Goal: Task Accomplishment & Management: Manage account settings

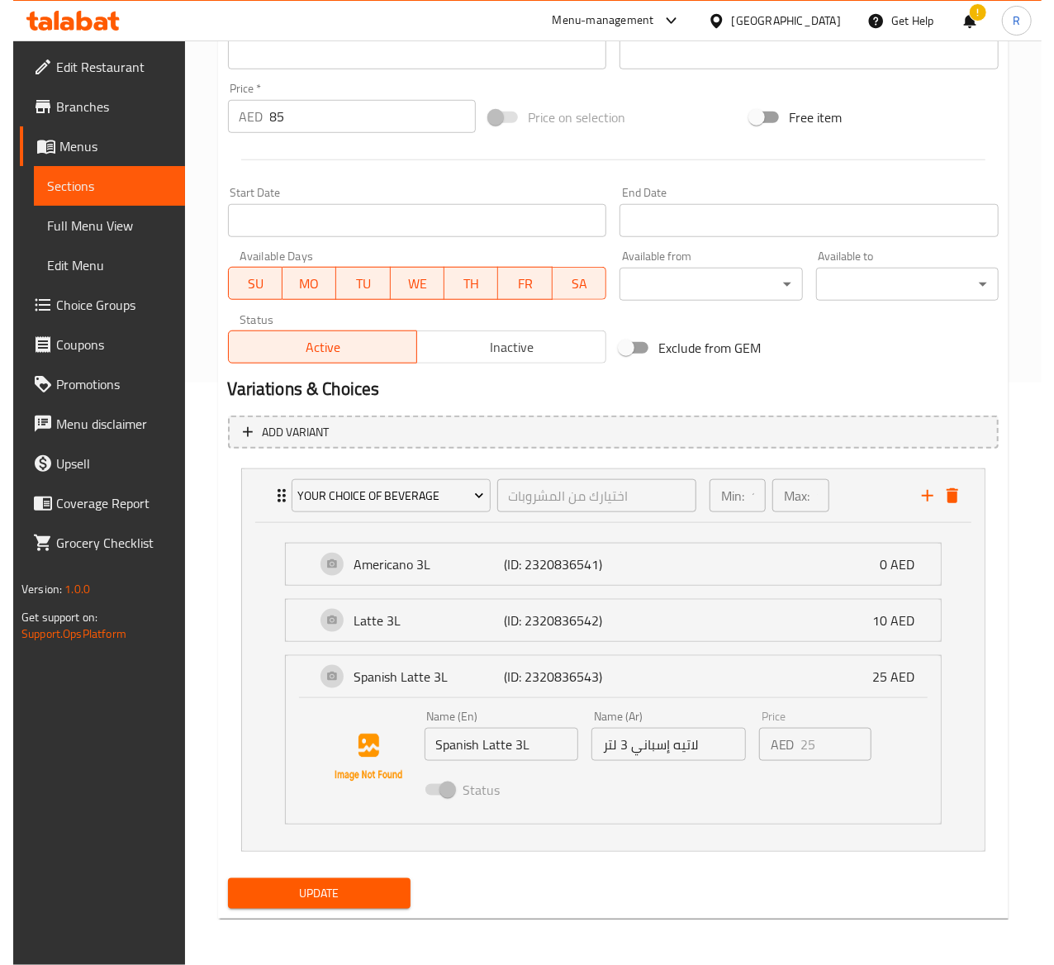
scroll to position [173, 0]
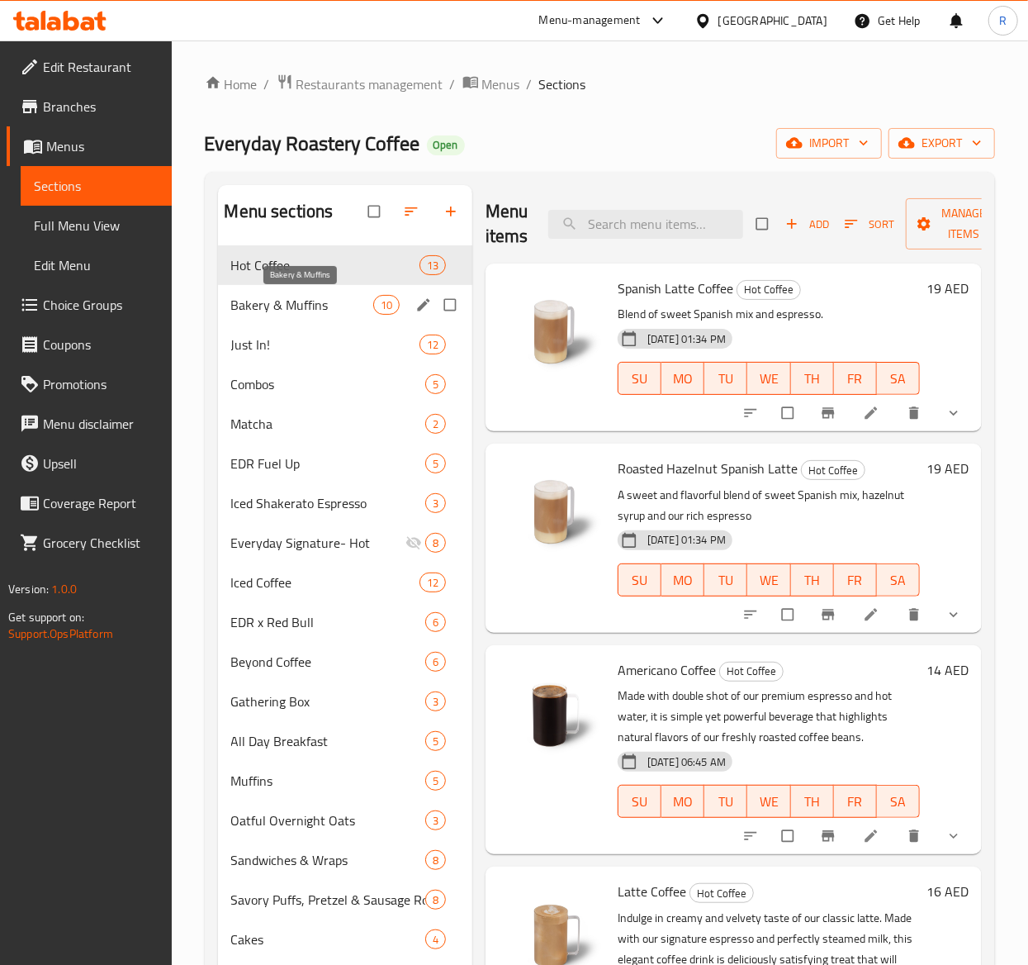
click at [344, 300] on span "Bakery & Muffins" at bounding box center [302, 305] width 142 height 20
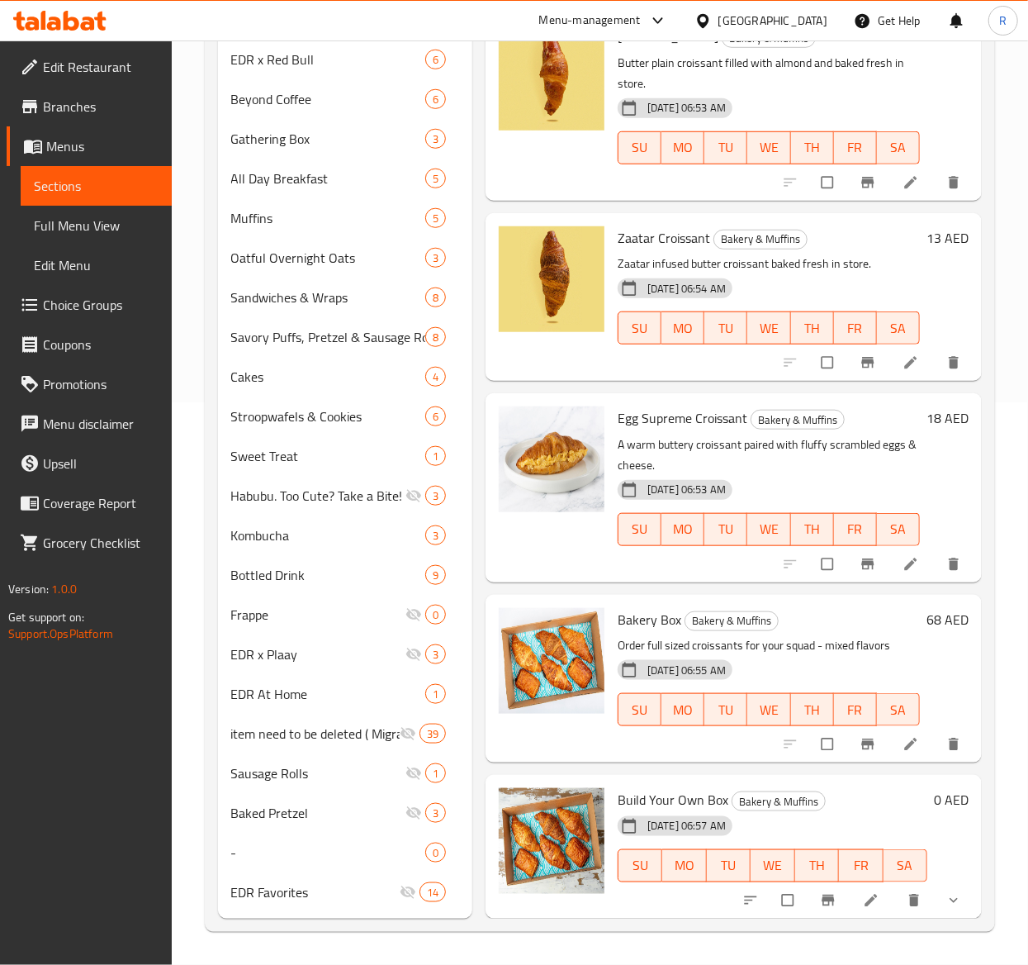
scroll to position [786, 0]
click at [949, 738] on icon "delete" at bounding box center [954, 744] width 10 height 12
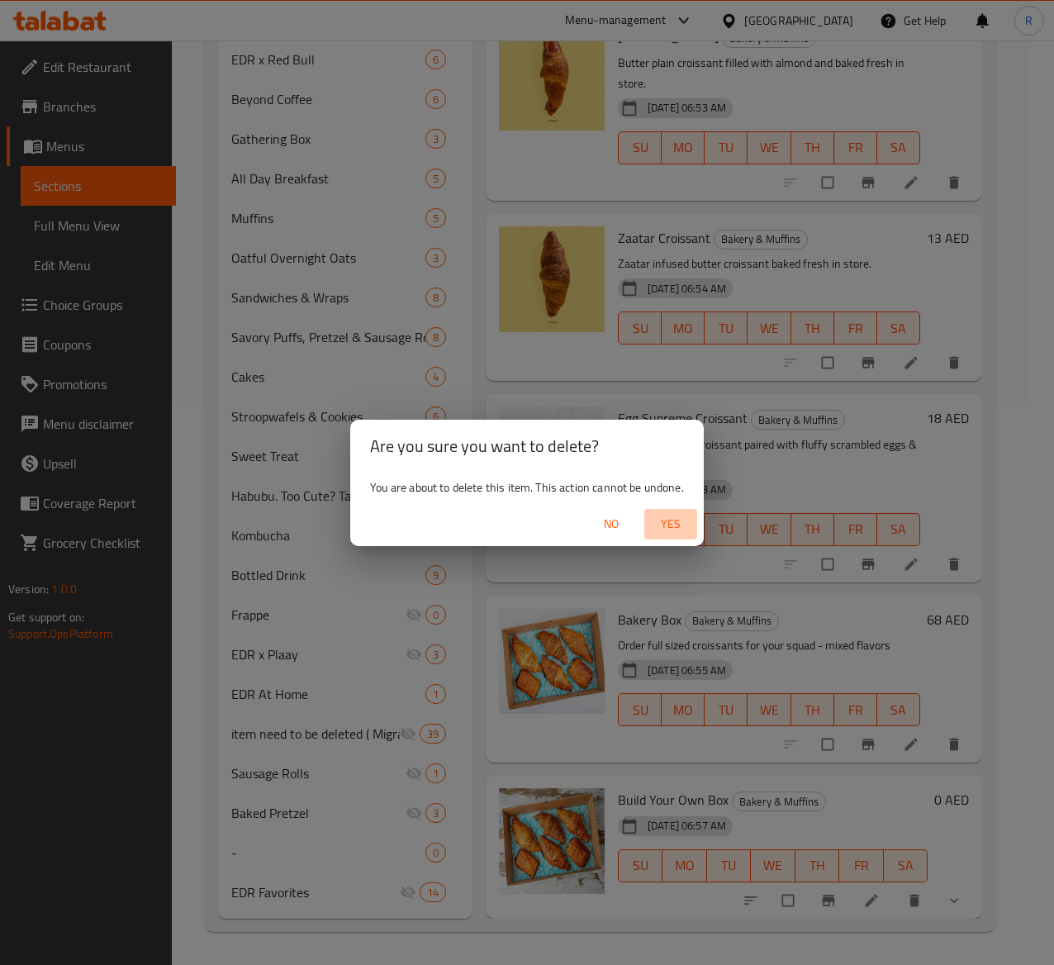
click at [677, 527] on span "Yes" at bounding box center [671, 524] width 40 height 21
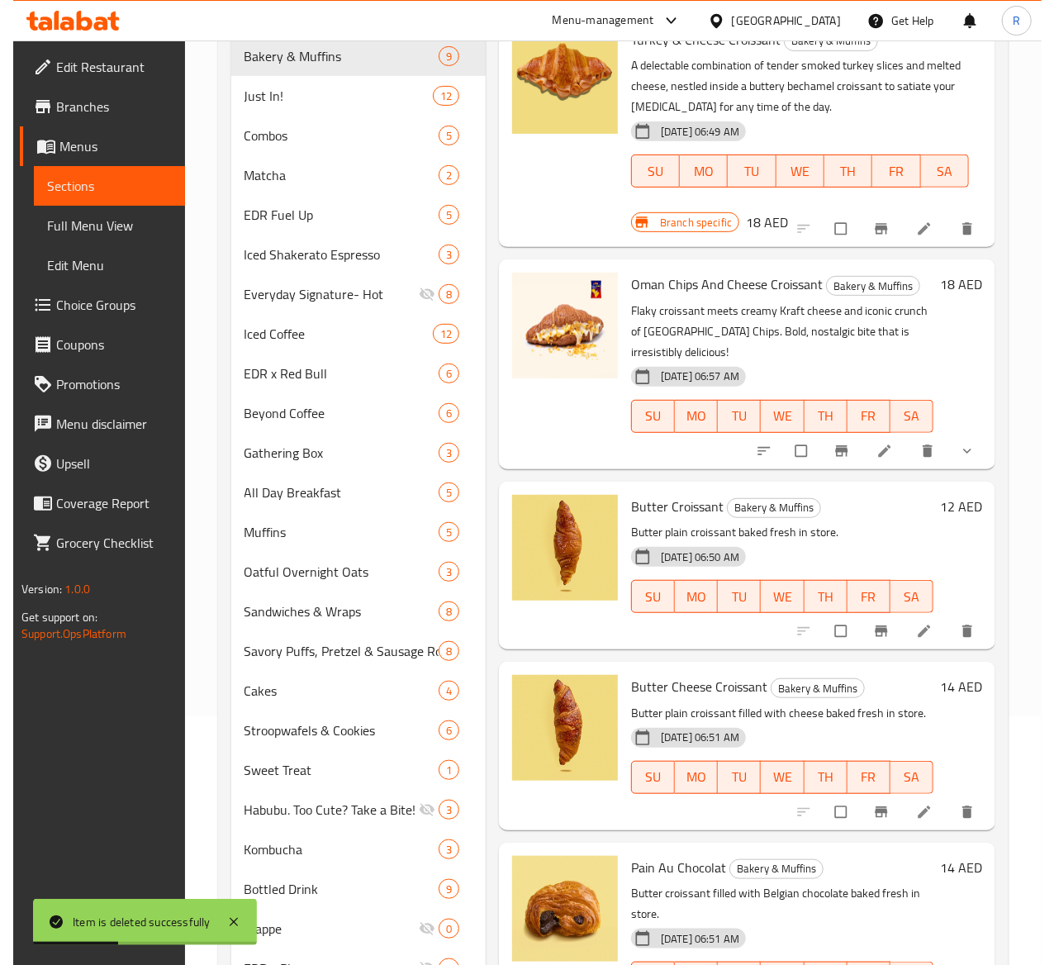
scroll to position [0, 0]
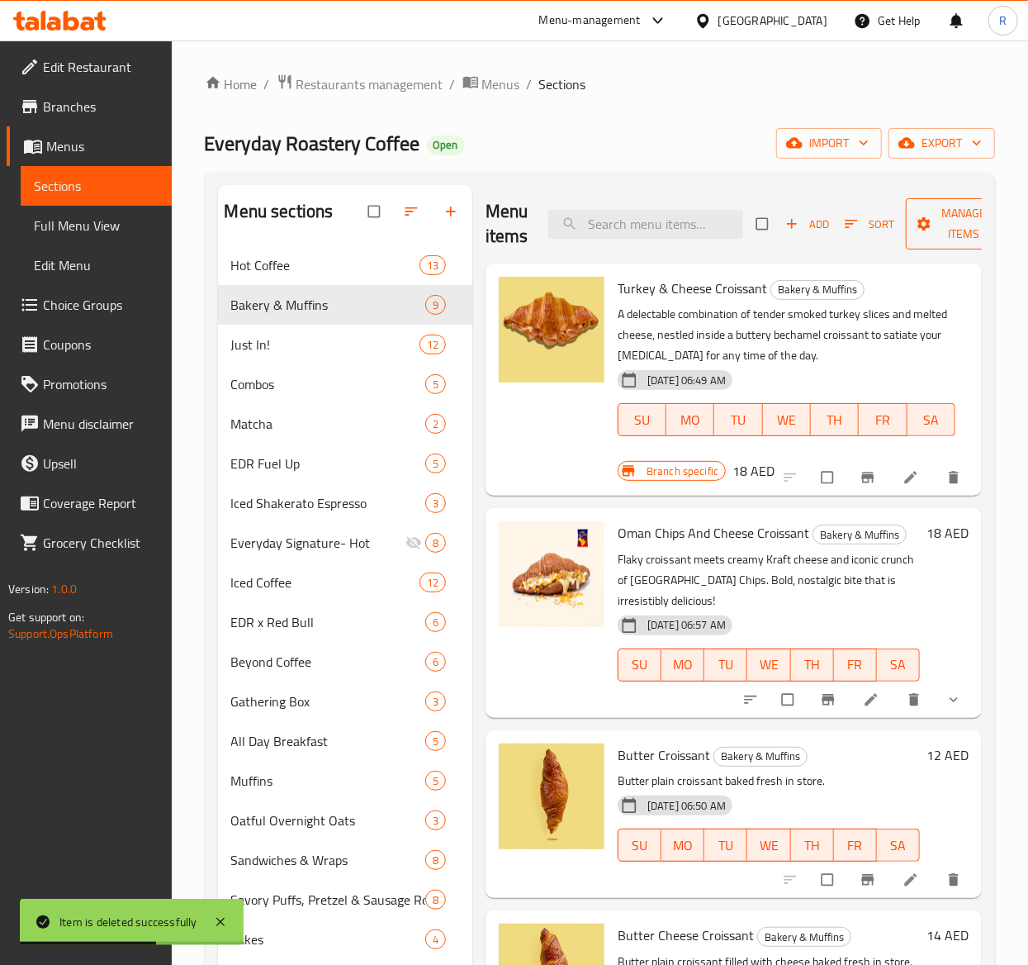
click at [946, 221] on span "Manage items" at bounding box center [964, 223] width 91 height 41
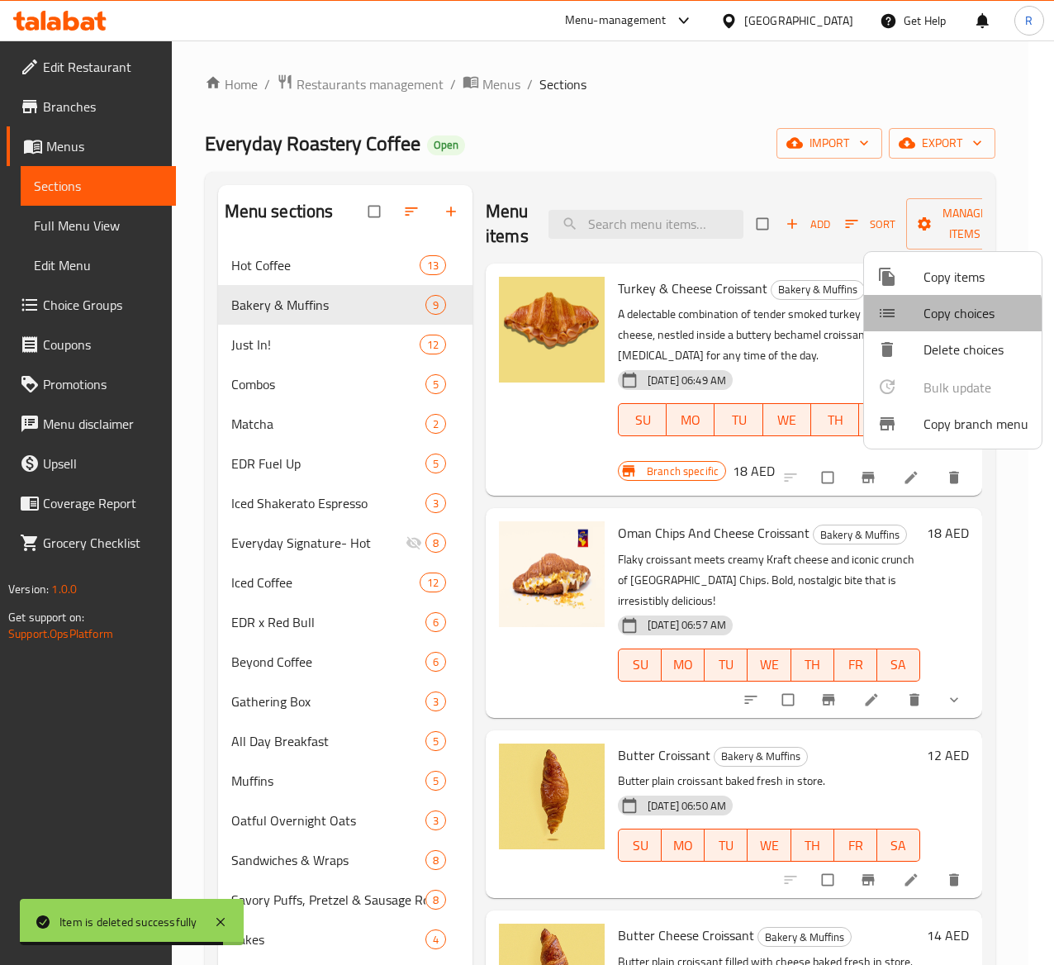
click at [939, 317] on span "Copy choices" at bounding box center [975, 313] width 105 height 20
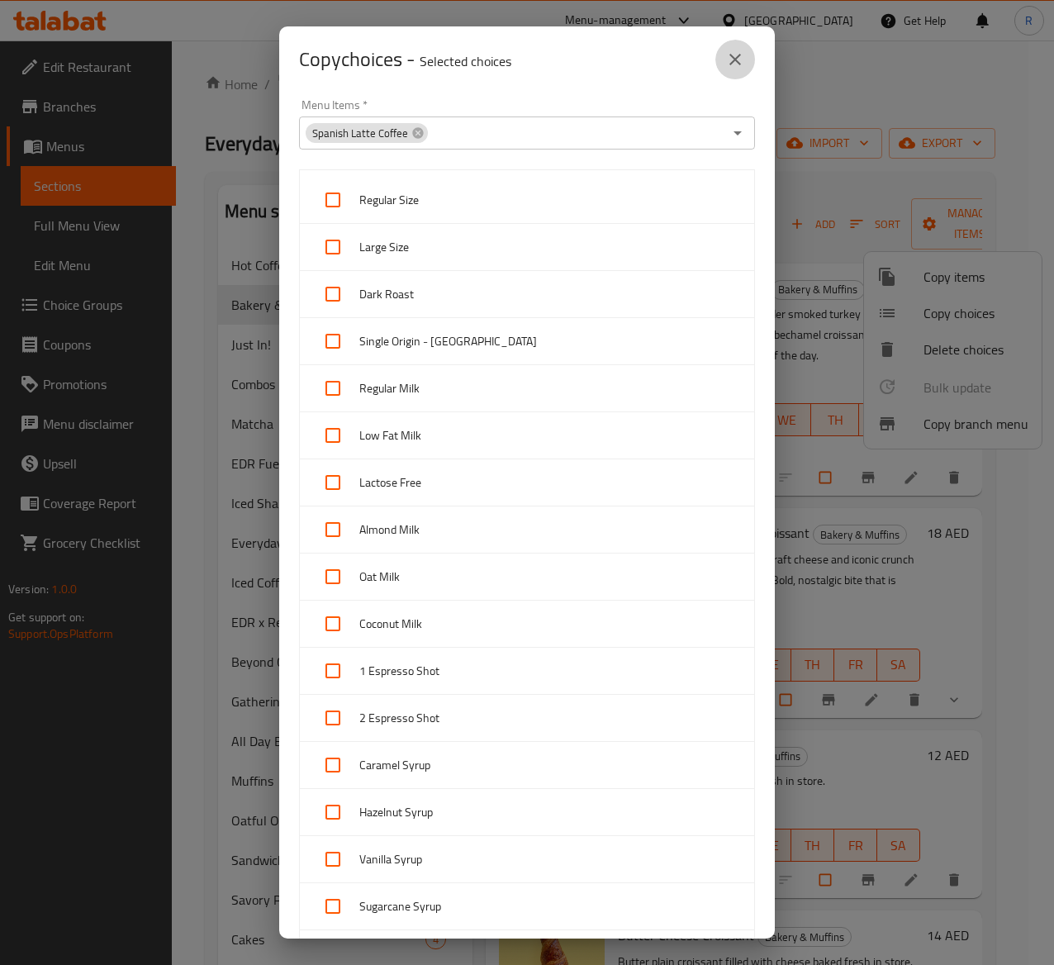
click at [742, 58] on icon "close" at bounding box center [735, 60] width 20 height 20
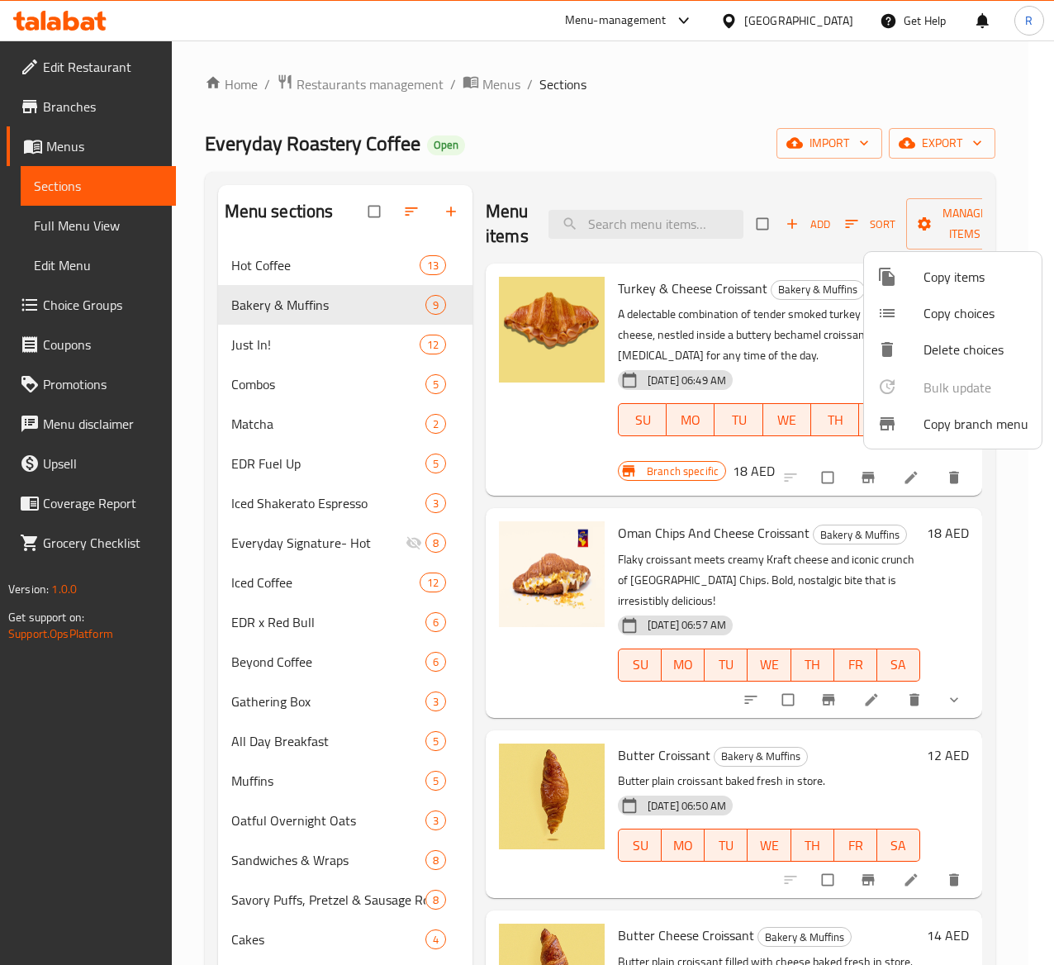
click at [917, 278] on div at bounding box center [900, 277] width 46 height 20
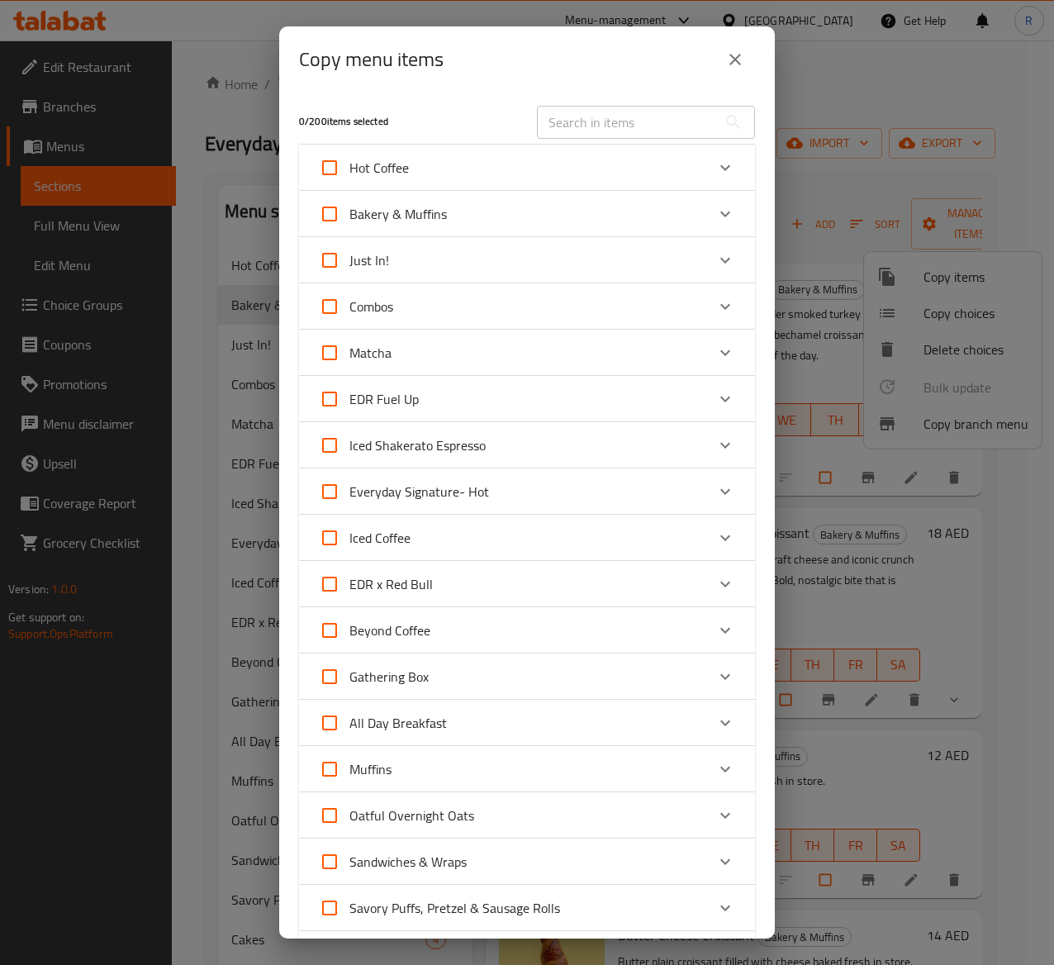
click at [480, 752] on div "Muffins" at bounding box center [512, 769] width 387 height 40
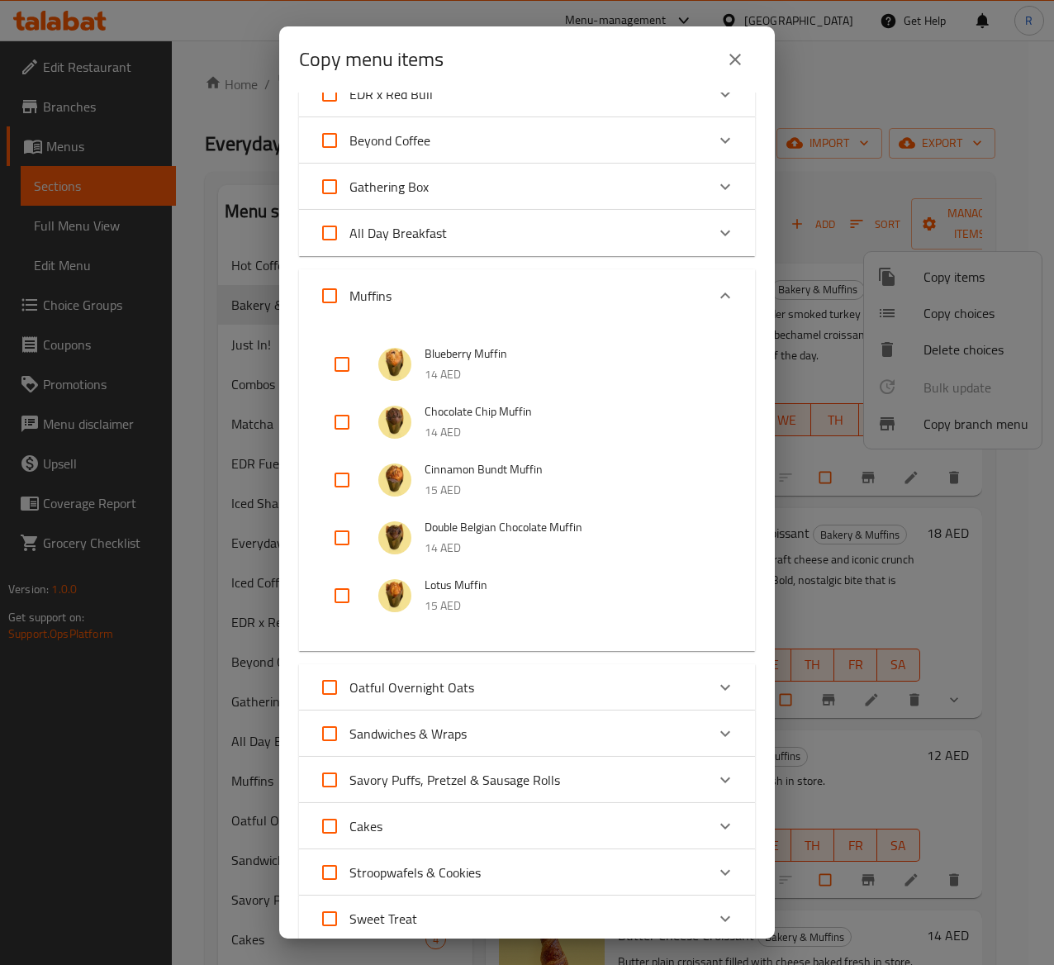
scroll to position [486, 0]
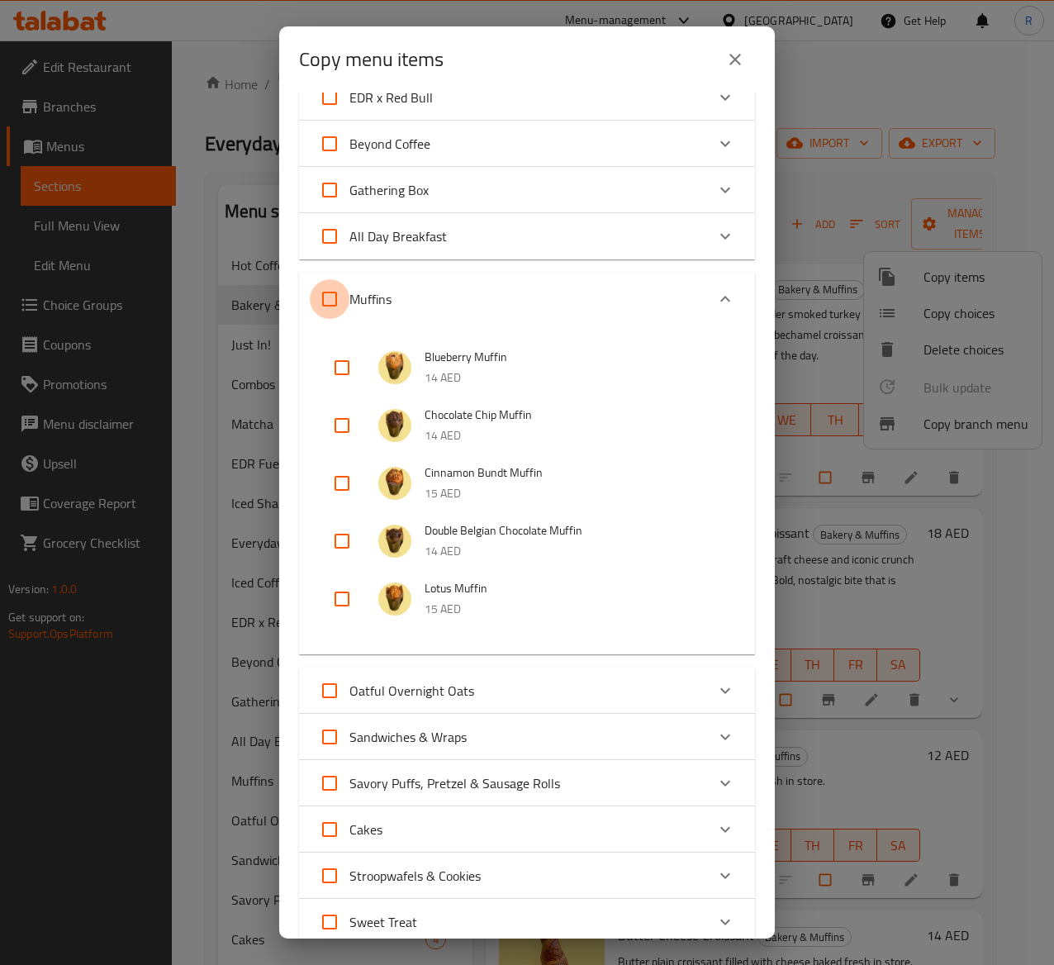
click at [328, 289] on input "Muffins" at bounding box center [330, 299] width 40 height 40
checkbox input "true"
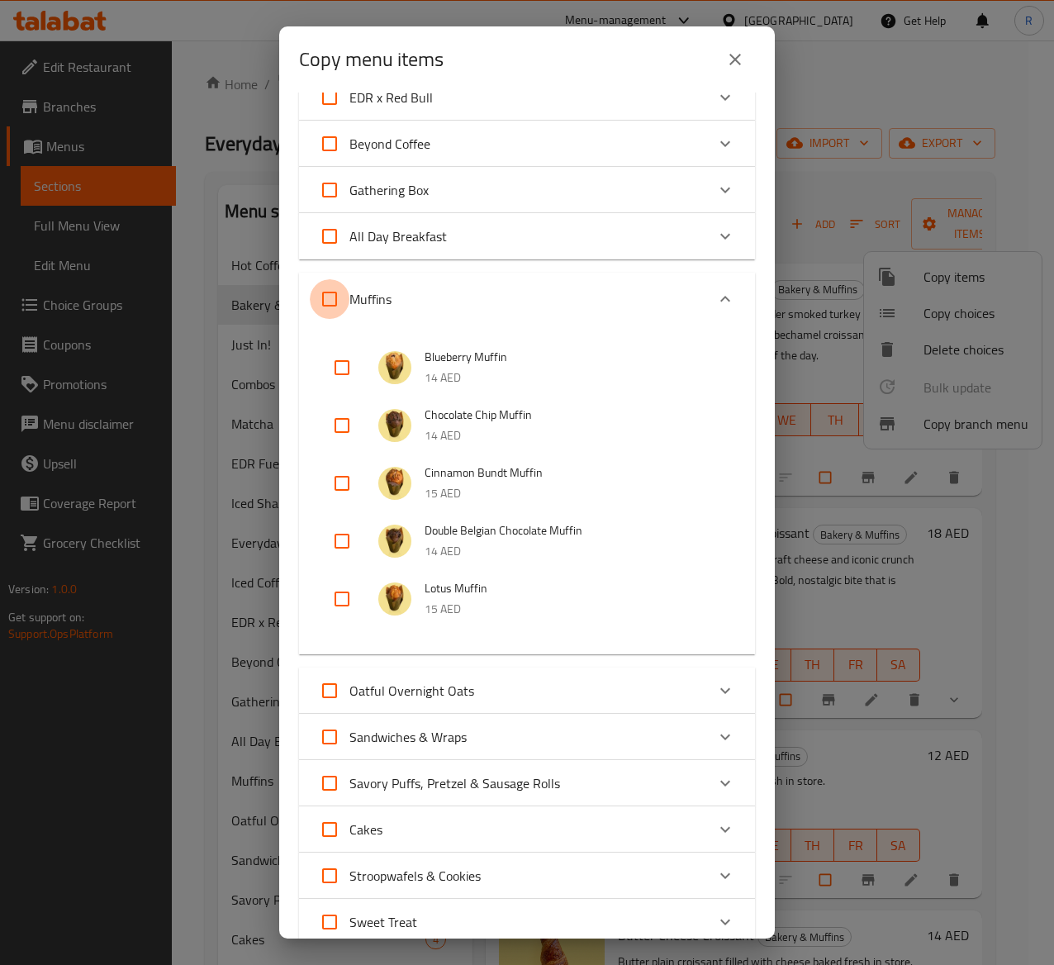
checkbox input "true"
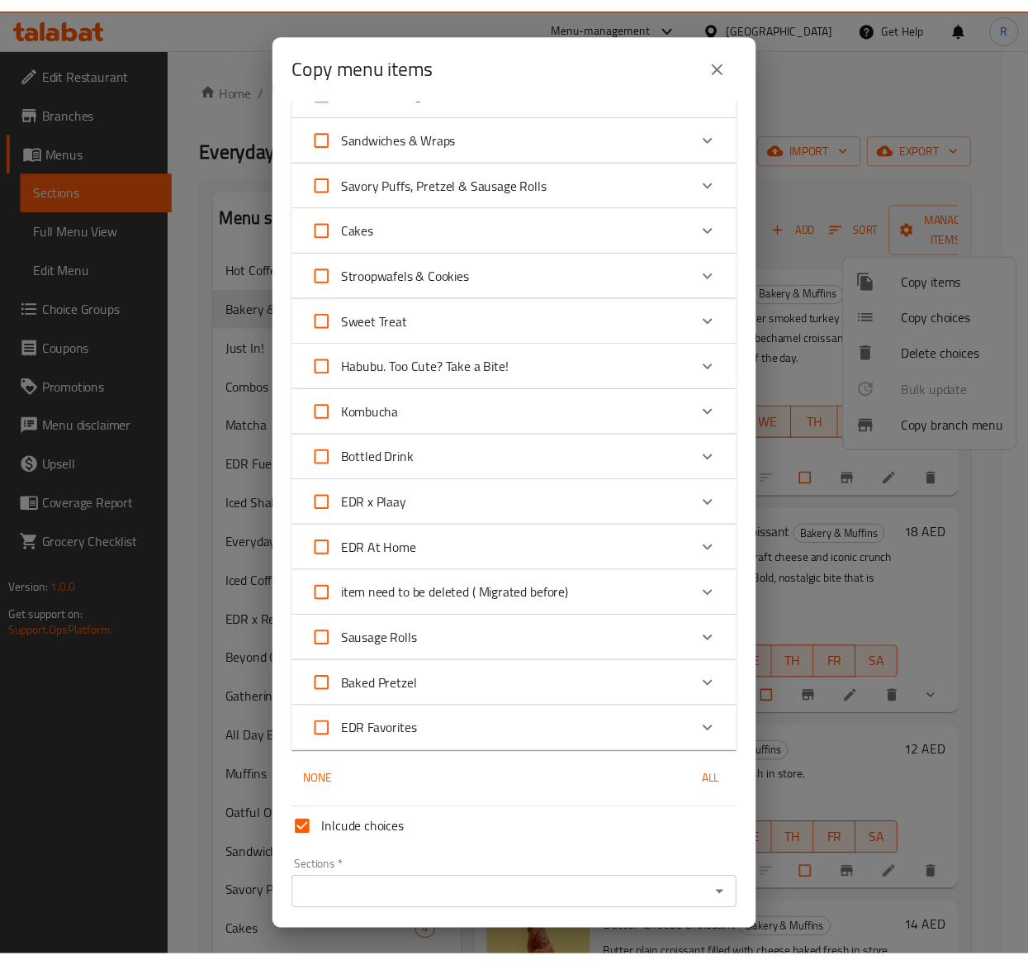
scroll to position [1147, 0]
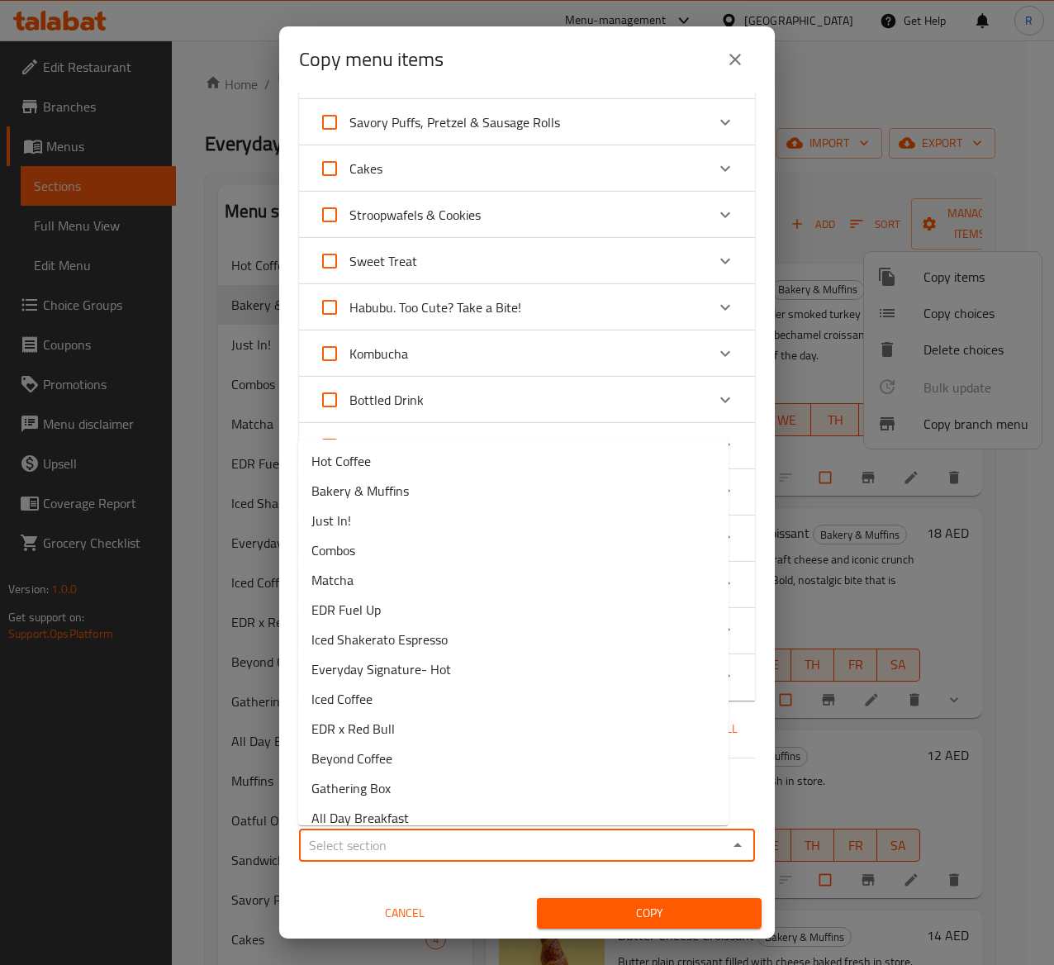
click at [655, 844] on input "Sections   *" at bounding box center [513, 844] width 419 height 23
click at [437, 484] on li "Bakery & Muffins" at bounding box center [513, 491] width 430 height 30
type input "Bakery & Muffins"
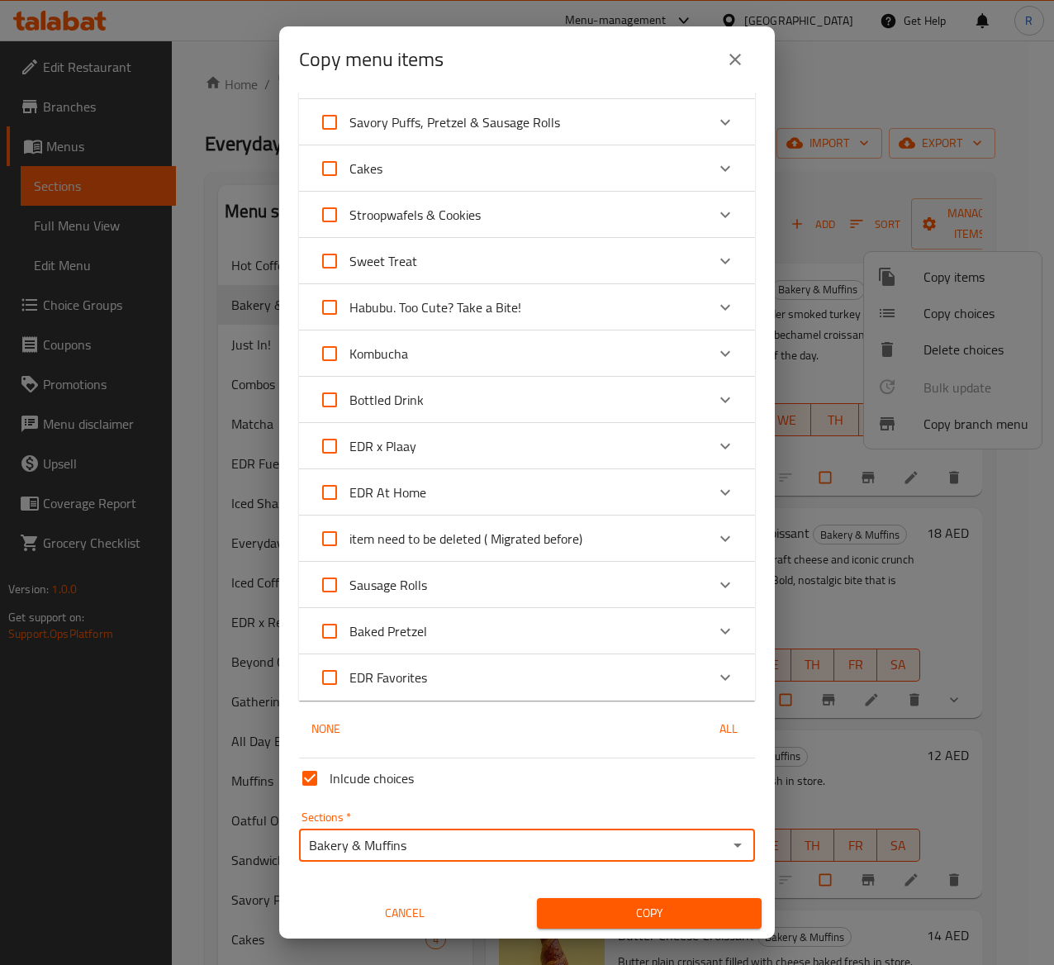
click at [669, 904] on span "Copy" at bounding box center [649, 913] width 198 height 21
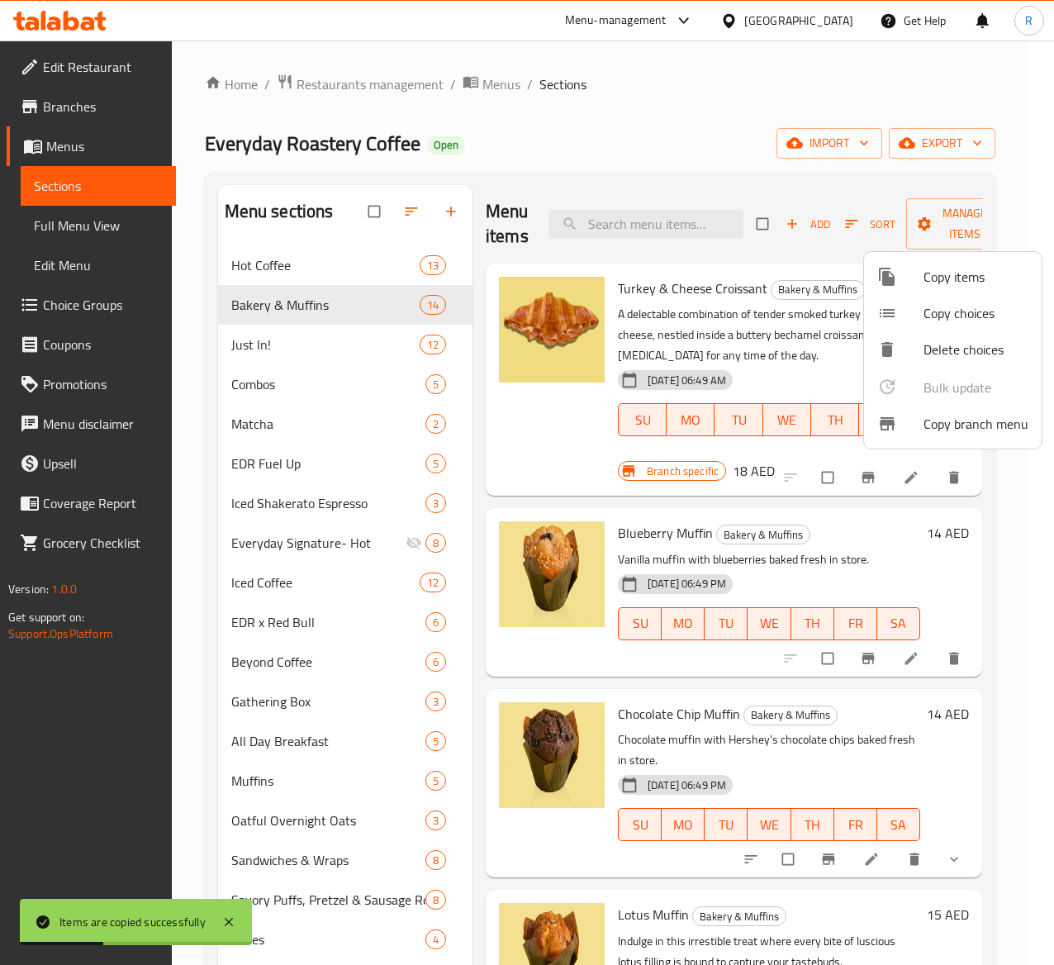
click at [1022, 524] on div at bounding box center [527, 482] width 1054 height 965
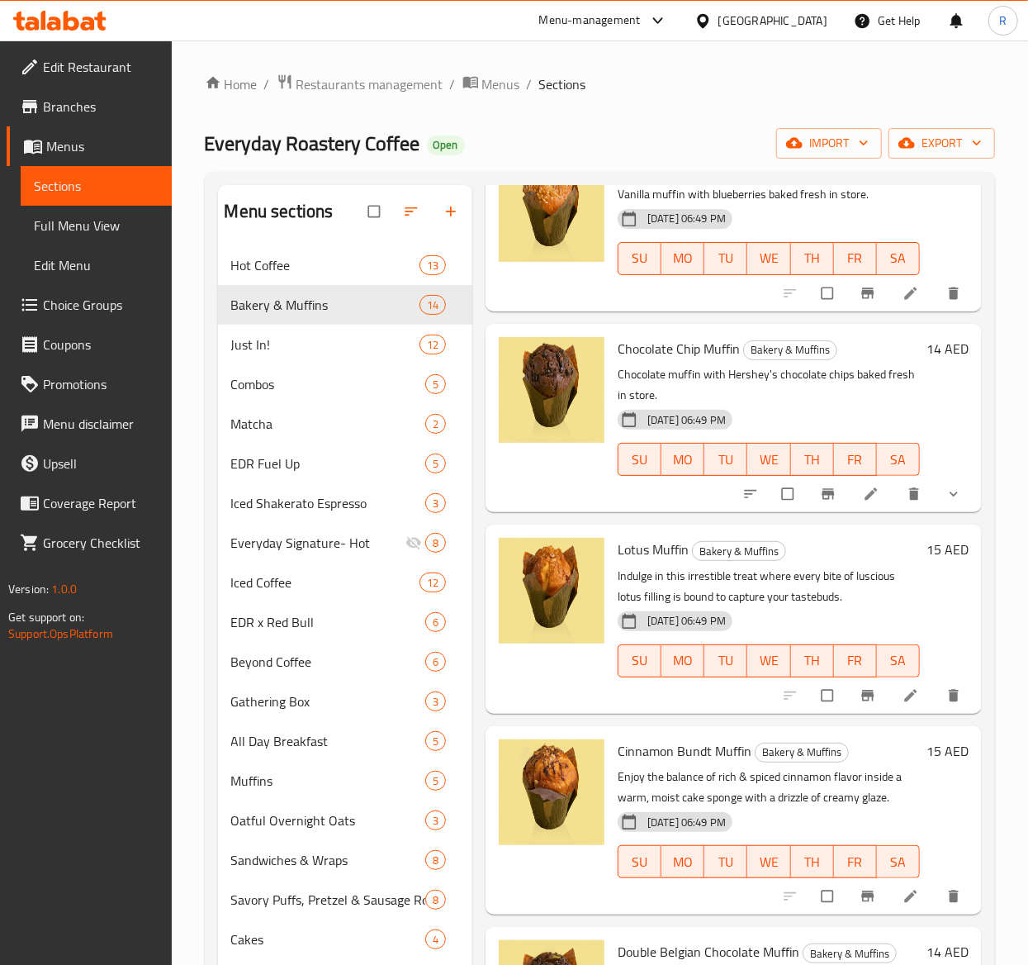
scroll to position [0, 0]
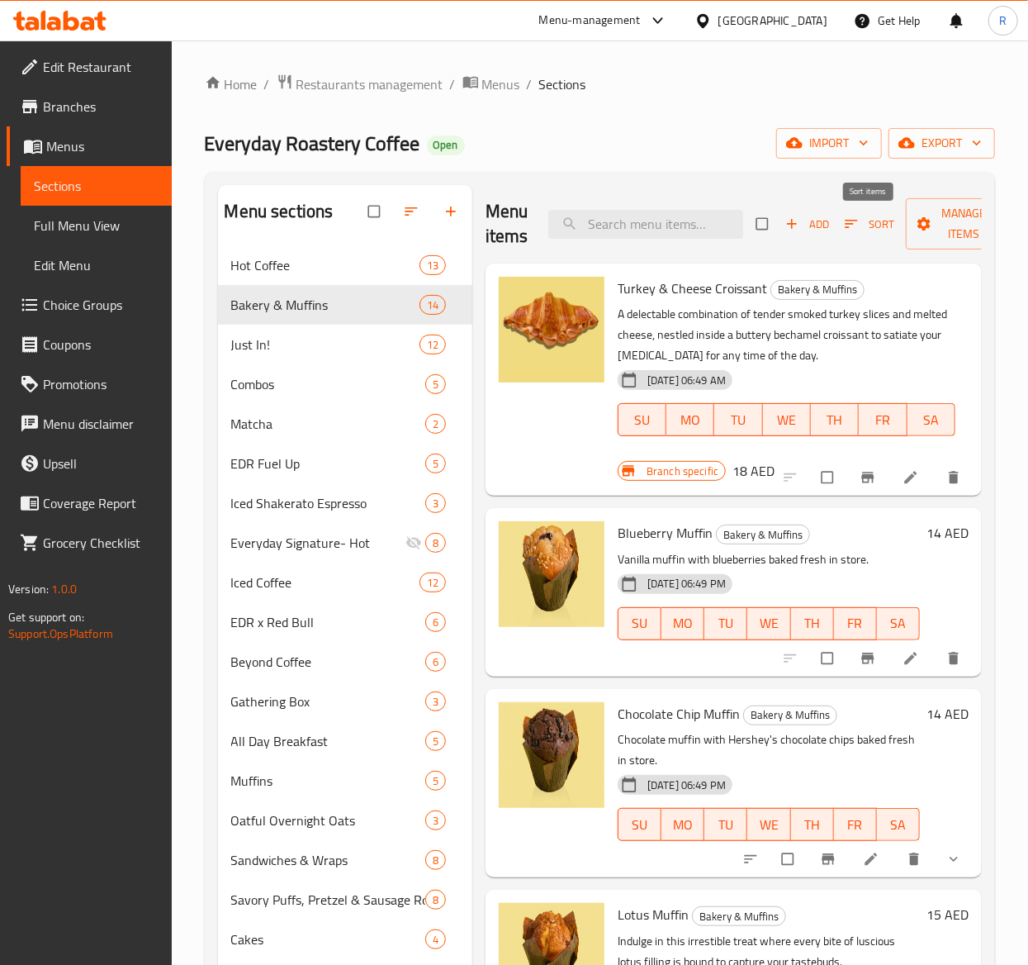
click at [877, 226] on span "Sort" at bounding box center [870, 224] width 50 height 19
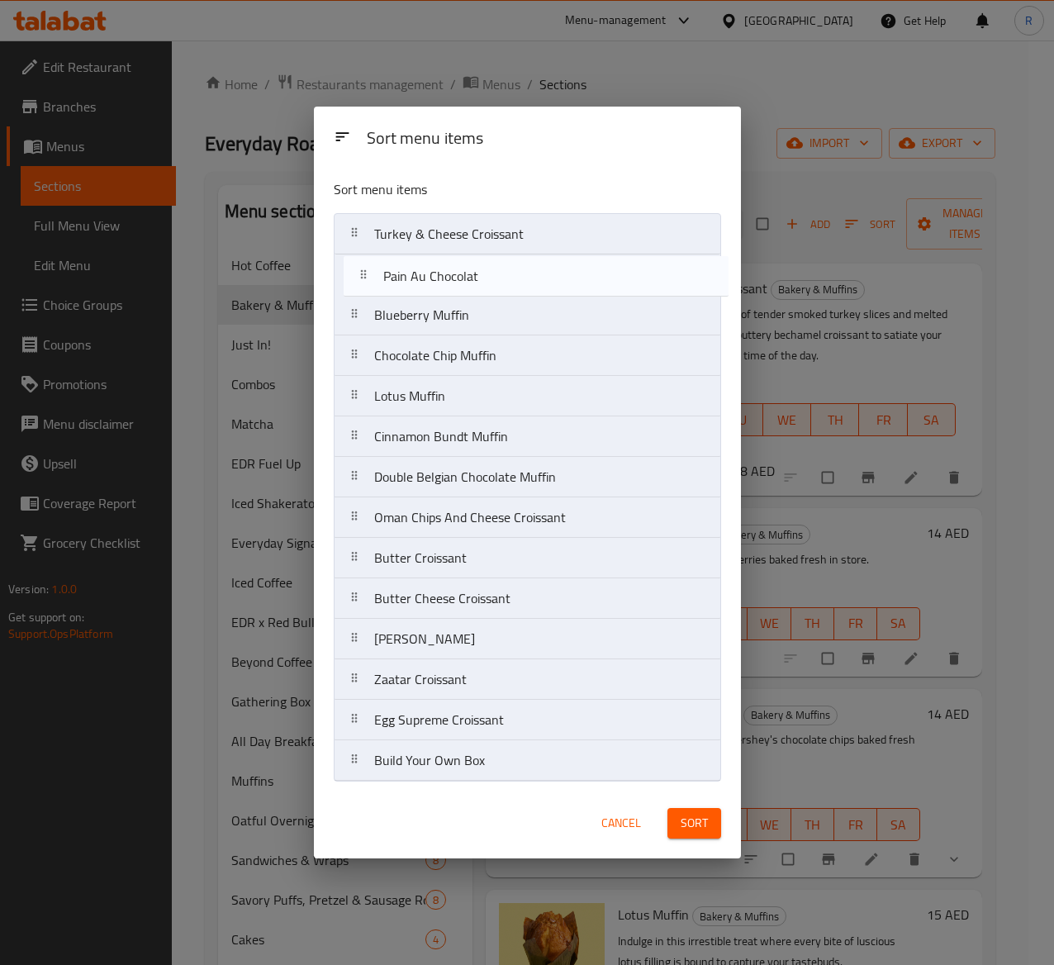
drag, startPoint x: 474, startPoint y: 610, endPoint x: 482, endPoint y: 277, distance: 333.8
click at [482, 277] on nav "Turkey & Cheese Croissant Blueberry Muffin Chocolate Chip Muffin Lotus Muffin C…" at bounding box center [527, 497] width 387 height 568
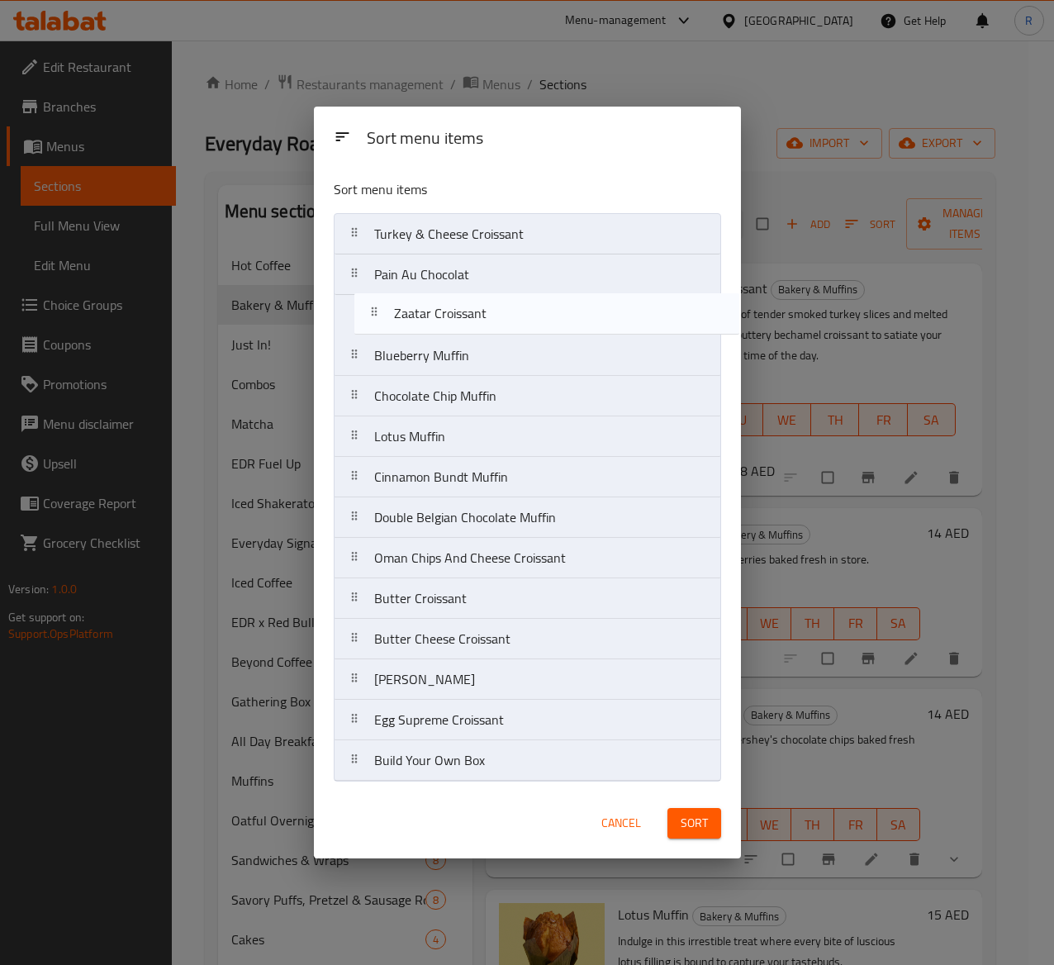
drag, startPoint x: 441, startPoint y: 700, endPoint x: 461, endPoint y: 327, distance: 373.0
click at [461, 327] on nav "Turkey & Cheese Croissant Pain Au Chocolat Blueberry Muffin Chocolate Chip Muff…" at bounding box center [527, 497] width 387 height 568
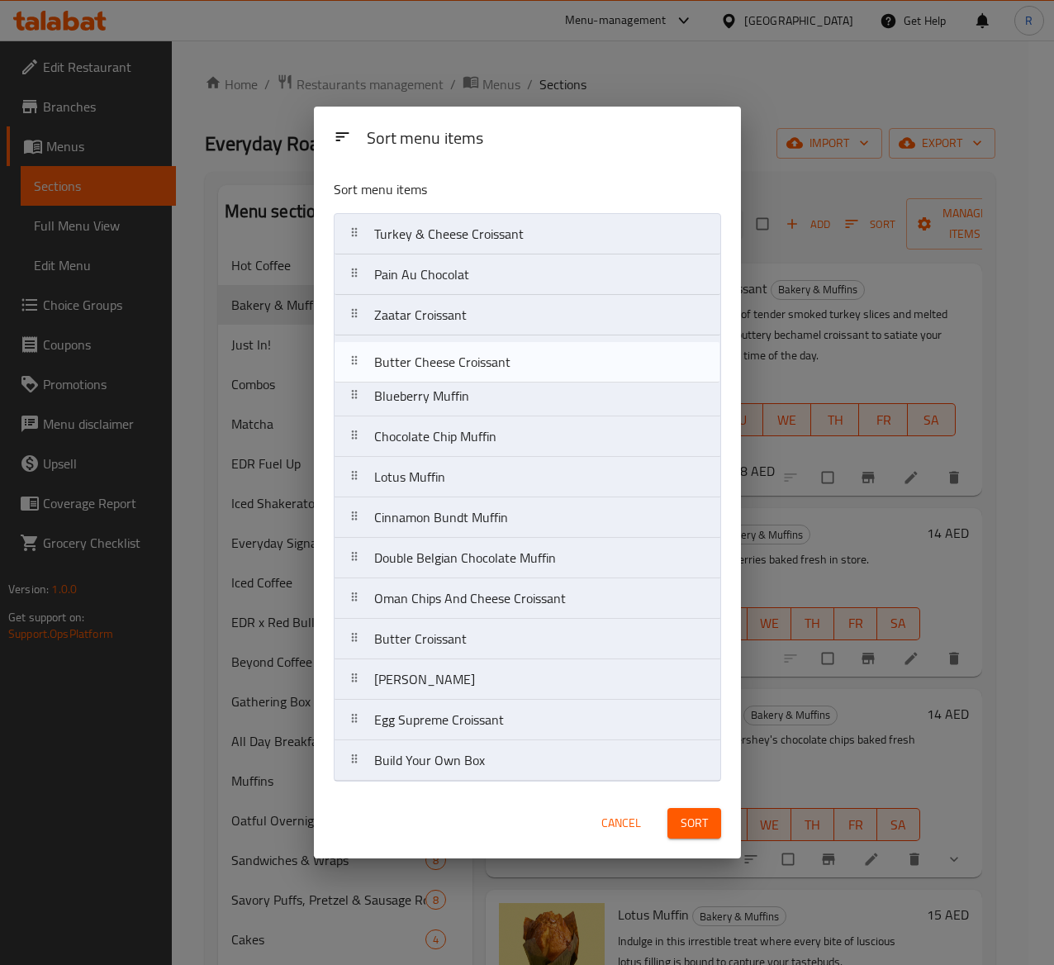
drag, startPoint x: 483, startPoint y: 646, endPoint x: 482, endPoint y: 362, distance: 284.1
click at [482, 362] on nav "Turkey & Cheese Croissant Pain Au Chocolat Zaatar Croissant Blueberry Muffin Ch…" at bounding box center [527, 497] width 387 height 568
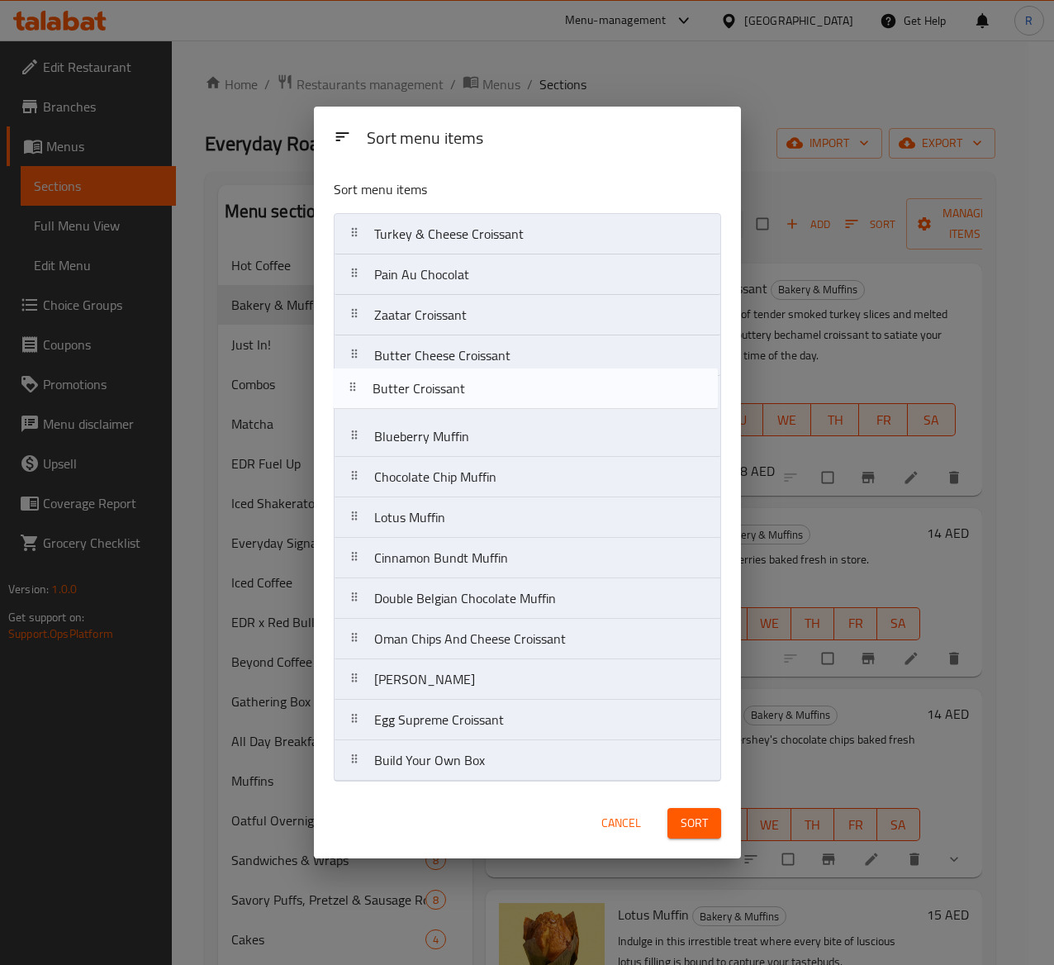
drag, startPoint x: 463, startPoint y: 647, endPoint x: 459, endPoint y: 378, distance: 268.5
click at [459, 378] on nav "Turkey & Cheese Croissant Pain Au Chocolat Zaatar Croissant Butter Cheese Crois…" at bounding box center [527, 497] width 387 height 568
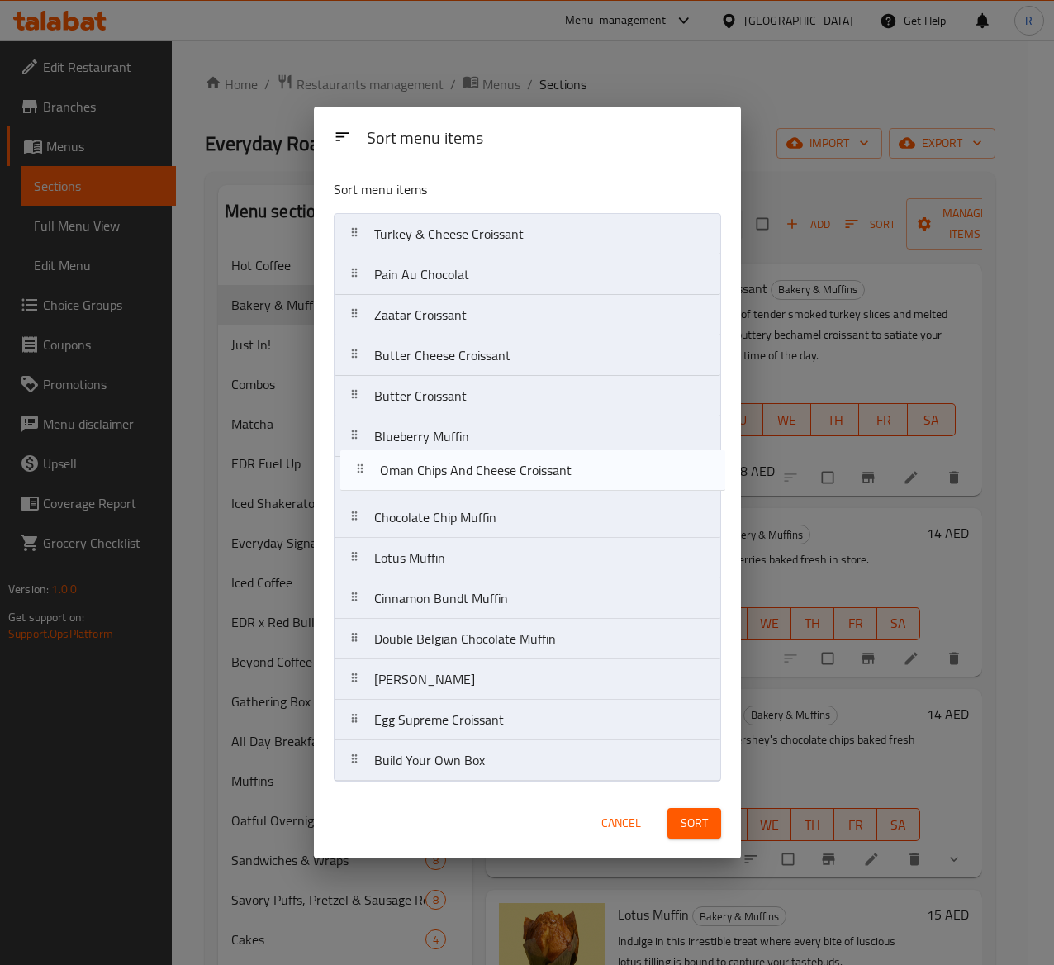
drag, startPoint x: 457, startPoint y: 644, endPoint x: 463, endPoint y: 468, distance: 176.0
click at [463, 468] on nav "Turkey & Cheese Croissant Pain Au Chocolat Zaatar Croissant Butter Cheese Crois…" at bounding box center [527, 497] width 387 height 568
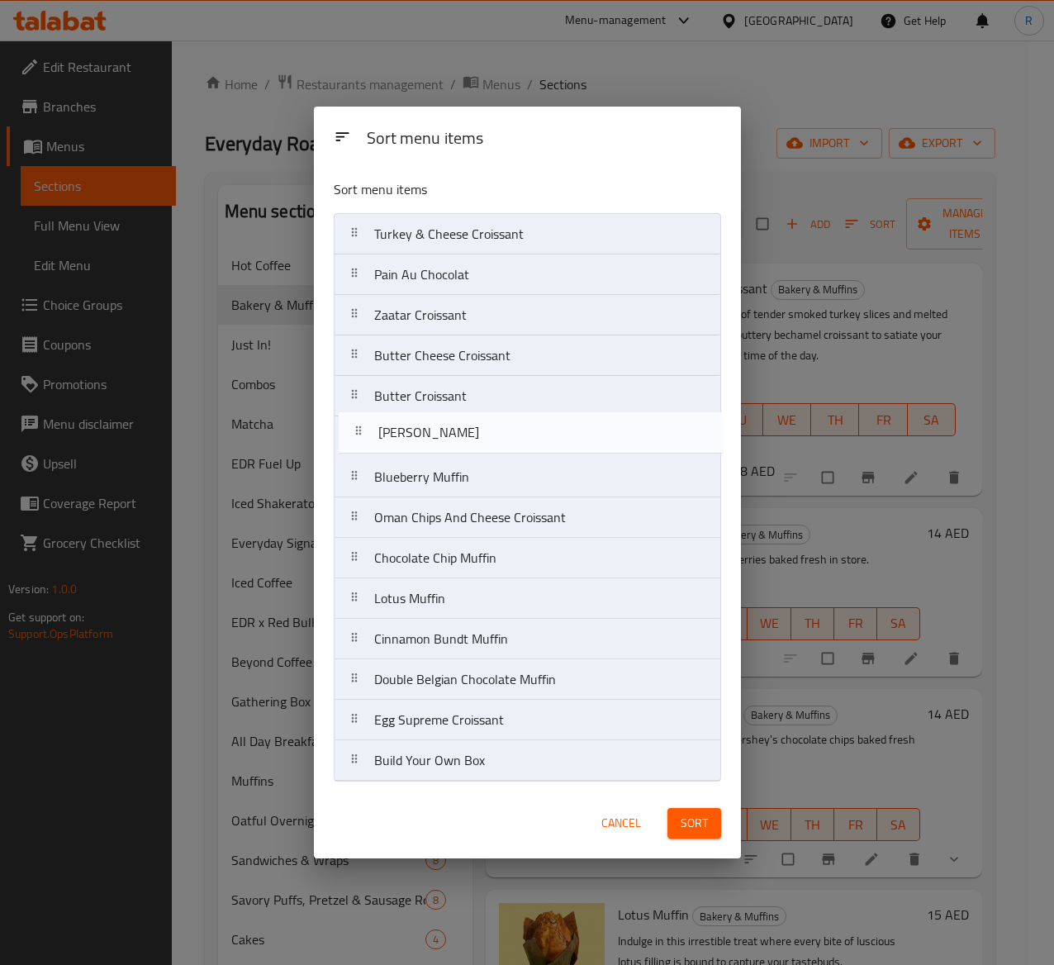
drag, startPoint x: 458, startPoint y: 692, endPoint x: 461, endPoint y: 435, distance: 256.9
click at [461, 435] on nav "Turkey & Cheese Croissant Pain Au Chocolat Zaatar Croissant Butter Cheese Crois…" at bounding box center [527, 497] width 387 height 568
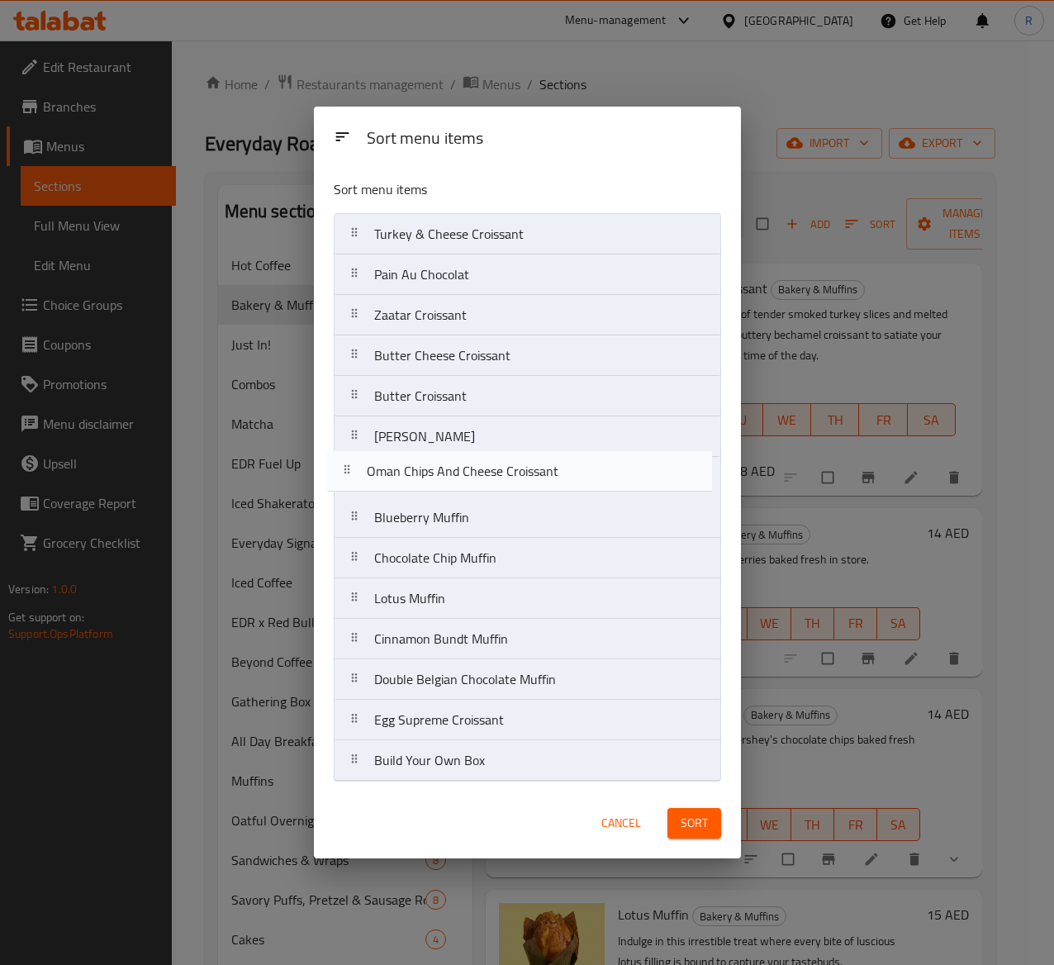
drag, startPoint x: 477, startPoint y: 522, endPoint x: 469, endPoint y: 466, distance: 56.7
click at [469, 466] on nav "Turkey & Cheese Croissant Pain Au Chocolat Zaatar Croissant Butter Cheese Crois…" at bounding box center [527, 497] width 387 height 568
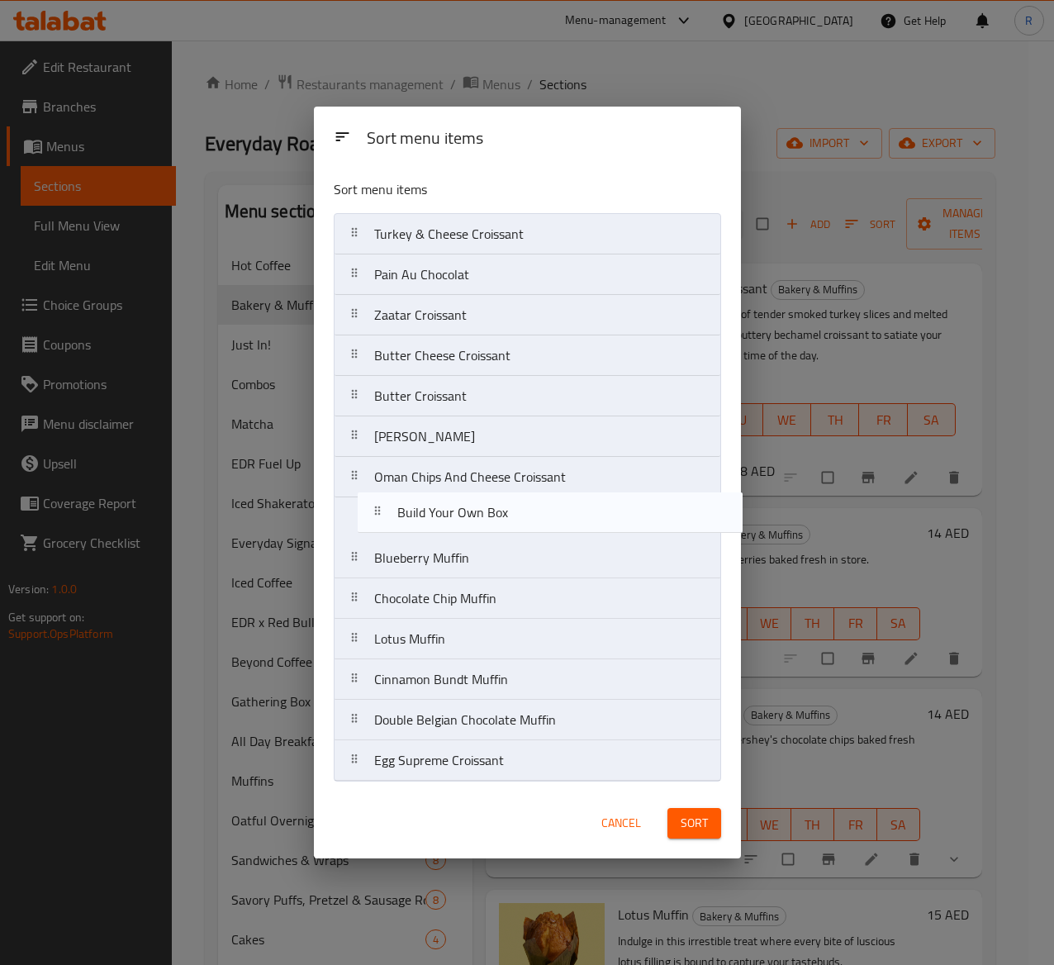
drag, startPoint x: 491, startPoint y: 766, endPoint x: 514, endPoint y: 509, distance: 257.9
click at [514, 509] on nav "Turkey & Cheese Croissant Pain Au Chocolat Zaatar Croissant Butter Cheese Crois…" at bounding box center [527, 497] width 387 height 568
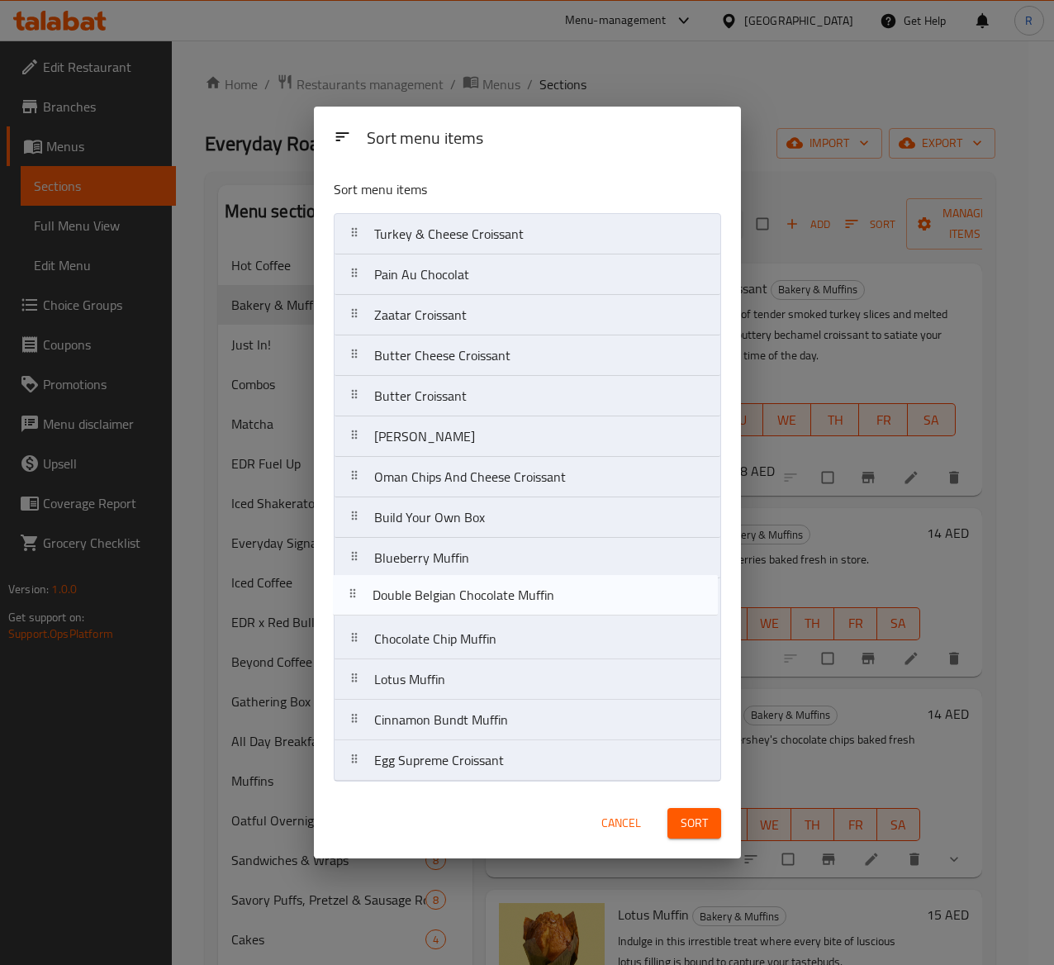
drag, startPoint x: 520, startPoint y: 722, endPoint x: 517, endPoint y: 584, distance: 138.0
click at [517, 584] on nav "Turkey & Cheese Croissant Pain Au Chocolat Zaatar Croissant Butter Cheese Crois…" at bounding box center [527, 497] width 387 height 568
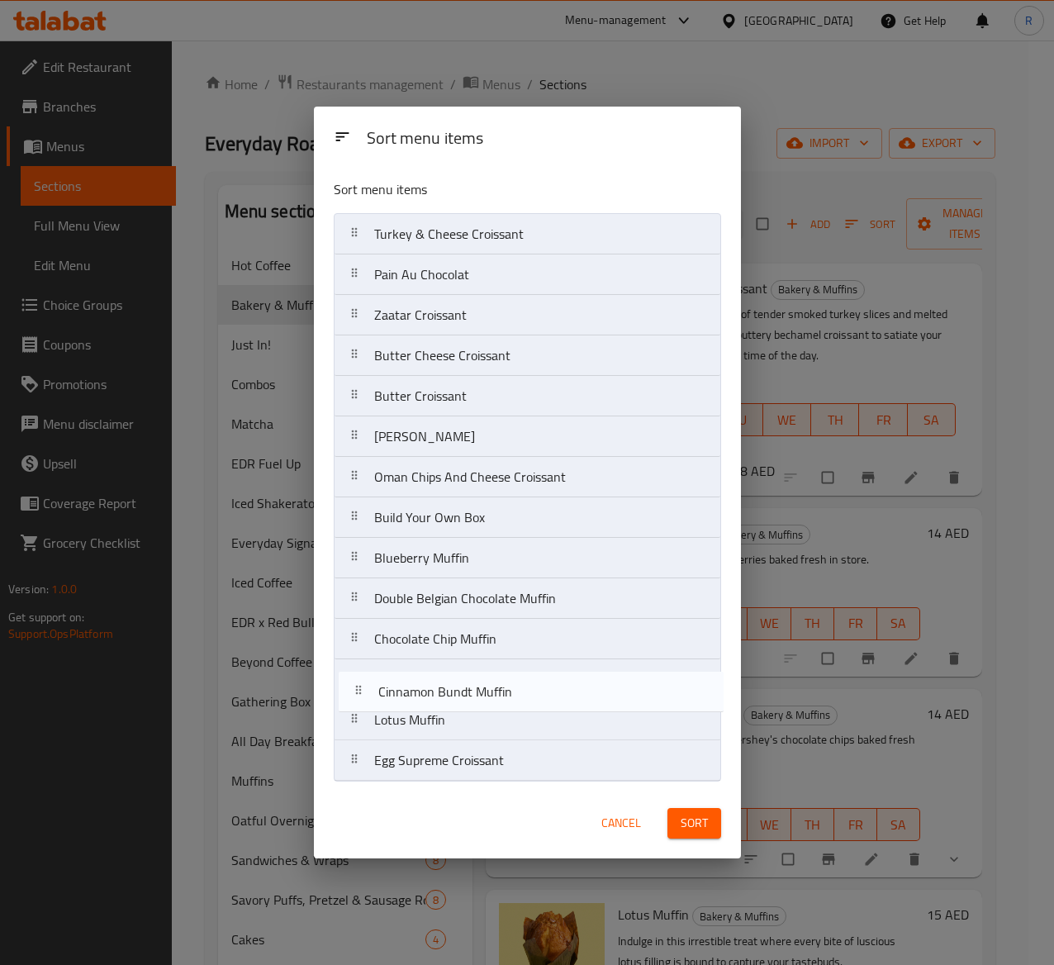
drag, startPoint x: 552, startPoint y: 726, endPoint x: 556, endPoint y: 683, distance: 43.1
click at [556, 683] on nav "Turkey & Cheese Croissant Pain Au Chocolat Zaatar Croissant Butter Cheese Crois…" at bounding box center [527, 497] width 387 height 568
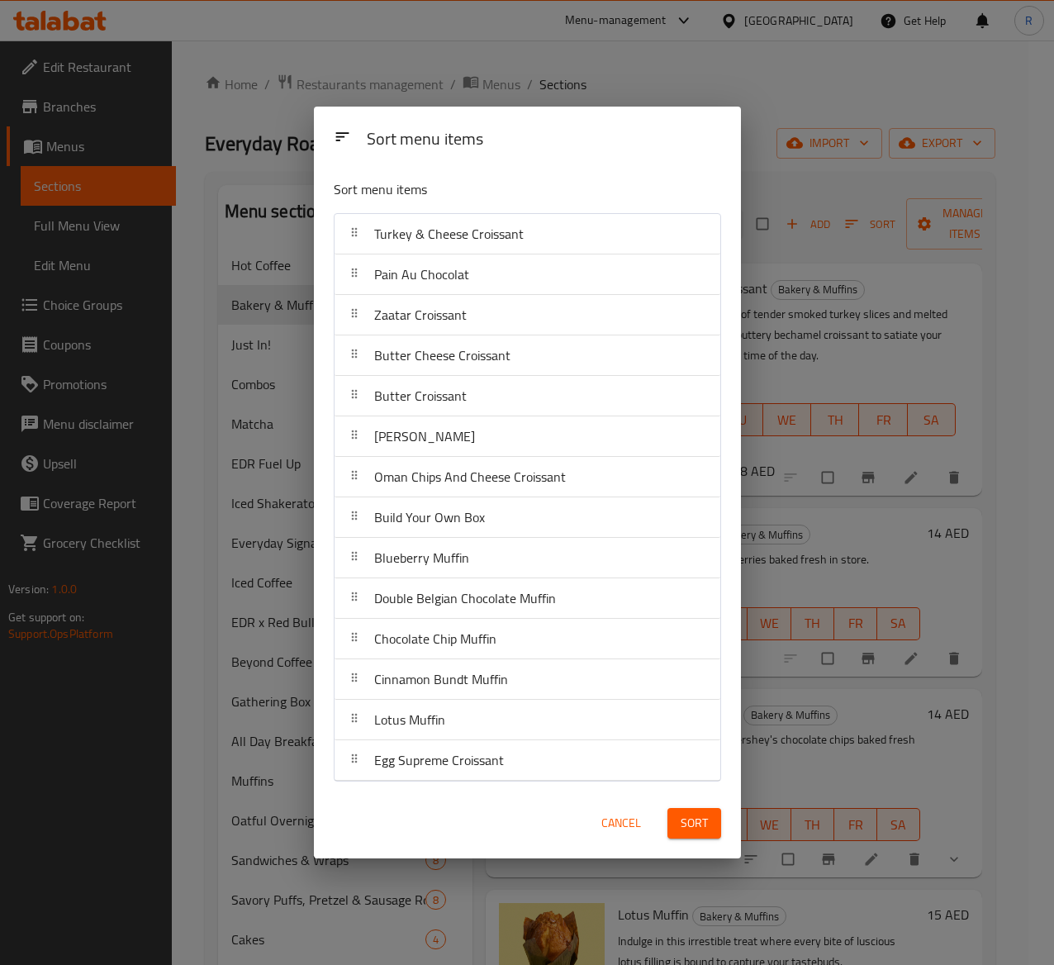
click at [707, 809] on button "Sort" at bounding box center [694, 823] width 54 height 31
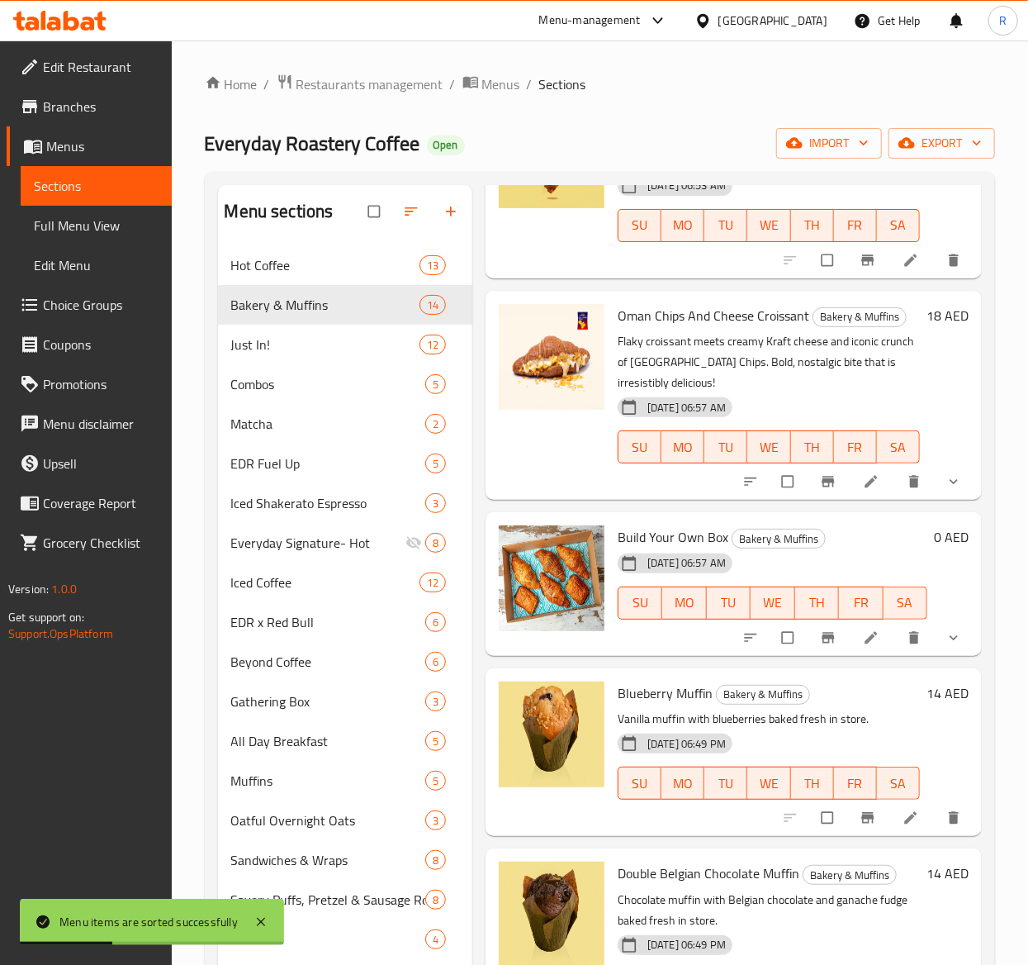
scroll to position [1167, 0]
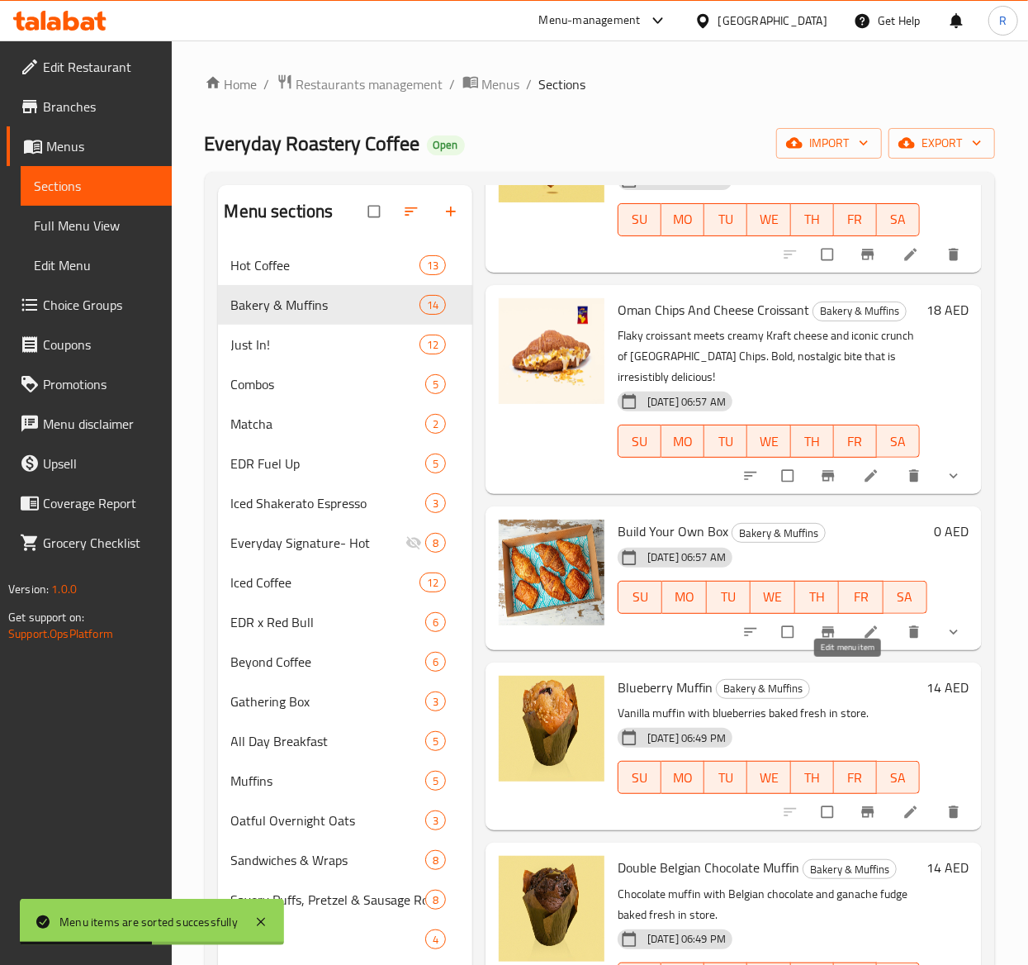
click at [865, 638] on icon at bounding box center [871, 631] width 12 height 12
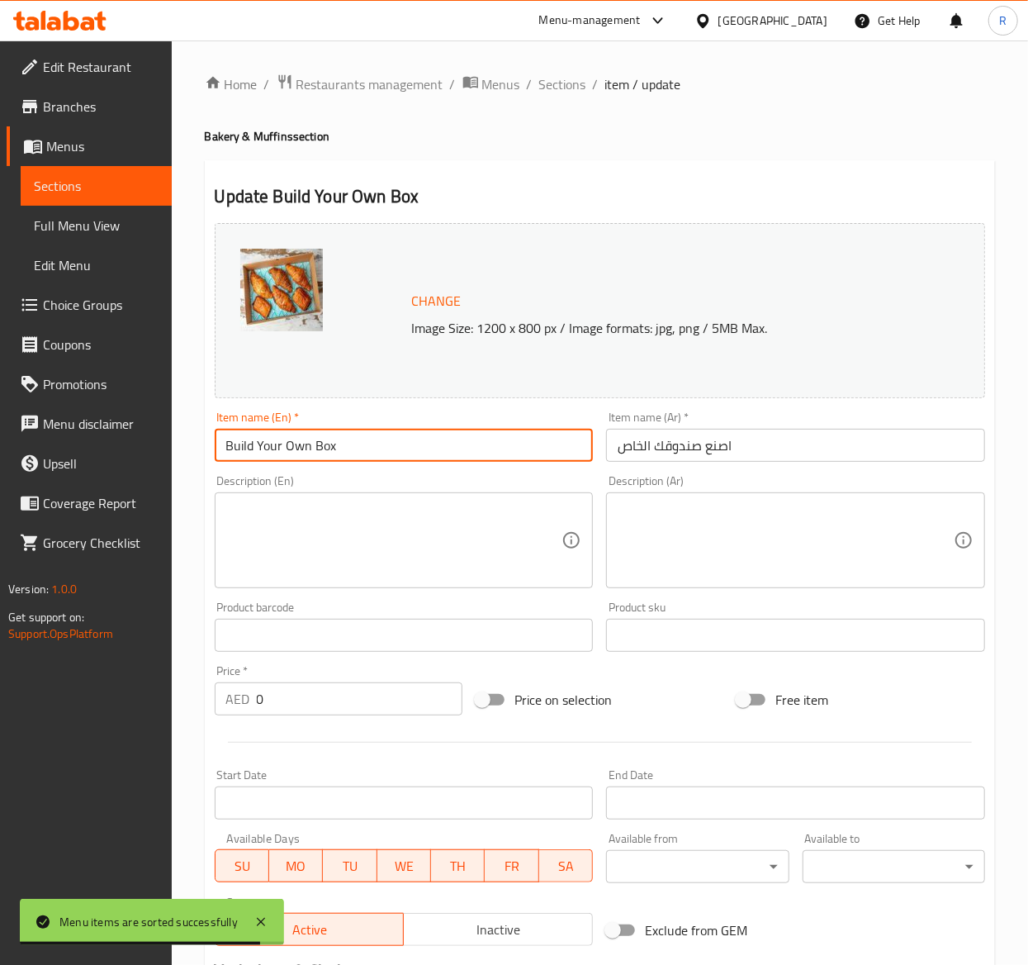
click at [347, 448] on input "Build Your Own Box" at bounding box center [404, 445] width 379 height 33
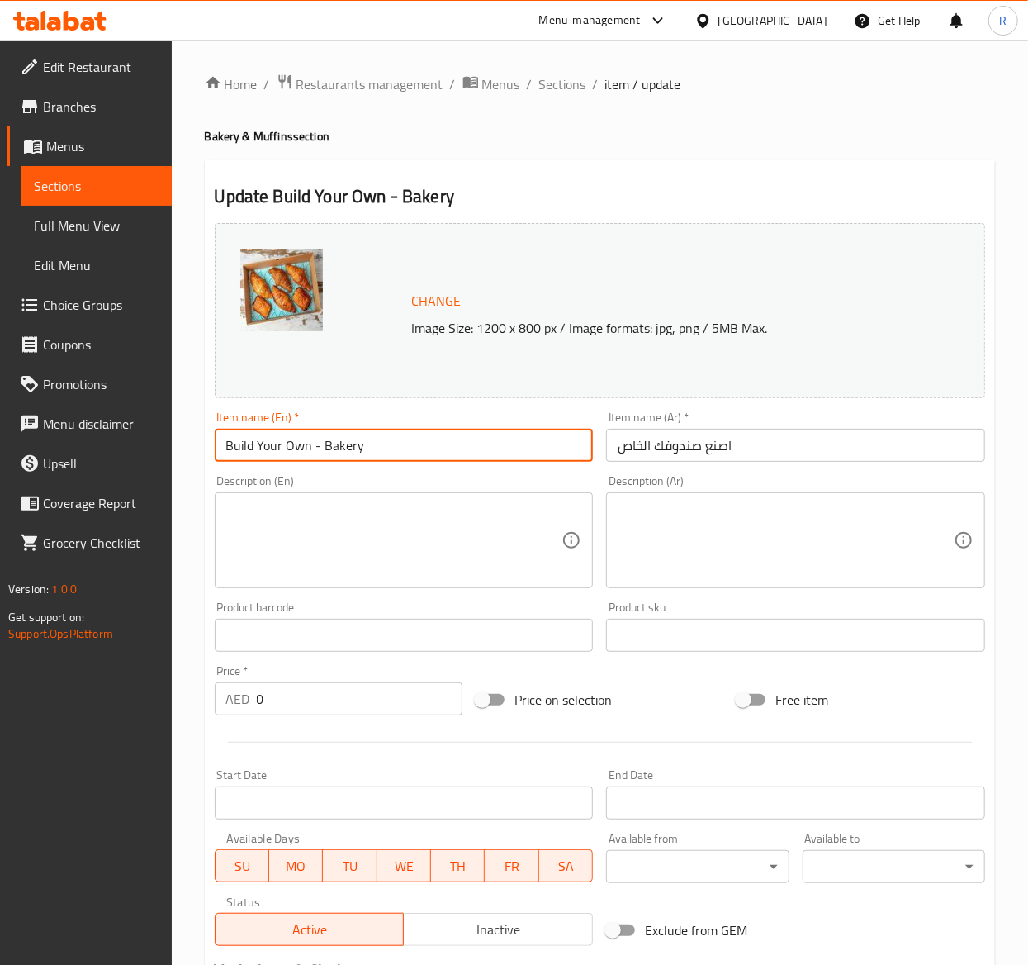
type input "Build Your Own - Bakery Box"
drag, startPoint x: 505, startPoint y: 441, endPoint x: 122, endPoint y: 423, distance: 383.7
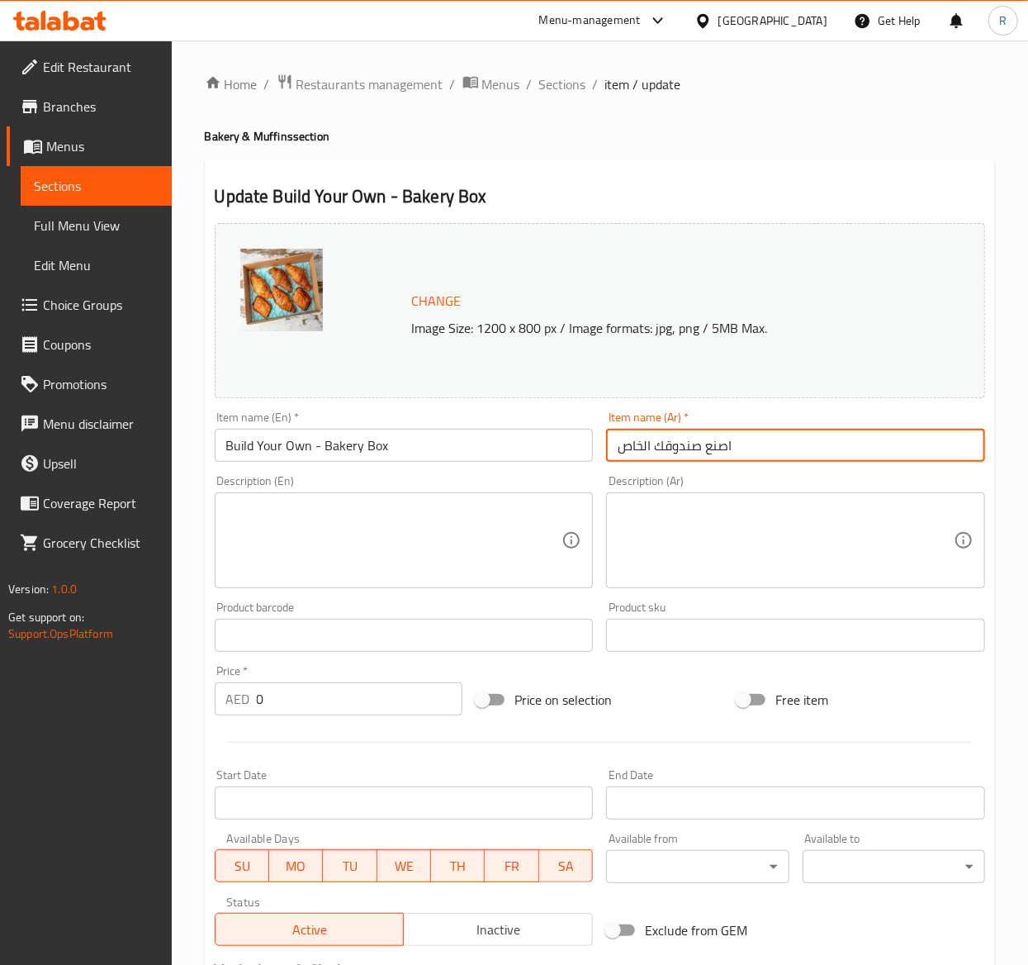
drag, startPoint x: 777, startPoint y: 448, endPoint x: 381, endPoint y: 415, distance: 397.8
click at [381, 415] on div "Change Image Size: 1200 x 800 px / Image formats: jpg, png / 5MB Max. Item name…" at bounding box center [600, 584] width 784 height 736
paste input "اصنع بنفسك - صندوق المخبز"
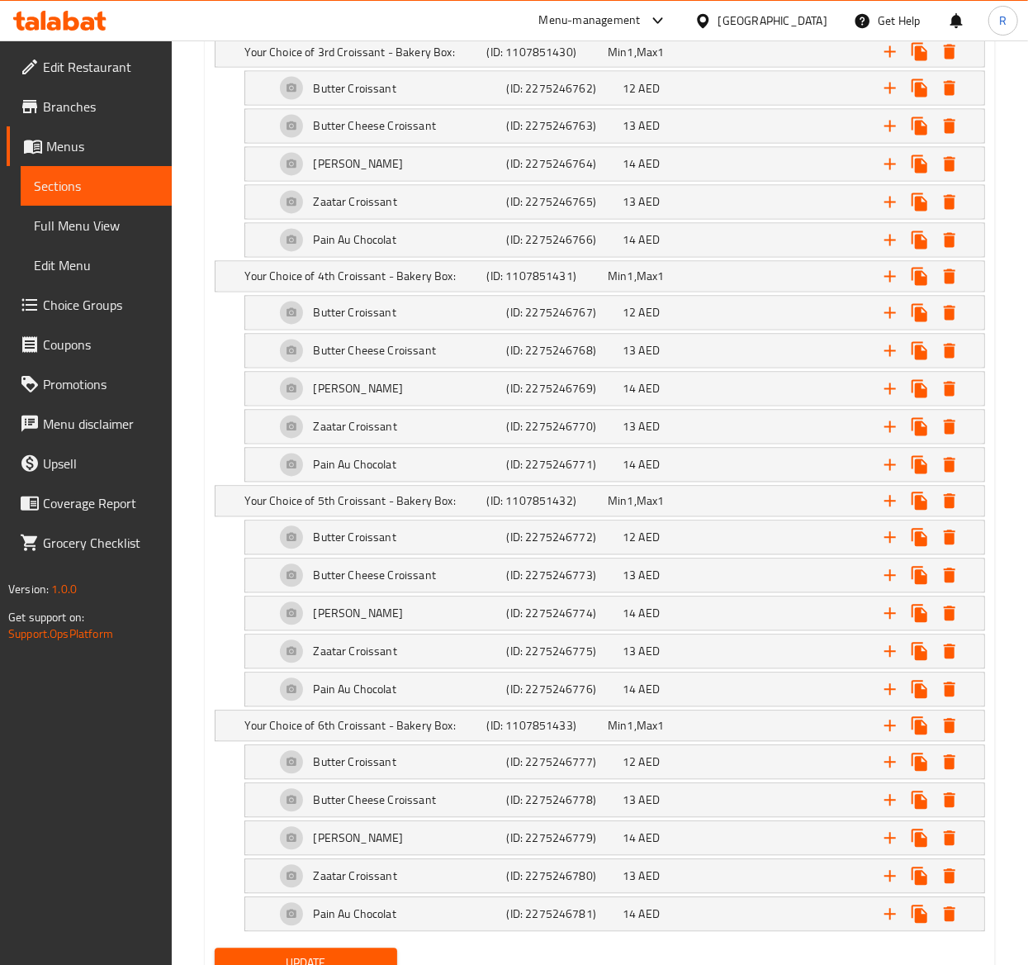
scroll to position [1540, 0]
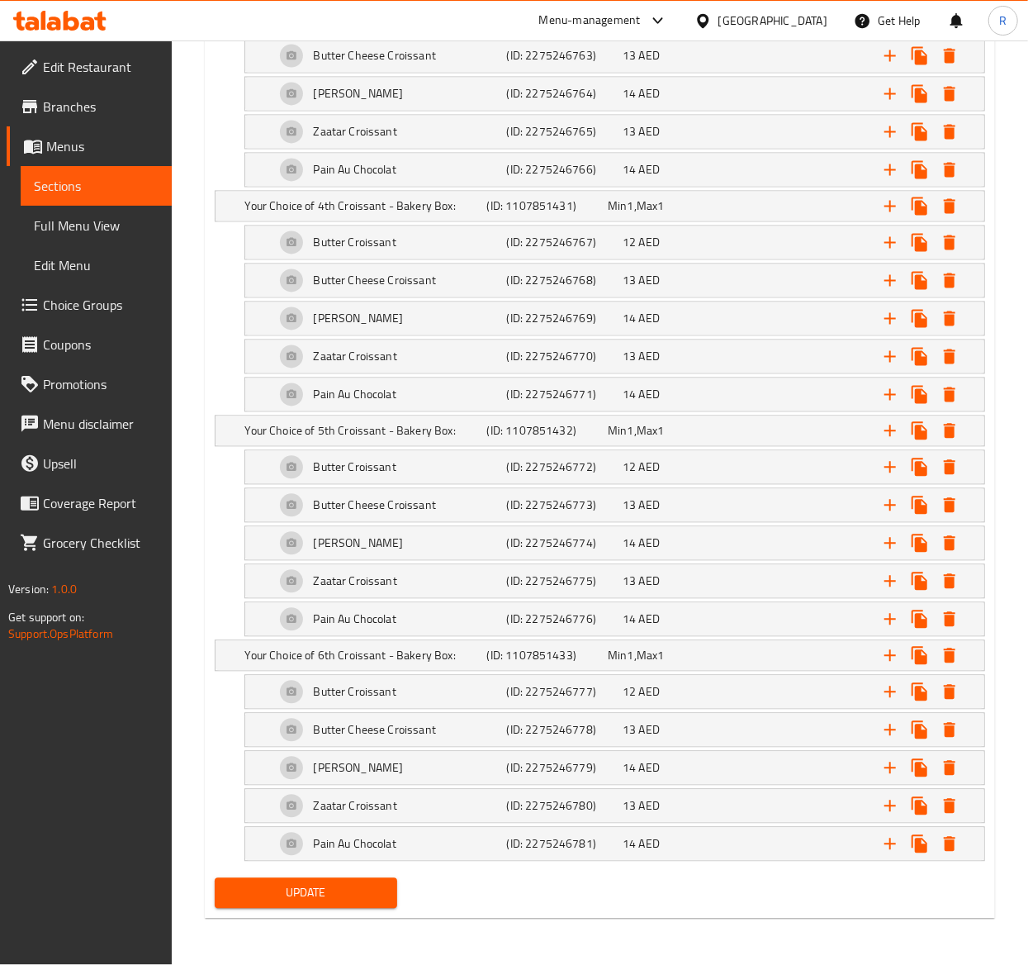
type input "اصنع بنفسك - صندوق المخبز"
click at [332, 894] on span "Update" at bounding box center [306, 893] width 156 height 21
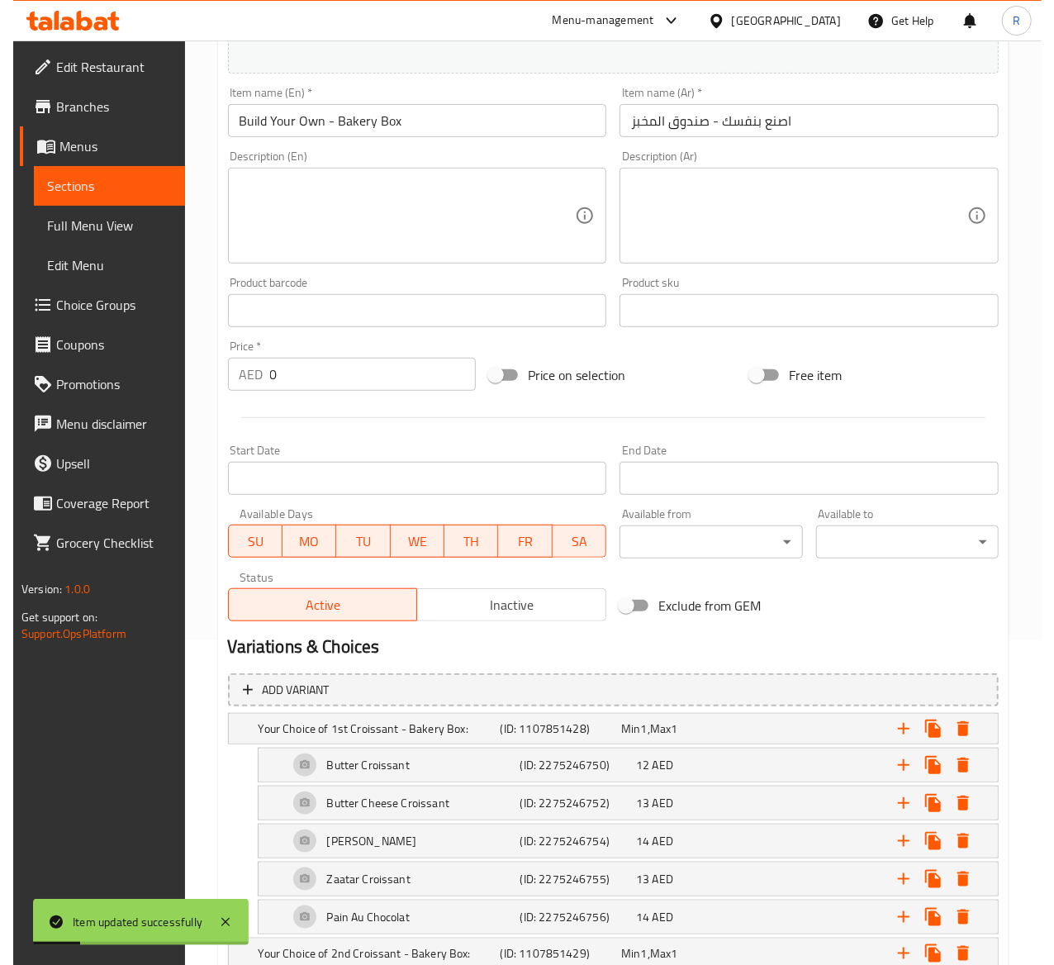
scroll to position [0, 0]
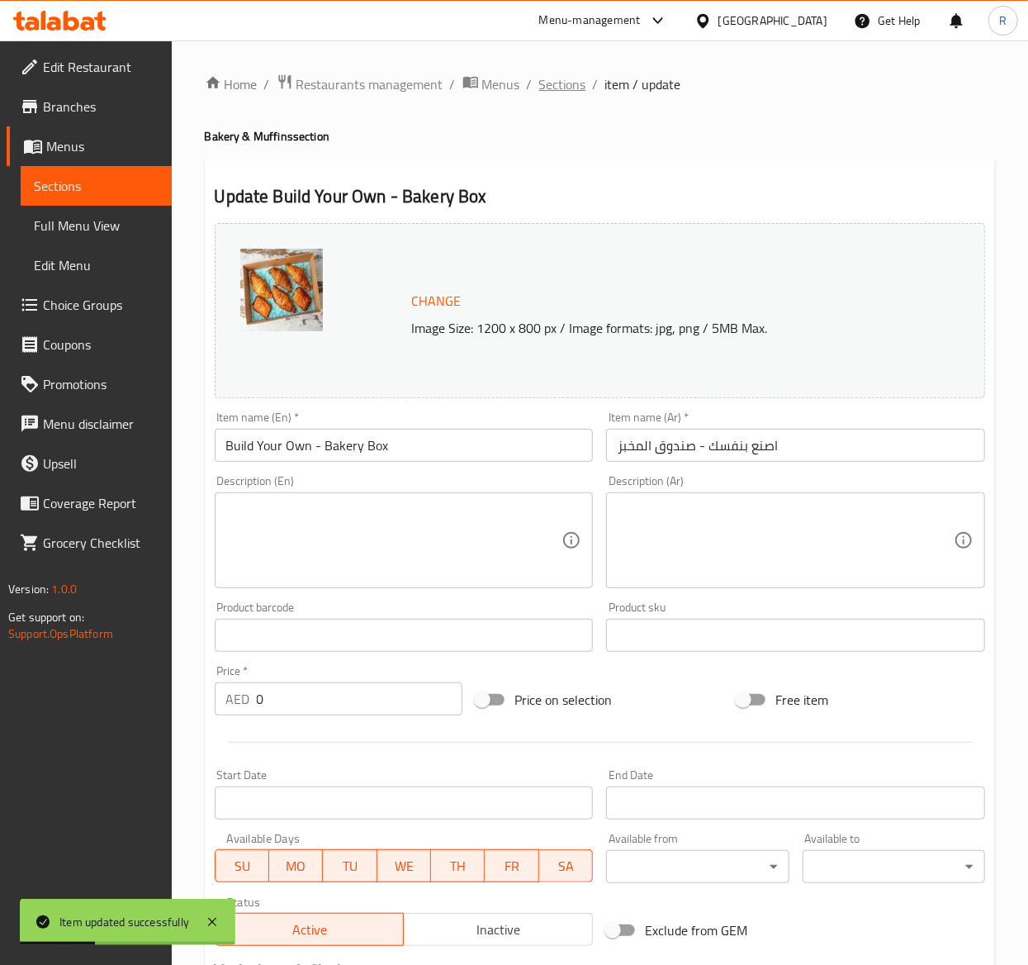
click at [579, 76] on span "Sections" at bounding box center [562, 84] width 47 height 20
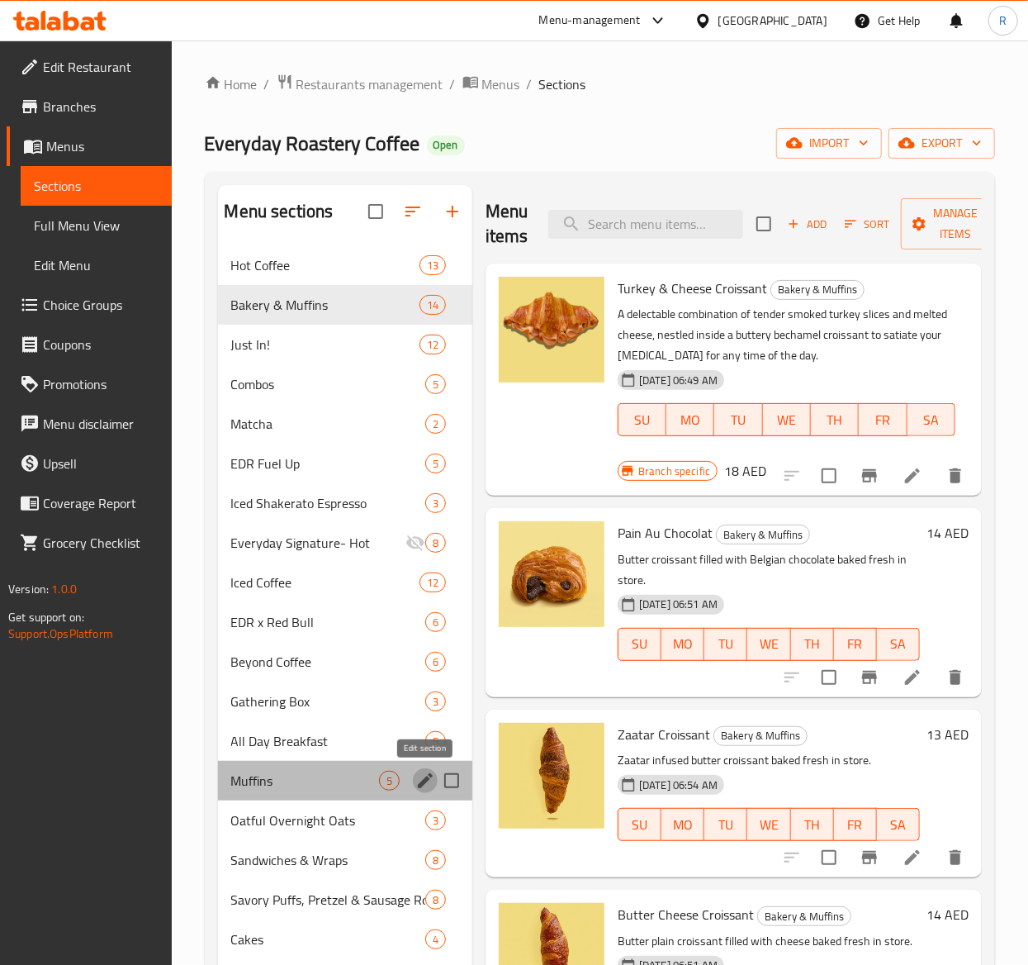
click at [429, 785] on icon "edit" at bounding box center [425, 781] width 20 height 20
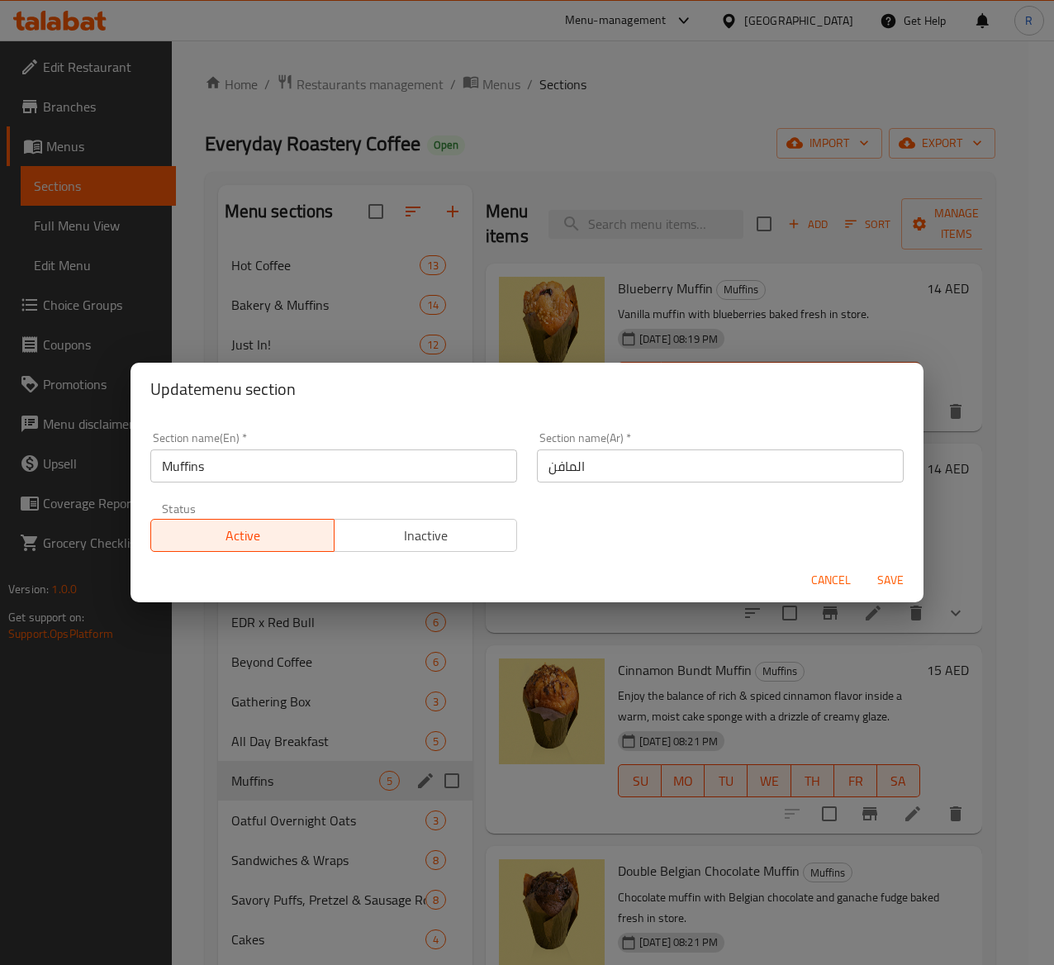
click at [417, 542] on span "Inactive" at bounding box center [426, 536] width 170 height 24
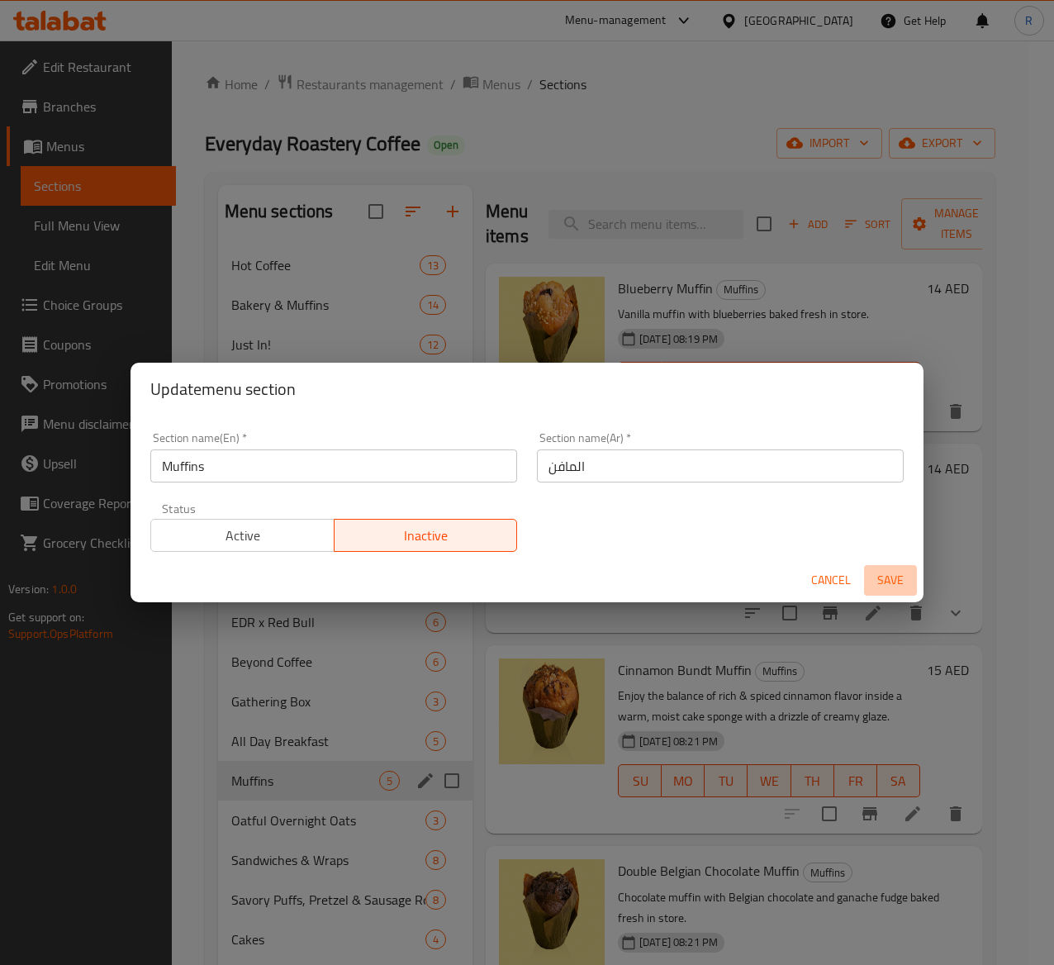
click at [890, 580] on span "Save" at bounding box center [891, 580] width 40 height 21
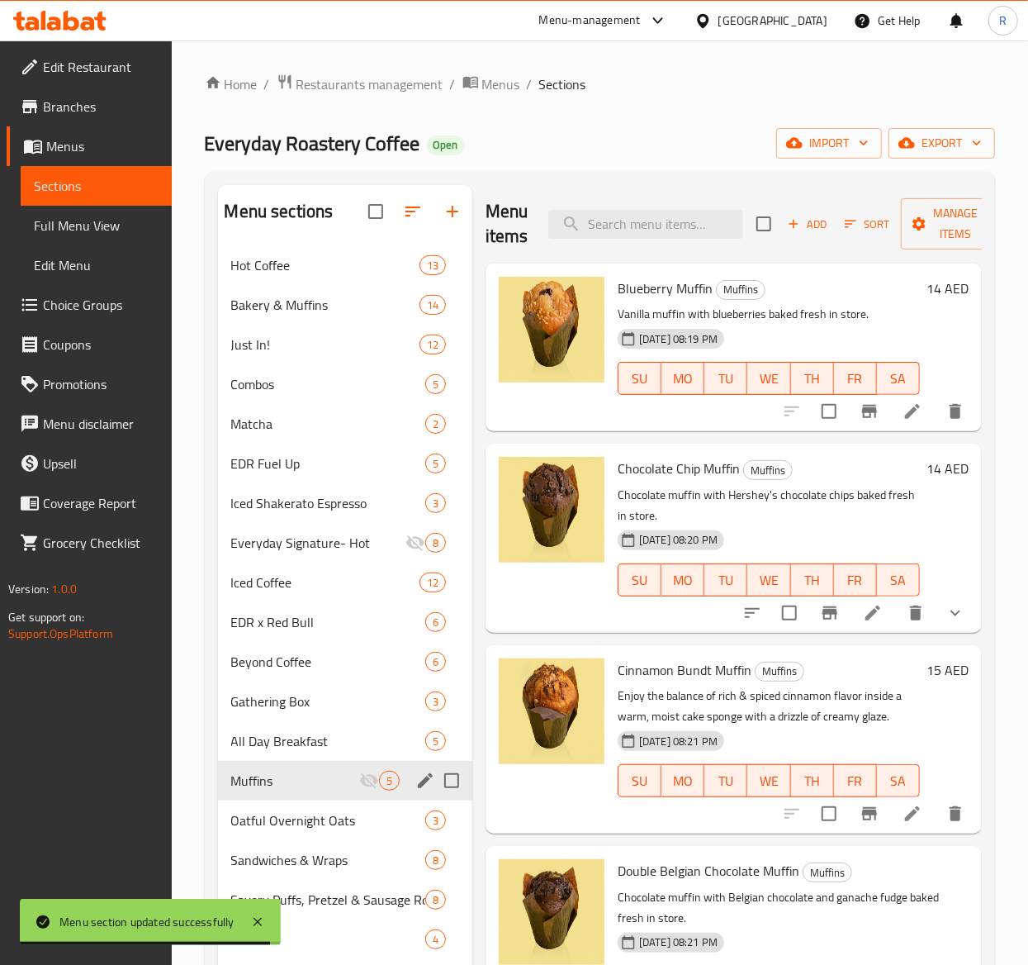
click at [958, 197] on div "Menu items Add Sort Manage items" at bounding box center [734, 224] width 496 height 78
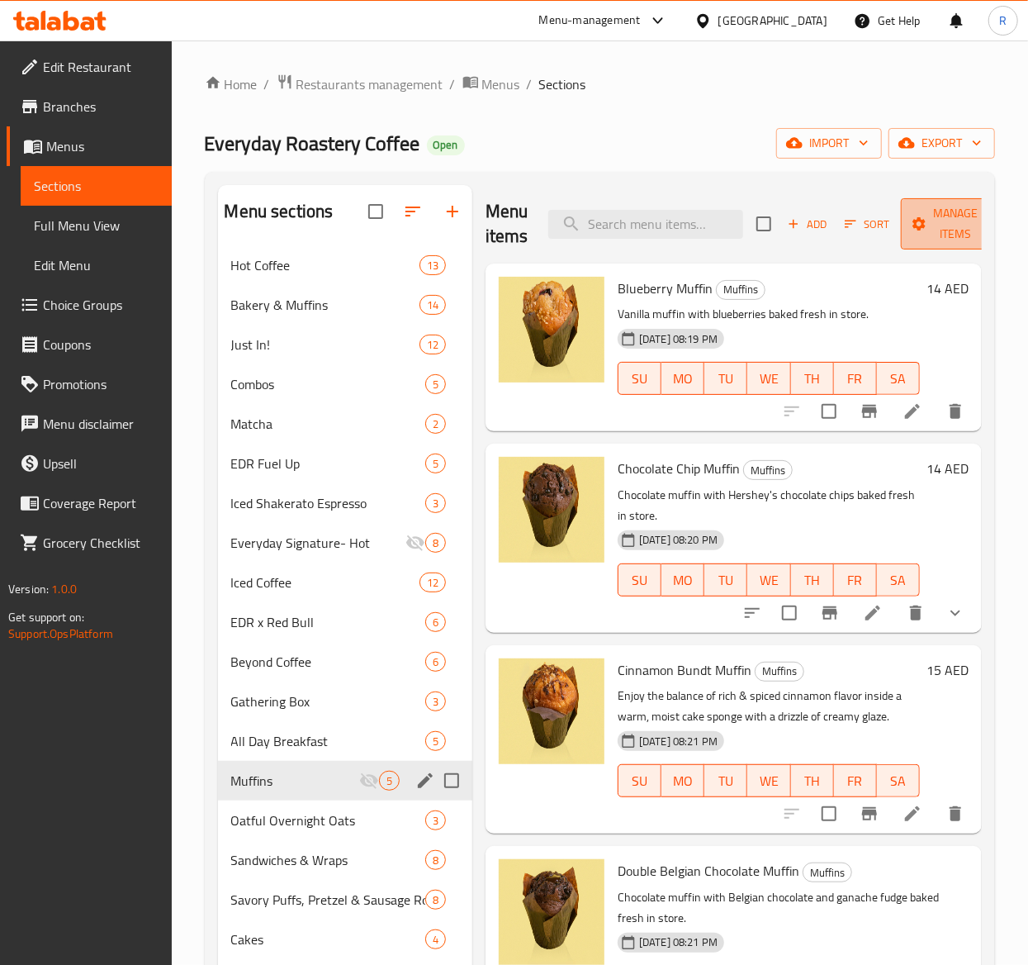
click at [951, 225] on span "Manage items" at bounding box center [956, 223] width 84 height 41
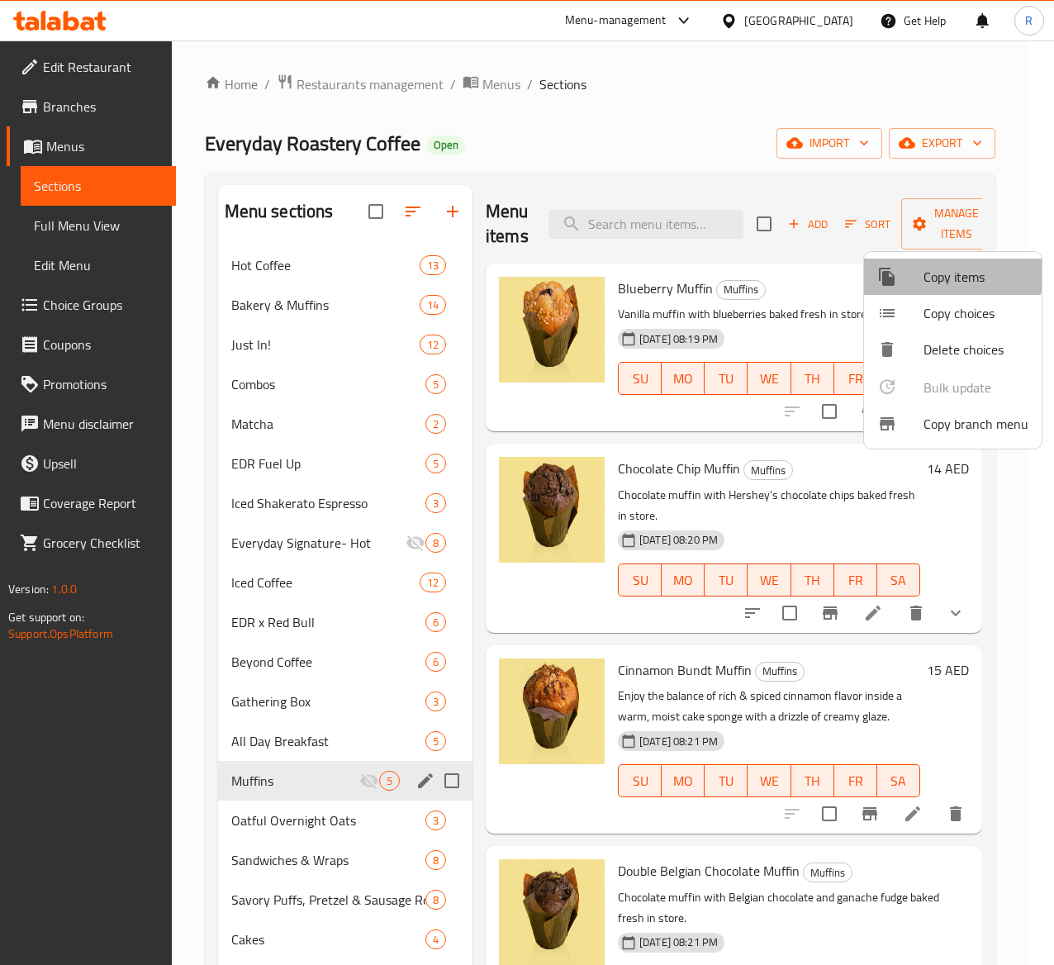
click at [951, 267] on span "Copy items" at bounding box center [975, 277] width 105 height 20
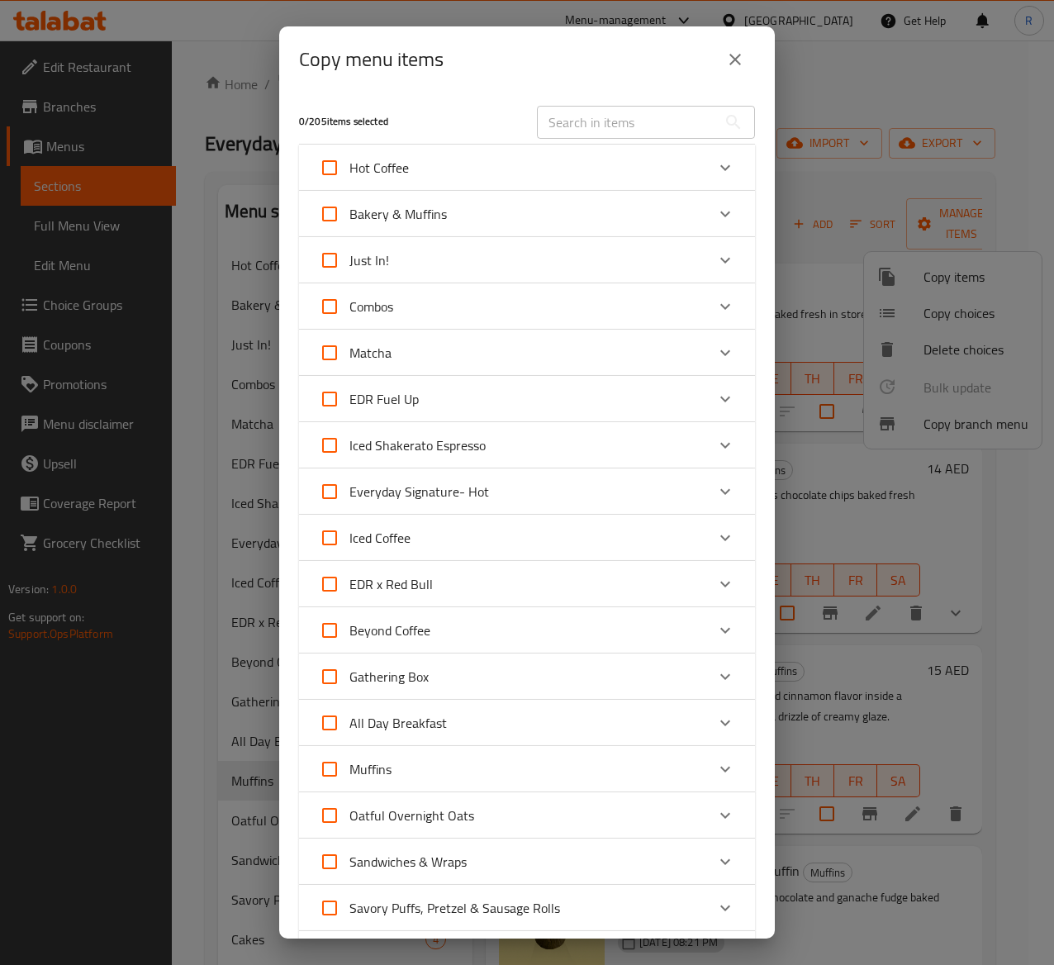
click at [616, 214] on div "Bakery & Muffins" at bounding box center [512, 214] width 387 height 40
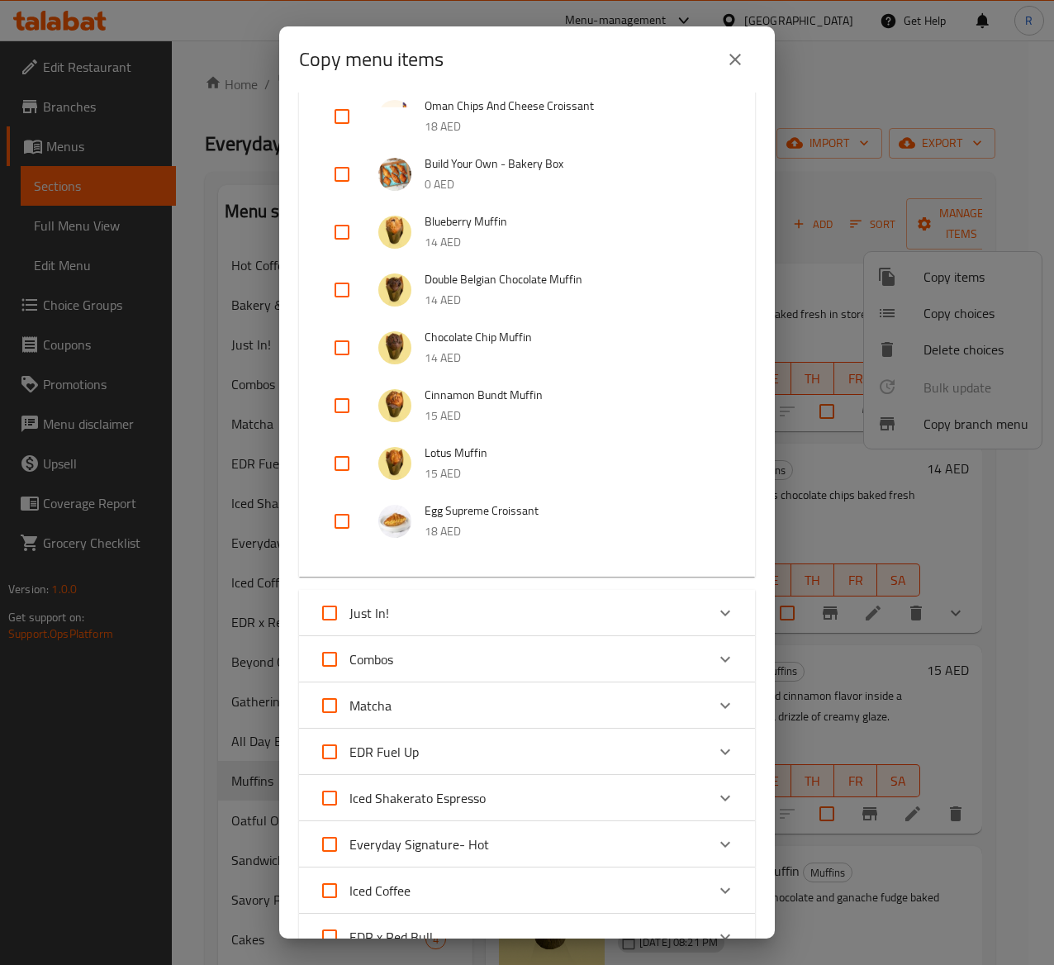
scroll to position [509, 0]
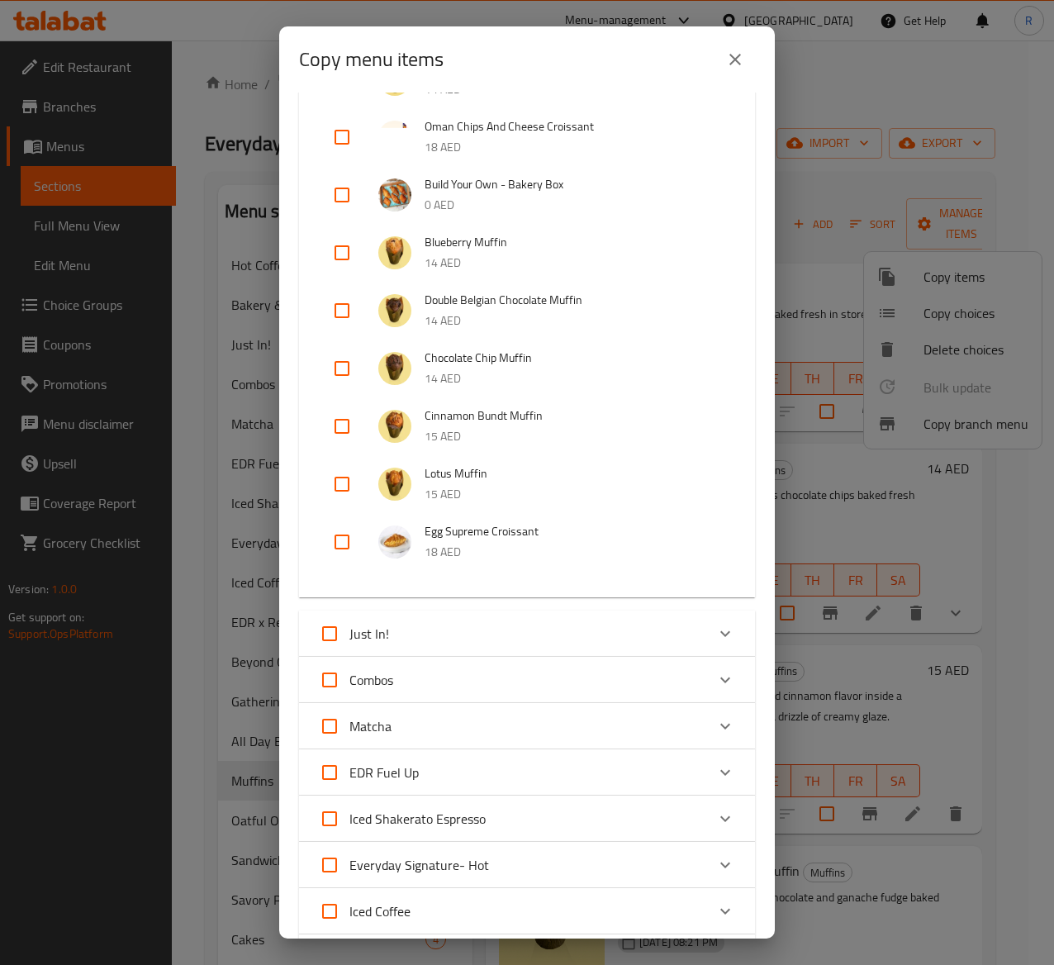
click at [339, 535] on input "checkbox" at bounding box center [342, 542] width 40 height 40
checkbox input "true"
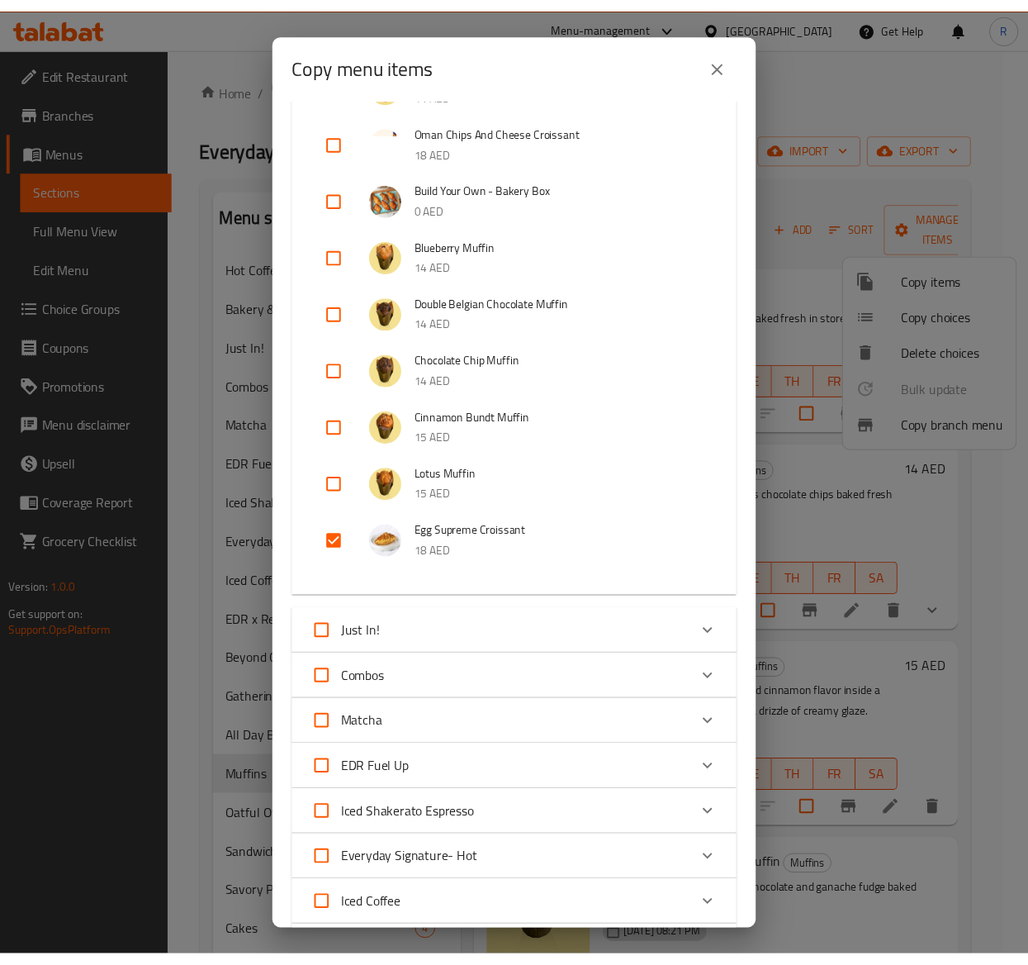
scroll to position [1667, 0]
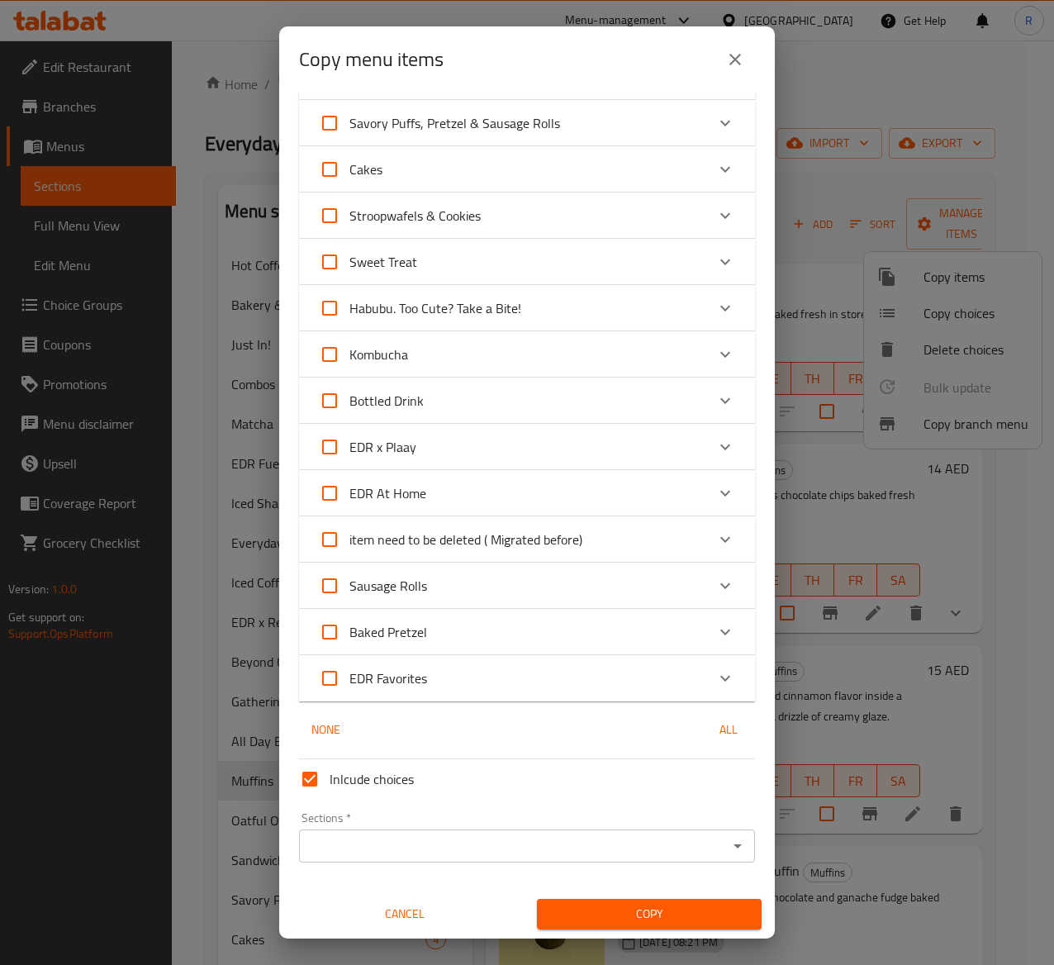
click at [540, 856] on input "Sections   *" at bounding box center [513, 845] width 419 height 23
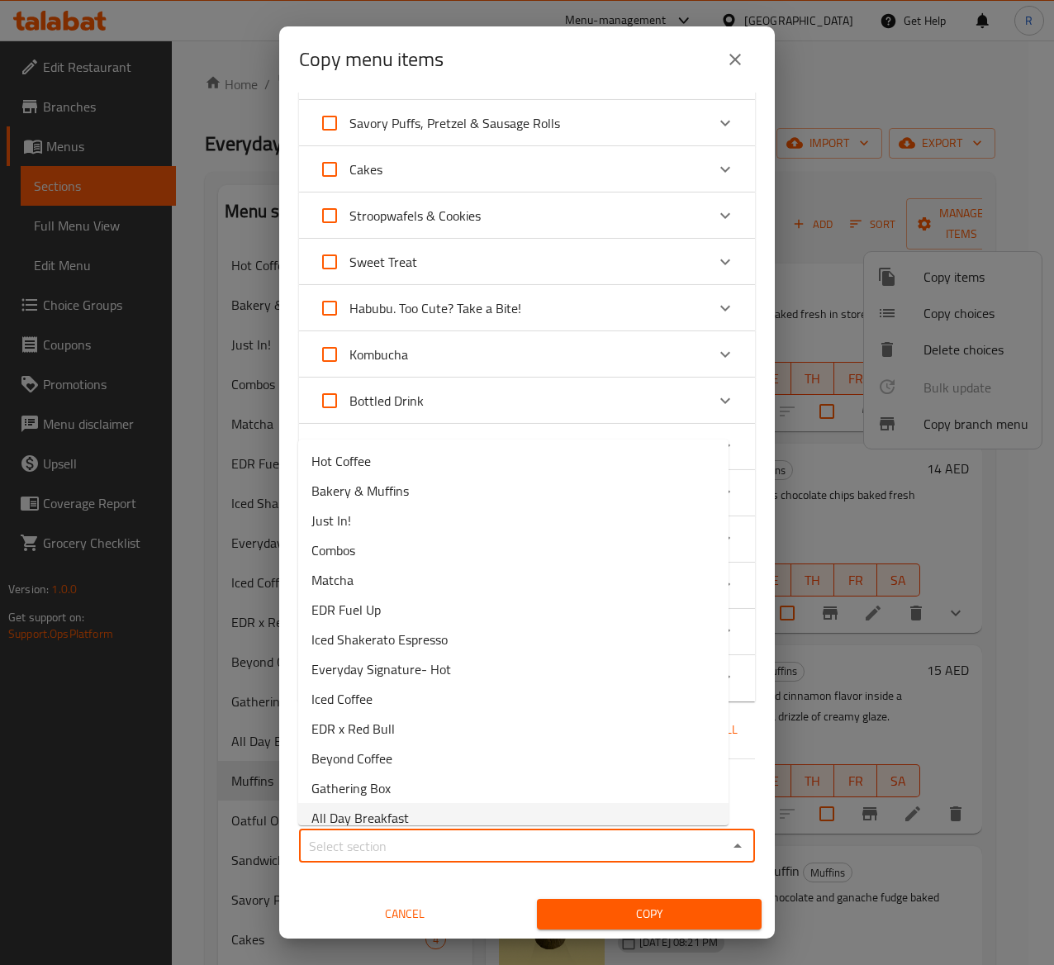
click at [387, 809] on span "All Day Breakfast" at bounding box center [359, 818] width 97 height 20
type input "All Day Breakfast"
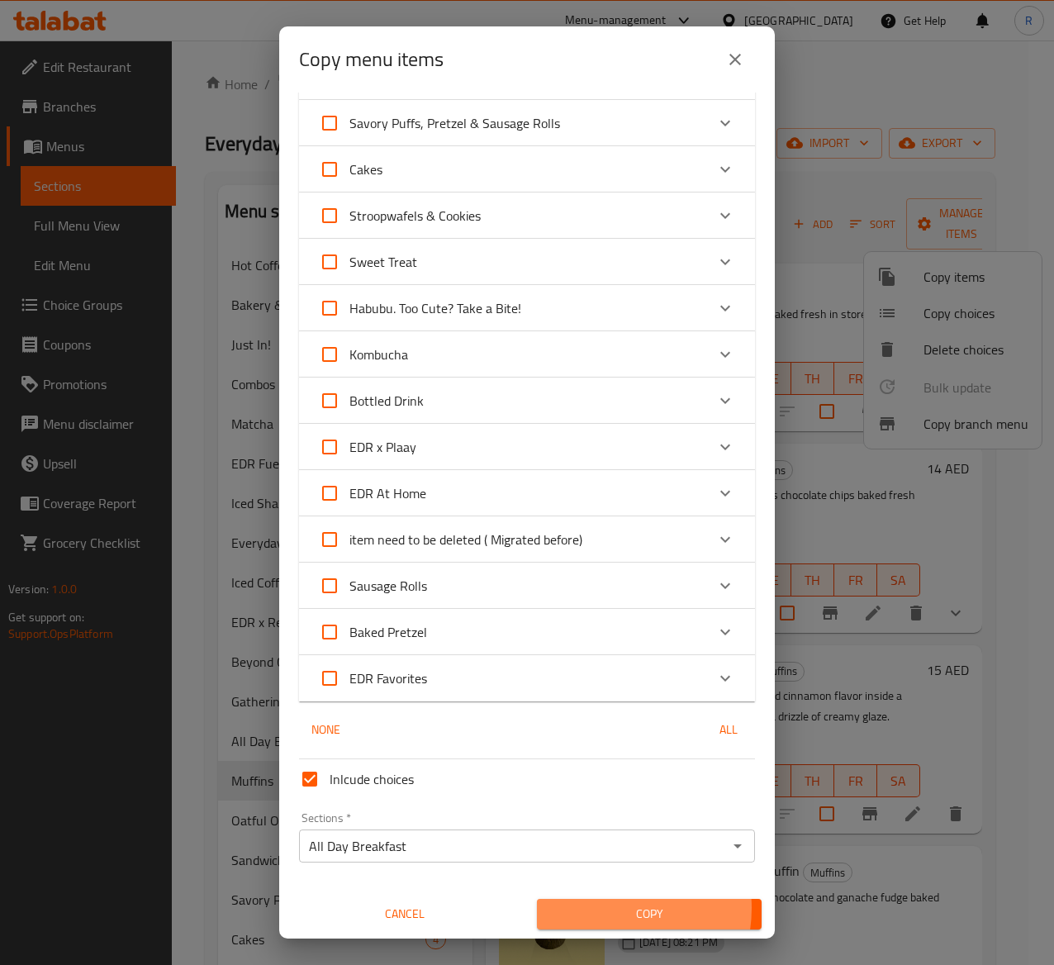
click at [586, 907] on span "Copy" at bounding box center [649, 914] width 198 height 21
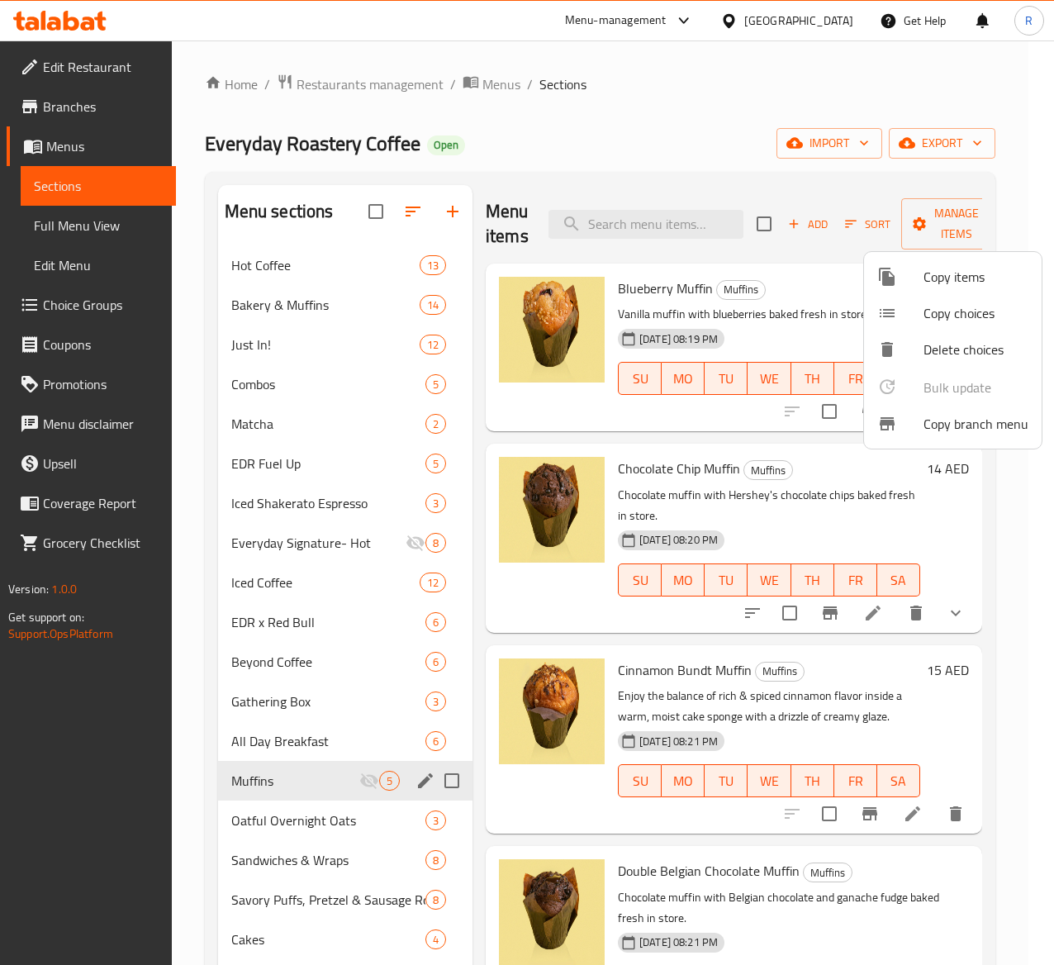
click at [985, 600] on div at bounding box center [527, 482] width 1054 height 965
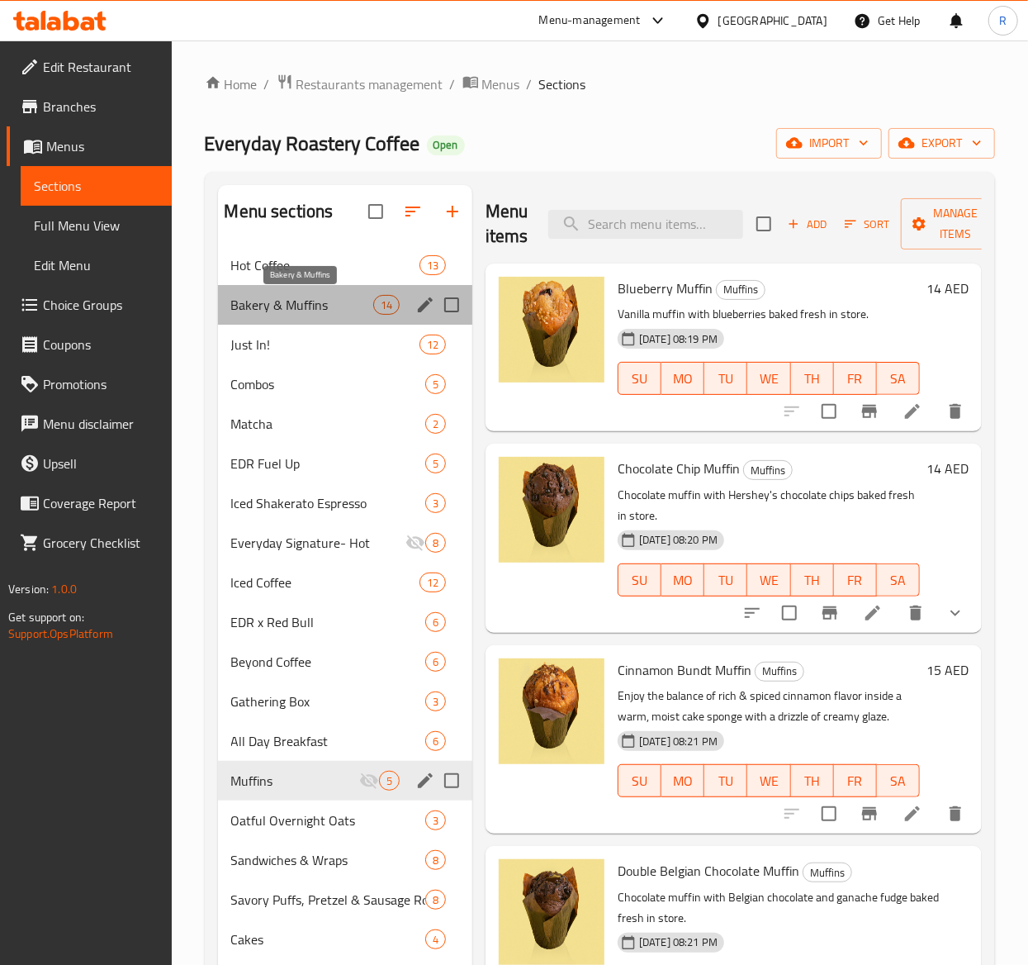
click at [301, 301] on span "Bakery & Muffins" at bounding box center [302, 305] width 142 height 20
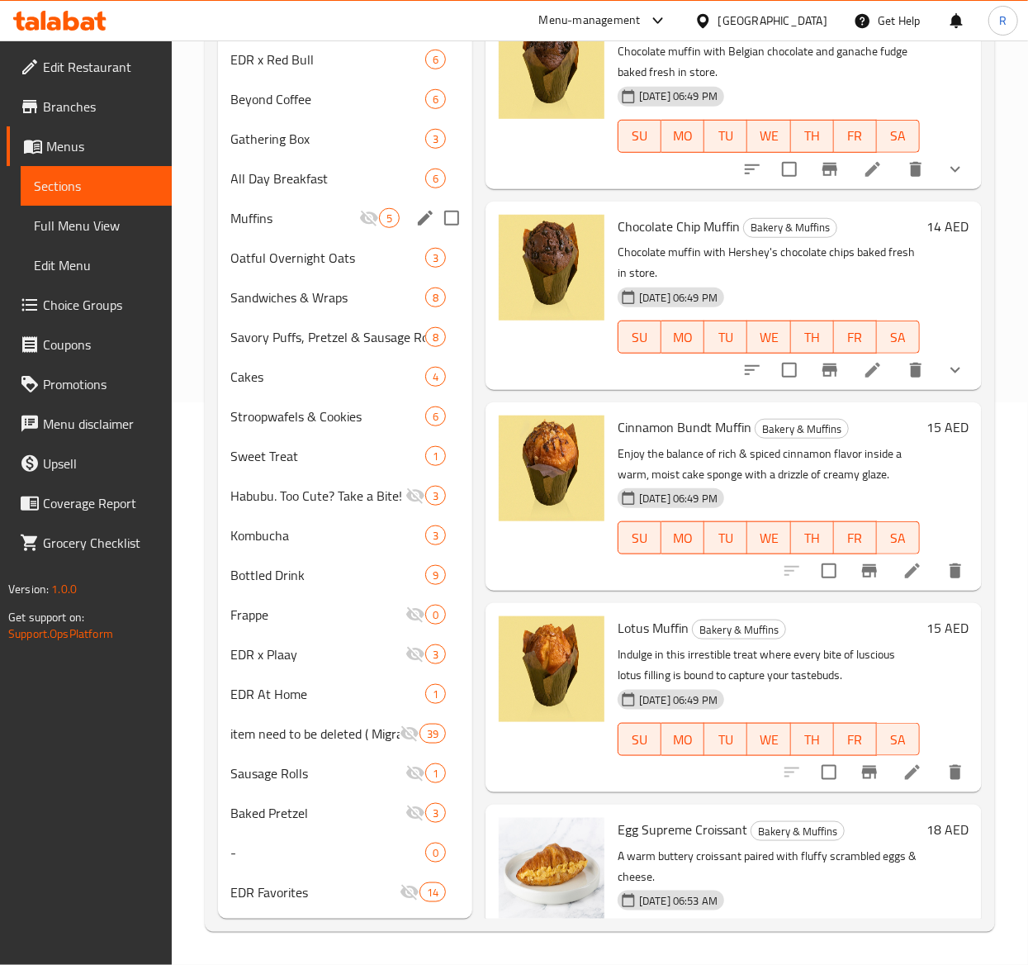
scroll to position [1611, 0]
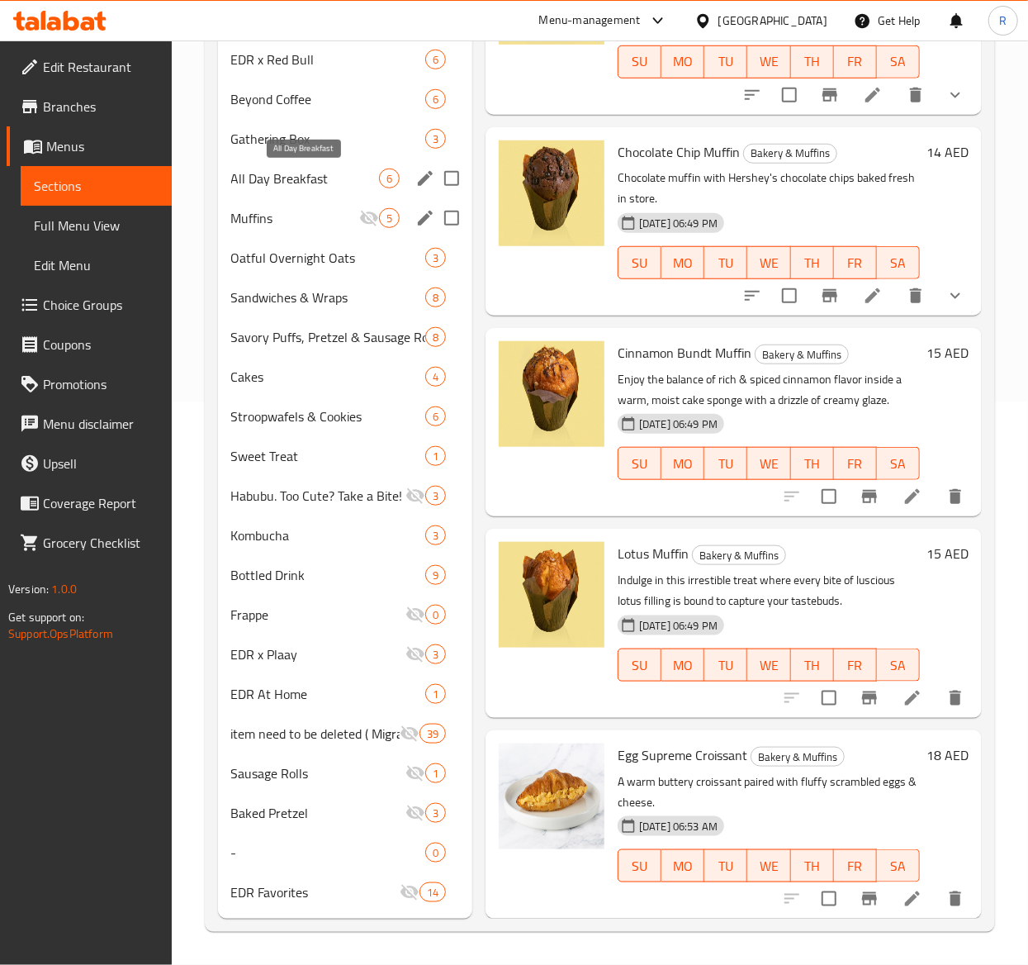
click at [309, 178] on span "All Day Breakfast" at bounding box center [305, 178] width 148 height 20
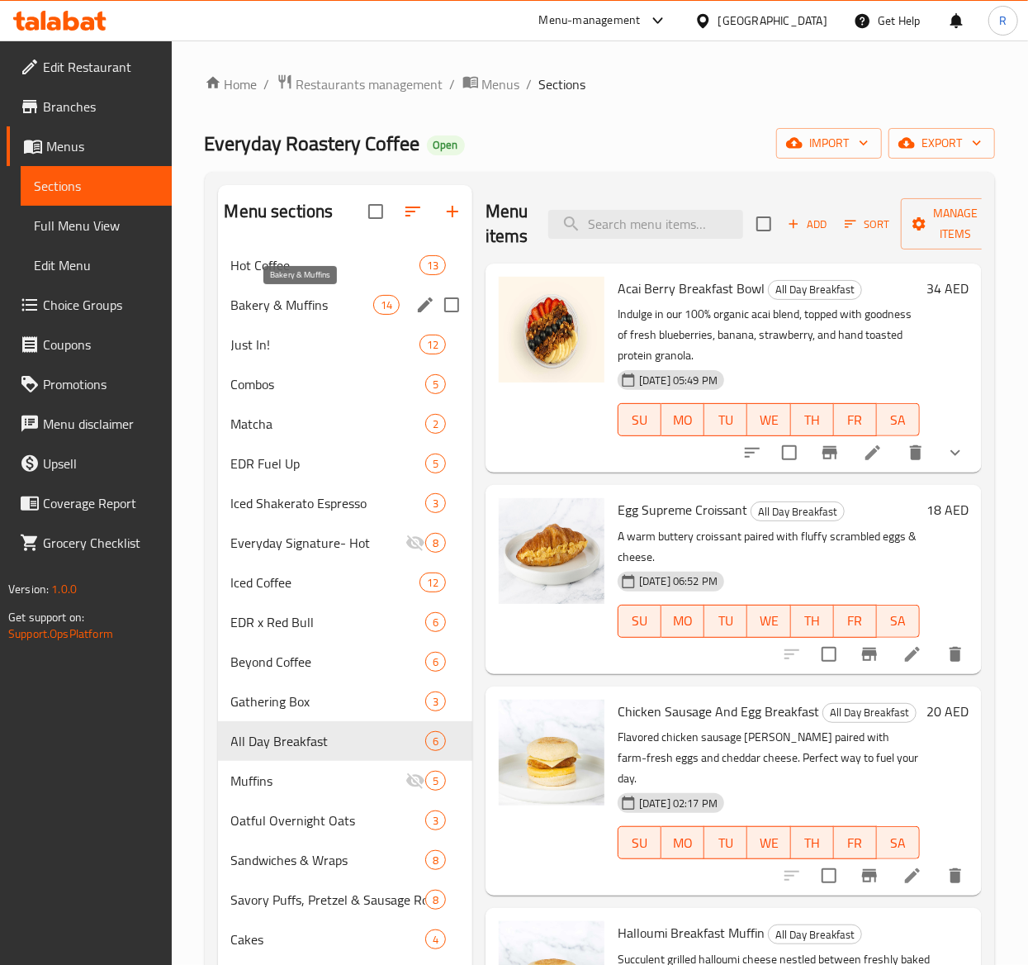
click at [292, 302] on span "Bakery & Muffins" at bounding box center [302, 305] width 142 height 20
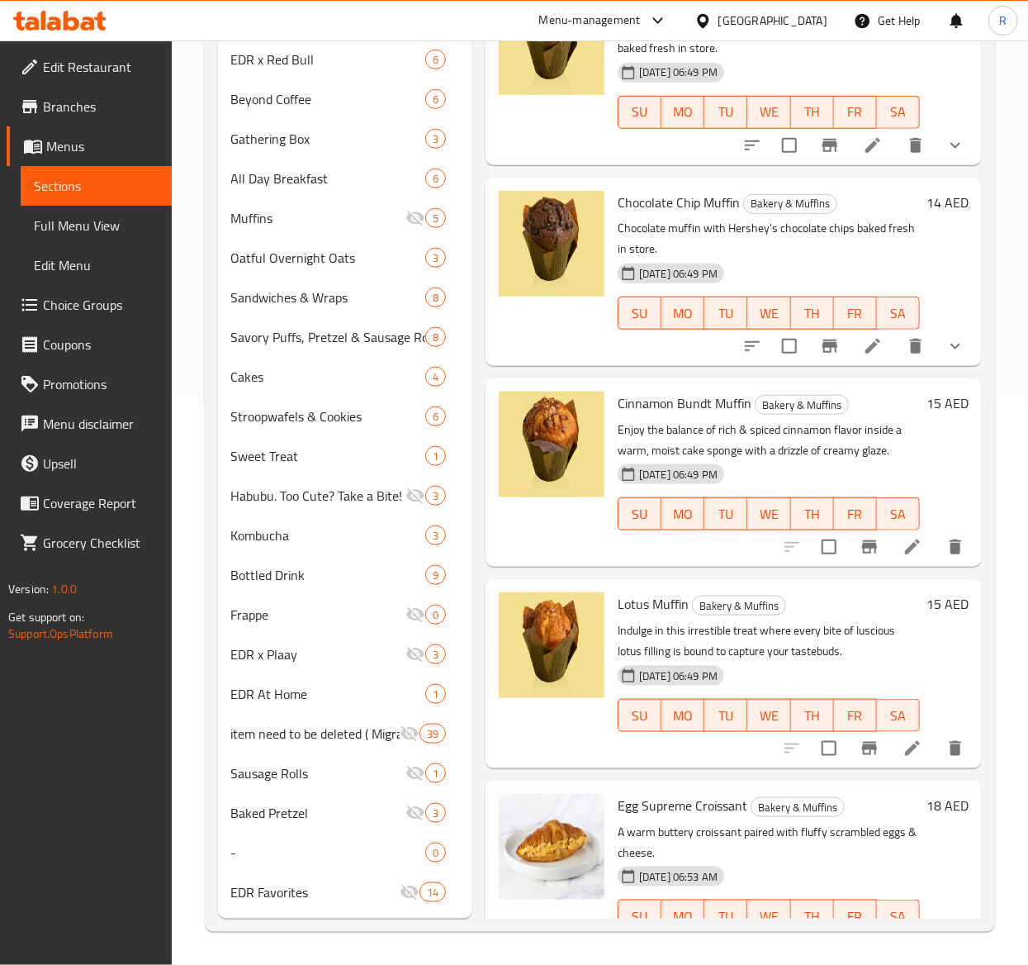
scroll to position [1611, 0]
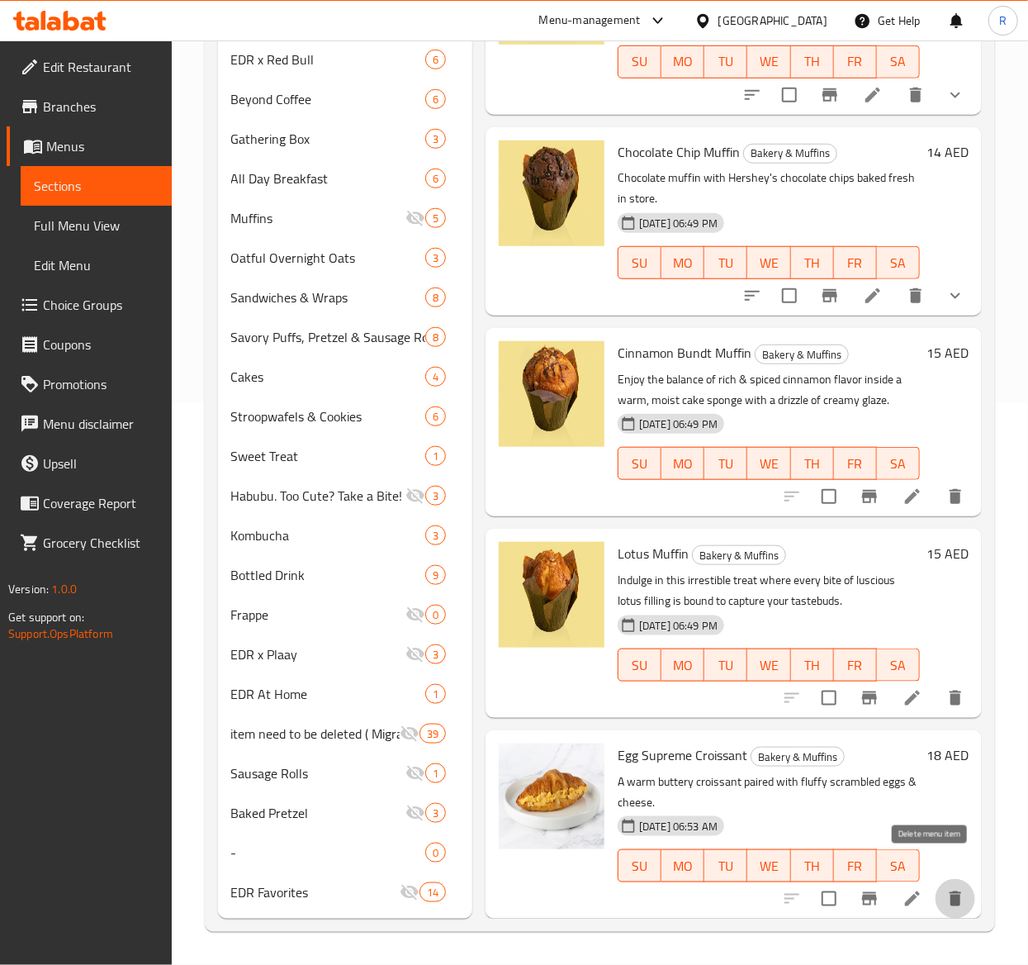
click at [950, 891] on icon "delete" at bounding box center [956, 898] width 12 height 15
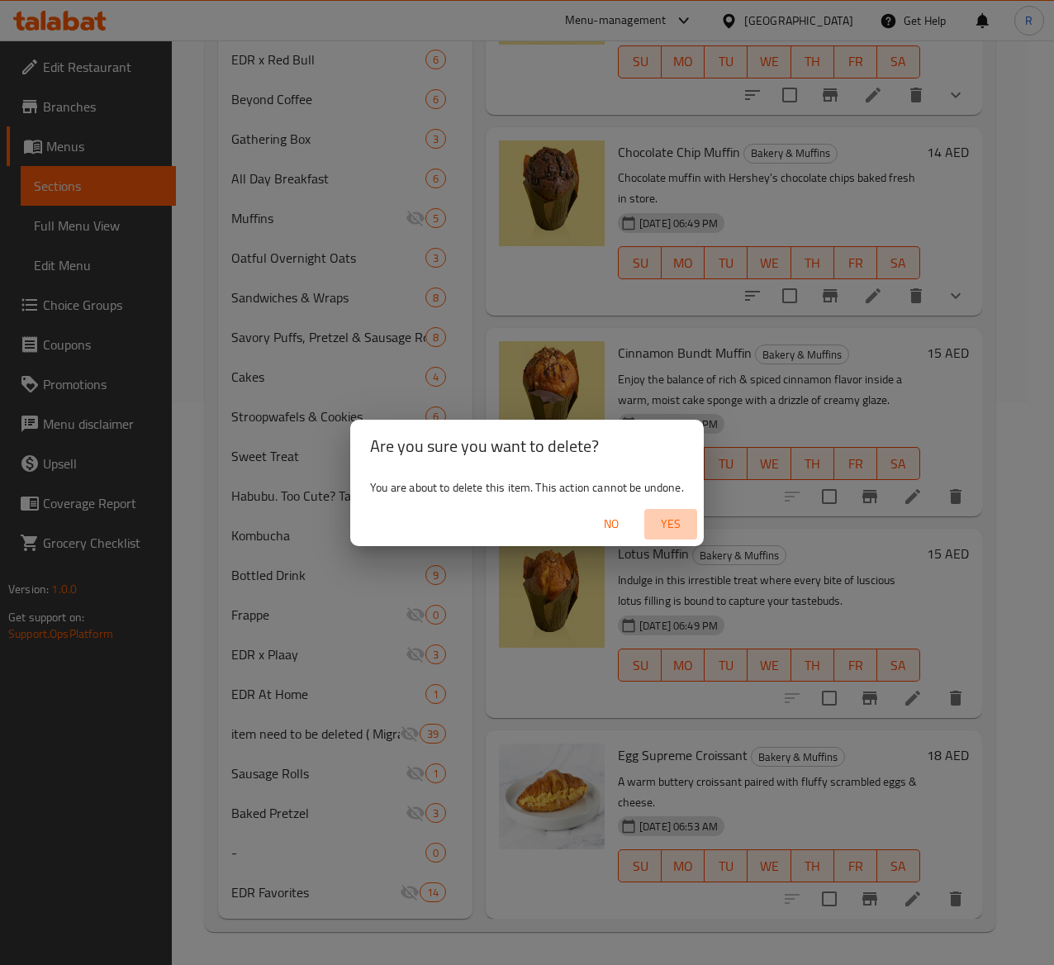
click at [671, 525] on span "Yes" at bounding box center [671, 524] width 40 height 21
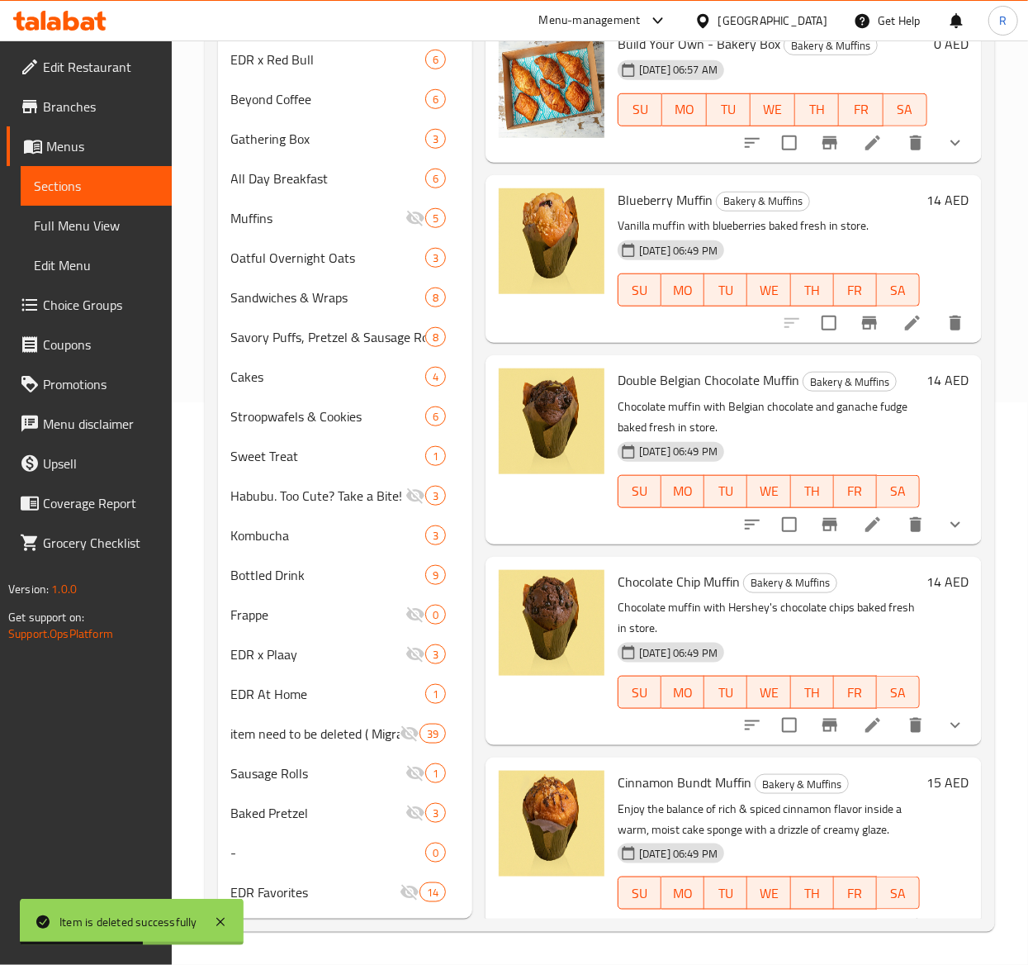
scroll to position [1409, 0]
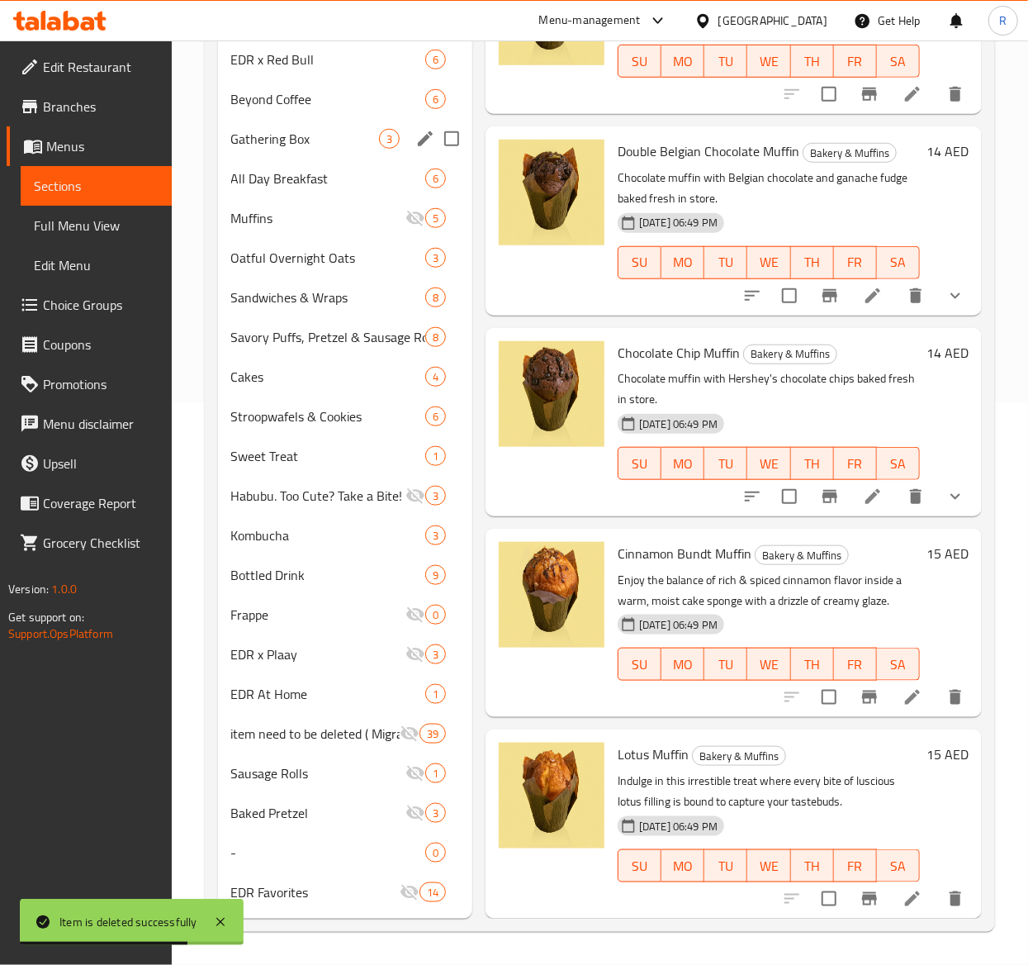
click at [350, 160] on div "All Day Breakfast 6" at bounding box center [345, 179] width 254 height 40
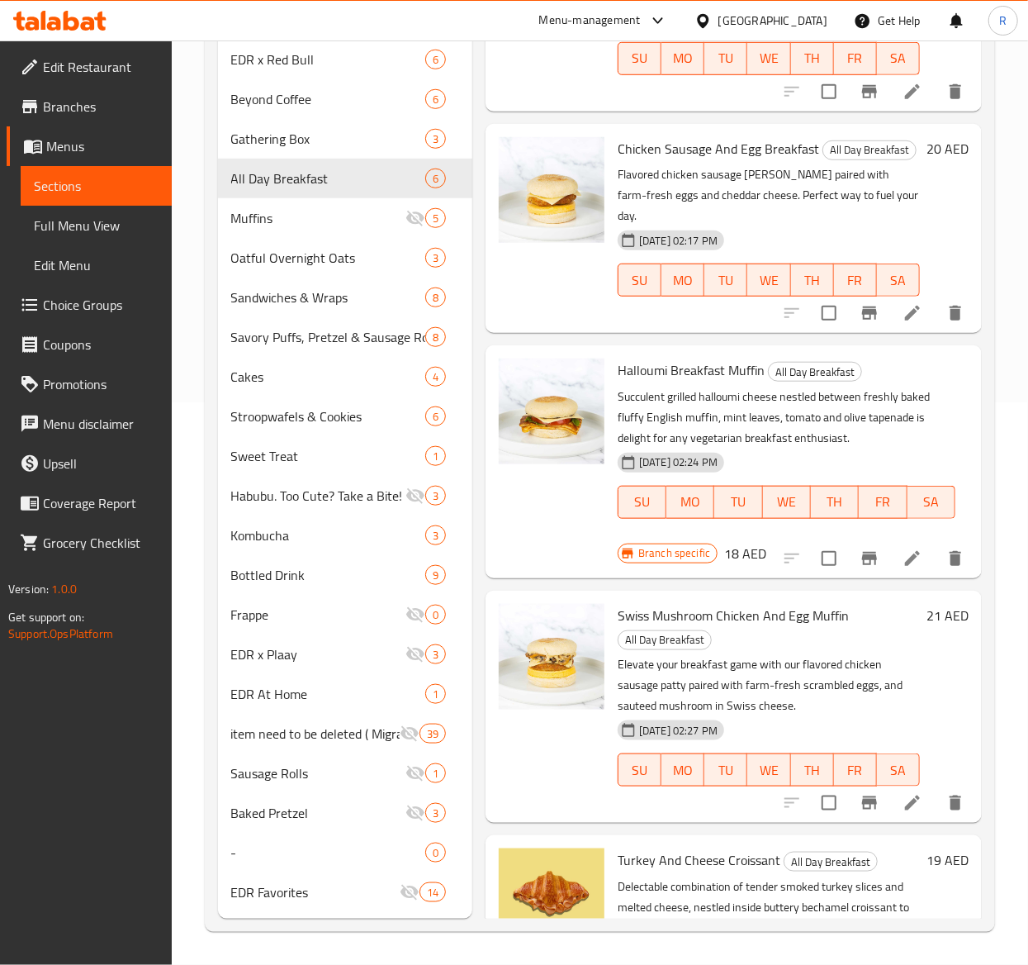
scroll to position [173, 0]
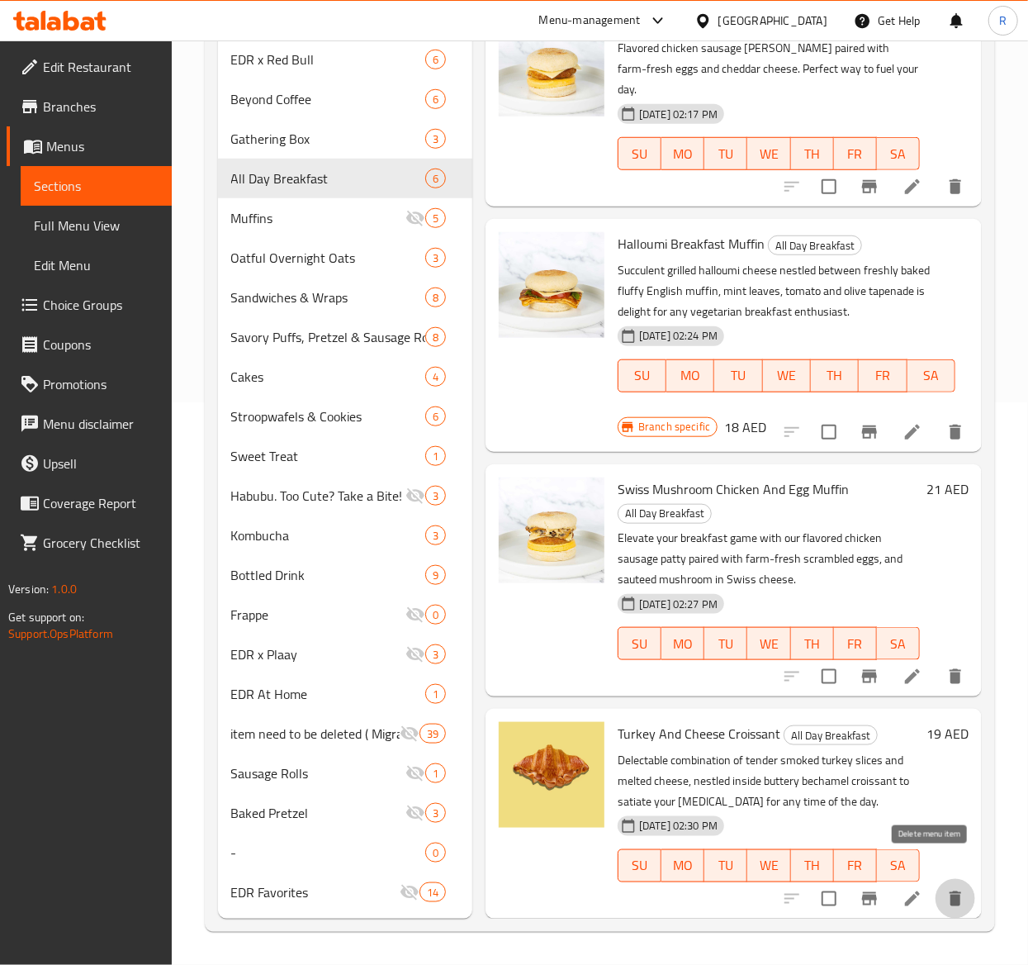
click at [950, 891] on icon "delete" at bounding box center [956, 898] width 12 height 15
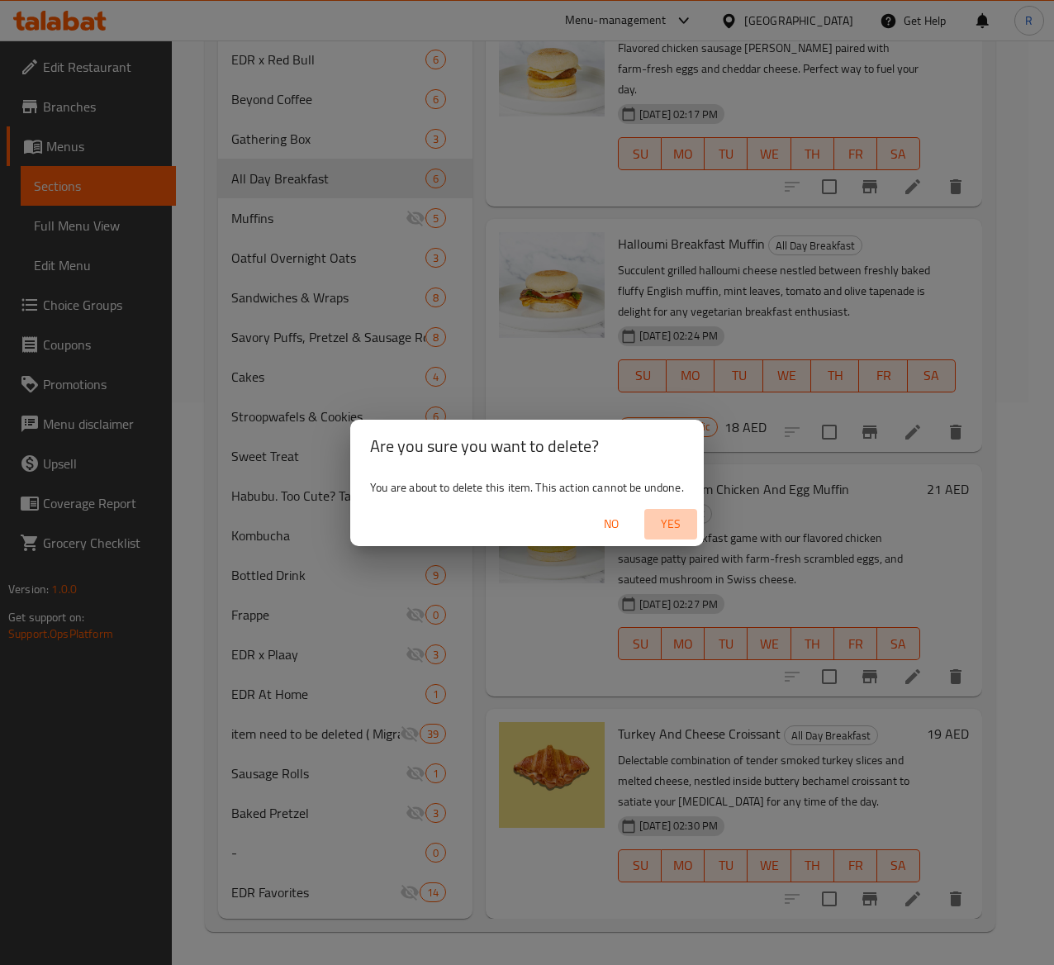
click at [679, 524] on span "Yes" at bounding box center [671, 524] width 40 height 21
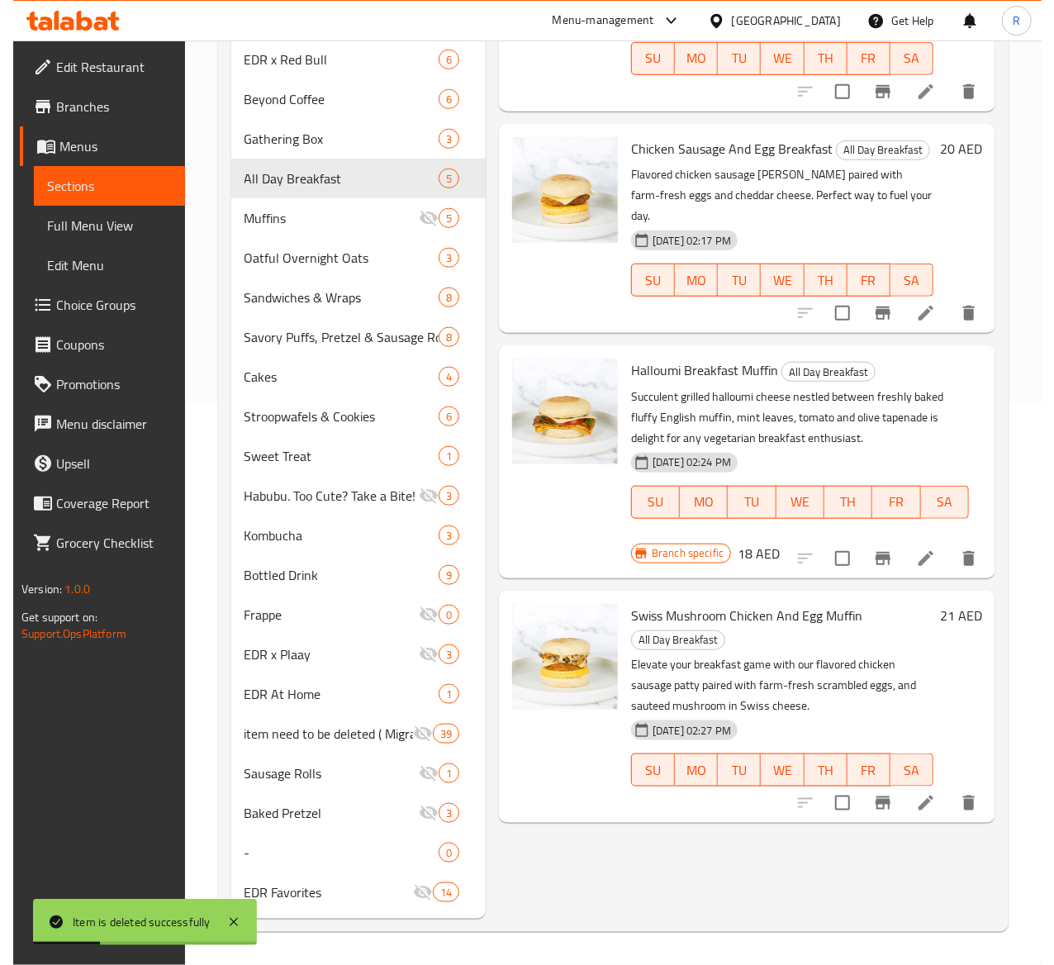
scroll to position [0, 0]
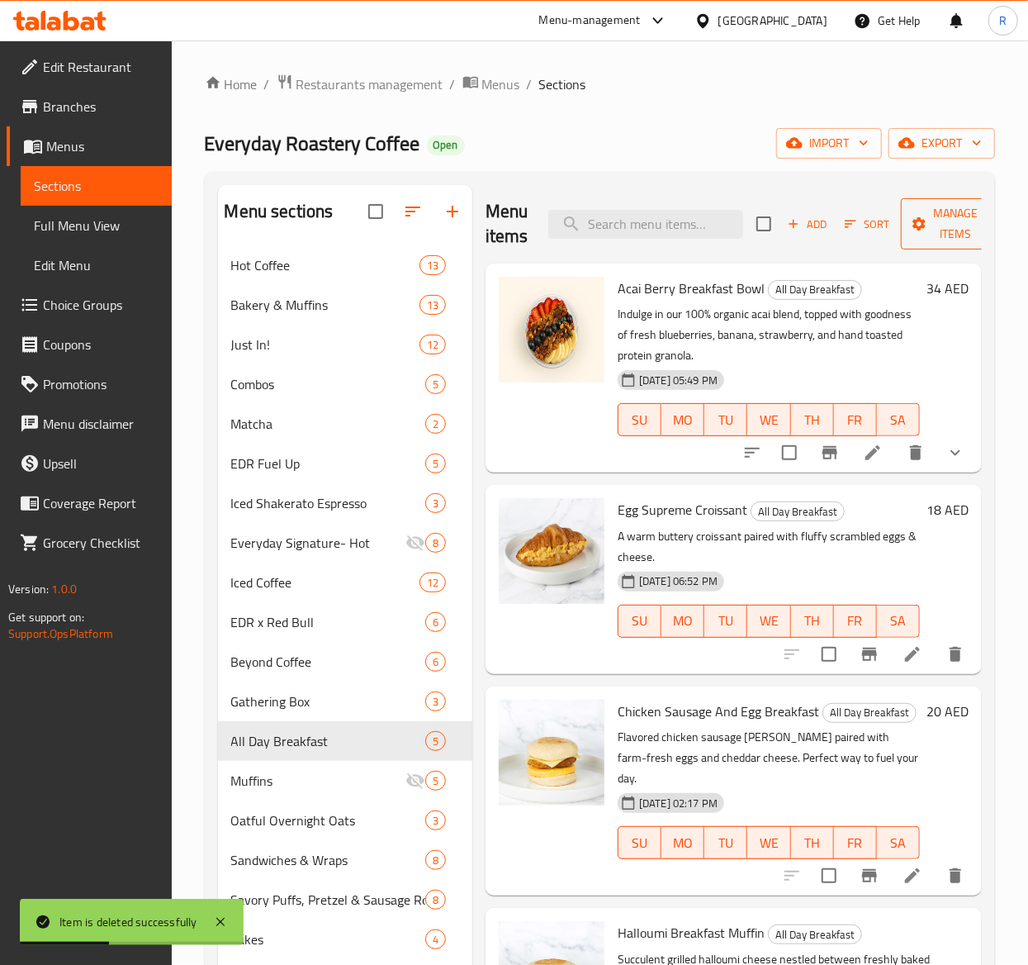
click at [946, 231] on span "Manage items" at bounding box center [956, 223] width 84 height 41
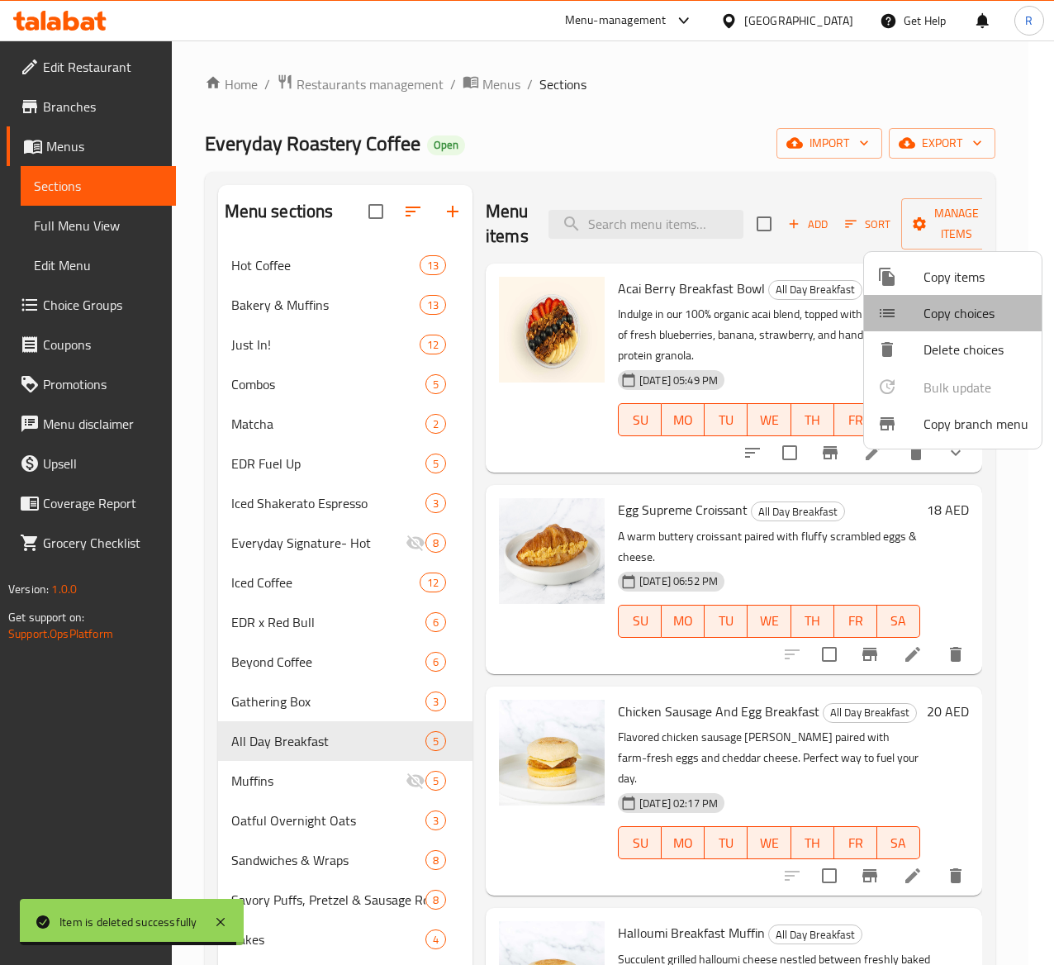
click at [973, 310] on span "Copy choices" at bounding box center [975, 313] width 105 height 20
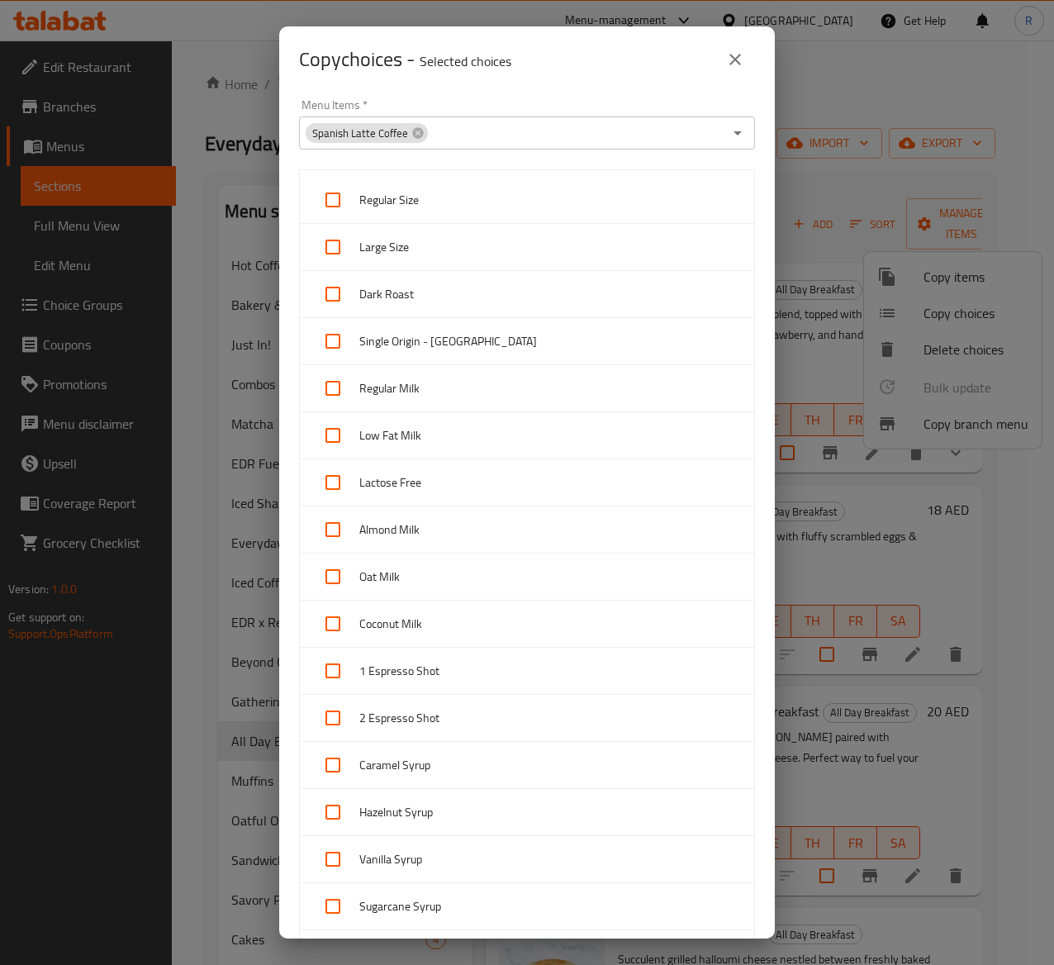
click at [738, 52] on icon "close" at bounding box center [735, 60] width 20 height 20
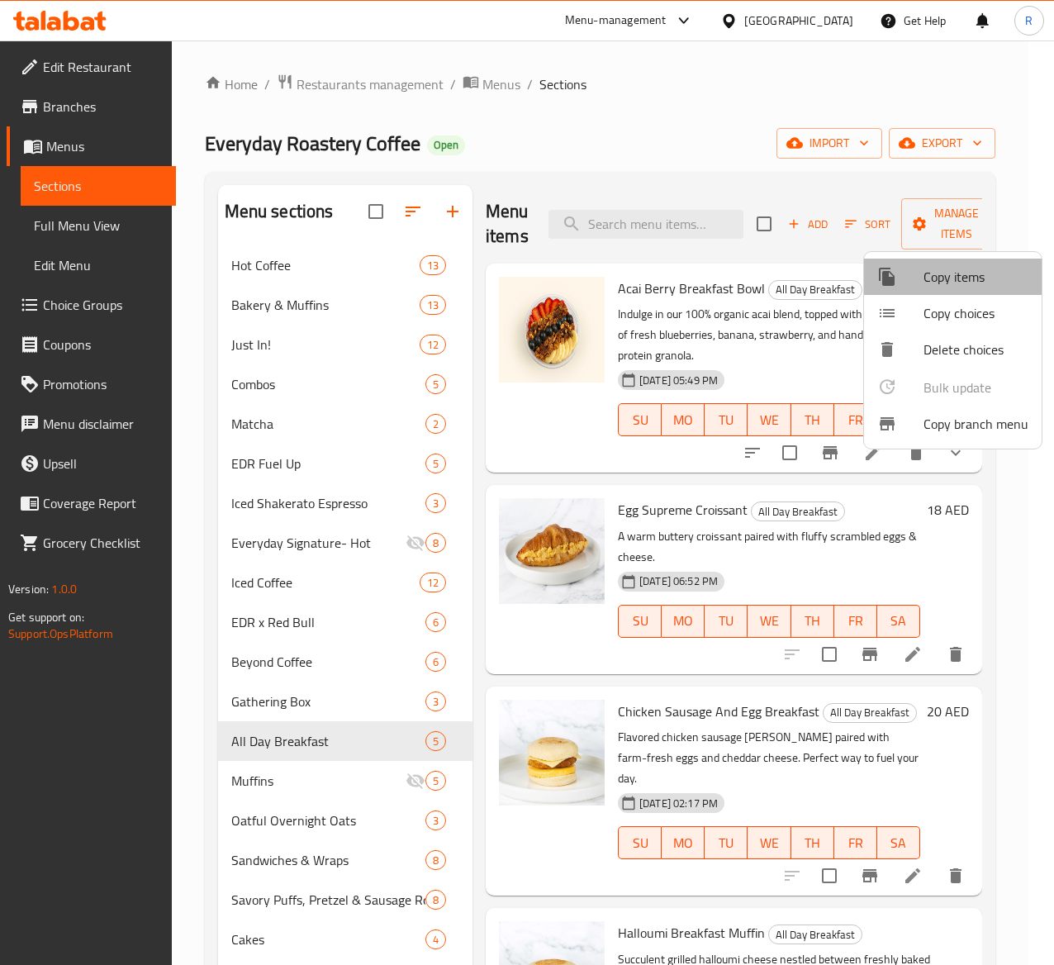
click at [950, 276] on span "Copy items" at bounding box center [975, 277] width 105 height 20
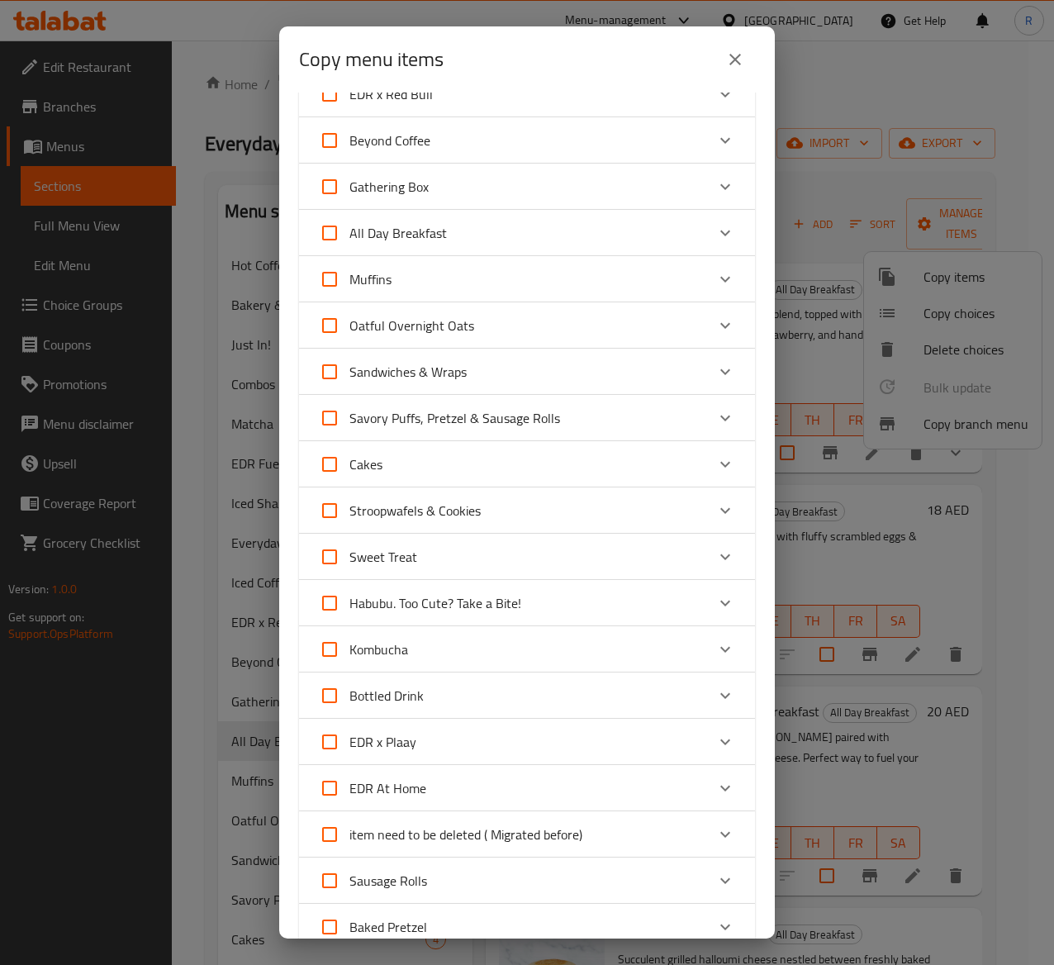
scroll to position [487, 0]
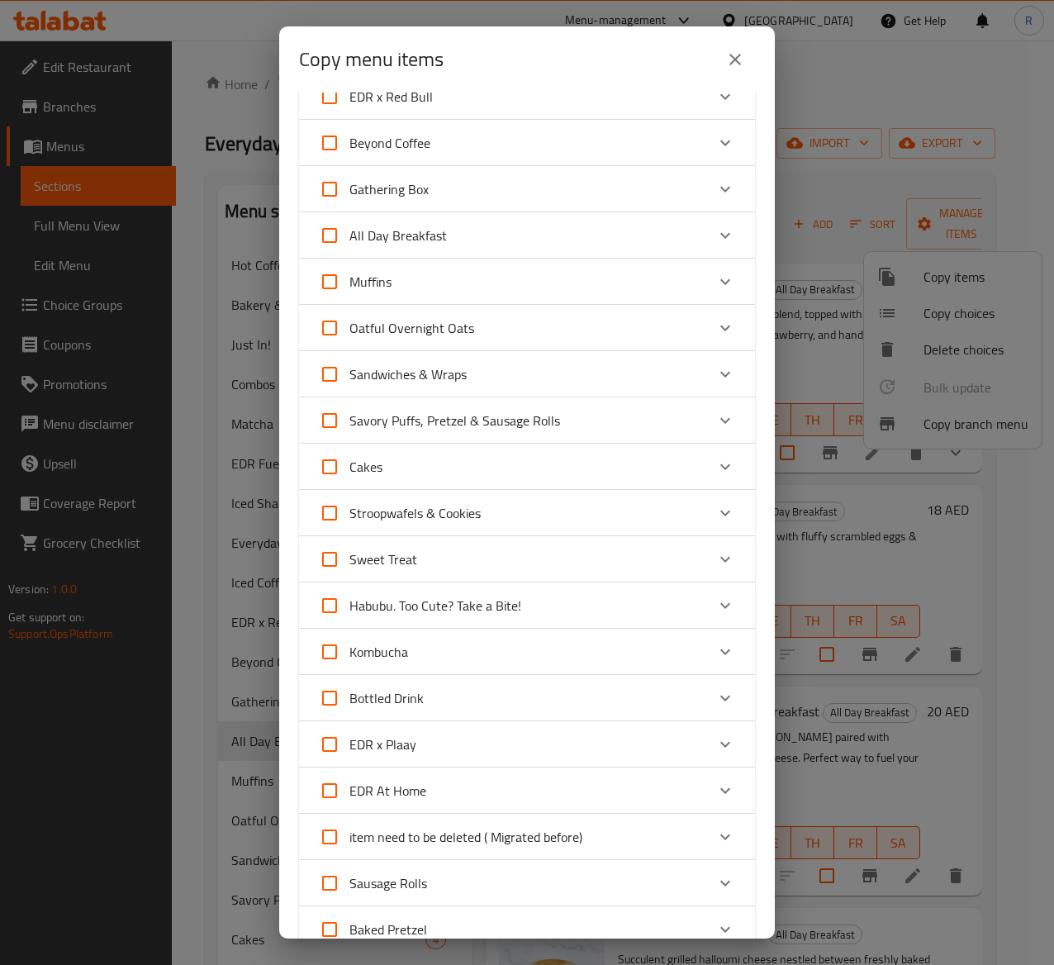
click at [532, 324] on div "Oatful Overnight Oats" at bounding box center [512, 328] width 387 height 40
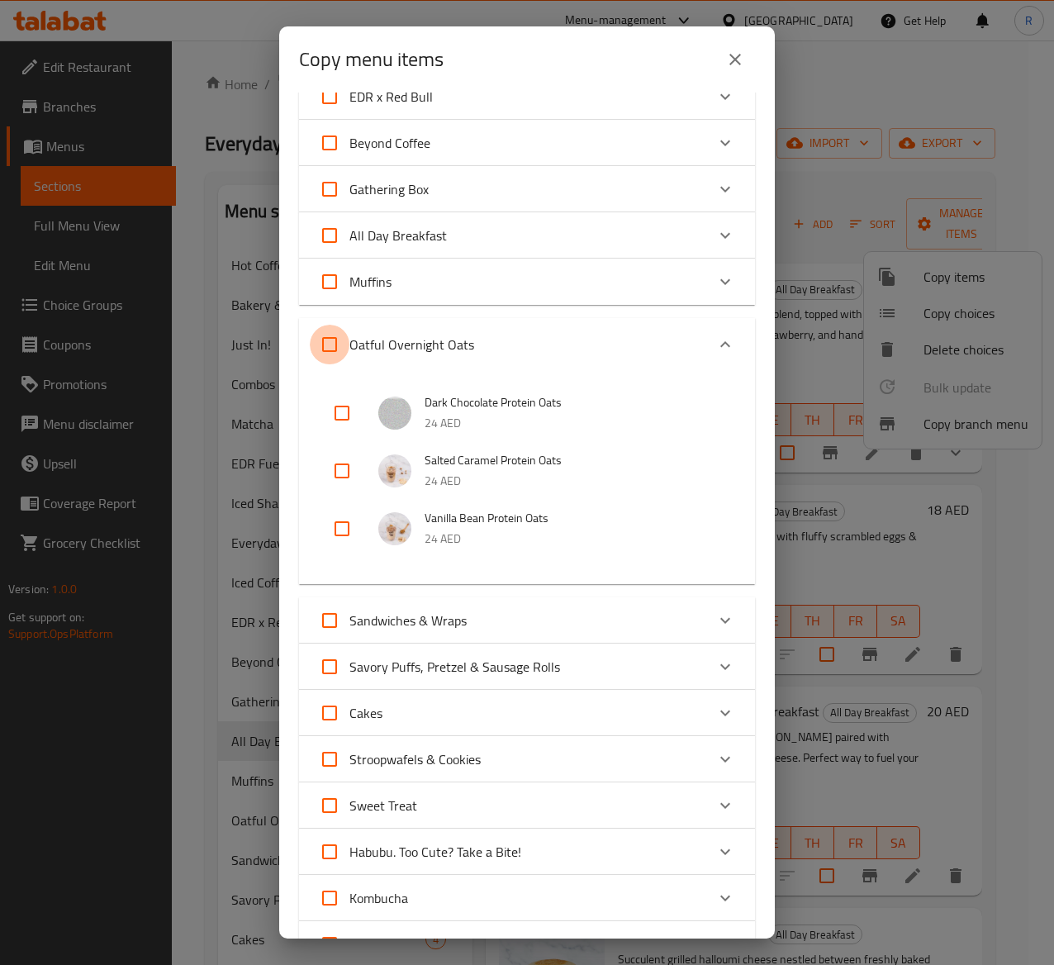
click at [320, 333] on input "Oatful Overnight Oats" at bounding box center [330, 345] width 40 height 40
checkbox input "true"
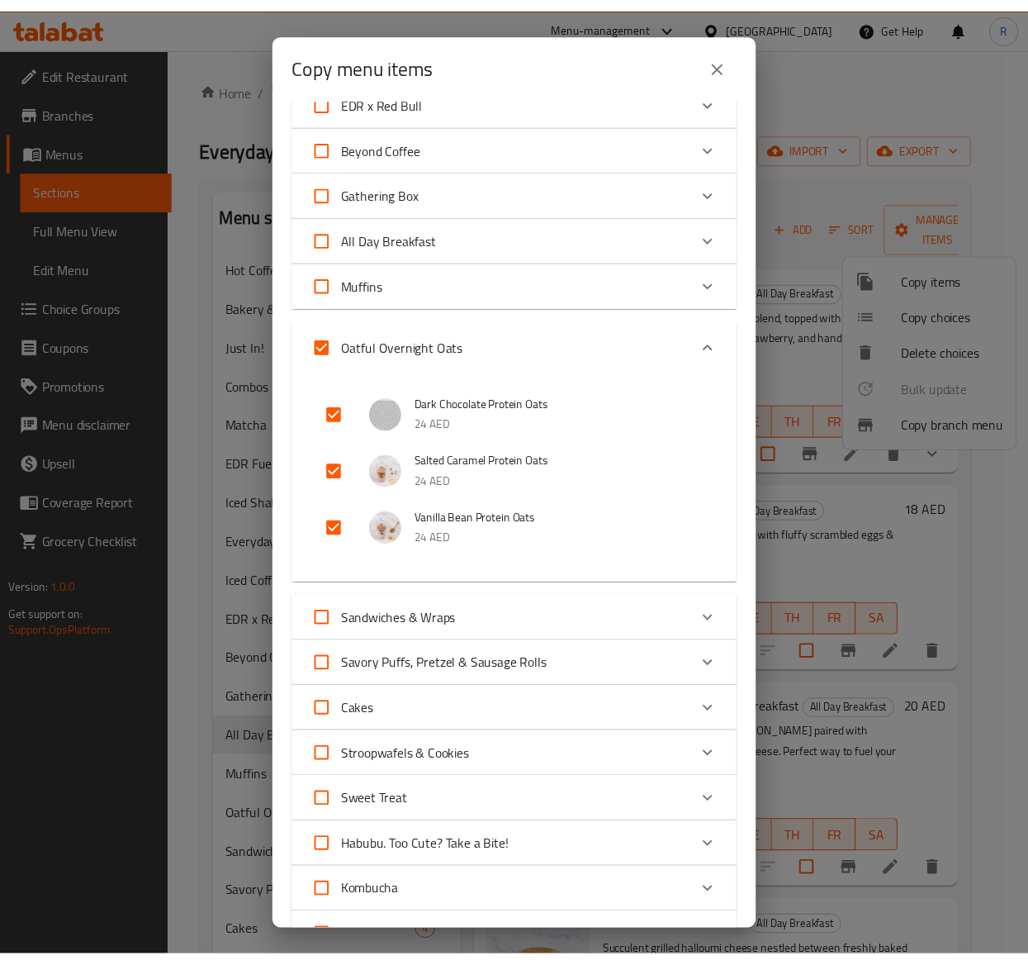
scroll to position [1032, 0]
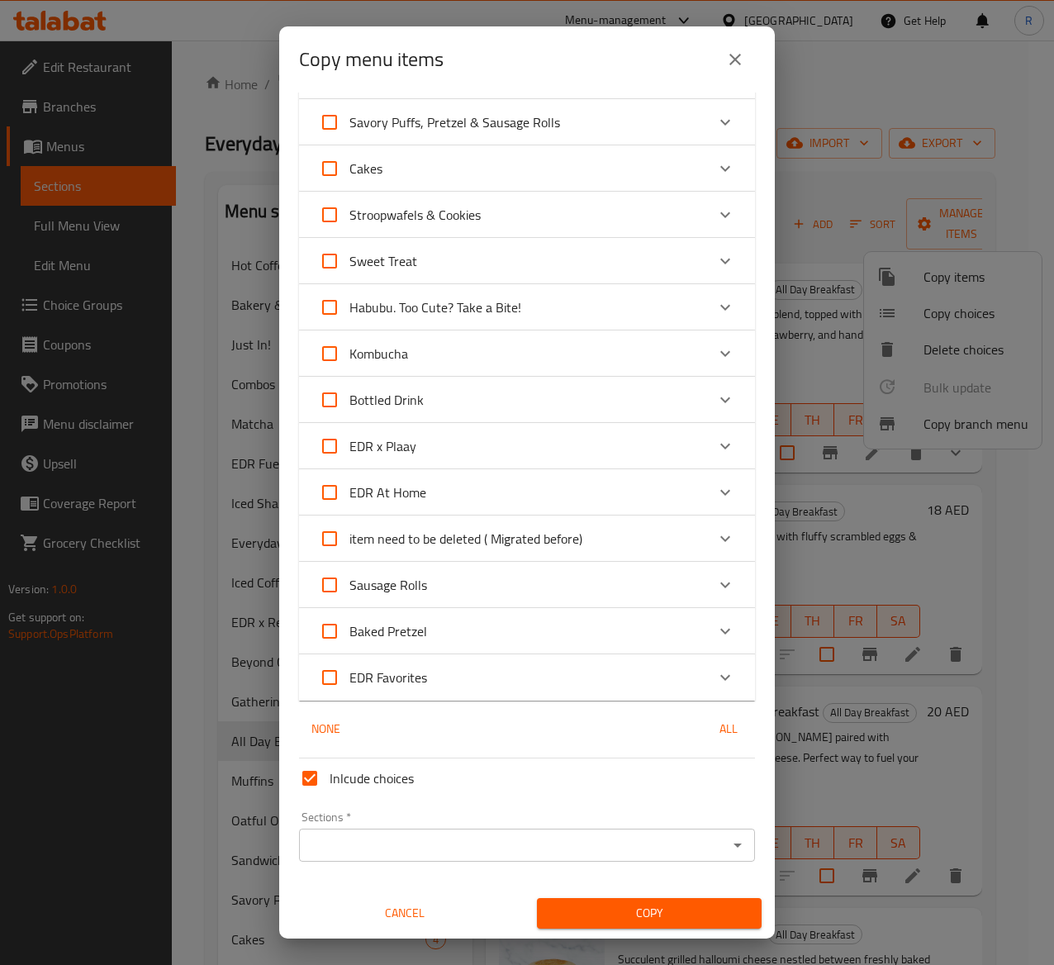
click at [632, 841] on input "Sections   *" at bounding box center [513, 844] width 419 height 23
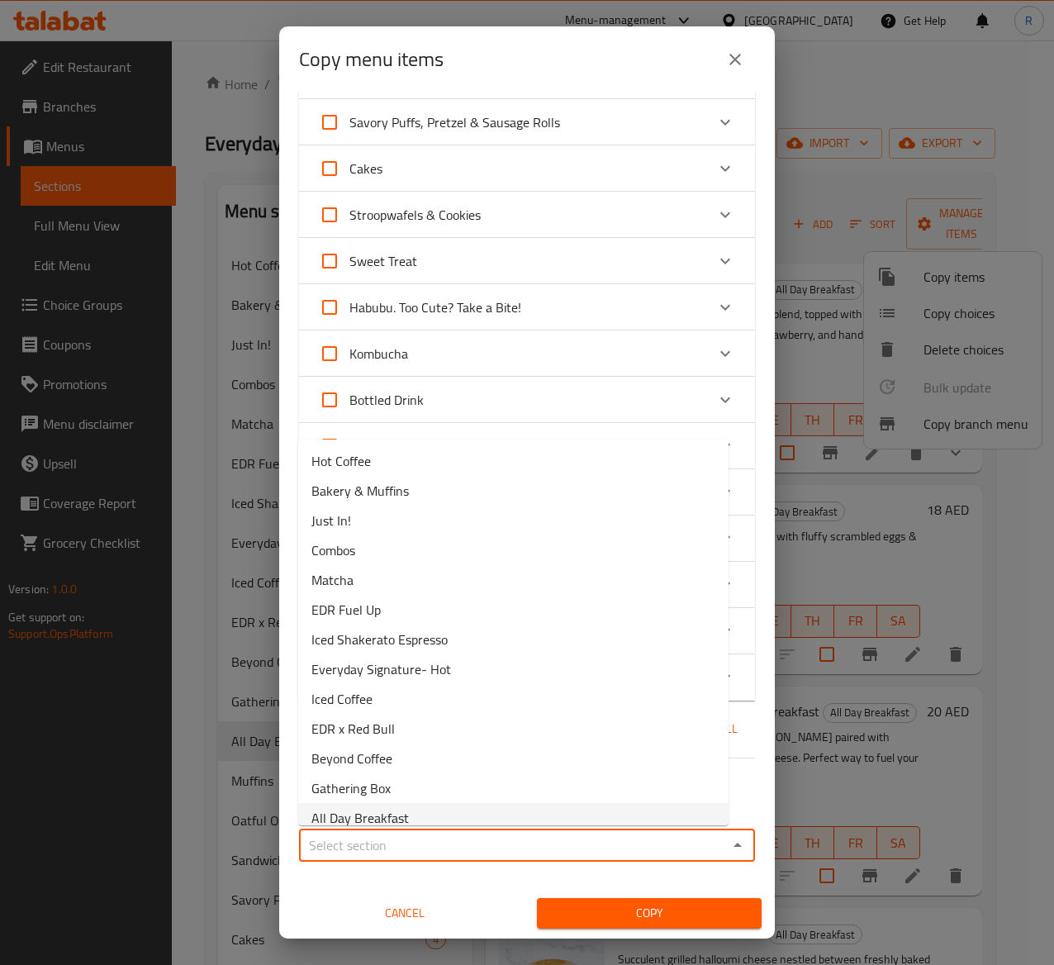
click at [423, 803] on li "All Day Breakfast" at bounding box center [513, 818] width 430 height 30
type input "All Day Breakfast"
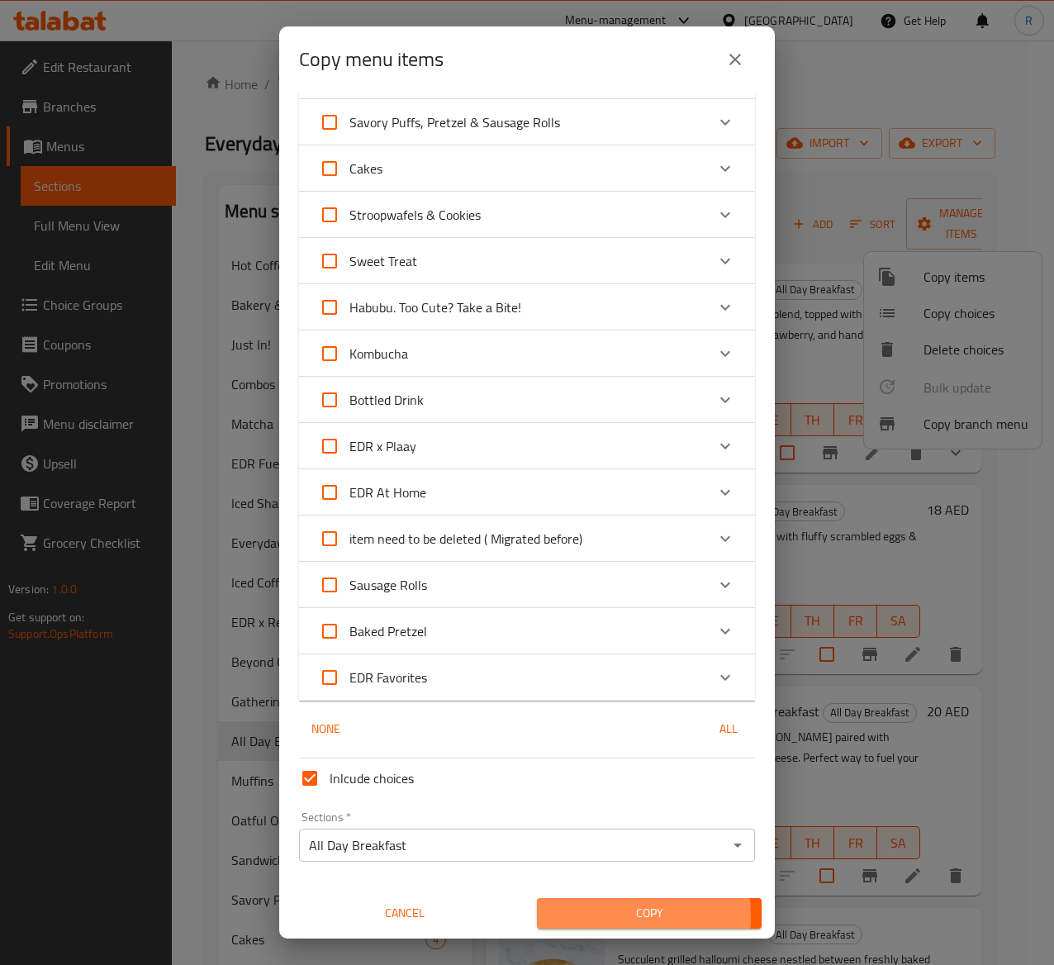
click at [576, 915] on span "Copy" at bounding box center [649, 913] width 198 height 21
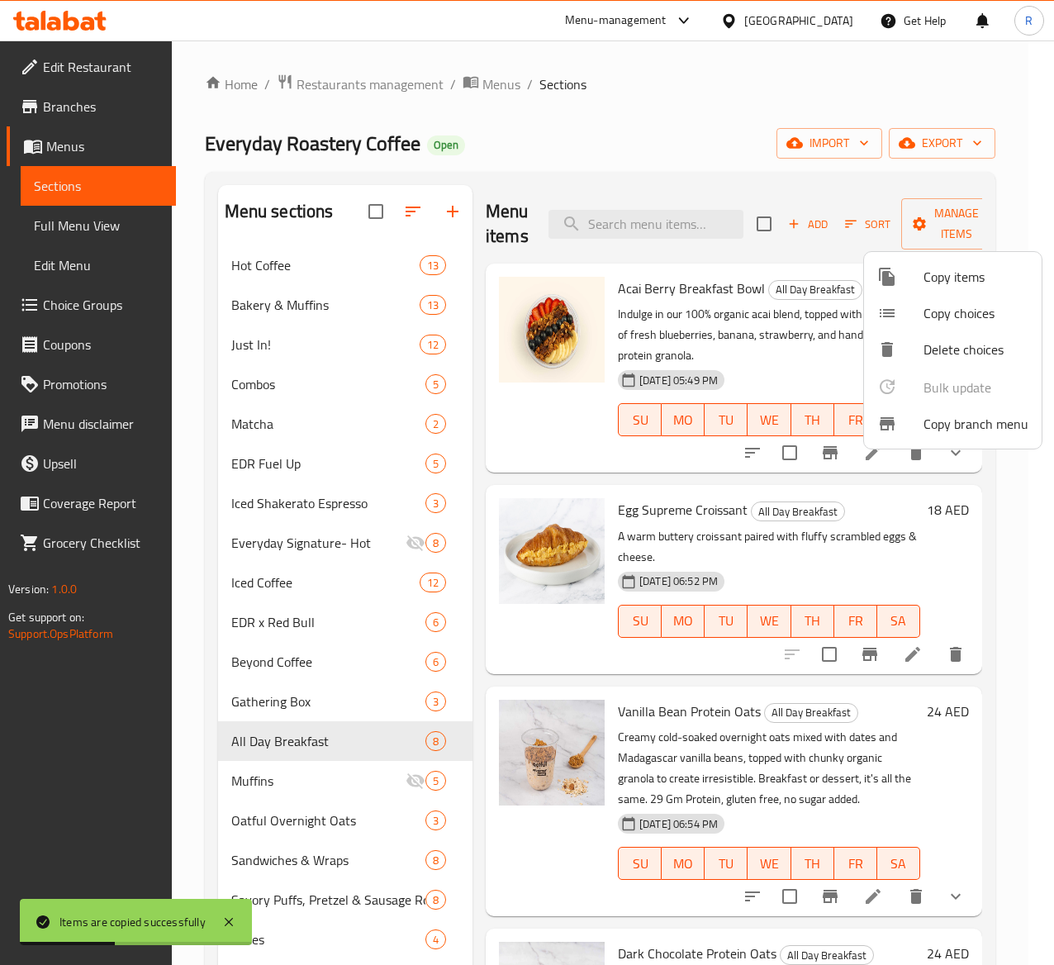
click at [387, 823] on div at bounding box center [527, 482] width 1054 height 965
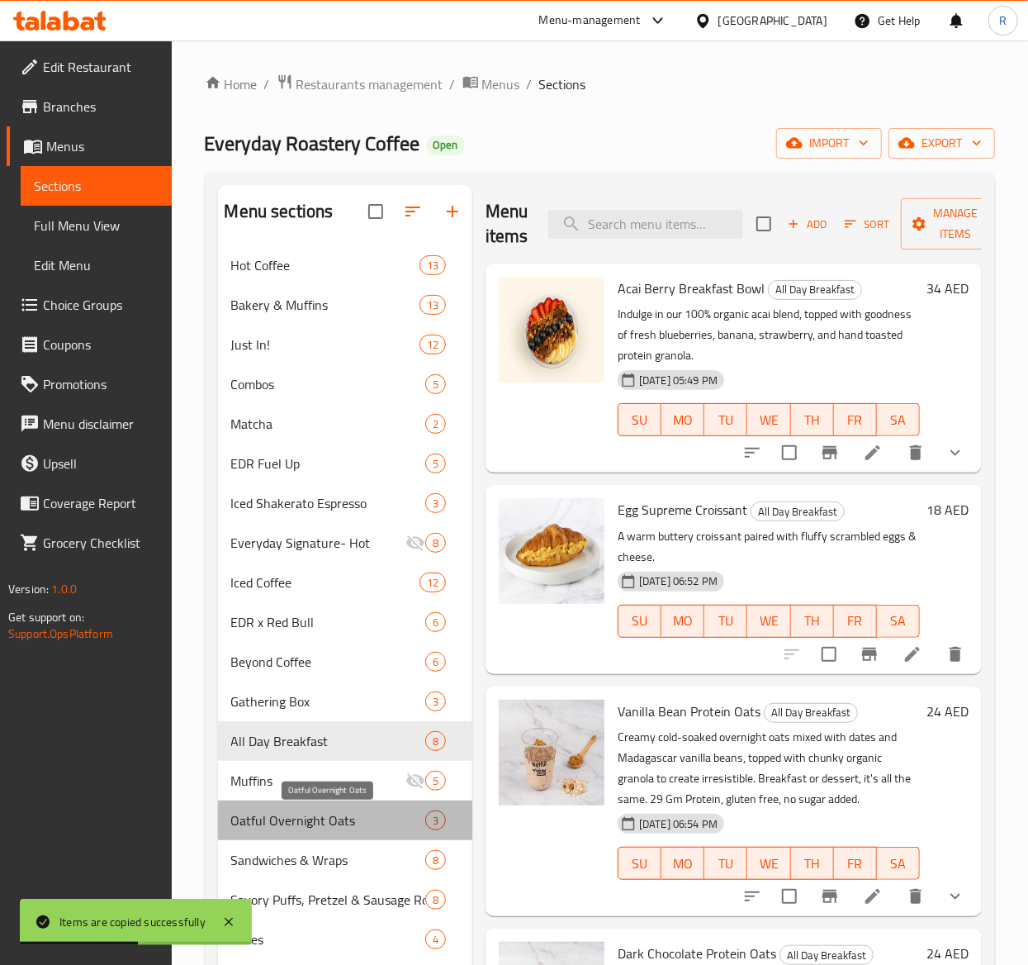
click at [418, 821] on span "Oatful Overnight Oats" at bounding box center [328, 820] width 194 height 20
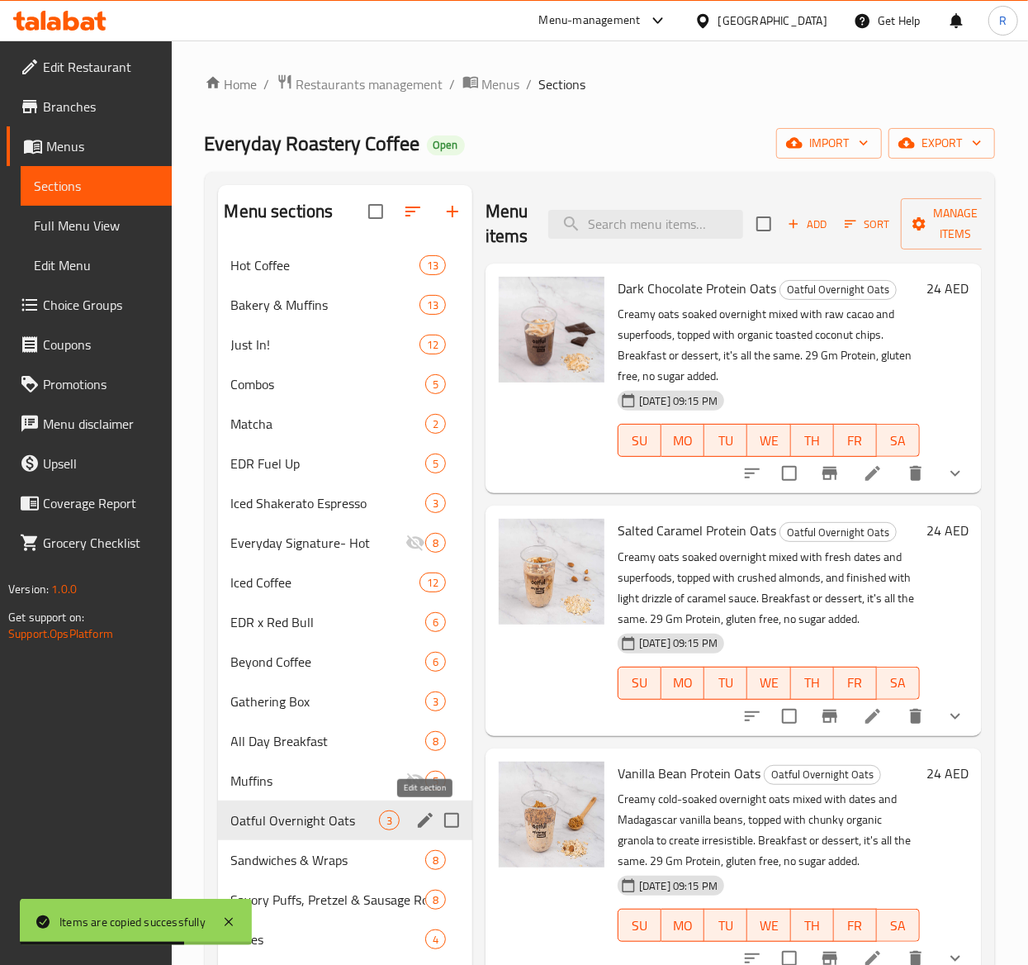
click at [425, 823] on icon "edit" at bounding box center [425, 820] width 15 height 15
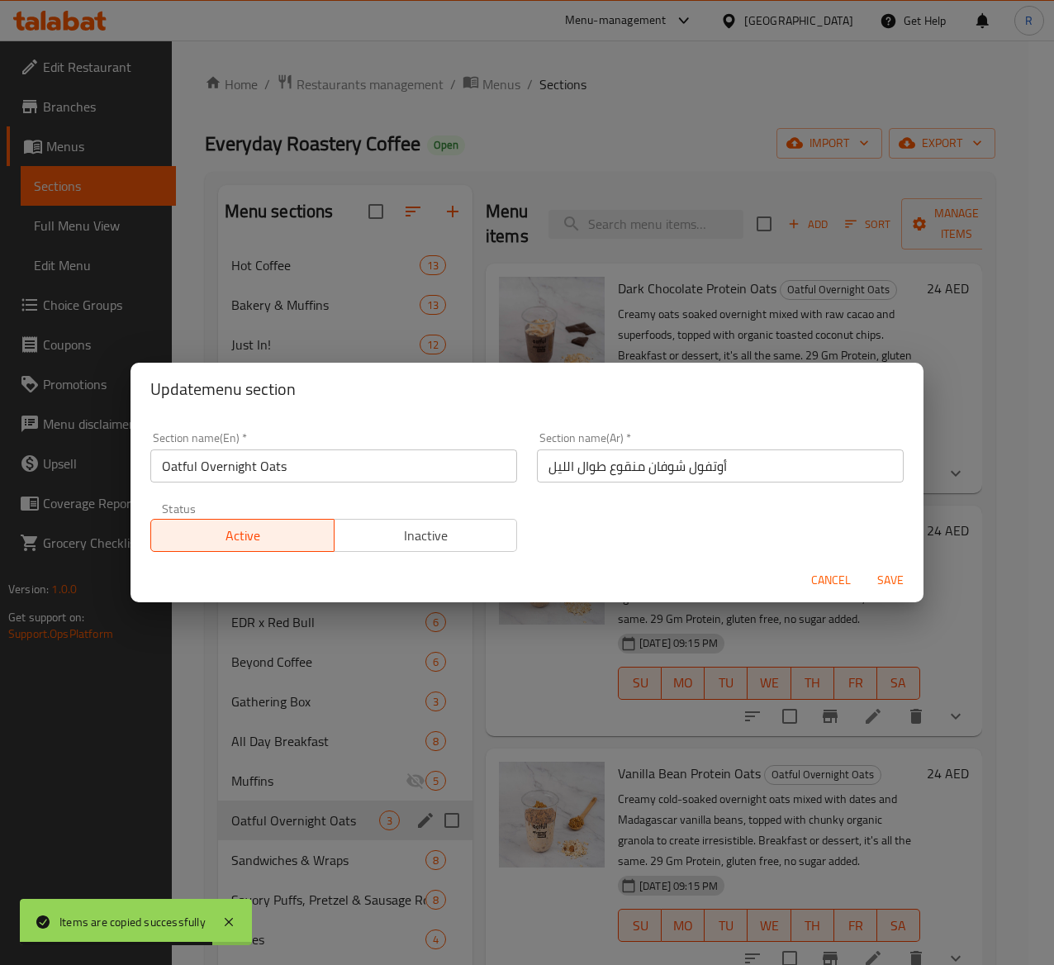
click at [427, 535] on span "Inactive" at bounding box center [426, 536] width 170 height 24
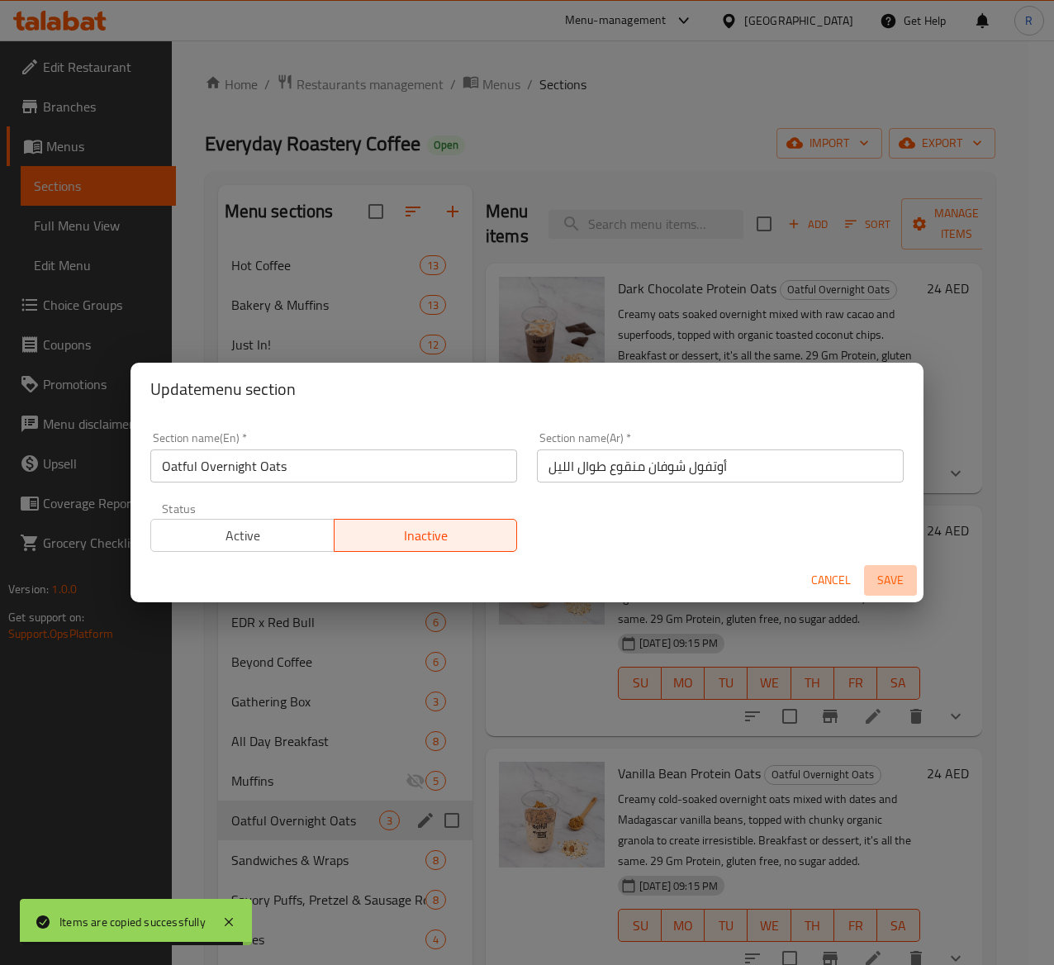
click at [885, 574] on span "Save" at bounding box center [891, 580] width 40 height 21
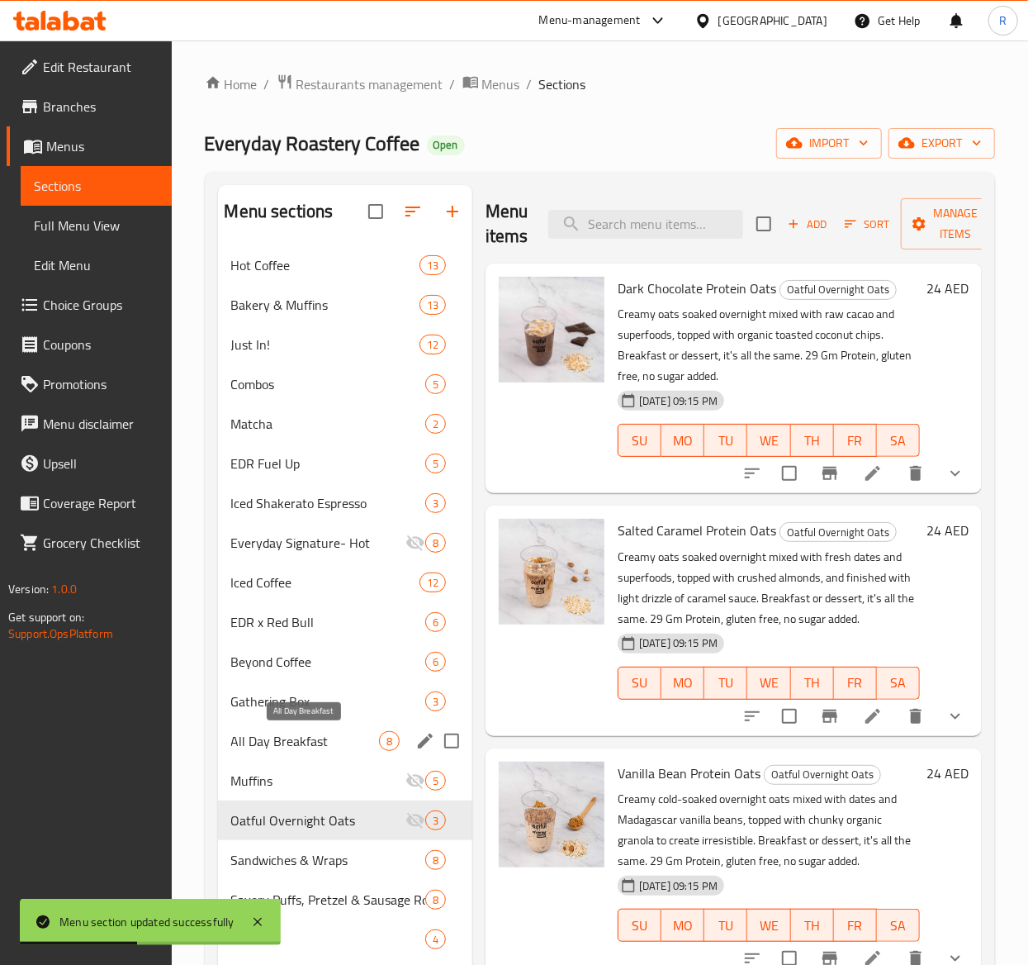
click at [296, 745] on span "All Day Breakfast" at bounding box center [305, 741] width 148 height 20
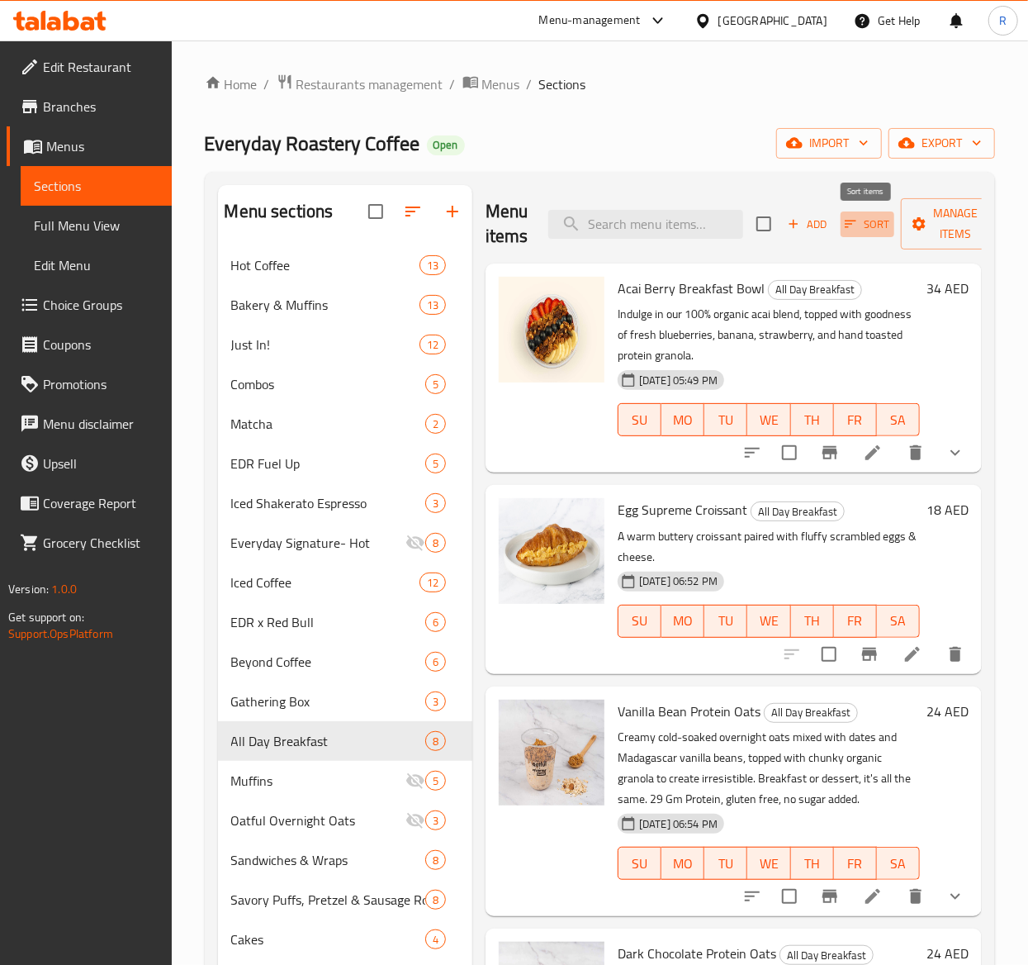
click at [874, 223] on span "Sort" at bounding box center [867, 224] width 45 height 19
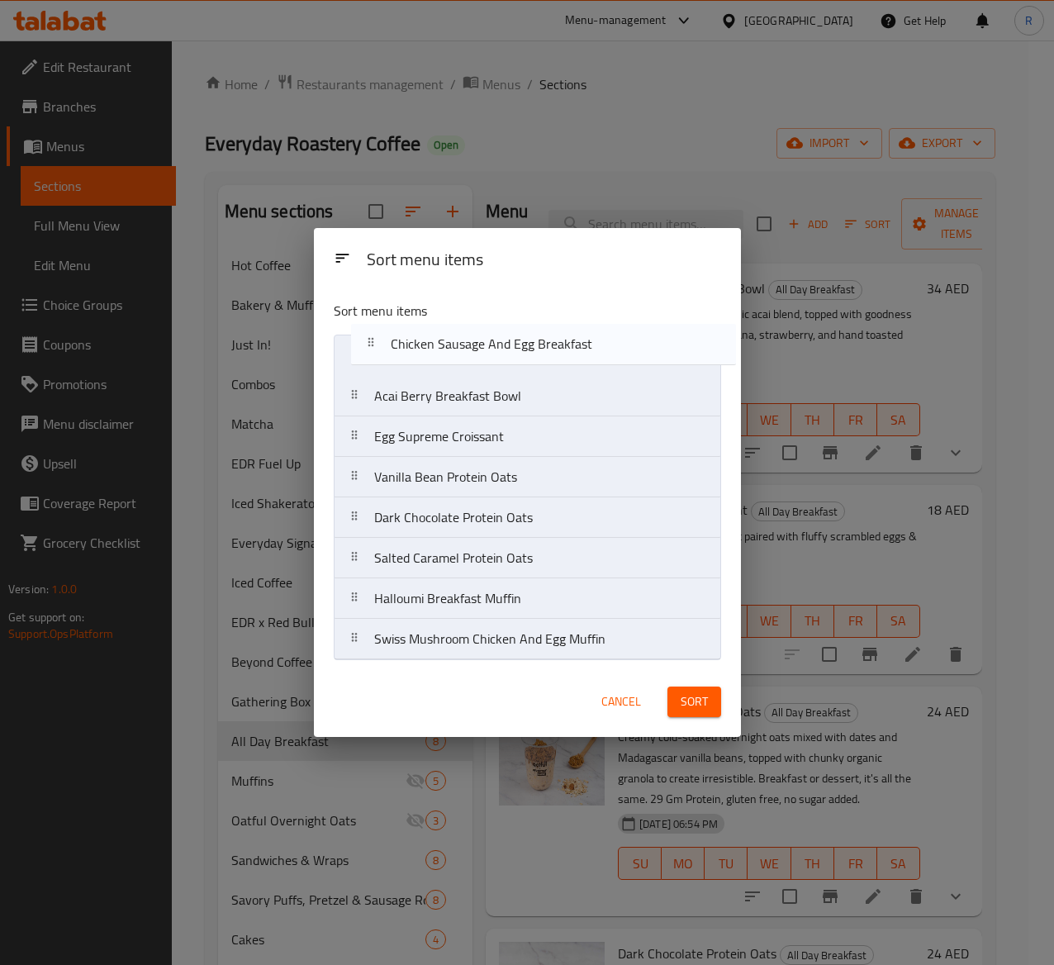
drag, startPoint x: 504, startPoint y: 562, endPoint x: 523, endPoint y: 346, distance: 216.4
click at [523, 346] on nav "Acai Berry Breakfast Bowl Egg Supreme Croissant Vanilla Bean Protein Oats Dark …" at bounding box center [527, 497] width 387 height 325
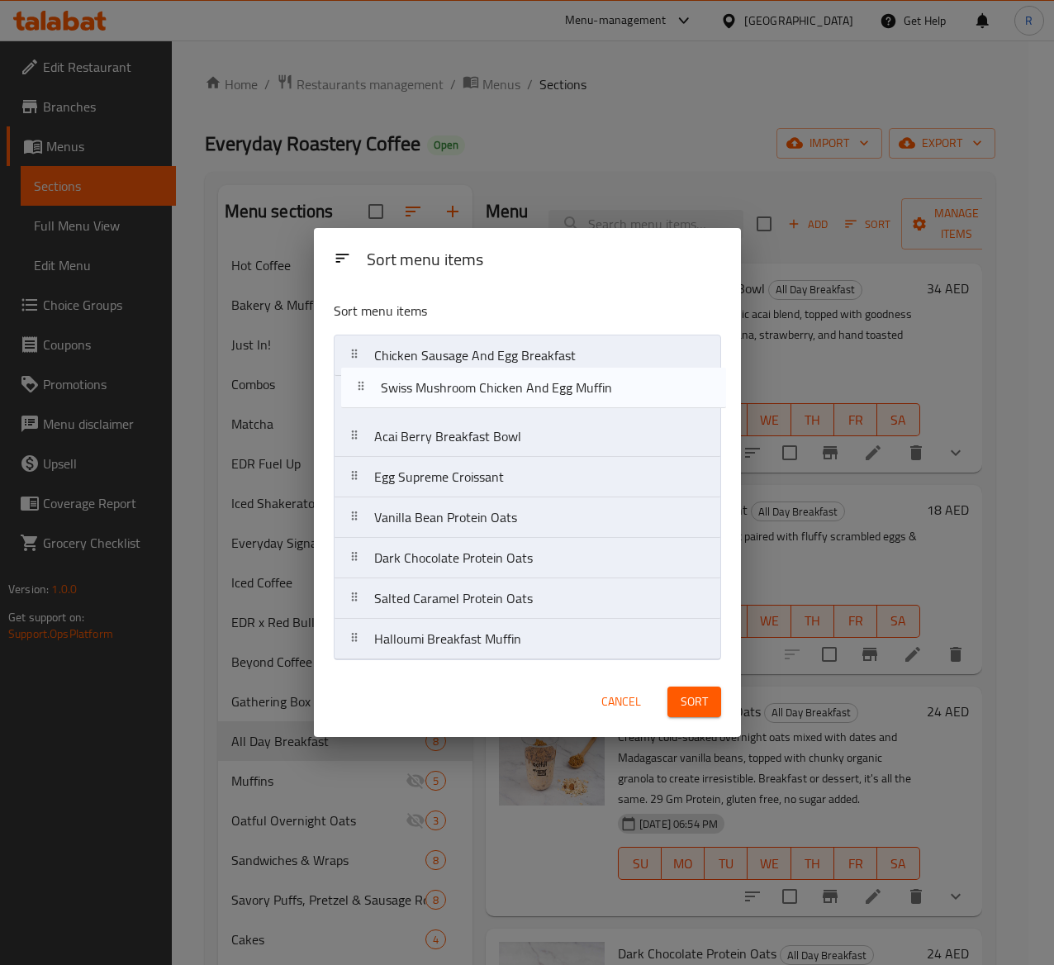
drag, startPoint x: 530, startPoint y: 647, endPoint x: 539, endPoint y: 382, distance: 264.4
click at [539, 382] on nav "Chicken Sausage And Egg Breakfast Acai Berry Breakfast Bowl Egg Supreme Croissa…" at bounding box center [527, 497] width 387 height 325
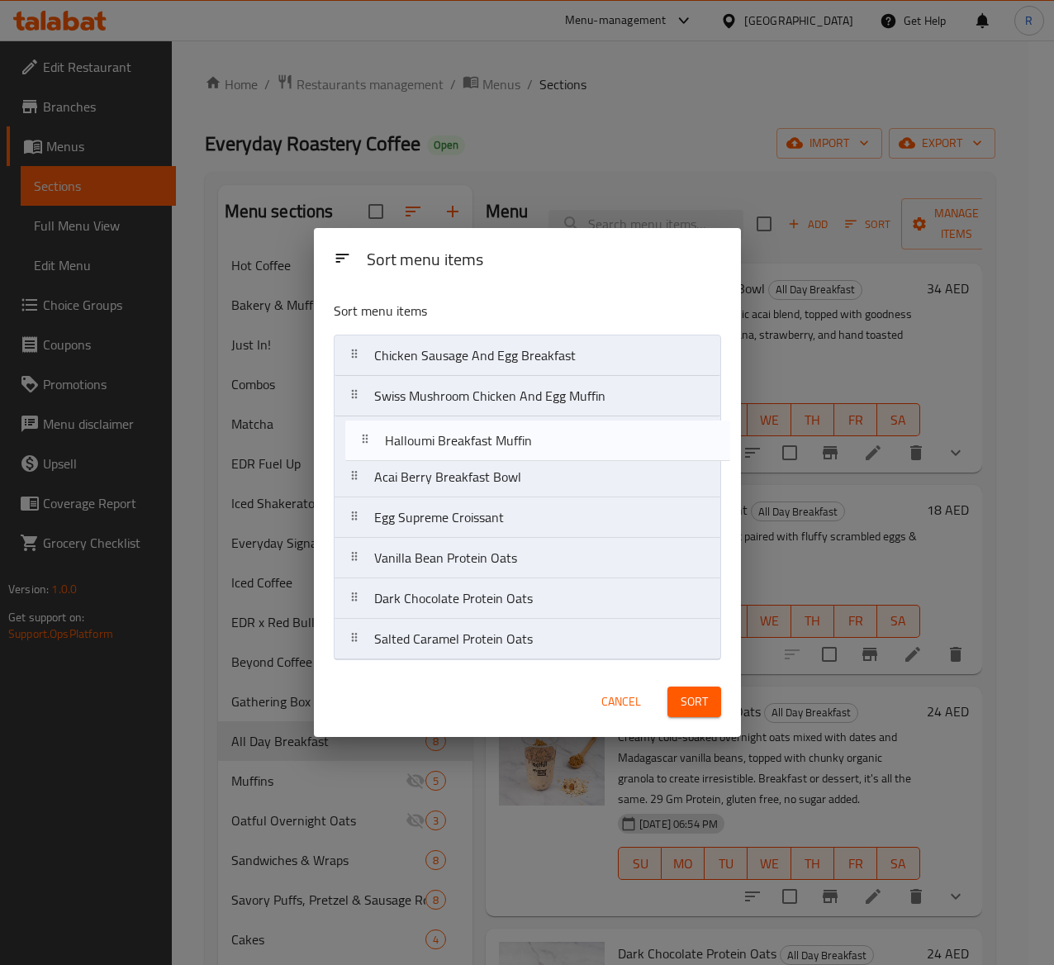
drag, startPoint x: 524, startPoint y: 643, endPoint x: 536, endPoint y: 426, distance: 216.7
click at [536, 426] on nav "Chicken Sausage And Egg Breakfast Swiss Mushroom Chicken And Egg Muffin Acai Be…" at bounding box center [527, 497] width 387 height 325
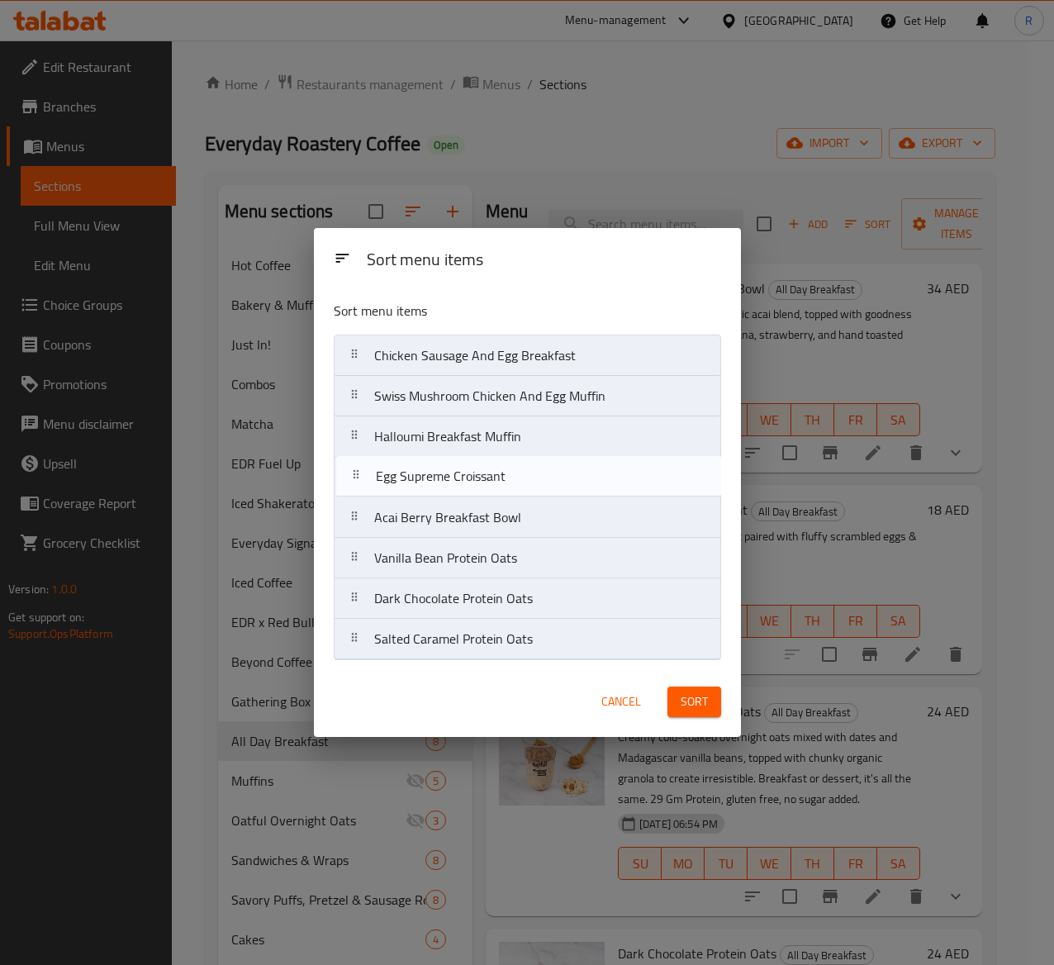
drag, startPoint x: 537, startPoint y: 521, endPoint x: 539, endPoint y: 471, distance: 50.4
click at [539, 471] on nav "Chicken Sausage And Egg Breakfast Swiss Mushroom Chicken And Egg Muffin Halloum…" at bounding box center [527, 497] width 387 height 325
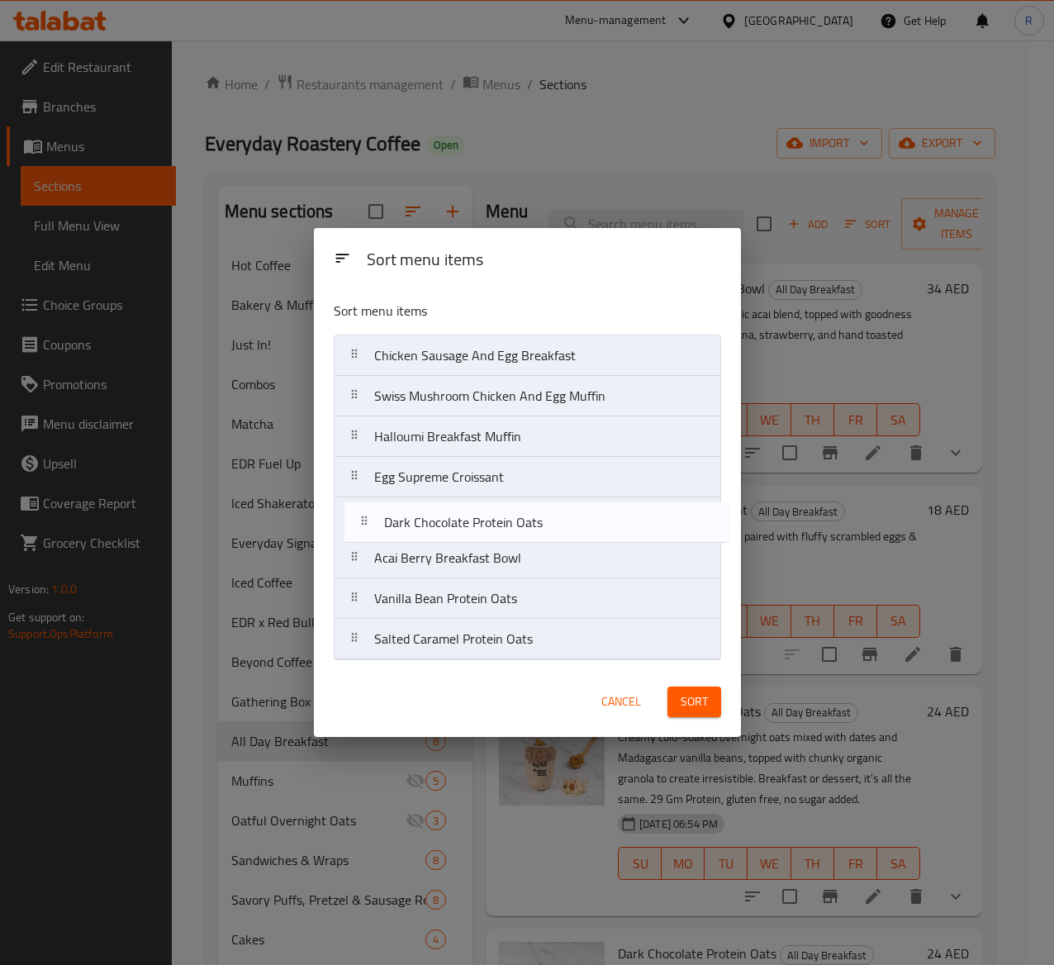
drag, startPoint x: 532, startPoint y: 608, endPoint x: 545, endPoint y: 524, distance: 84.5
click at [545, 524] on nav "Chicken Sausage And Egg Breakfast Swiss Mushroom Chicken And Egg Muffin Halloum…" at bounding box center [527, 497] width 387 height 325
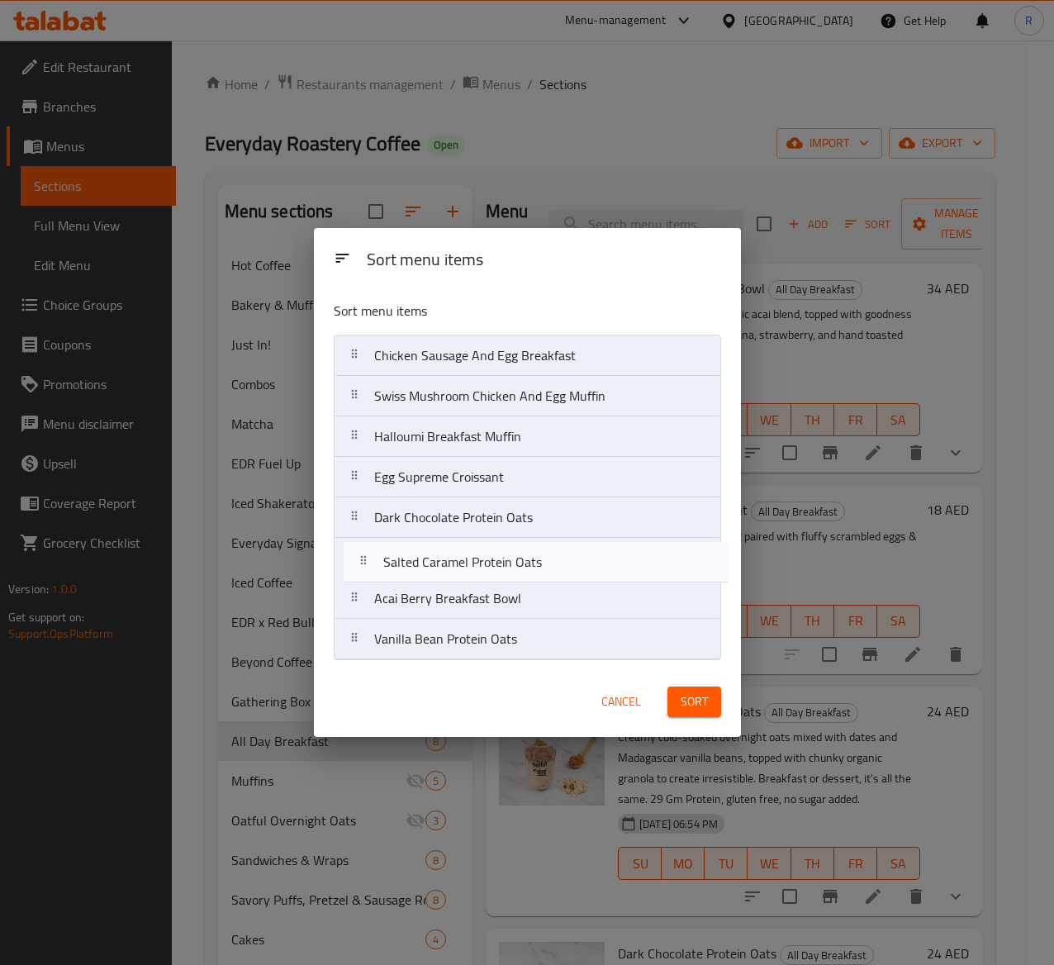
drag, startPoint x: 524, startPoint y: 647, endPoint x: 530, endPoint y: 554, distance: 92.7
click at [530, 554] on nav "Chicken Sausage And Egg Breakfast Swiss Mushroom Chicken And Egg Muffin Halloum…" at bounding box center [527, 497] width 387 height 325
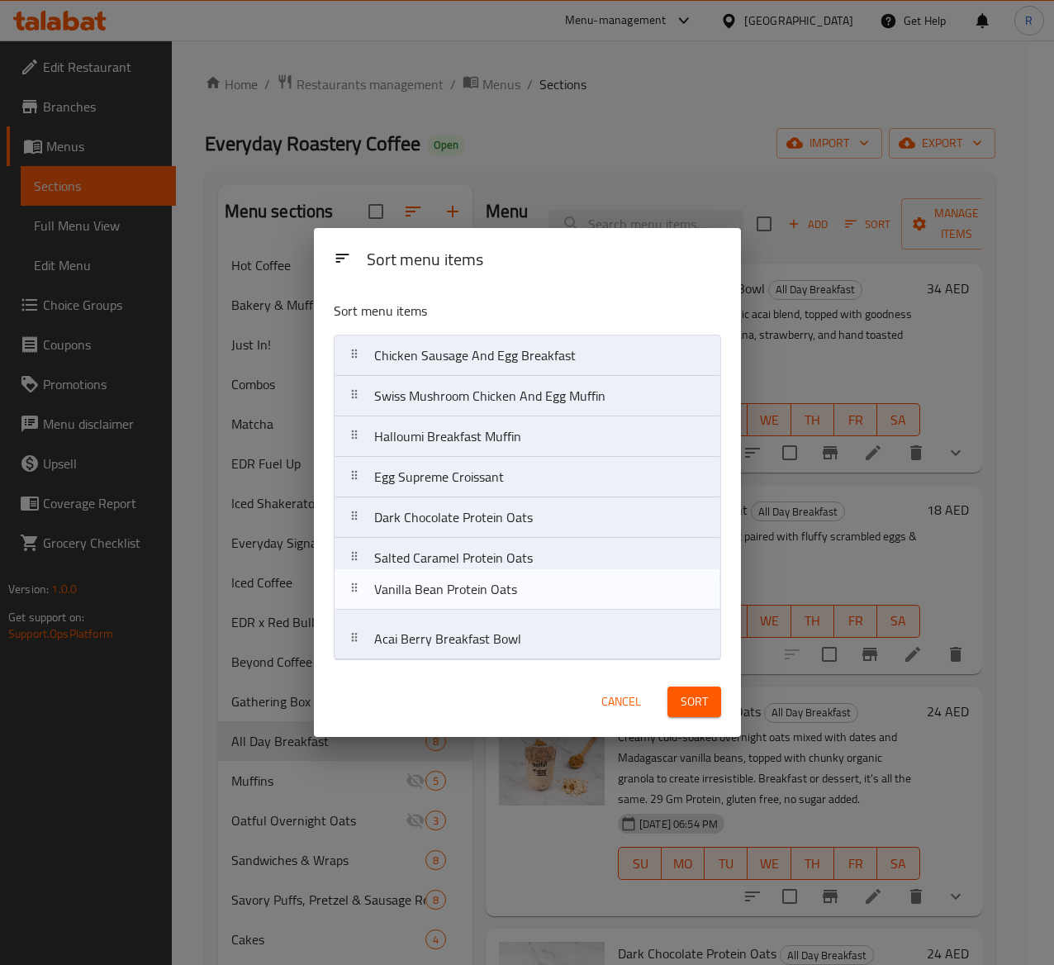
drag, startPoint x: 524, startPoint y: 648, endPoint x: 526, endPoint y: 584, distance: 63.6
click at [526, 584] on nav "Chicken Sausage And Egg Breakfast Swiss Mushroom Chicken And Egg Muffin Halloum…" at bounding box center [527, 497] width 387 height 325
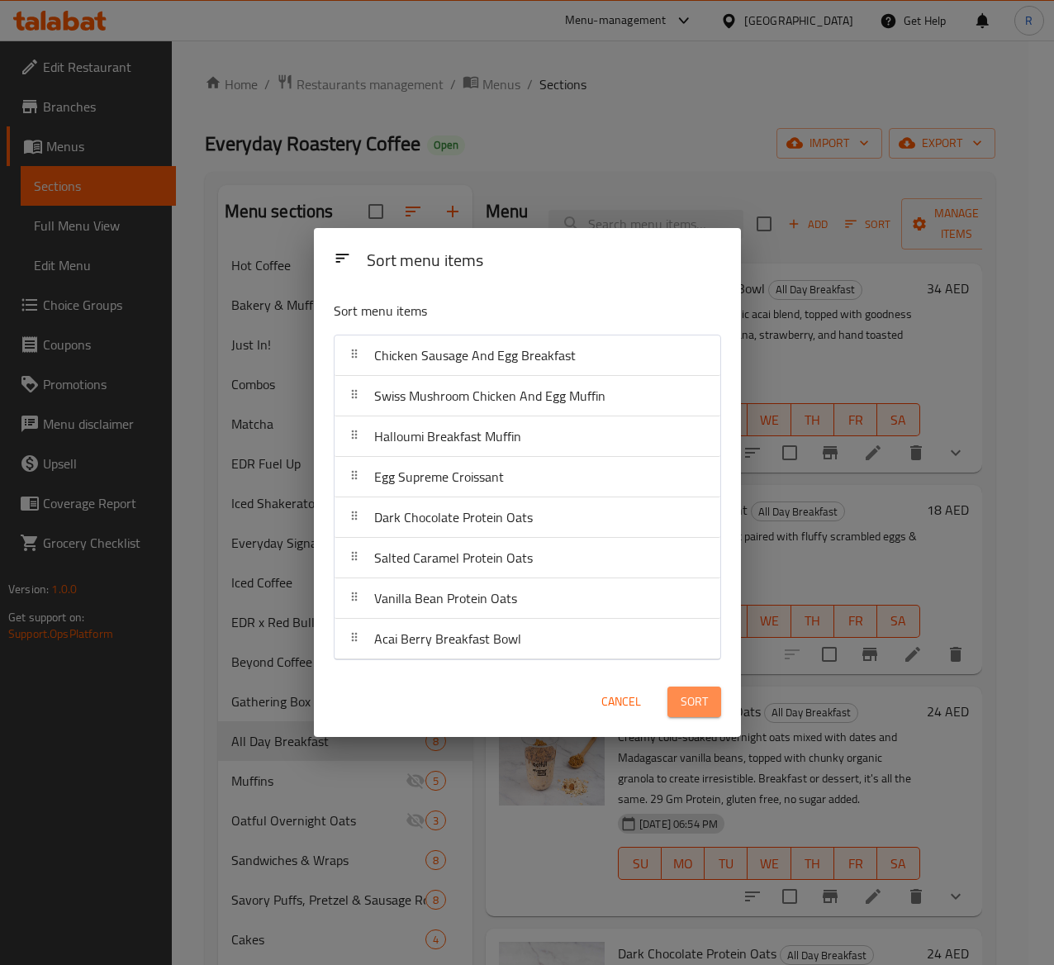
click at [691, 705] on span "Sort" at bounding box center [694, 701] width 27 height 21
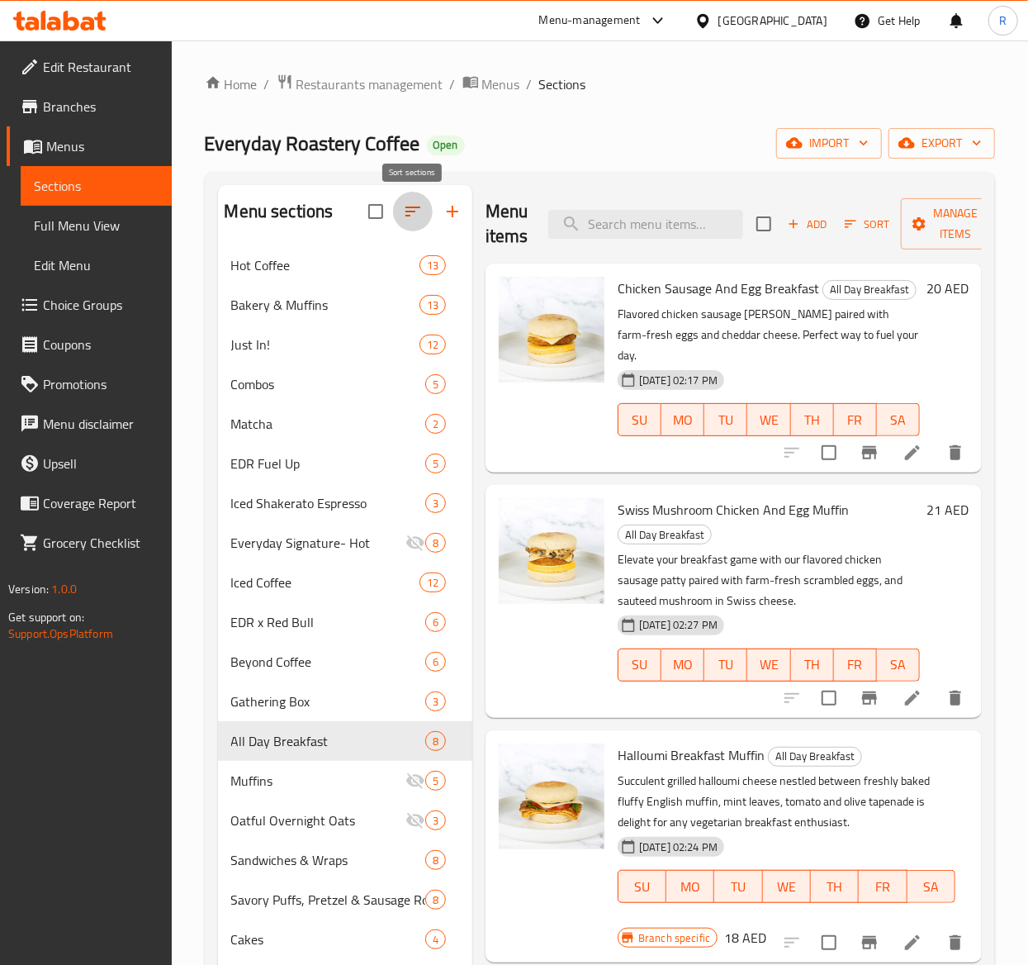
click at [410, 201] on button "button" at bounding box center [413, 212] width 40 height 40
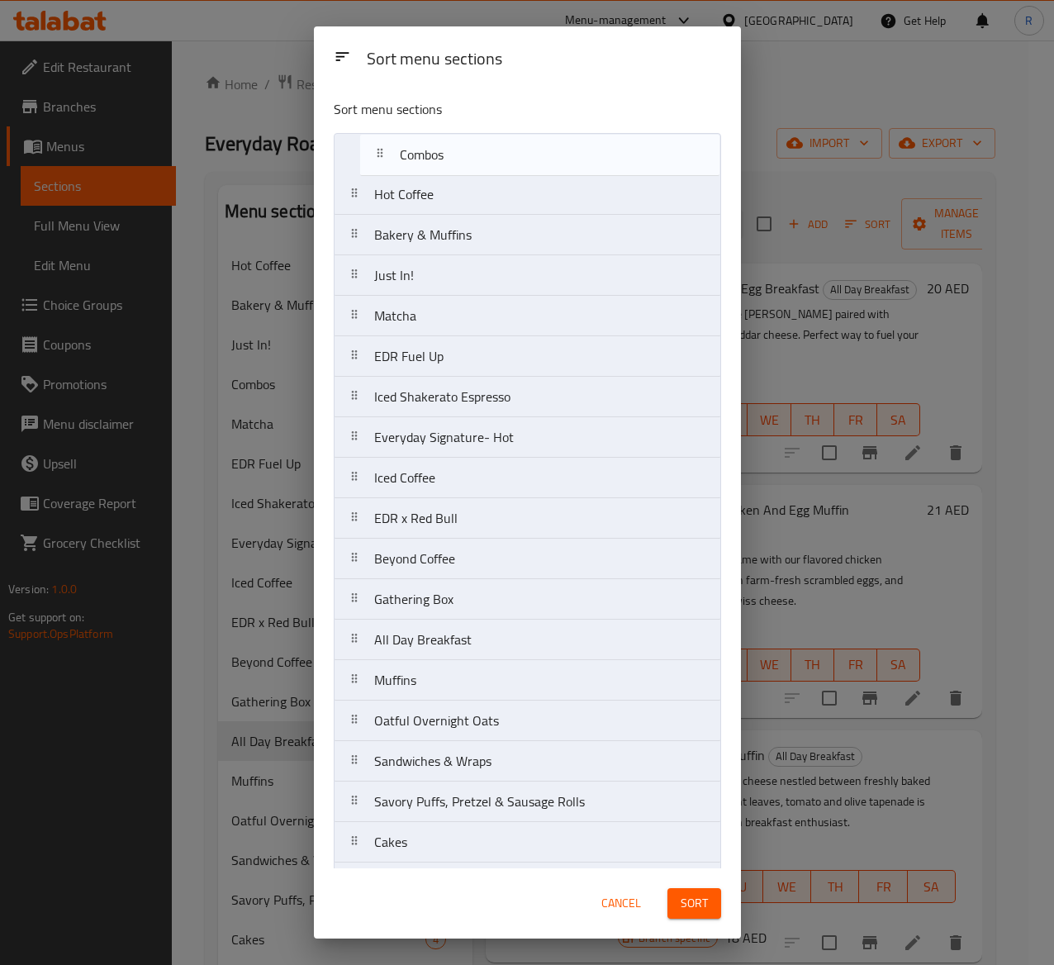
drag, startPoint x: 451, startPoint y: 278, endPoint x: 479, endPoint y: 154, distance: 127.0
click at [479, 154] on nav "Hot Coffee Bakery & Muffins Just In! Combos Matcha EDR Fuel Up Iced Shakerato E…" at bounding box center [527, 761] width 387 height 1256
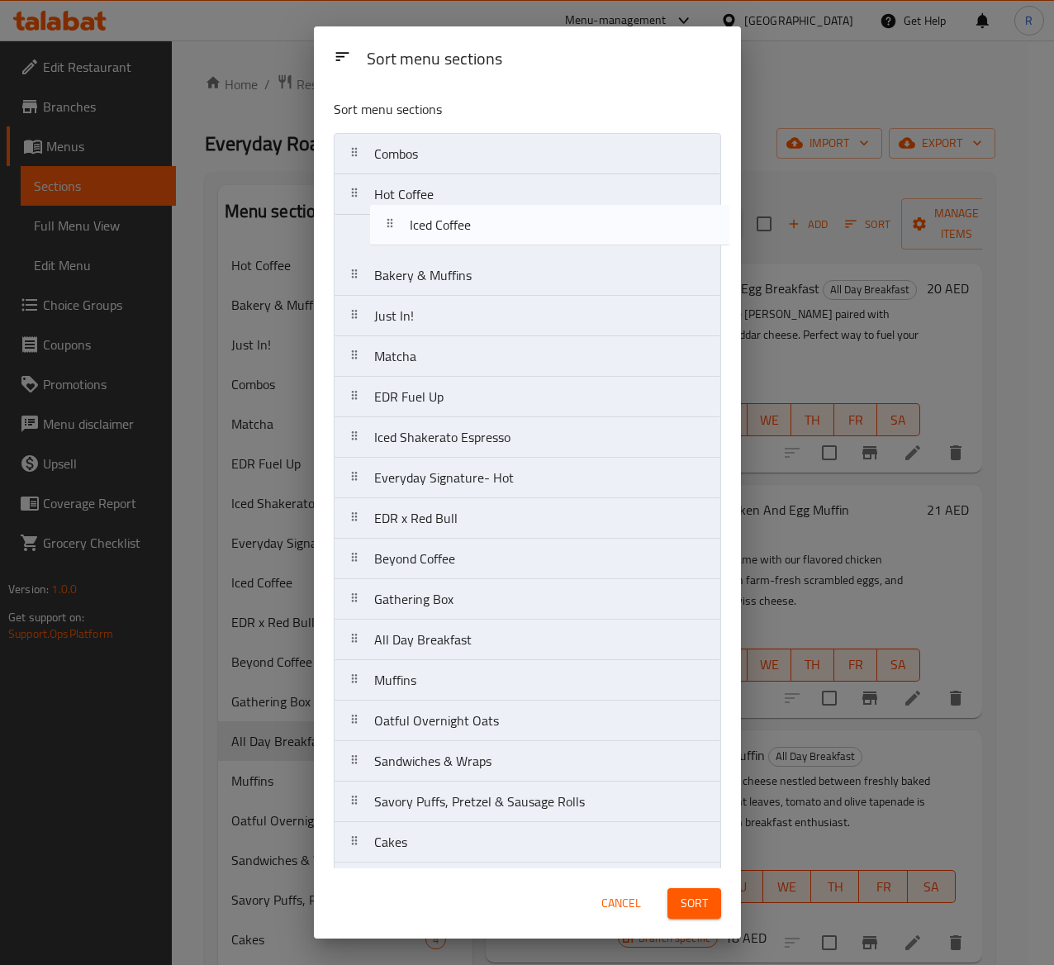
drag, startPoint x: 467, startPoint y: 487, endPoint x: 500, endPoint y: 220, distance: 269.5
click at [500, 220] on nav "Combos Hot Coffee Bakery & Muffins Just In! Matcha EDR Fuel Up Iced Shakerato E…" at bounding box center [527, 761] width 387 height 1256
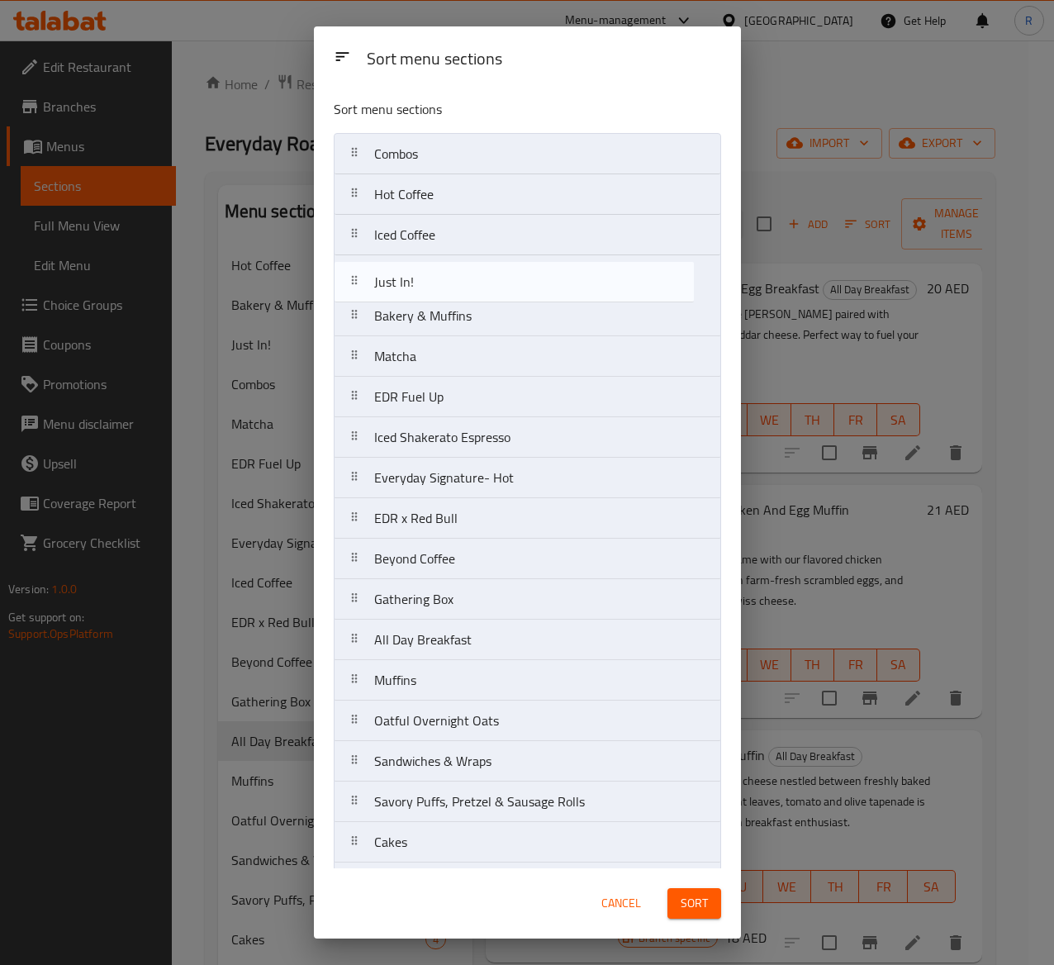
drag, startPoint x: 470, startPoint y: 324, endPoint x: 470, endPoint y: 281, distance: 42.9
click at [470, 281] on nav "Combos Hot Coffee Iced Coffee Bakery & Muffins Just In! Matcha EDR Fuel Up Iced…" at bounding box center [527, 761] width 387 height 1256
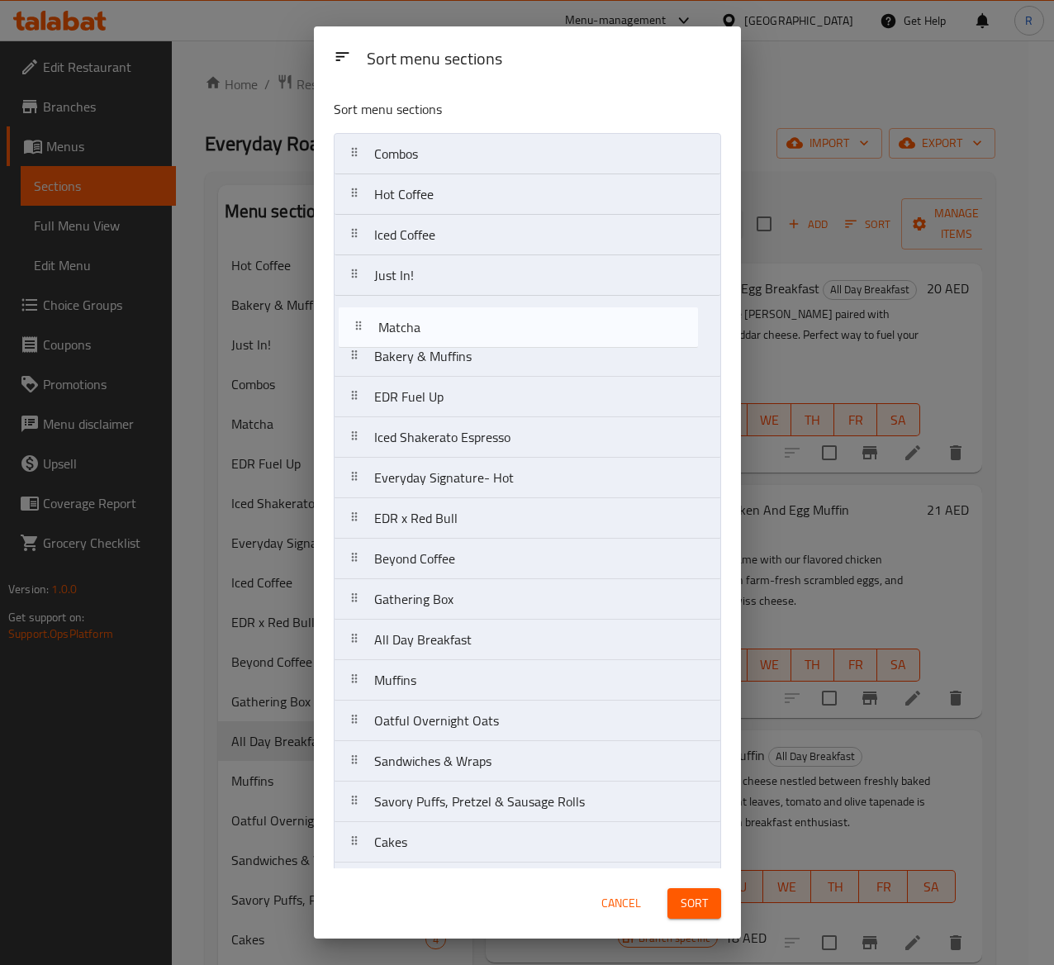
drag, startPoint x: 477, startPoint y: 372, endPoint x: 482, endPoint y: 326, distance: 45.8
click at [482, 326] on nav "Combos Hot Coffee Iced Coffee Just In! Bakery & Muffins Matcha EDR Fuel Up Iced…" at bounding box center [527, 761] width 387 height 1256
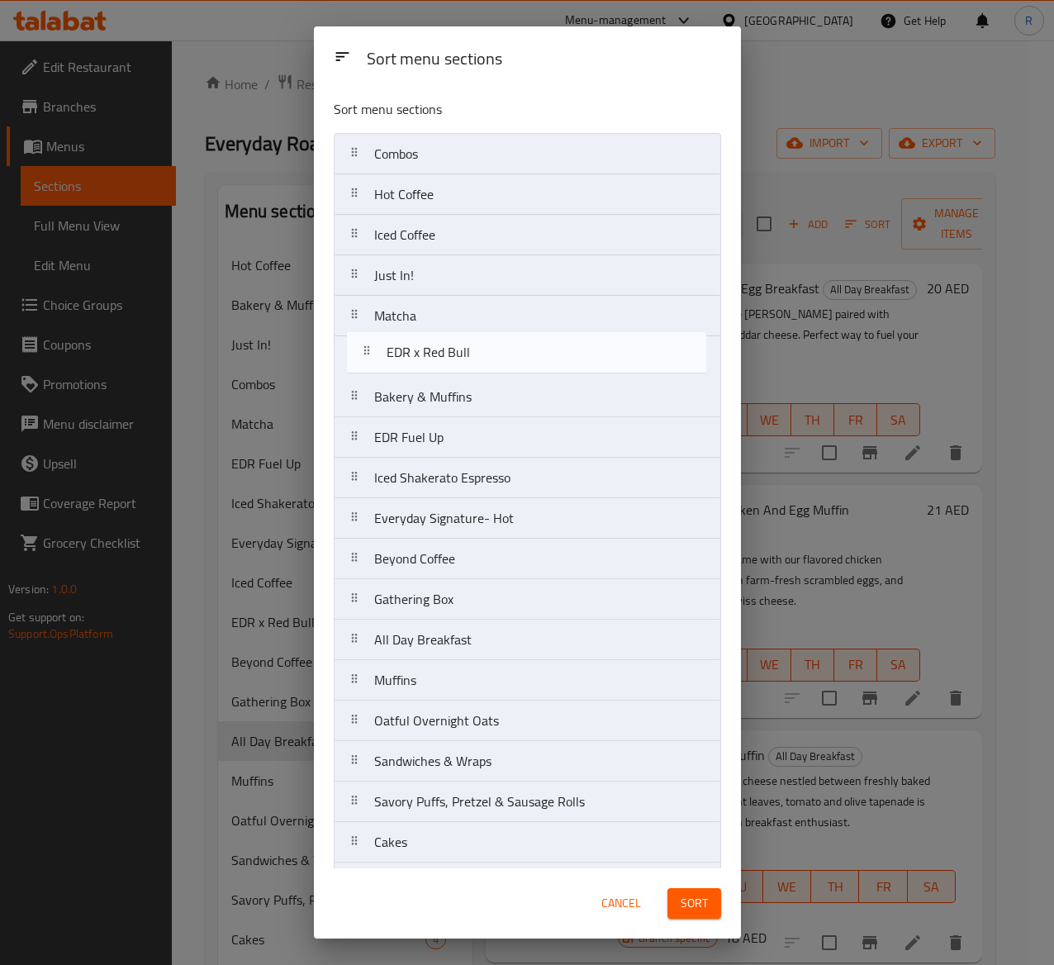
drag, startPoint x: 482, startPoint y: 531, endPoint x: 496, endPoint y: 355, distance: 176.4
click at [496, 355] on nav "Combos Hot Coffee Iced Coffee Just In! Matcha Bakery & Muffins EDR Fuel Up Iced…" at bounding box center [527, 761] width 387 height 1256
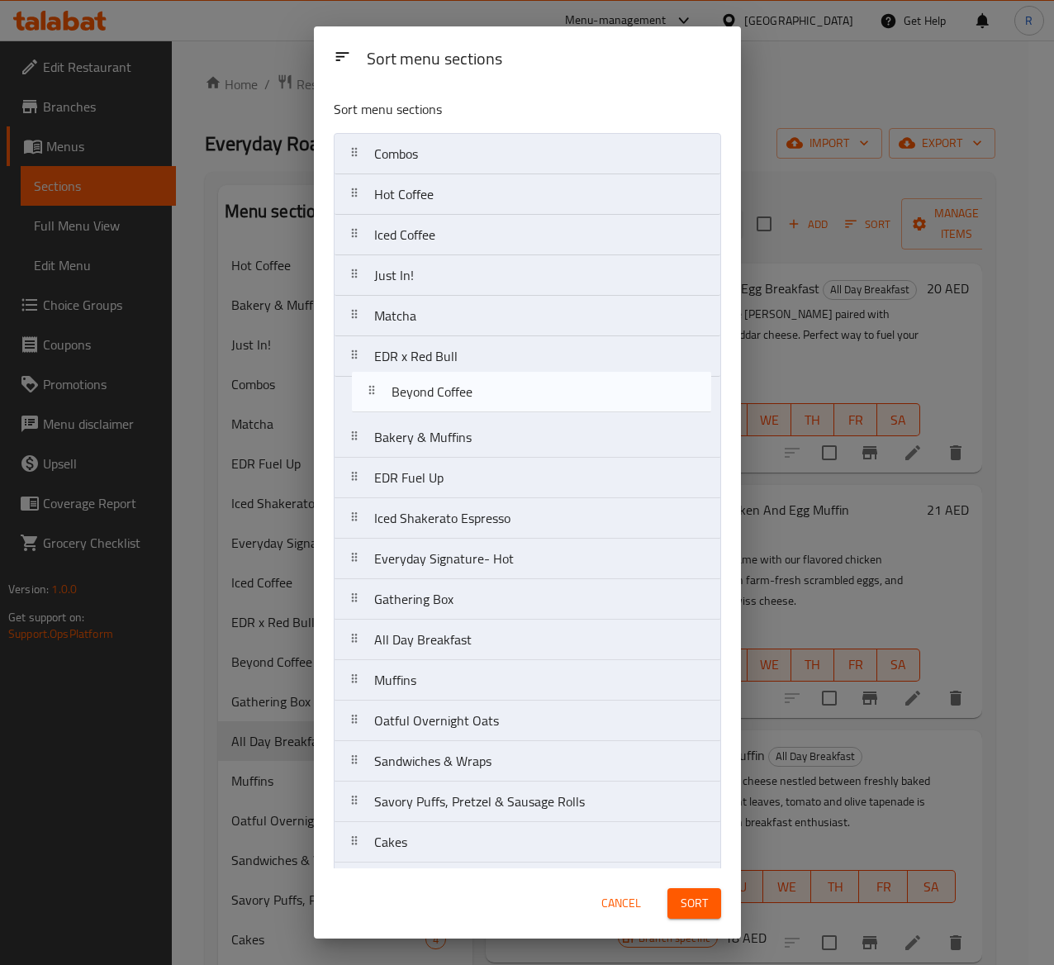
drag, startPoint x: 459, startPoint y: 573, endPoint x: 477, endPoint y: 395, distance: 179.2
click at [477, 395] on nav "Combos Hot Coffee Iced Coffee Just In! Matcha EDR x Red Bull Bakery & Muffins E…" at bounding box center [527, 761] width 387 height 1256
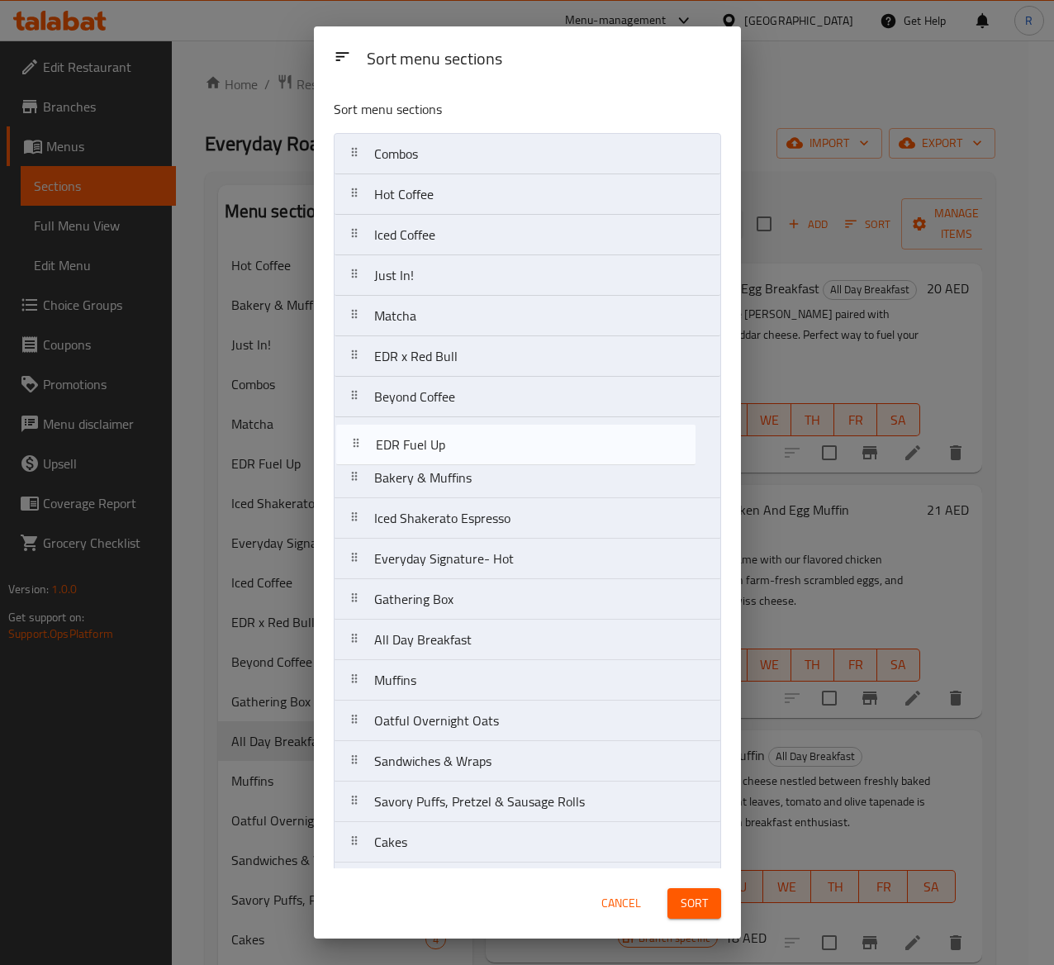
drag, startPoint x: 477, startPoint y: 487, endPoint x: 481, endPoint y: 442, distance: 45.5
click at [481, 442] on nav "Combos Hot Coffee Iced Coffee Just In! Matcha EDR x Red Bull Beyond Coffee Bake…" at bounding box center [527, 761] width 387 height 1256
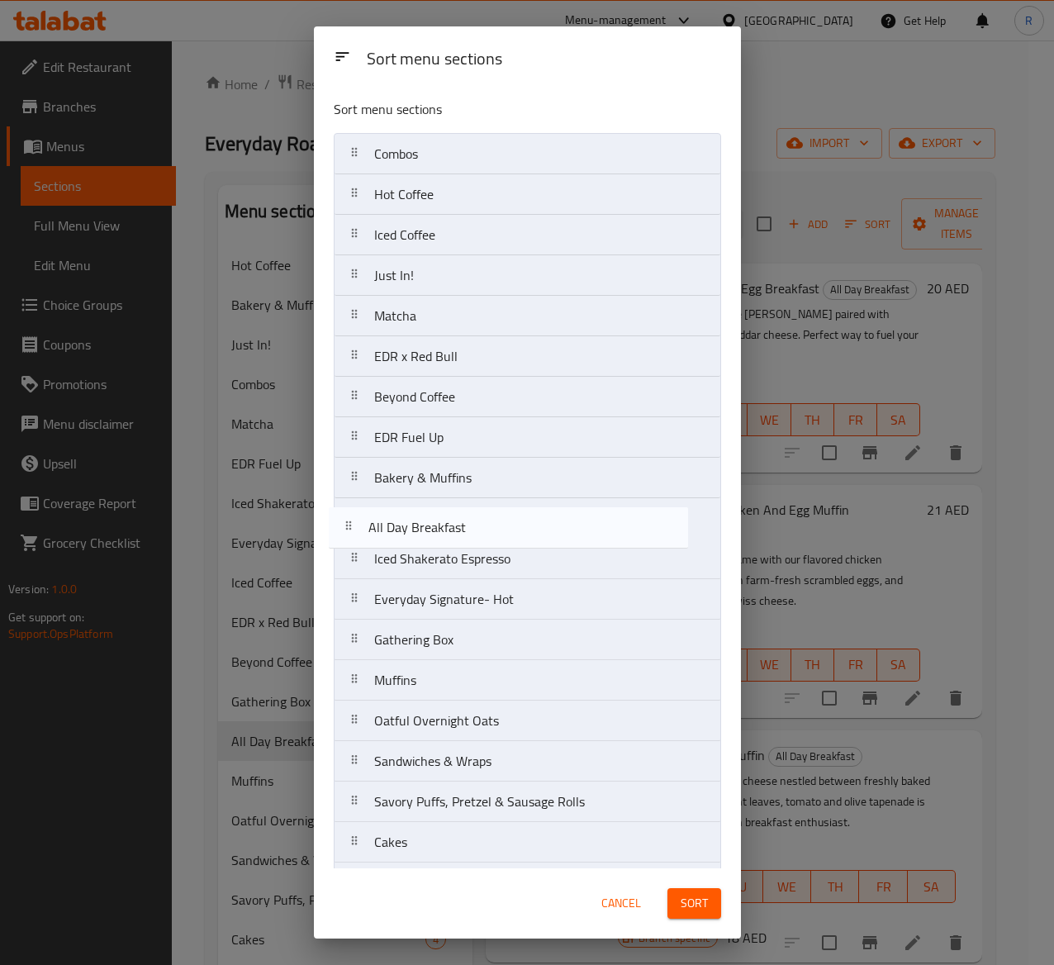
drag, startPoint x: 459, startPoint y: 643, endPoint x: 457, endPoint y: 520, distance: 123.1
click at [457, 520] on nav "Combos Hot Coffee Iced Coffee Just In! Matcha EDR x Red Bull Beyond Coffee EDR …" at bounding box center [527, 761] width 387 height 1256
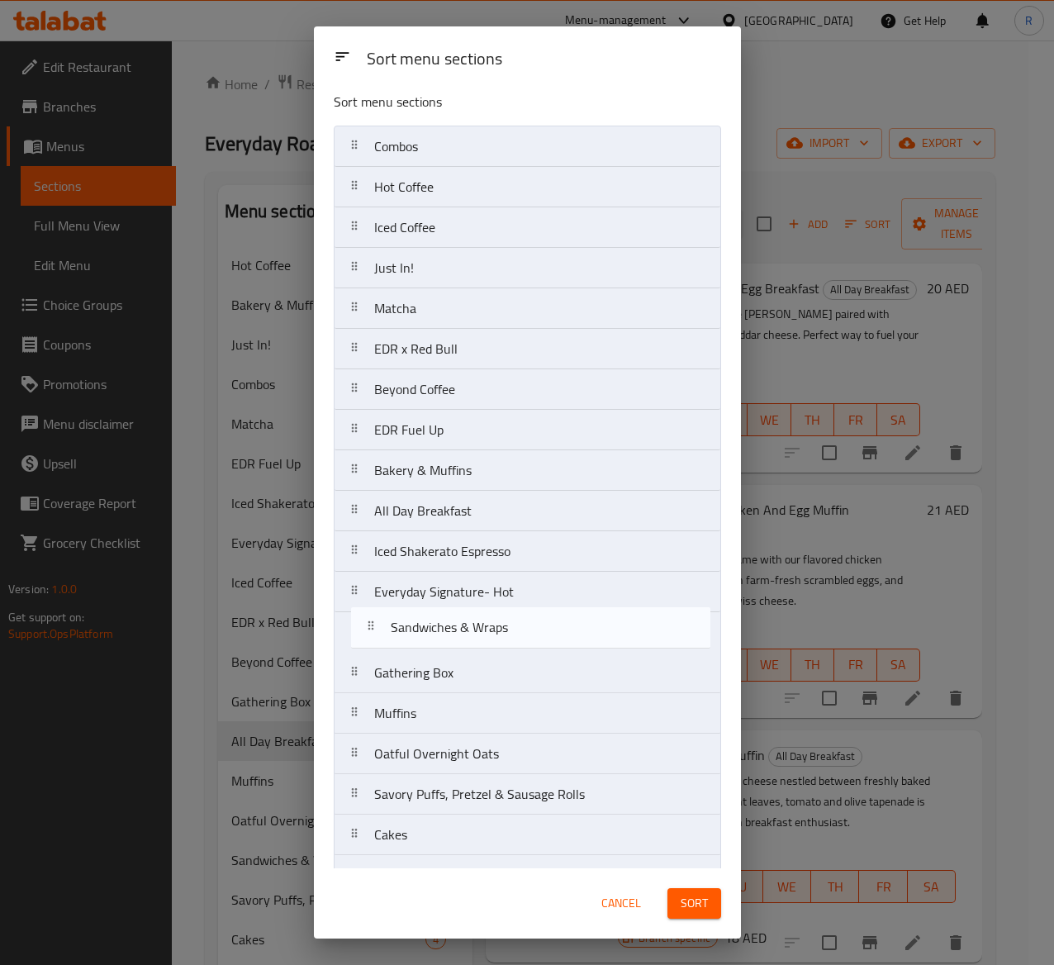
scroll to position [10, 0]
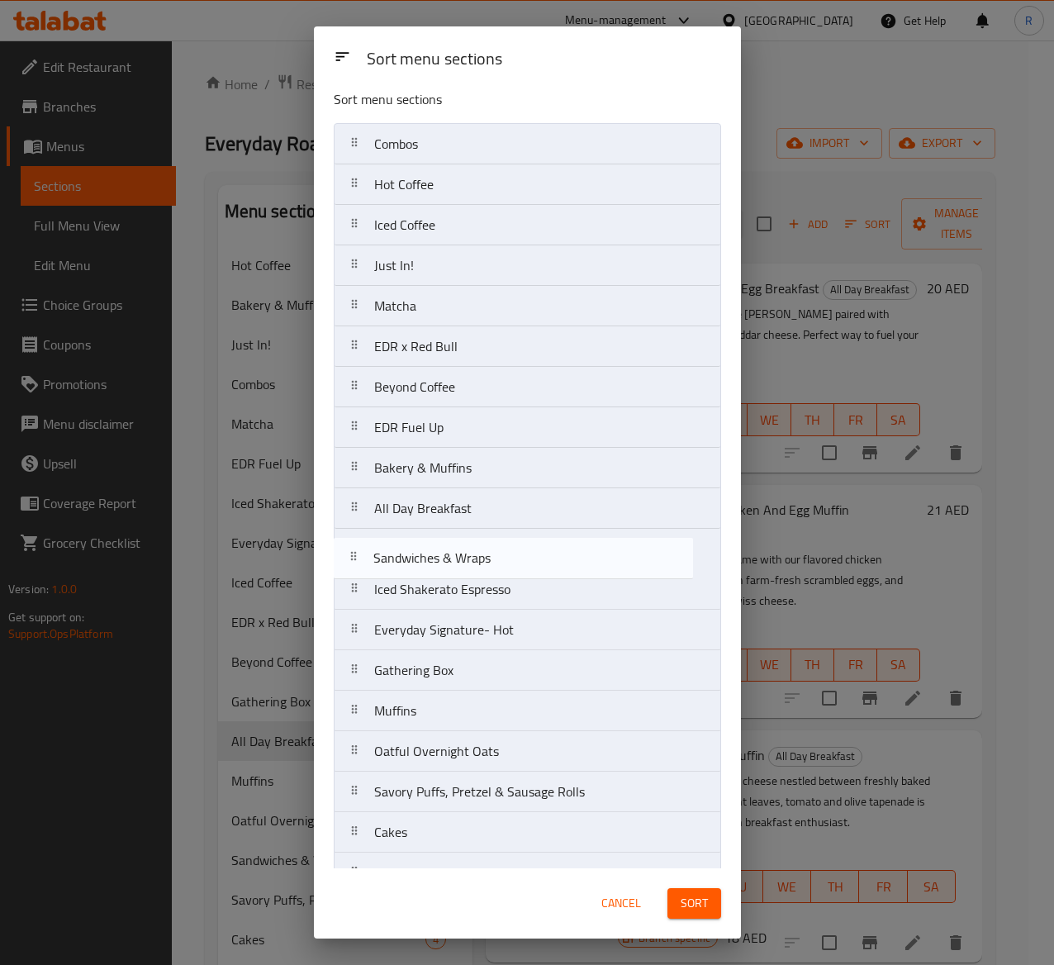
drag, startPoint x: 496, startPoint y: 770, endPoint x: 496, endPoint y: 558, distance: 212.3
click at [496, 558] on nav "Combos Hot Coffee Iced Coffee Just In! Matcha EDR x Red Bull Beyond Coffee EDR …" at bounding box center [527, 751] width 387 height 1256
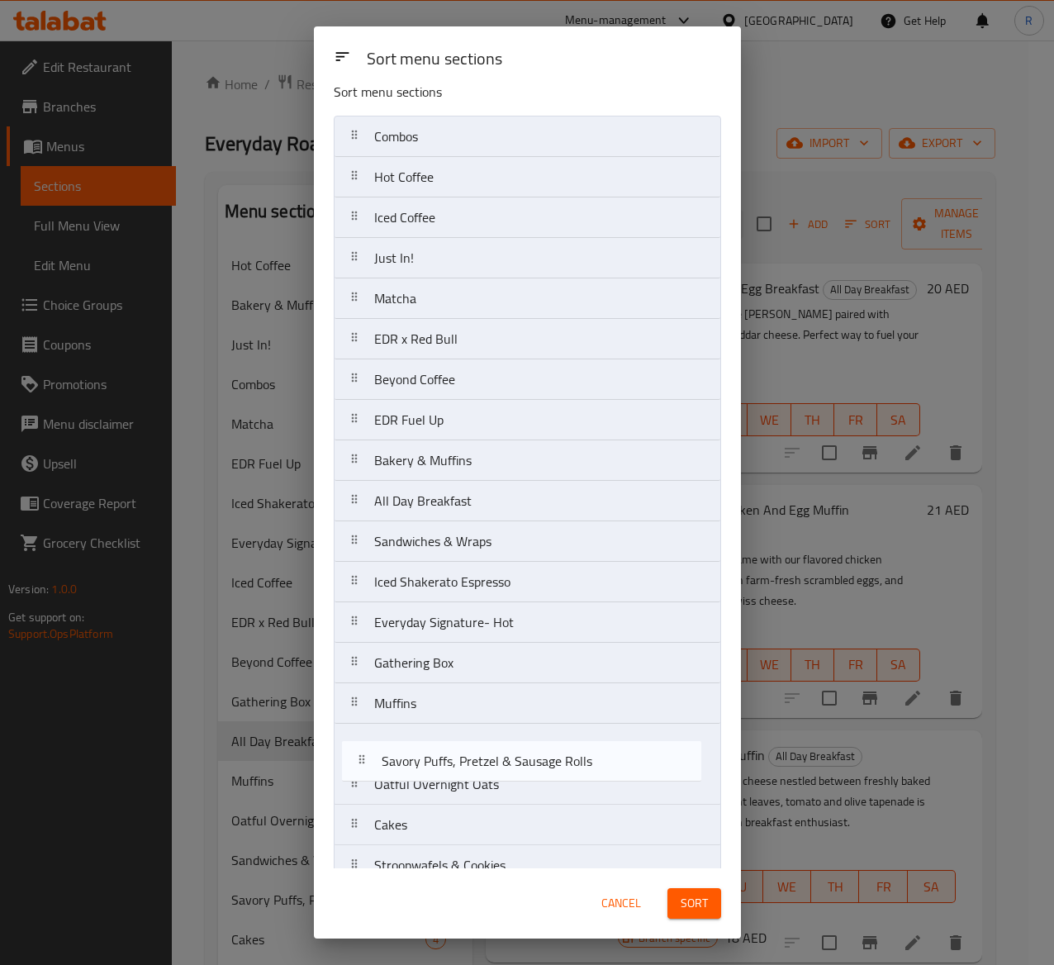
scroll to position [24, 0]
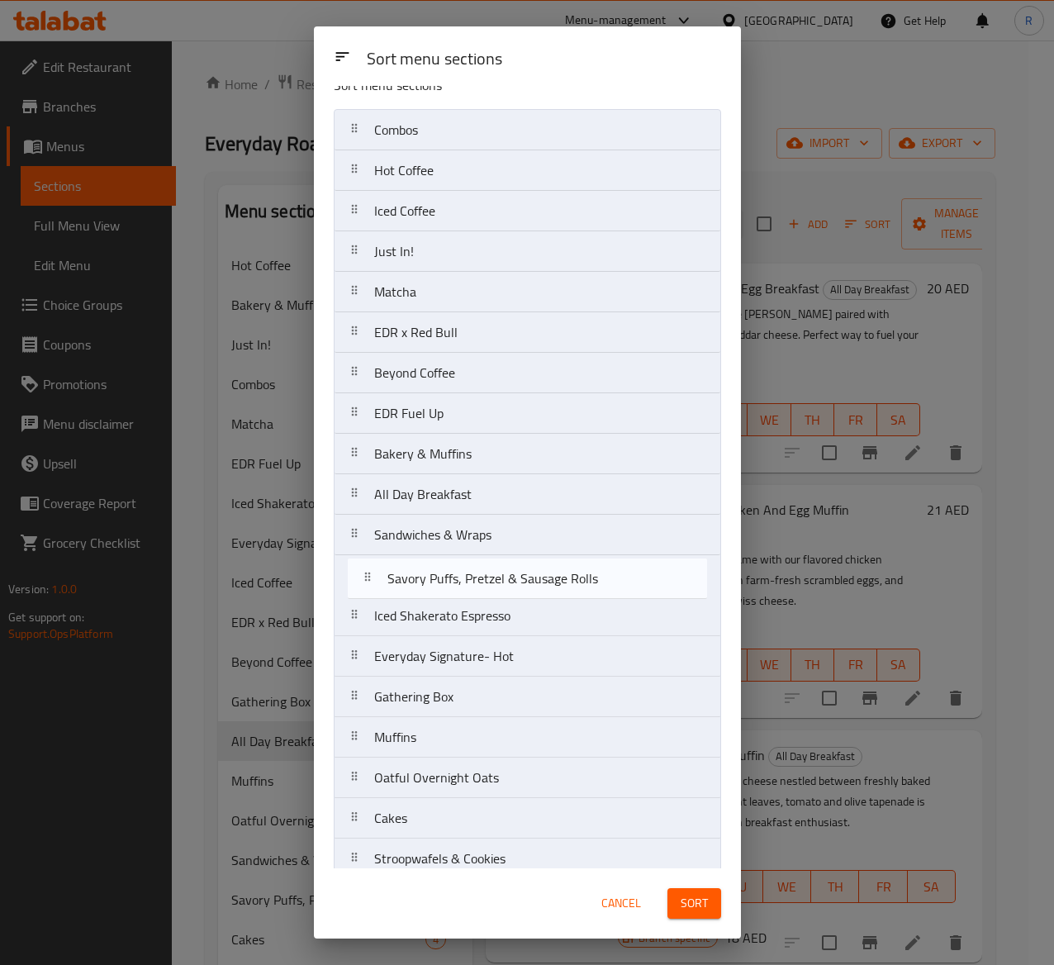
drag, startPoint x: 497, startPoint y: 799, endPoint x: 515, endPoint y: 567, distance: 232.0
click at [515, 567] on nav "Combos Hot Coffee Iced Coffee Just In! Matcha EDR x Red Bull Beyond Coffee EDR …" at bounding box center [527, 737] width 387 height 1256
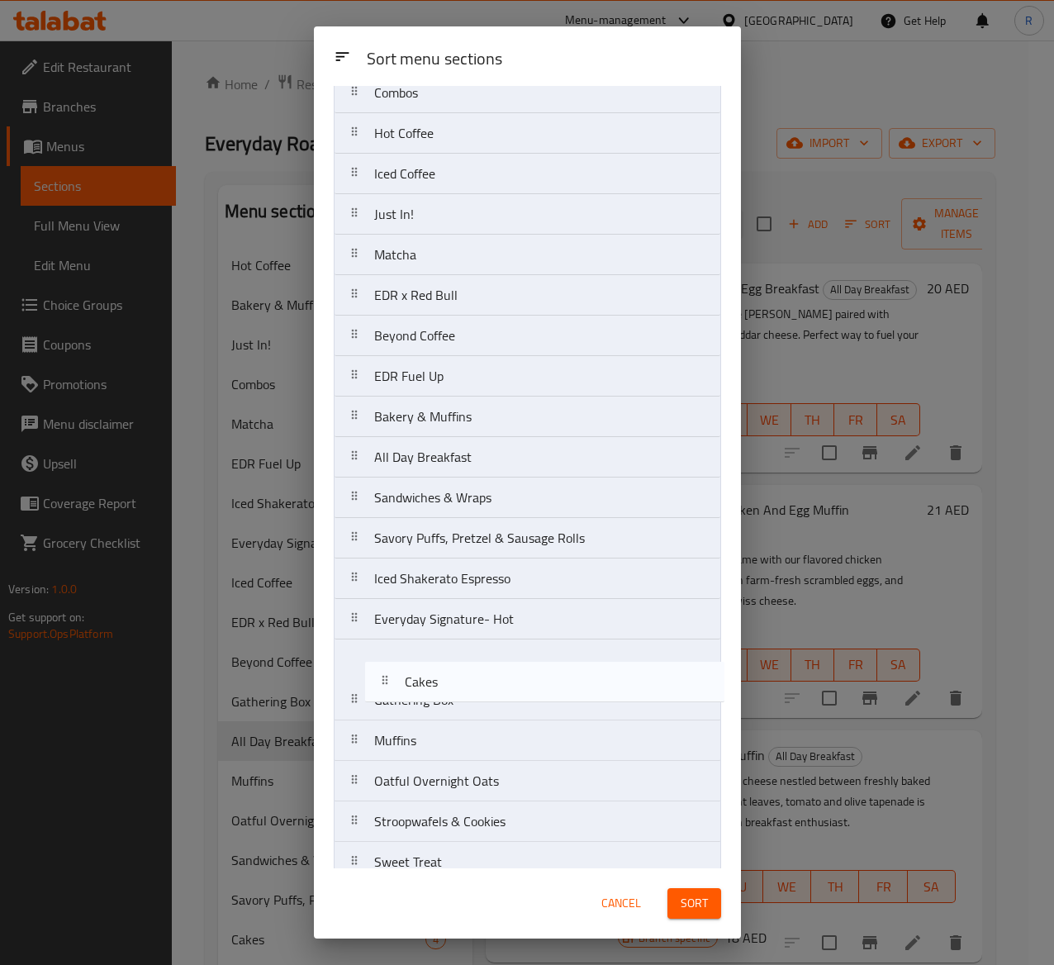
scroll to position [63, 0]
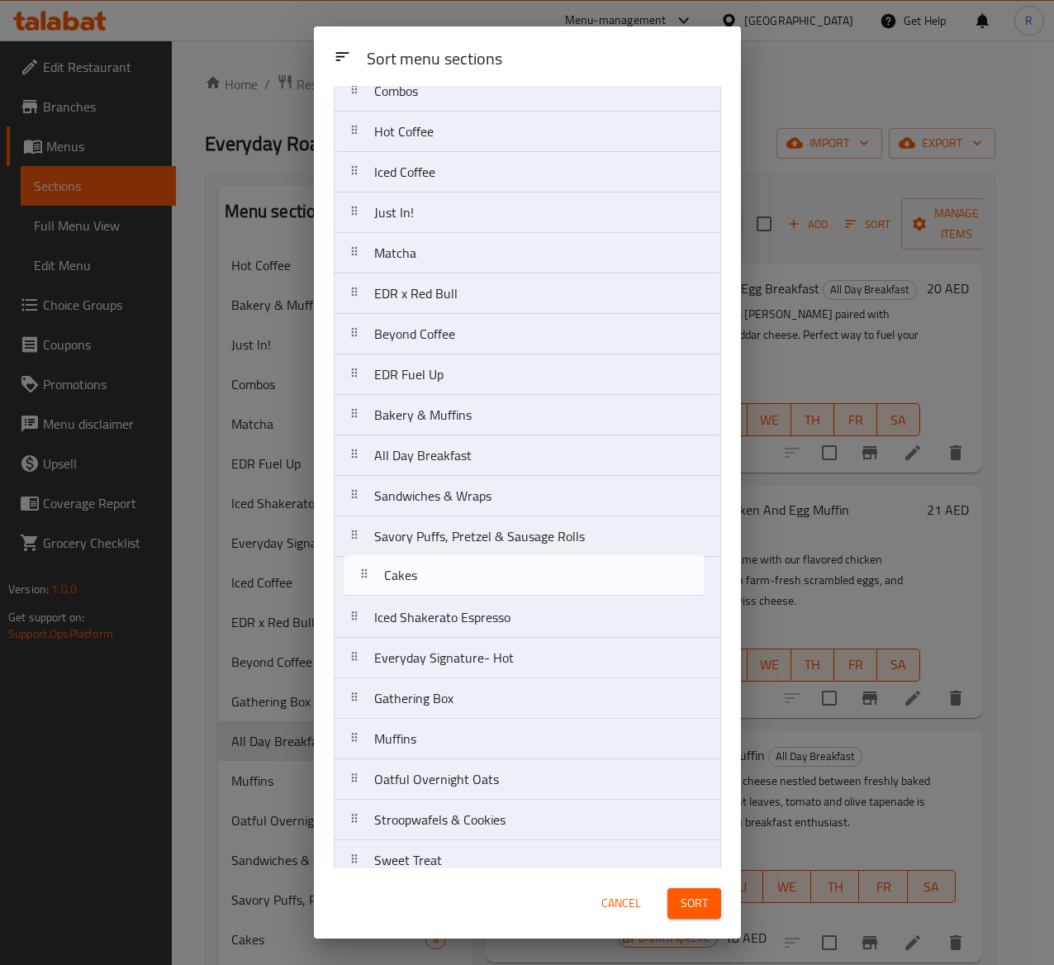
drag, startPoint x: 486, startPoint y: 823, endPoint x: 496, endPoint y: 571, distance: 252.1
click at [496, 571] on nav "Combos Hot Coffee Iced Coffee Just In! Matcha EDR x Red Bull Beyond Coffee EDR …" at bounding box center [527, 698] width 387 height 1256
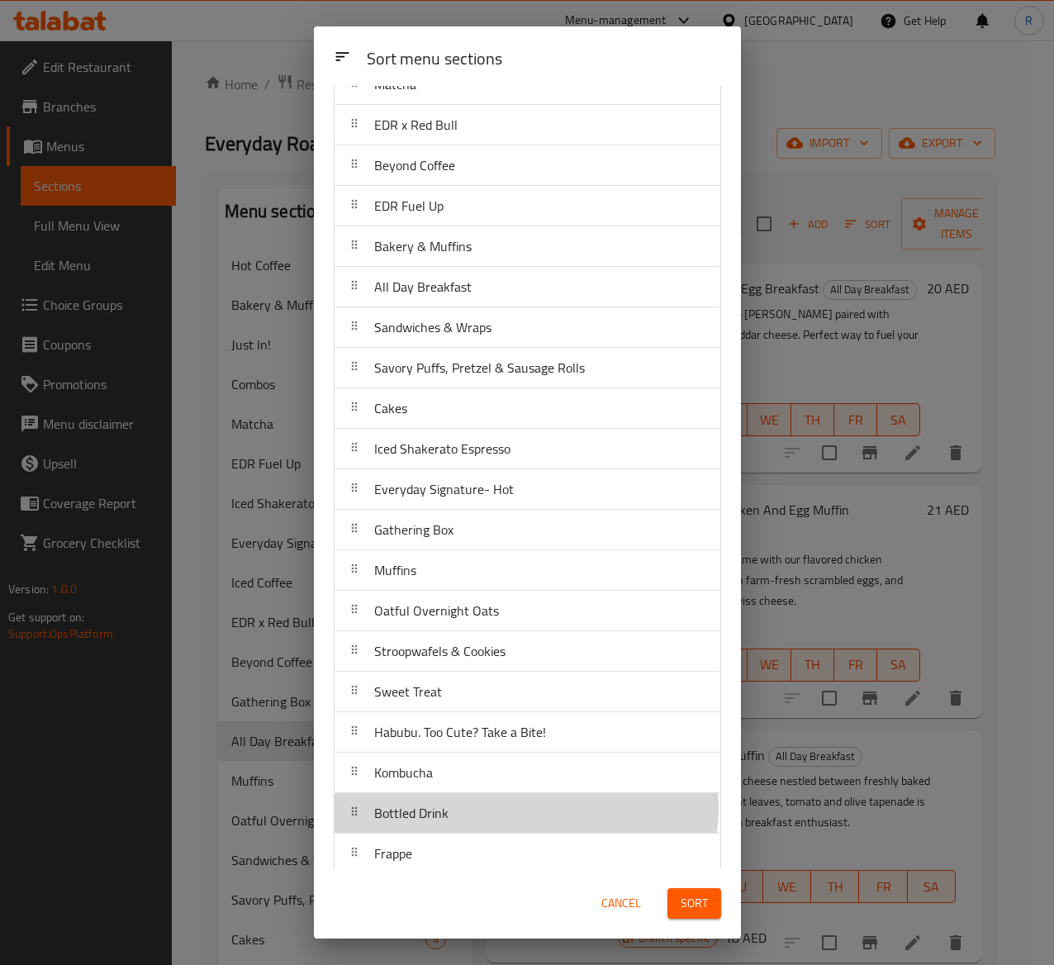
scroll to position [235, 0]
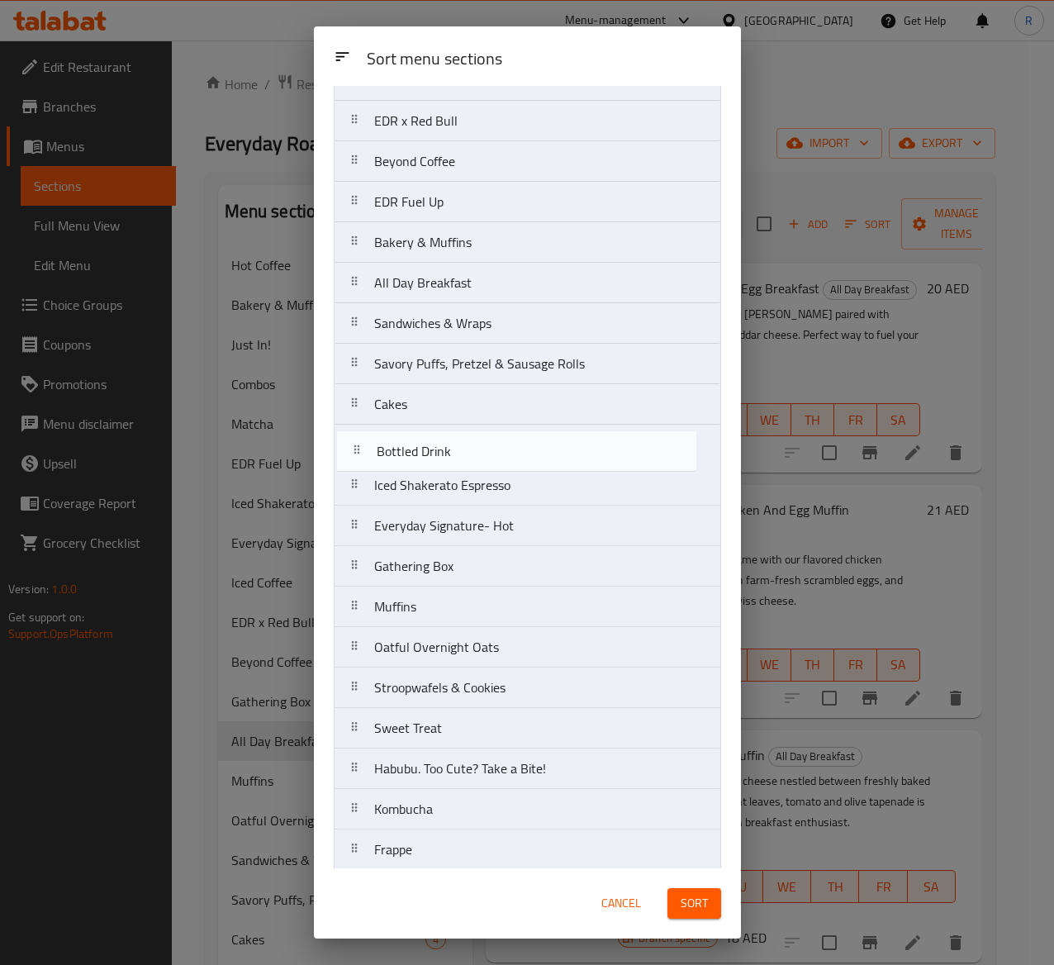
drag, startPoint x: 525, startPoint y: 815, endPoint x: 529, endPoint y: 435, distance: 379.9
click at [529, 435] on nav "Combos Hot Coffee Iced Coffee Just In! Matcha EDR x Red Bull Beyond Coffee EDR …" at bounding box center [527, 526] width 387 height 1256
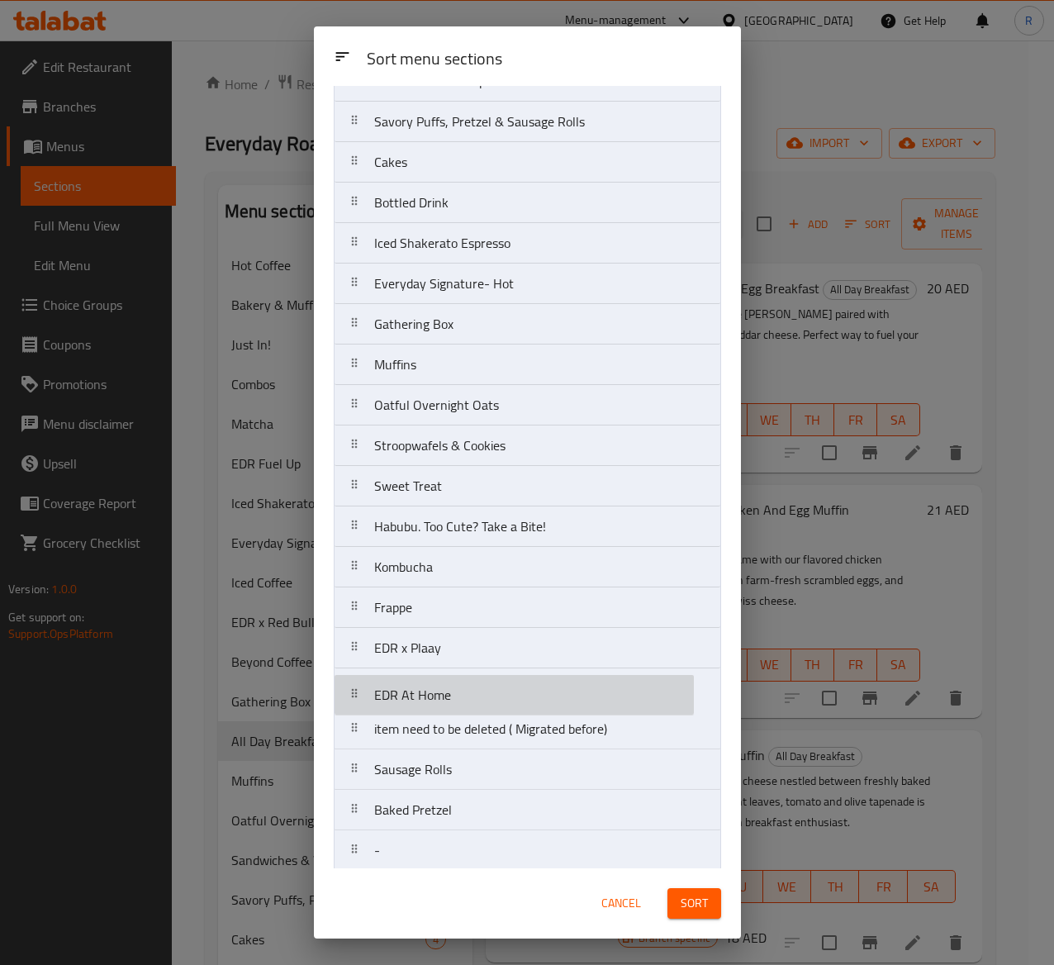
scroll to position [480, 0]
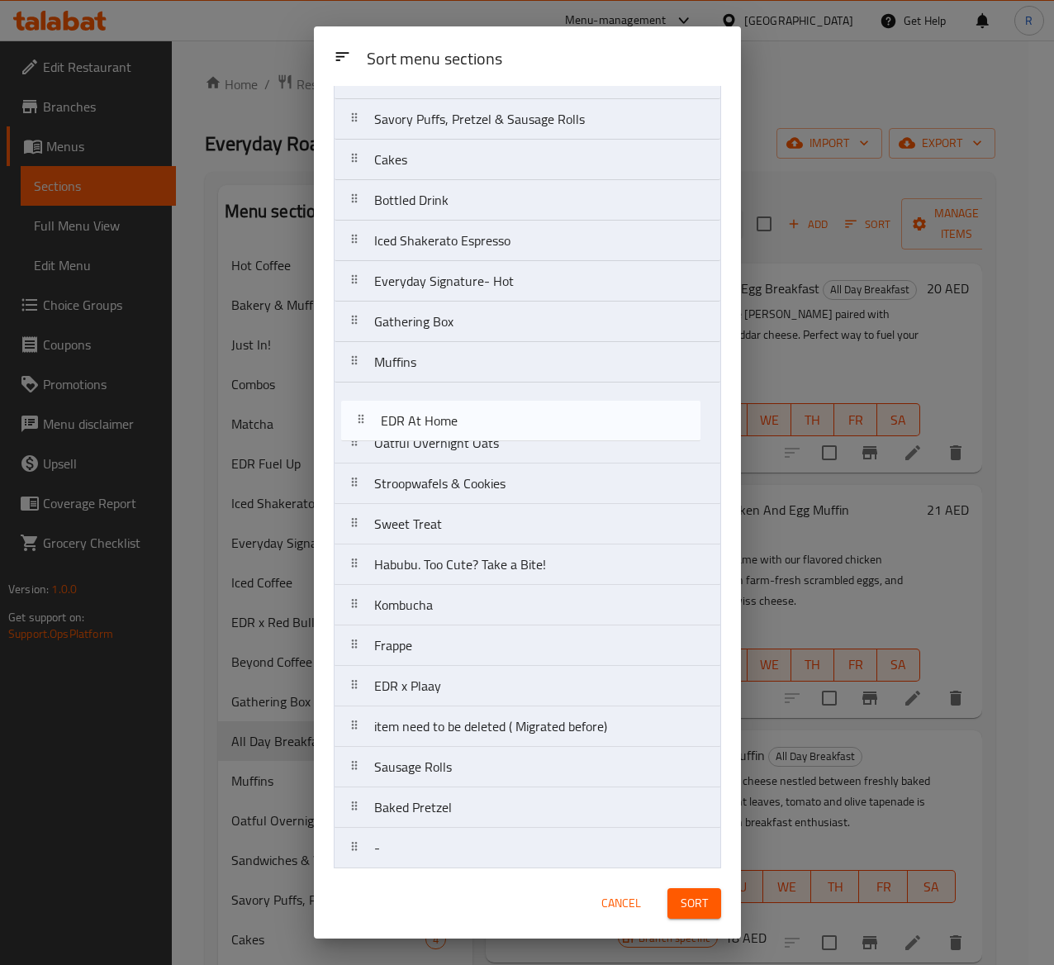
drag, startPoint x: 585, startPoint y: 702, endPoint x: 593, endPoint y: 423, distance: 279.3
click at [593, 423] on nav "Combos Hot Coffee Iced Coffee Just In! Matcha EDR x Red Bull Beyond Coffee EDR …" at bounding box center [527, 281] width 387 height 1256
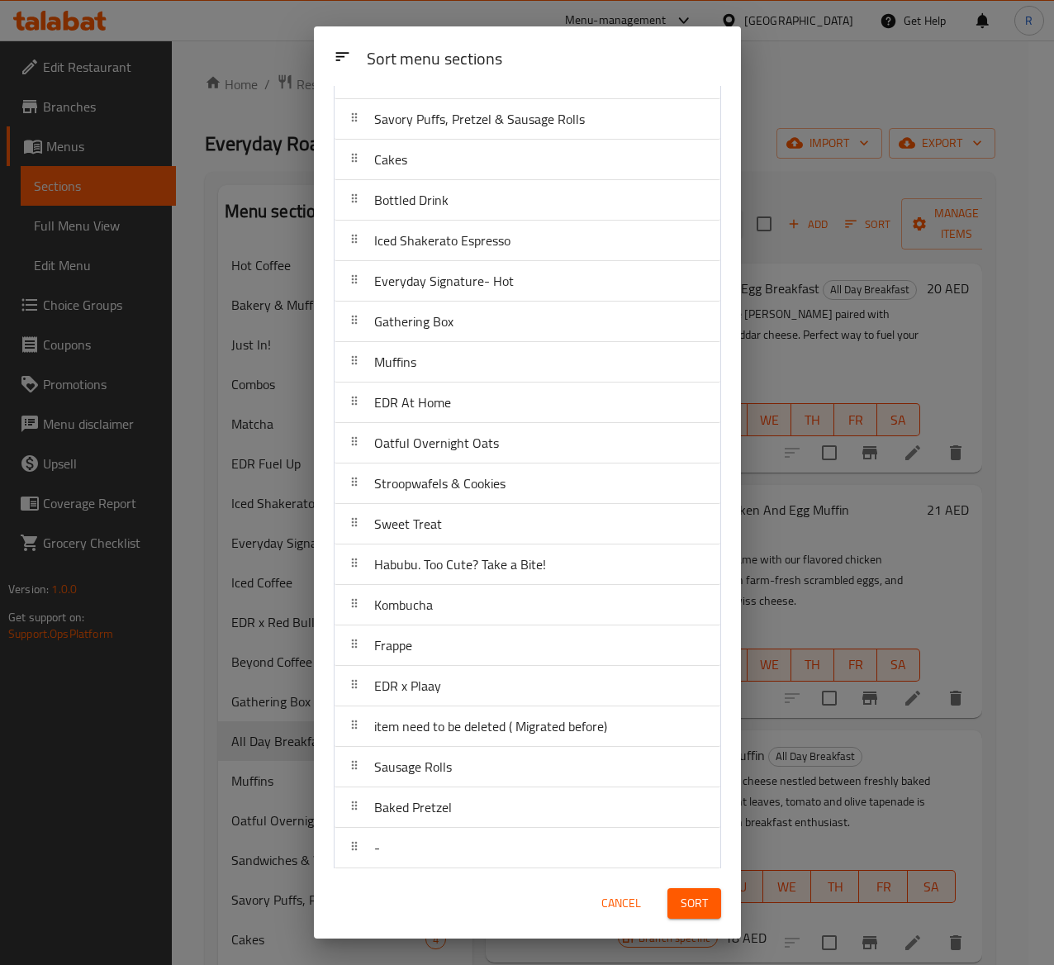
click at [690, 904] on span "Sort" at bounding box center [694, 903] width 27 height 21
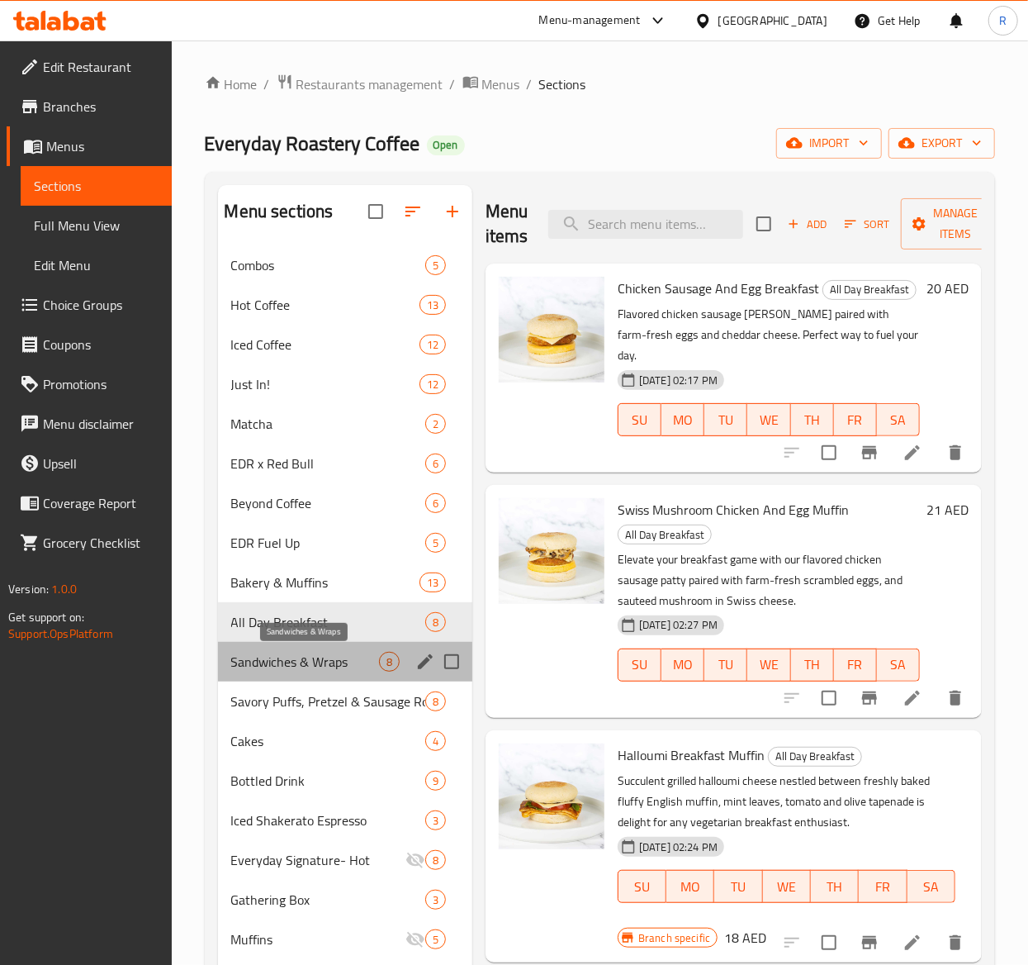
click at [331, 656] on span "Sandwiches & Wraps" at bounding box center [305, 662] width 148 height 20
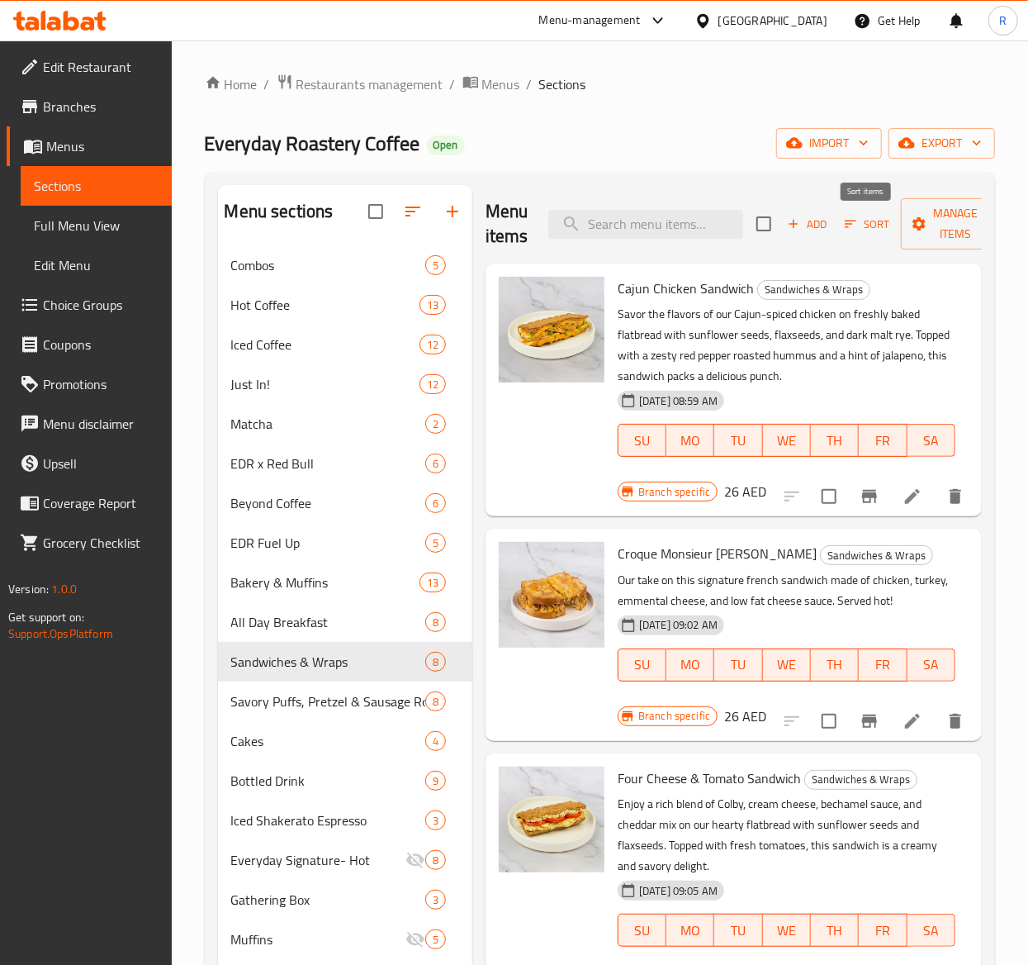
click at [886, 234] on span "Sort" at bounding box center [867, 224] width 45 height 19
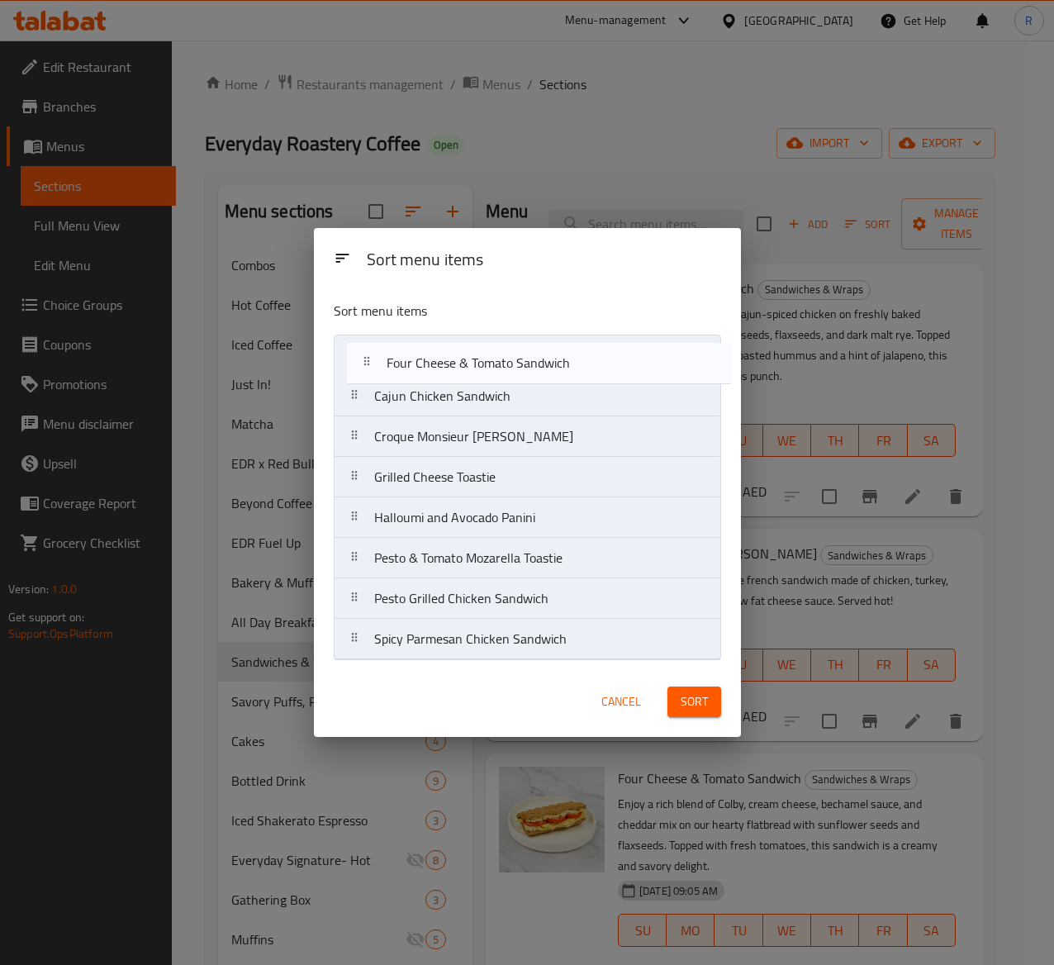
drag, startPoint x: 517, startPoint y: 446, endPoint x: 529, endPoint y: 363, distance: 83.5
click at [529, 363] on nav "Cajun Chicken Sandwich Croque Monsieur Sandwich Four Cheese & Tomato Sandwich G…" at bounding box center [527, 497] width 387 height 325
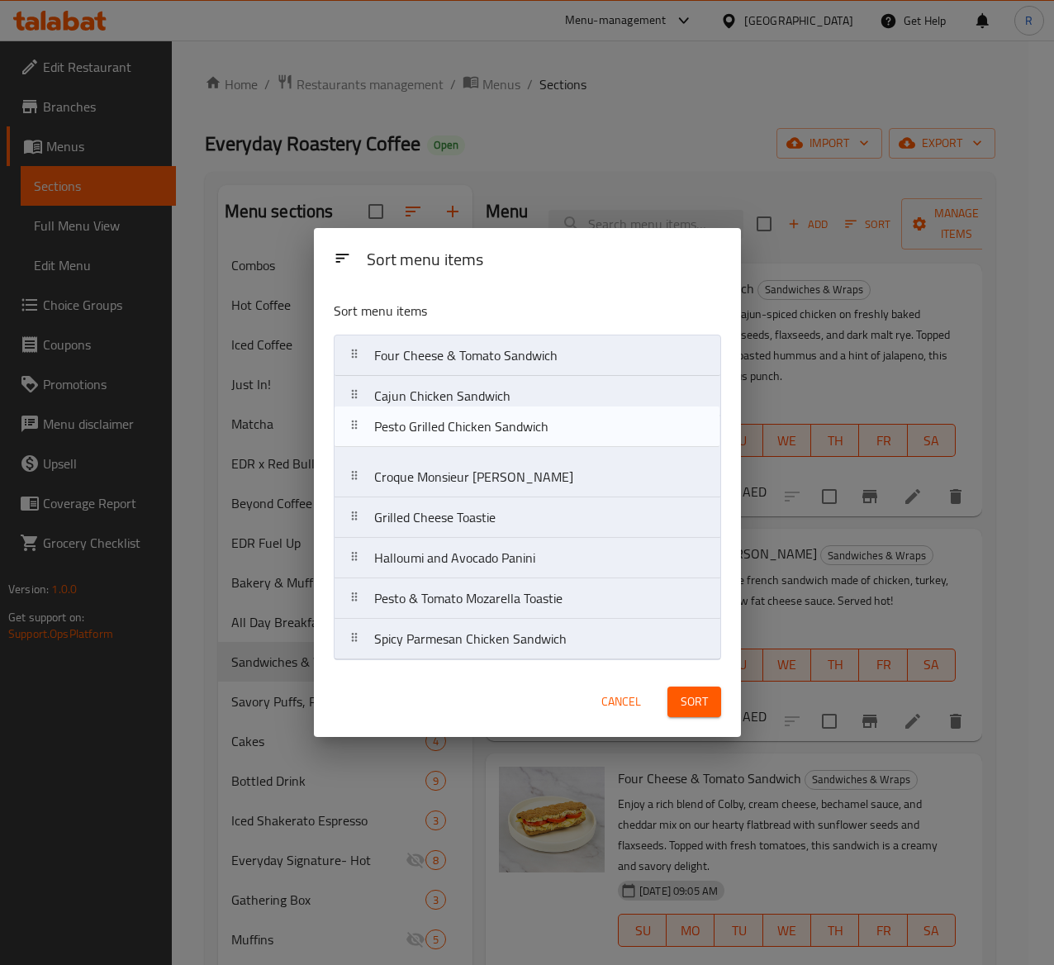
drag, startPoint x: 530, startPoint y: 608, endPoint x: 530, endPoint y: 431, distance: 176.7
click at [530, 431] on nav "Four Cheese & Tomato Sandwich Cajun Chicken Sandwich Croque Monsieur Sandwich G…" at bounding box center [527, 497] width 387 height 325
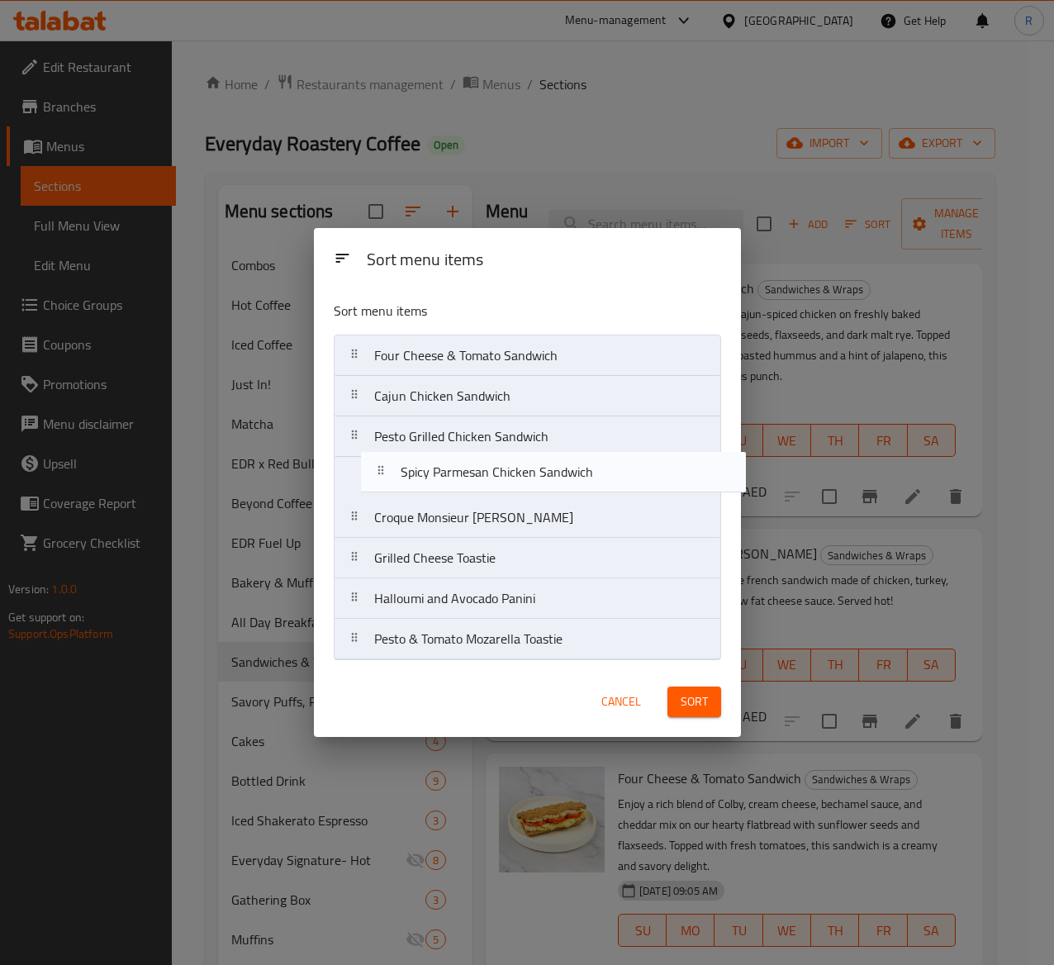
drag, startPoint x: 527, startPoint y: 646, endPoint x: 558, endPoint y: 466, distance: 182.8
click at [558, 466] on nav "Four Cheese & Tomato Sandwich Cajun Chicken Sandwich Pesto Grilled Chicken Sand…" at bounding box center [527, 497] width 387 height 325
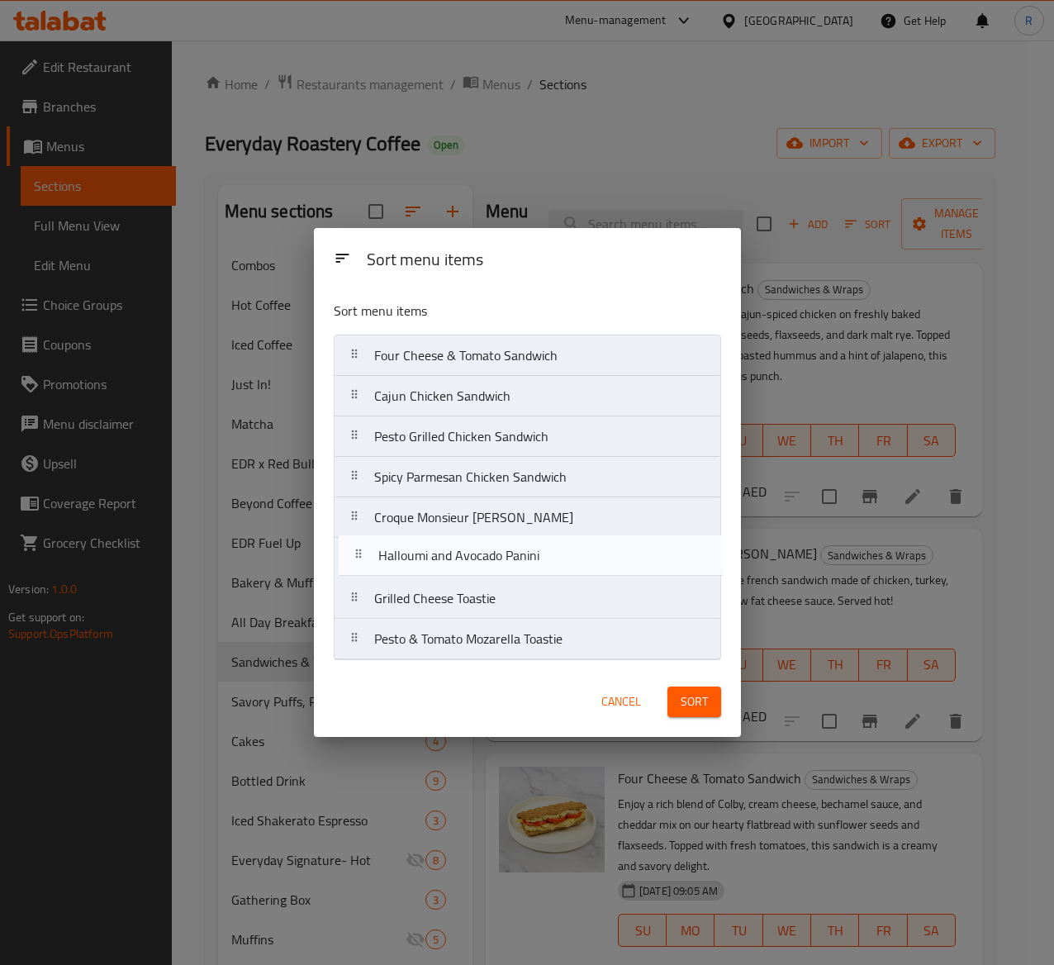
drag, startPoint x: 539, startPoint y: 591, endPoint x: 543, endPoint y: 543, distance: 48.2
click at [543, 543] on nav "Four Cheese & Tomato Sandwich Cajun Chicken Sandwich Pesto Grilled Chicken Sand…" at bounding box center [527, 497] width 387 height 325
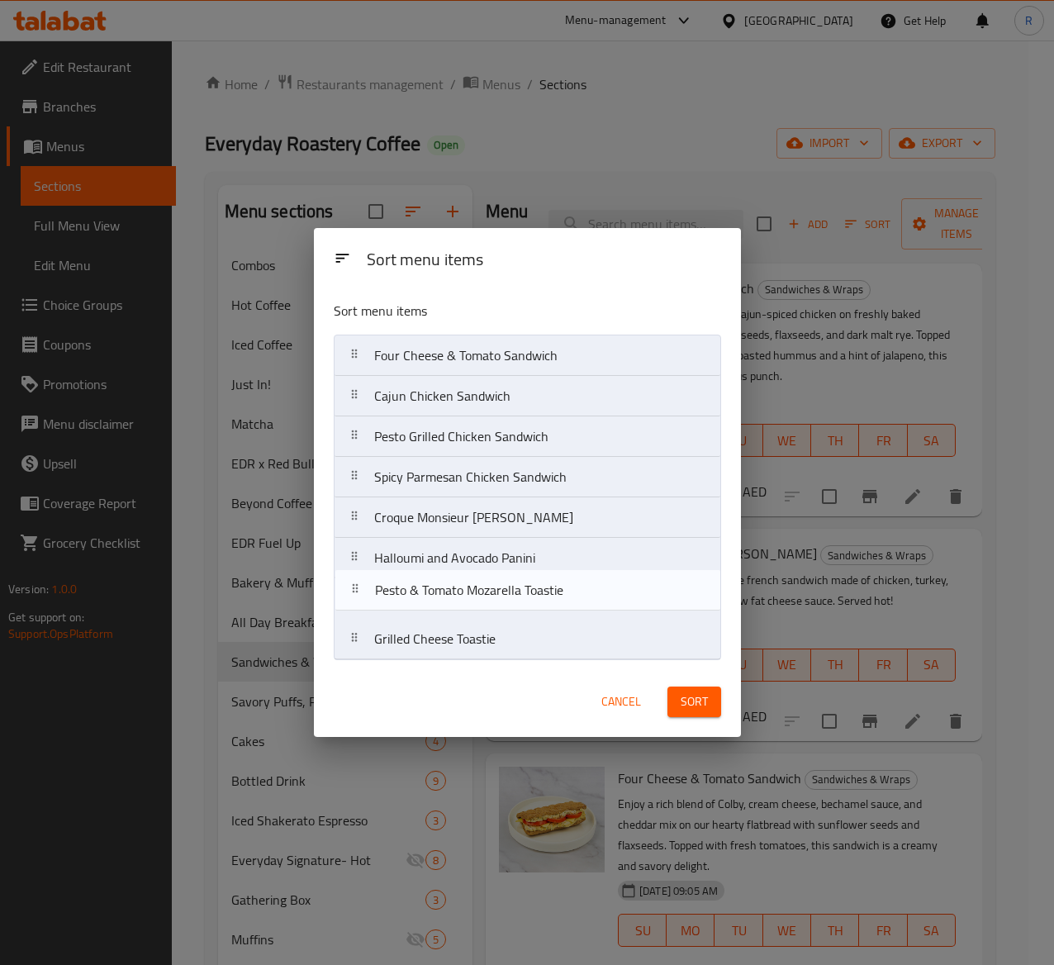
drag, startPoint x: 535, startPoint y: 624, endPoint x: 537, endPoint y: 568, distance: 56.2
click at [537, 568] on nav "Four Cheese & Tomato Sandwich Cajun Chicken Sandwich Pesto Grilled Chicken Sand…" at bounding box center [527, 497] width 387 height 325
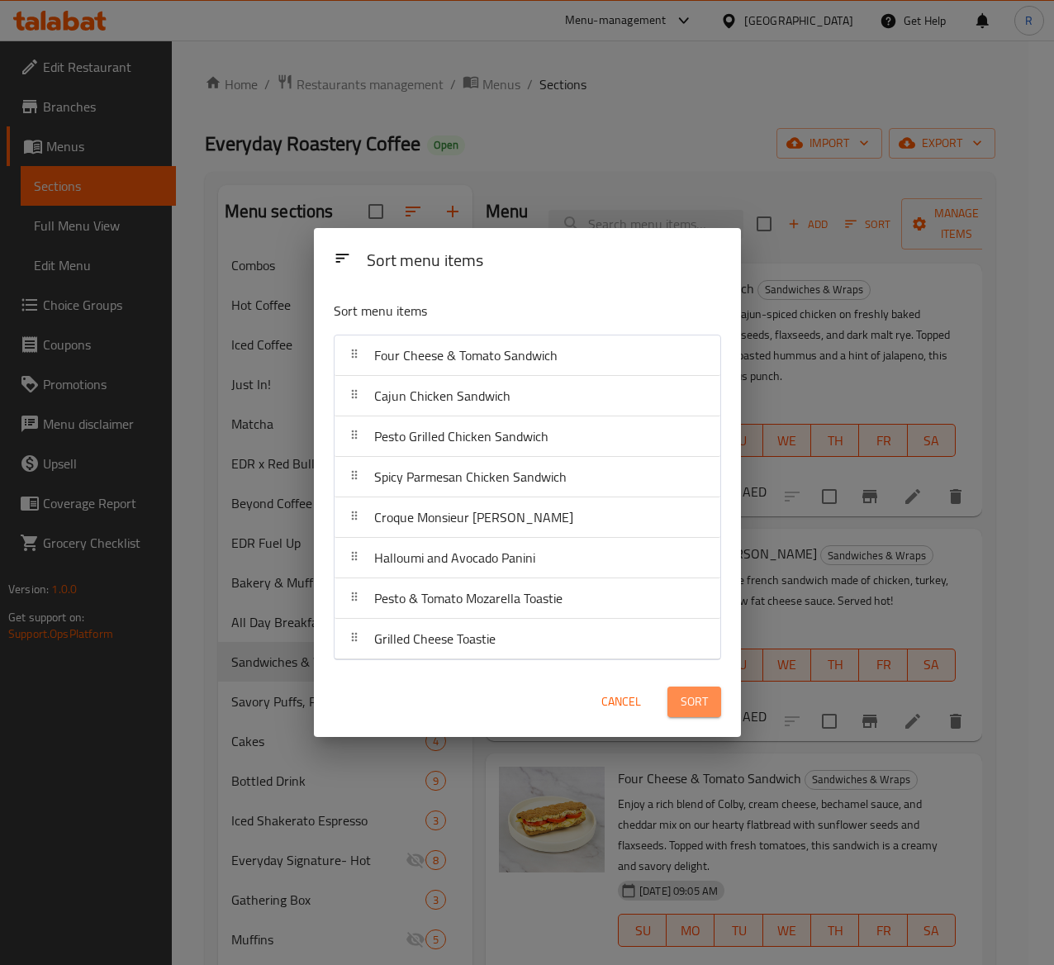
click at [675, 702] on button "Sort" at bounding box center [694, 701] width 54 height 31
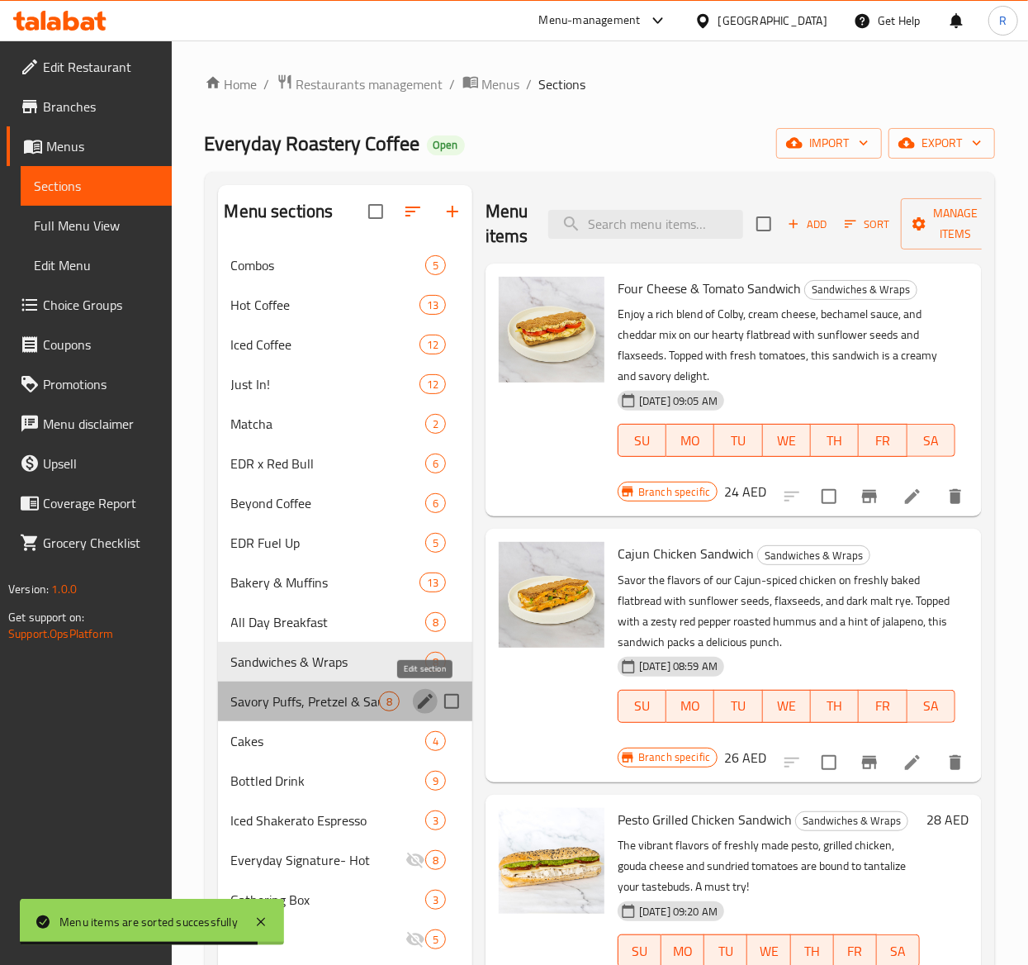
click at [420, 699] on icon "edit" at bounding box center [425, 701] width 20 height 20
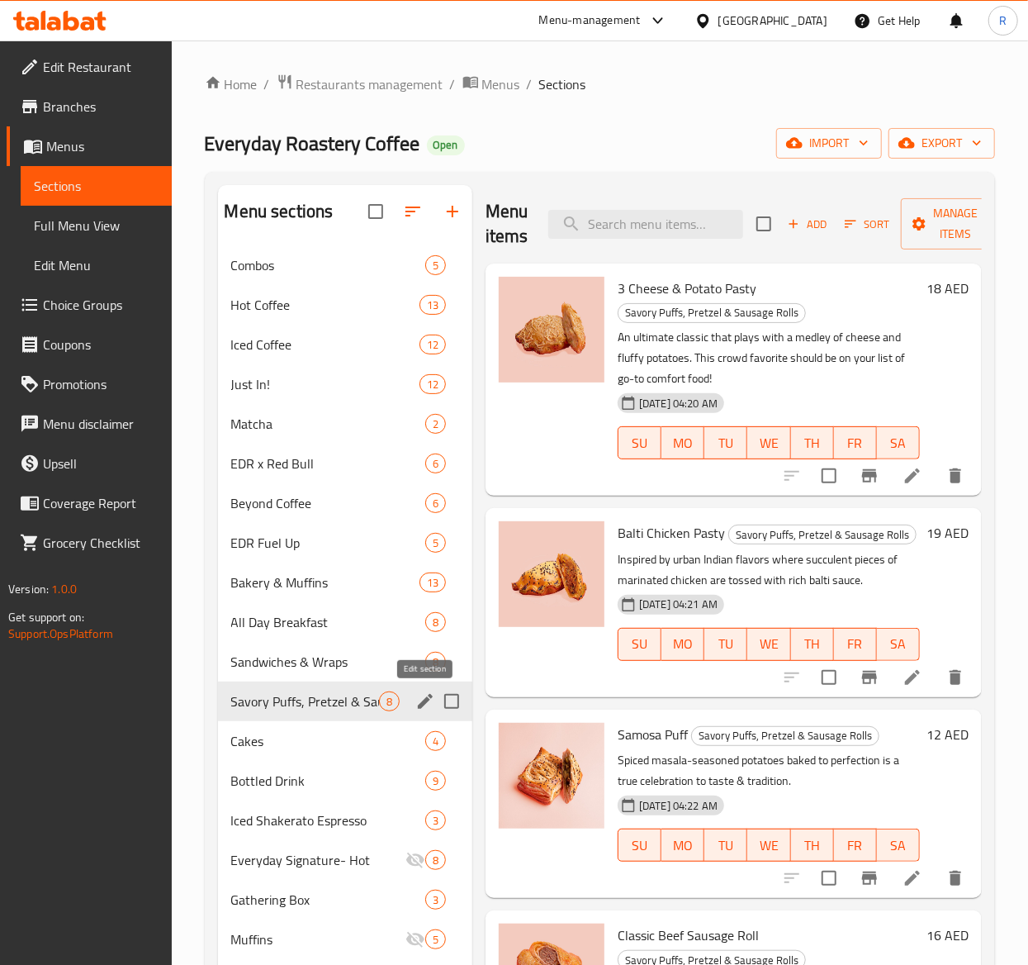
click at [418, 704] on icon "edit" at bounding box center [425, 701] width 20 height 20
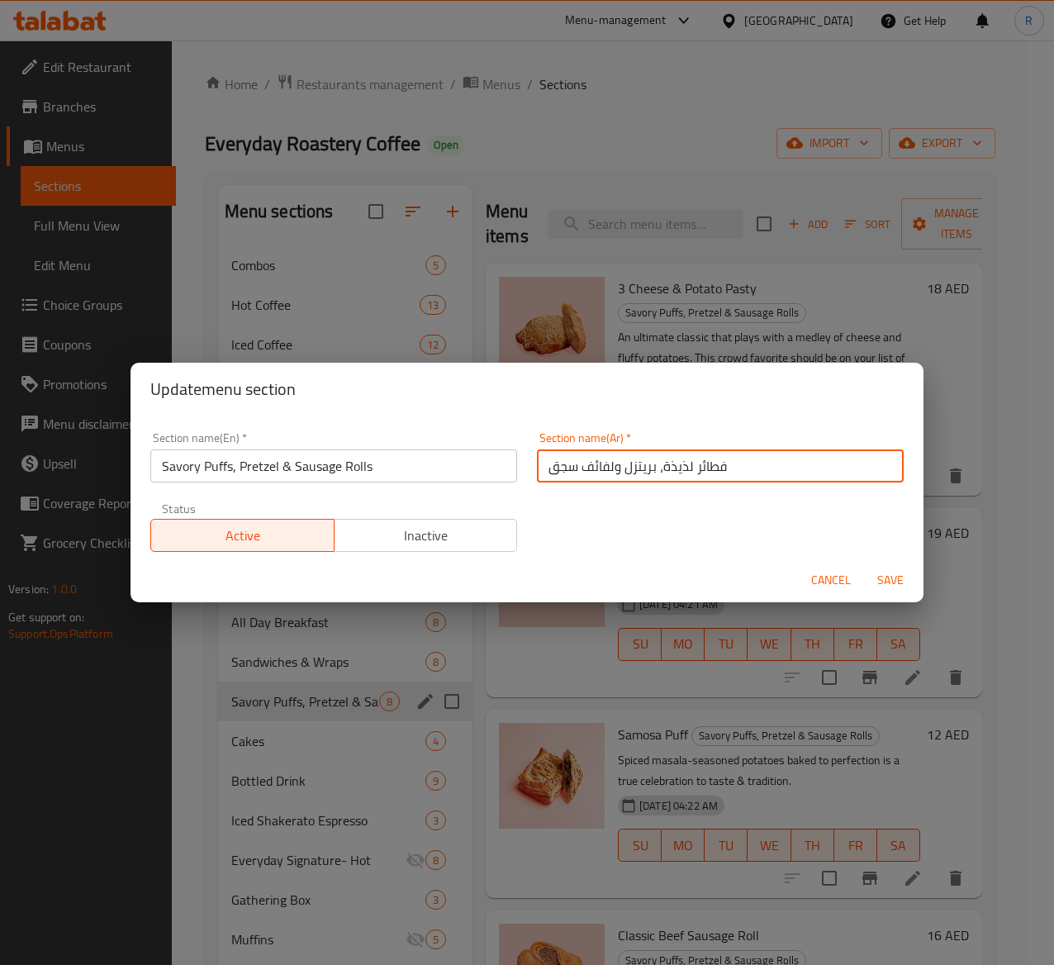
drag, startPoint x: 718, startPoint y: 468, endPoint x: 319, endPoint y: 387, distance: 407.2
click at [319, 387] on div "Update menu section Section name(En)   * Savory Puffs, Pretzel & Sausage Rolls …" at bounding box center [526, 483] width 793 height 240
paste input "المقبلات"
type input "المقبلات"
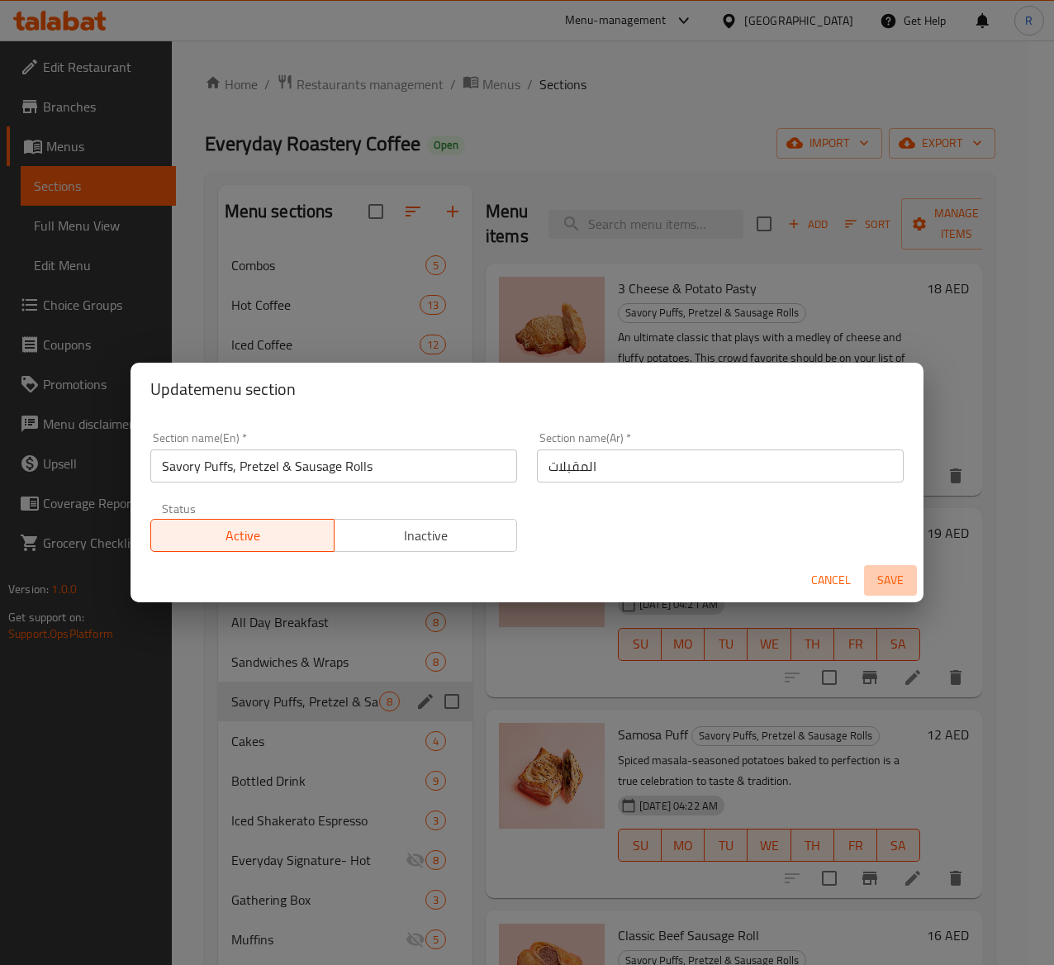
click at [879, 574] on span "Save" at bounding box center [891, 580] width 40 height 21
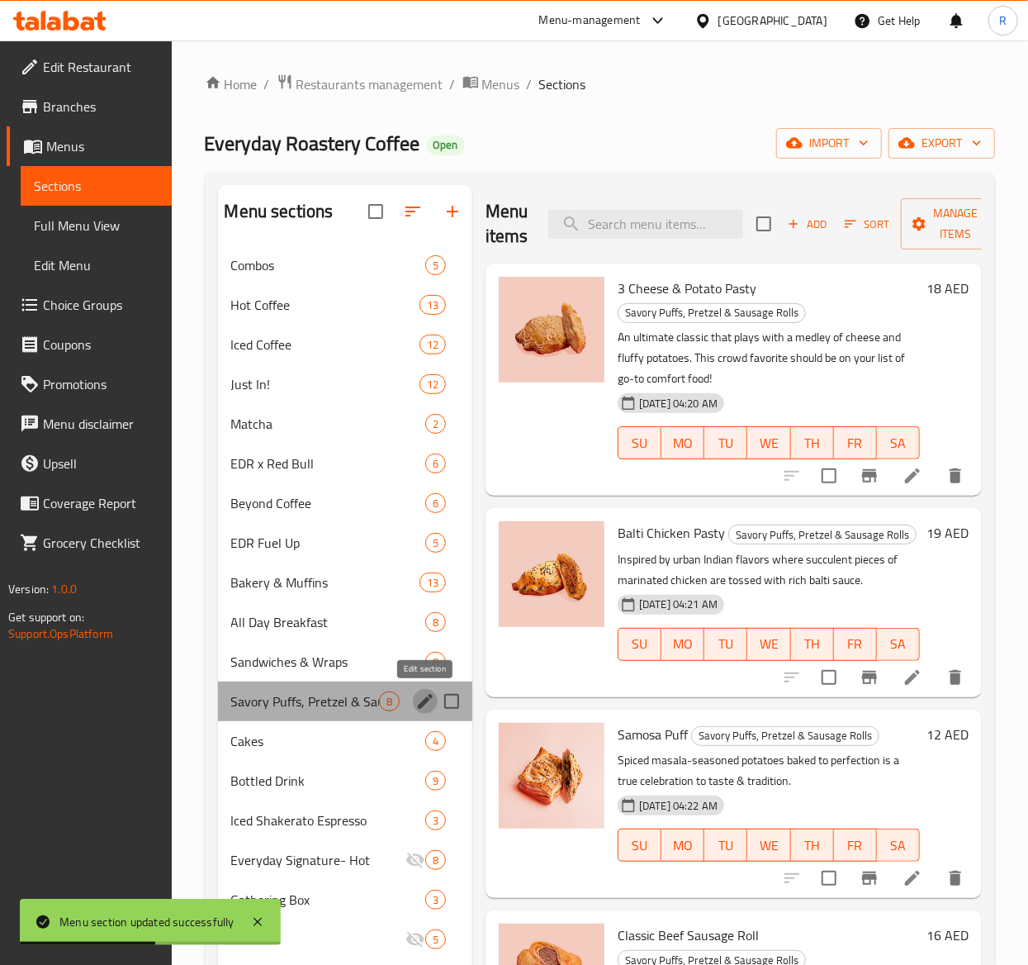
click at [418, 703] on icon "edit" at bounding box center [425, 701] width 20 height 20
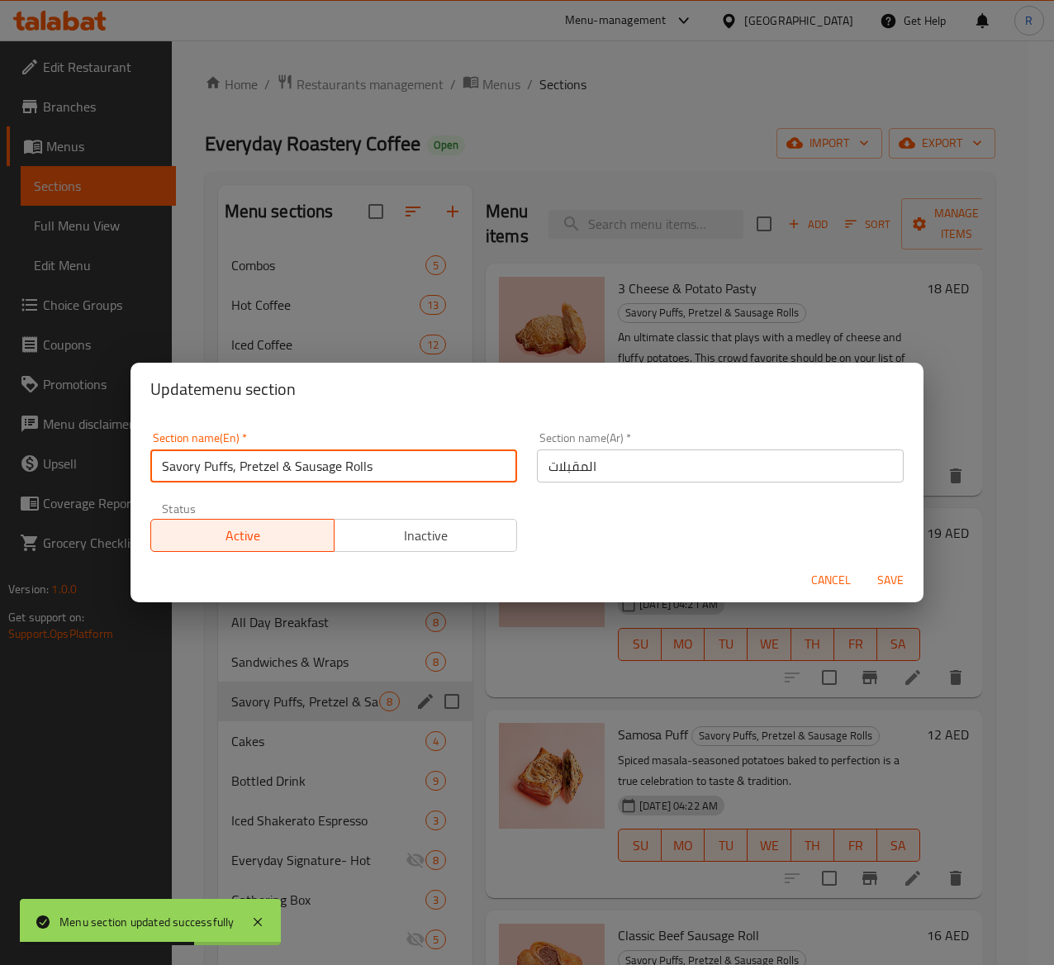
drag, startPoint x: 373, startPoint y: 472, endPoint x: 7, endPoint y: 425, distance: 368.8
click at [7, 425] on div "Update menu section Section name(En)   * Savory Puffs, Pretzel & Sausage Rolls …" at bounding box center [527, 482] width 1054 height 965
paste input "ies"
type input "Savories"
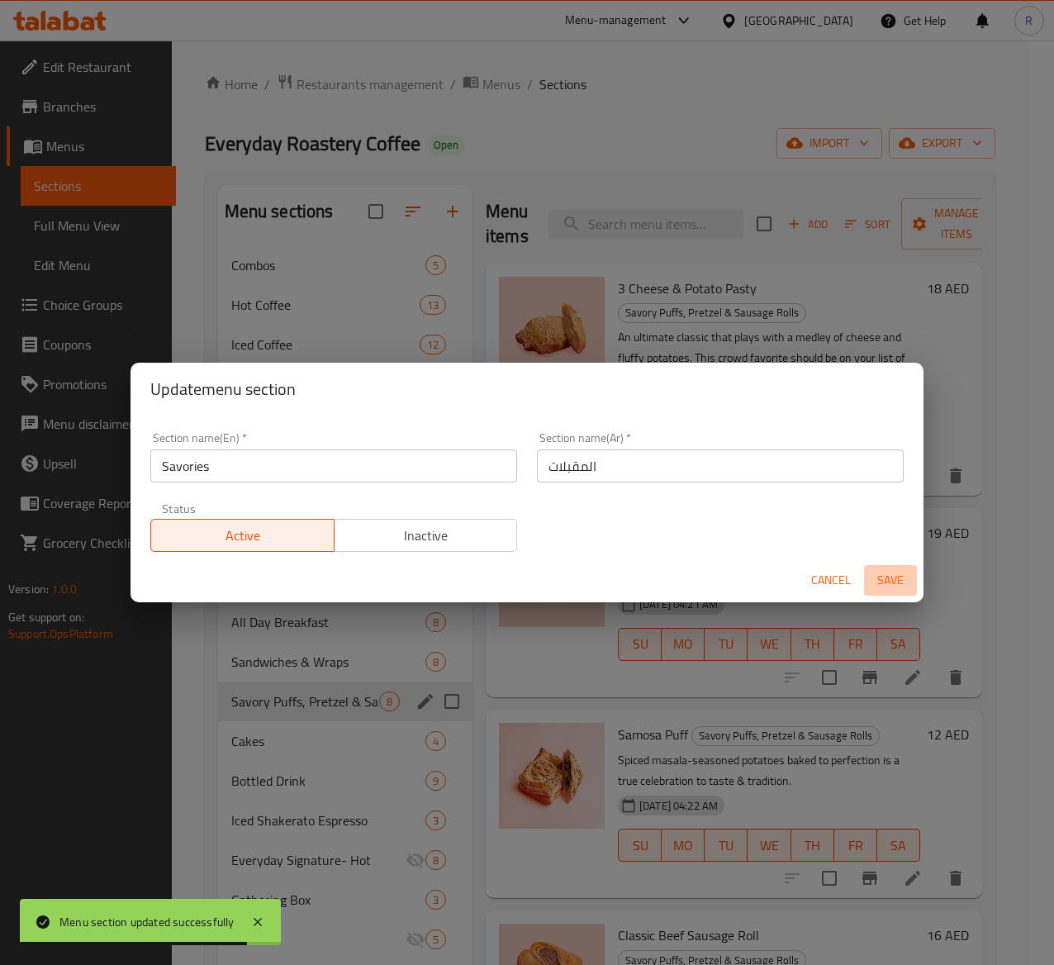
click at [890, 581] on span "Save" at bounding box center [891, 580] width 40 height 21
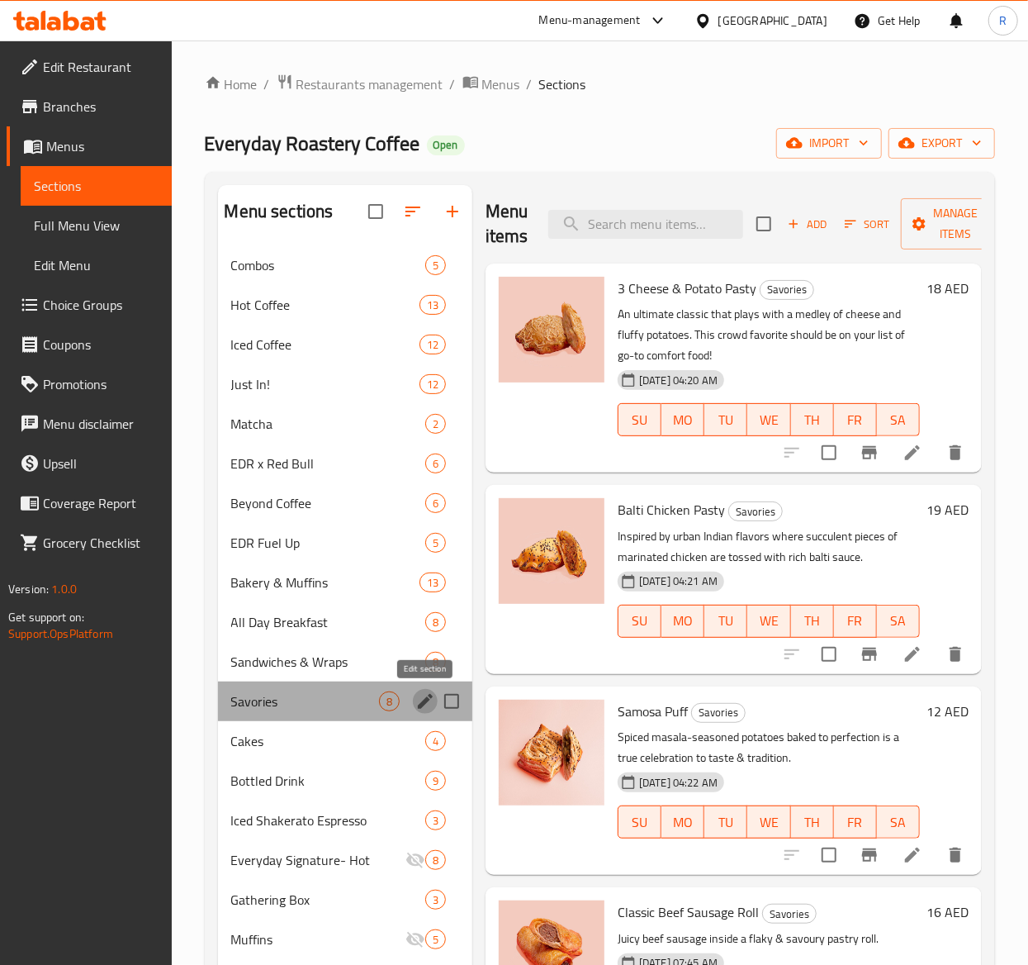
click at [421, 700] on icon "edit" at bounding box center [425, 701] width 20 height 20
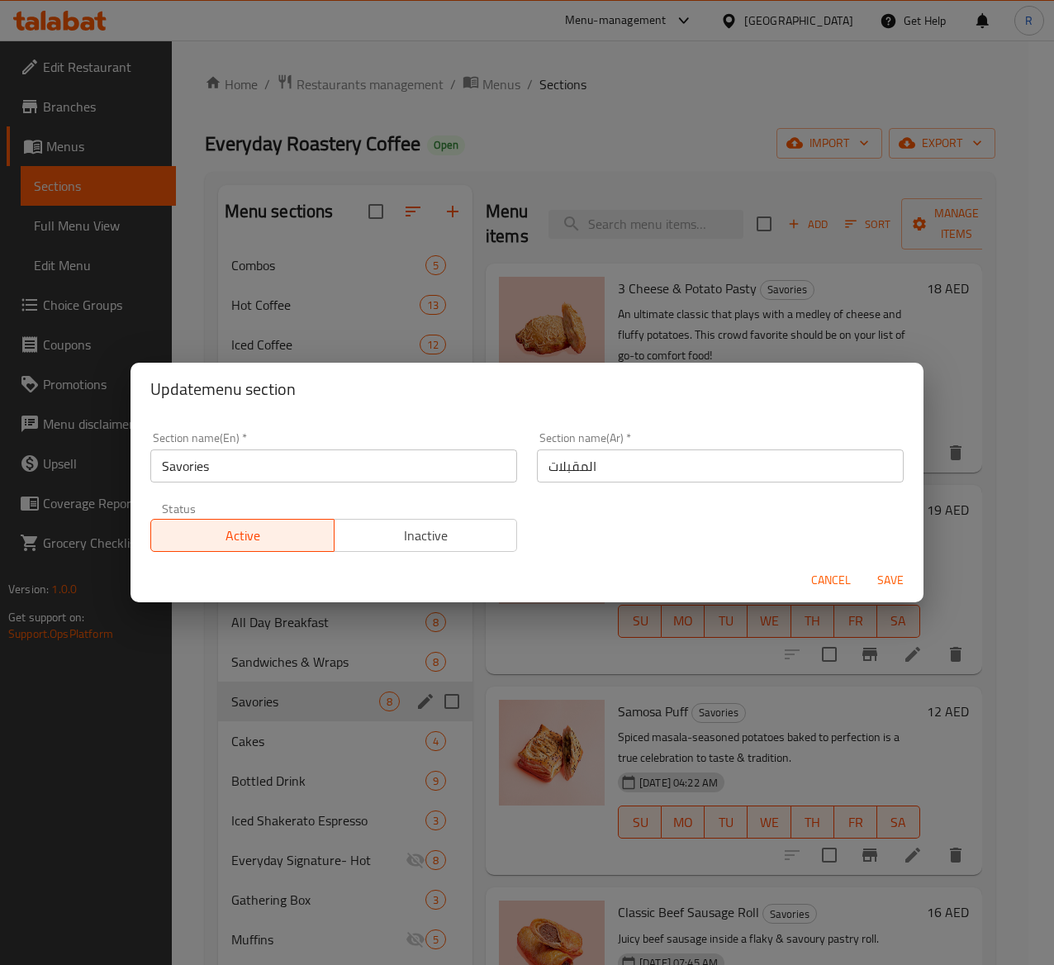
click at [839, 572] on span "Cancel" at bounding box center [831, 580] width 40 height 21
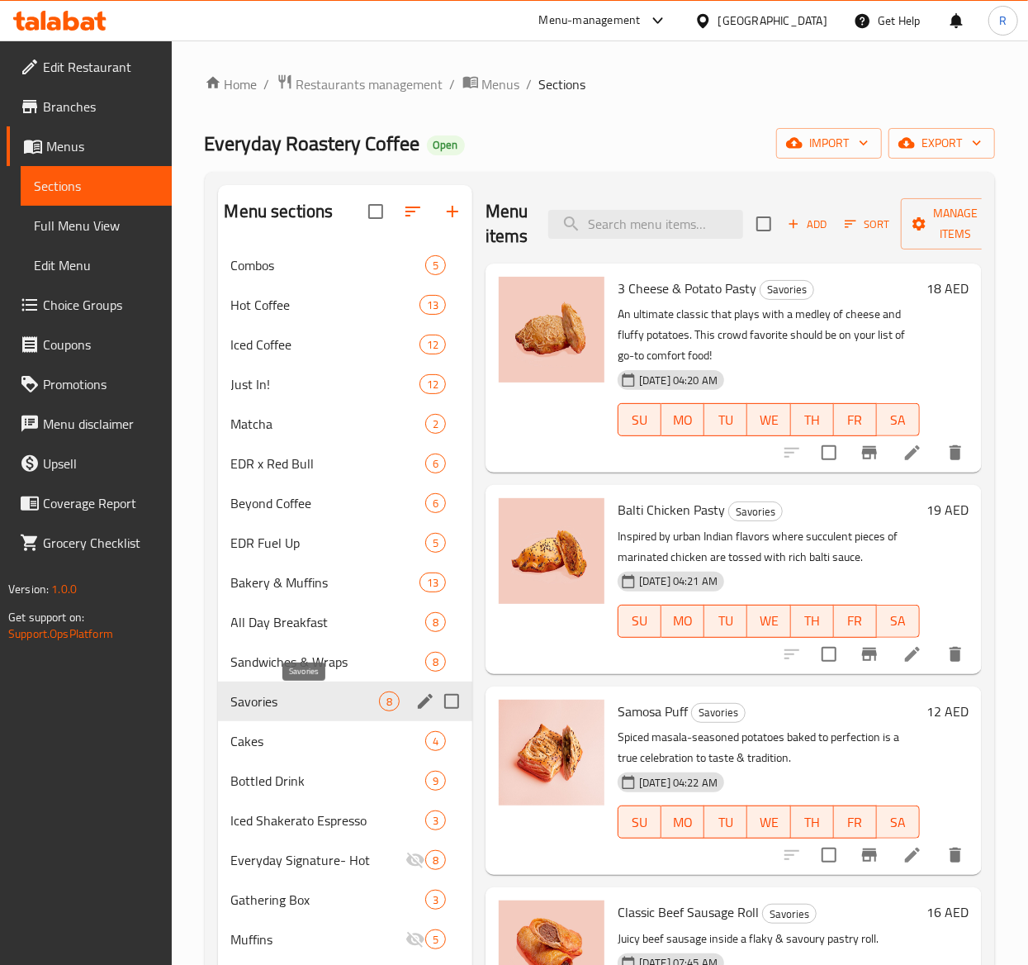
click at [335, 697] on span "Savories" at bounding box center [305, 701] width 148 height 20
click at [882, 231] on span "Sort" at bounding box center [867, 224] width 45 height 19
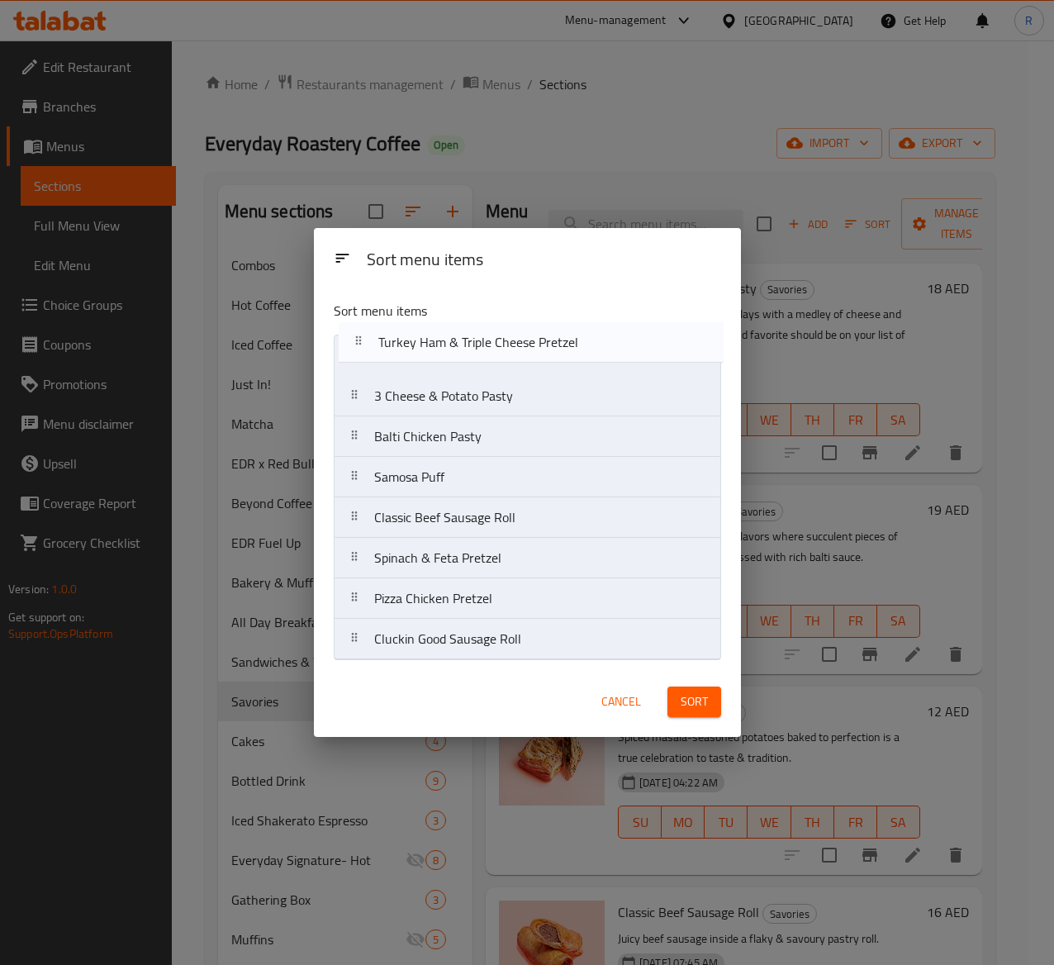
drag, startPoint x: 489, startPoint y: 647, endPoint x: 504, endPoint y: 382, distance: 265.5
click at [504, 382] on nav "3 Cheese & Potato Pasty Balti Chicken Pasty Samosa Puff Classic Beef Sausage Ro…" at bounding box center [527, 497] width 387 height 325
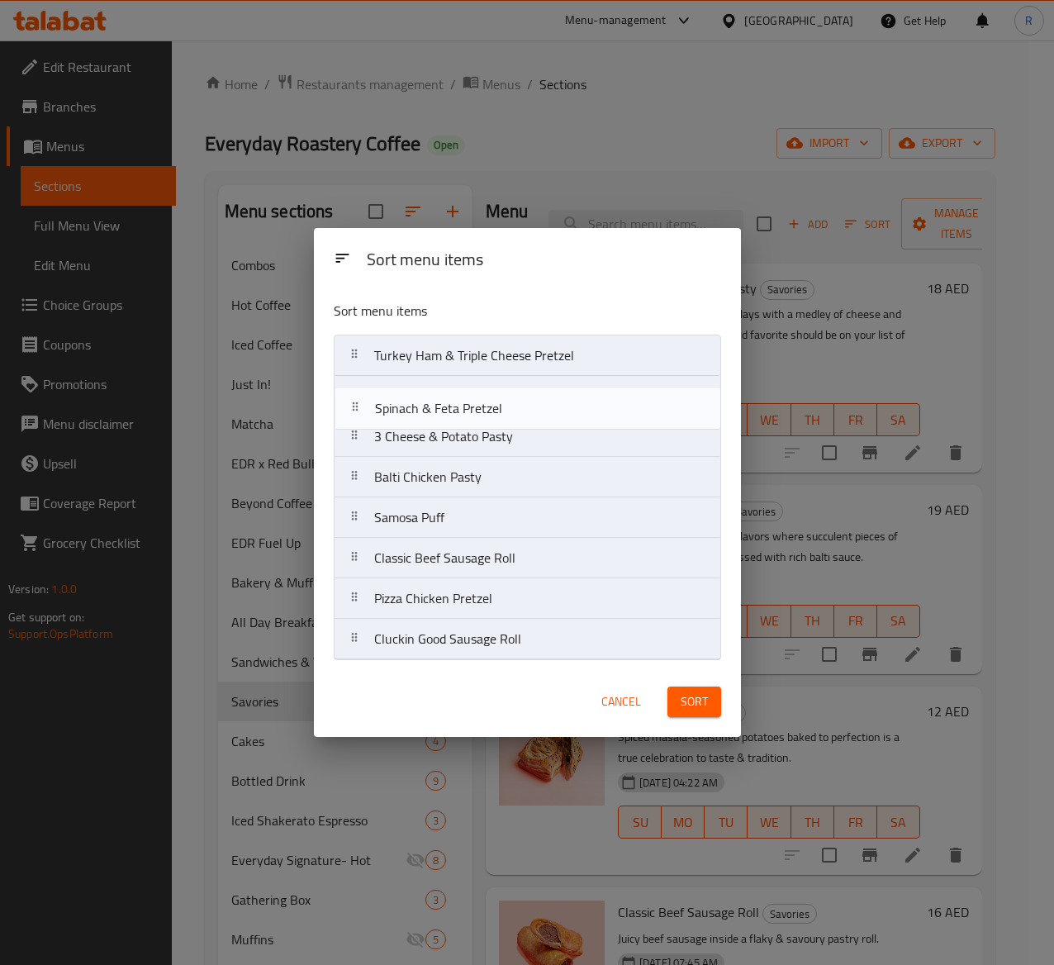
drag, startPoint x: 506, startPoint y: 568, endPoint x: 503, endPoint y: 400, distance: 168.5
click at [503, 400] on nav "Turkey Ham & Triple Cheese Pretzel 3 Cheese & Potato Pasty Balti Chicken Pasty …" at bounding box center [527, 497] width 387 height 325
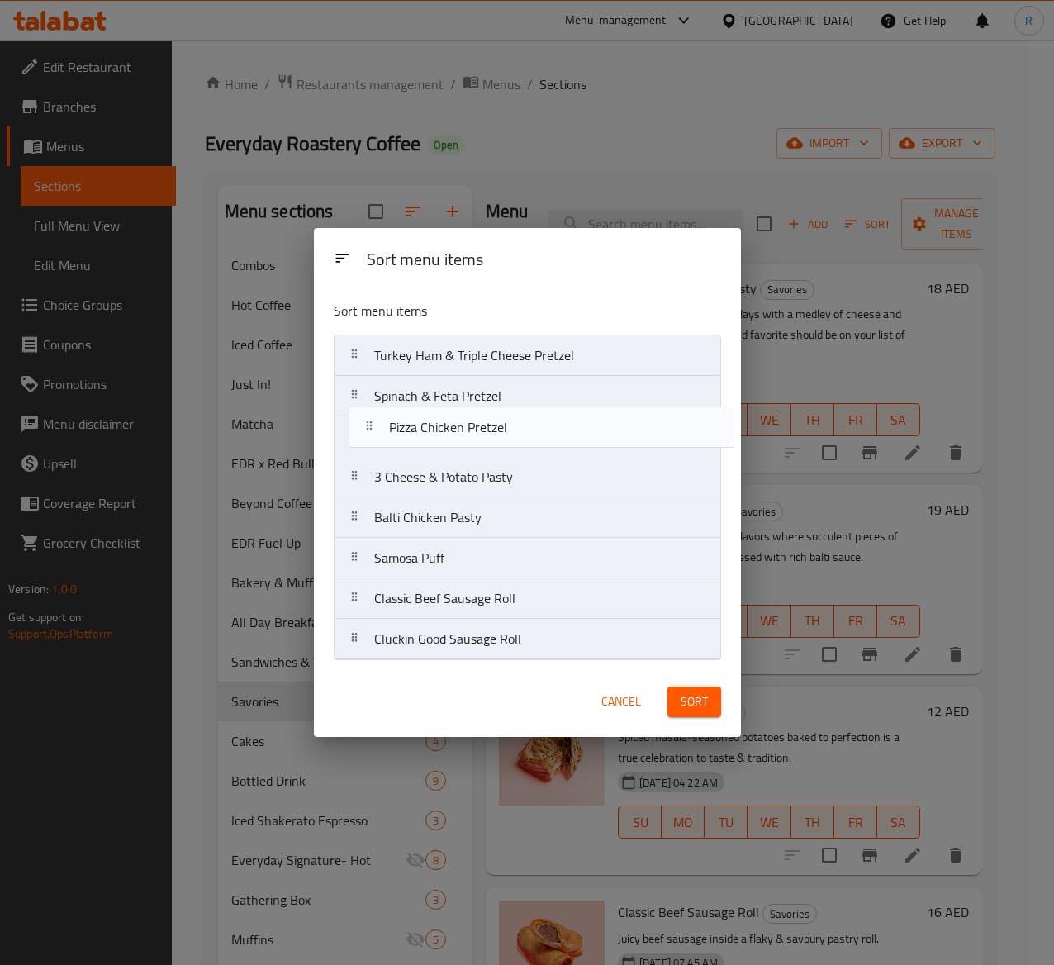
drag, startPoint x: 482, startPoint y: 618, endPoint x: 497, endPoint y: 441, distance: 177.4
click at [497, 441] on nav "Turkey Ham & Triple Cheese Pretzel Spinach & Feta Pretzel 3 Cheese & Potato Pas…" at bounding box center [527, 497] width 387 height 325
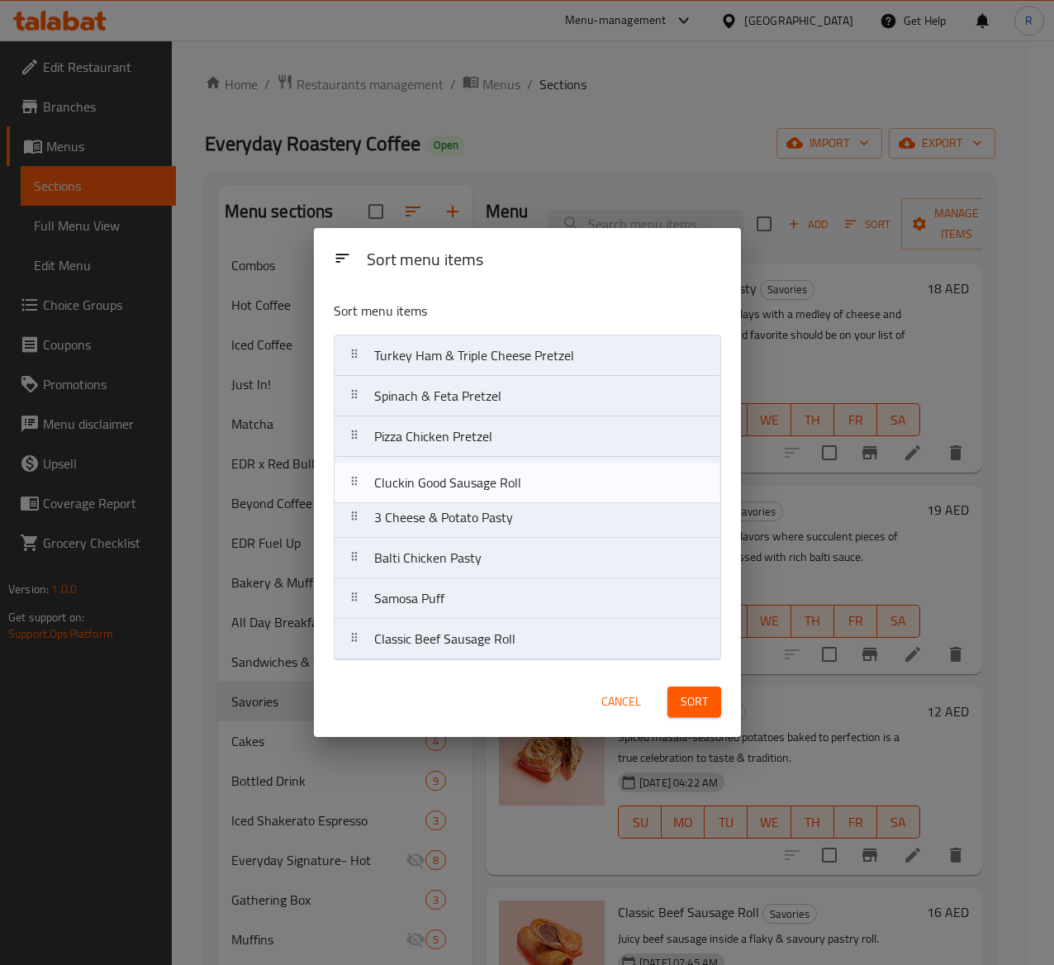
drag, startPoint x: 517, startPoint y: 643, endPoint x: 517, endPoint y: 481, distance: 162.7
click at [517, 481] on nav "Turkey Ham & Triple Cheese Pretzel Spinach & Feta Pretzel Pizza Chicken Pretzel…" at bounding box center [527, 497] width 387 height 325
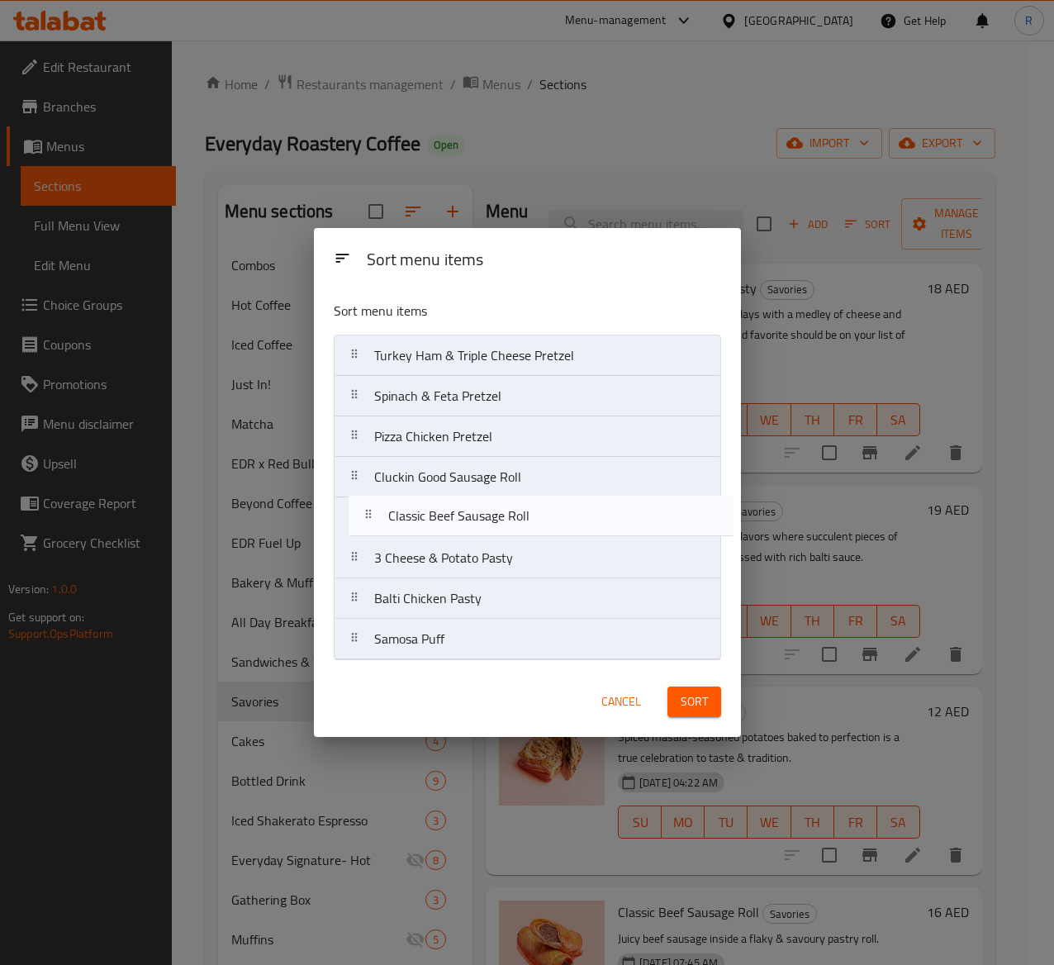
drag, startPoint x: 501, startPoint y: 640, endPoint x: 516, endPoint y: 510, distance: 130.6
click at [516, 510] on nav "Turkey Ham & Triple Cheese Pretzel Spinach & Feta Pretzel Pizza Chicken Pretzel…" at bounding box center [527, 497] width 387 height 325
drag, startPoint x: 525, startPoint y: 558, endPoint x: 533, endPoint y: 531, distance: 28.3
click at [533, 531] on nav "Turkey Ham & Triple Cheese Pretzel Spinach & Feta Pretzel Pizza Chicken Pretzel…" at bounding box center [527, 497] width 387 height 325
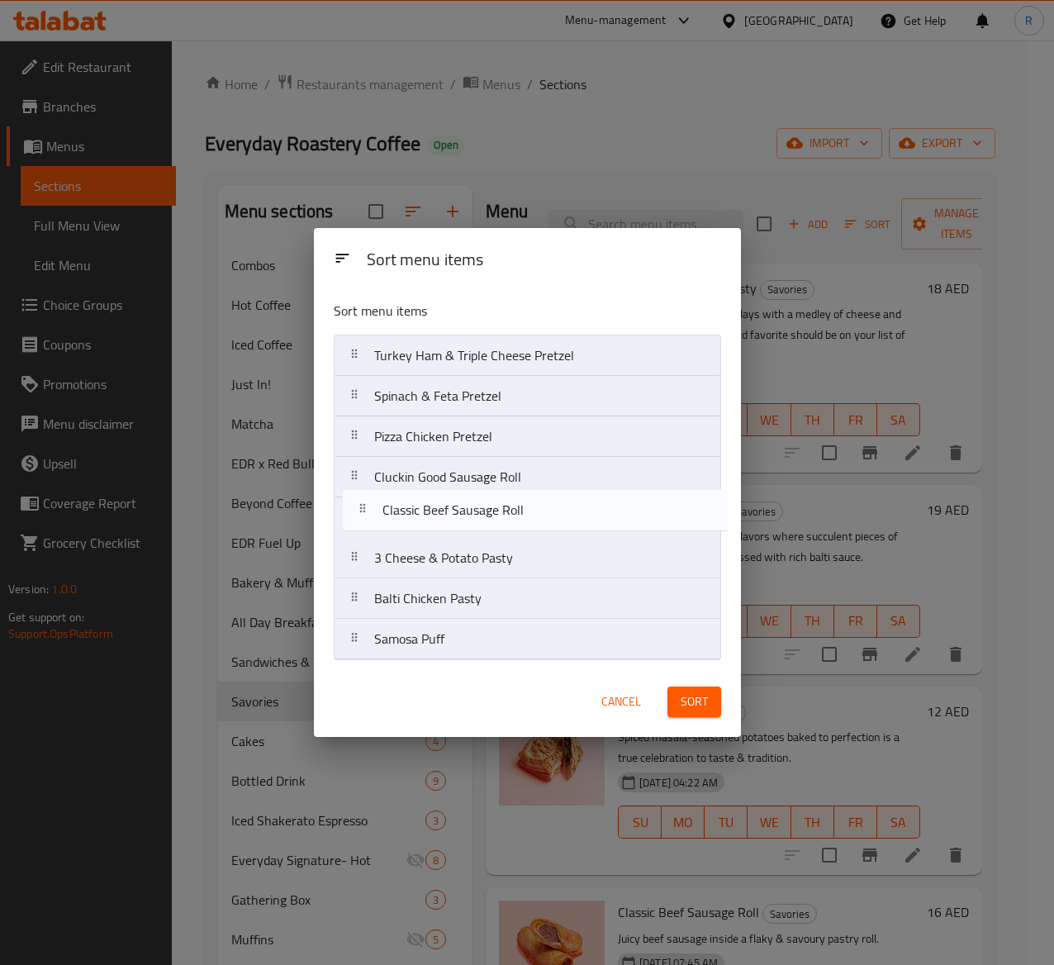
drag, startPoint x: 520, startPoint y: 563, endPoint x: 529, endPoint y: 509, distance: 55.1
click at [529, 509] on nav "Turkey Ham & Triple Cheese Pretzel Spinach & Feta Pretzel Pizza Chicken Pretzel…" at bounding box center [527, 497] width 387 height 325
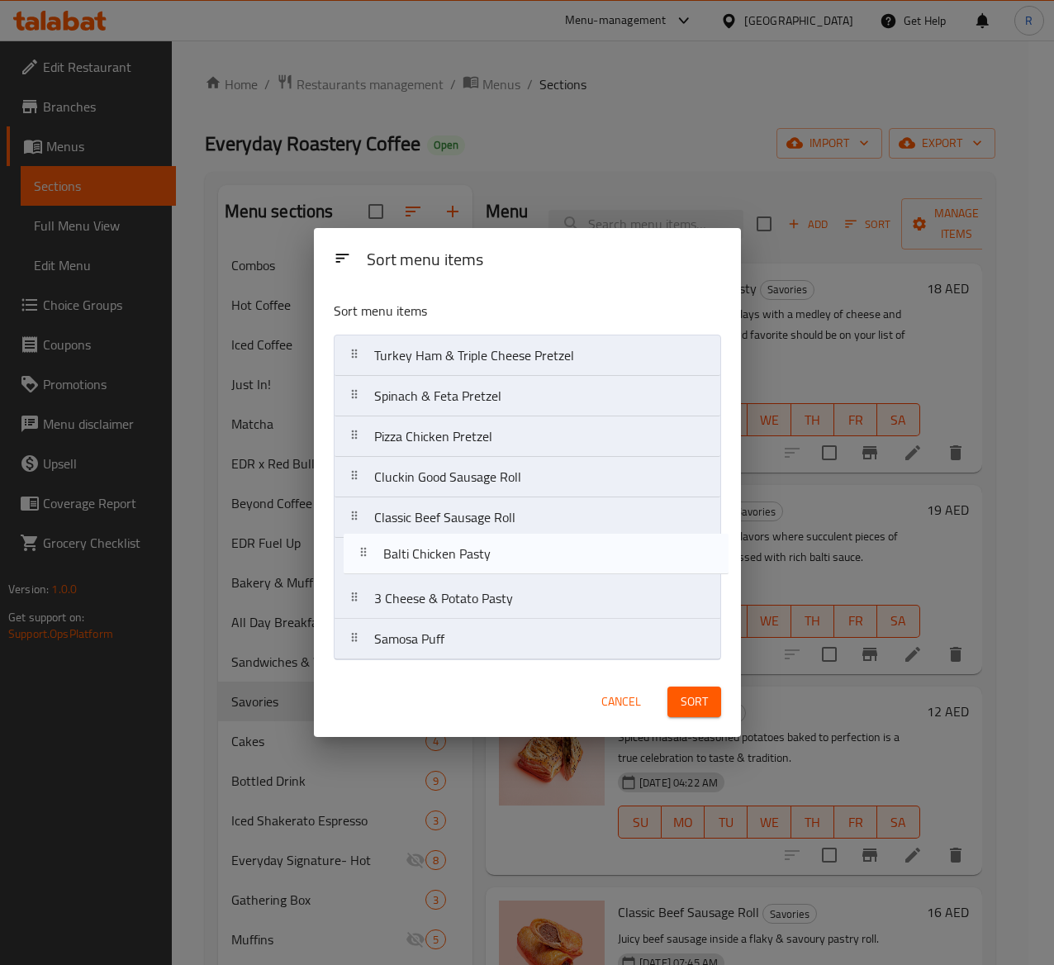
drag, startPoint x: 506, startPoint y: 604, endPoint x: 515, endPoint y: 552, distance: 52.8
click at [515, 552] on nav "Turkey Ham & Triple Cheese Pretzel Spinach & Feta Pretzel Pizza Chicken Pretzel…" at bounding box center [527, 497] width 387 height 325
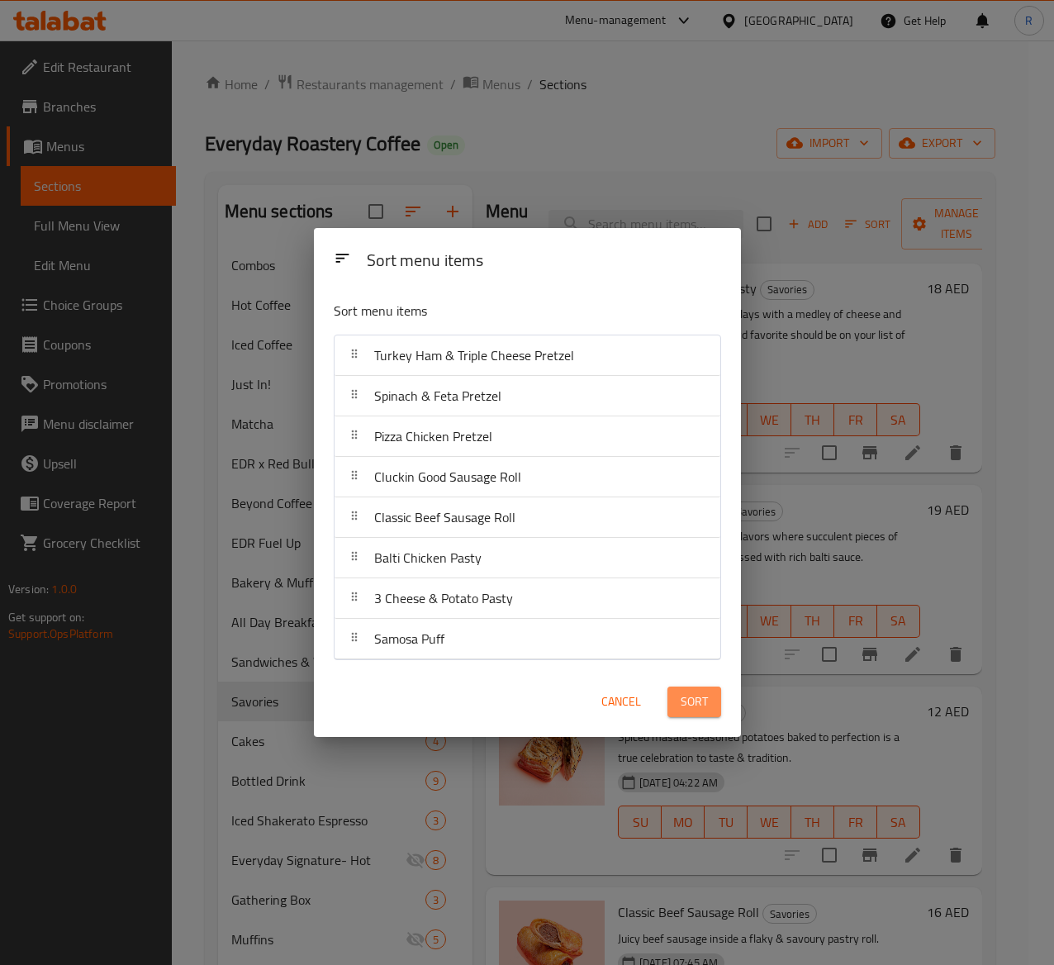
click at [704, 700] on span "Sort" at bounding box center [694, 701] width 27 height 21
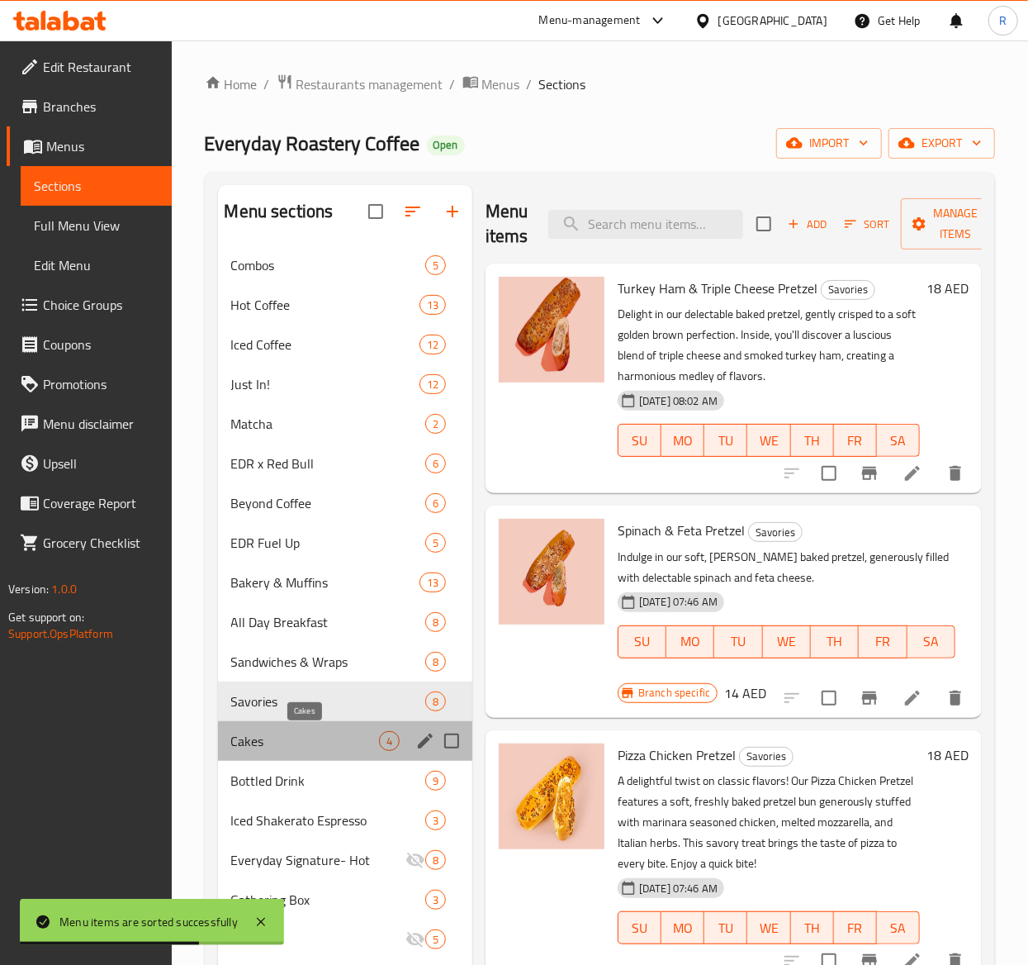
click at [367, 743] on span "Cakes" at bounding box center [305, 741] width 148 height 20
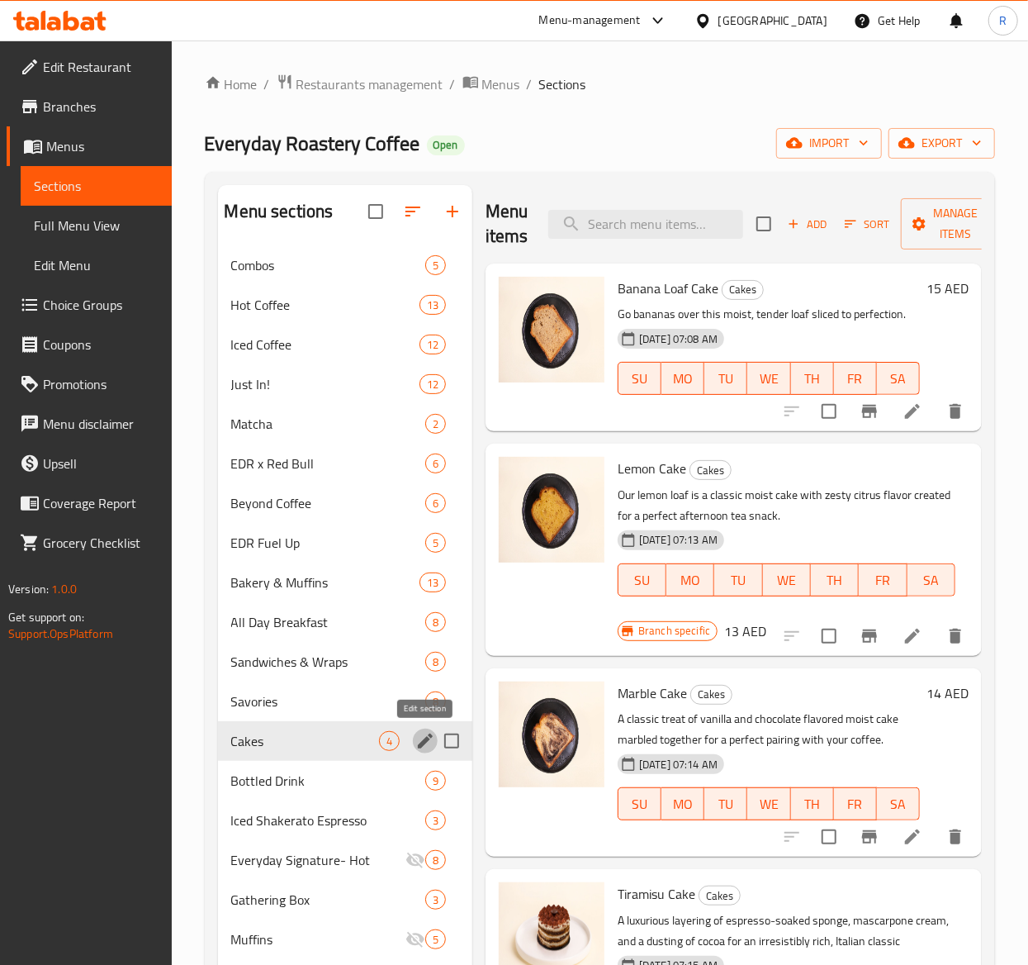
click at [420, 749] on icon "edit" at bounding box center [425, 741] width 20 height 20
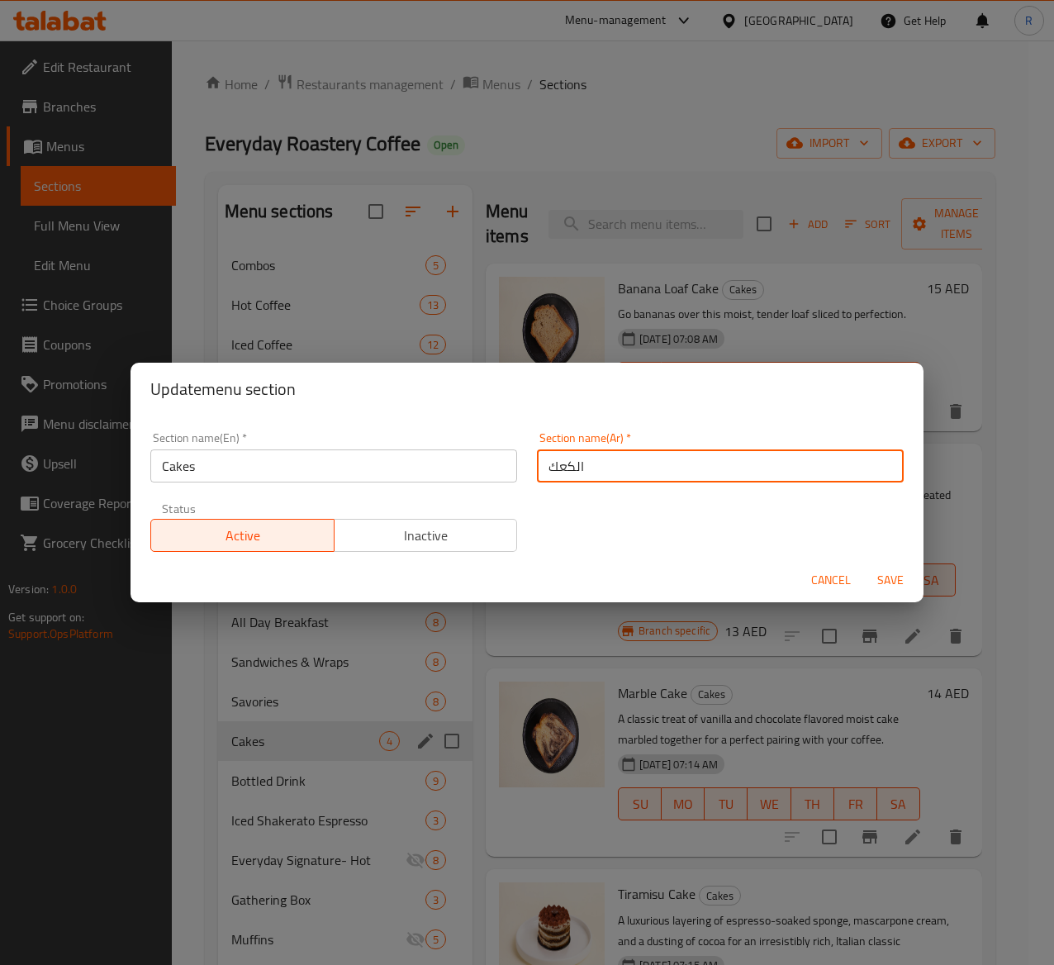
drag, startPoint x: 652, startPoint y: 451, endPoint x: 362, endPoint y: 387, distance: 297.8
click at [362, 387] on div "Update menu section Section name(En)   * Cakes Section name(En) * Section name(…" at bounding box center [526, 483] width 793 height 240
paste input "حلويات"
type input "الحلويات"
click at [884, 570] on span "Save" at bounding box center [891, 580] width 40 height 21
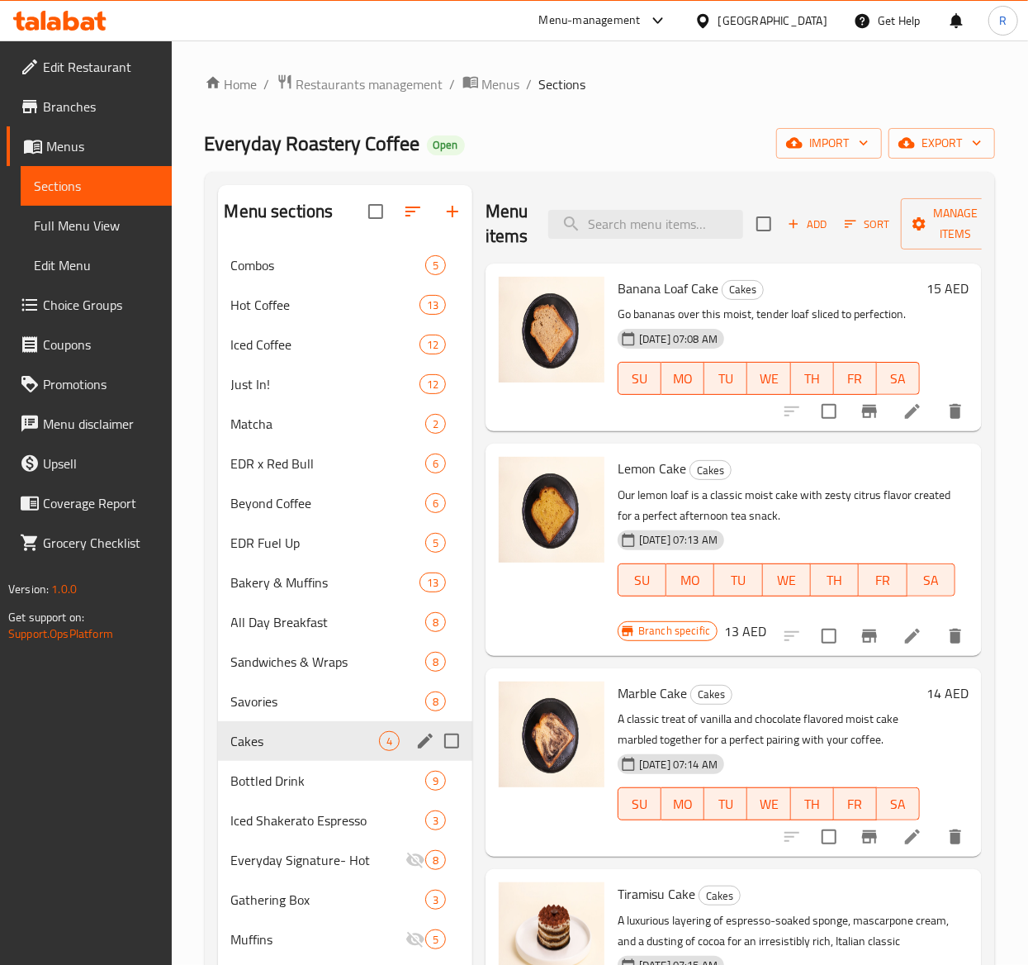
click at [420, 743] on icon "edit" at bounding box center [425, 741] width 20 height 20
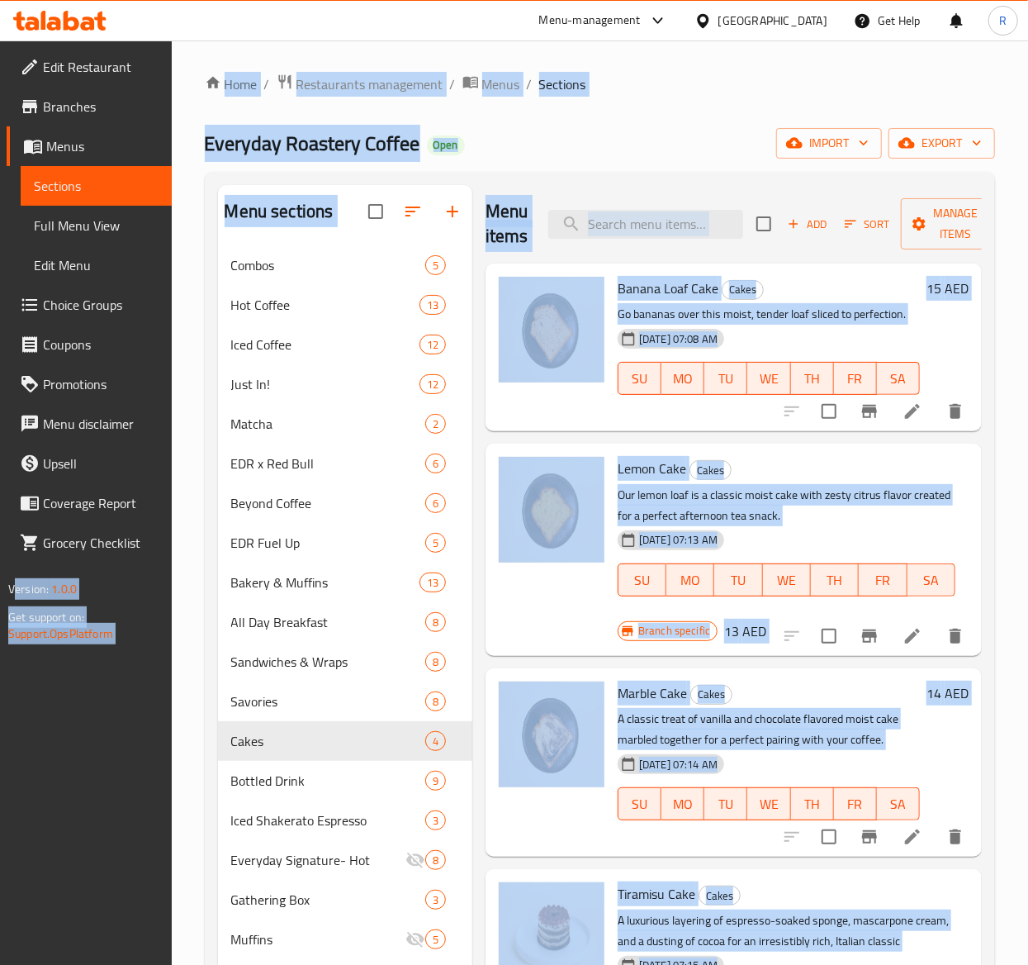
drag, startPoint x: 262, startPoint y: 475, endPoint x: -2, endPoint y: 476, distance: 264.3
click at [425, 743] on icon "edit" at bounding box center [425, 740] width 15 height 15
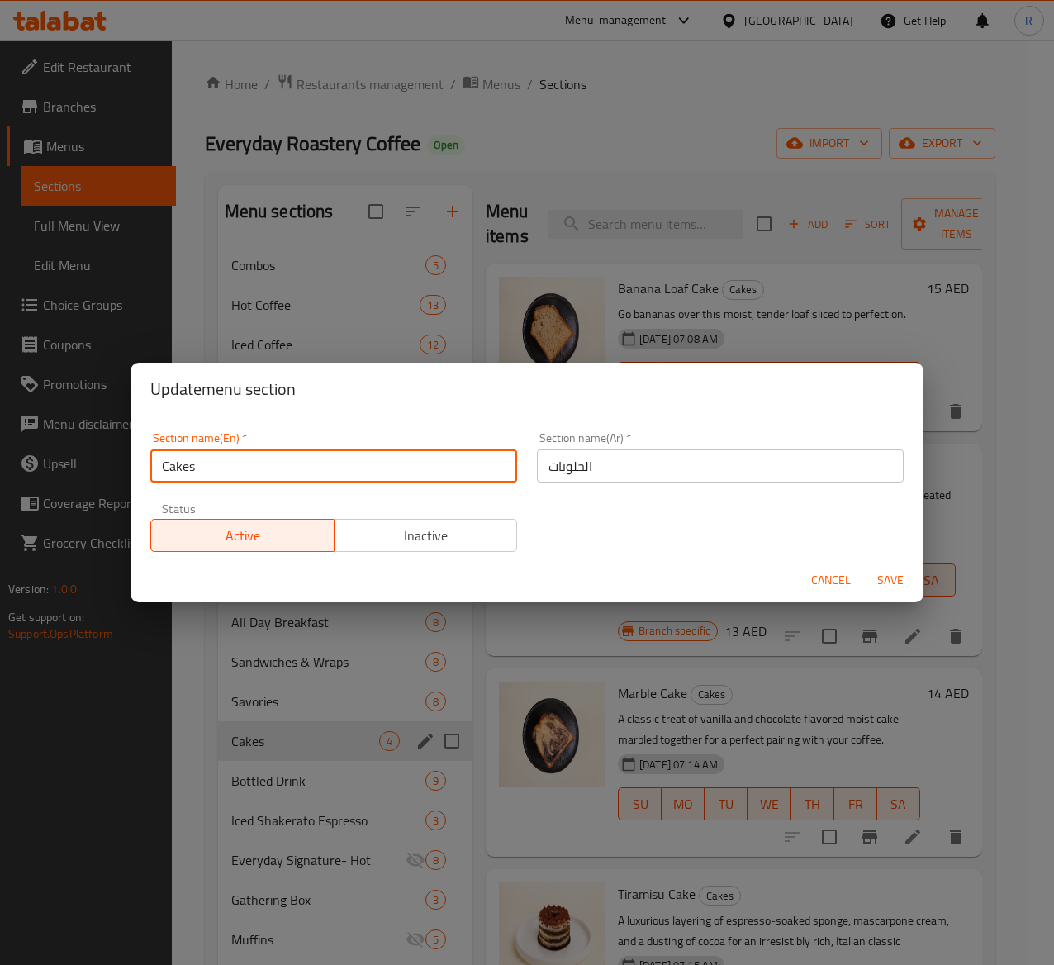
drag, startPoint x: 244, startPoint y: 465, endPoint x: 101, endPoint y: 443, distance: 145.4
click at [101, 443] on div "Update menu section Section name(En)   * Cakes Section name(En) * Section name(…" at bounding box center [527, 482] width 1054 height 965
paste input "Dessert"
type input "Desserts"
click at [886, 574] on span "Save" at bounding box center [891, 580] width 40 height 21
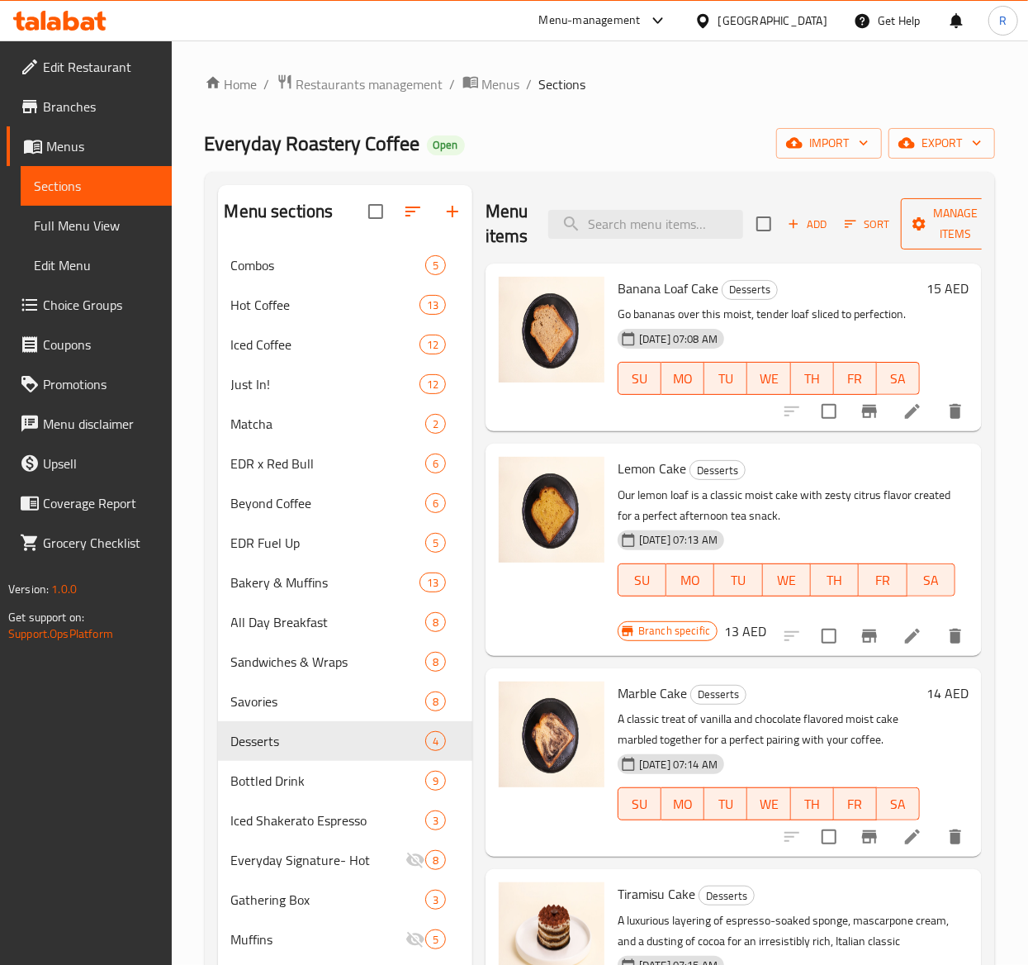
click at [946, 230] on span "Manage items" at bounding box center [956, 223] width 84 height 41
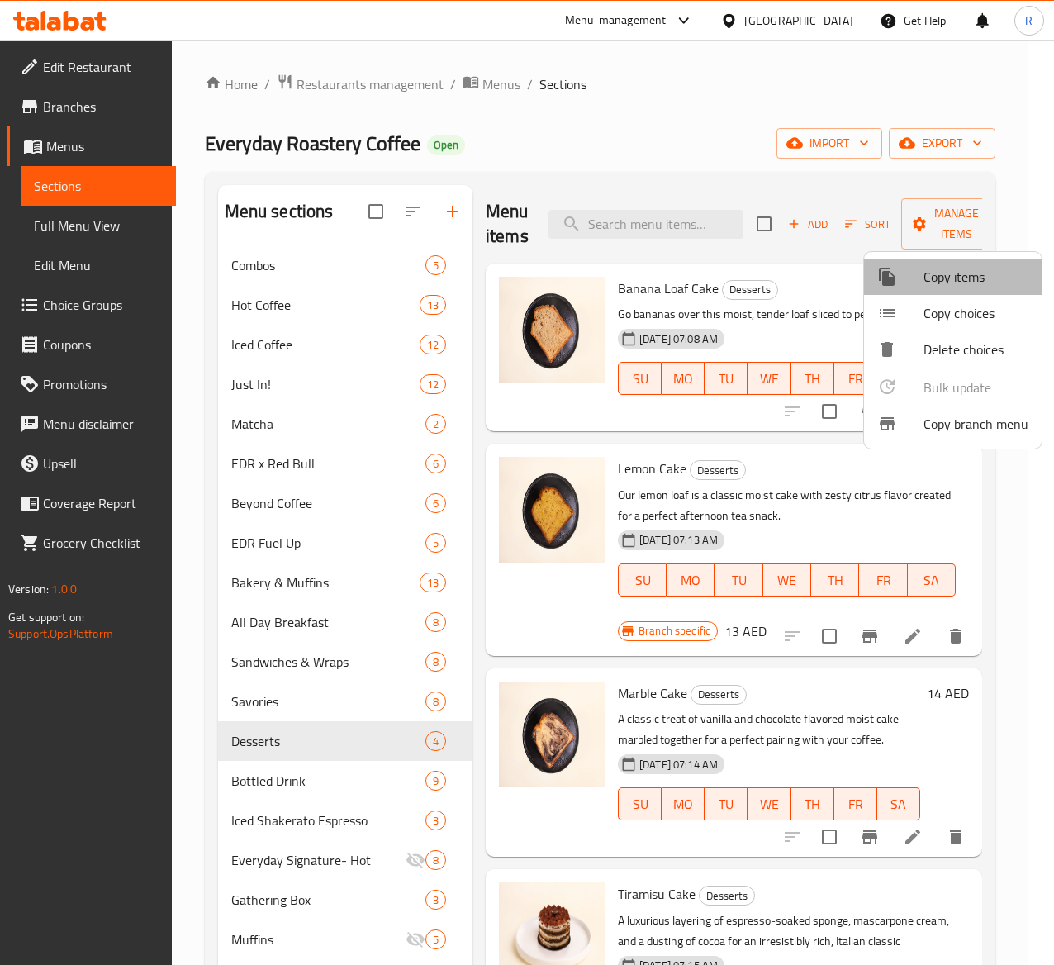
click at [980, 270] on span "Copy items" at bounding box center [975, 277] width 105 height 20
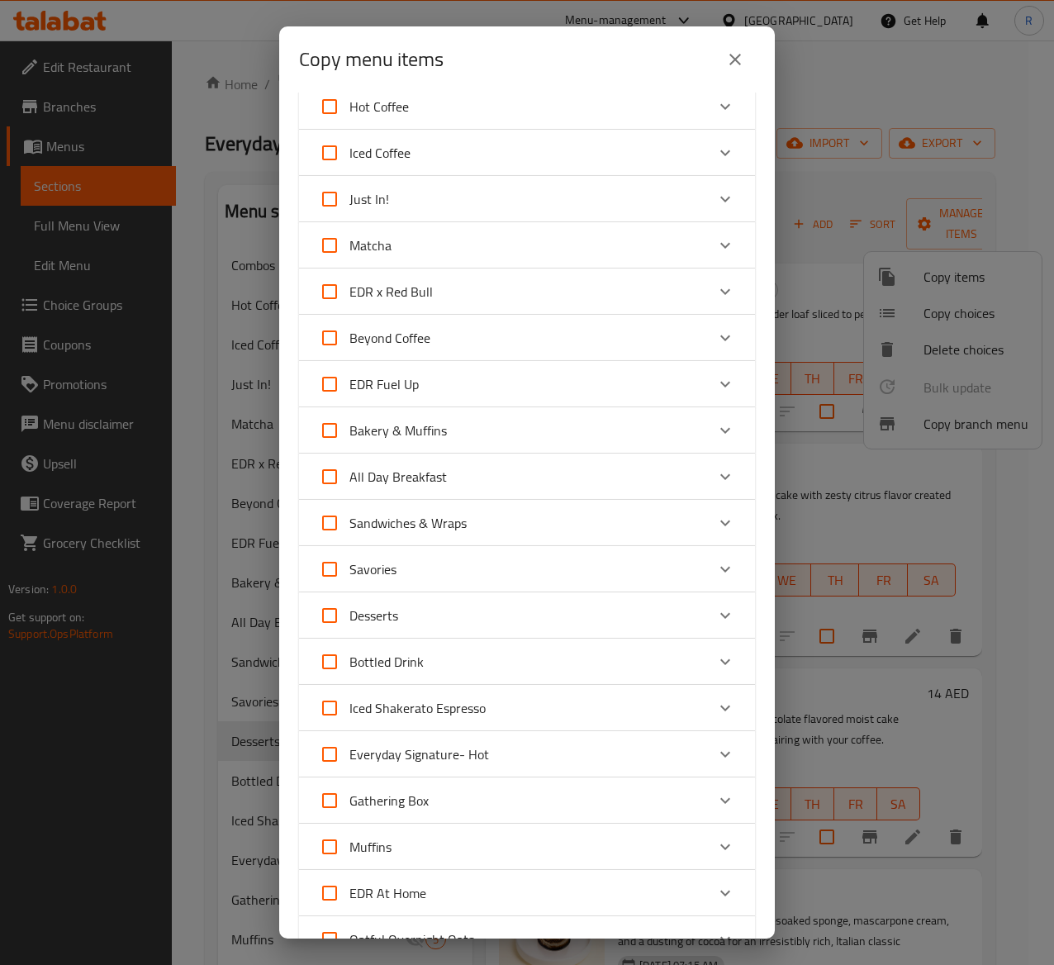
scroll to position [87, 0]
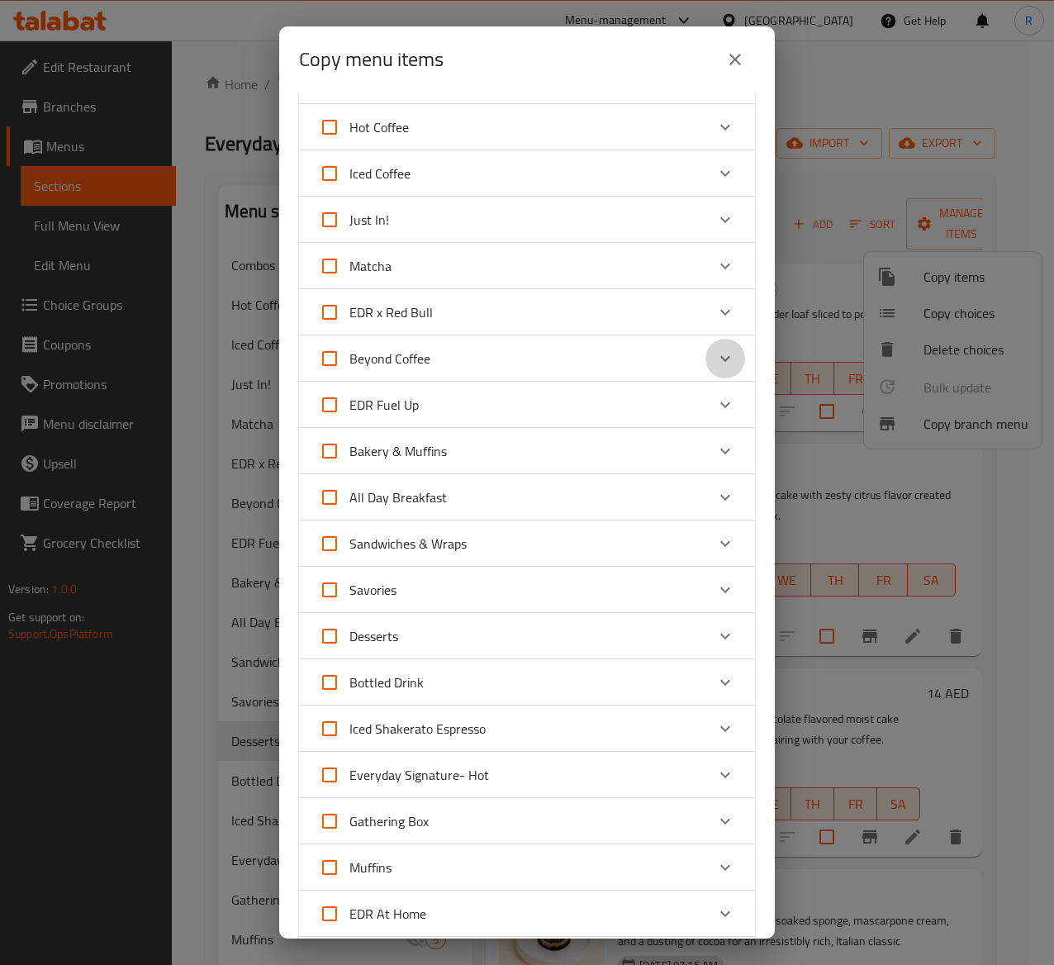
click at [715, 362] on icon "Expand" at bounding box center [725, 359] width 20 height 20
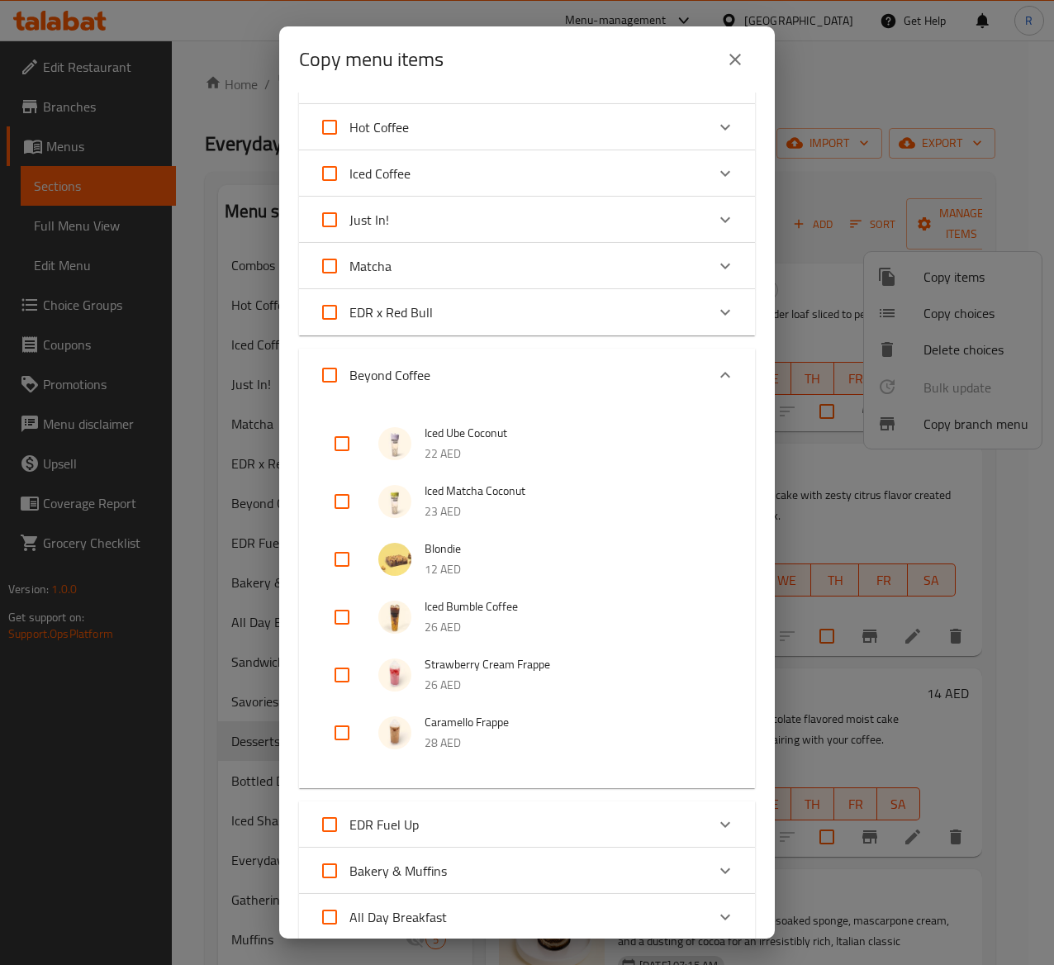
click at [348, 554] on input "checkbox" at bounding box center [342, 559] width 40 height 40
checkbox input "true"
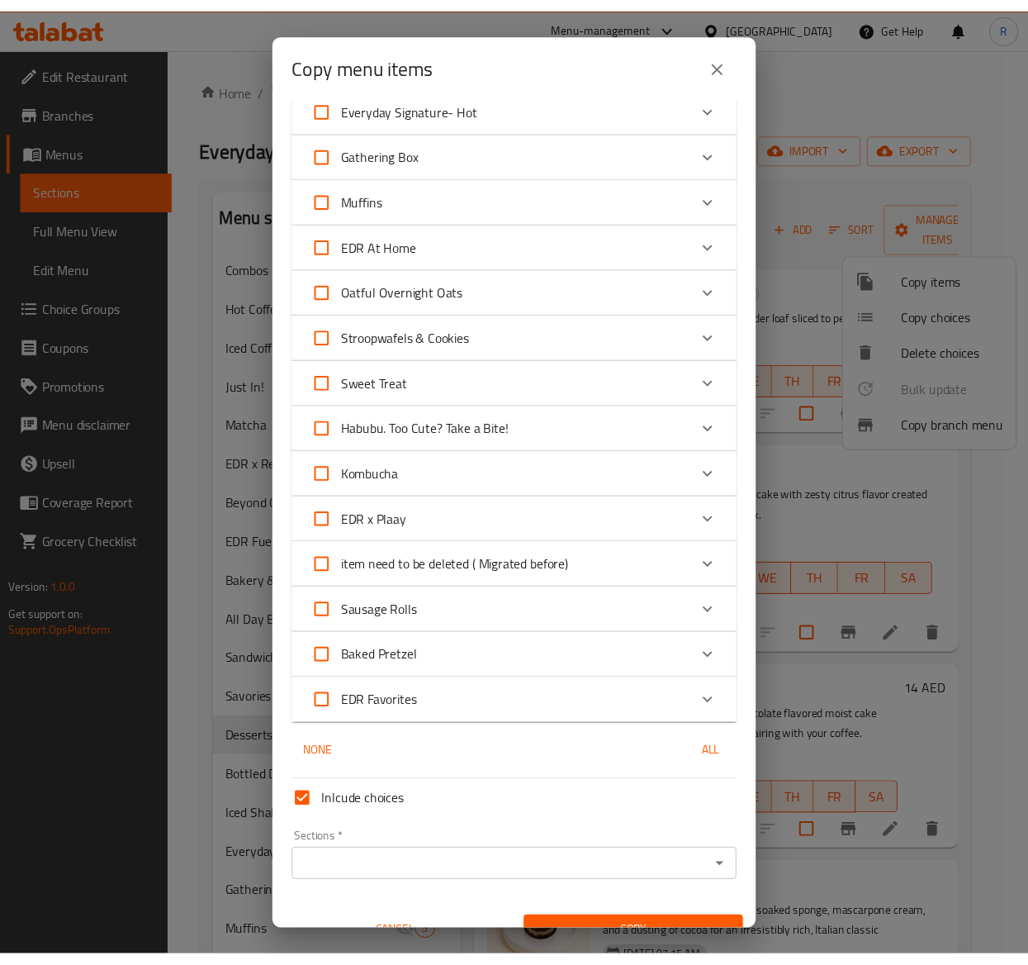
scroll to position [1204, 0]
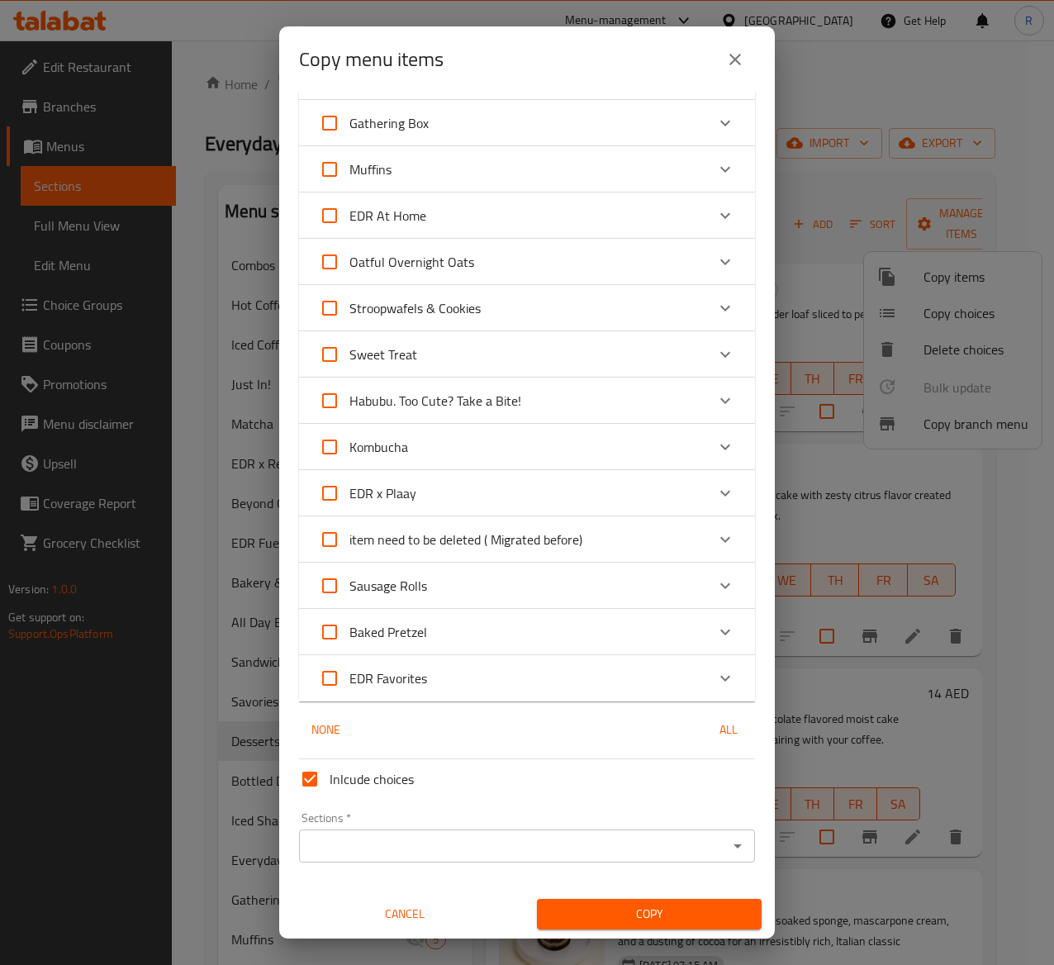
click at [684, 844] on input "Sections   *" at bounding box center [513, 845] width 419 height 23
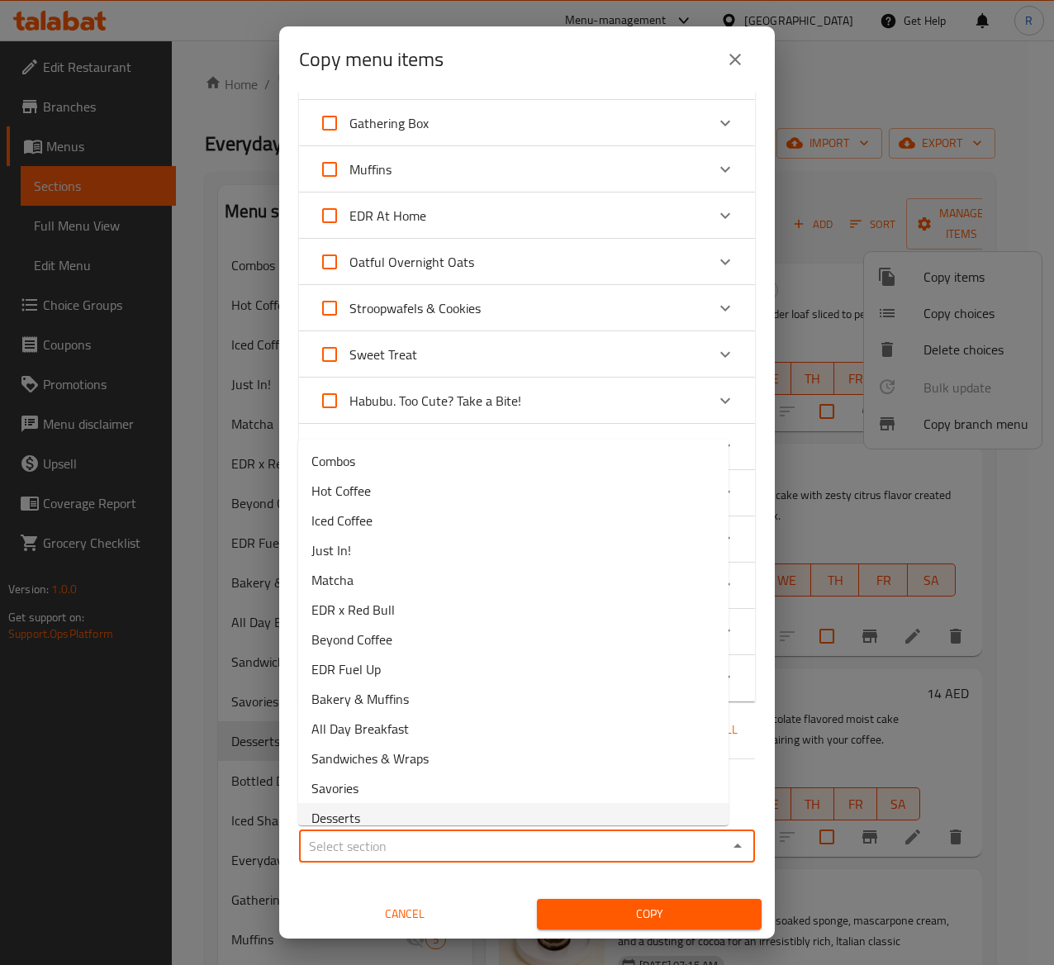
click at [420, 812] on li "Desserts" at bounding box center [513, 818] width 430 height 30
type input "Desserts"
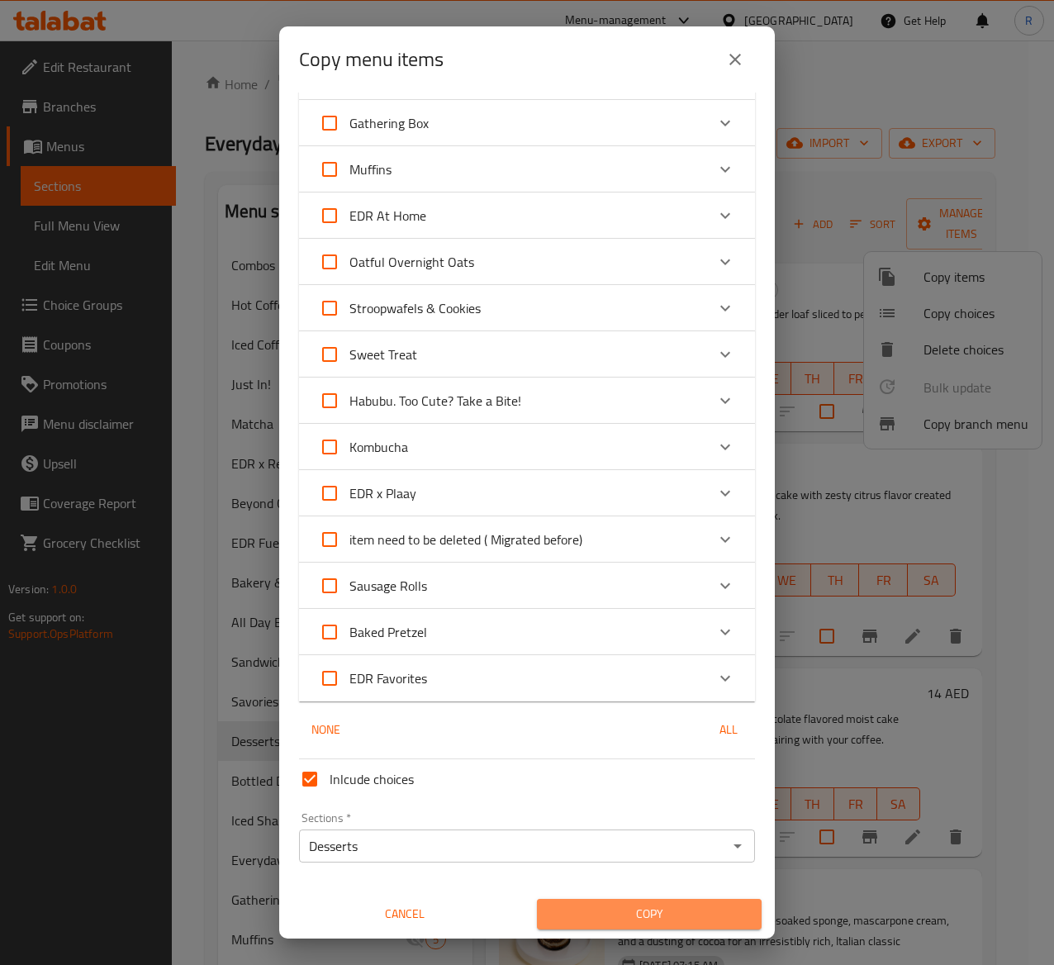
click at [678, 912] on span "Copy" at bounding box center [649, 914] width 198 height 21
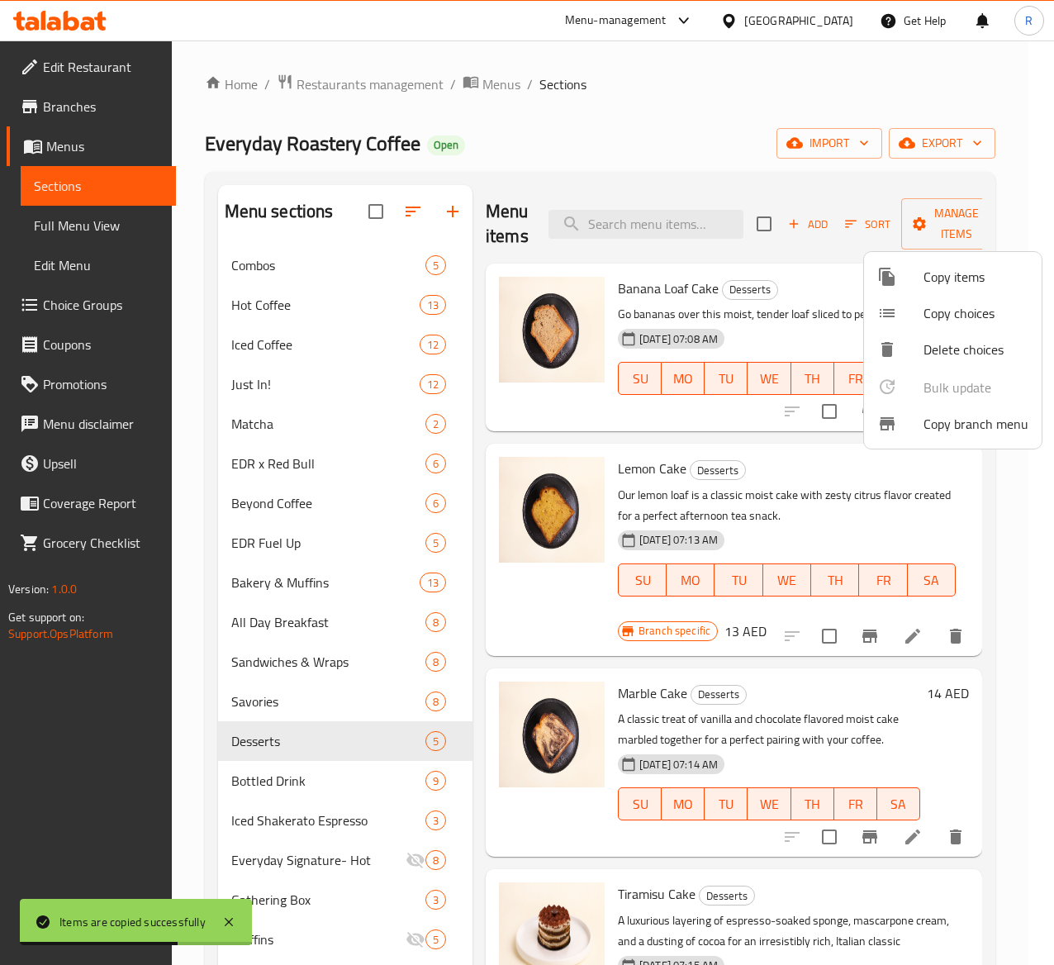
click at [880, 241] on div at bounding box center [527, 482] width 1054 height 965
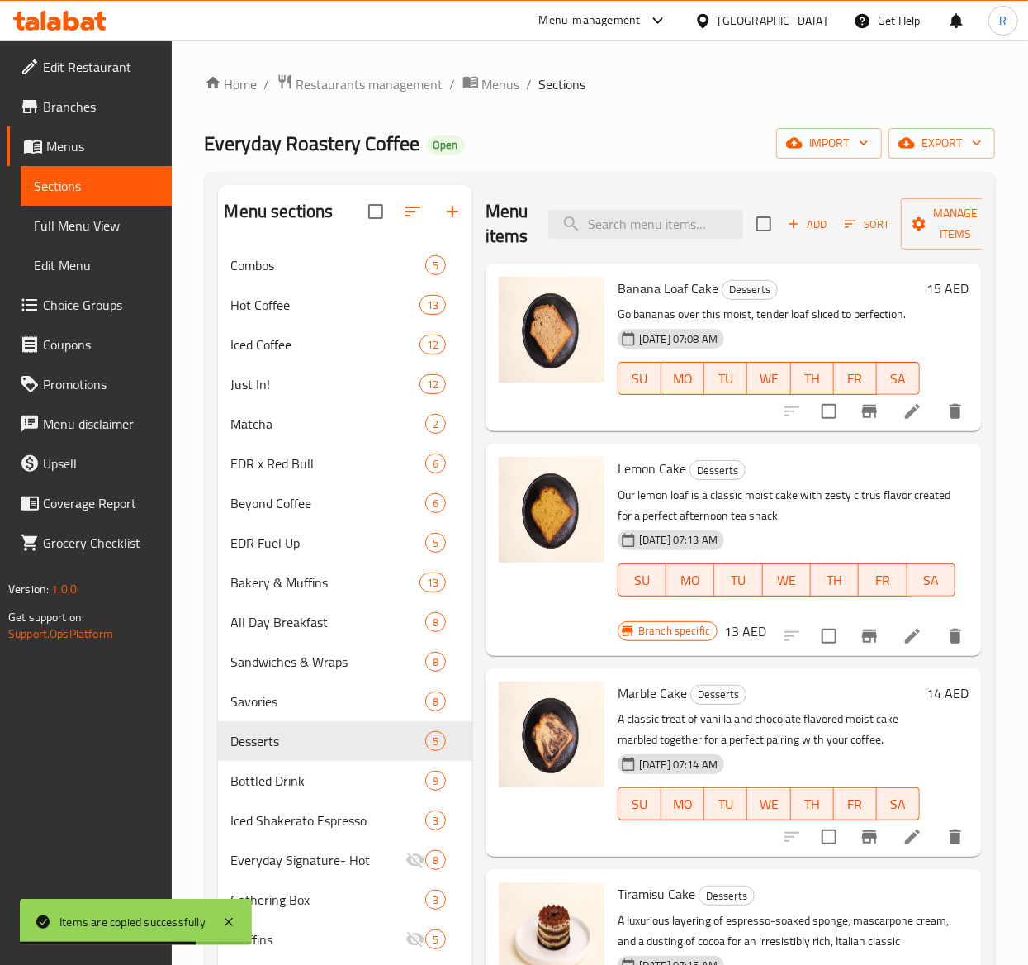
click at [876, 230] on span "Sort" at bounding box center [867, 224] width 45 height 19
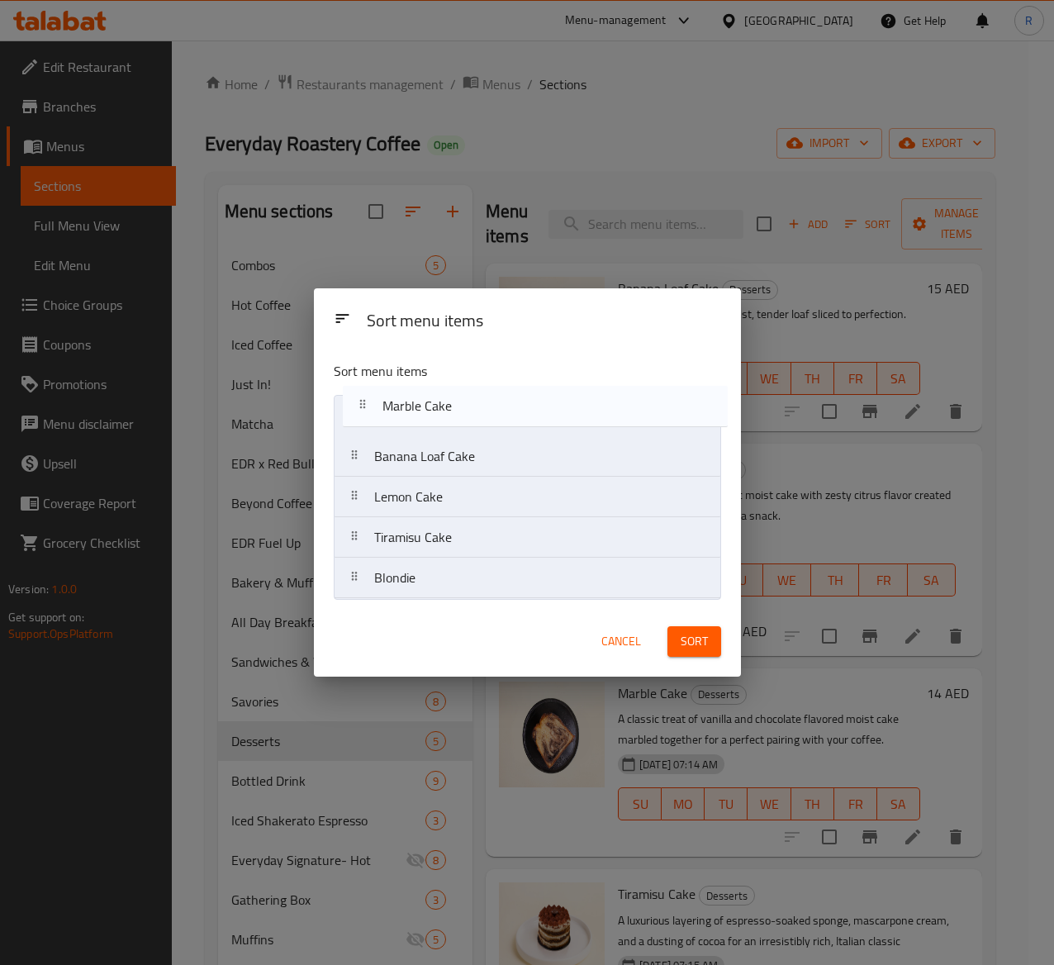
drag, startPoint x: 497, startPoint y: 495, endPoint x: 505, endPoint y: 400, distance: 95.3
click at [505, 400] on nav "Banana Loaf Cake Lemon Cake Marble Cake Tiramisu Cake Blondie" at bounding box center [527, 497] width 387 height 204
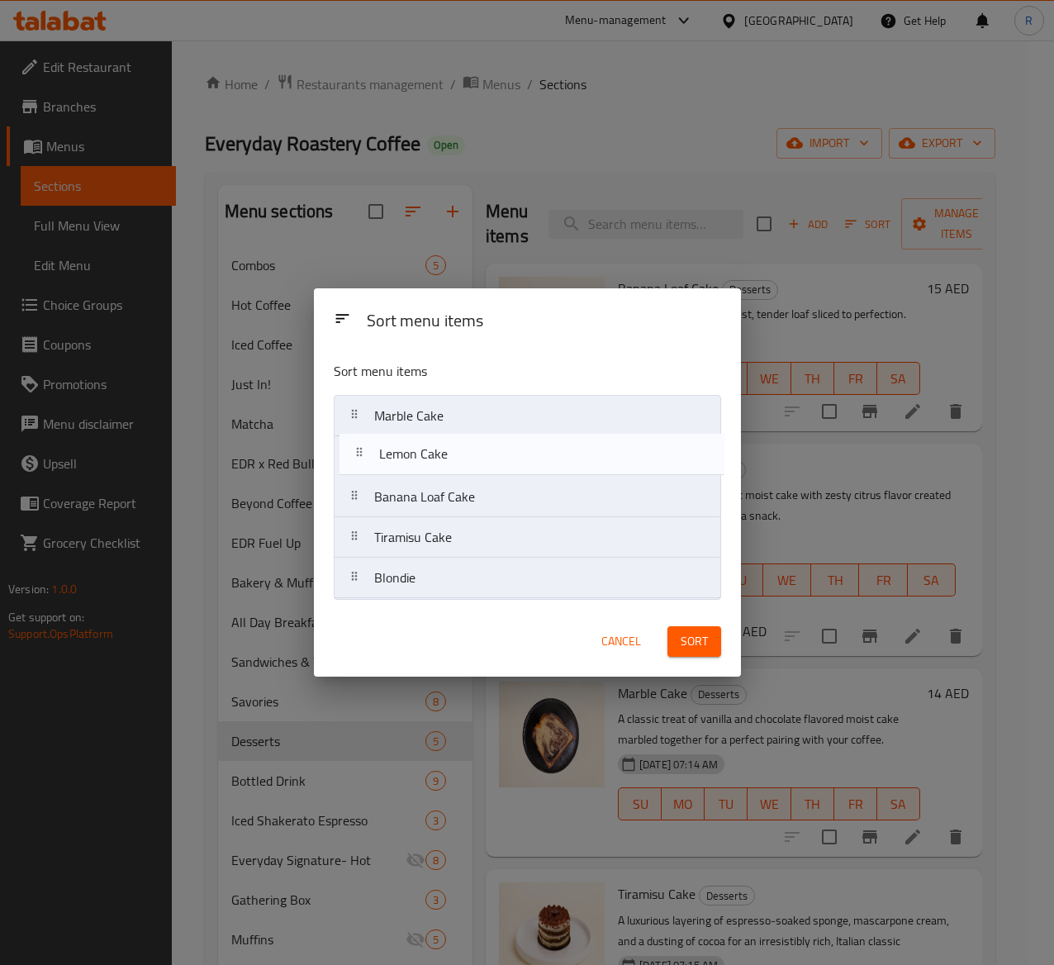
drag, startPoint x: 489, startPoint y: 511, endPoint x: 494, endPoint y: 462, distance: 49.8
click at [494, 462] on nav "Marble Cake Banana Loaf Cake Lemon Cake Tiramisu Cake Blondie" at bounding box center [527, 497] width 387 height 204
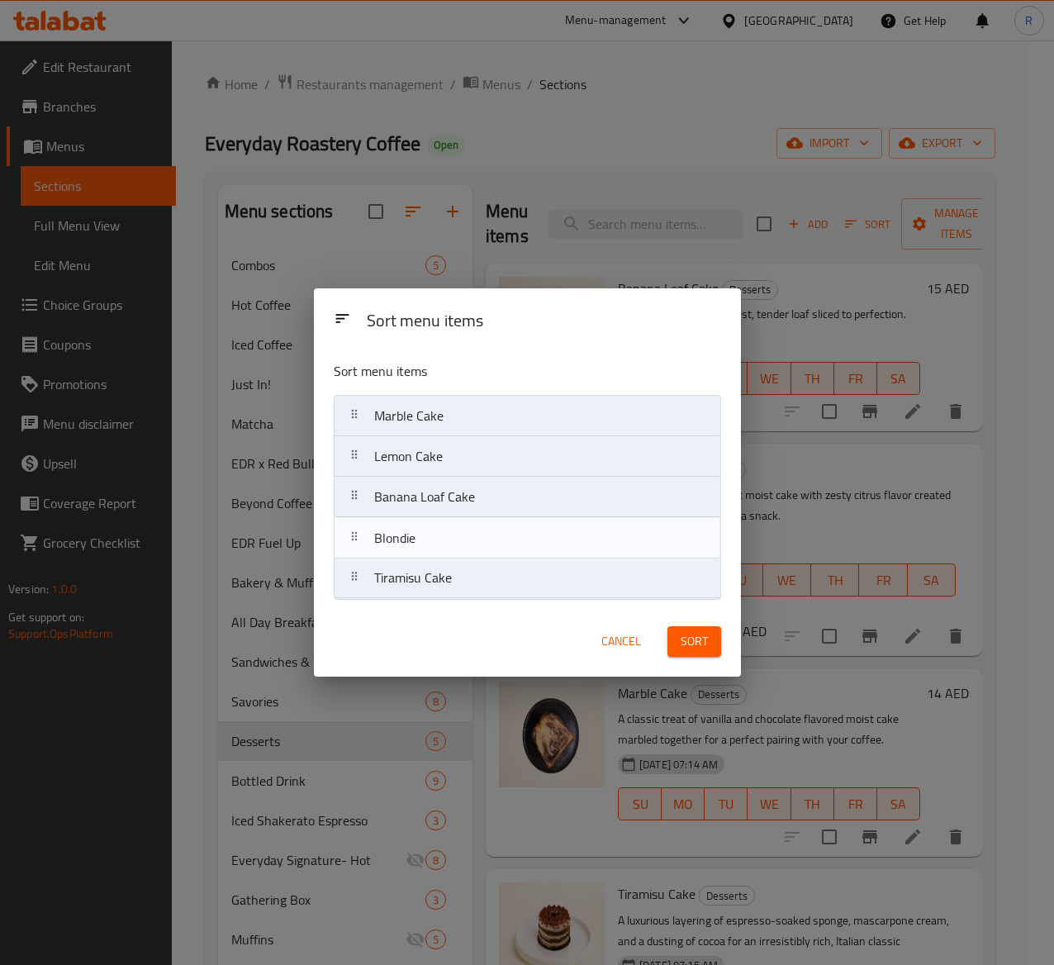
drag, startPoint x: 509, startPoint y: 585, endPoint x: 510, endPoint y: 539, distance: 46.3
click at [510, 539] on nav "Marble Cake Lemon Cake Banana Loaf Cake Tiramisu Cake Blondie" at bounding box center [527, 497] width 387 height 204
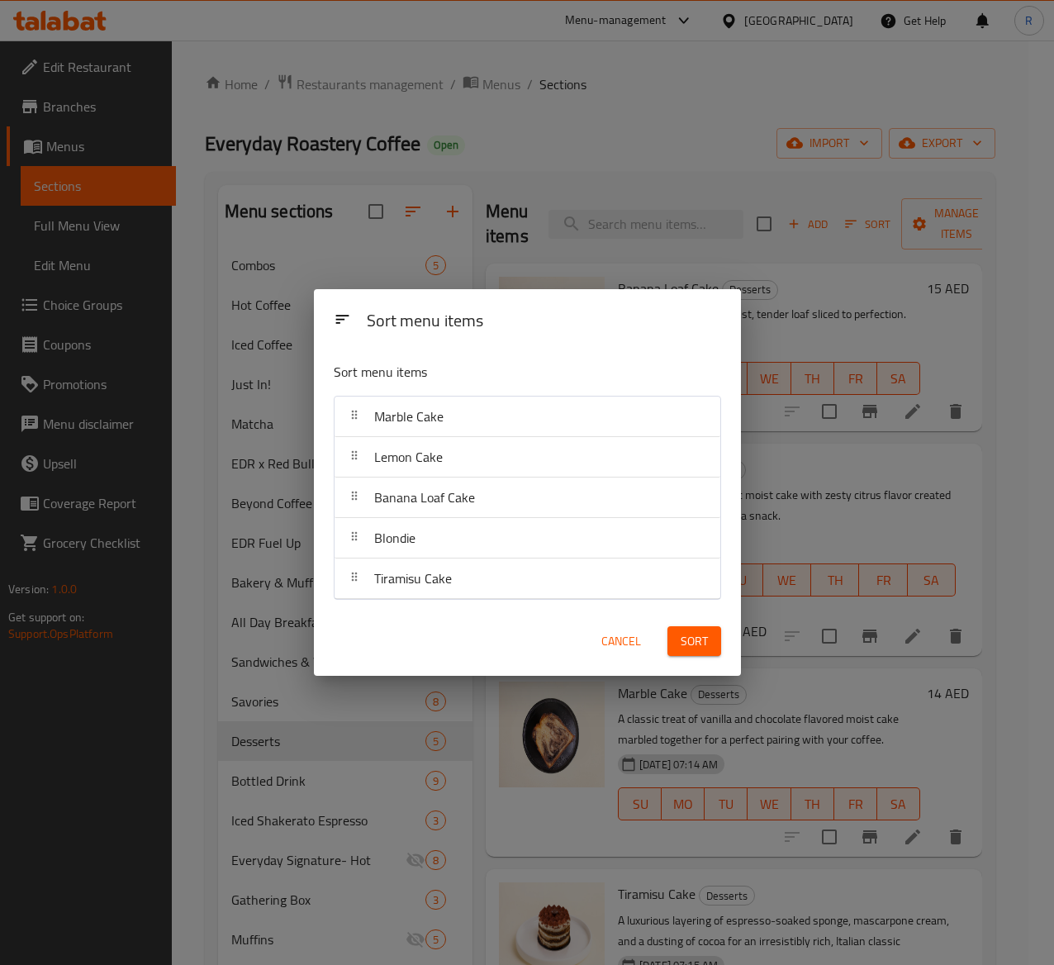
click at [689, 641] on span "Sort" at bounding box center [694, 641] width 27 height 21
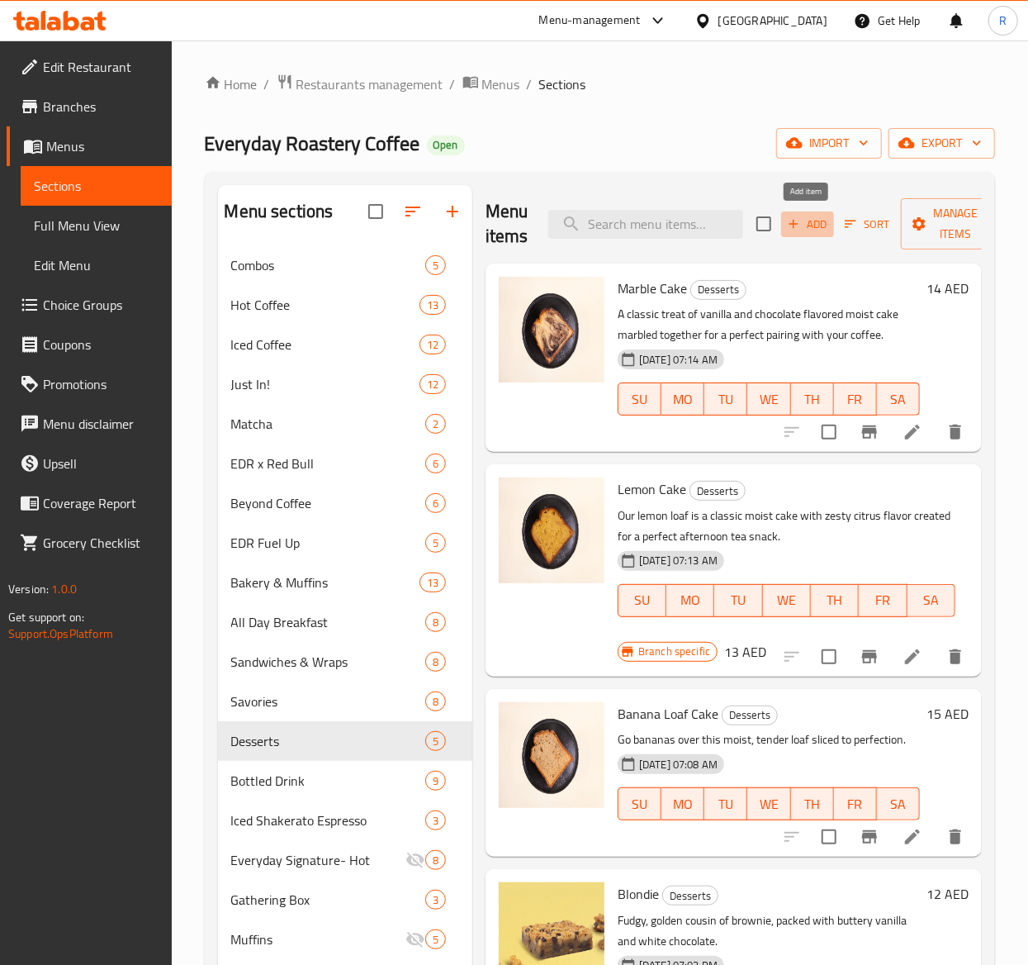
click at [803, 224] on span "Add" at bounding box center [807, 224] width 45 height 19
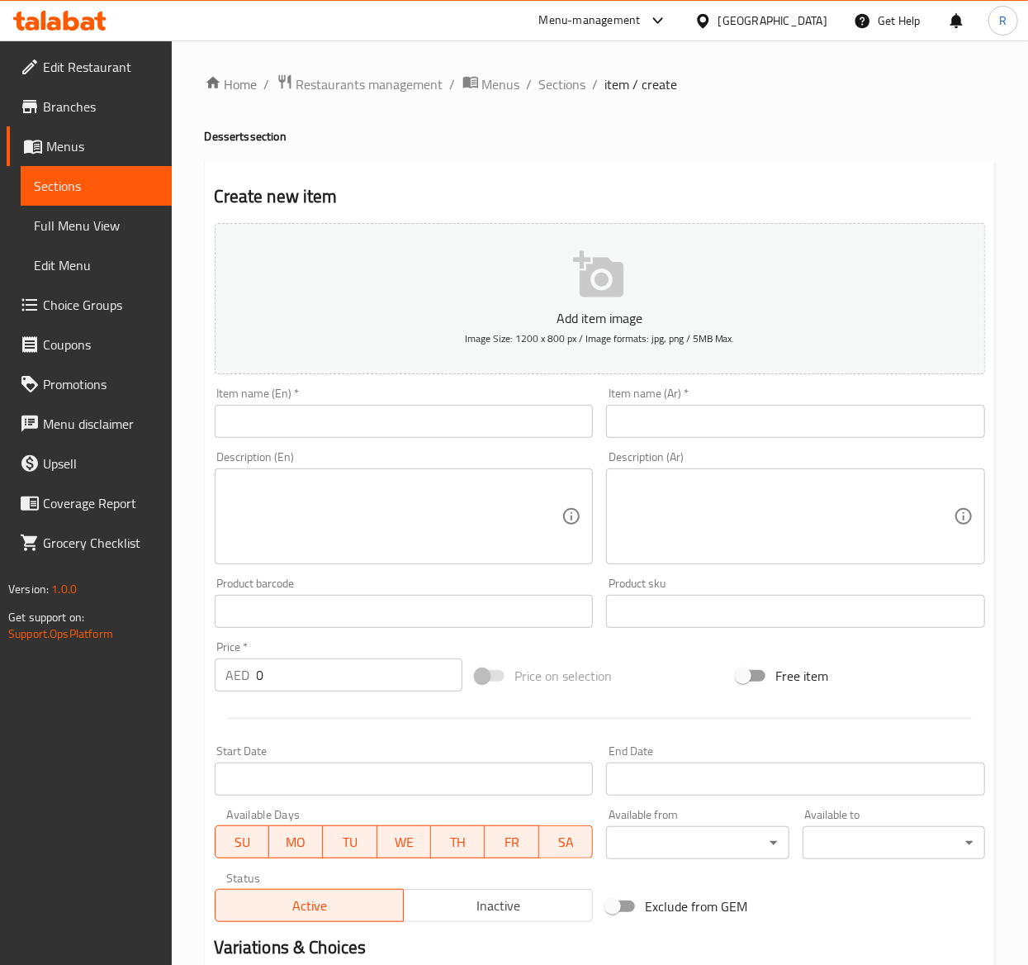
click at [352, 395] on div "Item name (En)   * Item name (En) *" at bounding box center [404, 412] width 379 height 50
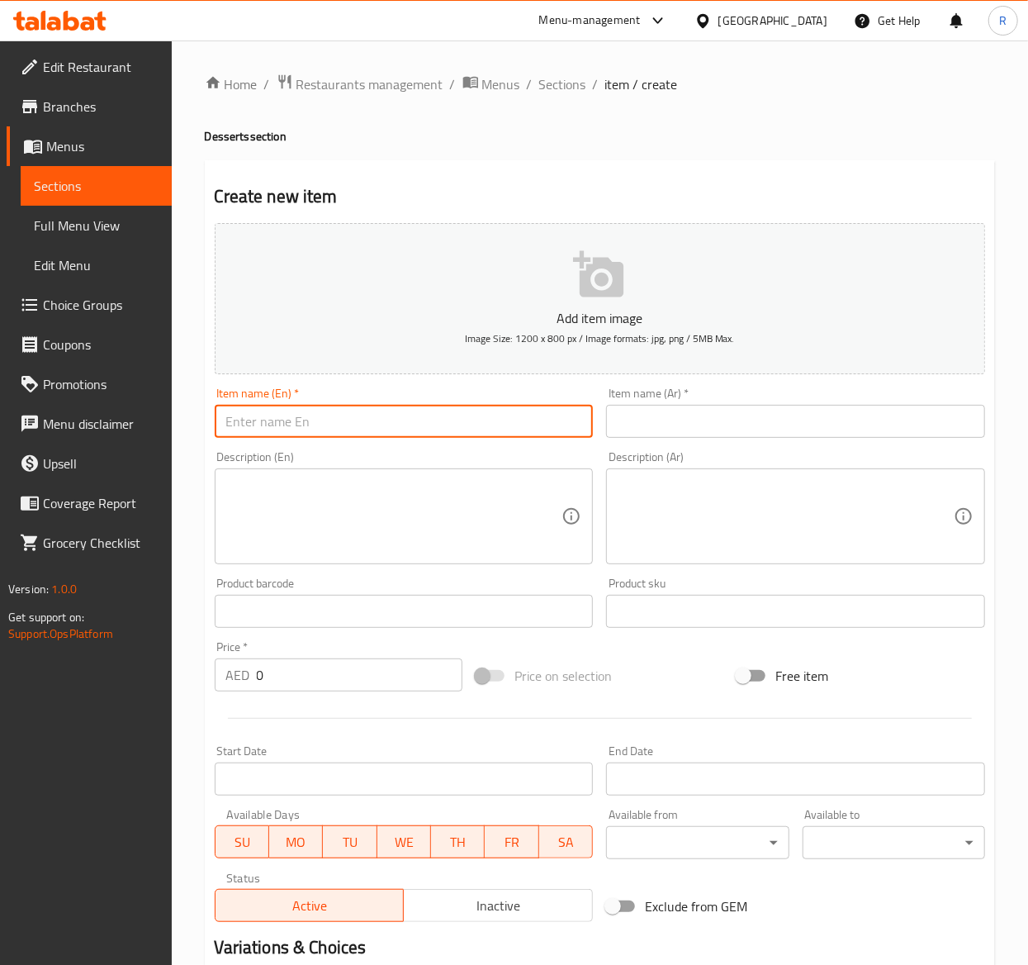
click at [352, 415] on input "text" at bounding box center [404, 421] width 379 height 33
paste input "Stroopwafels"
type input "Stroopwafels"
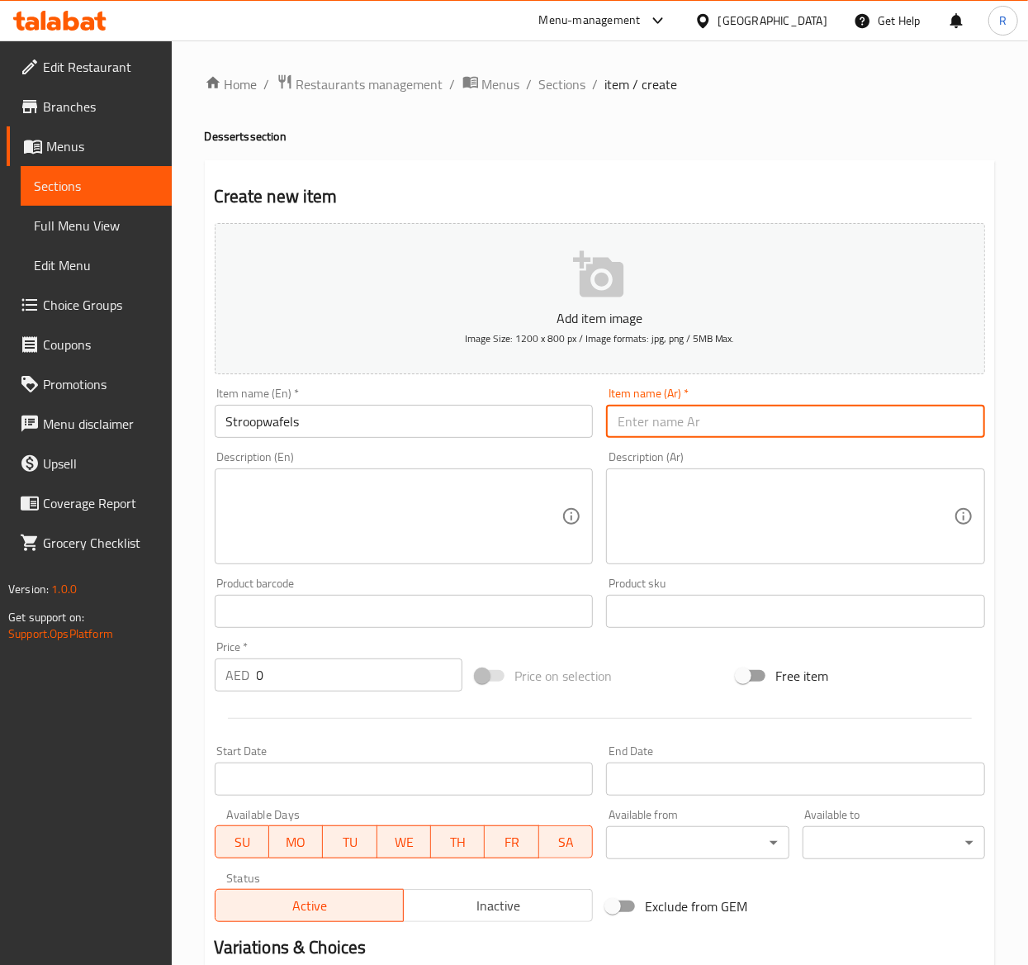
click at [711, 409] on input "text" at bounding box center [795, 421] width 379 height 33
paste input "فطائر الشراب"
type input "فطائر الشراب"
click at [351, 524] on textarea at bounding box center [394, 516] width 336 height 78
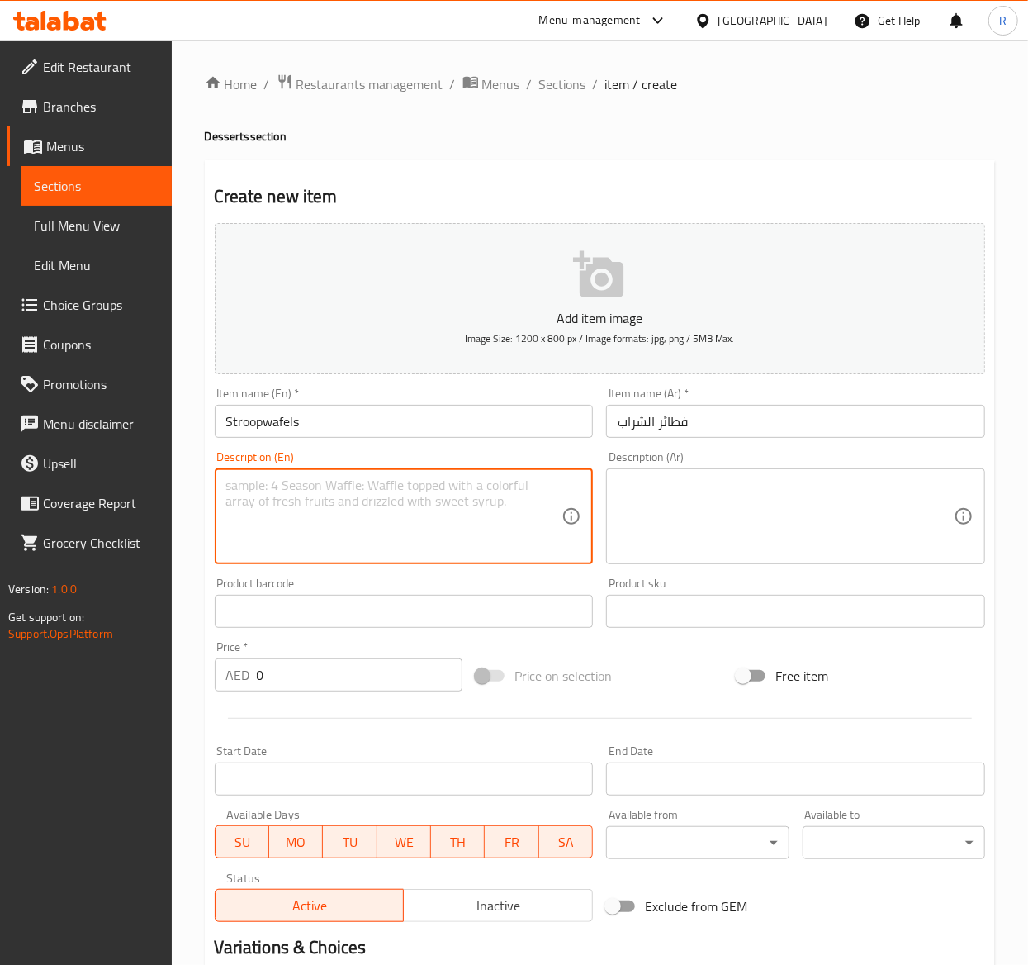
paste textarea "A traditional dutch waffle to elevate your snacking game."
type textarea "A traditional dutch waffle to elevate your snacking game."
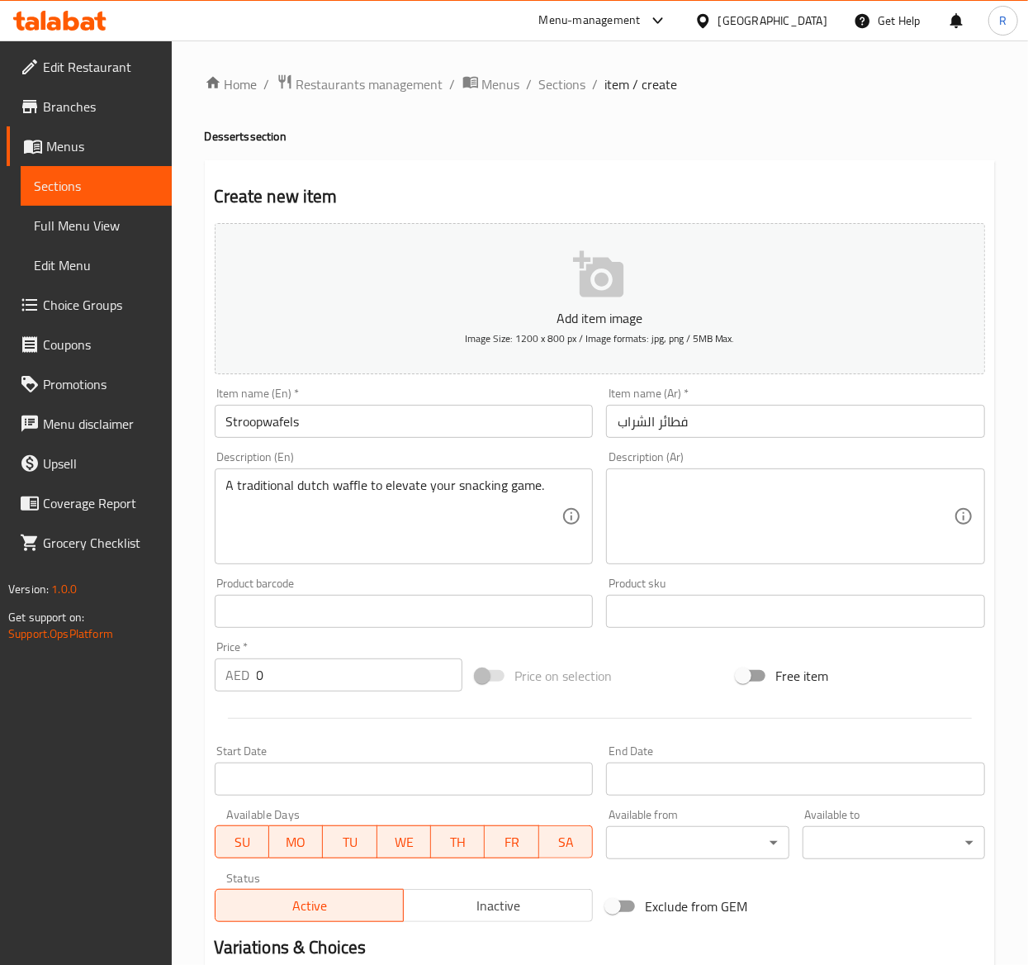
click at [712, 522] on textarea at bounding box center [786, 516] width 336 height 78
paste textarea "وافل هولندي تقليدي لرفع مستوى تناول الوجبات الخفيفة لديك."
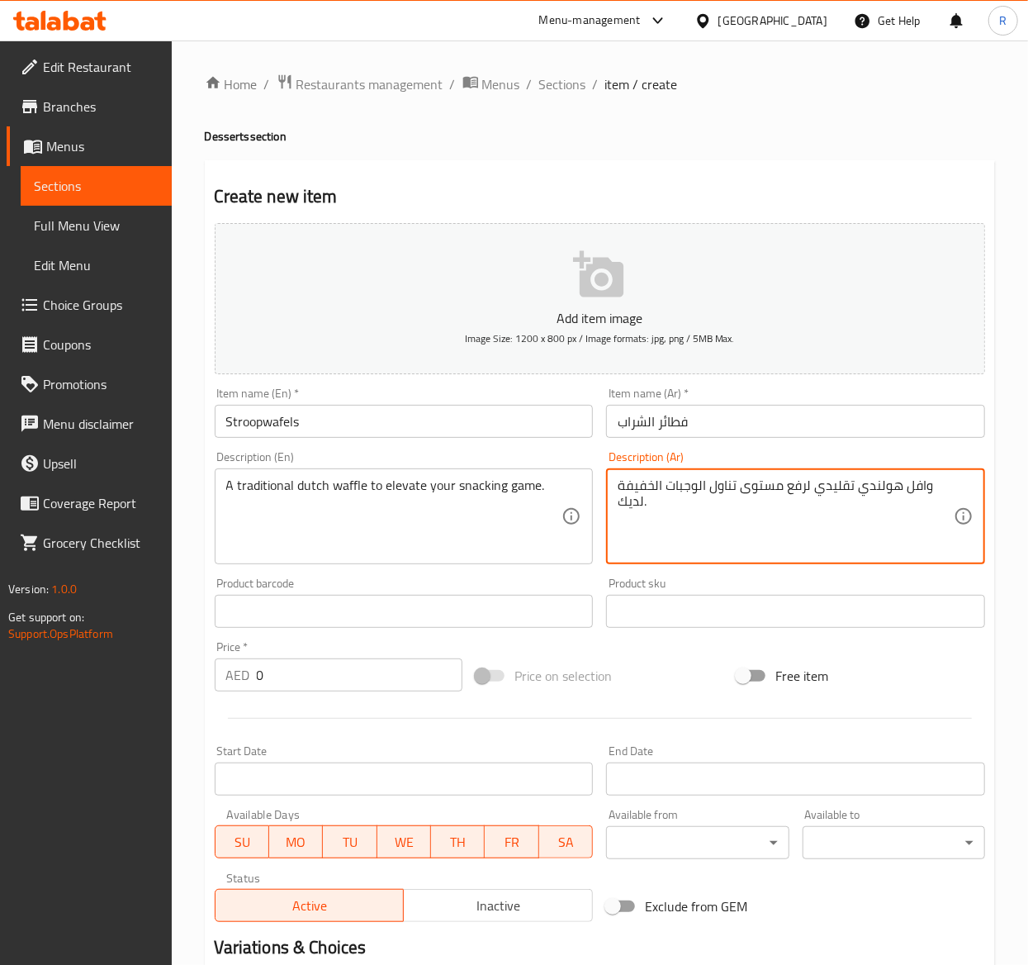
scroll to position [188, 0]
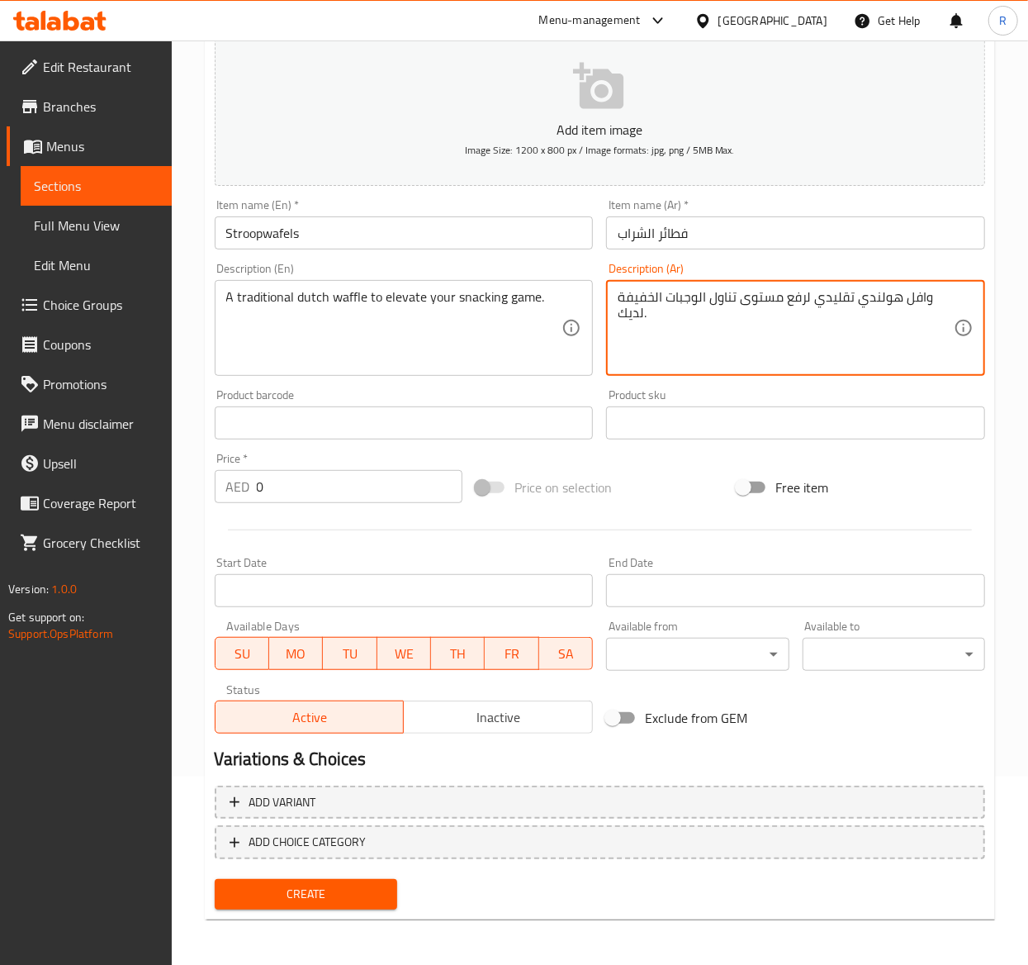
type textarea "وافل هولندي تقليدي لرفع مستوى تناول الوجبات الخفيفة لديك."
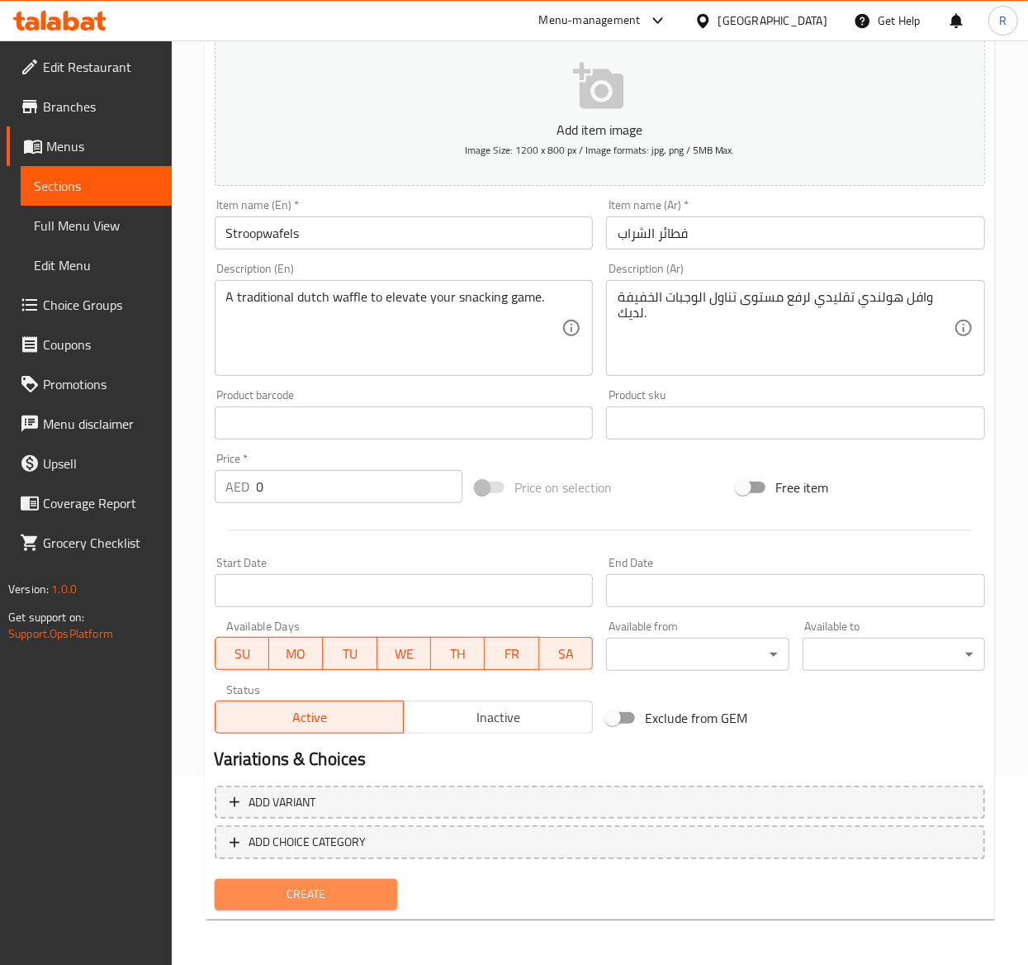
click at [325, 891] on span "Create" at bounding box center [306, 894] width 156 height 21
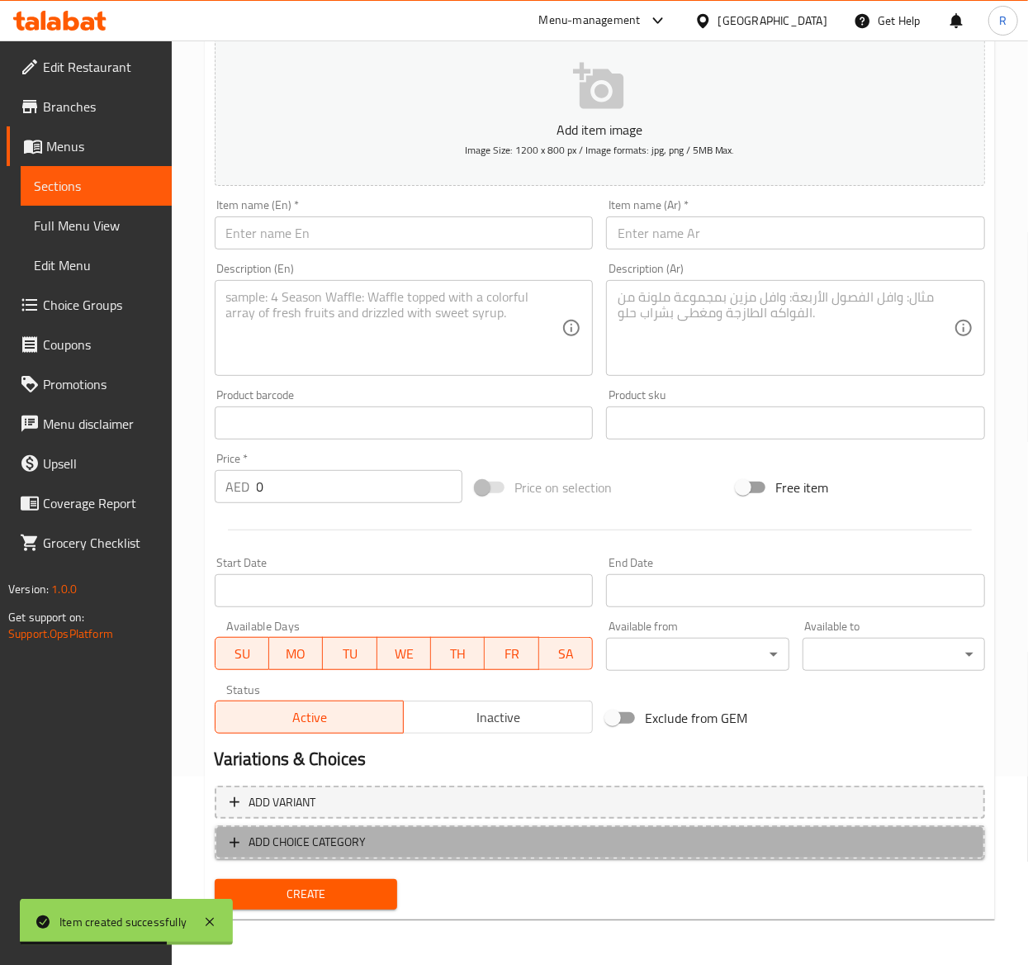
click at [352, 836] on span "ADD CHOICE CATEGORY" at bounding box center [307, 842] width 117 height 21
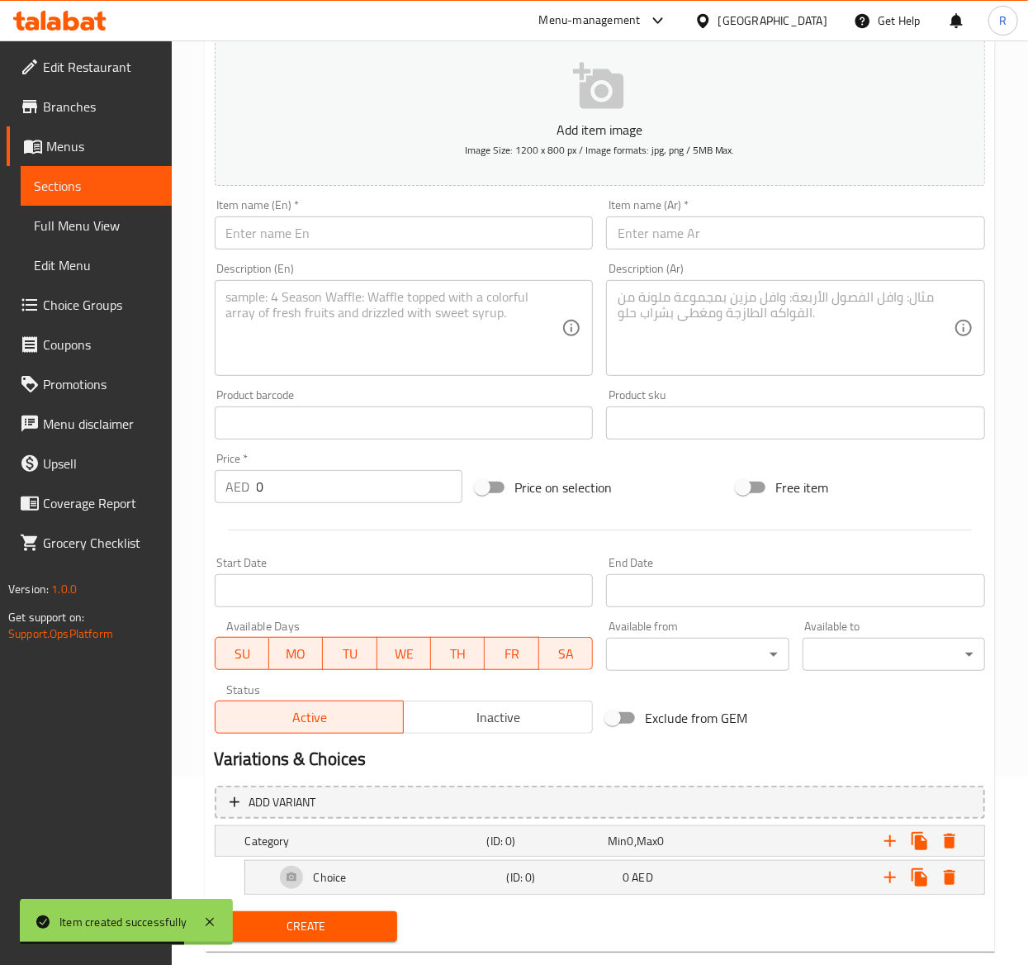
click at [352, 836] on h5 "Category" at bounding box center [362, 841] width 235 height 17
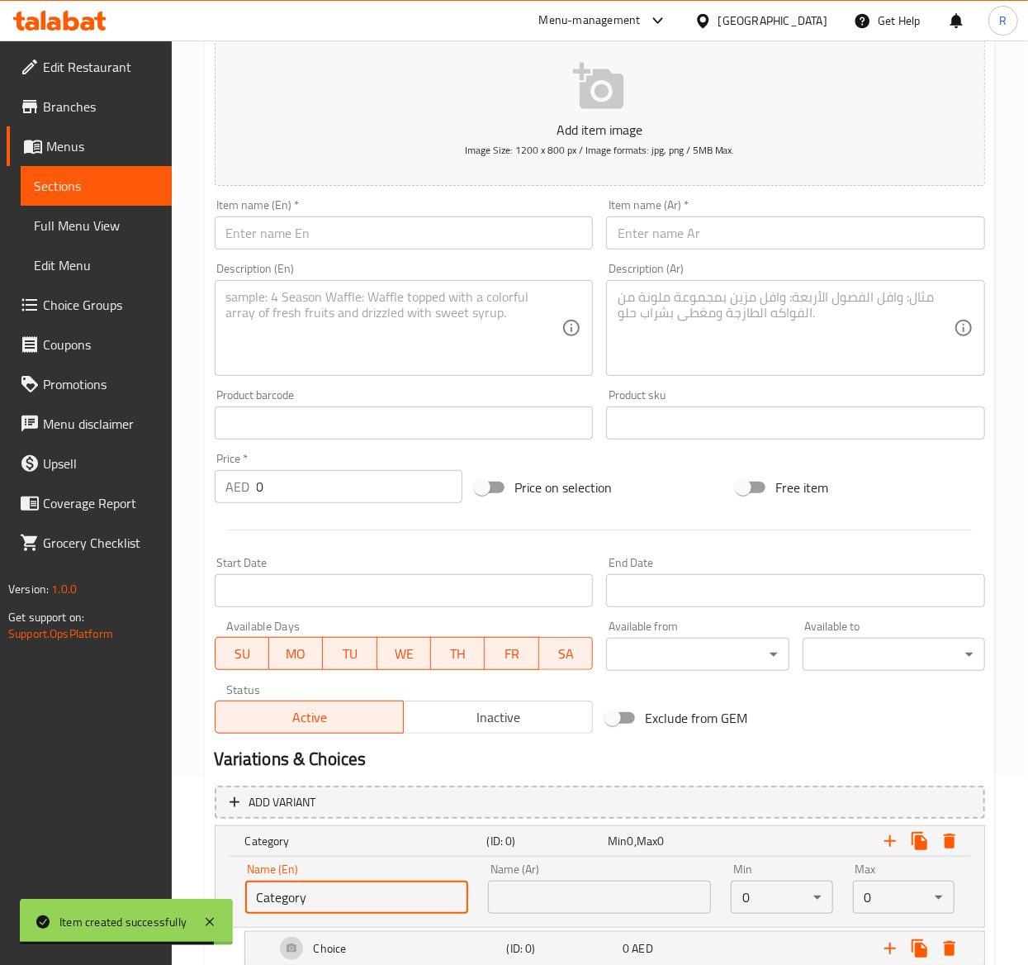
drag, startPoint x: 341, startPoint y: 904, endPoint x: 50, endPoint y: 839, distance: 298.8
click at [50, 839] on div "Edit Restaurant Branches Menus Sections Full Menu View Edit Menu Choice Groups …" at bounding box center [514, 460] width 1028 height 1217
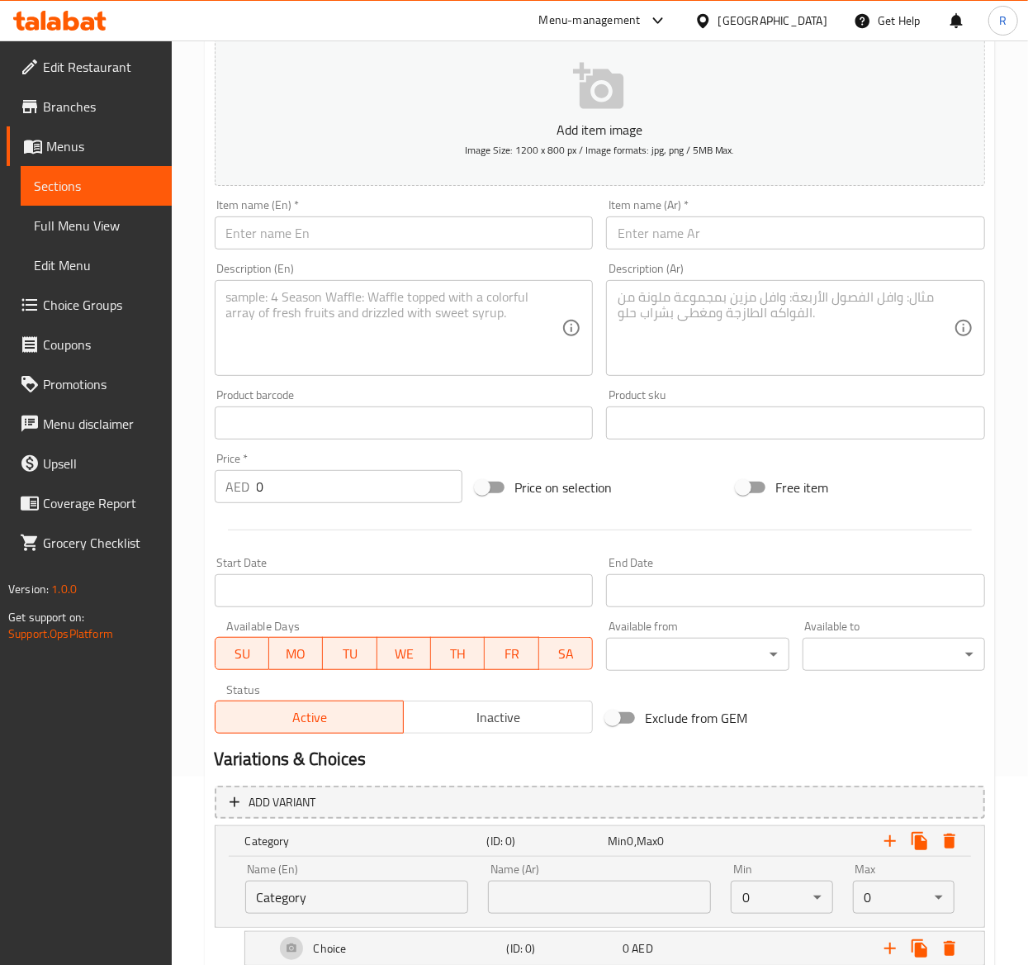
click at [337, 898] on input "Category" at bounding box center [356, 896] width 223 height 33
type input "C"
drag, startPoint x: 339, startPoint y: 894, endPoint x: 176, endPoint y: 890, distance: 162.8
click at [176, 890] on div "Home / Restaurants management / Menus / Sections / item / create Desserts secti…" at bounding box center [600, 460] width 856 height 1217
click at [351, 884] on input "Choice of Flavor" at bounding box center [356, 896] width 223 height 33
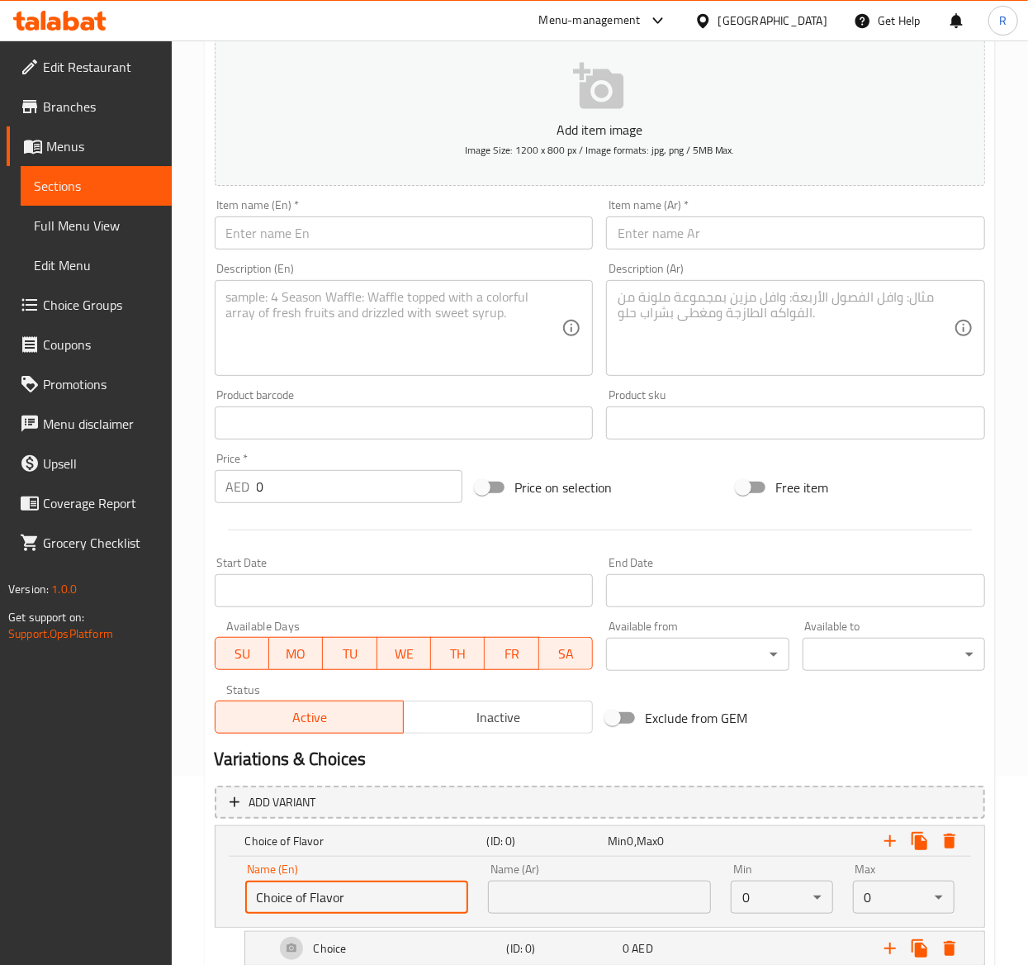
drag, startPoint x: 342, startPoint y: 895, endPoint x: 259, endPoint y: 881, distance: 83.8
click at [259, 881] on input "Choice of Flavor" at bounding box center [356, 896] width 223 height 33
type input "Choice of Flavor"
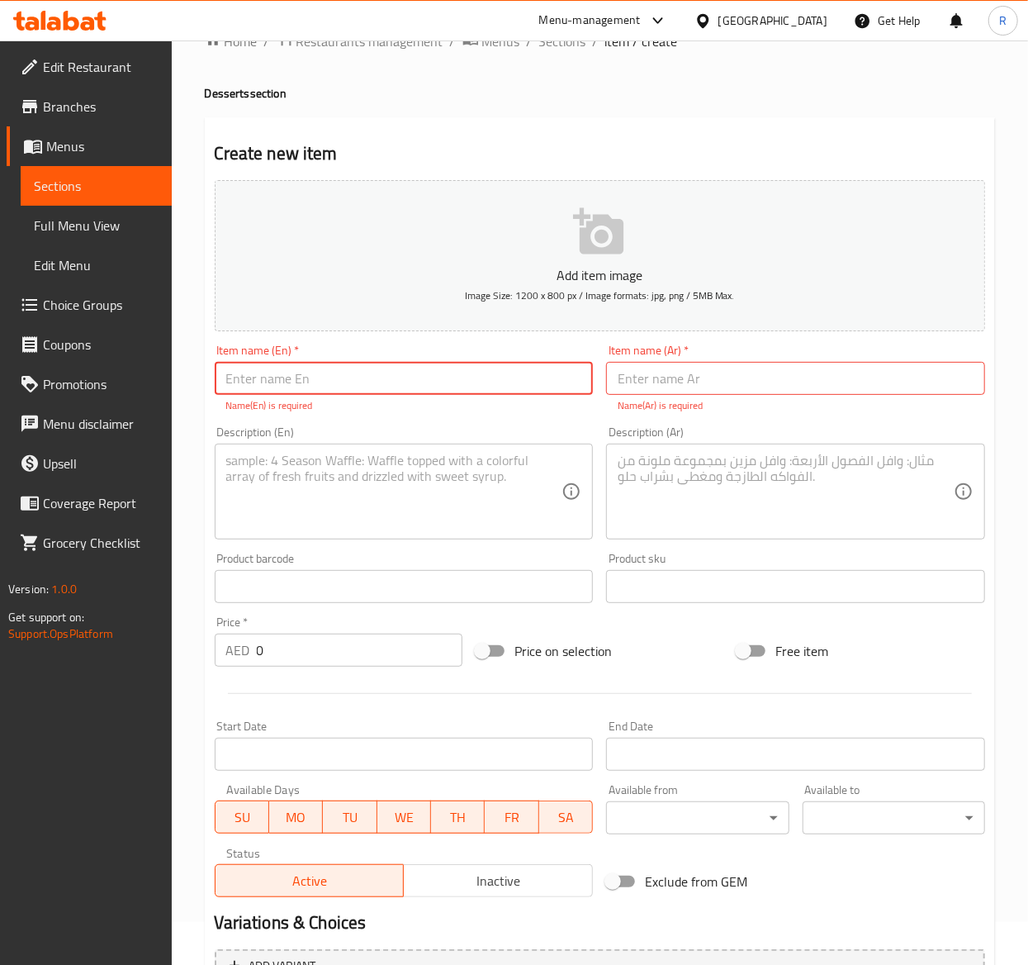
scroll to position [0, 0]
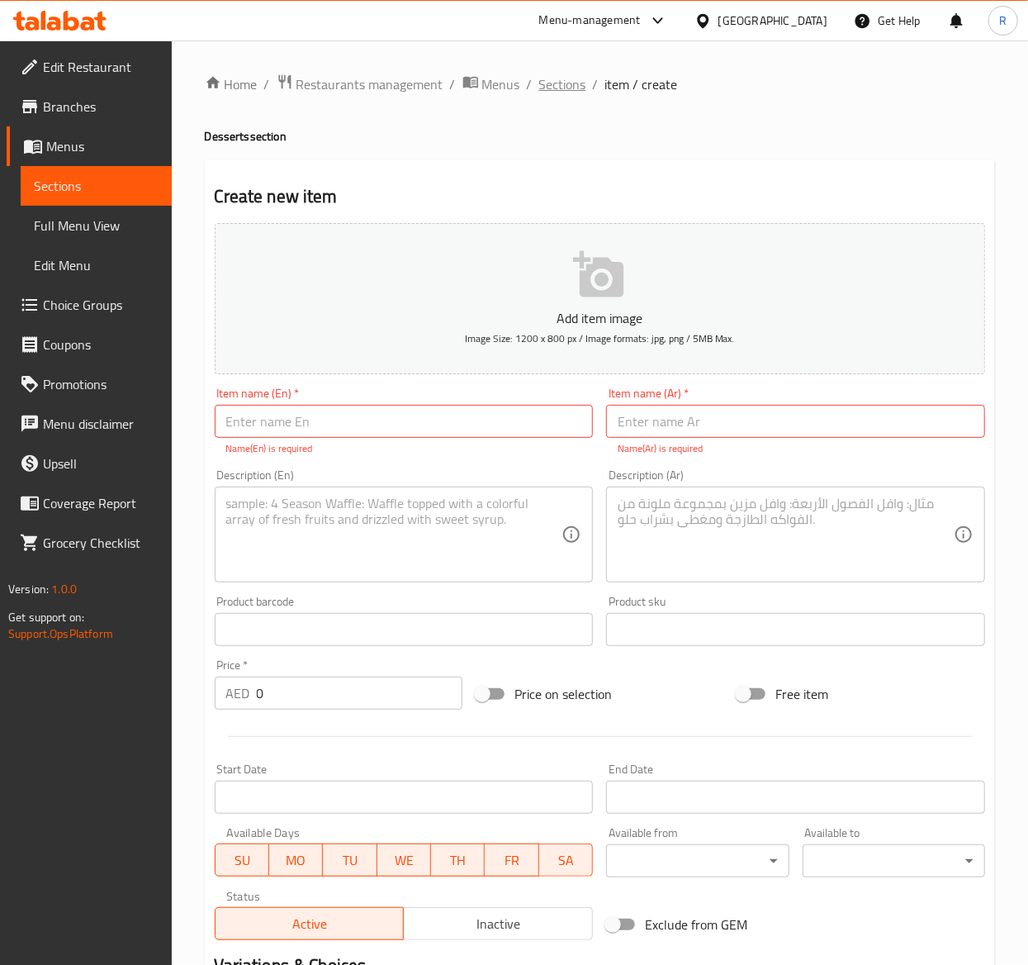
click at [563, 86] on span "Sections" at bounding box center [562, 84] width 47 height 20
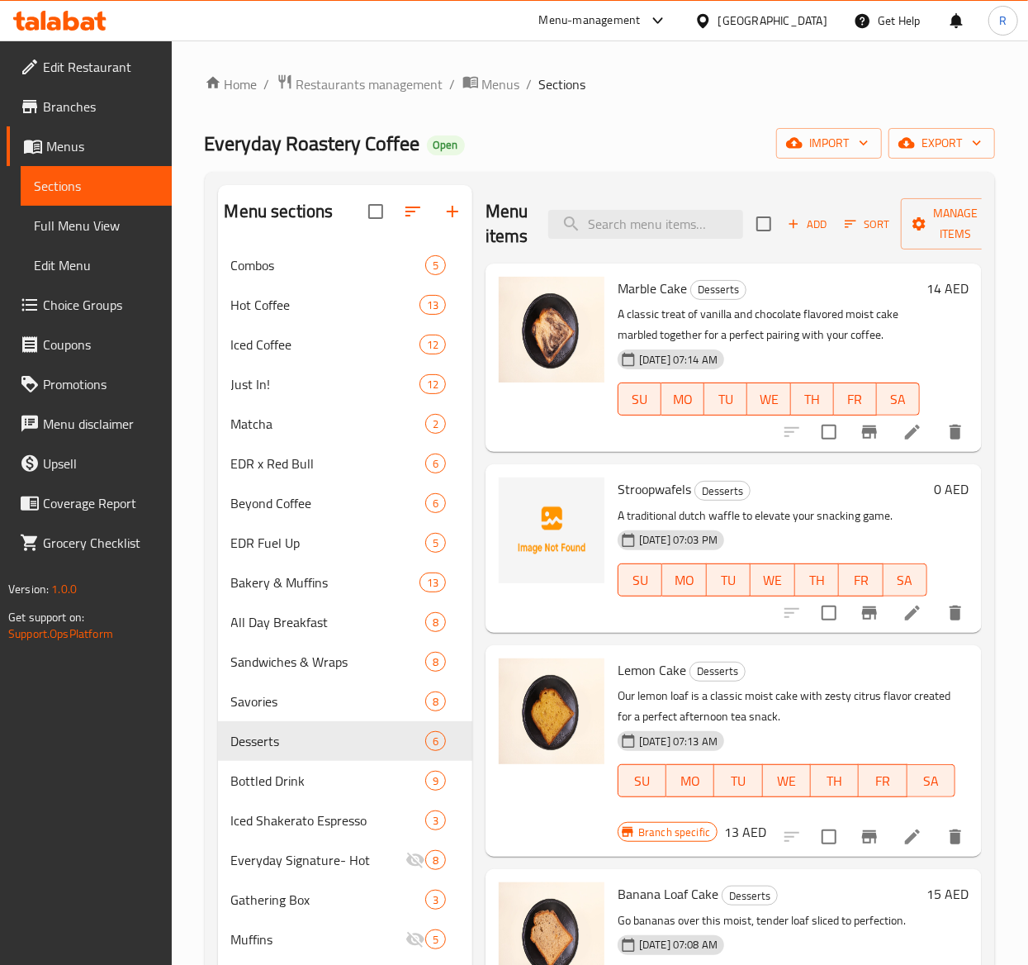
click at [903, 623] on icon at bounding box center [913, 613] width 20 height 20
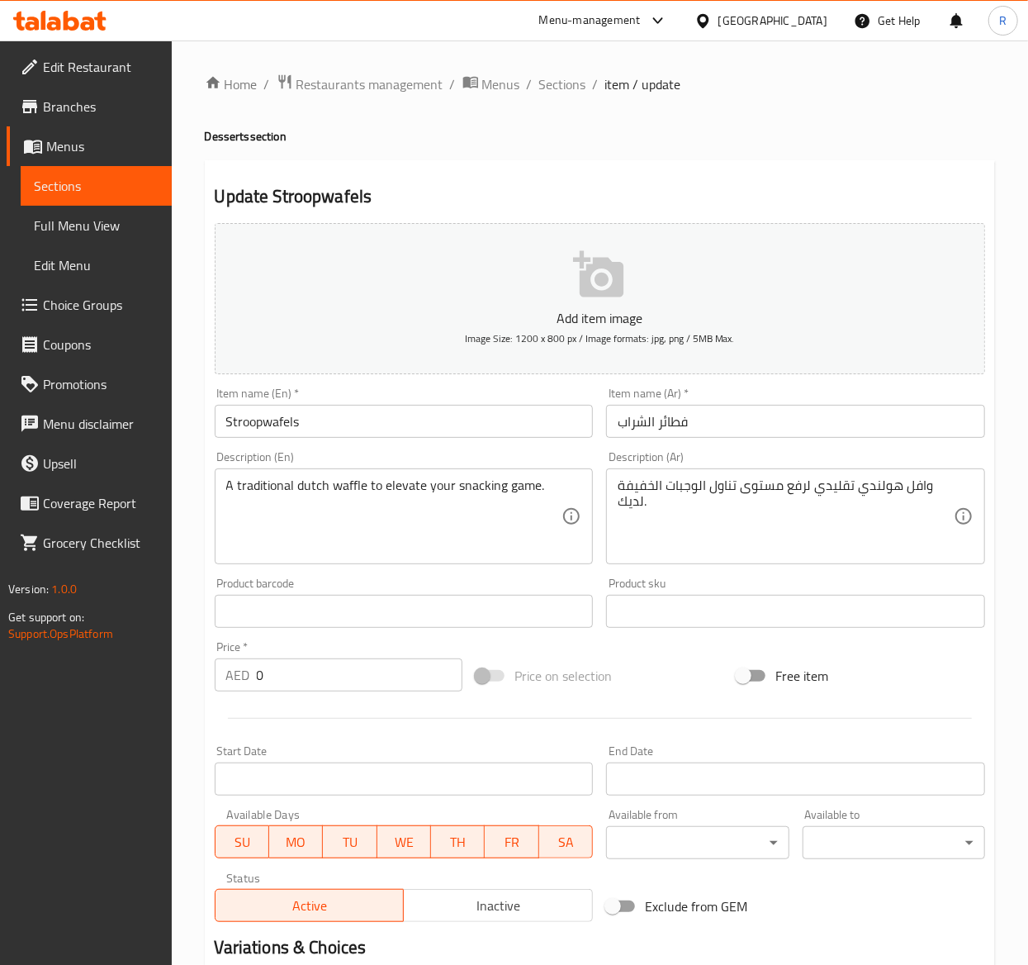
scroll to position [188, 0]
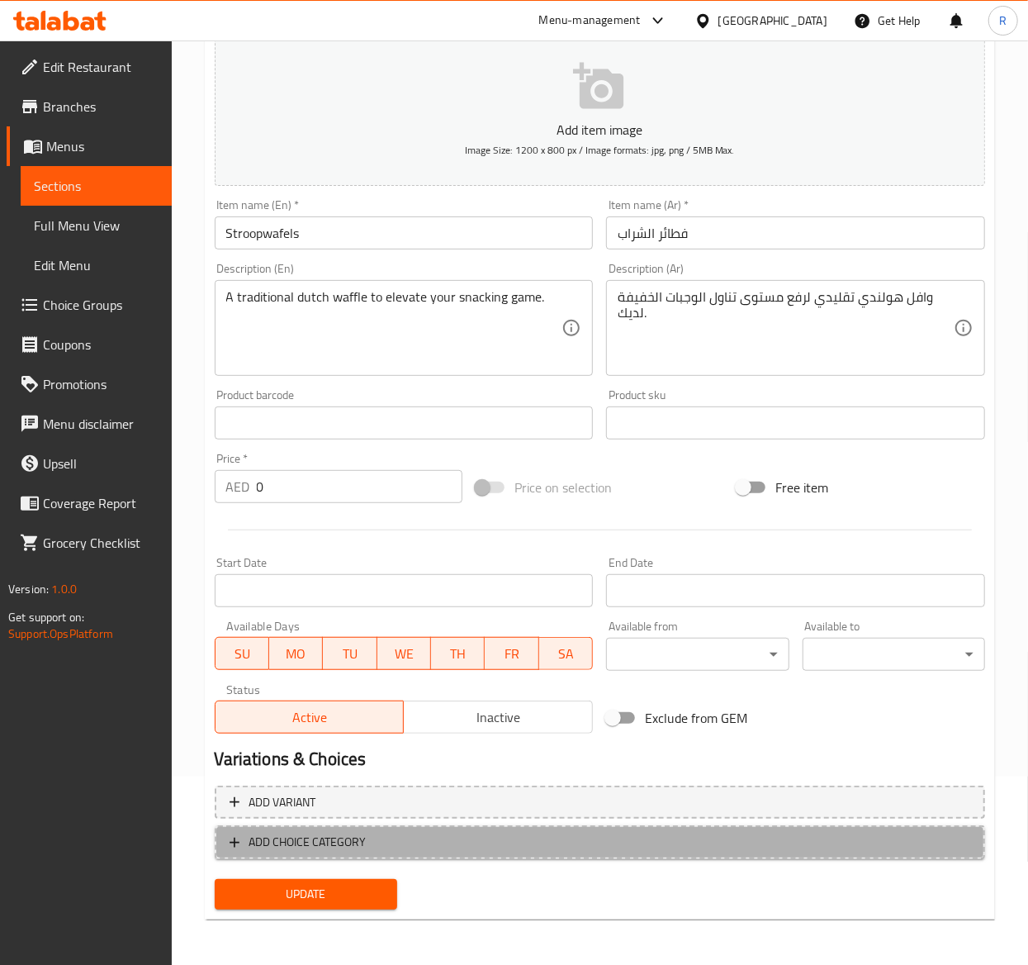
click at [319, 832] on span "ADD CHOICE CATEGORY" at bounding box center [307, 842] width 117 height 21
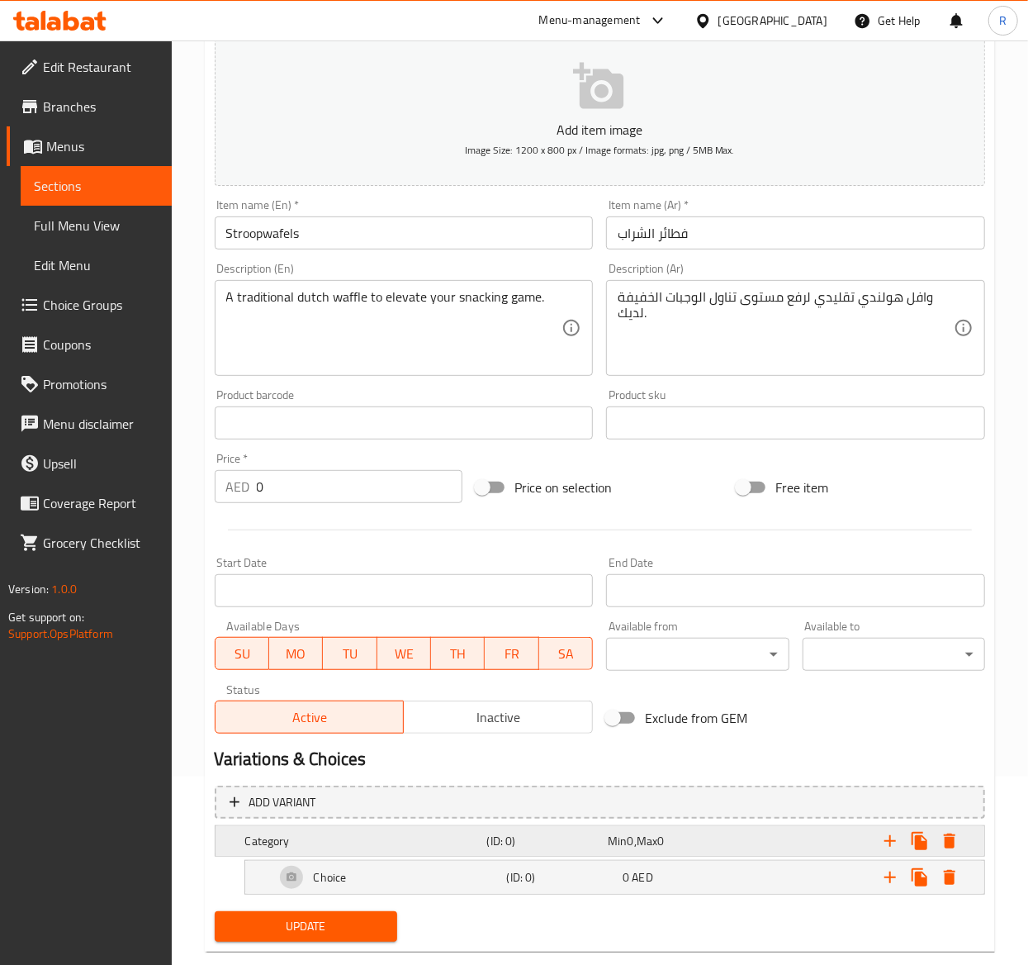
click at [327, 847] on h5 "Category" at bounding box center [362, 841] width 235 height 17
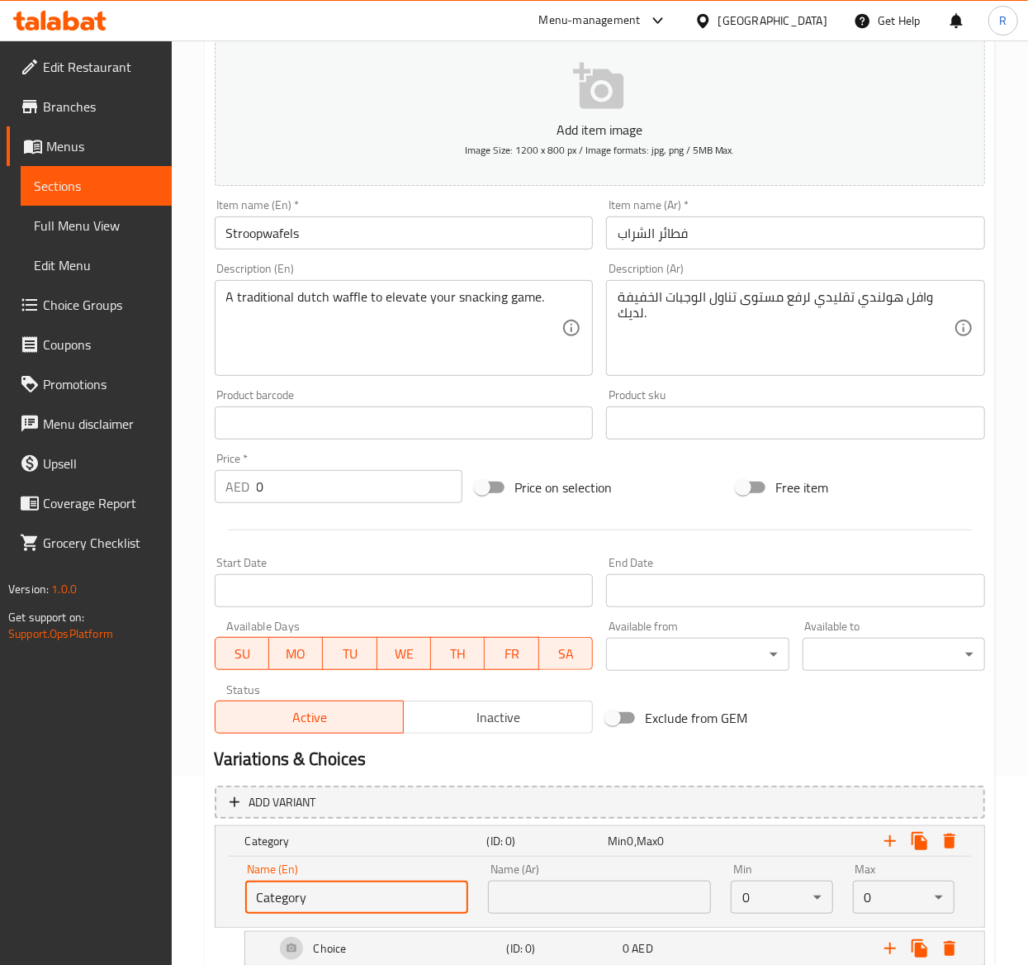
drag, startPoint x: 363, startPoint y: 887, endPoint x: -2, endPoint y: 888, distance: 365.9
click at [0, 776] on html "​ Menu-management United Arab Emirates Get Help R Edit Restaurant Branches Menu…" at bounding box center [514, 294] width 1028 height 965
paste input "Choice of Flavor"
type input "Choice Choice of Flavor"
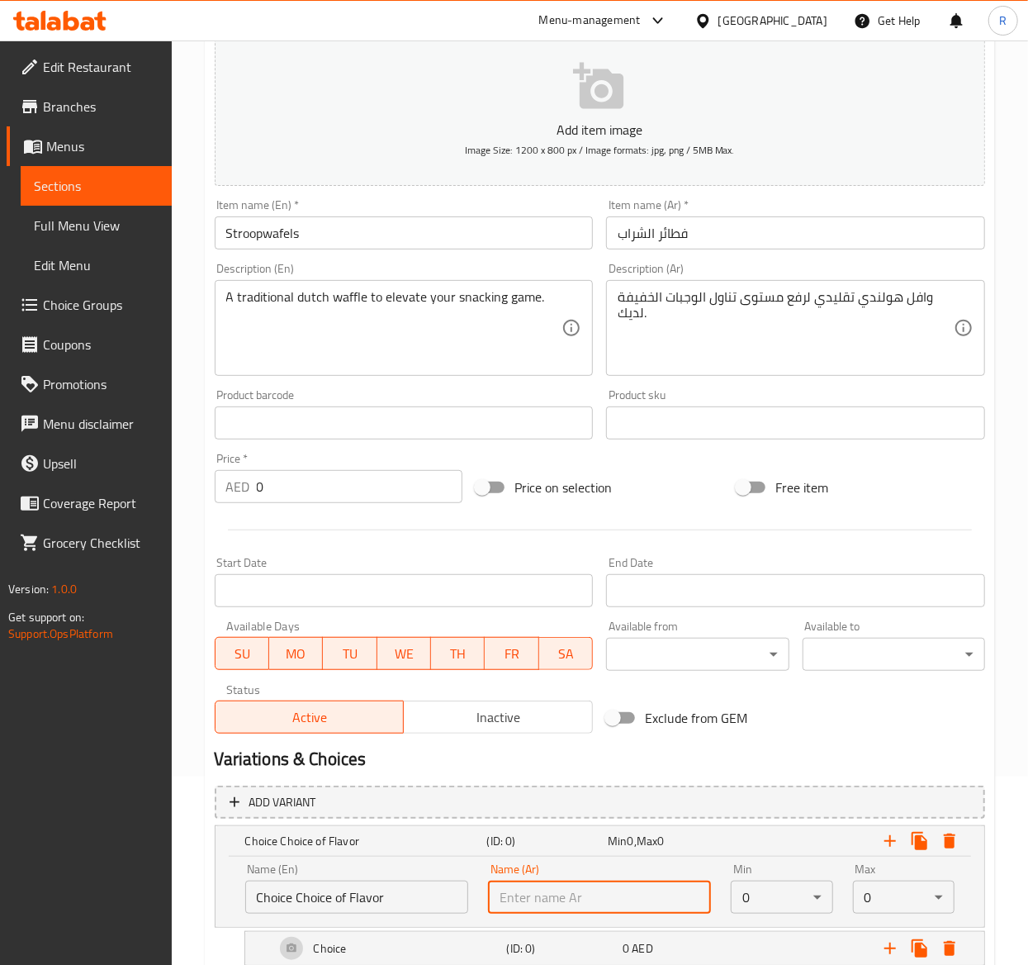
click at [645, 898] on input "text" at bounding box center [599, 896] width 223 height 33
paste input "اختيار النكهة"
type input "اختيار النكهة"
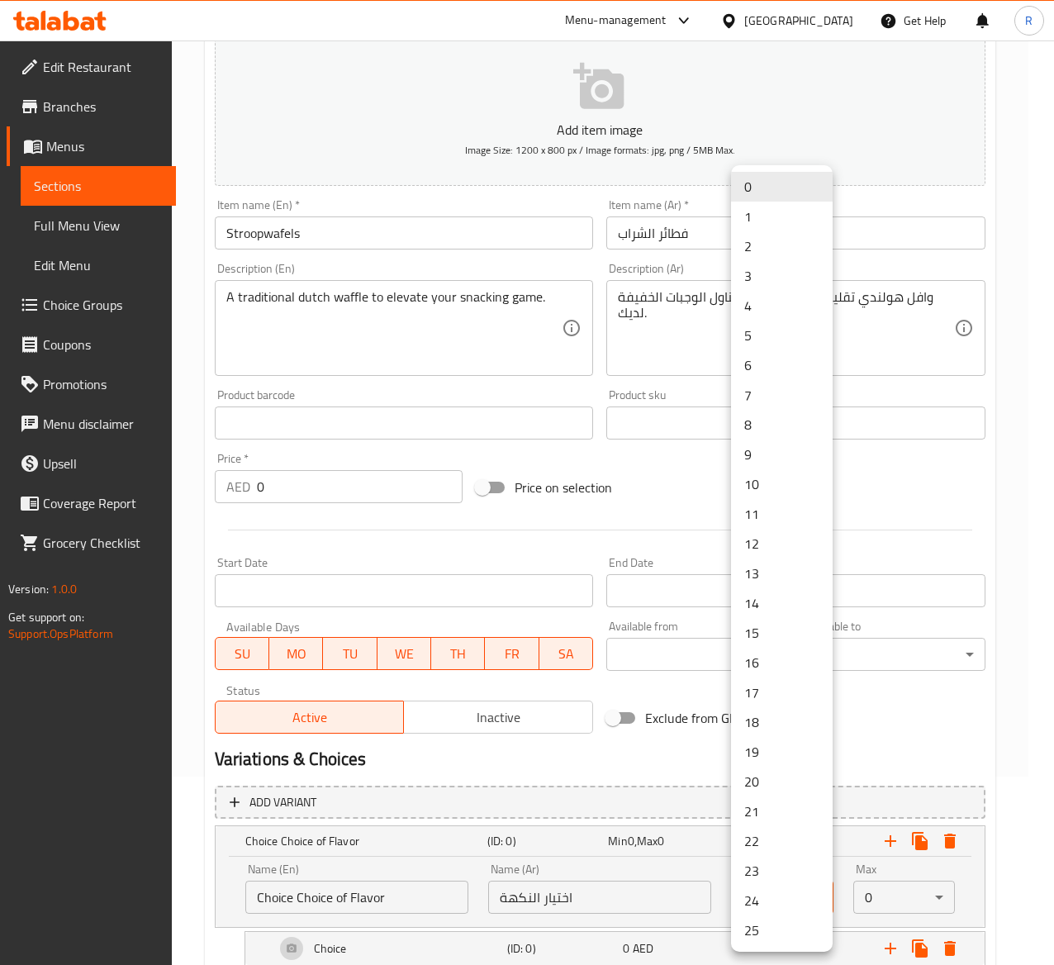
click at [767, 776] on body "​ Menu-management United Arab Emirates Get Help R Edit Restaurant Branches Menu…" at bounding box center [527, 314] width 1054 height 924
click at [761, 233] on li "2" at bounding box center [782, 246] width 102 height 30
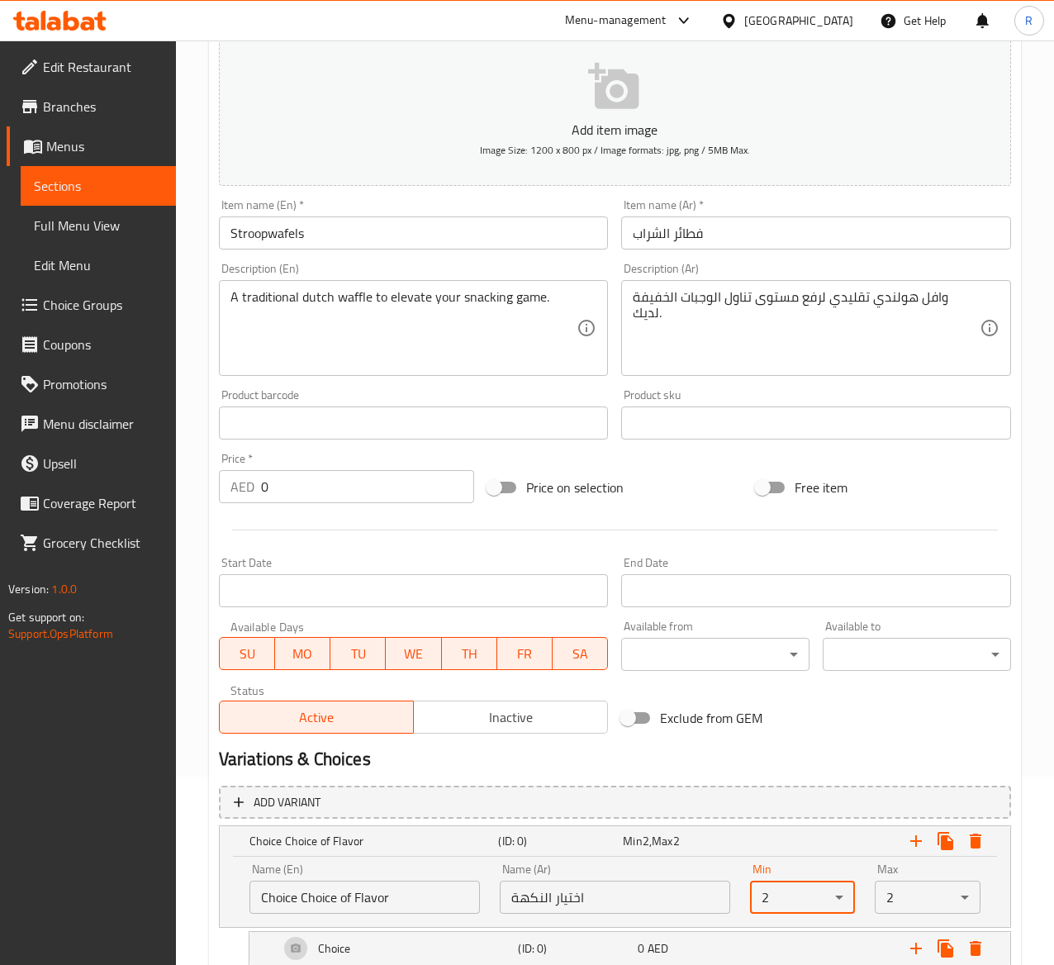
click at [764, 776] on body "​ Menu-management United Arab Emirates Get Help R Edit Restaurant Branches Menu…" at bounding box center [527, 314] width 1054 height 924
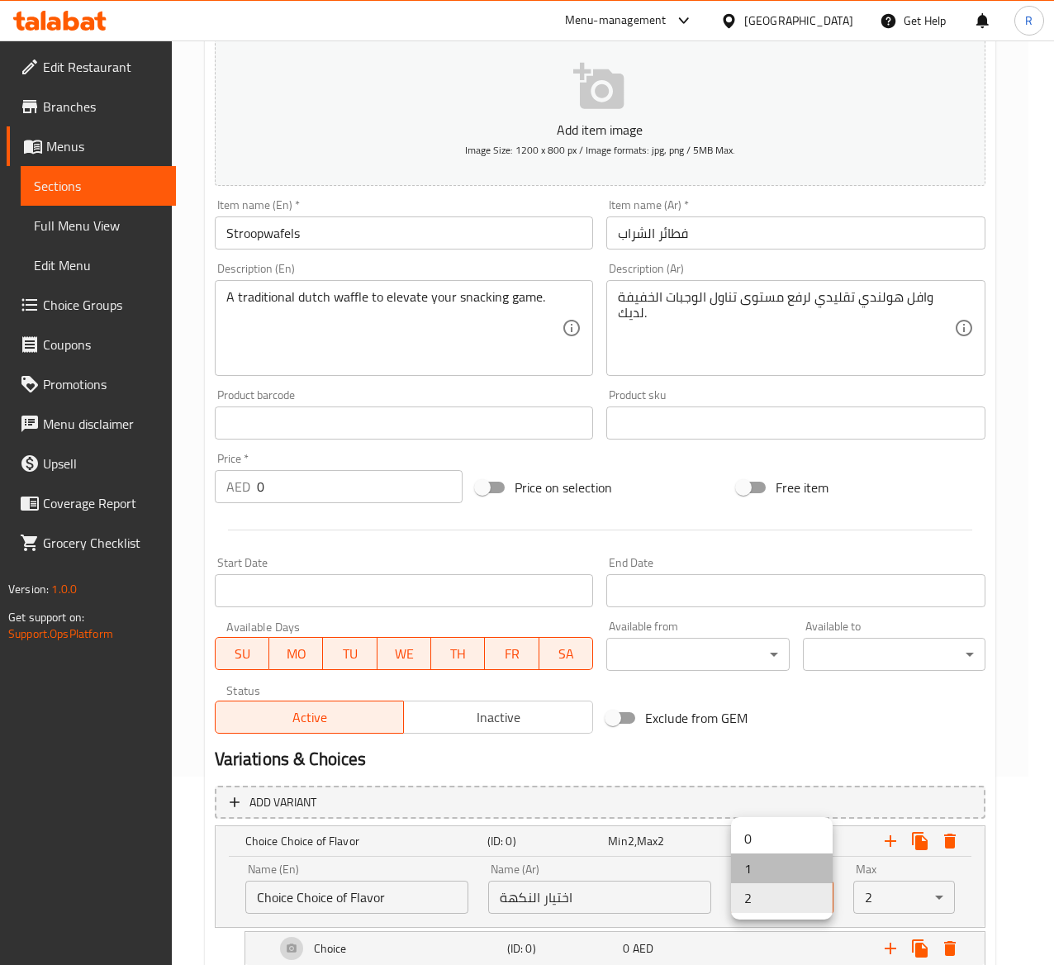
click at [776, 861] on li "1" at bounding box center [782, 868] width 102 height 30
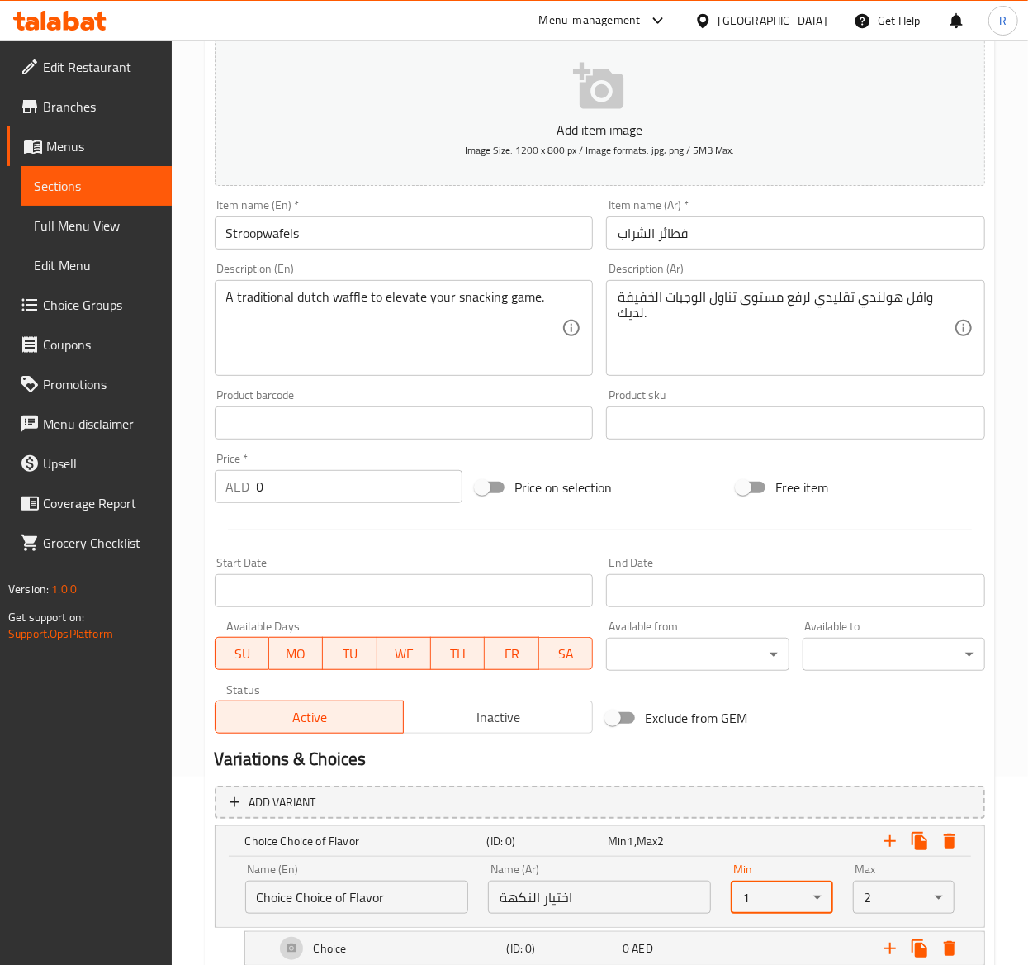
click at [892, 776] on body "​ Menu-management United Arab Emirates Get Help R Edit Restaurant Branches Menu…" at bounding box center [514, 314] width 1028 height 924
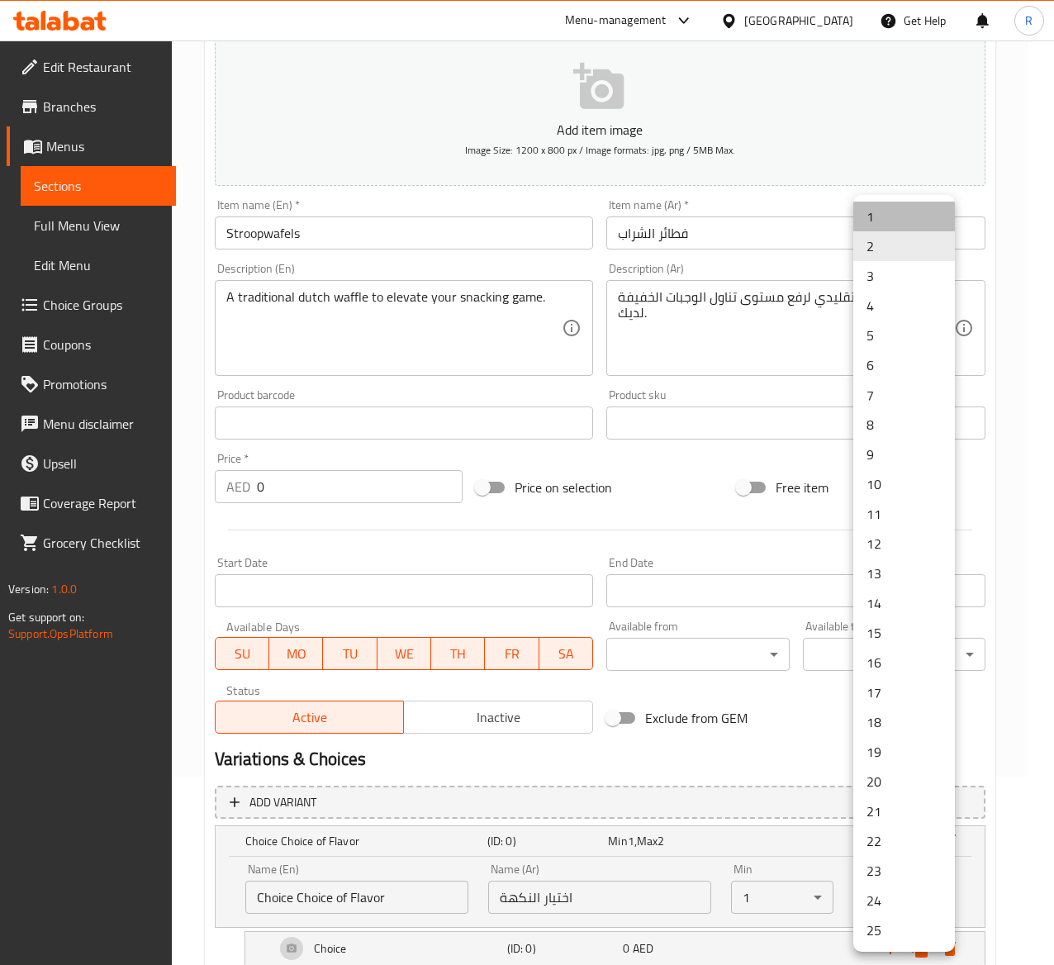
click at [877, 226] on li "1" at bounding box center [904, 217] width 102 height 30
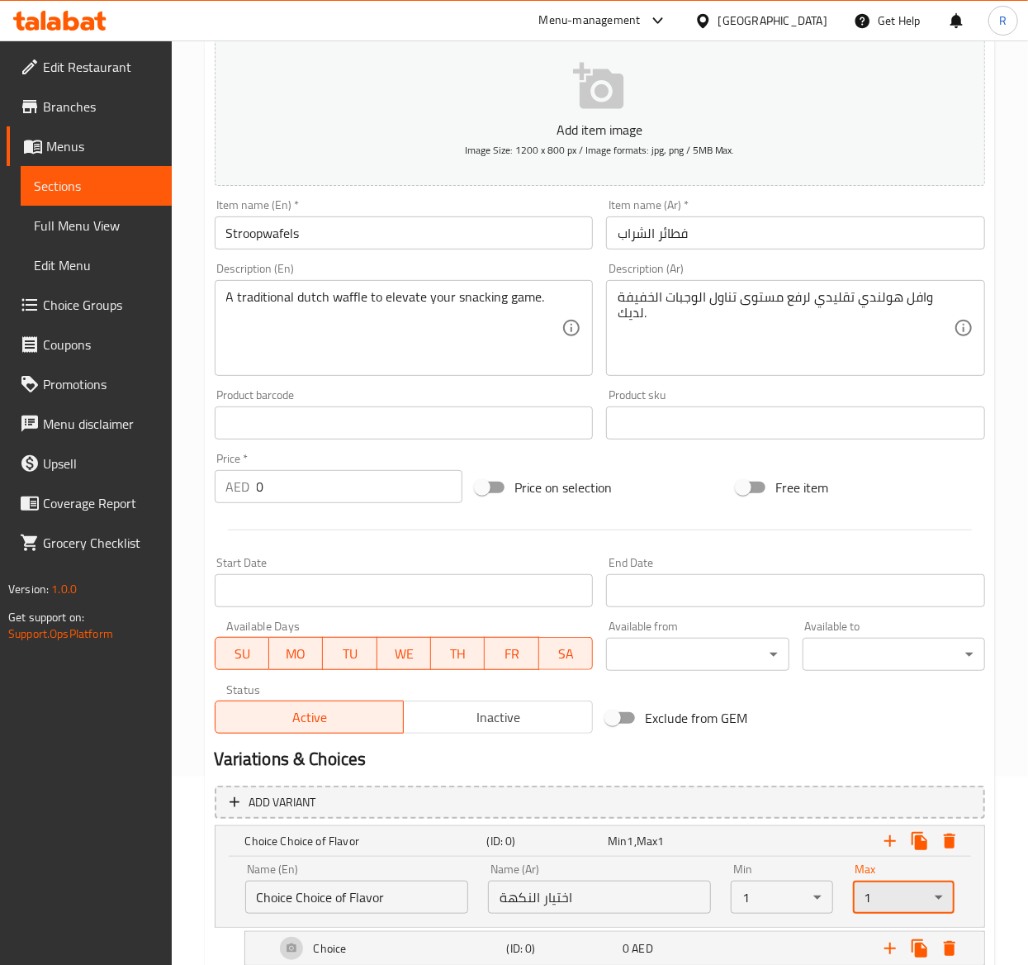
scroll to position [294, 0]
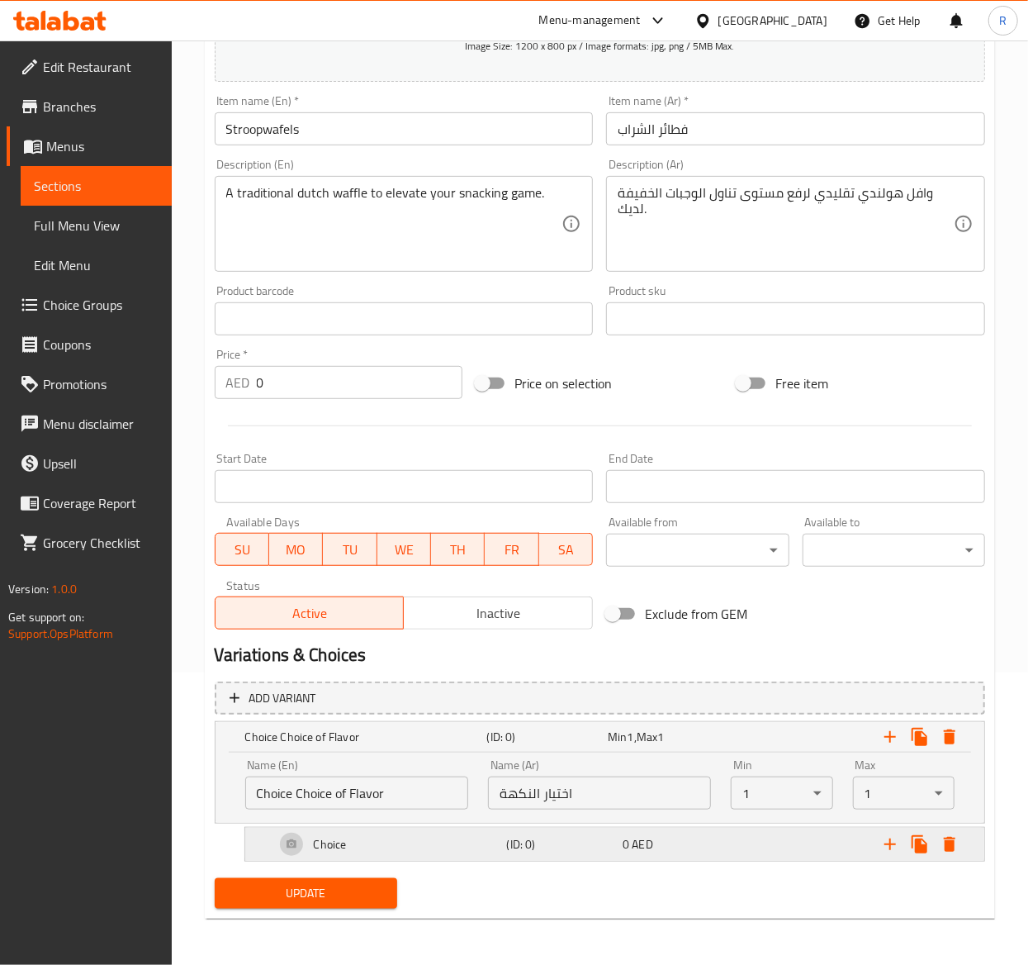
click at [372, 842] on div "Choice" at bounding box center [388, 844] width 232 height 40
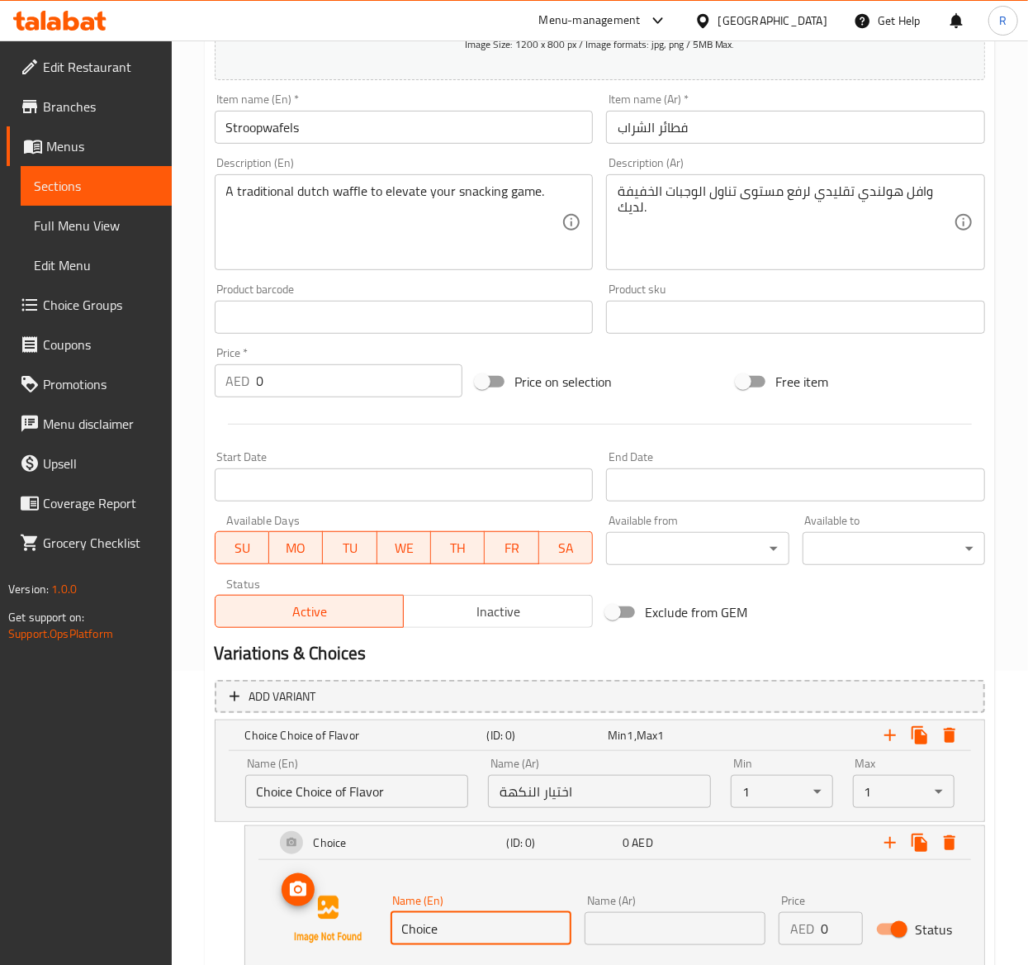
drag, startPoint x: 499, startPoint y: 941, endPoint x: 112, endPoint y: 842, distance: 398.8
click at [112, 842] on div "Edit Restaurant Branches Menus Sections Full Menu View Edit Menu Choice Groups …" at bounding box center [514, 417] width 1028 height 1343
click at [476, 913] on input "Choice" at bounding box center [481, 928] width 181 height 33
paste input "Double Caramel Waffle"
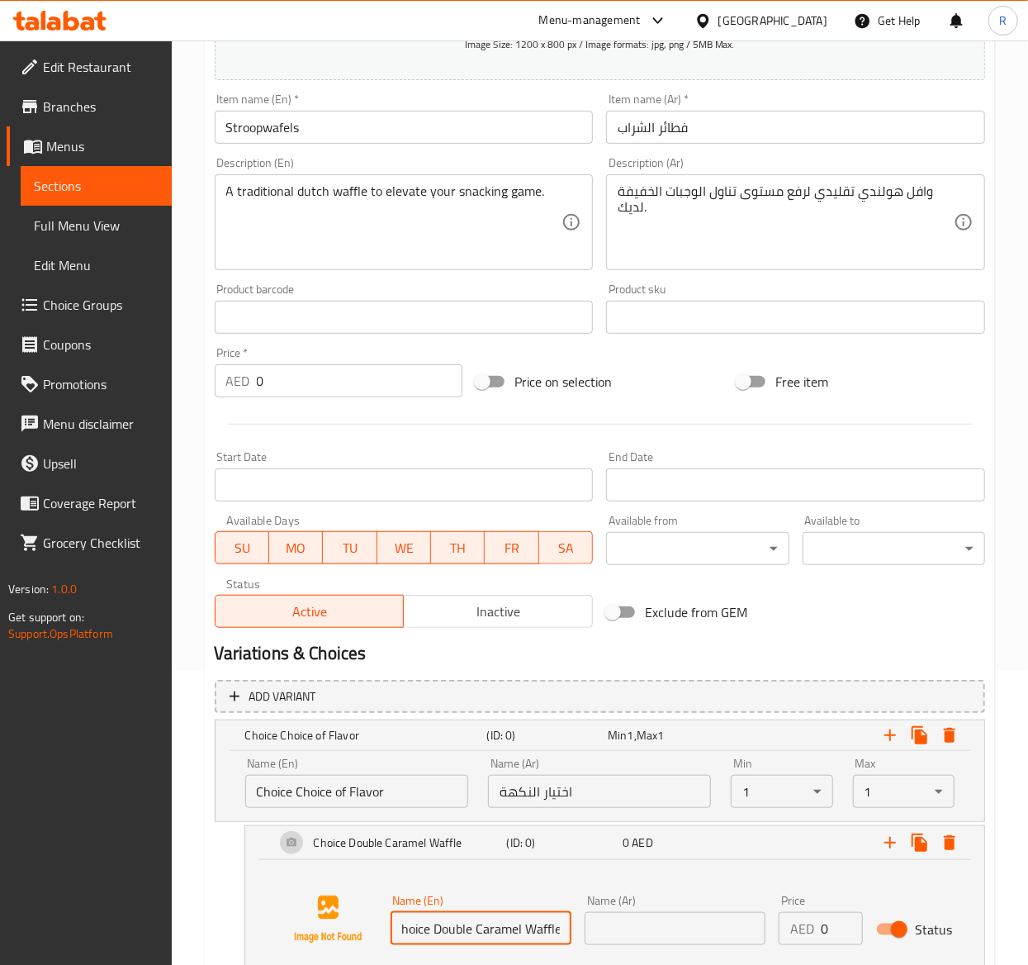
type input "Choice Double Caramel Waffle"
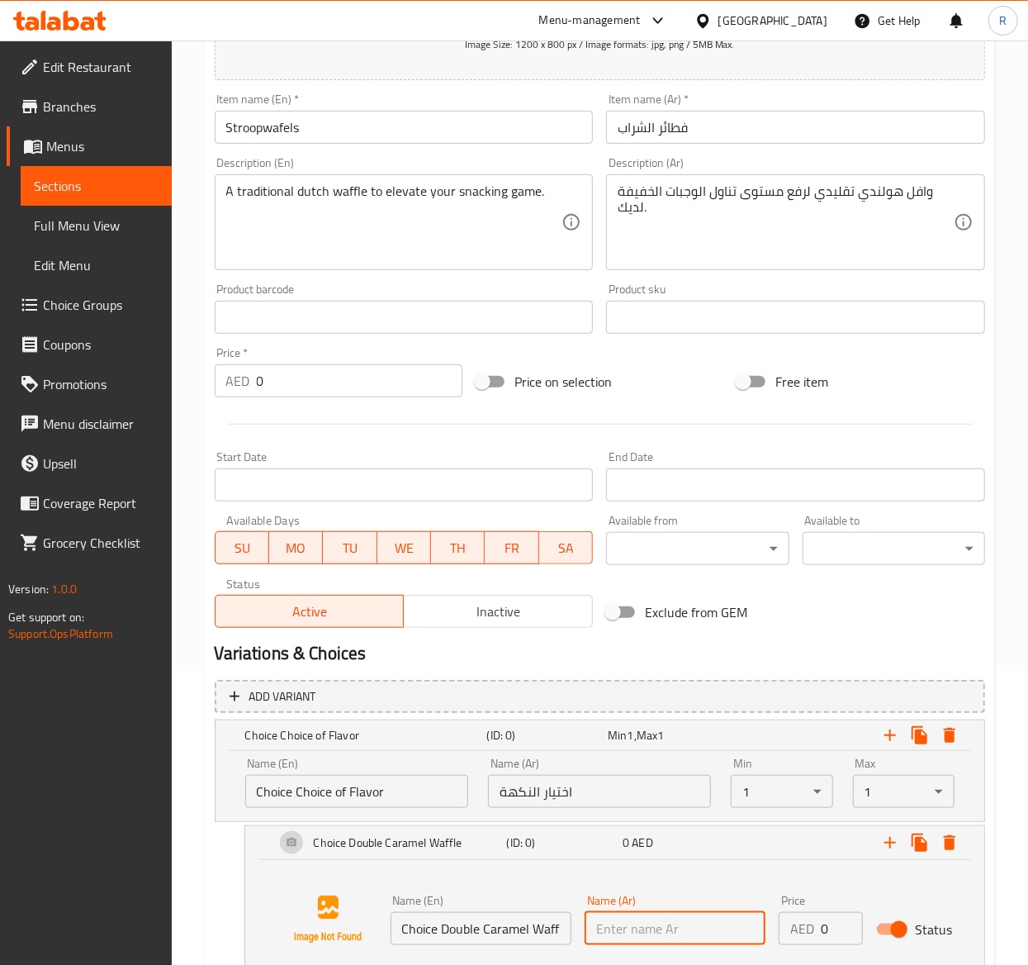
click at [720, 920] on input "text" at bounding box center [675, 928] width 181 height 33
paste input "وافل الكراميل المزدوج"
type input "وافل الكراميل المزدوج"
click at [837, 932] on input "0" at bounding box center [842, 928] width 42 height 33
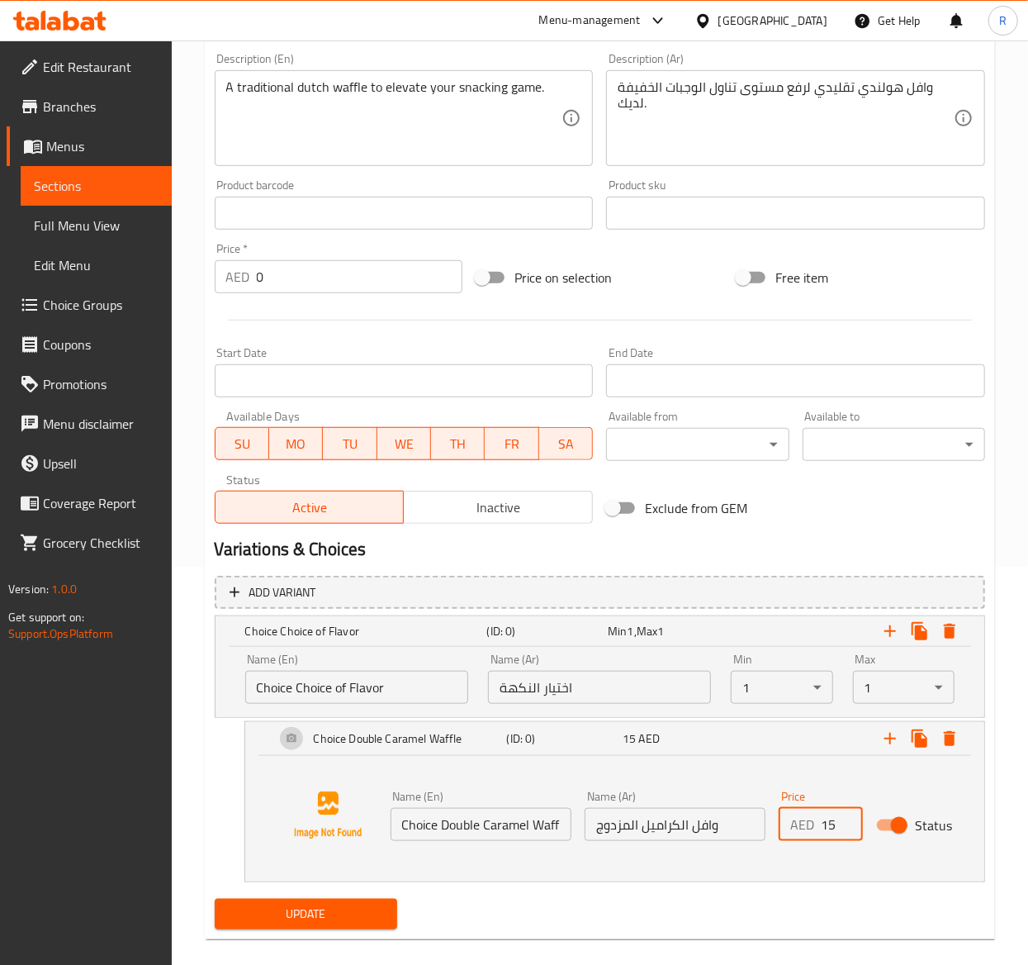
scroll to position [420, 0]
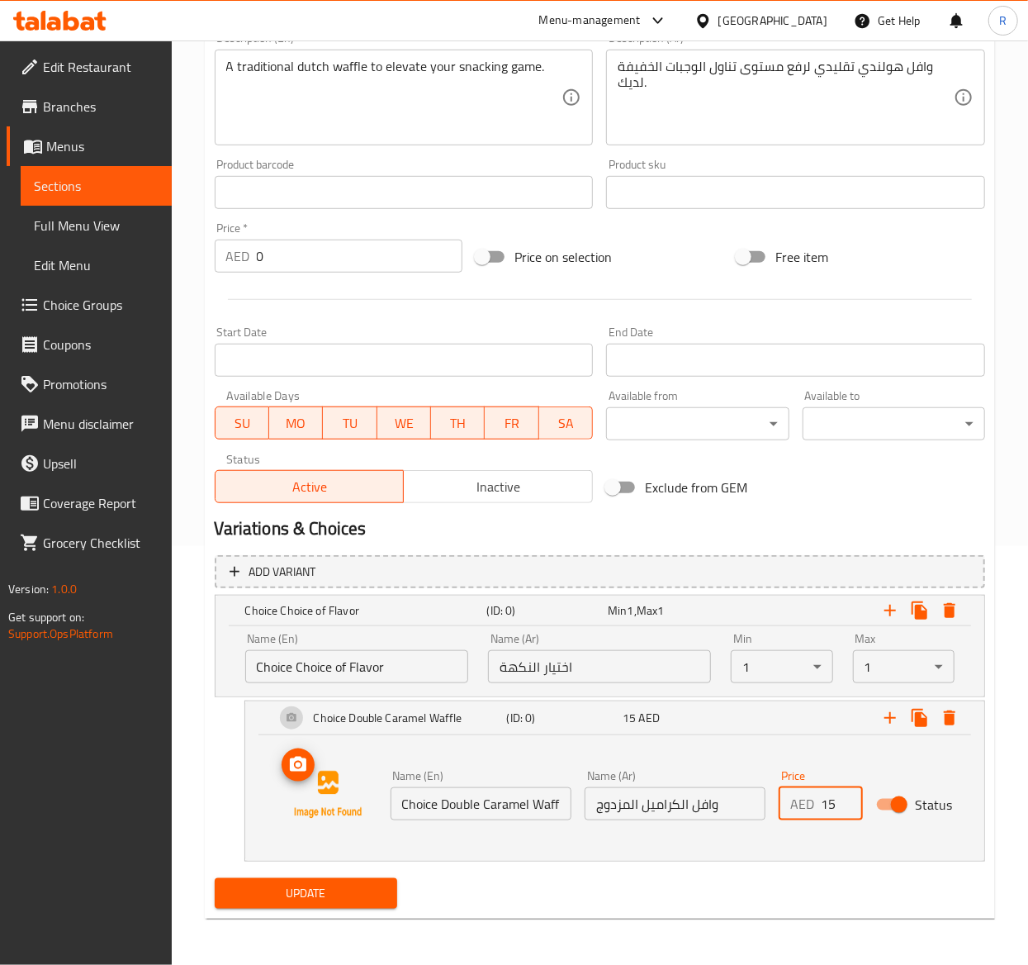
type input "15"
click at [289, 771] on icon "upload picture" at bounding box center [298, 765] width 20 height 20
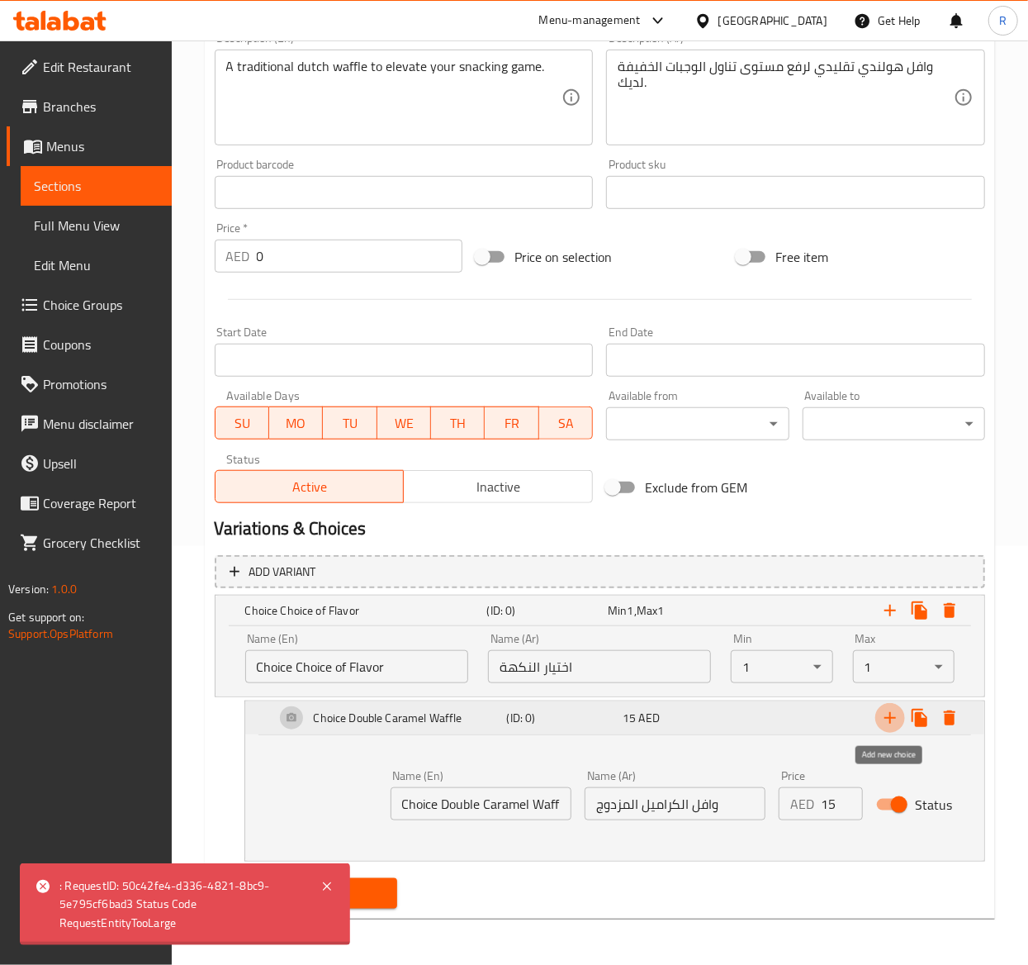
click at [889, 709] on icon "Expand" at bounding box center [890, 718] width 20 height 20
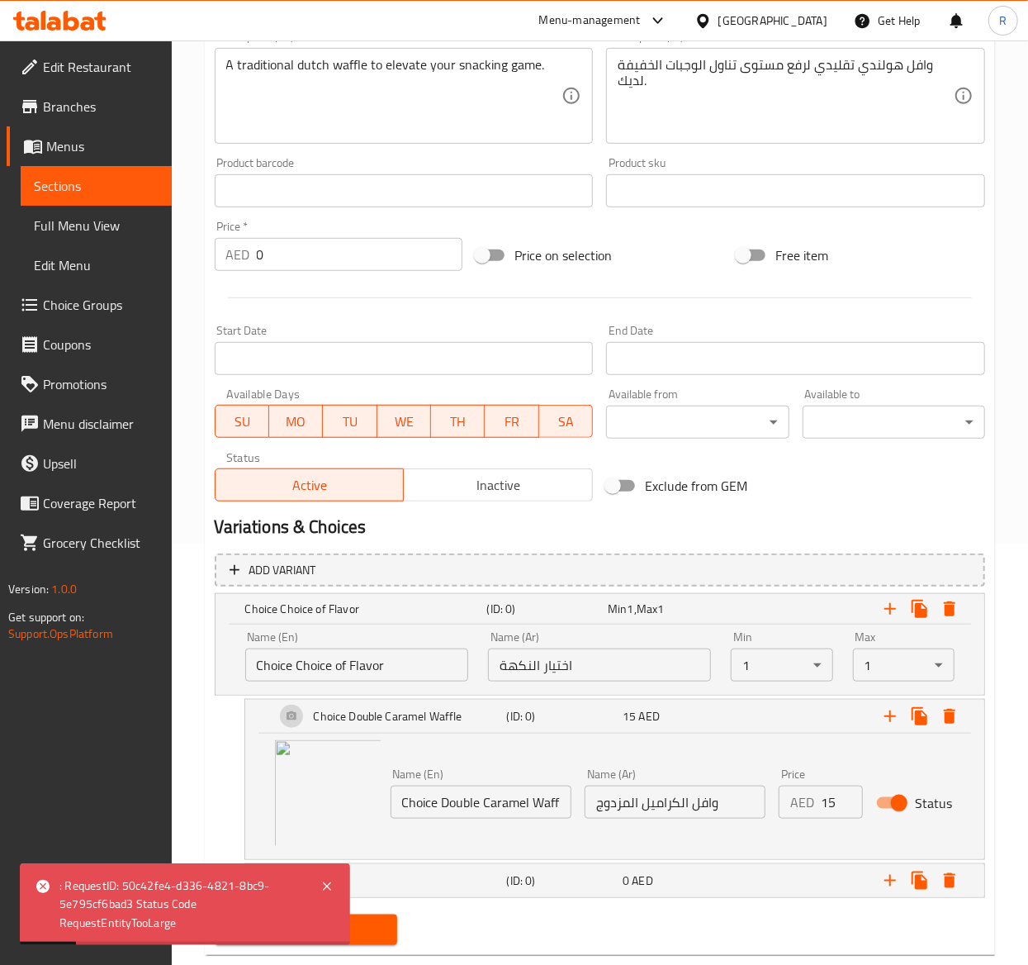
scroll to position [459, 0]
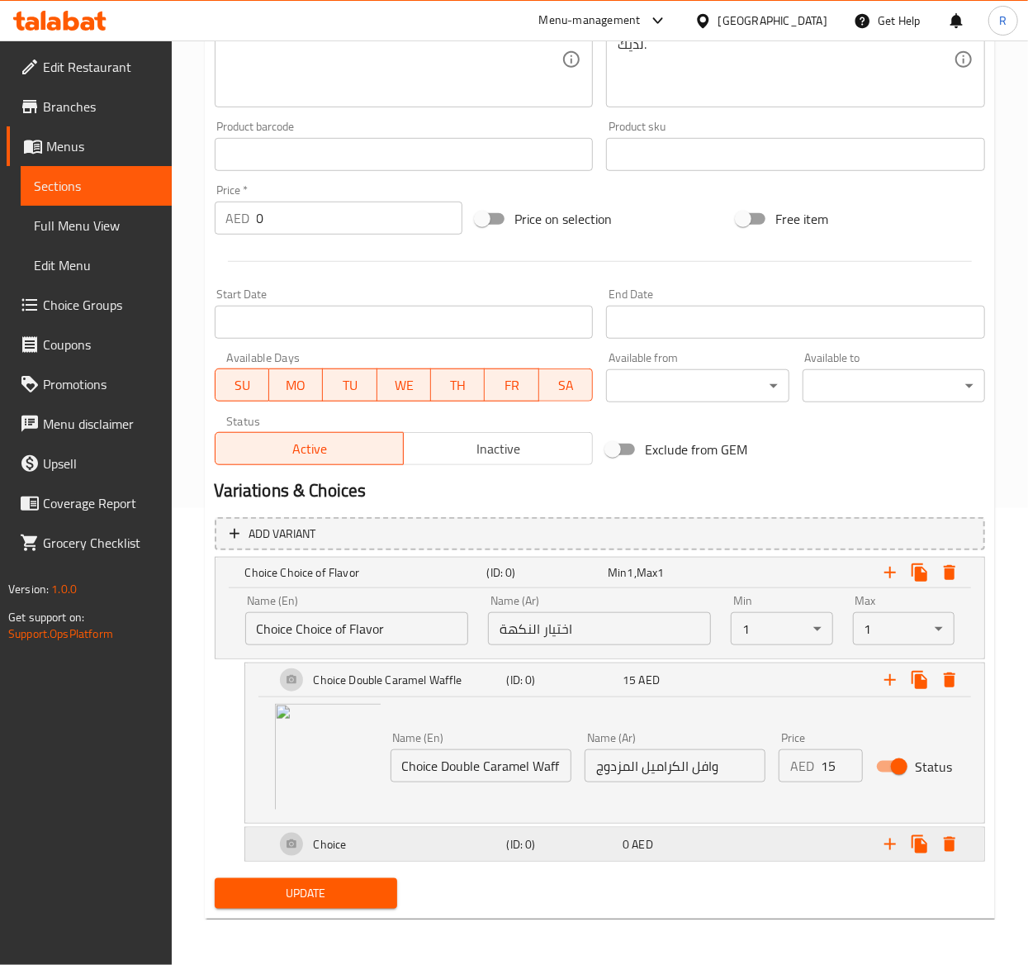
click at [345, 845] on h5 "Choice" at bounding box center [330, 844] width 33 height 17
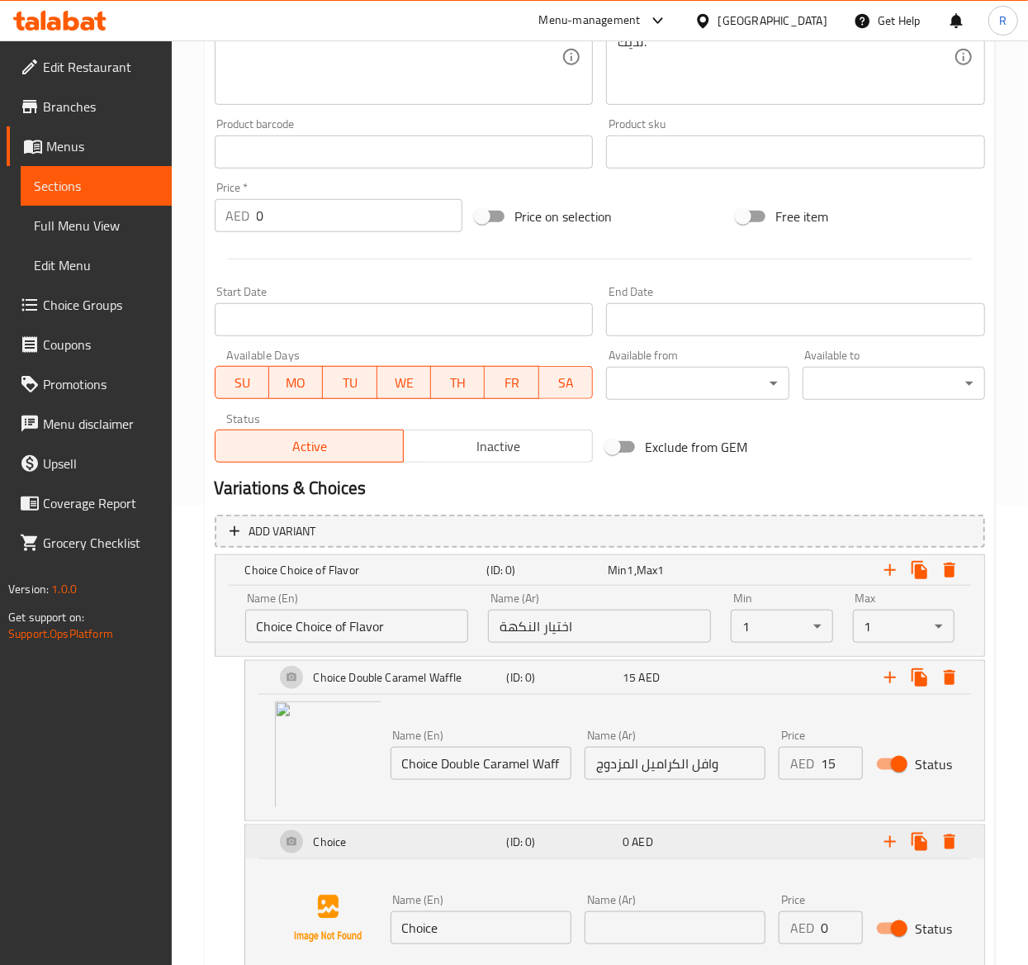
click at [349, 842] on div "Choice" at bounding box center [388, 842] width 232 height 40
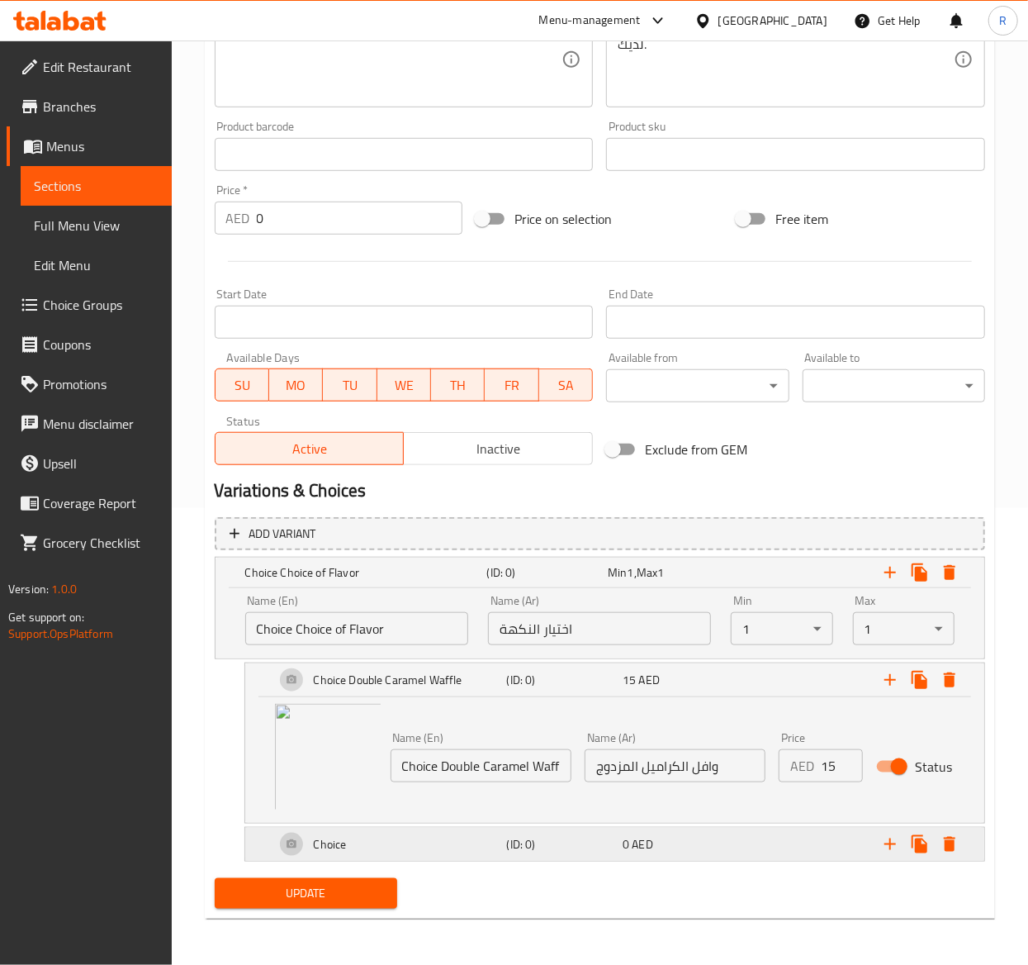
click at [388, 828] on div "Choice" at bounding box center [388, 844] width 232 height 40
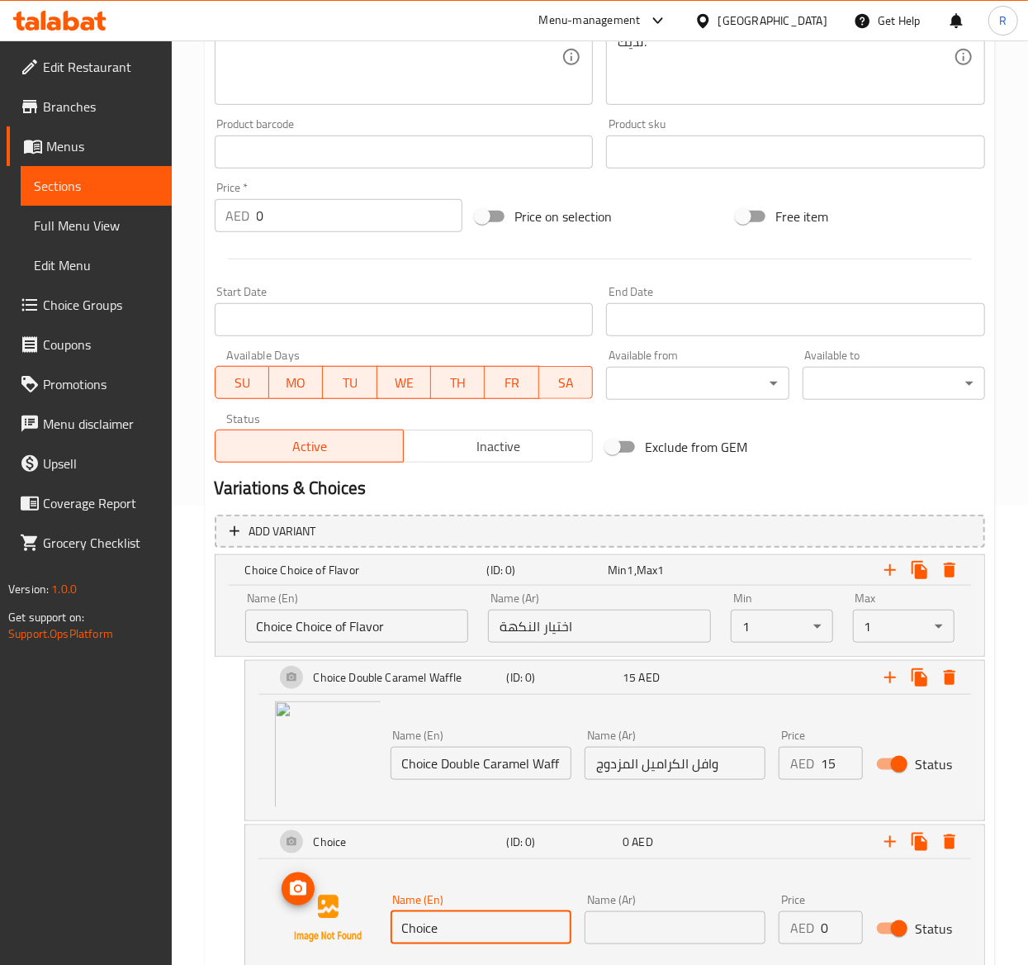
drag, startPoint x: 467, startPoint y: 928, endPoint x: 327, endPoint y: 902, distance: 142.9
click at [327, 902] on div "Name (En) Choice Name (En) Name (Ar) Name (Ar) Price AED 0 Price Status" at bounding box center [615, 919] width 700 height 126
paste input "Belgian Chocolate Waffle"
type input "Belgian Chocolate Waffle"
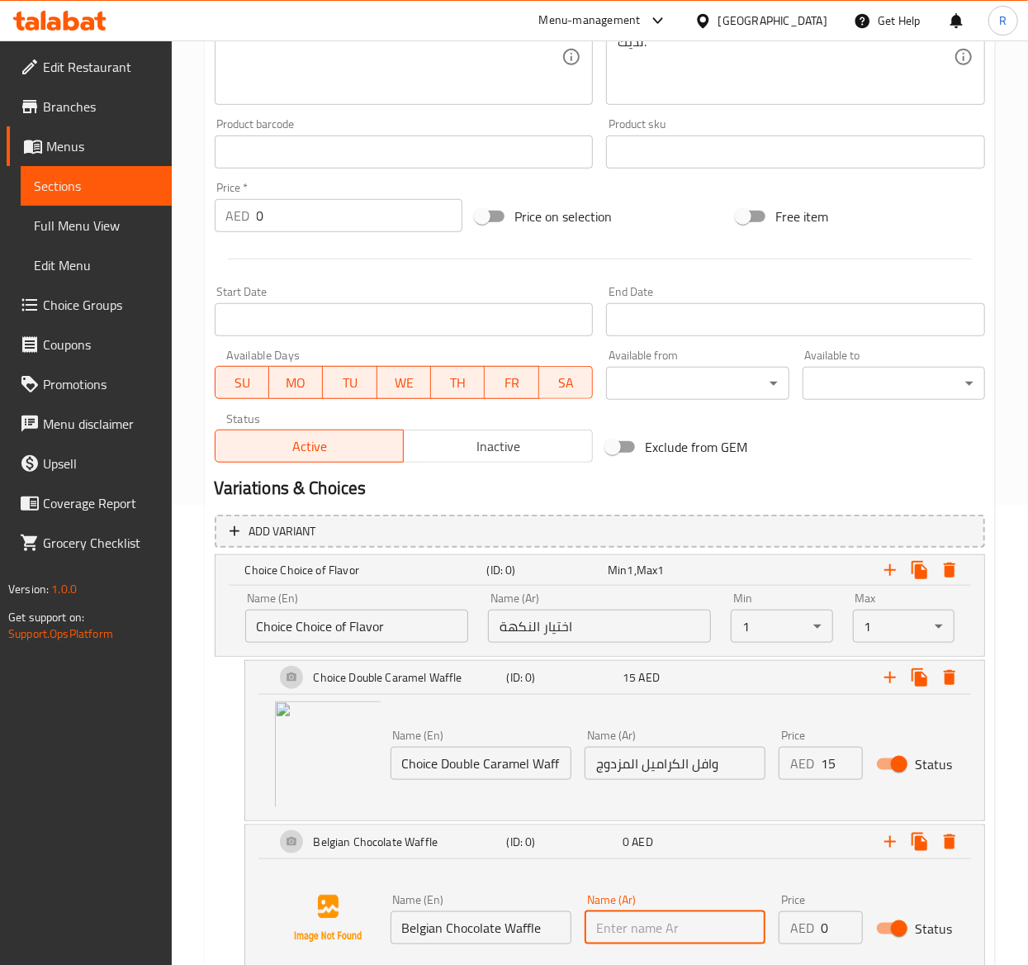
click at [681, 924] on input "text" at bounding box center [675, 927] width 181 height 33
paste input "وافل الشوكولاتة البلجيكية"
type input "وافل الشوكولاتة البلجيكية"
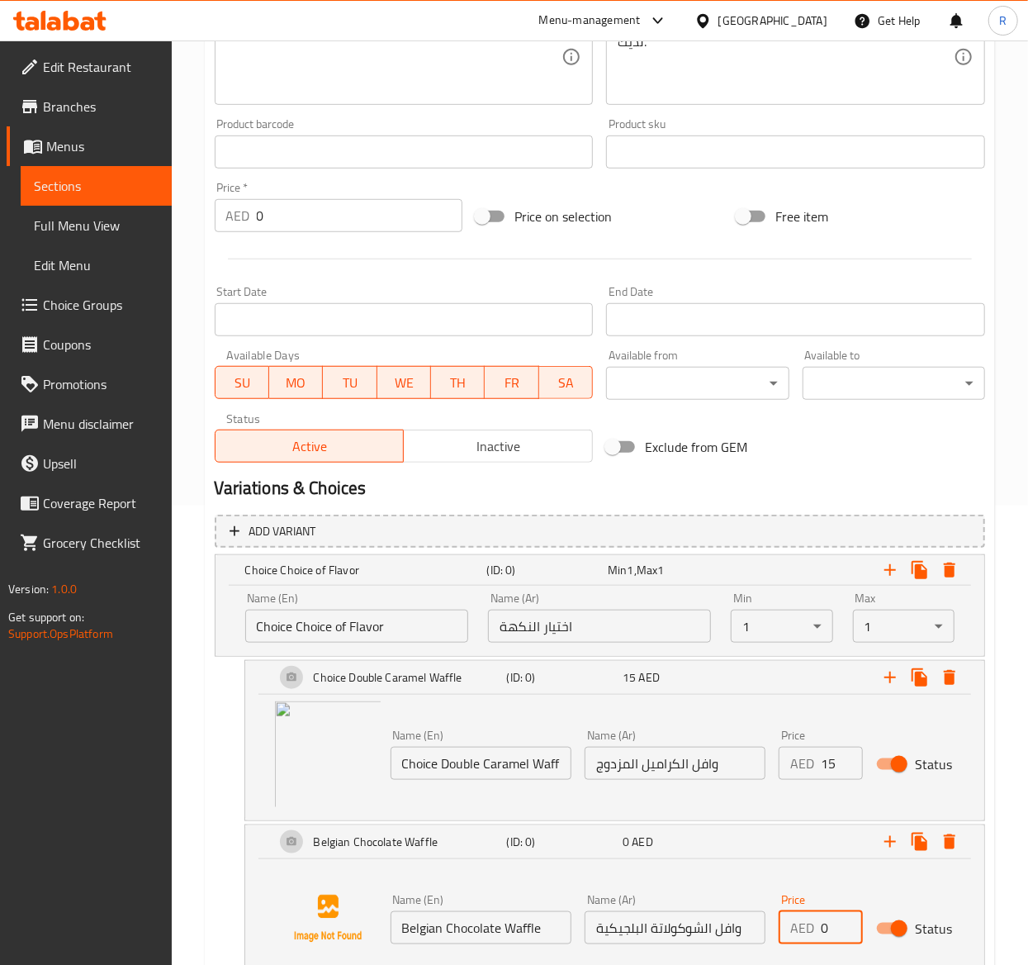
click at [828, 928] on input "0" at bounding box center [842, 927] width 42 height 33
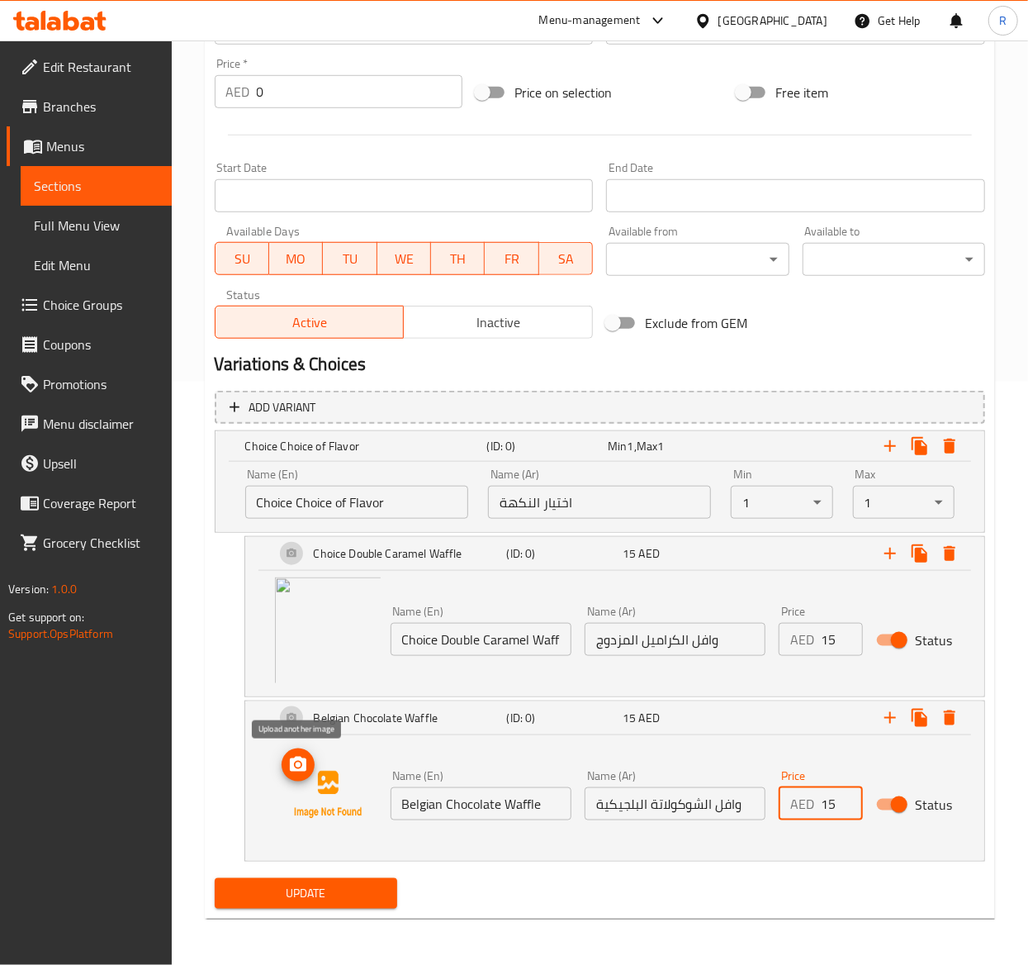
click at [297, 766] on icon "upload picture" at bounding box center [298, 765] width 20 height 20
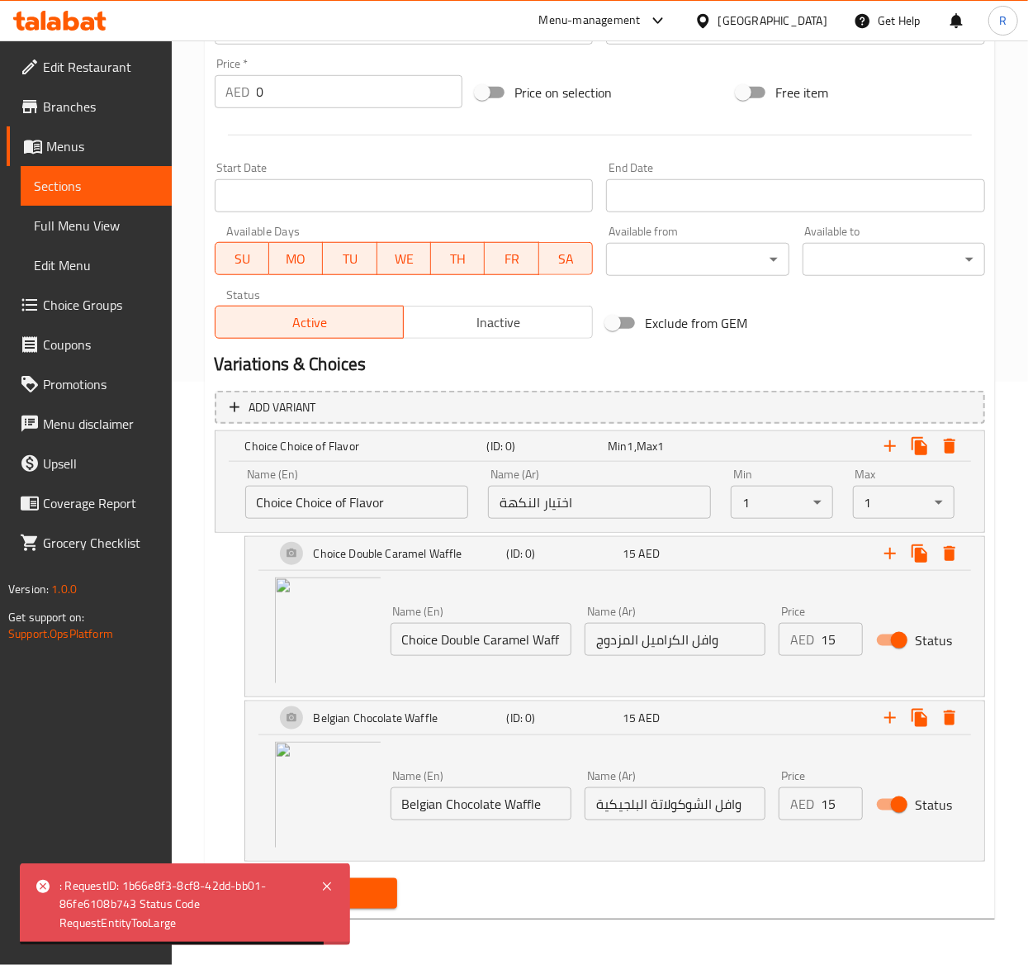
click at [833, 804] on input "15" at bounding box center [842, 803] width 42 height 33
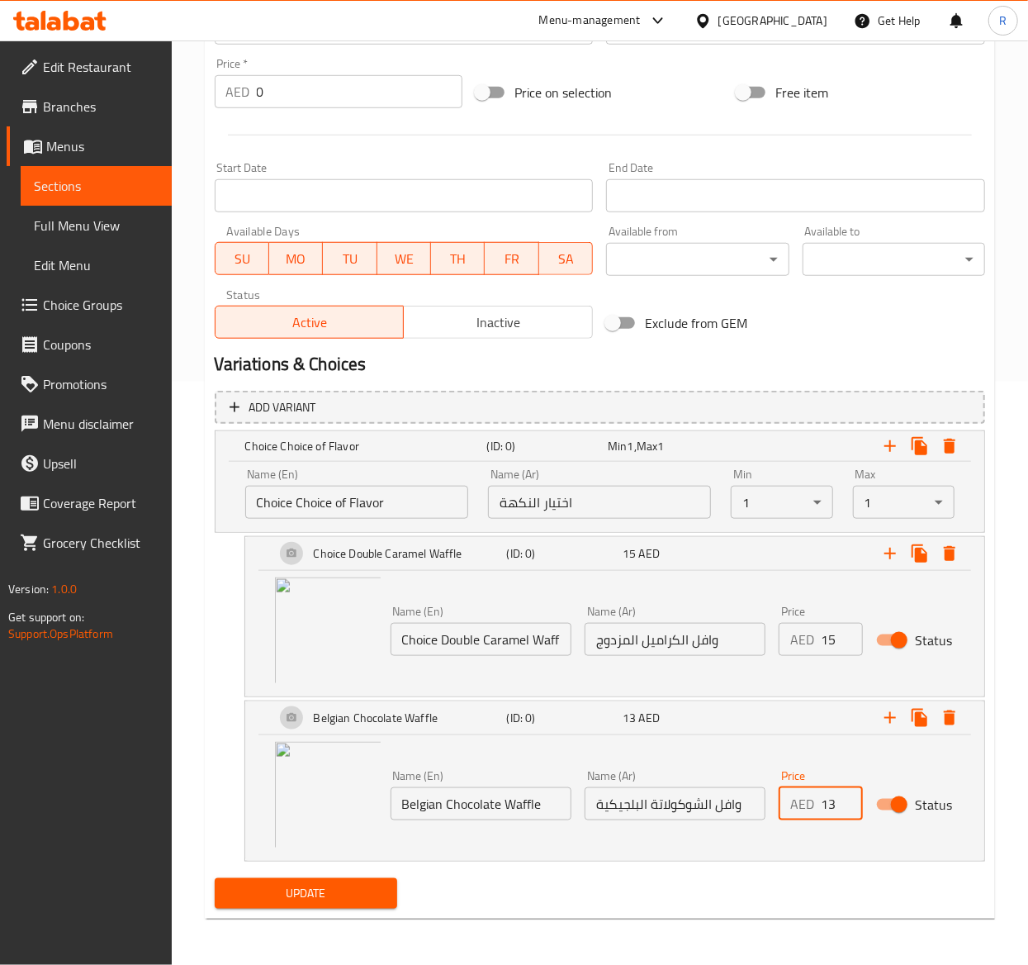
type input "13"
click at [337, 887] on span "Update" at bounding box center [306, 893] width 156 height 21
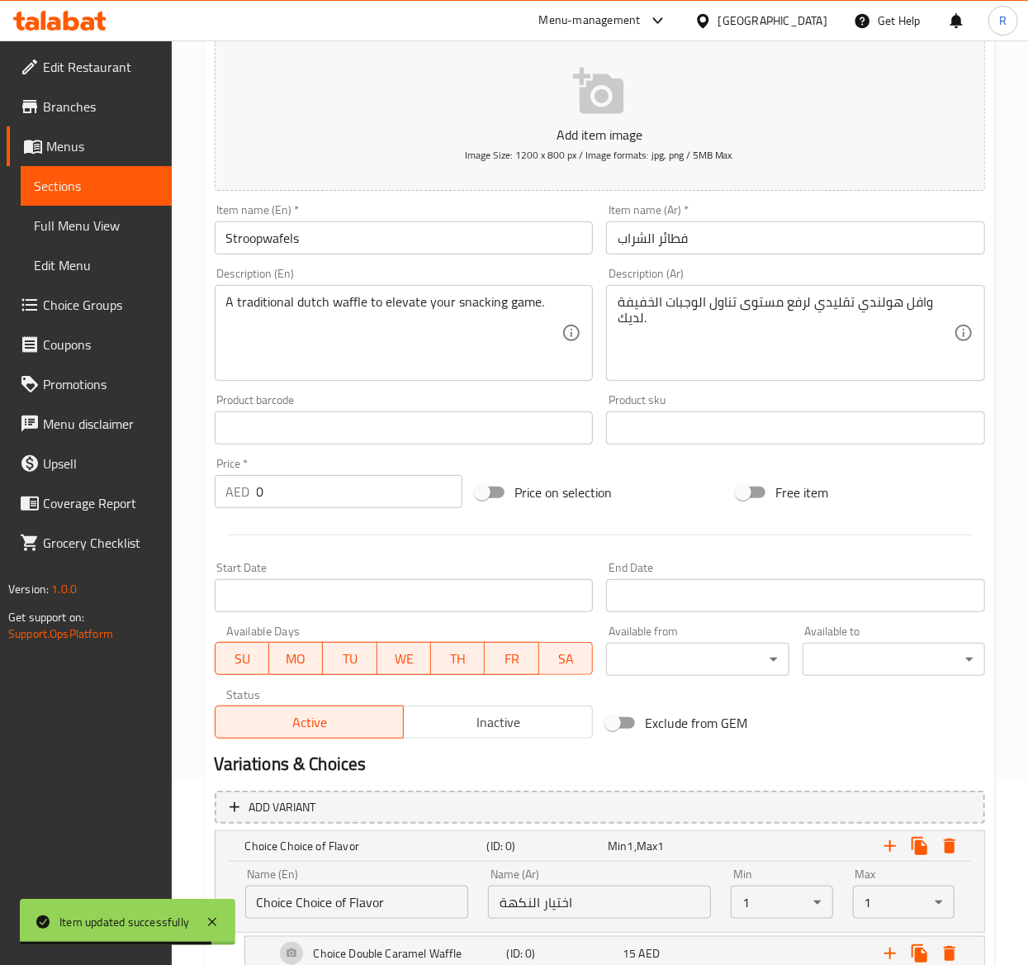
scroll to position [0, 0]
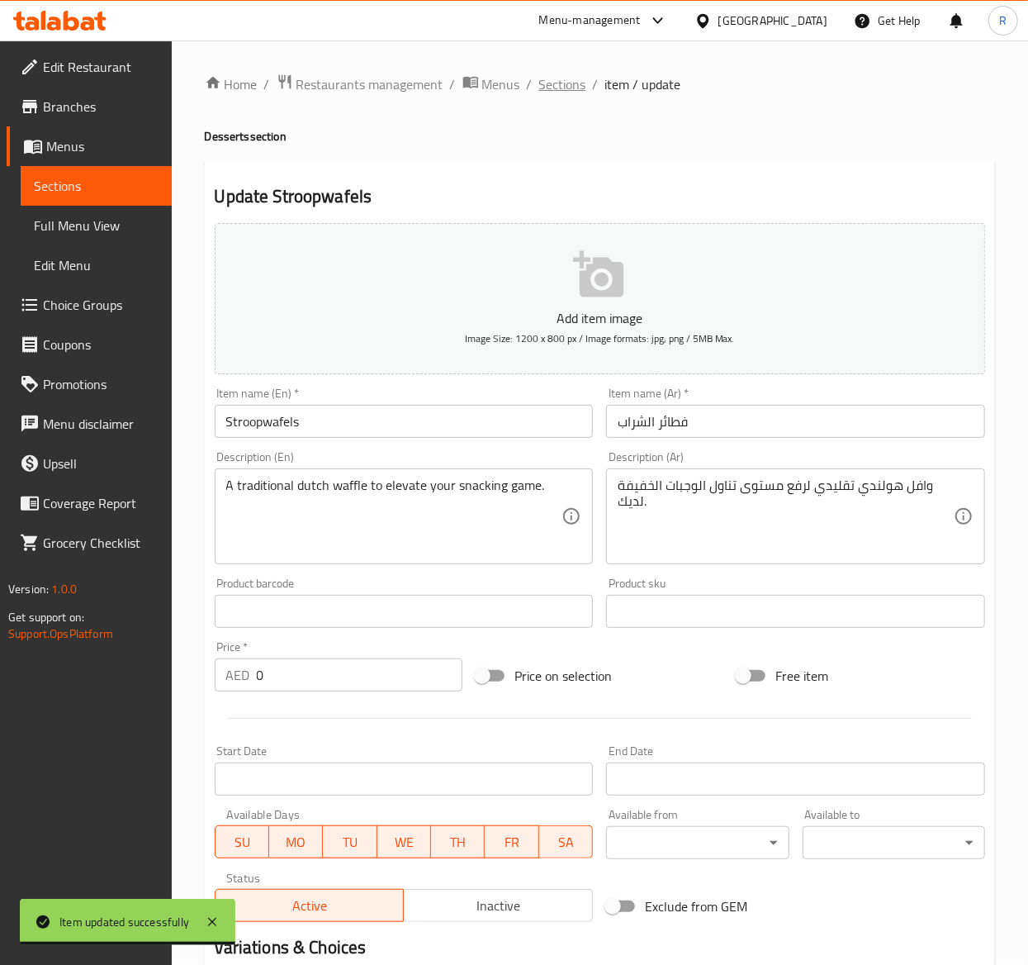
click at [557, 88] on span "Sections" at bounding box center [562, 84] width 47 height 20
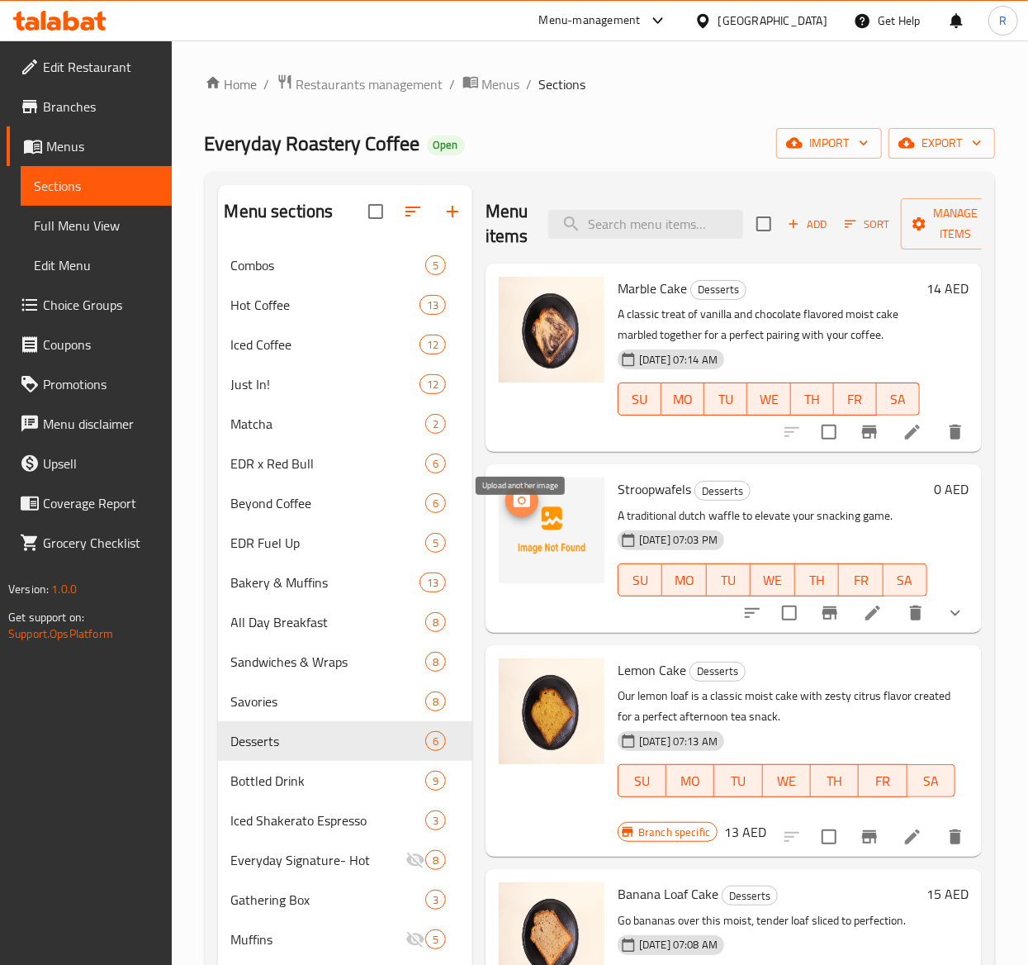
click at [526, 507] on icon "upload picture" at bounding box center [522, 499] width 17 height 15
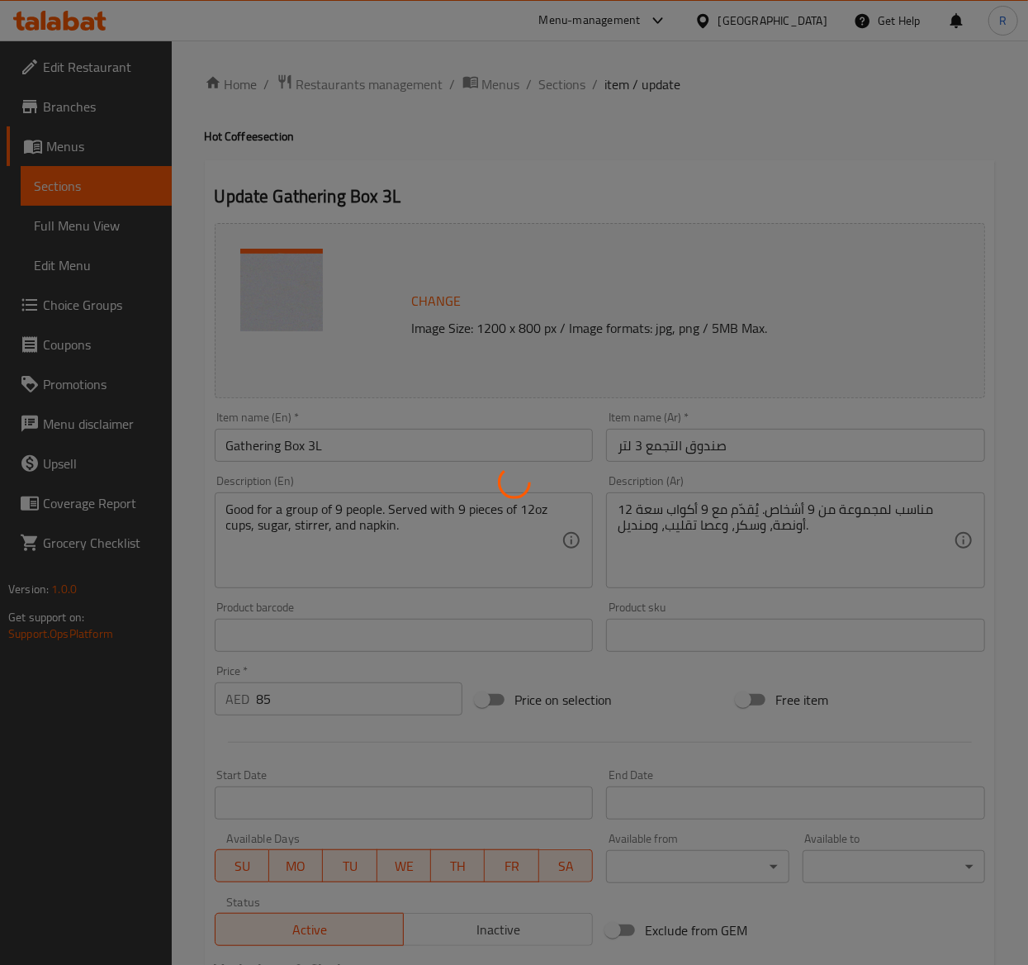
type input "اختيارك من المشروبات"
type input "1"
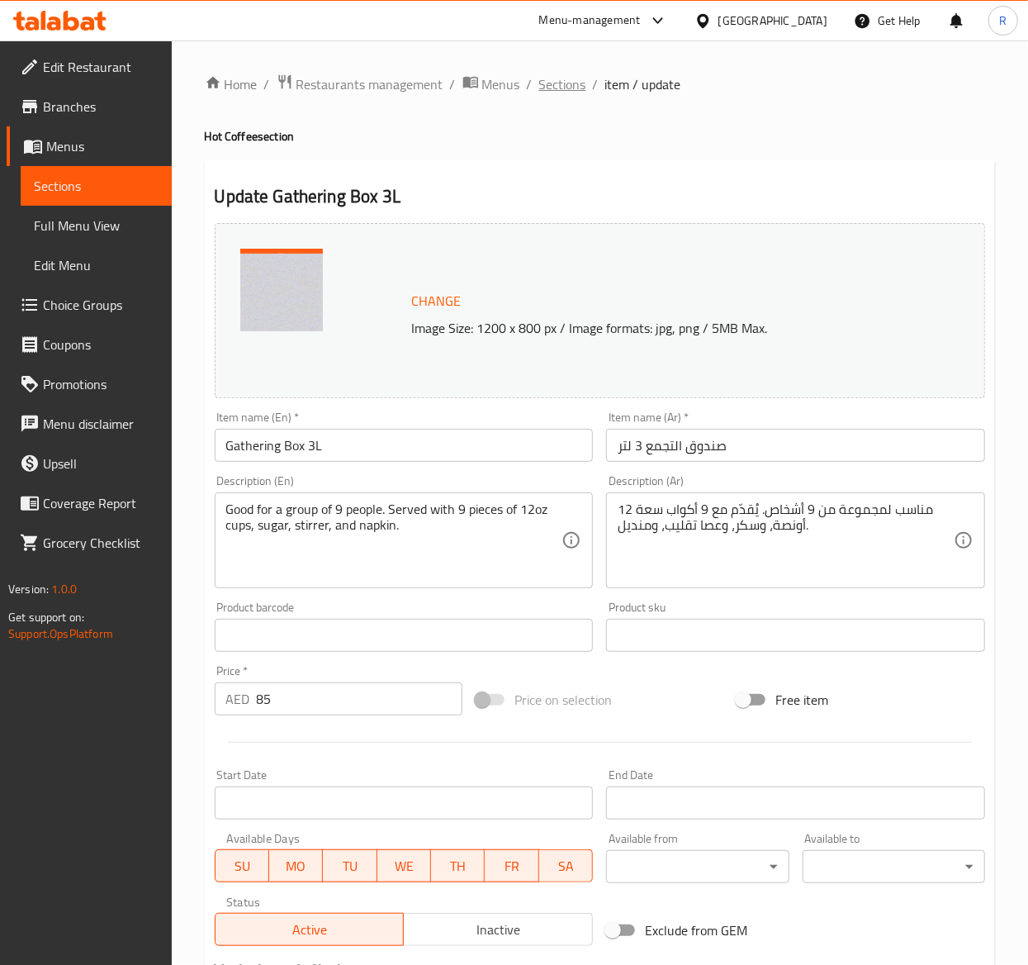
click at [556, 85] on span "Sections" at bounding box center [562, 84] width 47 height 20
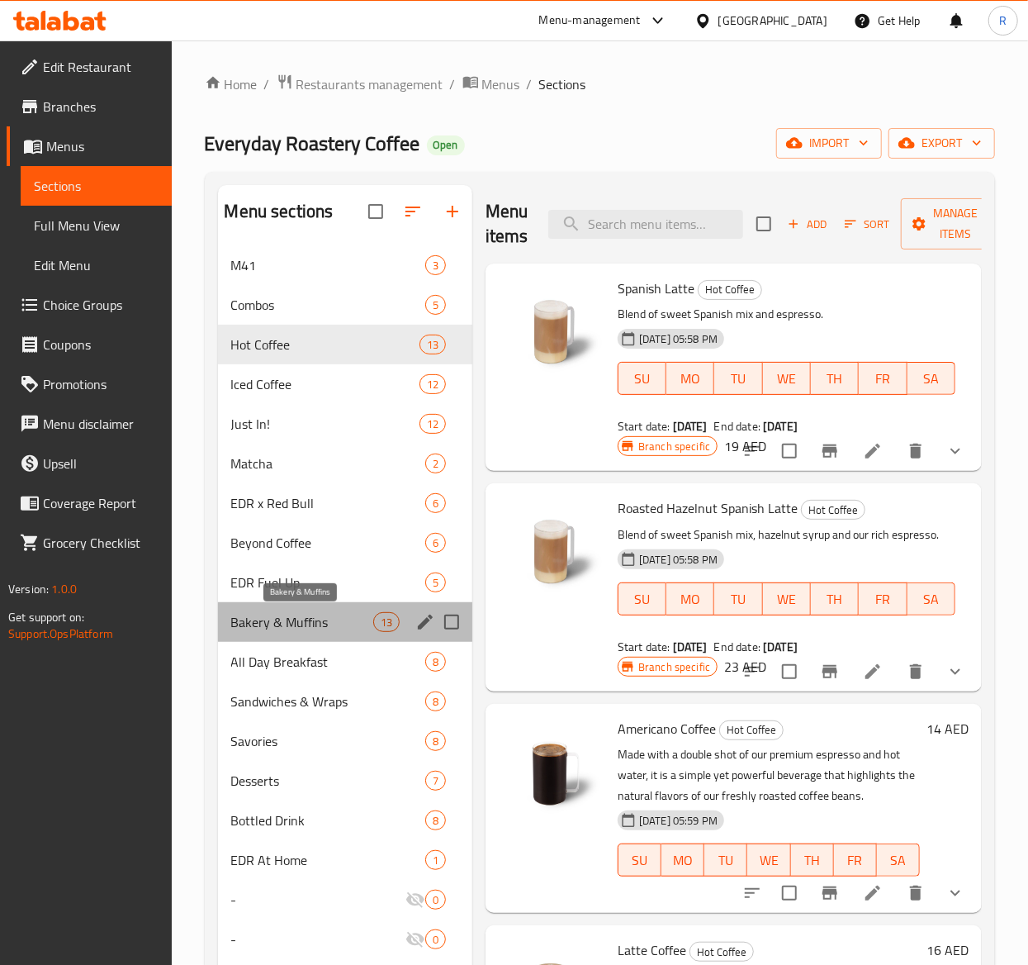
click at [276, 617] on span "Bakery & Muffins" at bounding box center [302, 622] width 142 height 20
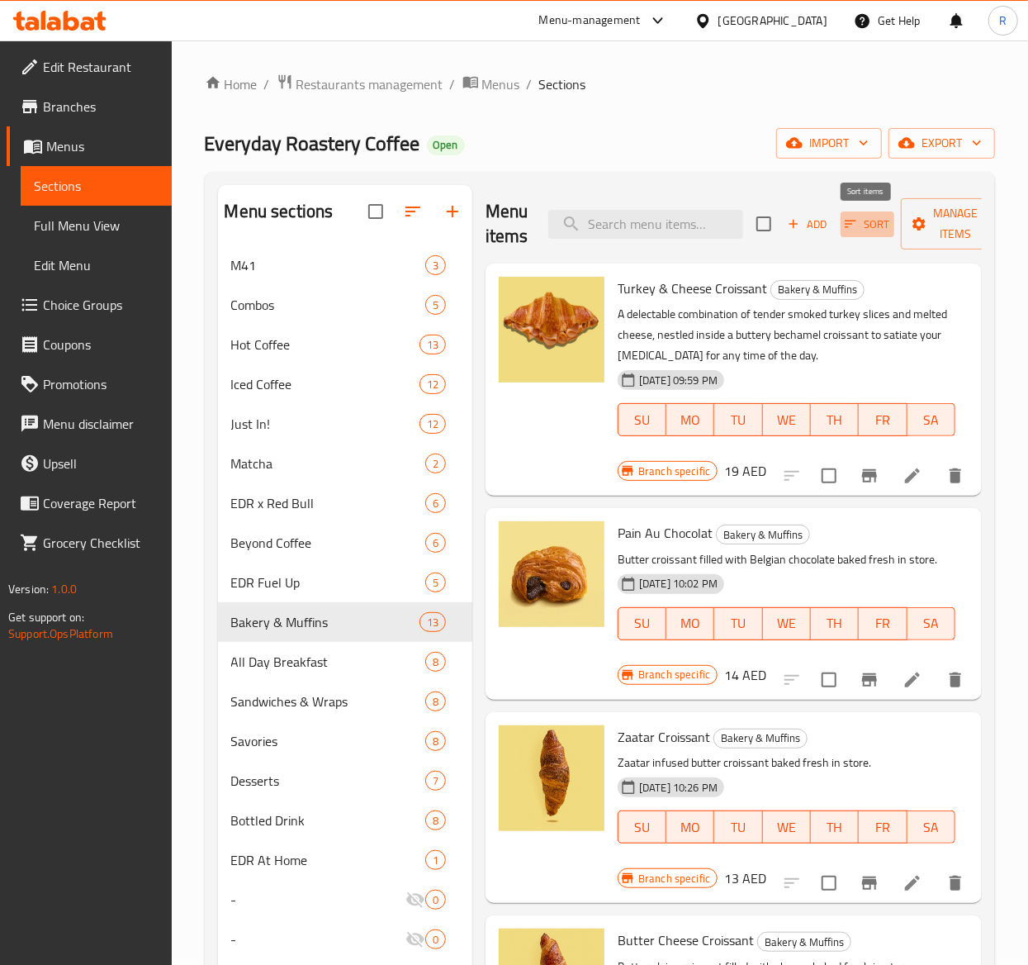
click at [861, 228] on span "Sort" at bounding box center [867, 224] width 45 height 19
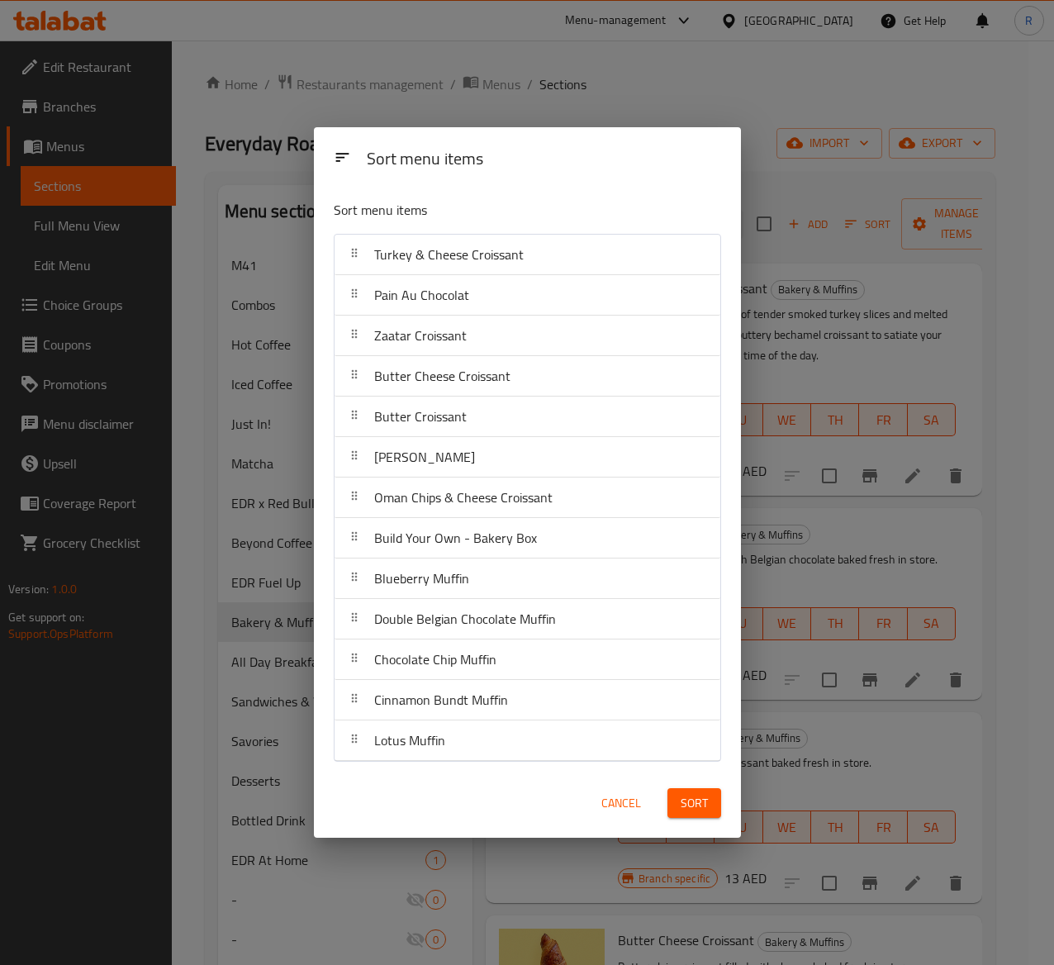
click at [700, 806] on span "Sort" at bounding box center [694, 803] width 27 height 21
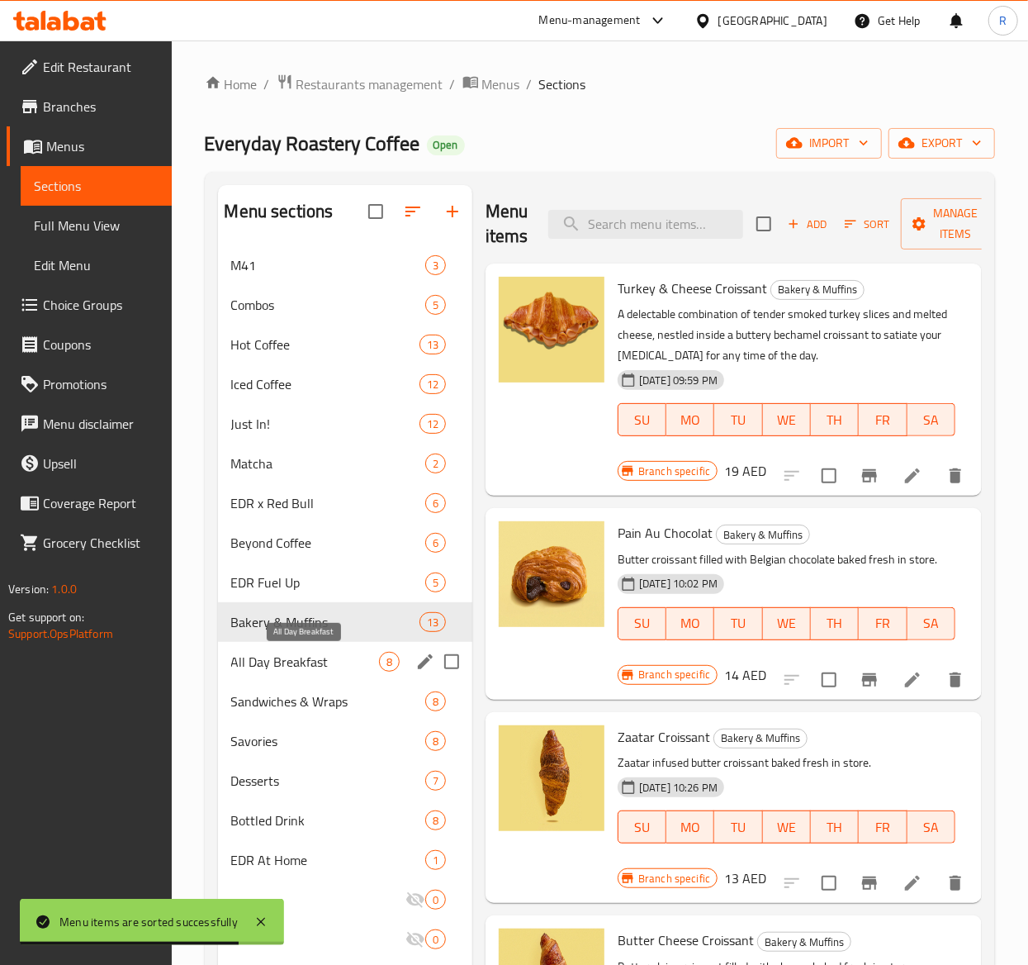
click at [337, 670] on span "All Day Breakfast" at bounding box center [305, 662] width 148 height 20
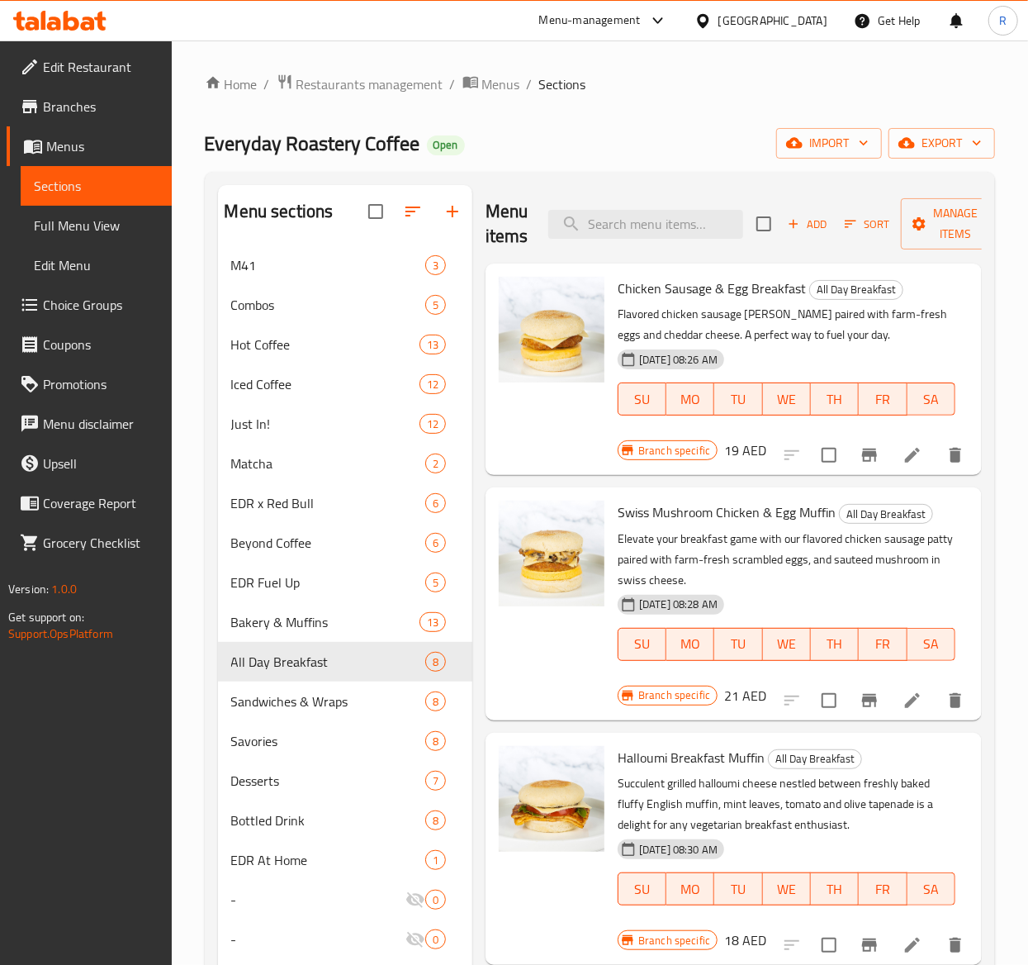
scroll to position [450, 0]
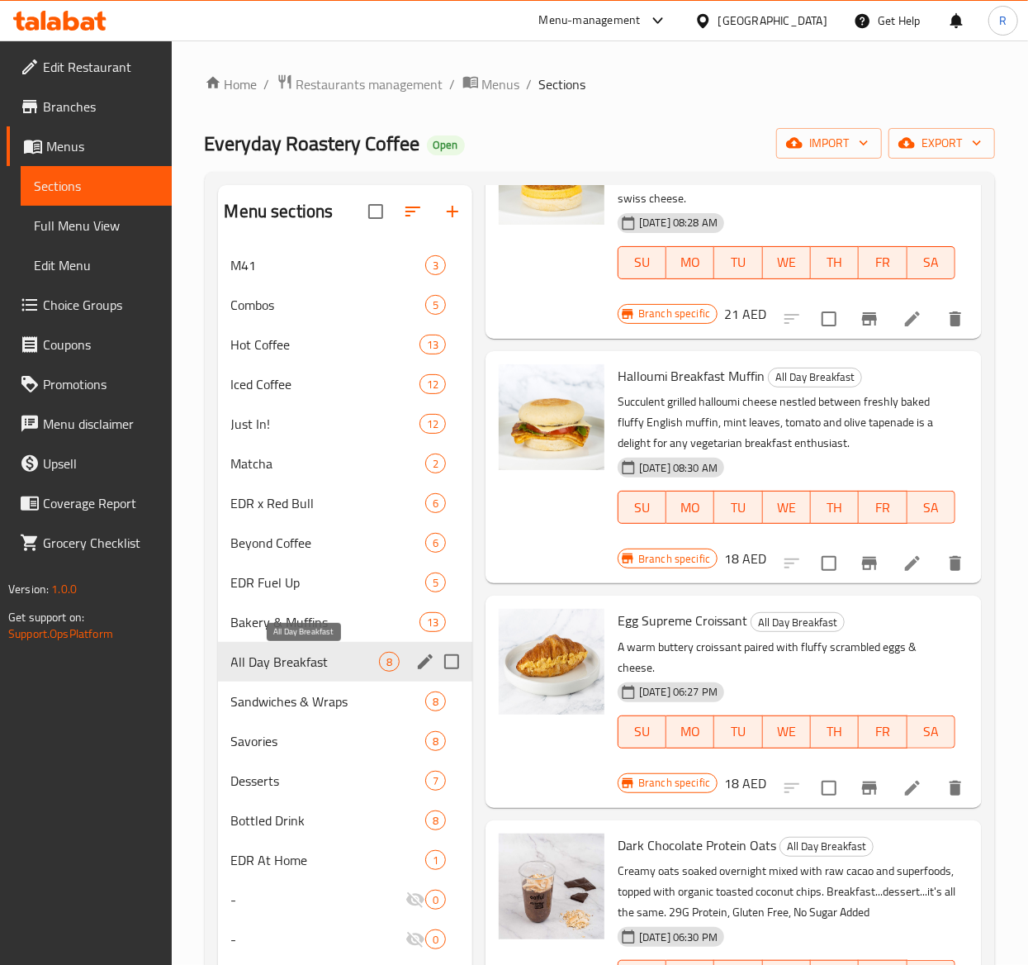
click at [301, 652] on span "All Day Breakfast" at bounding box center [305, 662] width 148 height 20
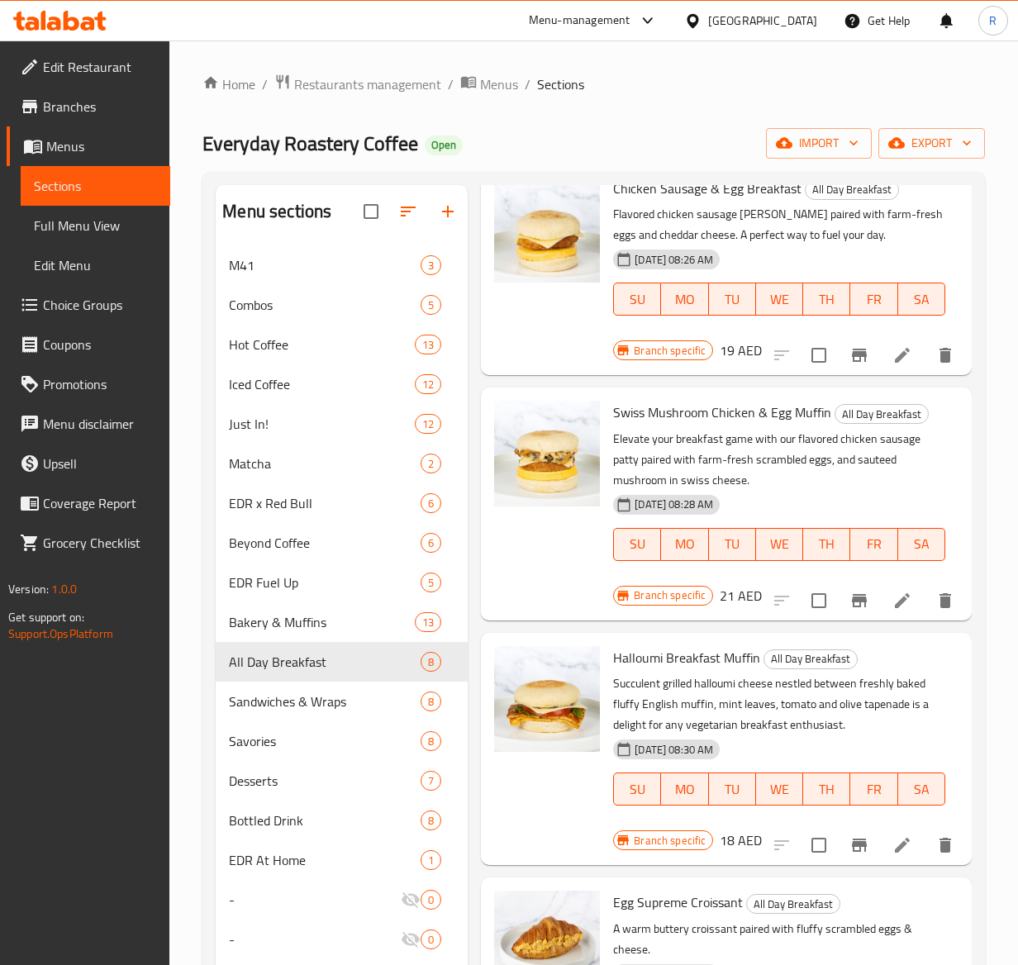
scroll to position [0, 0]
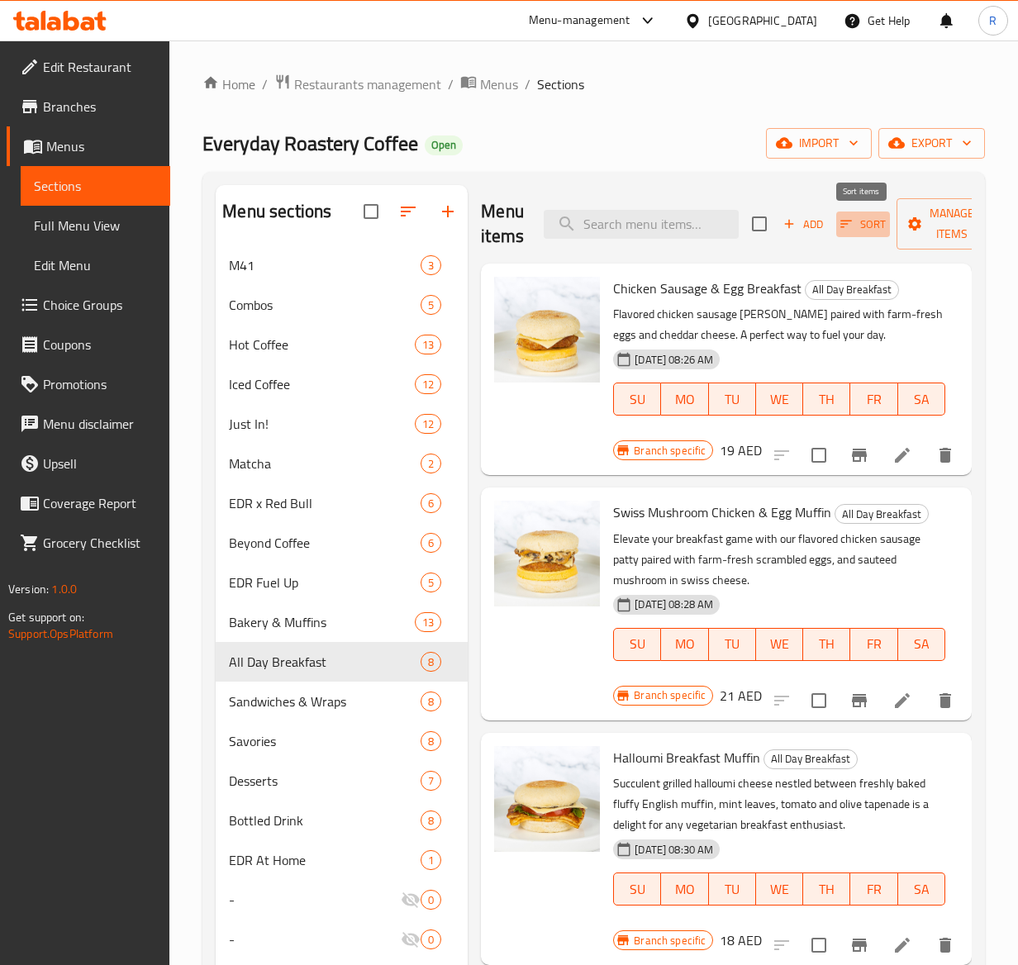
click at [874, 224] on span "Sort" at bounding box center [862, 224] width 45 height 19
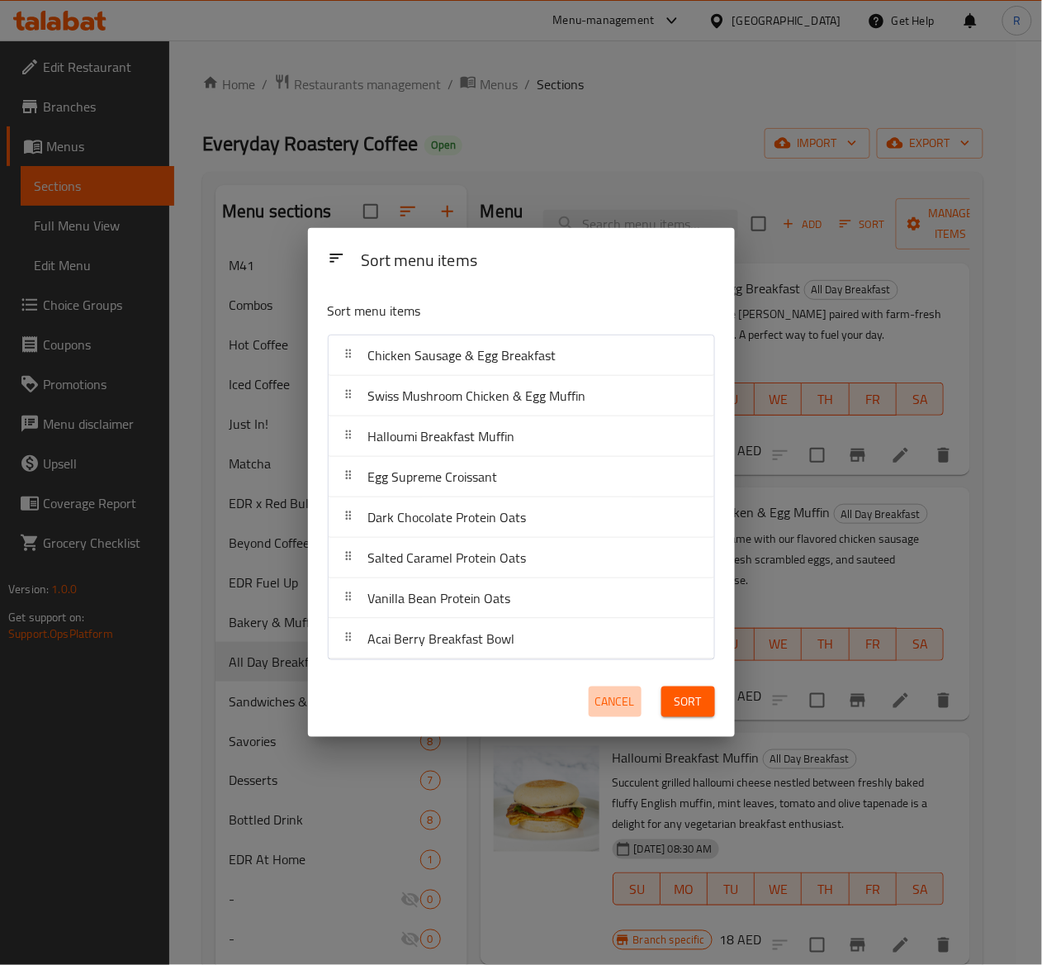
click at [619, 704] on span "Cancel" at bounding box center [615, 701] width 40 height 21
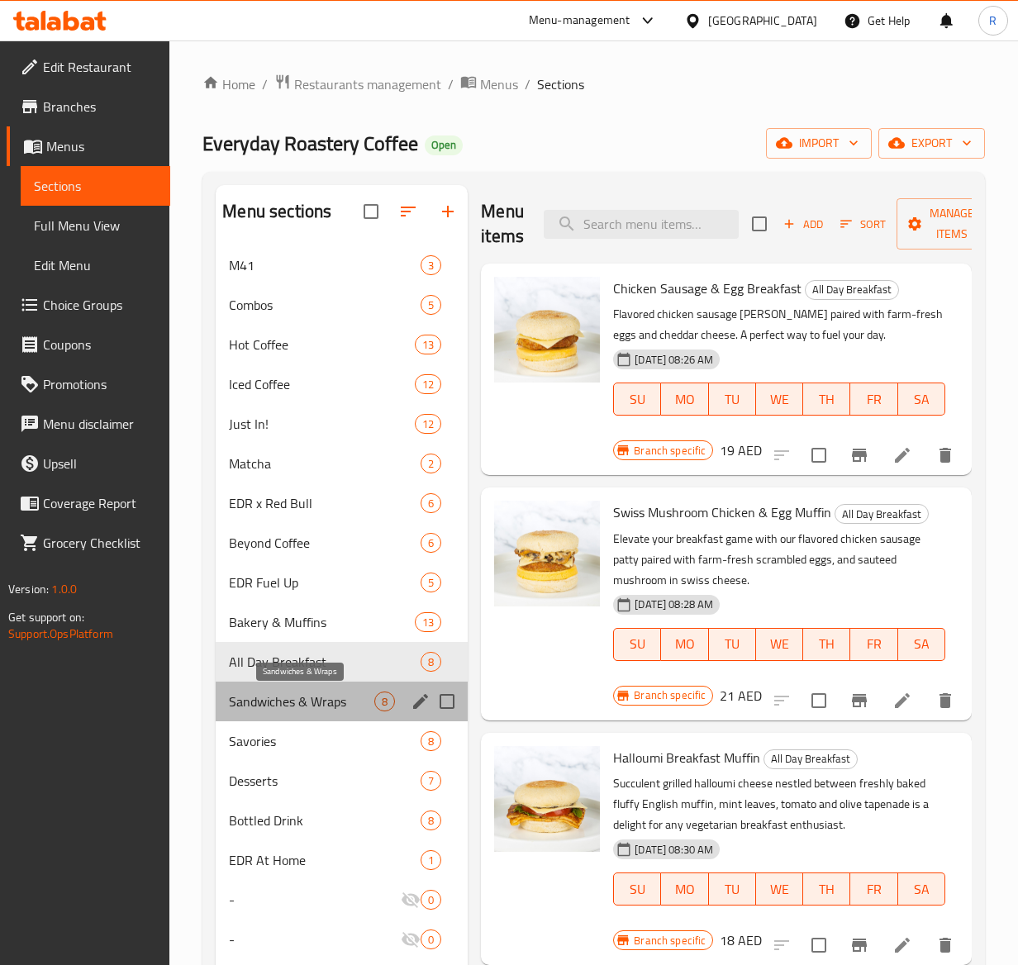
click at [308, 700] on span "Sandwiches & Wraps" at bounding box center [301, 701] width 145 height 20
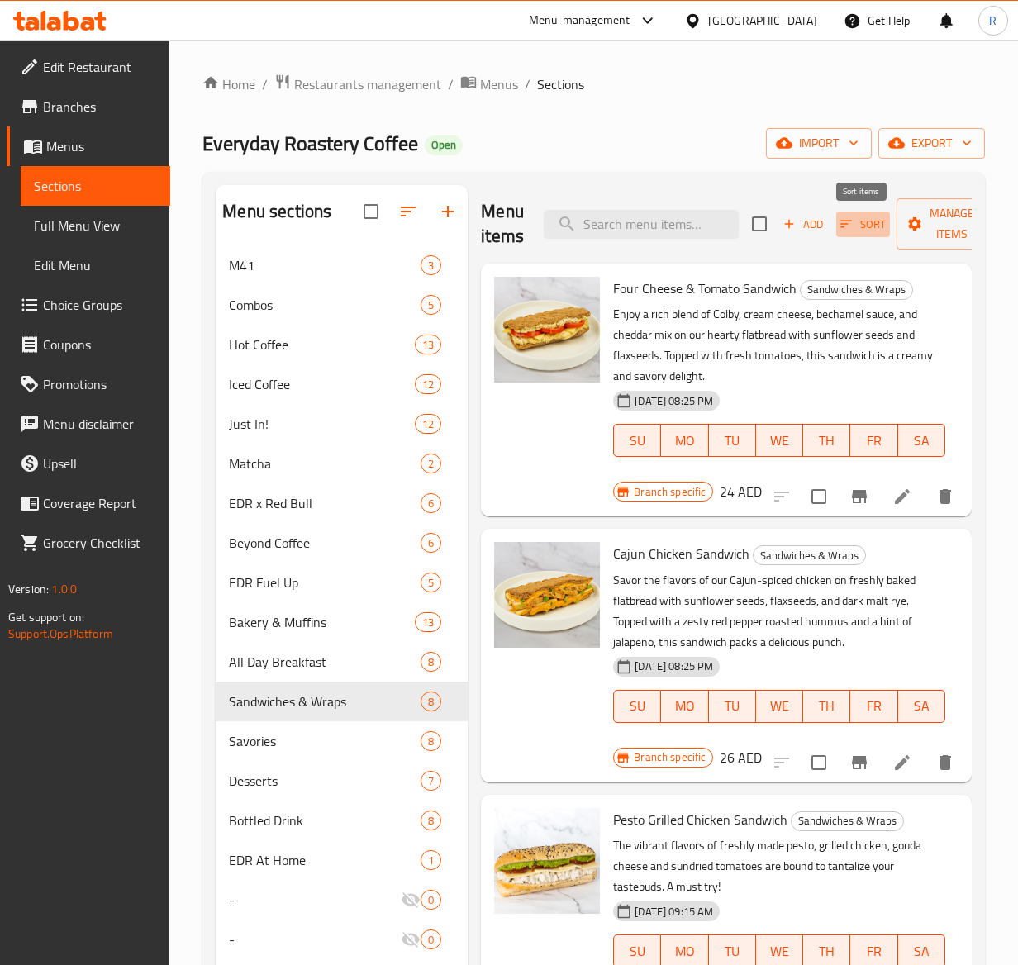
click at [874, 221] on span "Sort" at bounding box center [862, 224] width 45 height 19
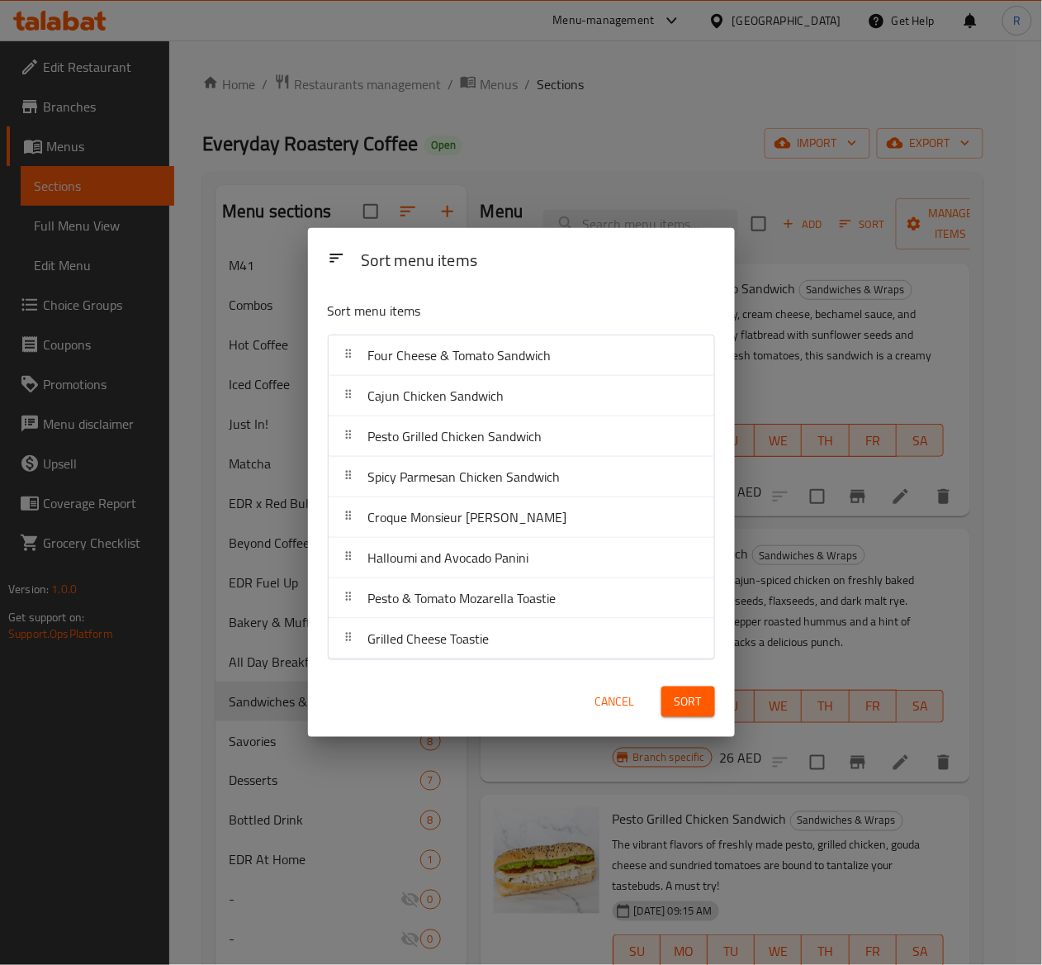
click at [614, 695] on span "Cancel" at bounding box center [615, 701] width 40 height 21
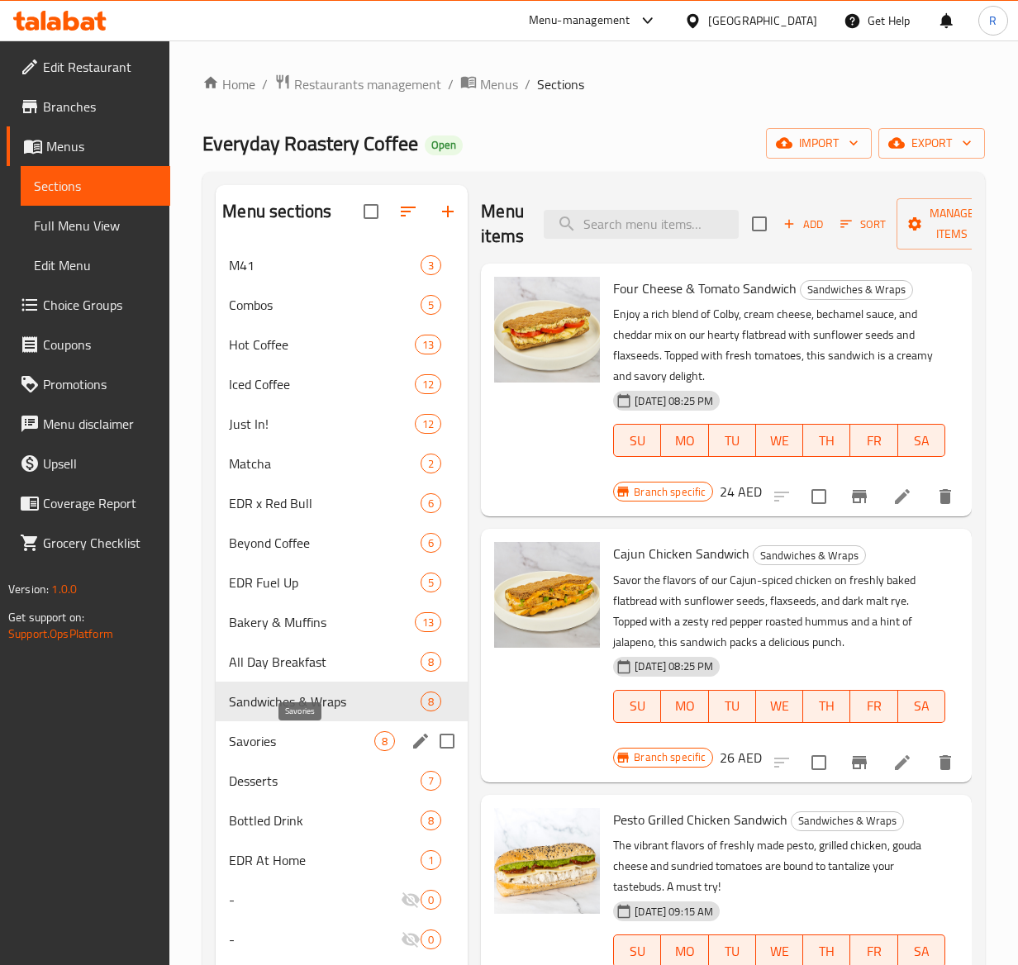
click at [269, 750] on span "Savories" at bounding box center [301, 741] width 145 height 20
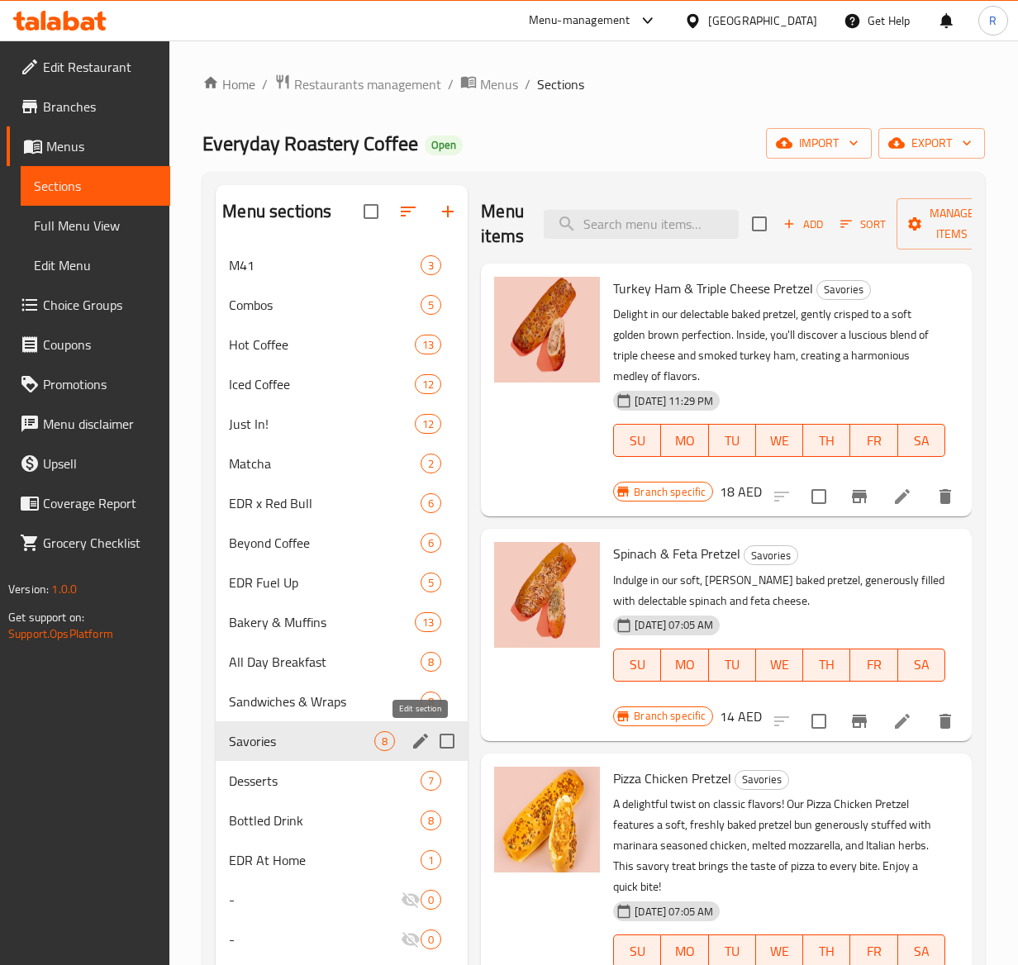
click at [416, 742] on icon "edit" at bounding box center [420, 741] width 20 height 20
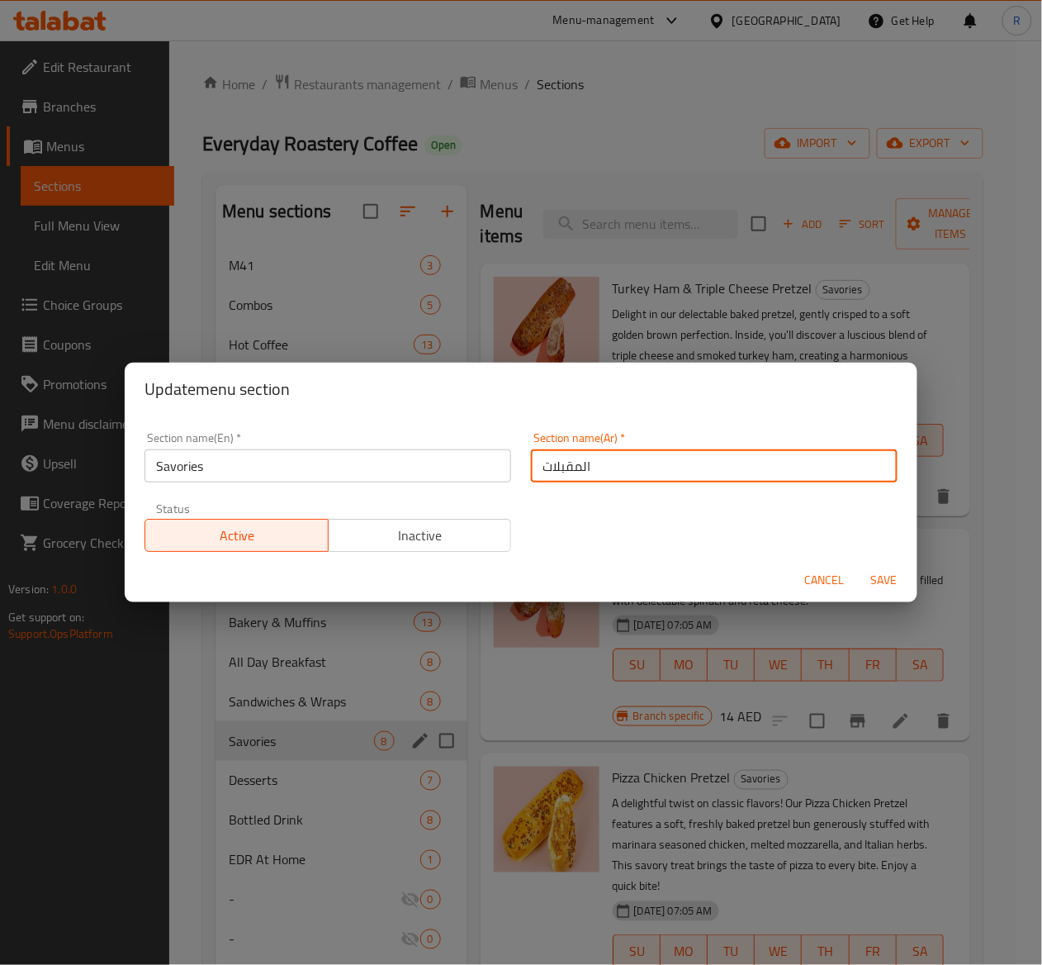
drag, startPoint x: 616, startPoint y: 463, endPoint x: 427, endPoint y: 439, distance: 190.6
click at [427, 439] on div "Section name(En)   * Savories Section name(En) * Section name(Ar)   * المقبلات …" at bounding box center [521, 492] width 773 height 140
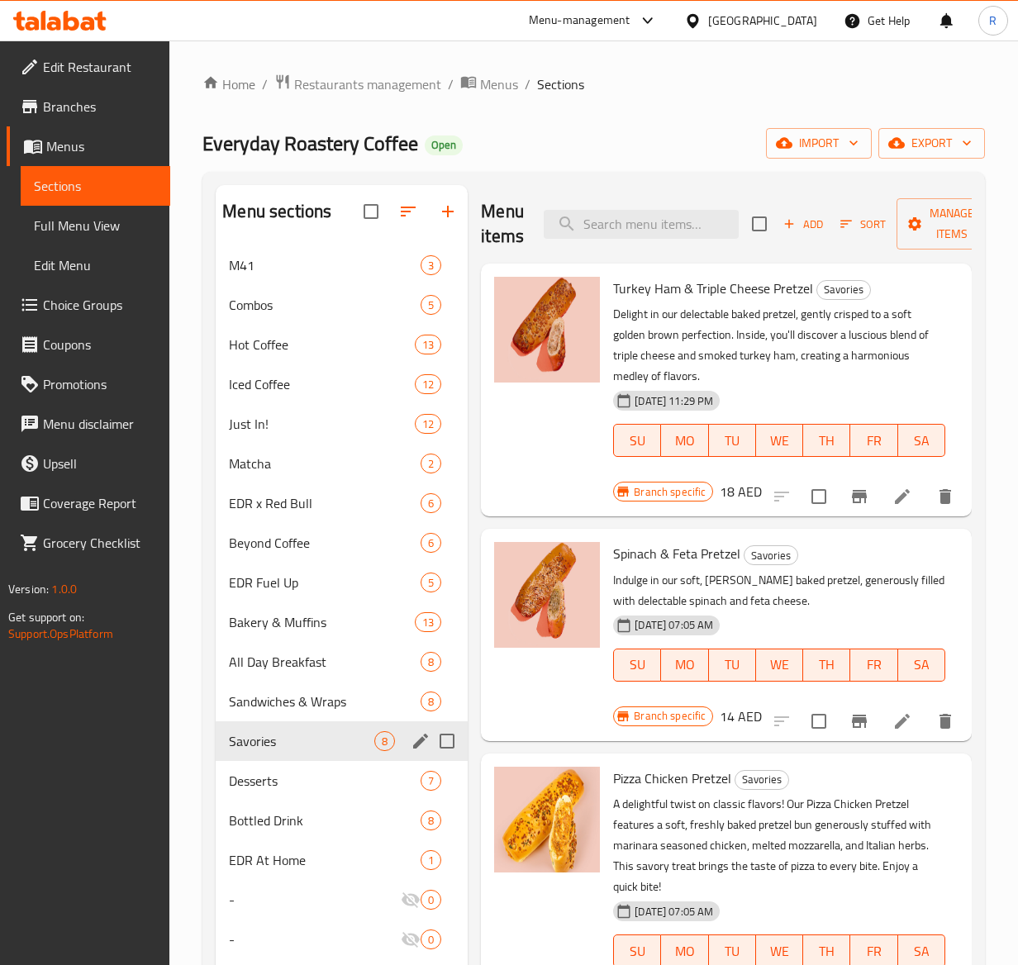
click at [414, 746] on icon "edit" at bounding box center [420, 740] width 15 height 15
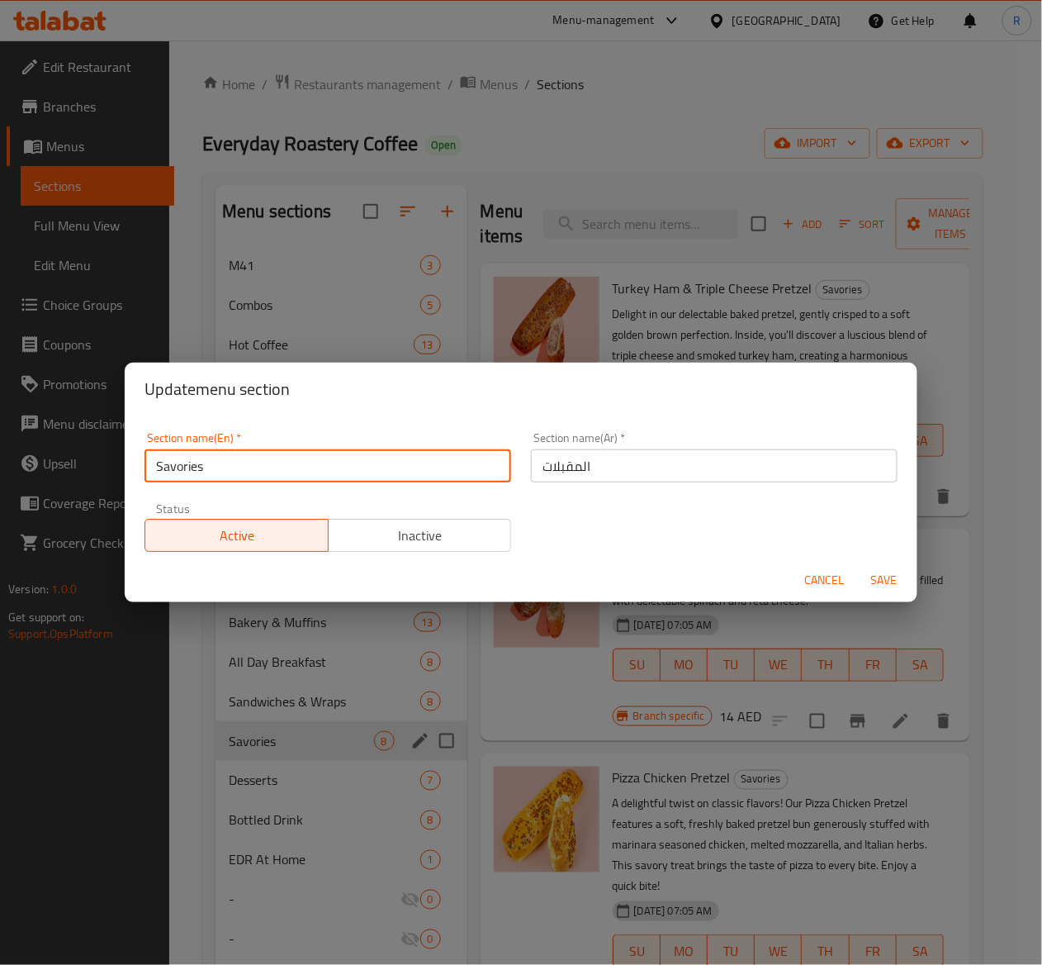
drag, startPoint x: 245, startPoint y: 472, endPoint x: 11, endPoint y: 442, distance: 236.4
click at [11, 442] on div "Update menu section Section name(En)   * Savories Section name(En) * Section na…" at bounding box center [521, 482] width 1042 height 965
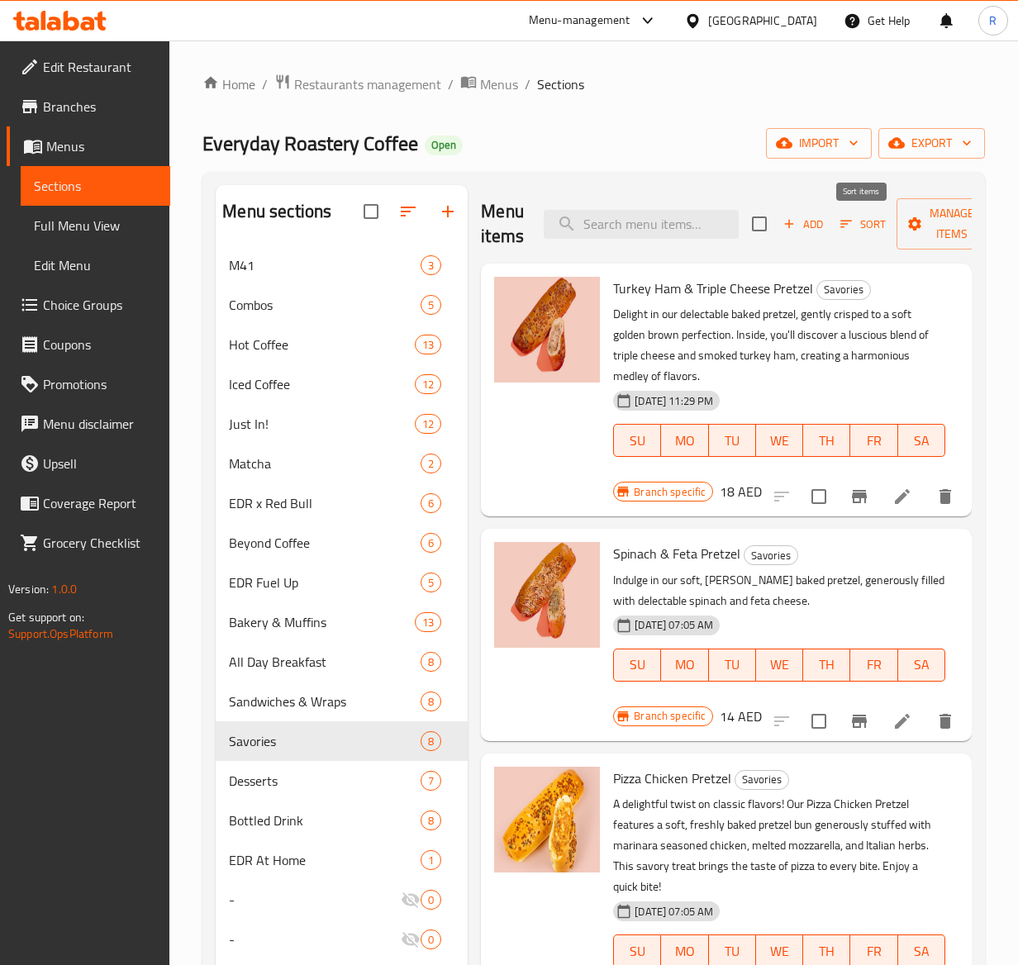
click at [875, 226] on span "Sort" at bounding box center [862, 224] width 45 height 19
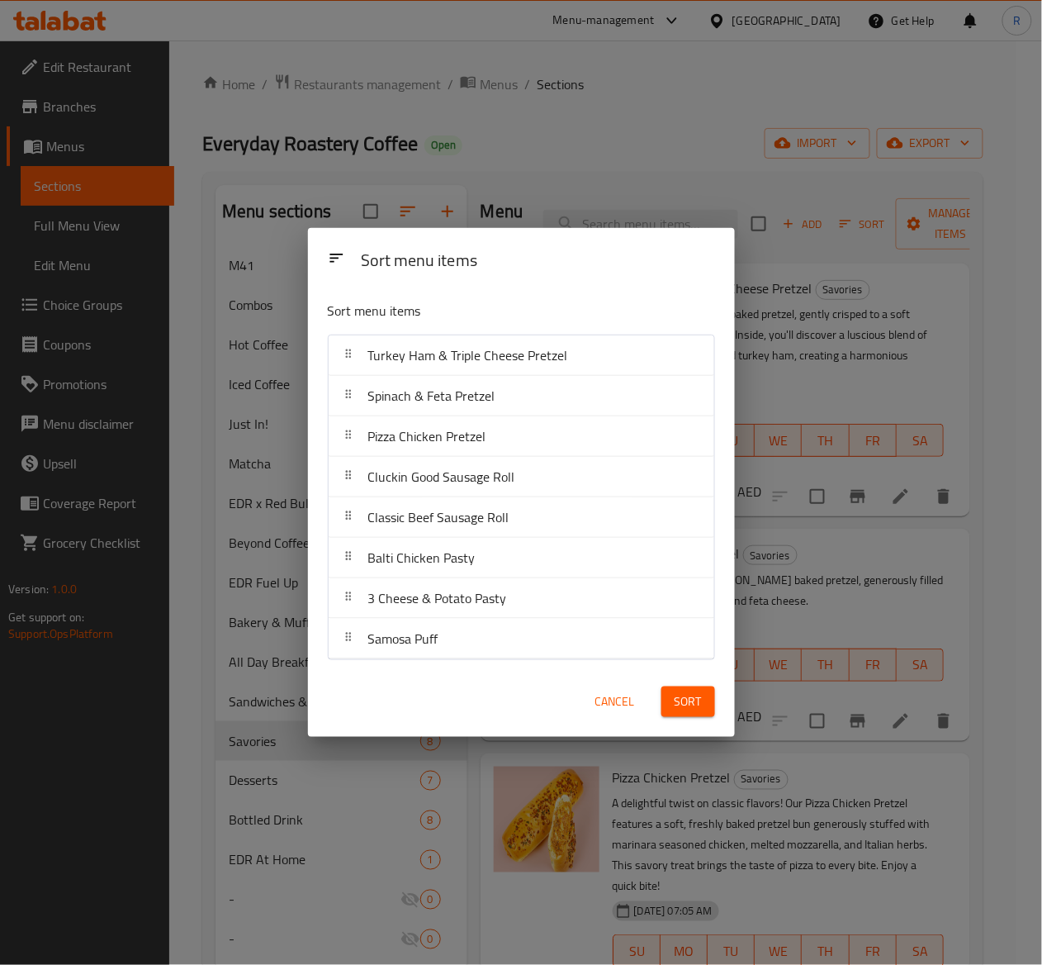
click at [600, 705] on span "Cancel" at bounding box center [615, 701] width 40 height 21
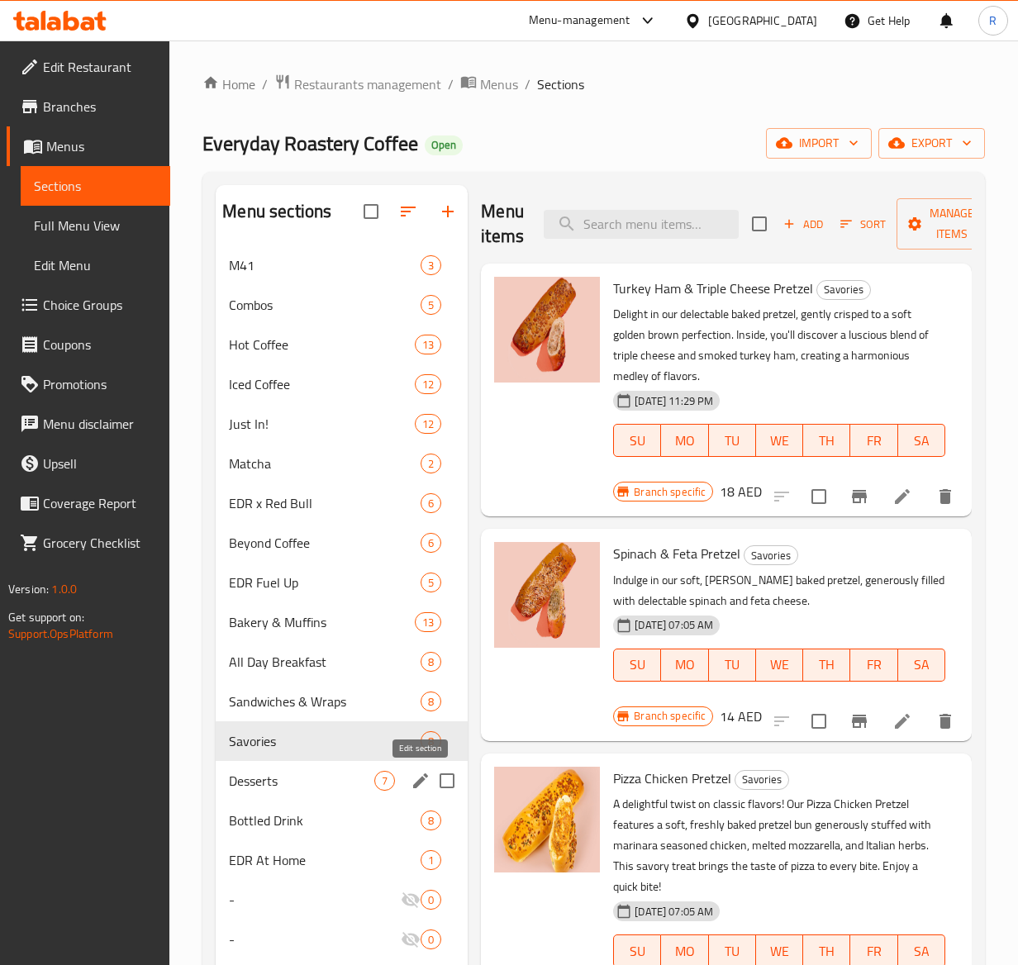
click at [424, 785] on icon "edit" at bounding box center [420, 781] width 20 height 20
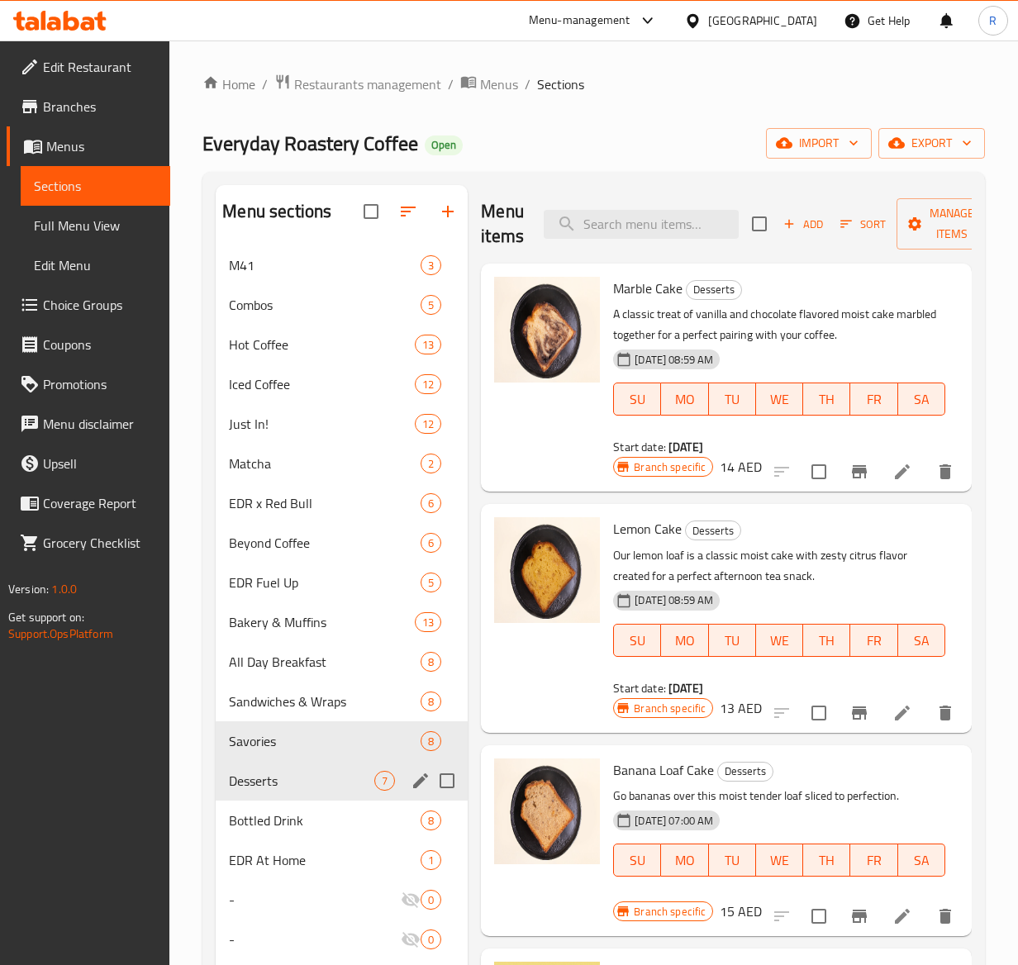
click at [416, 790] on icon "edit" at bounding box center [420, 781] width 20 height 20
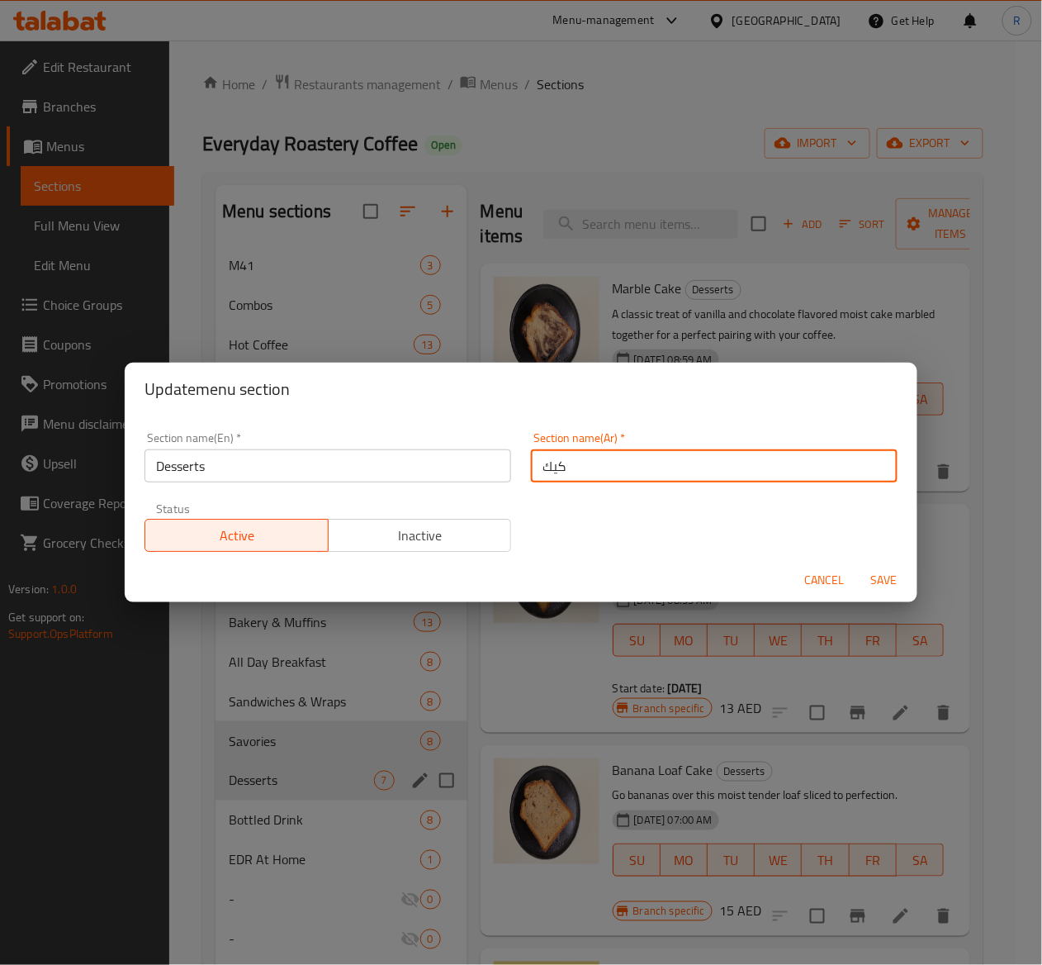
drag, startPoint x: 598, startPoint y: 464, endPoint x: 472, endPoint y: 474, distance: 125.9
click at [472, 474] on div "Section name(En)   * Desserts Section name(En) * Section name(Ar)   * كيك Secti…" at bounding box center [521, 492] width 773 height 140
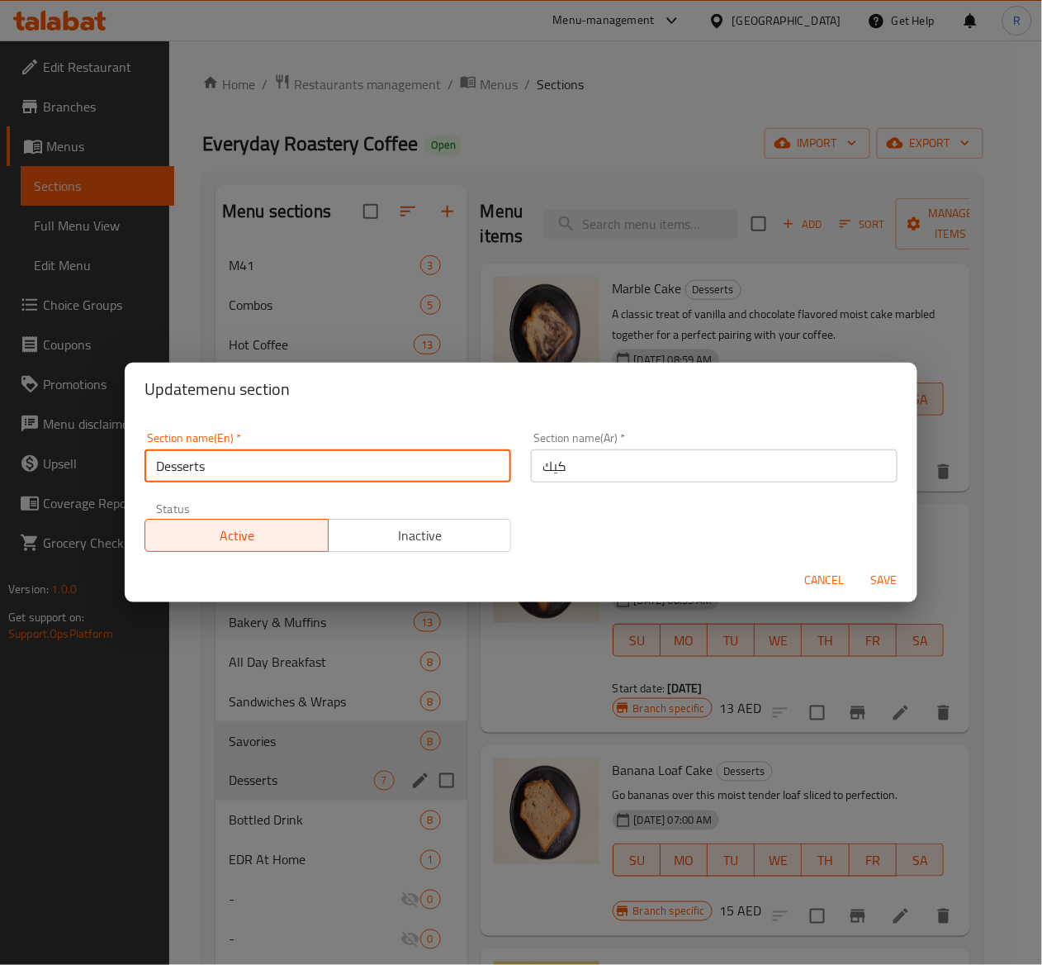
drag, startPoint x: 269, startPoint y: 472, endPoint x: 78, endPoint y: 482, distance: 191.8
click at [78, 482] on div "Update menu section Section name(En)   * Desserts Section name(En) * Section na…" at bounding box center [521, 482] width 1042 height 965
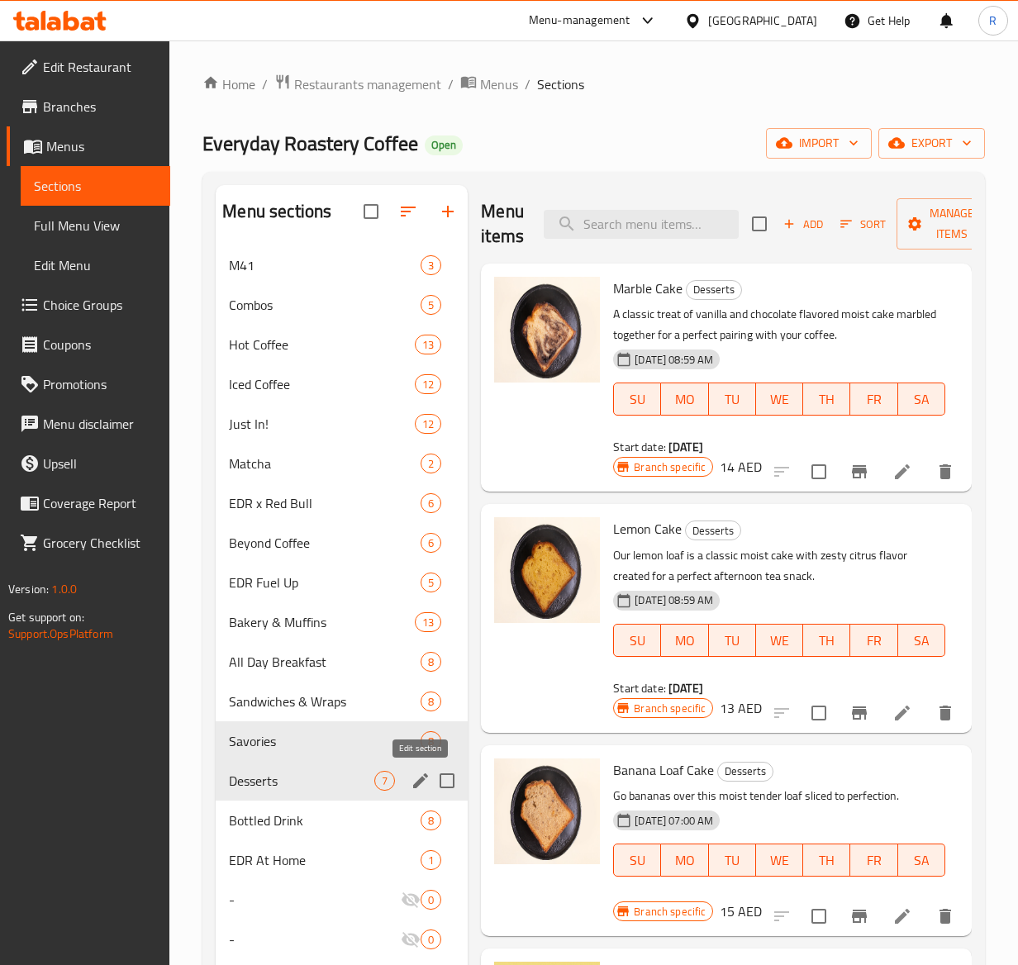
click at [417, 786] on icon "edit" at bounding box center [420, 780] width 15 height 15
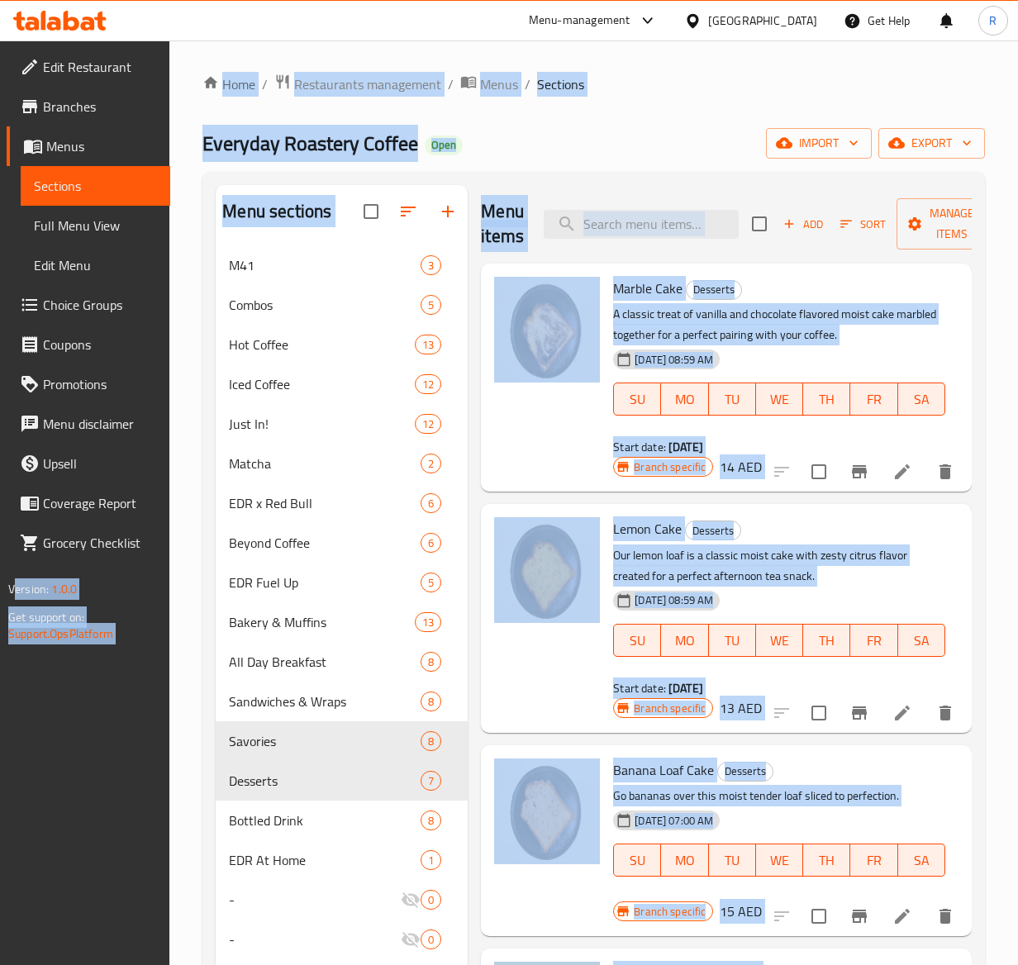
drag, startPoint x: 232, startPoint y: 464, endPoint x: -12, endPoint y: 474, distance: 243.9
click at [126, 819] on div "Edit Restaurant Branches Menus Sections Full Menu View Edit Menu Choice Groups …" at bounding box center [85, 522] width 170 height 965
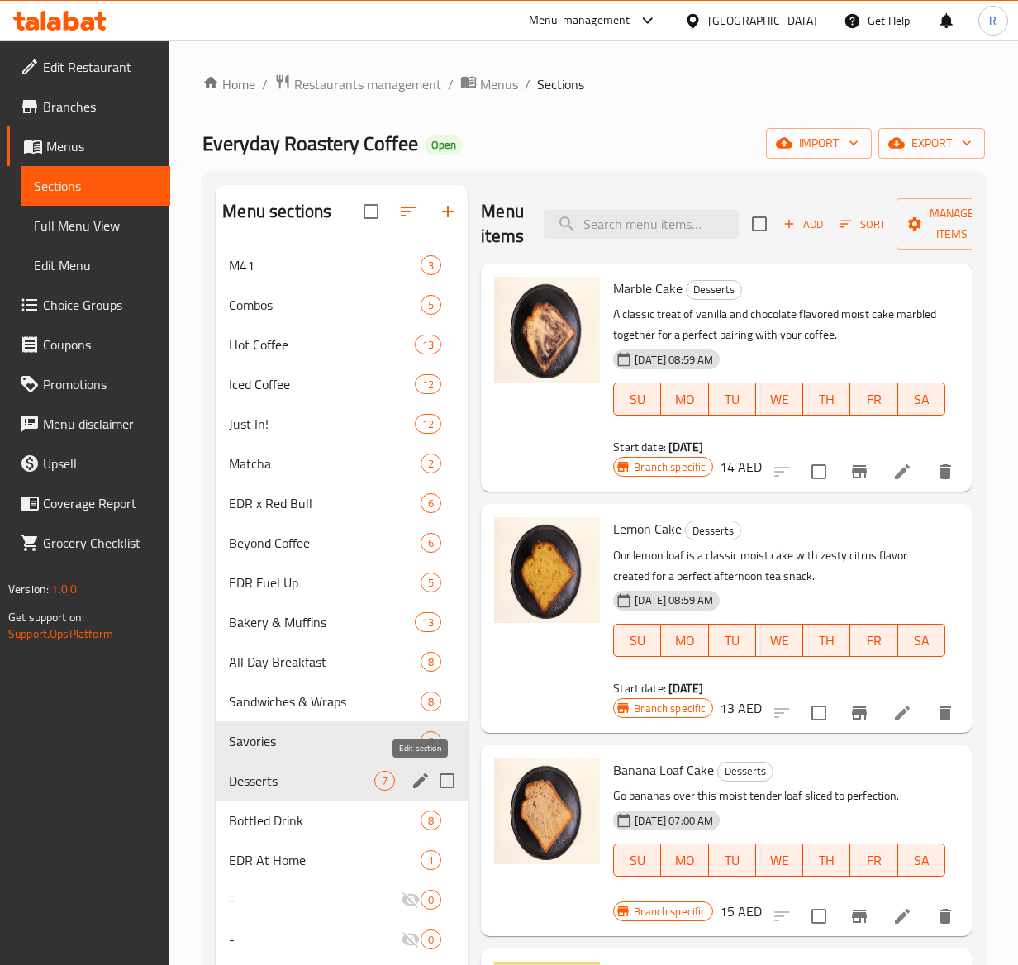
click at [415, 783] on icon "edit" at bounding box center [420, 781] width 20 height 20
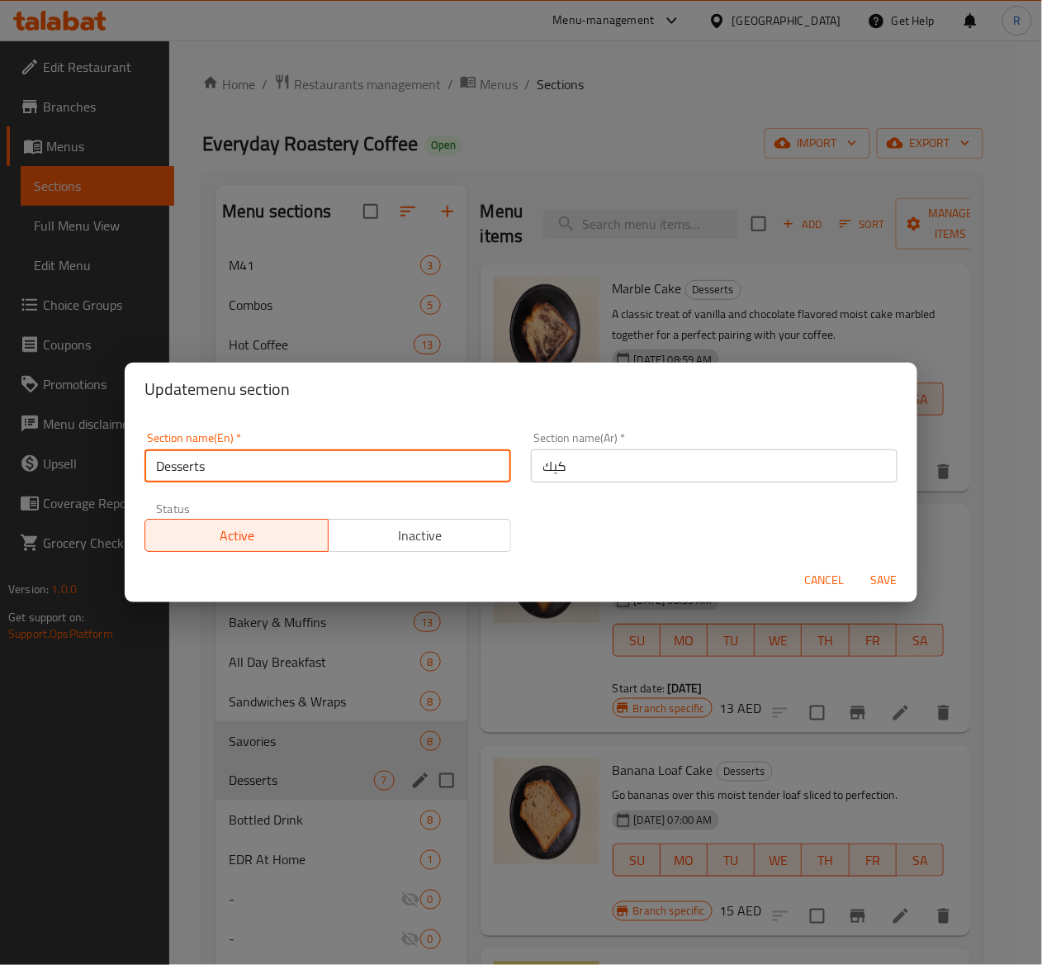
drag, startPoint x: 242, startPoint y: 468, endPoint x: 84, endPoint y: 448, distance: 159.0
click at [84, 448] on div "Update menu section Section name(En)   * Desserts Section name(En) * Section na…" at bounding box center [521, 482] width 1042 height 965
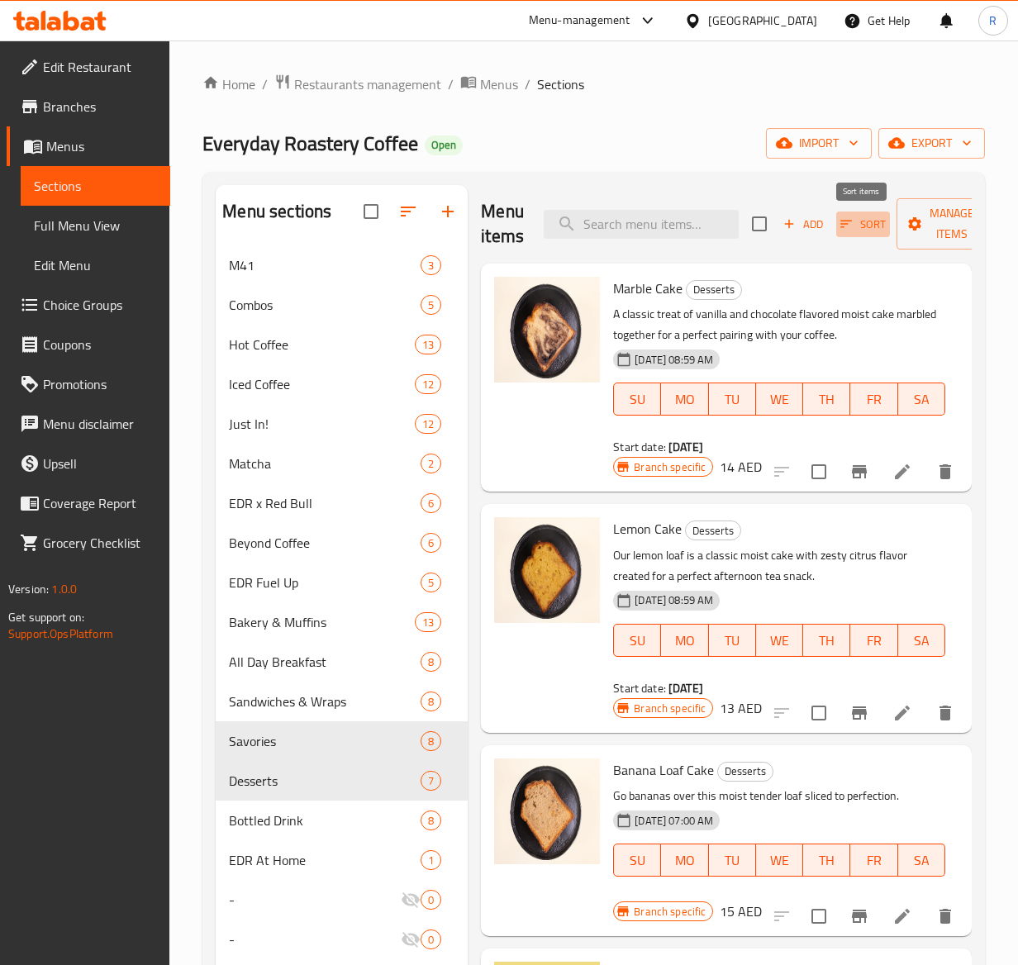
click at [867, 225] on span "Sort" at bounding box center [862, 224] width 45 height 19
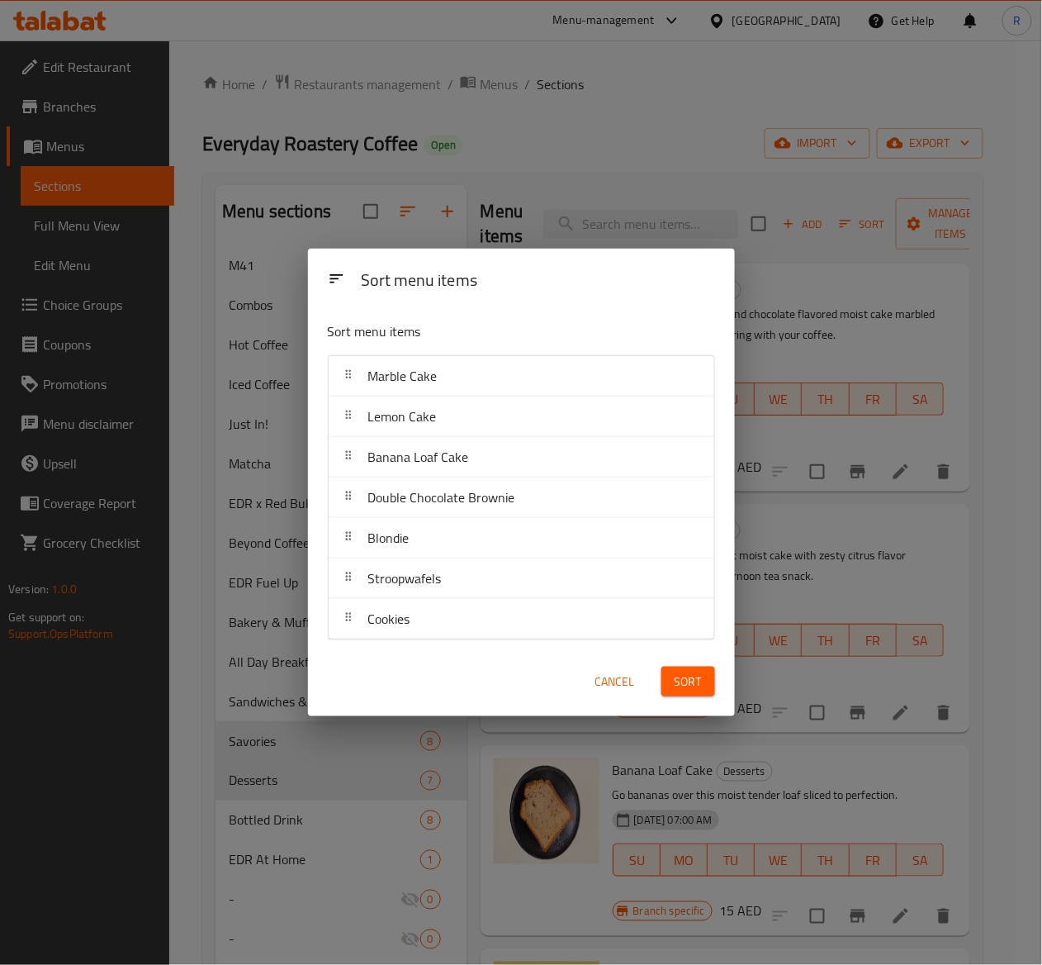
click at [614, 677] on span "Cancel" at bounding box center [615, 681] width 40 height 21
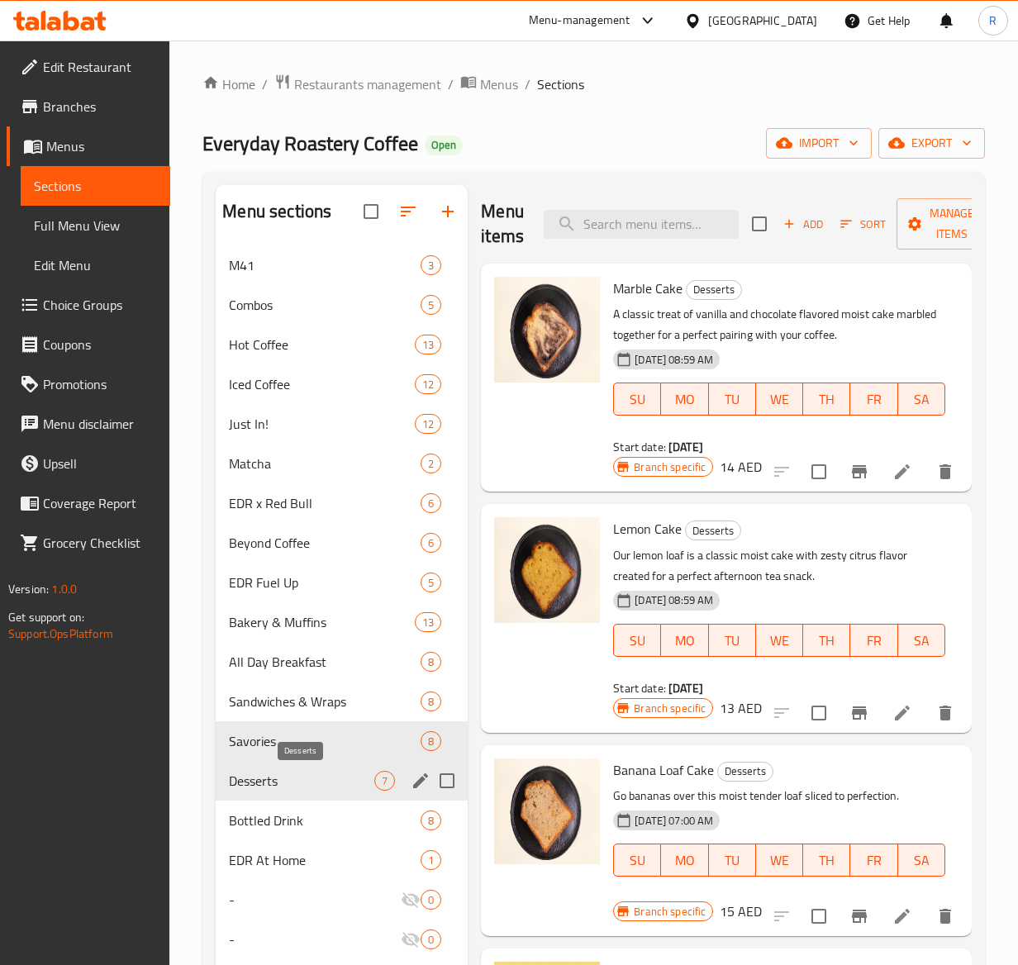
click at [254, 780] on span "Desserts" at bounding box center [301, 781] width 145 height 20
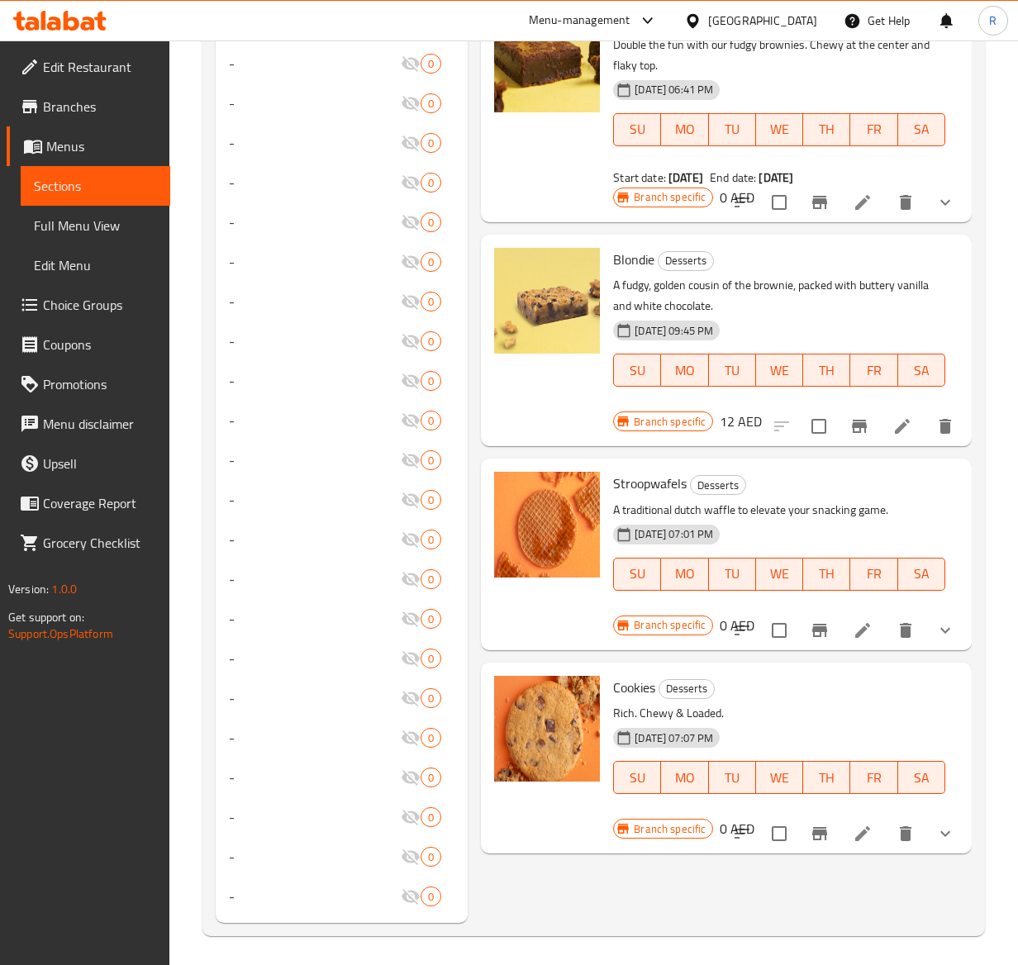
scroll to position [960, 0]
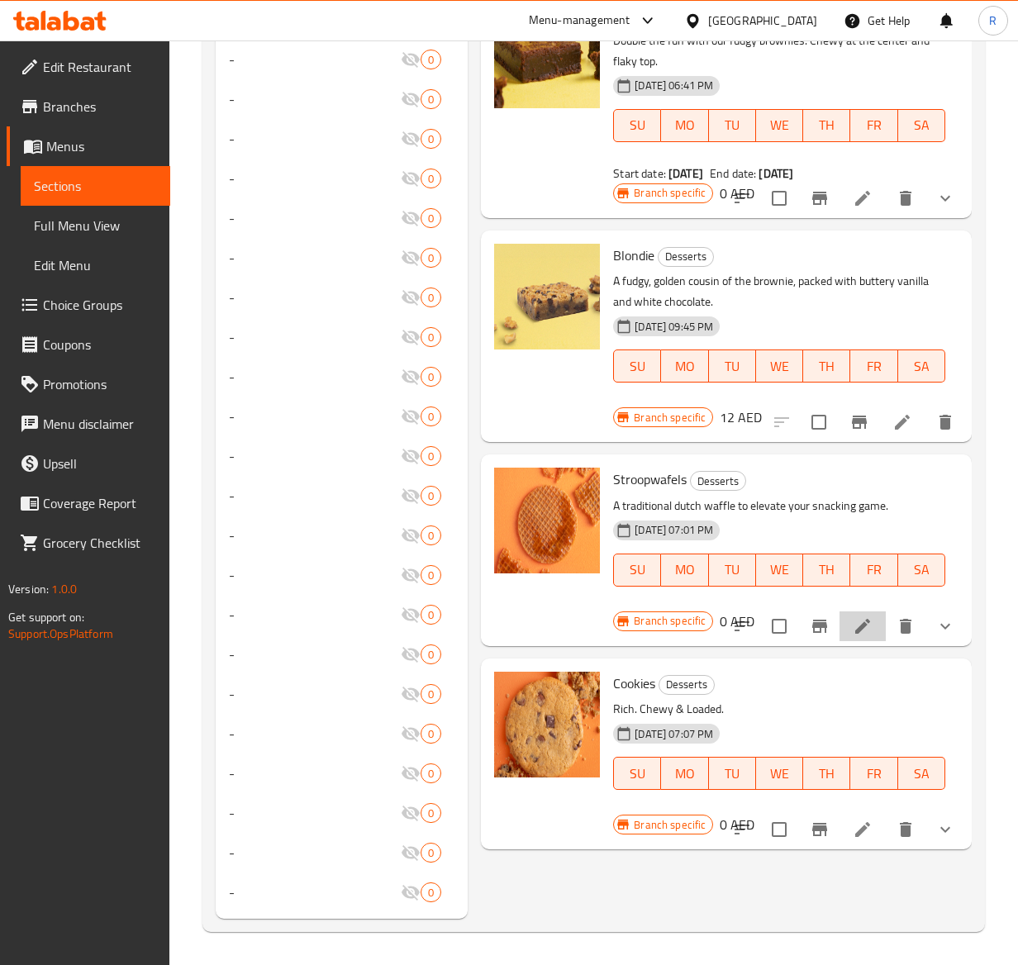
click at [854, 624] on icon at bounding box center [862, 626] width 20 height 20
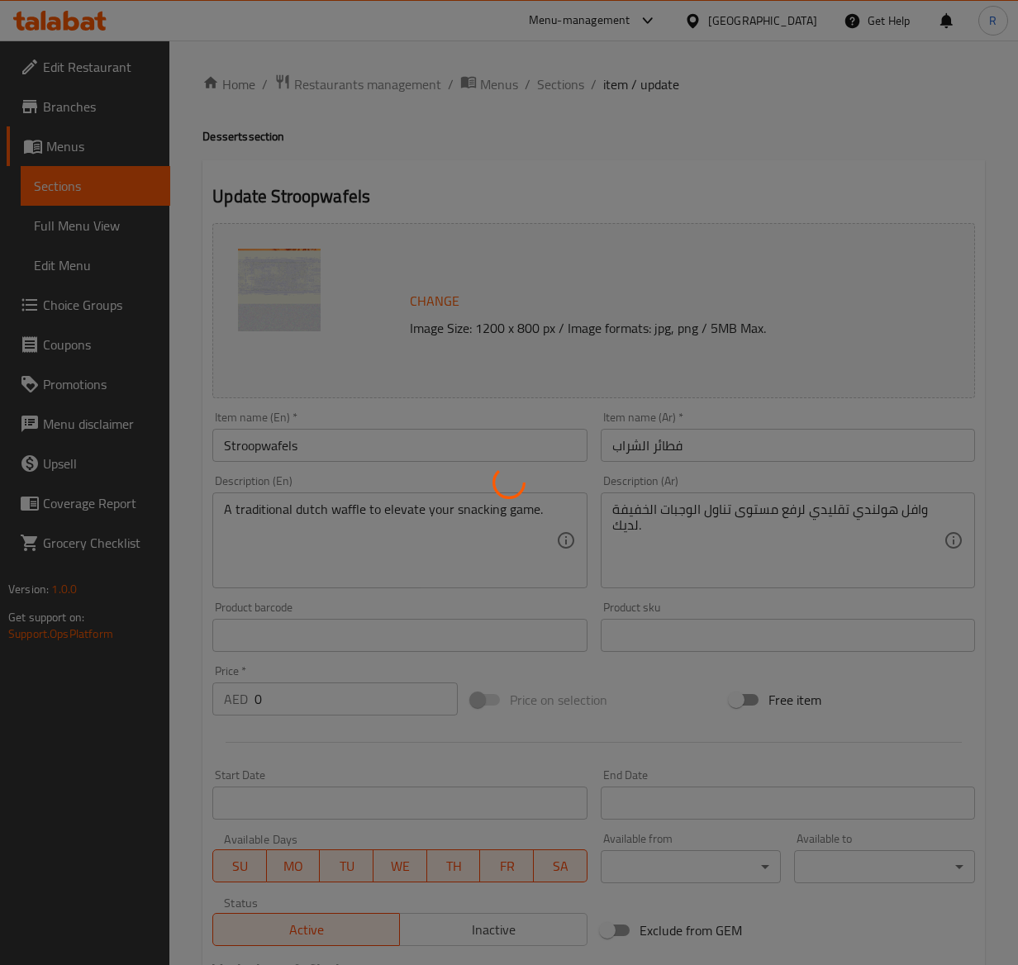
type input "اختيار النكهة"
type input "1"
type input "20"
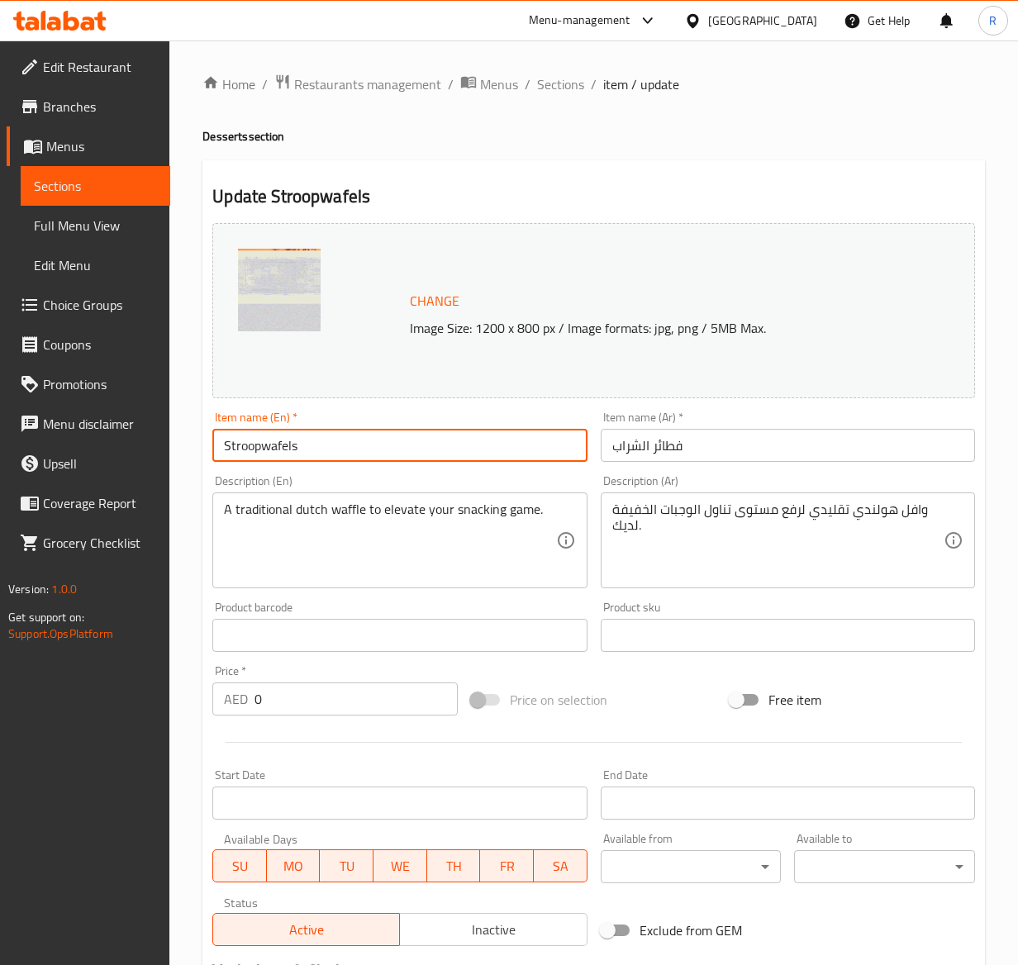
drag, startPoint x: 348, startPoint y: 438, endPoint x: -36, endPoint y: 429, distance: 383.3
click at [0, 429] on html "​ Menu-management United Arab Emirates Get Help R Edit Restaurant Branches Menu…" at bounding box center [509, 482] width 1018 height 965
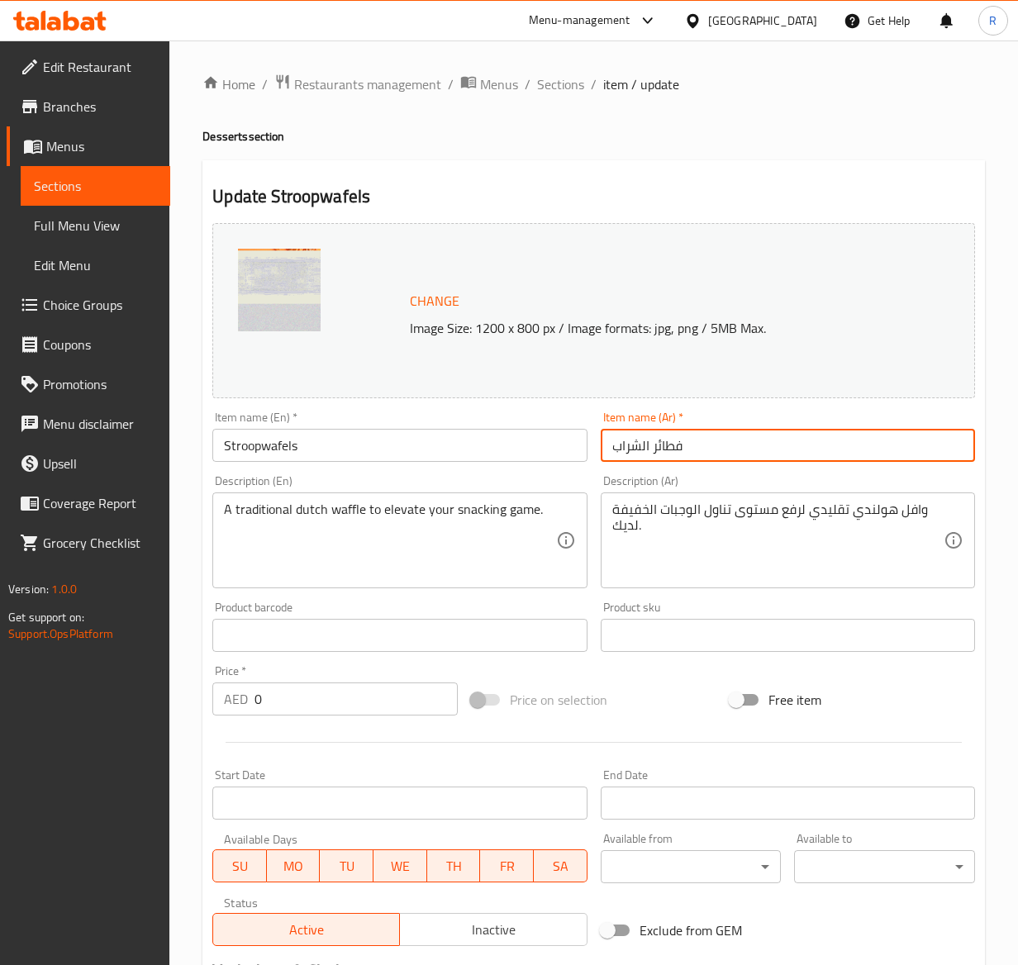
drag, startPoint x: 727, startPoint y: 442, endPoint x: 440, endPoint y: 406, distance: 288.8
click at [440, 406] on div "Change Image Size: 1200 x 800 px / Image formats: jpg, png / 5MB Max. Item name…" at bounding box center [594, 584] width 776 height 736
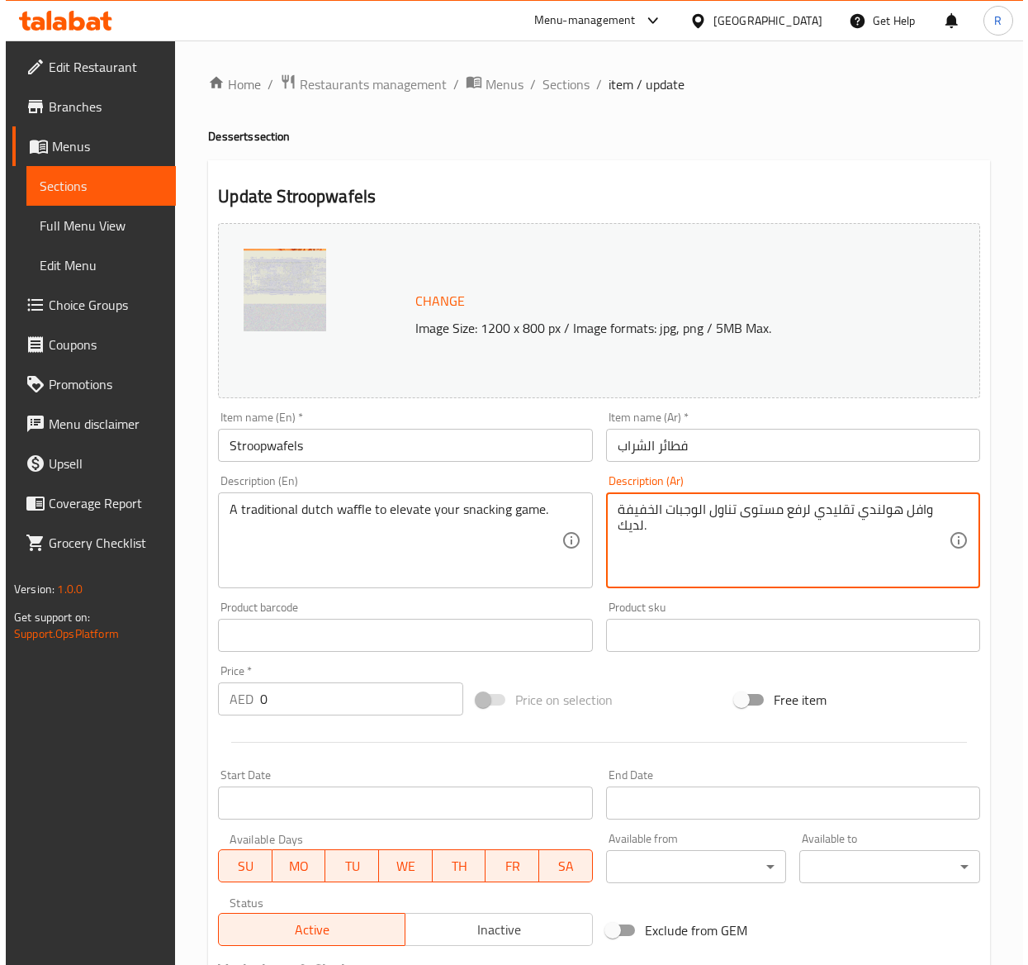
scroll to position [254, 0]
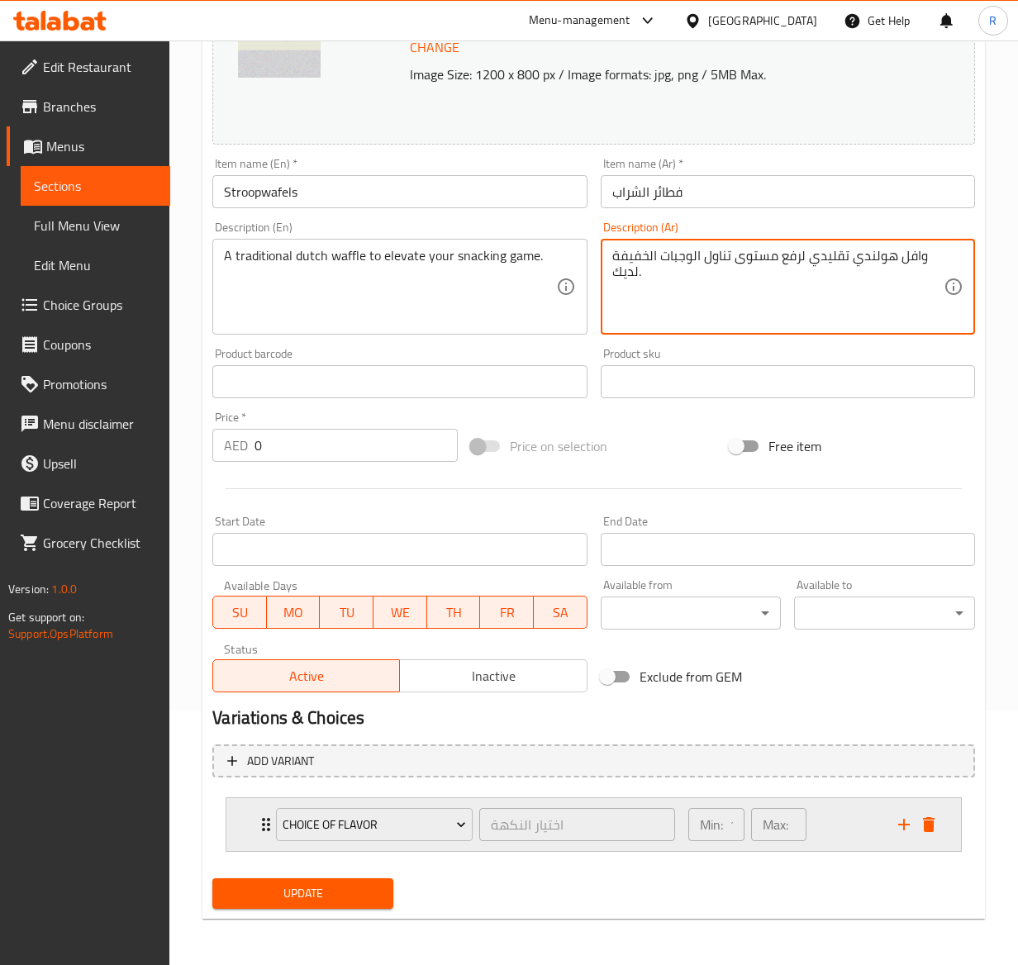
click at [259, 823] on icon "Expand" at bounding box center [266, 824] width 20 height 20
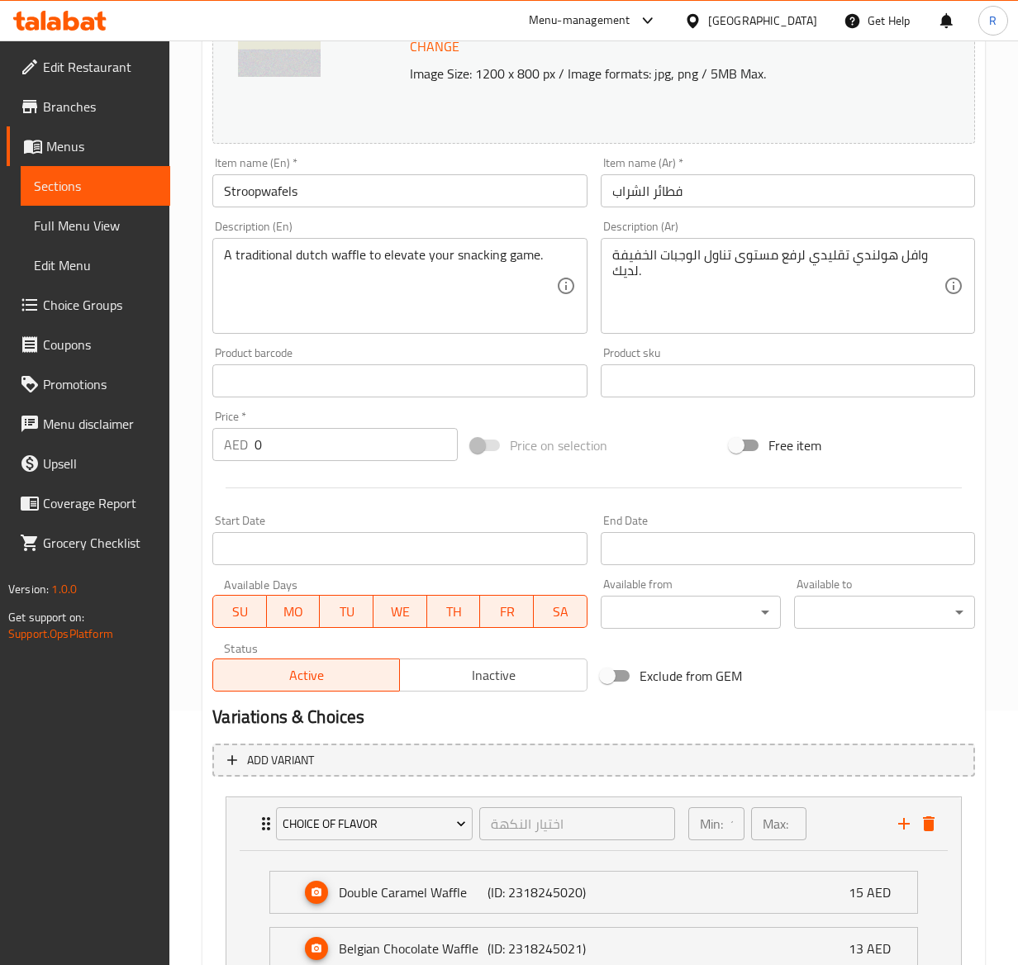
drag, startPoint x: 396, startPoint y: 821, endPoint x: 149, endPoint y: 816, distance: 247.0
click at [149, 816] on div "Edit Restaurant Branches Menus Sections Full Menu View Edit Menu Choice Groups …" at bounding box center [509, 448] width 1018 height 1324
click at [377, 818] on span "Choice of Flavor" at bounding box center [374, 824] width 184 height 21
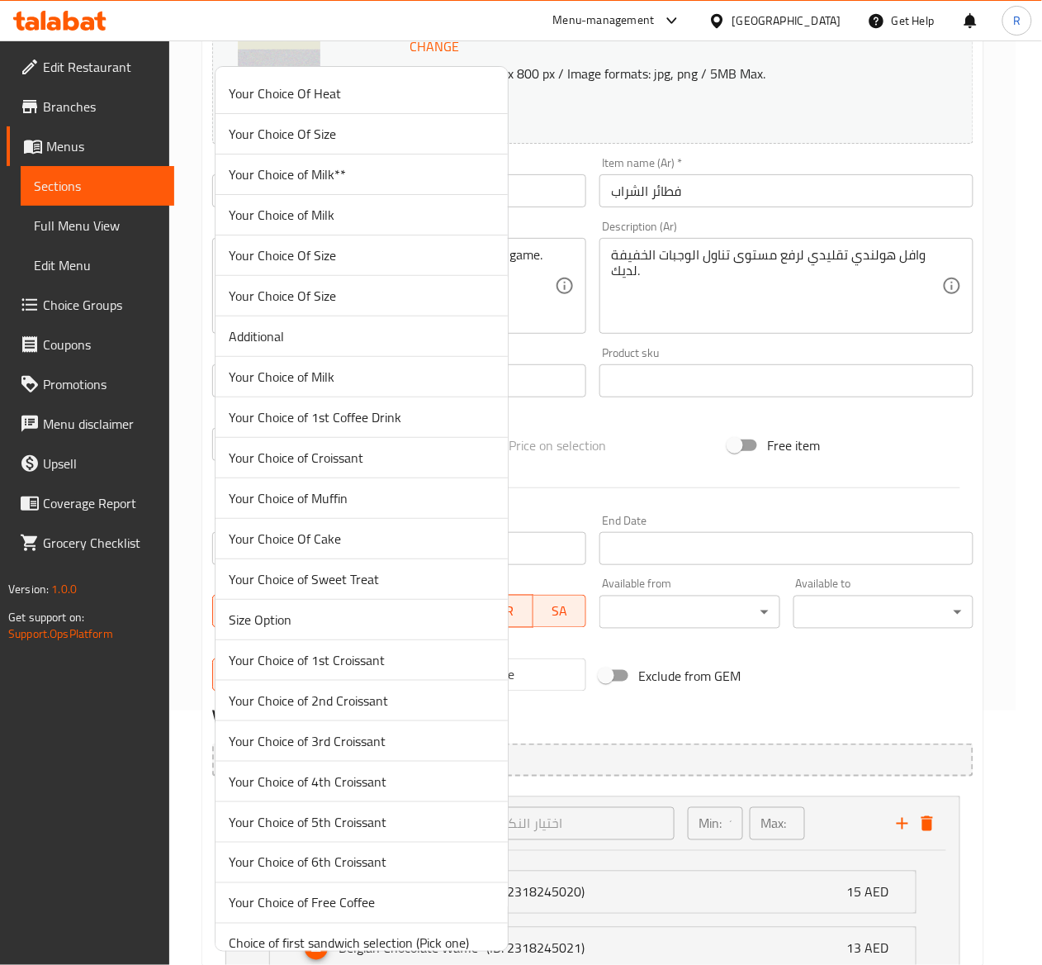
click at [619, 386] on div at bounding box center [521, 482] width 1042 height 965
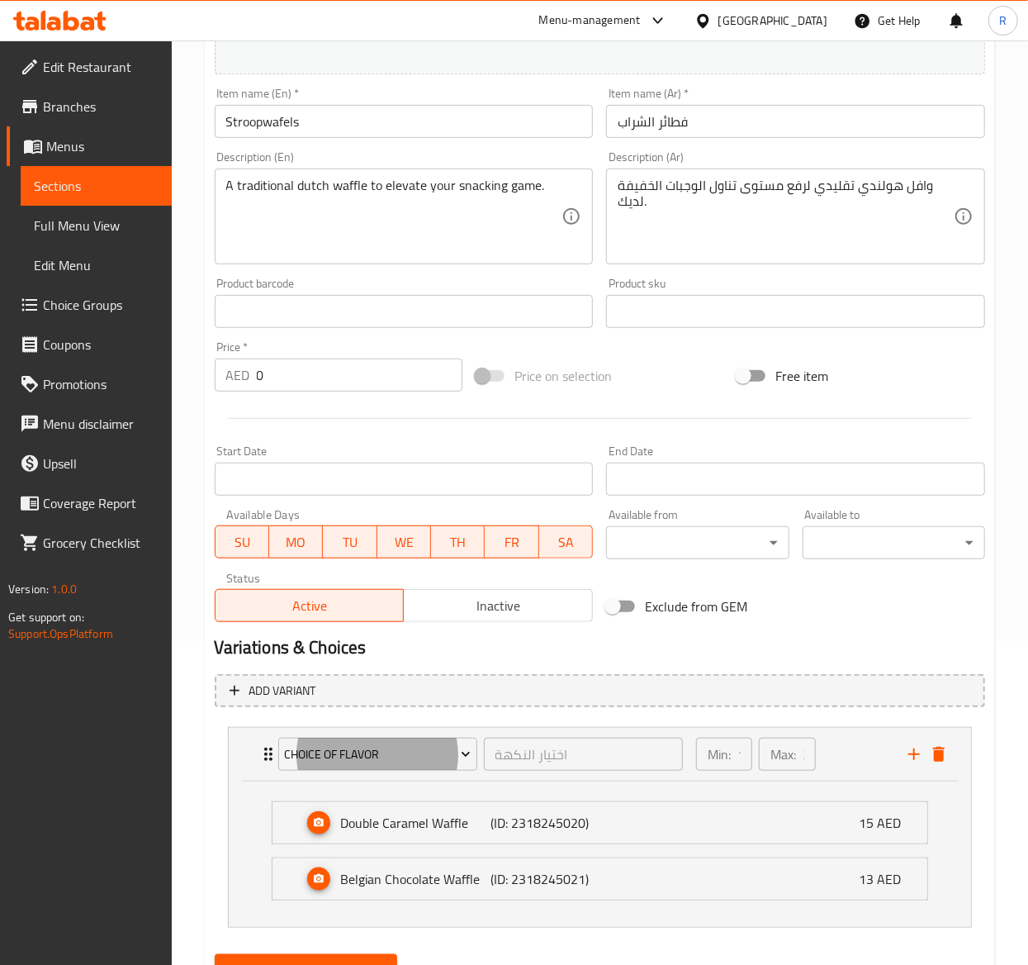
scroll to position [401, 0]
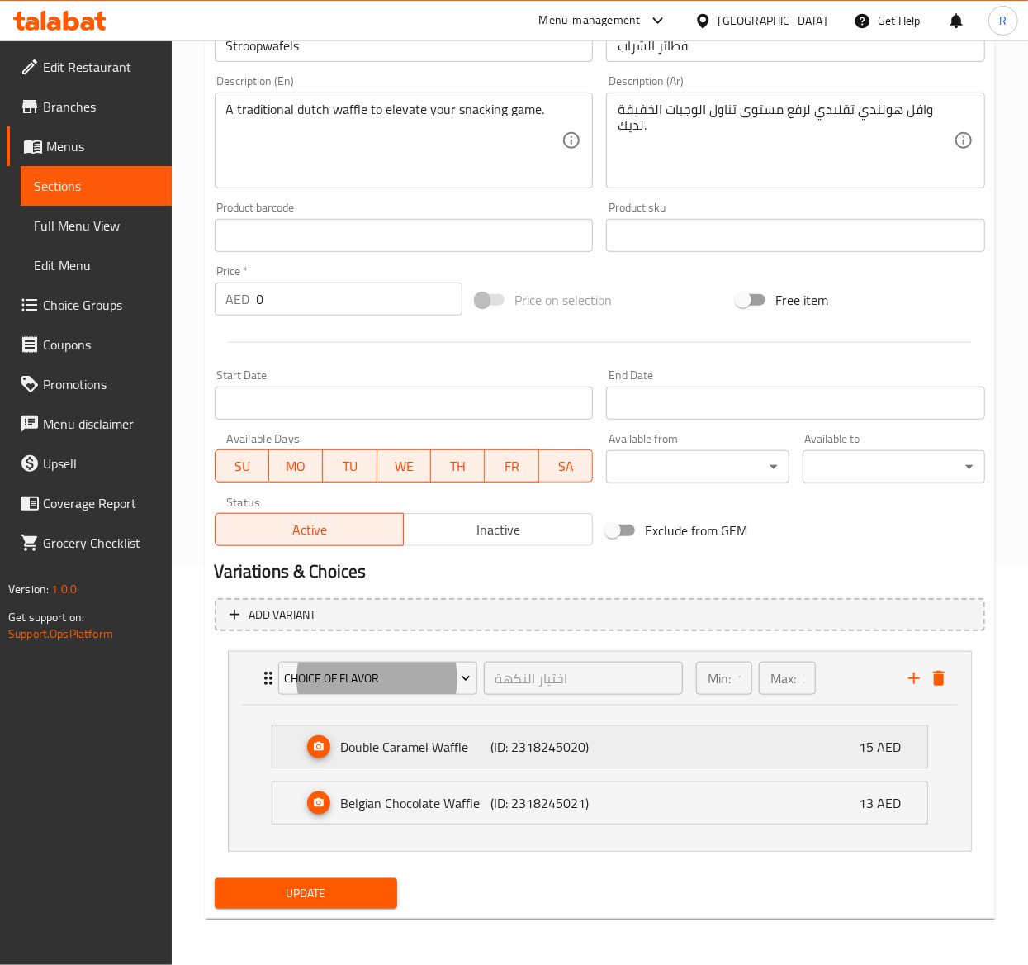
click at [444, 747] on p "Double Caramel Waffle" at bounding box center [416, 747] width 150 height 20
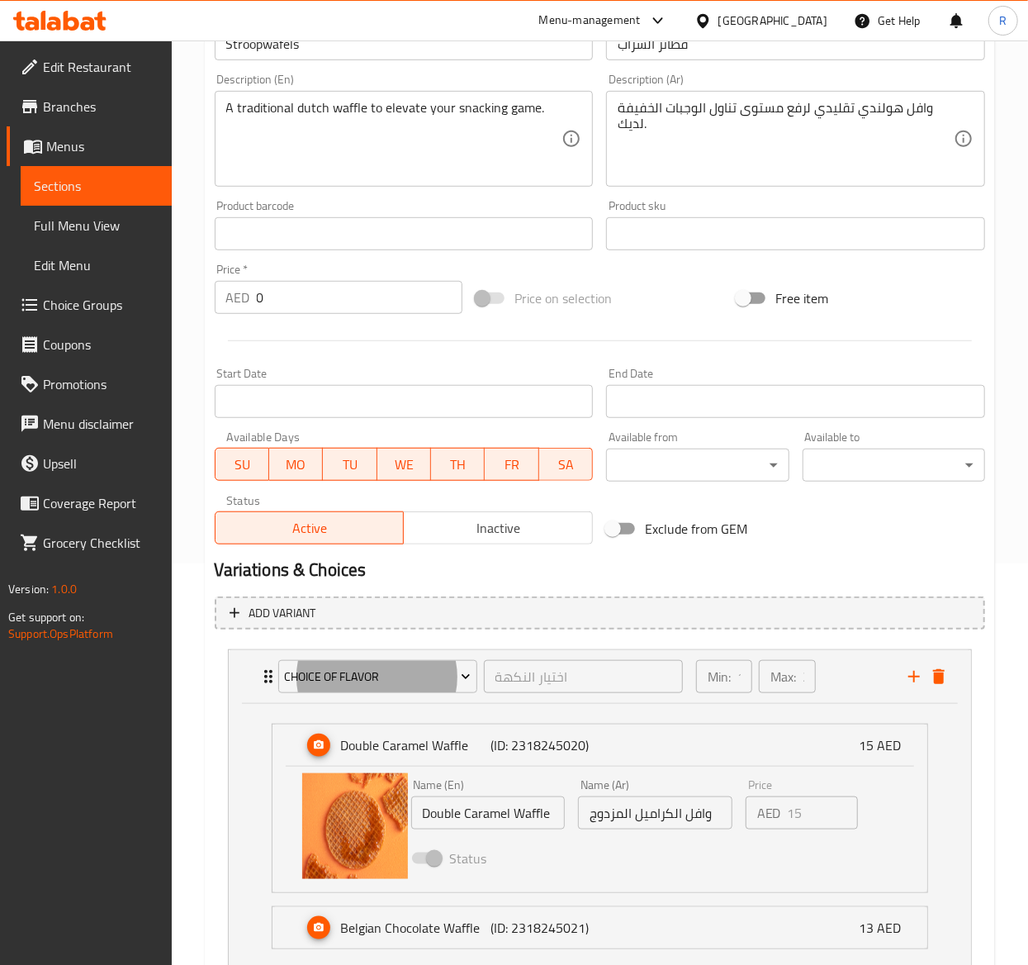
click at [550, 824] on input "Double Caramel Waffle" at bounding box center [488, 812] width 154 height 33
click at [464, 811] on input "Double Caramel Waffle" at bounding box center [488, 812] width 154 height 33
click at [433, 814] on input "Double Caramel Waffle" at bounding box center [488, 812] width 154 height 33
drag, startPoint x: 420, startPoint y: 811, endPoint x: 685, endPoint y: 804, distance: 265.2
click at [685, 804] on div "Name (En) Double Caramel Waffle Name (En) Name (Ar) وافل الكراميل المزدوج Name …" at bounding box center [656, 826] width 502 height 108
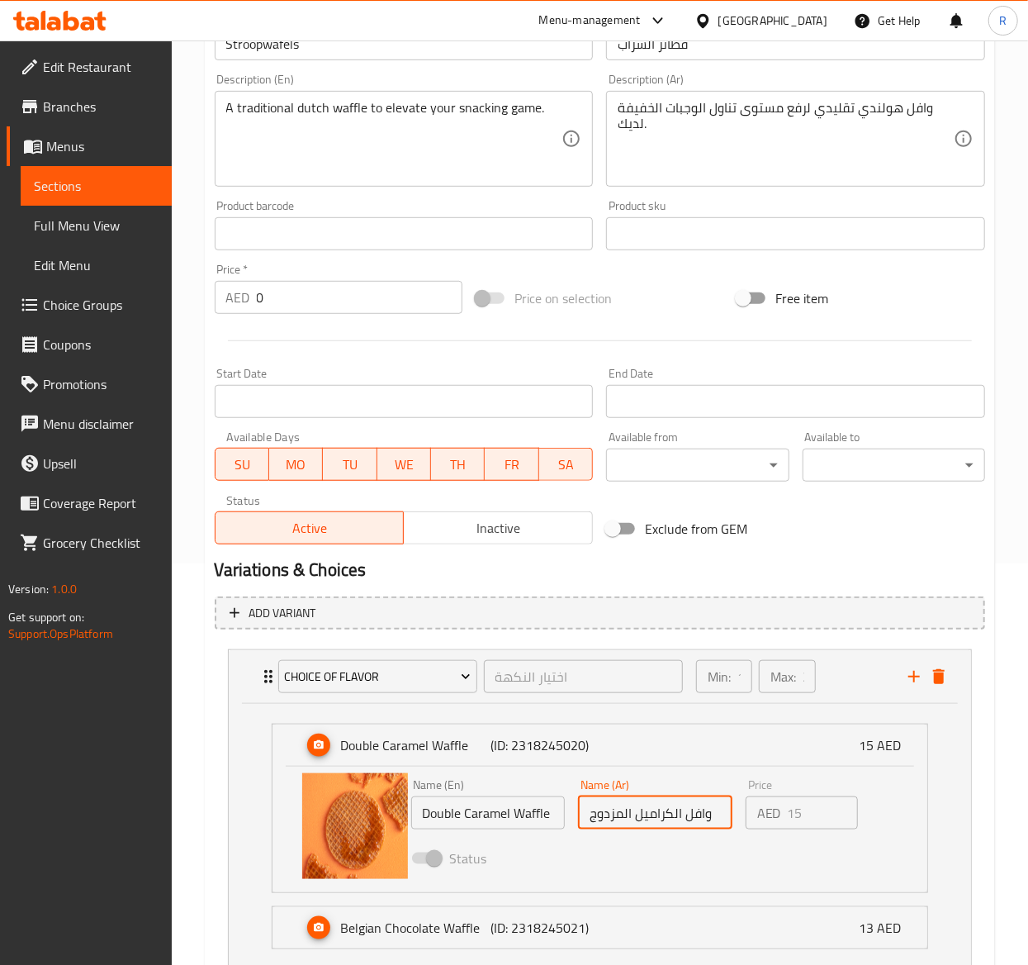
click at [671, 828] on input "وافل الكراميل المزدوج" at bounding box center [655, 812] width 154 height 33
click at [668, 809] on input "وافل الكراميل المزدوج" at bounding box center [655, 812] width 154 height 33
click at [1025, 650] on div "Home / Restaurants management / Menus / Sections / item / update Desserts secti…" at bounding box center [600, 364] width 856 height 1450
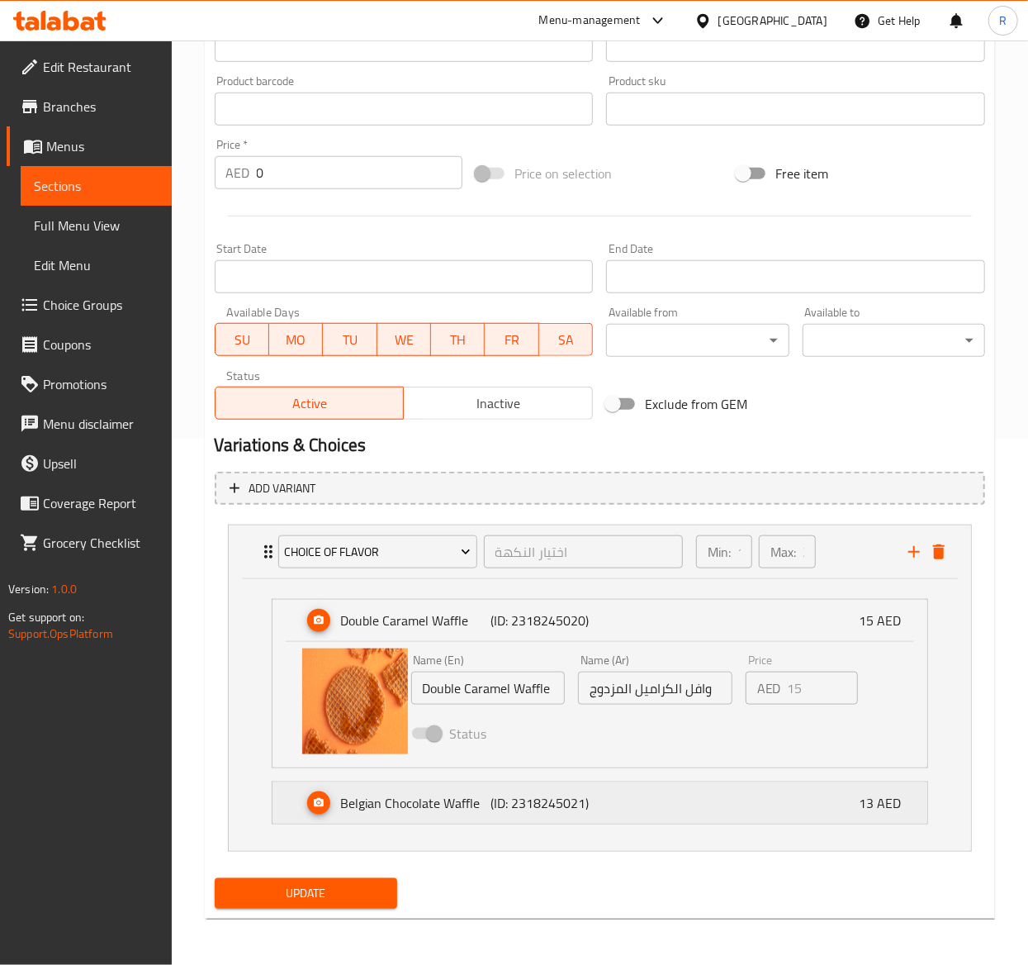
click at [460, 809] on p "Belgian Chocolate Waffle" at bounding box center [416, 803] width 150 height 20
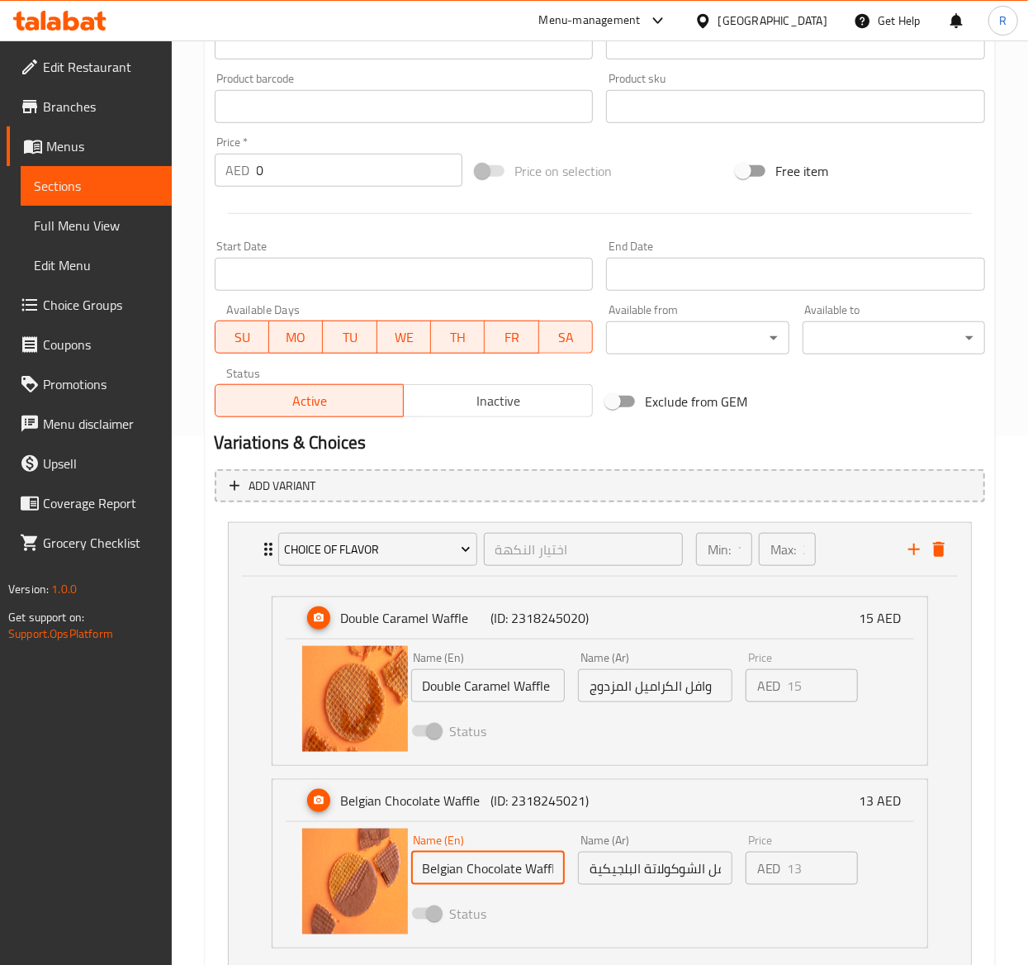
click at [470, 862] on input "Belgian Chocolate Waffle" at bounding box center [488, 868] width 154 height 33
click at [631, 881] on input "وافل الشوكولاتة البلجيكية" at bounding box center [655, 868] width 154 height 33
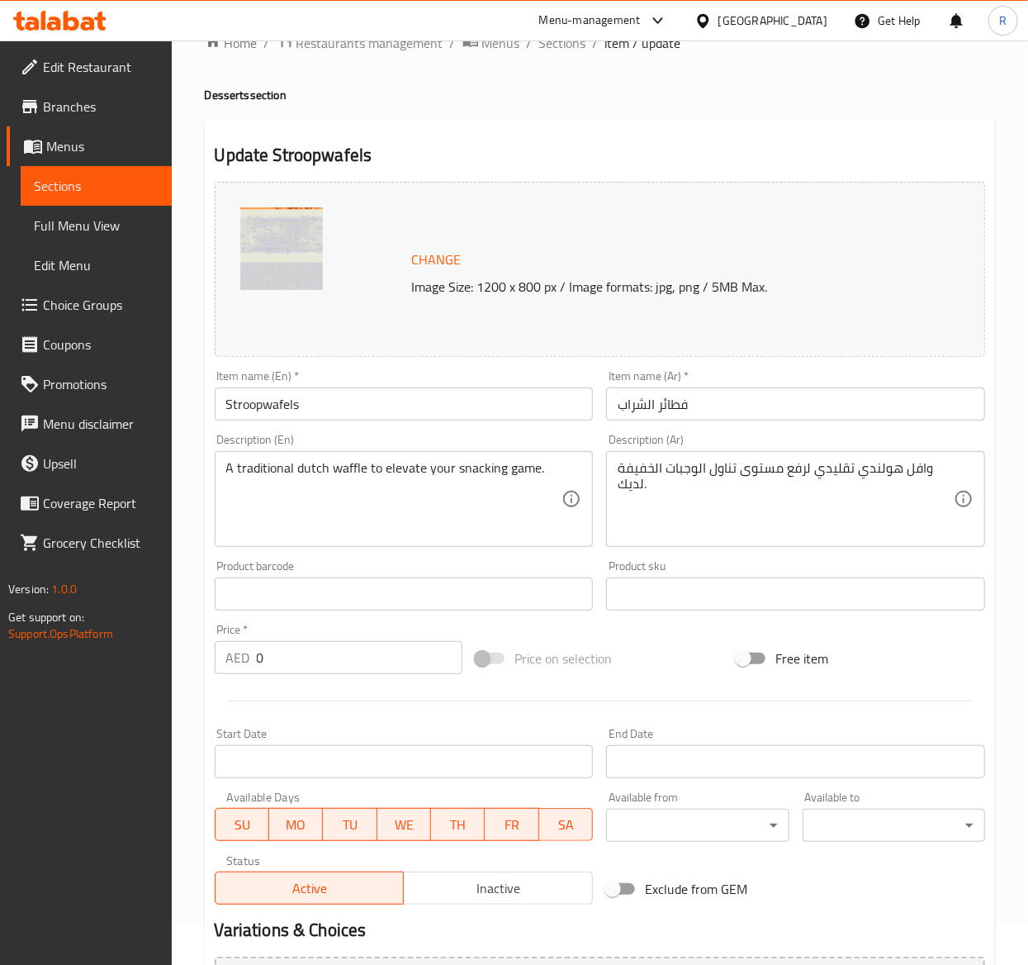
scroll to position [0, 0]
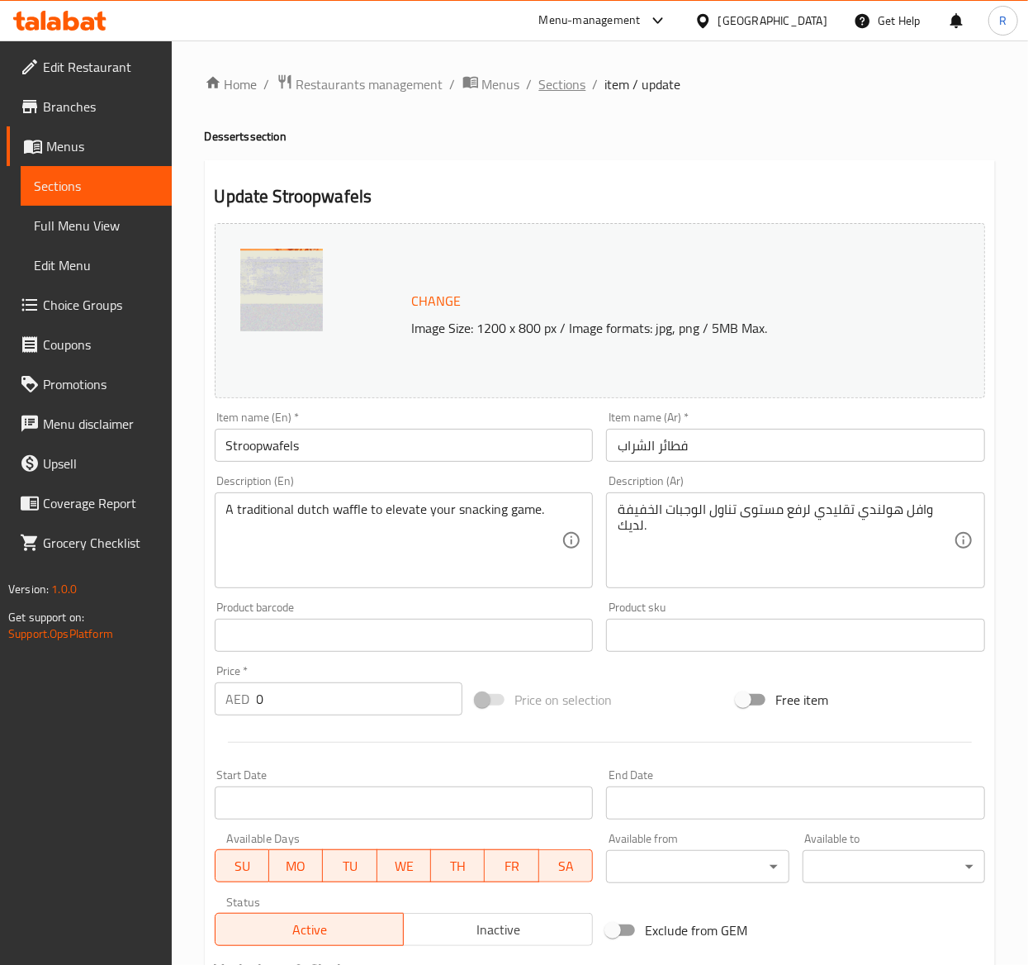
click at [562, 89] on span "Sections" at bounding box center [562, 84] width 47 height 20
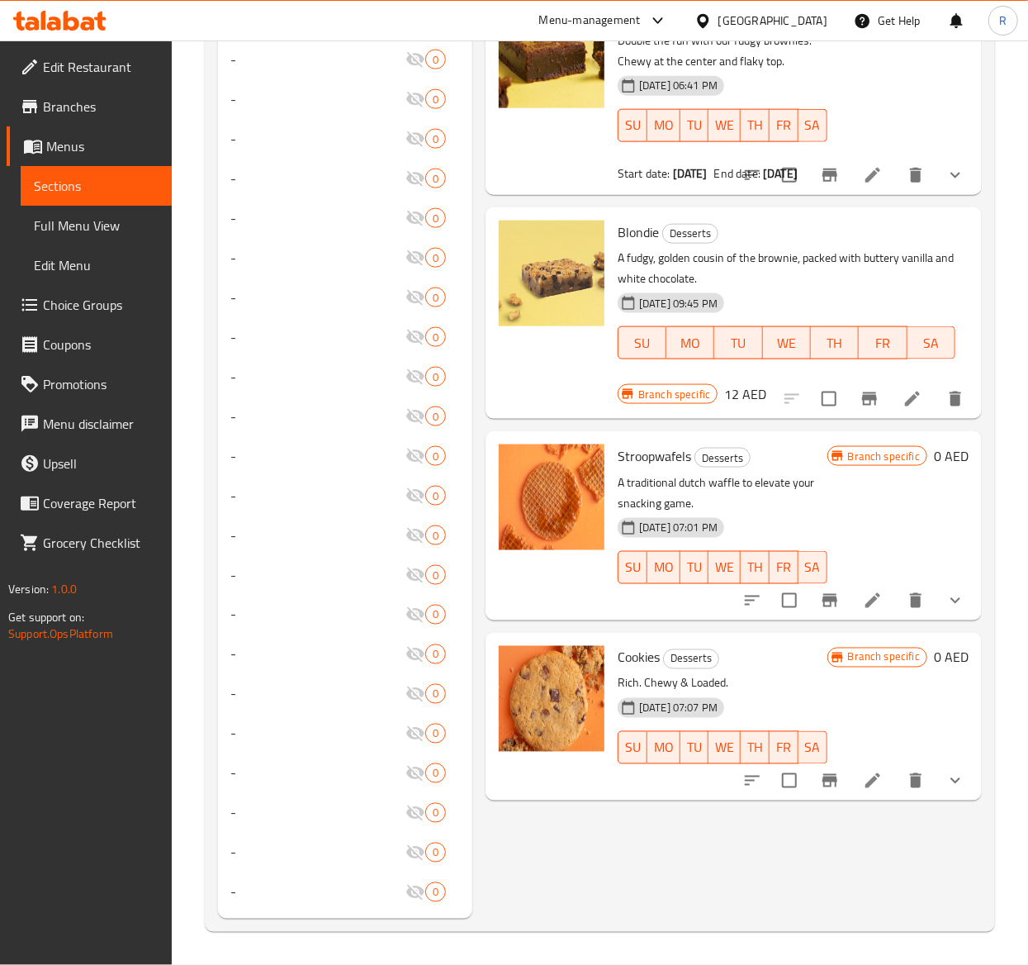
scroll to position [959, 0]
click at [872, 790] on icon at bounding box center [873, 781] width 20 height 20
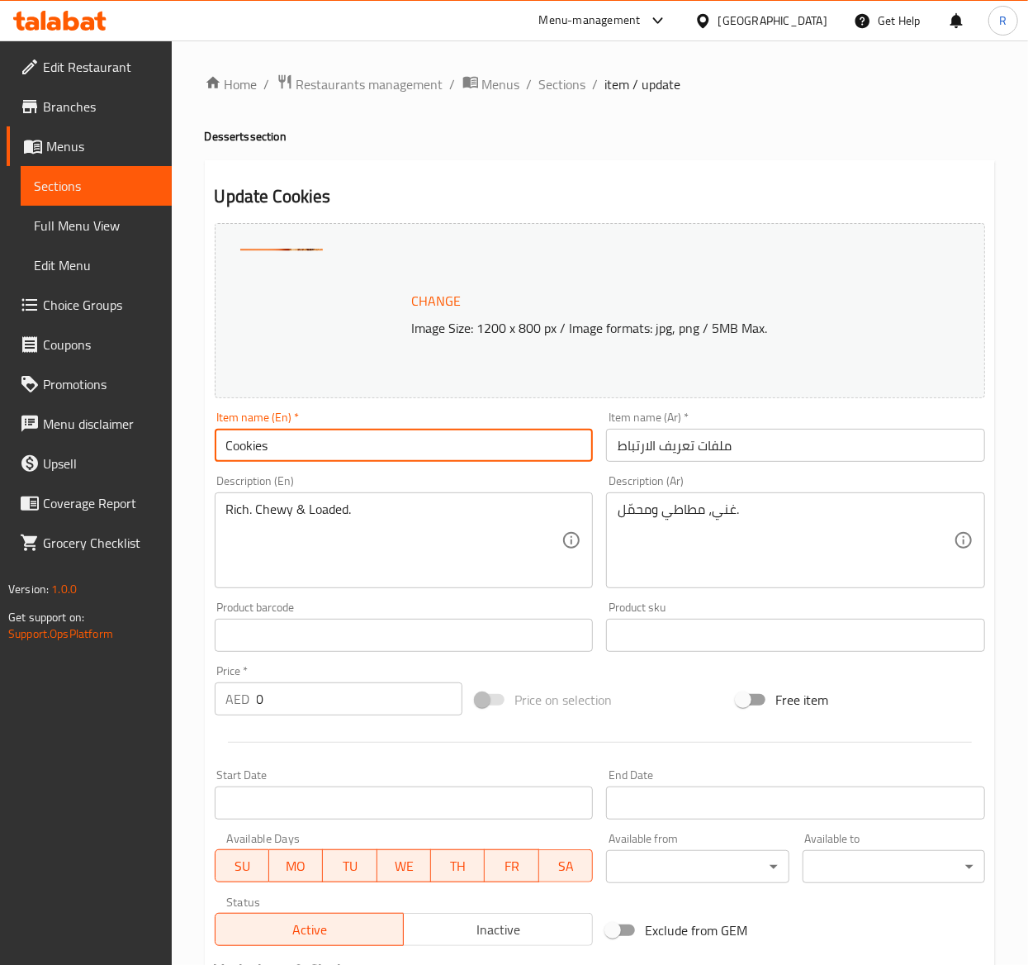
drag, startPoint x: 297, startPoint y: 463, endPoint x: 36, endPoint y: 406, distance: 267.0
click at [36, 406] on div "Edit Restaurant Branches Menus Sections Full Menu View Edit Menu Choice Groups …" at bounding box center [514, 629] width 1028 height 1178
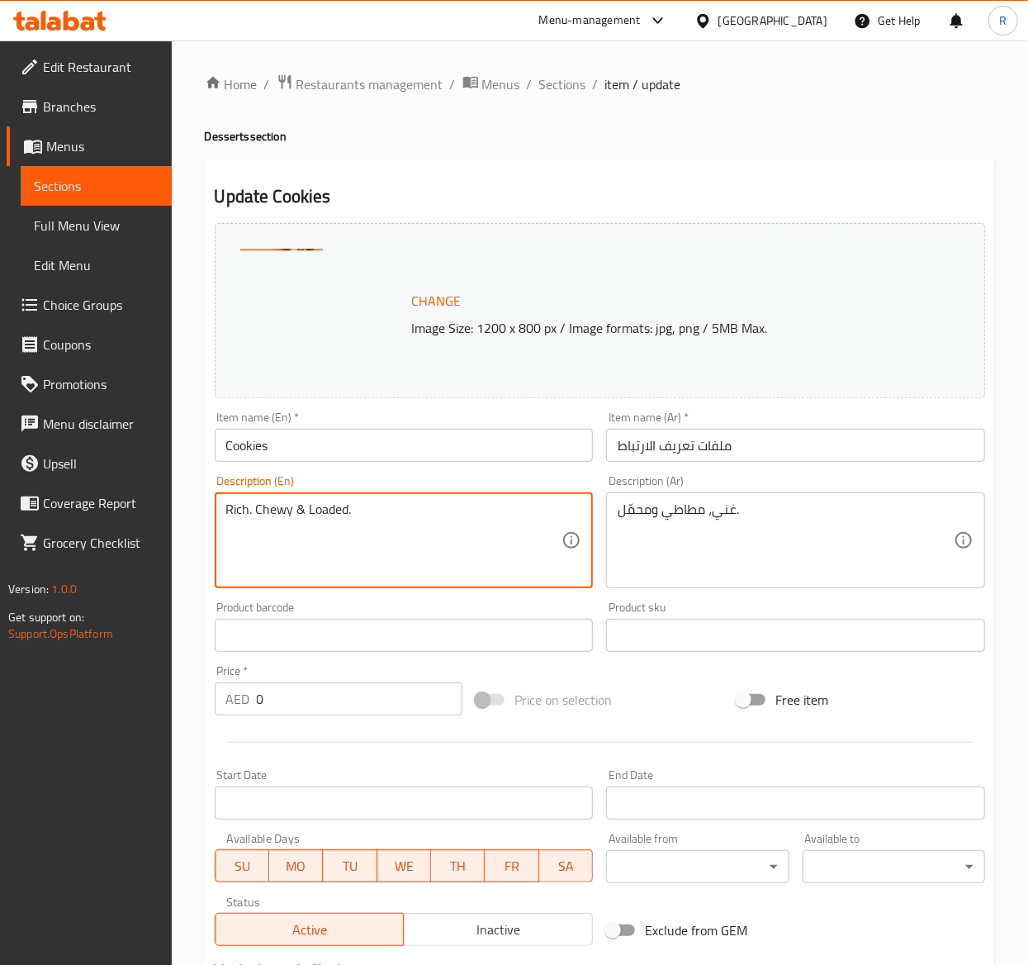
drag, startPoint x: 450, startPoint y: 509, endPoint x: 119, endPoint y: 521, distance: 331.4
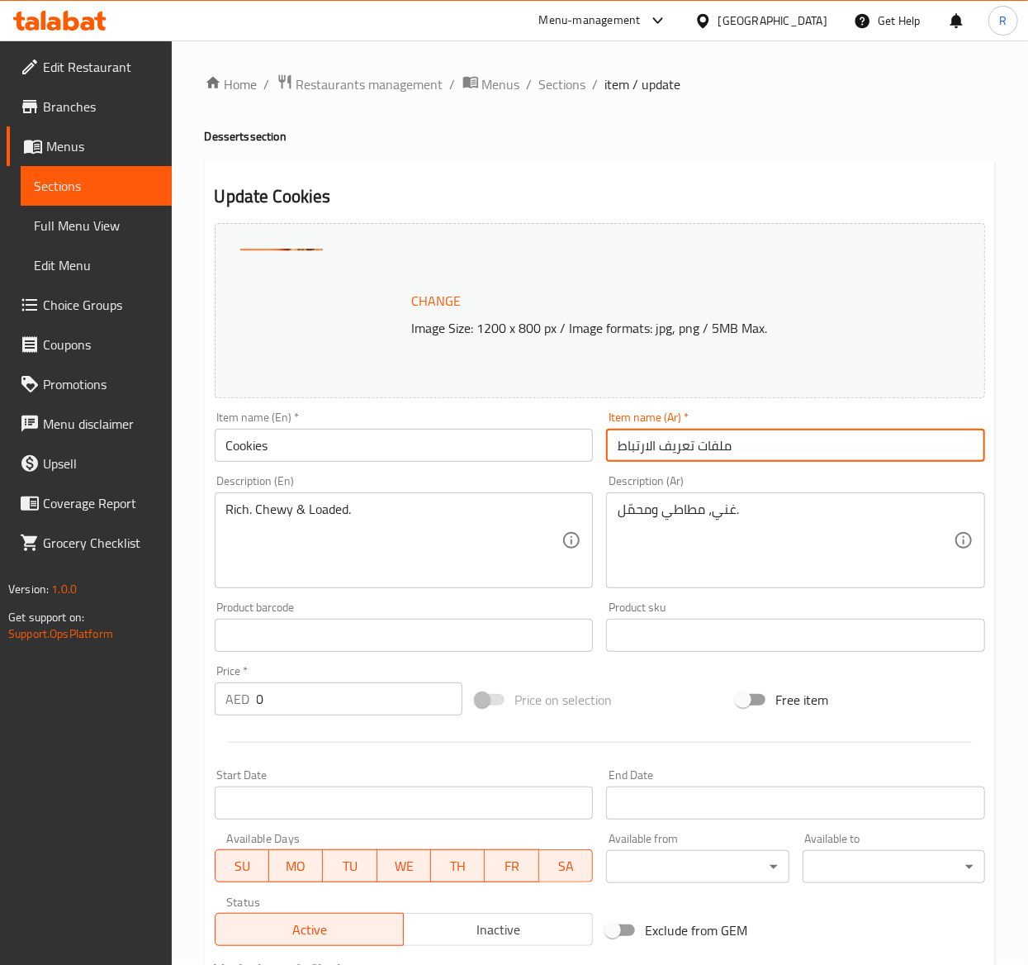
drag, startPoint x: 757, startPoint y: 455, endPoint x: 431, endPoint y: 415, distance: 328.7
click at [431, 415] on div "Change Image Size: 1200 x 800 px / Image formats: jpg, png / 5MB Max. Item name…" at bounding box center [600, 584] width 784 height 736
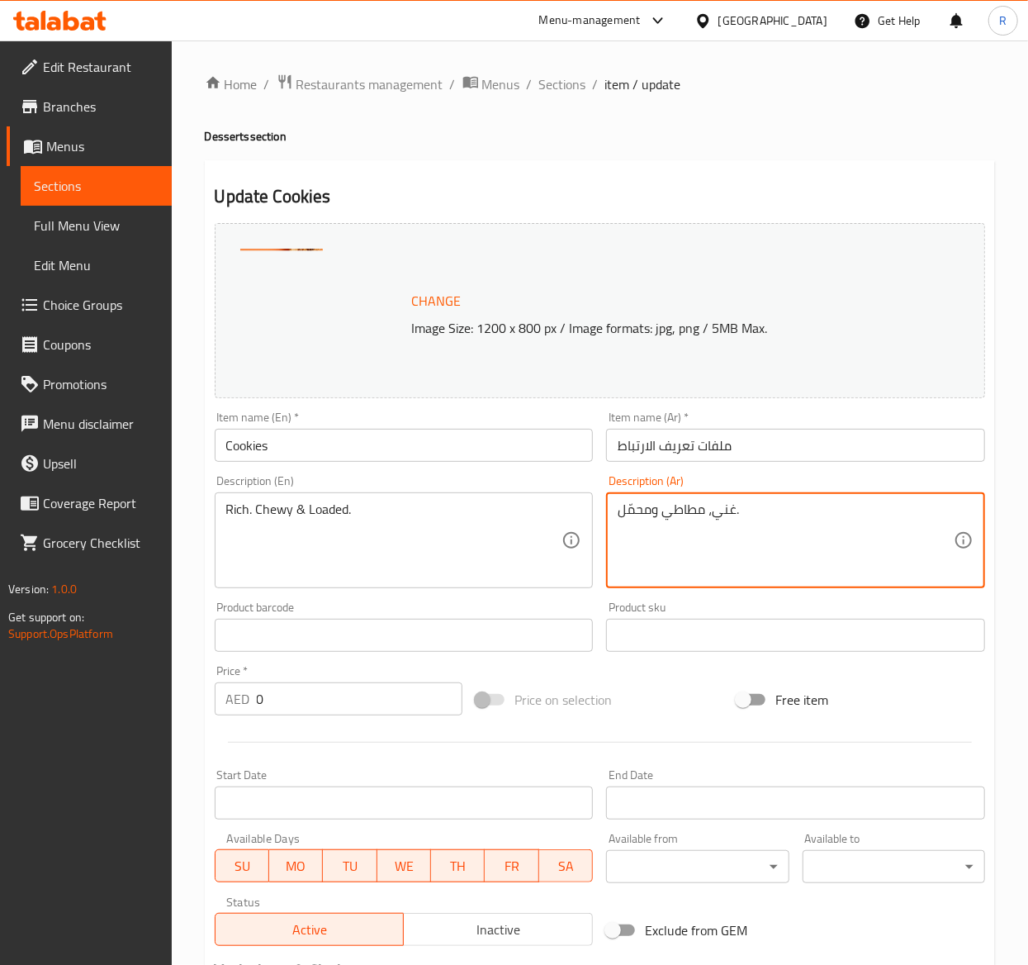
drag, startPoint x: 777, startPoint y: 518, endPoint x: 451, endPoint y: 501, distance: 326.7
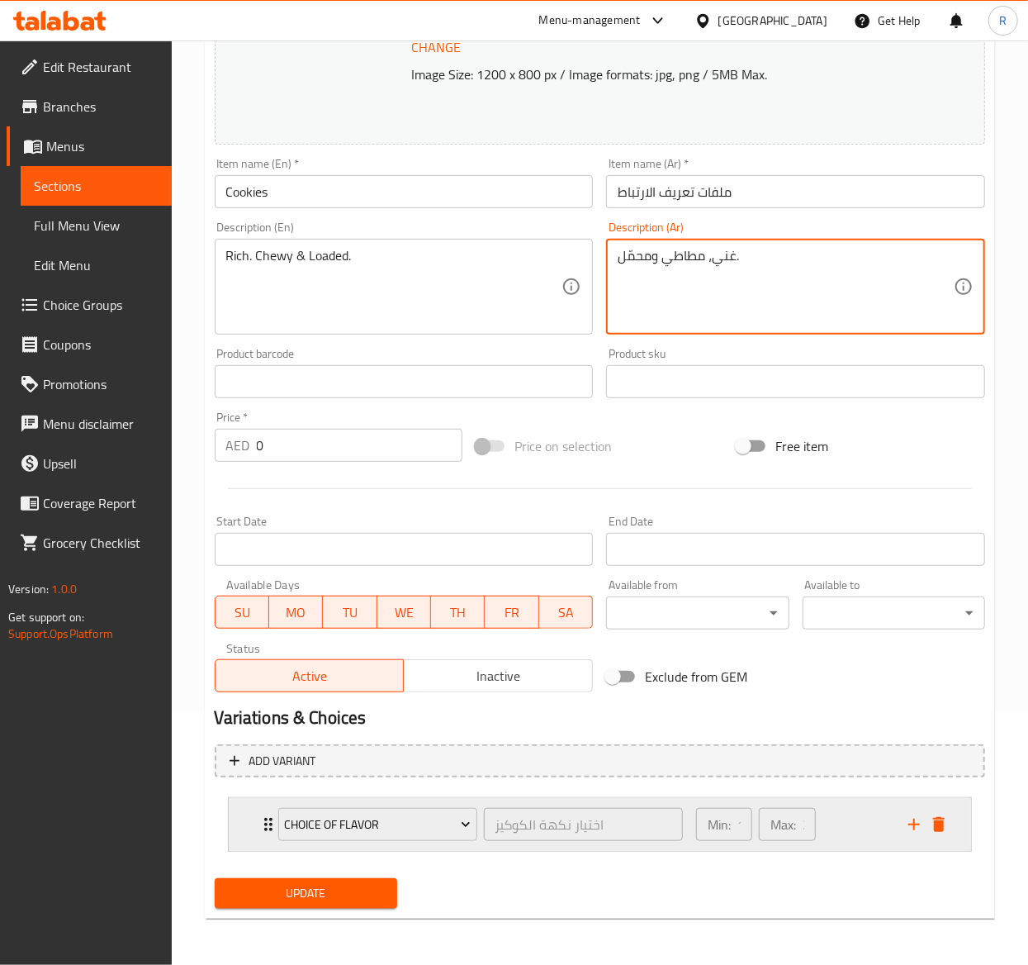
click at [264, 829] on icon "Expand" at bounding box center [268, 824] width 8 height 13
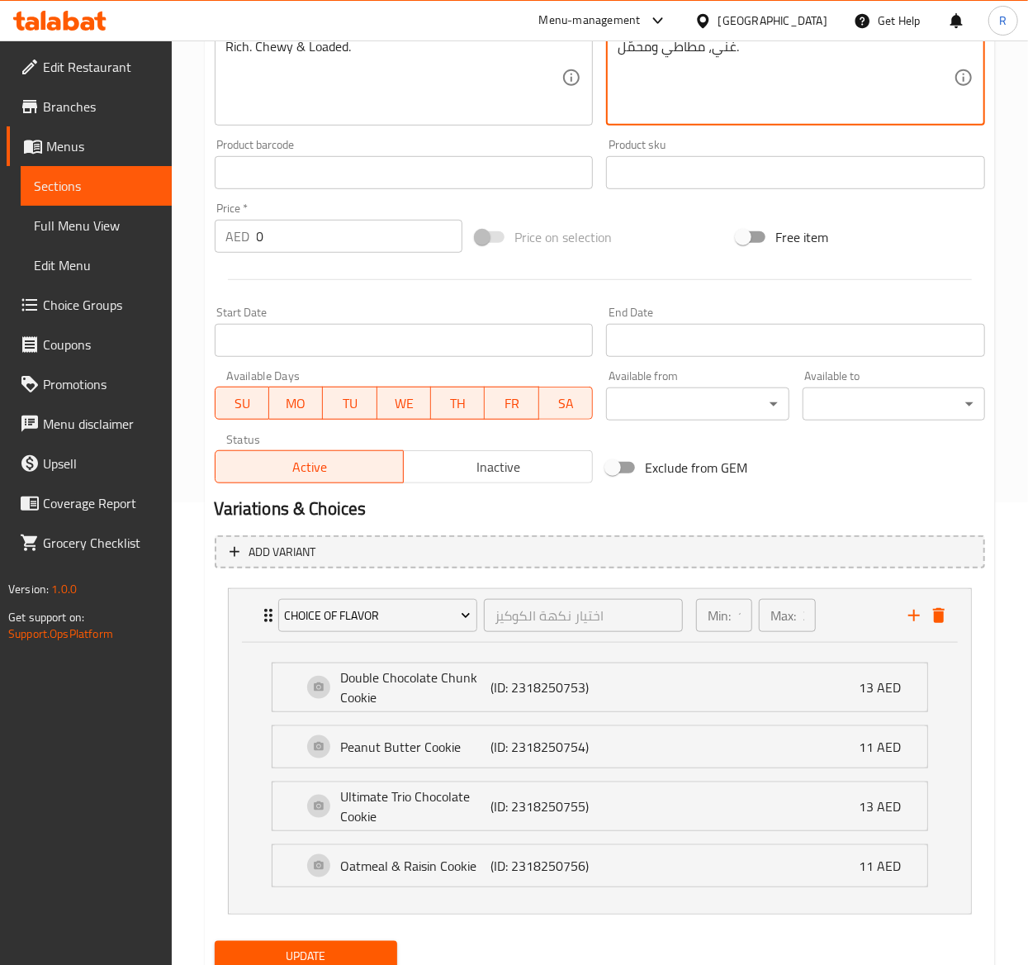
scroll to position [459, 0]
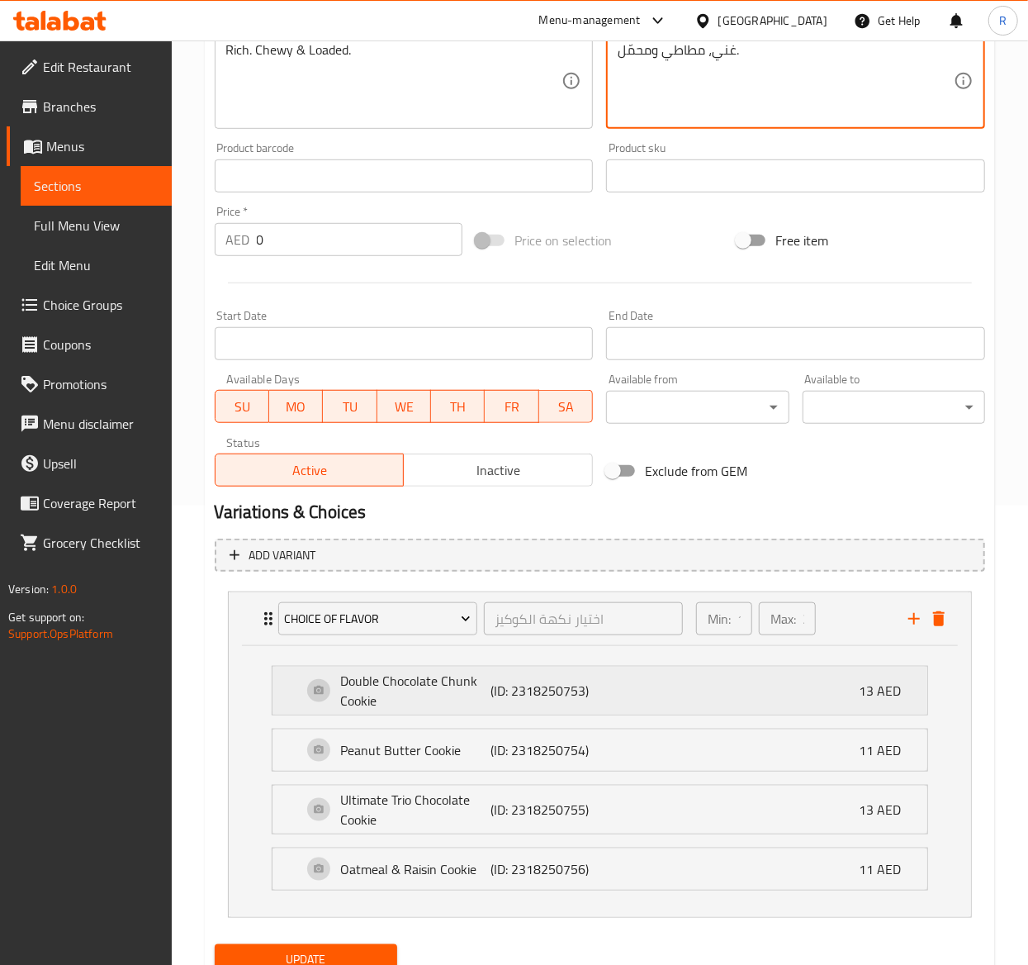
click at [381, 689] on p "Double Chocolate Chunk Cookie" at bounding box center [416, 691] width 150 height 40
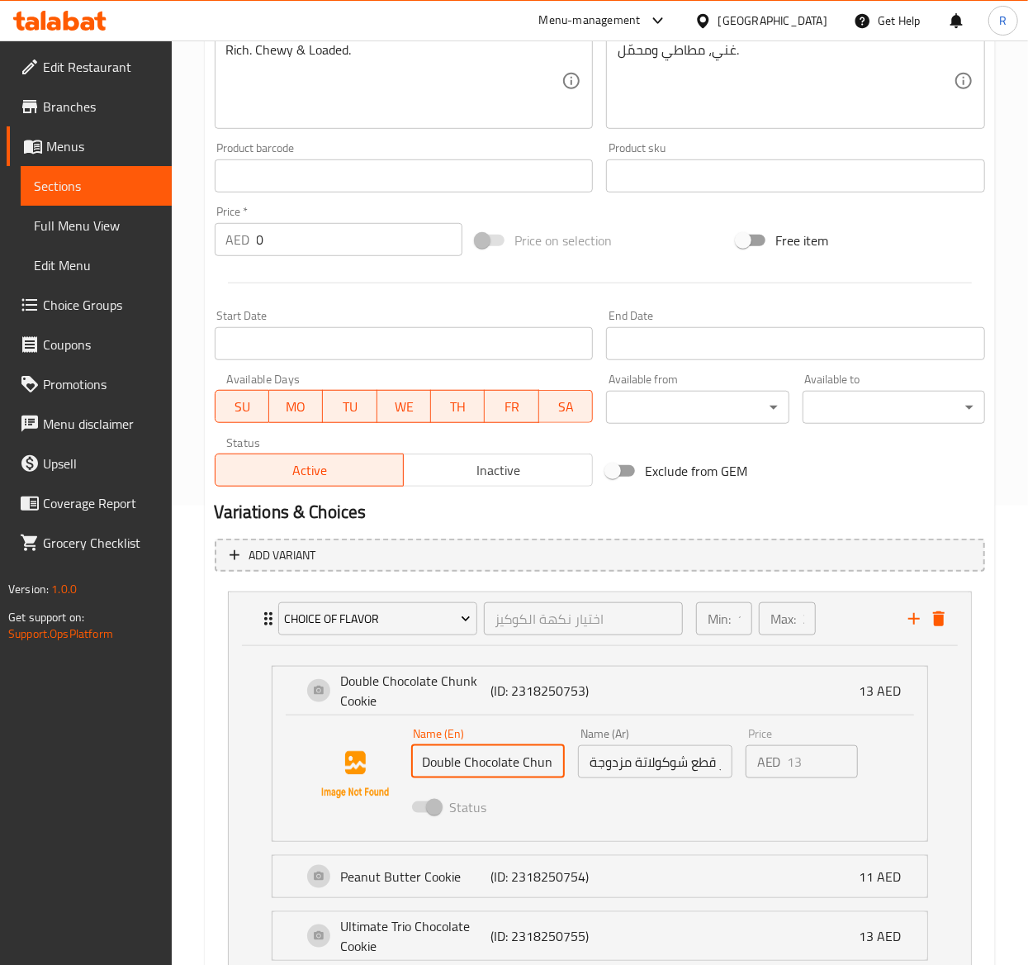
click at [536, 762] on input "Double Chocolate Chunk Cookie" at bounding box center [488, 761] width 154 height 33
click at [658, 778] on input "كوكيز قطع شوكولاتة مزدوجة" at bounding box center [655, 761] width 154 height 33
click at [644, 762] on input "كوكيز قطع شوكولاتة مزدوجة" at bounding box center [655, 761] width 154 height 33
click at [299, 723] on div at bounding box center [355, 775] width 112 height 112
click at [289, 700] on div "Double Chocolate Chunk Cookie (ID: 2318250753) 13 AED" at bounding box center [600, 691] width 655 height 48
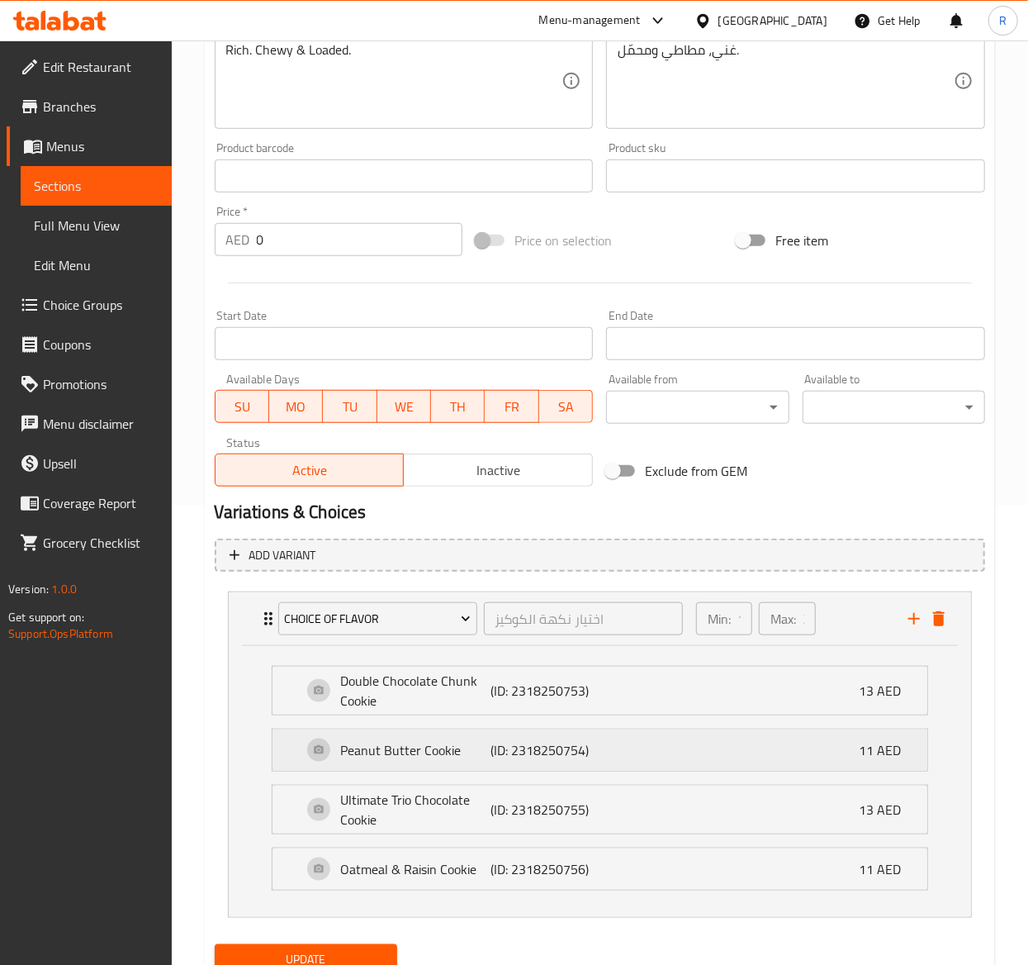
click at [354, 752] on p "Peanut Butter Cookie" at bounding box center [416, 750] width 150 height 20
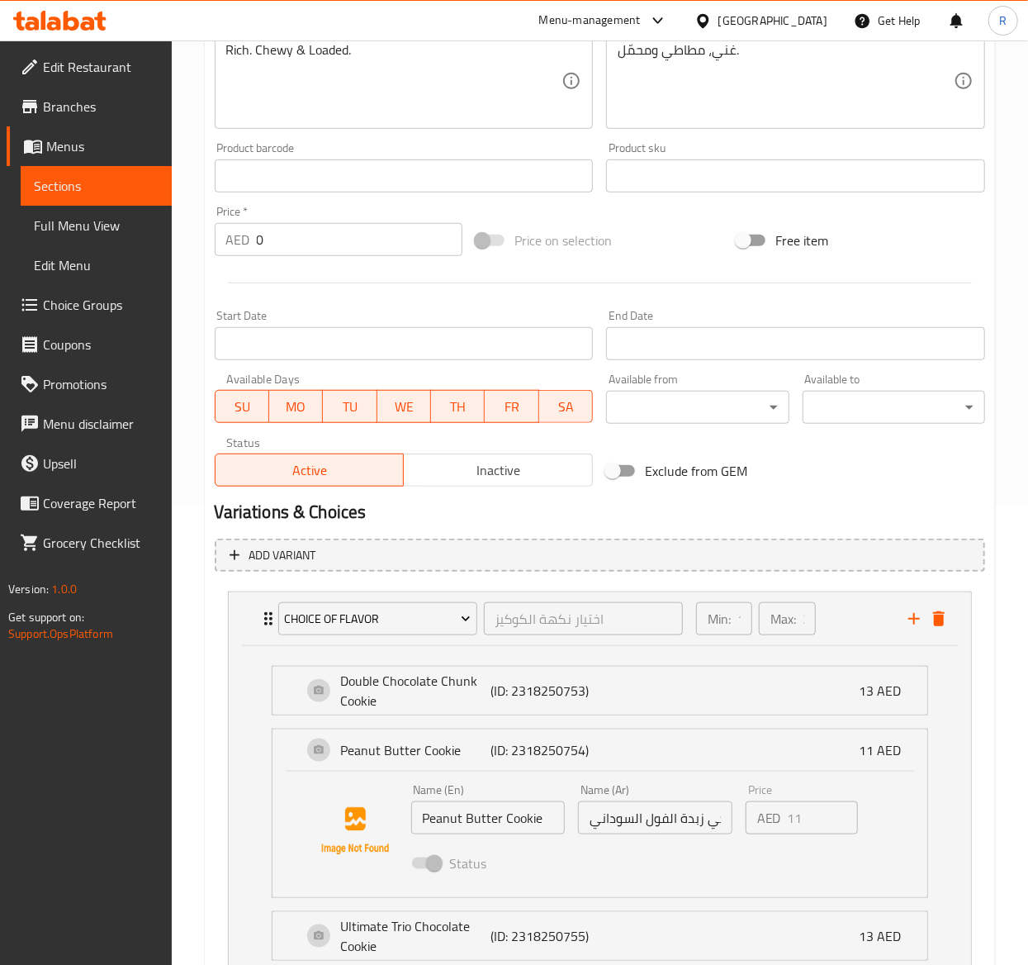
click at [529, 828] on input "Peanut Butter Cookie" at bounding box center [488, 817] width 154 height 33
click at [638, 832] on input "كوكي زبدة الفول السوداني" at bounding box center [655, 817] width 154 height 33
click at [629, 816] on input "كوكي زبدة الفول السوداني" at bounding box center [655, 817] width 154 height 33
click at [268, 753] on li "Peanut Butter Cookie (ID: 2318250754) 11 AED Name (En) Peanut Butter Cookie Nam…" at bounding box center [600, 813] width 683 height 183
click at [295, 746] on div "Peanut Butter Cookie (ID: 2318250754) 11 AED" at bounding box center [600, 749] width 655 height 41
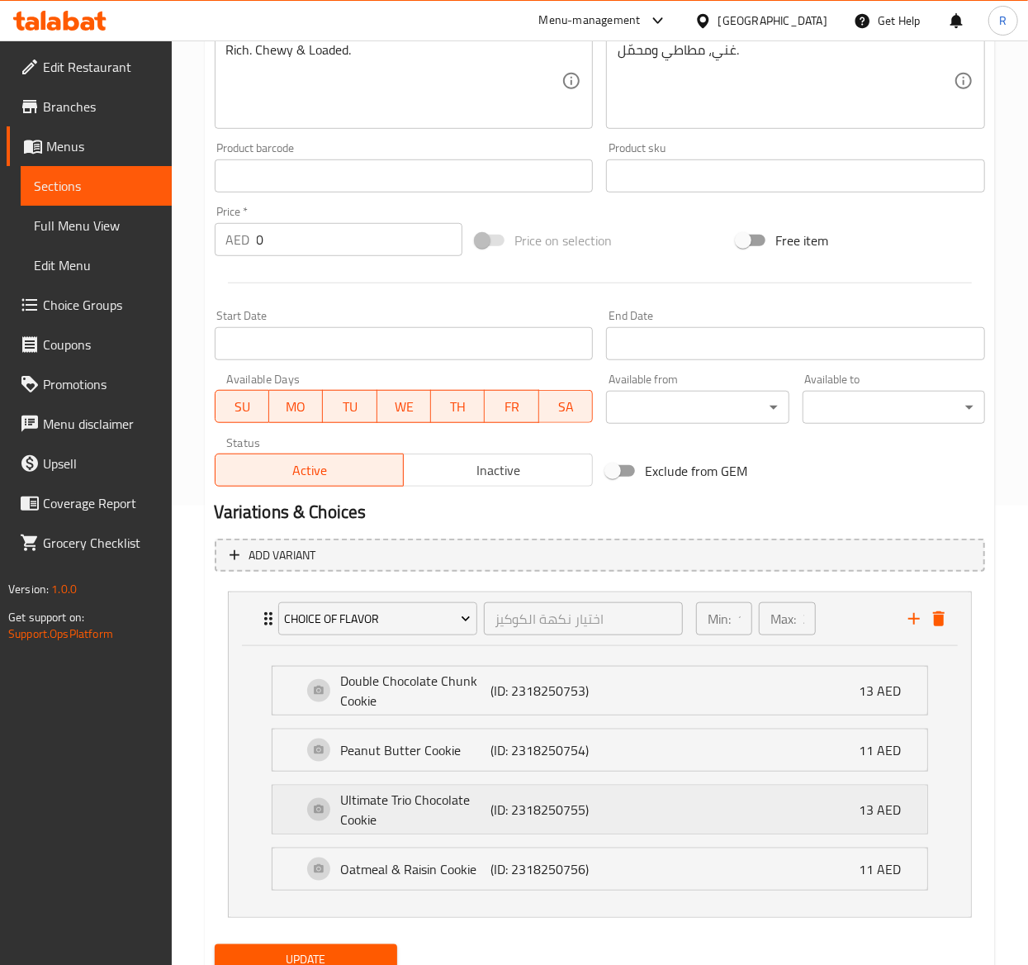
click at [444, 792] on p "Ultimate Trio Chocolate Cookie" at bounding box center [416, 810] width 150 height 40
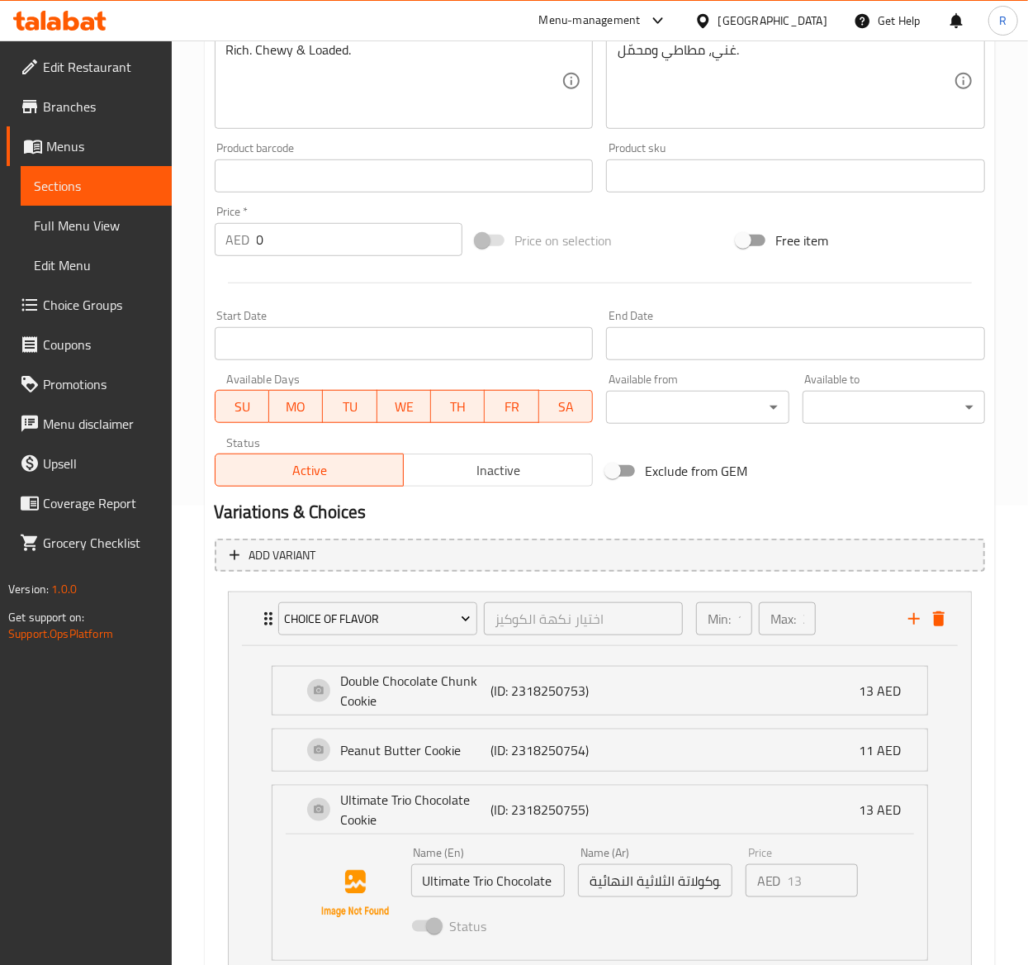
click at [516, 891] on input "Ultimate Trio Chocolate Cookie" at bounding box center [488, 880] width 154 height 33
click at [635, 885] on input "كوكيز الشوكولاتة الثلاثية النهائية" at bounding box center [655, 880] width 154 height 33
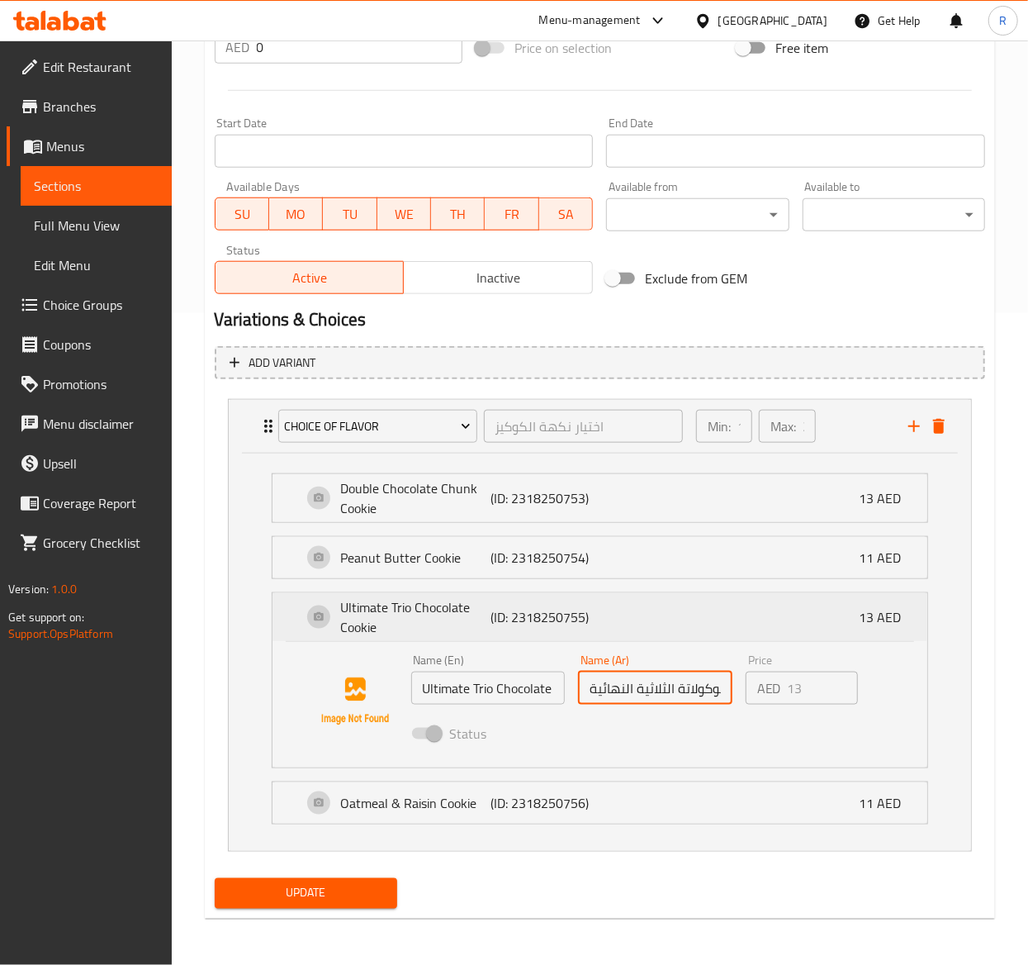
click at [287, 614] on div "Ultimate Trio Chocolate Cookie (ID: 2318250755) 13 AED" at bounding box center [600, 617] width 655 height 48
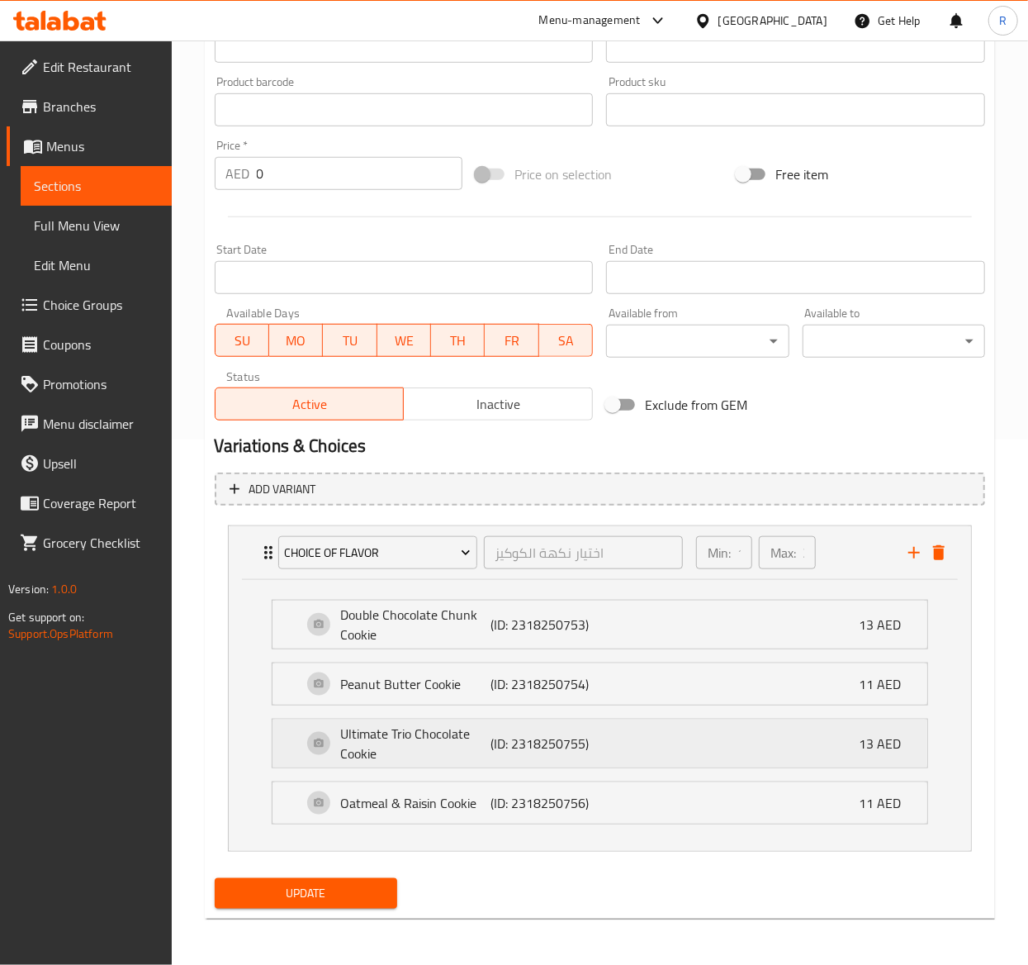
scroll to position [529, 0]
click at [421, 811] on p "Oatmeal & Raisin Cookie" at bounding box center [416, 803] width 150 height 20
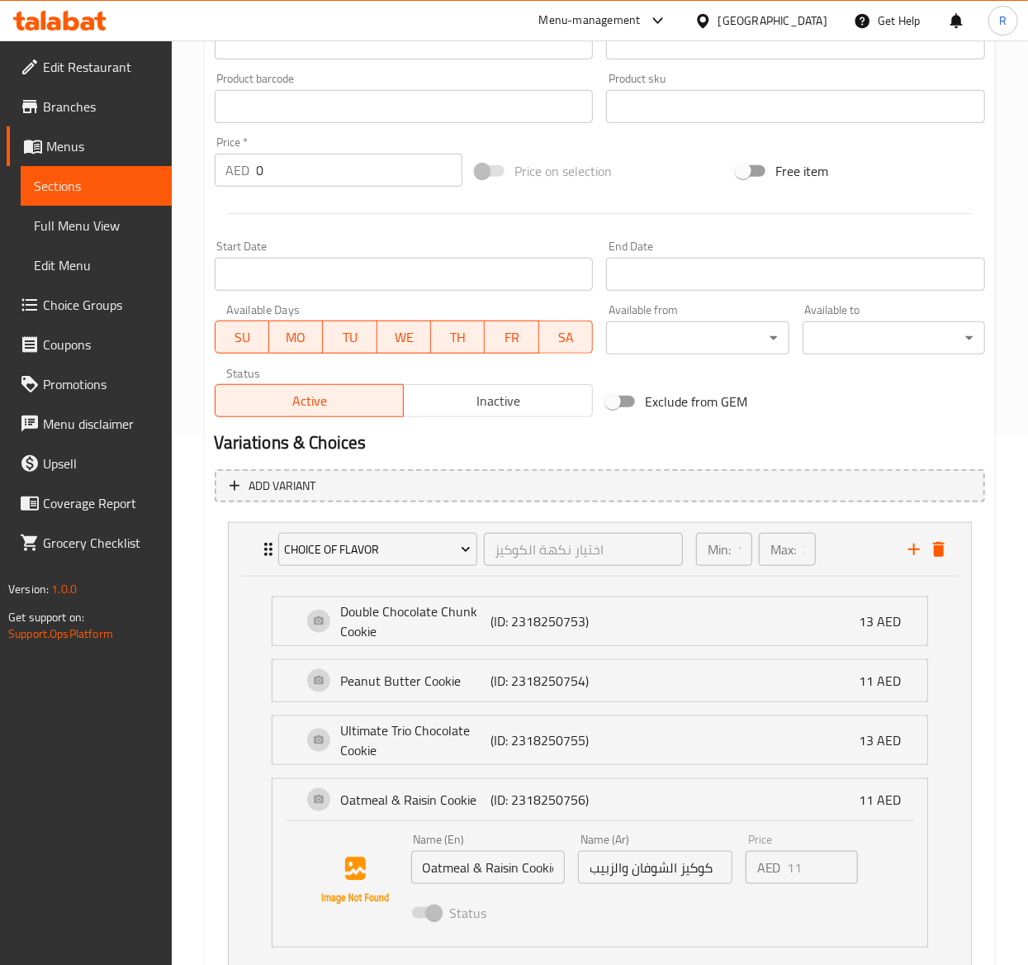
drag, startPoint x: 483, startPoint y: 892, endPoint x: 451, endPoint y: 869, distance: 39.7
click at [451, 869] on input "Oatmeal & Raisin Cookie" at bounding box center [488, 867] width 154 height 33
click at [639, 867] on input "كوكيز الشوفان والزبيب" at bounding box center [655, 867] width 154 height 33
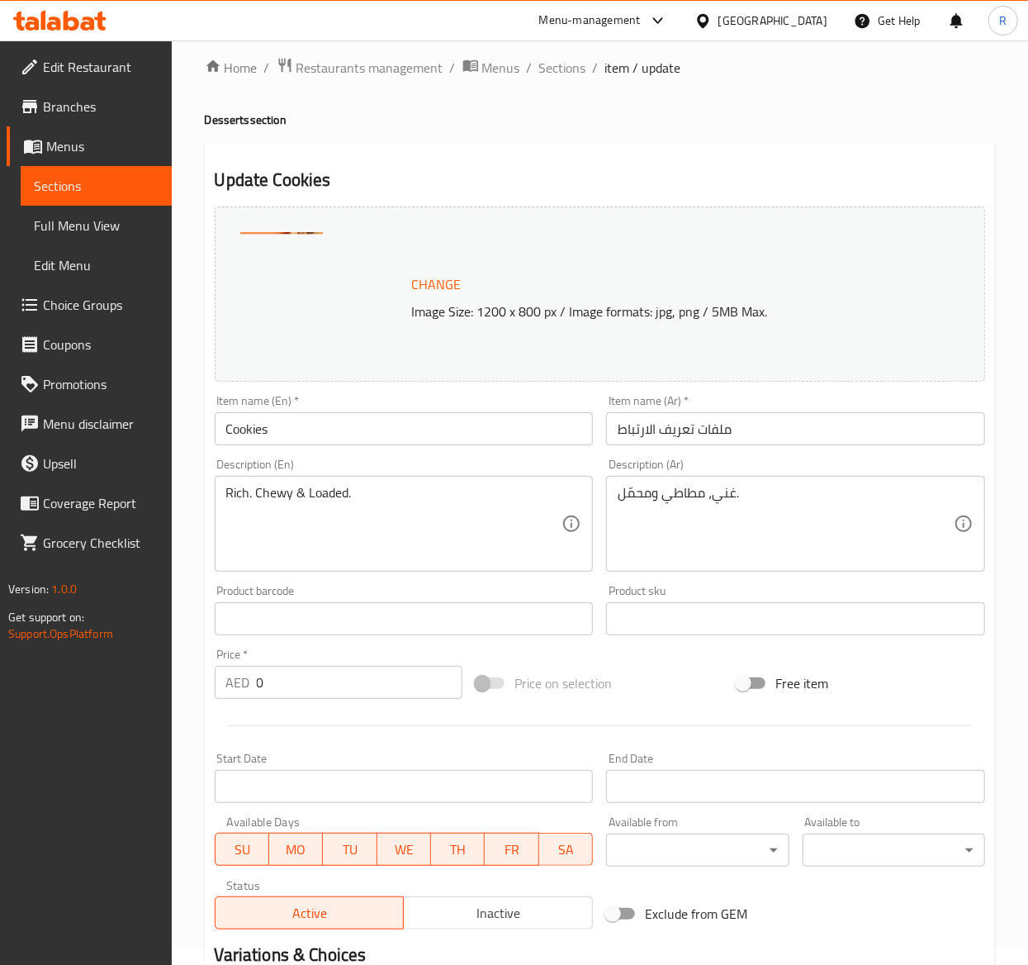
scroll to position [0, 0]
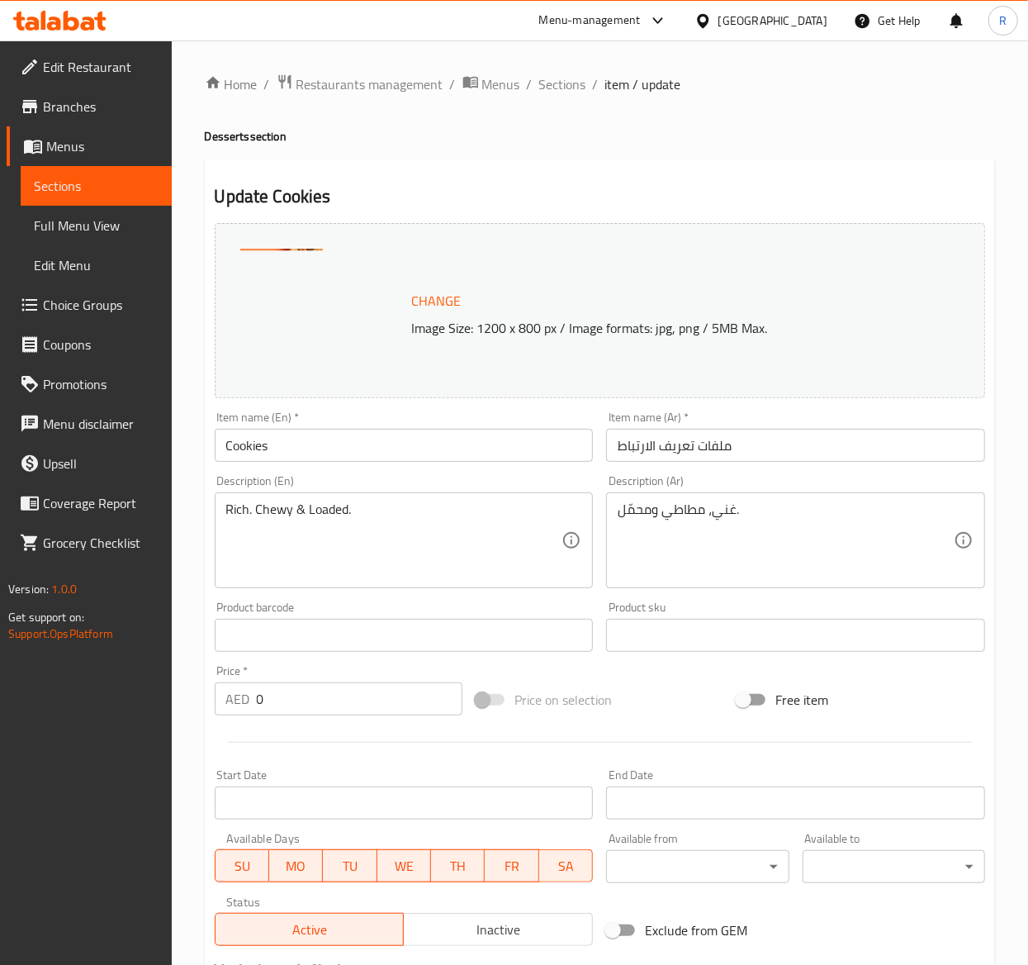
click at [529, 81] on li "/" at bounding box center [530, 84] width 6 height 20
click at [548, 86] on span "Sections" at bounding box center [562, 84] width 47 height 20
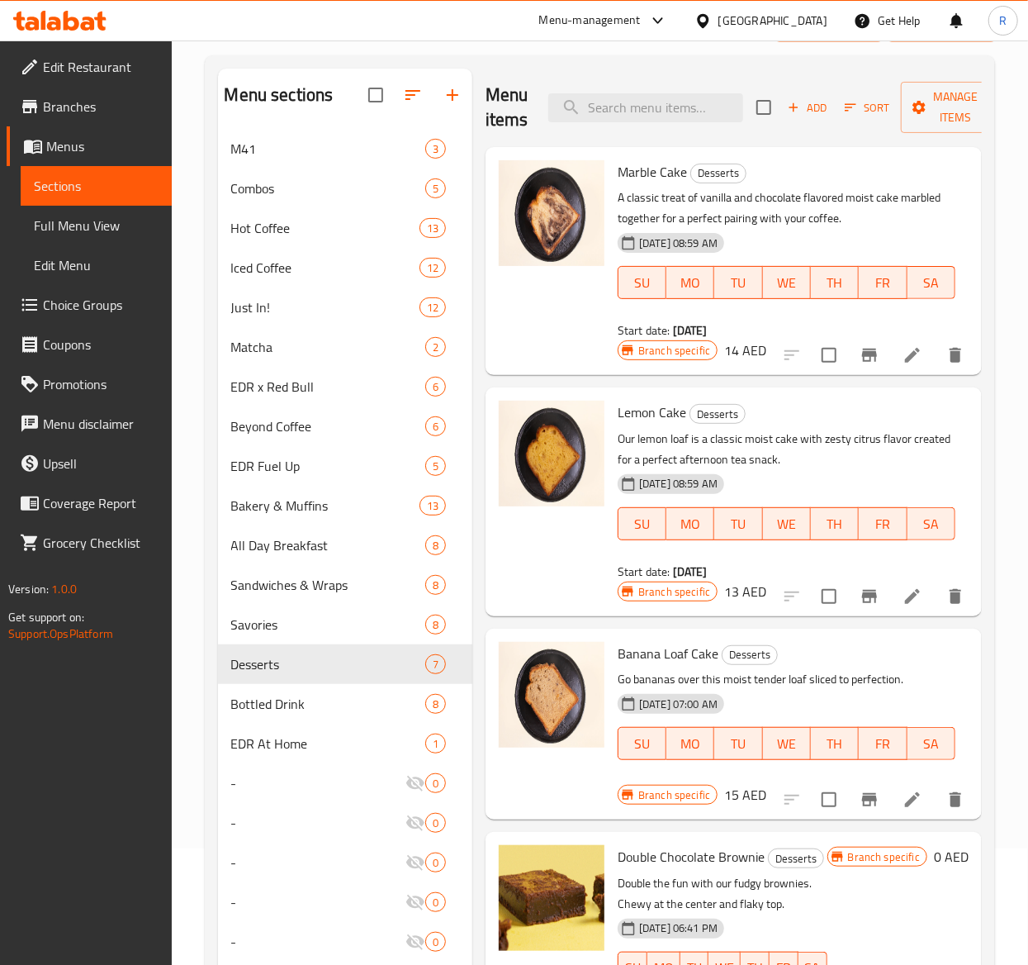
scroll to position [7, 0]
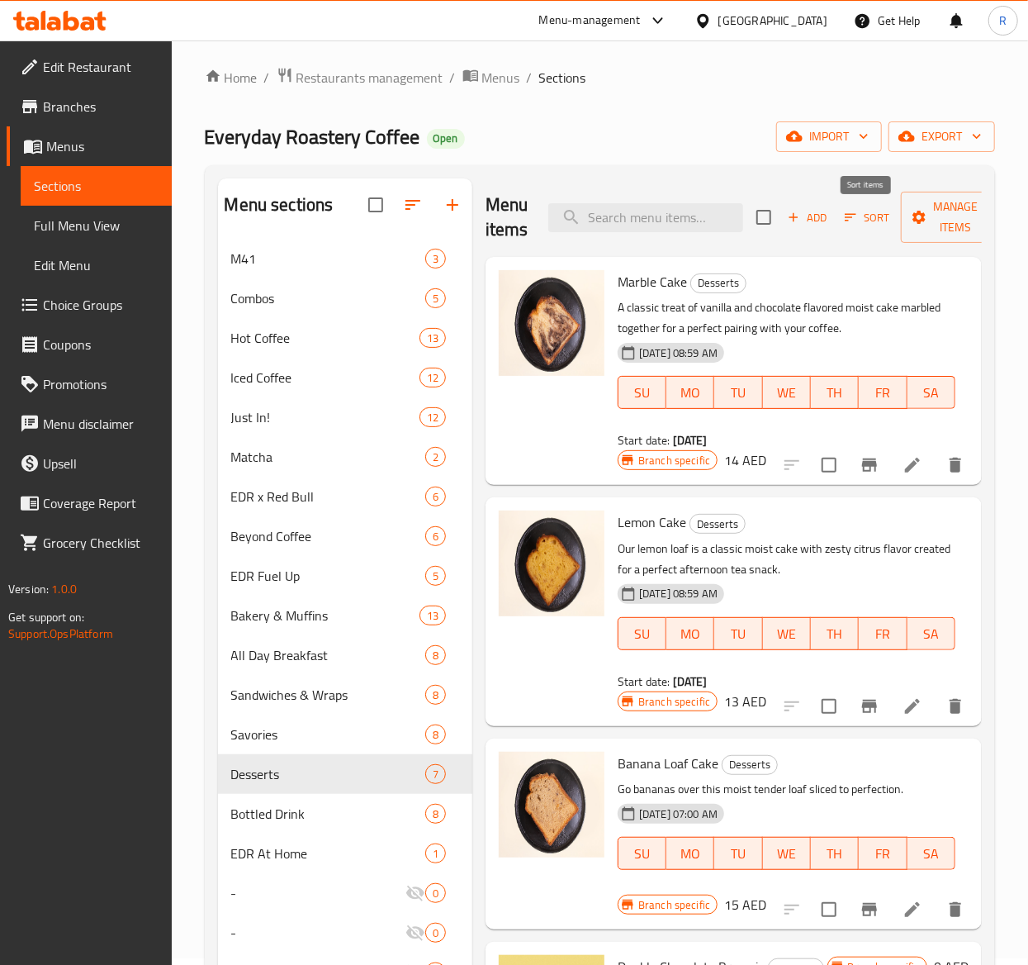
click at [880, 218] on span "Sort" at bounding box center [867, 217] width 45 height 19
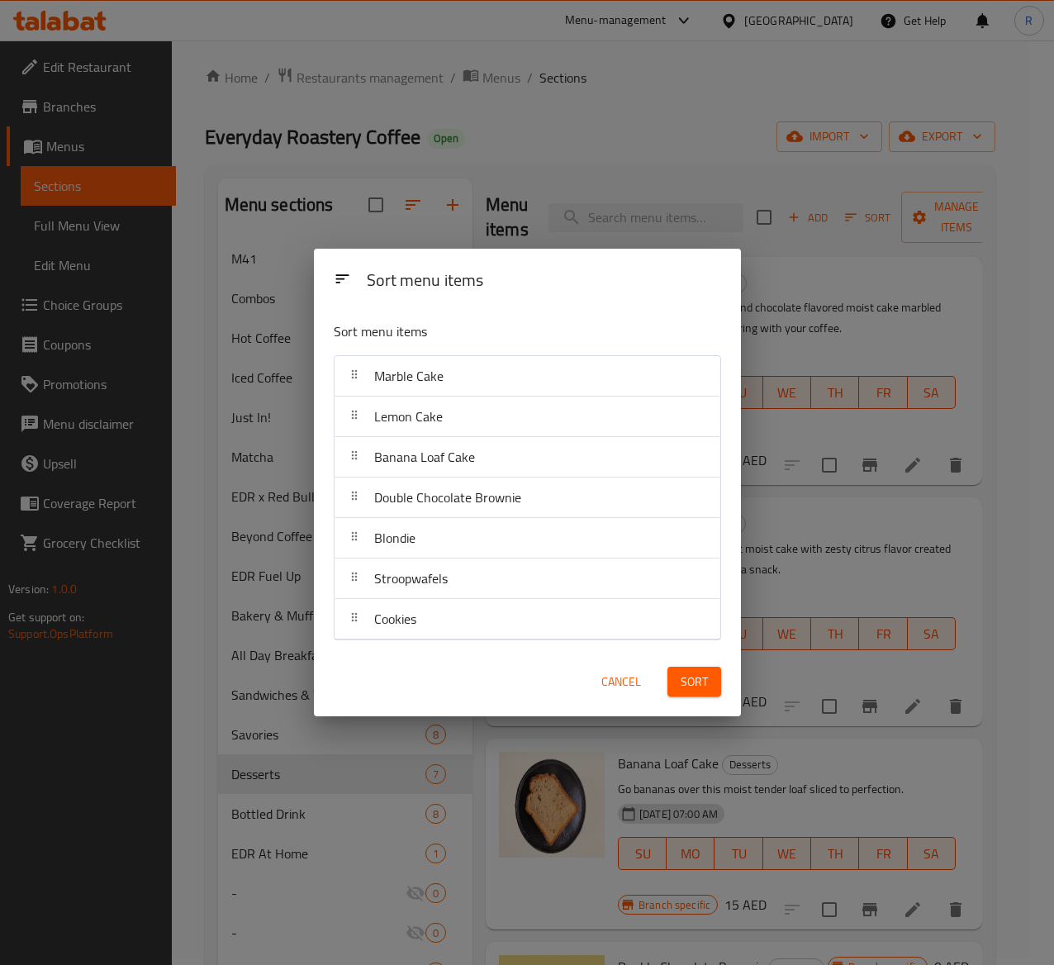
click at [623, 679] on span "Cancel" at bounding box center [621, 681] width 40 height 21
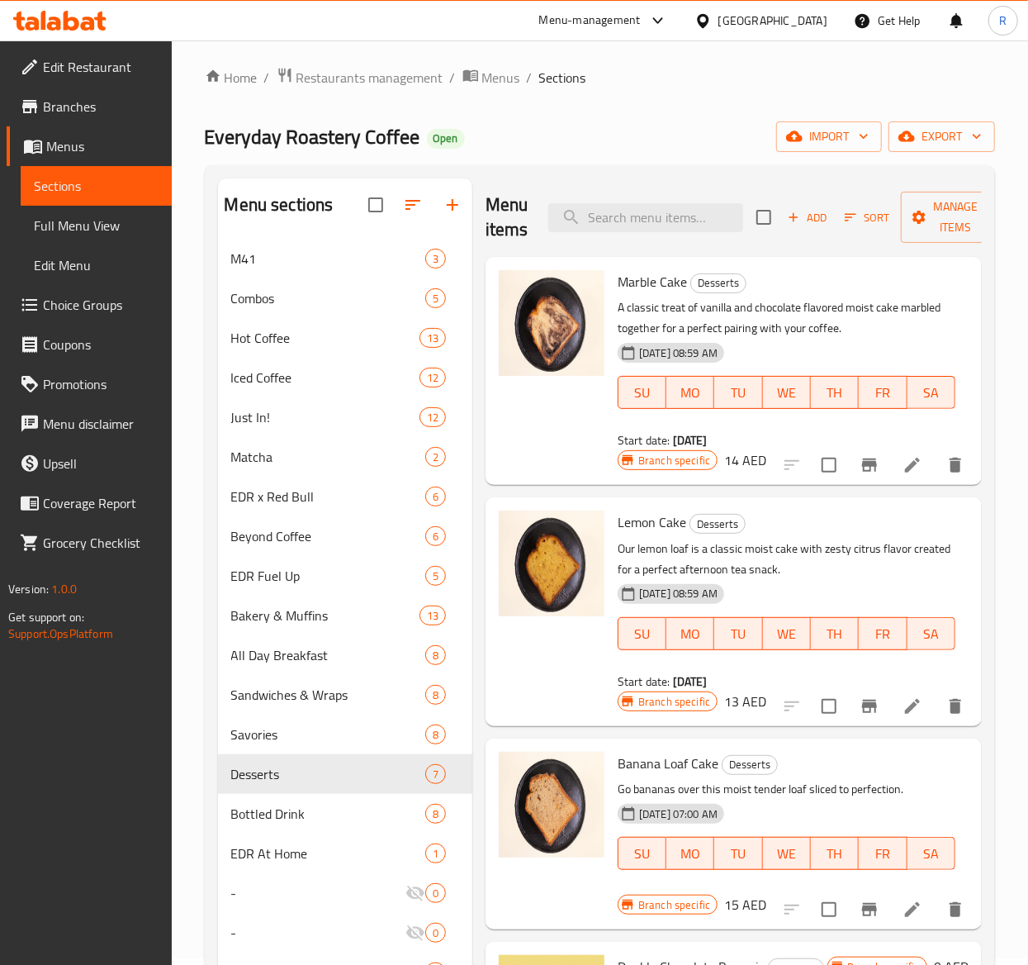
click at [856, 216] on icon "button" at bounding box center [850, 217] width 15 height 15
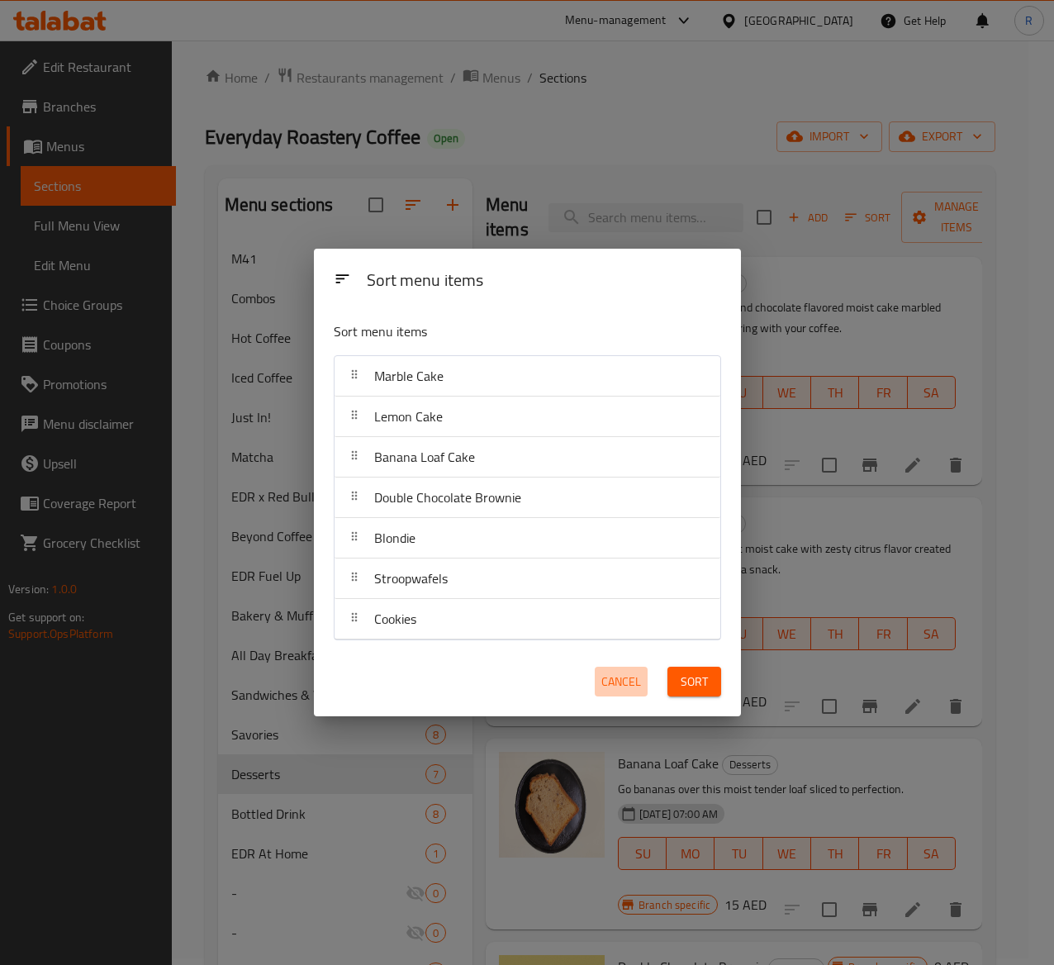
click at [602, 681] on span "Cancel" at bounding box center [621, 681] width 40 height 21
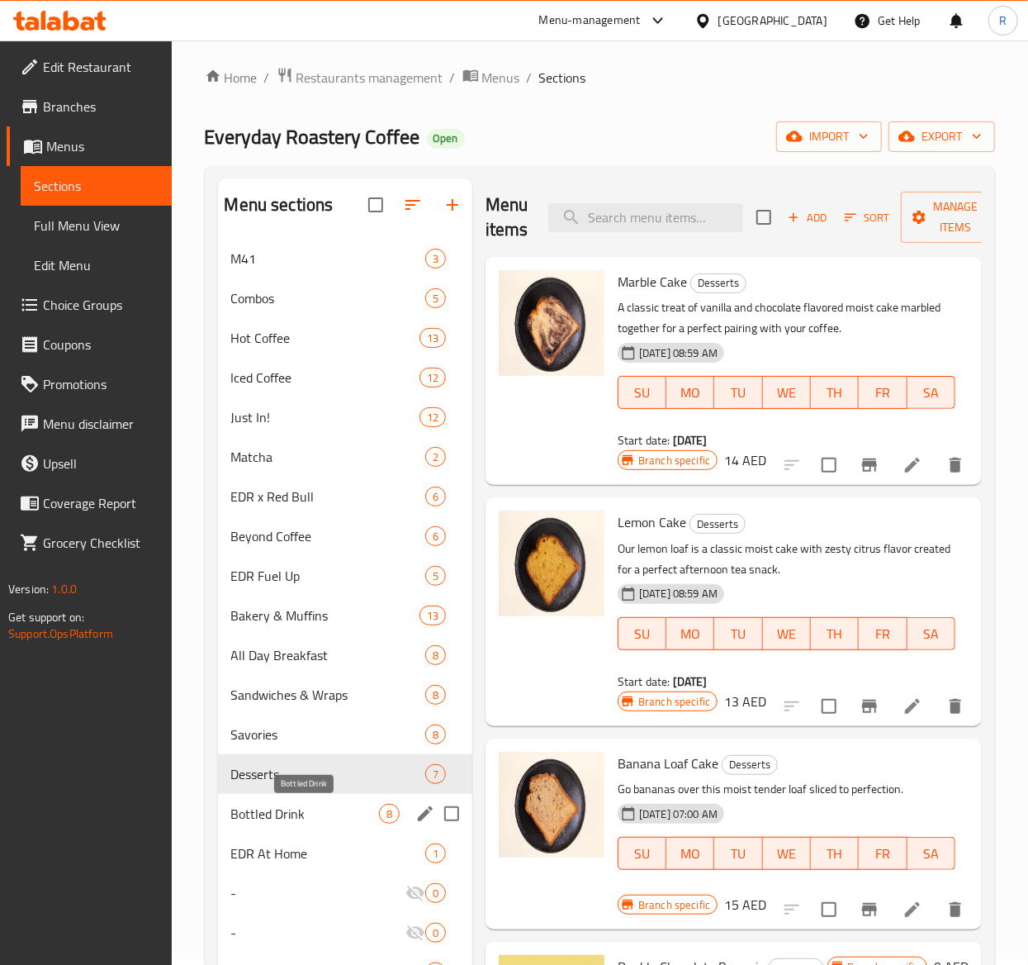
click at [301, 818] on span "Bottled Drink" at bounding box center [305, 814] width 148 height 20
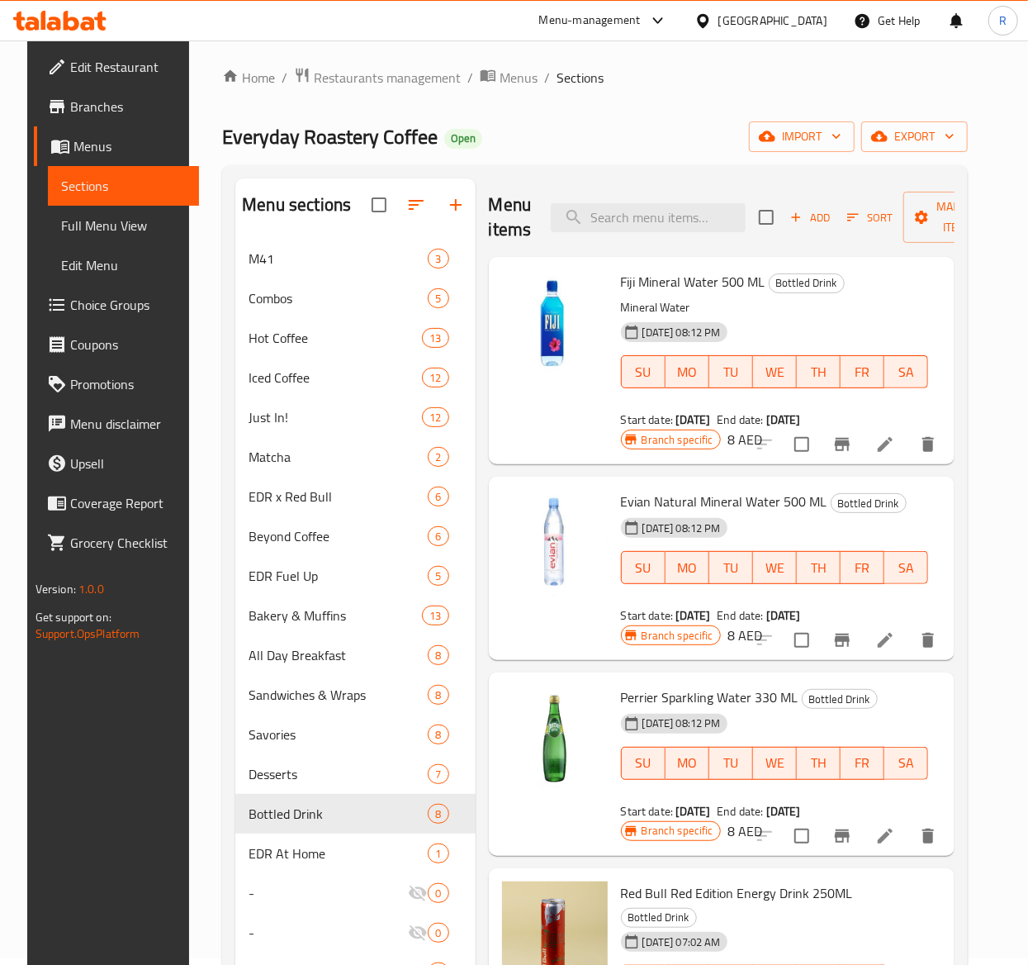
click at [871, 210] on span "Sort" at bounding box center [869, 217] width 45 height 19
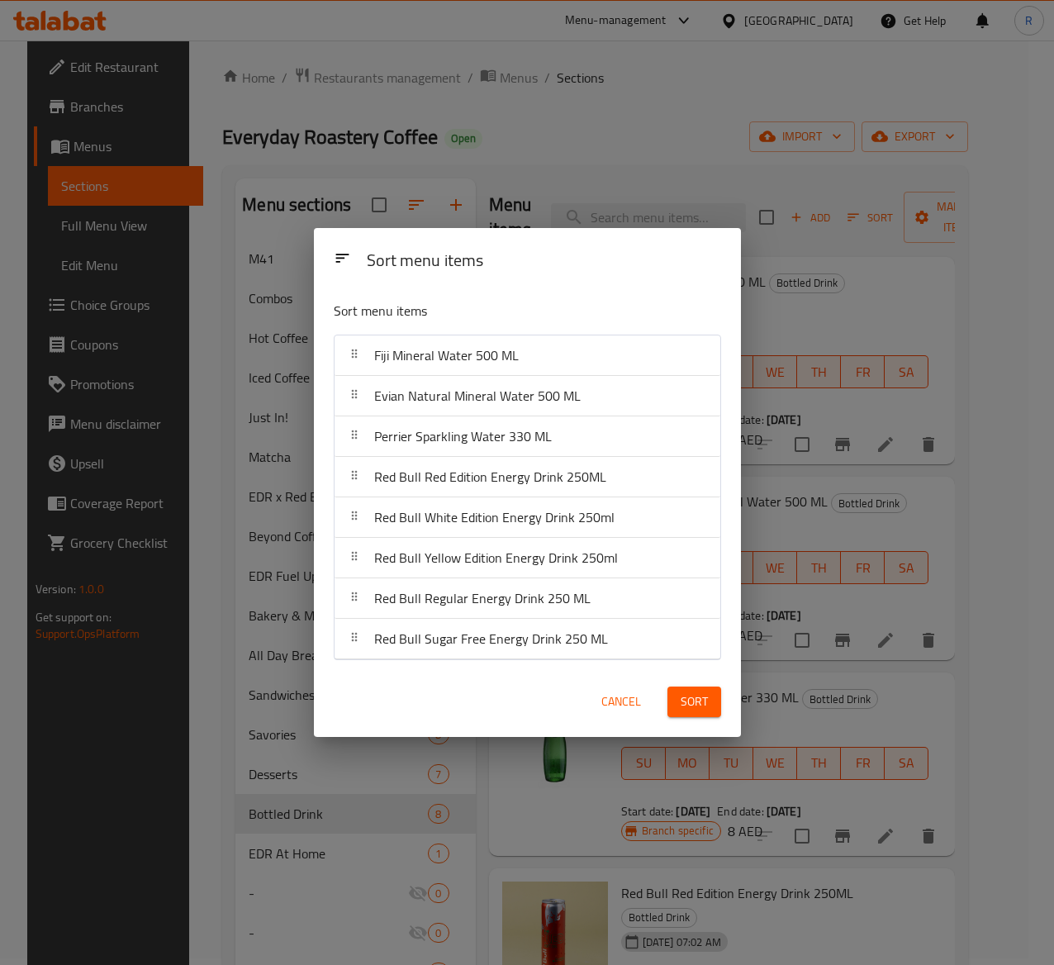
click at [625, 700] on span "Cancel" at bounding box center [621, 701] width 40 height 21
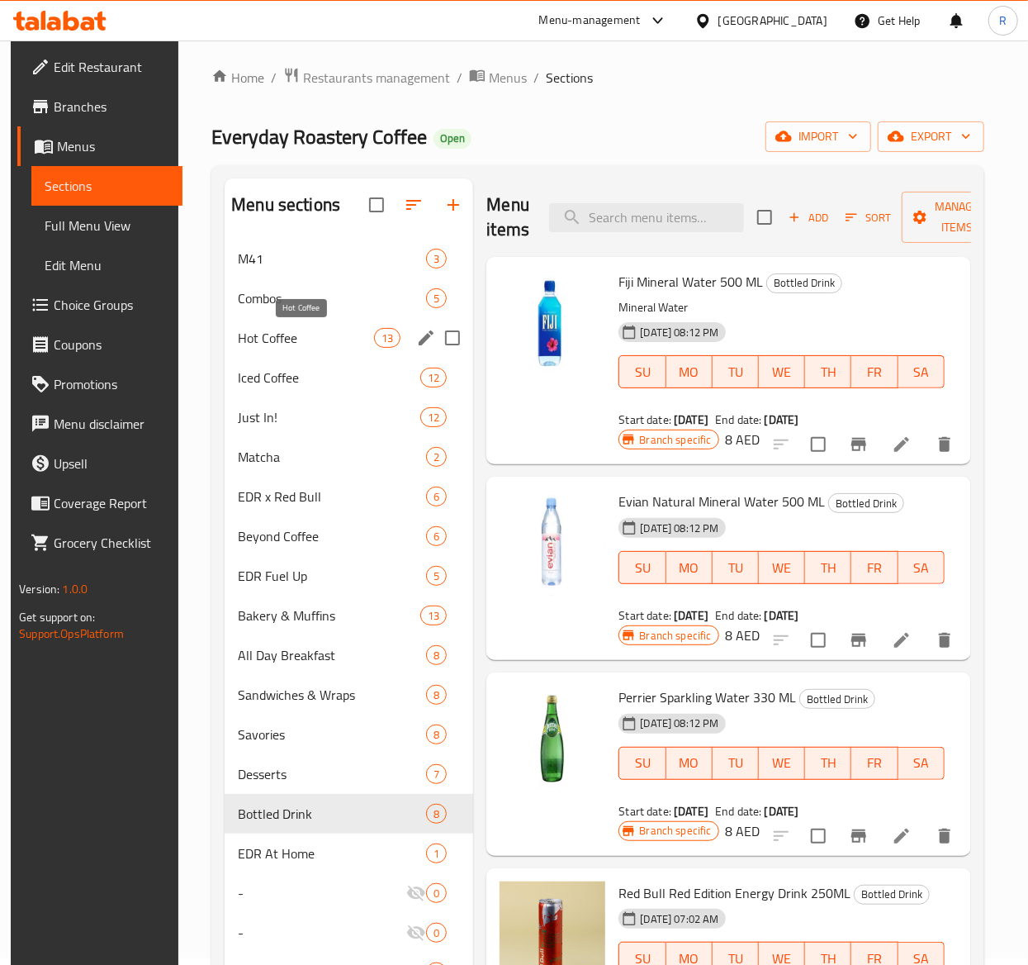
click at [334, 335] on span "Hot Coffee" at bounding box center [306, 338] width 136 height 20
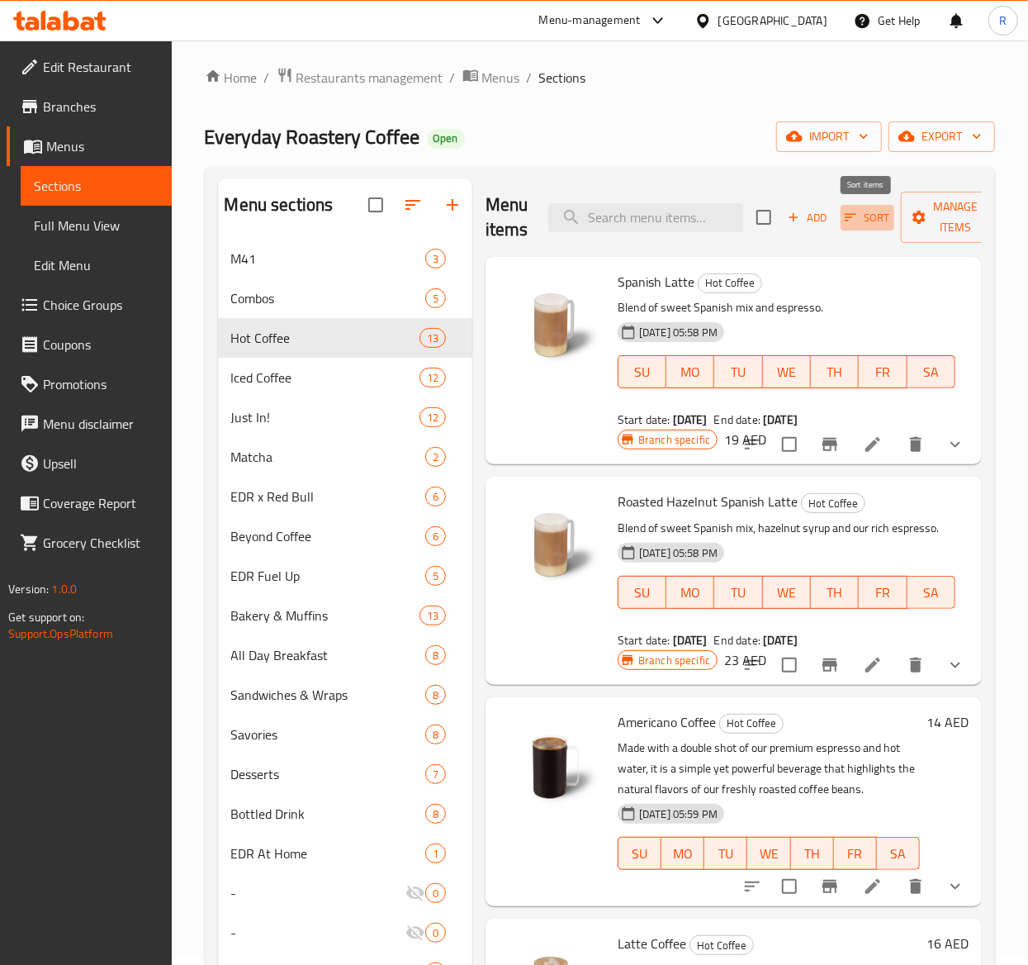
click at [859, 224] on span "Sort" at bounding box center [867, 217] width 45 height 19
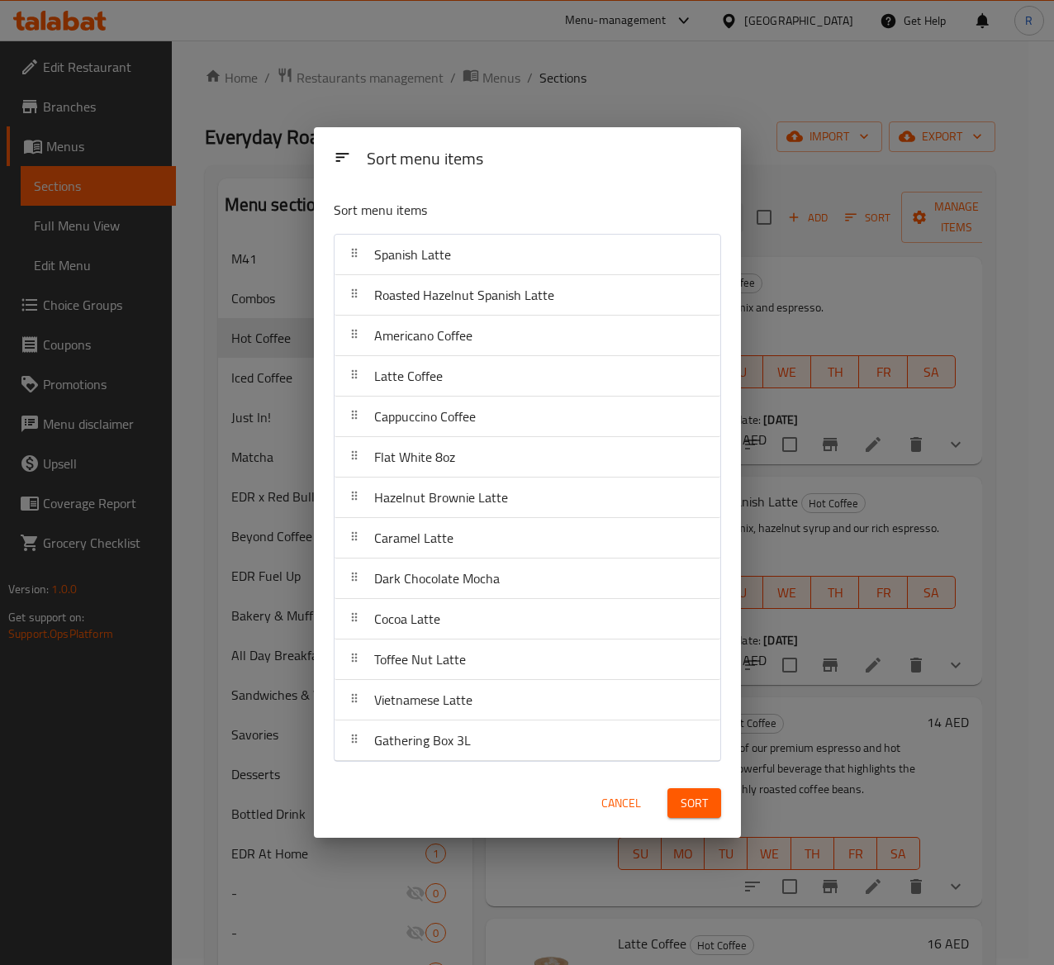
click at [614, 809] on span "Cancel" at bounding box center [621, 803] width 40 height 21
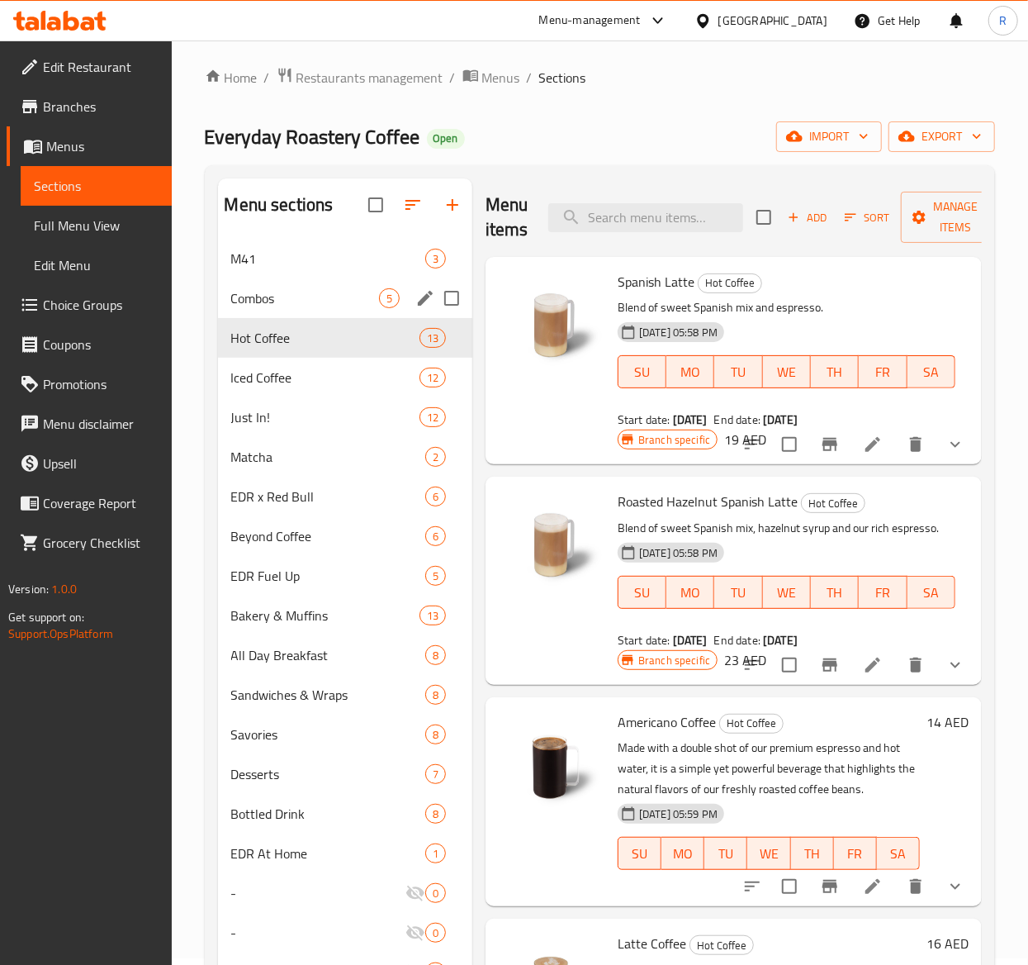
click at [363, 287] on div "Combos 5" at bounding box center [345, 298] width 254 height 40
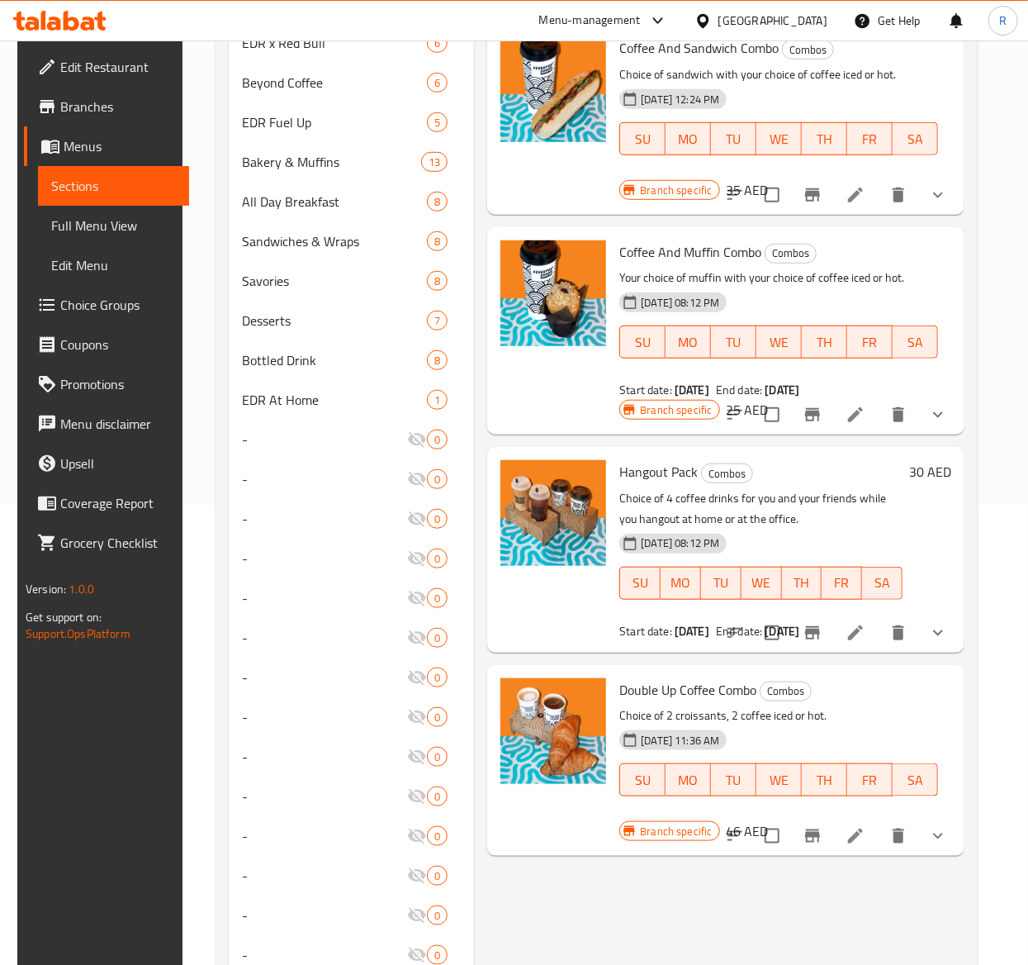
scroll to position [467, 0]
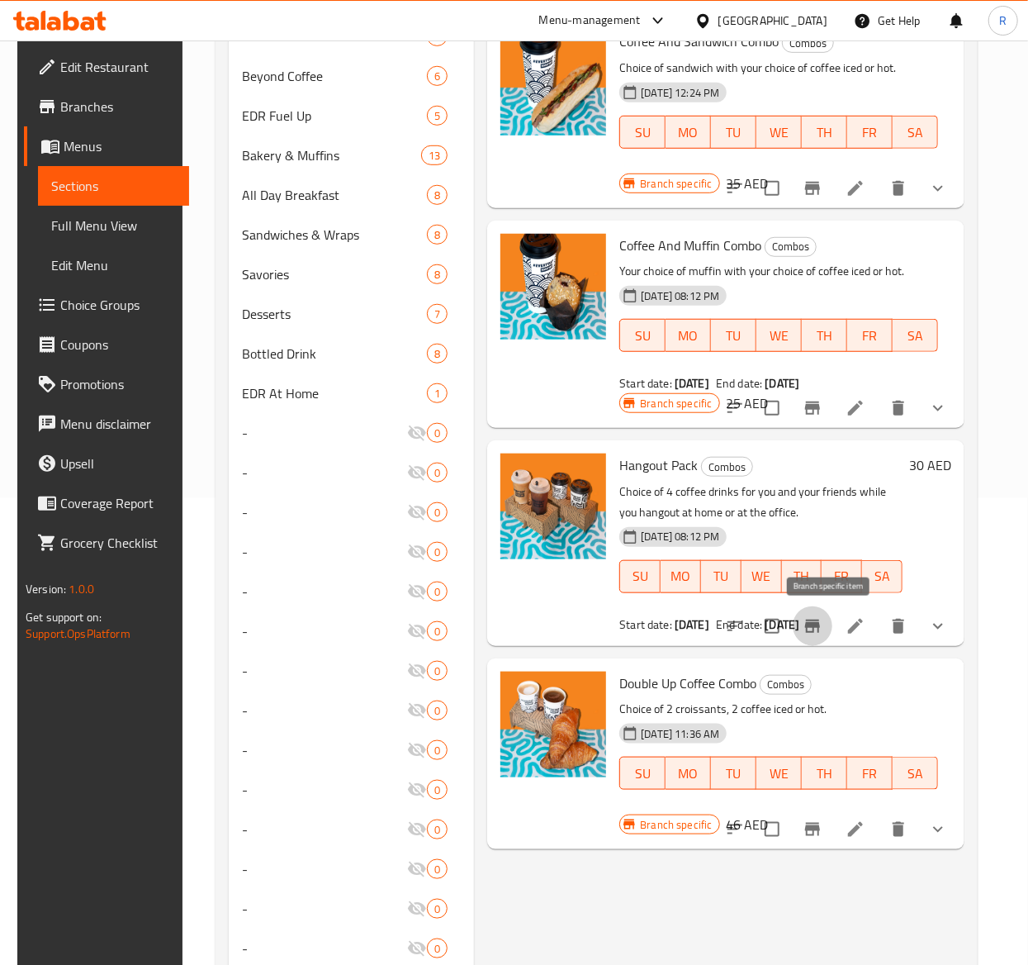
click at [820, 626] on icon "Branch-specific-item" at bounding box center [812, 625] width 15 height 13
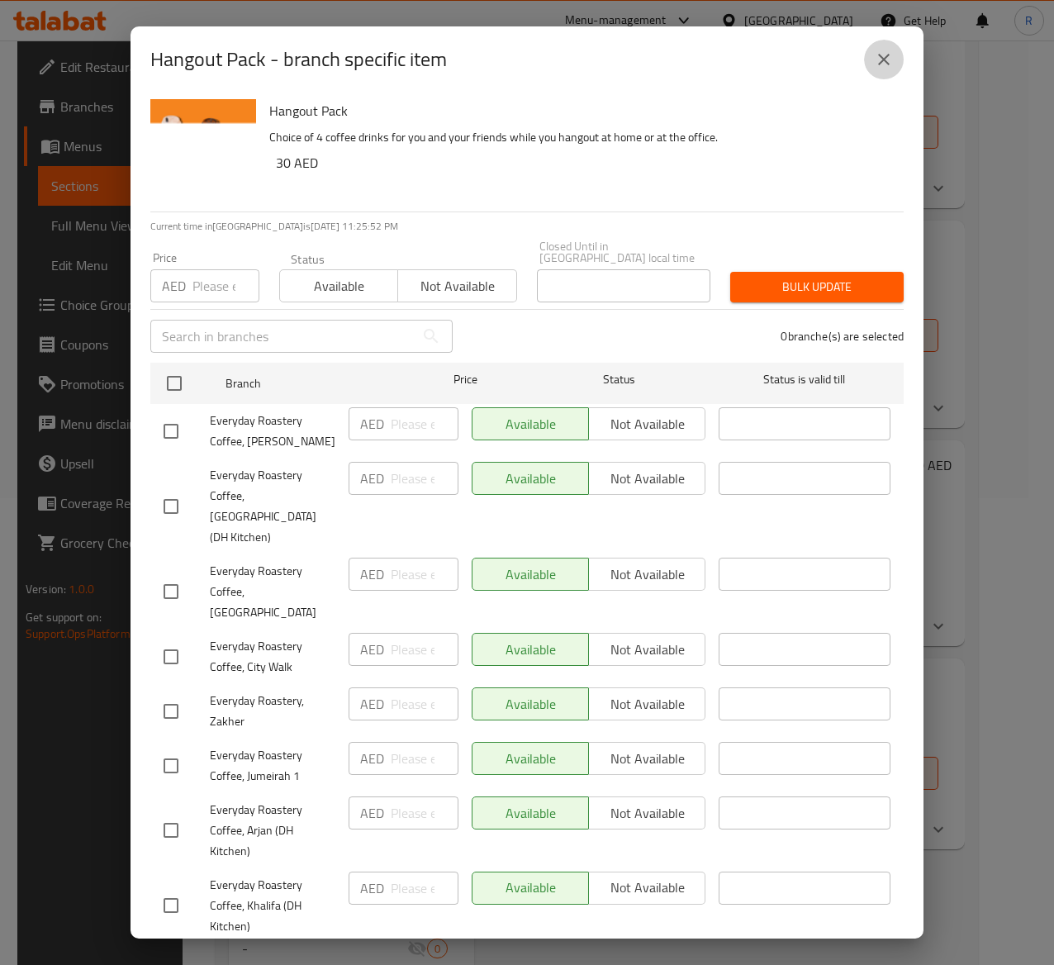
click at [869, 55] on button "close" at bounding box center [884, 60] width 40 height 40
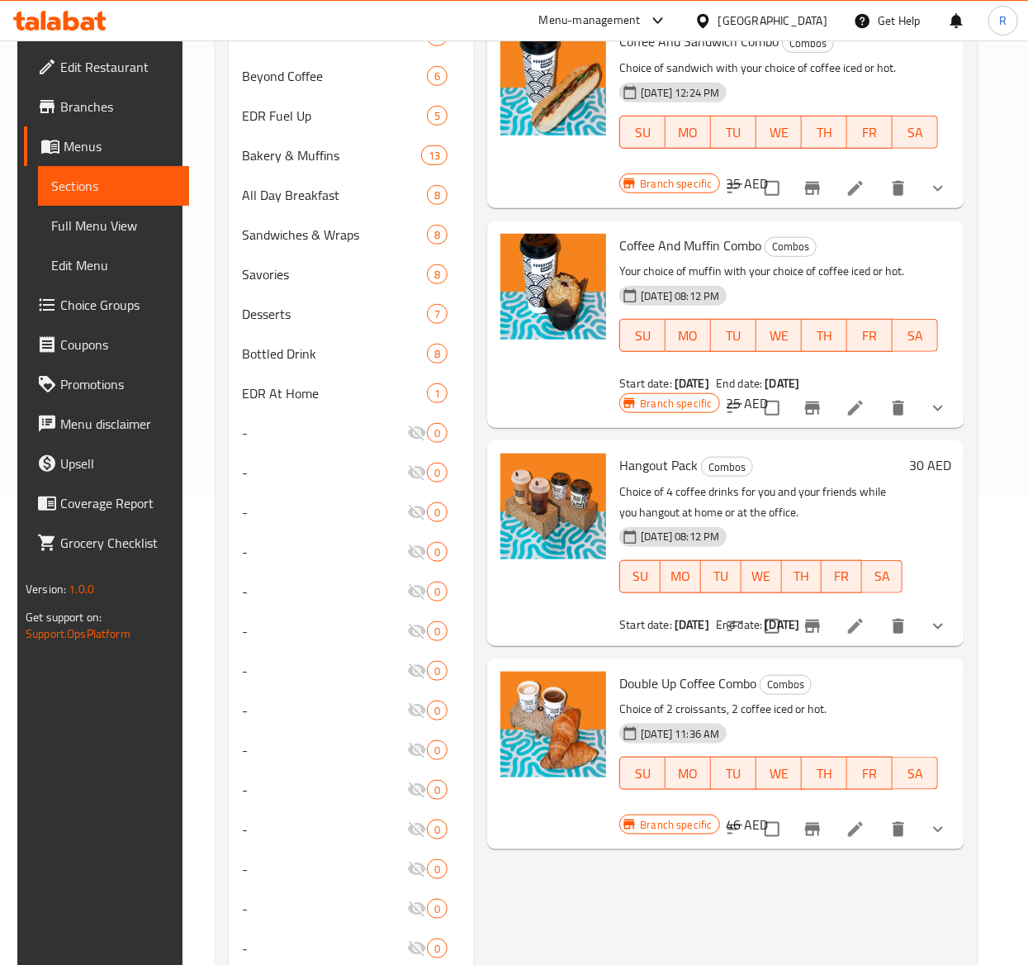
click at [861, 631] on li at bounding box center [856, 626] width 46 height 30
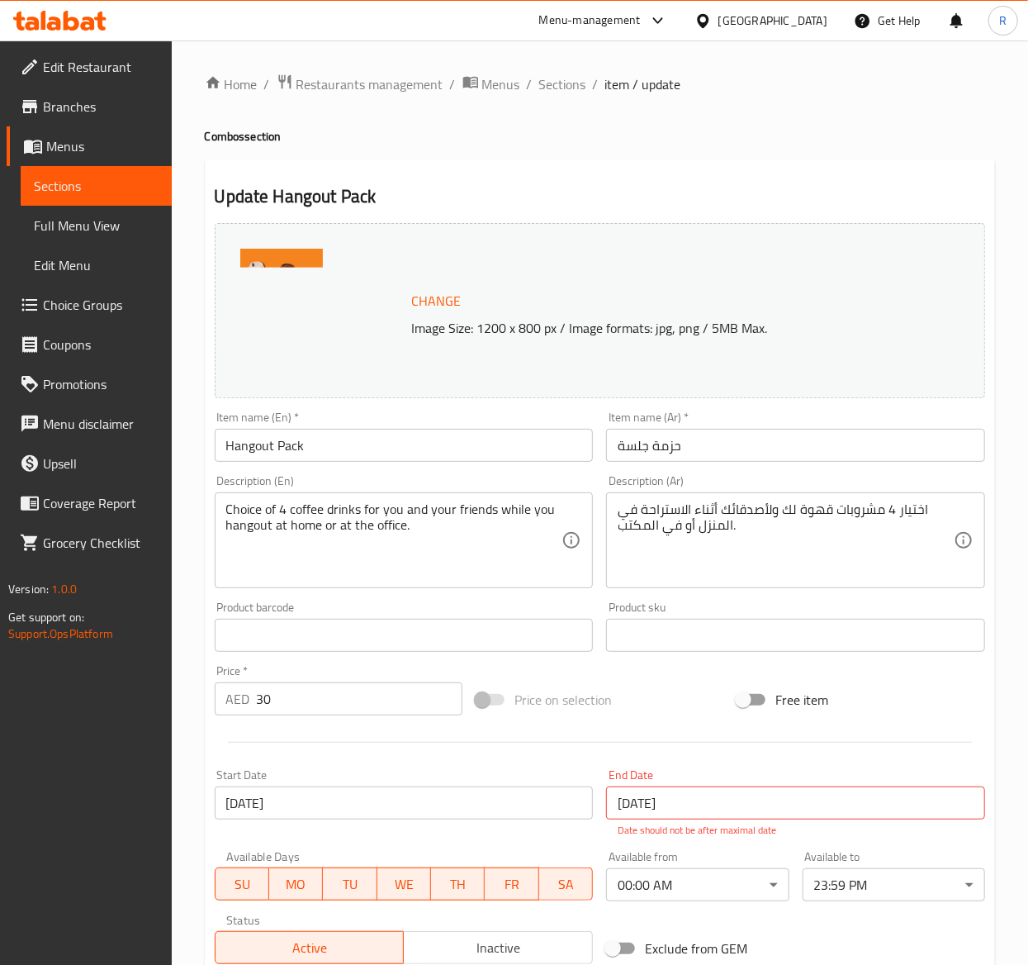
type input "اختيارك لنوع القهوة الأول"
type input "1"
type input "اختيارك من القهوة الأولى"
type input "1"
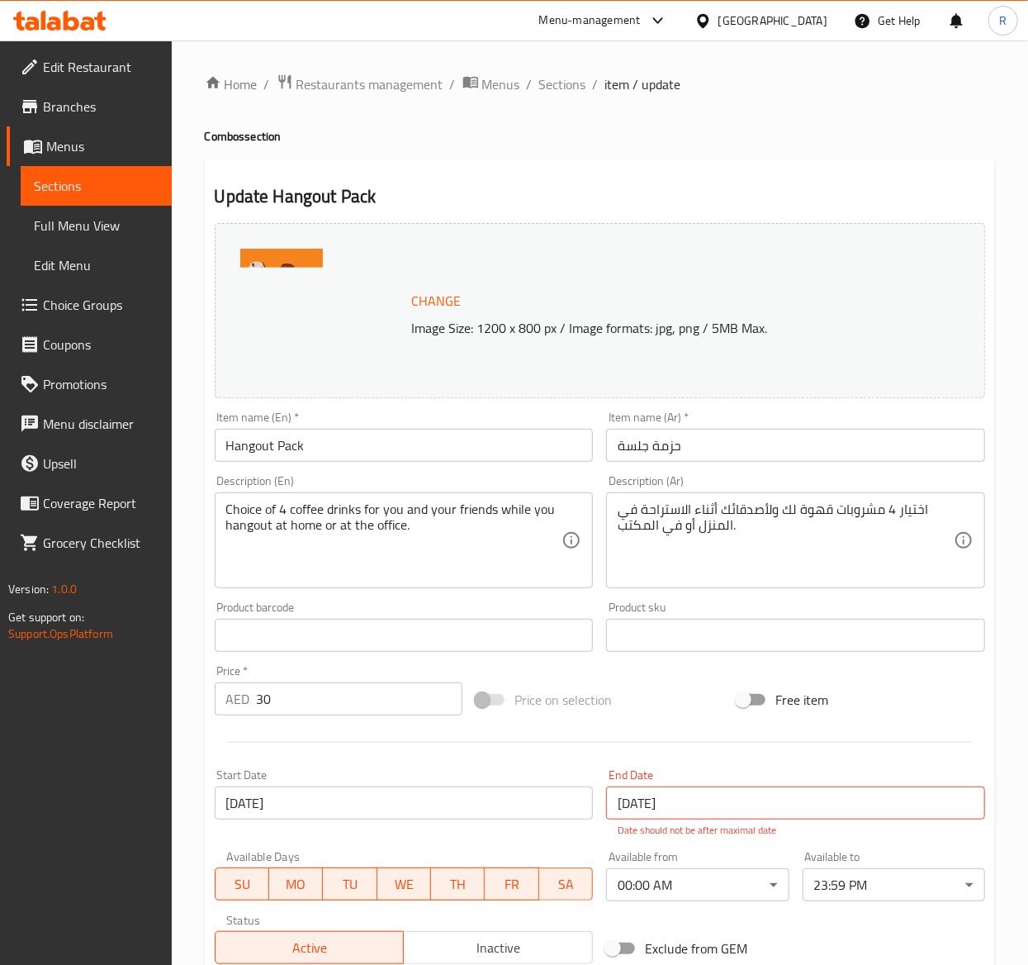
type input "1"
type input "اختيارك للمزيج الأول"
type input "0"
type input "2"
type input "اختيارك من الحليب الأول"
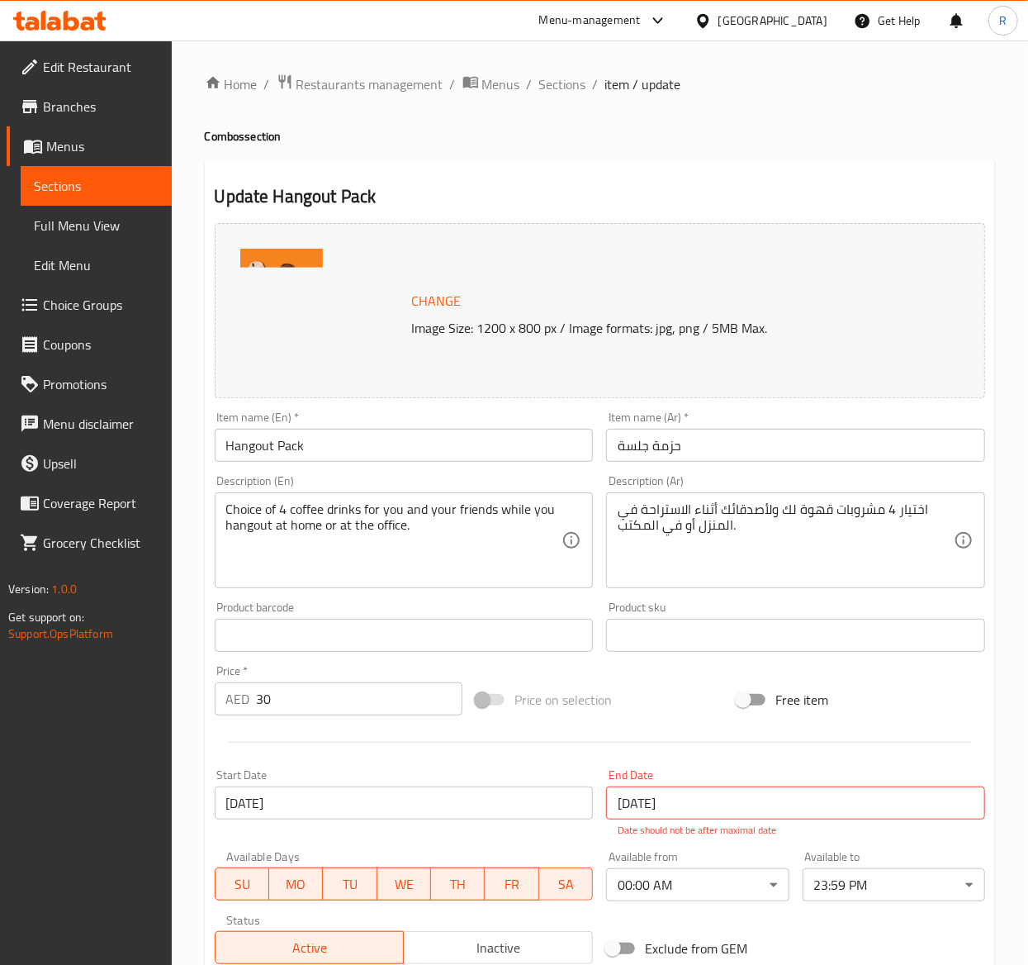
type input "0"
type input "الإضافات للأول"
type input "0"
type input "5"
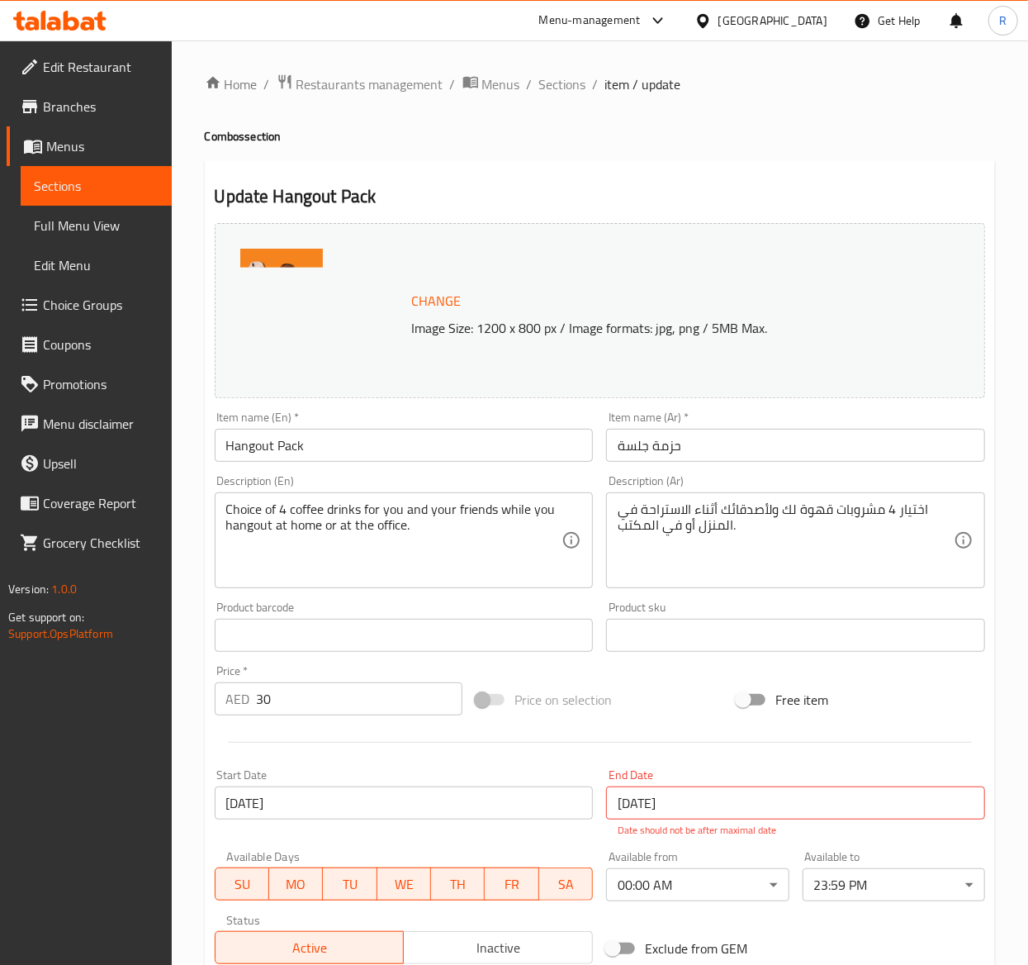
type input "اختيارك لنوع القهوة الثاني"
type input "1"
type input "اختيارك من القهوة الثانية"
type input "1"
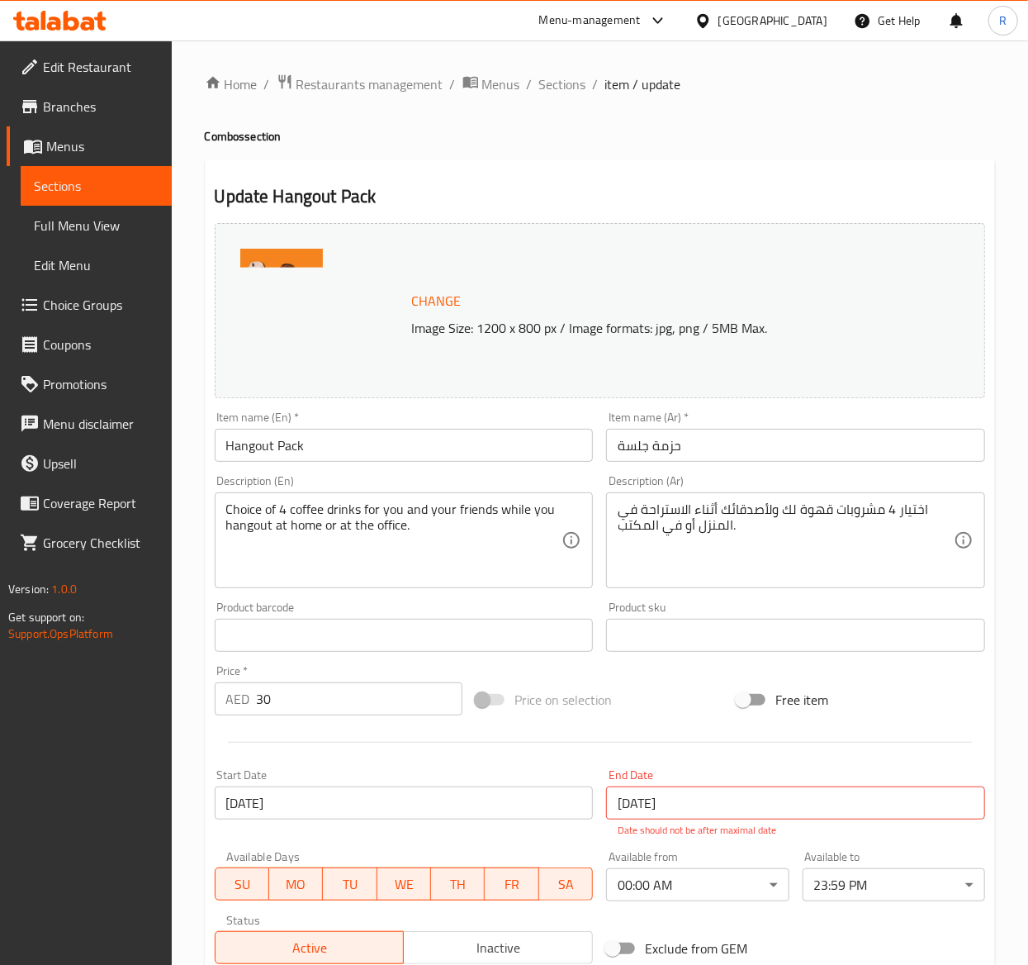
type input "1"
type input "اختيارك للمزيج الثاني"
type input "0"
type input "2"
type input "اختيارك من الحليب الثاني"
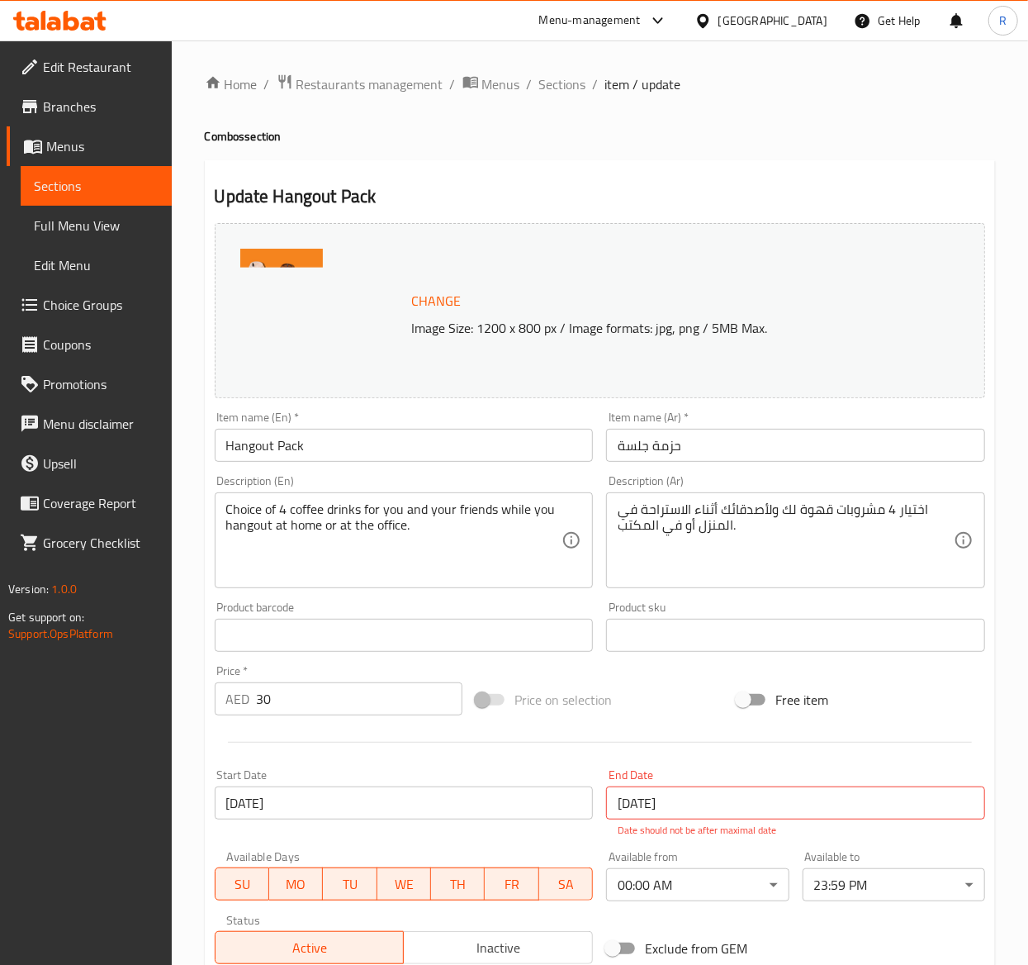
type input "0"
type input "لإضافات للثاني"
type input "0"
type input "5"
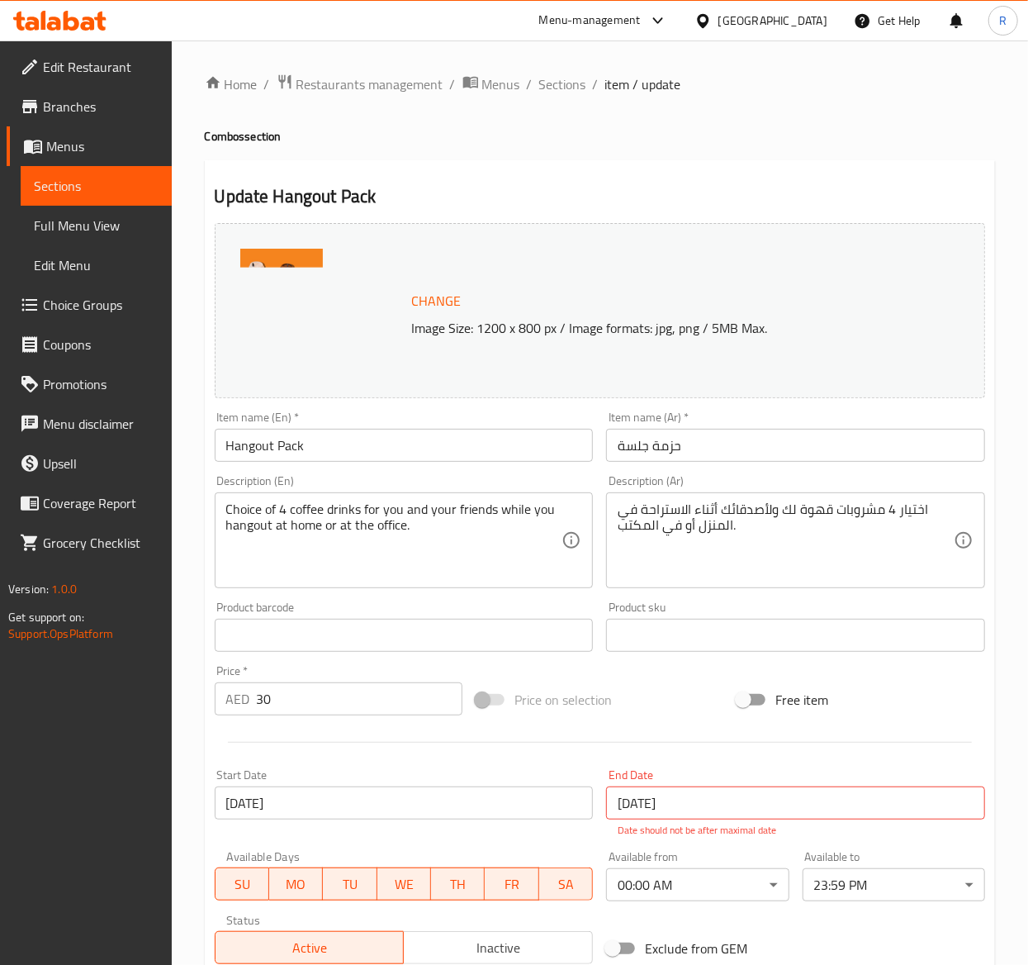
type input "اختيارك من نوع القهوة الثالث"
type input "1"
type input "ختيارك من القهوة الثالثة"
type input "1"
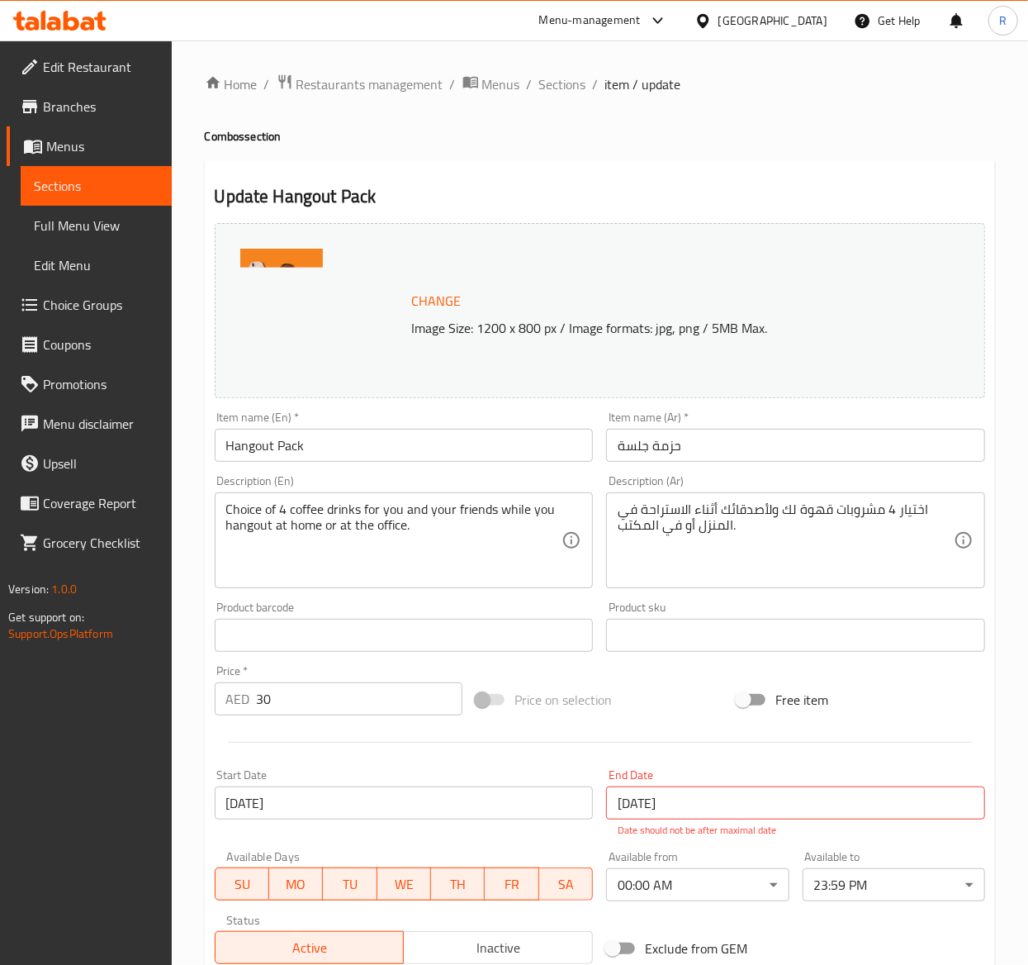
type input "1"
type input "اختيارك للمزيج الثالث:"
type input "0"
type input "2"
type input "اختيارك من الحليب الثالث"
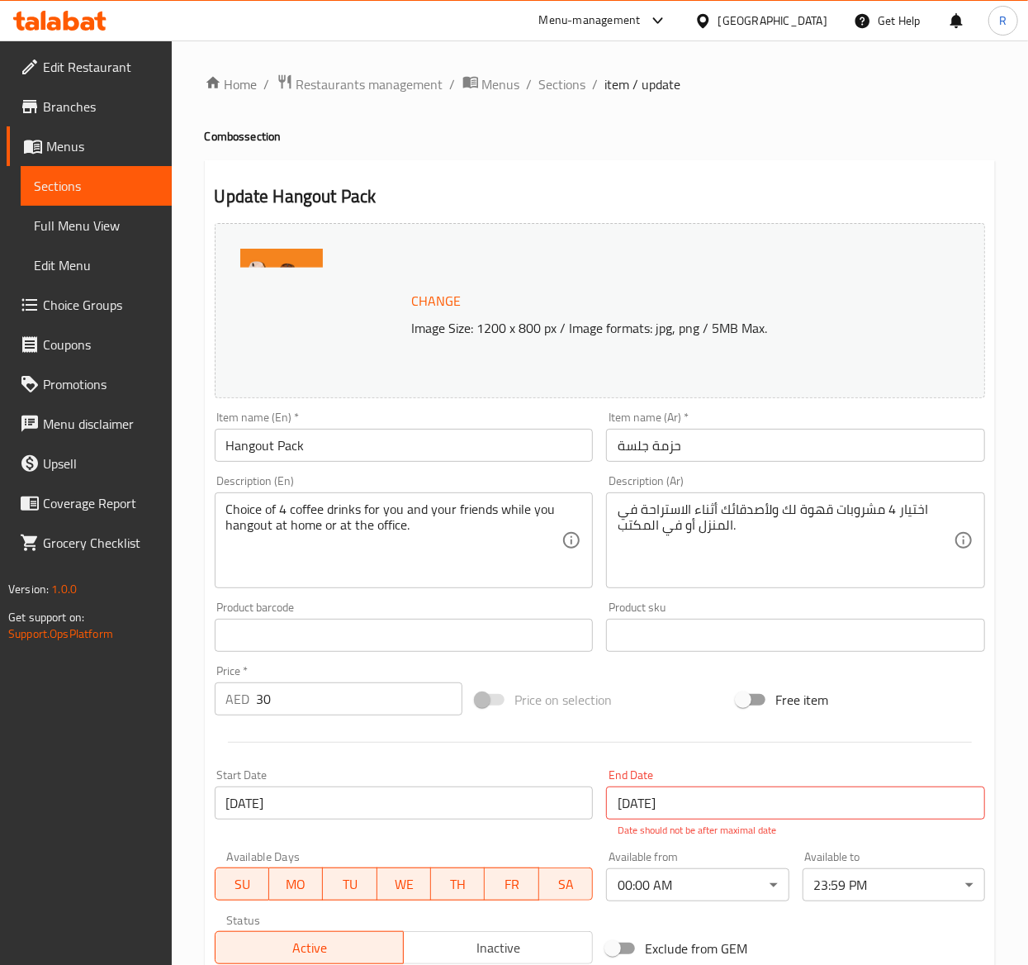
type input "0"
type input "اضافات للثالث"
type input "0"
type input "5"
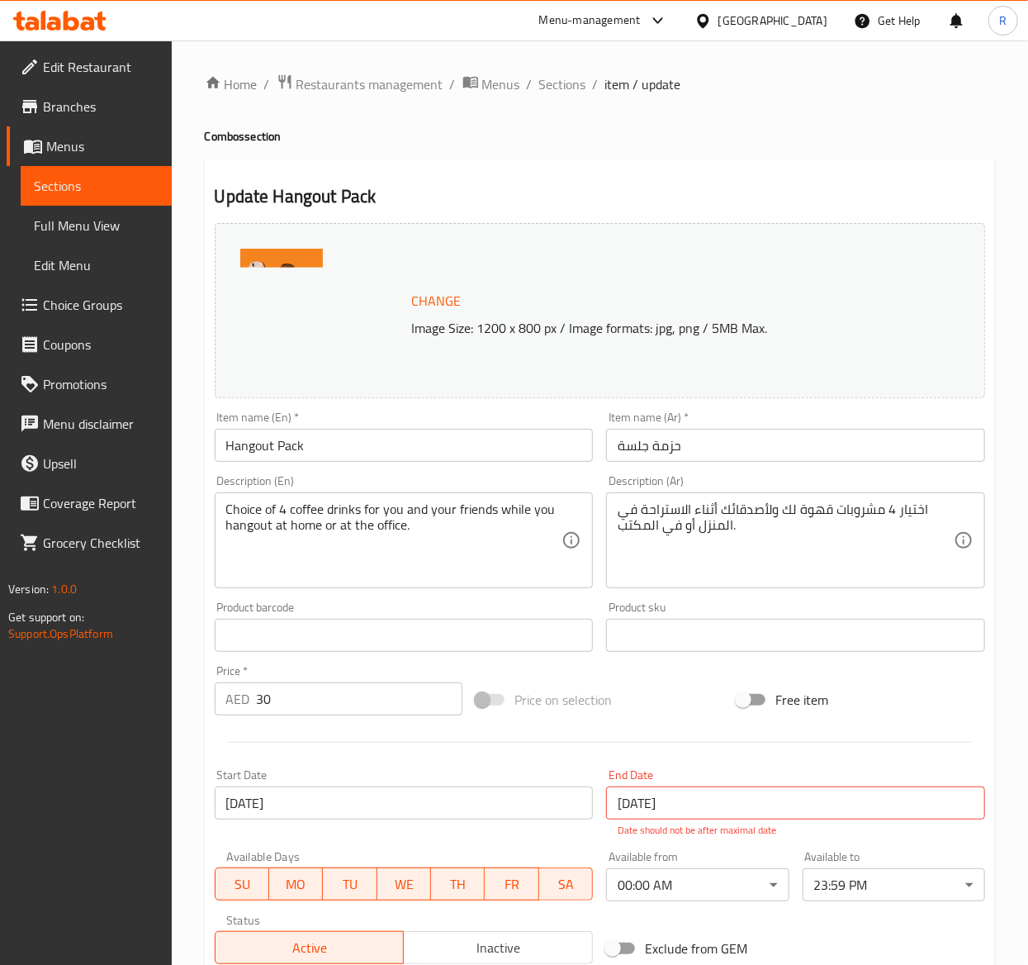
type input "اختيارك من نوع القهوة الرابع"
type input "1"
type input "ختيارك من القهوة الرابعة"
type input "1"
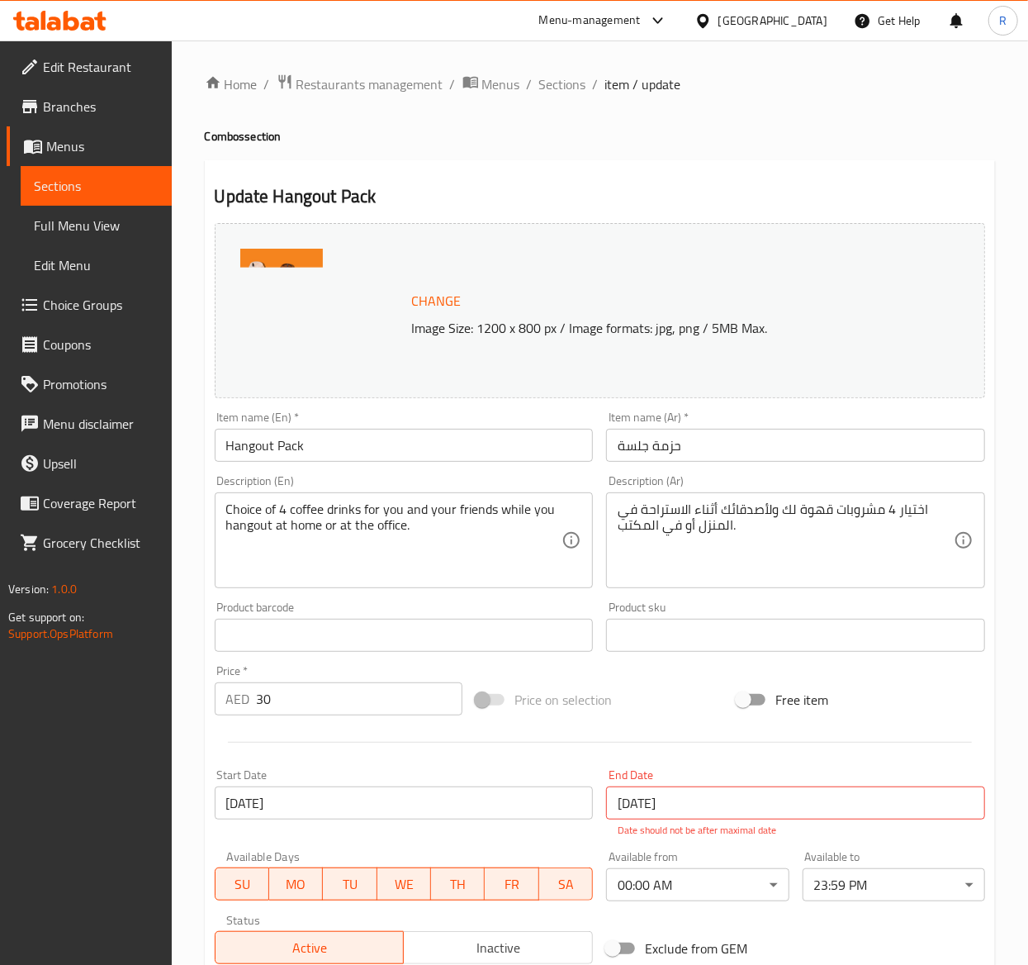
type input "1"
type input "اختيارك للمزيج الرابع"
type input "0"
type input "2"
type input "اختيارك للحليب الرابع"
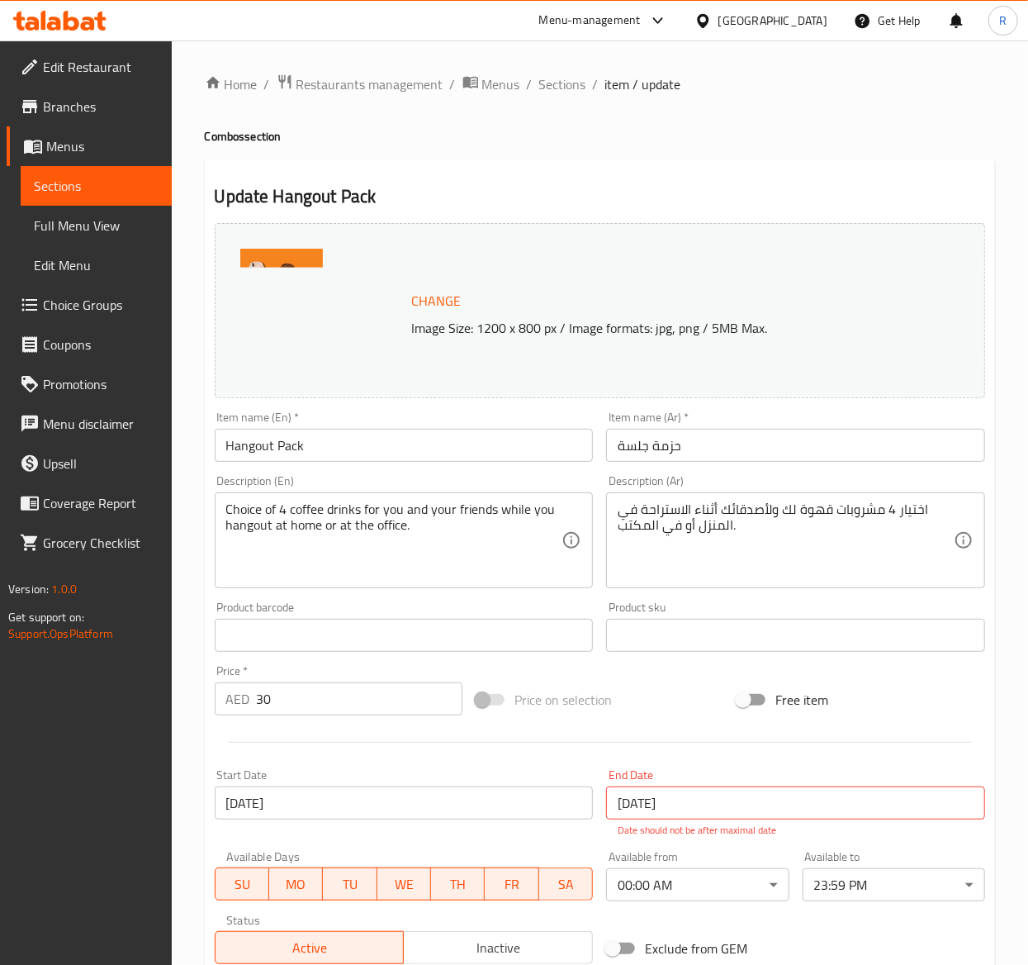
type input "0"
type input "إضافات للرابع"
type input "0"
type input "5"
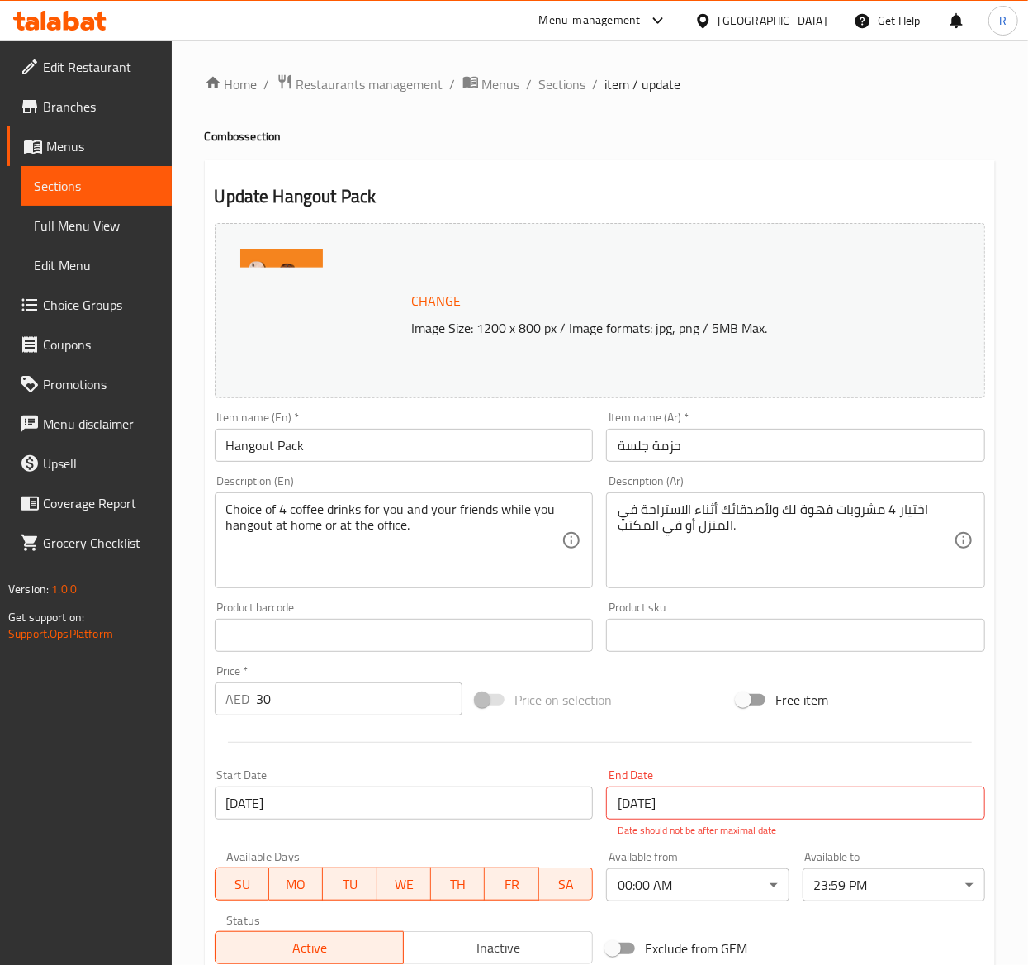
type input "اختيارك من السكر على الجانب (التسكع)"
type input "4"
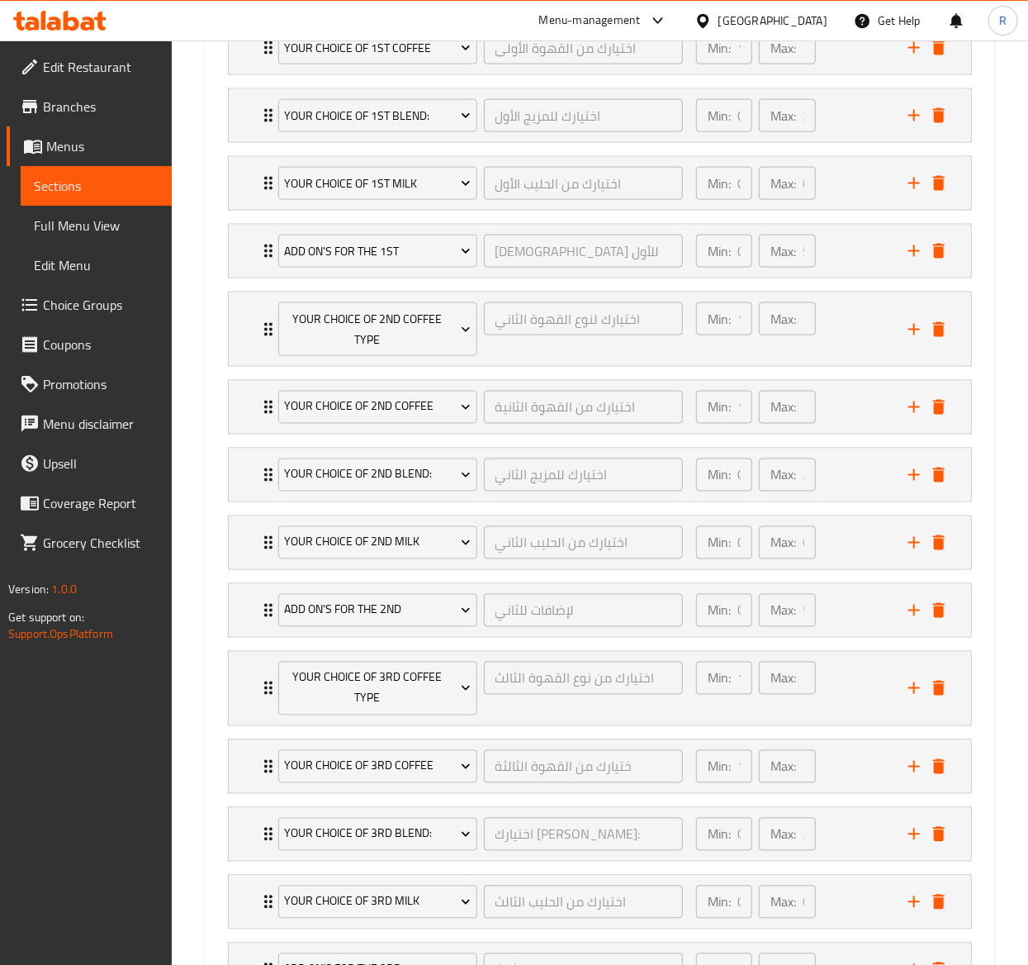
scroll to position [701, 0]
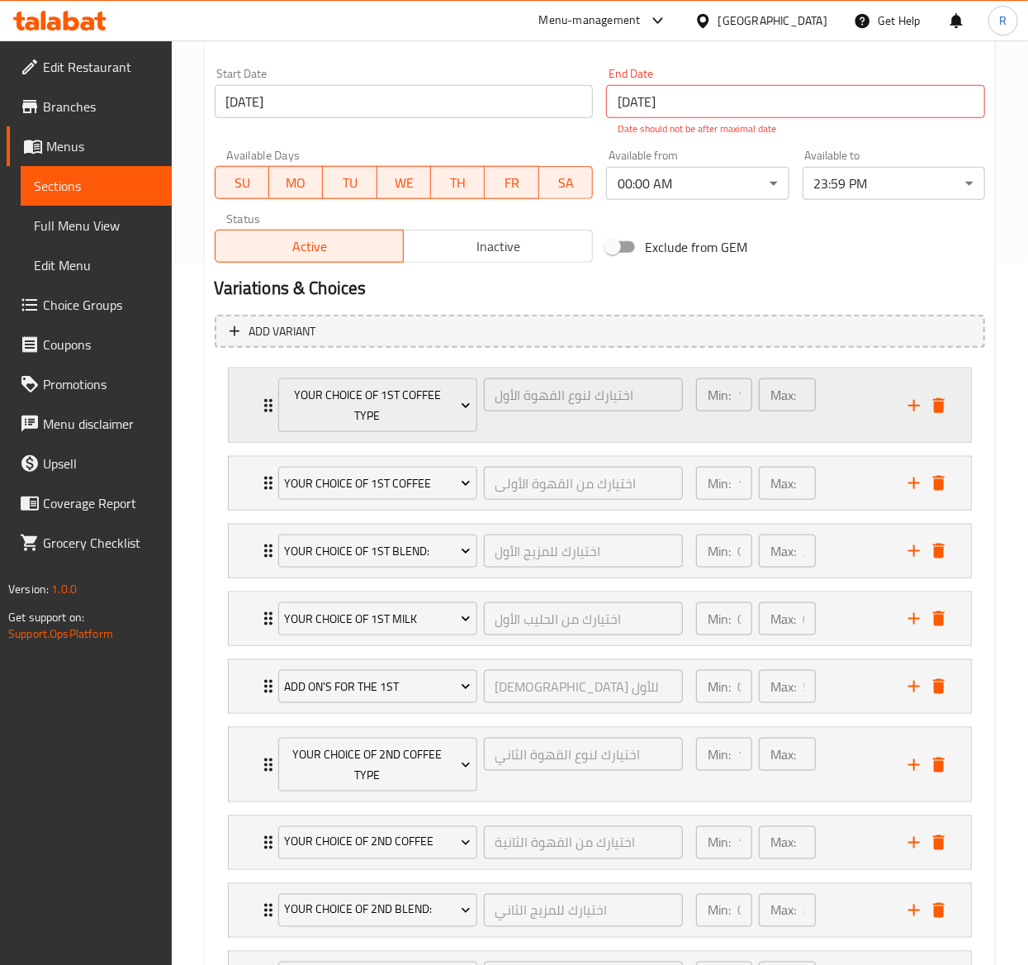
click at [256, 400] on div "Your Choice Of 1st Coffee Type اختيارك لنوع القهوة الأول ​ Min: 1 ​ Max: 1 ​" at bounding box center [600, 405] width 743 height 74
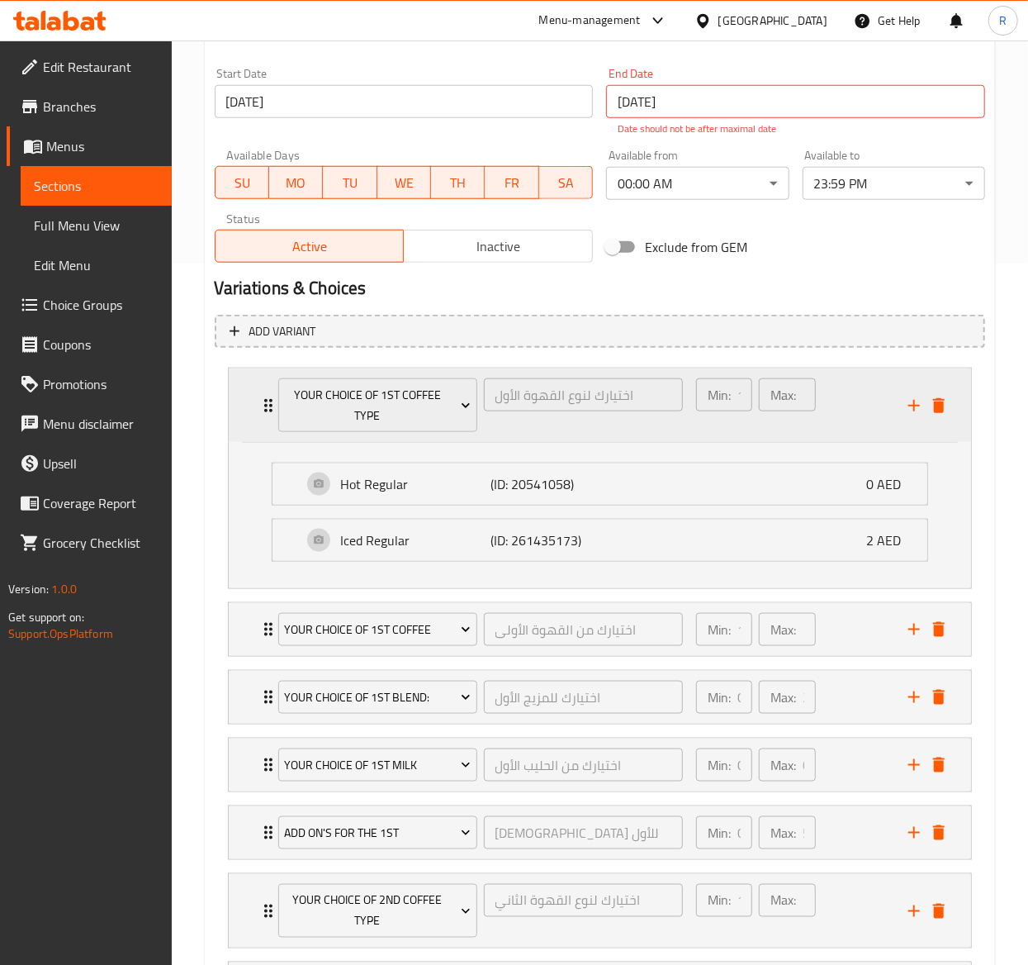
click at [259, 402] on icon "Expand" at bounding box center [269, 406] width 20 height 20
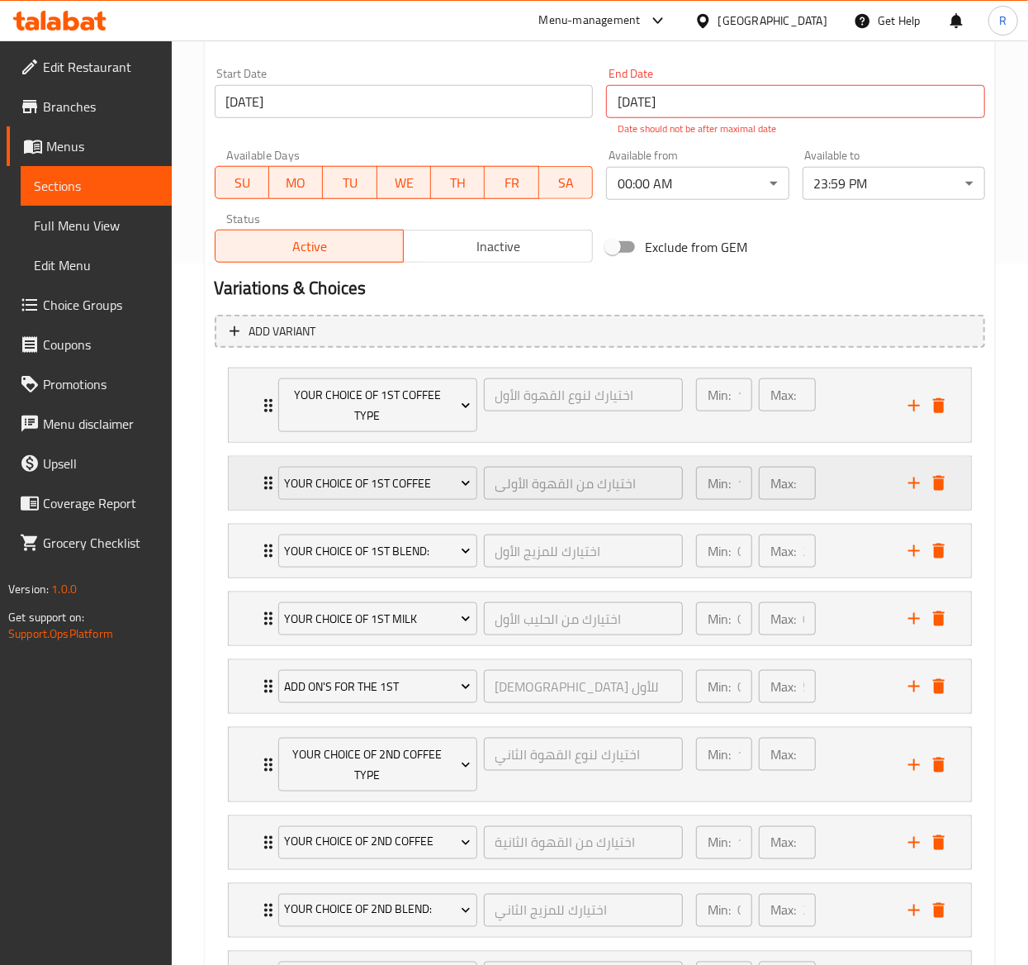
click at [256, 492] on div "Your Choice of 1st Coffee اختيارك من القهوة الأولى ​ Min: 1 ​ Max: 1 ​" at bounding box center [600, 483] width 743 height 53
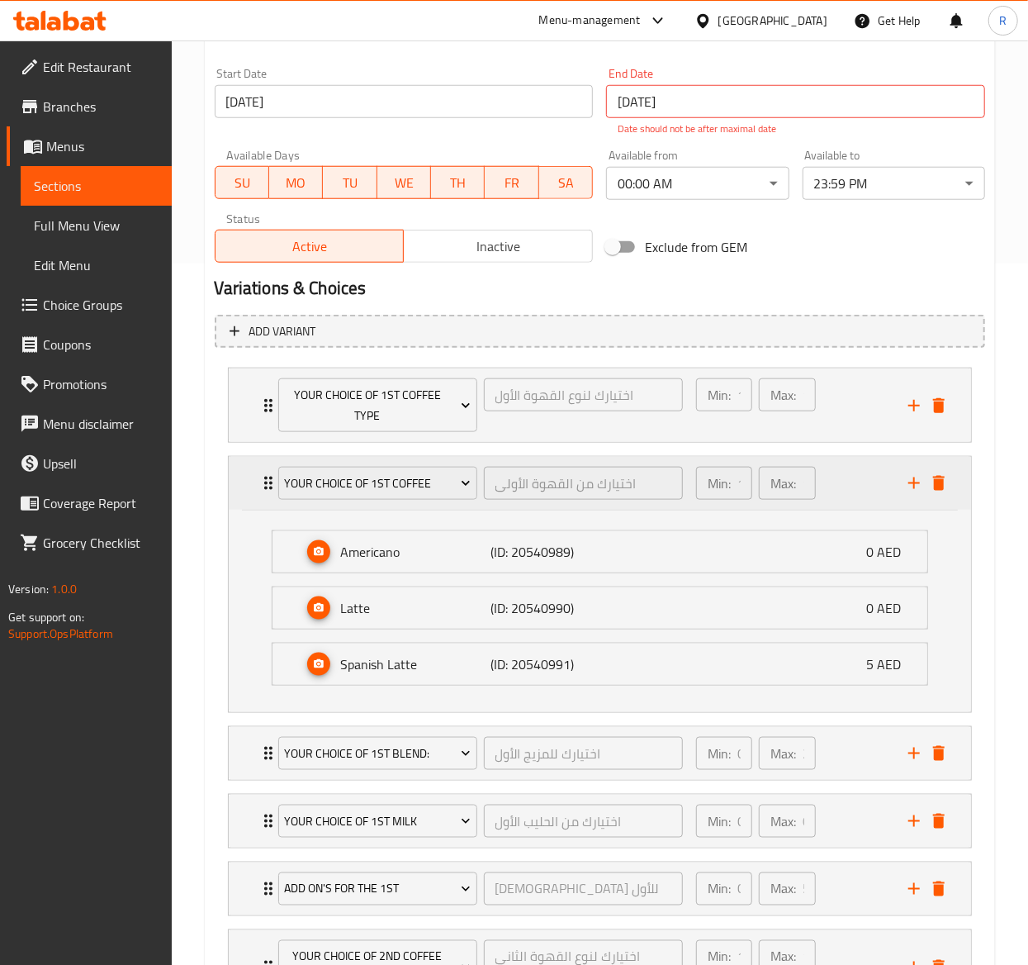
click at [256, 492] on div "Your Choice of 1st Coffee اختيارك من القهوة الأولى ​ Min: 1 ​ Max: 1 ​" at bounding box center [600, 483] width 743 height 53
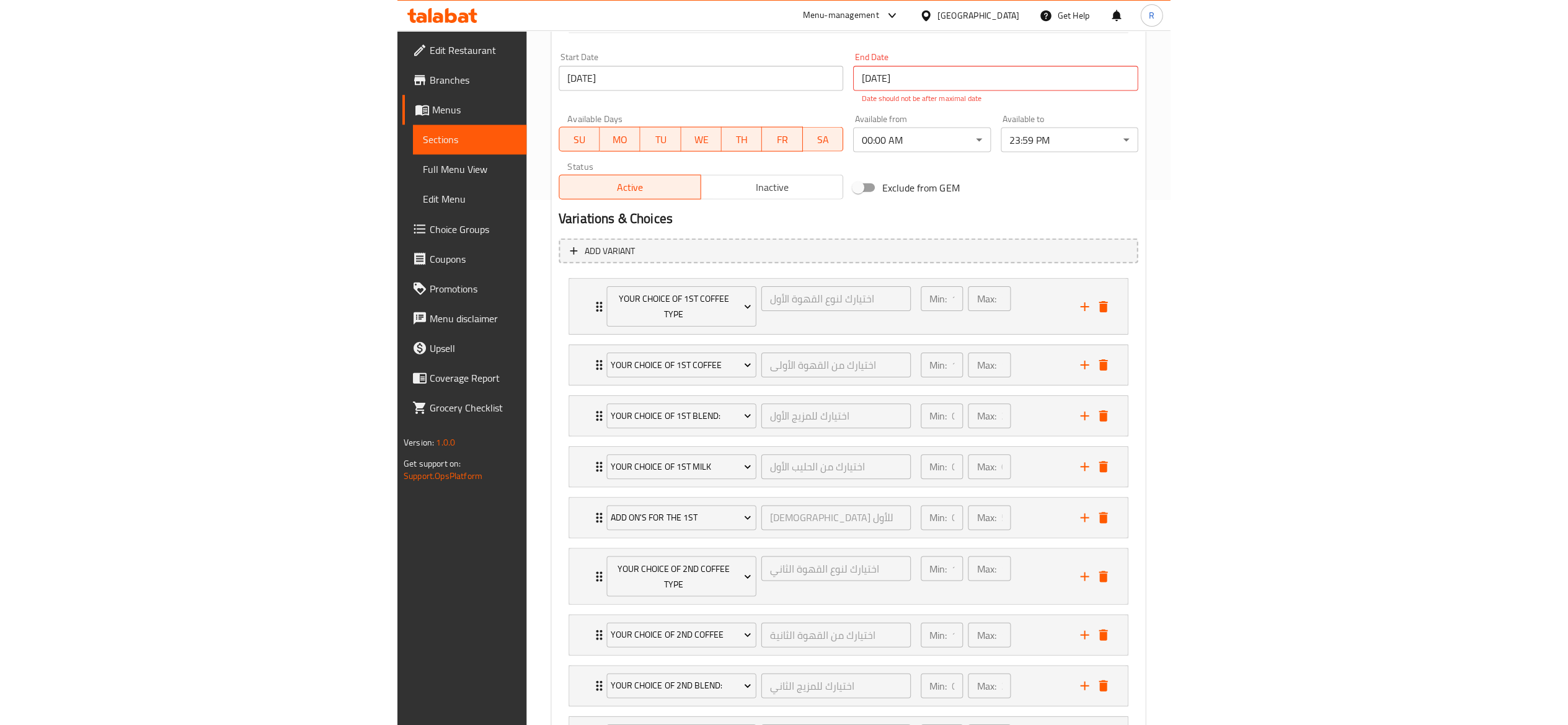
scroll to position [0, 0]
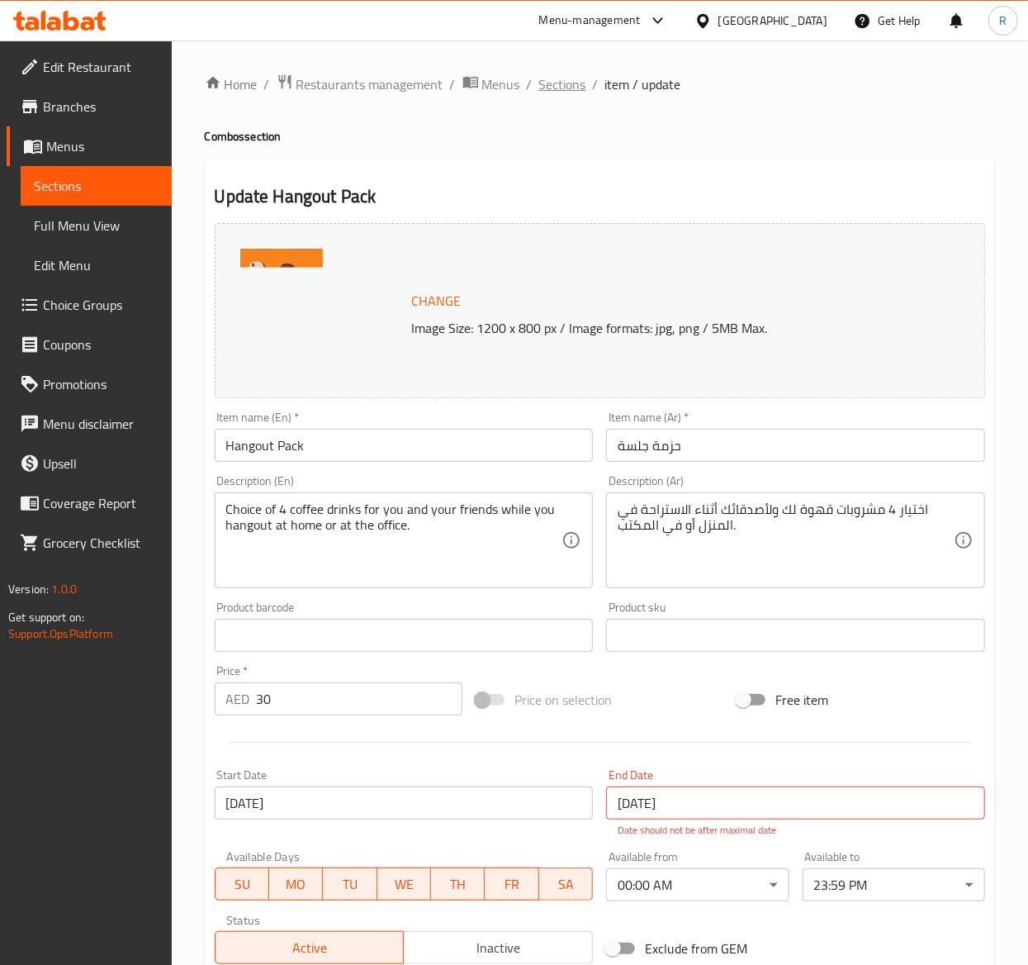
click at [547, 79] on span "Sections" at bounding box center [562, 84] width 47 height 20
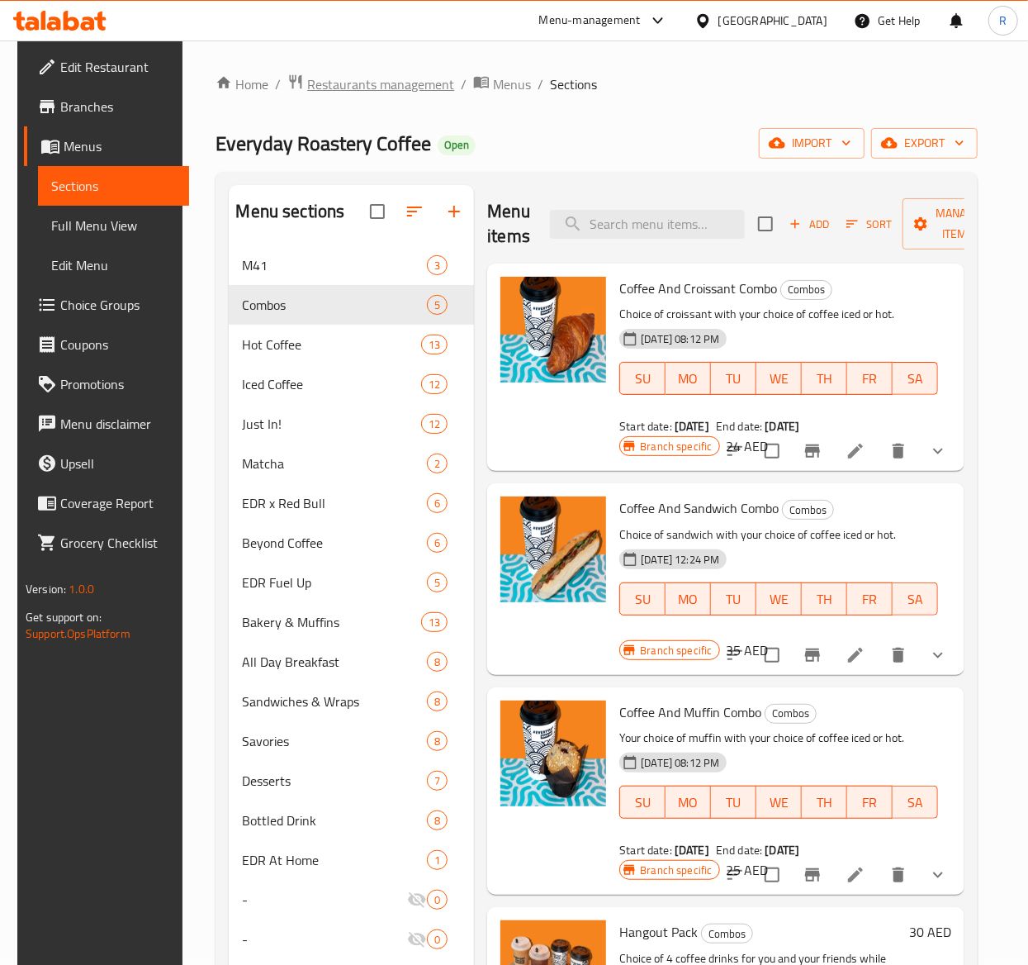
click at [328, 94] on span "Restaurants management" at bounding box center [380, 84] width 147 height 20
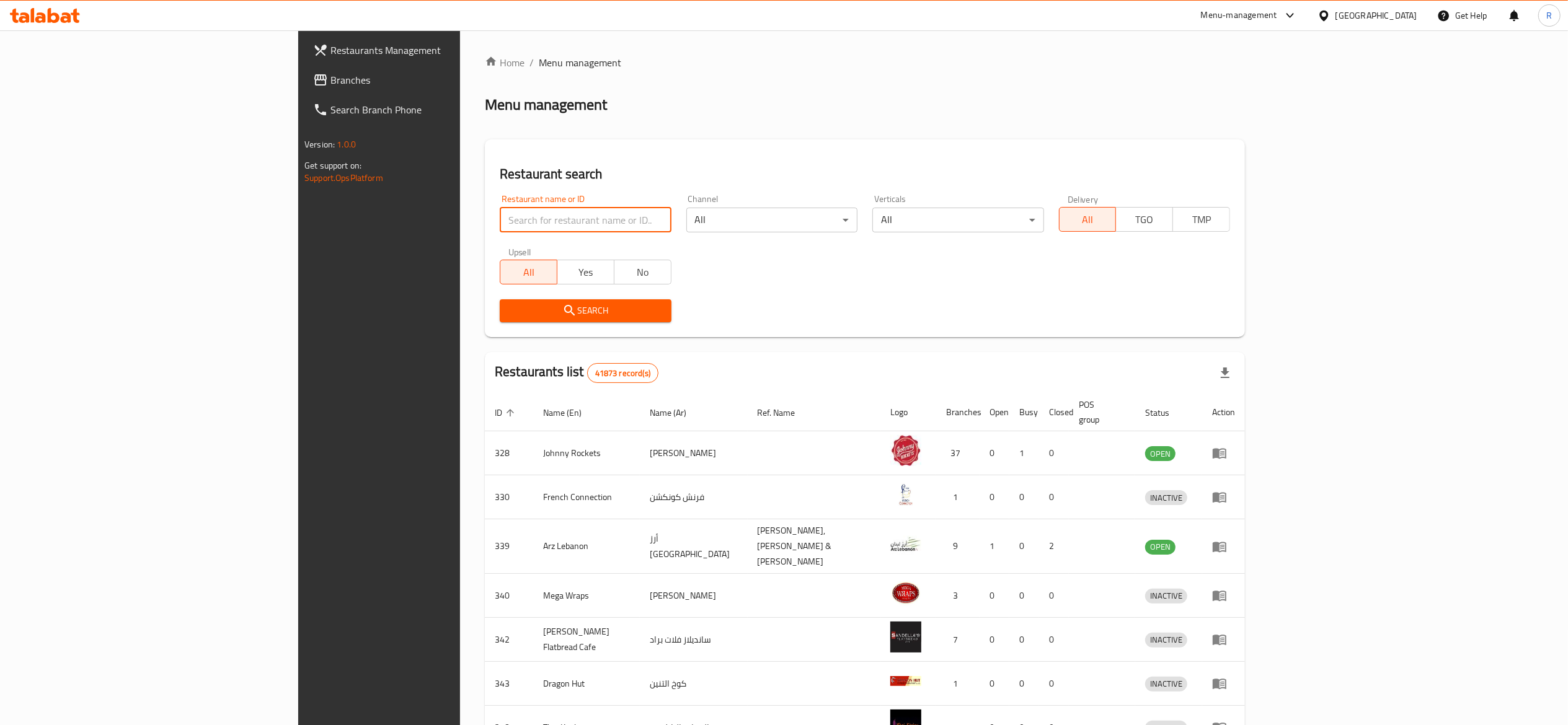
click at [500, 210] on input "search" at bounding box center [585, 220] width 171 height 25
type input "everyday roastery"
click button "Search" at bounding box center [585, 311] width 171 height 23
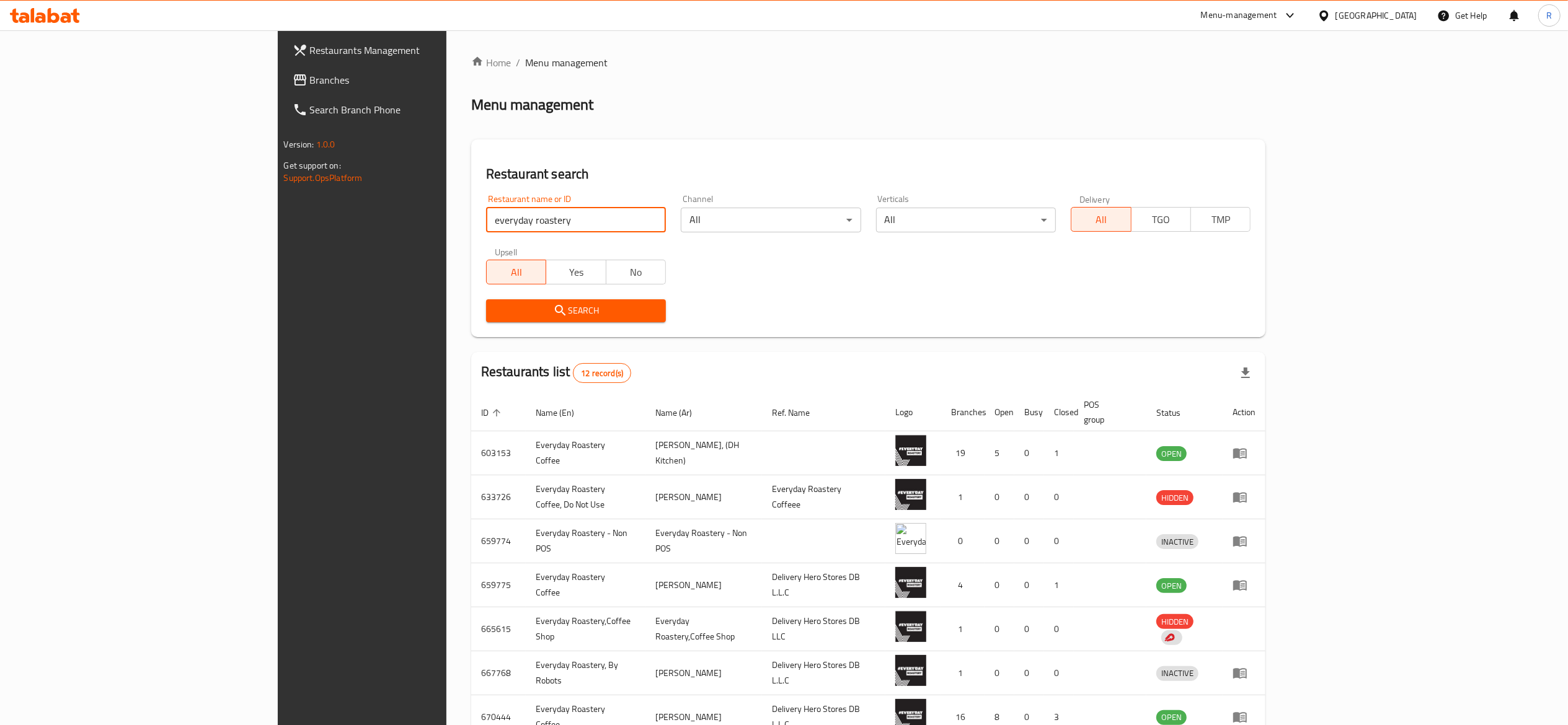
scroll to position [200, 0]
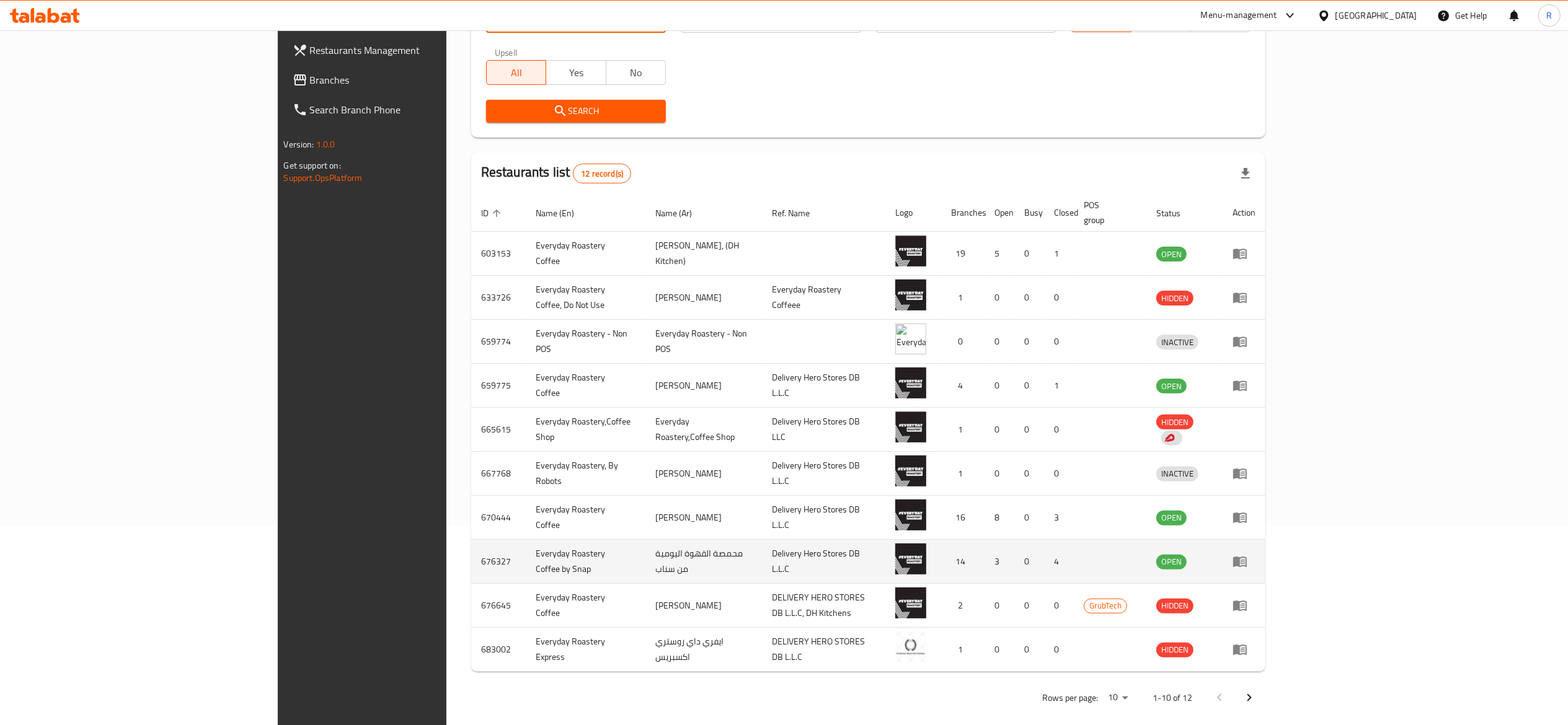
click at [790, 540] on td "enhanced table" at bounding box center [1244, 561] width 43 height 44
click at [790, 560] on icon "enhanced table" at bounding box center [1243, 562] width 5 height 5
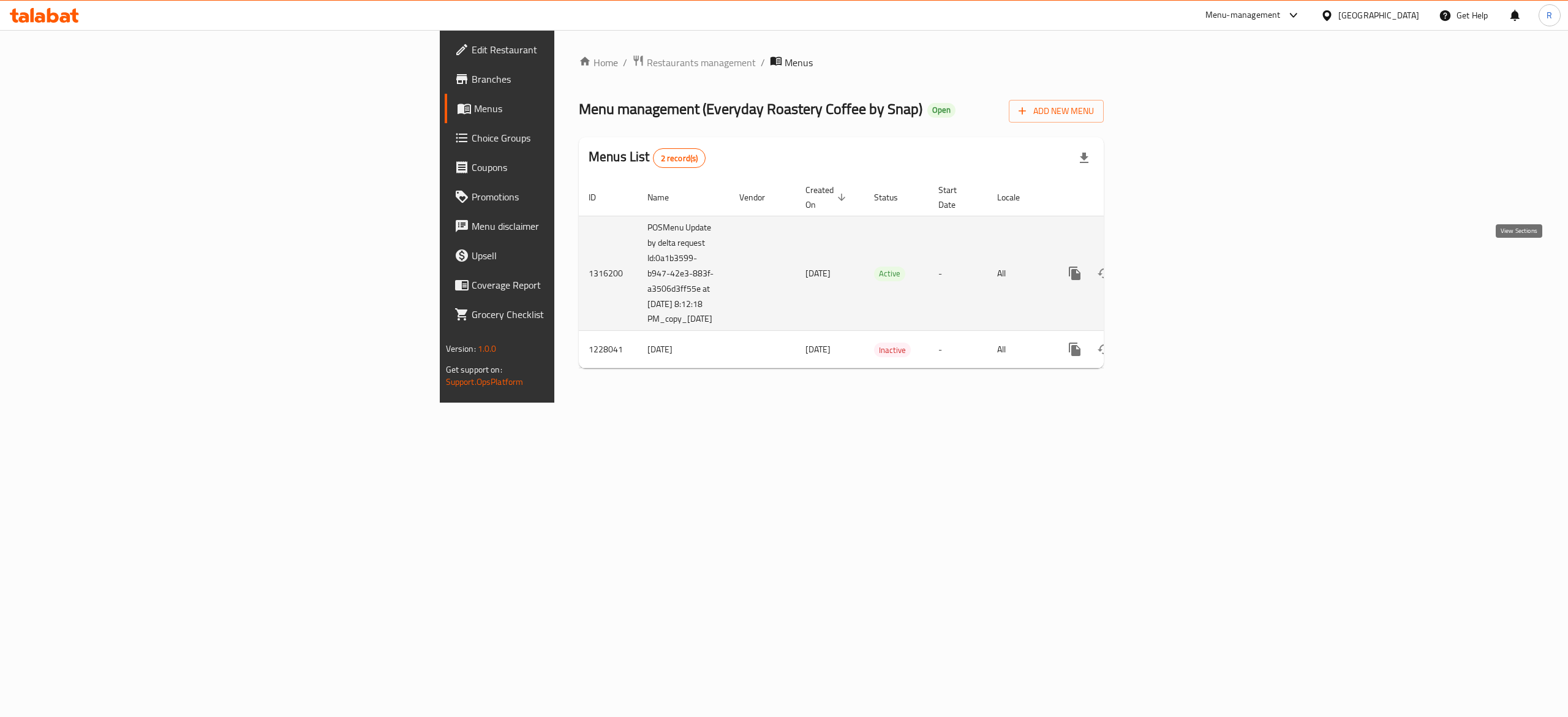
click at [781, 266] on icon "enhanced table" at bounding box center [1164, 273] width 15 height 15
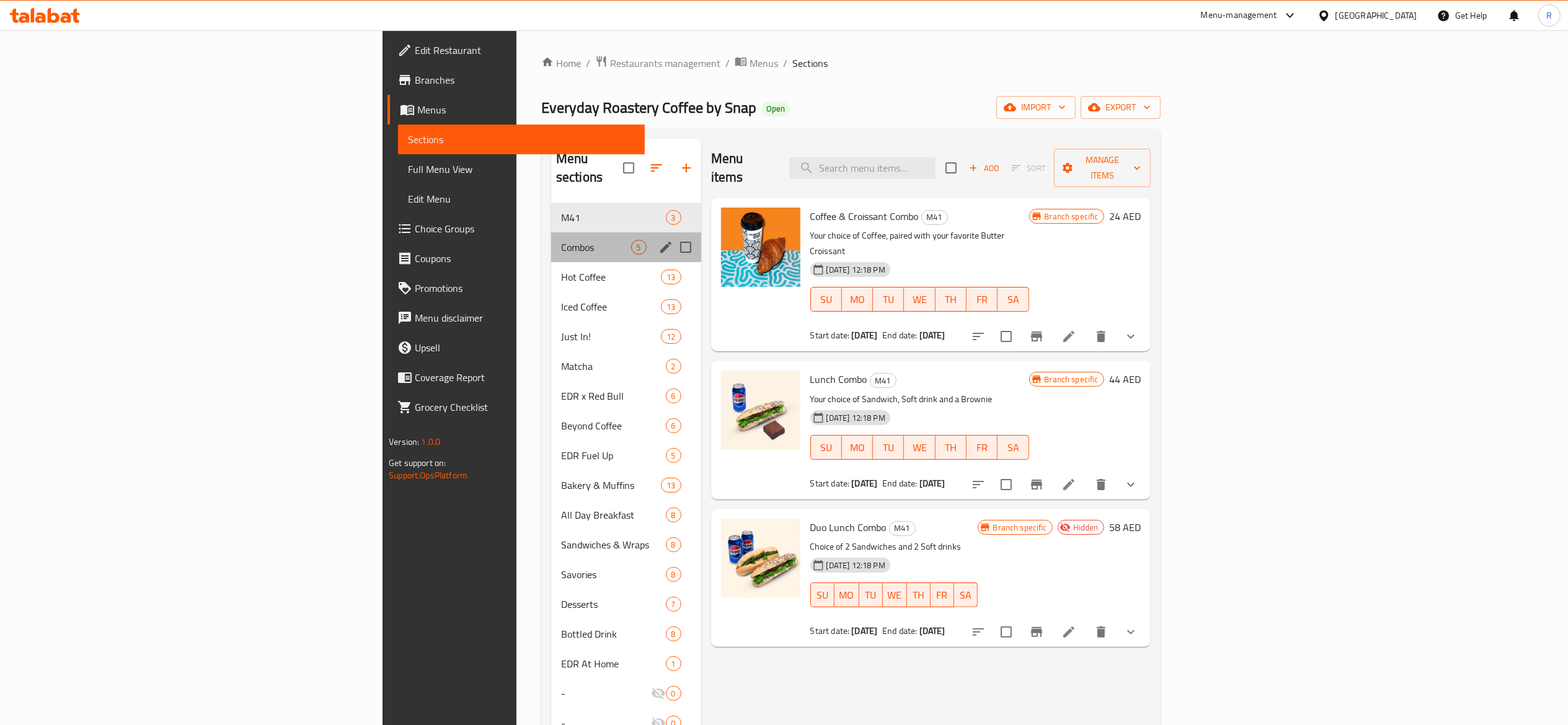
click at [551, 233] on div "Combos 5" at bounding box center [626, 248] width 150 height 30
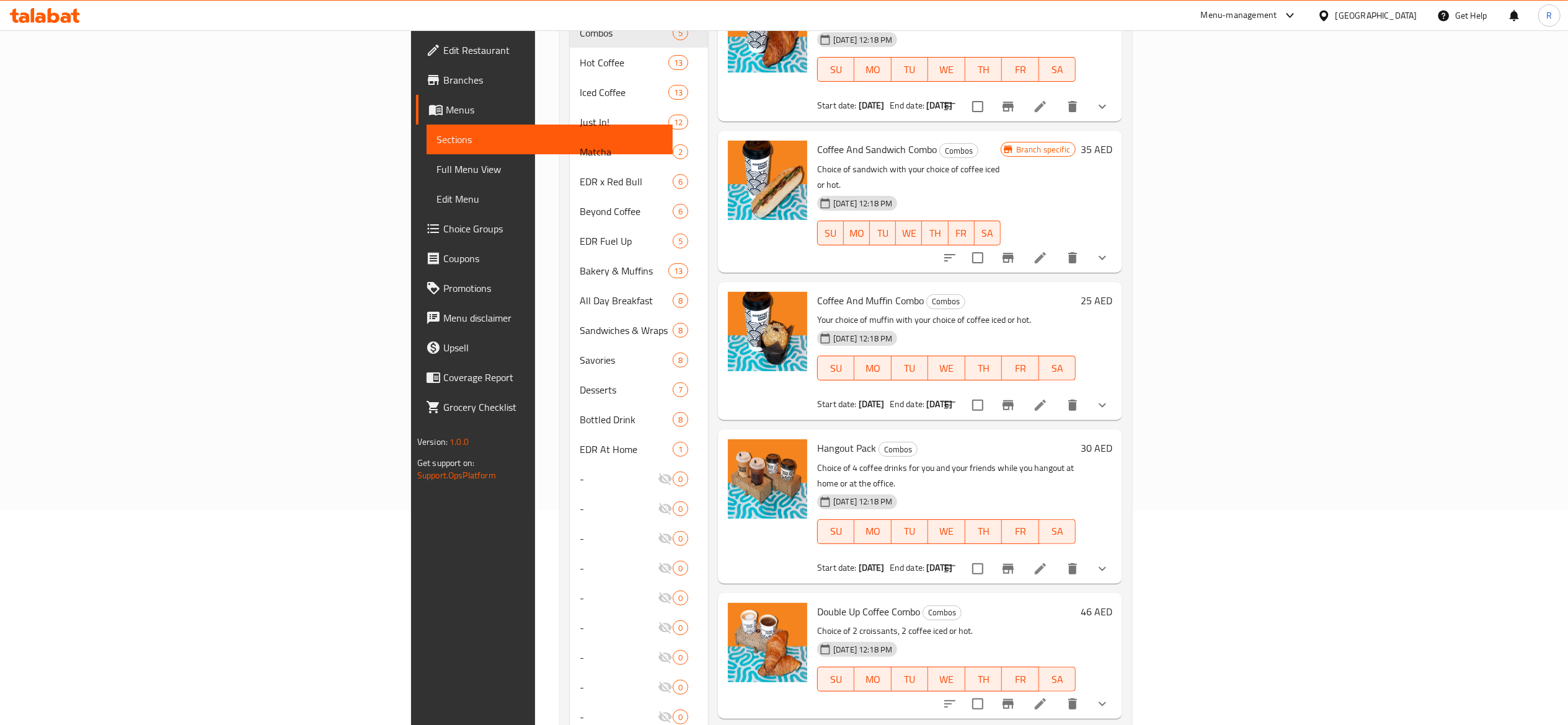
scroll to position [219, 0]
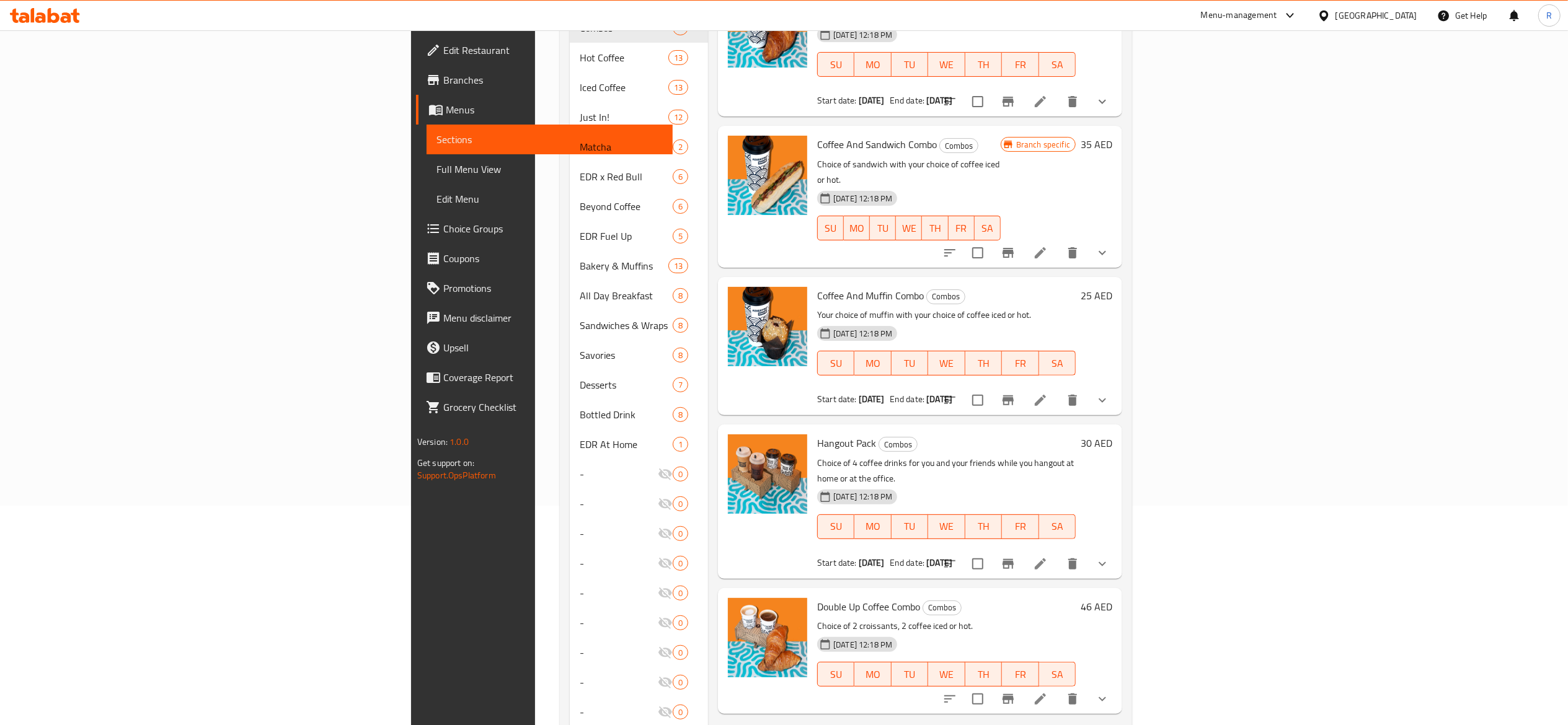
click at [790, 559] on icon "Branch-specific-item" at bounding box center [1008, 564] width 11 height 10
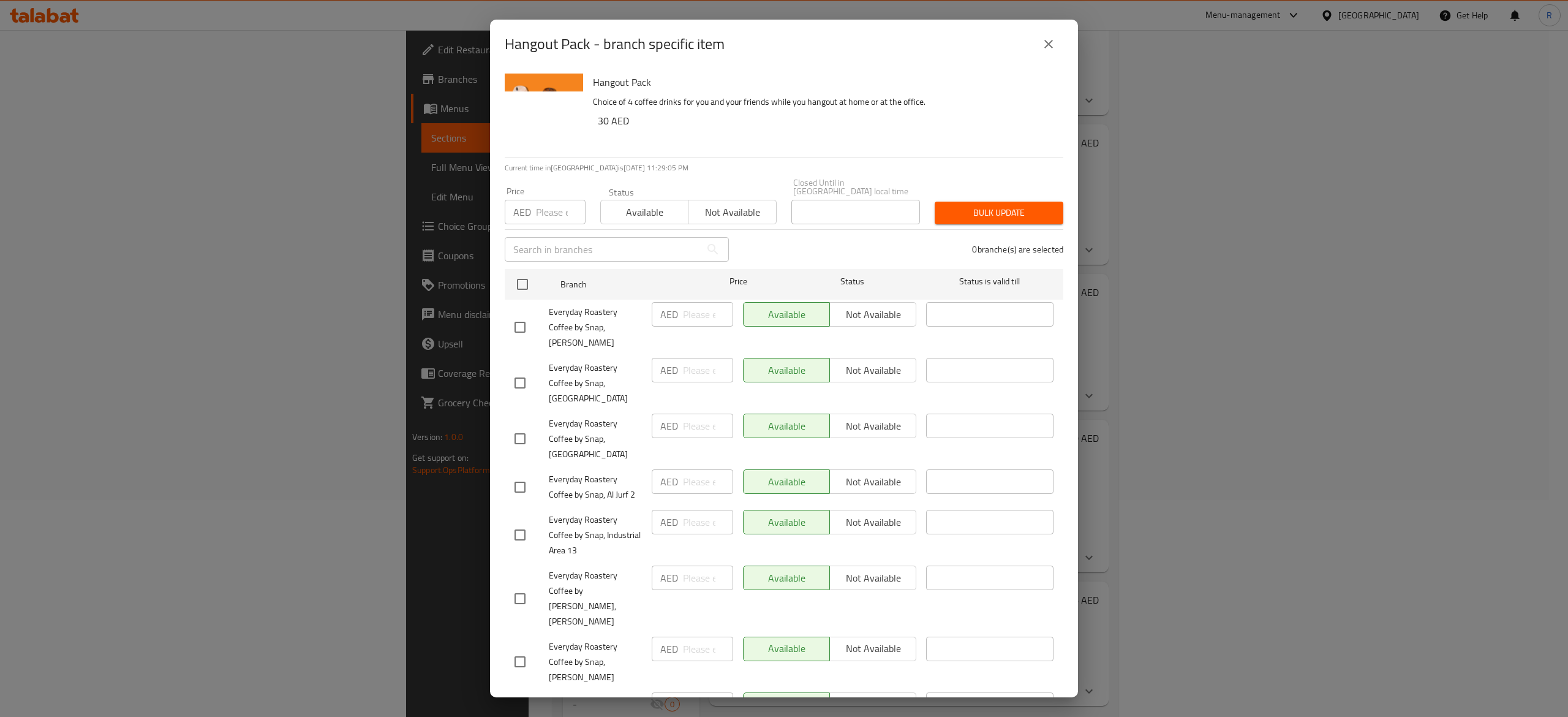
click at [781, 37] on icon "close" at bounding box center [1049, 45] width 15 height 15
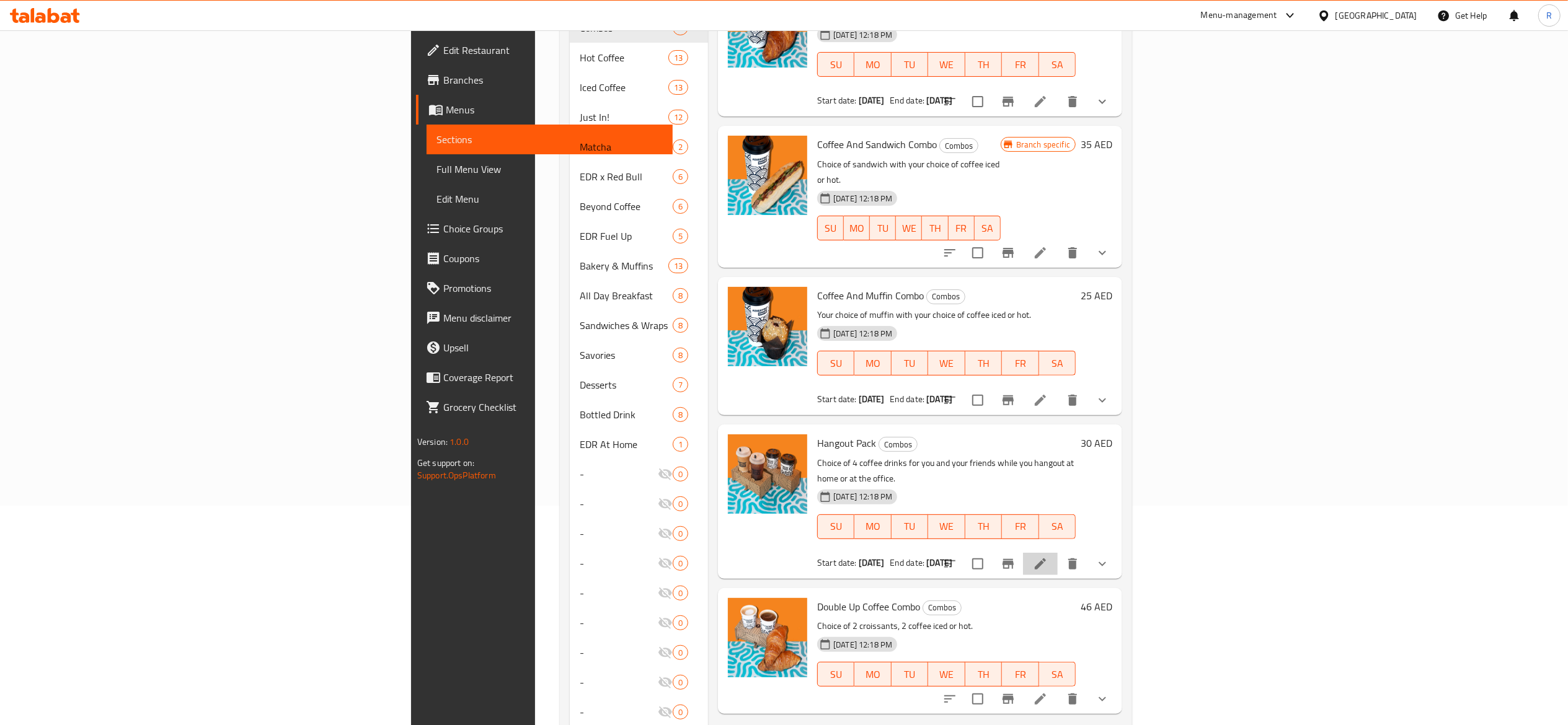
click at [790, 553] on li at bounding box center [1040, 564] width 35 height 23
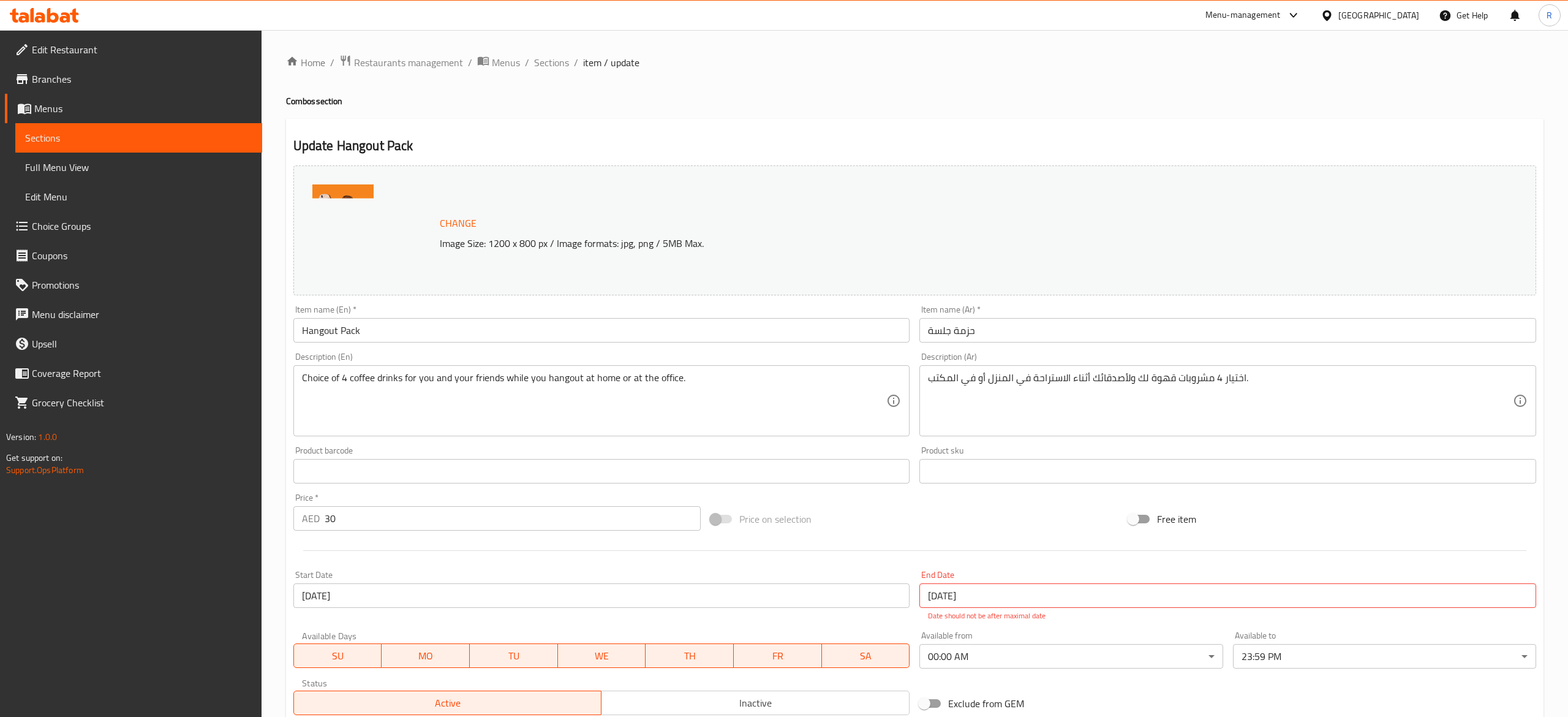
type input "اختيارك لنوع القهوة الأول"
type input "1"
type input "اختيارك من القهوة الأولى"
type input "1"
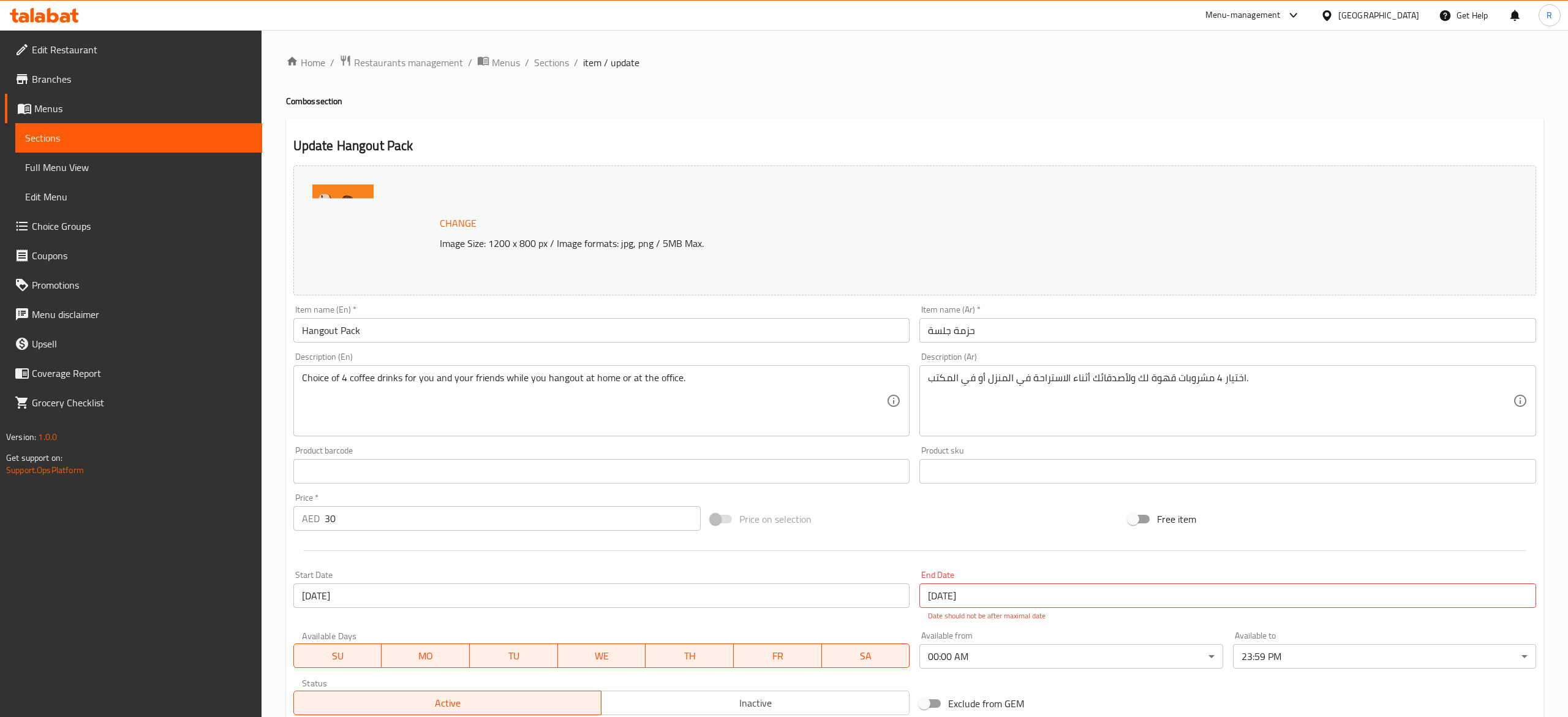
type input "1"
type input "اختيارك للمزيج الأول"
type input "0"
type input "2"
type input "اختيارك من الحليب الأول"
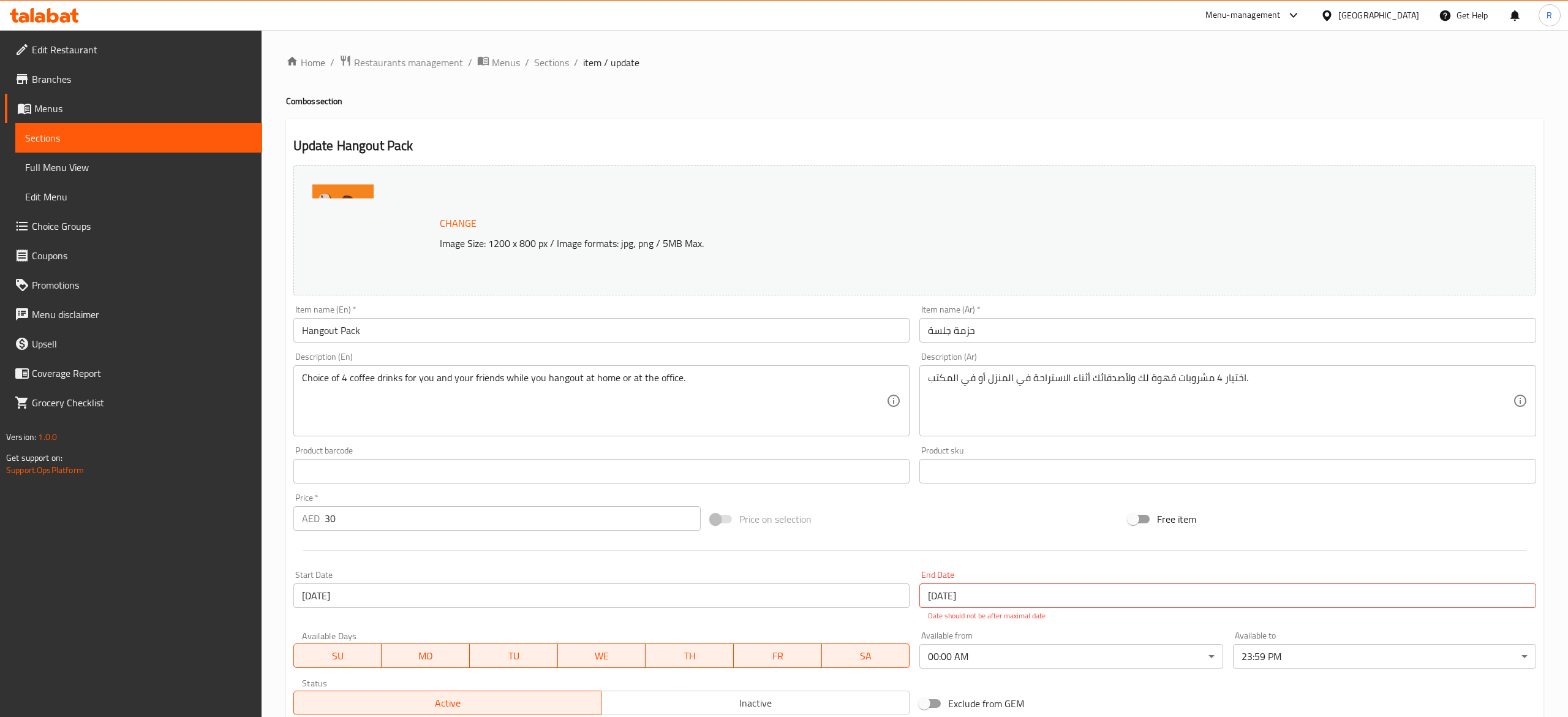
type input "0"
type input "الإضافات للأول"
type input "0"
type input "5"
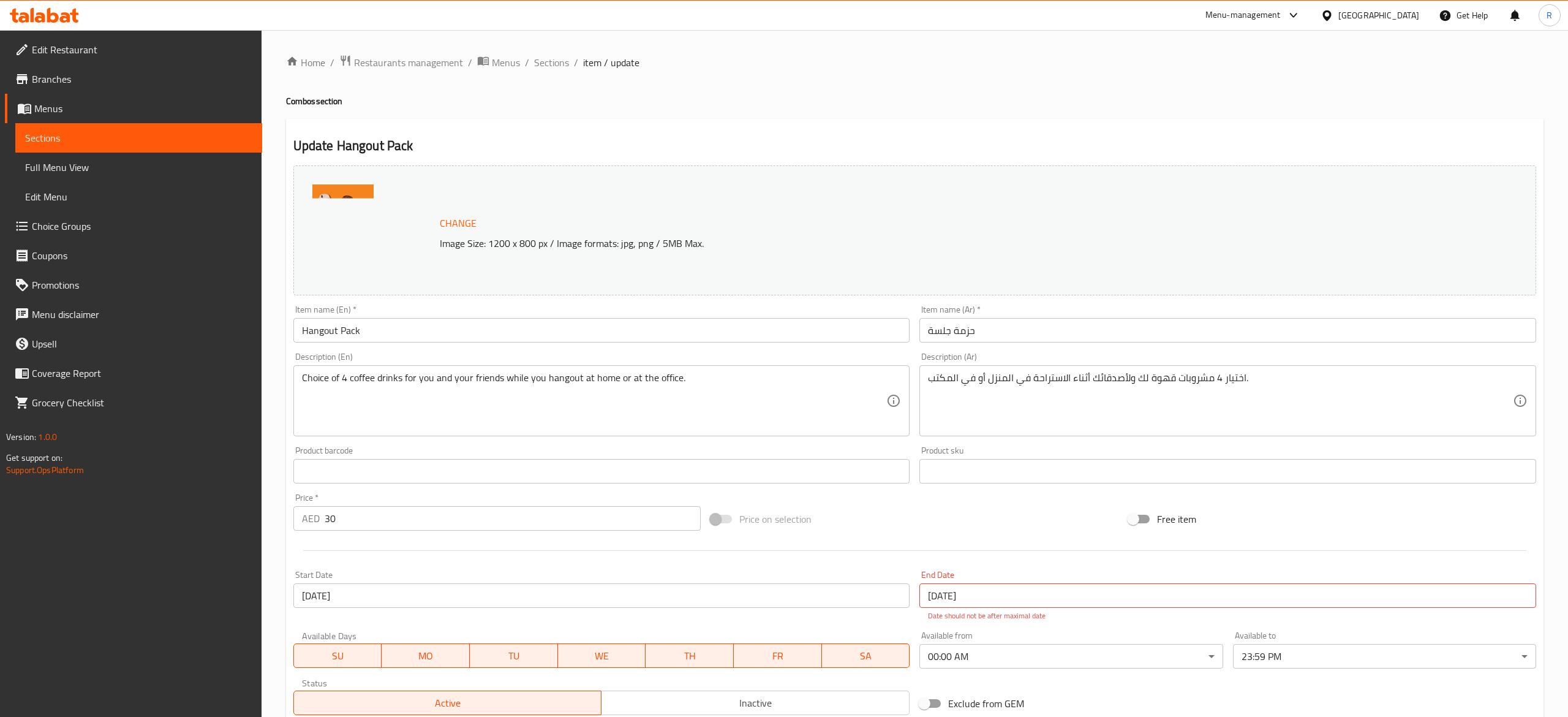
type input "اختيارك لنوع القهوة الثاني"
type input "1"
type input "اختيارك من القهوة الثانية"
type input "1"
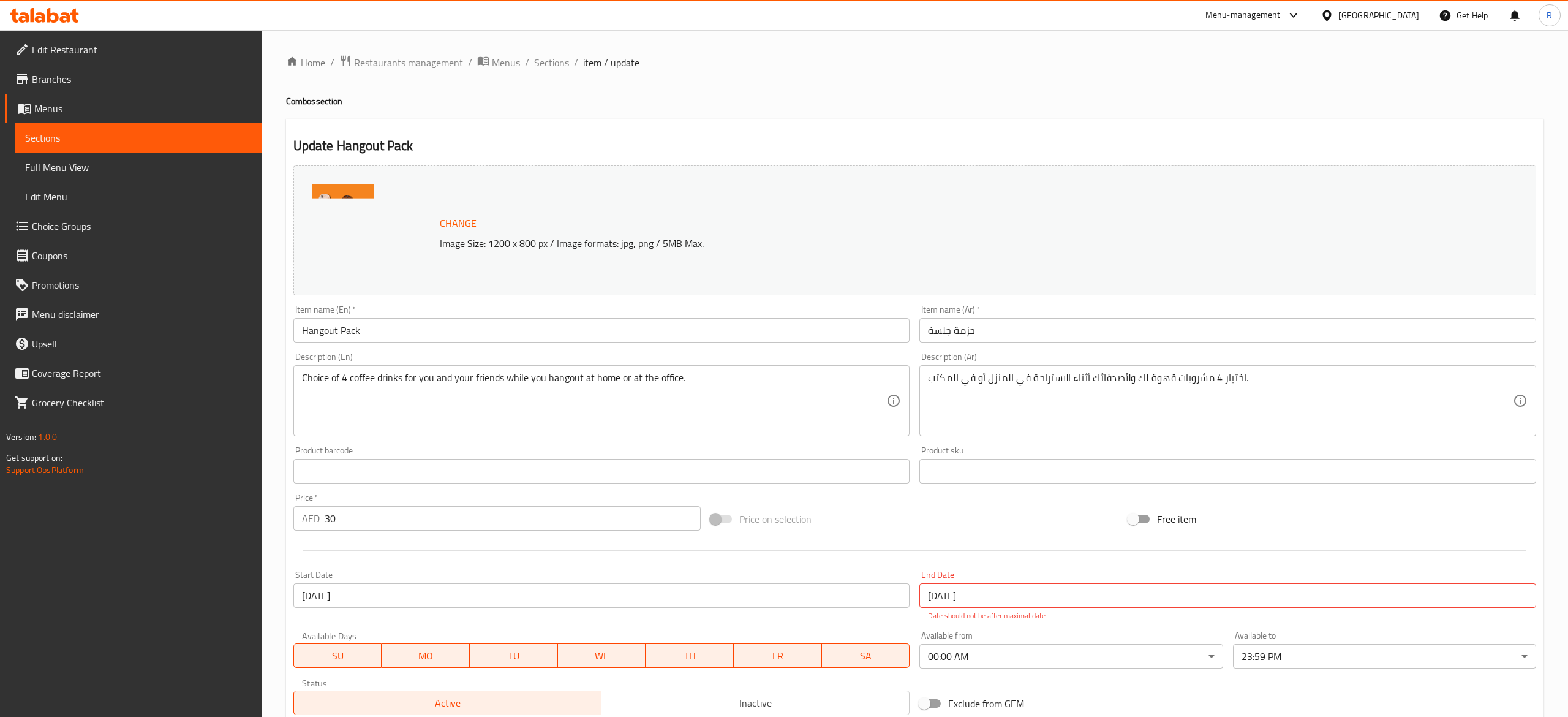
type input "1"
type input "اختيارك للمزيج الثاني"
type input "0"
type input "2"
type input "اختيارك من الحليب الثاني"
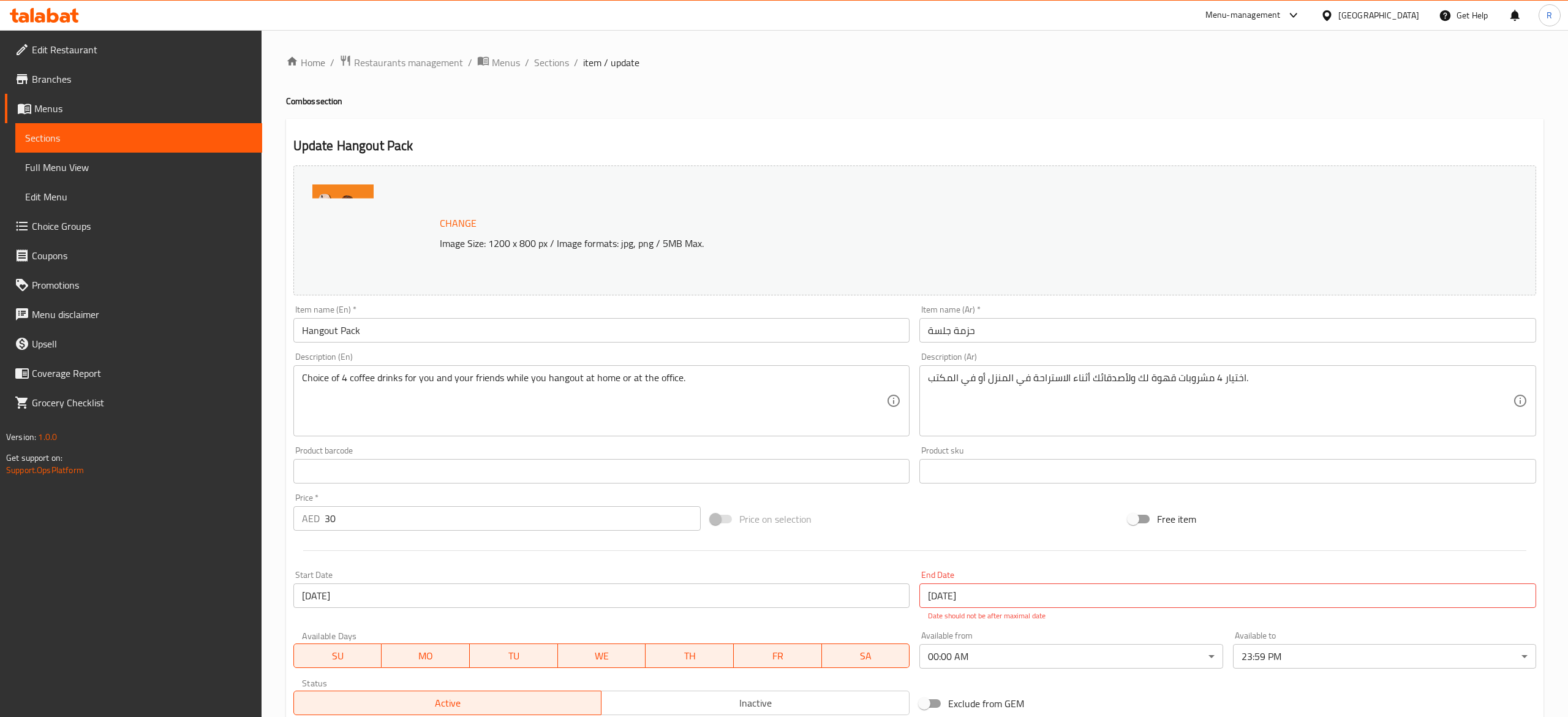
type input "0"
type input "لإضافات للثاني"
type input "0"
type input "5"
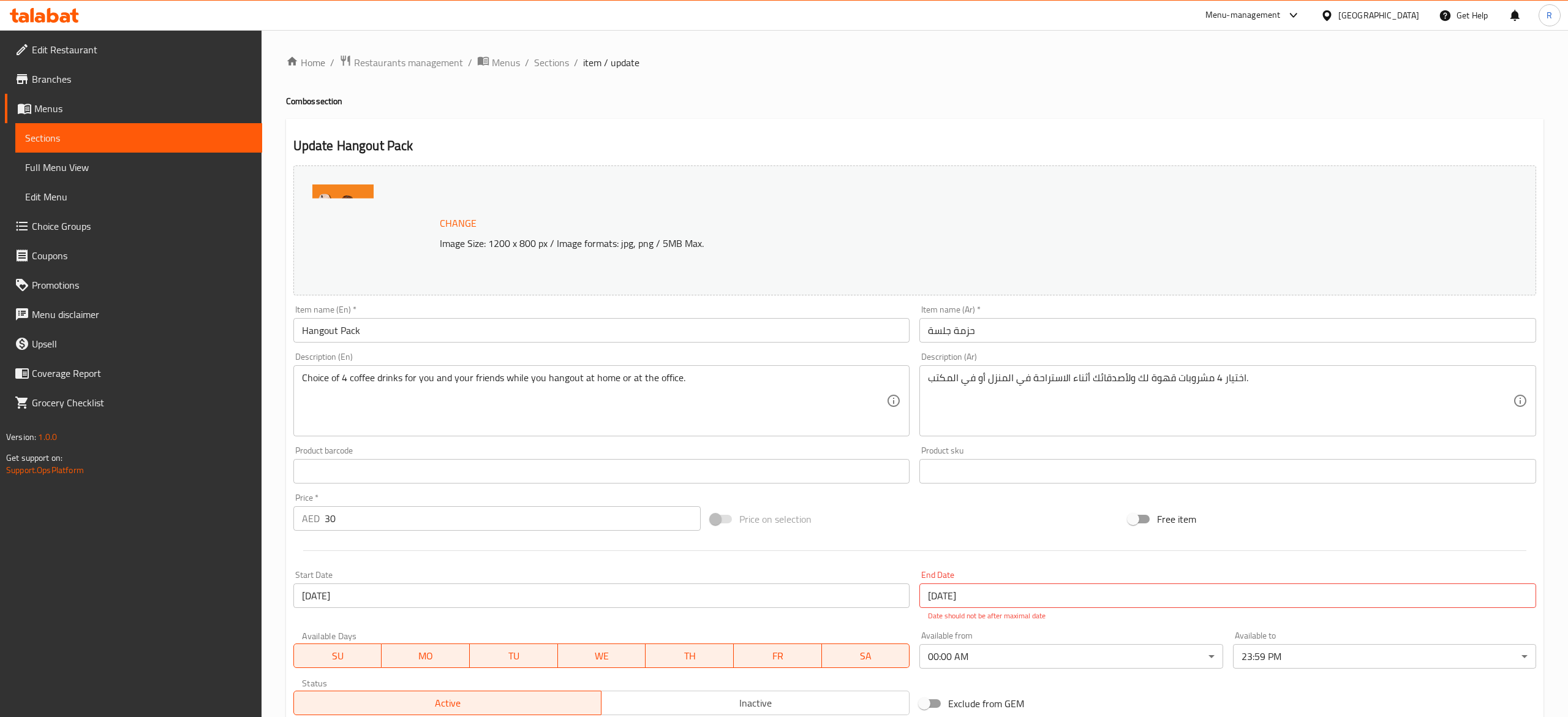
type input "اختيارك من نوع القهوة الثالث"
type input "1"
type input "ختيارك من القهوة الثالثة"
type input "1"
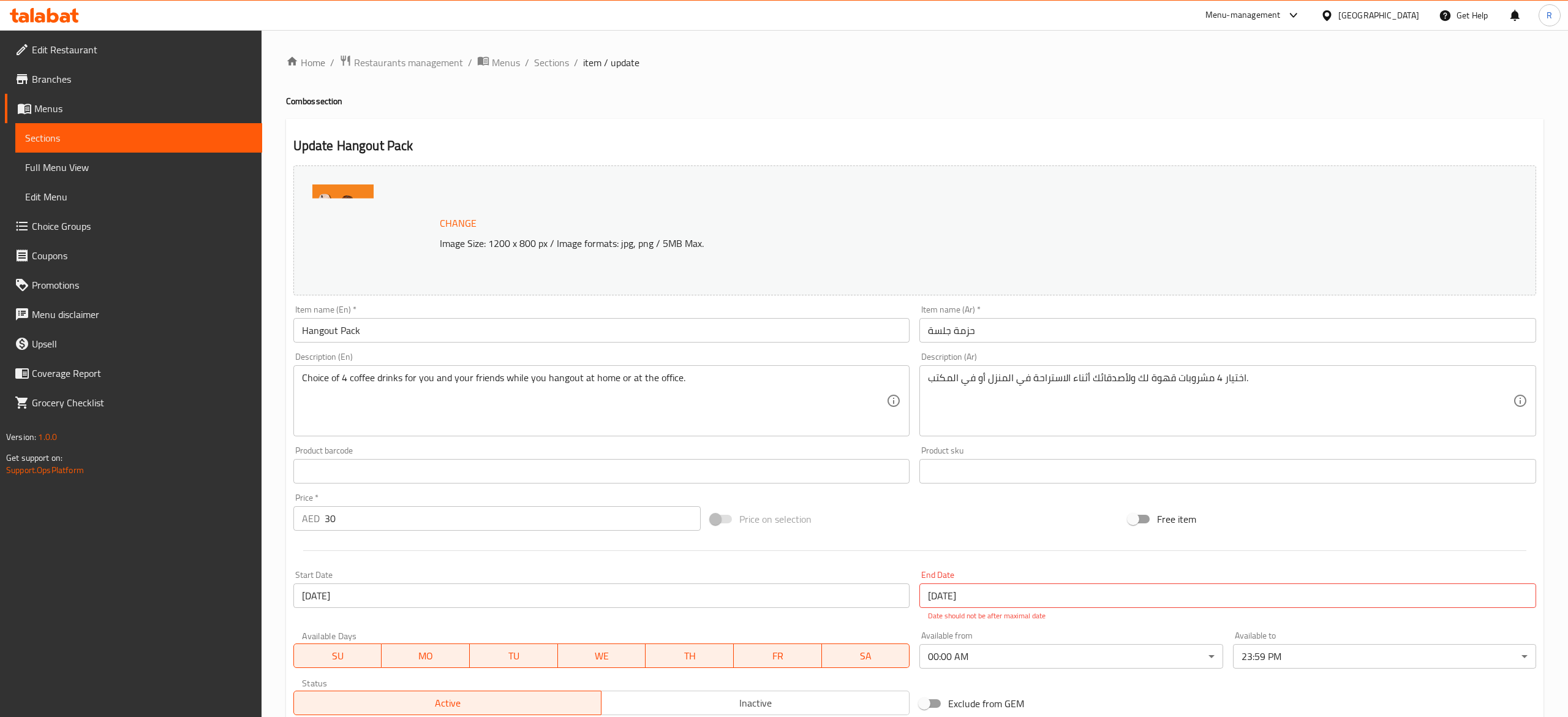
type input "1"
type input "اختيارك للمزيج الثالث:"
type input "0"
type input "2"
type input "اختيارك من الحليب الثالث"
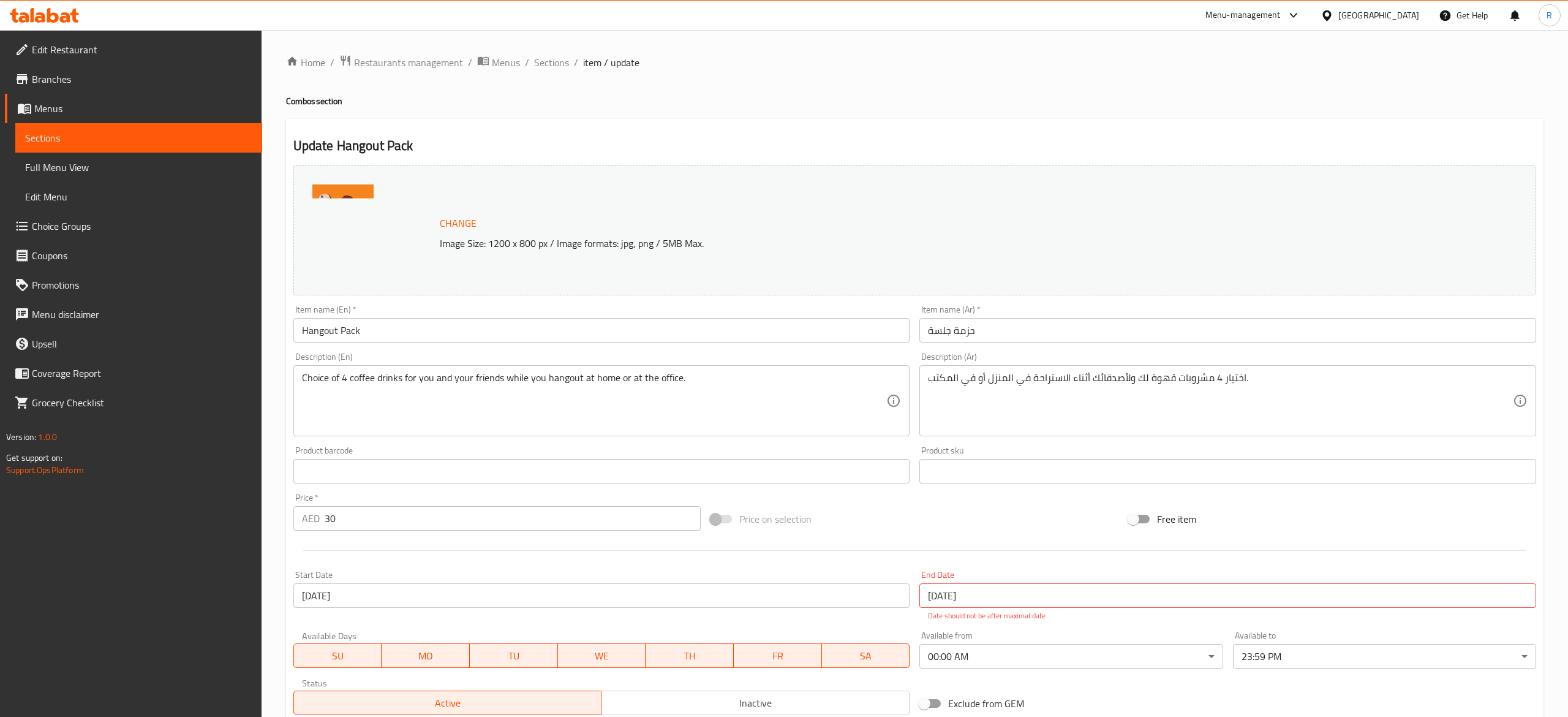
type input "0"
type input "اضافات للثالث"
type input "0"
type input "5"
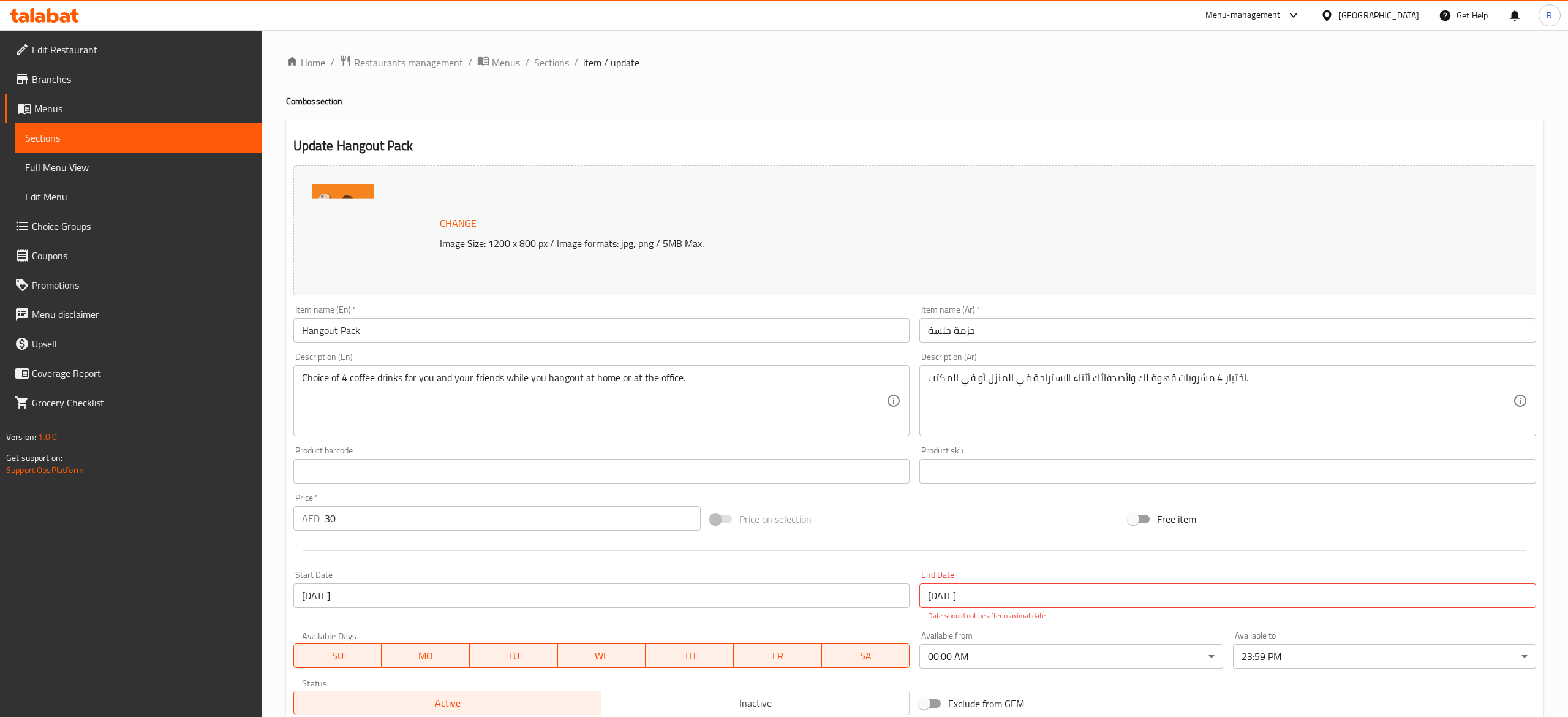
type input "اختيارك من نوع القهوة الرابع"
type input "1"
type input "ختيارك من القهوة الرابعة"
type input "1"
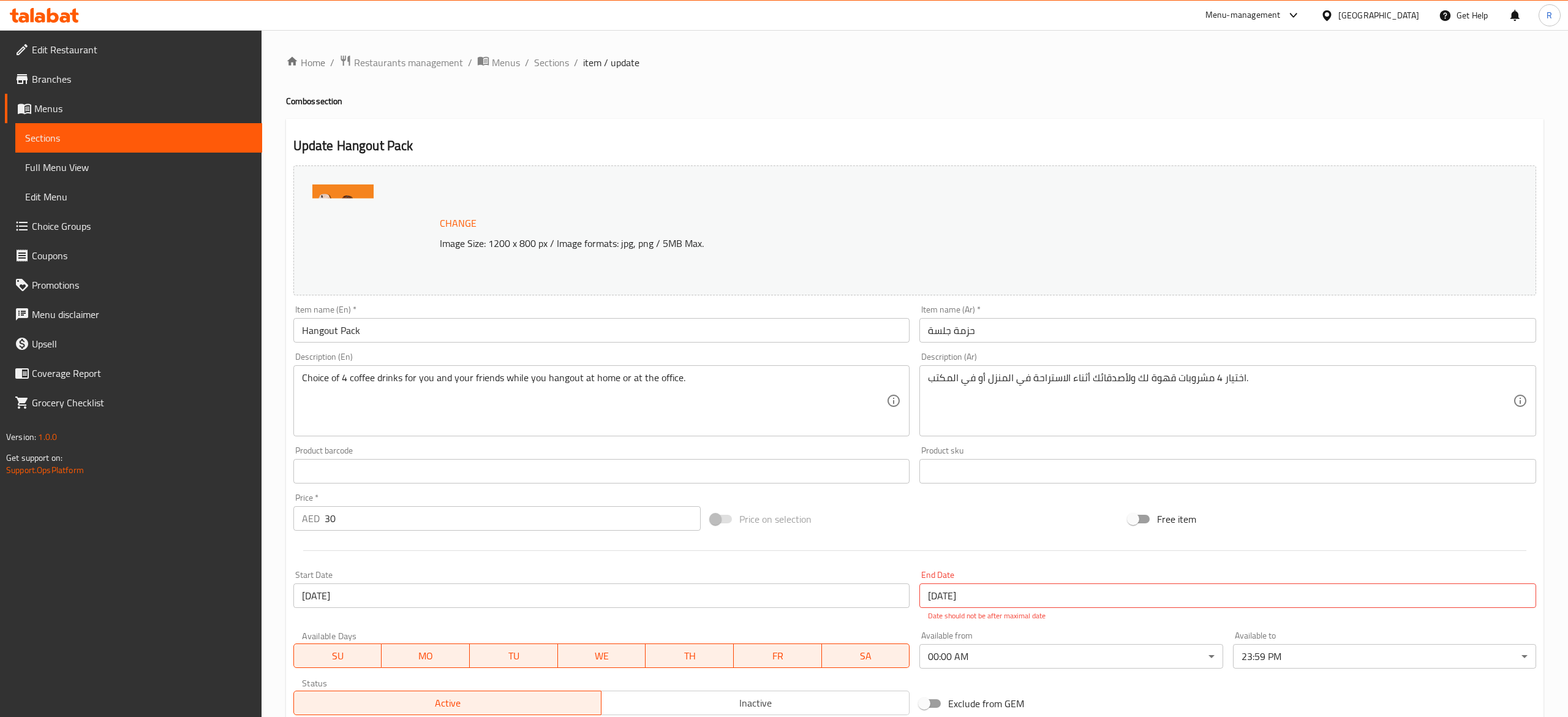
type input "1"
type input "اختيارك للمزيج الرابع"
type input "0"
type input "2"
type input "اختيارك للحليب الرابع"
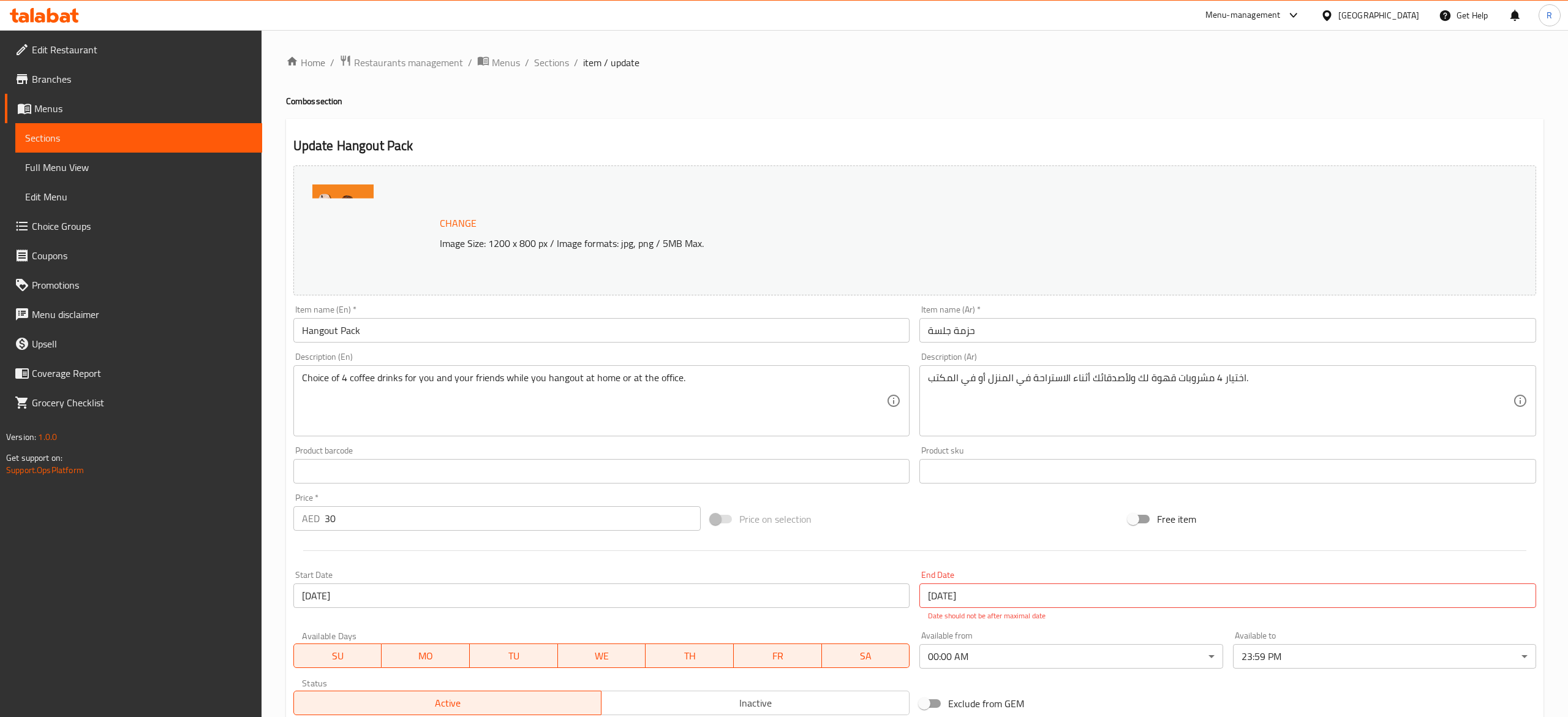
type input "0"
type input "إضافات للرابع"
type input "0"
type input "5"
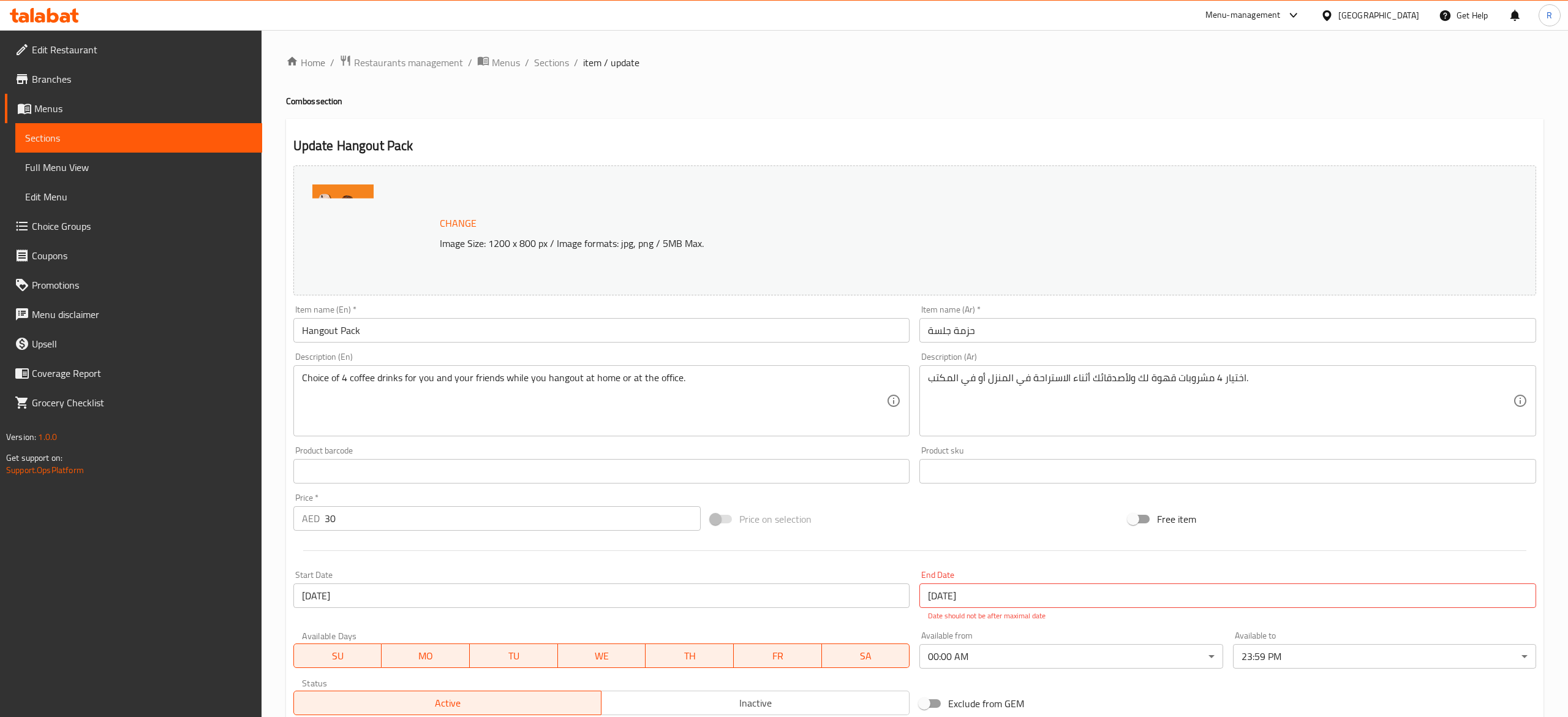
type input "اختيارك من السكر على الجانب"
type input "1"
type input "5"
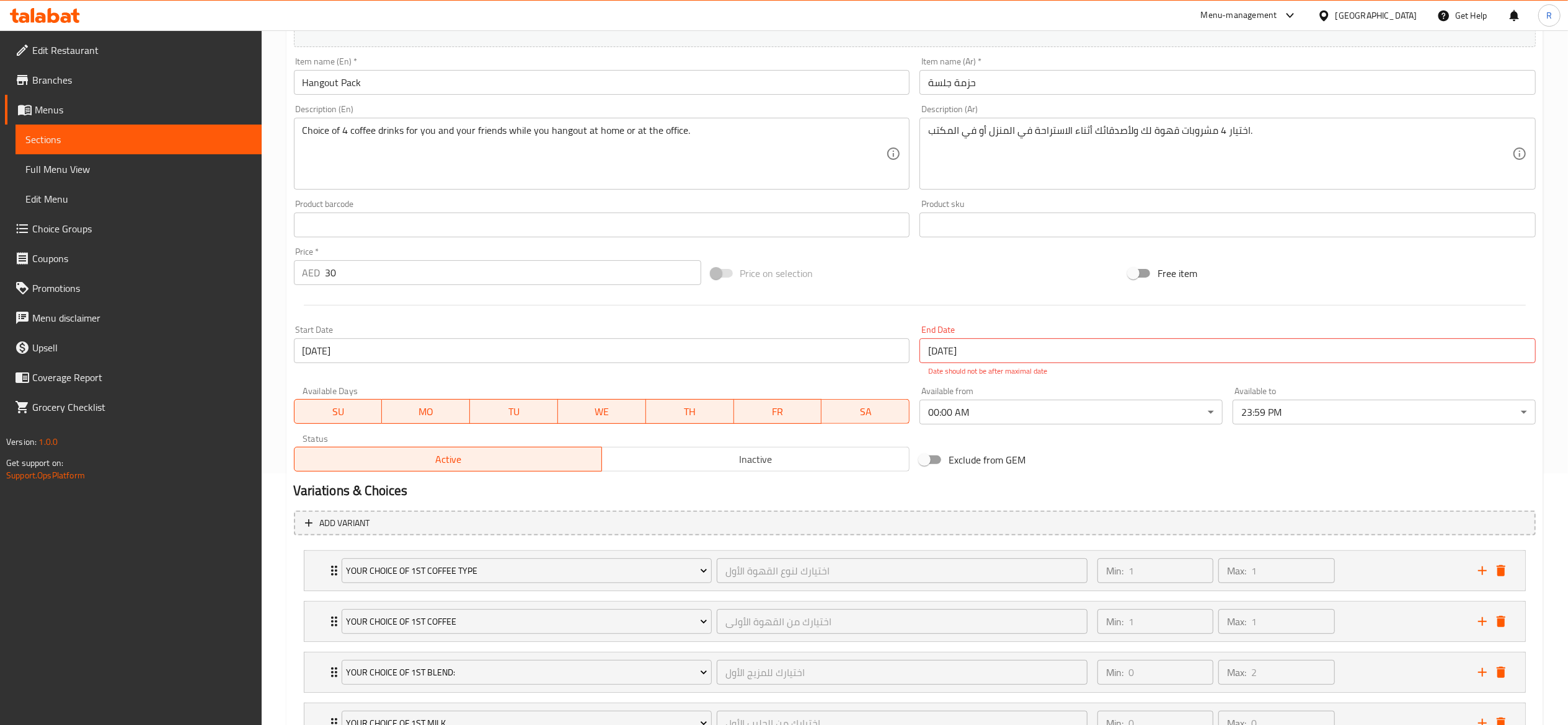
scroll to position [254, 0]
click at [721, 458] on span "Inactive" at bounding box center [756, 457] width 297 height 18
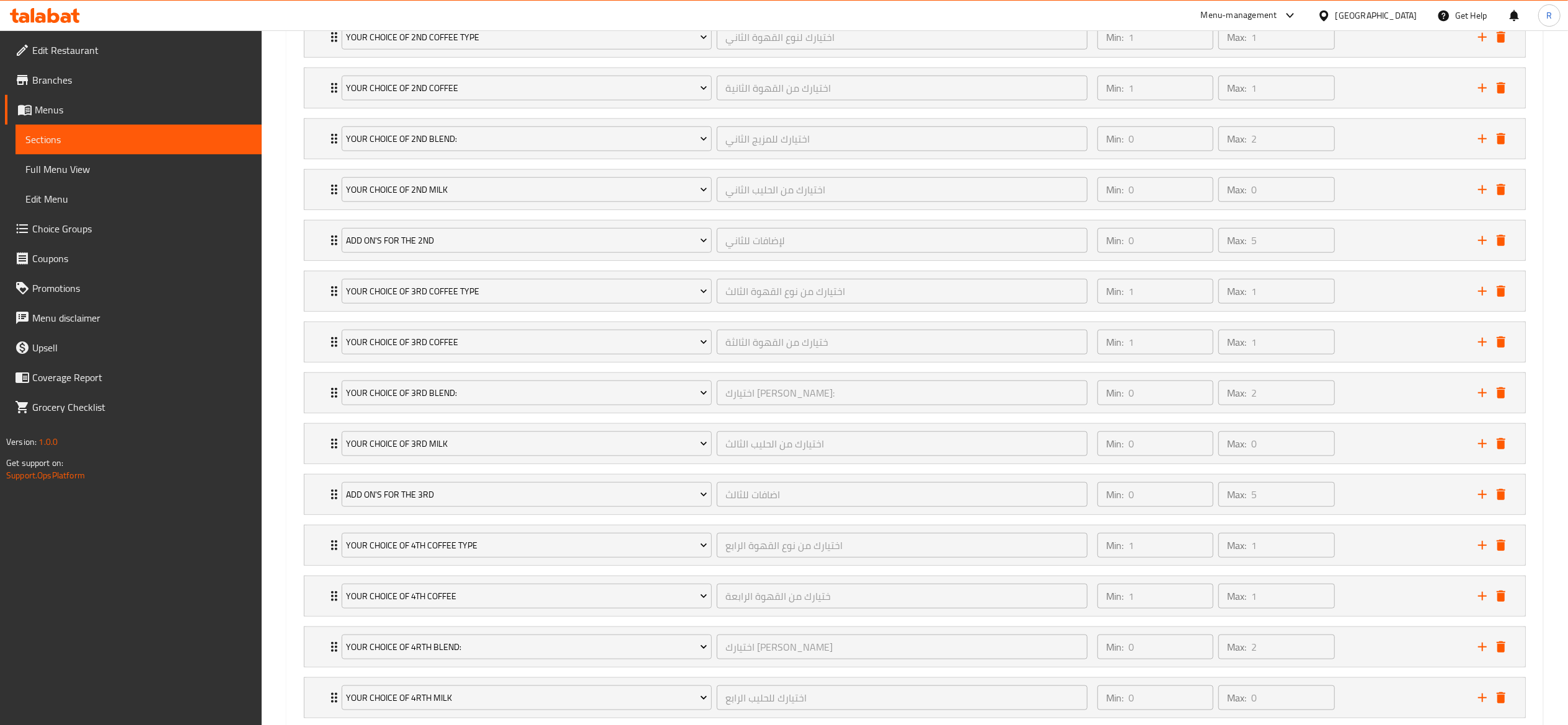
scroll to position [1233, 0]
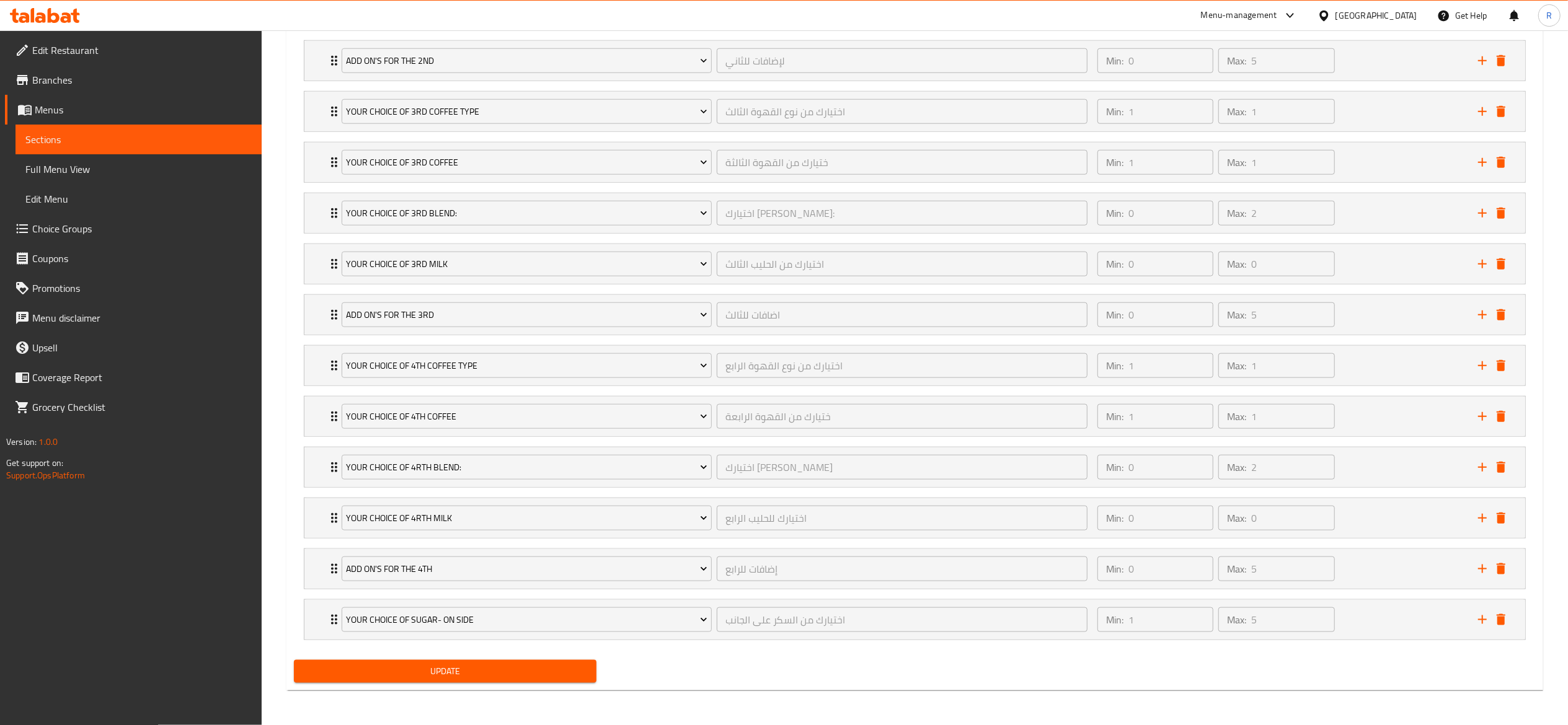
click at [563, 662] on button "Update" at bounding box center [445, 672] width 303 height 23
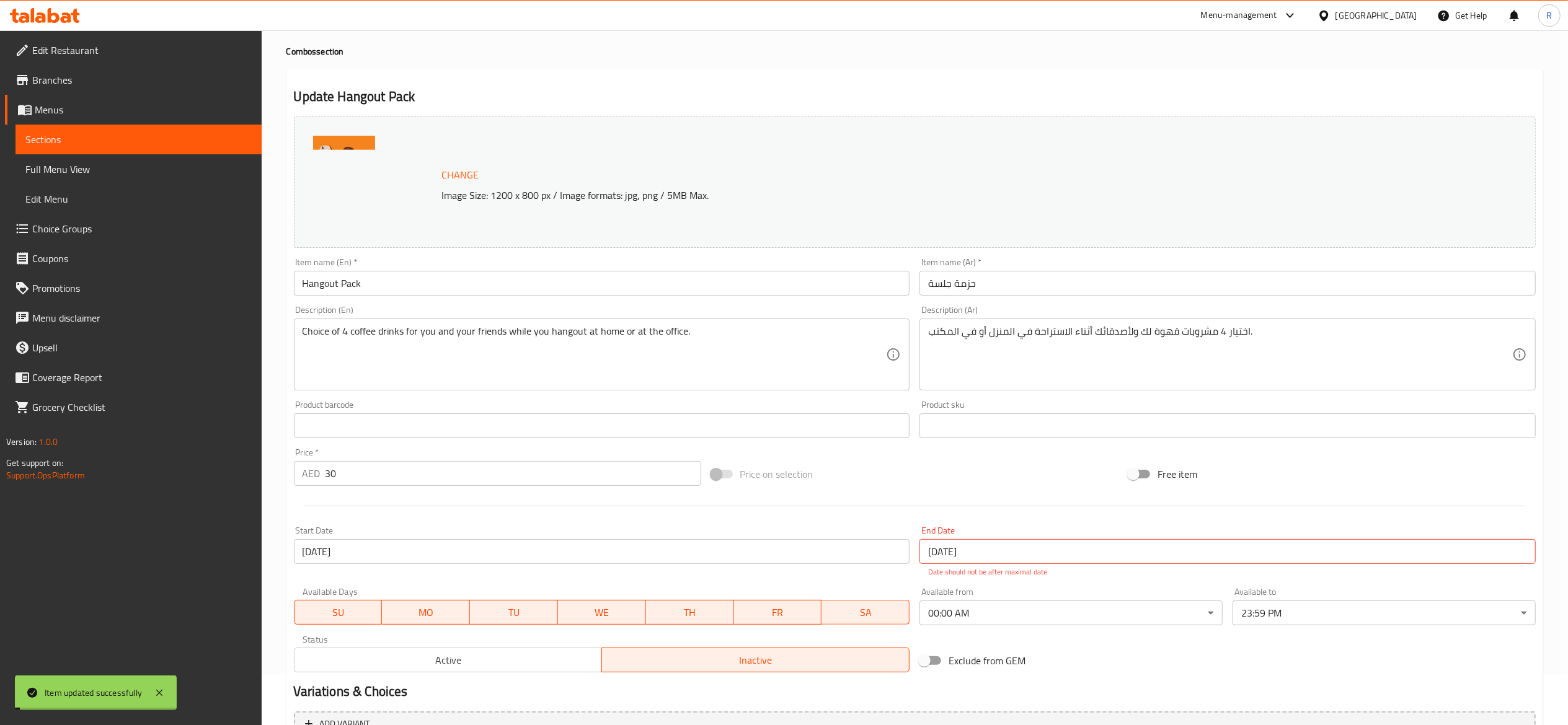
scroll to position [0, 0]
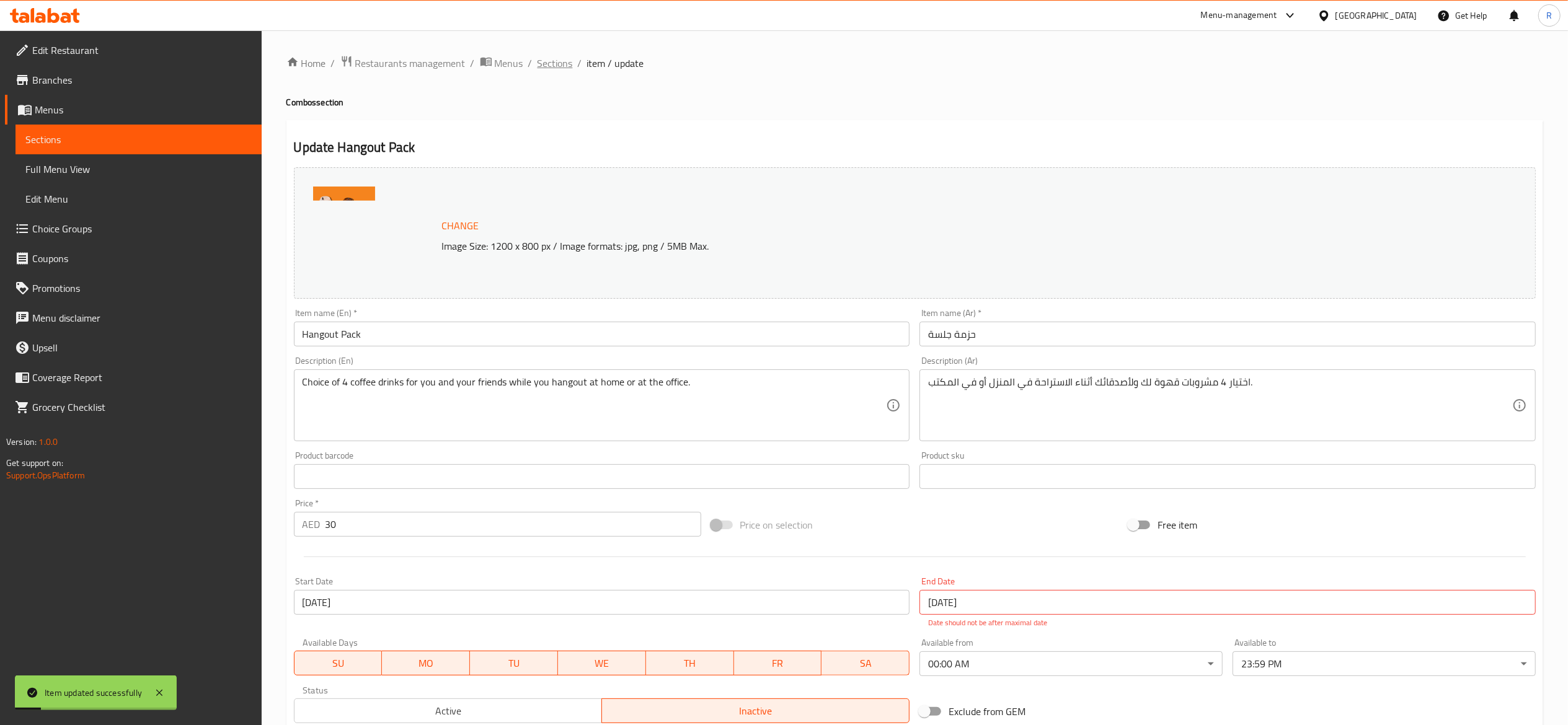
click at [554, 66] on span "Sections" at bounding box center [555, 63] width 35 height 15
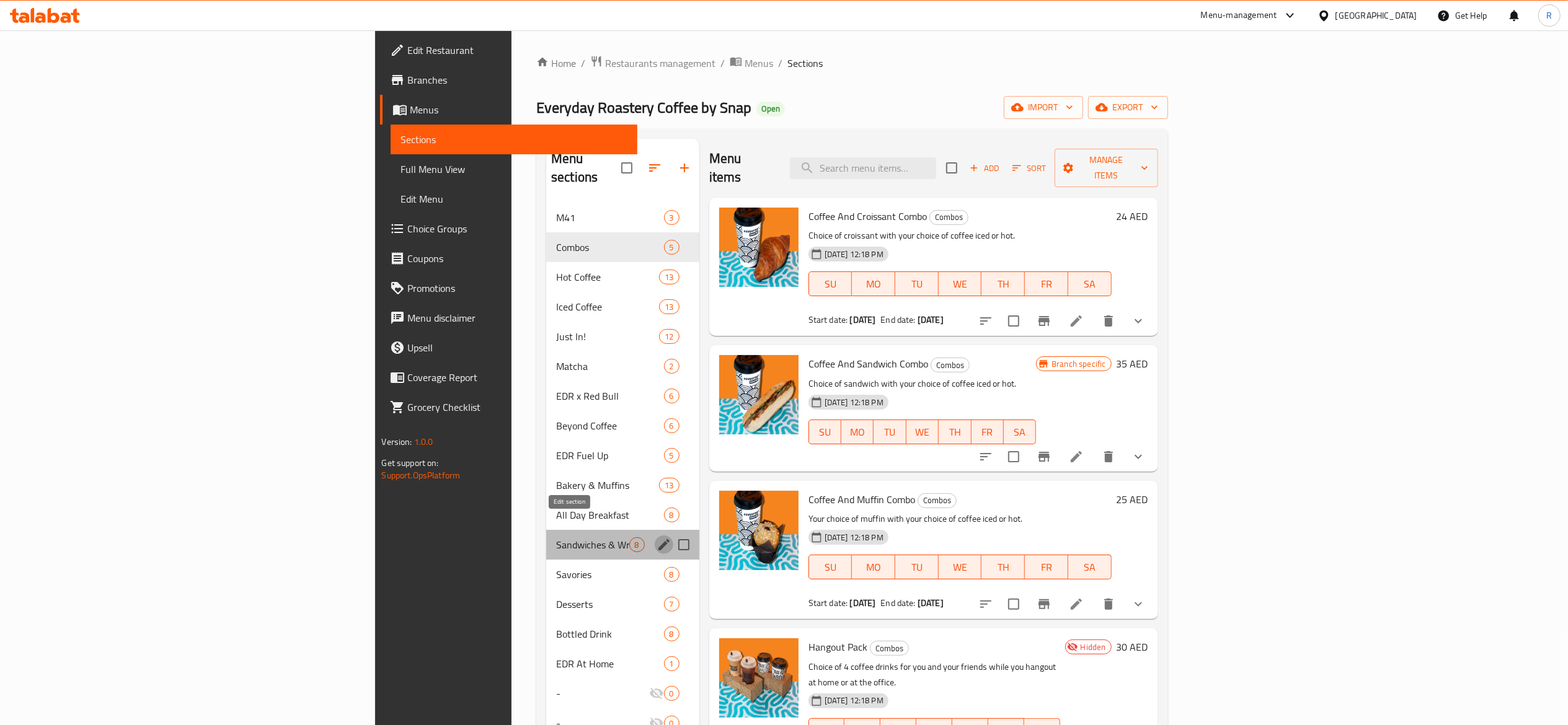
click at [657, 537] on icon "edit" at bounding box center [664, 545] width 15 height 15
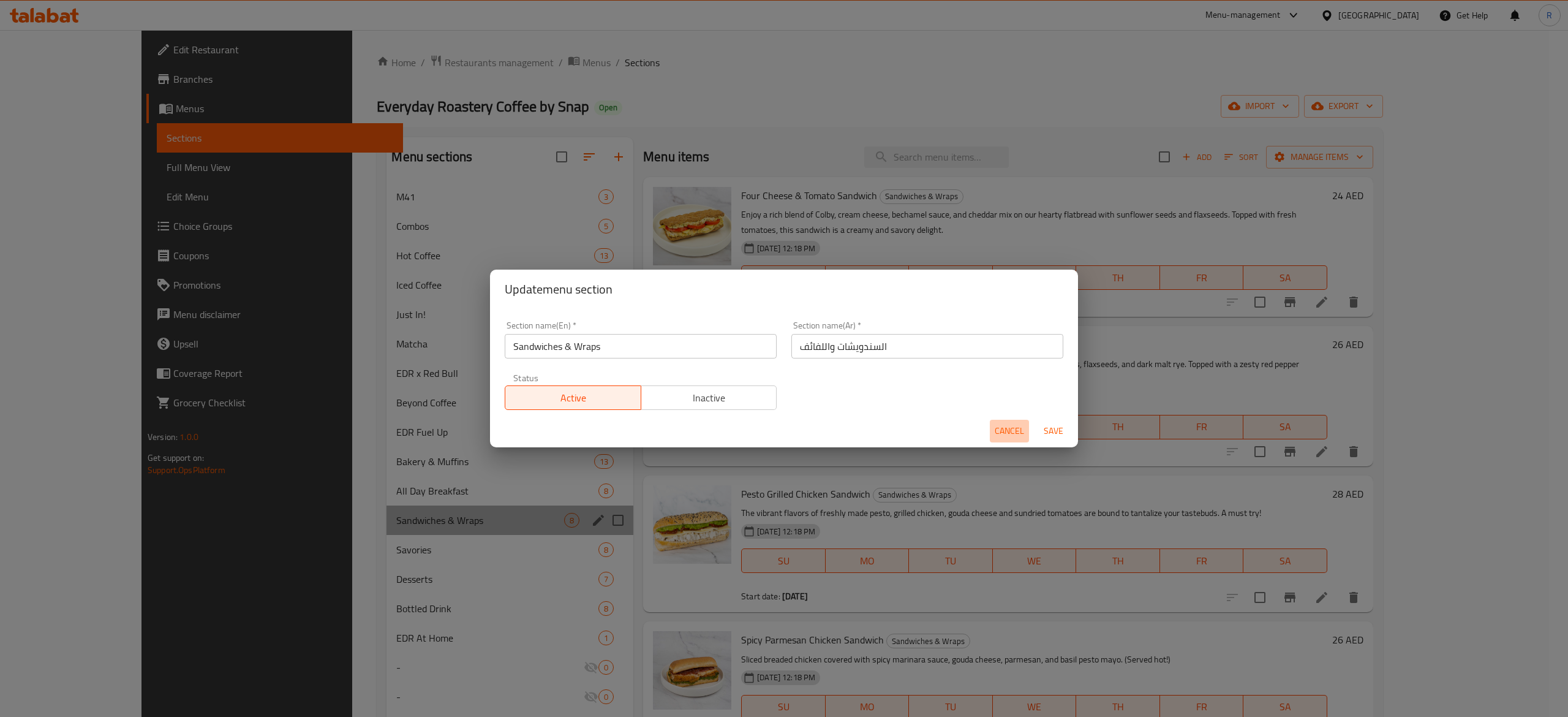
click at [781, 431] on button "Cancel" at bounding box center [1009, 431] width 39 height 23
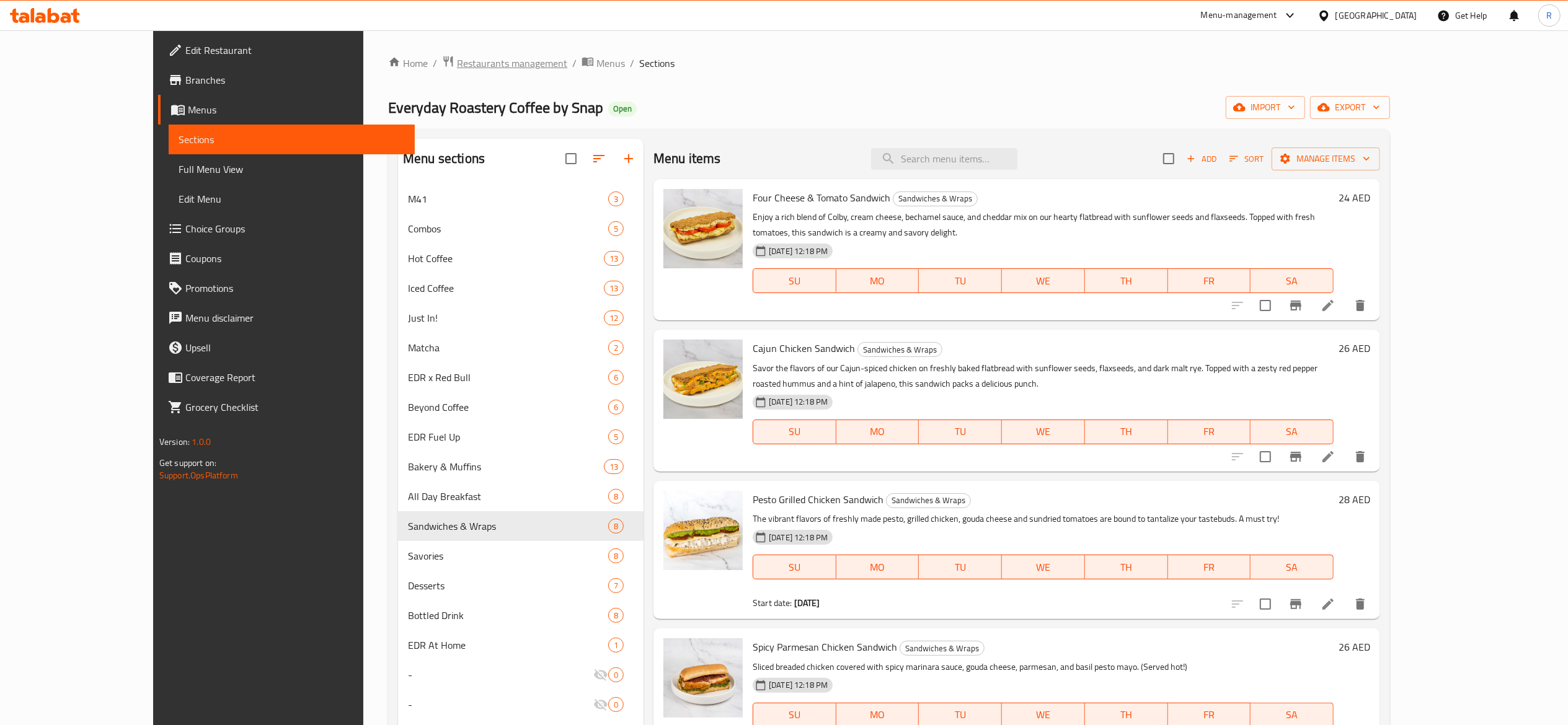
click at [457, 59] on span "Restaurants management" at bounding box center [512, 63] width 110 height 15
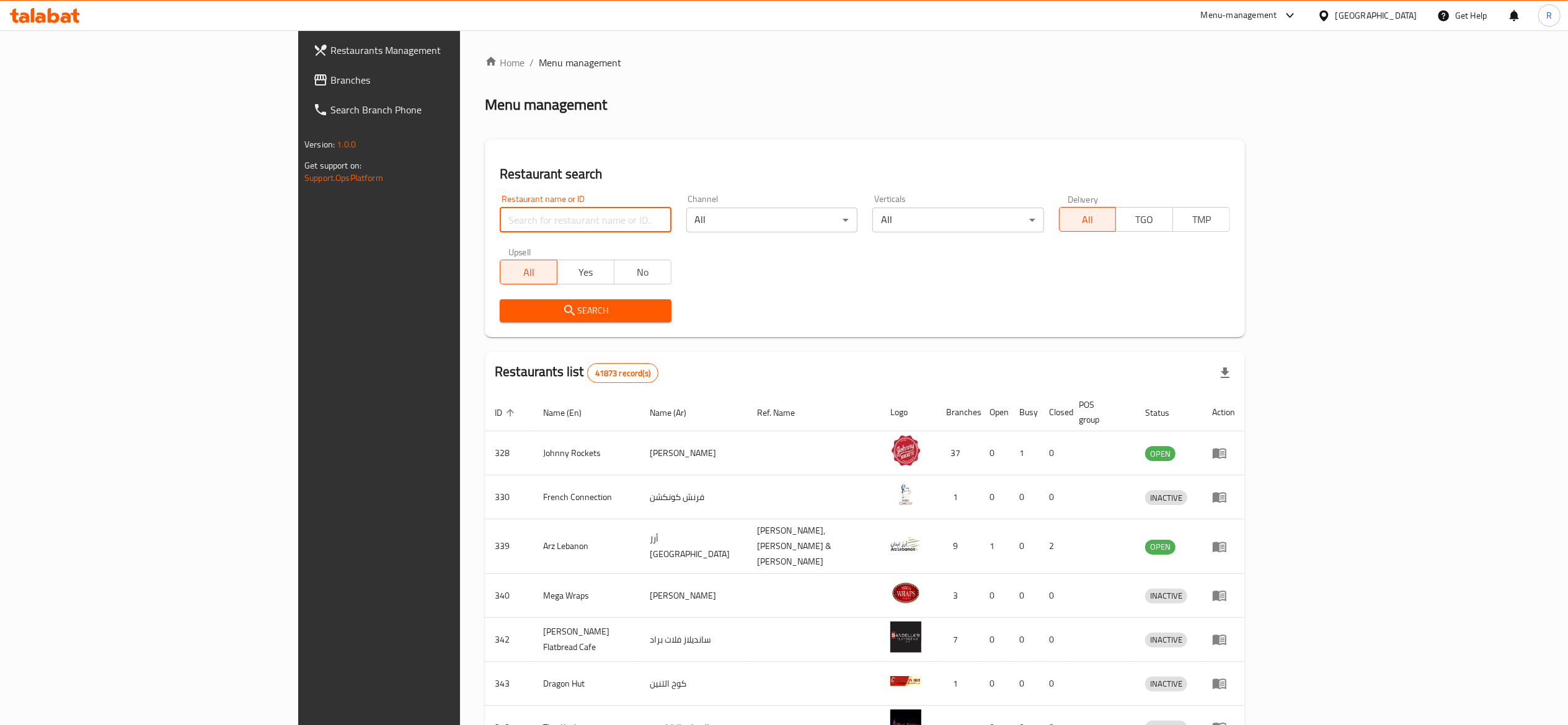
click at [500, 209] on input "search" at bounding box center [585, 220] width 171 height 25
type input "everyday roastery"
click button "Search" at bounding box center [585, 311] width 171 height 23
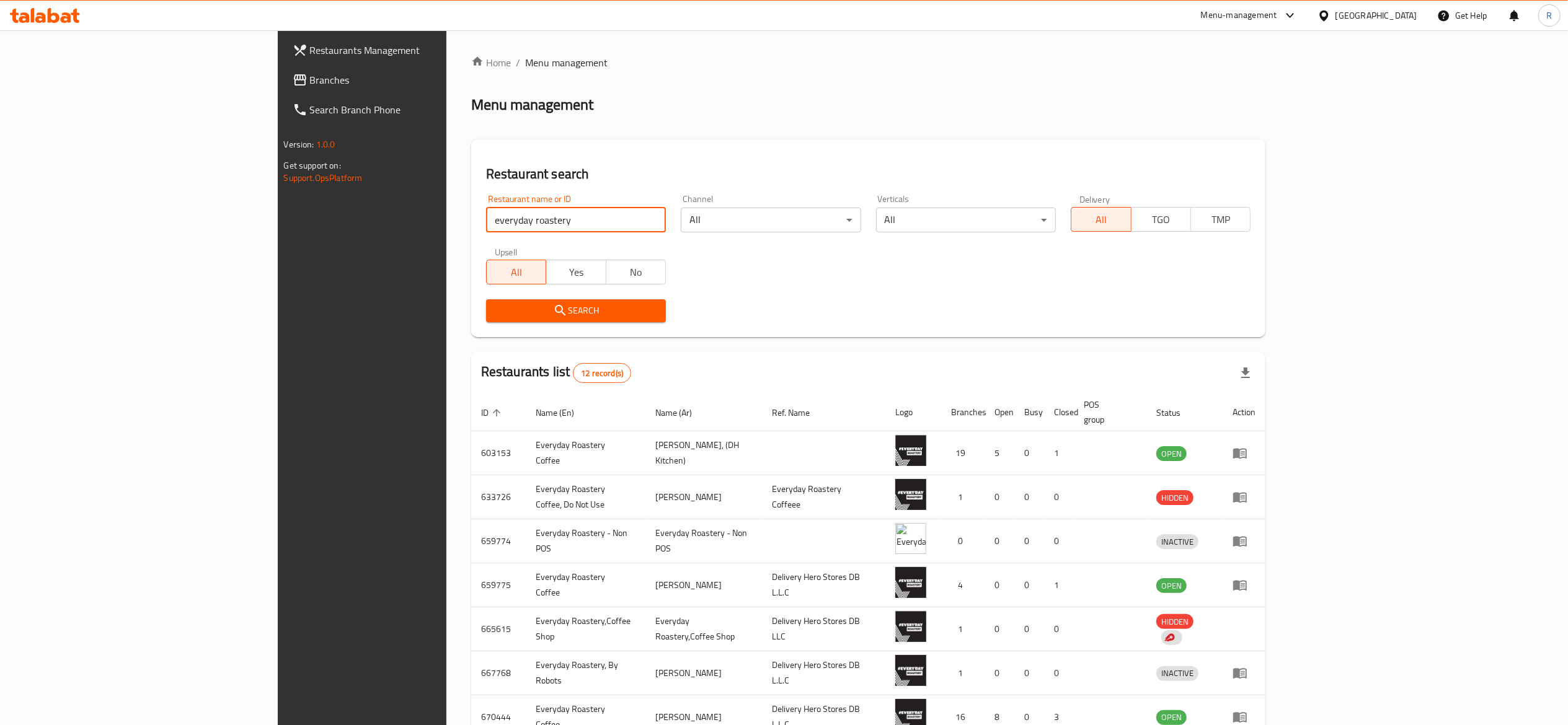
scroll to position [200, 0]
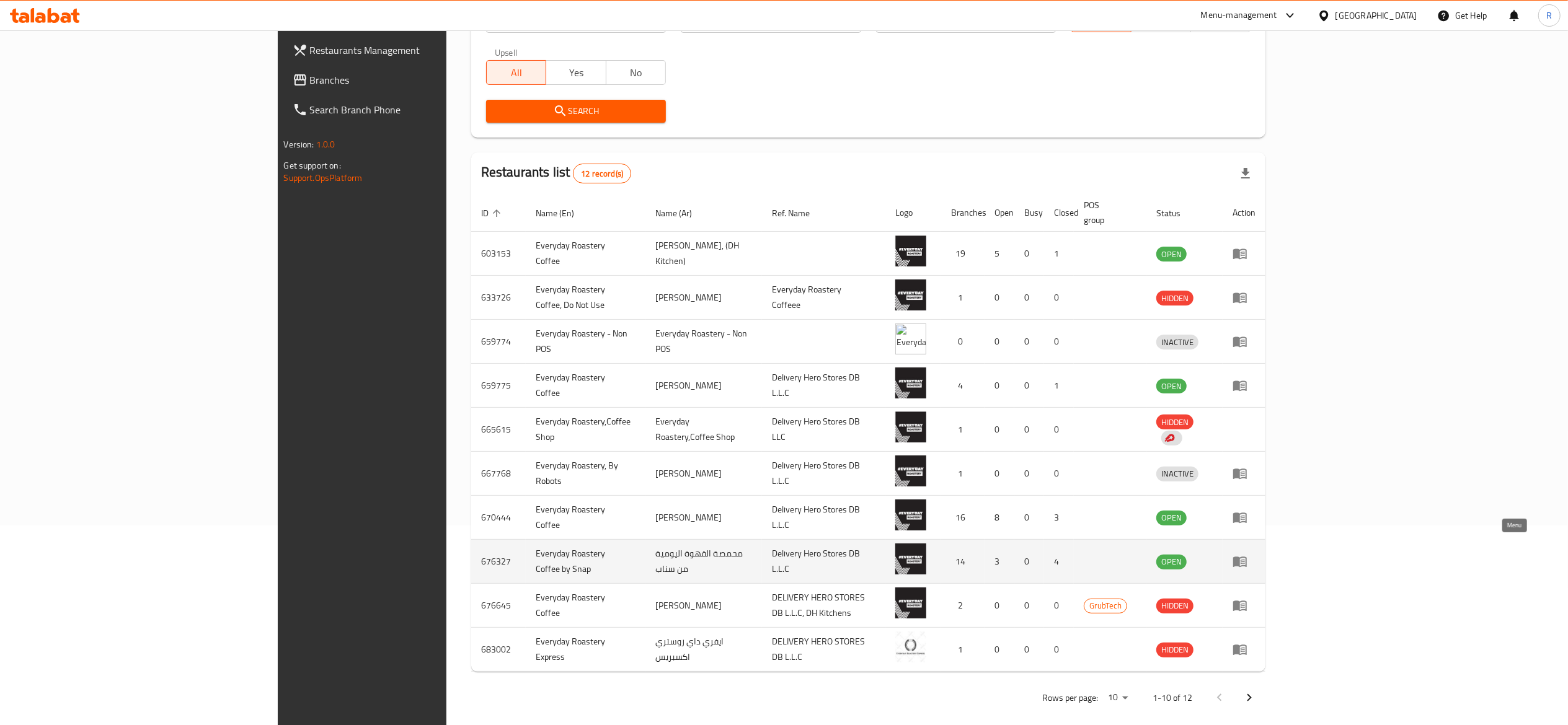
click at [790, 555] on link "enhanced table" at bounding box center [1244, 561] width 23 height 15
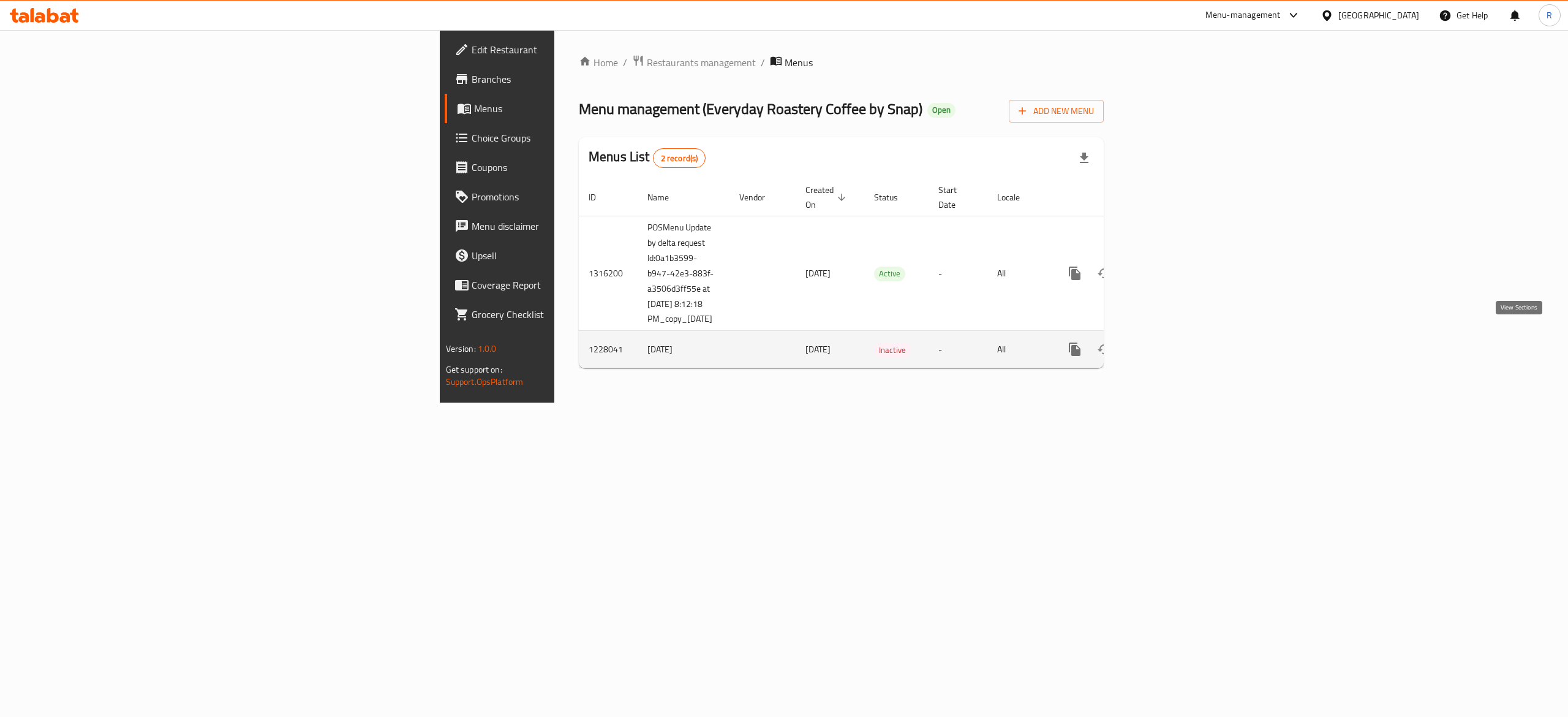
click at [781, 342] on icon "enhanced table" at bounding box center [1164, 350] width 15 height 15
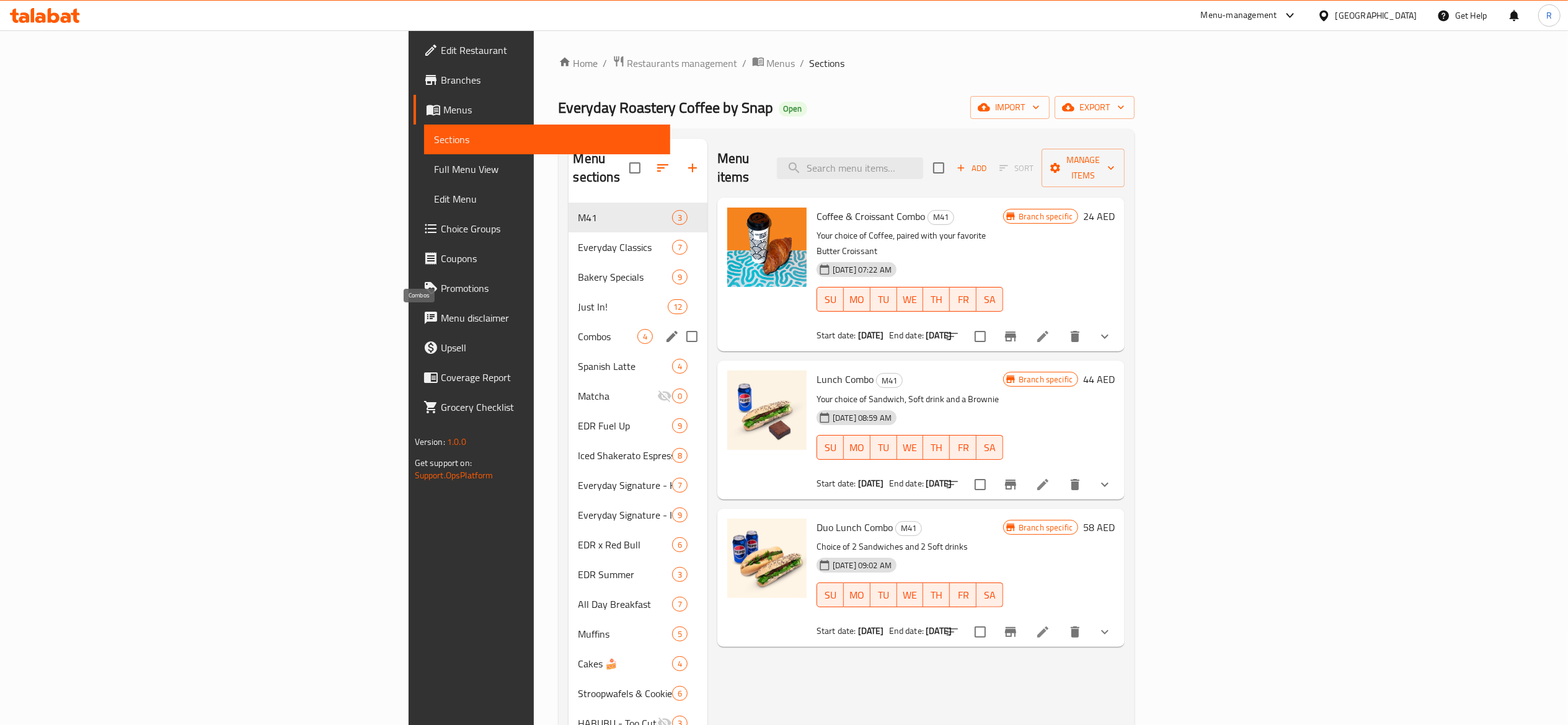
click at [579, 329] on span "Combos" at bounding box center [608, 337] width 59 height 15
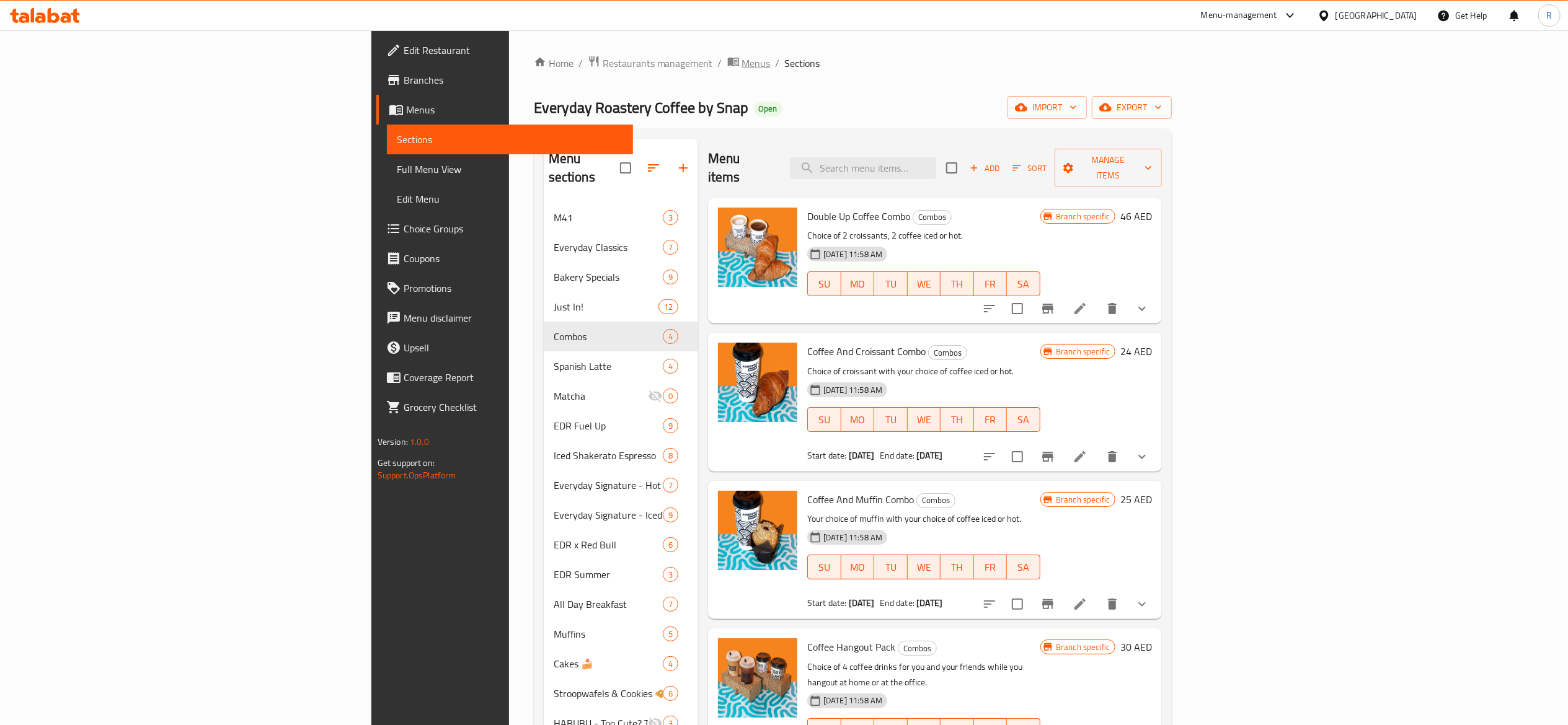
click at [742, 64] on span "Menus" at bounding box center [757, 63] width 29 height 15
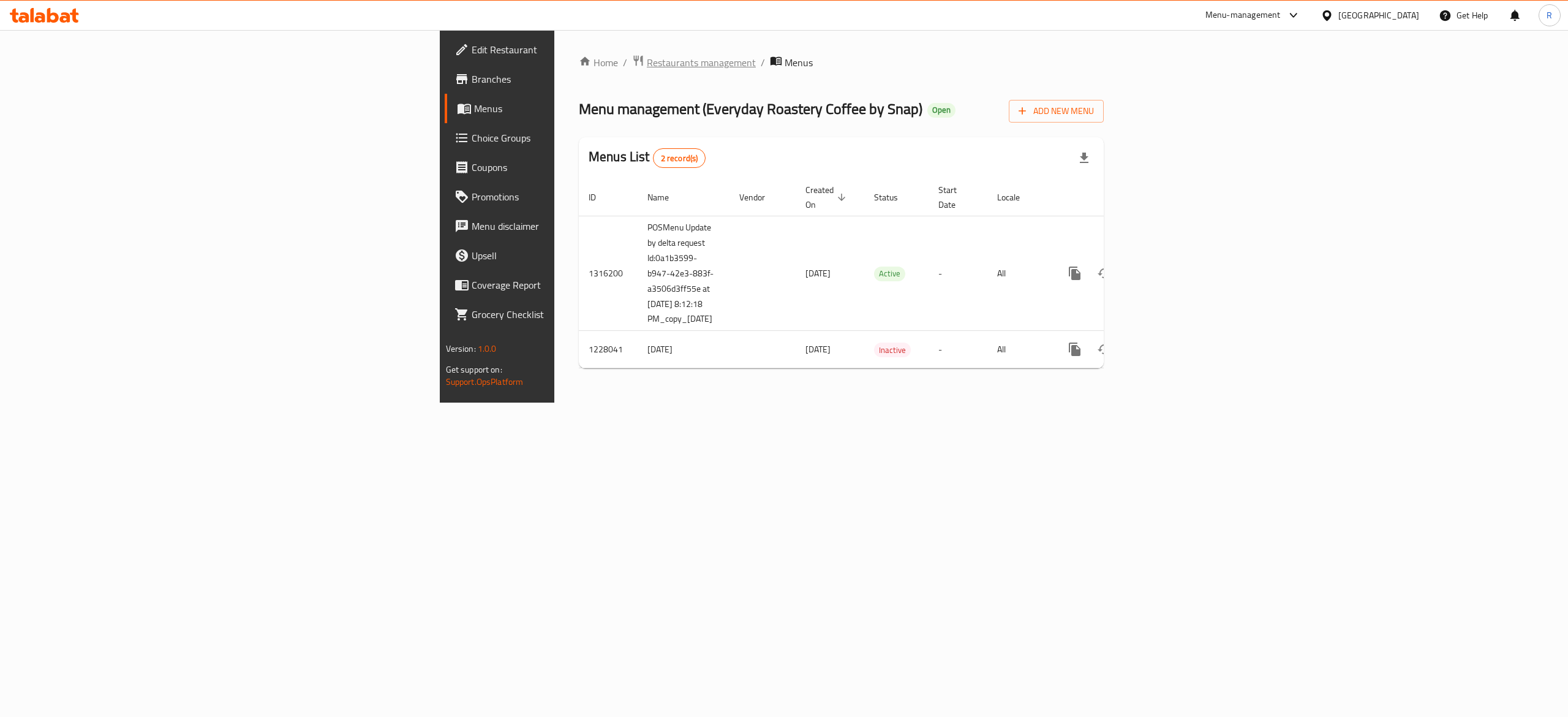
click at [647, 59] on span "Restaurants management" at bounding box center [701, 62] width 109 height 15
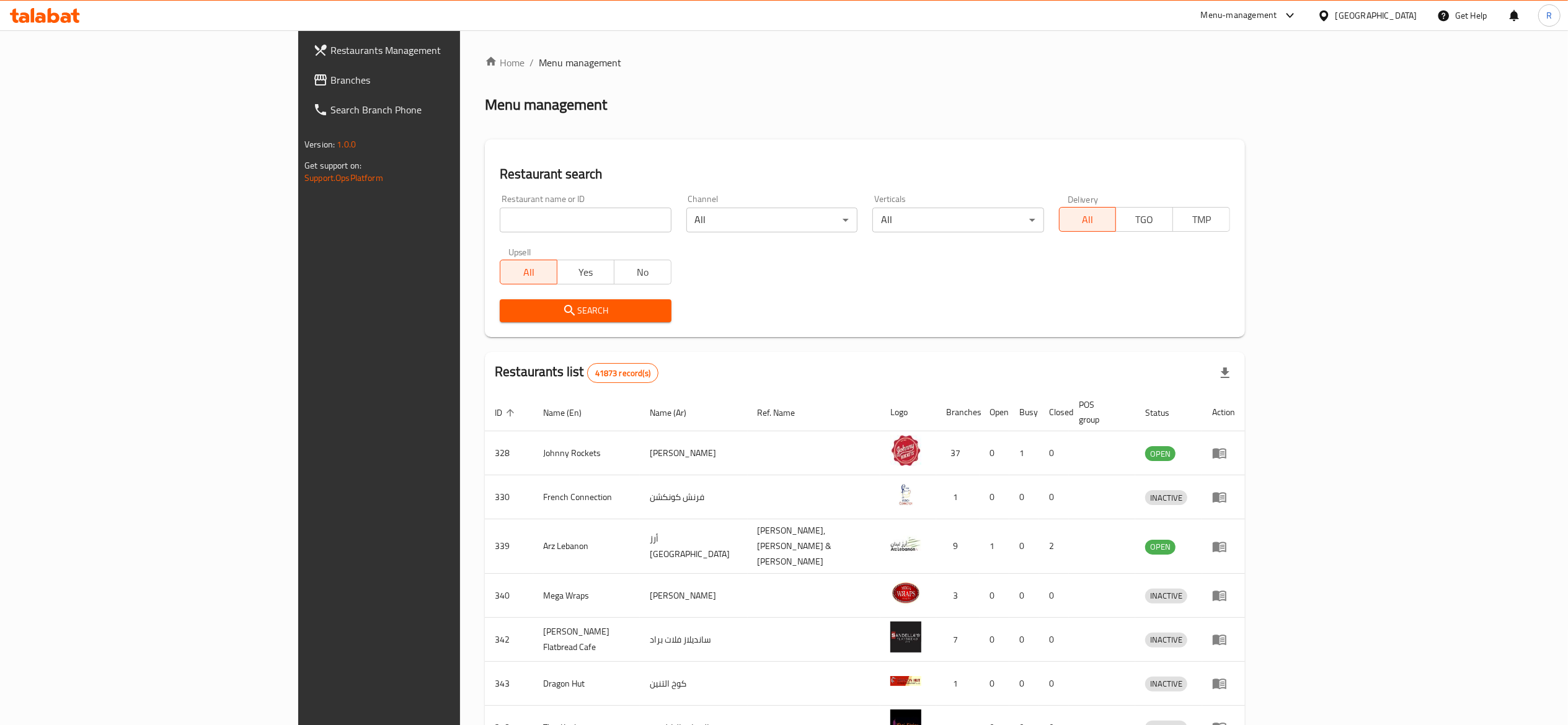
click at [500, 200] on div "Restaurant name or ID Restaurant name or ID" at bounding box center [585, 213] width 171 height 38
click at [500, 217] on input "search" at bounding box center [585, 220] width 171 height 25
type input "everyday roastery"
click button "Search" at bounding box center [585, 311] width 171 height 23
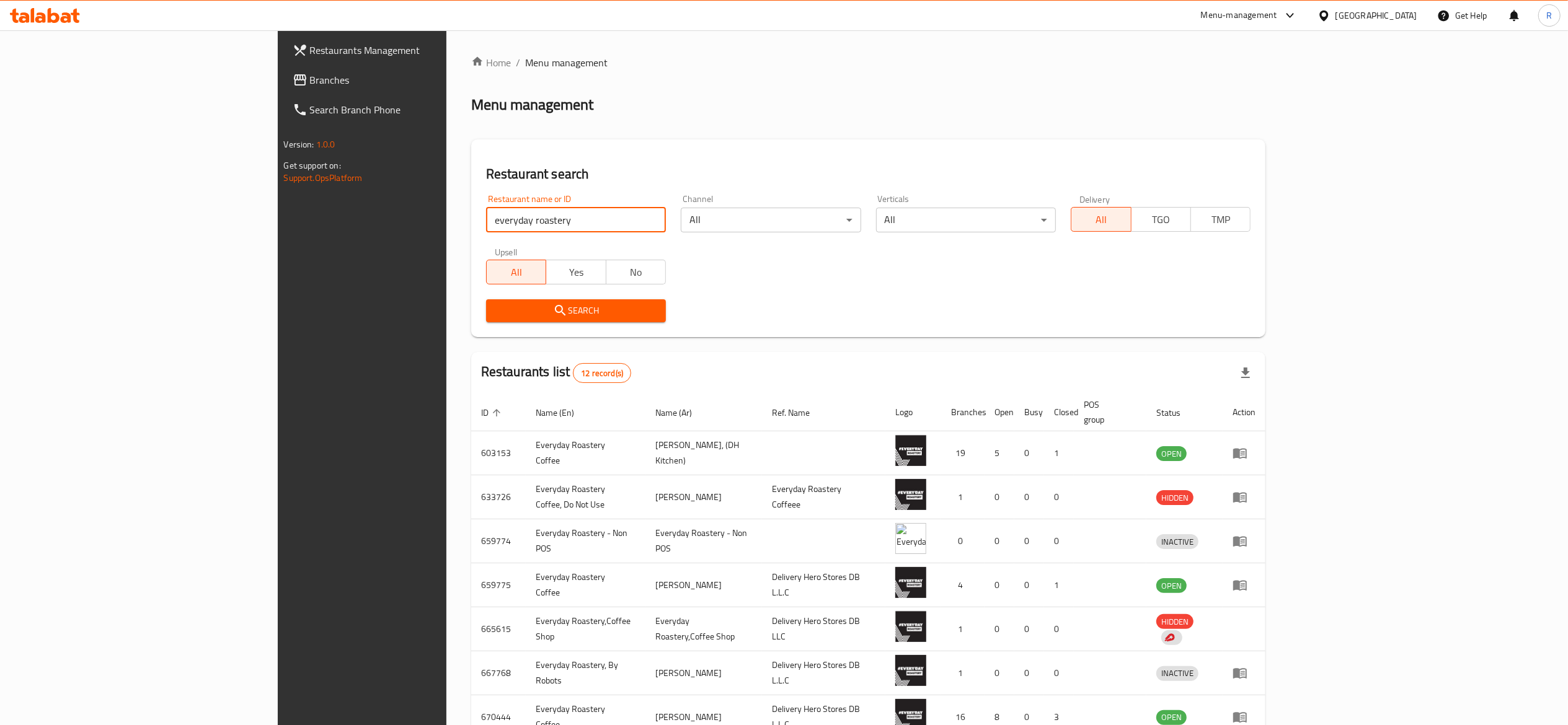
scroll to position [200, 0]
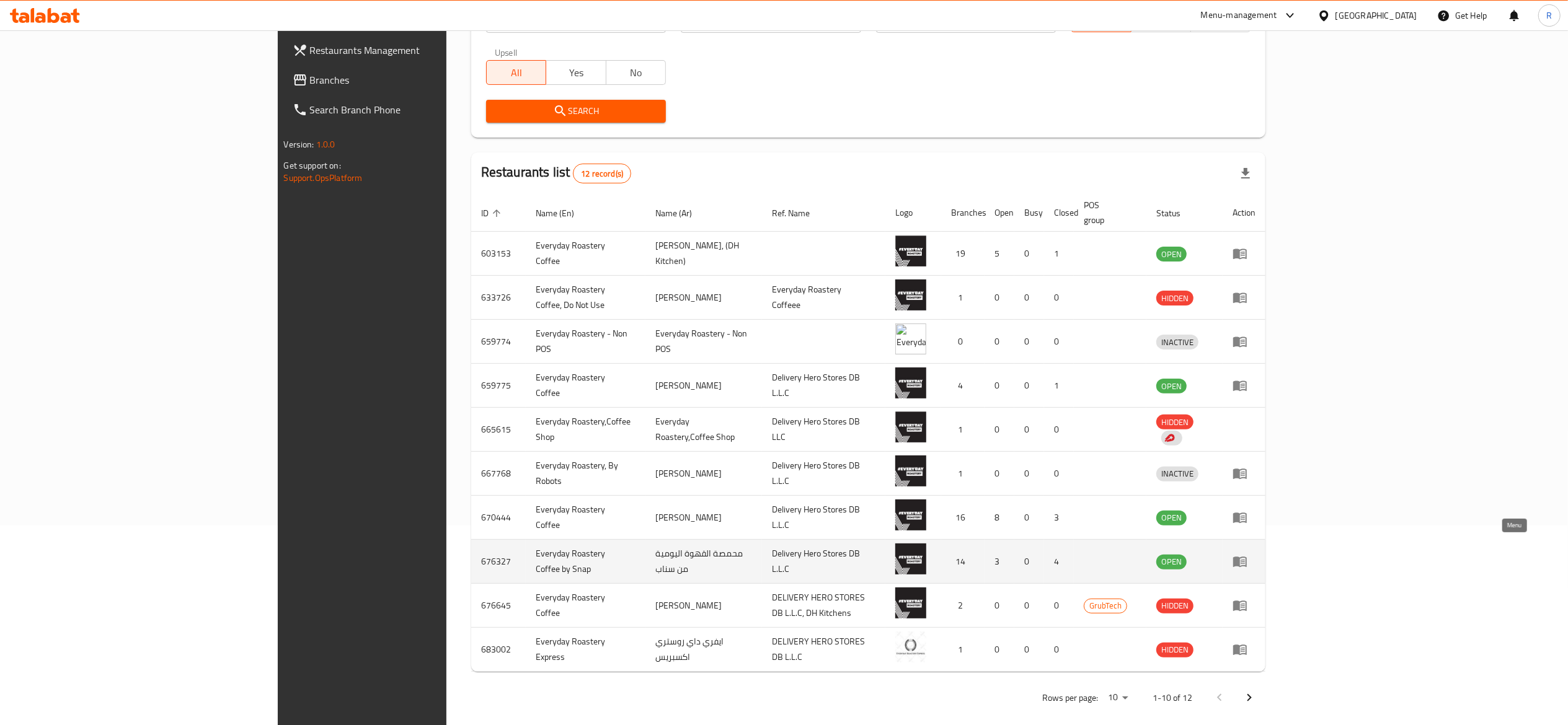
click at [790, 558] on icon "enhanced table" at bounding box center [1240, 563] width 14 height 11
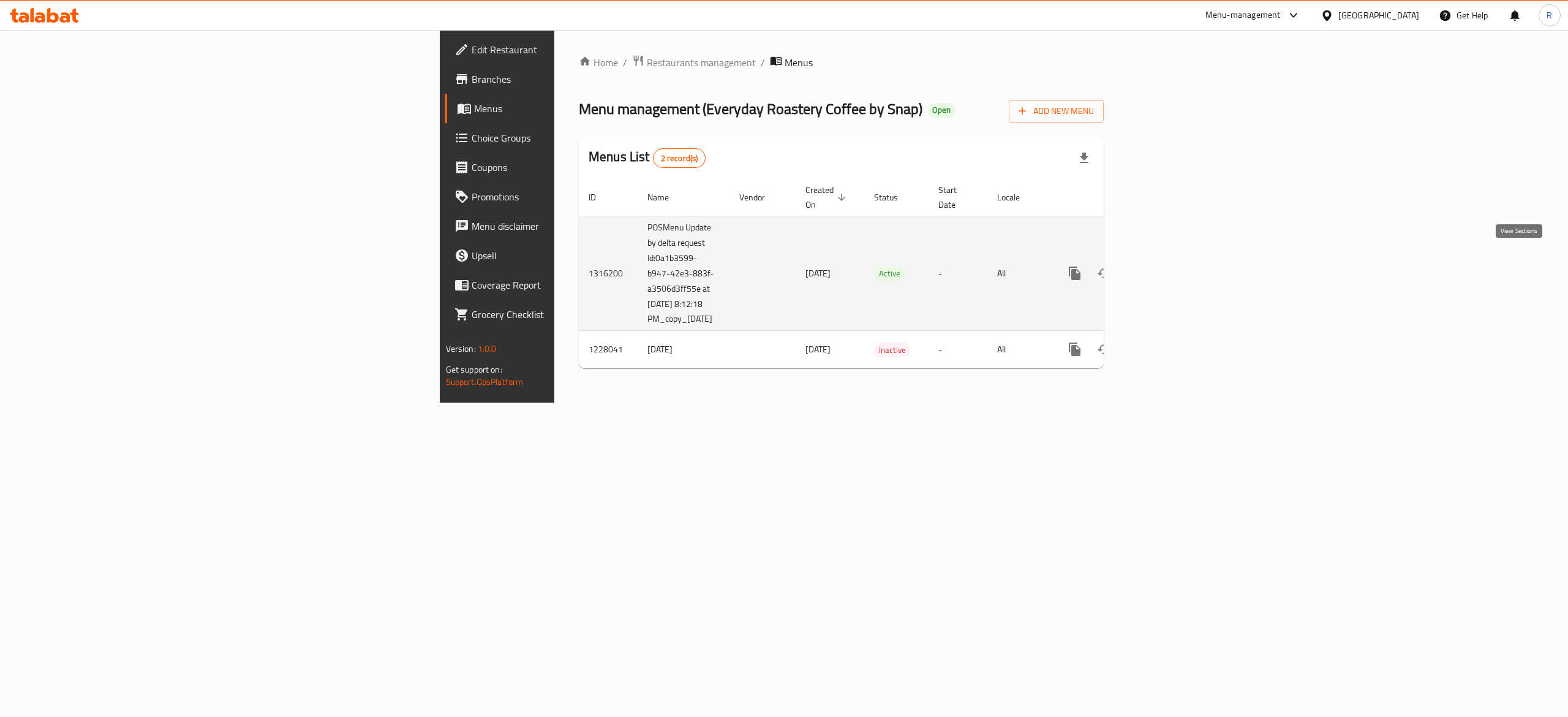
click at [781, 268] on icon "enhanced table" at bounding box center [1163, 273] width 11 height 11
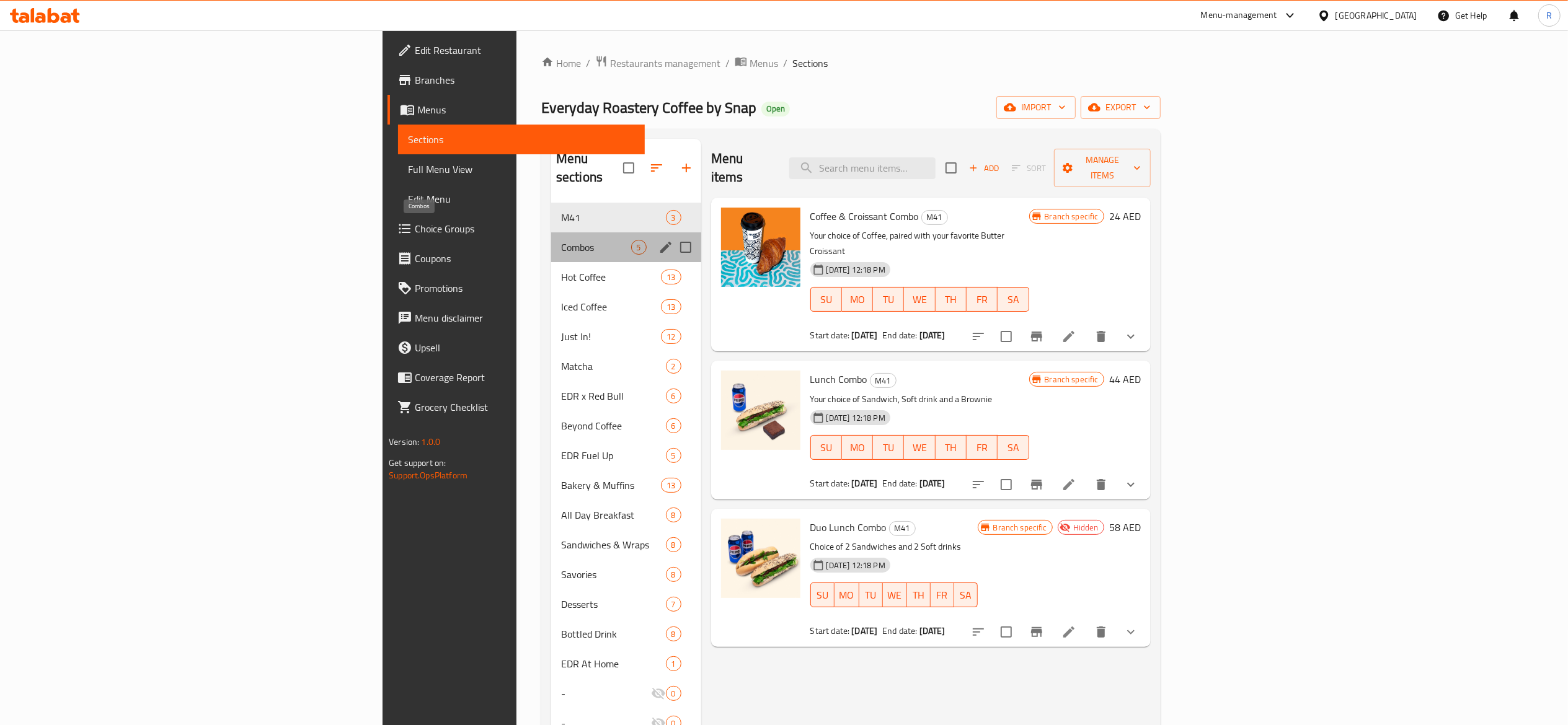
click at [561, 240] on span "Combos" at bounding box center [595, 248] width 70 height 15
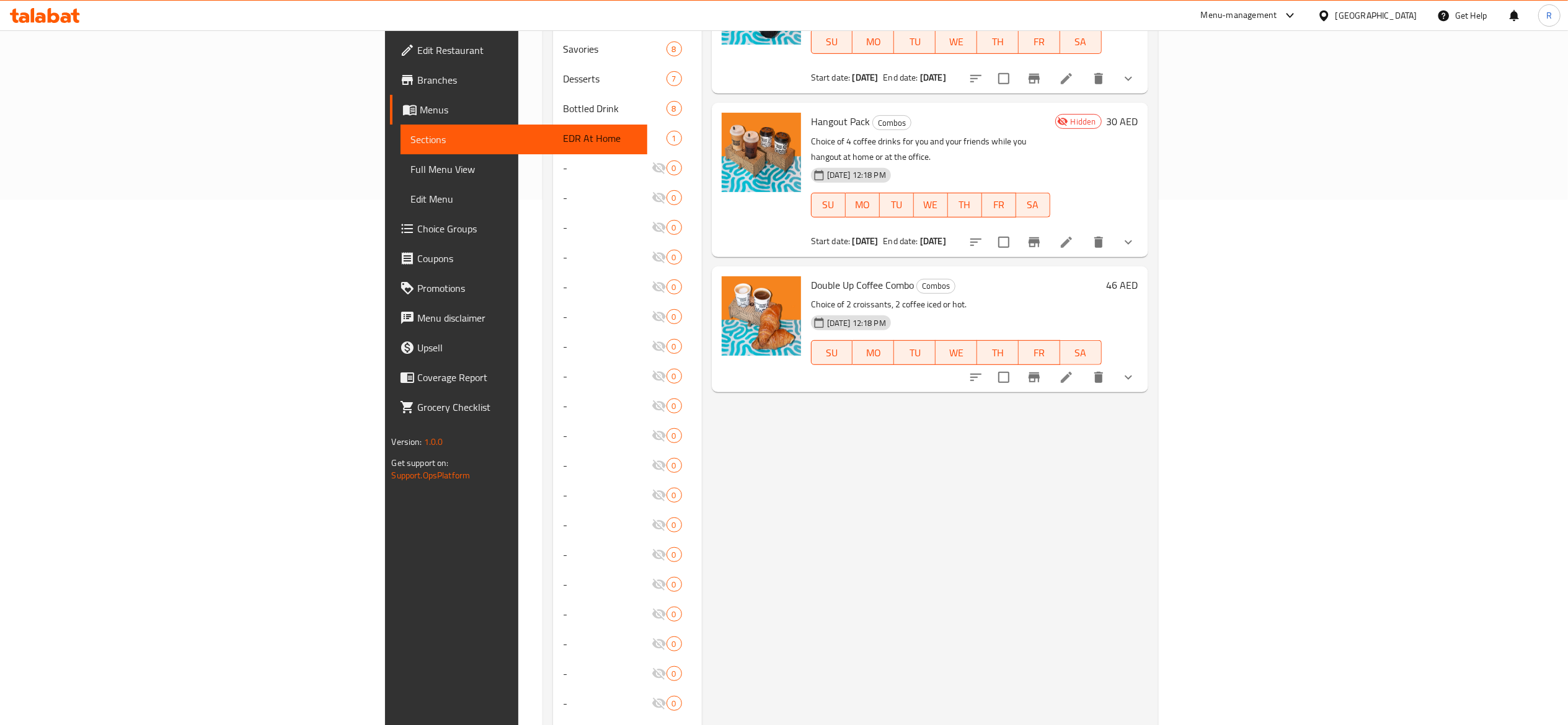
scroll to position [340, 0]
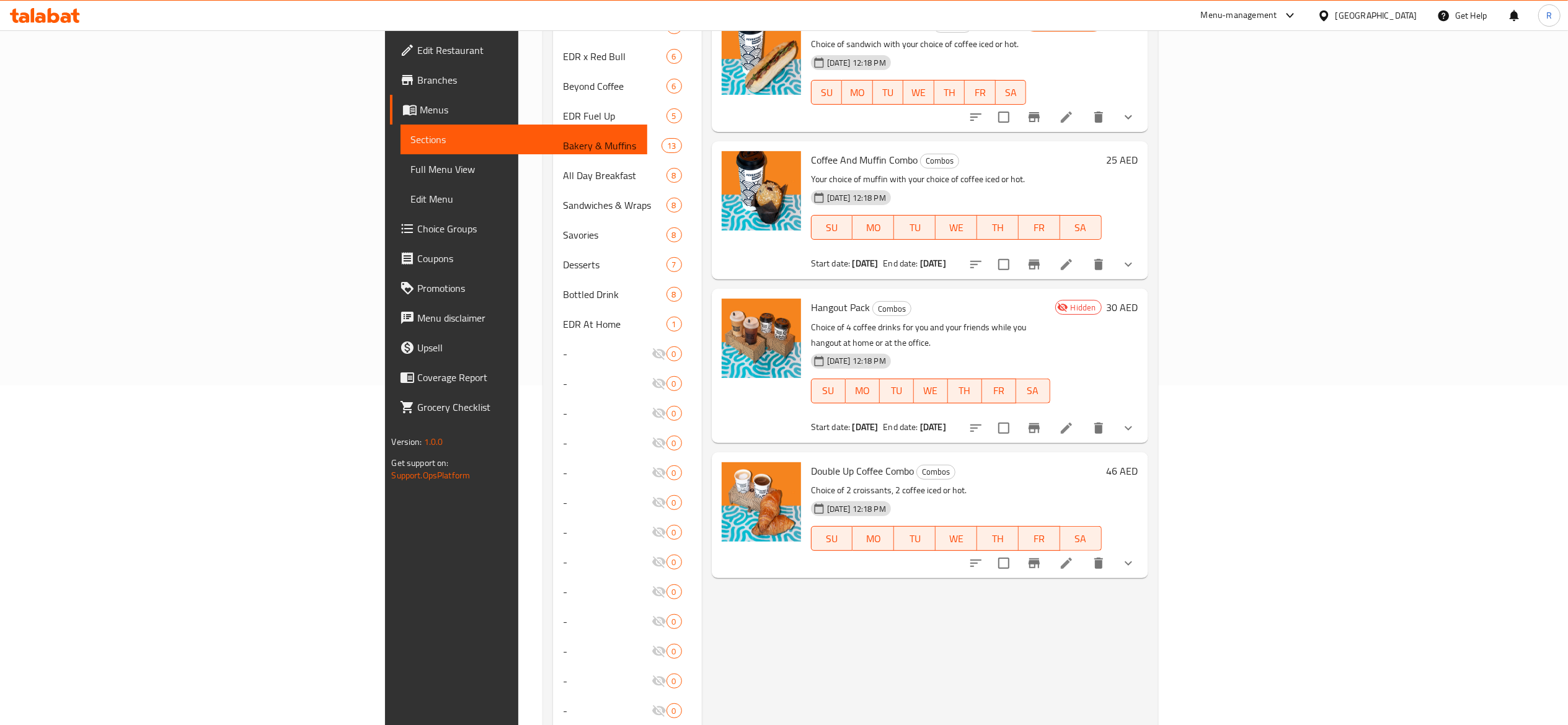
click at [790, 421] on icon at bounding box center [1067, 429] width 15 height 15
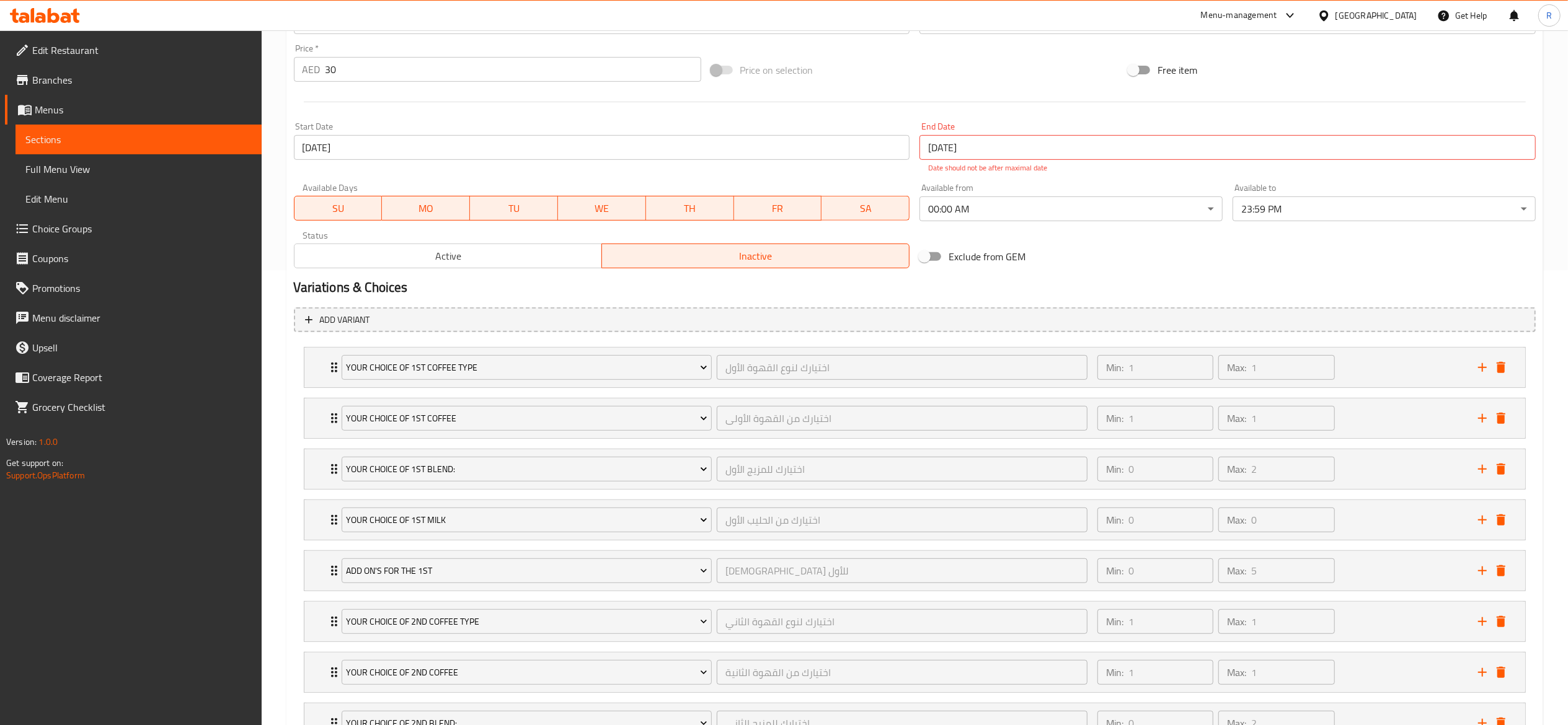
scroll to position [379, 0]
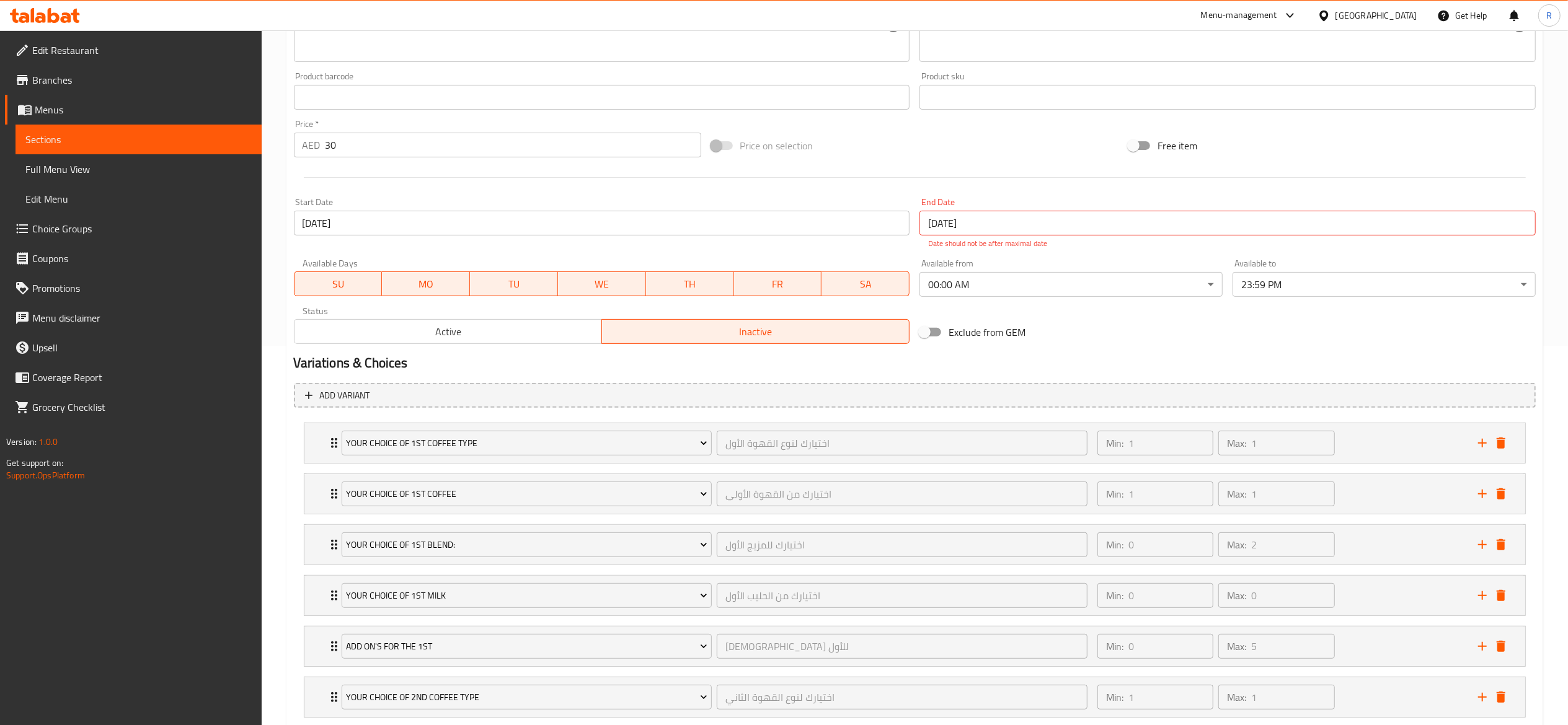
click at [447, 333] on span "Active" at bounding box center [448, 332] width 297 height 18
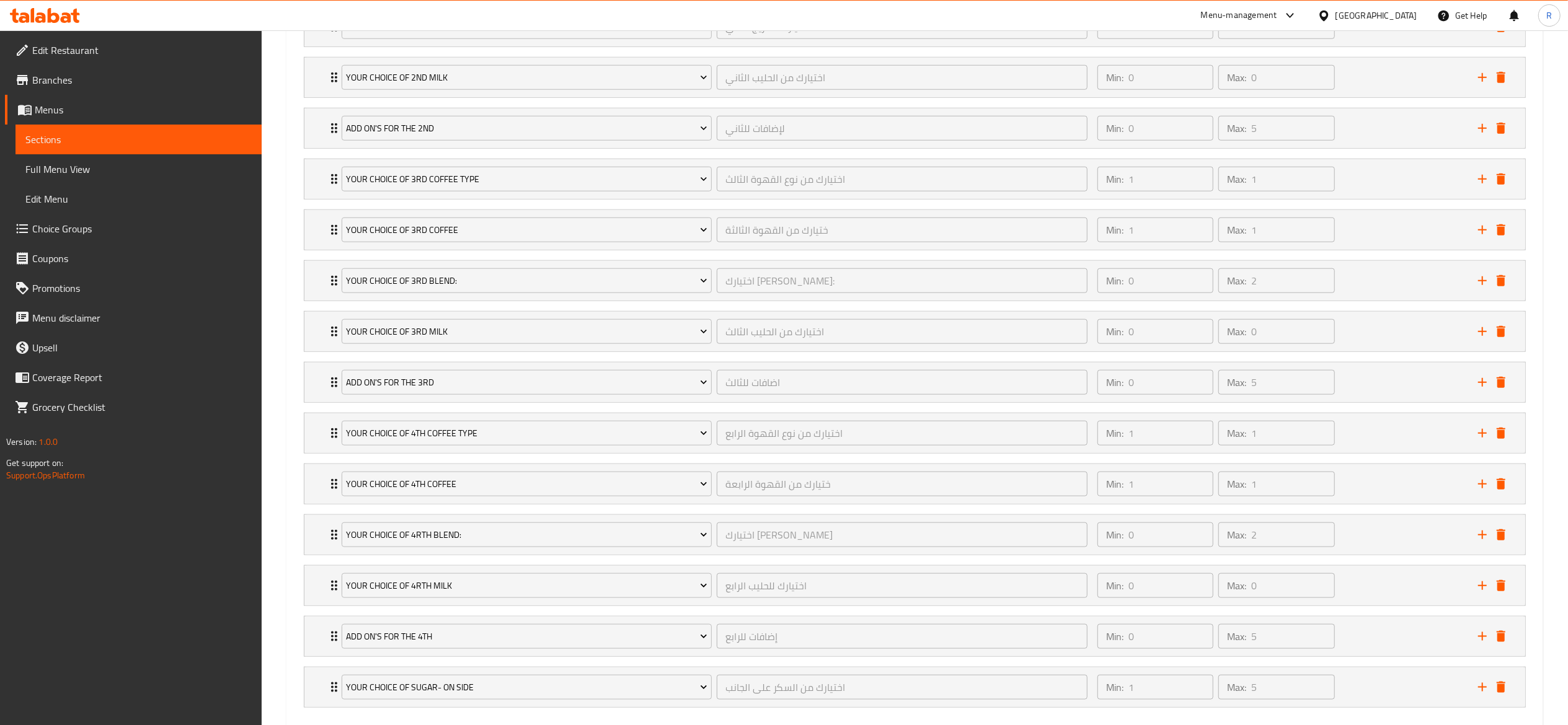
scroll to position [1233, 0]
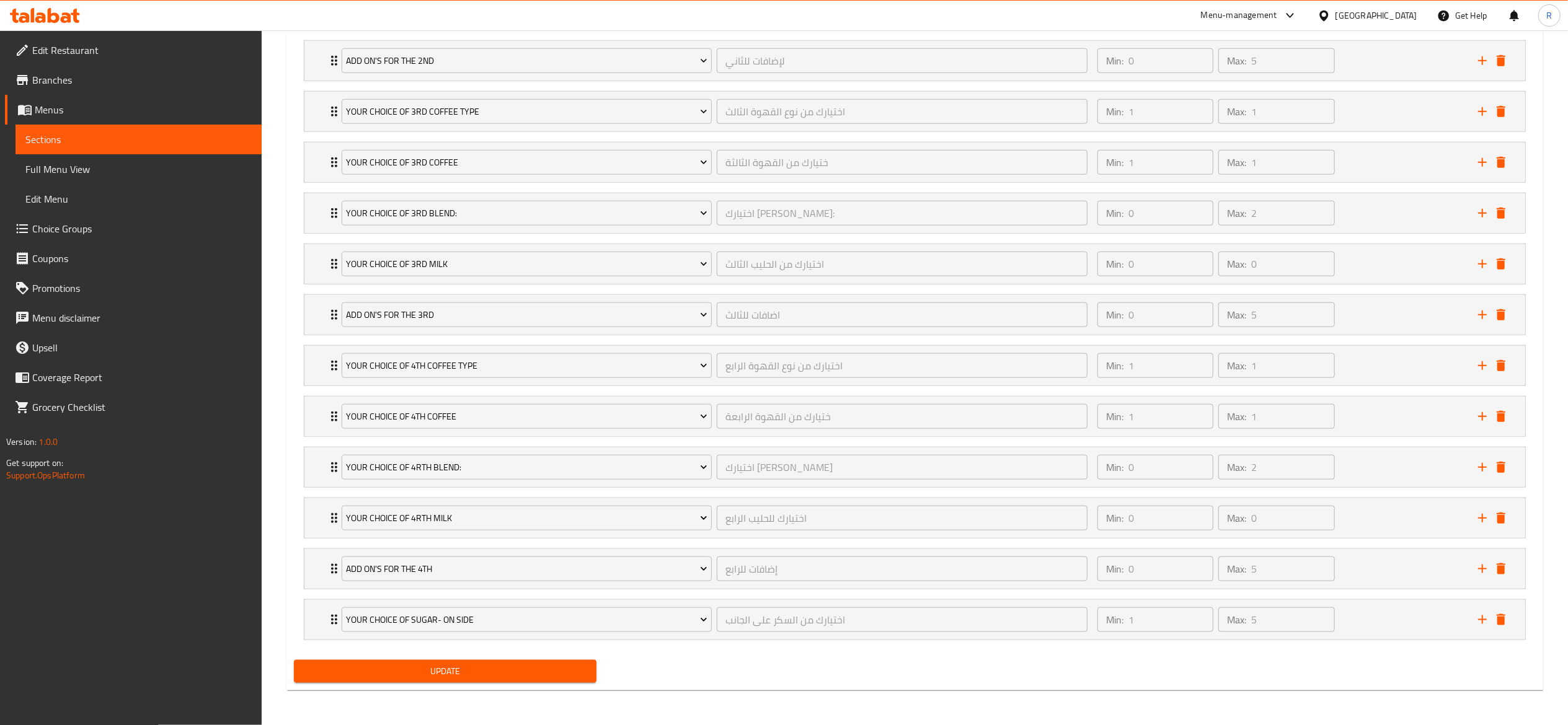
click at [534, 671] on span "Update" at bounding box center [445, 672] width 283 height 16
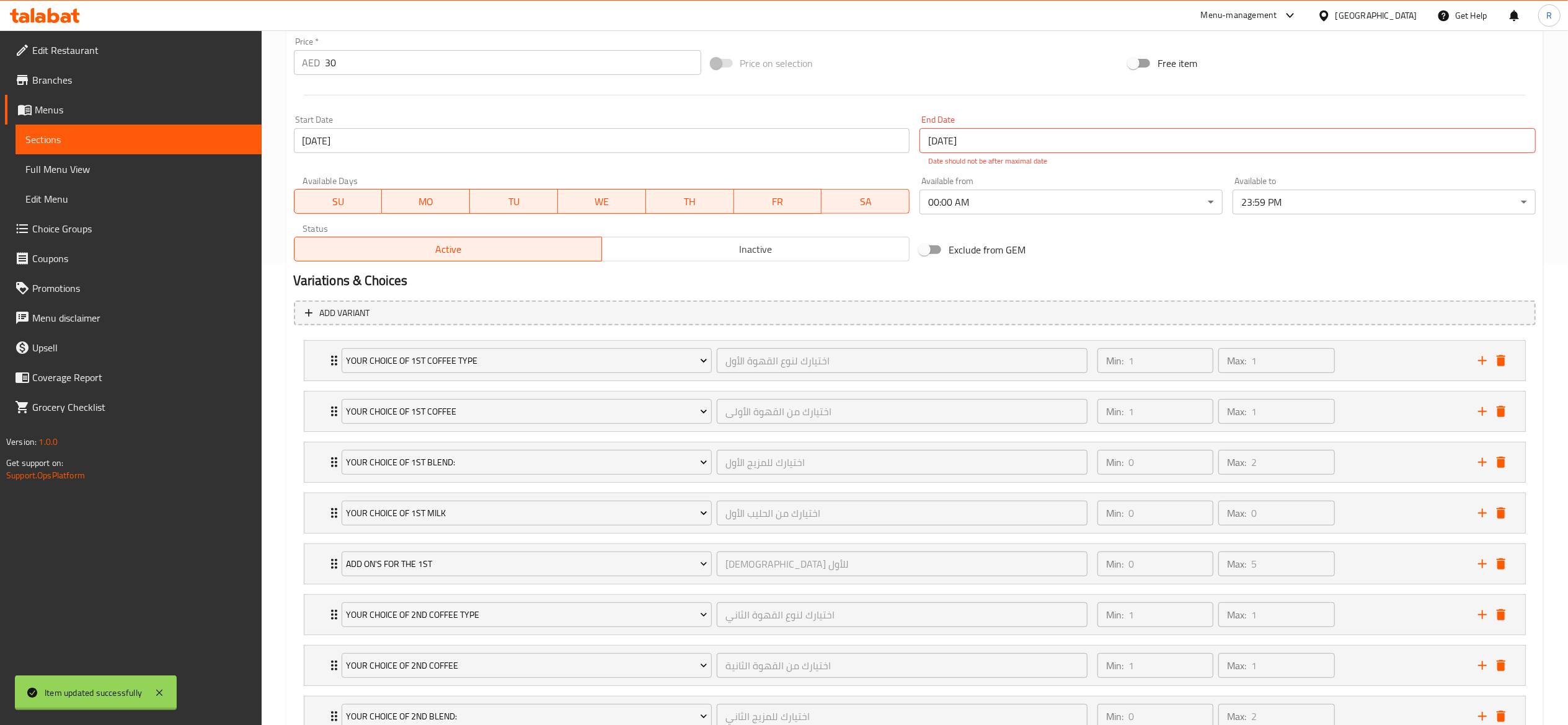
scroll to position [25, 0]
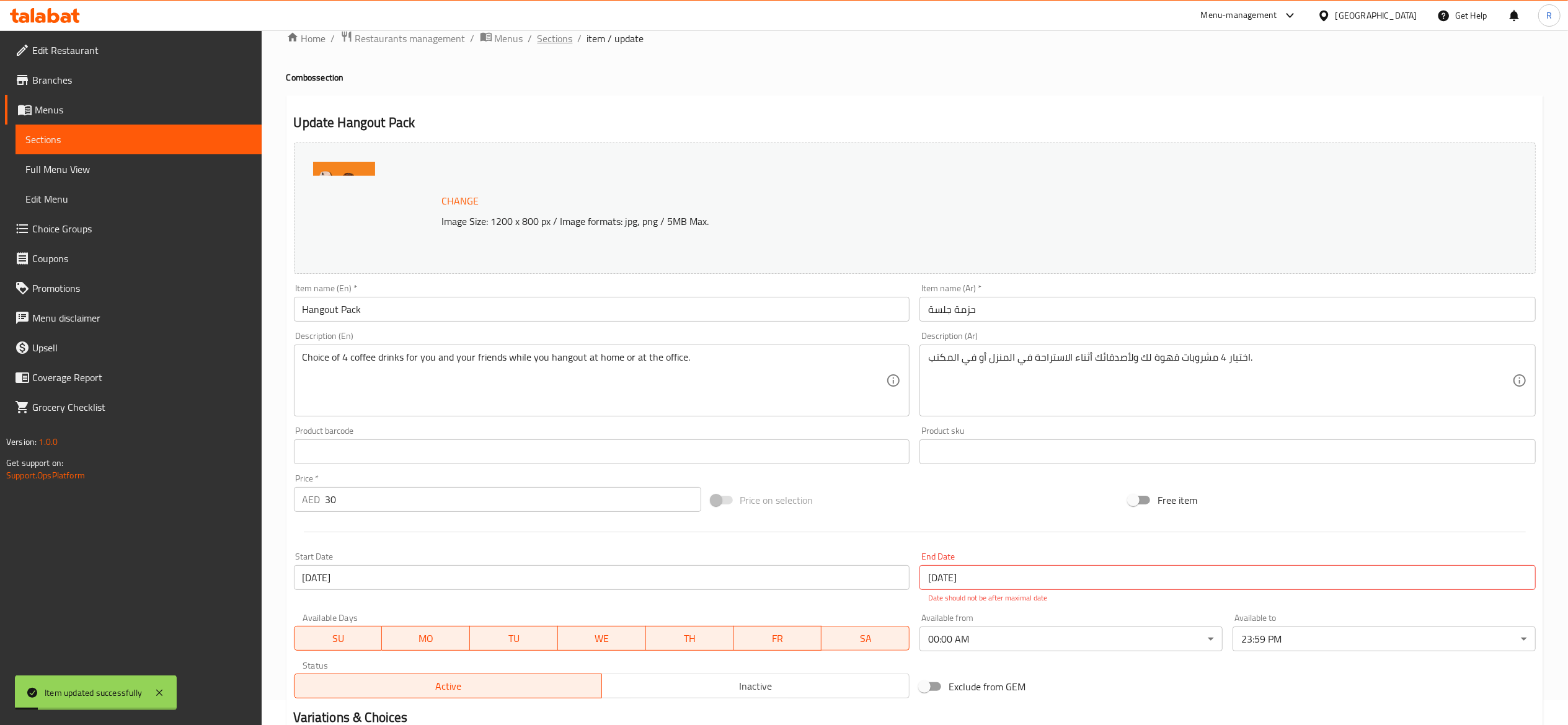
click at [553, 37] on span "Sections" at bounding box center [555, 38] width 35 height 15
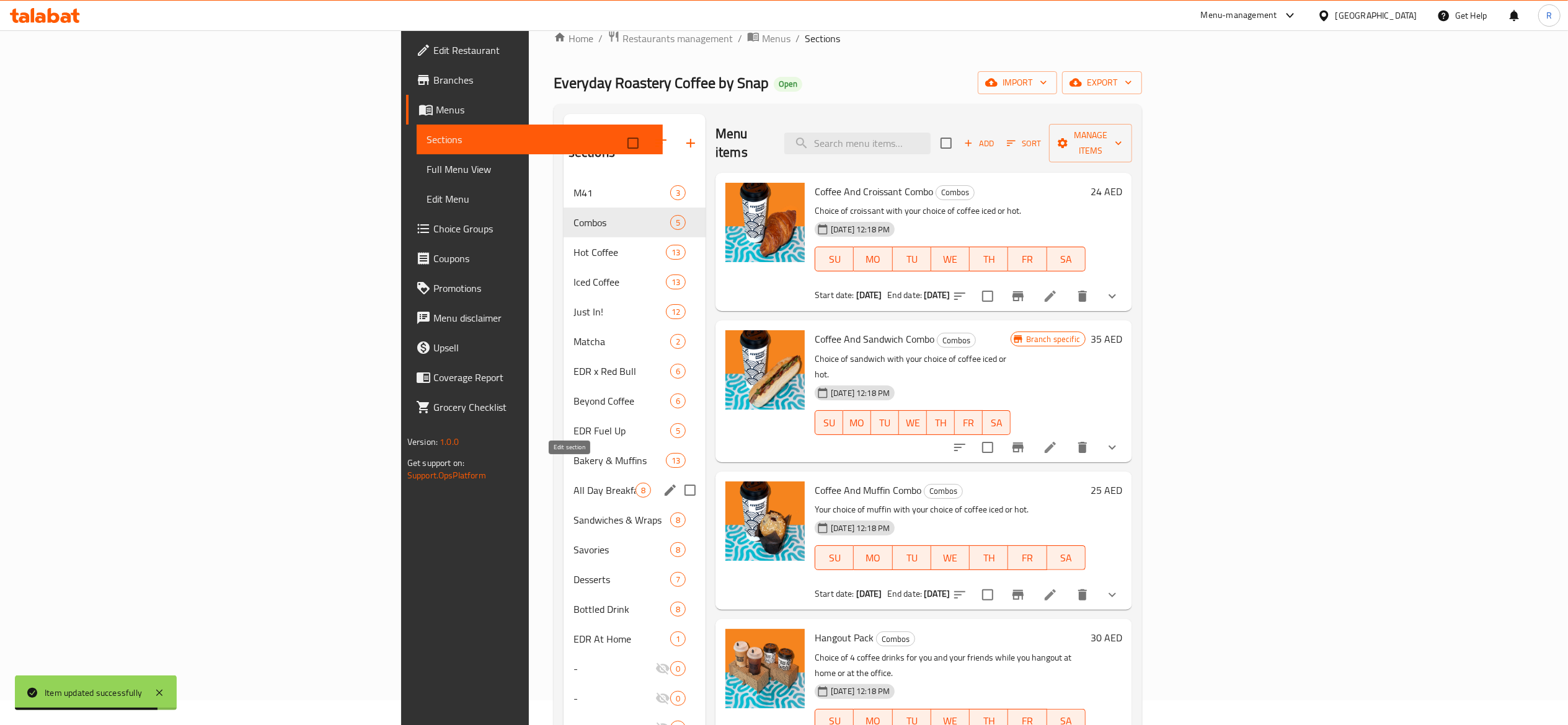
click at [664, 485] on icon "edit" at bounding box center [670, 490] width 11 height 11
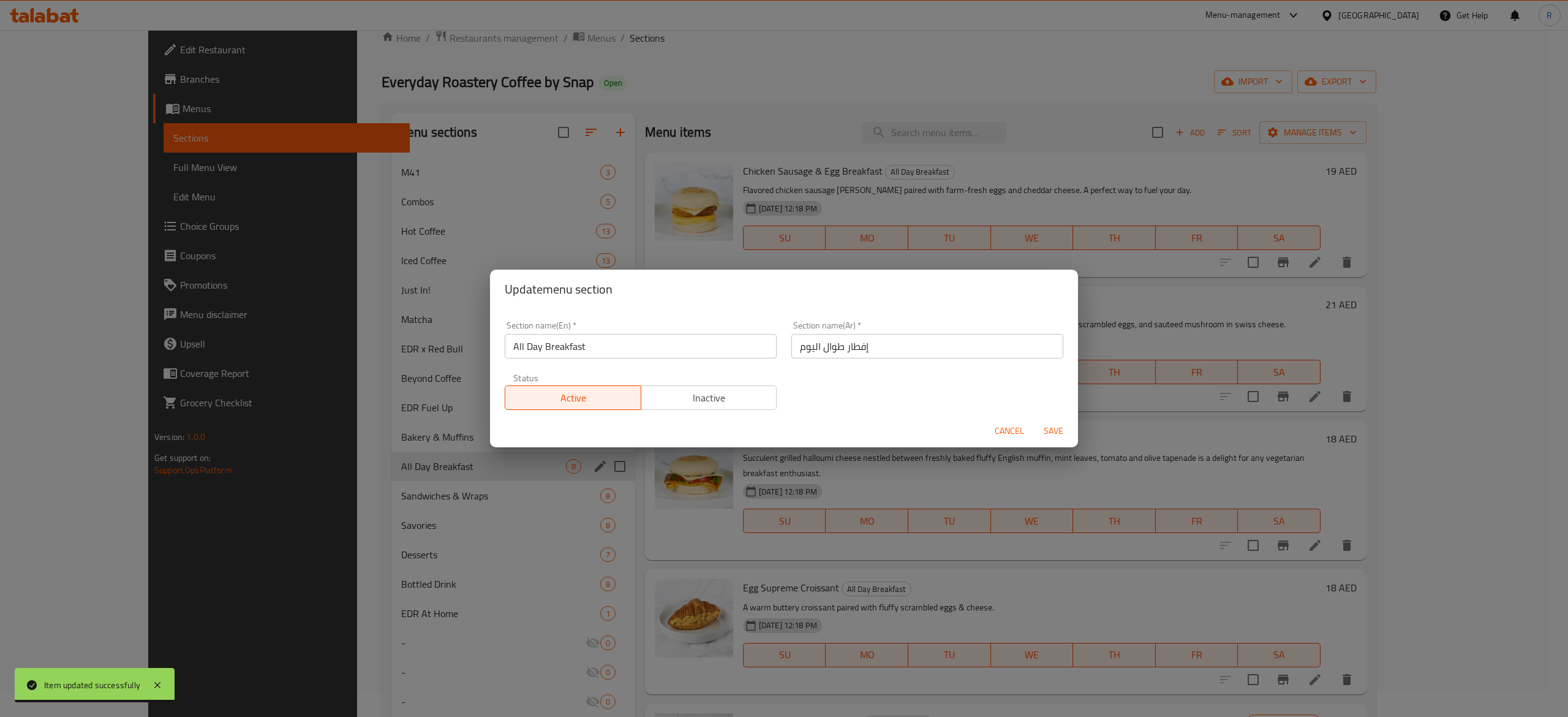
click at [746, 399] on span "Inactive" at bounding box center [709, 398] width 126 height 18
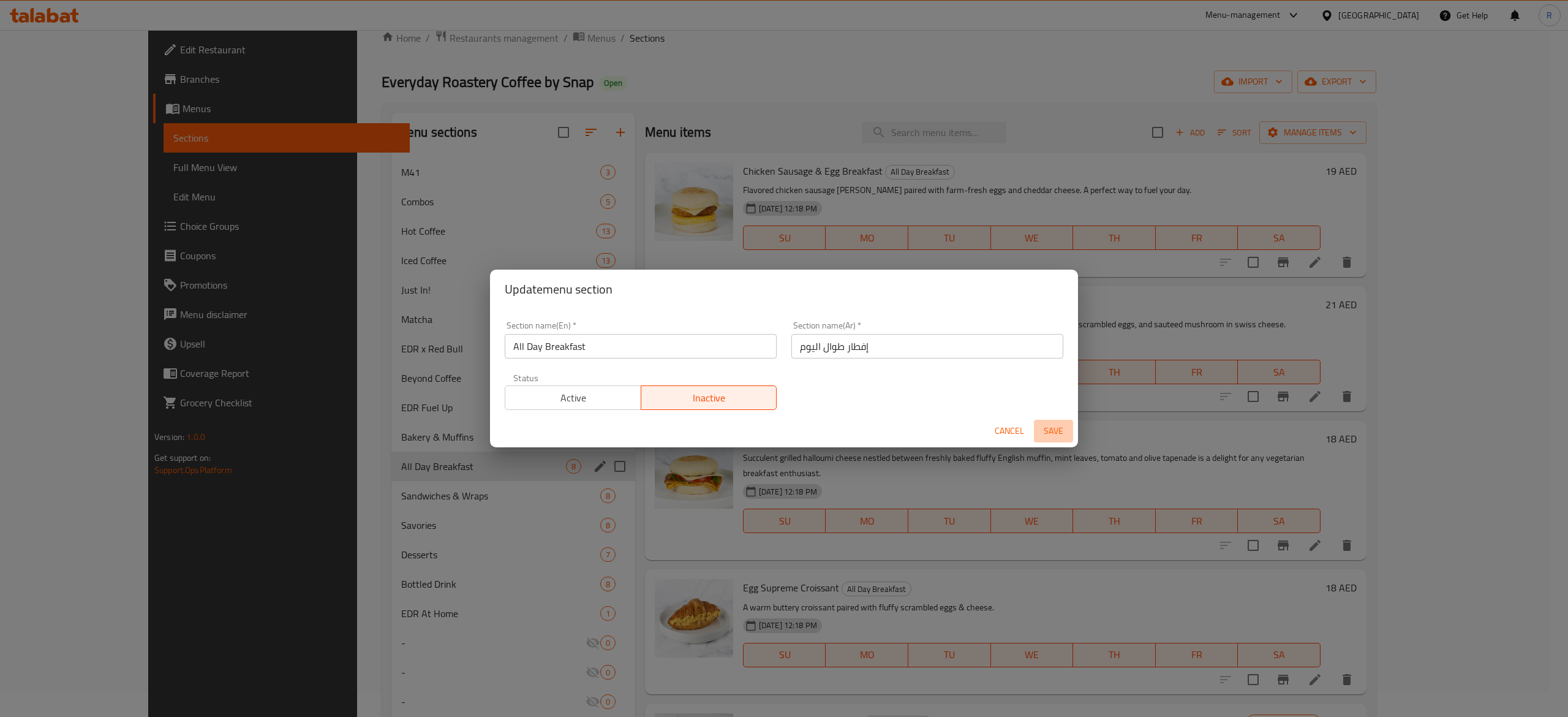
click at [781, 431] on span "Save" at bounding box center [1054, 431] width 30 height 16
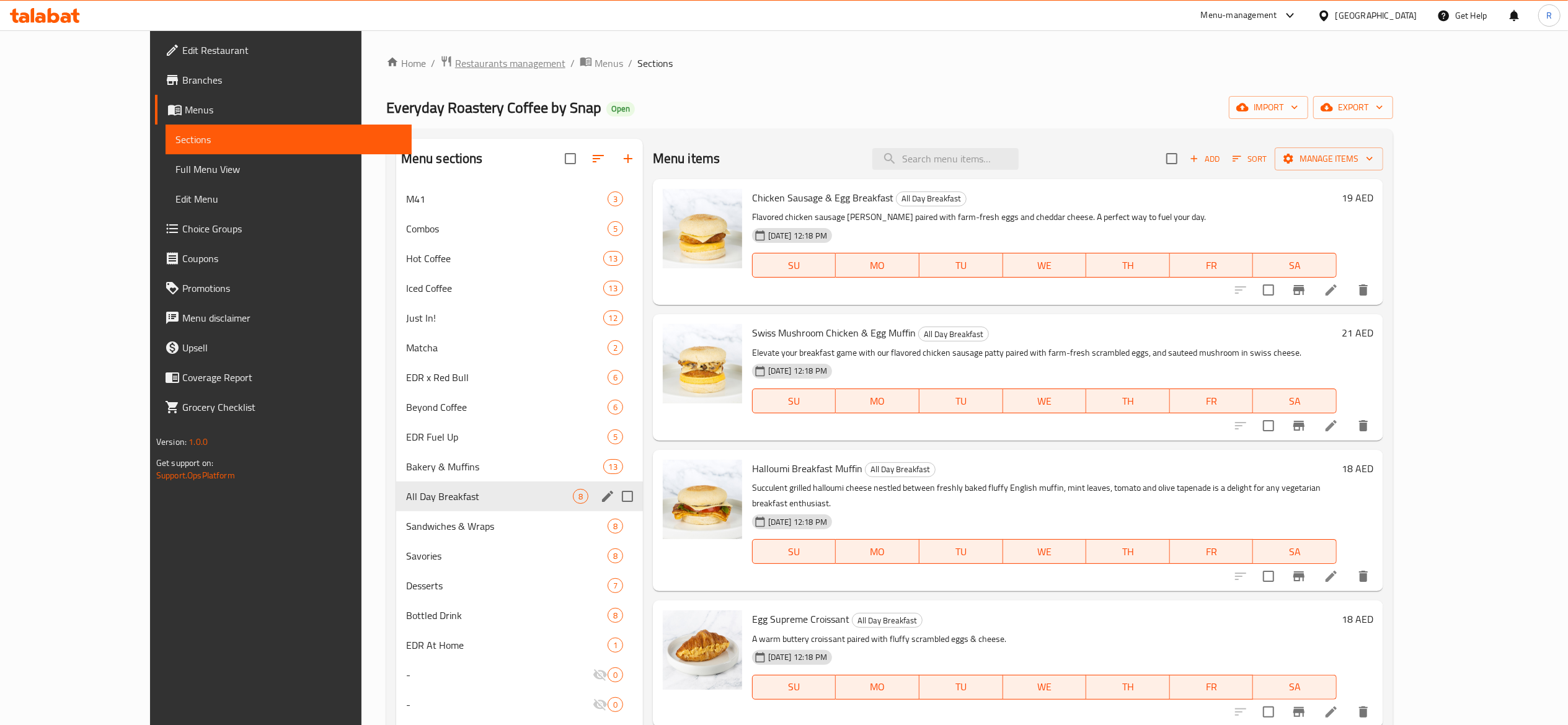
click at [455, 61] on span "Restaurants management" at bounding box center [510, 63] width 110 height 15
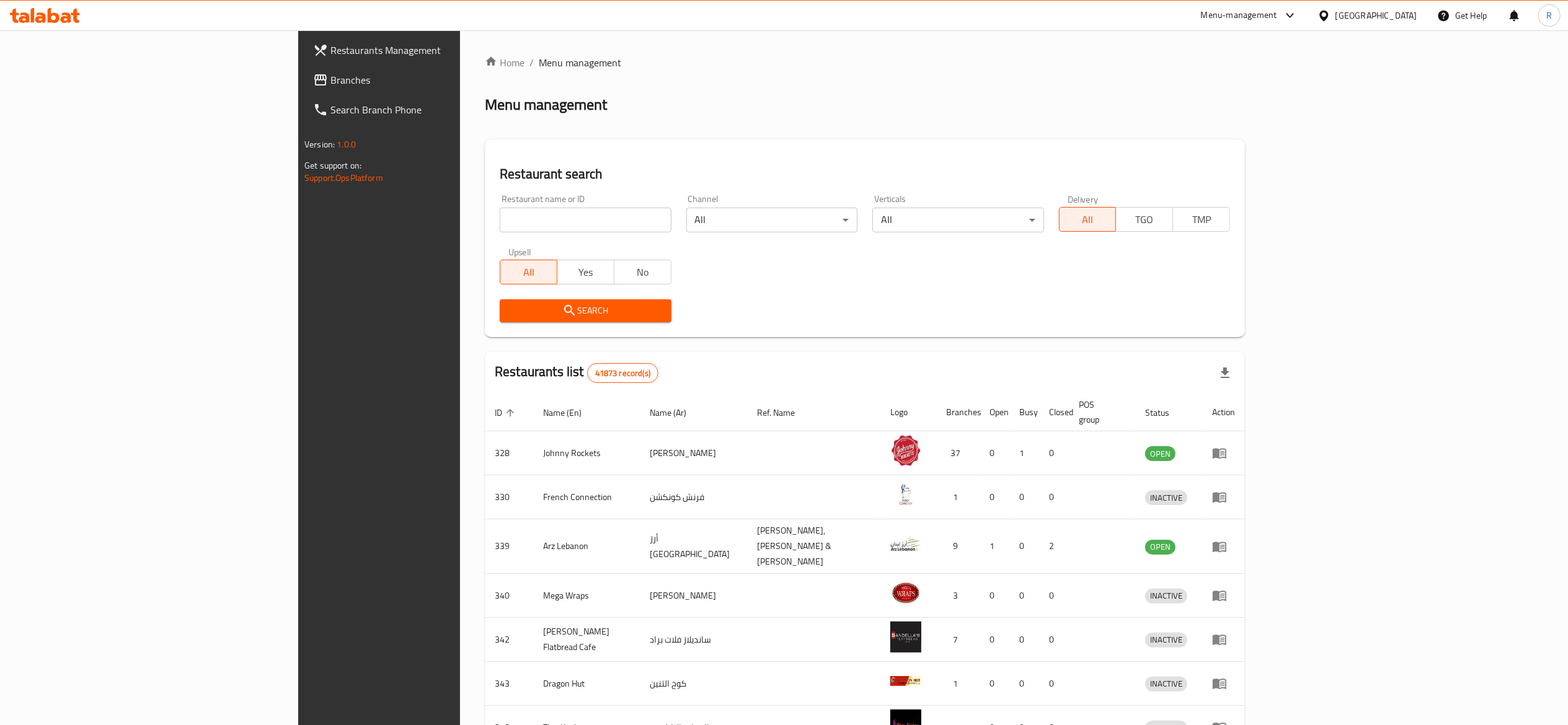
click at [500, 215] on input "search" at bounding box center [585, 220] width 171 height 25
type input "everyday roastery"
click button "Search" at bounding box center [585, 311] width 171 height 23
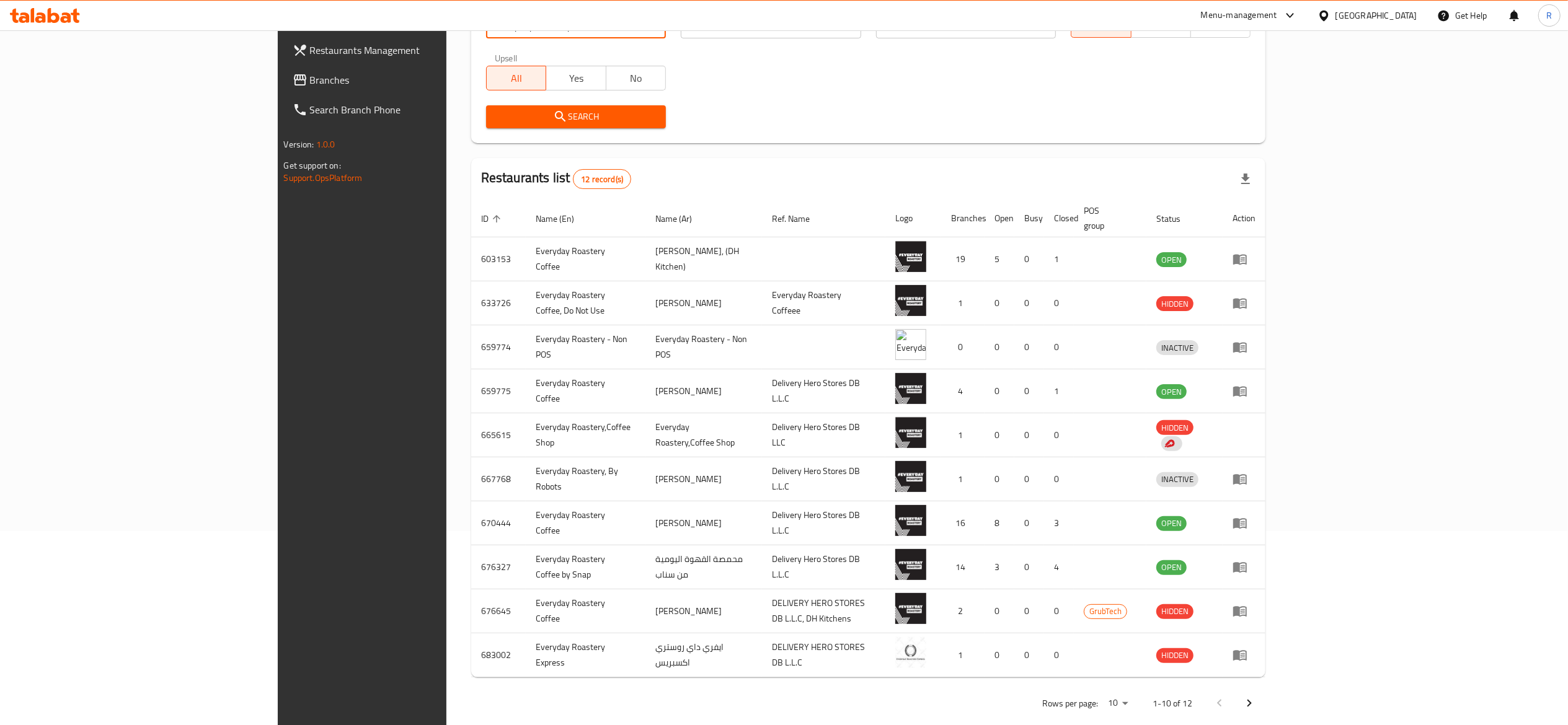
scroll to position [200, 0]
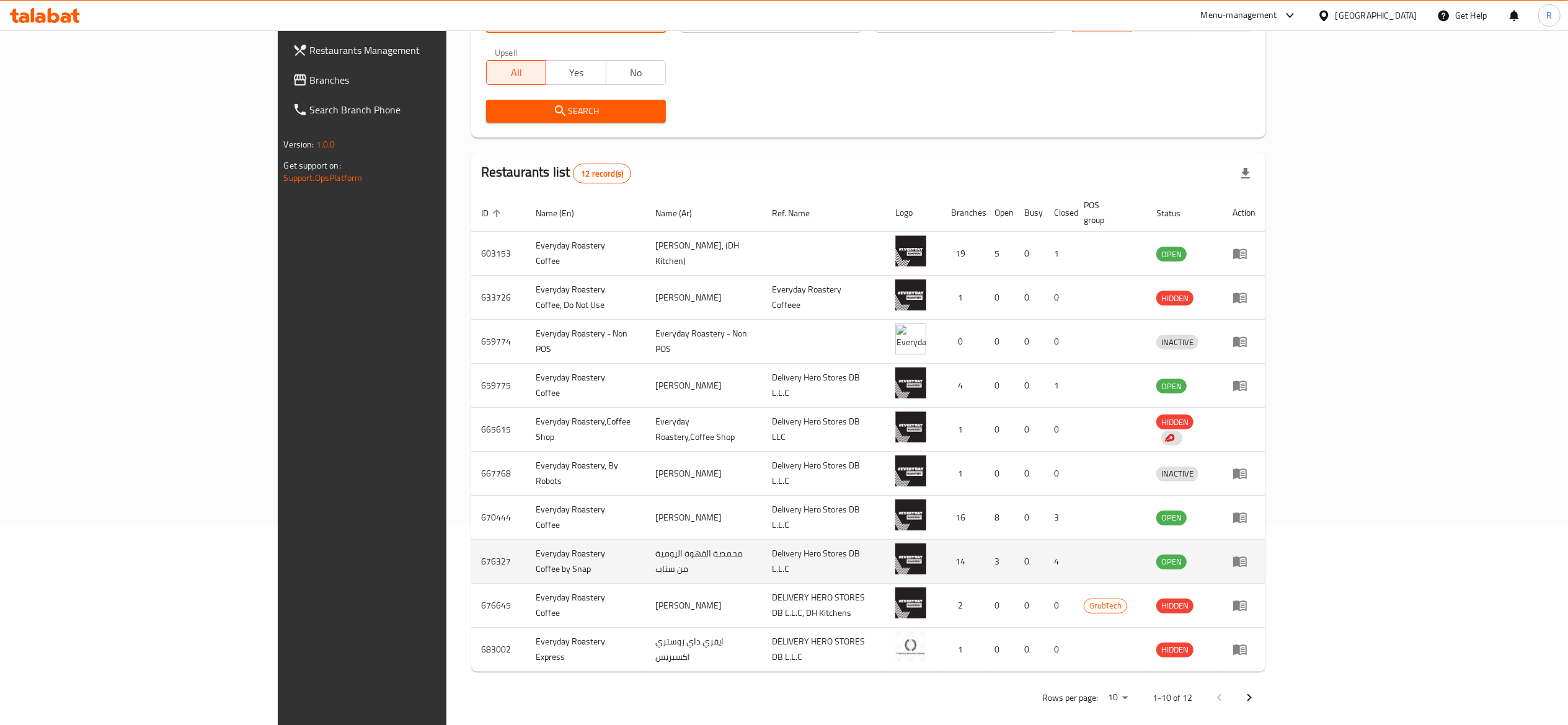
click at [790, 554] on icon "enhanced table" at bounding box center [1240, 561] width 15 height 15
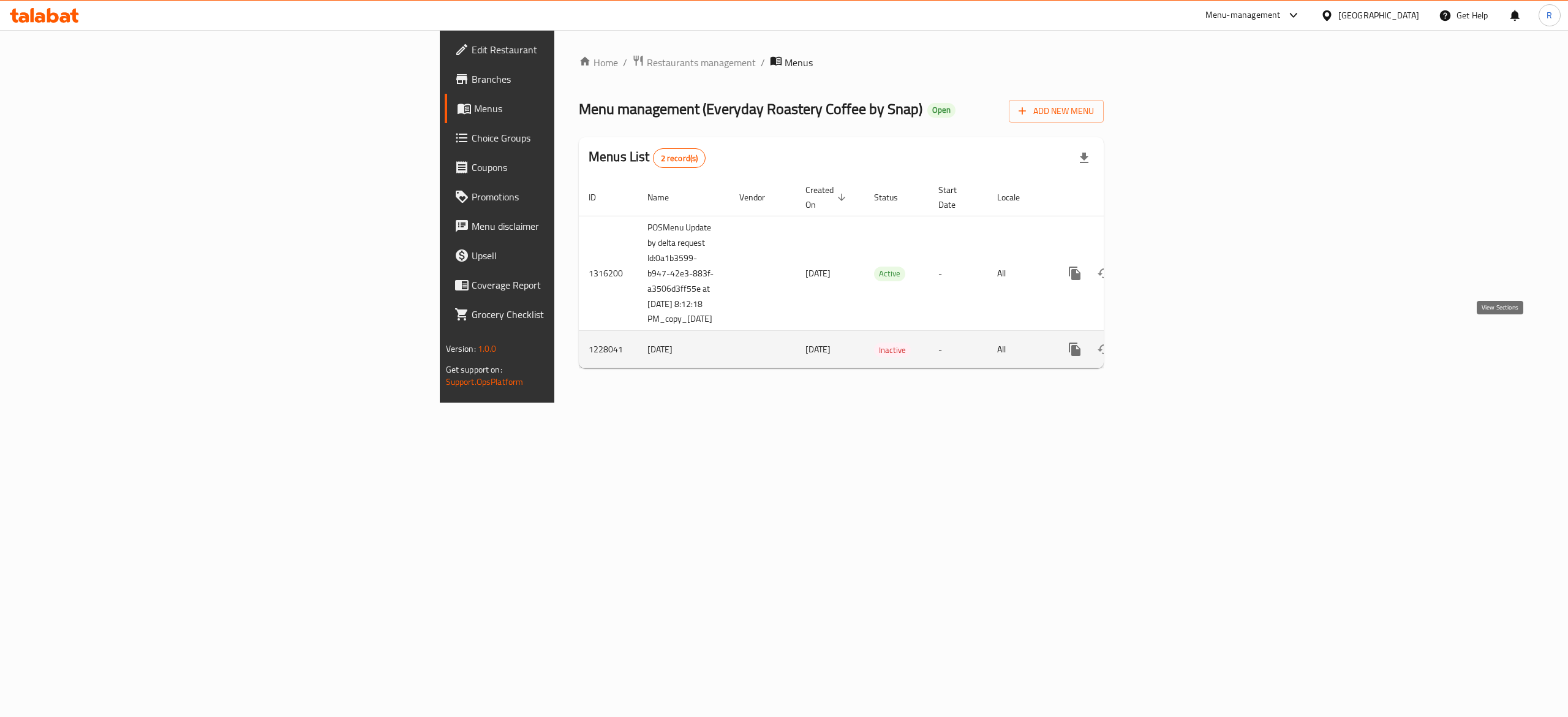
click at [781, 341] on link "enhanced table" at bounding box center [1164, 350] width 30 height 30
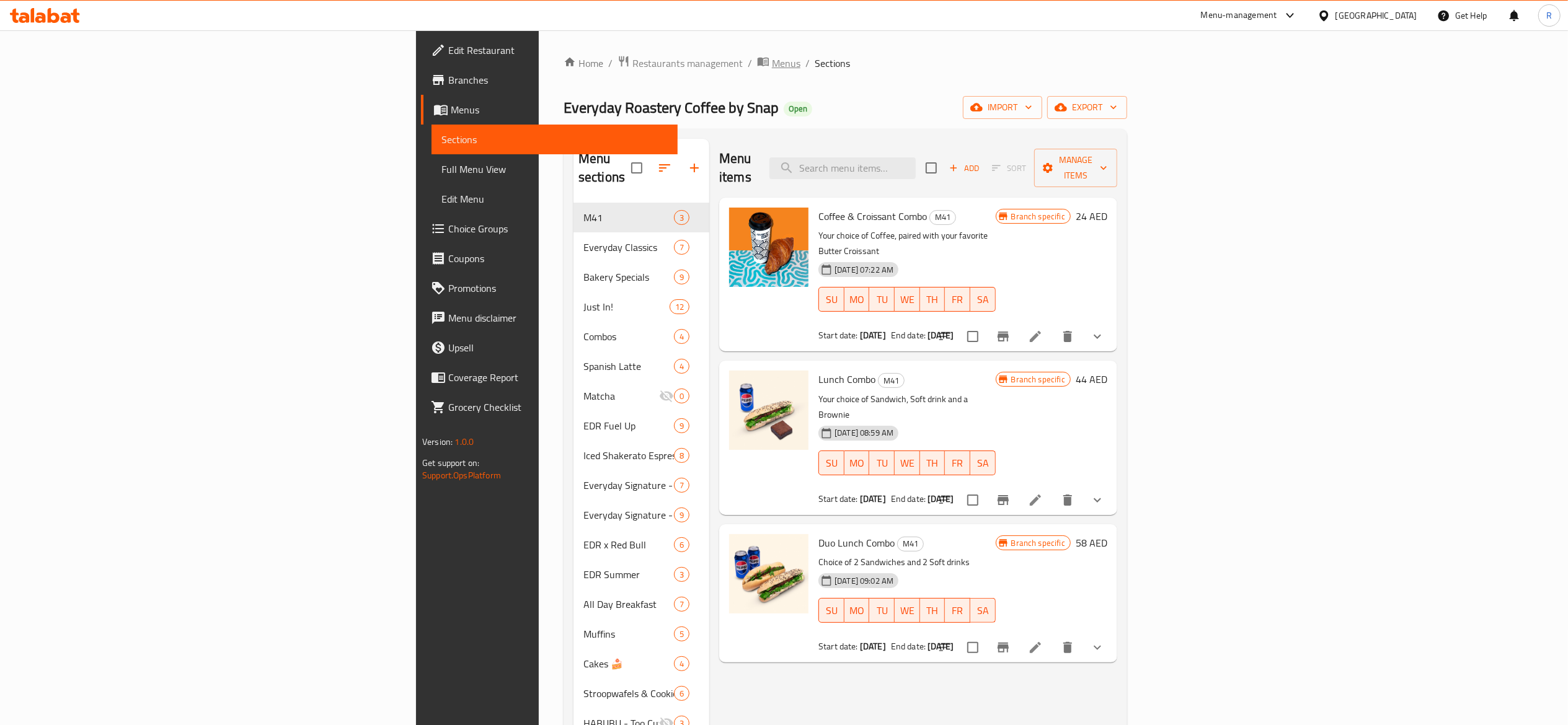
click at [772, 65] on span "Menus" at bounding box center [786, 63] width 29 height 15
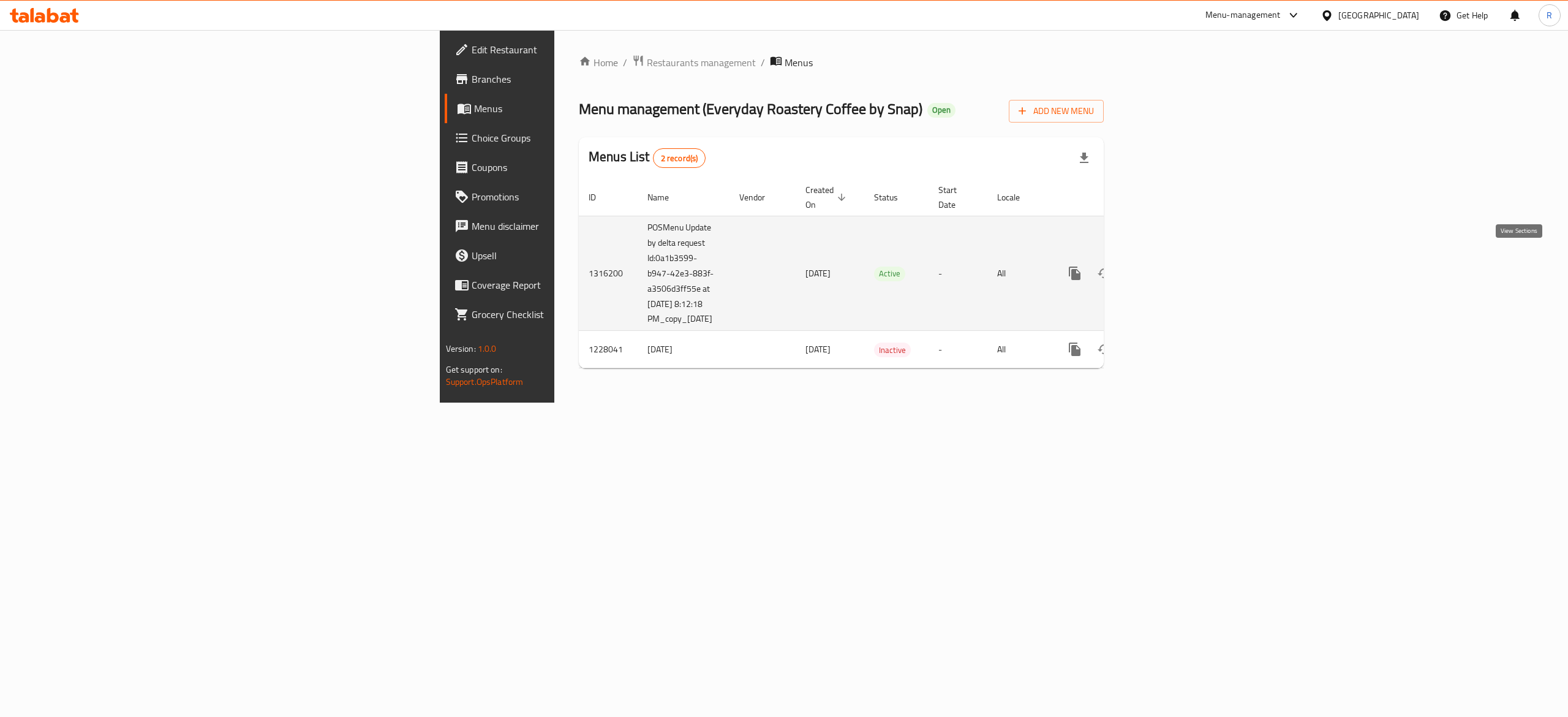
click at [781, 268] on icon "enhanced table" at bounding box center [1163, 273] width 11 height 11
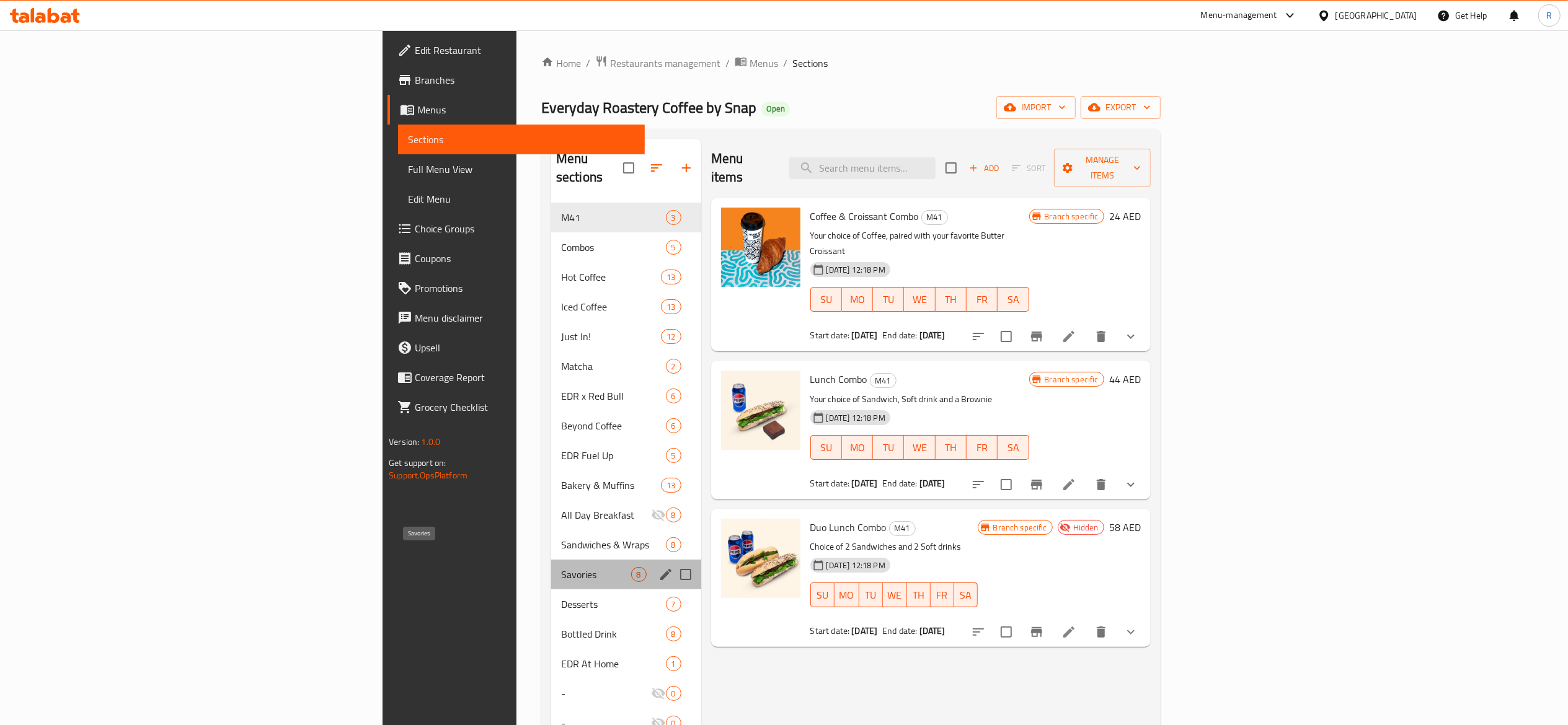
click at [561, 567] on span "Savories" at bounding box center [595, 575] width 70 height 15
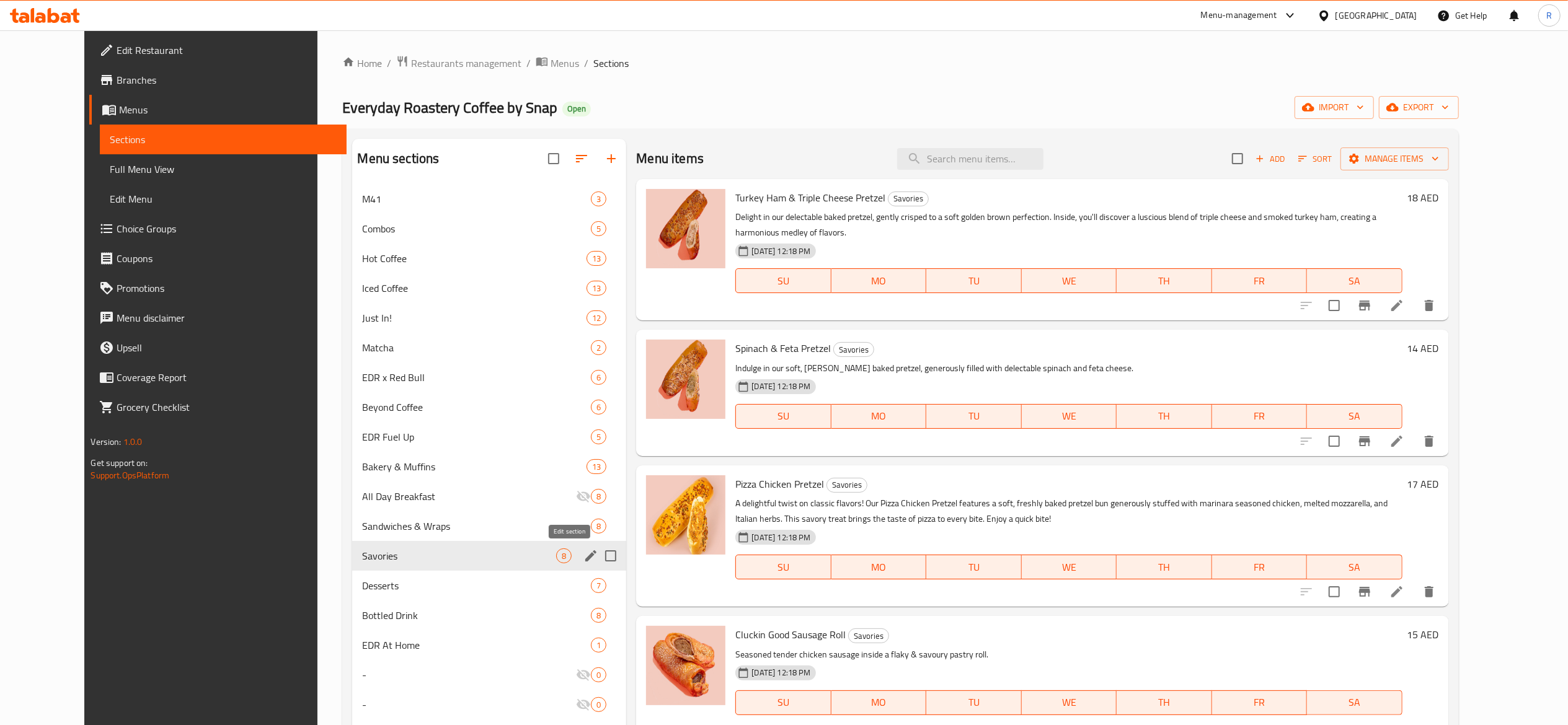
click at [585, 555] on icon "edit" at bounding box center [591, 555] width 11 height 11
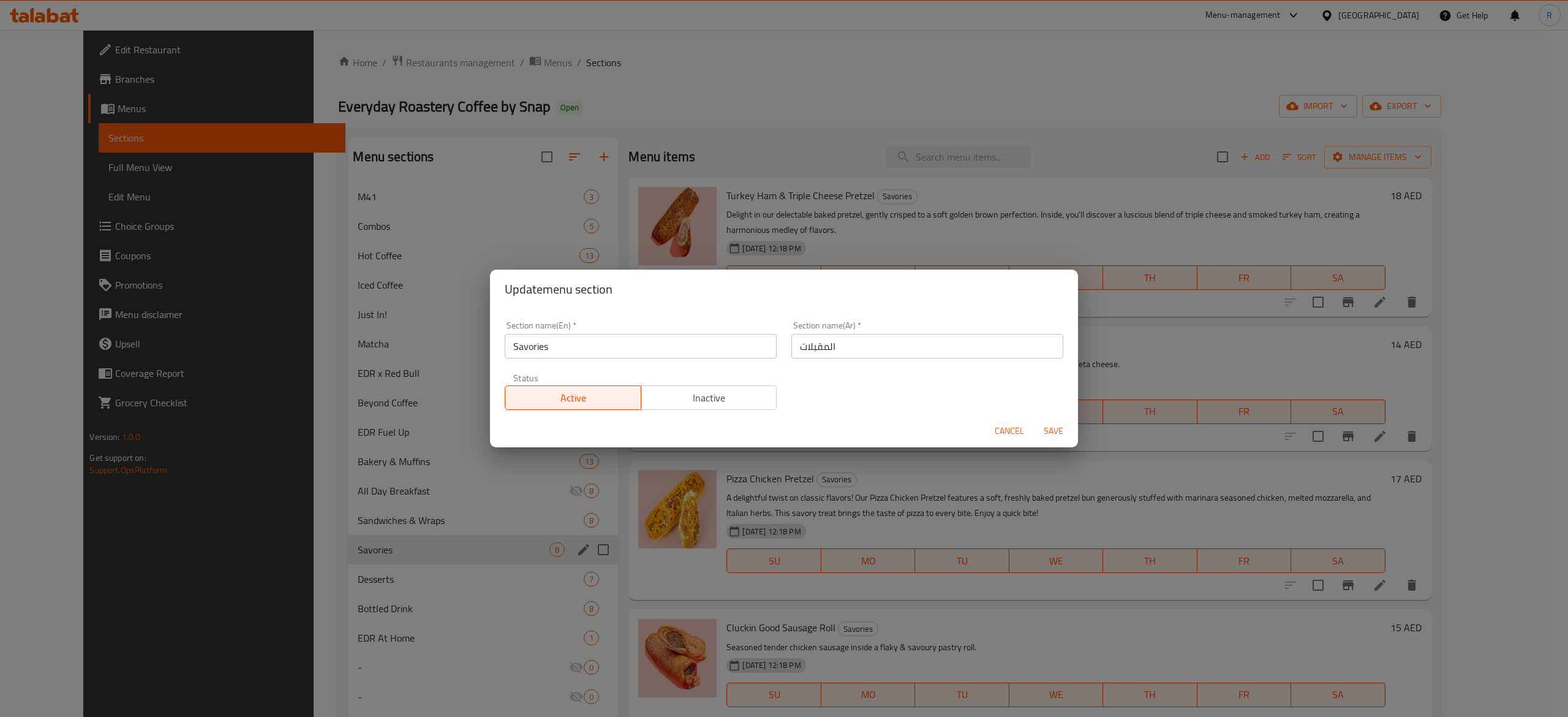
click at [695, 397] on span "Inactive" at bounding box center [709, 398] width 126 height 18
click at [781, 430] on span "Save" at bounding box center [1054, 431] width 30 height 16
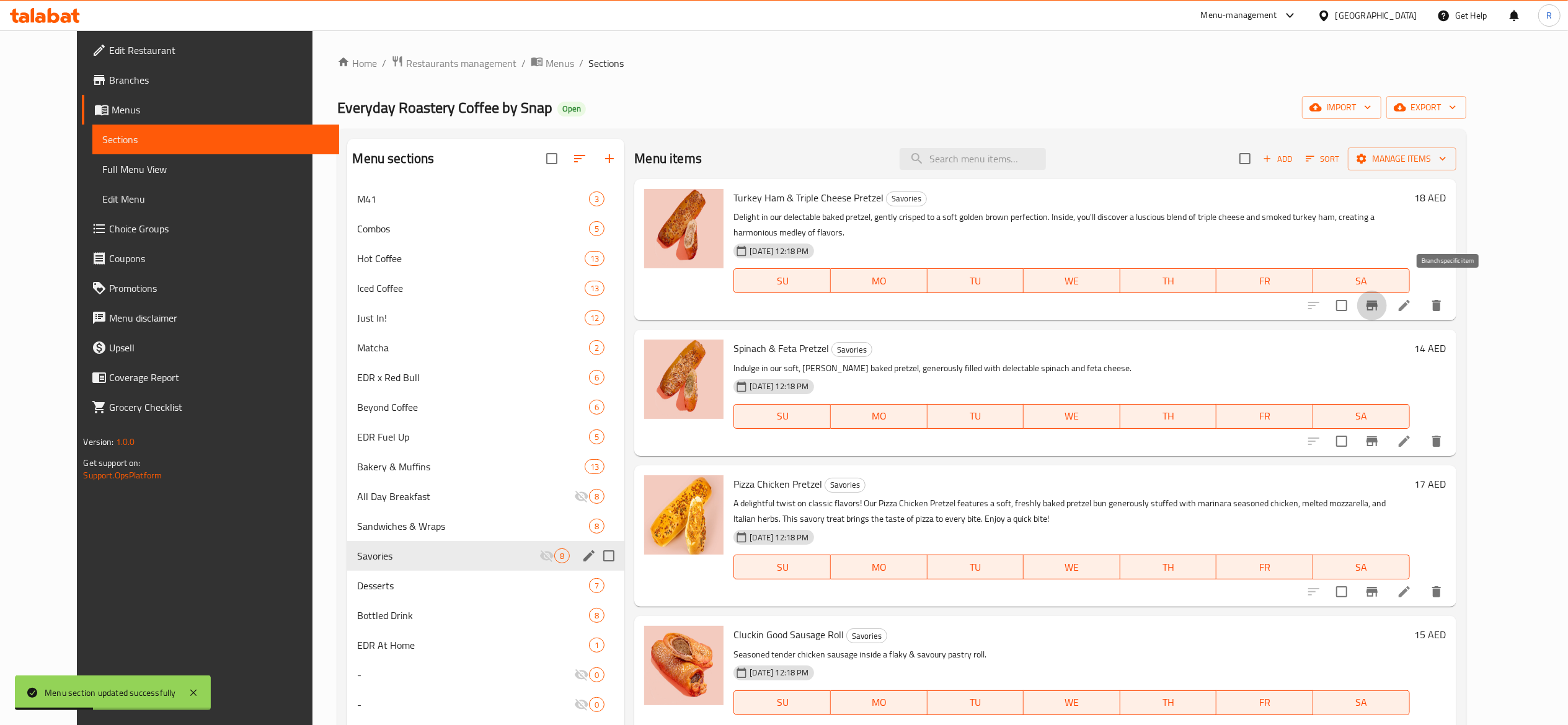
click at [790, 298] on icon "Branch-specific-item" at bounding box center [1372, 305] width 15 height 15
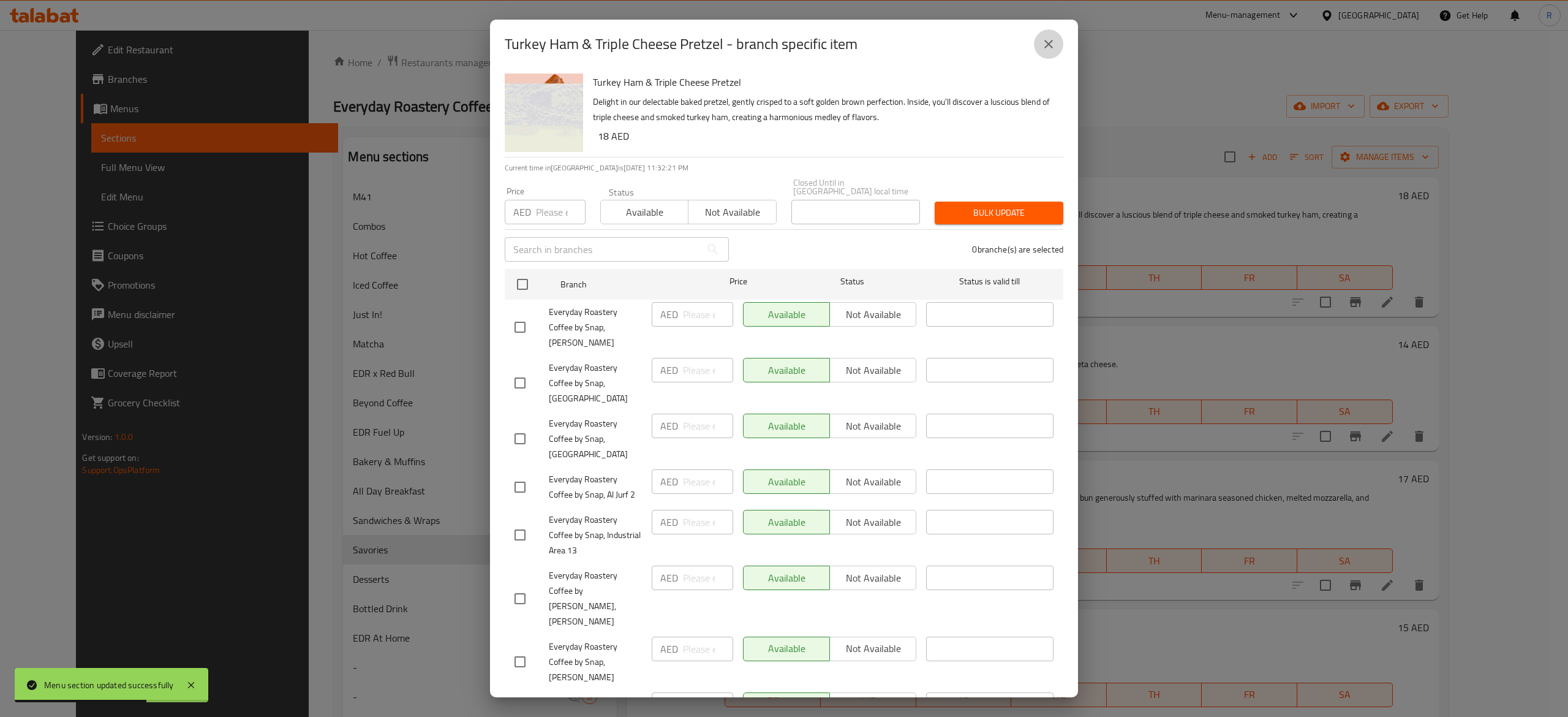
click at [781, 49] on icon "close" at bounding box center [1049, 45] width 15 height 15
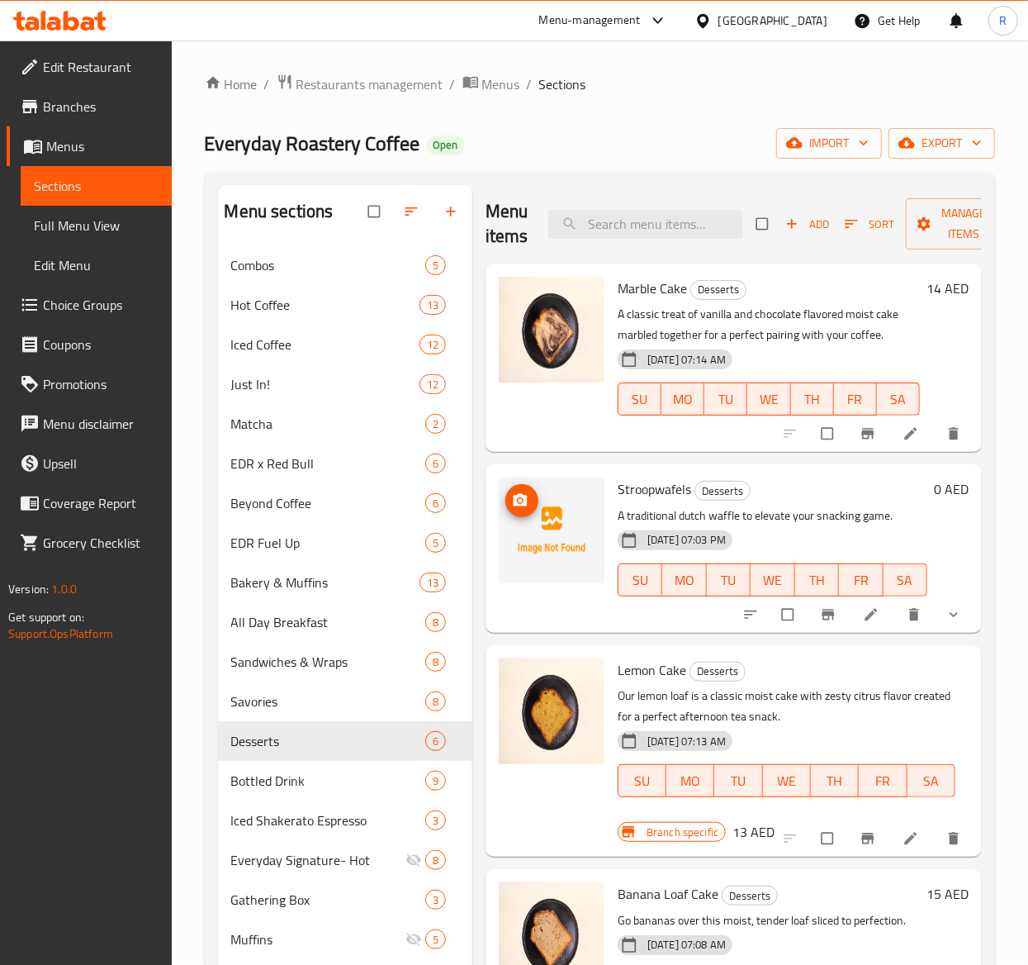
click at [539, 509] on span "upload picture" at bounding box center [521, 500] width 33 height 17
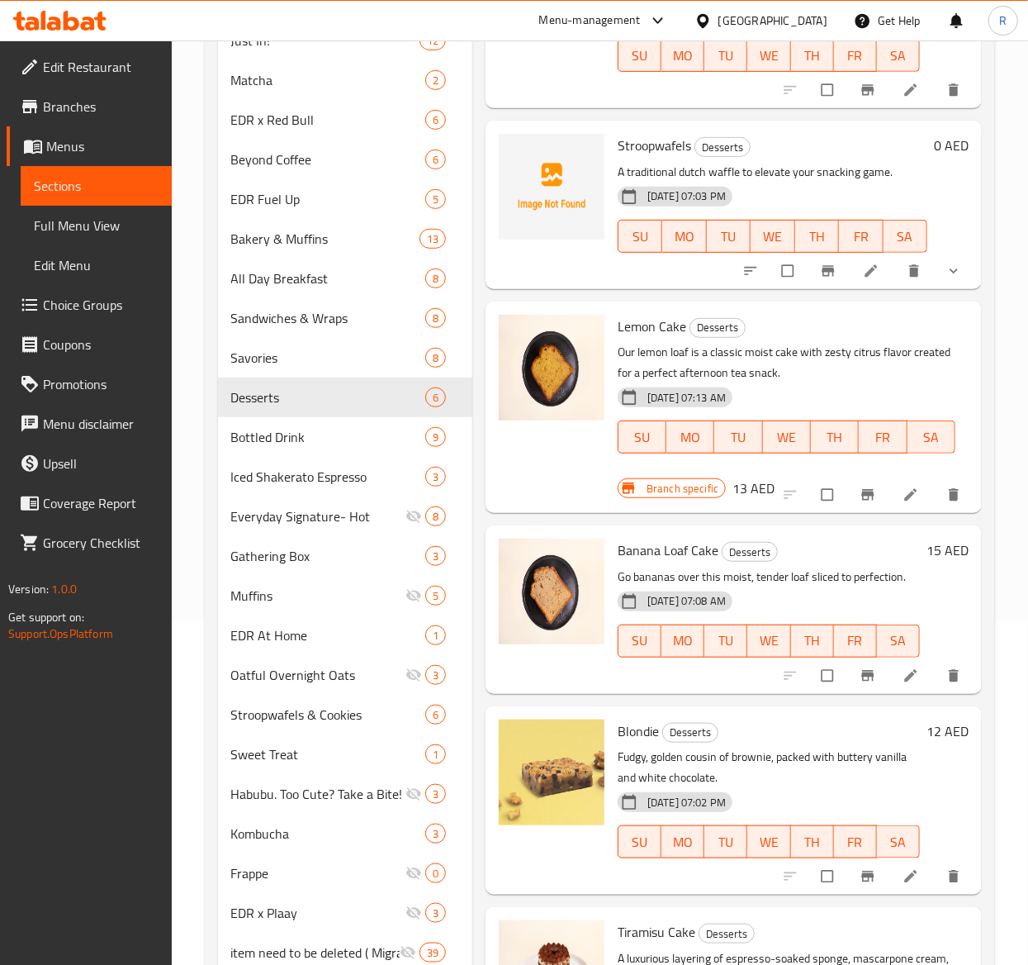
scroll to position [563, 0]
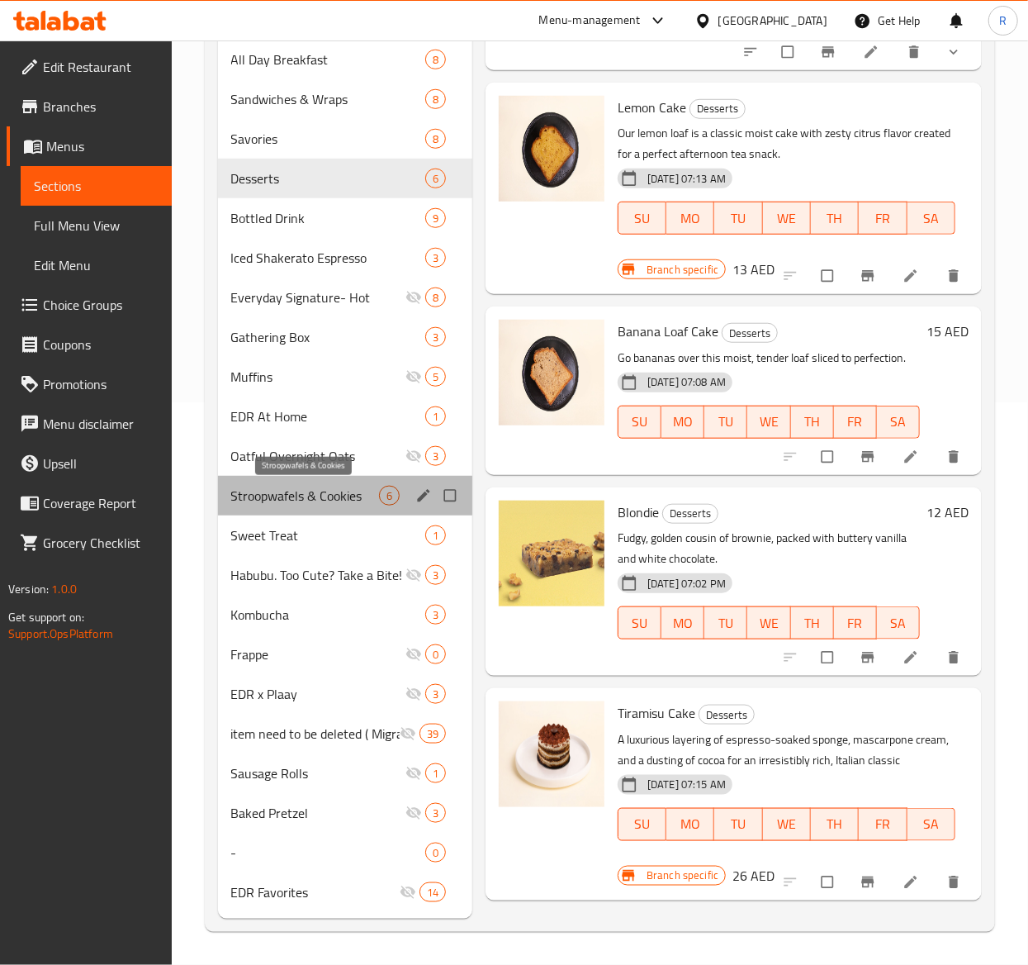
click at [309, 498] on span "Stroopwafels & Cookies" at bounding box center [305, 496] width 148 height 20
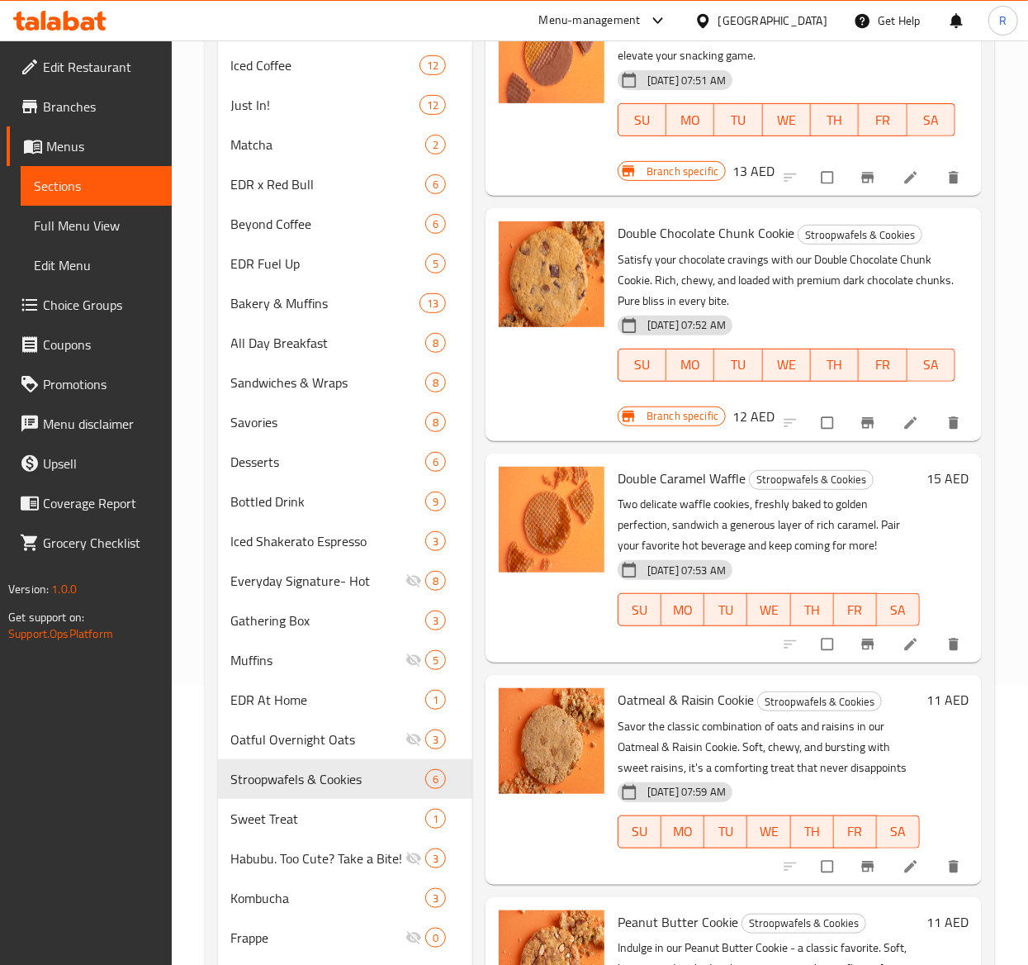
scroll to position [215, 0]
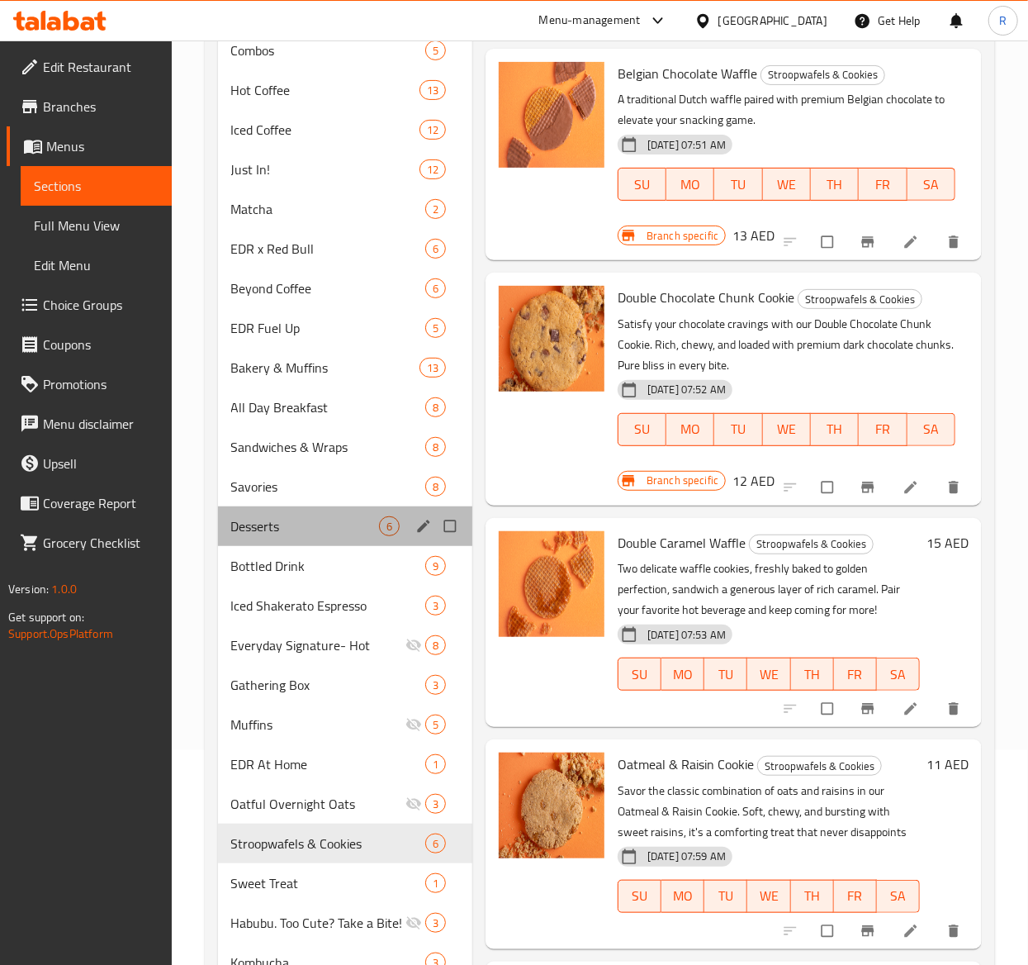
click at [281, 511] on div "Desserts 6" at bounding box center [345, 526] width 254 height 40
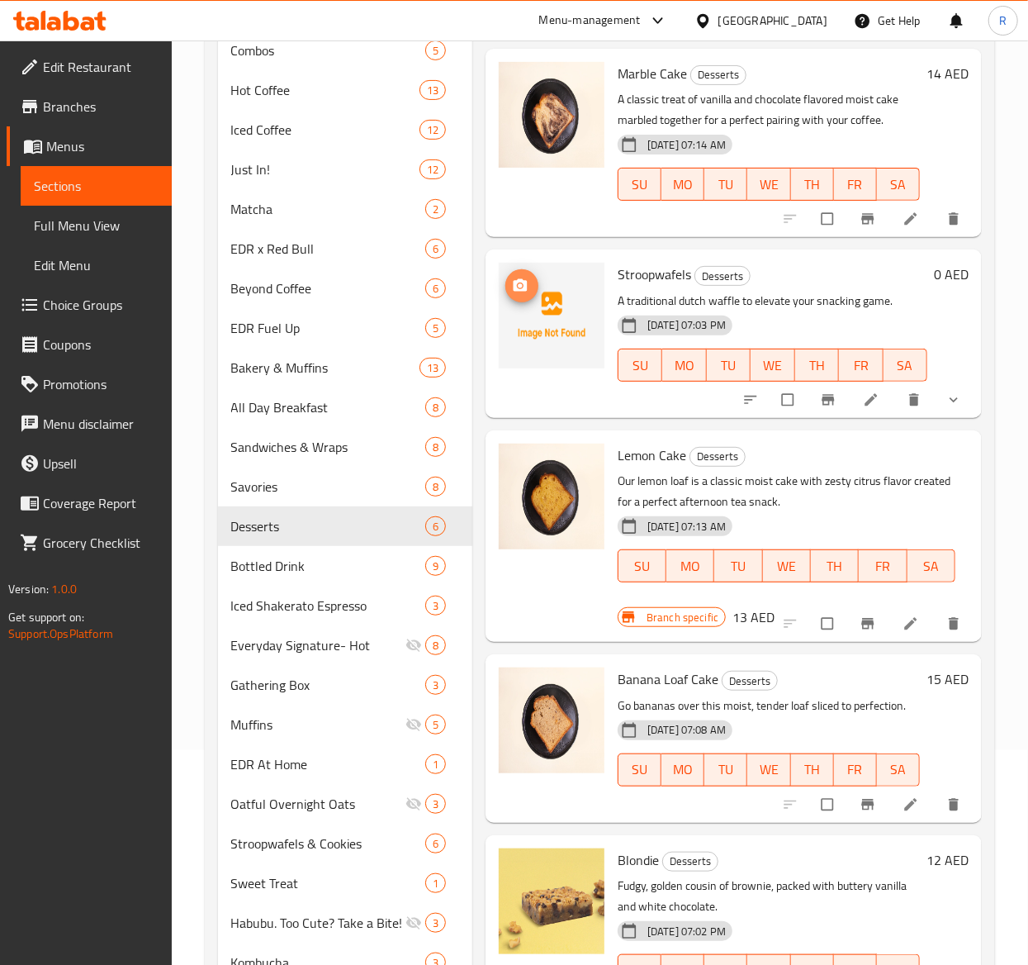
click at [519, 288] on circle "upload picture" at bounding box center [520, 286] width 4 height 4
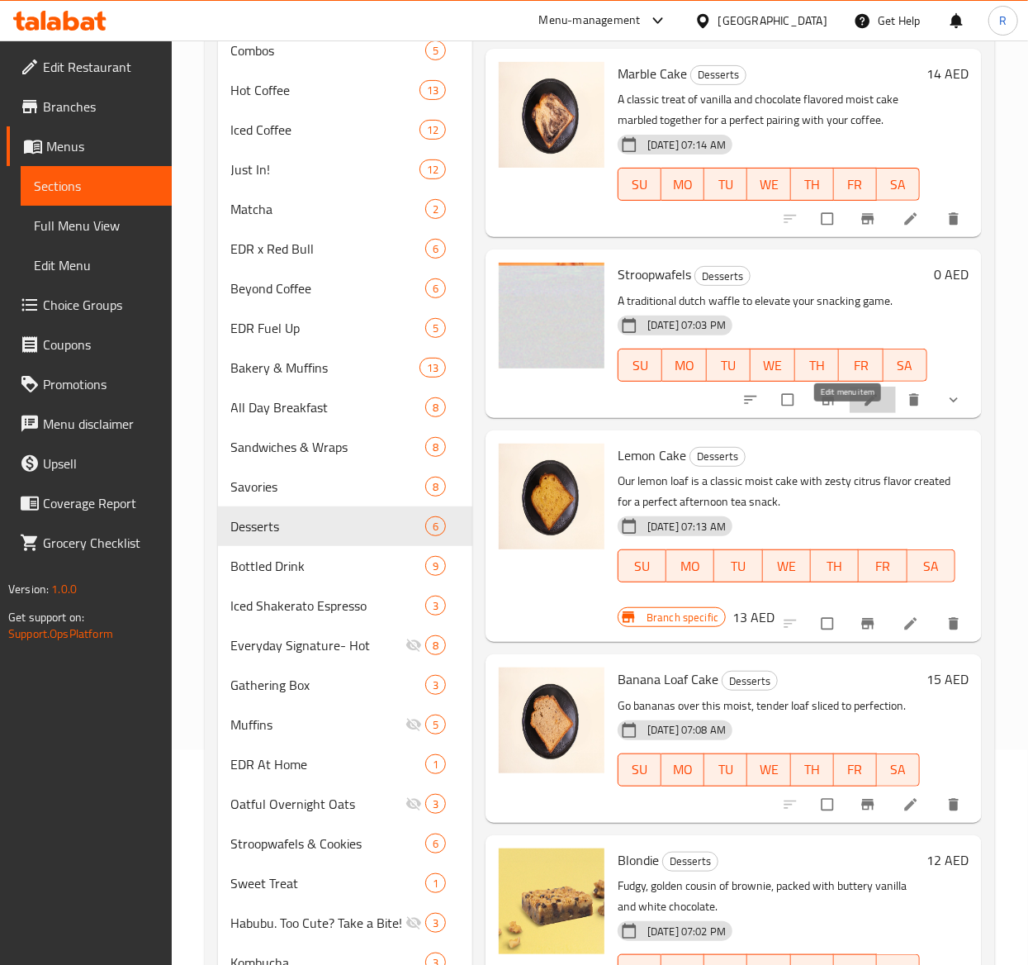
click at [865, 406] on icon at bounding box center [871, 399] width 12 height 12
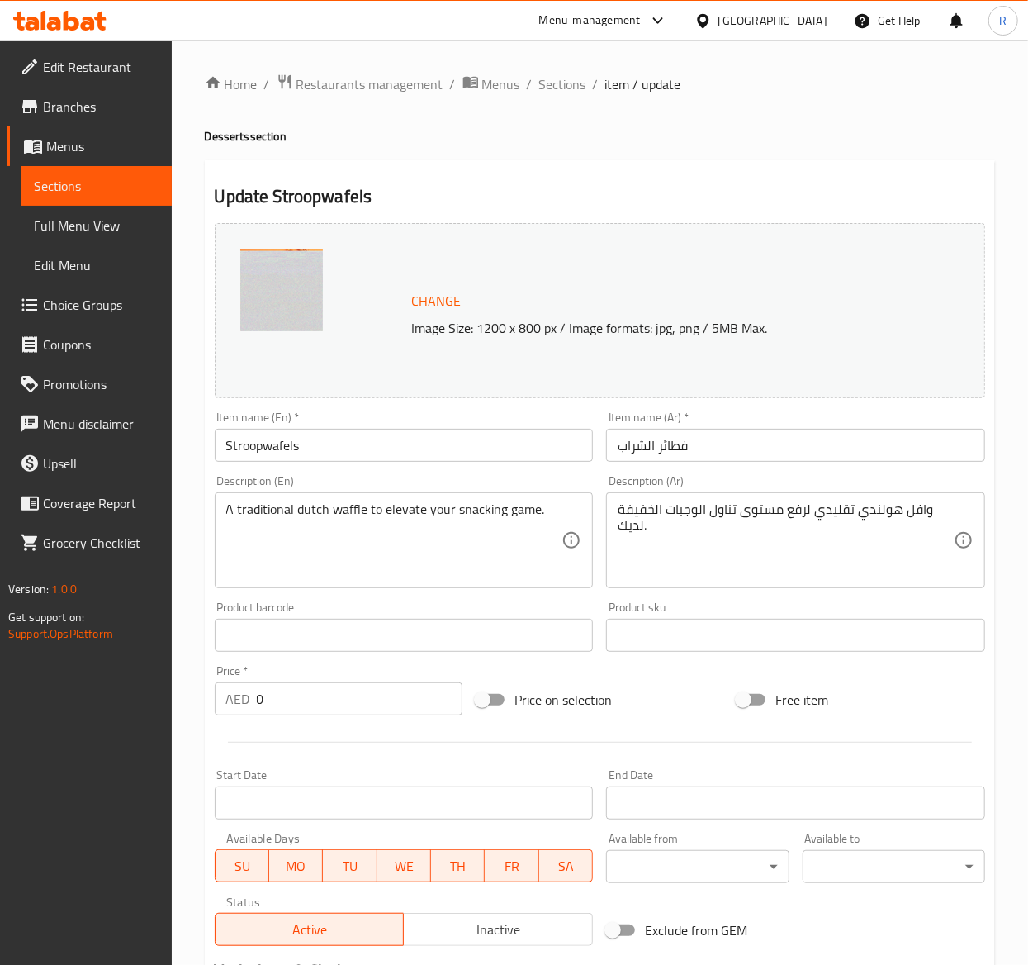
scroll to position [285, 0]
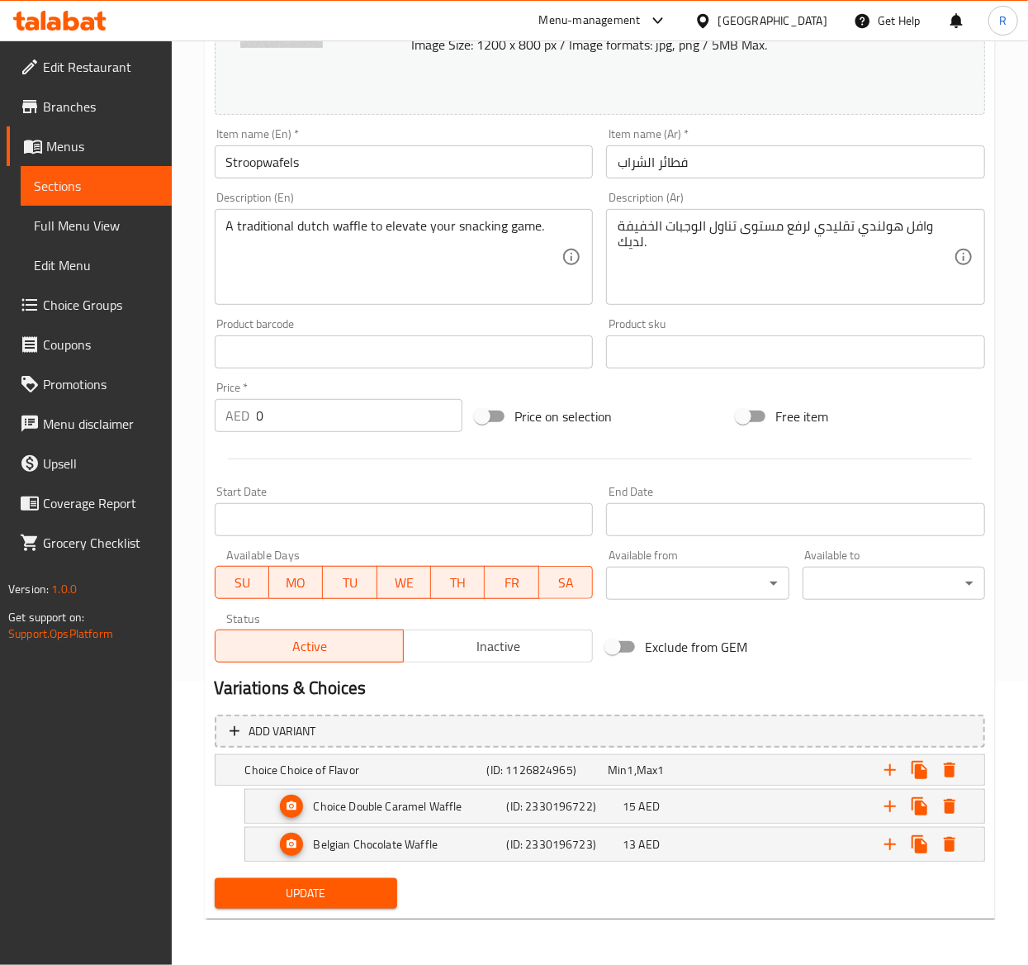
click at [314, 891] on span "Update" at bounding box center [306, 893] width 156 height 21
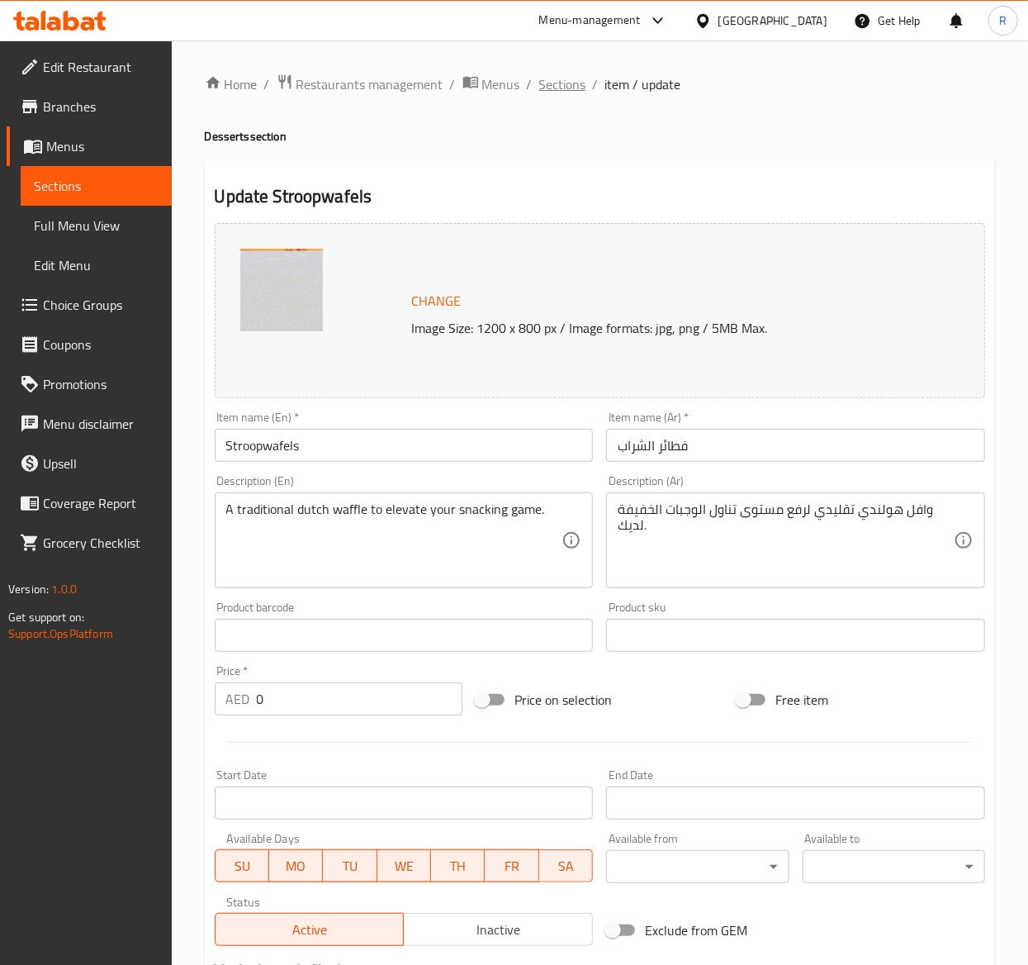
click at [565, 84] on span "Sections" at bounding box center [562, 84] width 47 height 20
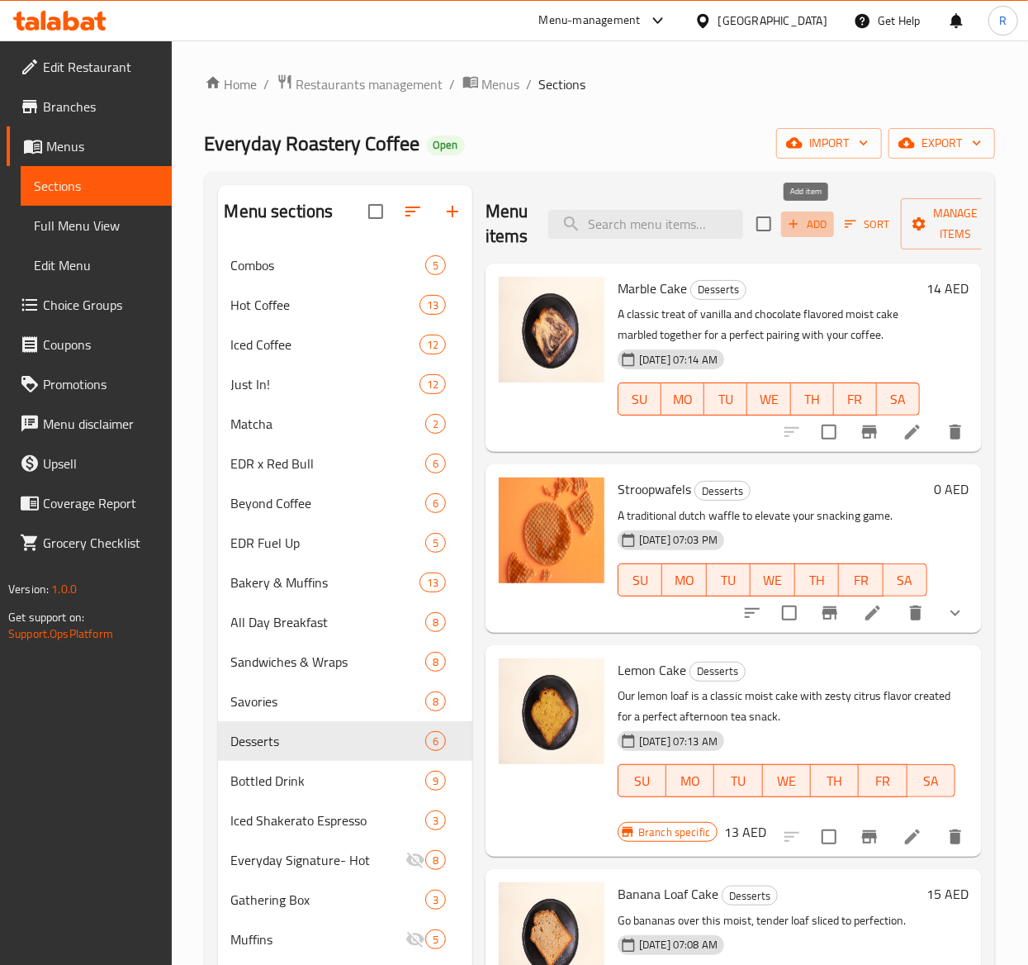
click at [816, 221] on span "Add" at bounding box center [807, 224] width 45 height 19
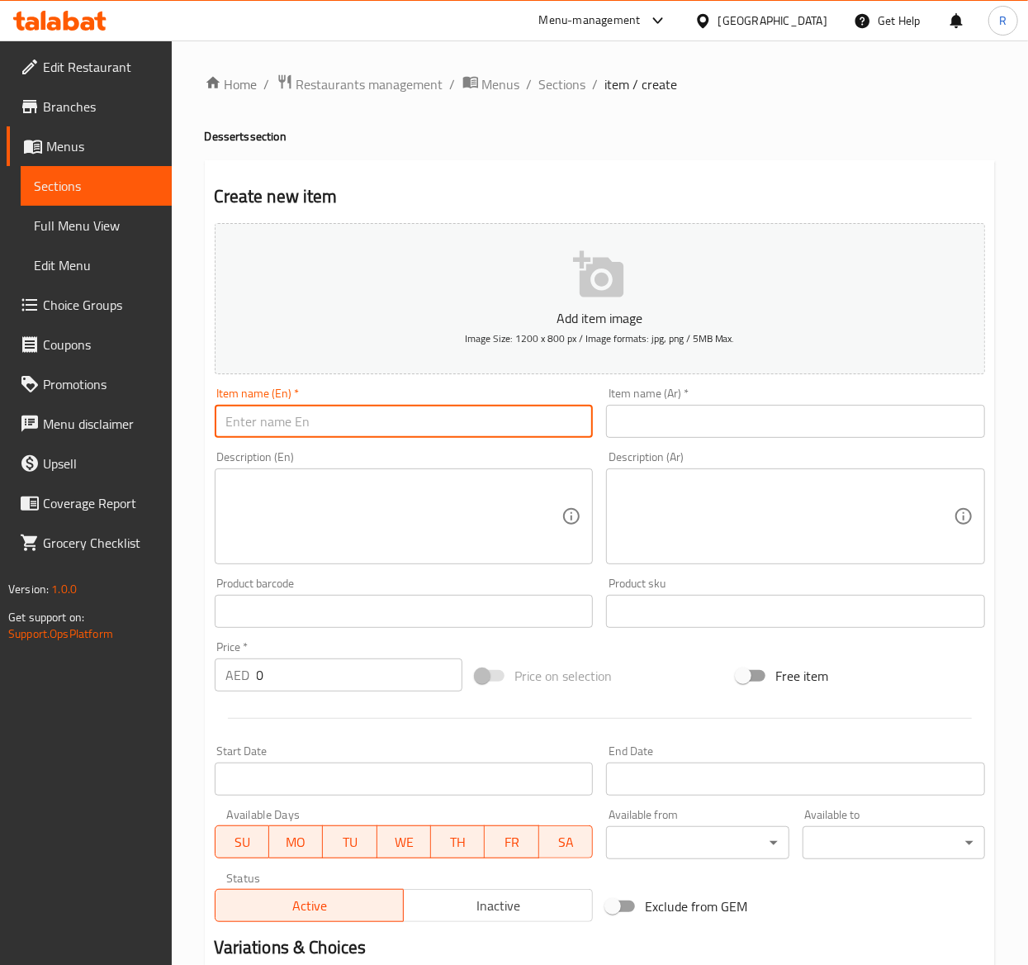
click at [391, 413] on input "text" at bounding box center [404, 421] width 379 height 33
paste input "Cookies"
type input "Cookies"
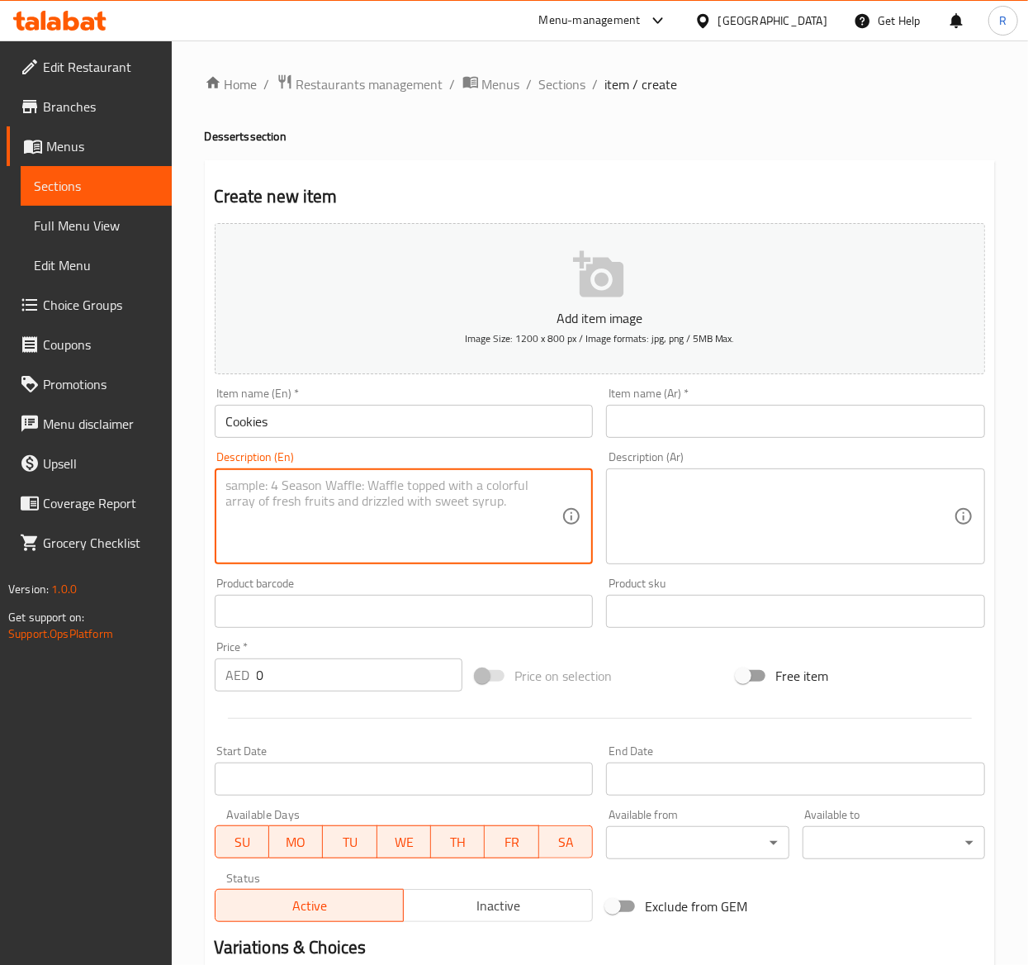
click at [335, 497] on textarea at bounding box center [394, 516] width 336 height 78
paste textarea "Rich. Chewy & Loaded."
type textarea "Rich. Chewy & Loaded."
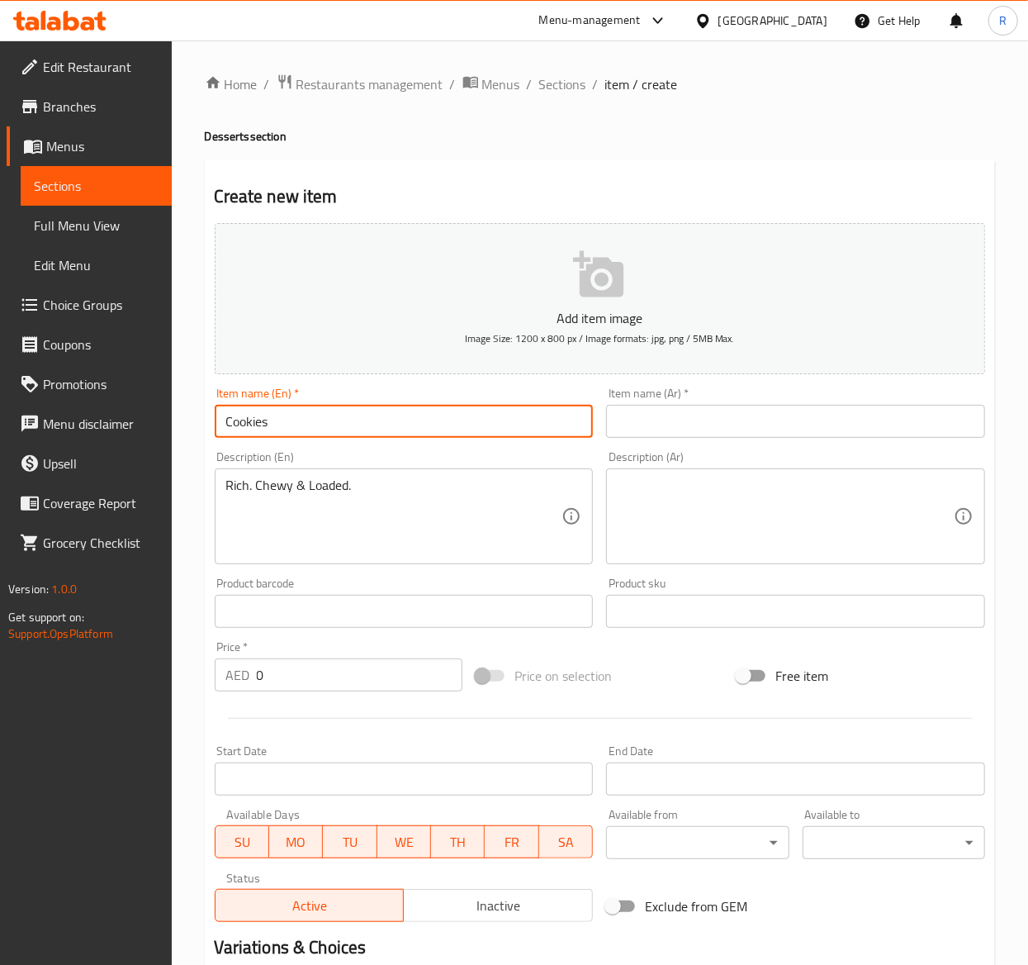
drag, startPoint x: 301, startPoint y: 428, endPoint x: 34, endPoint y: 379, distance: 272.0
click at [34, 379] on div "Edit Restaurant Branches Menus Sections Full Menu View Edit Menu Choice Groups …" at bounding box center [514, 596] width 1028 height 1113
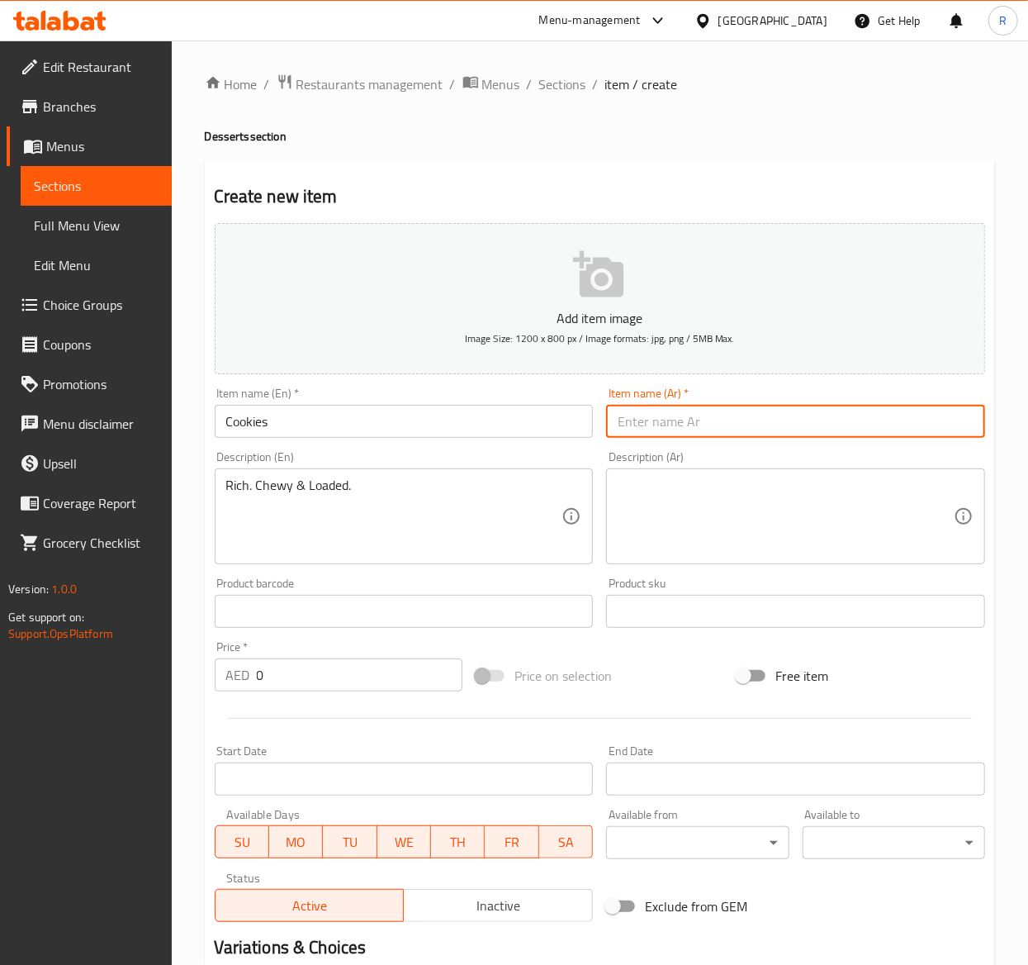
click at [757, 419] on input "text" at bounding box center [795, 421] width 379 height 33
paste input "ملفات تعريف الارتباط"
type input "ملفات تعريف الارتباط"
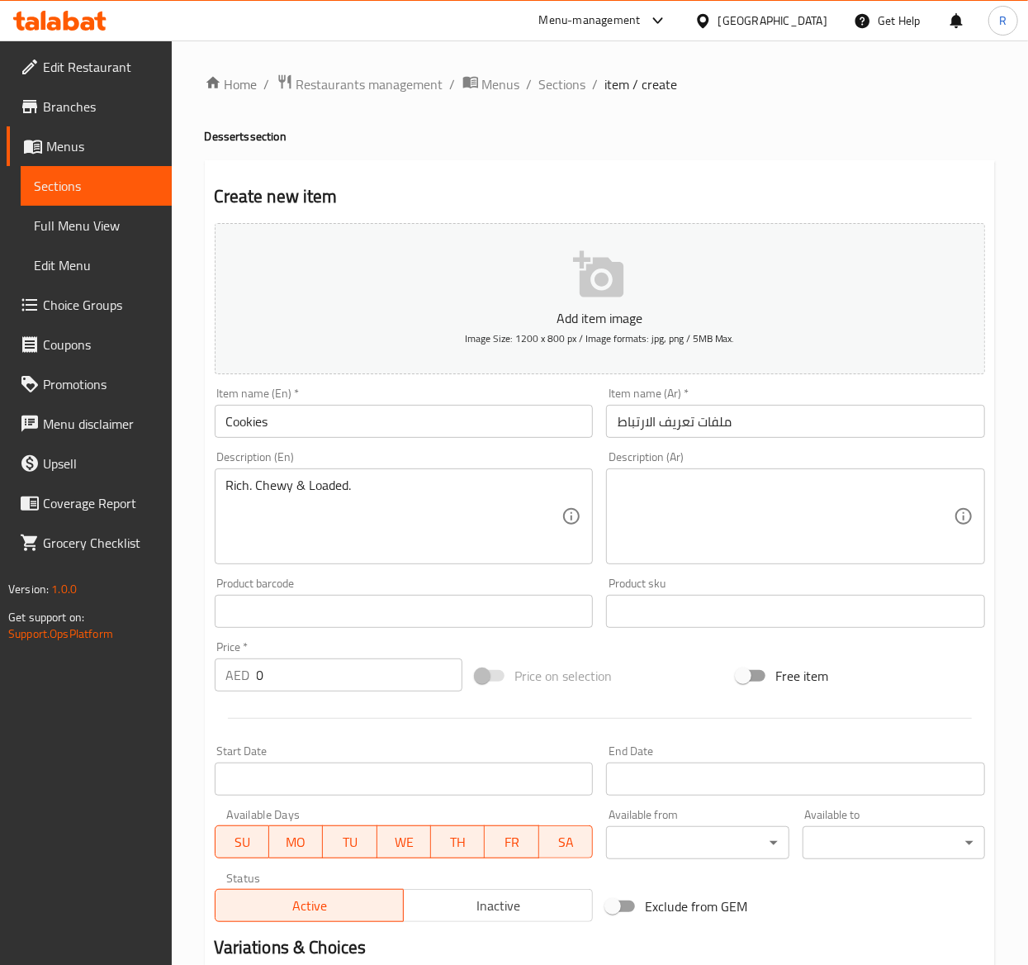
click at [648, 515] on textarea at bounding box center [786, 516] width 336 height 78
paste textarea "غني، مطاطي ومحمّل."
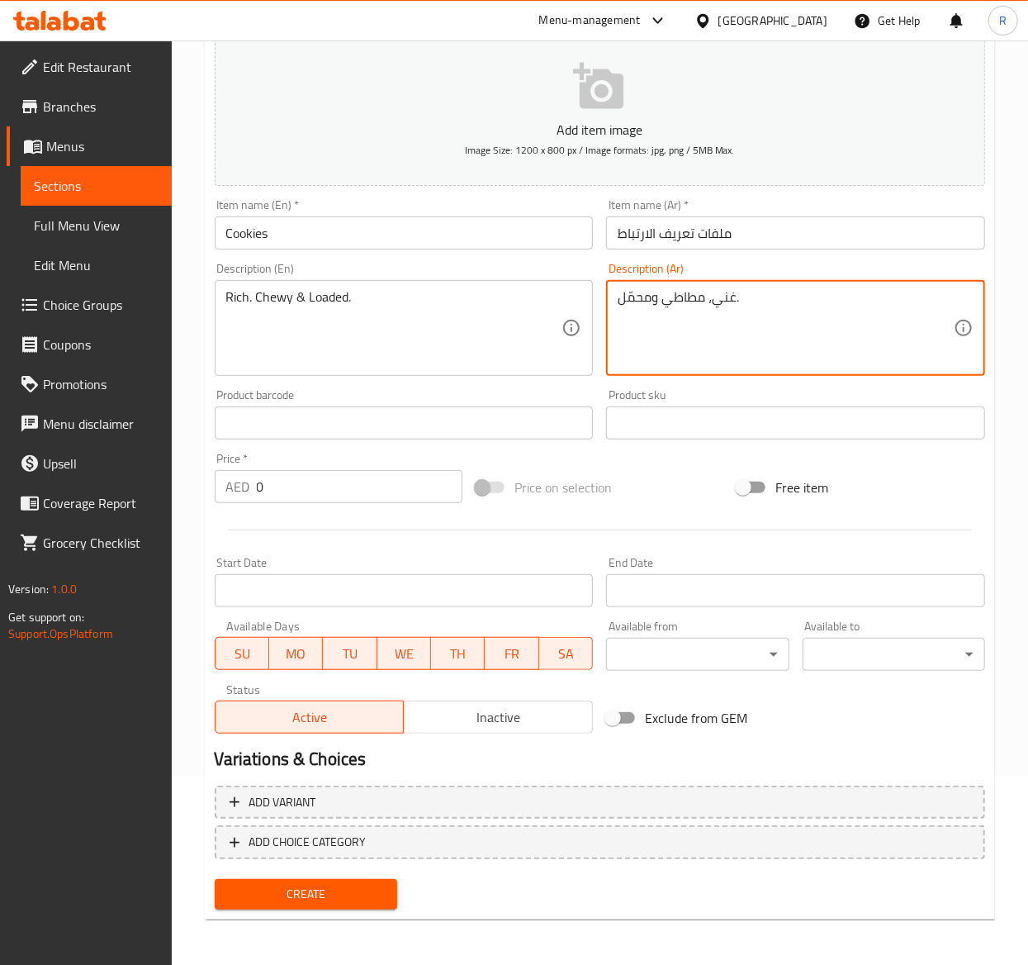
type textarea "غني، مطاطي ومحمّل."
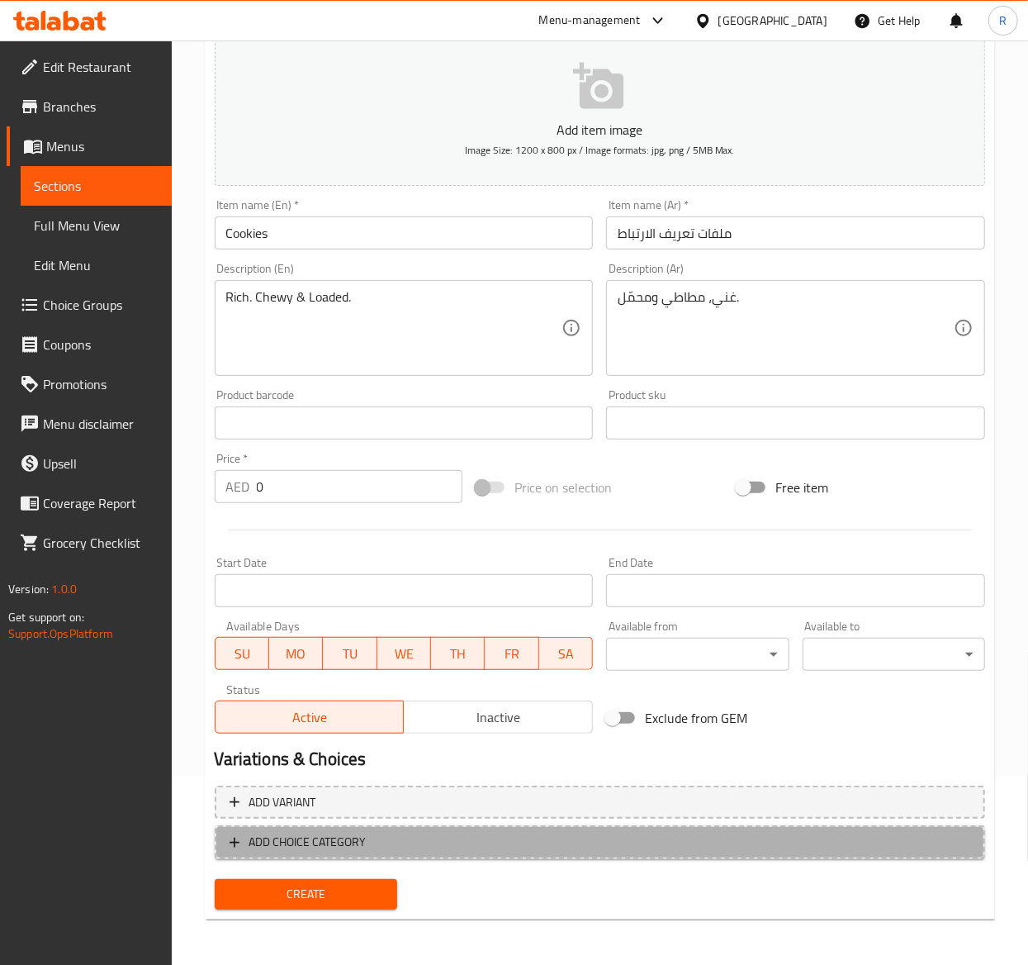
click at [319, 832] on span "ADD CHOICE CATEGORY" at bounding box center [307, 842] width 117 height 21
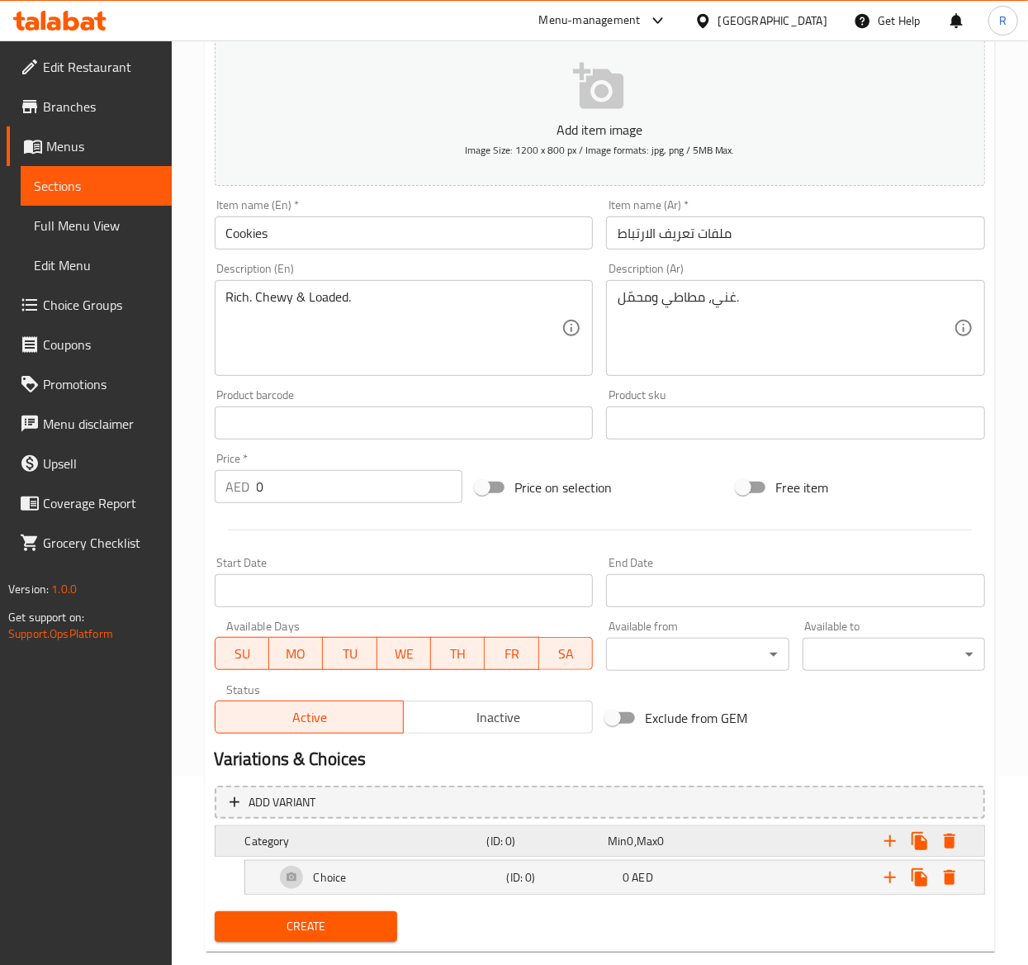
click at [328, 846] on h5 "Category" at bounding box center [362, 841] width 235 height 17
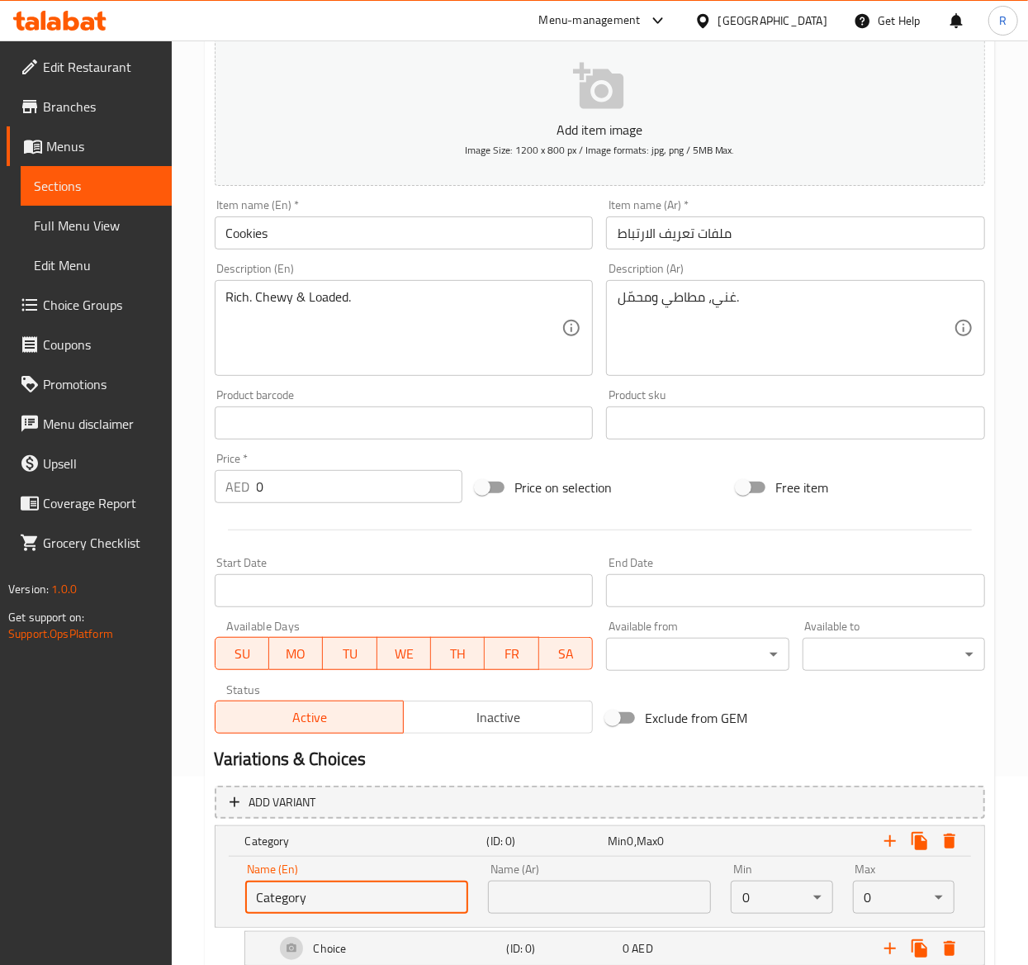
drag, startPoint x: 328, startPoint y: 887, endPoint x: -2, endPoint y: 855, distance: 331.9
click at [0, 776] on html "​ Menu-management United Arab Emirates Get Help R Edit Restaurant Branches Menu…" at bounding box center [514, 294] width 1028 height 965
drag, startPoint x: 349, startPoint y: 881, endPoint x: 153, endPoint y: 838, distance: 200.4
click at [153, 838] on div "Edit Restaurant Branches Menus Sections Full Menu View Edit Menu Choice Groups …" at bounding box center [514, 460] width 1028 height 1217
type input "Choice of Flavor"
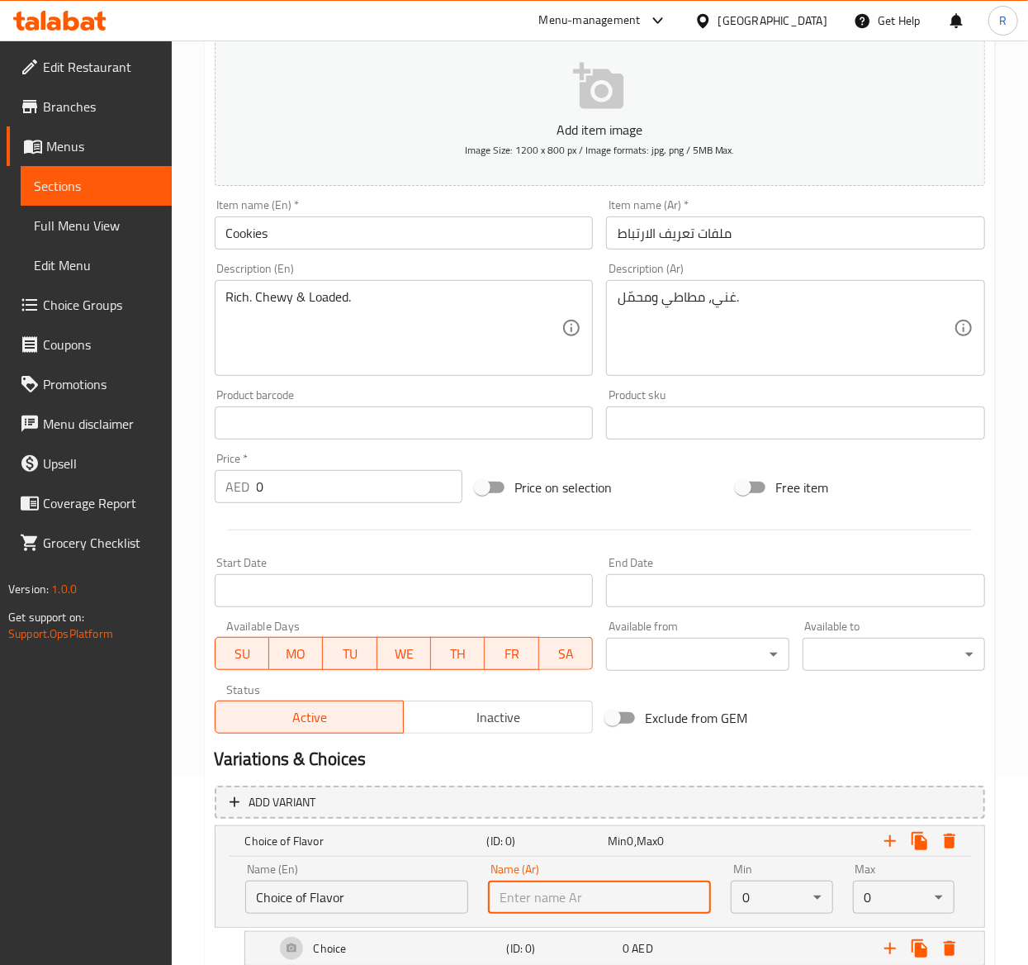
click at [559, 904] on input "text" at bounding box center [599, 896] width 223 height 33
paste input "اختيار النكهة"
type input "اختيار النكهة"
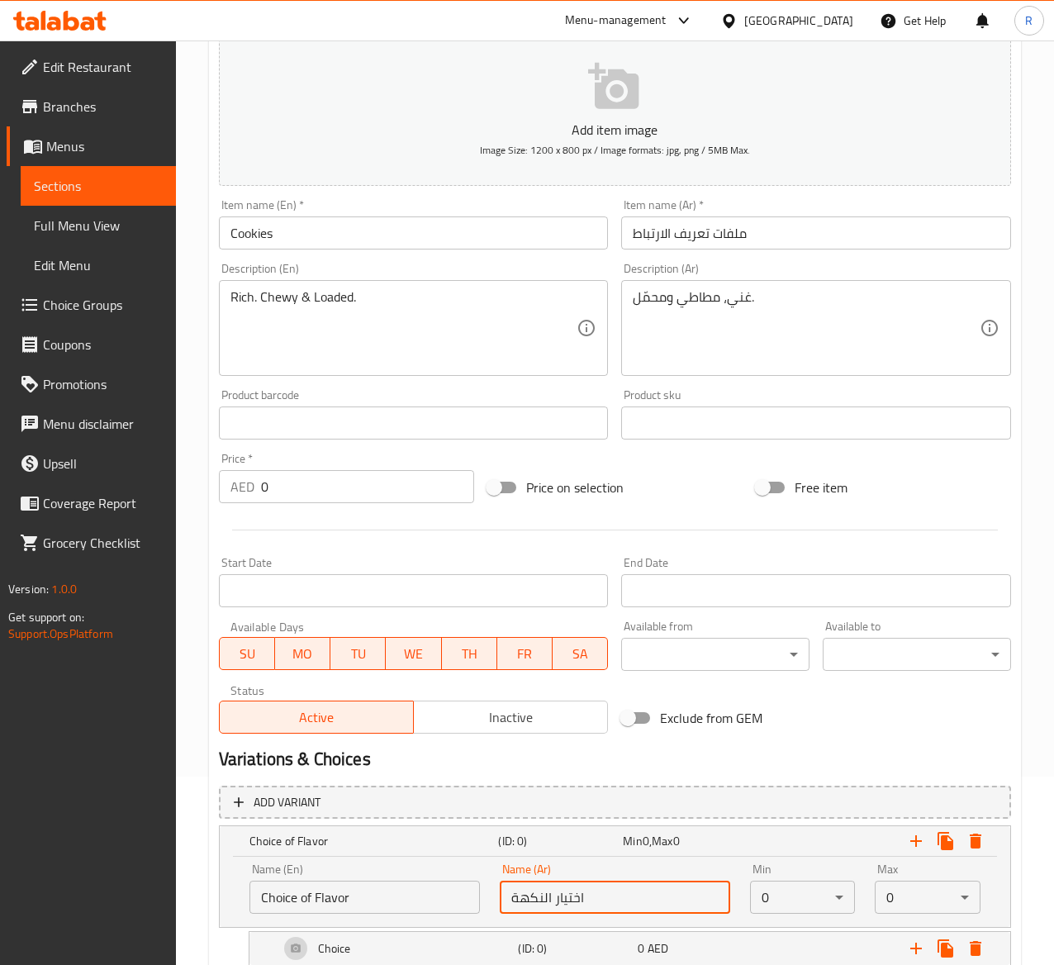
click at [771, 776] on body "​ Menu-management United Arab Emirates Get Help R Edit Restaurant Branches Menu…" at bounding box center [527, 314] width 1054 height 924
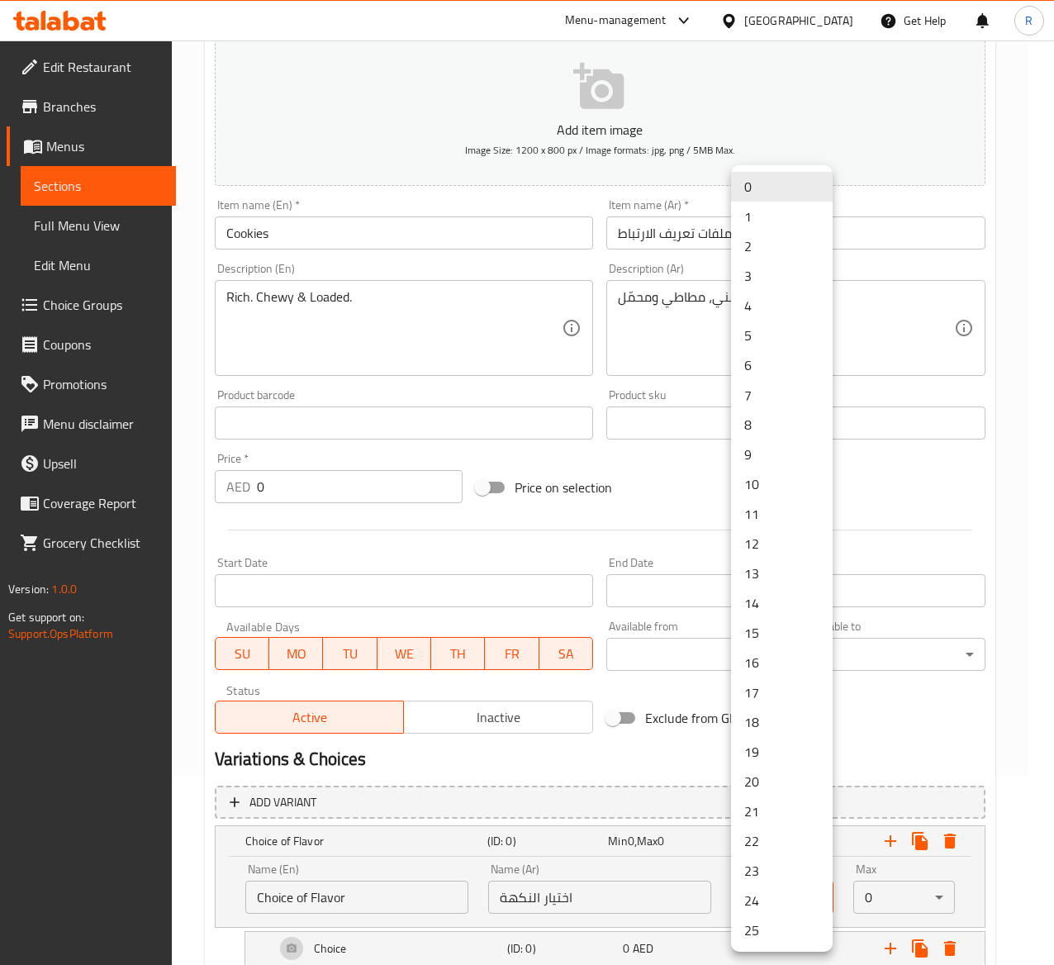
click at [765, 211] on li "1" at bounding box center [782, 217] width 102 height 30
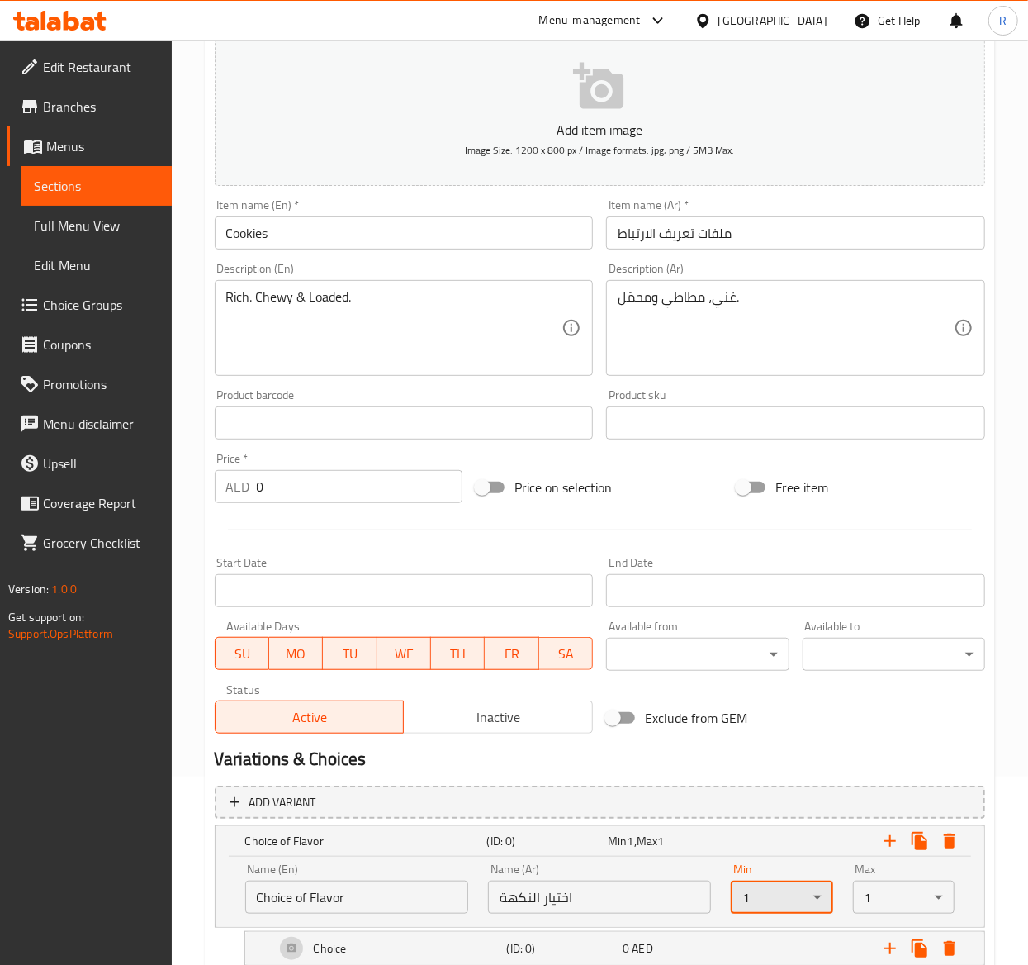
scroll to position [294, 0]
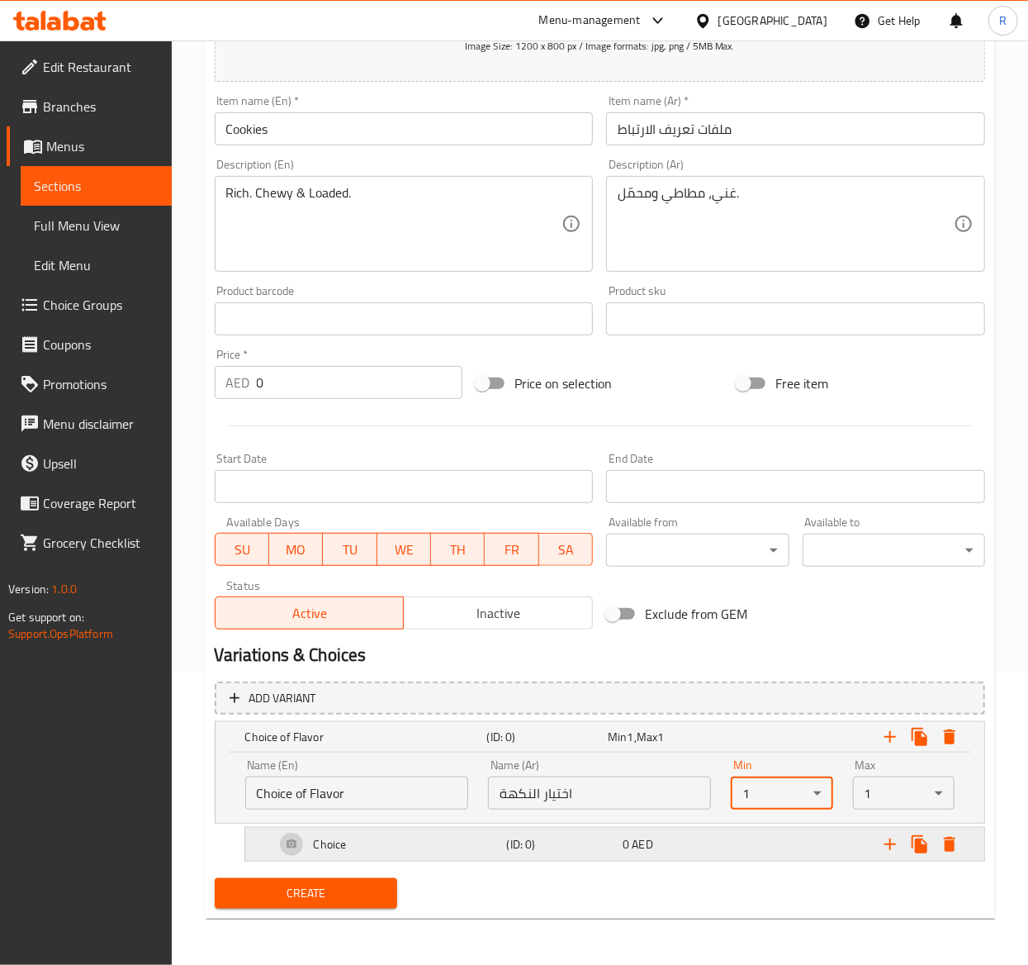
click at [420, 834] on div "Choice" at bounding box center [388, 844] width 232 height 40
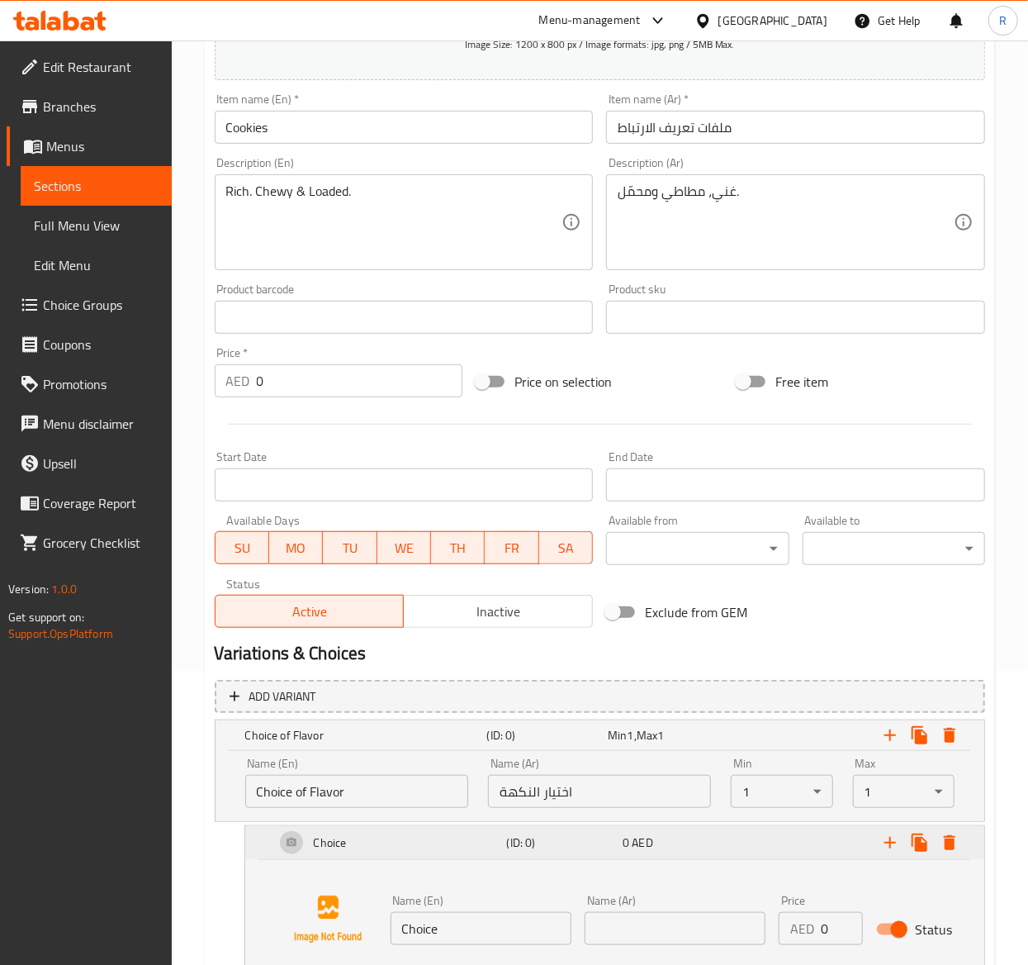
click at [885, 845] on icon "Expand" at bounding box center [890, 843] width 20 height 20
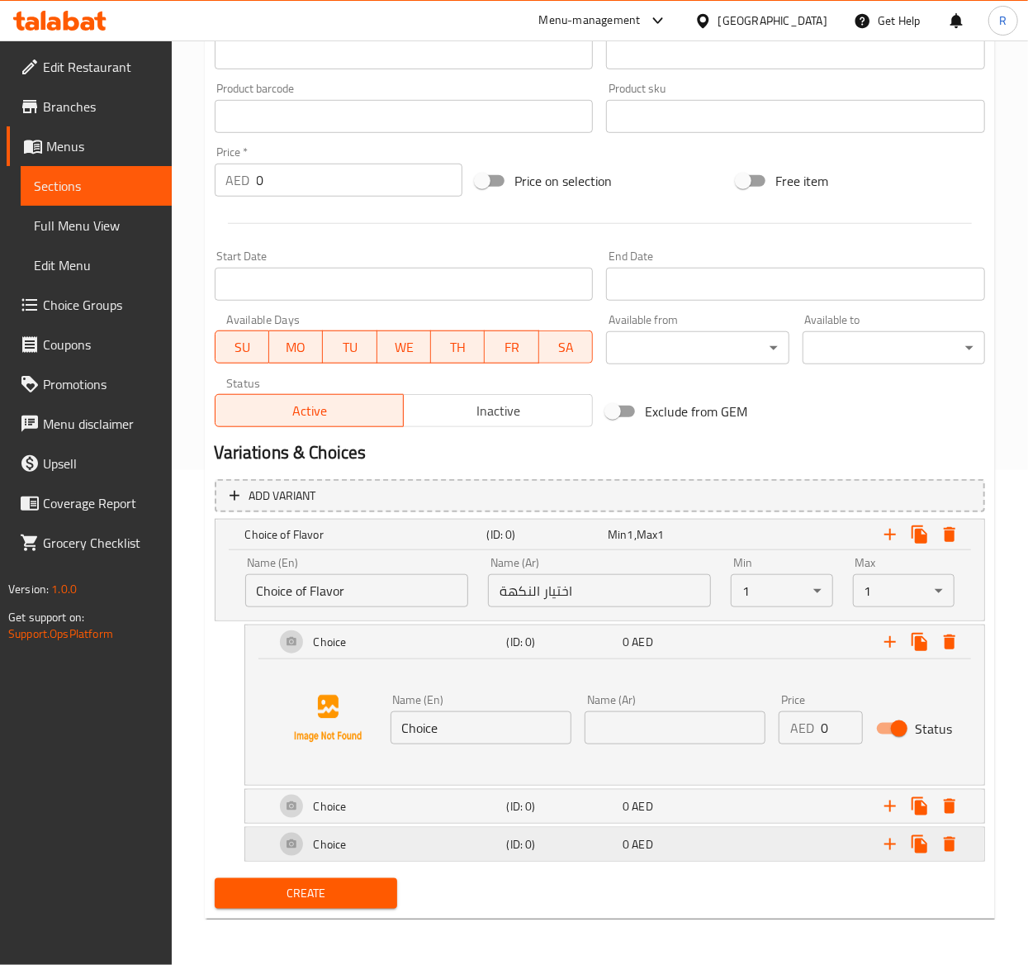
click at [886, 846] on icon "Expand" at bounding box center [890, 844] width 20 height 20
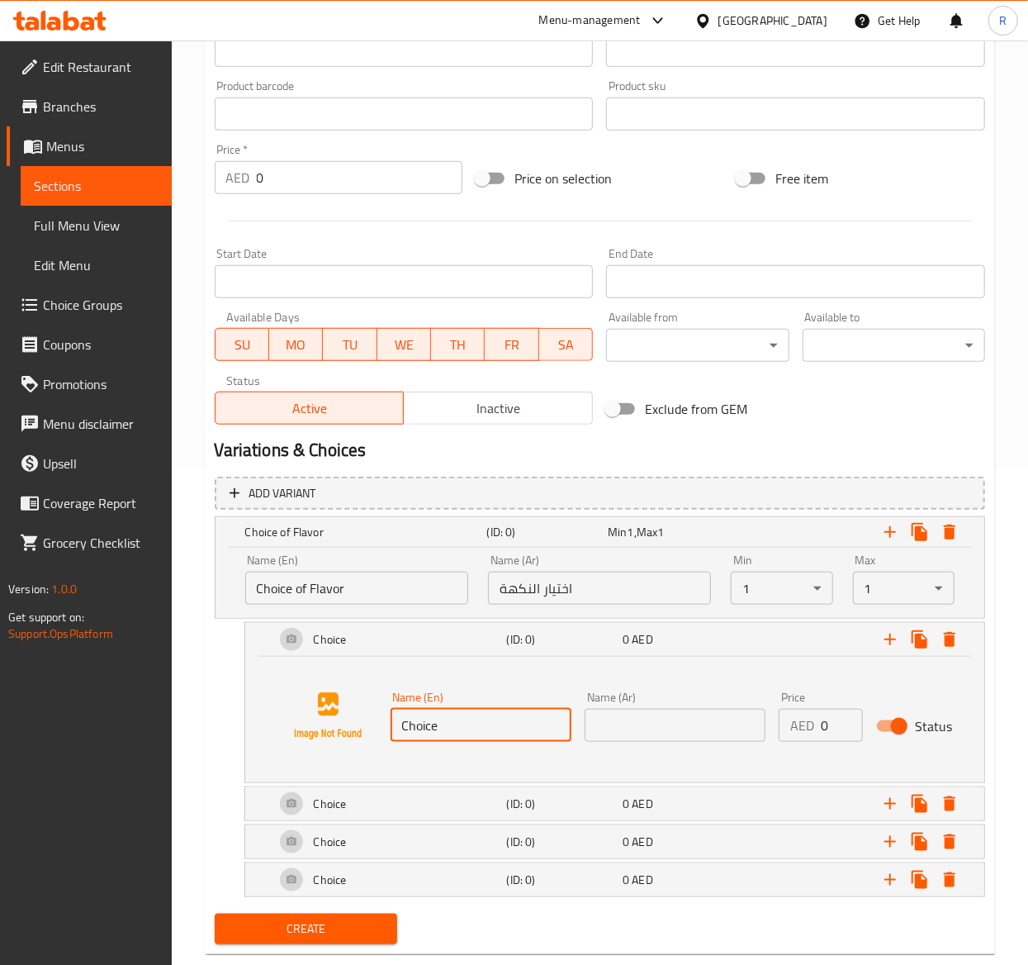
drag, startPoint x: 494, startPoint y: 726, endPoint x: 190, endPoint y: 723, distance: 304.0
click at [190, 723] on div "Home / Restaurants management / Menus / Sections / item / create Desserts secti…" at bounding box center [600, 271] width 856 height 1457
paste input "Double Chocolate Chunk Cooki"
type input "Double Chocolate Chunk Cookie"
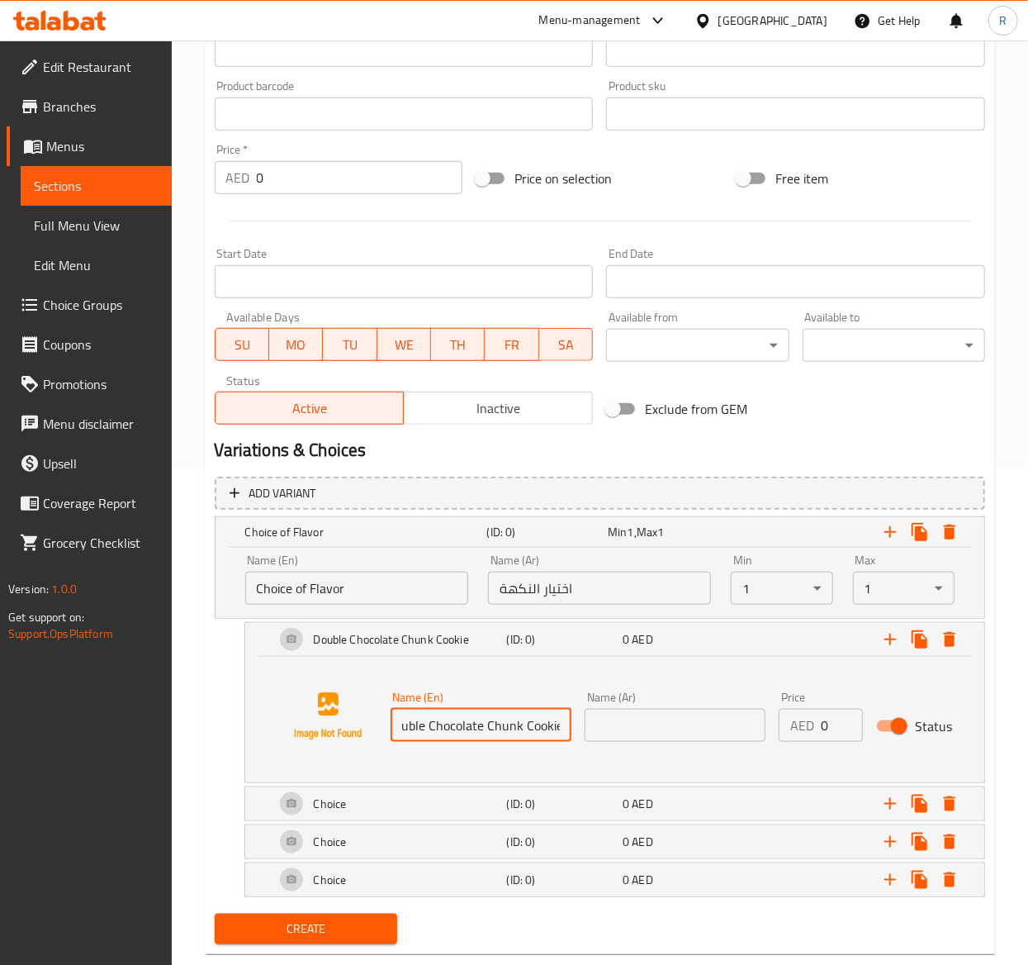
scroll to position [0, 0]
click at [674, 727] on input "text" at bounding box center [675, 725] width 181 height 33
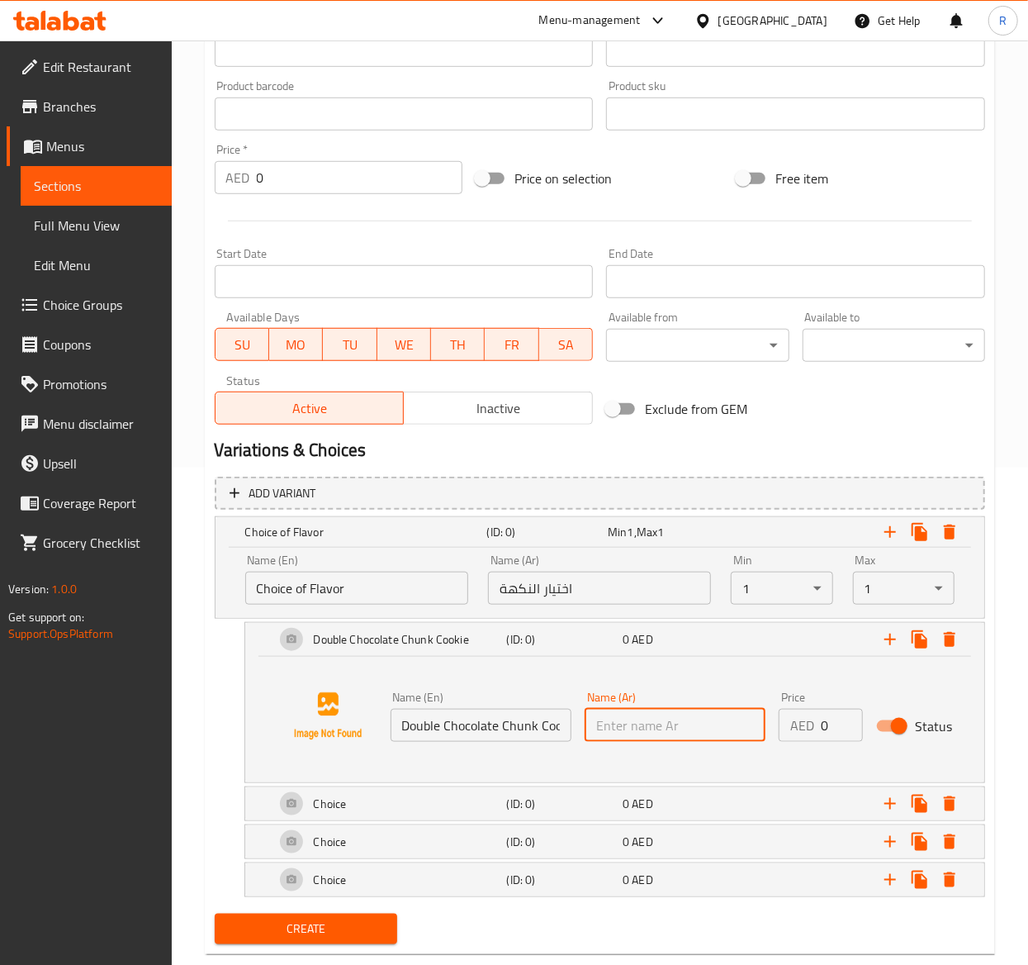
paste input "كوكيز قطع شوكولاتة مزدوجة"
type input "كوكيز قطع شوكولاتة مزدوجة"
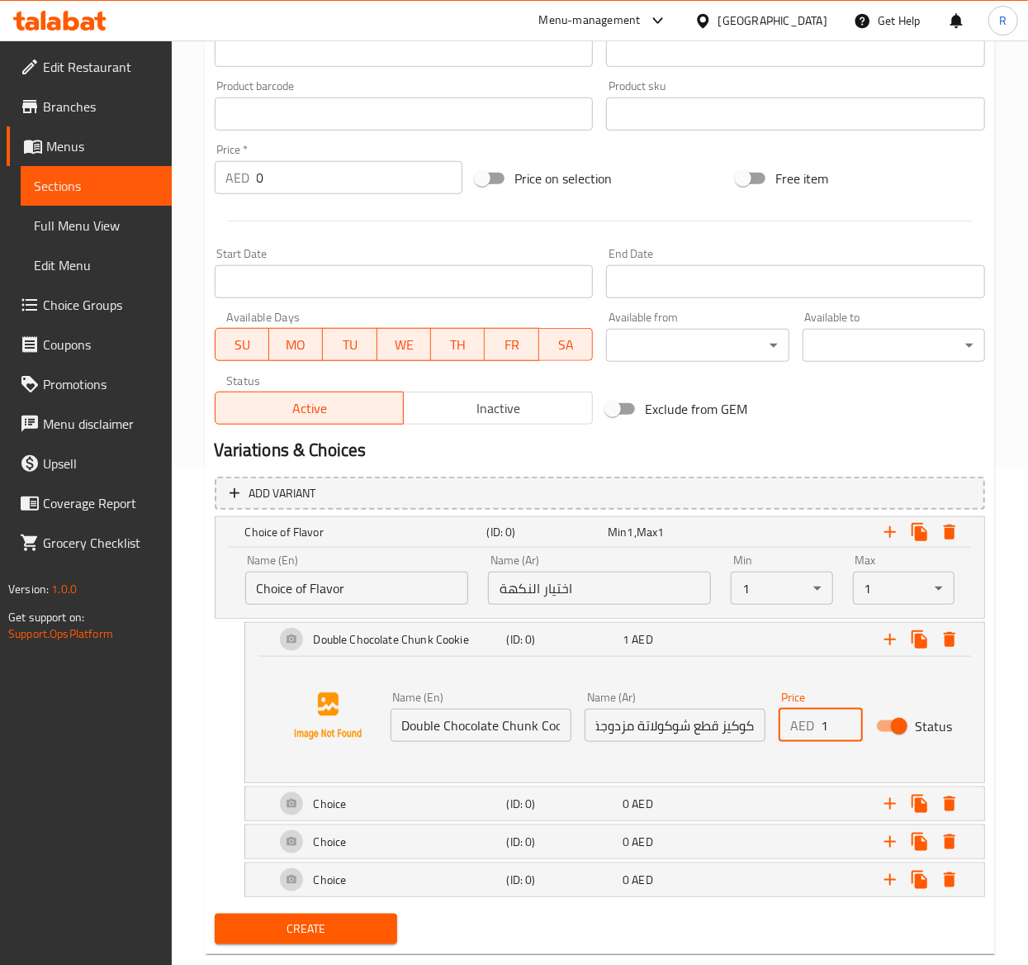
scroll to position [0, 0]
click at [841, 716] on input "1" at bounding box center [842, 725] width 42 height 33
type input "13"
click at [251, 633] on div "Double Chocolate Chunk Cookie (ID: 0) 13 AED" at bounding box center [614, 639] width 739 height 33
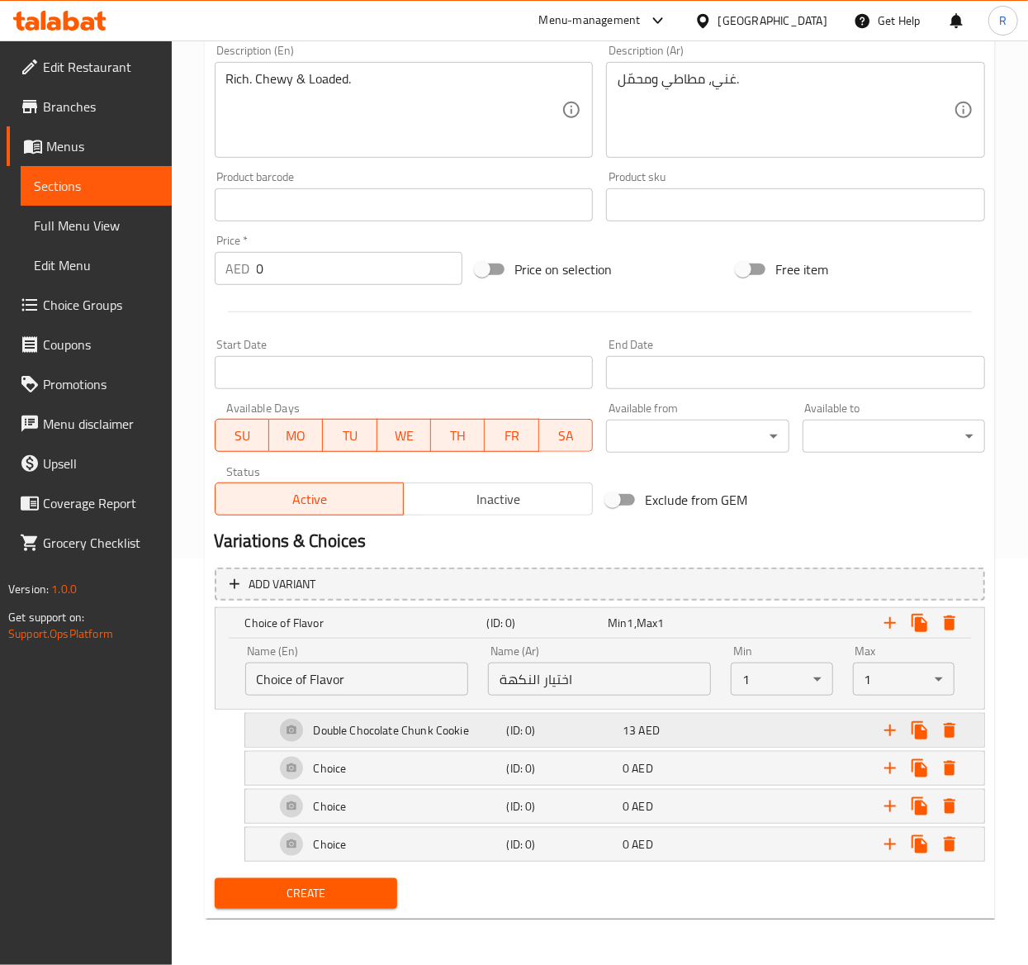
scroll to position [410, 0]
click at [352, 762] on div "Choice" at bounding box center [388, 768] width 232 height 40
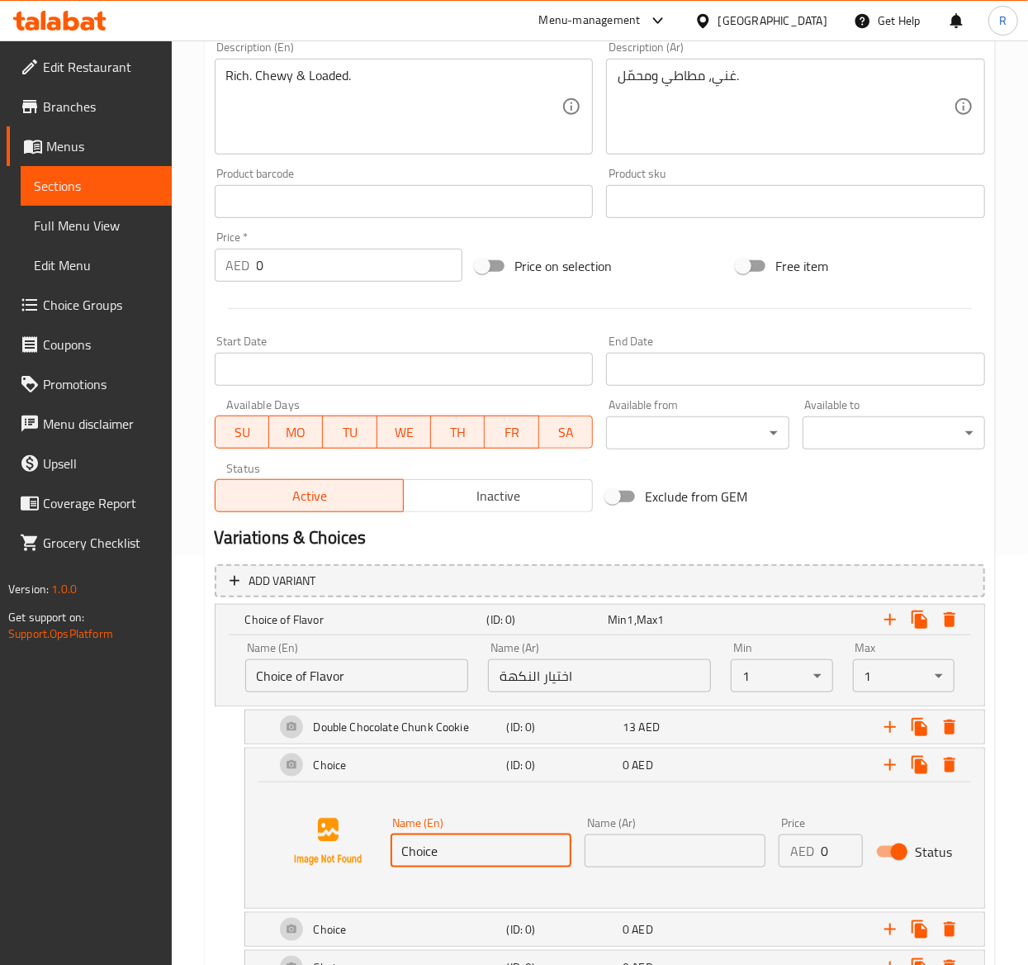
drag, startPoint x: 479, startPoint y: 842, endPoint x: 209, endPoint y: 837, distance: 270.1
click at [209, 837] on div "Add variant Choice of Flavor (ID: 0) Min 1 , Max 1 Name (En) Choice of Flavor N…" at bounding box center [600, 777] width 784 height 438
paste input "Peanut Butter Cooki"
type input "Peanut Butter Cookie"
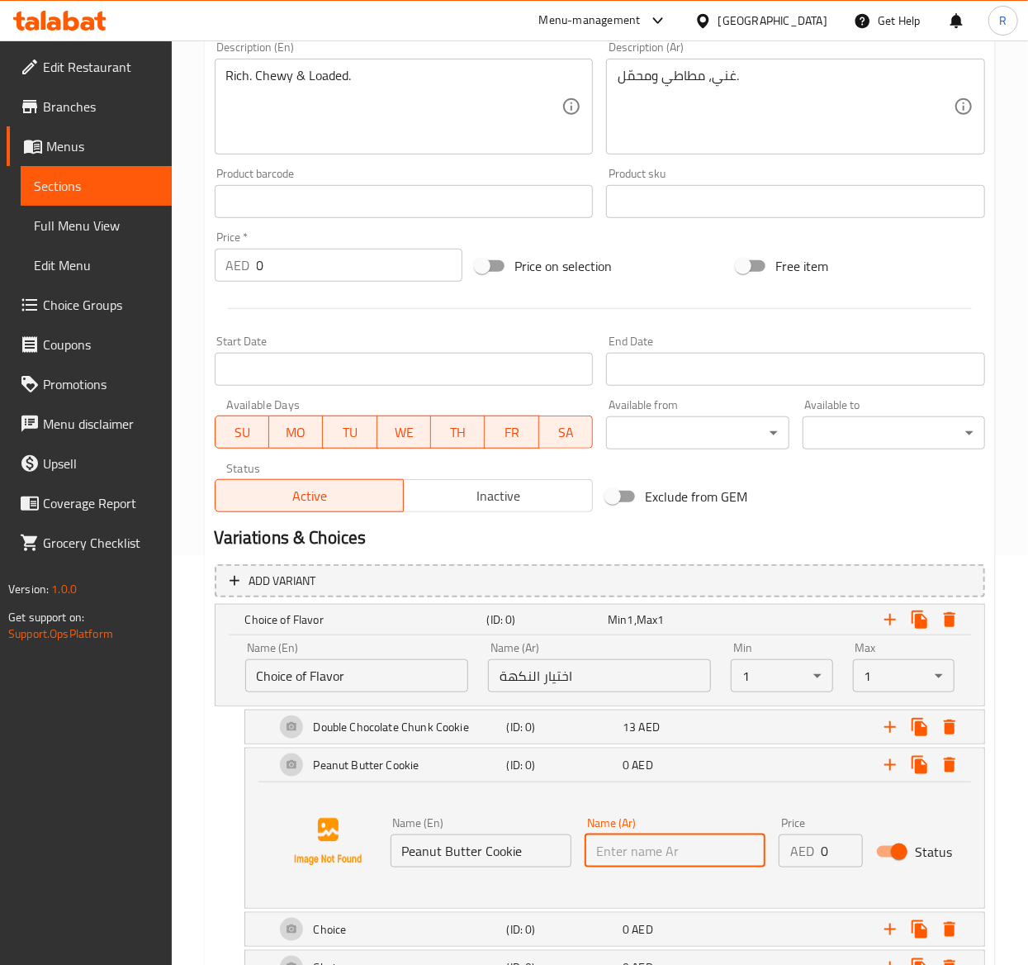
click at [676, 849] on input "text" at bounding box center [675, 850] width 181 height 33
paste input "كوكي زبدة الفول السوداني"
type input "كوكي زبدة الفول السوداني"
click at [833, 841] on input "0" at bounding box center [842, 850] width 42 height 33
type input "11"
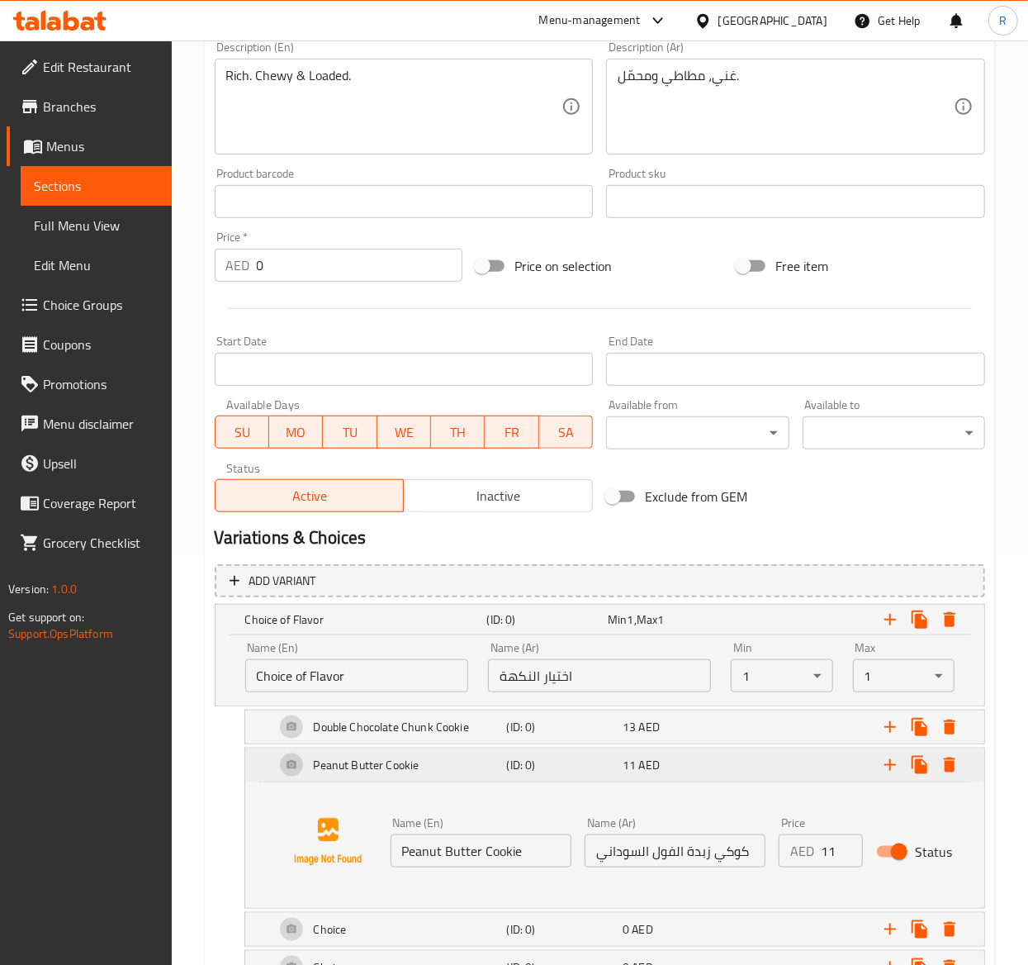
click at [263, 769] on div "Peanut Butter Cookie (ID: 0) 11 AED" at bounding box center [614, 764] width 739 height 33
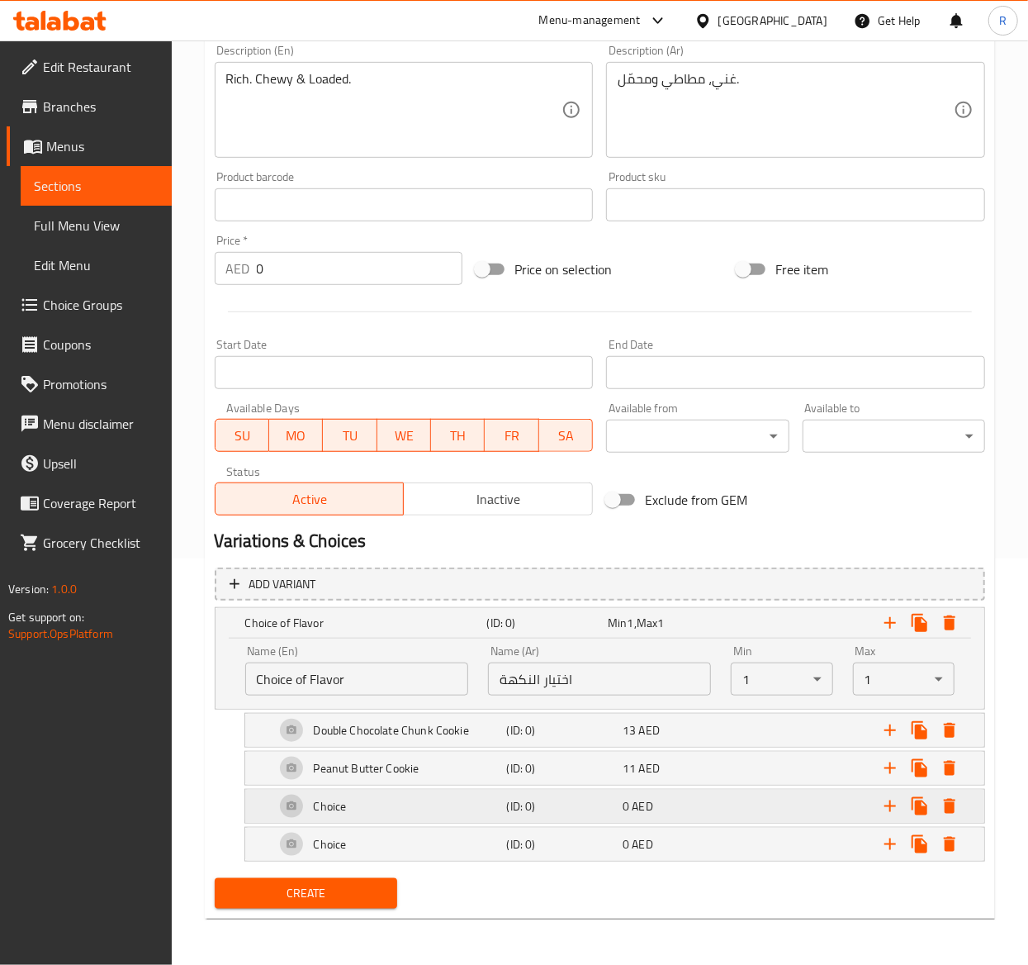
click at [393, 801] on div "Choice" at bounding box center [388, 806] width 232 height 40
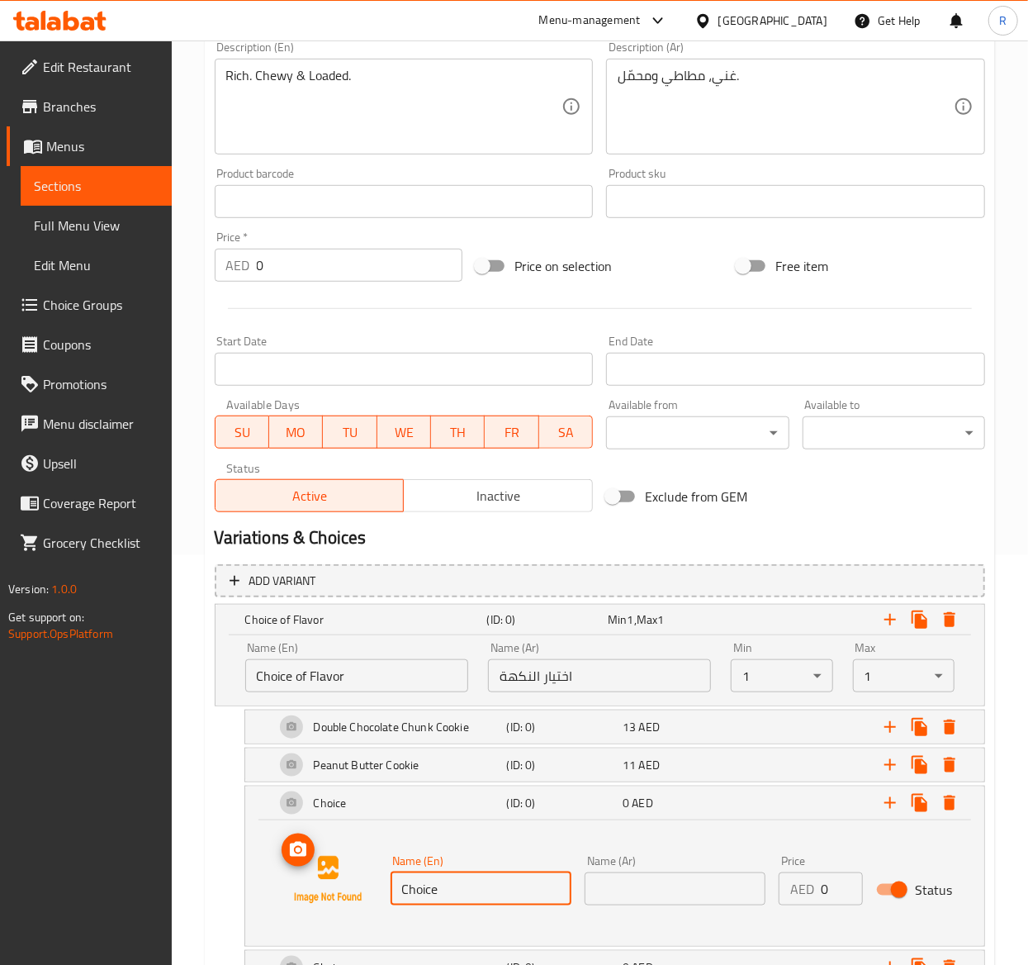
drag, startPoint x: 467, startPoint y: 890, endPoint x: 142, endPoint y: 907, distance: 325.8
click at [142, 907] on div "Edit Restaurant Branches Menus Sections Full Menu View Edit Menu Choice Groups …" at bounding box center [514, 359] width 1028 height 1457
paste input "Ultimate Trio Chocolate Cooki"
type input "Ultimate Trio Chocolate Cookie"
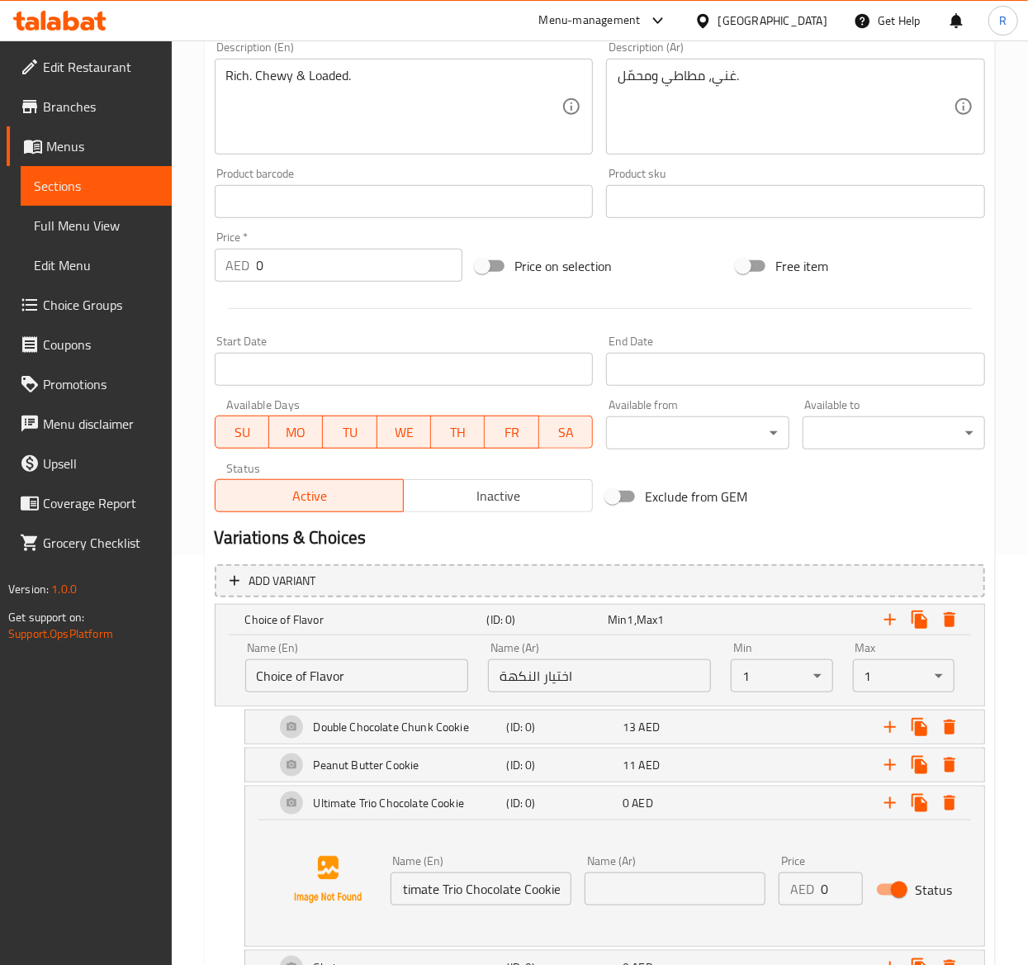
scroll to position [0, 0]
click at [646, 887] on input "text" at bounding box center [675, 888] width 181 height 33
paste input "كوكيز الشوكولاتة الثلاثية النهائية"
type input "كوكيز الشوكولاتة الثلاثية النهائية"
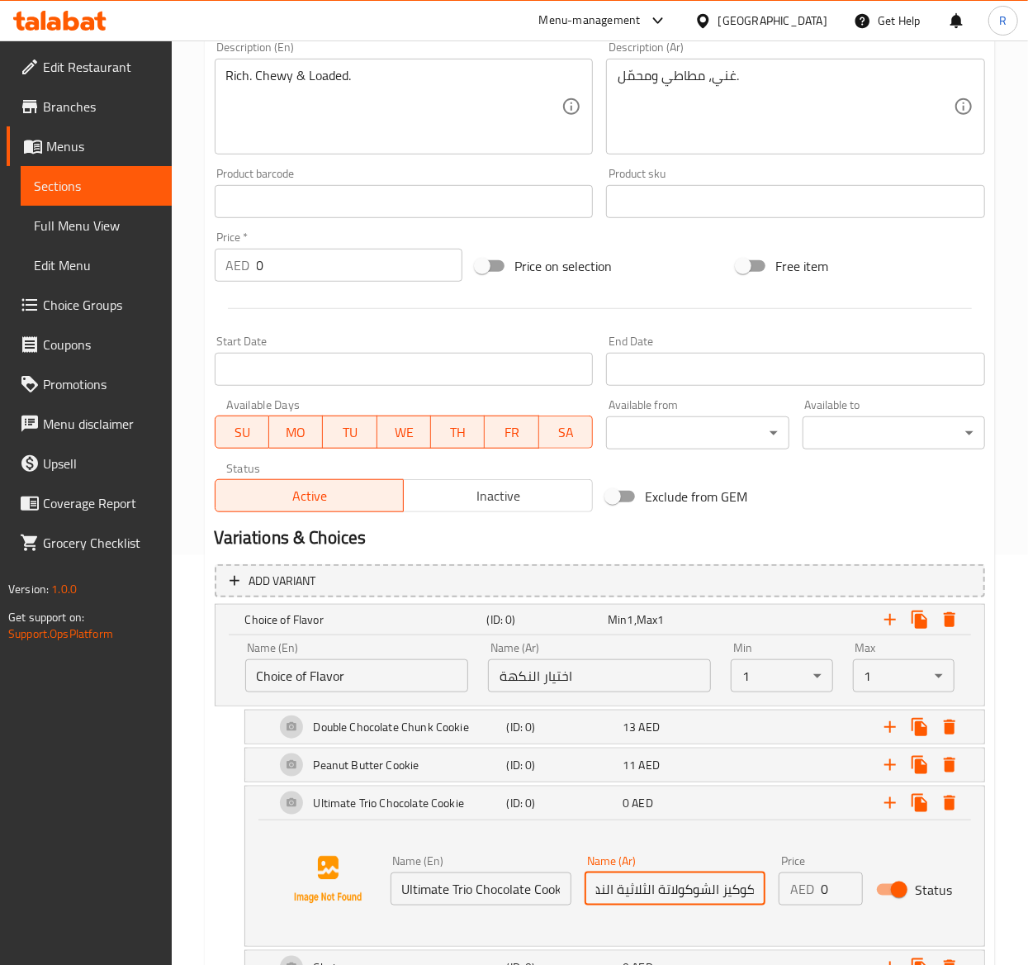
scroll to position [0, 0]
click at [837, 890] on input "0" at bounding box center [842, 888] width 42 height 33
type input "13"
click at [252, 804] on div "Ultimate Trio Chocolate Cookie (ID: 0) 13 AED" at bounding box center [614, 802] width 739 height 33
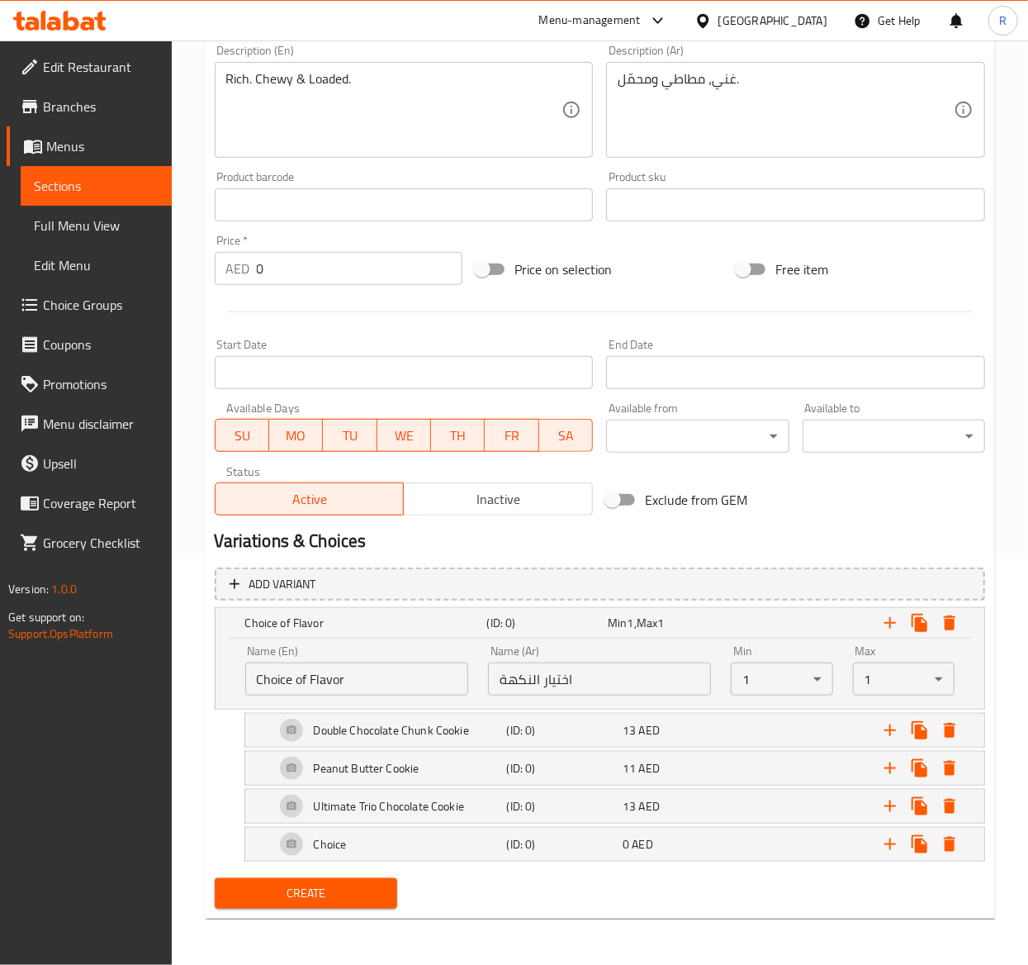
drag, startPoint x: 1026, startPoint y: 826, endPoint x: 1070, endPoint y: 951, distance: 132.5
click at [1028, 558] on html "​ Menu-management United Arab Emirates Get Help R Edit Restaurant Branches Menu…" at bounding box center [514, 76] width 1028 height 965
click at [403, 842] on div "Choice" at bounding box center [388, 844] width 232 height 40
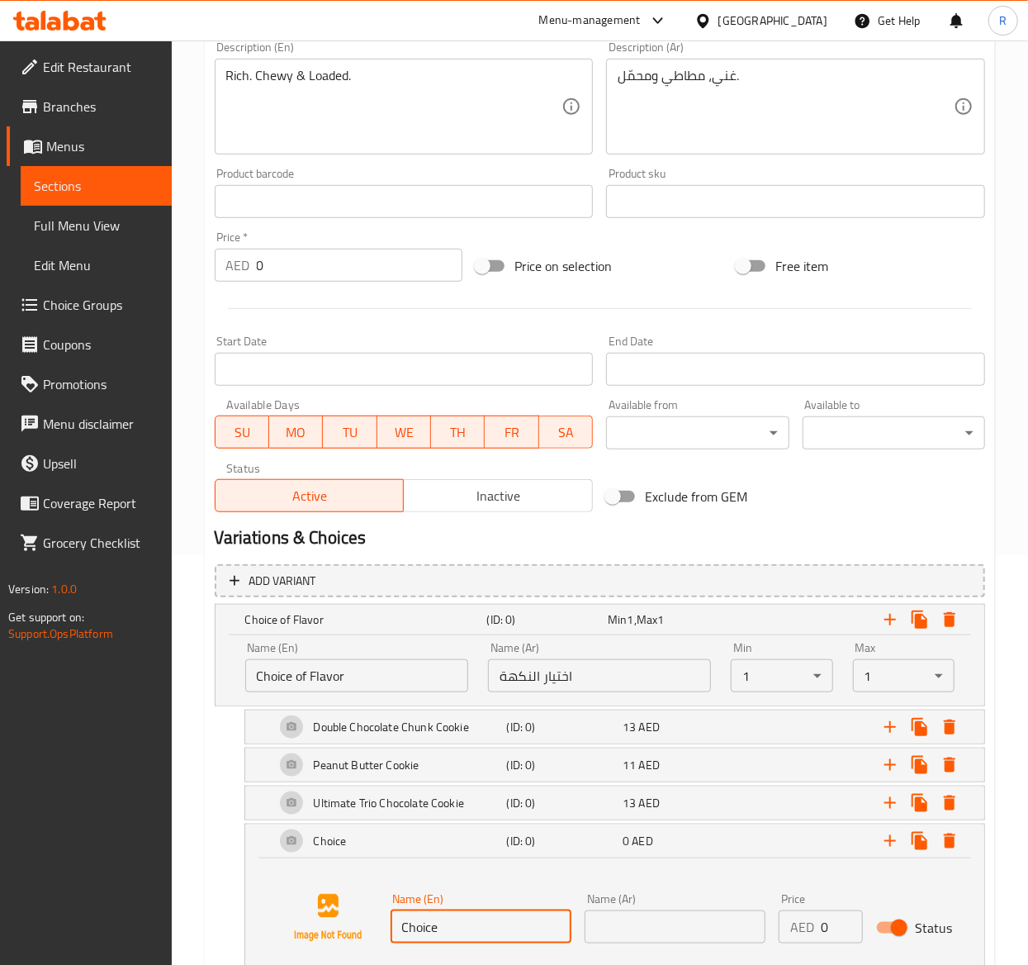
drag, startPoint x: 467, startPoint y: 928, endPoint x: 156, endPoint y: 881, distance: 314.8
click at [156, 881] on div "Edit Restaurant Branches Menus Sections Full Menu View Edit Menu Choice Groups …" at bounding box center [514, 359] width 1028 height 1457
paste input "Oatmeal & Raisin Cooki"
type input "Oatmeal & Raisin Cookie"
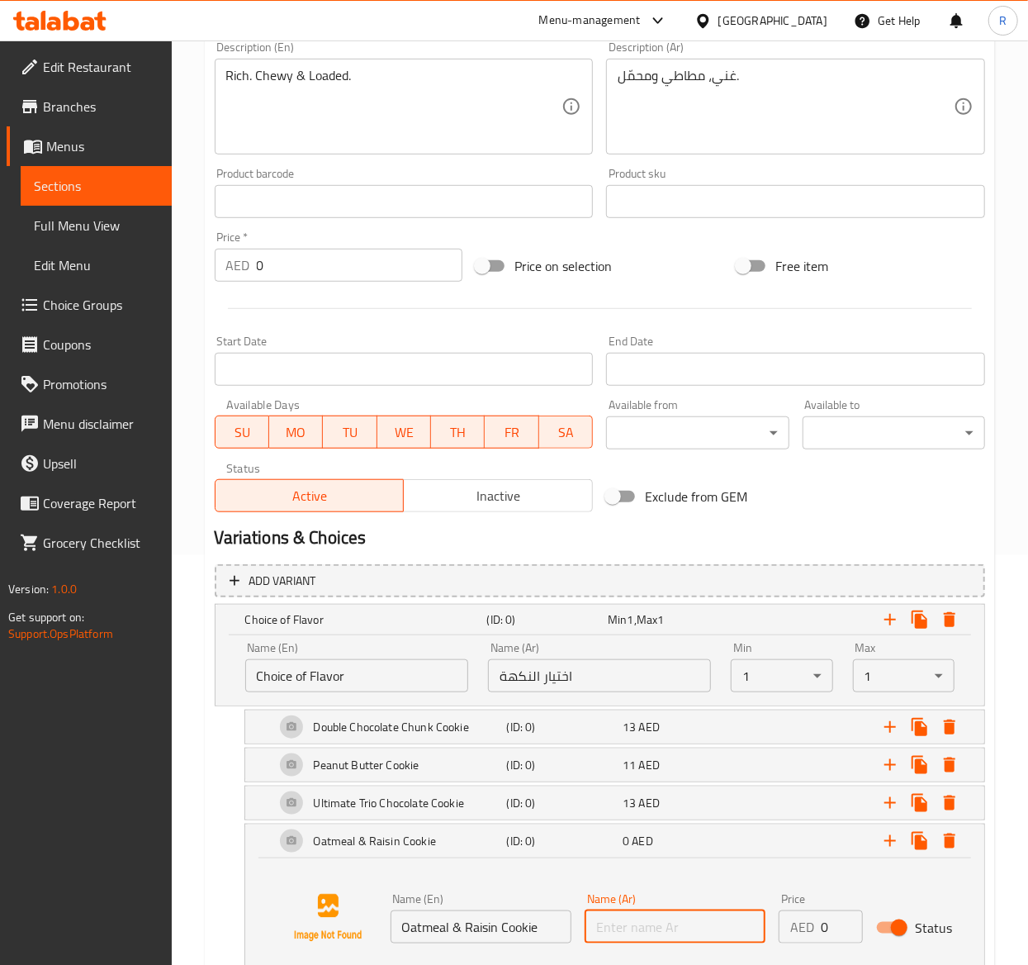
click at [675, 918] on input "text" at bounding box center [675, 926] width 181 height 33
paste input "كوكيز الشوفان والزبيب"
type input "كوكيز الشوفان والزبيب"
click at [837, 923] on input "0" at bounding box center [842, 926] width 42 height 33
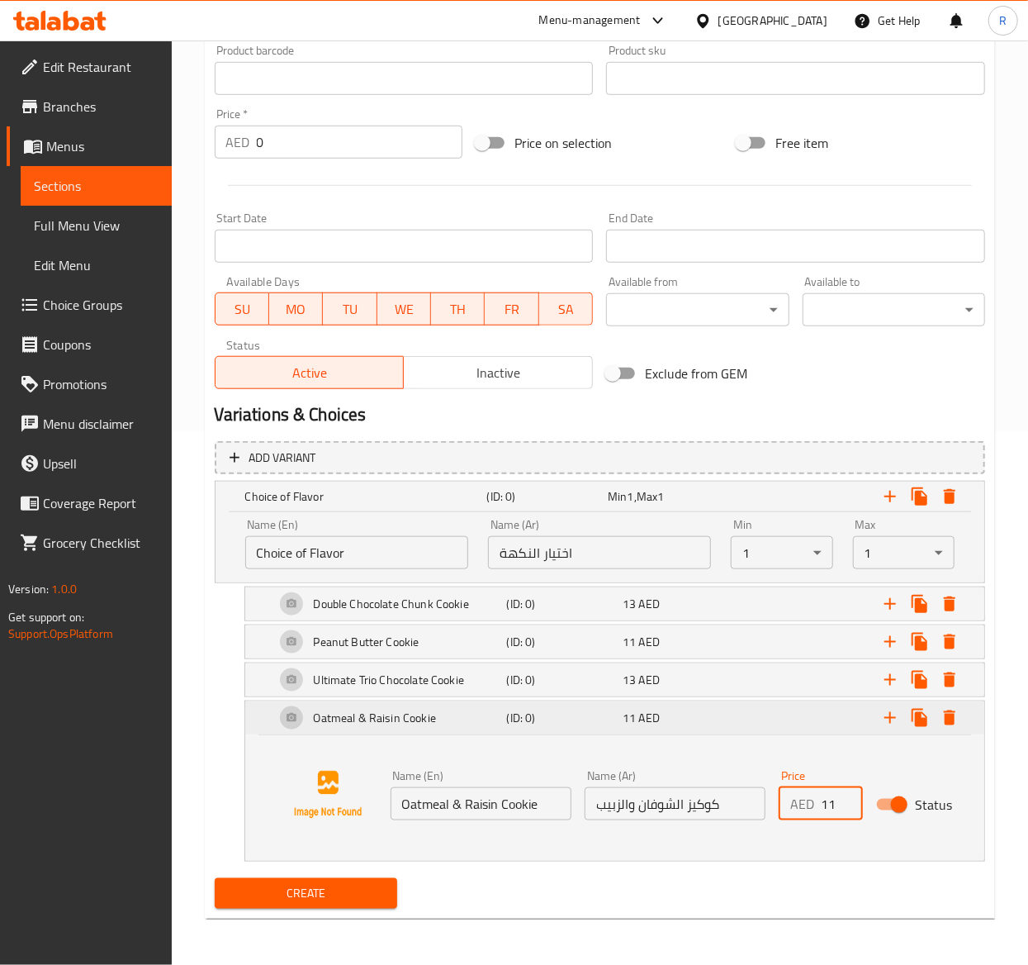
type input "11"
click at [266, 713] on div "Oatmeal & Raisin Cookie (ID: 0) 11 AED" at bounding box center [614, 717] width 739 height 33
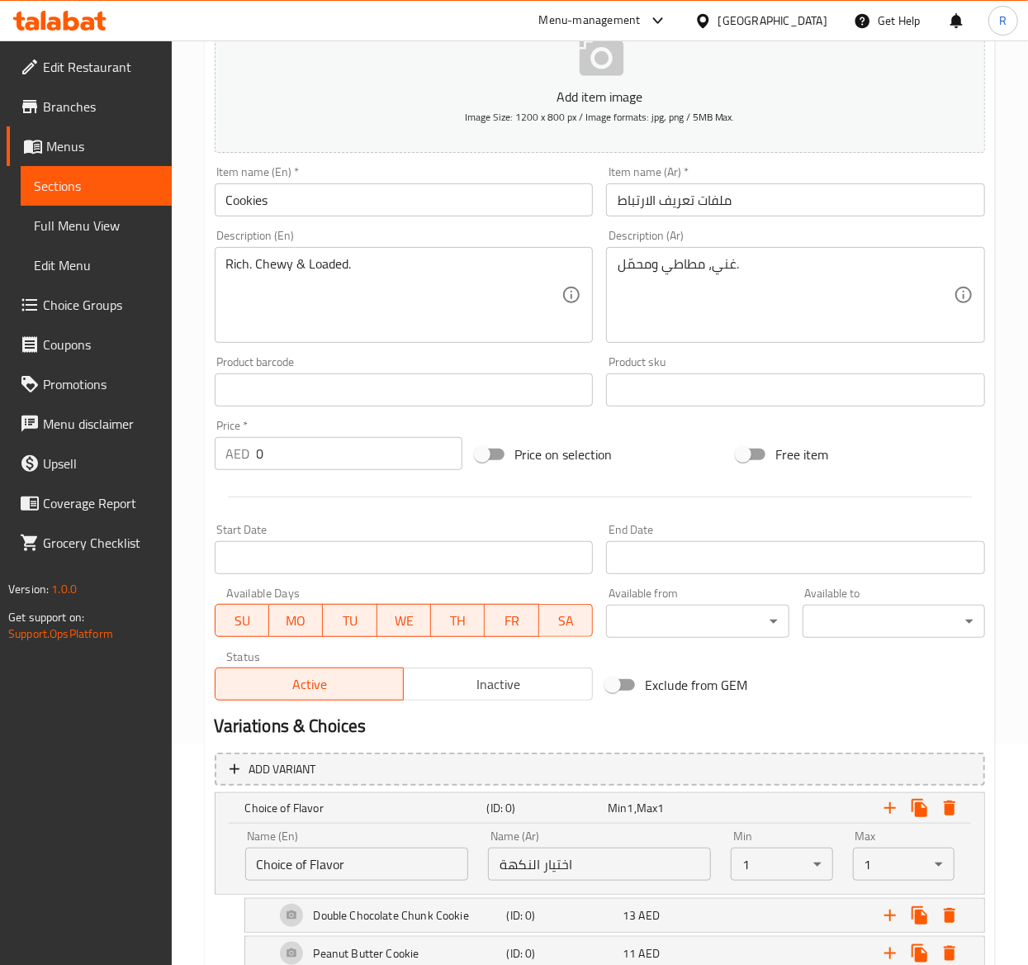
scroll to position [410, 0]
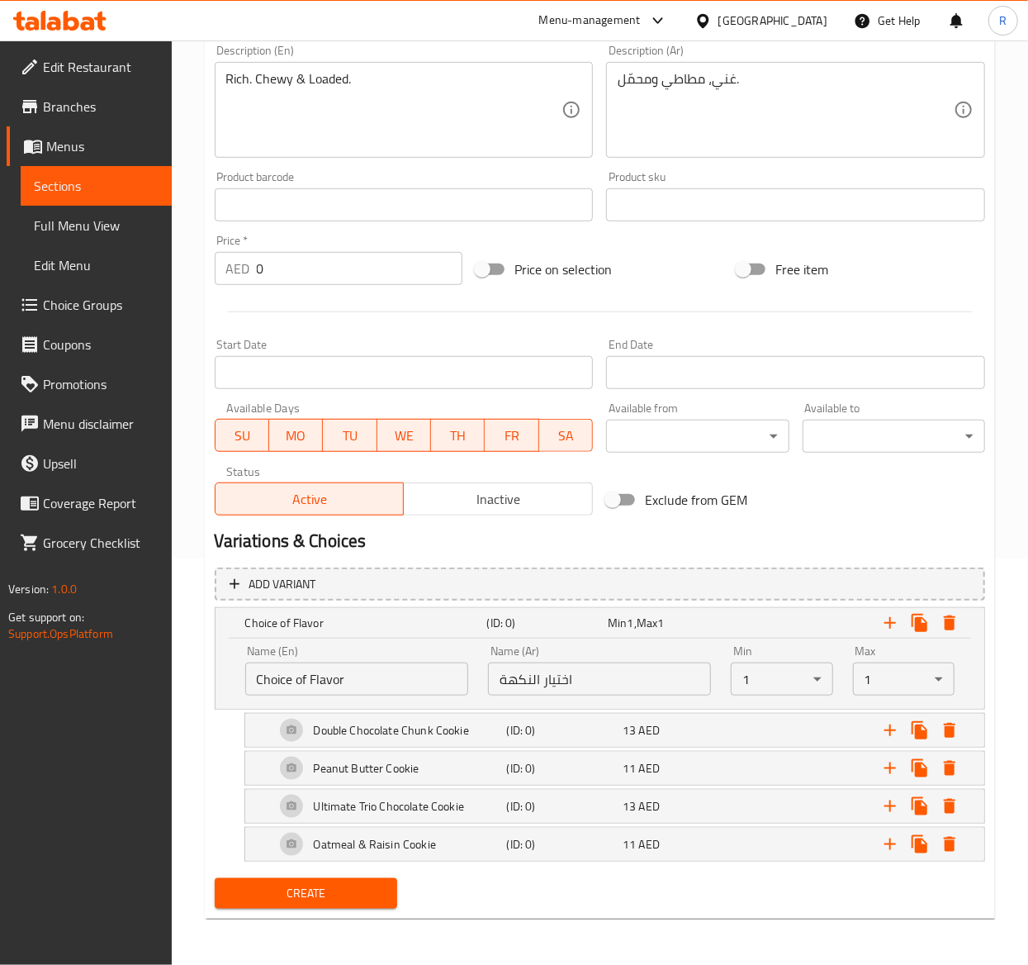
click at [342, 890] on span "Create" at bounding box center [306, 893] width 156 height 21
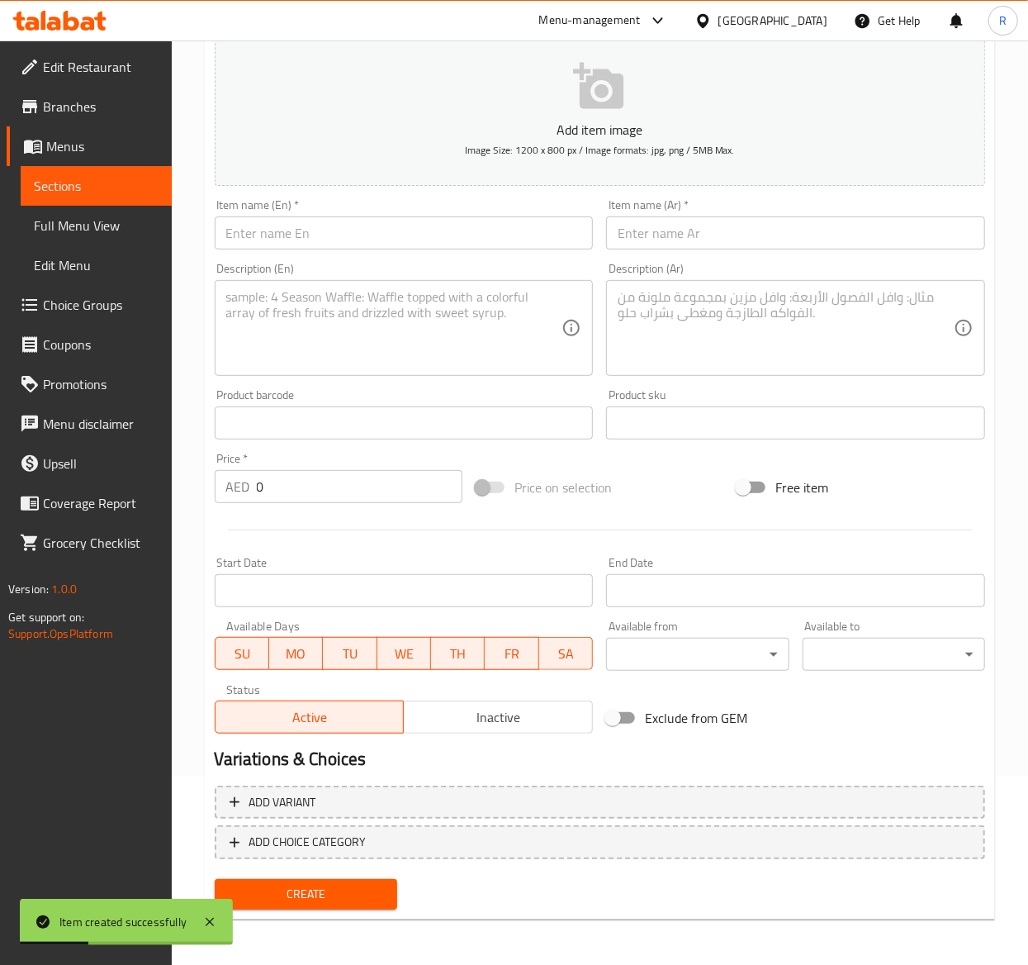
scroll to position [0, 0]
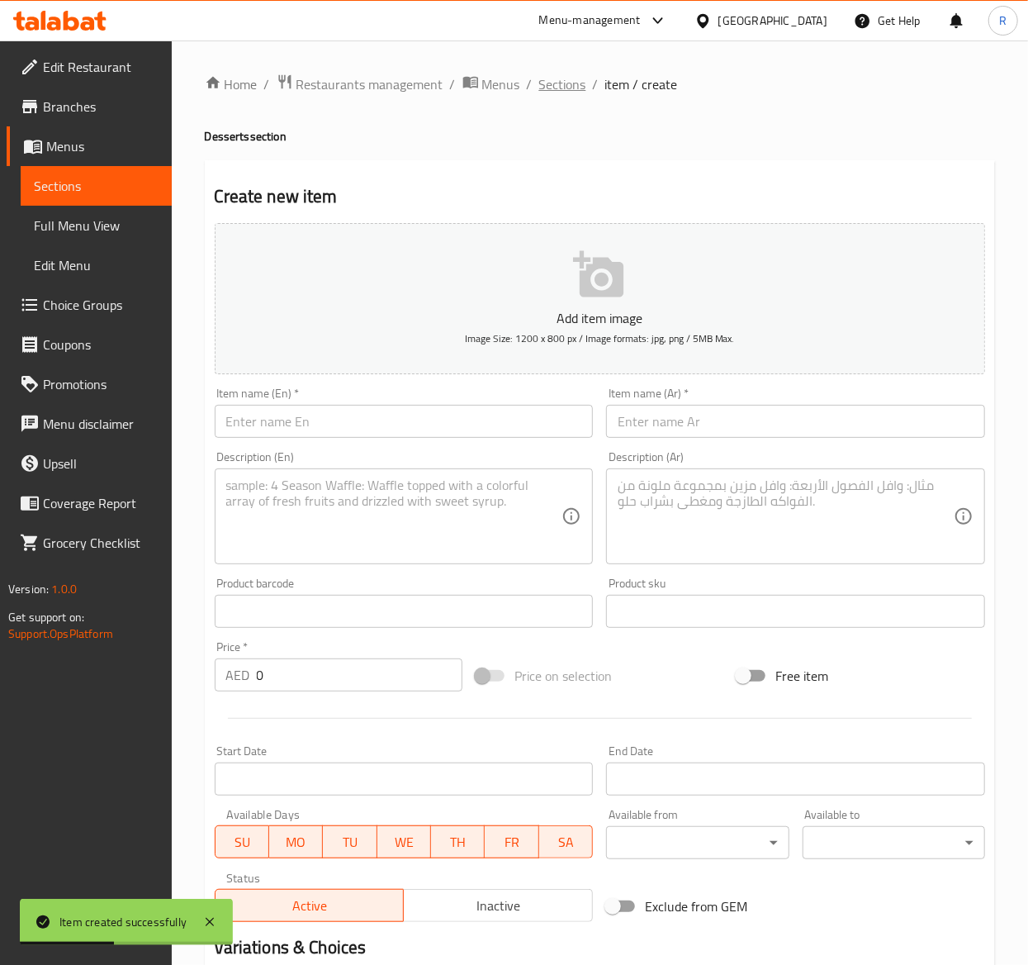
click at [572, 91] on span "Sections" at bounding box center [562, 84] width 47 height 20
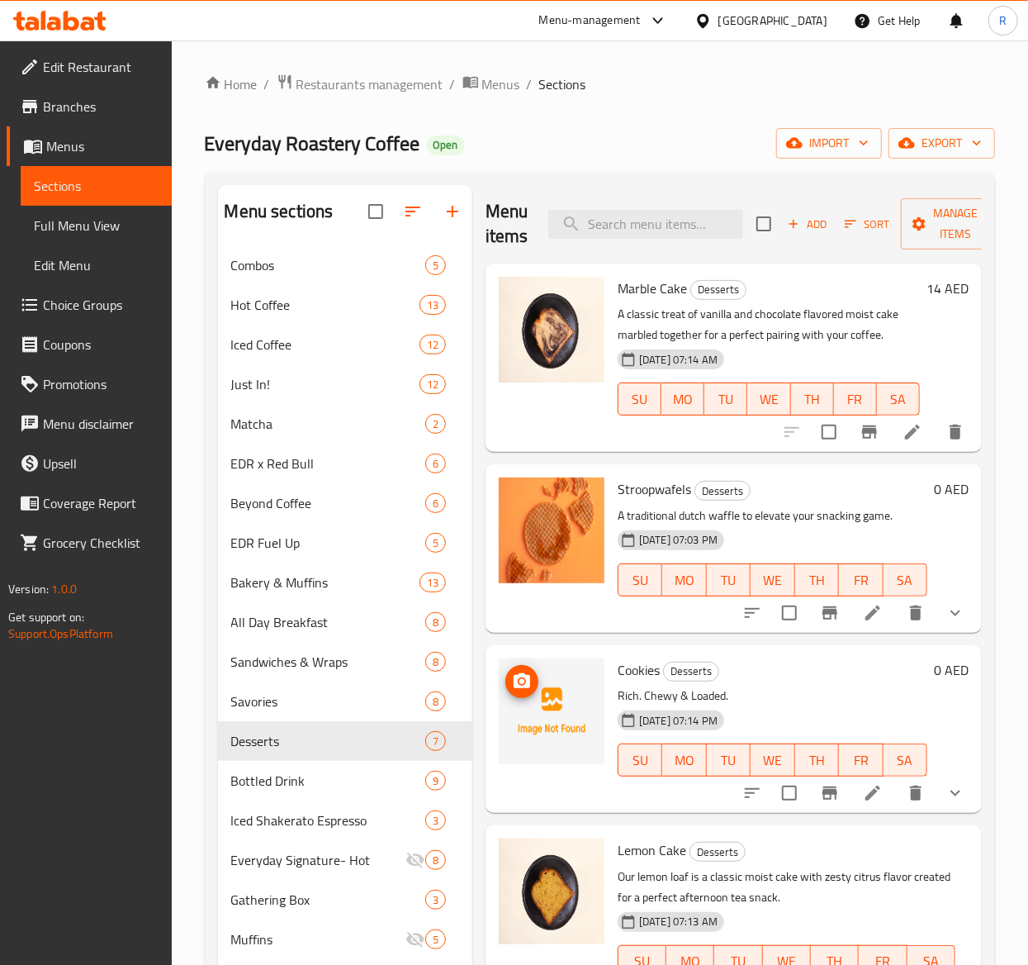
click at [546, 727] on img at bounding box center [552, 711] width 106 height 106
drag, startPoint x: 546, startPoint y: 727, endPoint x: 557, endPoint y: 755, distance: 30.1
click at [557, 755] on img at bounding box center [552, 711] width 106 height 106
click at [549, 723] on img at bounding box center [552, 711] width 106 height 106
click at [526, 688] on icon "upload picture" at bounding box center [522, 680] width 17 height 15
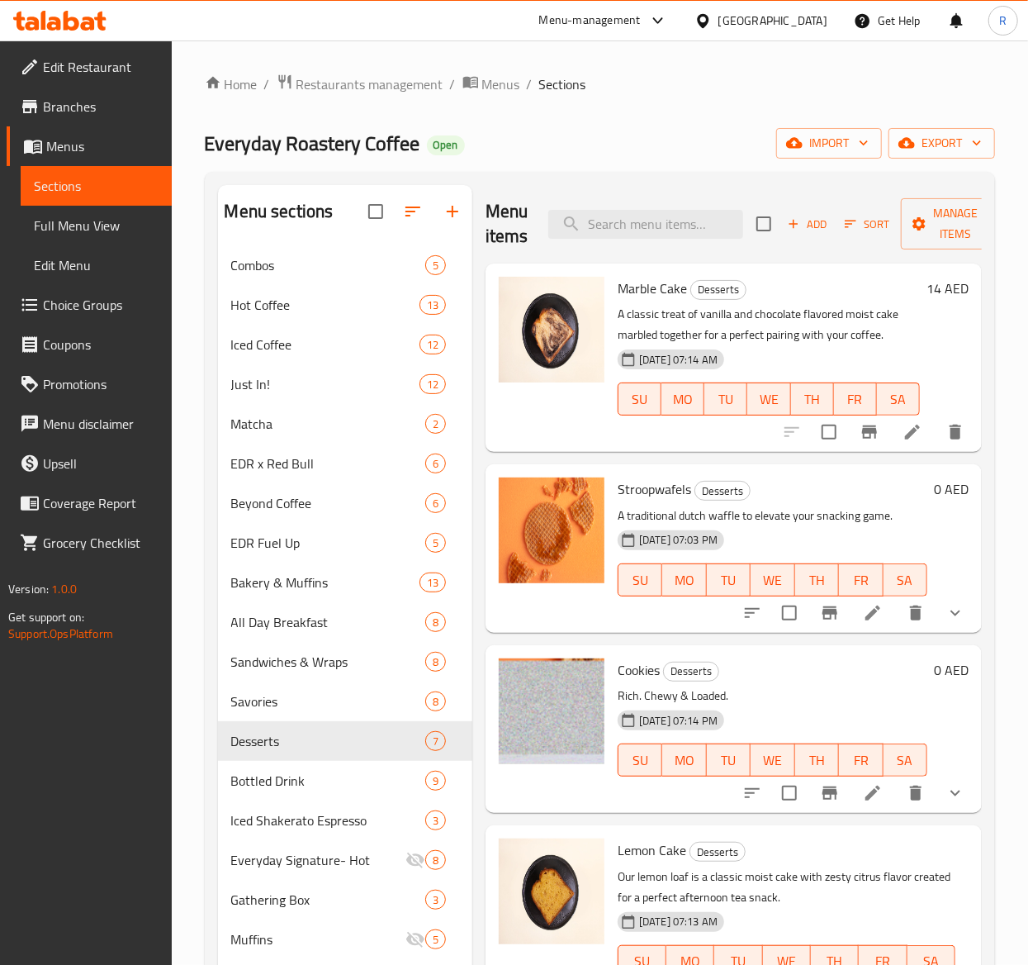
click at [880, 226] on span "Sort" at bounding box center [867, 224] width 45 height 19
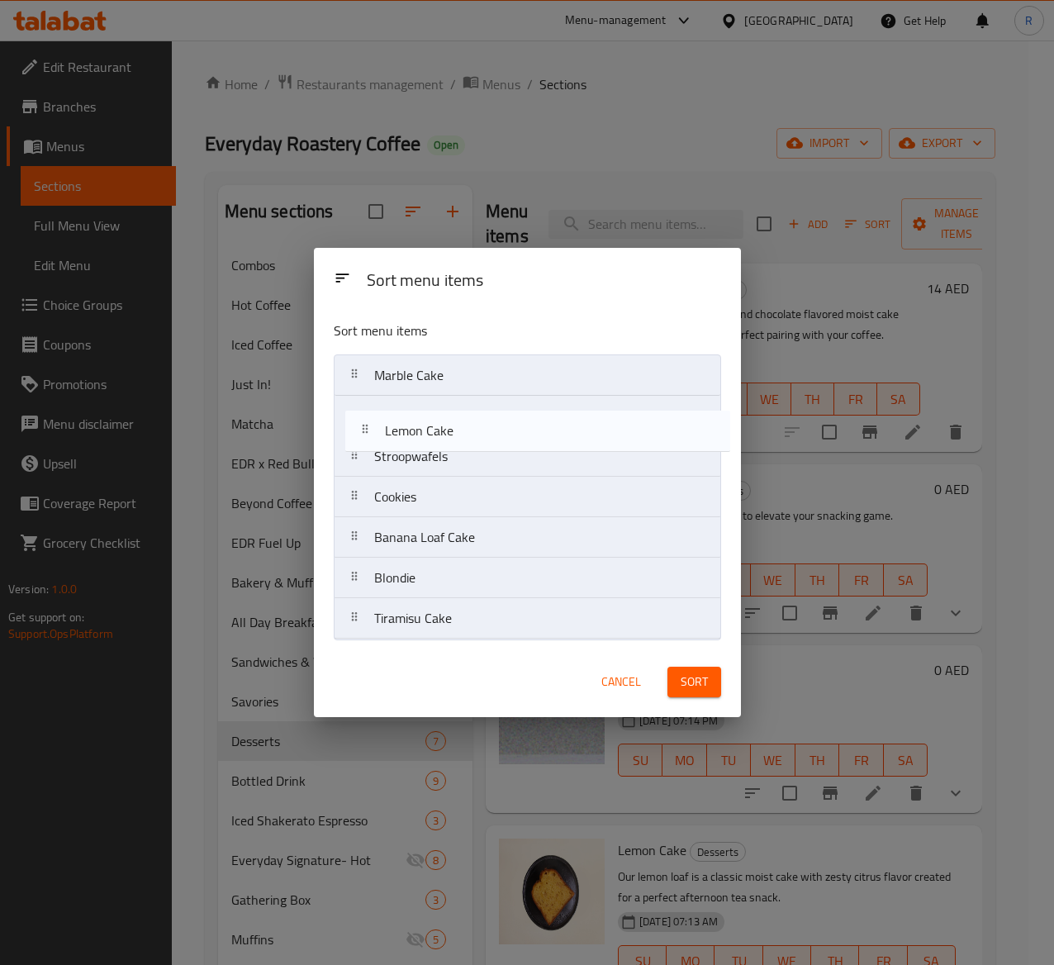
drag, startPoint x: 535, startPoint y: 504, endPoint x: 549, endPoint y: 428, distance: 77.3
click at [549, 428] on nav "Marble Cake Stroopwafels Cookies Lemon Cake Banana Loaf Cake Blondie Tiramisu C…" at bounding box center [527, 496] width 387 height 285
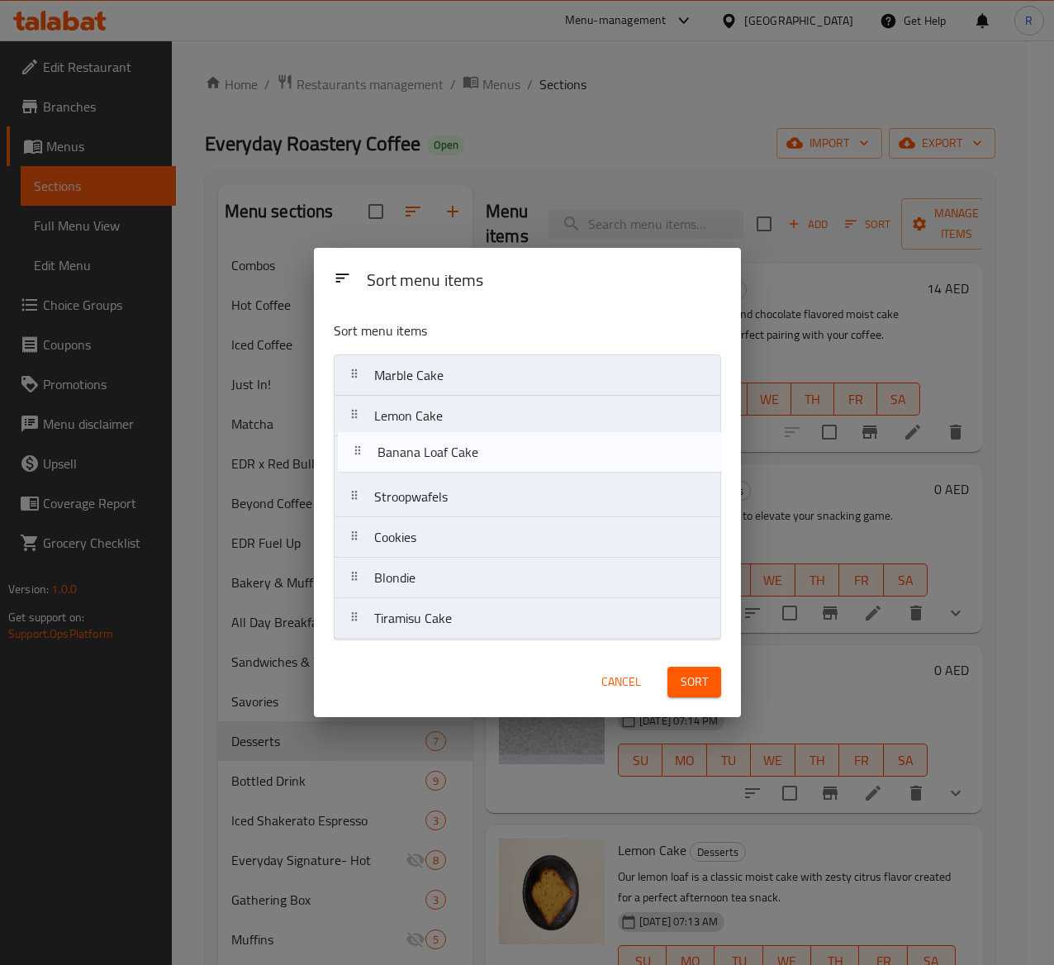
drag, startPoint x: 539, startPoint y: 547, endPoint x: 542, endPoint y: 454, distance: 92.5
click at [542, 454] on nav "Marble Cake Lemon Cake Stroopwafels Cookies Banana Loaf Cake Blondie Tiramisu C…" at bounding box center [527, 496] width 387 height 285
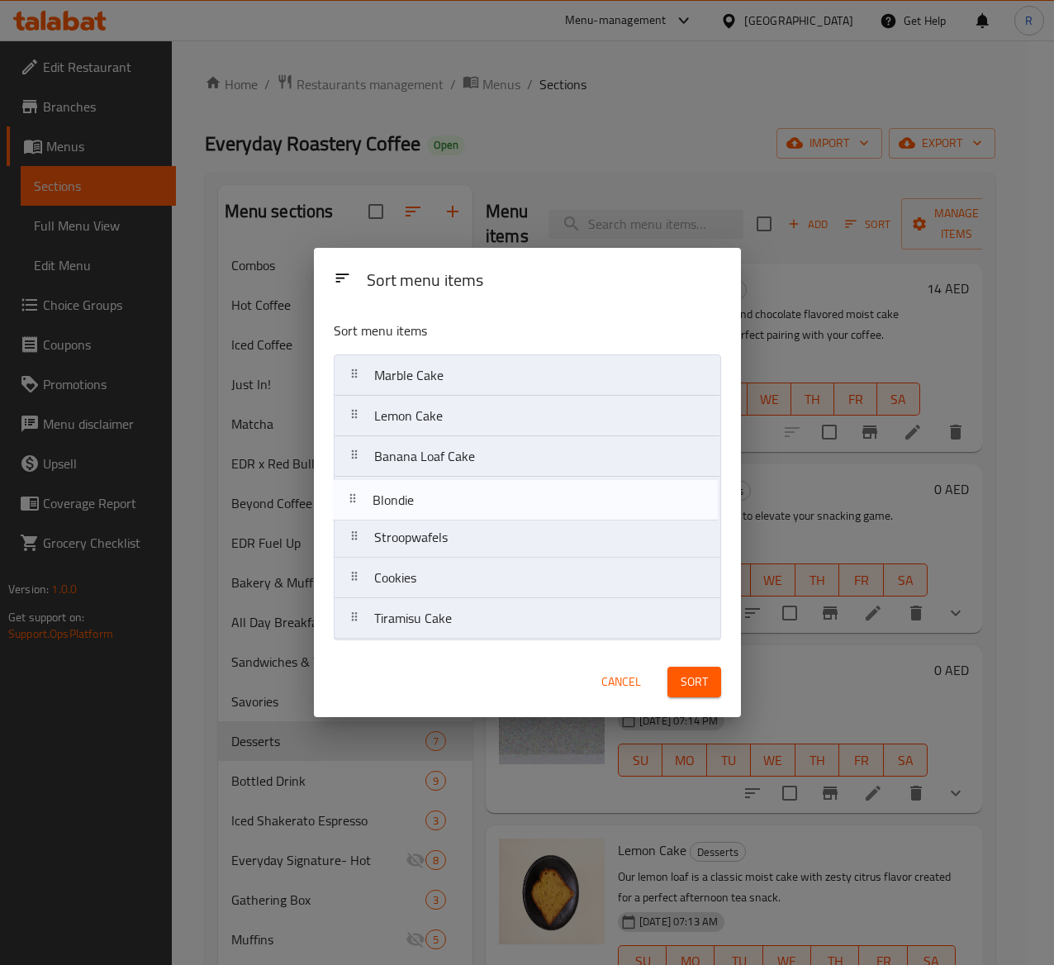
drag, startPoint x: 624, startPoint y: 591, endPoint x: 623, endPoint y: 501, distance: 89.2
click at [623, 501] on nav "Marble Cake Lemon Cake Banana Loaf Cake Stroopwafels Cookies Blondie Tiramisu C…" at bounding box center [527, 496] width 387 height 285
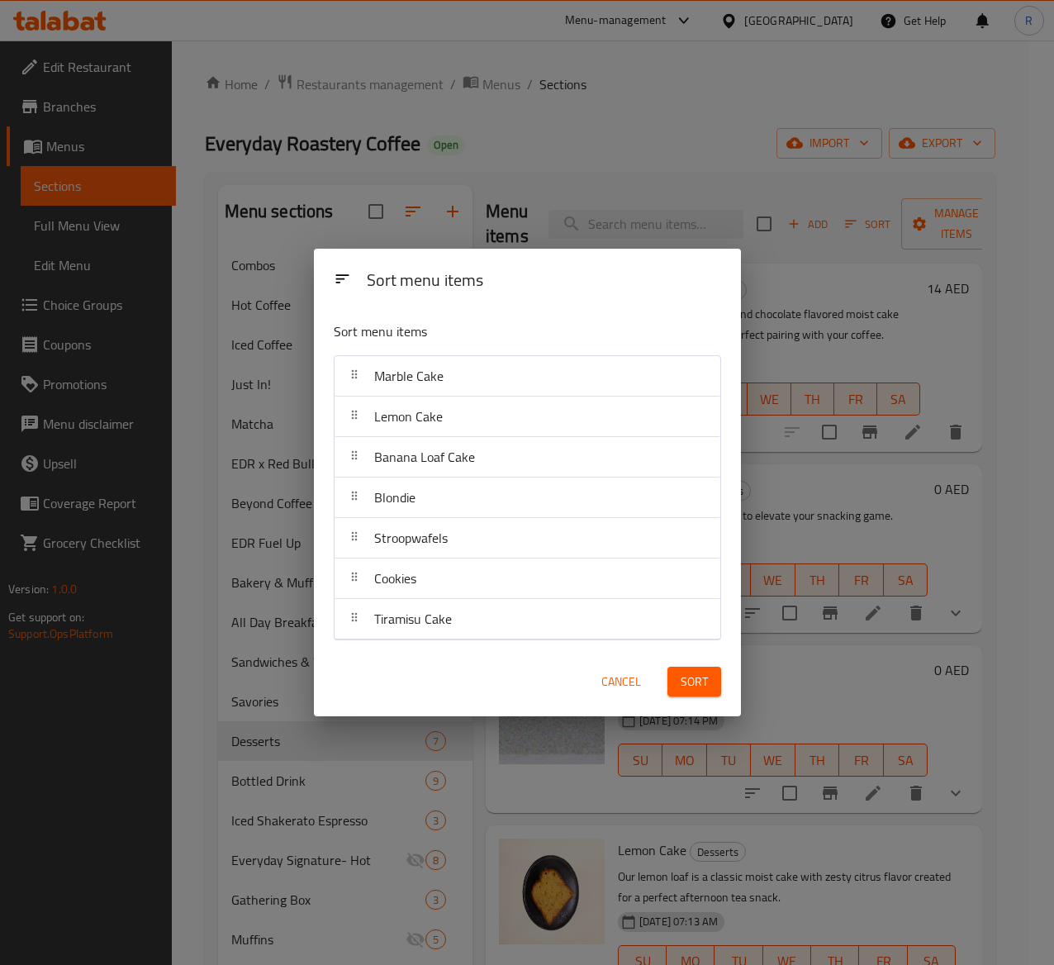
click at [705, 679] on span "Sort" at bounding box center [694, 681] width 27 height 21
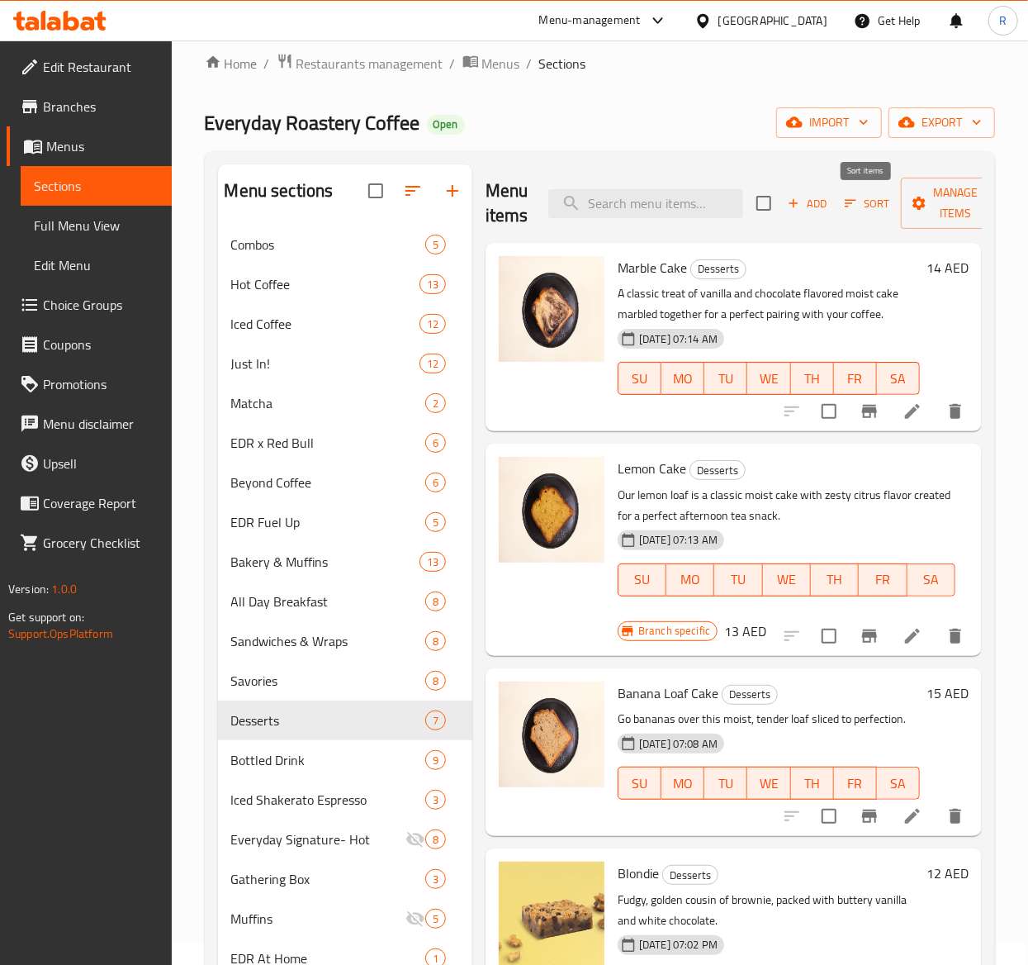
click at [870, 206] on span "Sort" at bounding box center [867, 203] width 45 height 19
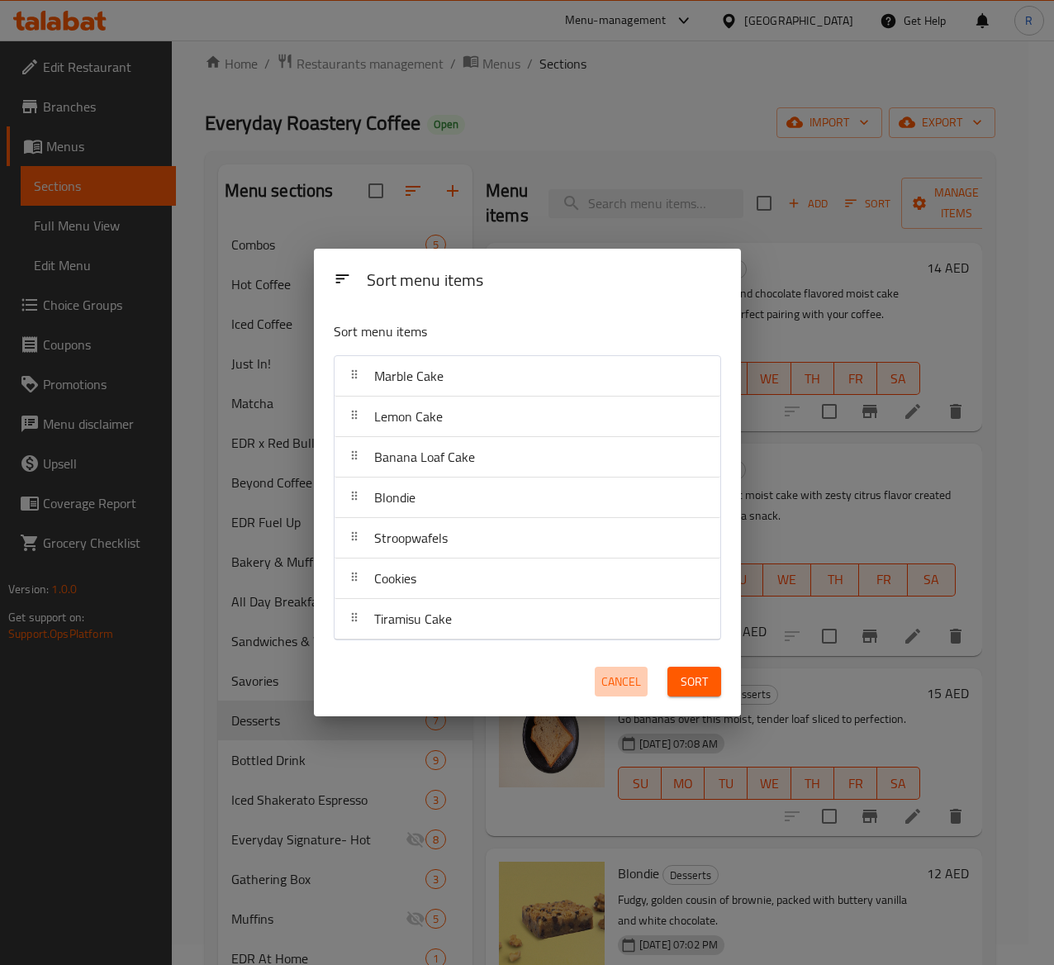
click at [612, 682] on span "Cancel" at bounding box center [621, 681] width 40 height 21
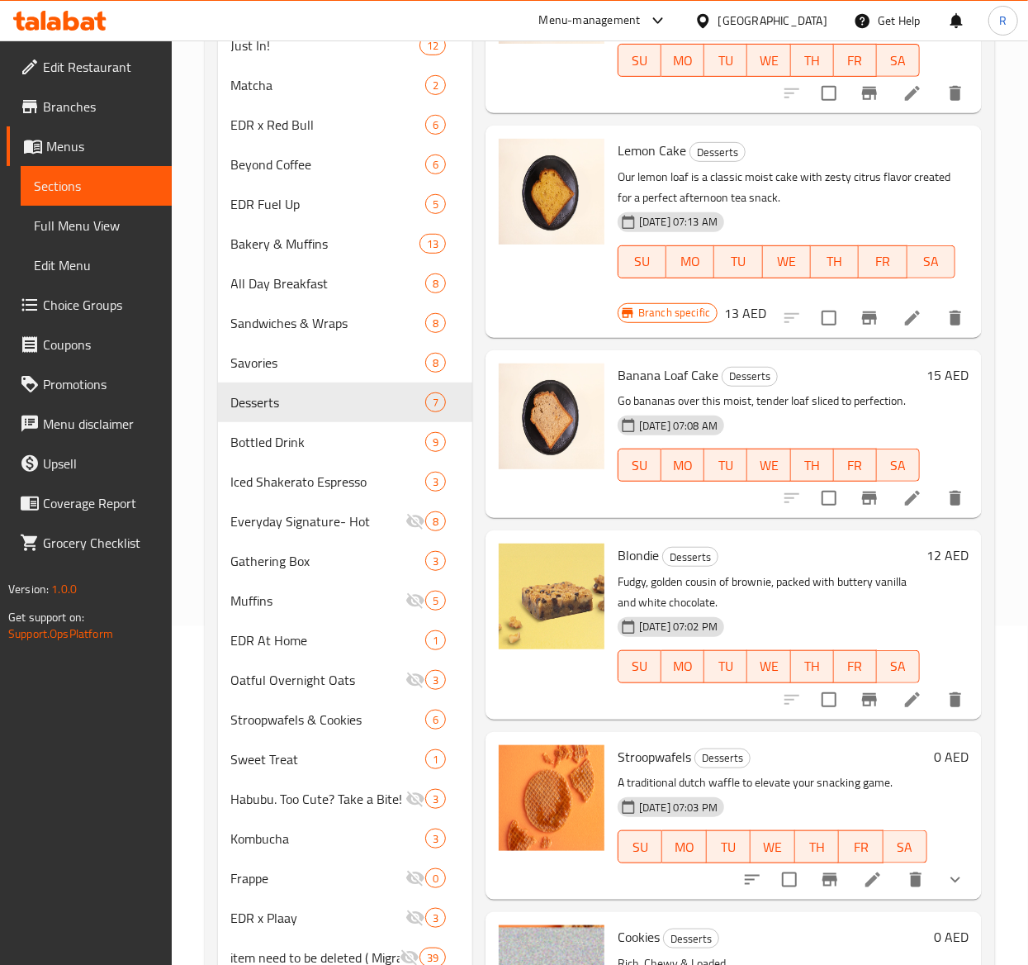
scroll to position [410, 0]
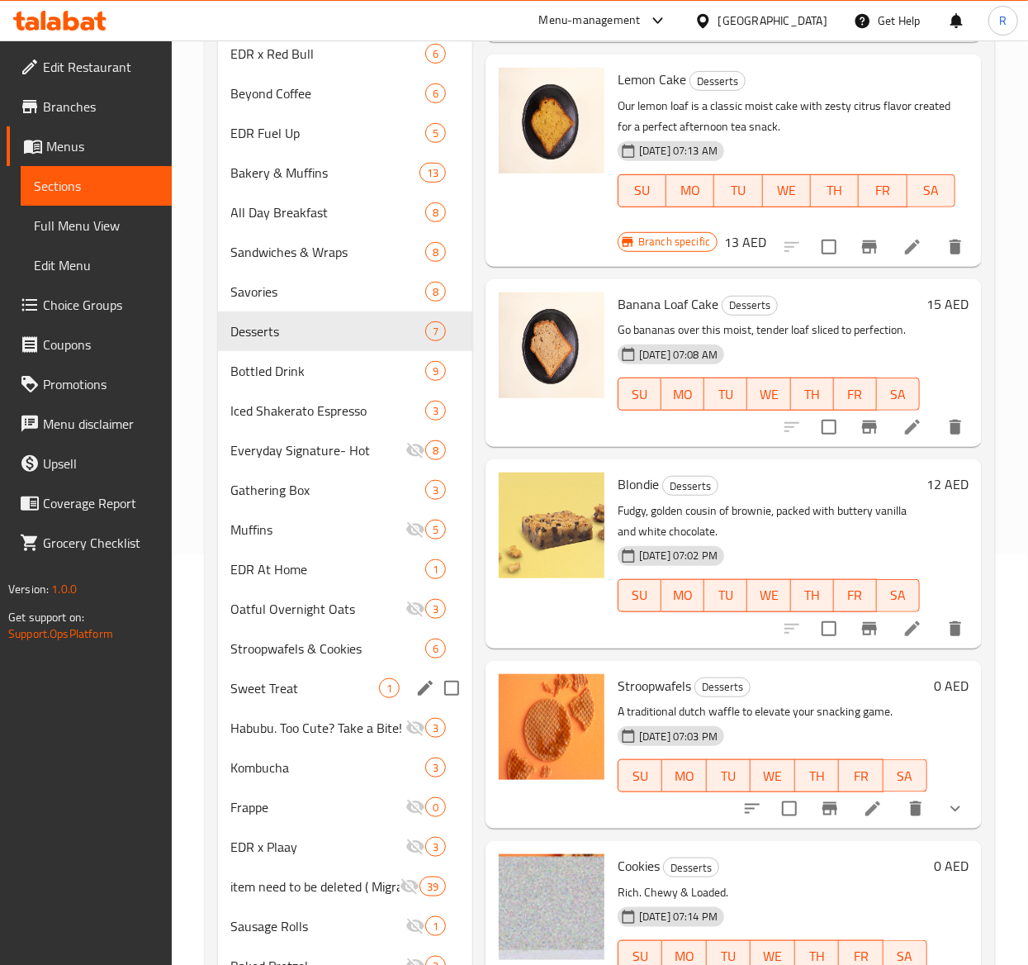
click at [262, 694] on span "Sweet Treat" at bounding box center [305, 688] width 148 height 20
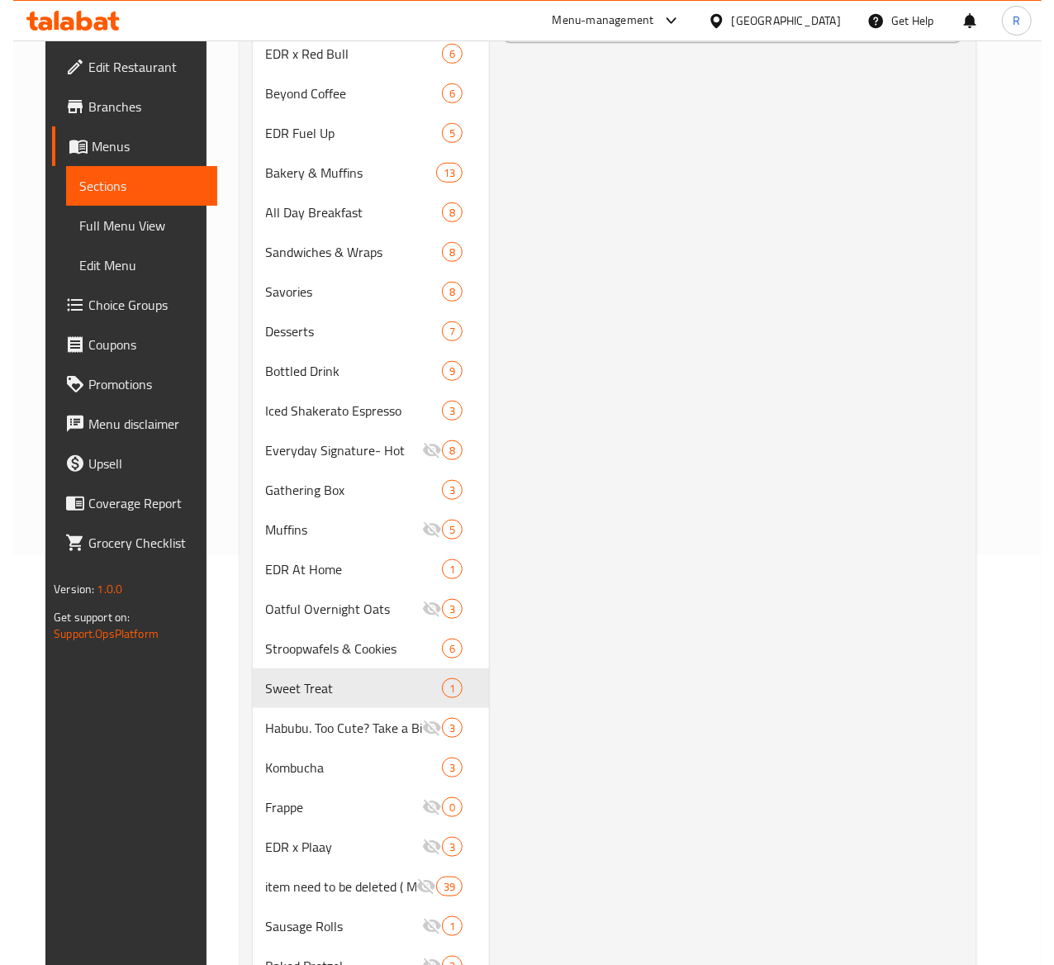
scroll to position [50, 0]
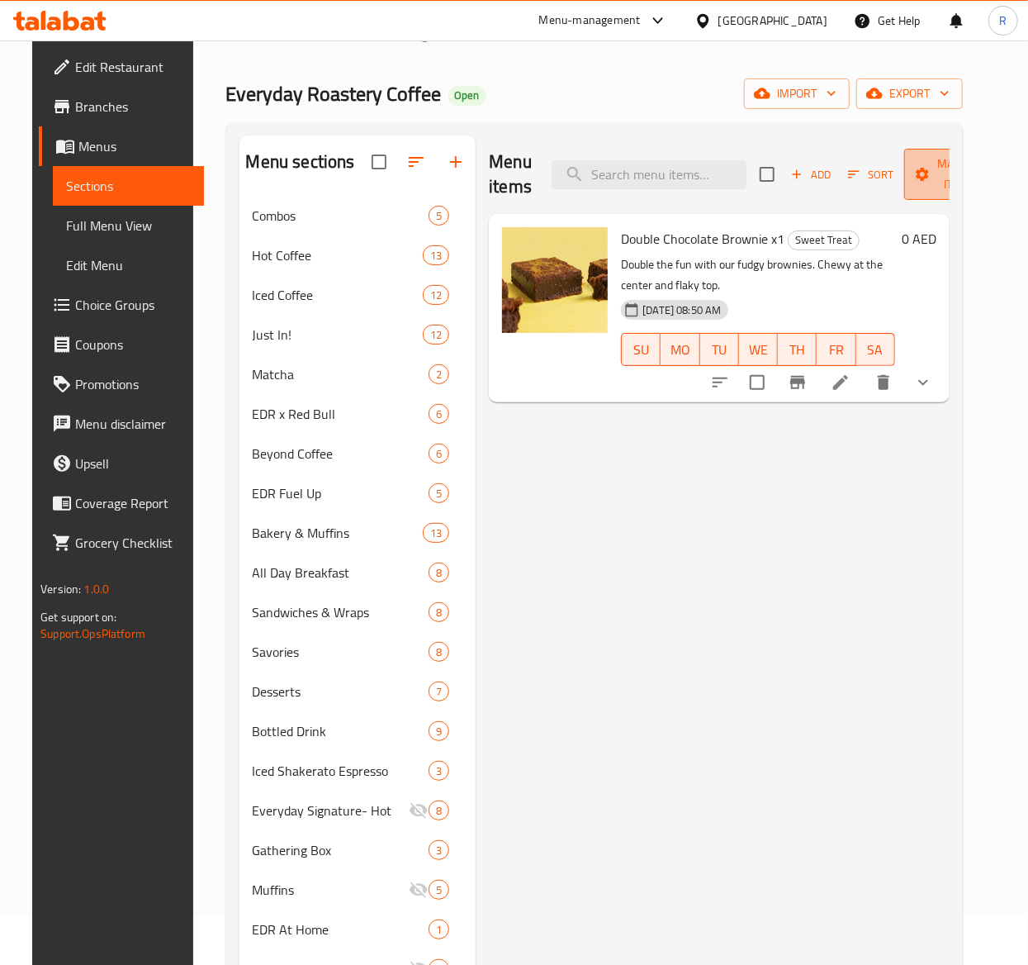
click at [947, 168] on span "Manage items" at bounding box center [960, 174] width 84 height 41
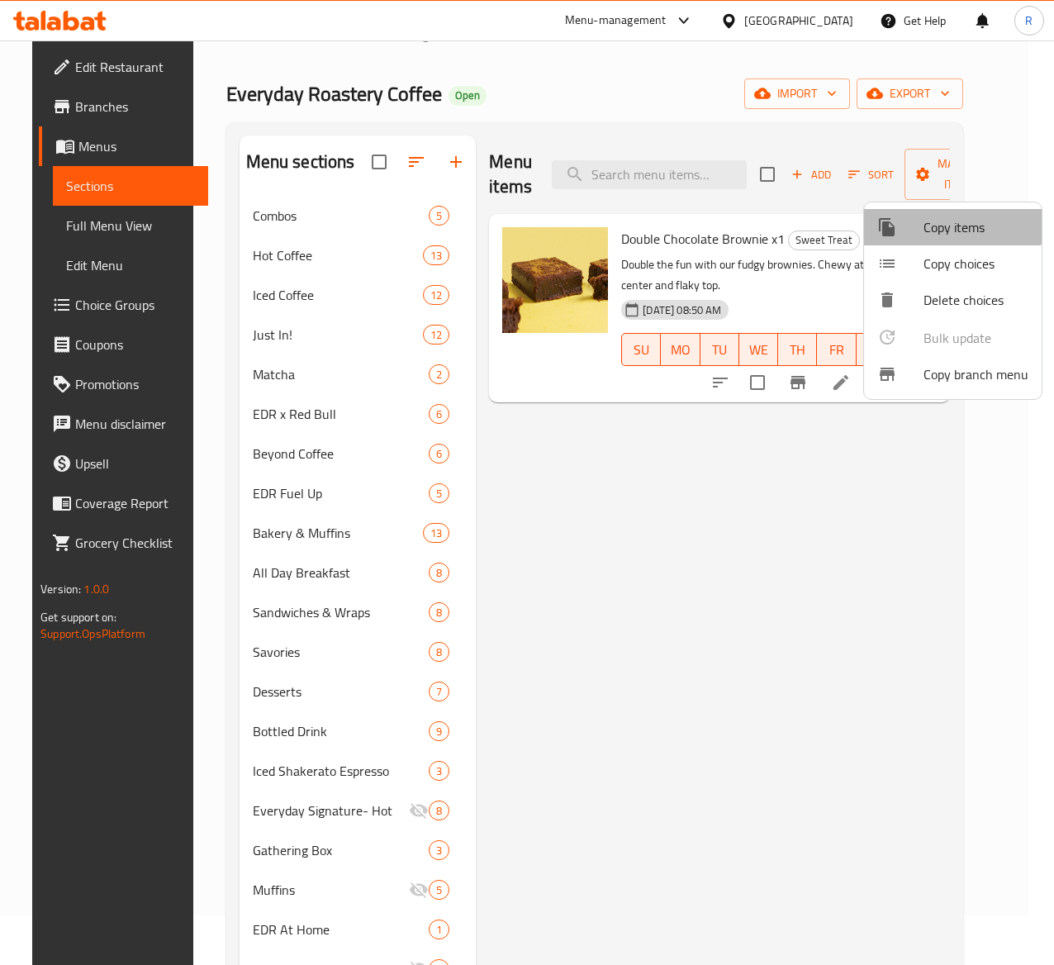
click at [945, 225] on span "Copy items" at bounding box center [975, 227] width 105 height 20
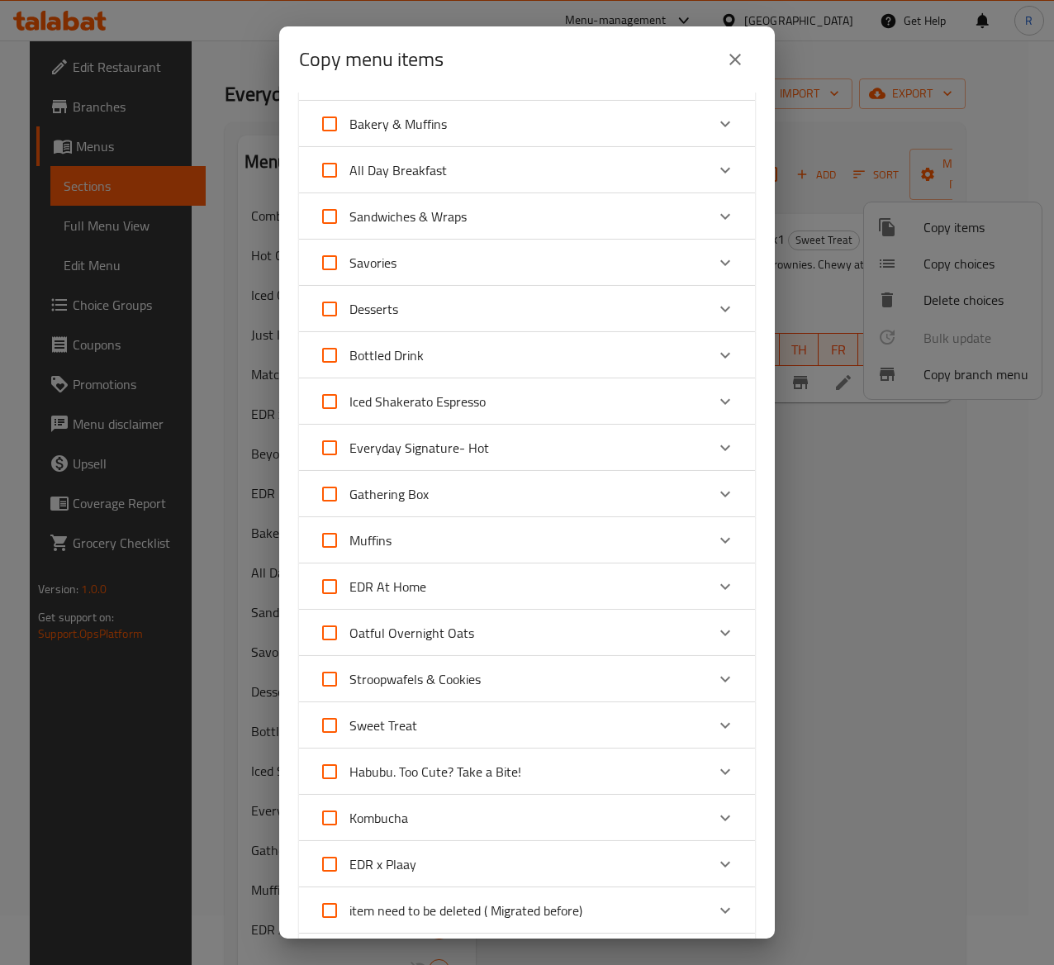
scroll to position [418, 0]
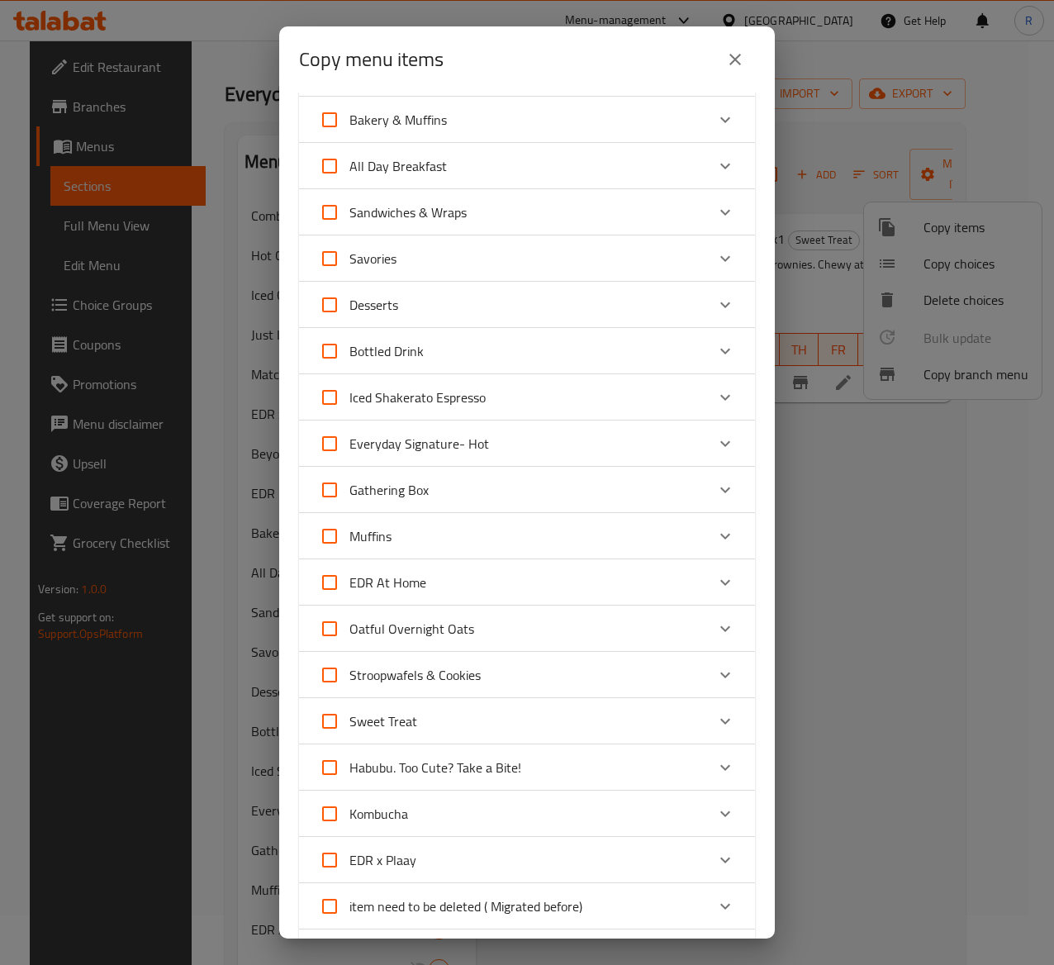
click at [705, 719] on div "Expand" at bounding box center [725, 721] width 40 height 40
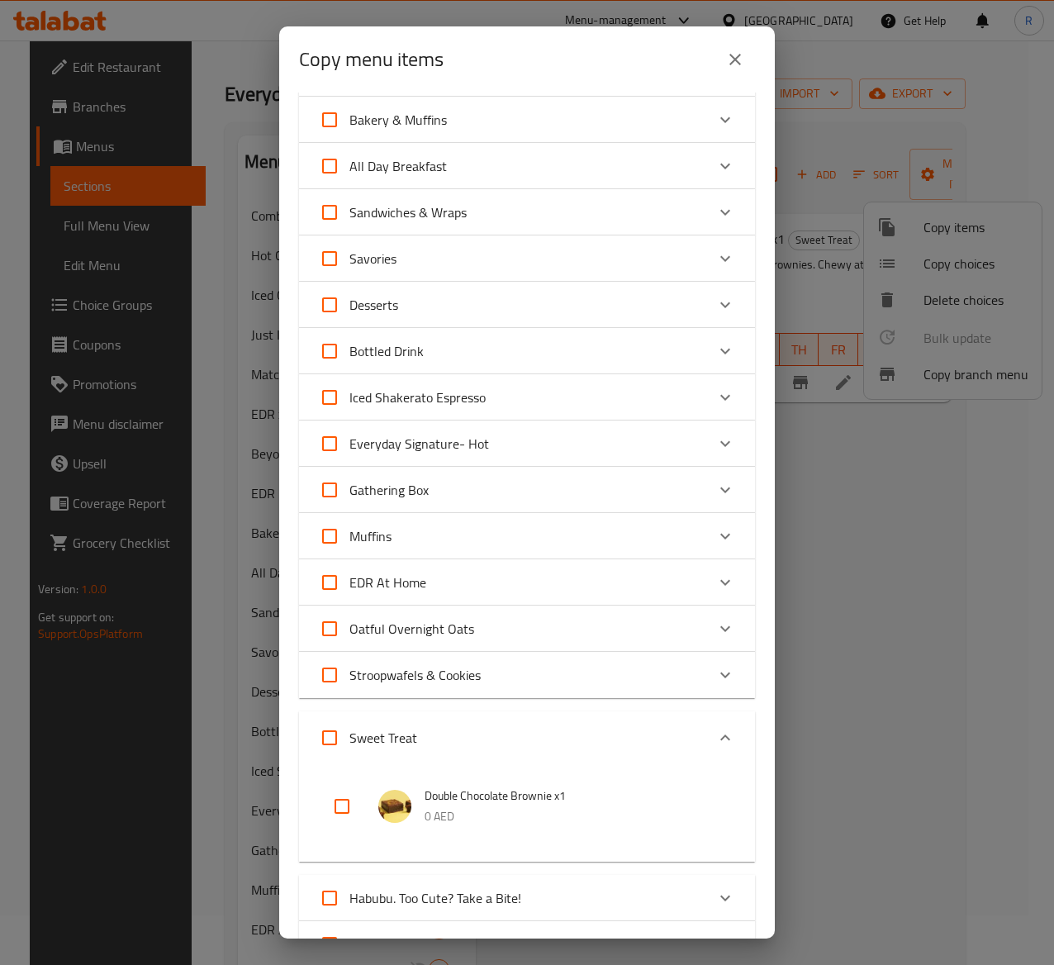
click at [348, 806] on input "checkbox" at bounding box center [342, 806] width 40 height 40
checkbox input "true"
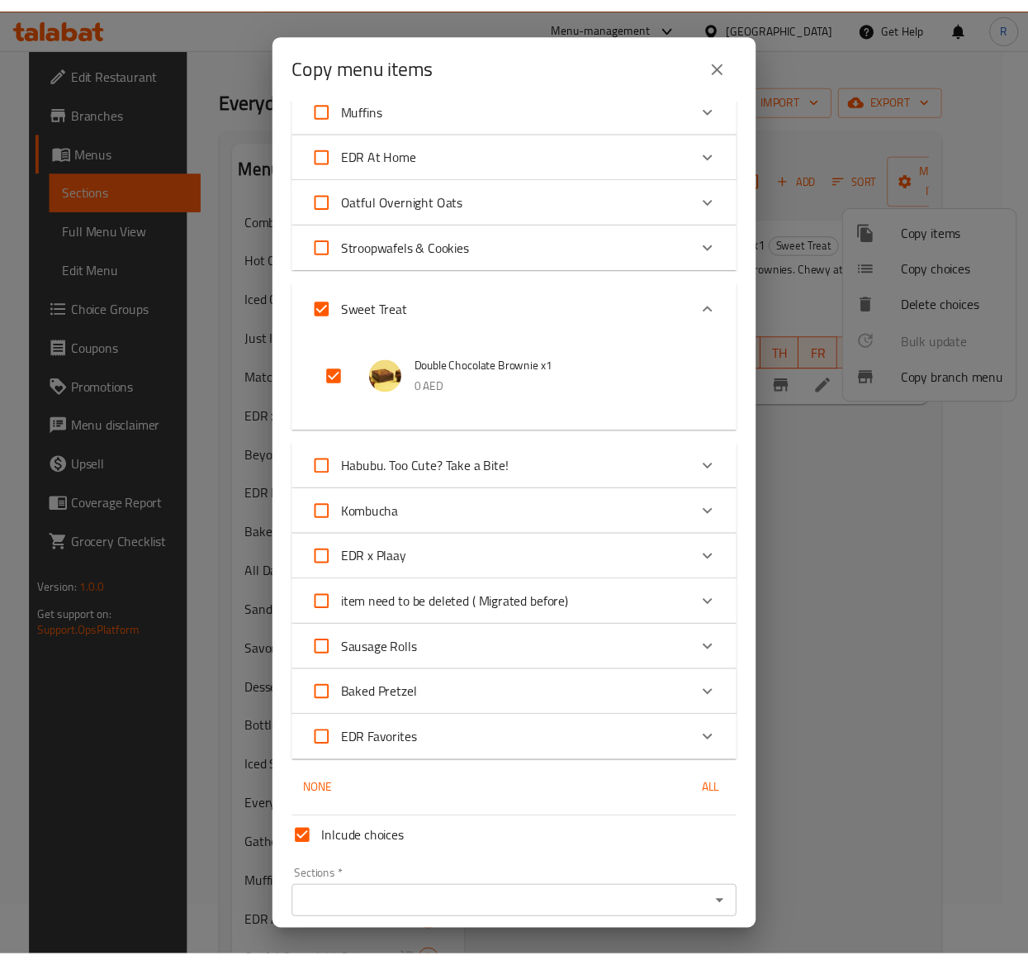
scroll to position [916, 0]
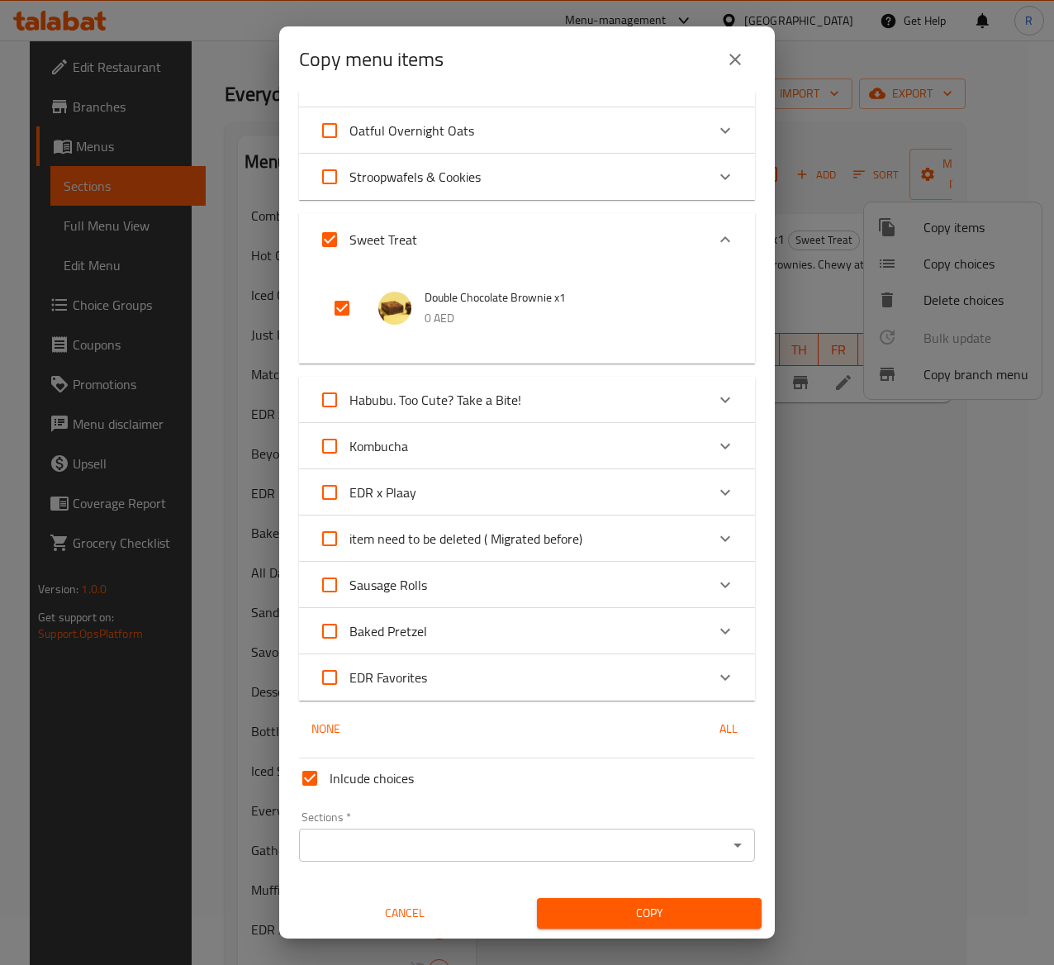
click at [687, 844] on input "Sections   *" at bounding box center [513, 844] width 419 height 23
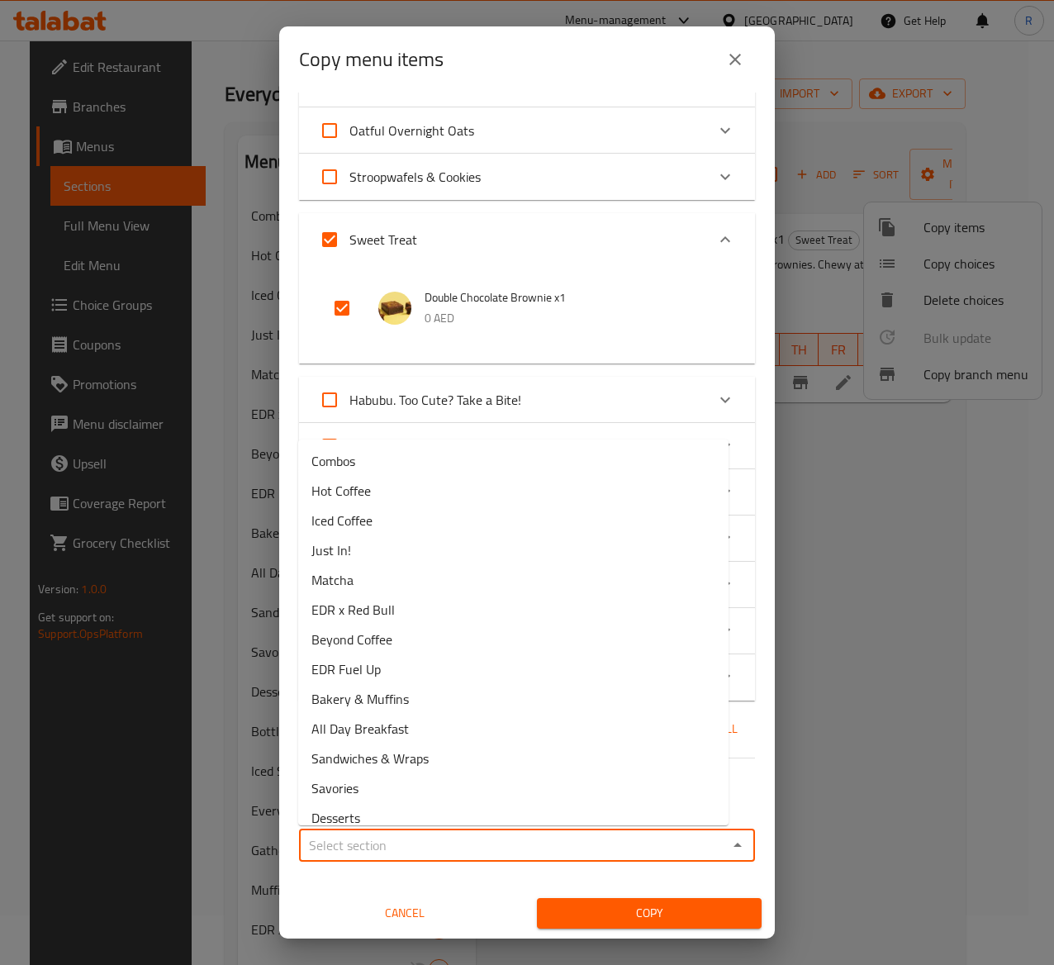
type input "s"
click at [661, 847] on input "Sections   *" at bounding box center [513, 844] width 419 height 23
click at [467, 803] on li "Desserts" at bounding box center [513, 818] width 430 height 30
type input "Desserts"
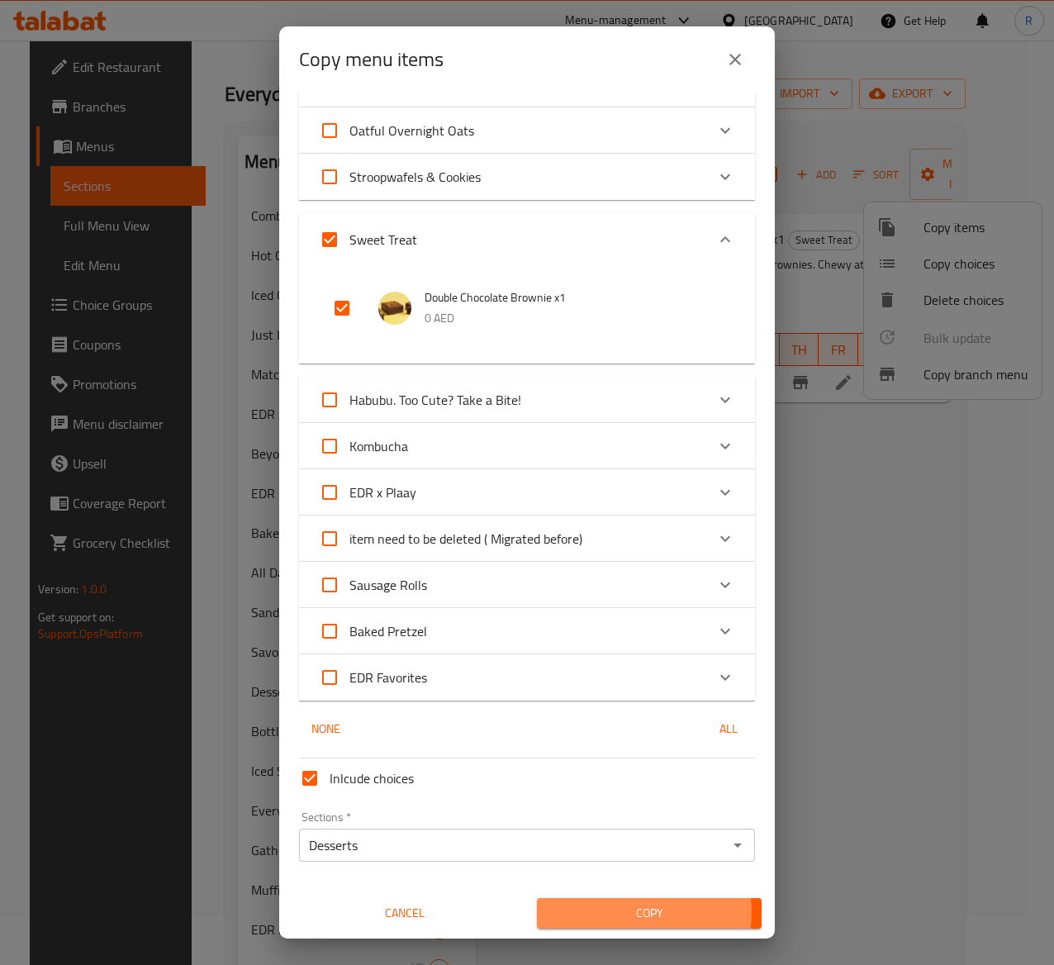
click at [629, 912] on span "Copy" at bounding box center [649, 913] width 198 height 21
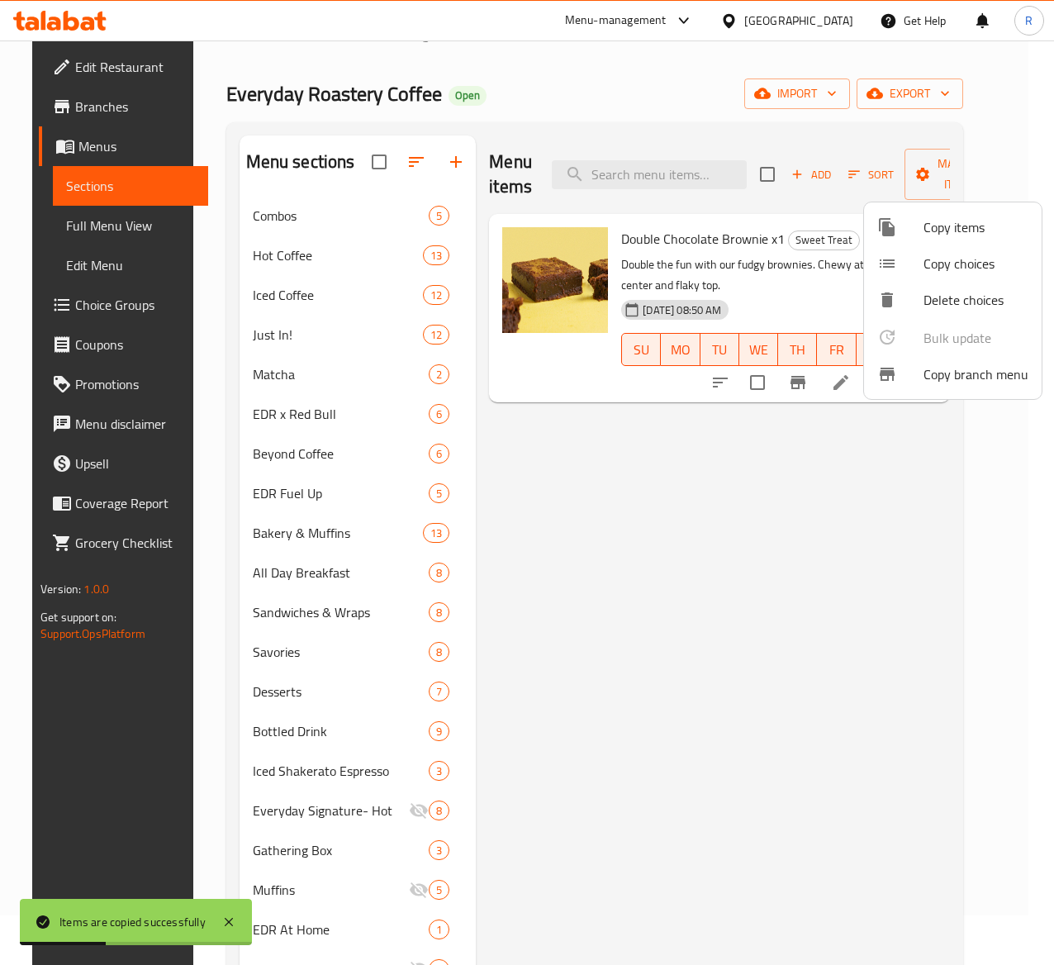
click at [324, 695] on div at bounding box center [527, 482] width 1054 height 965
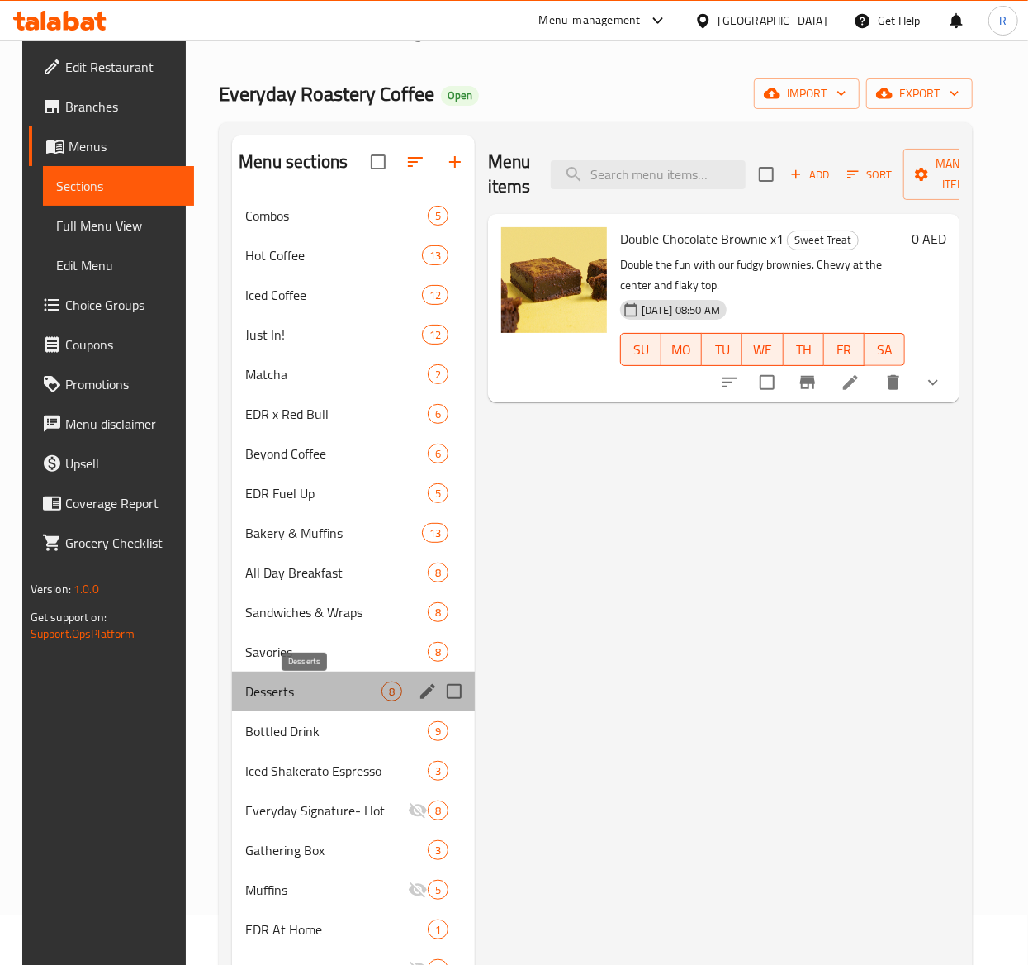
click at [375, 686] on span "Desserts" at bounding box center [313, 691] width 136 height 20
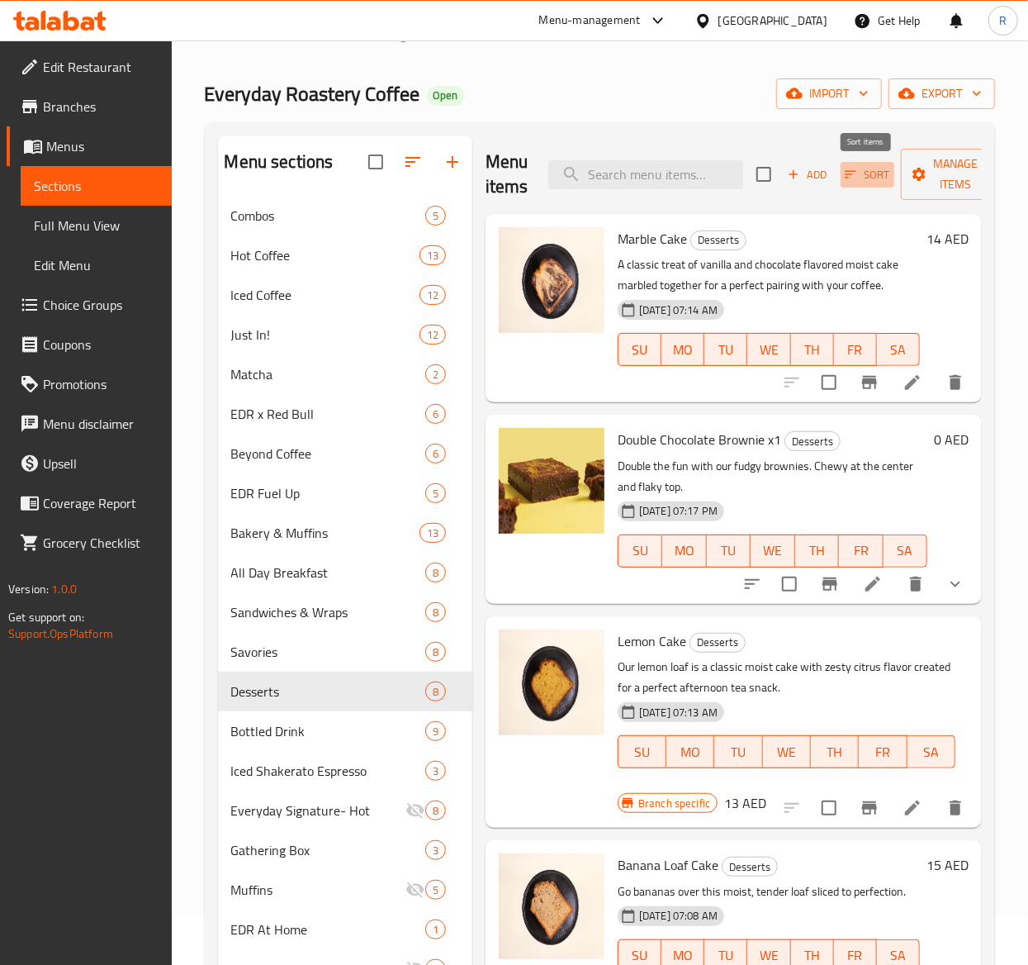
click at [871, 174] on span "Sort" at bounding box center [867, 174] width 45 height 19
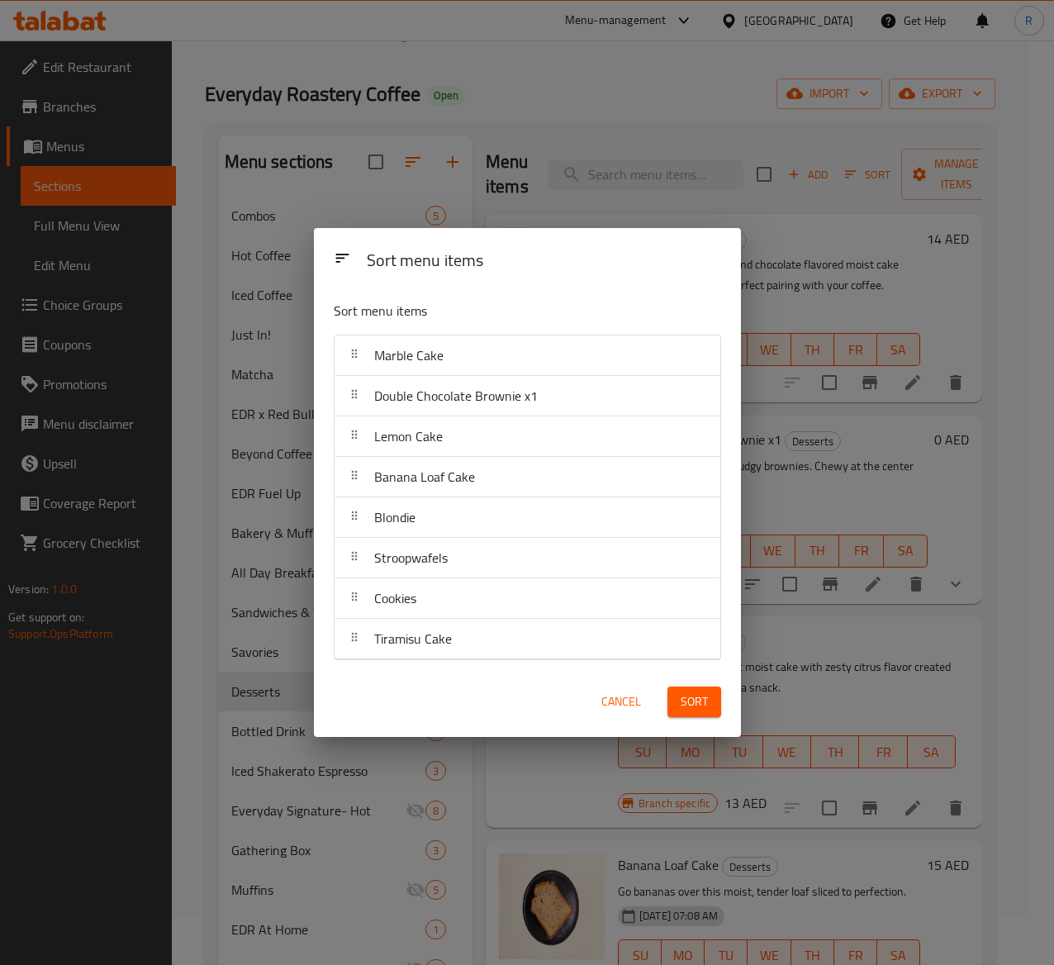
click at [608, 712] on span "Cancel" at bounding box center [621, 701] width 40 height 21
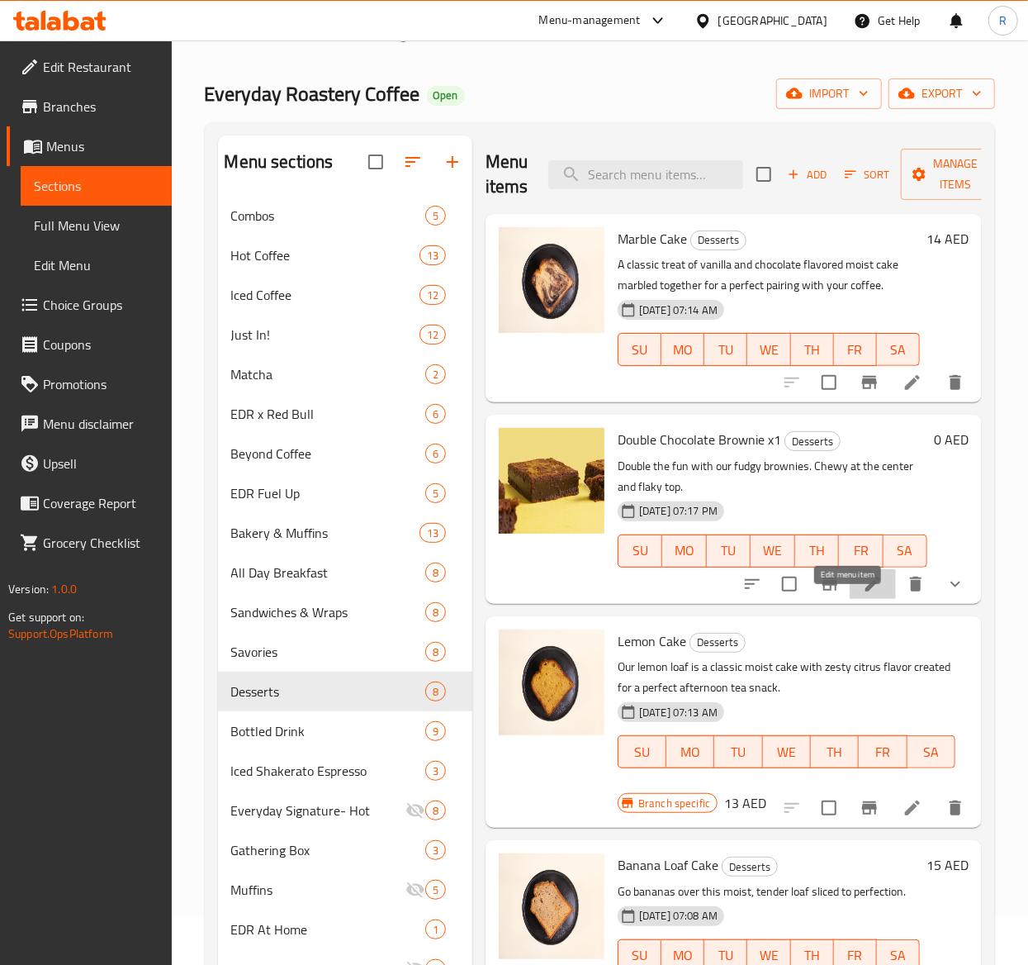
click at [863, 594] on icon at bounding box center [873, 584] width 20 height 20
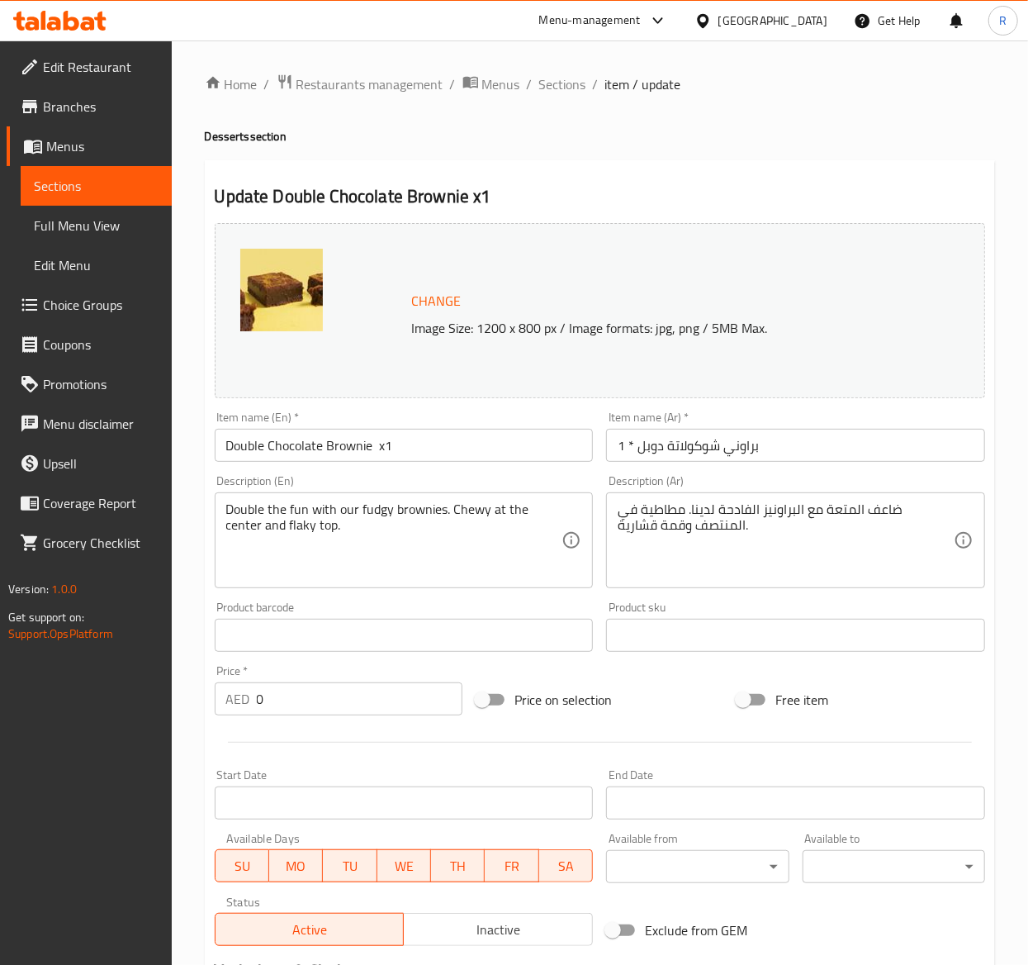
click at [467, 455] on input "Double Chocolate Brownie x1" at bounding box center [404, 445] width 379 height 33
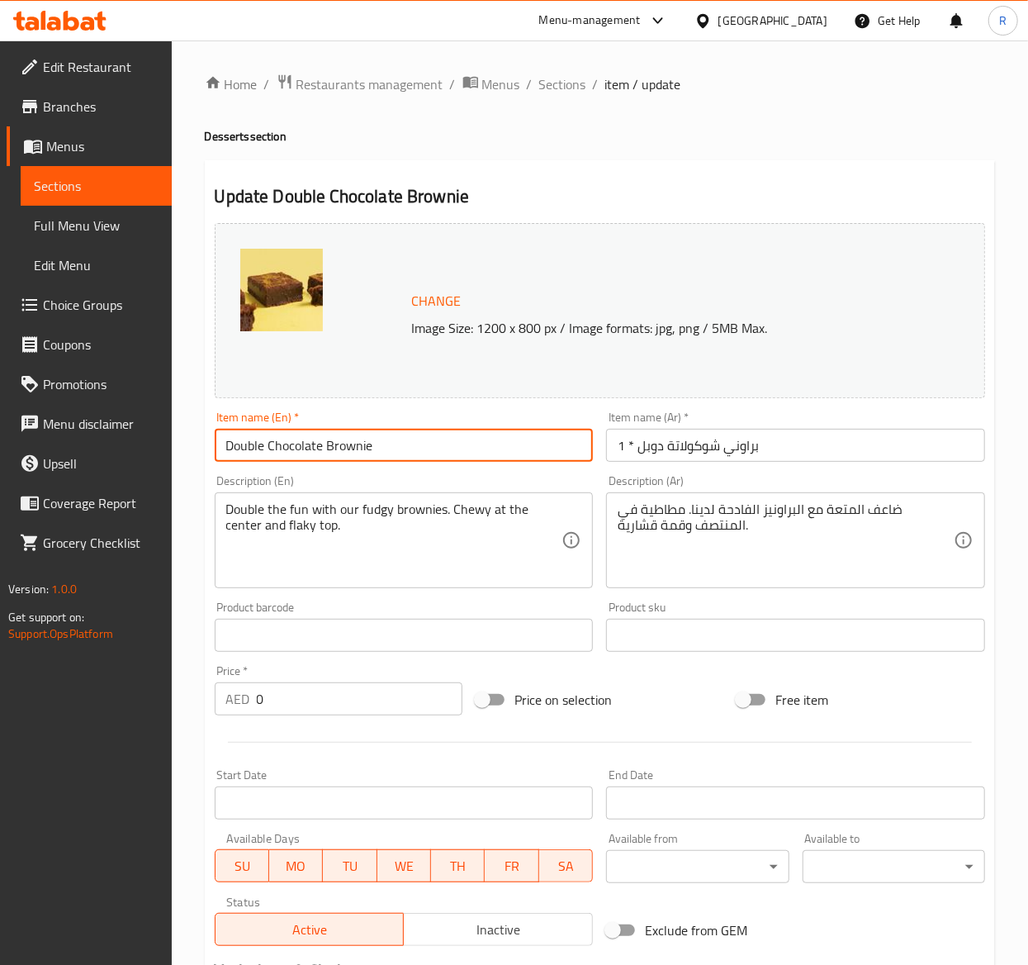
click at [375, 445] on input "Double Chocolate Brownie" at bounding box center [404, 445] width 379 height 33
click at [367, 442] on input "Double Chocolate Brownie" at bounding box center [404, 445] width 379 height 33
drag, startPoint x: 372, startPoint y: 439, endPoint x: 124, endPoint y: 465, distance: 249.2
click at [124, 465] on div "Edit Restaurant Branches Menus Sections Full Menu View Edit Menu Choice Groups …" at bounding box center [514, 662] width 1028 height 1245
type input "Double Chocolate Brownie"
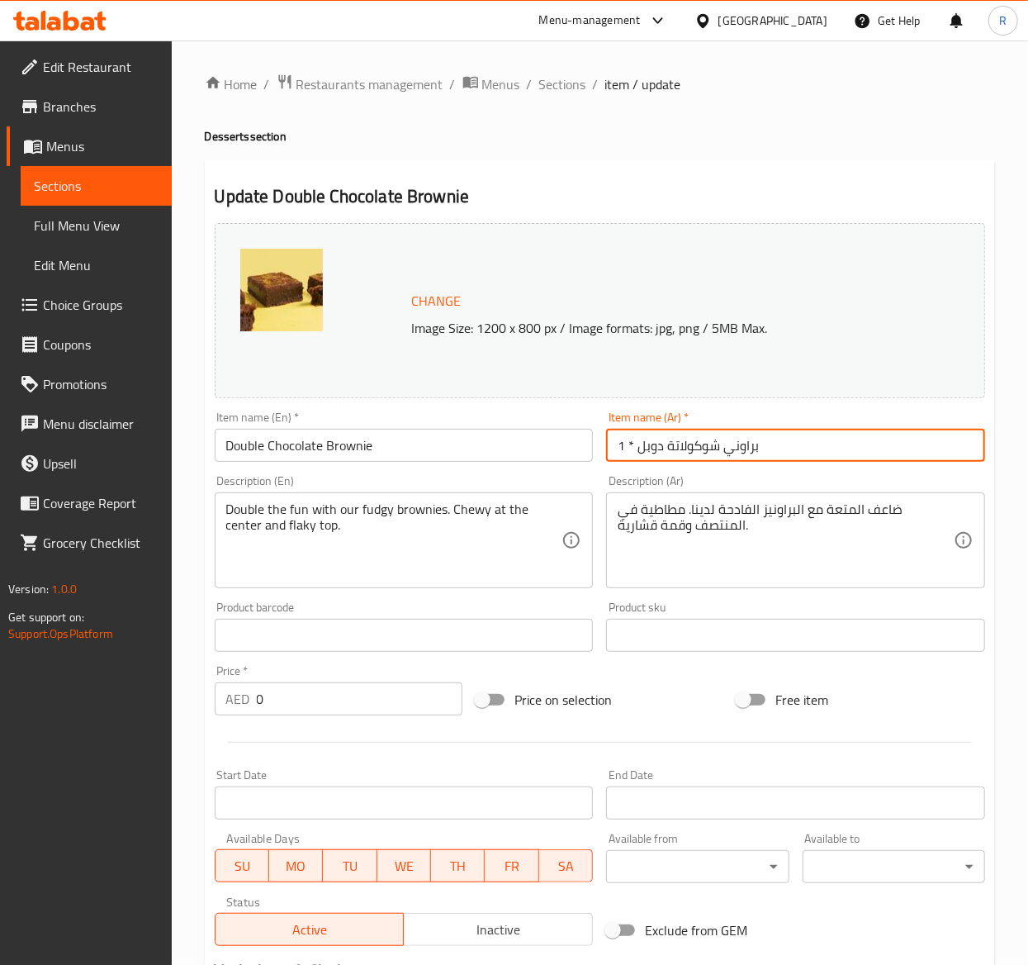
drag, startPoint x: 773, startPoint y: 439, endPoint x: 311, endPoint y: 296, distance: 484.3
click at [311, 296] on div "Change Image Size: 1200 x 800 px / Image formats: jpg, png / 5MB Max. Item name…" at bounding box center [600, 584] width 784 height 736
click at [768, 439] on input "براوني شوكولاتة دوبل * 1" at bounding box center [795, 445] width 379 height 33
drag, startPoint x: 768, startPoint y: 439, endPoint x: 757, endPoint y: 439, distance: 10.8
click at [757, 439] on input "براوني شوكولاتة دوبل * 1" at bounding box center [795, 445] width 379 height 33
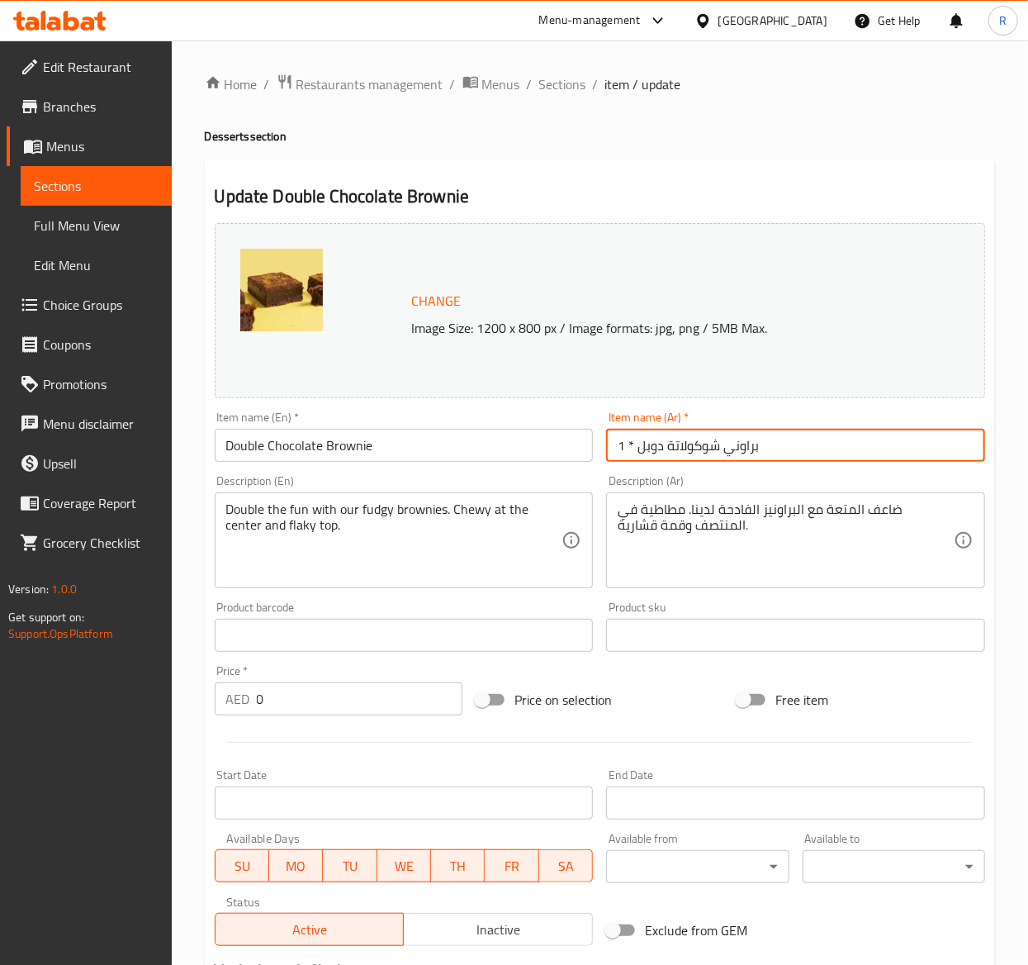
paste input "براوني شوكولاتة دوبل"
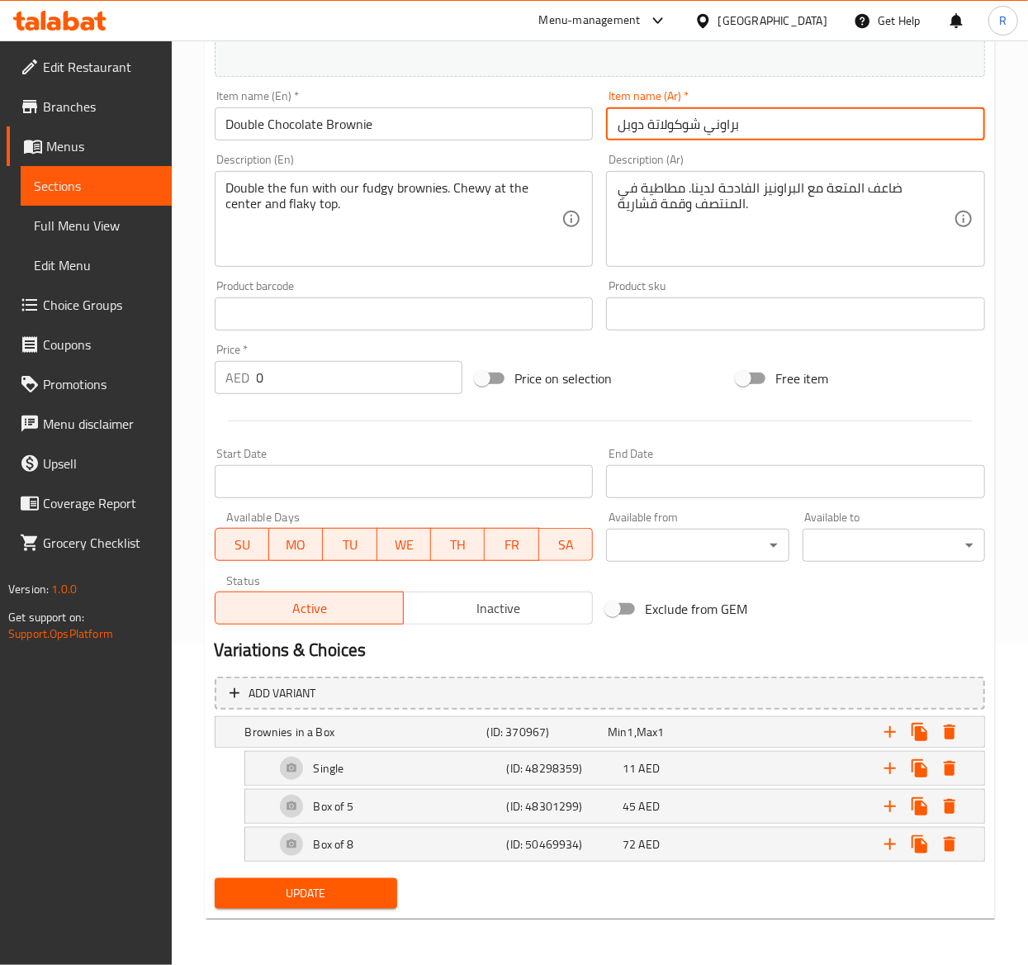
type input "براوني شوكولاتة دوبل"
click at [307, 894] on span "Update" at bounding box center [306, 893] width 156 height 21
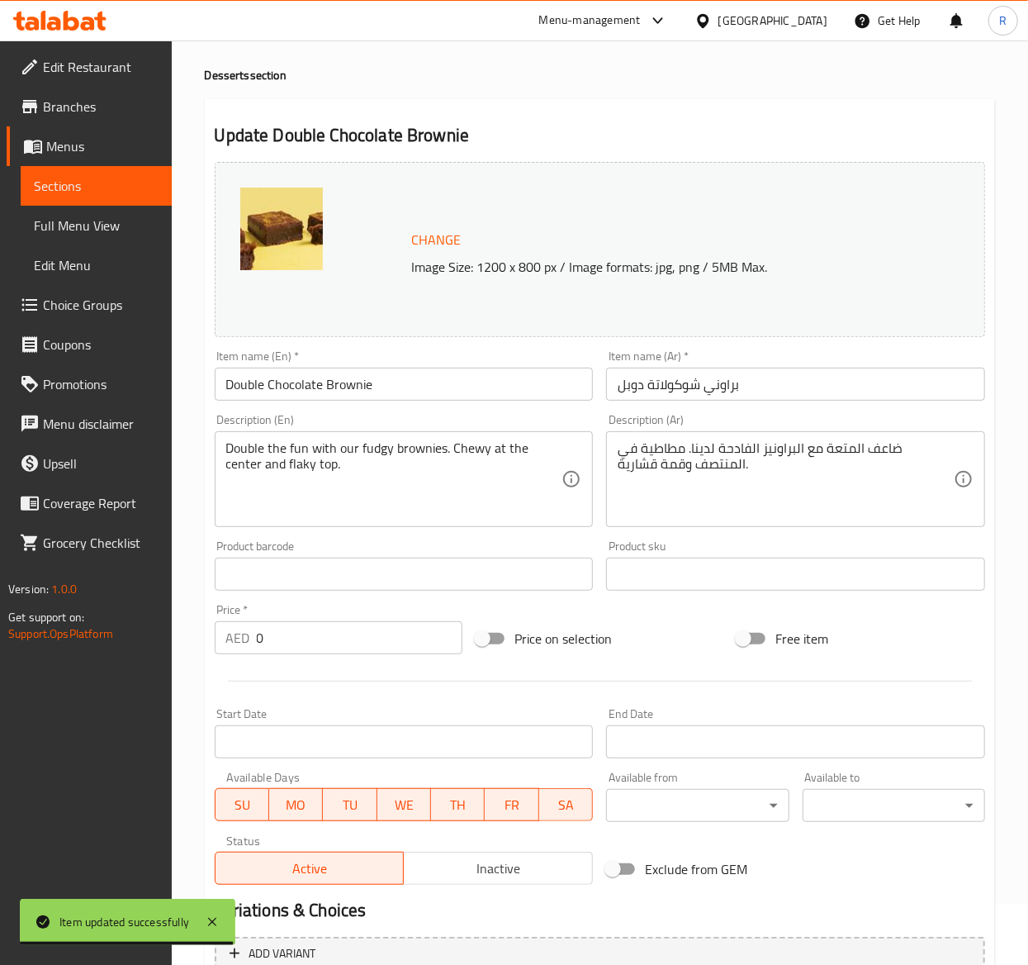
scroll to position [0, 0]
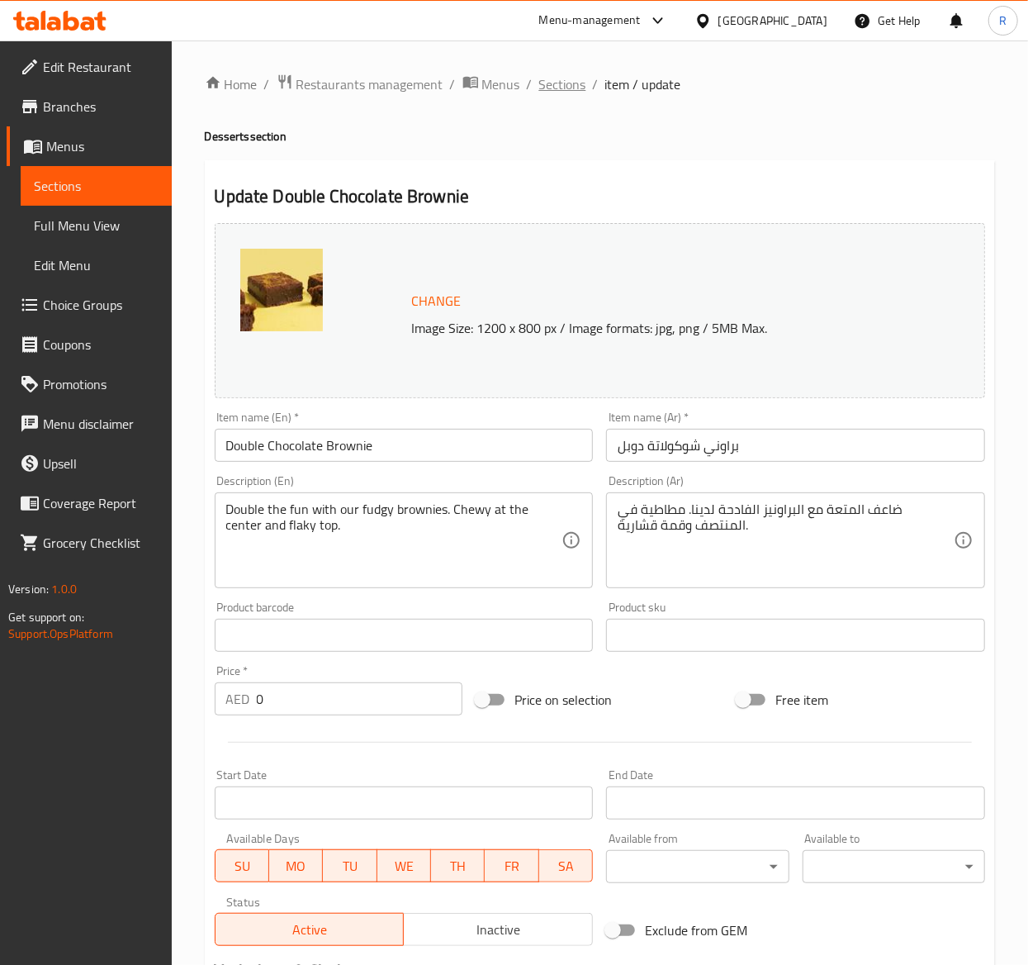
click at [558, 79] on span "Sections" at bounding box center [562, 84] width 47 height 20
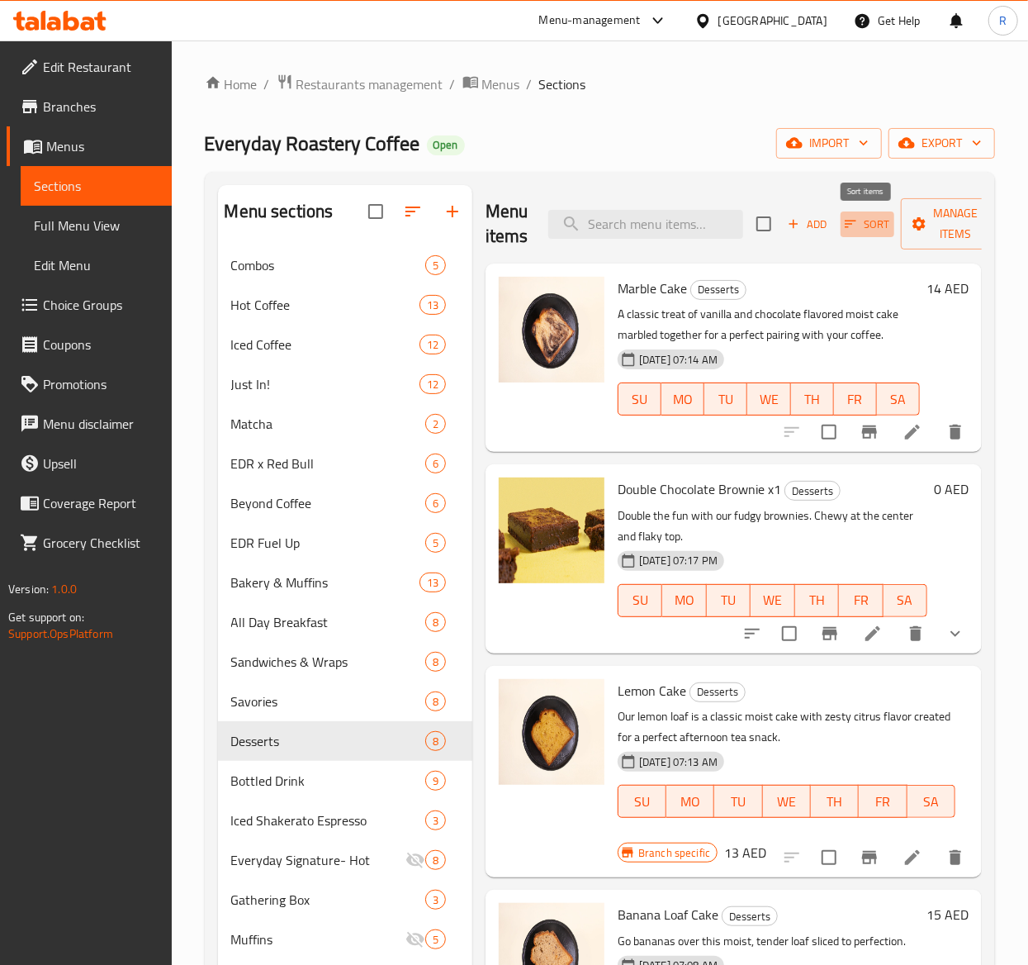
click at [880, 226] on span "Sort" at bounding box center [867, 224] width 45 height 19
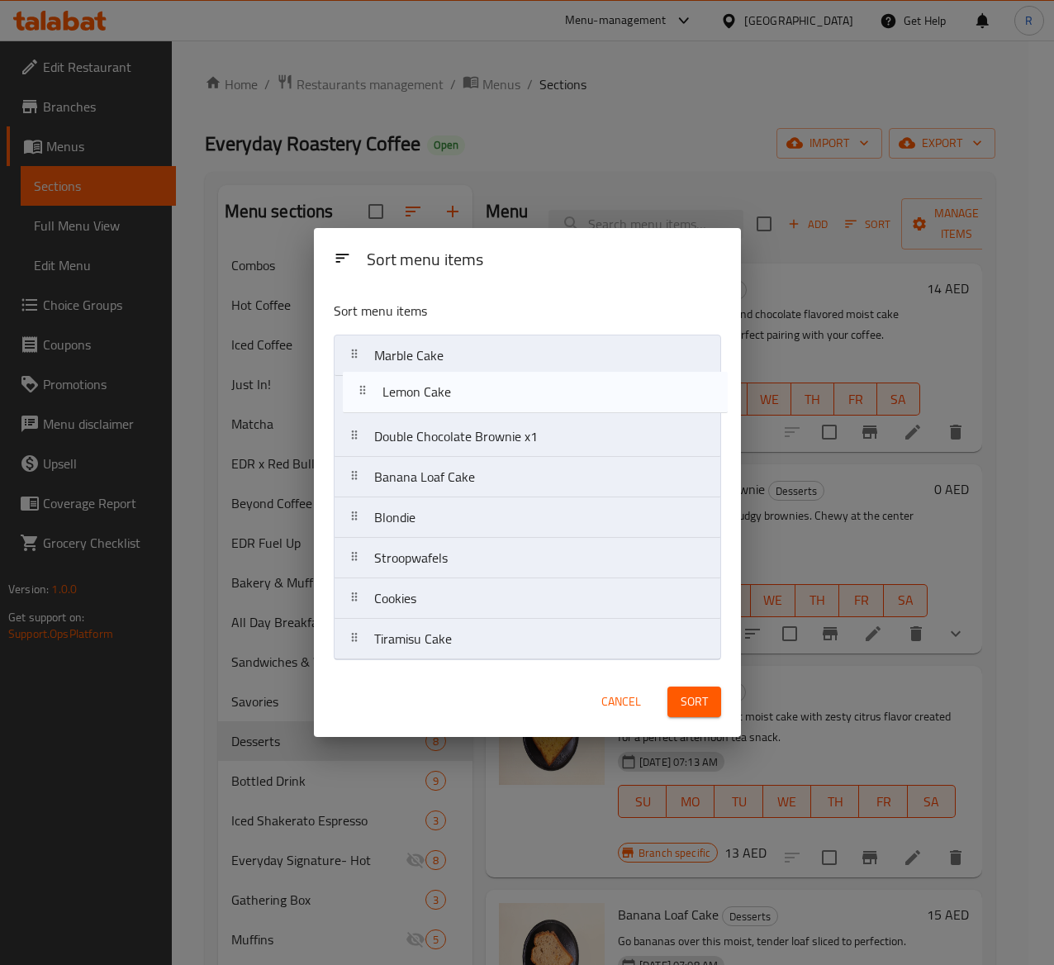
drag, startPoint x: 542, startPoint y: 448, endPoint x: 550, endPoint y: 396, distance: 53.5
click at [550, 396] on nav "Marble Cake Double Chocolate Brownie x1 Lemon Cake Banana Loaf Cake Blondie Str…" at bounding box center [527, 497] width 387 height 325
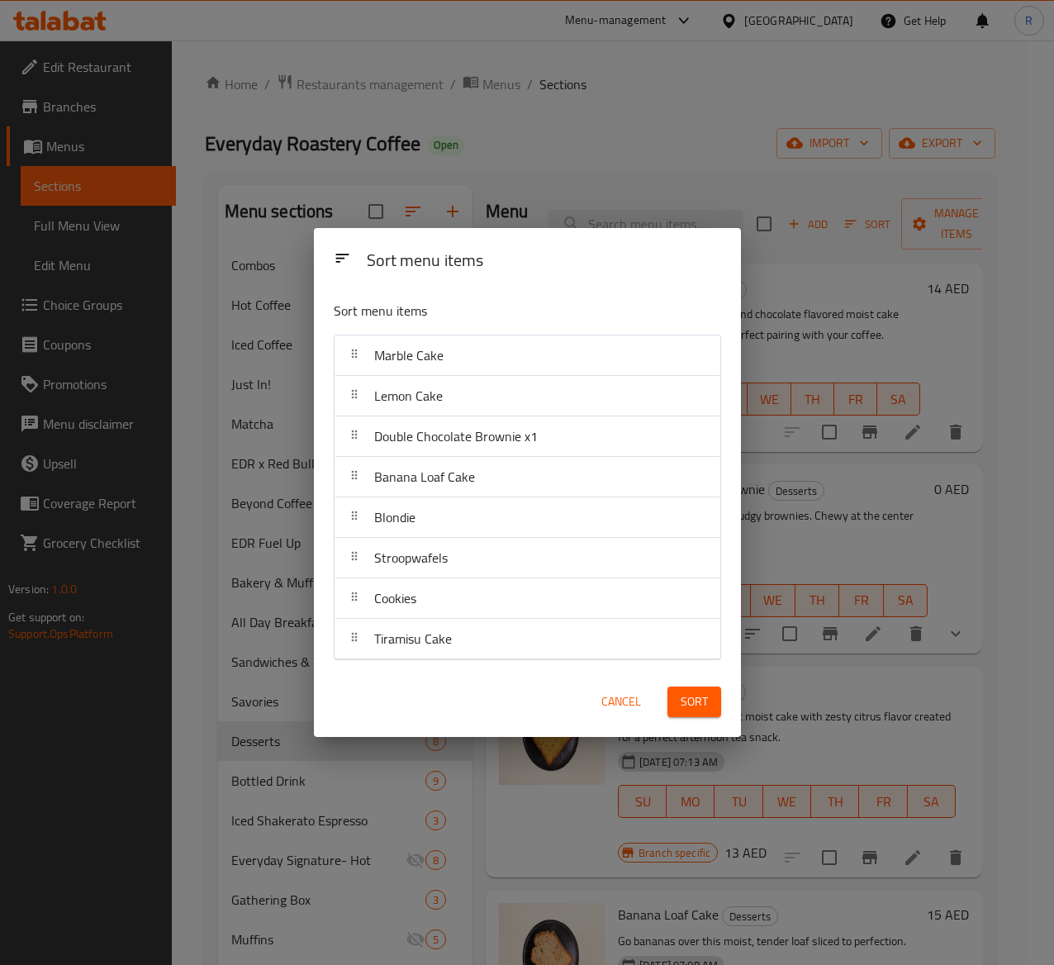
click at [606, 699] on span "Cancel" at bounding box center [621, 701] width 40 height 21
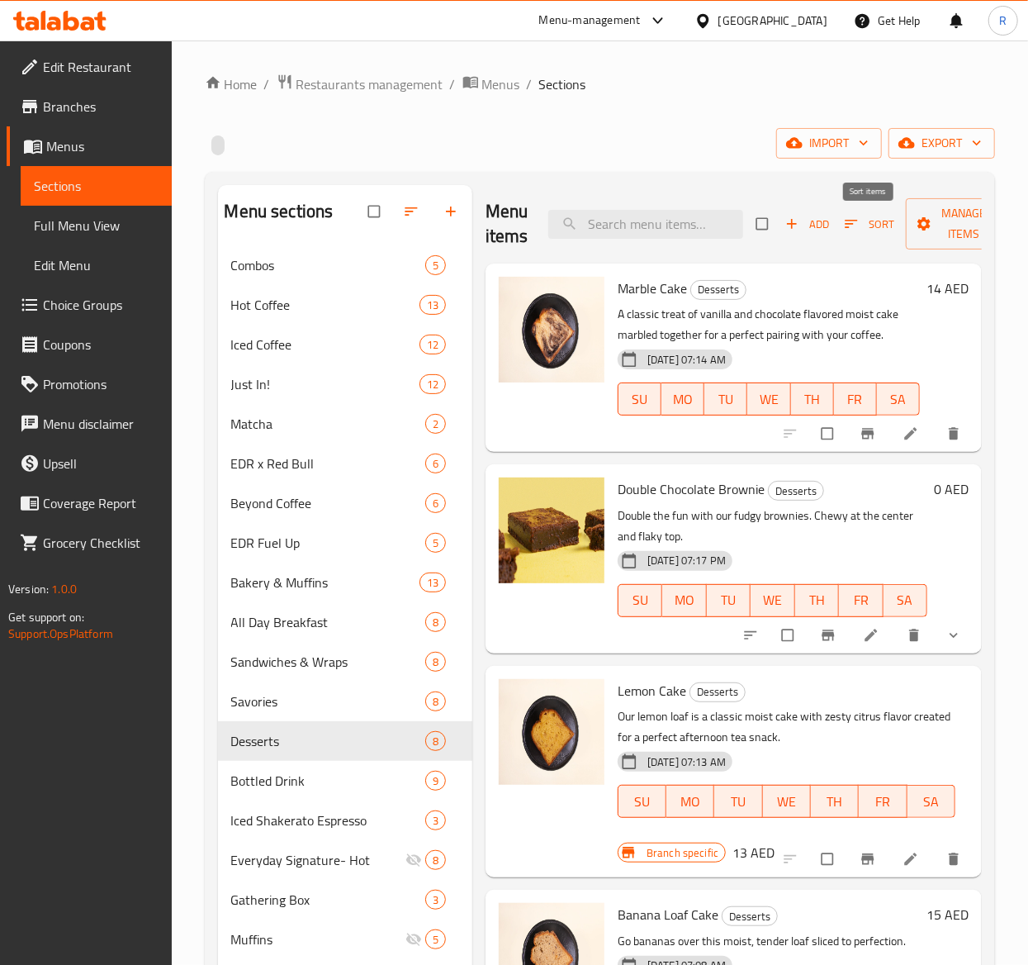
click at [873, 230] on span "Sort" at bounding box center [870, 224] width 50 height 19
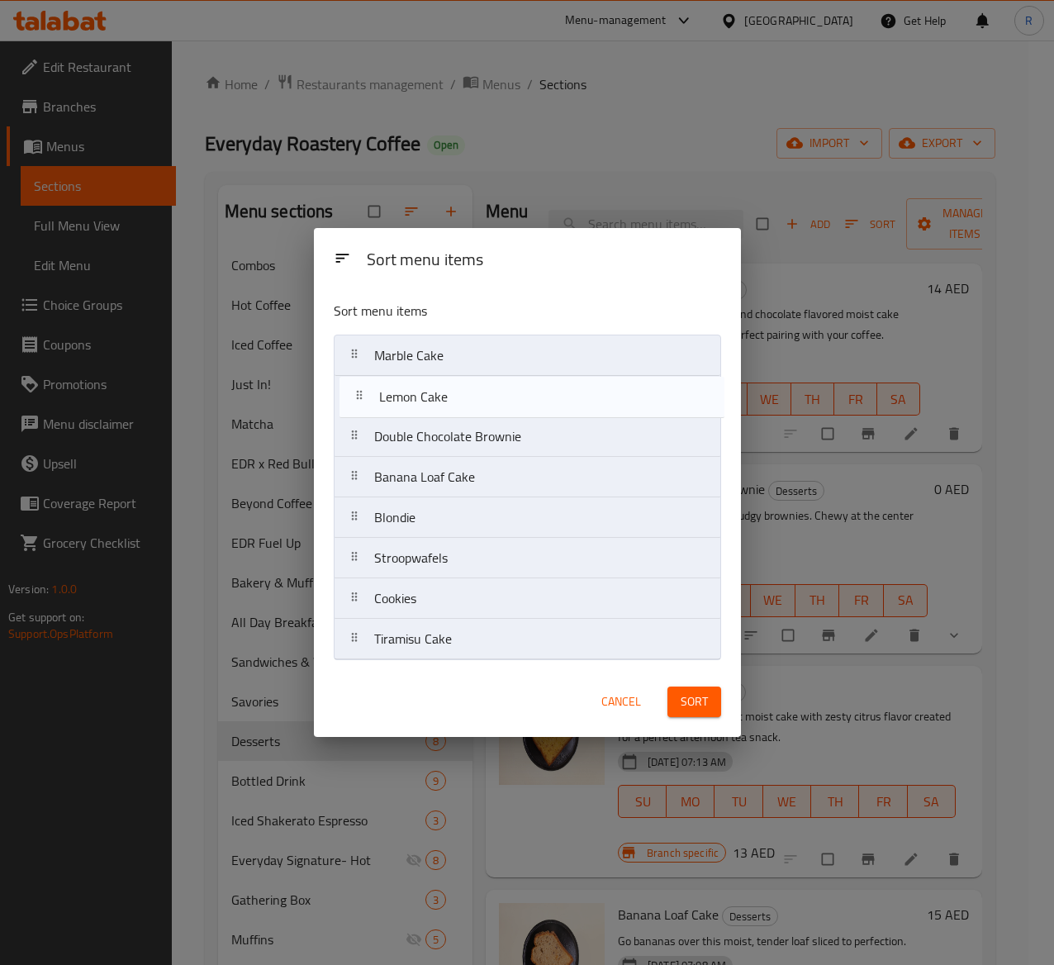
drag, startPoint x: 504, startPoint y: 445, endPoint x: 502, endPoint y: 391, distance: 53.7
click at [502, 391] on nav "Marble Cake Double Chocolate Brownie Lemon Cake Banana Loaf Cake Blondie Stroop…" at bounding box center [527, 497] width 387 height 325
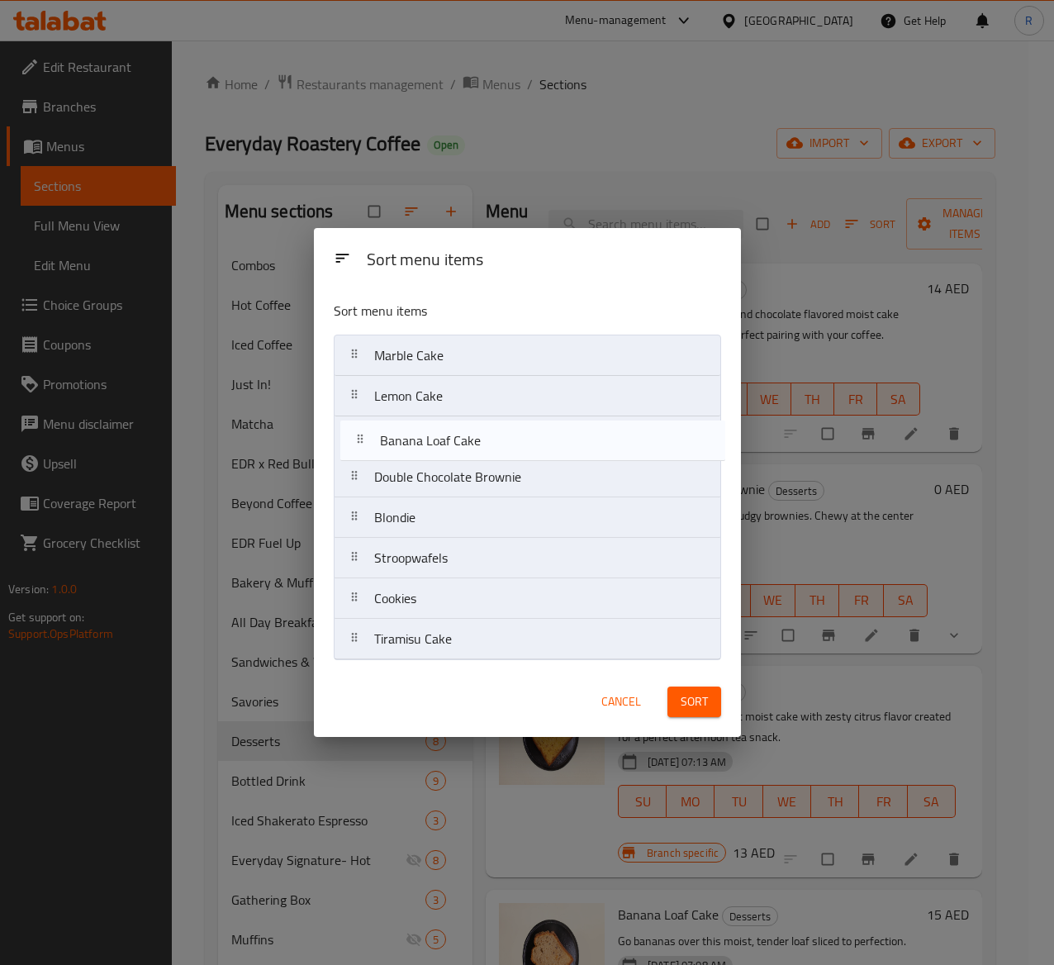
drag, startPoint x: 504, startPoint y: 482, endPoint x: 512, endPoint y: 435, distance: 47.8
click at [512, 435] on nav "Marble Cake Lemon Cake Double Chocolate Brownie Banana Loaf Cake Blondie Stroop…" at bounding box center [527, 497] width 387 height 325
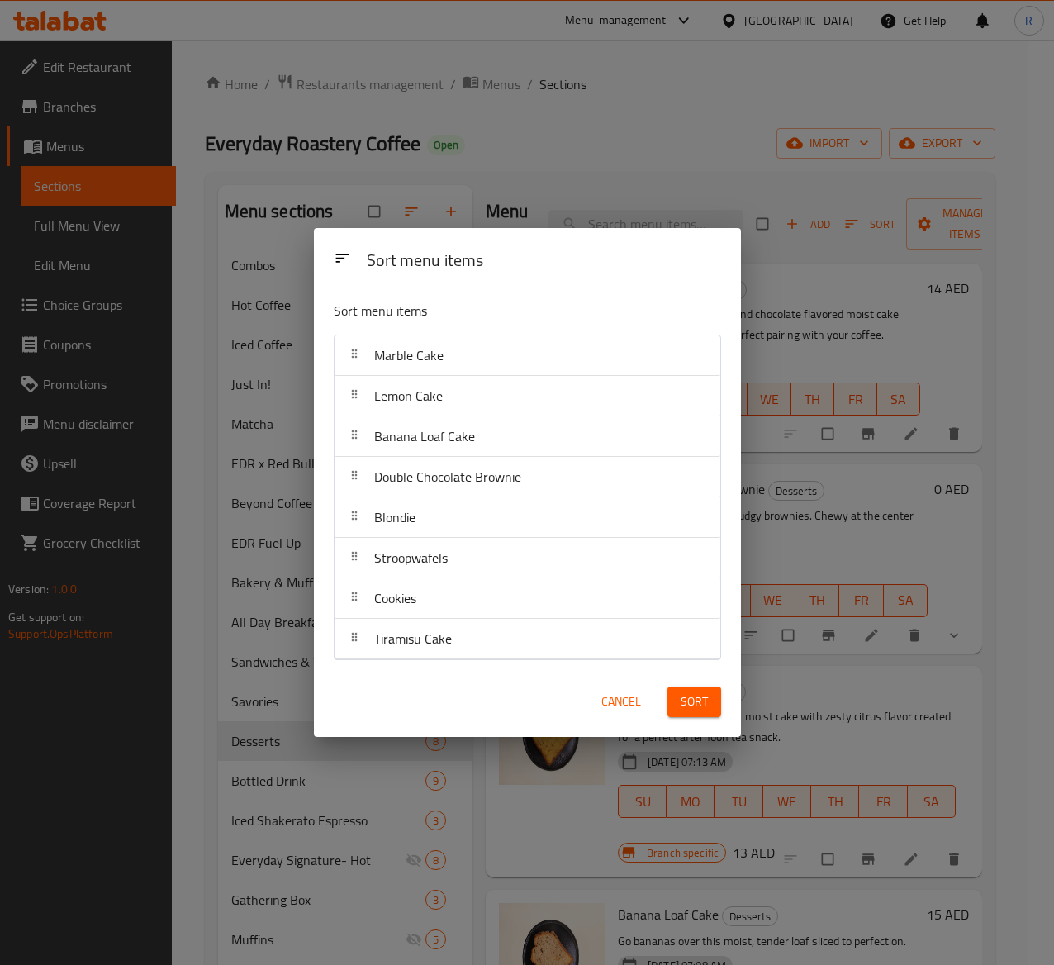
click at [690, 700] on span "Sort" at bounding box center [694, 701] width 27 height 21
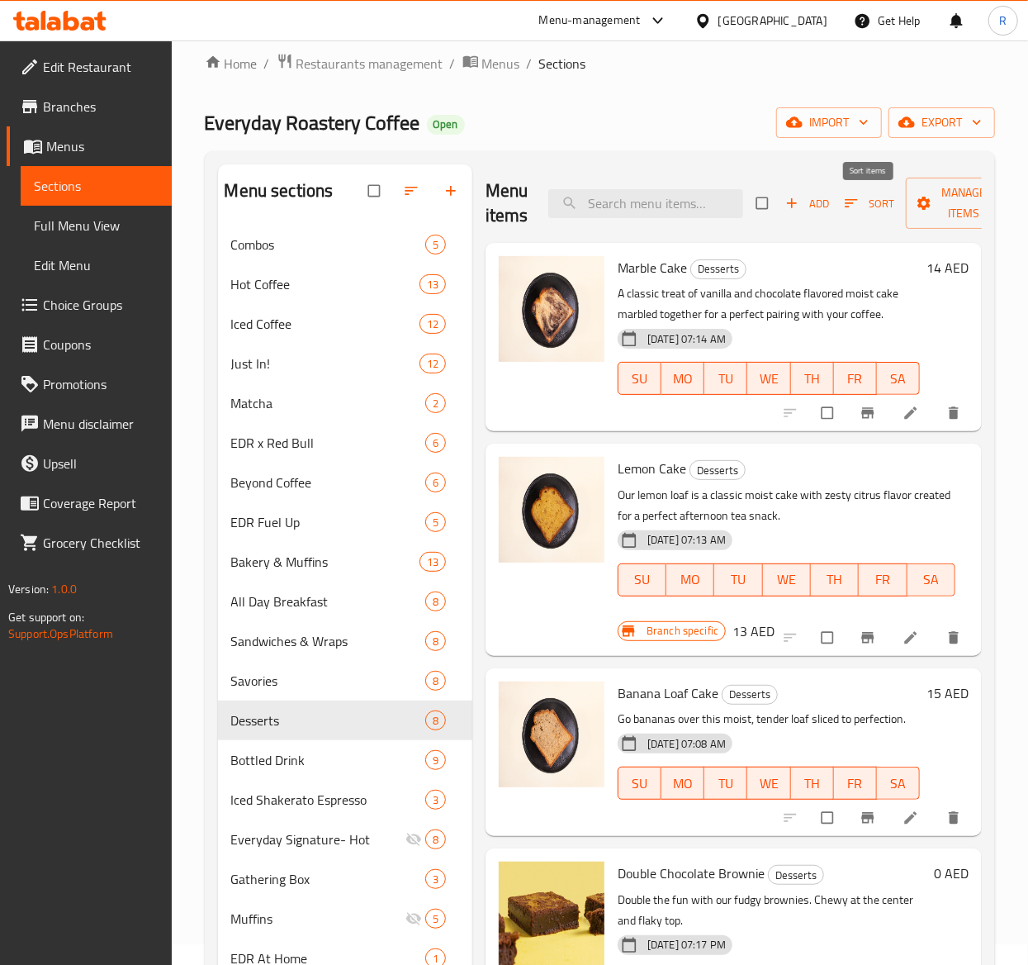
click at [880, 213] on span "Sort" at bounding box center [870, 203] width 50 height 19
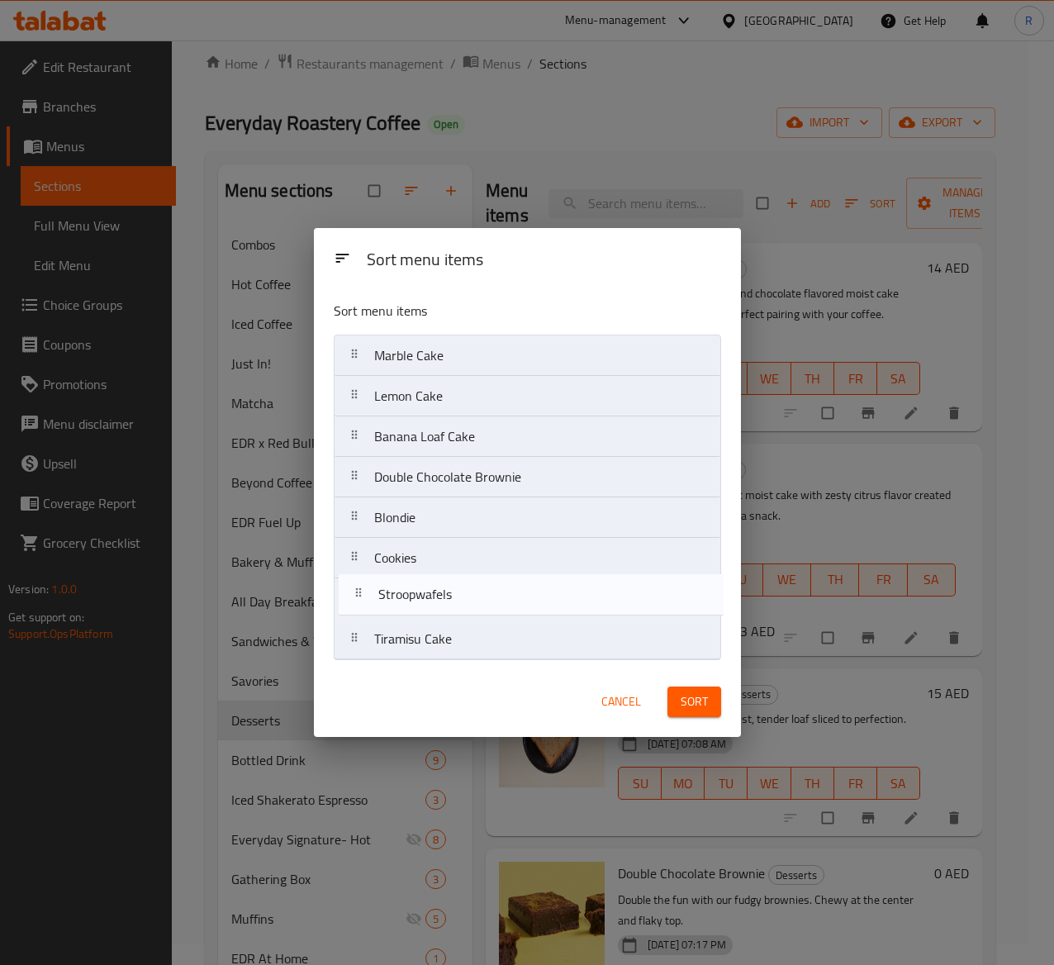
drag, startPoint x: 562, startPoint y: 571, endPoint x: 567, endPoint y: 611, distance: 40.7
click at [567, 611] on nav "Marble Cake Lemon Cake Banana Loaf Cake Double Chocolate Brownie Blondie Stroop…" at bounding box center [527, 497] width 387 height 325
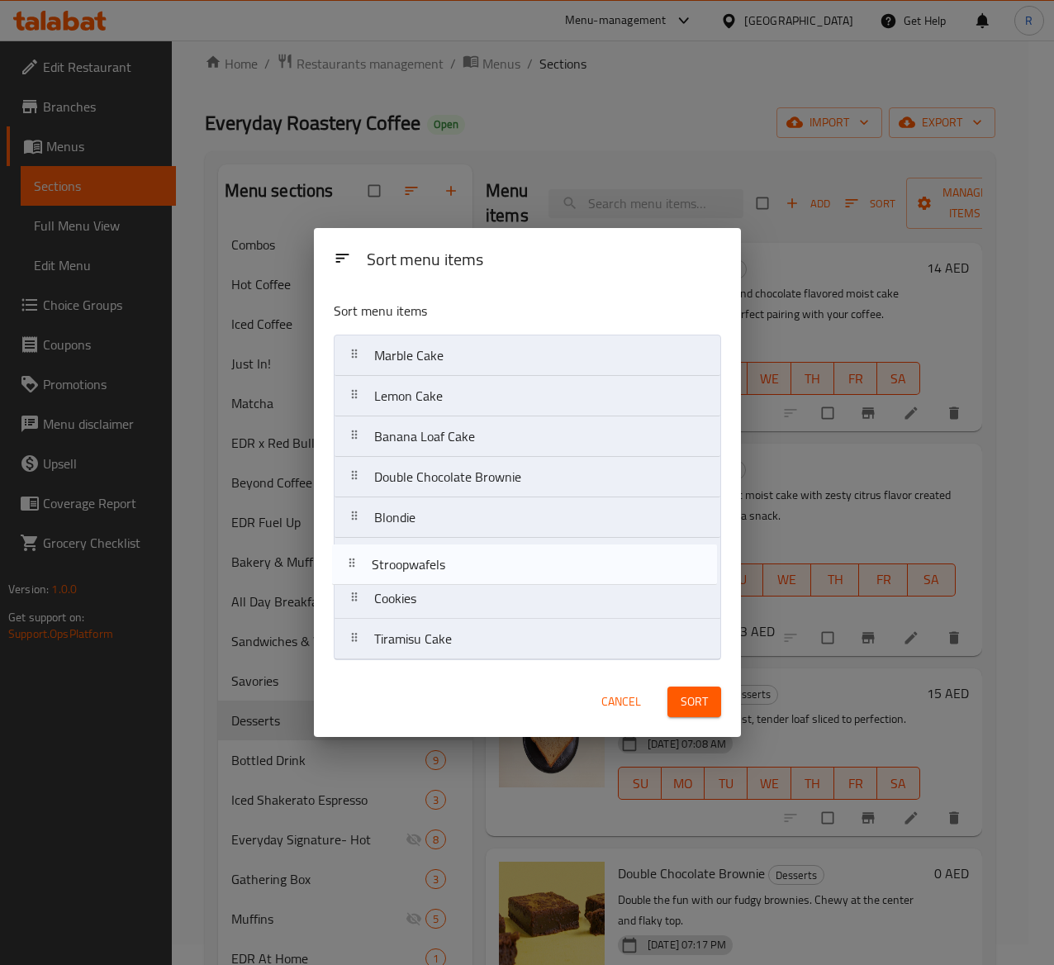
drag, startPoint x: 567, startPoint y: 610, endPoint x: 563, endPoint y: 563, distance: 47.2
click at [563, 563] on nav "Marble Cake Lemon Cake Banana Loaf Cake Double Chocolate Brownie Blondie Cookie…" at bounding box center [527, 497] width 387 height 325
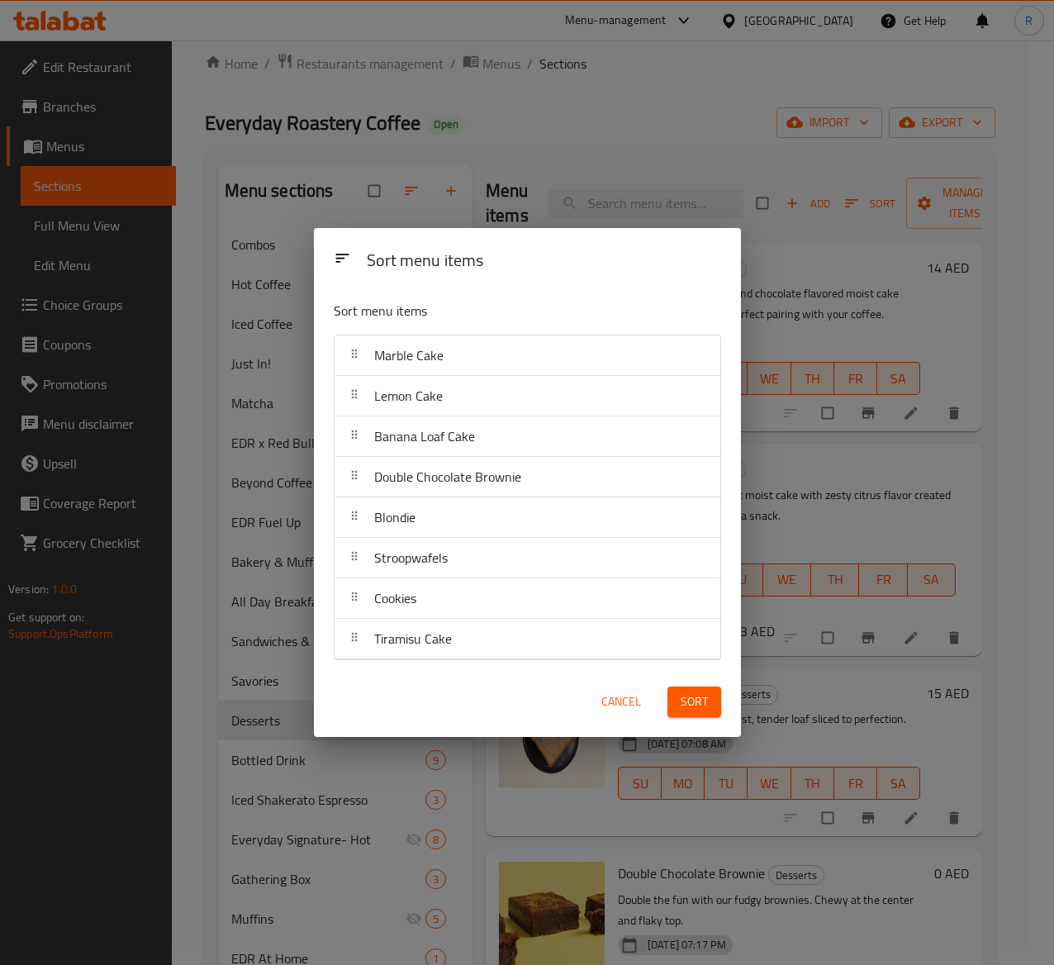
click at [705, 697] on span "Sort" at bounding box center [694, 701] width 27 height 21
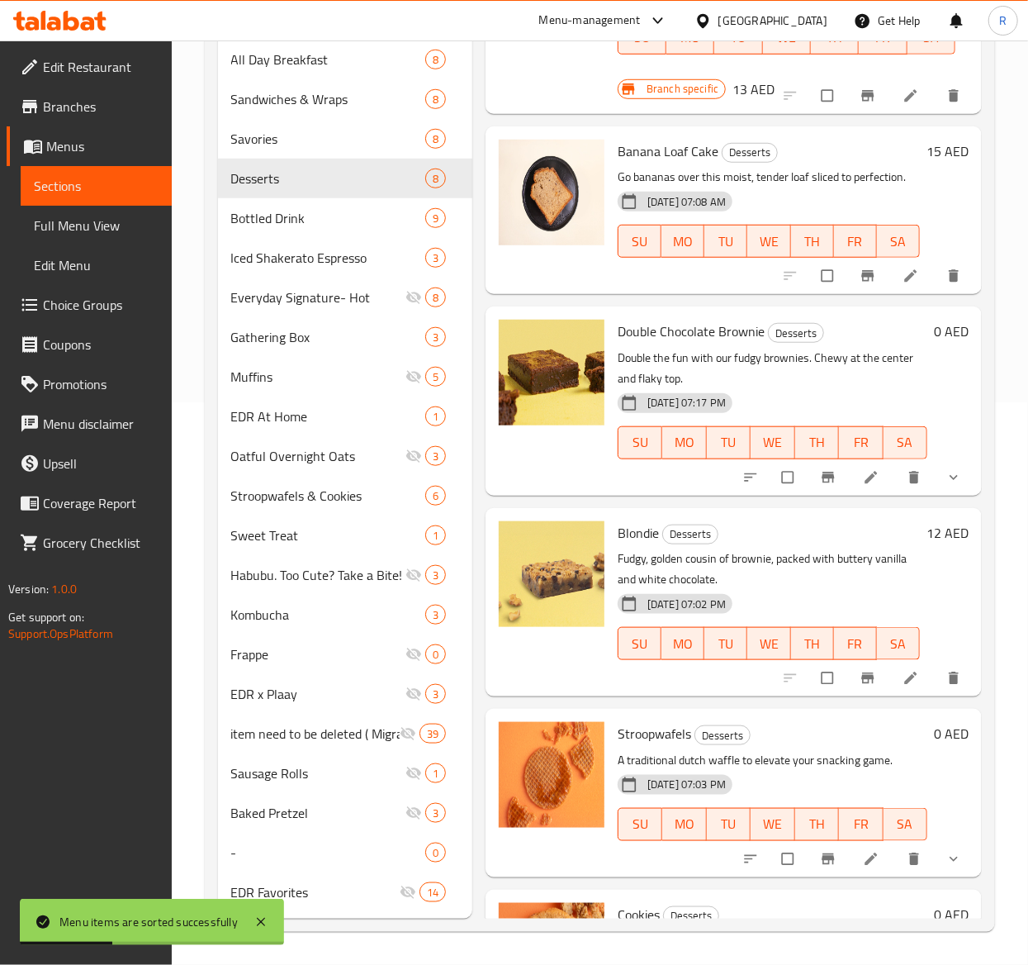
scroll to position [450, 0]
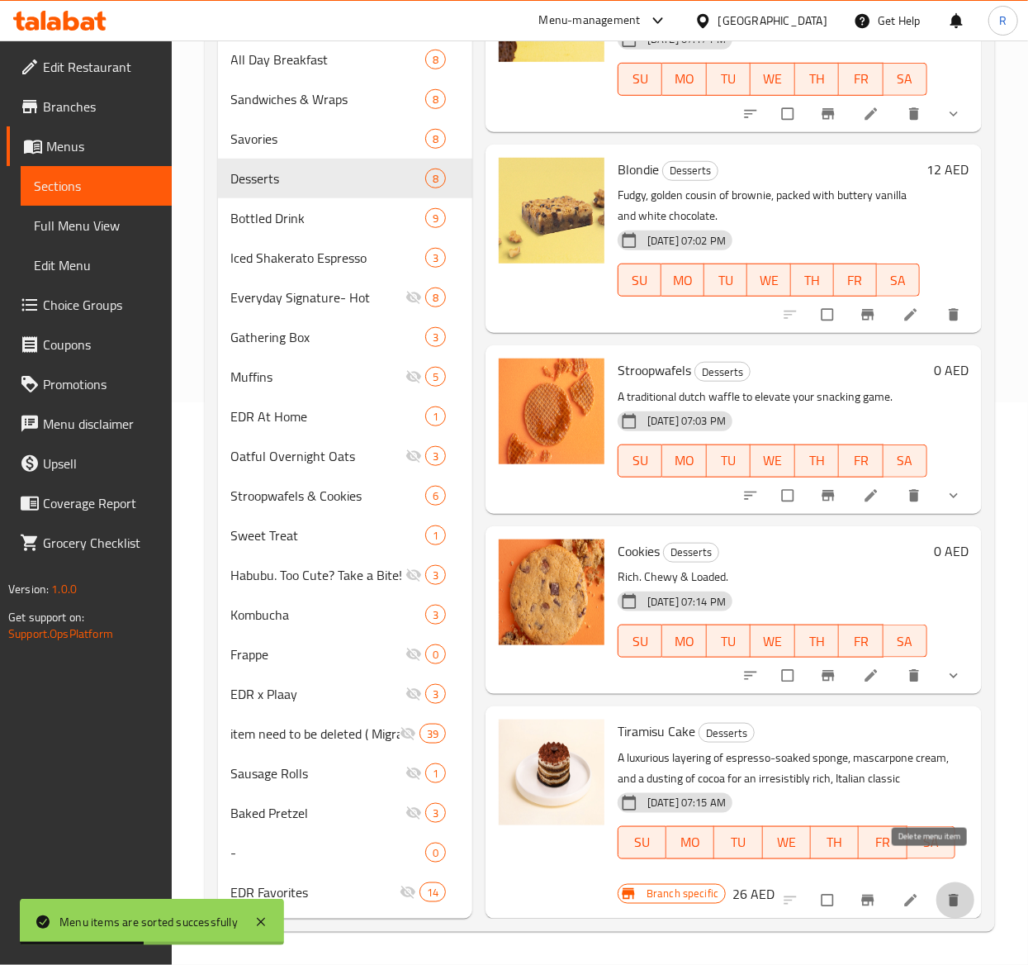
click at [946, 892] on icon "delete" at bounding box center [954, 900] width 17 height 17
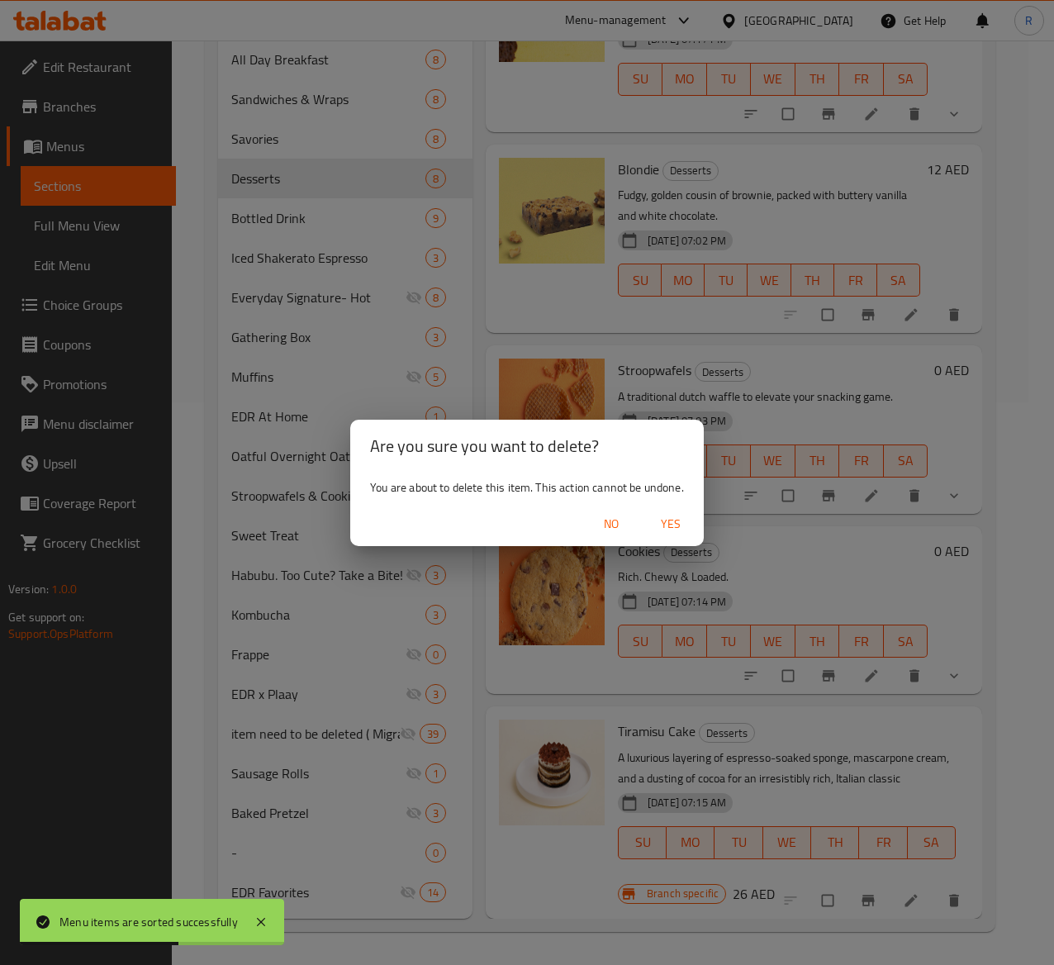
click at [662, 524] on span "Yes" at bounding box center [671, 524] width 40 height 21
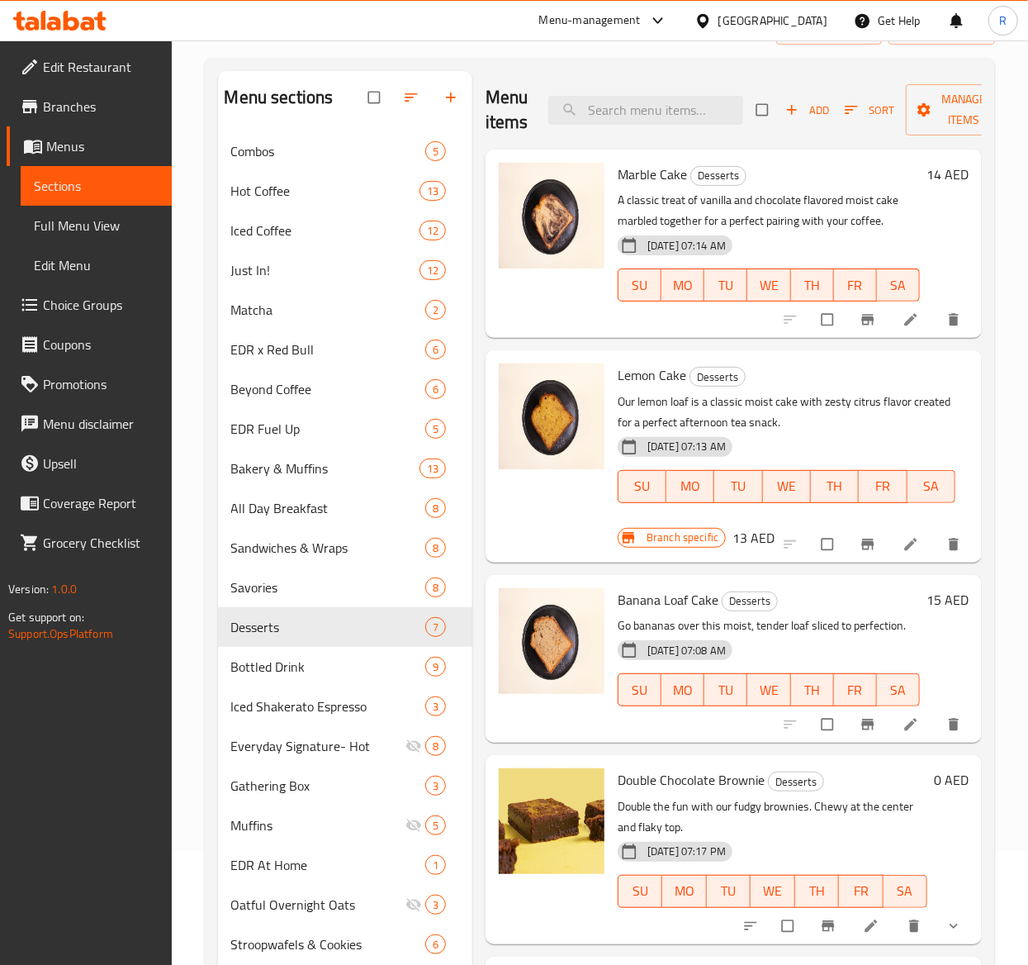
scroll to position [116, 0]
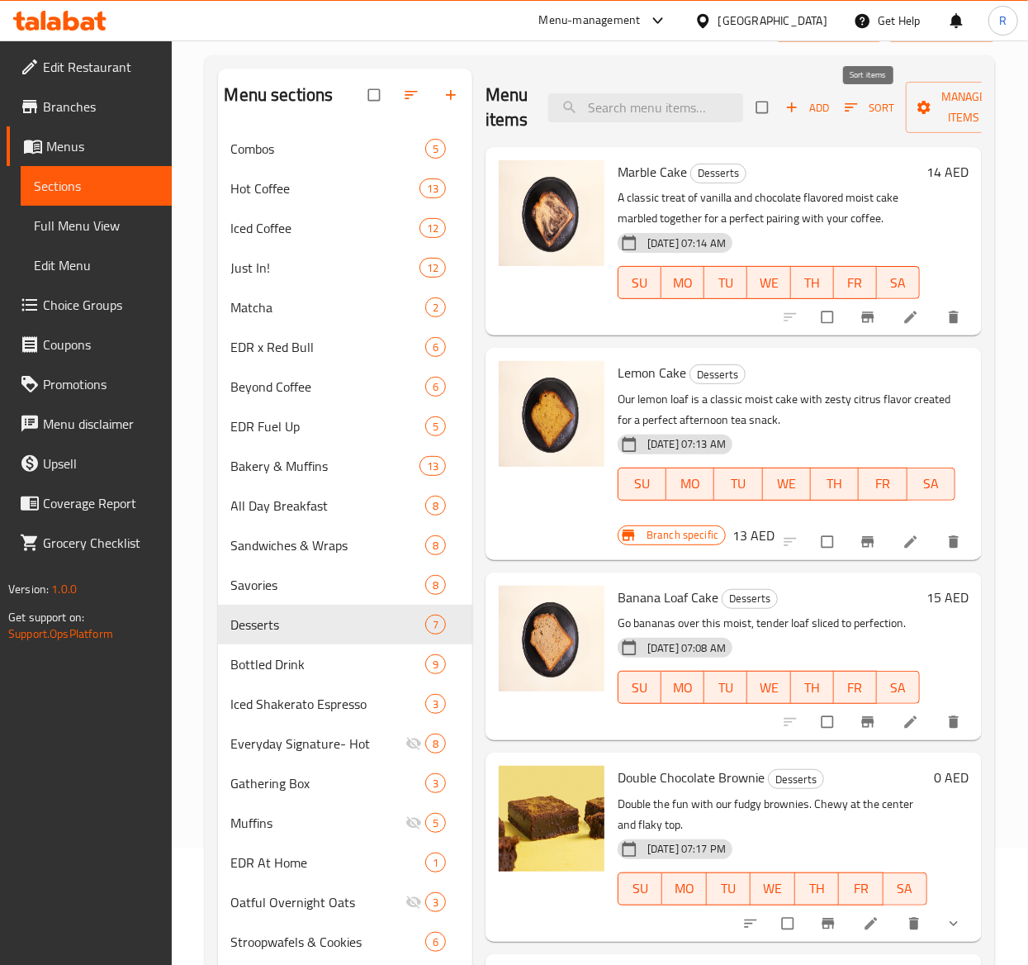
click at [873, 111] on span "Sort" at bounding box center [870, 107] width 50 height 19
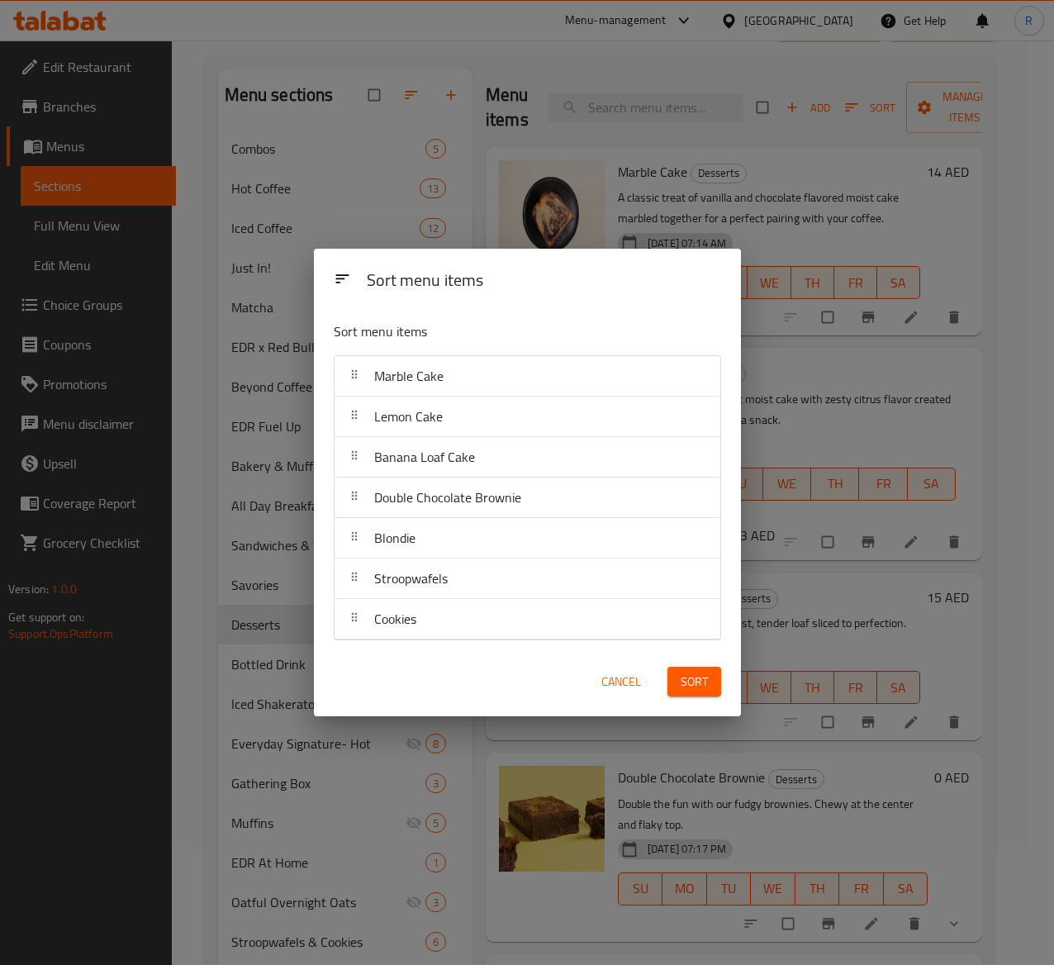
click at [612, 684] on span "Cancel" at bounding box center [621, 681] width 40 height 21
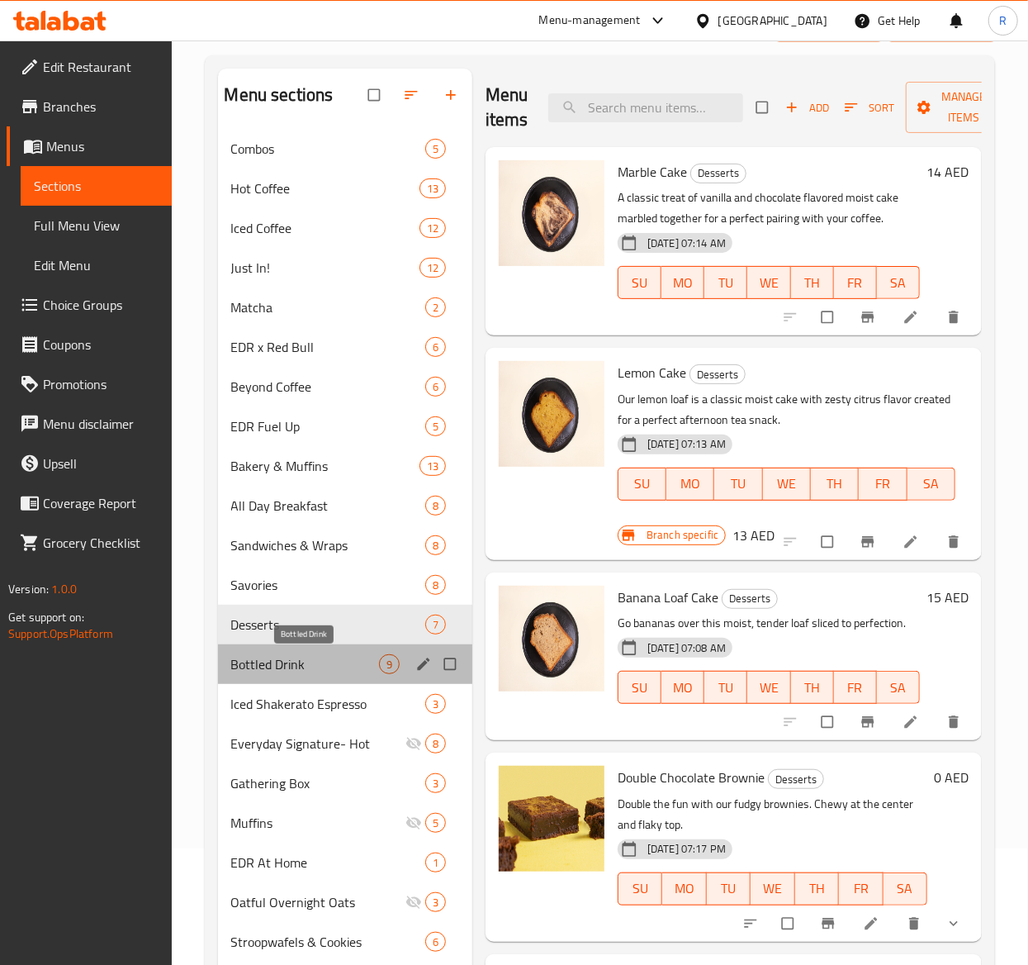
click at [279, 669] on span "Bottled Drink" at bounding box center [305, 664] width 148 height 20
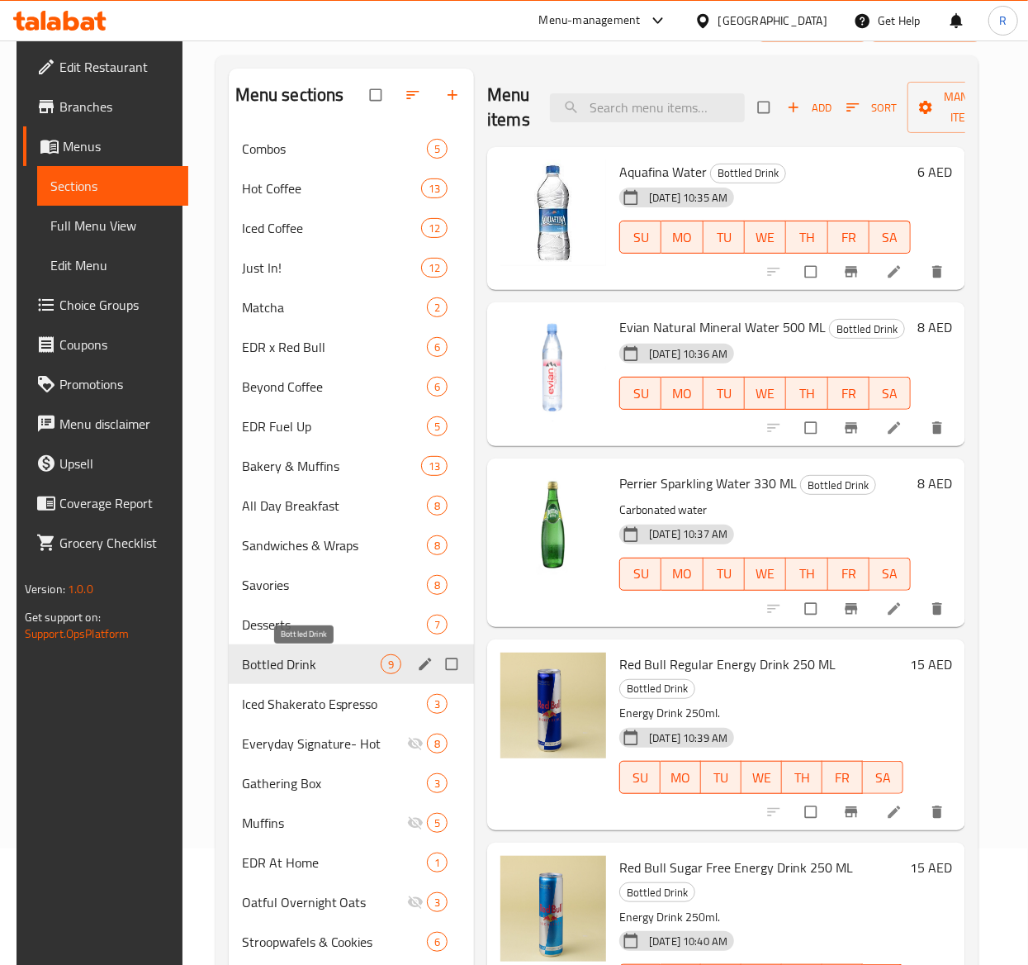
click at [312, 673] on span "Bottled Drink" at bounding box center [311, 664] width 139 height 20
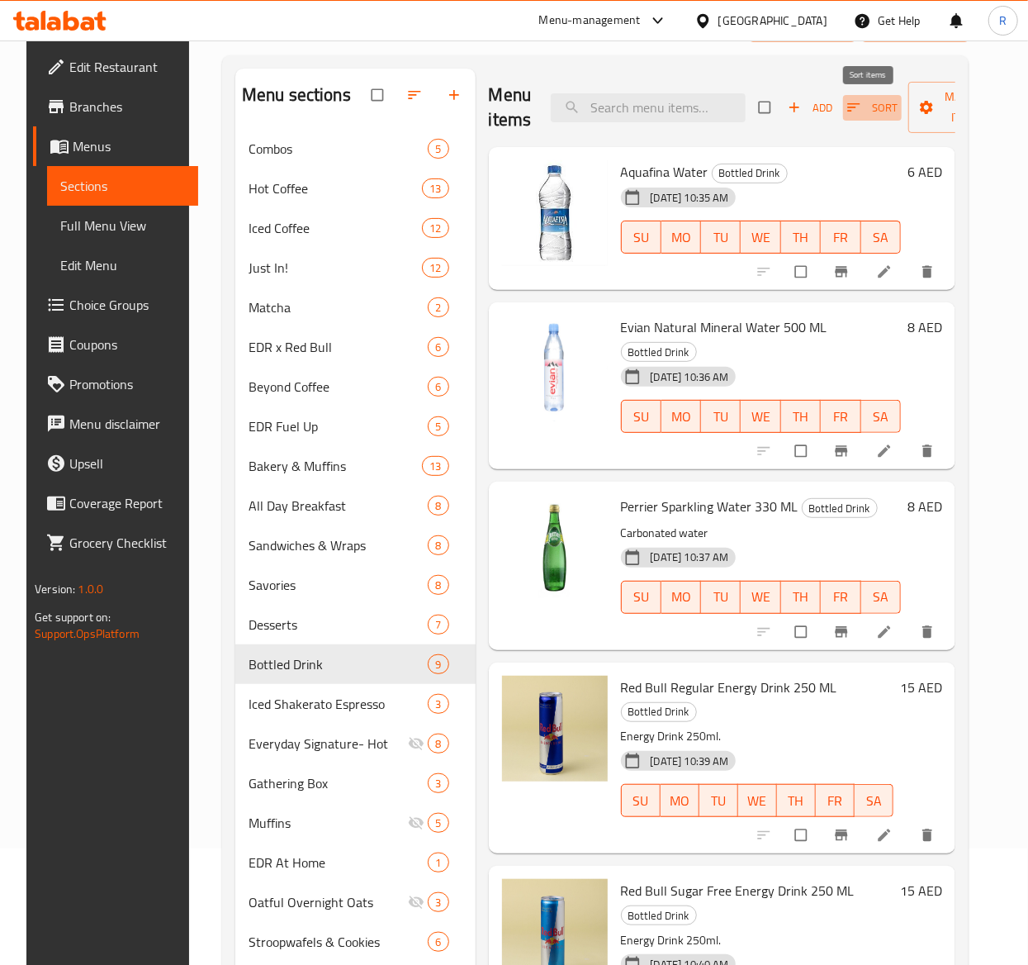
click at [871, 111] on span "Sort" at bounding box center [872, 107] width 50 height 19
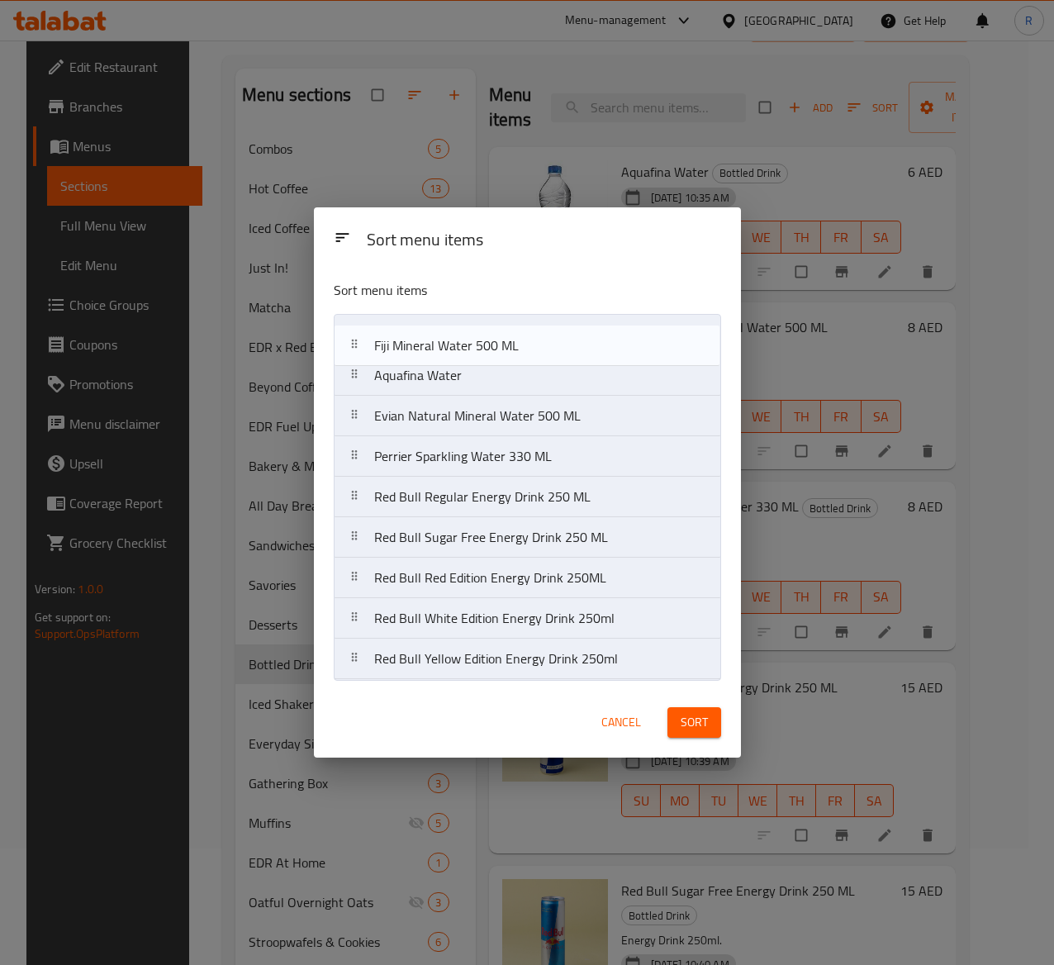
drag, startPoint x: 525, startPoint y: 591, endPoint x: 523, endPoint y: 344, distance: 247.0
click at [523, 344] on nav "Aquafina Water Evian Natural Mineral Water 500 [PERSON_NAME] Sparkling Water 33…" at bounding box center [527, 497] width 387 height 366
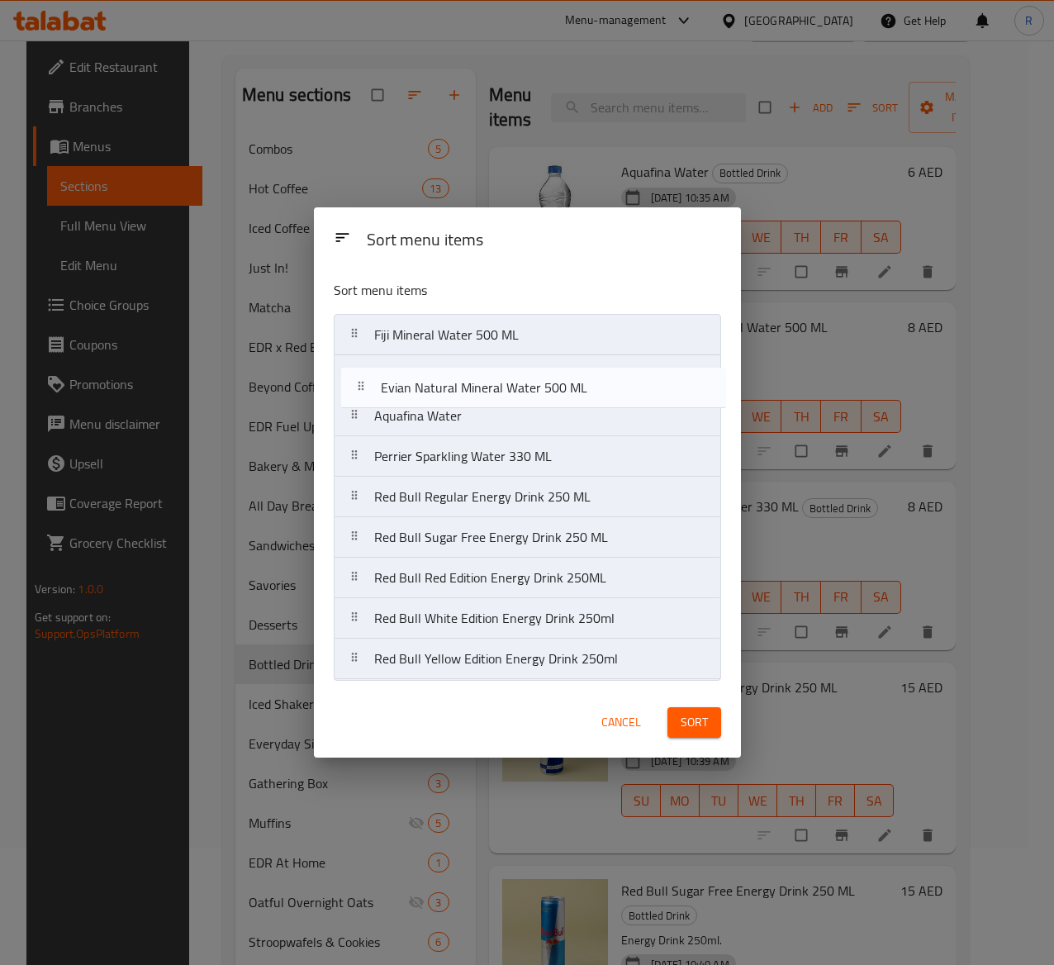
drag, startPoint x: 536, startPoint y: 435, endPoint x: 545, endPoint y: 398, distance: 38.3
click at [545, 398] on nav "Fiji Mineral Water 500 ML Aquafina Water Evian Natural Mineral Water 500 [PERSO…" at bounding box center [527, 497] width 387 height 366
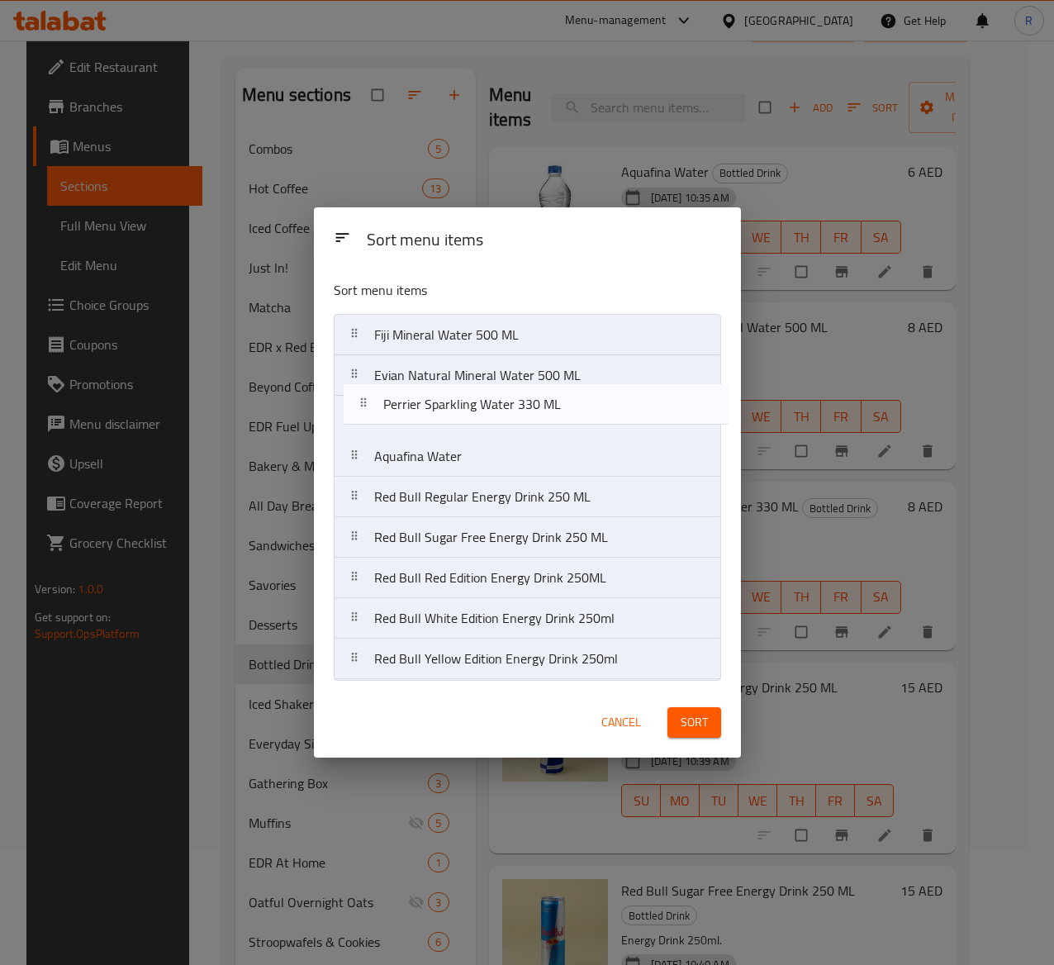
drag, startPoint x: 549, startPoint y: 468, endPoint x: 558, endPoint y: 410, distance: 59.3
click at [558, 410] on nav "Fiji Mineral Water 500 ML Evian Natural Mineral Water 500 ML Aquafina Water Per…" at bounding box center [527, 497] width 387 height 366
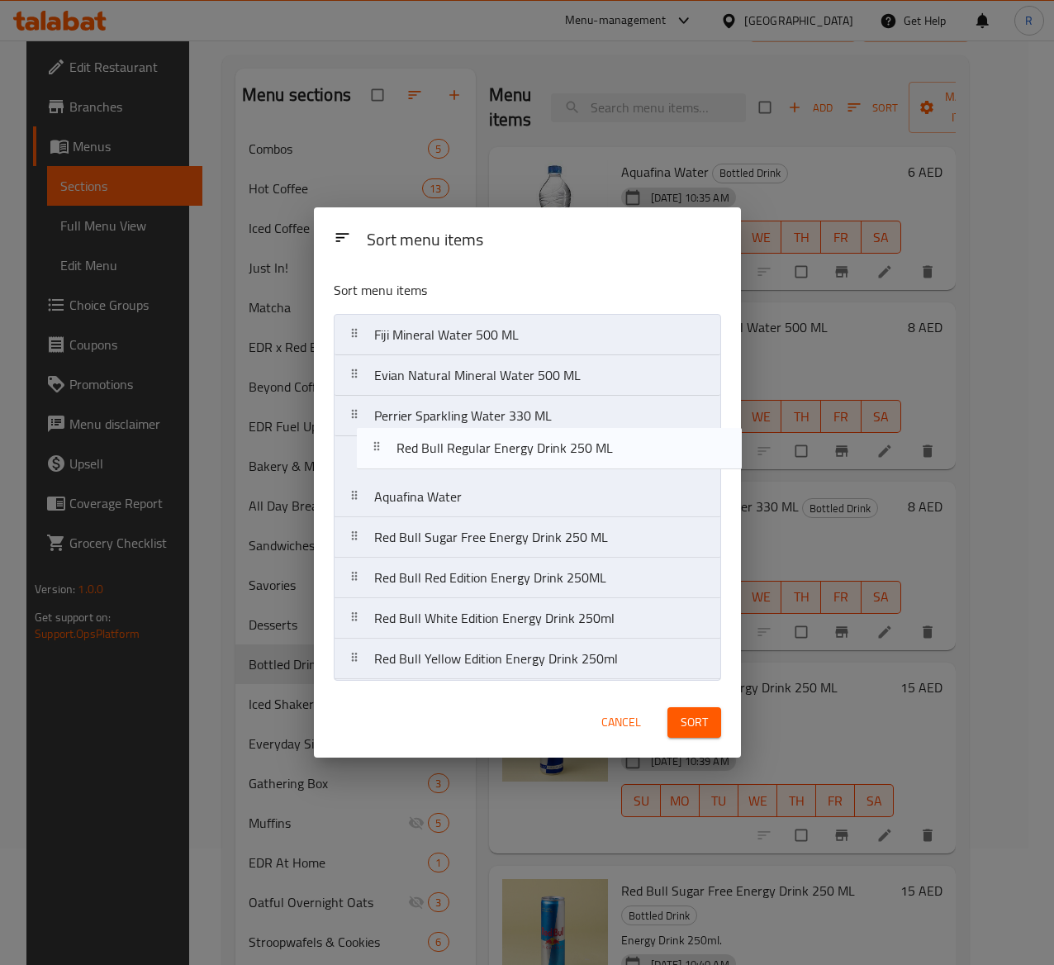
drag, startPoint x: 543, startPoint y: 515, endPoint x: 569, endPoint y: 458, distance: 61.7
click at [569, 458] on nav "Fiji Mineral Water 500 ML Evian Natural Mineral Water 500 [PERSON_NAME] Sparkli…" at bounding box center [527, 497] width 387 height 366
drag, startPoint x: 572, startPoint y: 591, endPoint x: 593, endPoint y: 453, distance: 139.5
click at [593, 453] on nav "Fiji Mineral Water 500 ML Evian Natural Mineral Water 500 ML Perrier Sparkling …" at bounding box center [527, 497] width 387 height 366
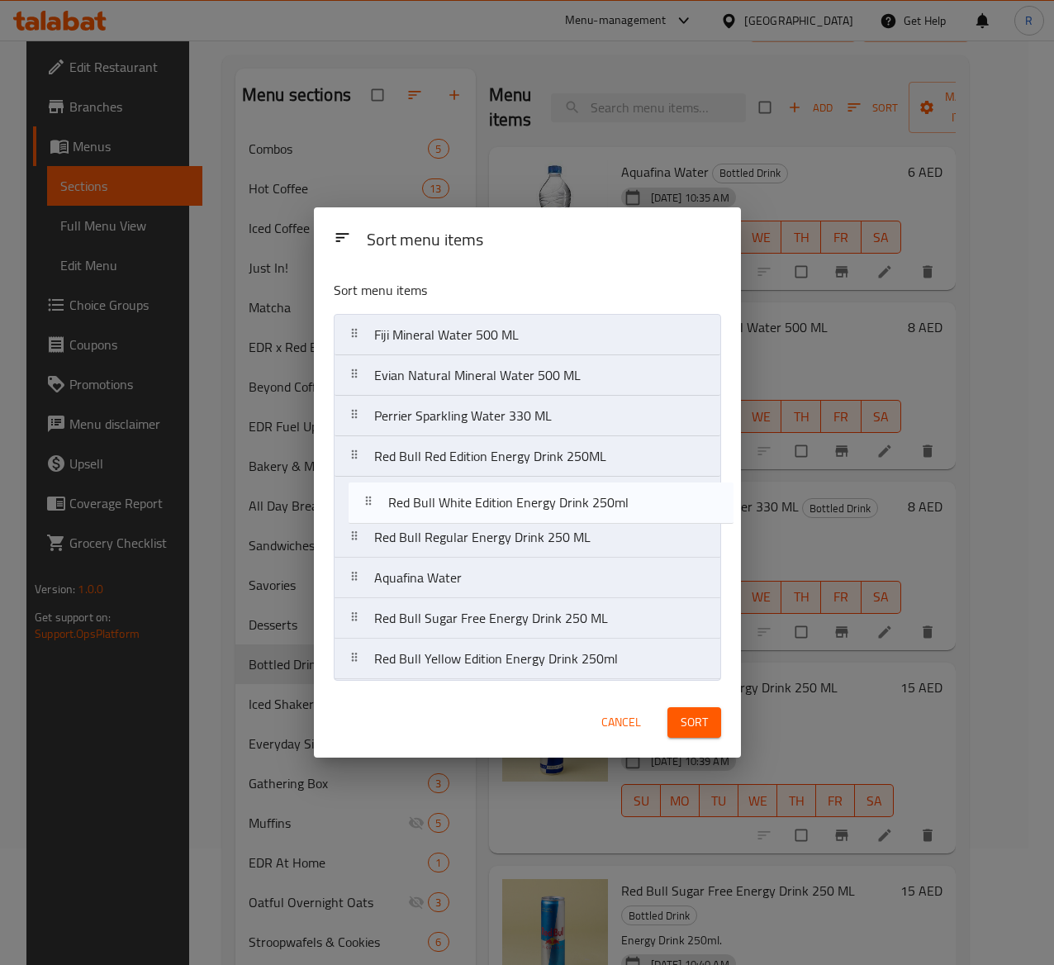
drag, startPoint x: 581, startPoint y: 630, endPoint x: 595, endPoint y: 501, distance: 130.4
click at [595, 501] on nav "Fiji Mineral Water 500 ML Evian Natural Mineral Water 500 ML Perrier Sparkling …" at bounding box center [527, 497] width 387 height 366
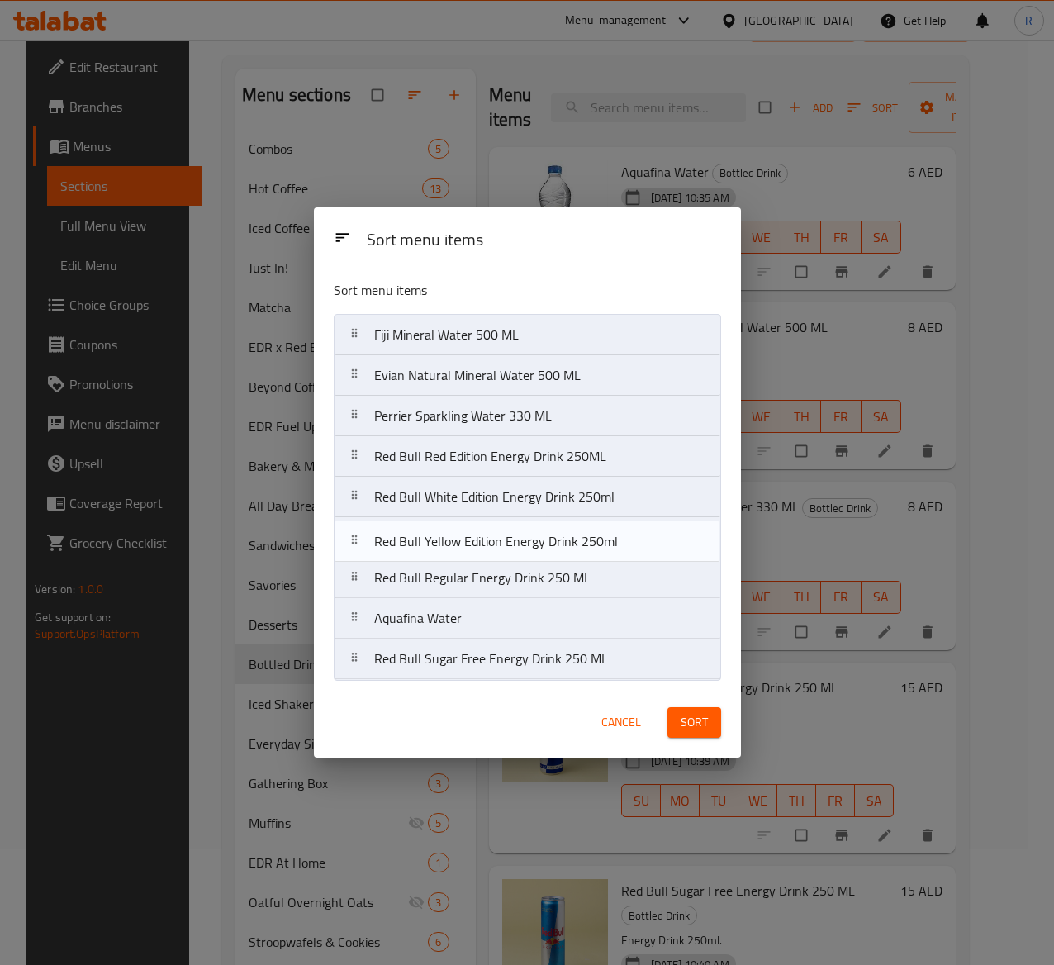
drag, startPoint x: 563, startPoint y: 677, endPoint x: 563, endPoint y: 552, distance: 125.5
click at [563, 552] on nav "Fiji Mineral Water 500 ML Evian Natural Mineral Water 500 ML Perrier Sparkling …" at bounding box center [527, 497] width 387 height 366
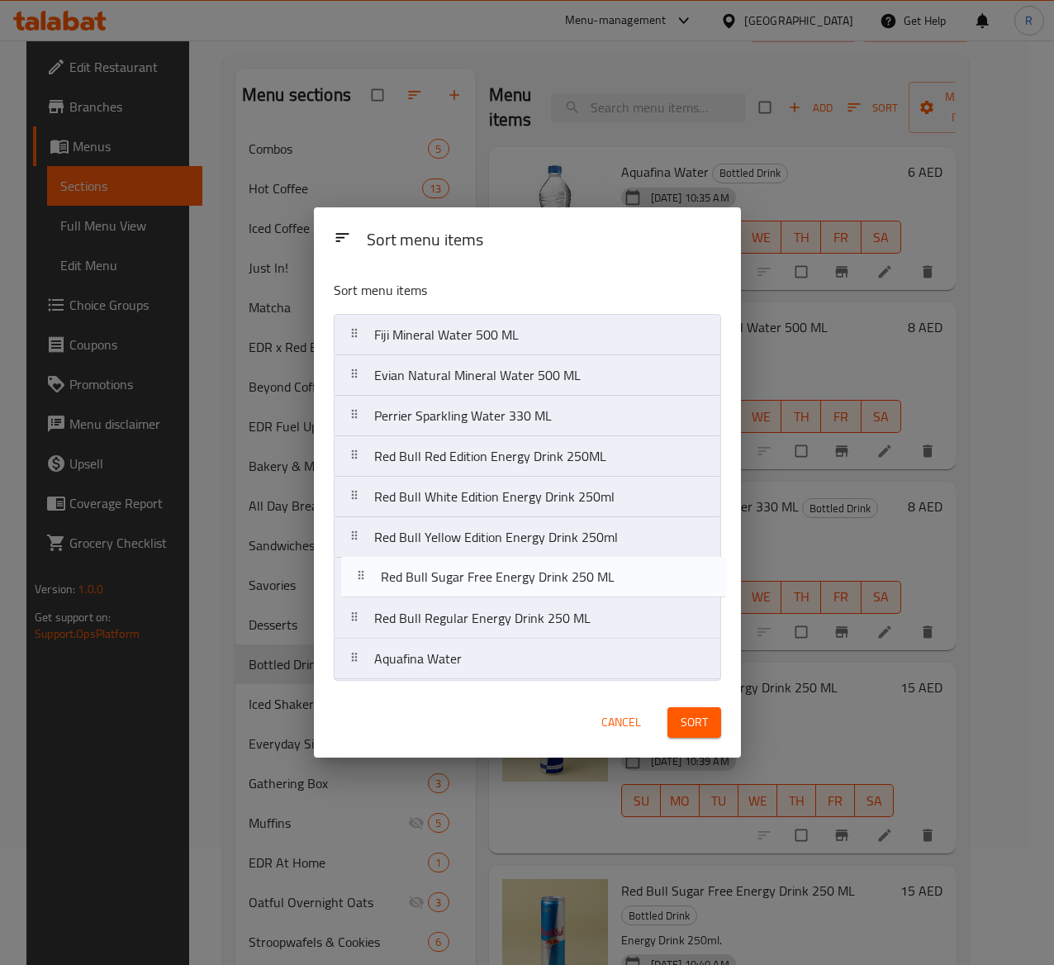
drag, startPoint x: 556, startPoint y: 663, endPoint x: 562, endPoint y: 574, distance: 89.4
click at [562, 574] on nav "Fiji Mineral Water 500 ML Evian Natural Mineral Water 500 ML Perrier Sparkling …" at bounding box center [527, 497] width 387 height 366
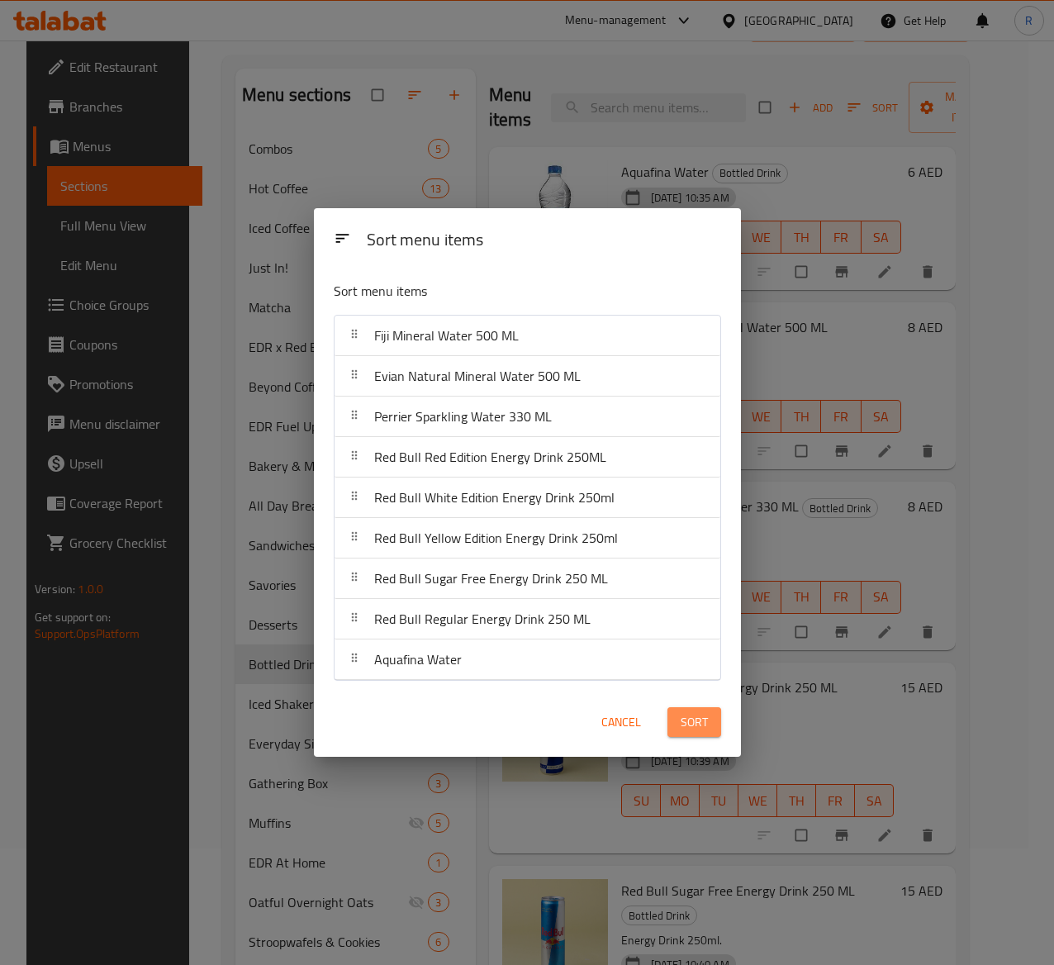
click at [691, 723] on span "Sort" at bounding box center [694, 722] width 27 height 21
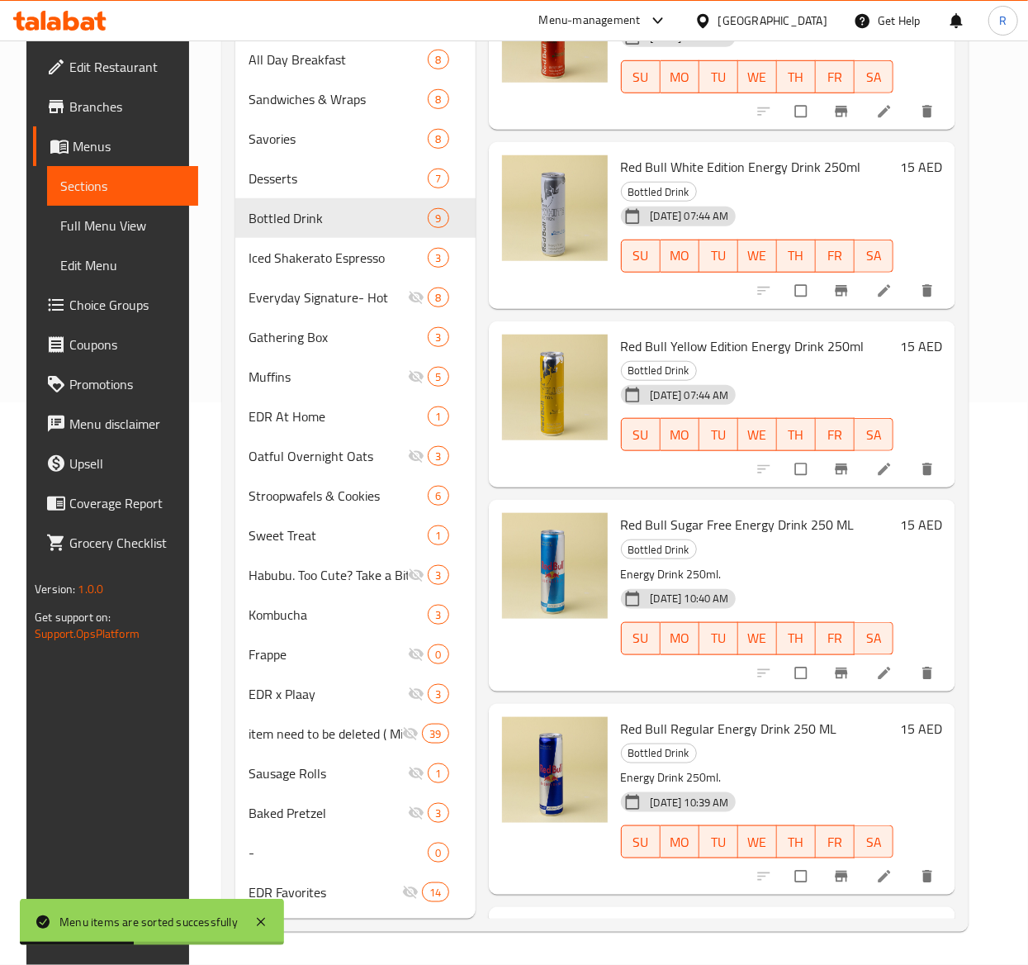
scroll to position [387, 0]
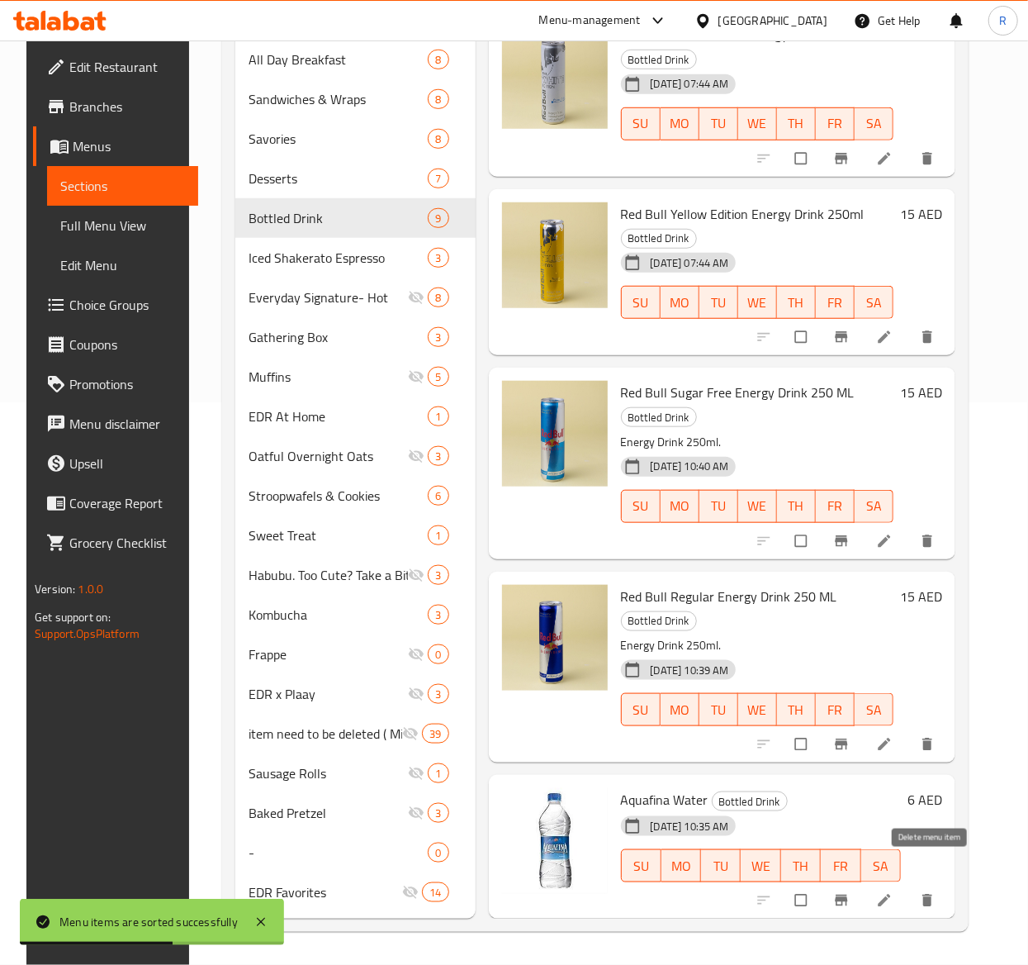
click at [930, 894] on icon "delete" at bounding box center [928, 900] width 10 height 12
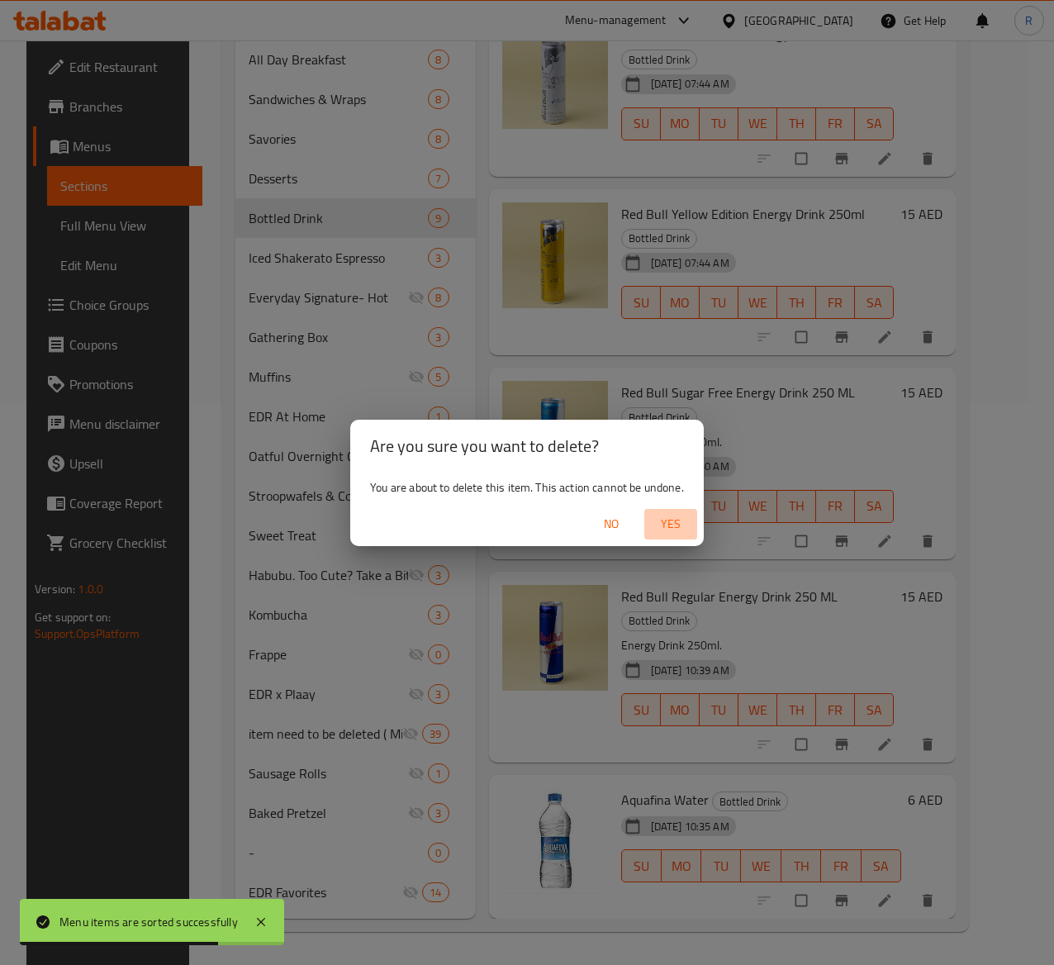
click at [675, 524] on span "Yes" at bounding box center [671, 524] width 40 height 21
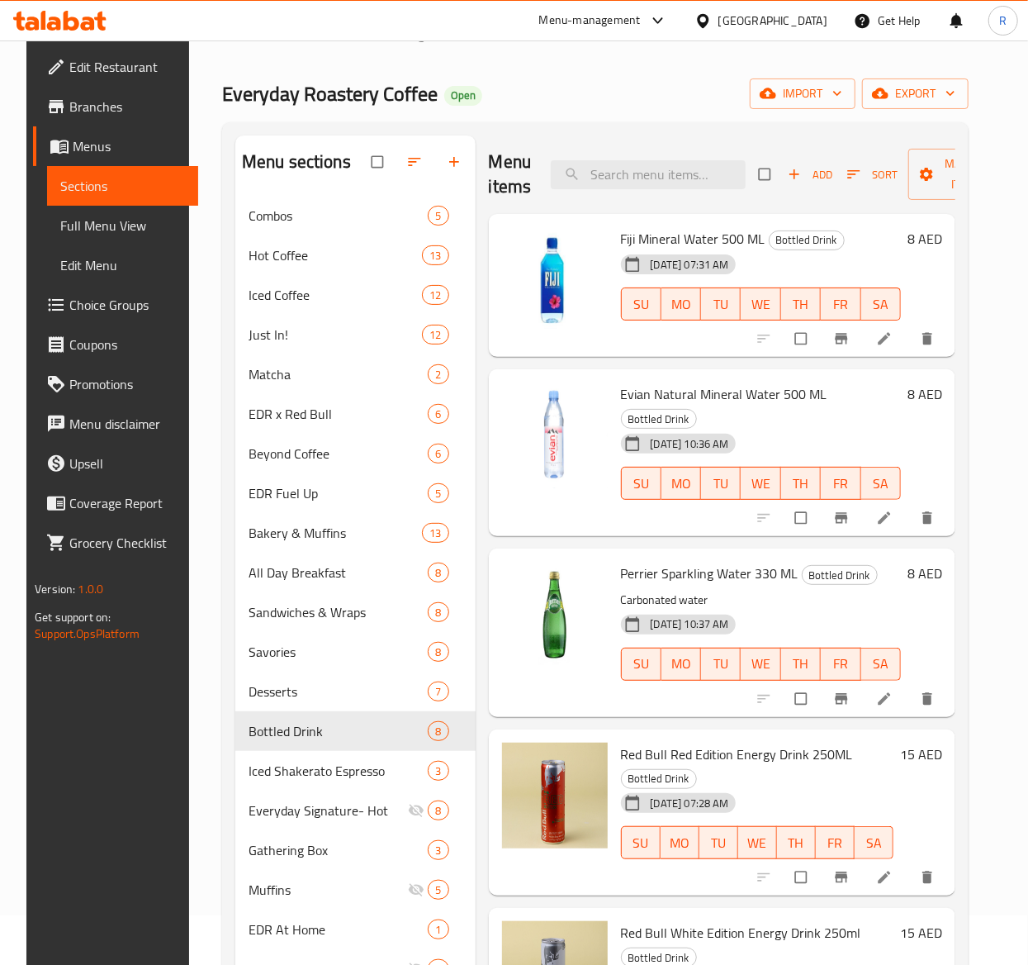
scroll to position [47, 0]
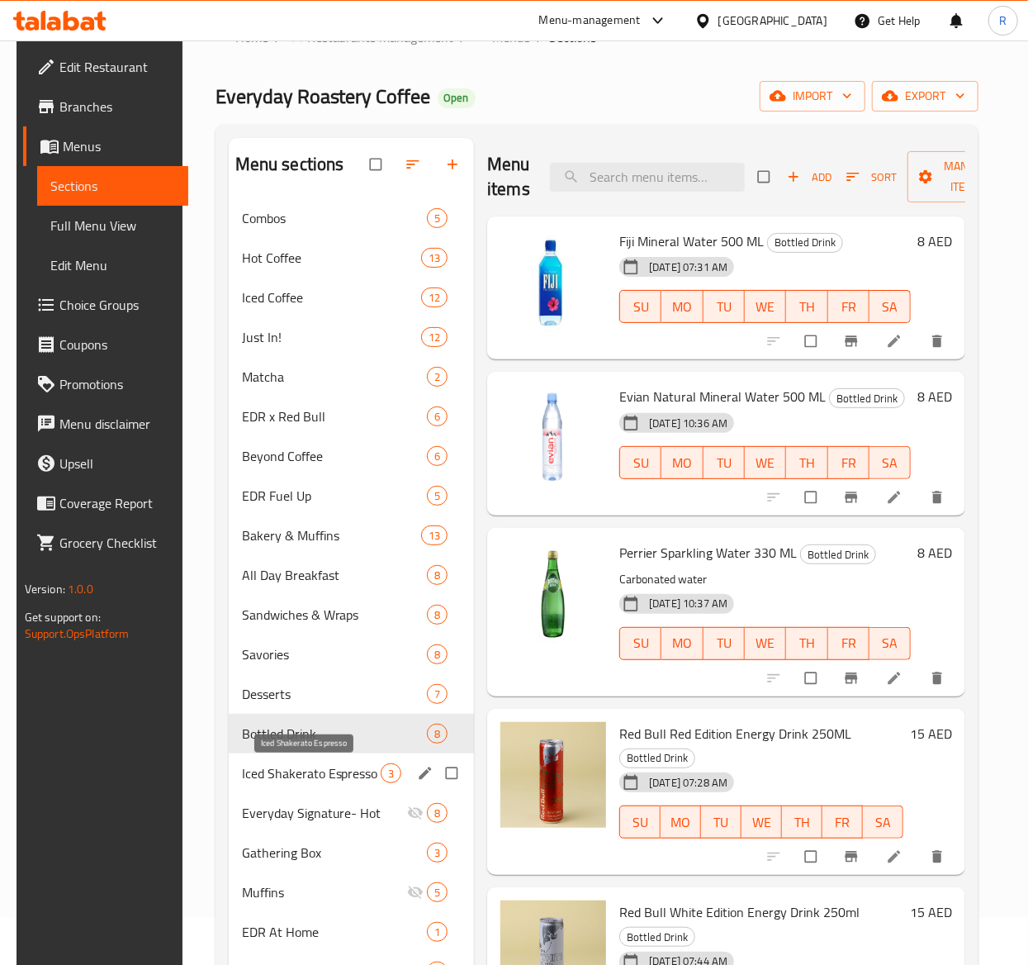
click at [341, 776] on span "Iced Shakerato Espresso" at bounding box center [311, 773] width 139 height 20
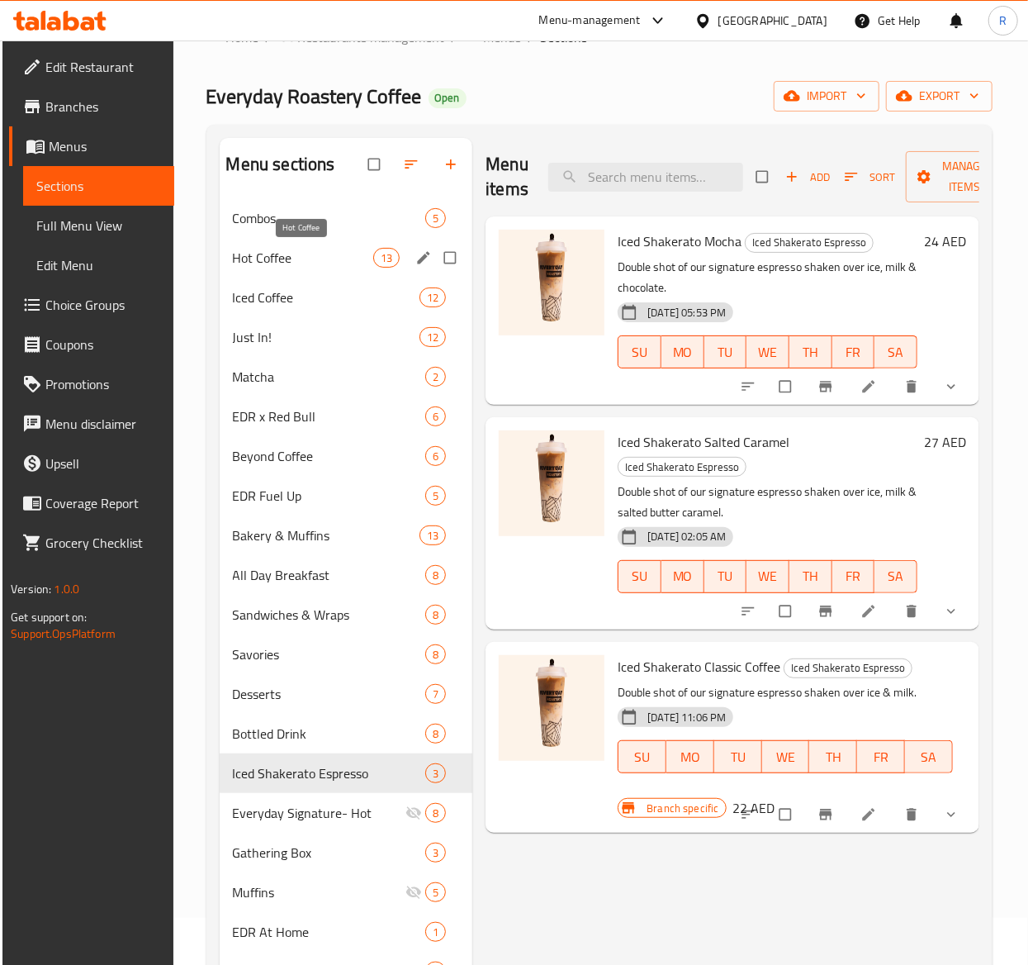
click at [348, 263] on span "Hot Coffee" at bounding box center [303, 258] width 140 height 20
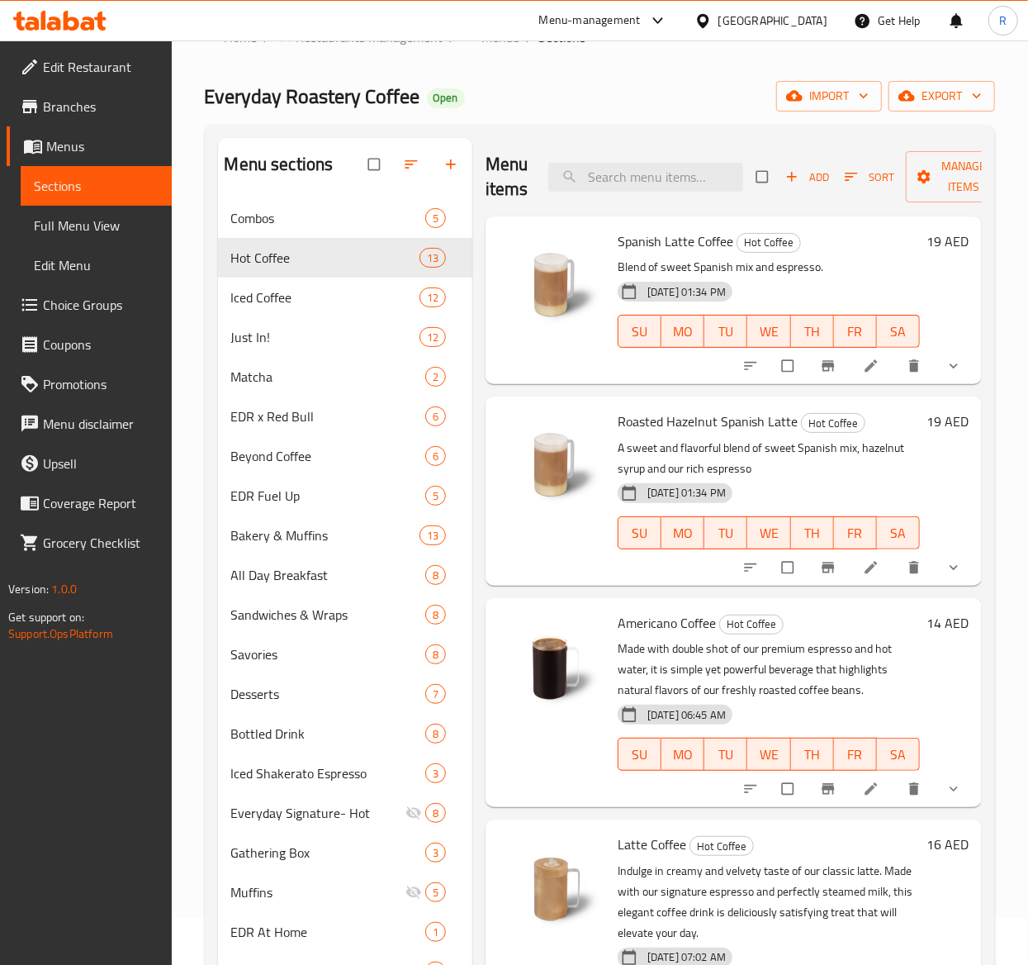
click at [873, 177] on span "Sort" at bounding box center [870, 177] width 50 height 19
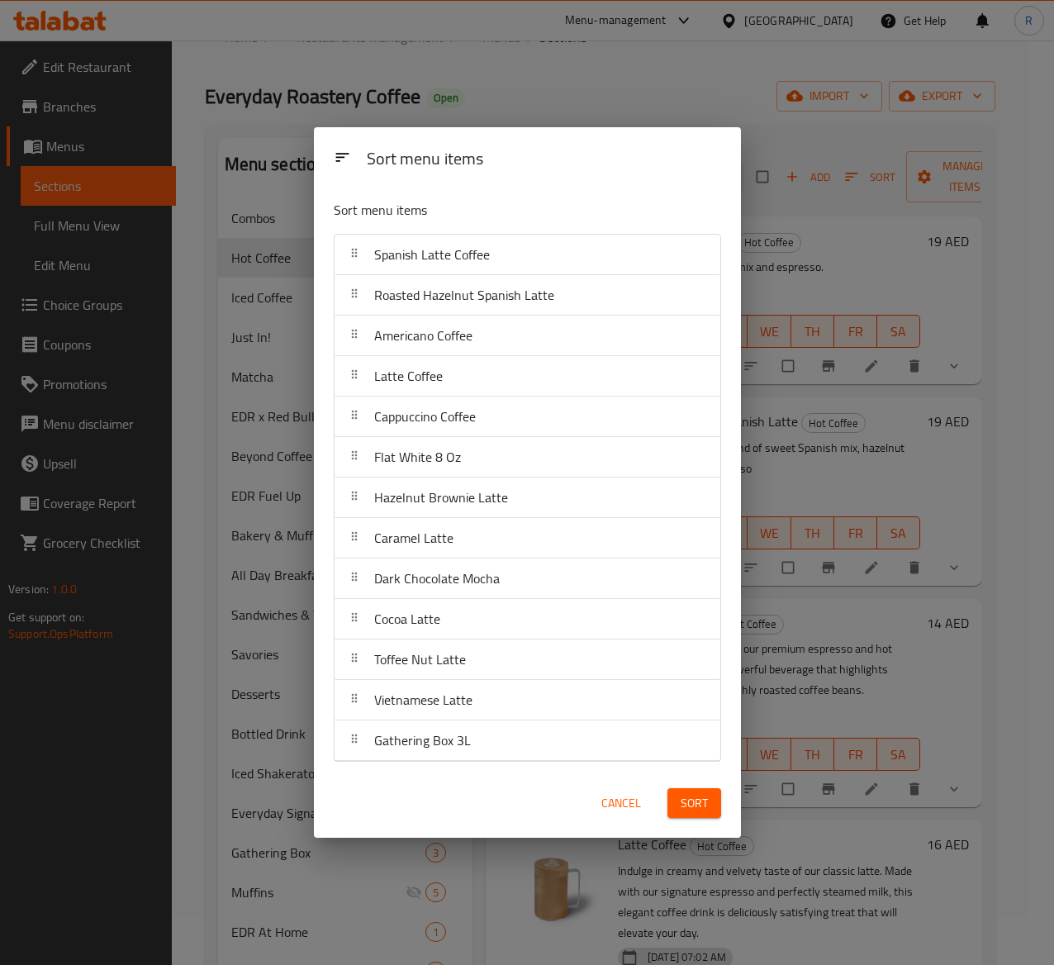
click at [610, 789] on button "Cancel" at bounding box center [621, 803] width 53 height 31
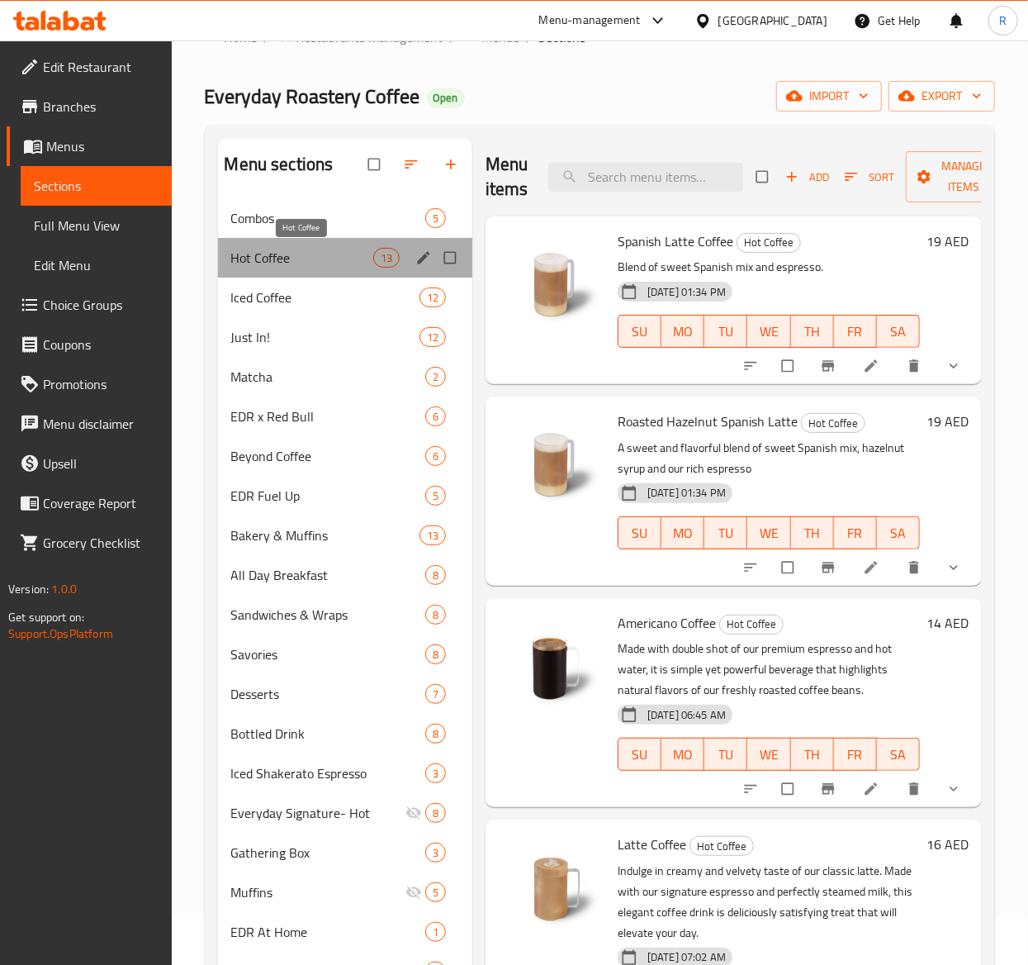
click at [365, 263] on span "Hot Coffee" at bounding box center [302, 258] width 142 height 20
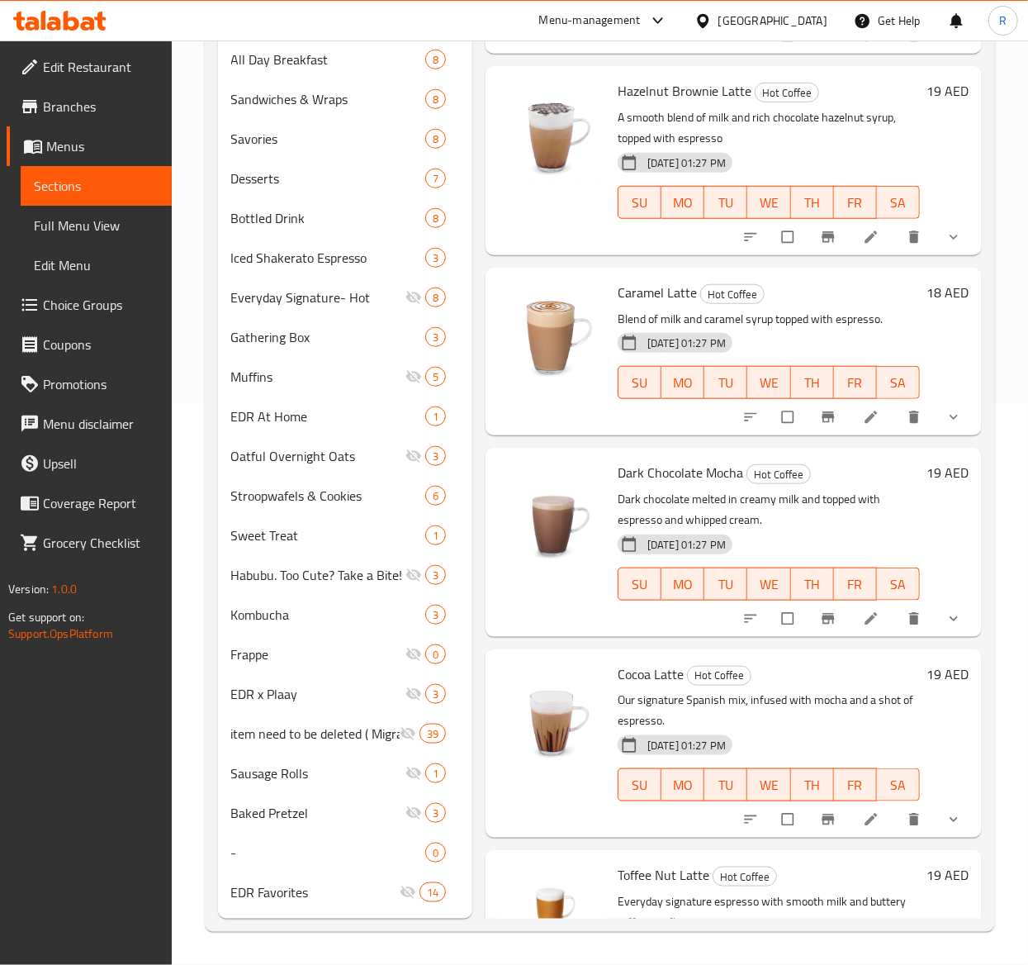
scroll to position [1533, 0]
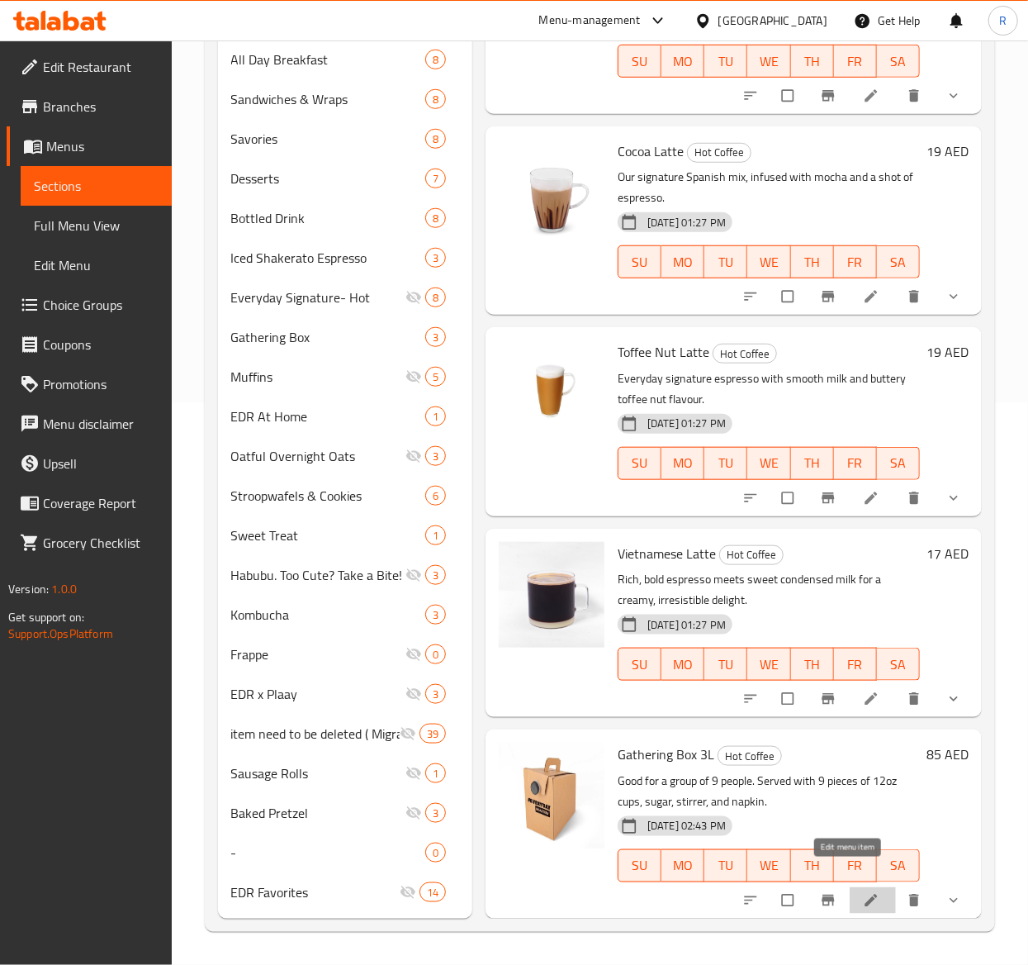
click at [863, 892] on icon at bounding box center [871, 900] width 17 height 17
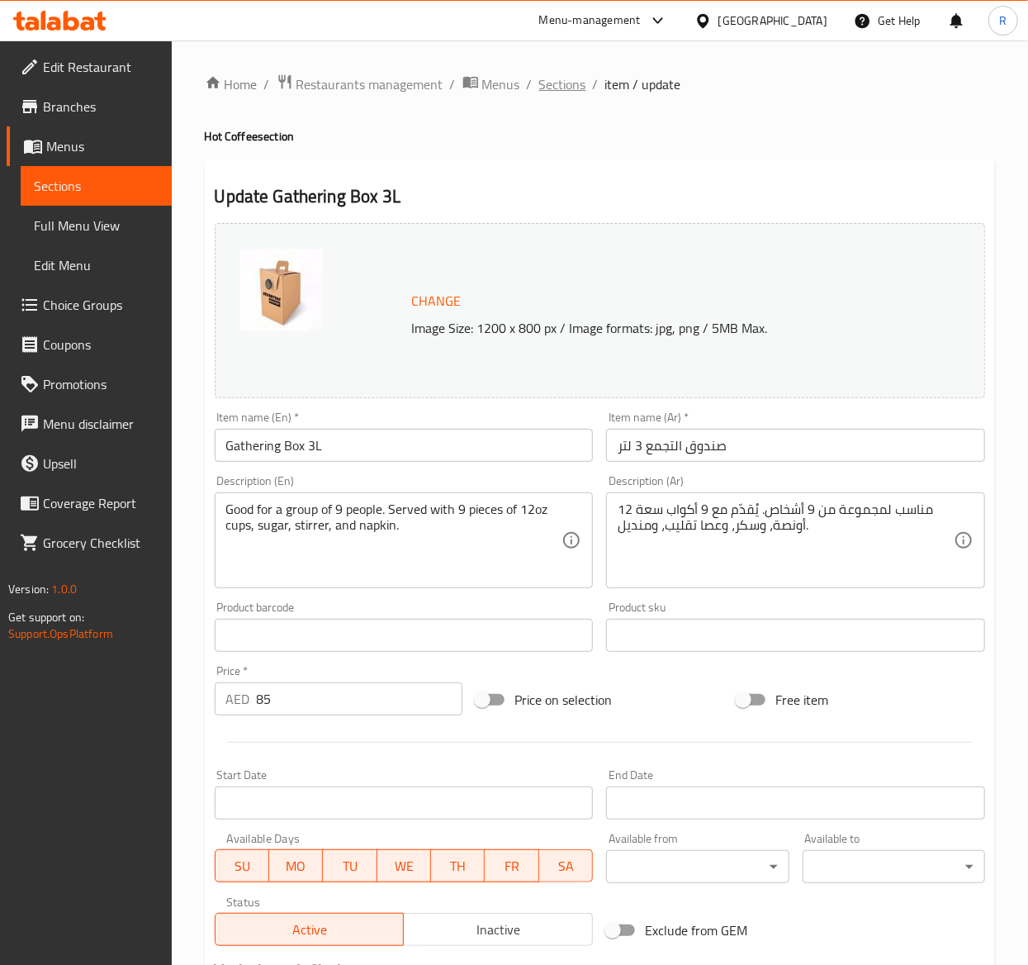
click at [555, 84] on span "Sections" at bounding box center [562, 84] width 47 height 20
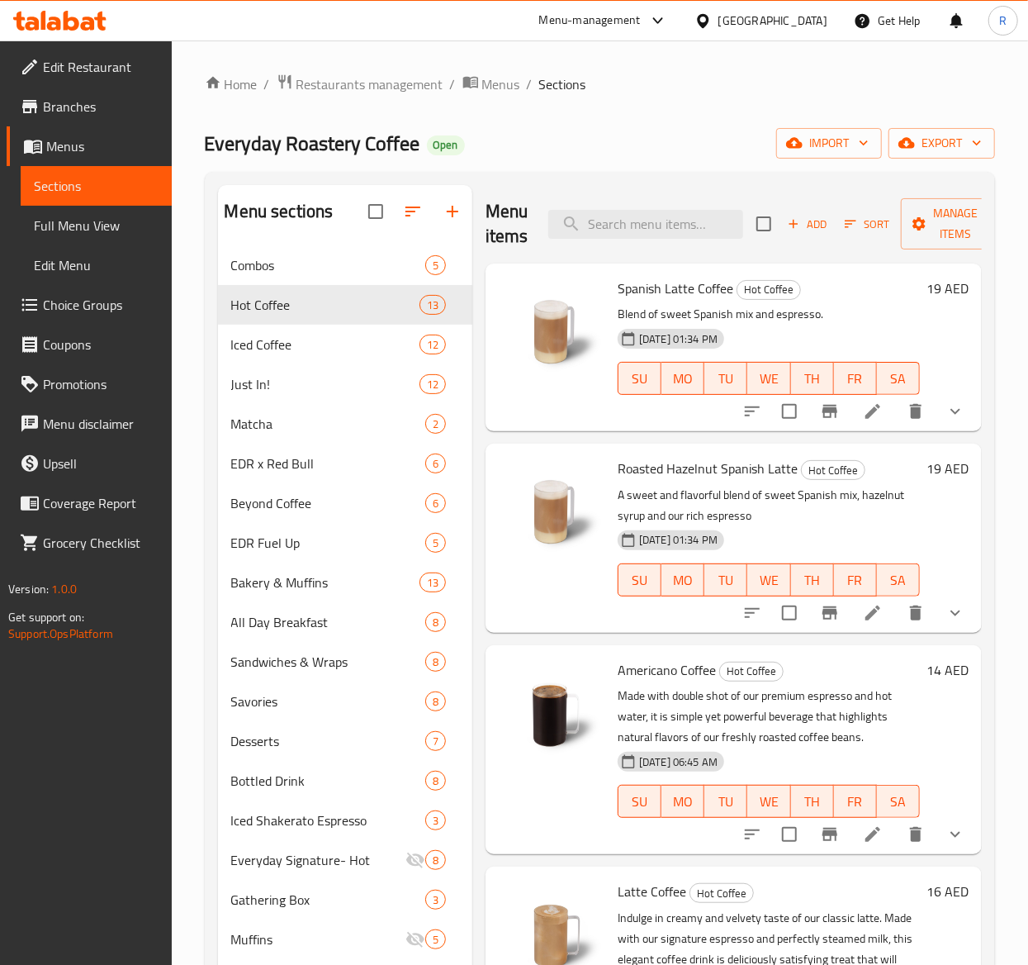
scroll to position [563, 0]
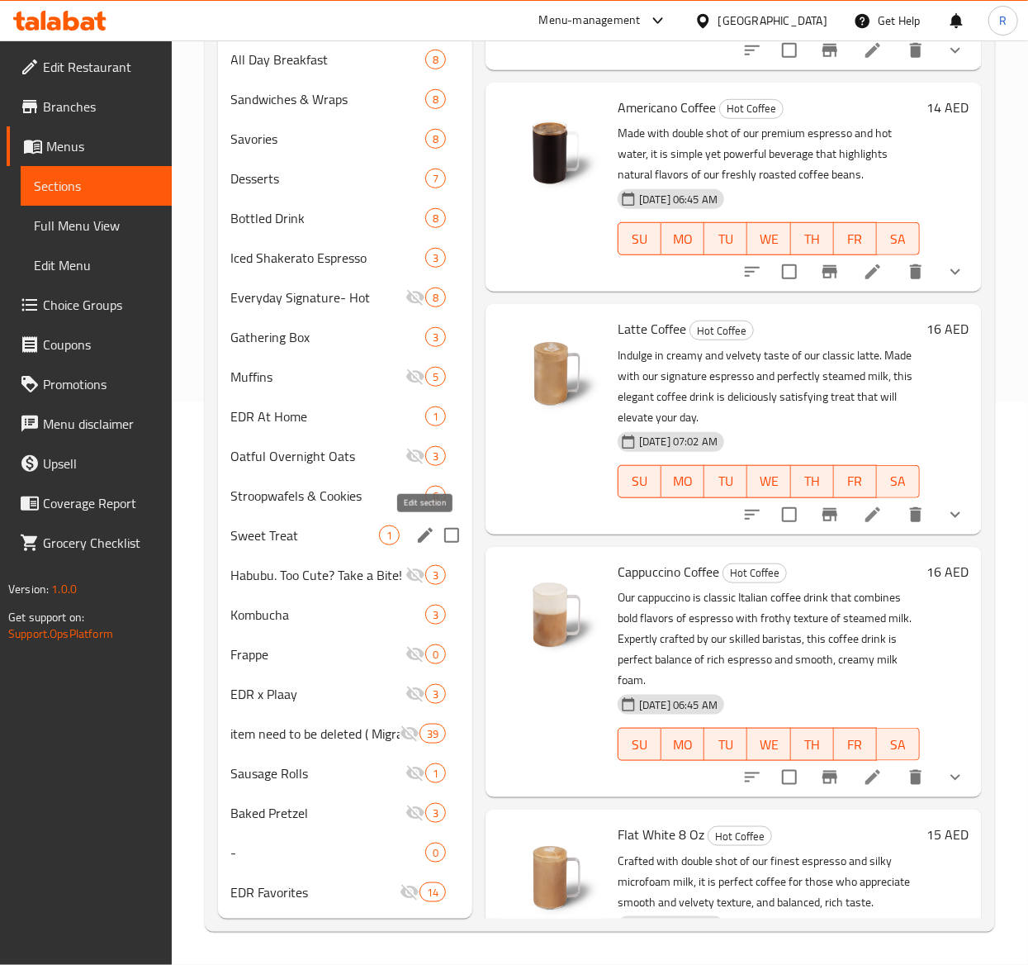
click at [417, 539] on icon "edit" at bounding box center [425, 535] width 20 height 20
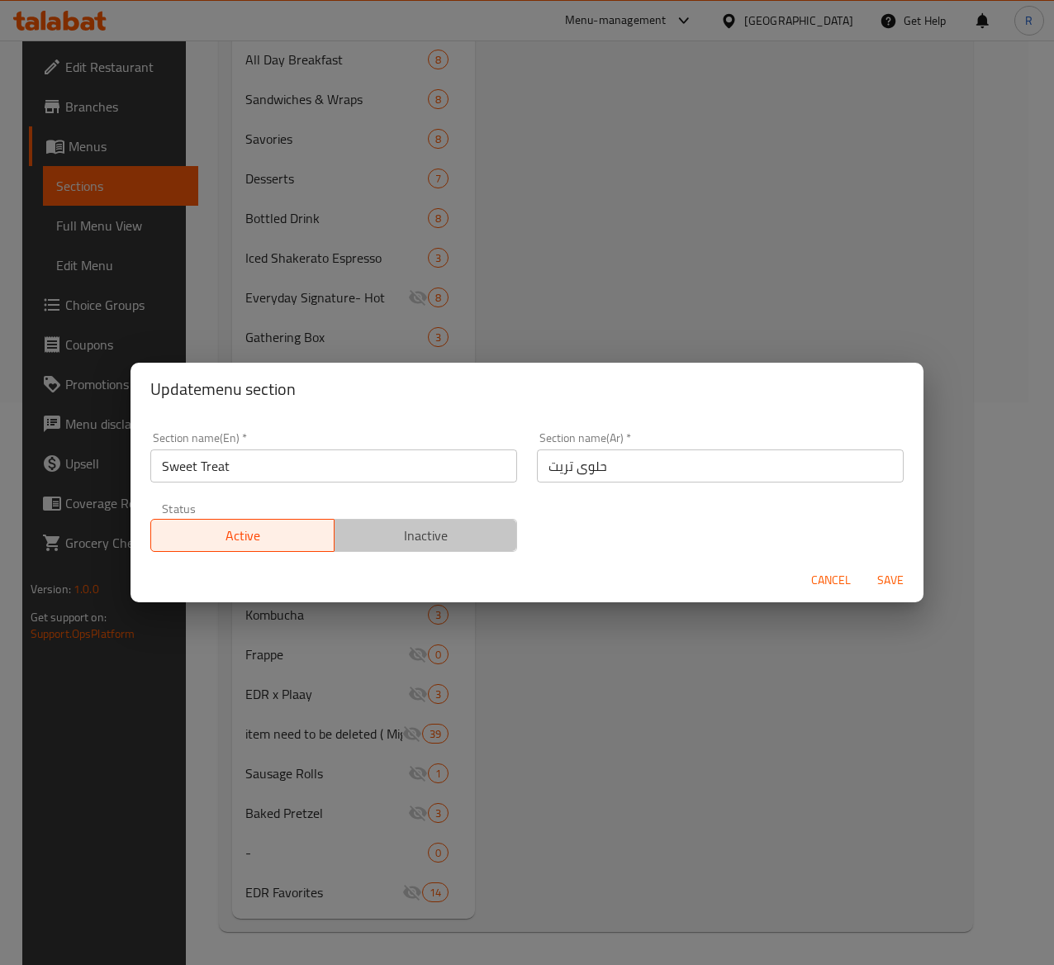
click at [423, 527] on span "Inactive" at bounding box center [426, 536] width 170 height 24
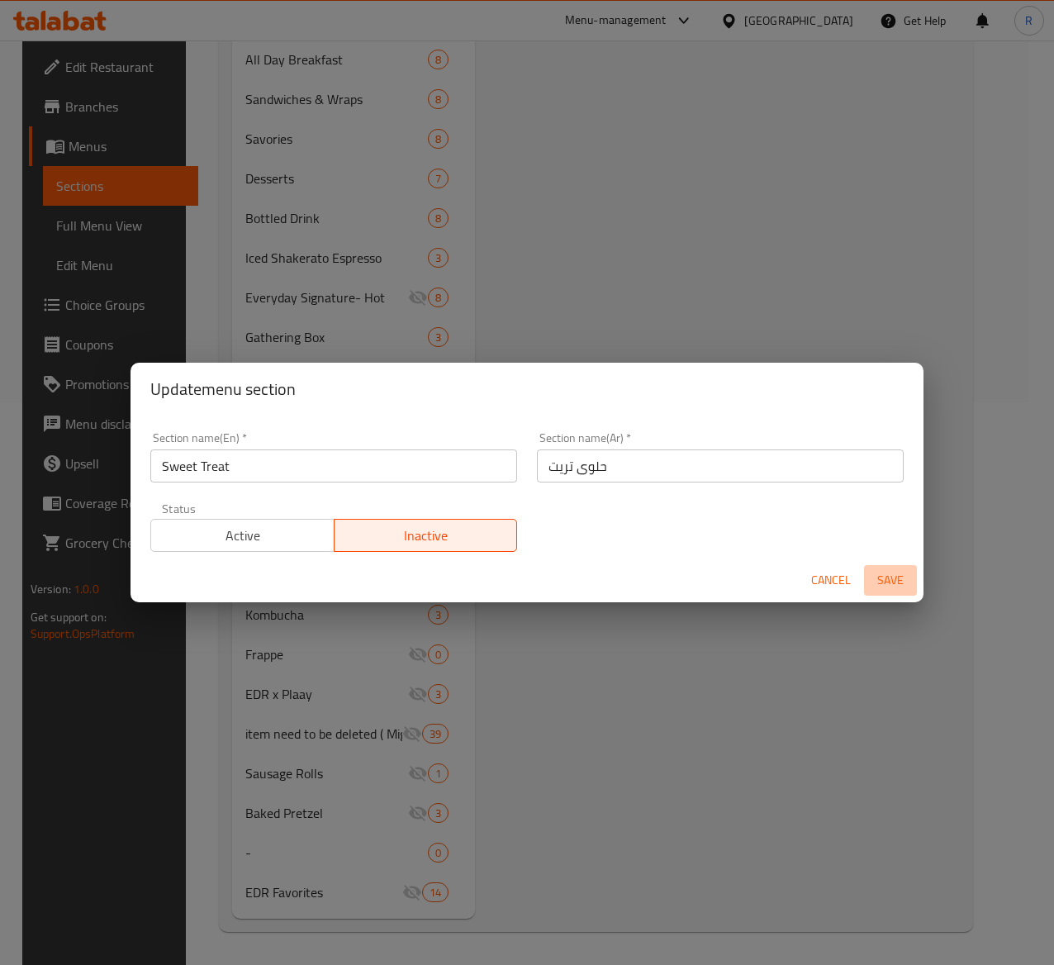
click at [885, 578] on span "Save" at bounding box center [891, 580] width 40 height 21
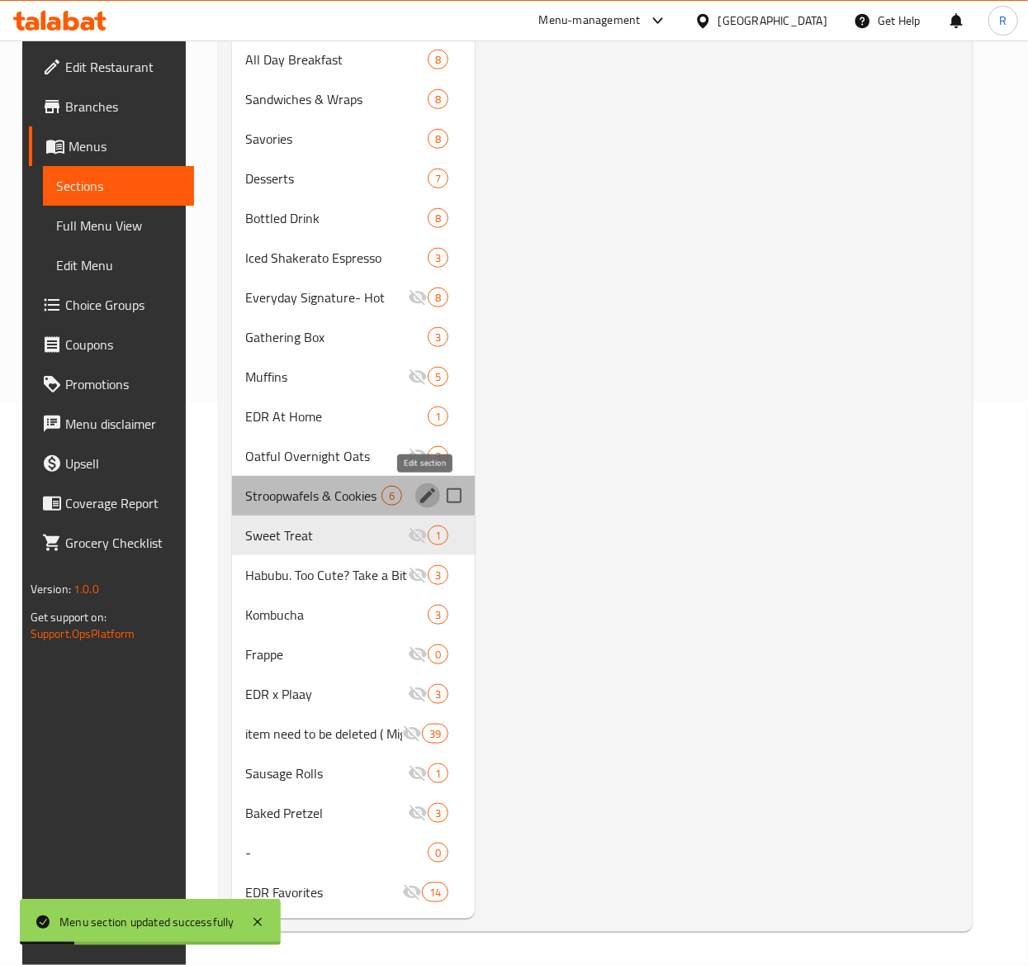
click at [428, 501] on icon "edit" at bounding box center [428, 496] width 20 height 20
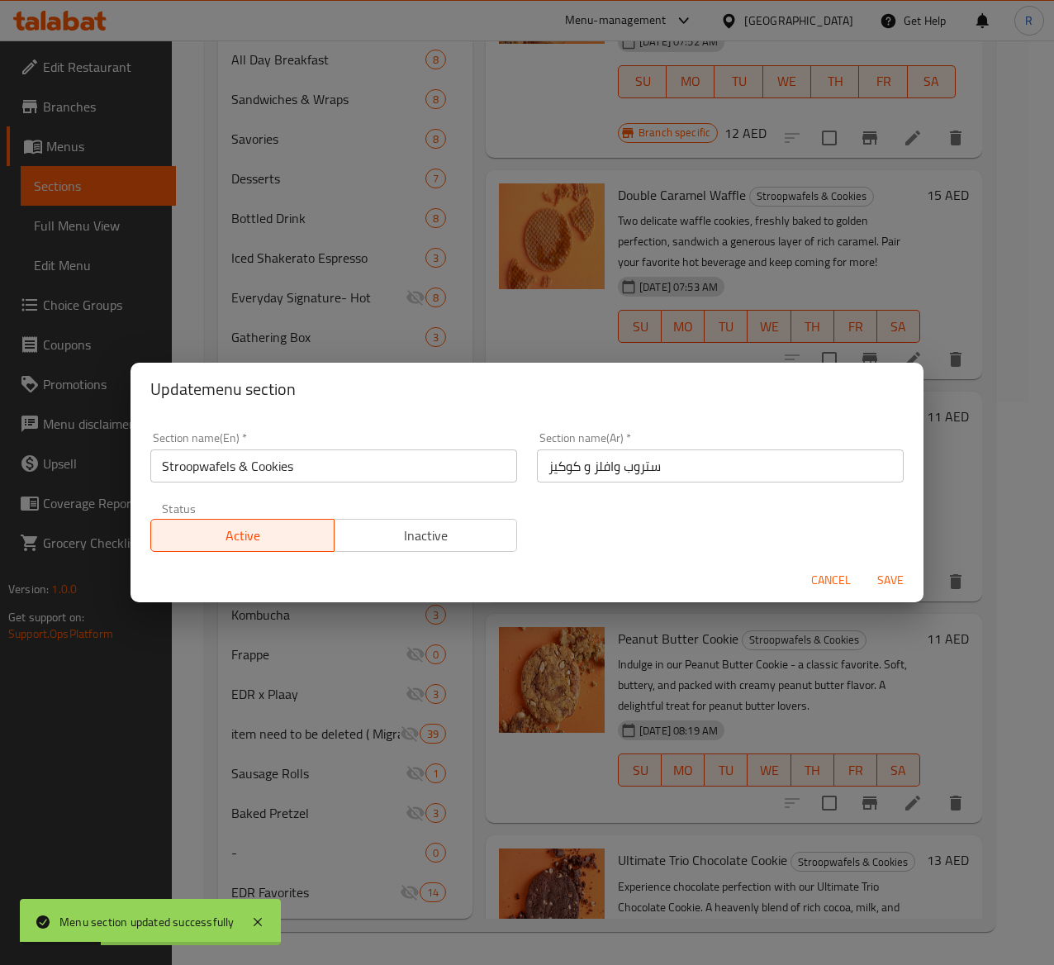
click at [441, 528] on span "Inactive" at bounding box center [426, 536] width 170 height 24
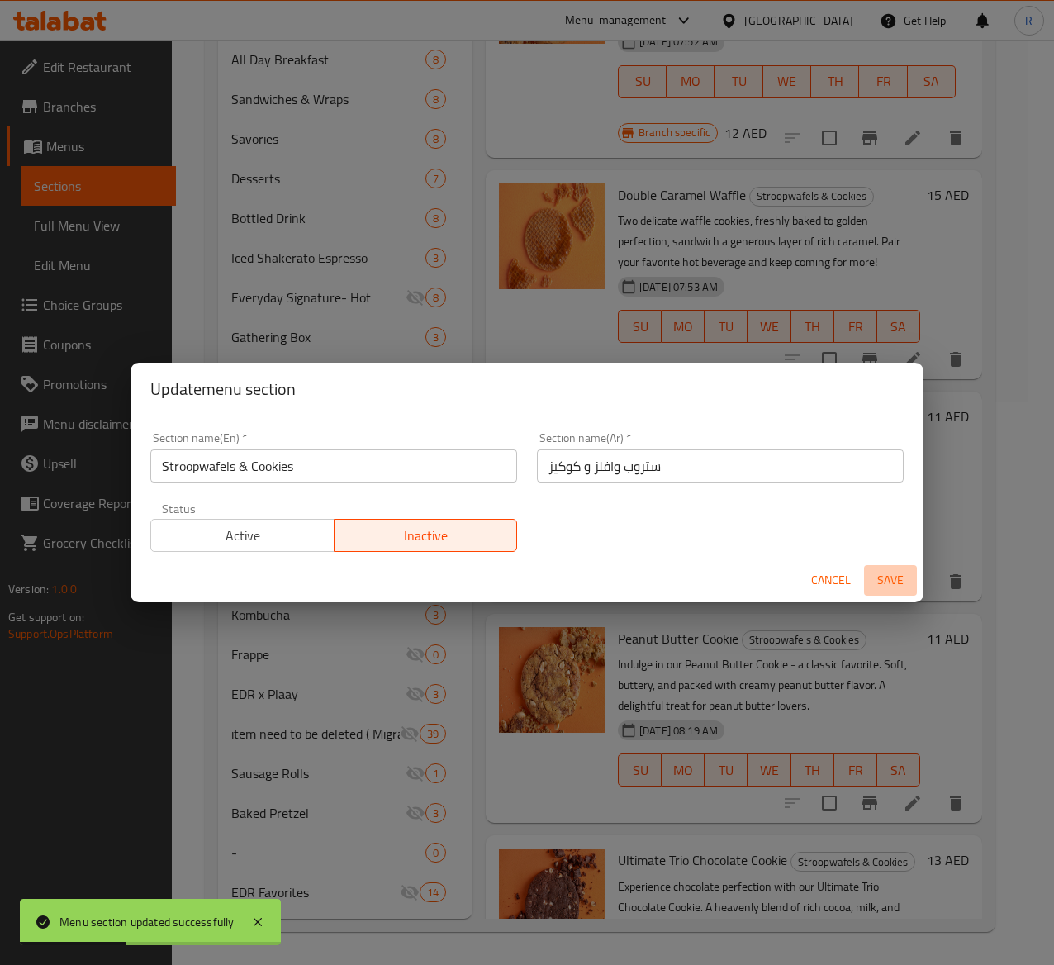
click at [892, 578] on span "Save" at bounding box center [891, 580] width 40 height 21
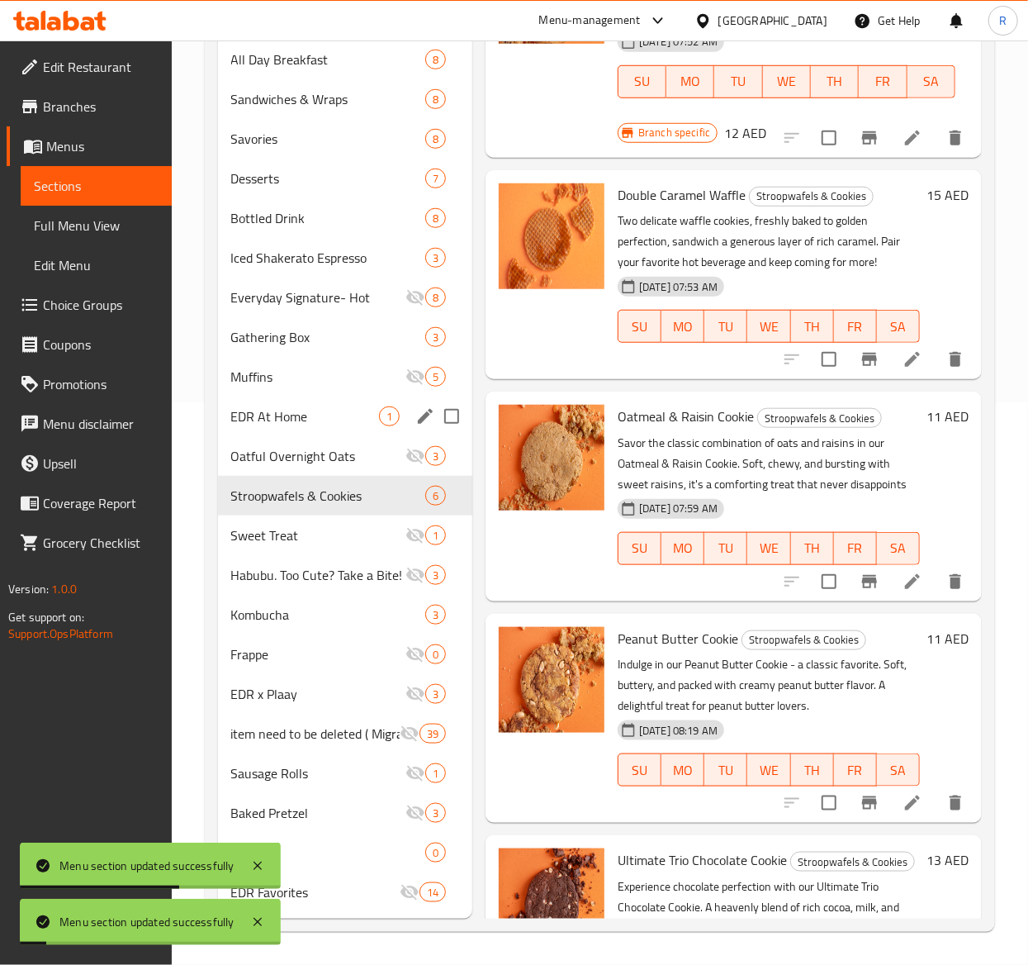
click at [400, 413] on div "EDR At Home 1" at bounding box center [345, 416] width 254 height 40
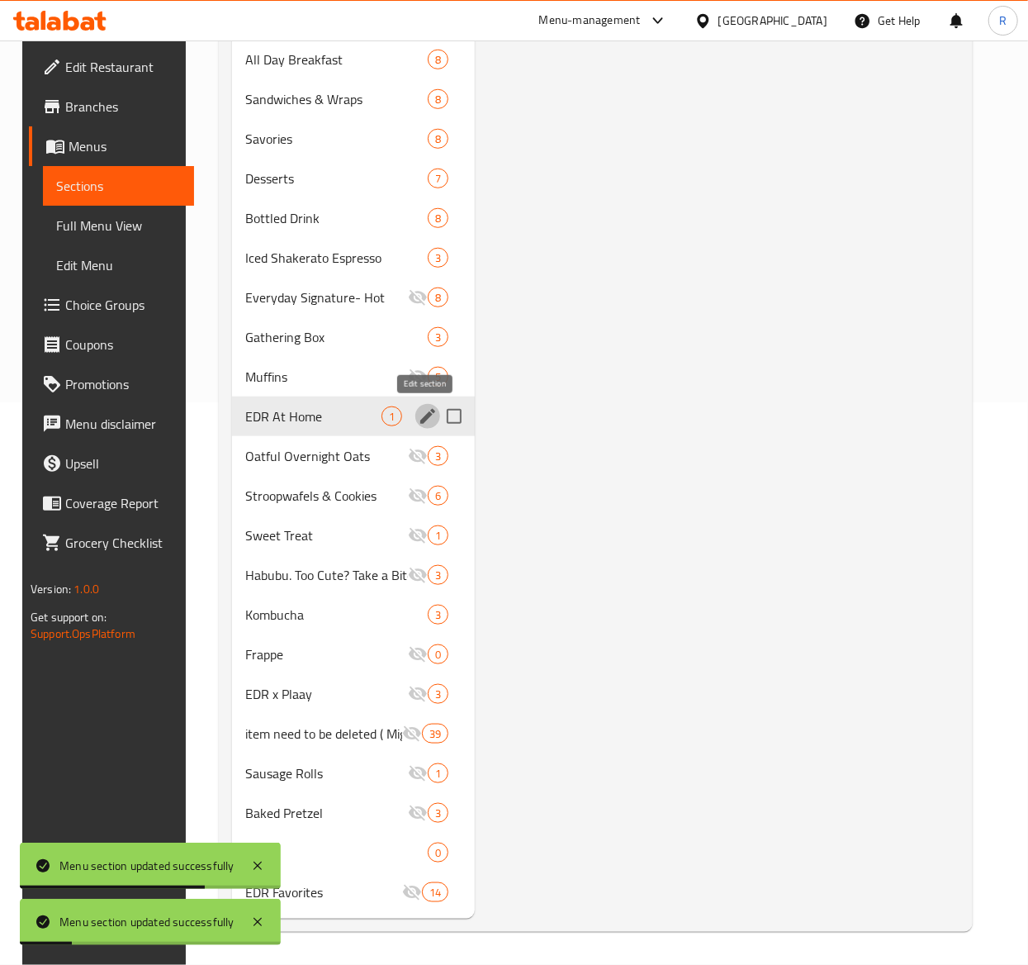
click at [421, 421] on icon "edit" at bounding box center [427, 416] width 15 height 15
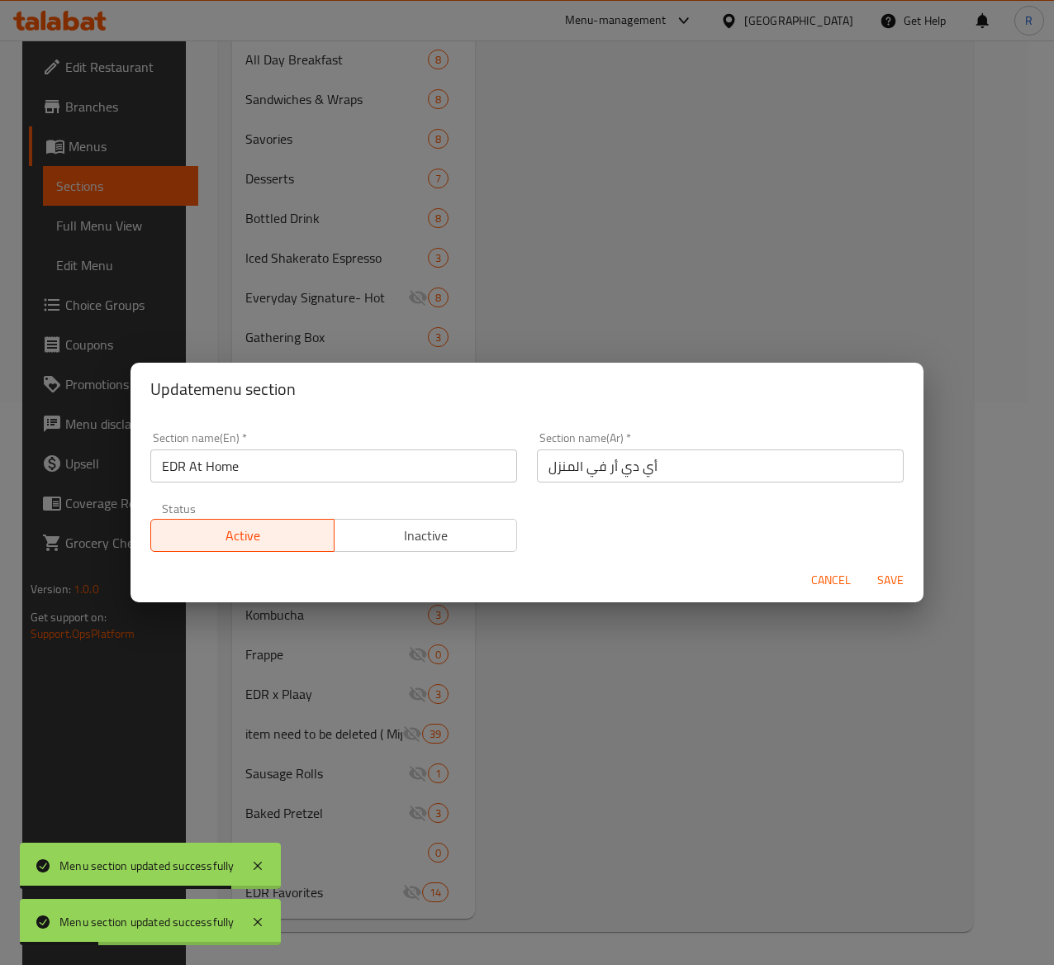
click at [459, 529] on span "Inactive" at bounding box center [426, 536] width 170 height 24
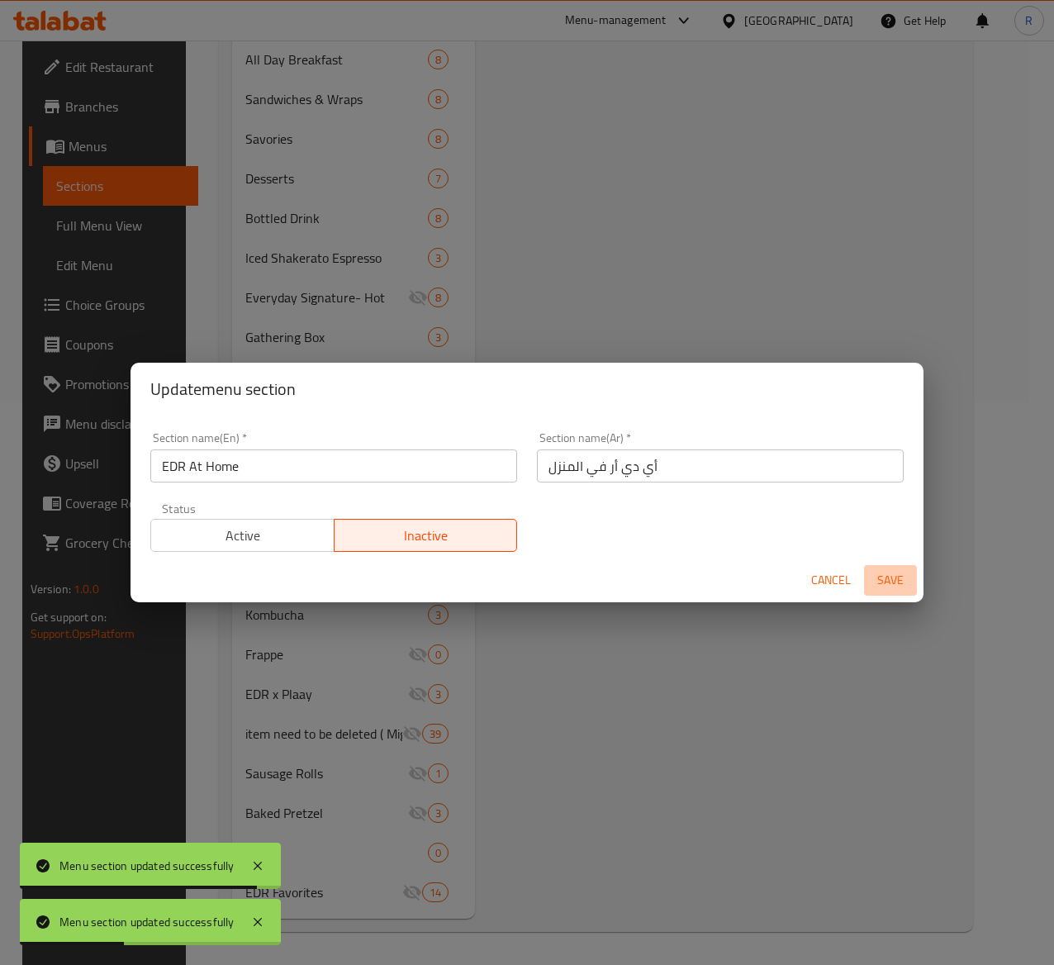
click at [885, 578] on span "Save" at bounding box center [891, 580] width 40 height 21
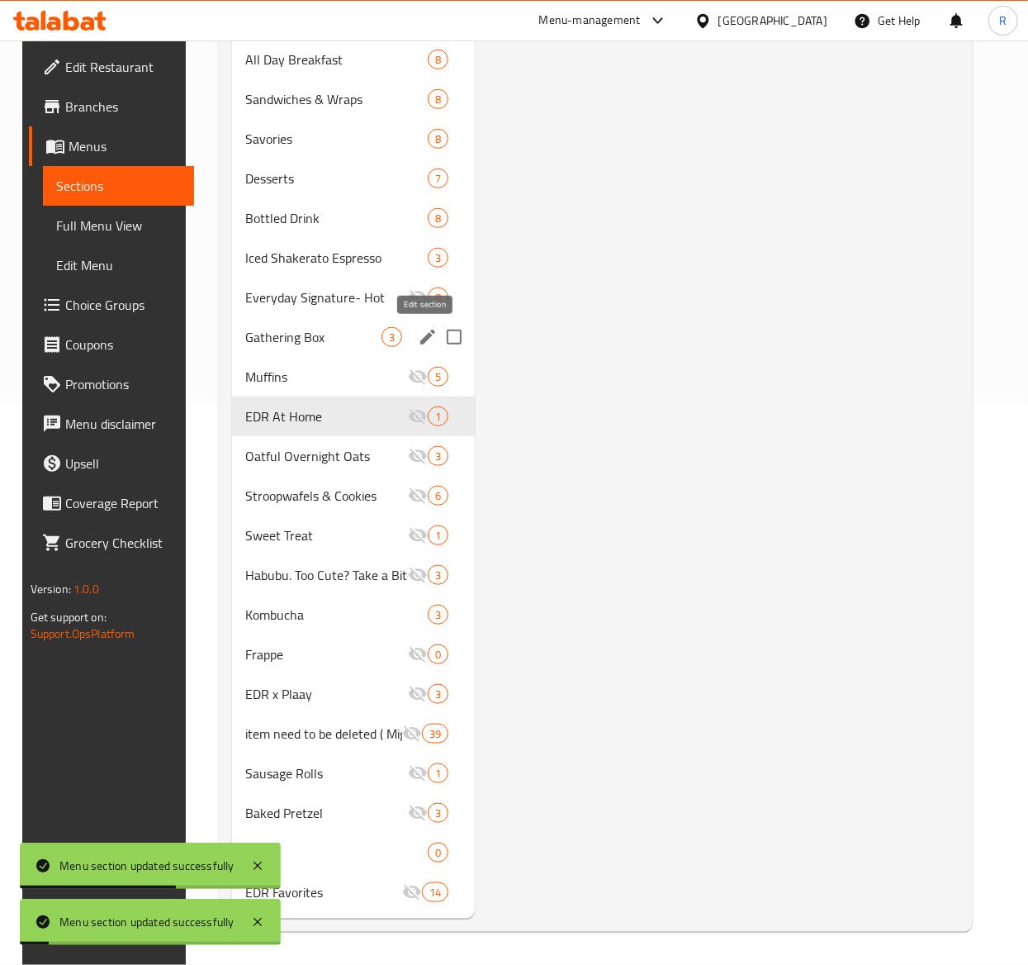
click at [423, 347] on button "edit" at bounding box center [427, 337] width 25 height 25
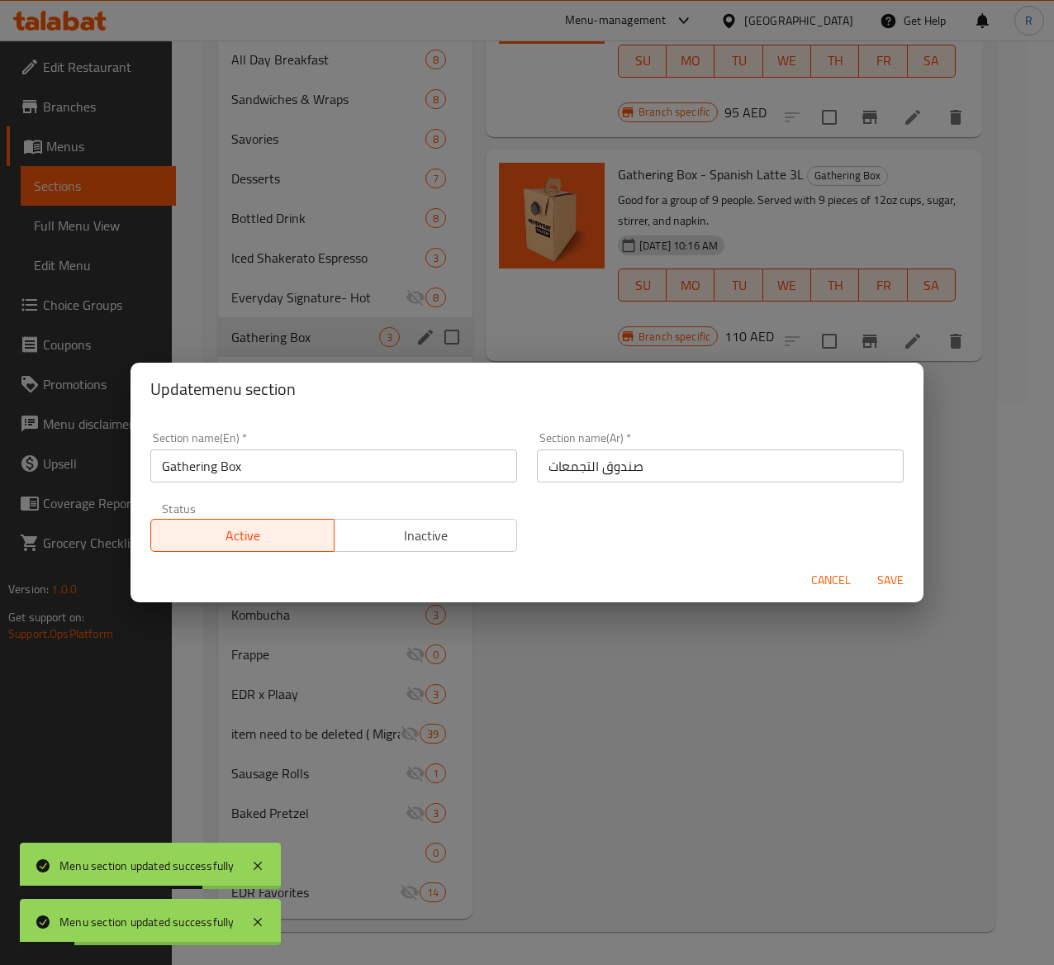
click at [444, 525] on span "Inactive" at bounding box center [426, 536] width 170 height 24
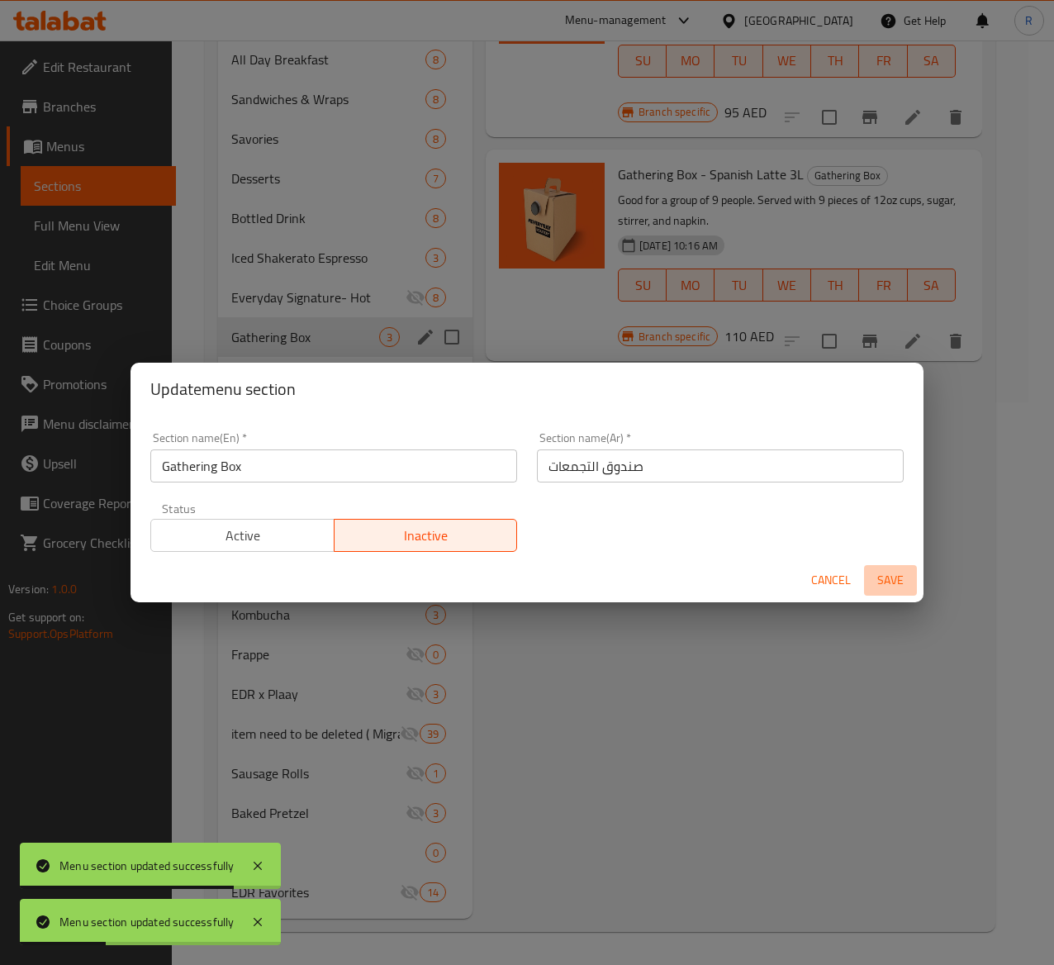
click at [889, 584] on span "Save" at bounding box center [891, 580] width 40 height 21
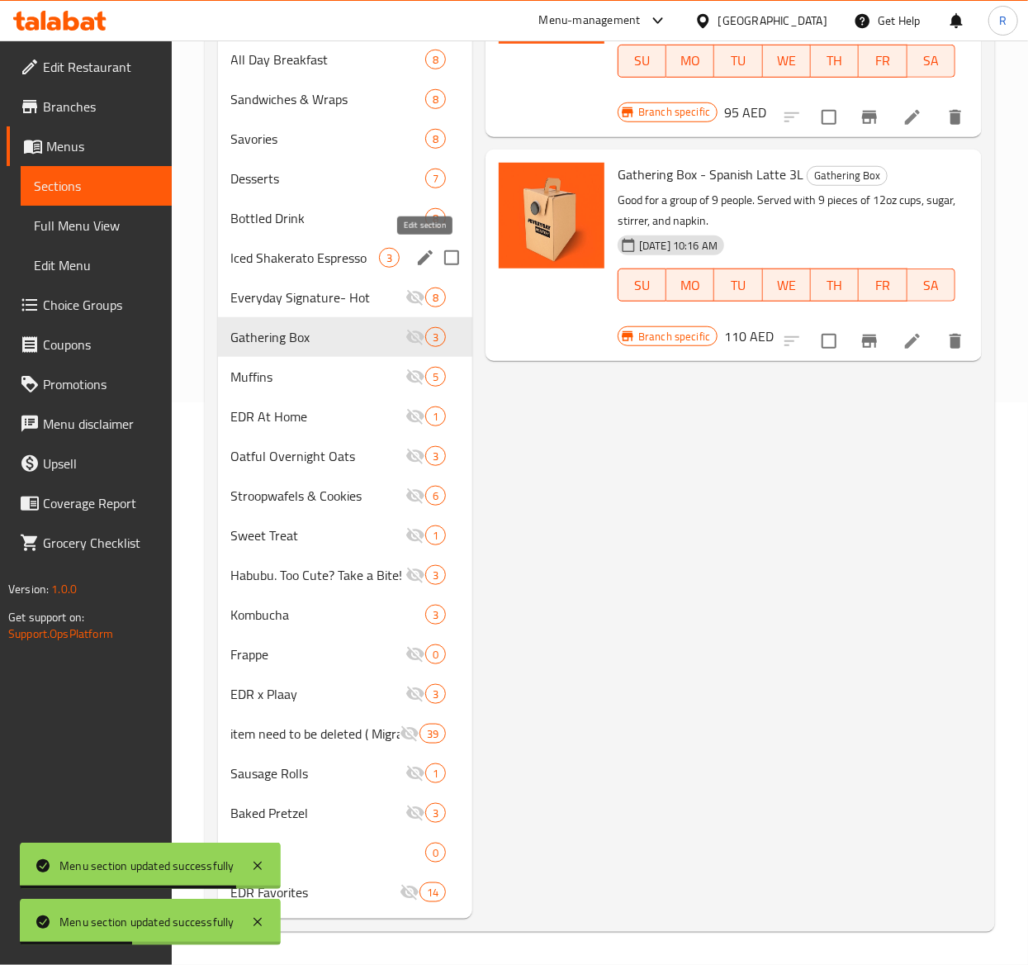
click at [413, 258] on button "edit" at bounding box center [425, 257] width 25 height 25
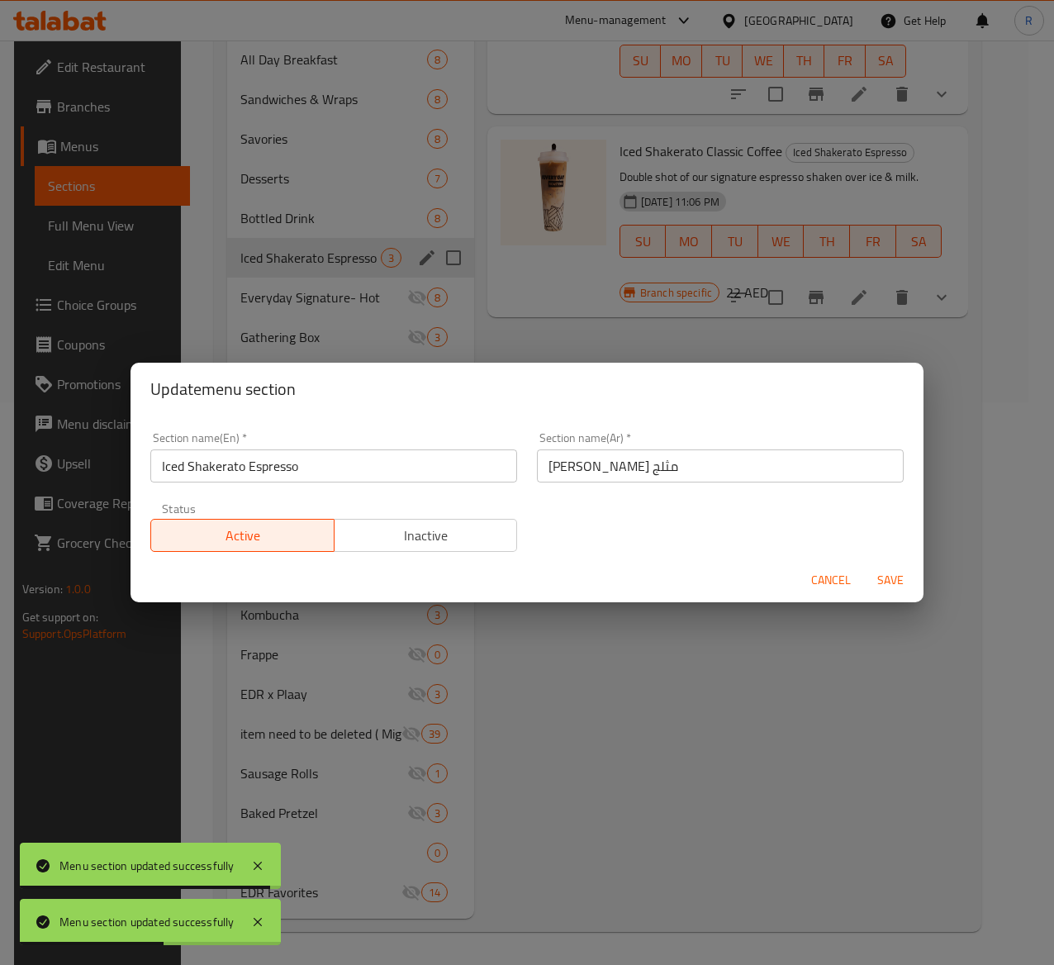
click at [433, 544] on span "Inactive" at bounding box center [426, 536] width 170 height 24
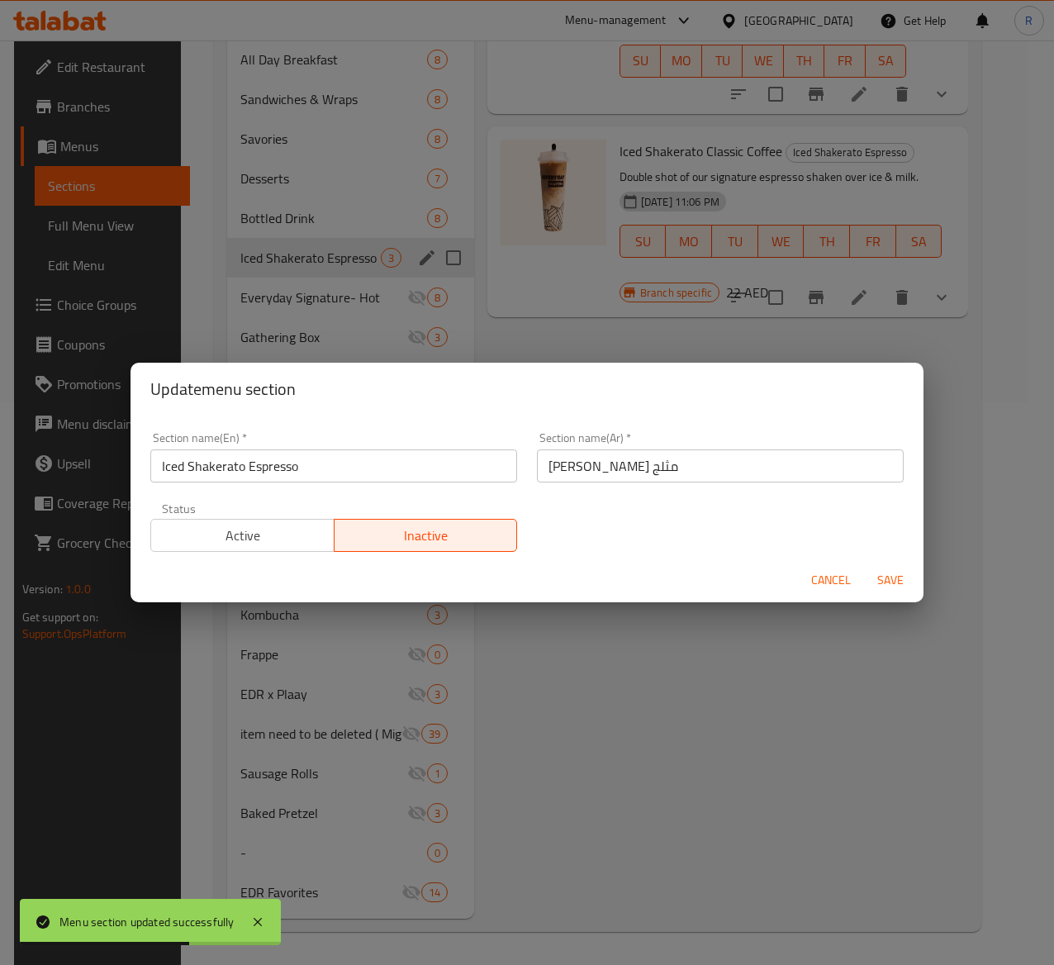
click at [883, 586] on span "Save" at bounding box center [891, 580] width 40 height 21
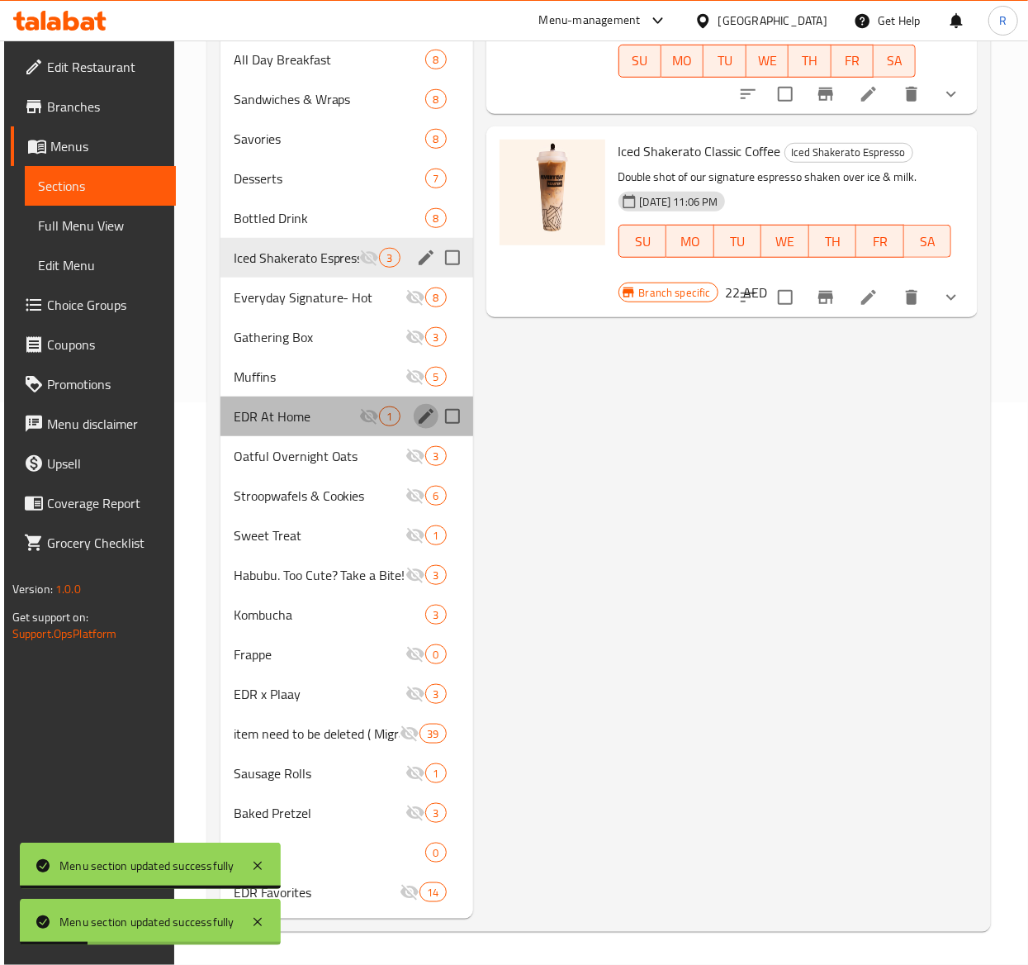
click at [419, 421] on icon "edit" at bounding box center [426, 416] width 15 height 15
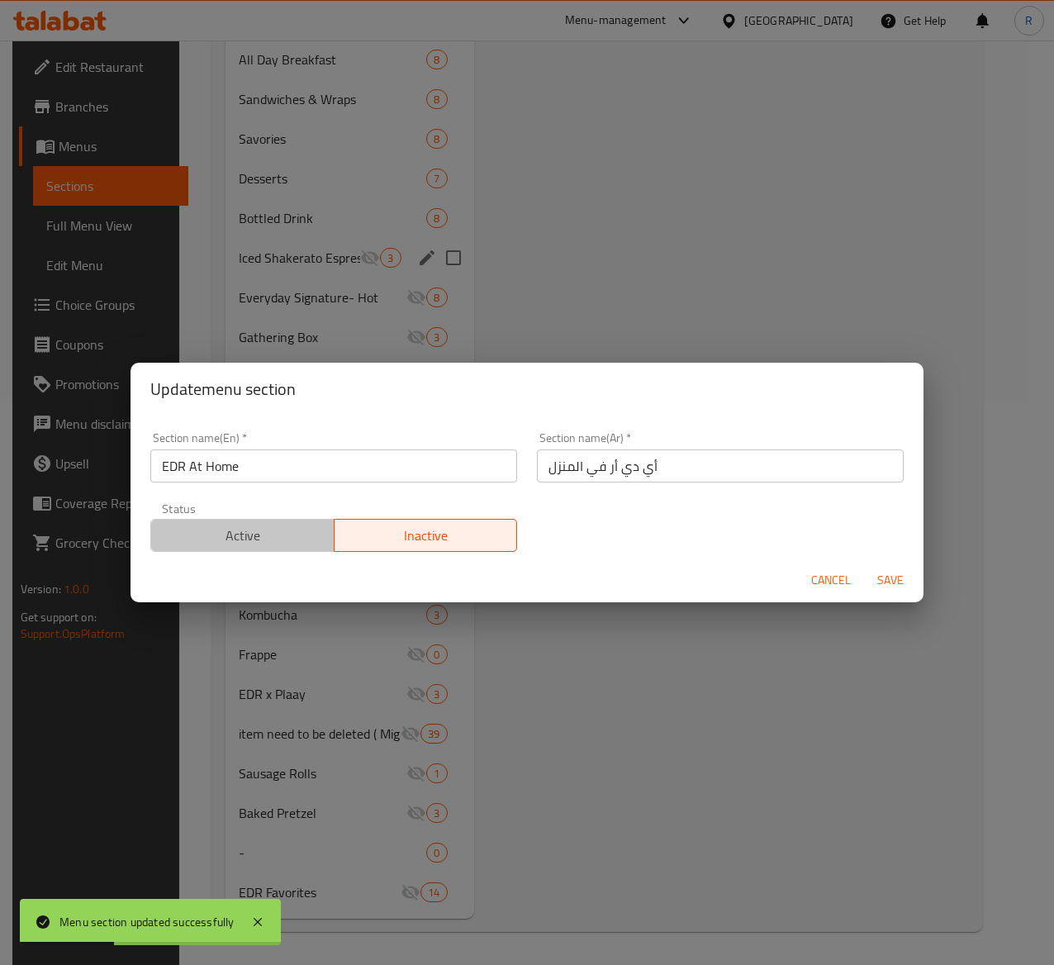
click at [265, 541] on span "Active" at bounding box center [243, 536] width 170 height 24
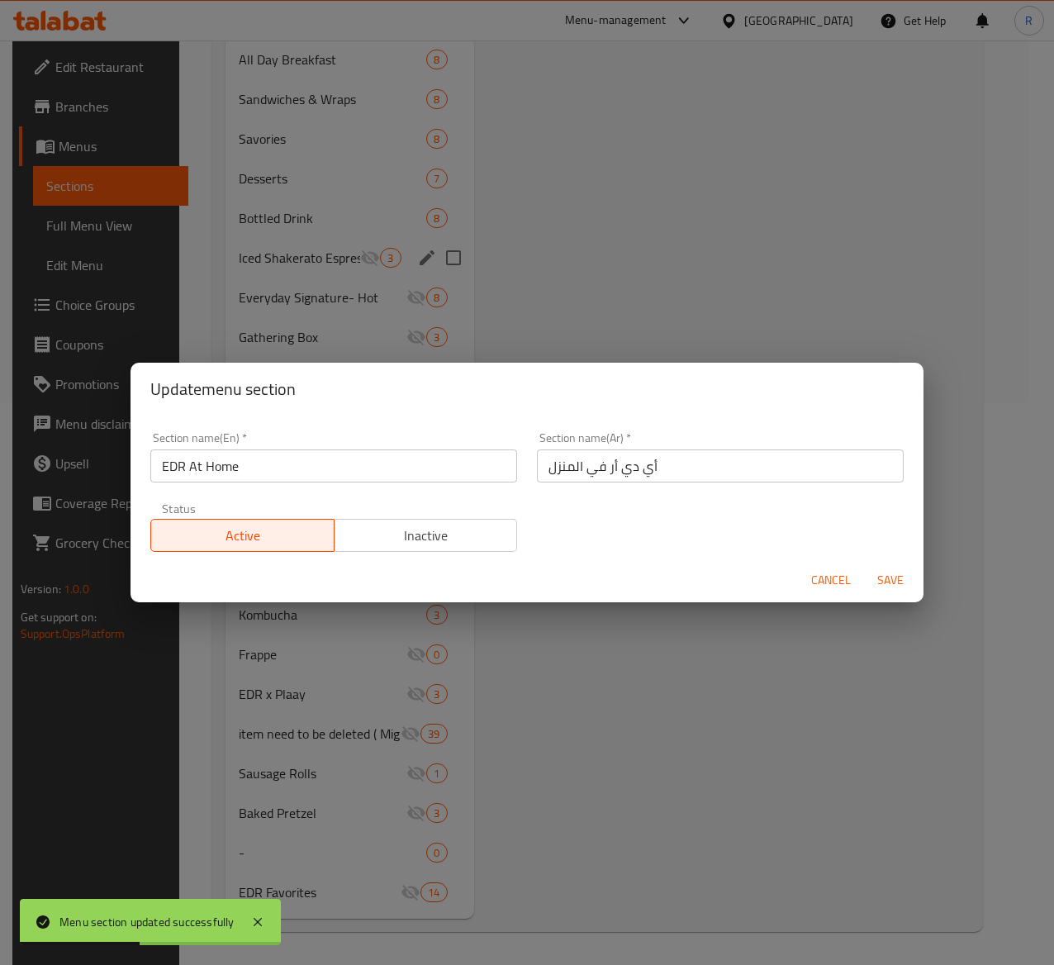
click at [892, 575] on span "Save" at bounding box center [891, 580] width 40 height 21
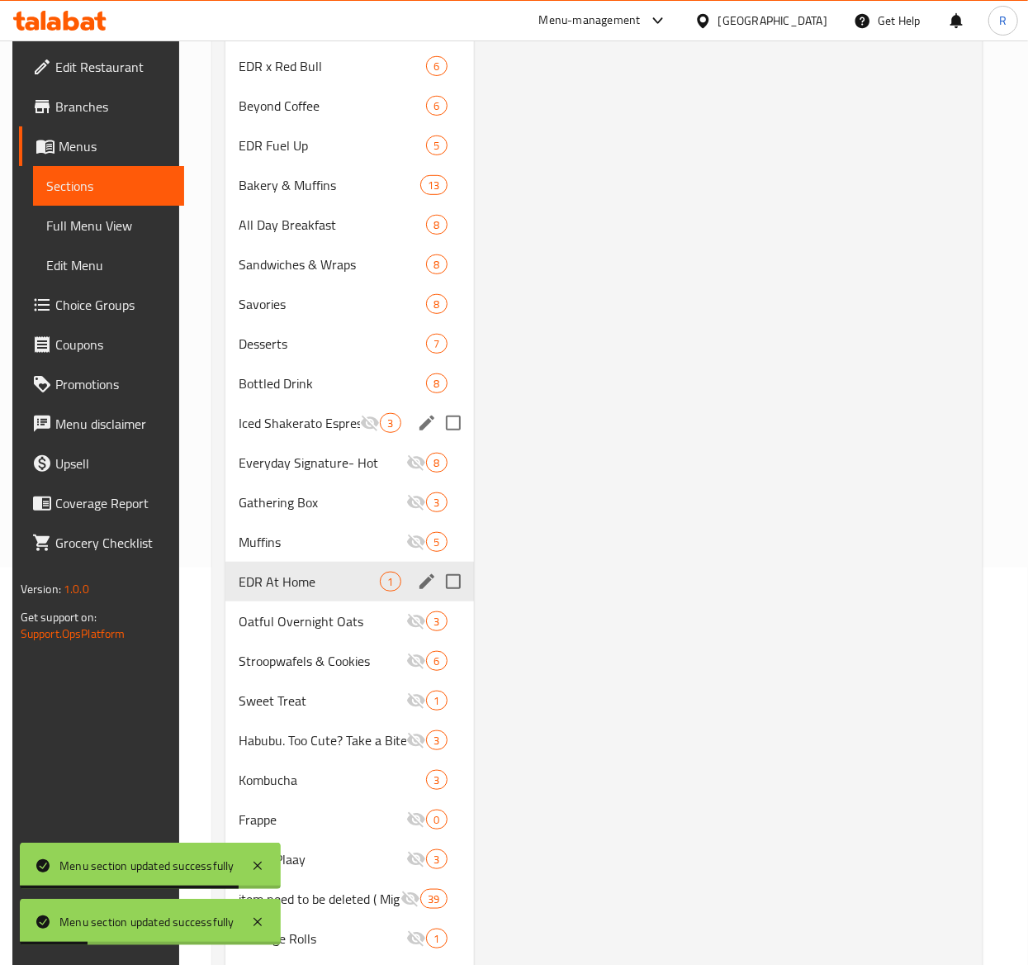
scroll to position [430, 0]
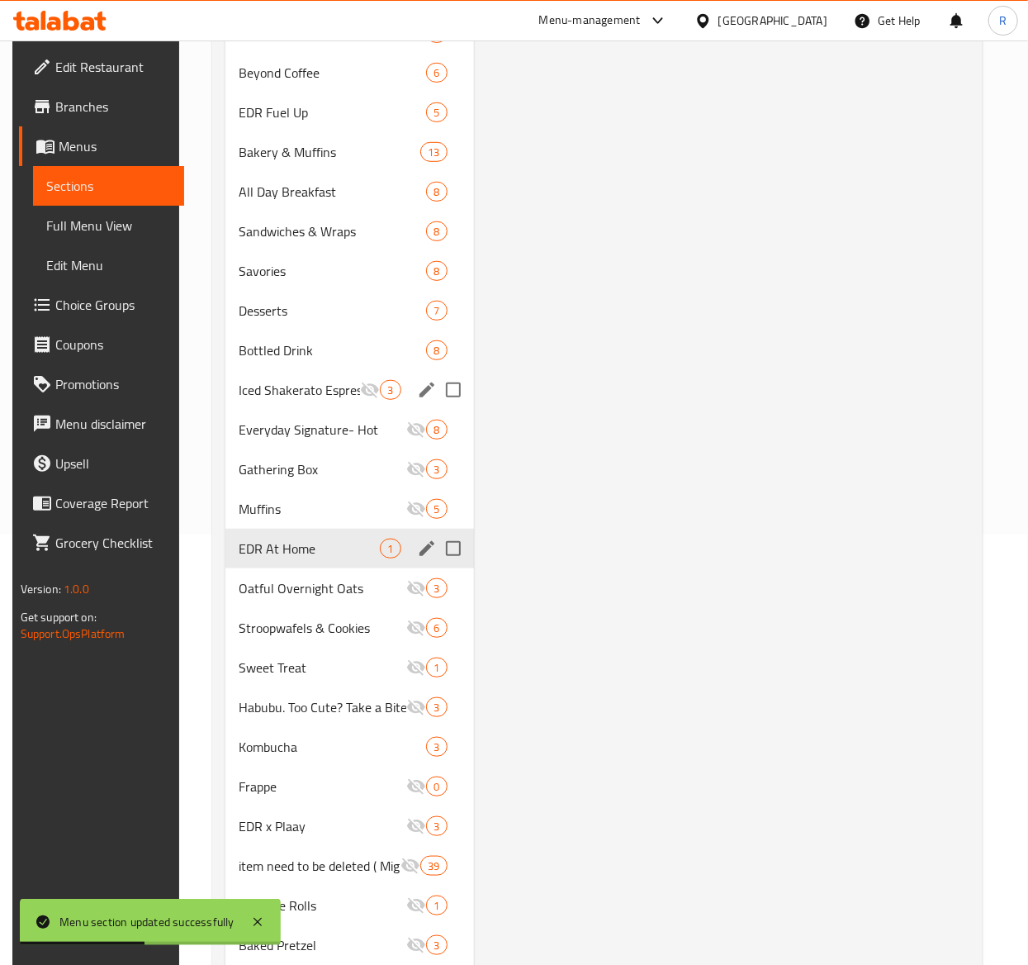
click at [667, 512] on div "Menu items Add Sort Manage items Everyday Tote Bag EDR At Home 05-08-2025 10:24…" at bounding box center [722, 403] width 496 height 1296
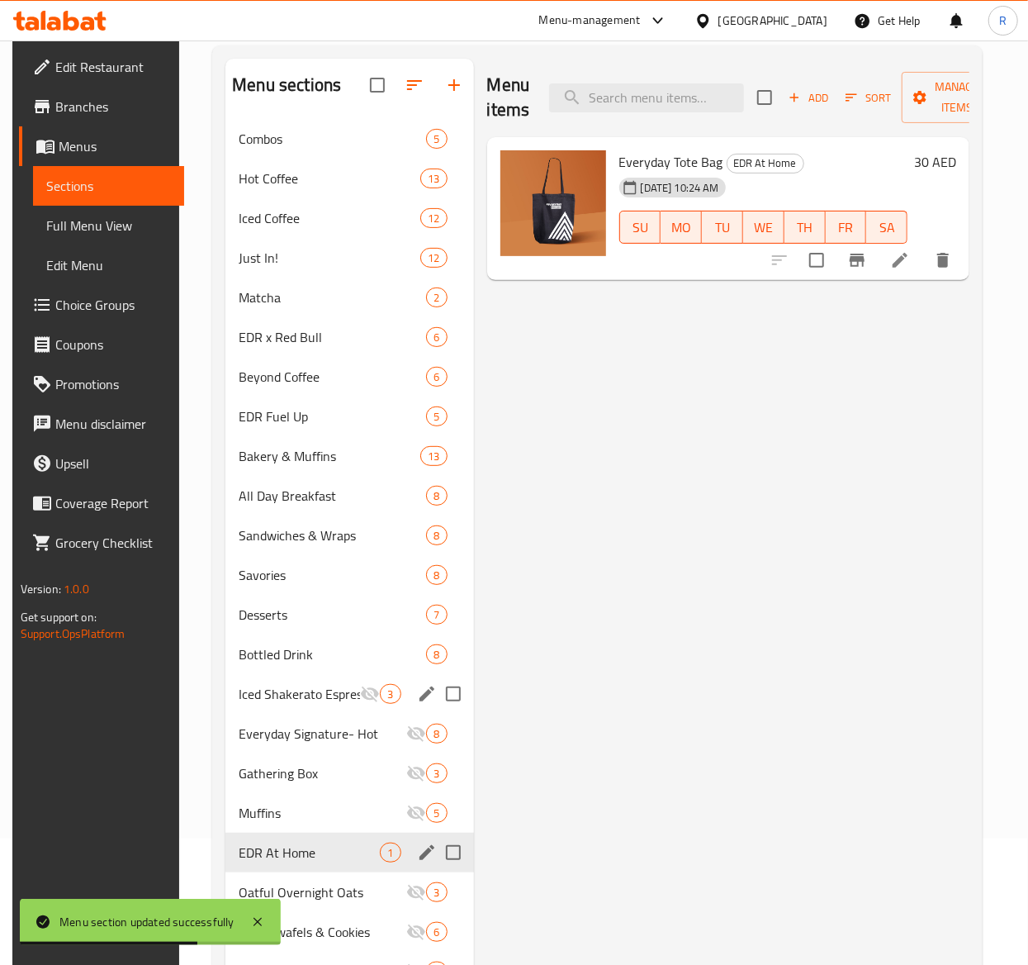
scroll to position [0, 0]
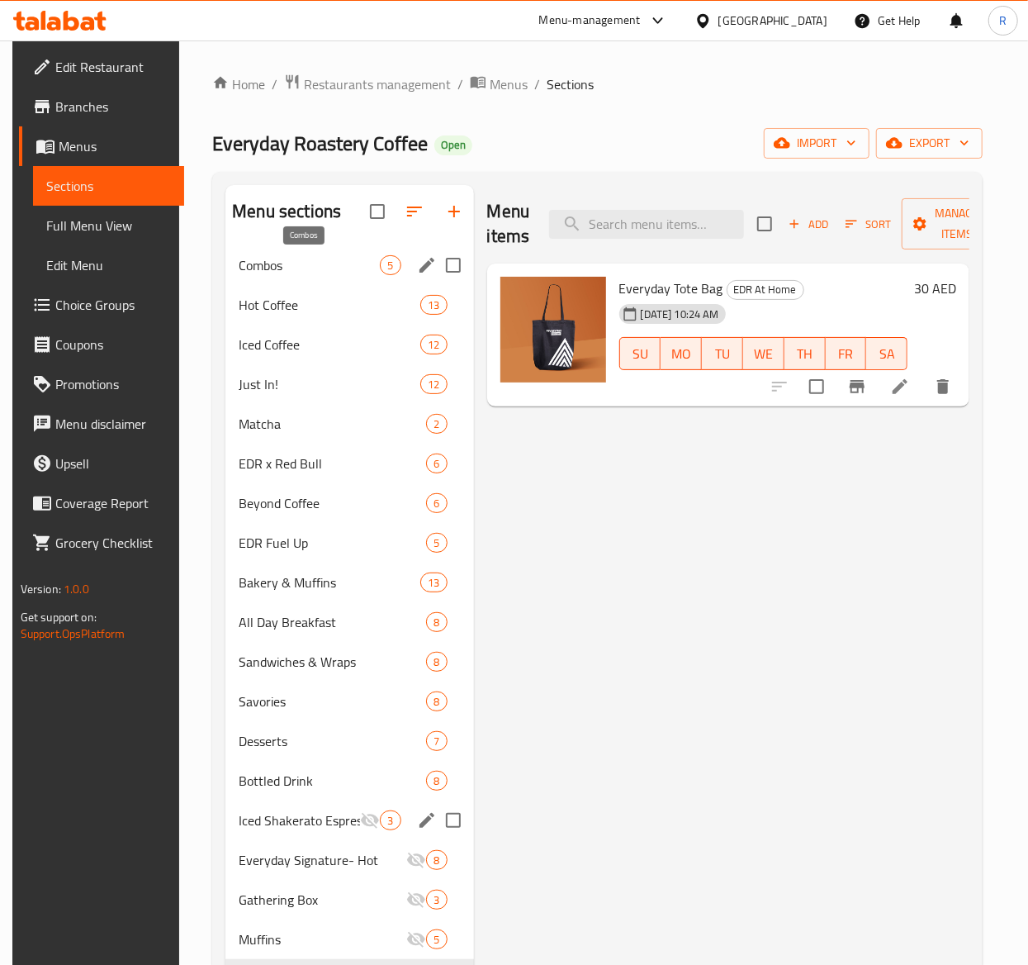
click at [339, 269] on span "Combos" at bounding box center [309, 265] width 141 height 20
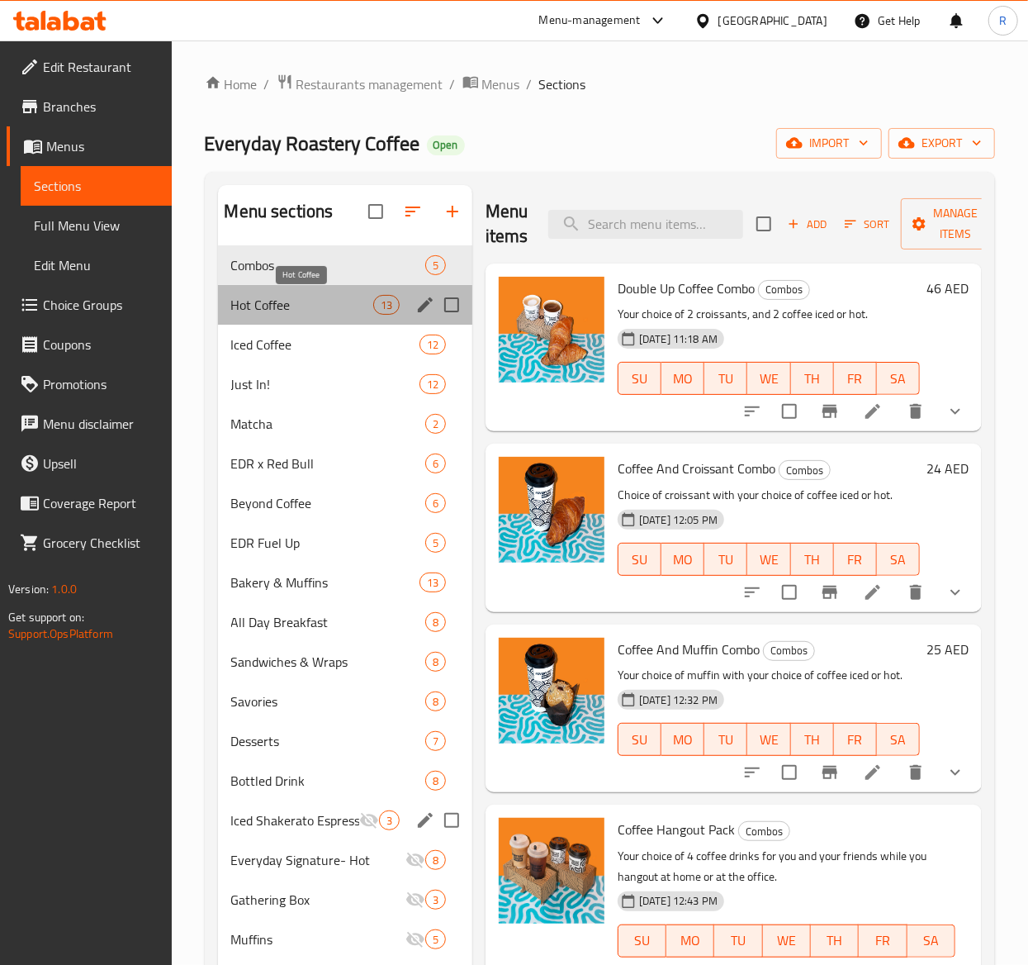
click at [337, 313] on span "Hot Coffee" at bounding box center [302, 305] width 142 height 20
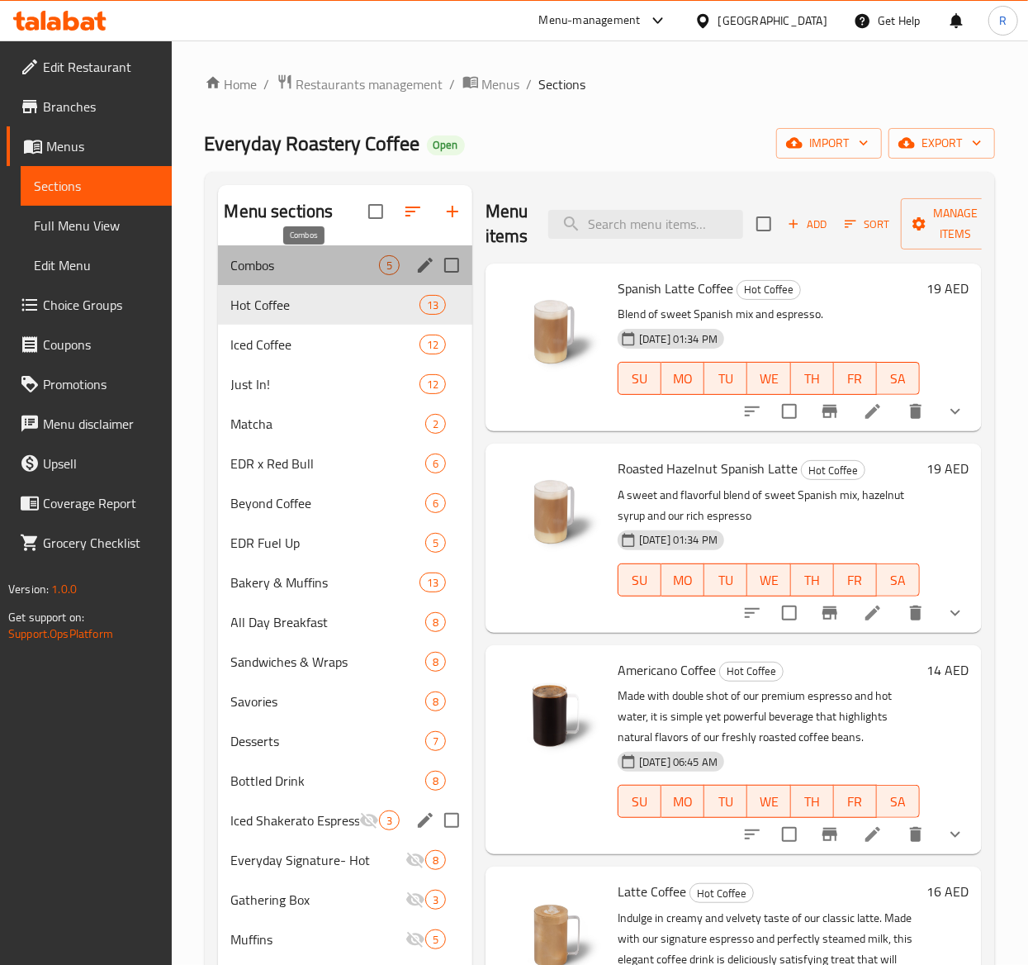
click at [289, 270] on span "Combos" at bounding box center [305, 265] width 148 height 20
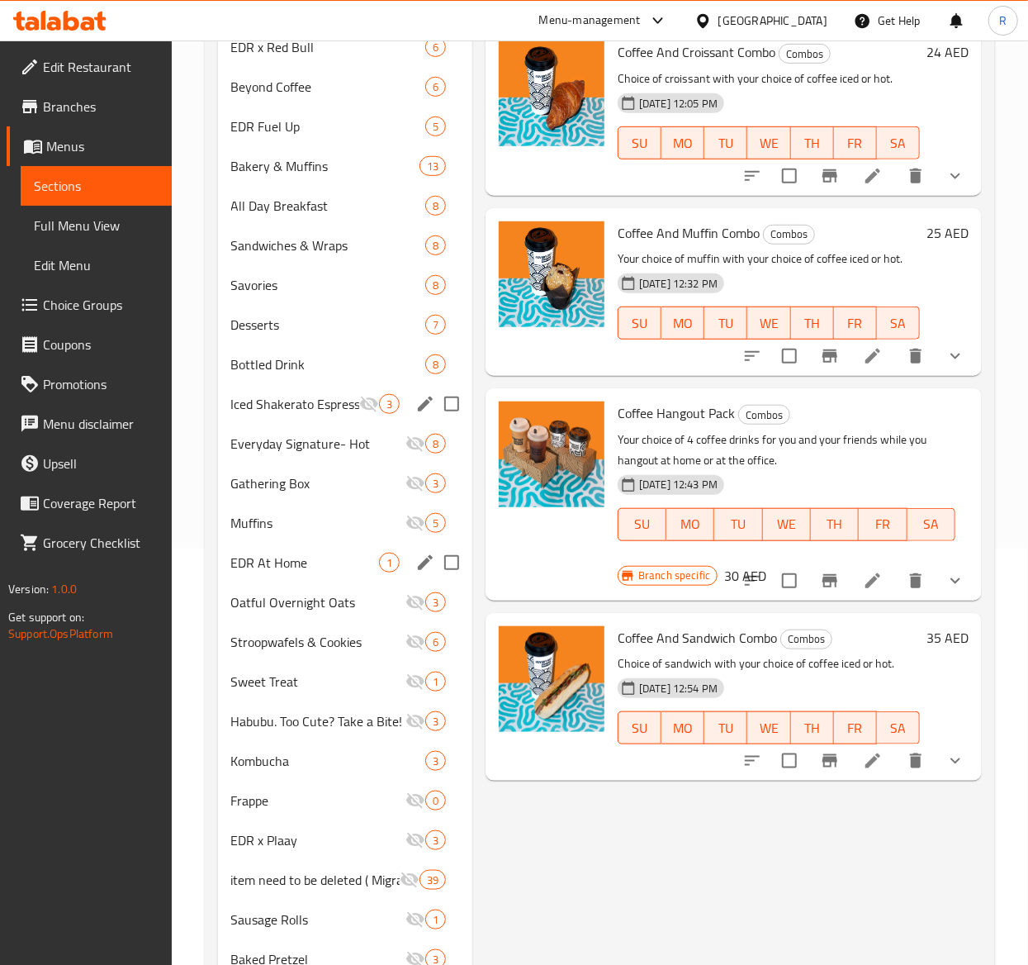
scroll to position [425, 0]
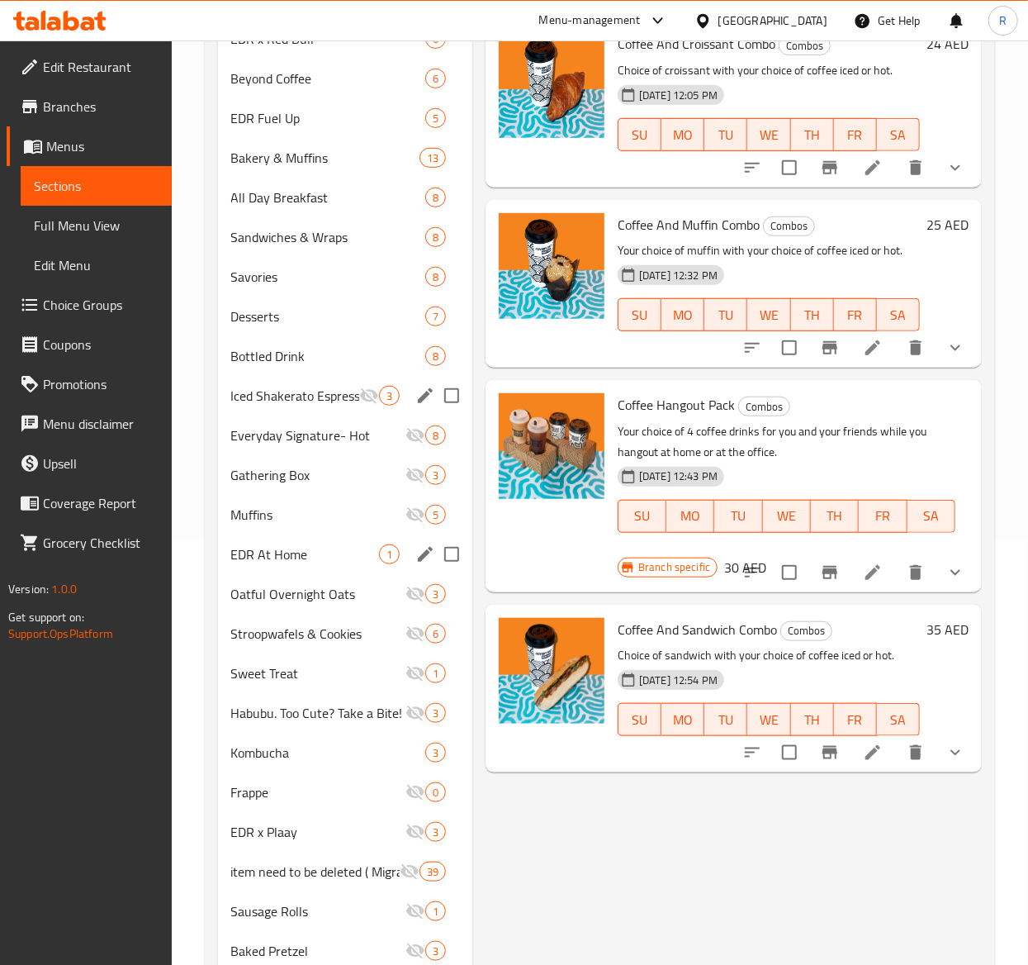
click at [866, 755] on icon at bounding box center [873, 753] width 20 height 20
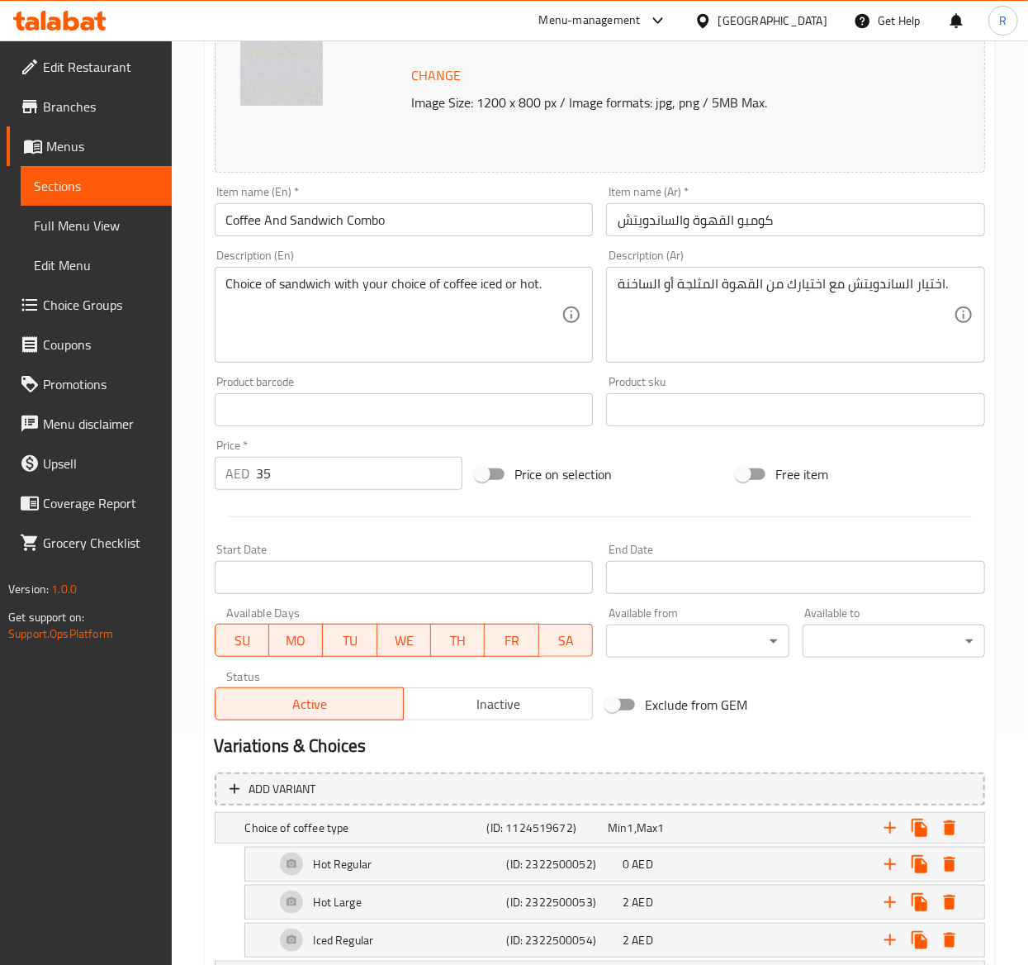
scroll to position [10, 0]
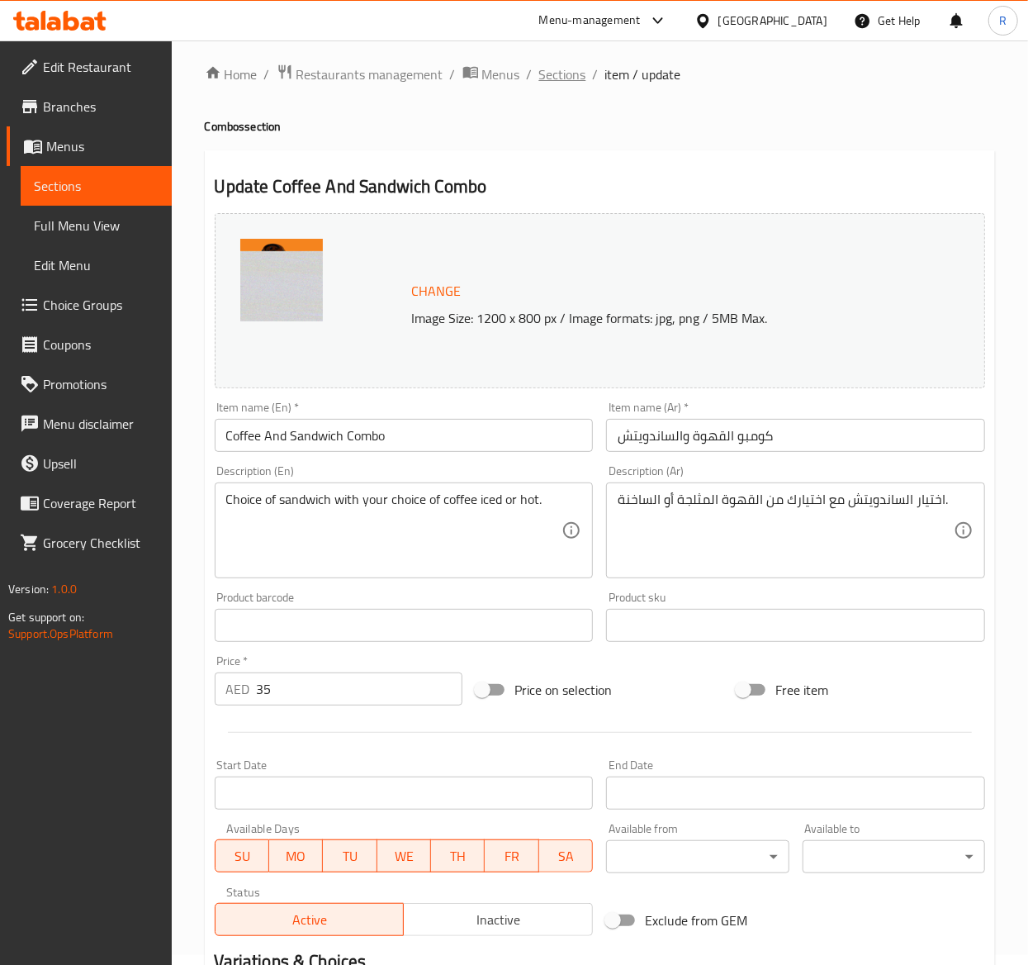
click at [572, 79] on span "Sections" at bounding box center [562, 74] width 47 height 20
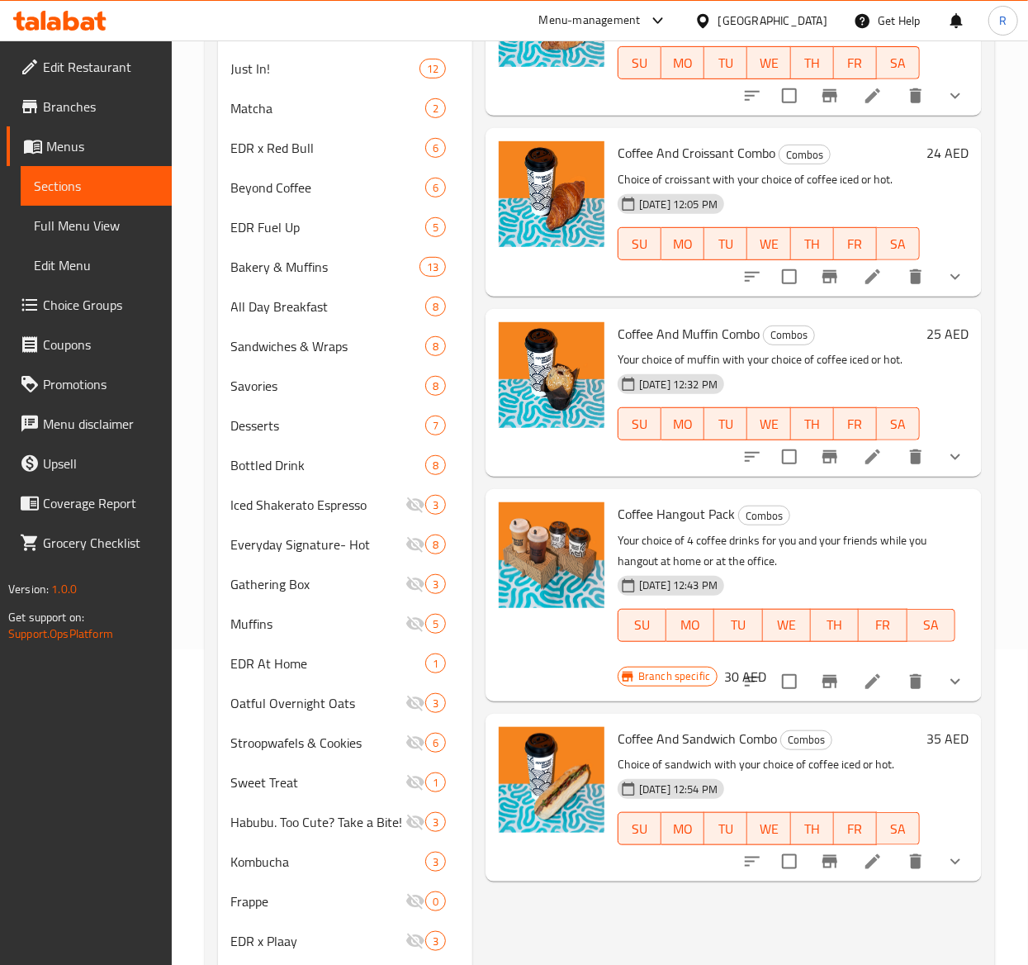
scroll to position [331, 0]
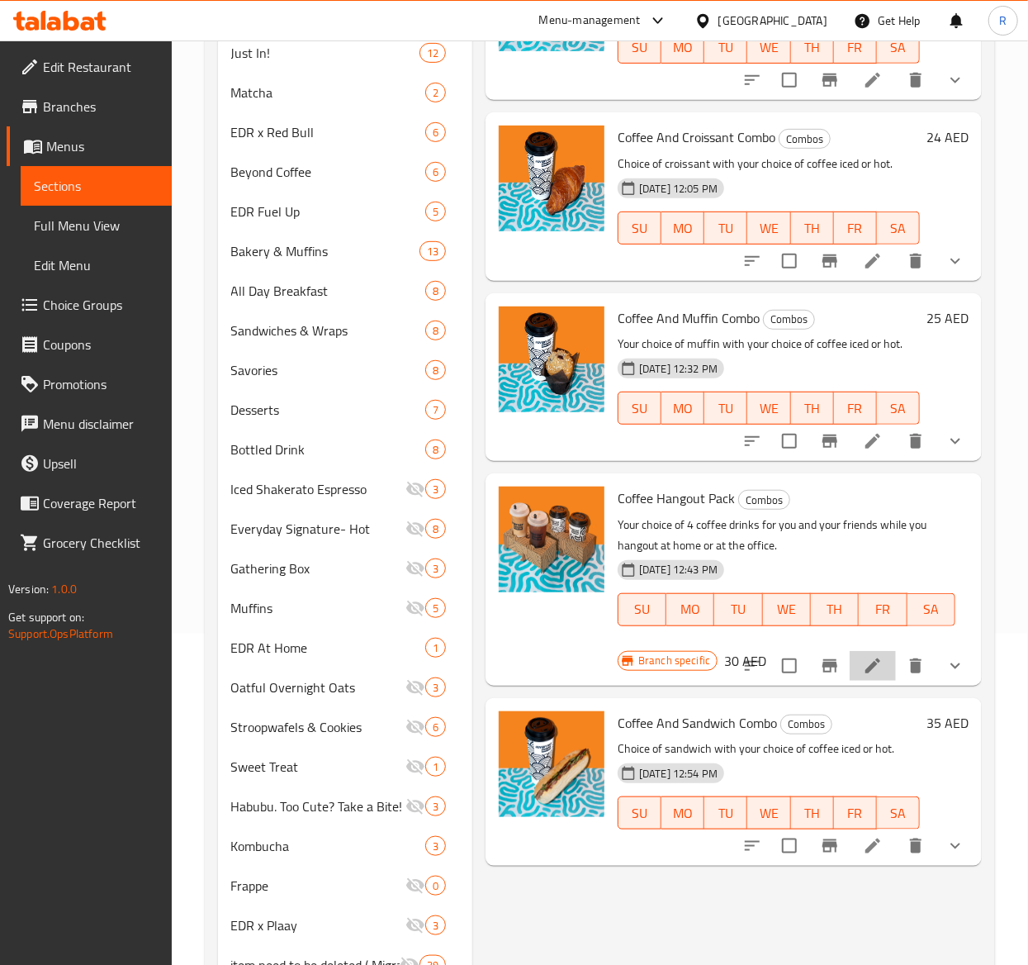
click at [890, 664] on li at bounding box center [873, 666] width 46 height 30
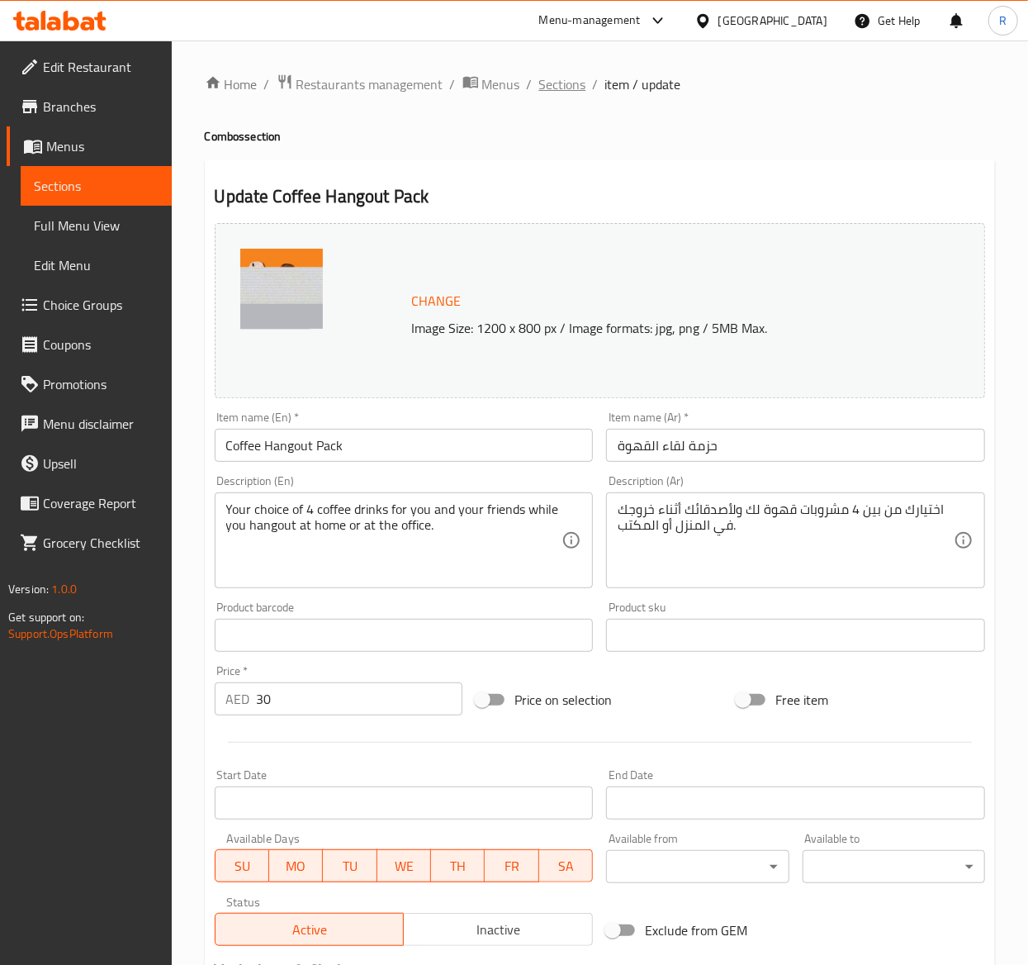
click at [553, 79] on span "Sections" at bounding box center [562, 84] width 47 height 20
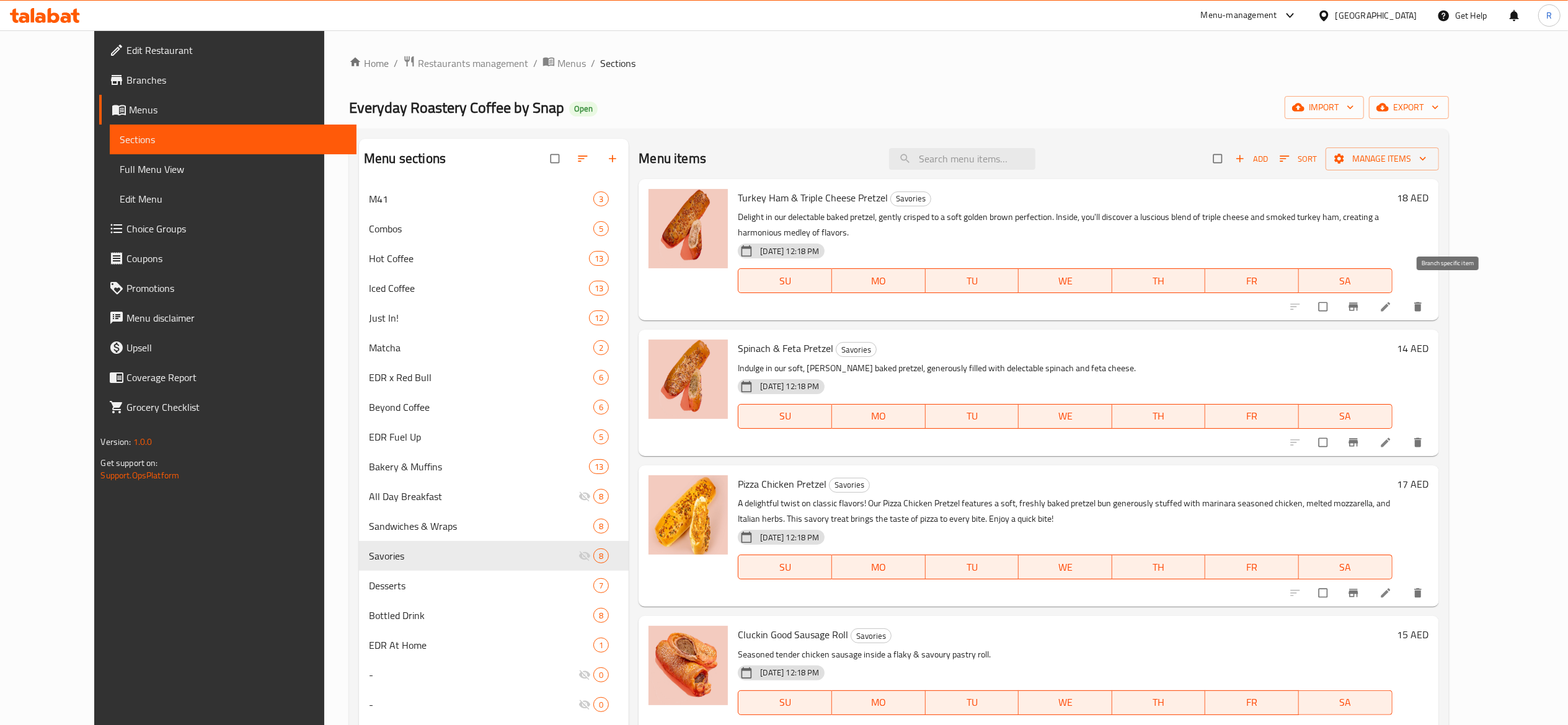
click at [1358, 303] on icon "Branch-specific-item" at bounding box center [1353, 307] width 9 height 8
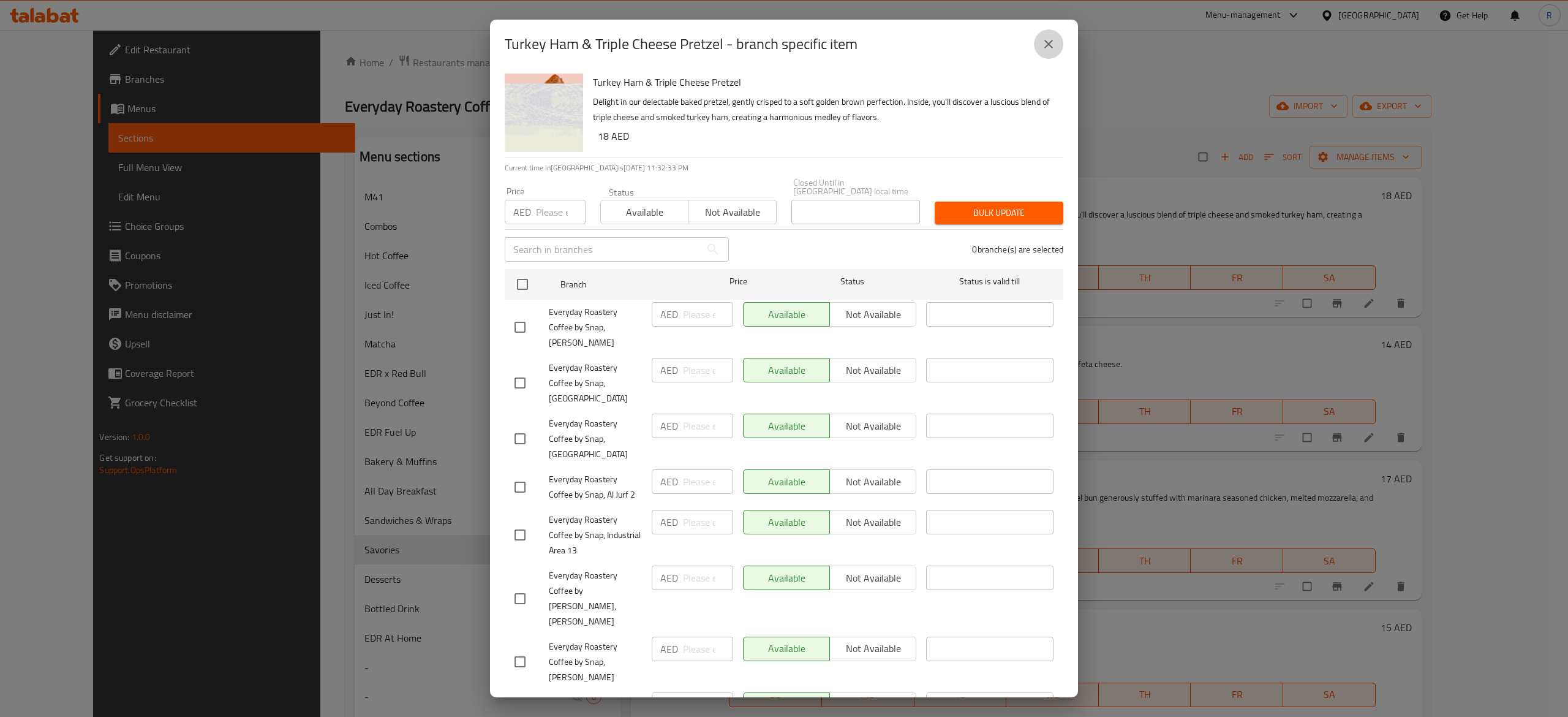
click at [1052, 43] on icon "close" at bounding box center [1049, 45] width 15 height 15
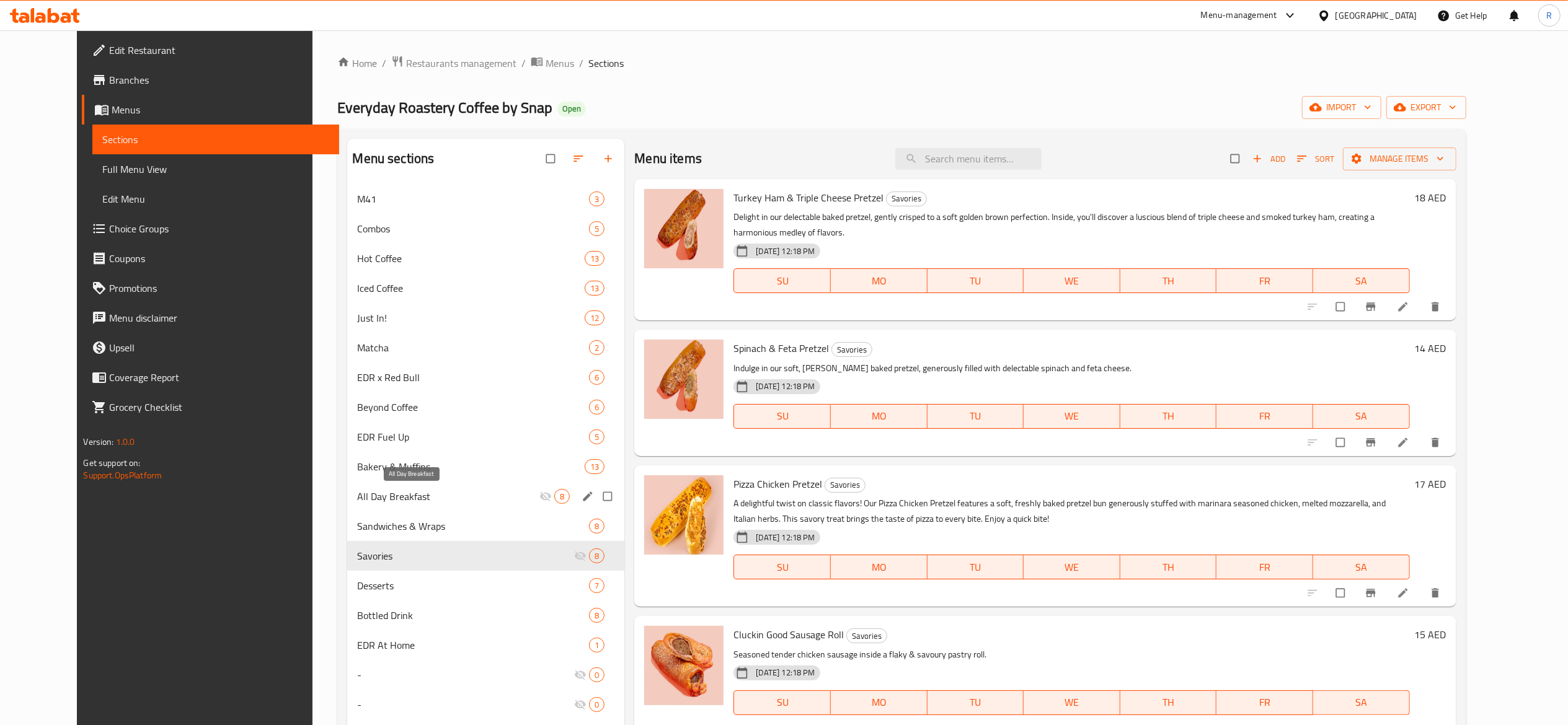
click at [486, 498] on span "All Day Breakfast" at bounding box center [448, 497] width 182 height 15
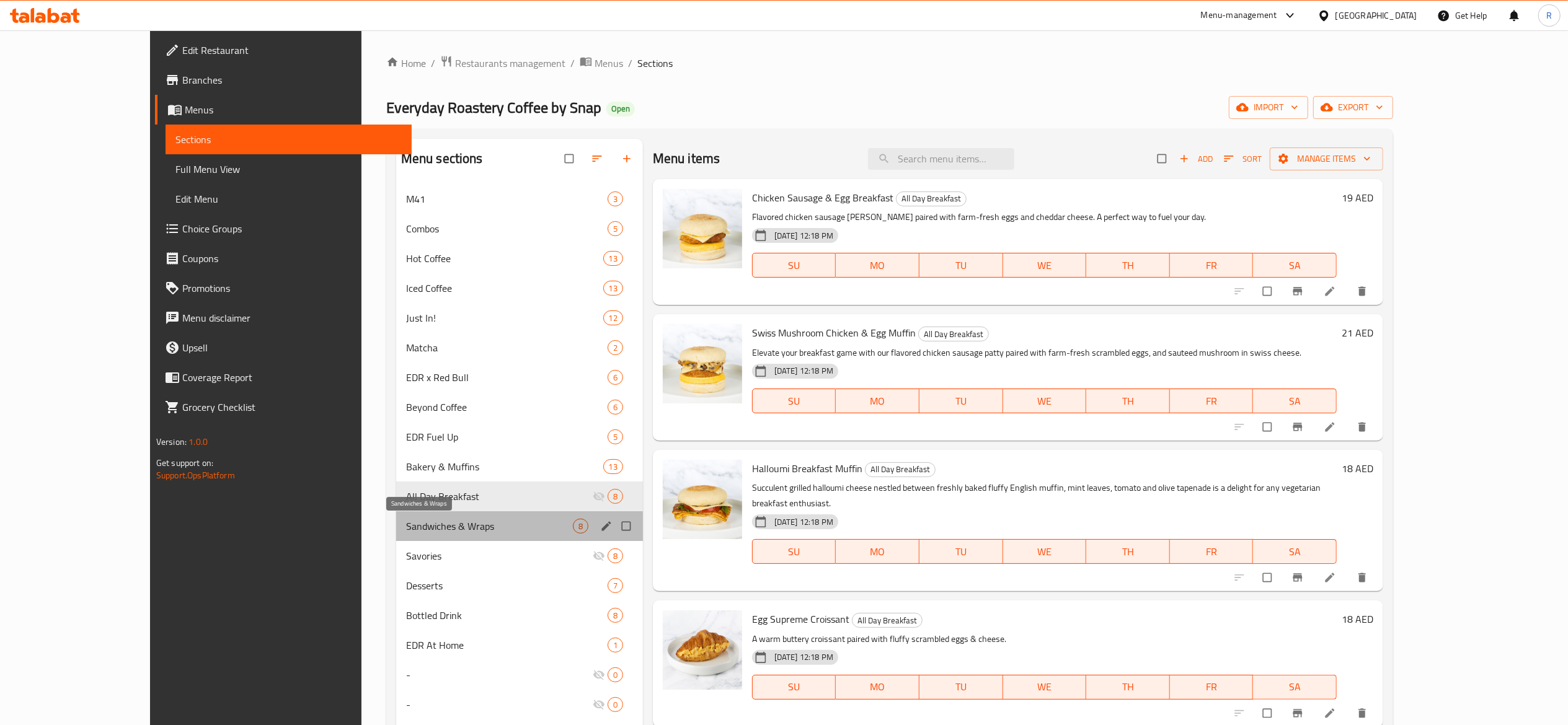
click at [511, 523] on span "Sandwiches & Wraps" at bounding box center [489, 526] width 167 height 15
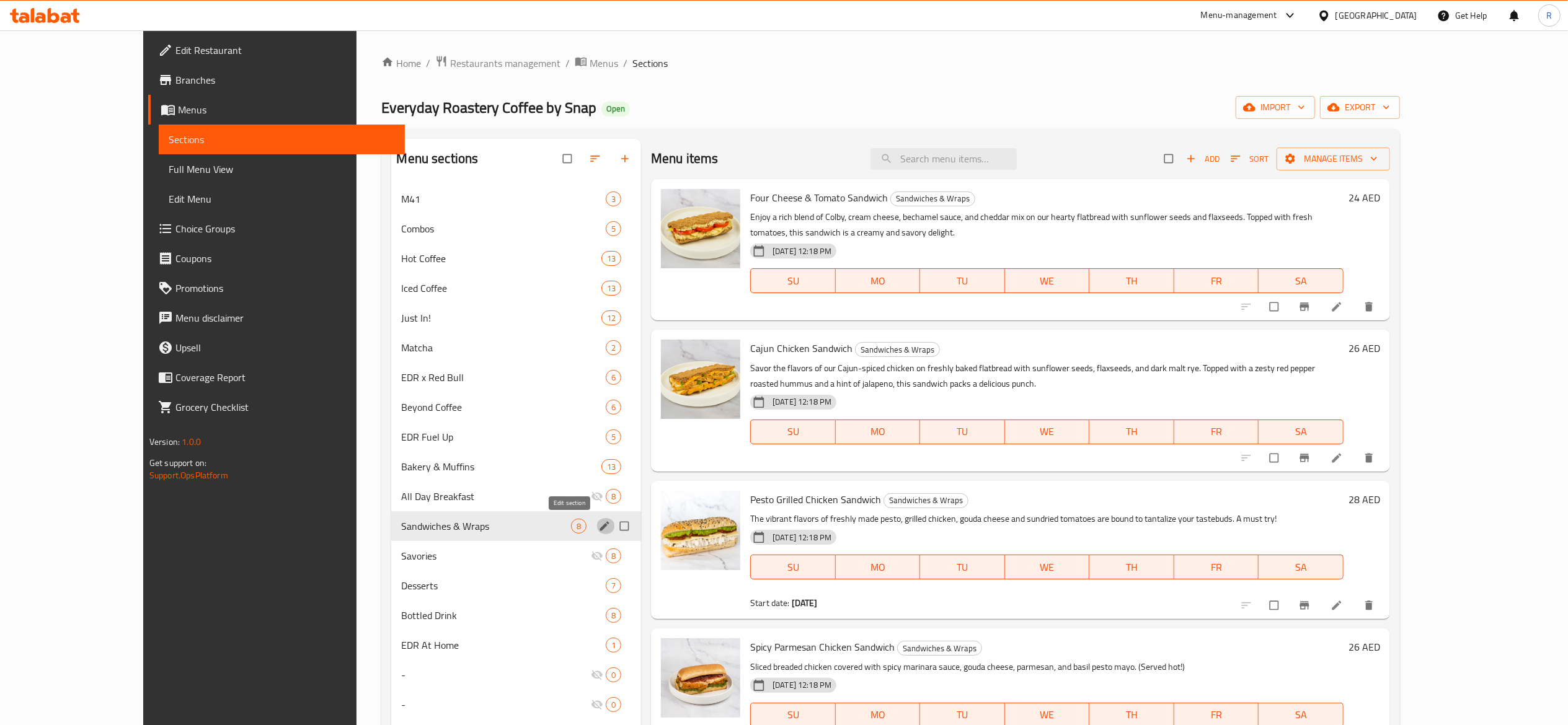
click at [600, 530] on icon "edit" at bounding box center [604, 526] width 9 height 9
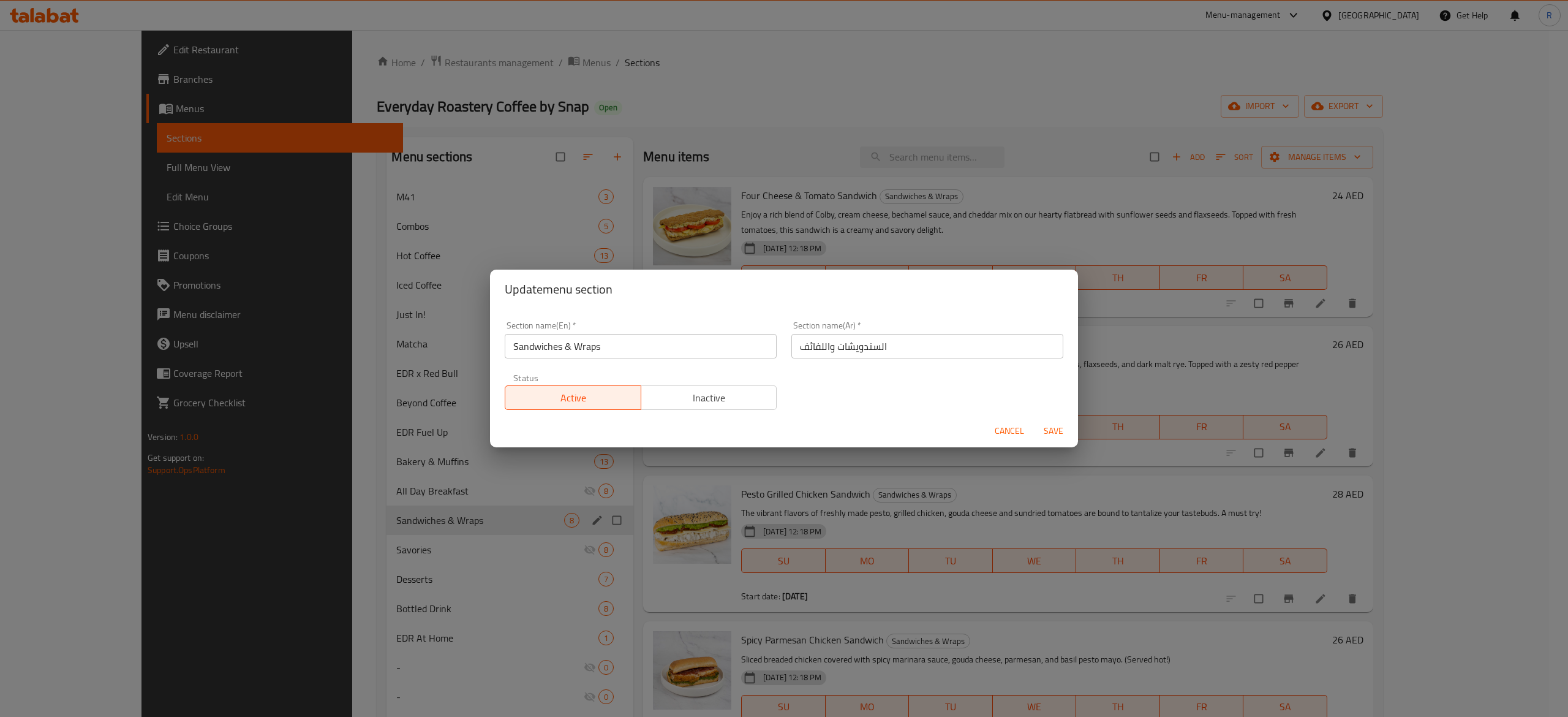
click at [722, 396] on span "Inactive" at bounding box center [709, 398] width 126 height 18
click at [1058, 429] on span "Save" at bounding box center [1054, 431] width 30 height 16
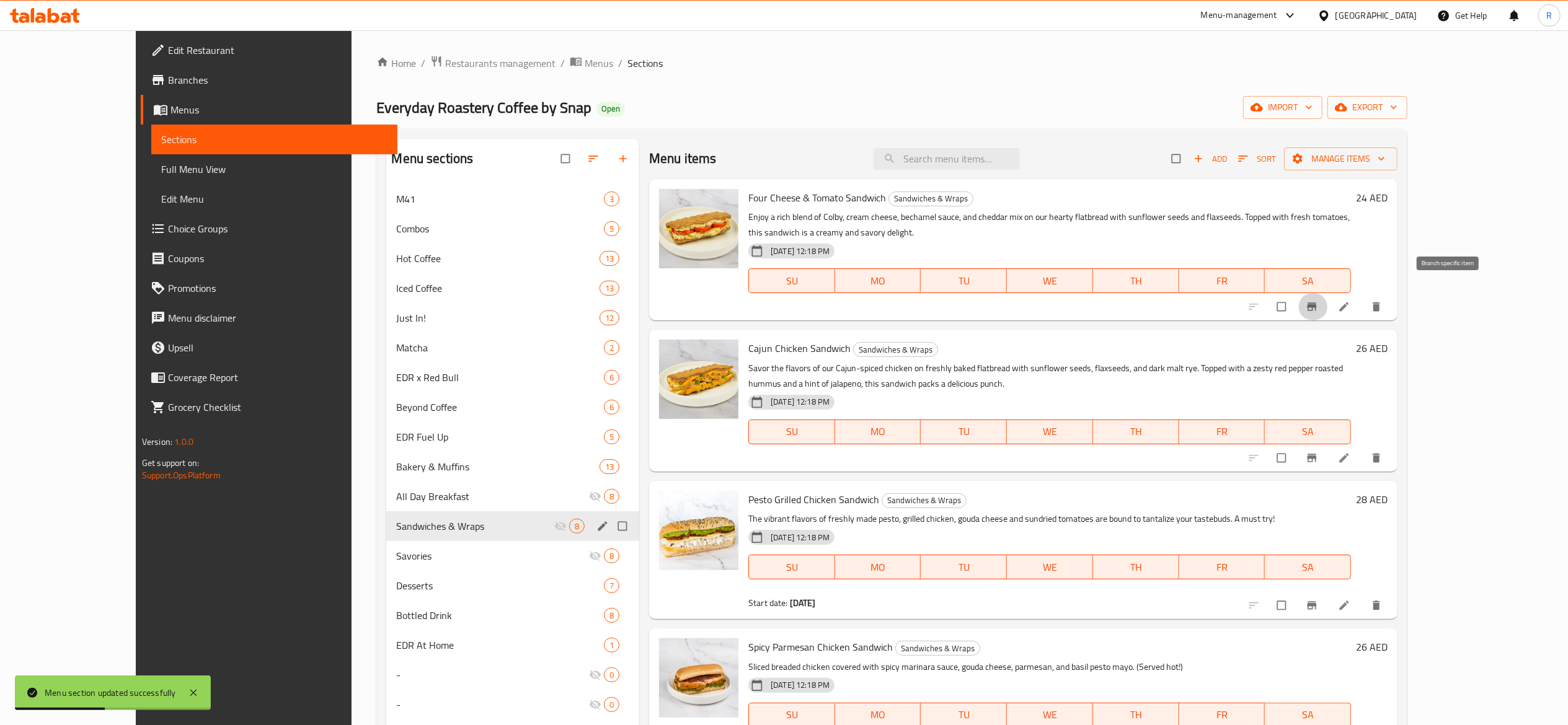
click at [1318, 301] on icon "Branch-specific-item" at bounding box center [1311, 307] width 13 height 13
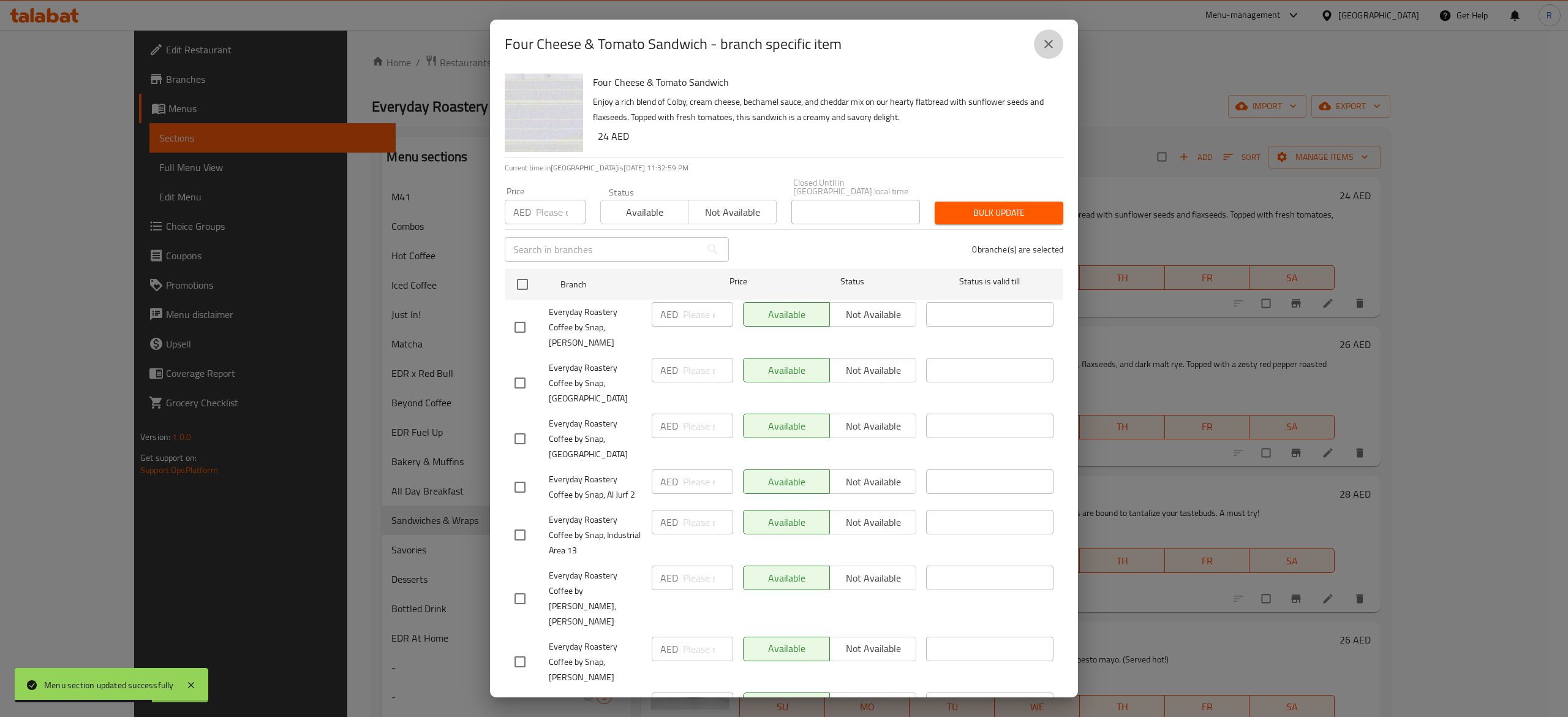
click at [1050, 54] on button "close" at bounding box center [1049, 45] width 30 height 30
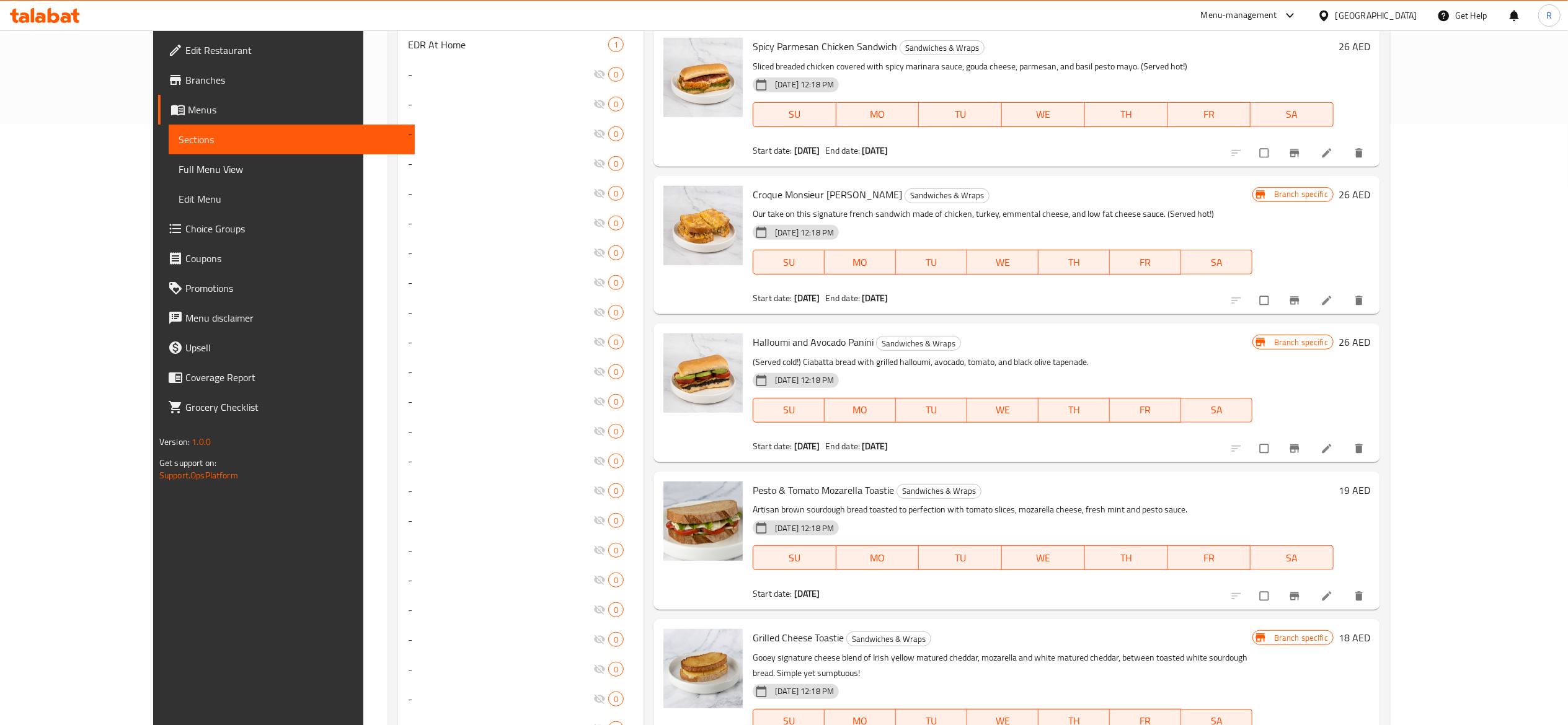
scroll to position [719, 0]
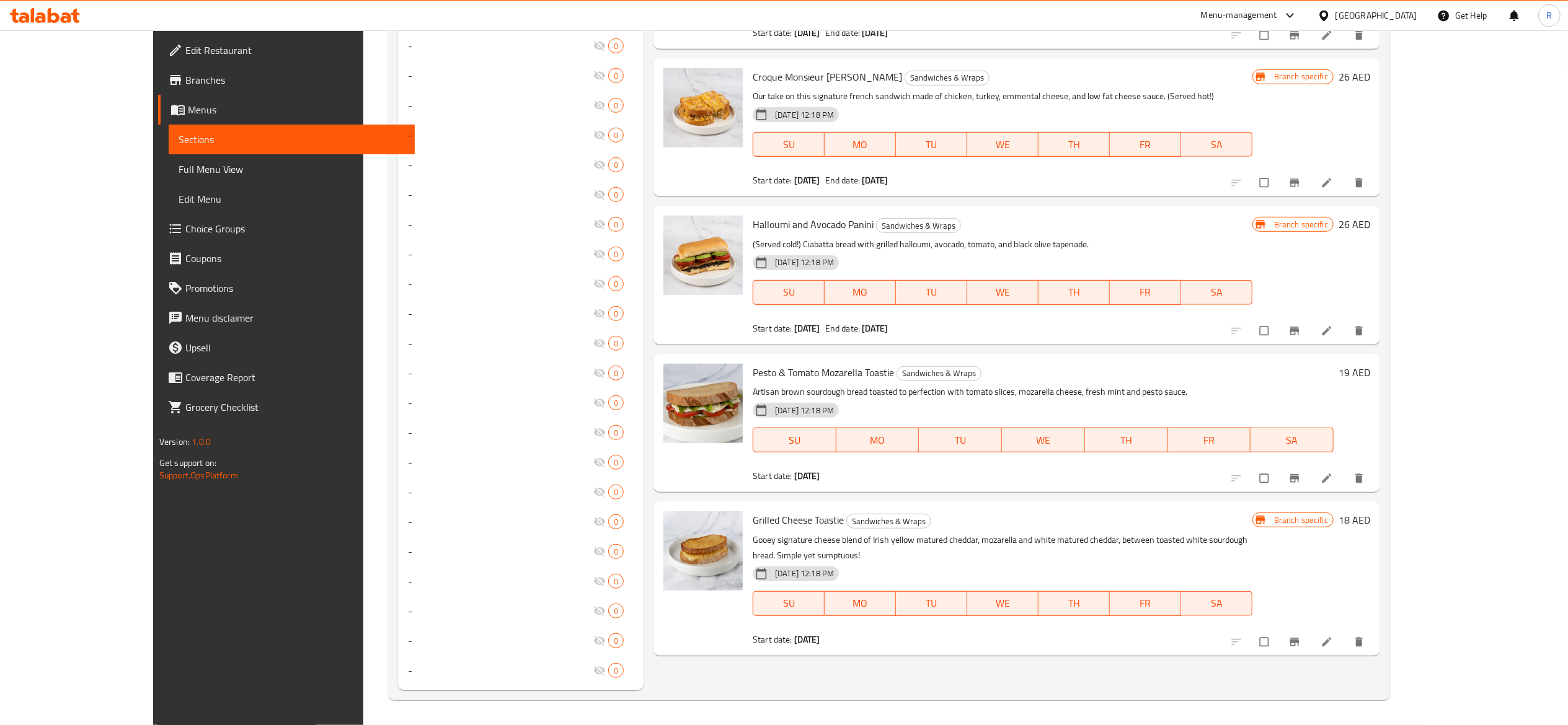
click at [1299, 638] on icon "Branch-specific-item" at bounding box center [1295, 642] width 9 height 8
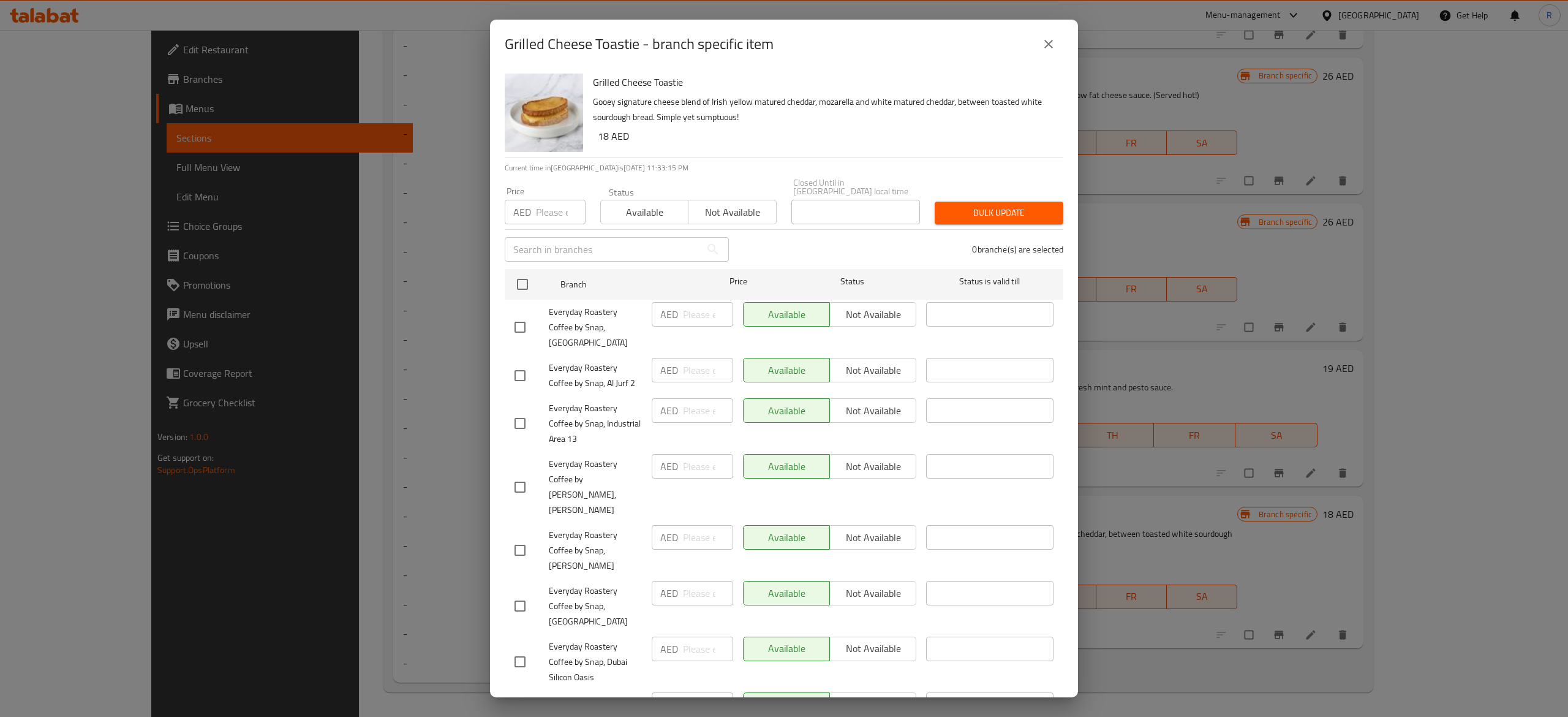
click at [1047, 44] on icon "close" at bounding box center [1049, 45] width 15 height 15
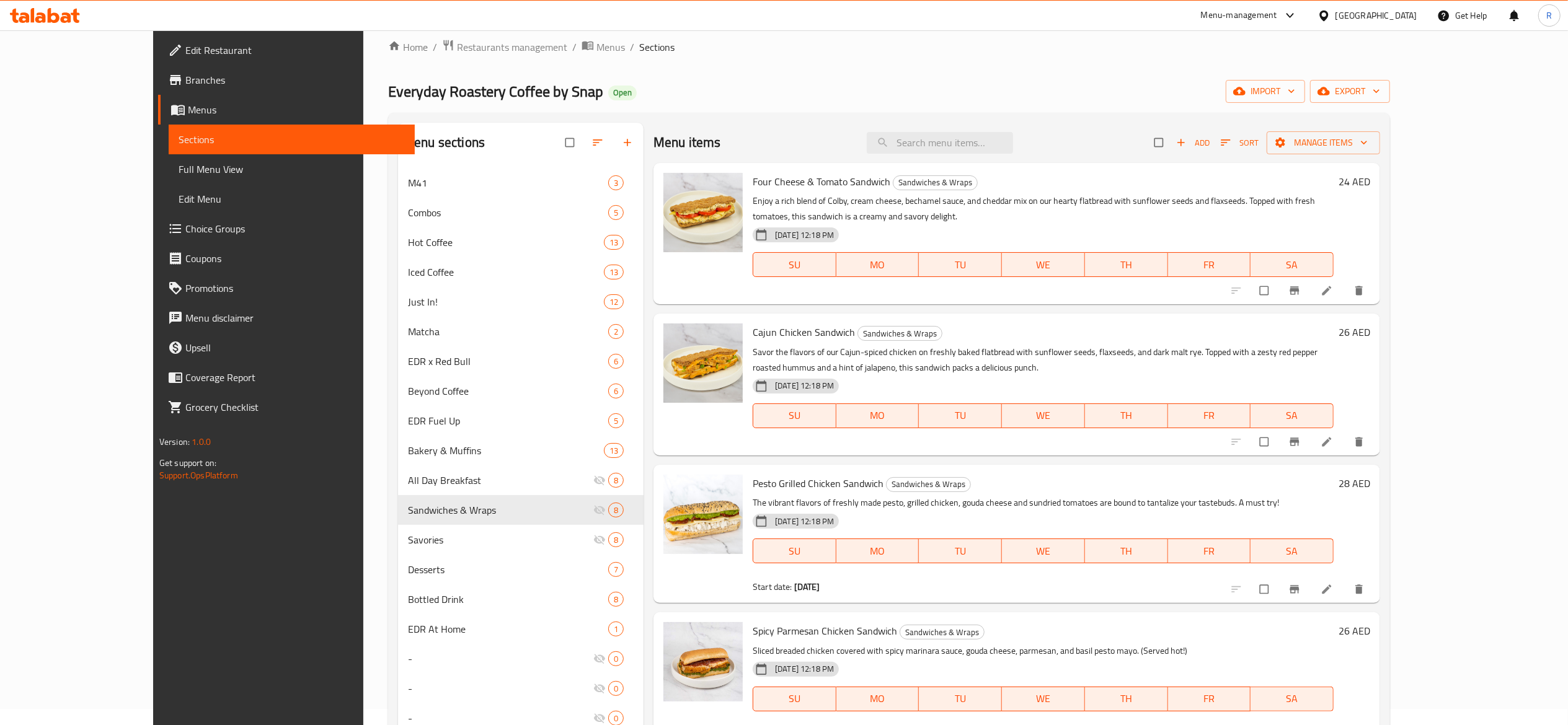
scroll to position [0, 0]
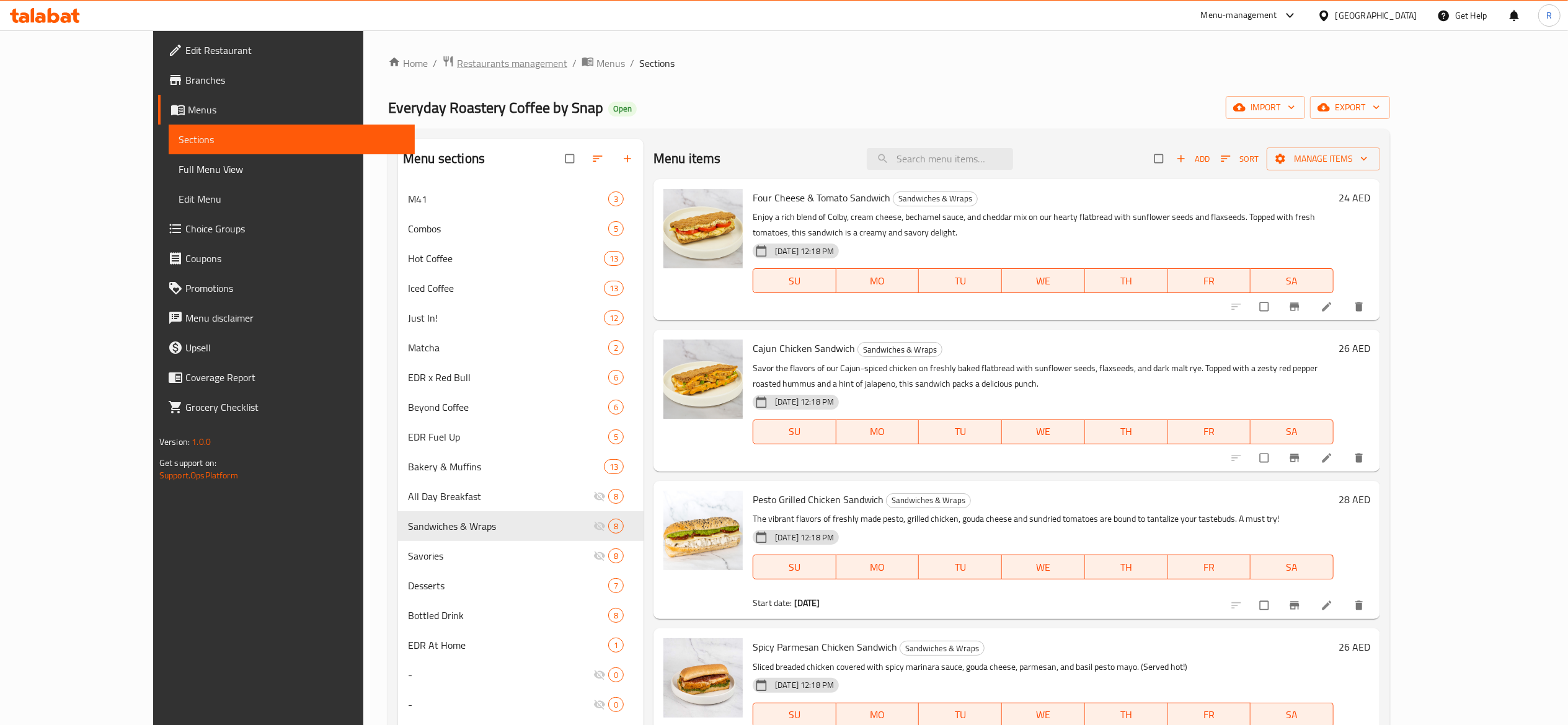
click at [457, 62] on span "Restaurants management" at bounding box center [512, 63] width 110 height 15
